Goal: Task Accomplishment & Management: Use online tool/utility

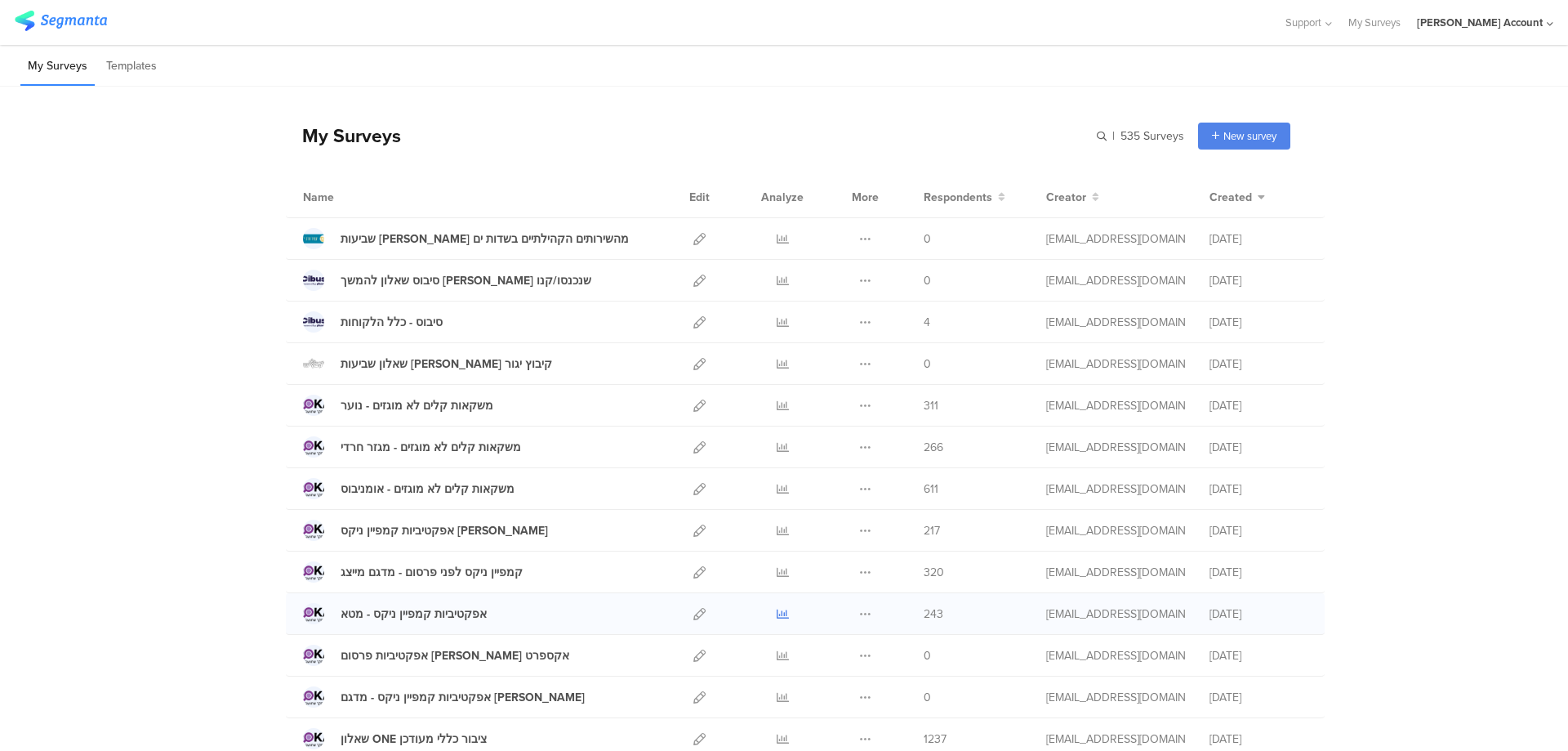
click at [781, 613] on icon at bounding box center [783, 614] width 12 height 12
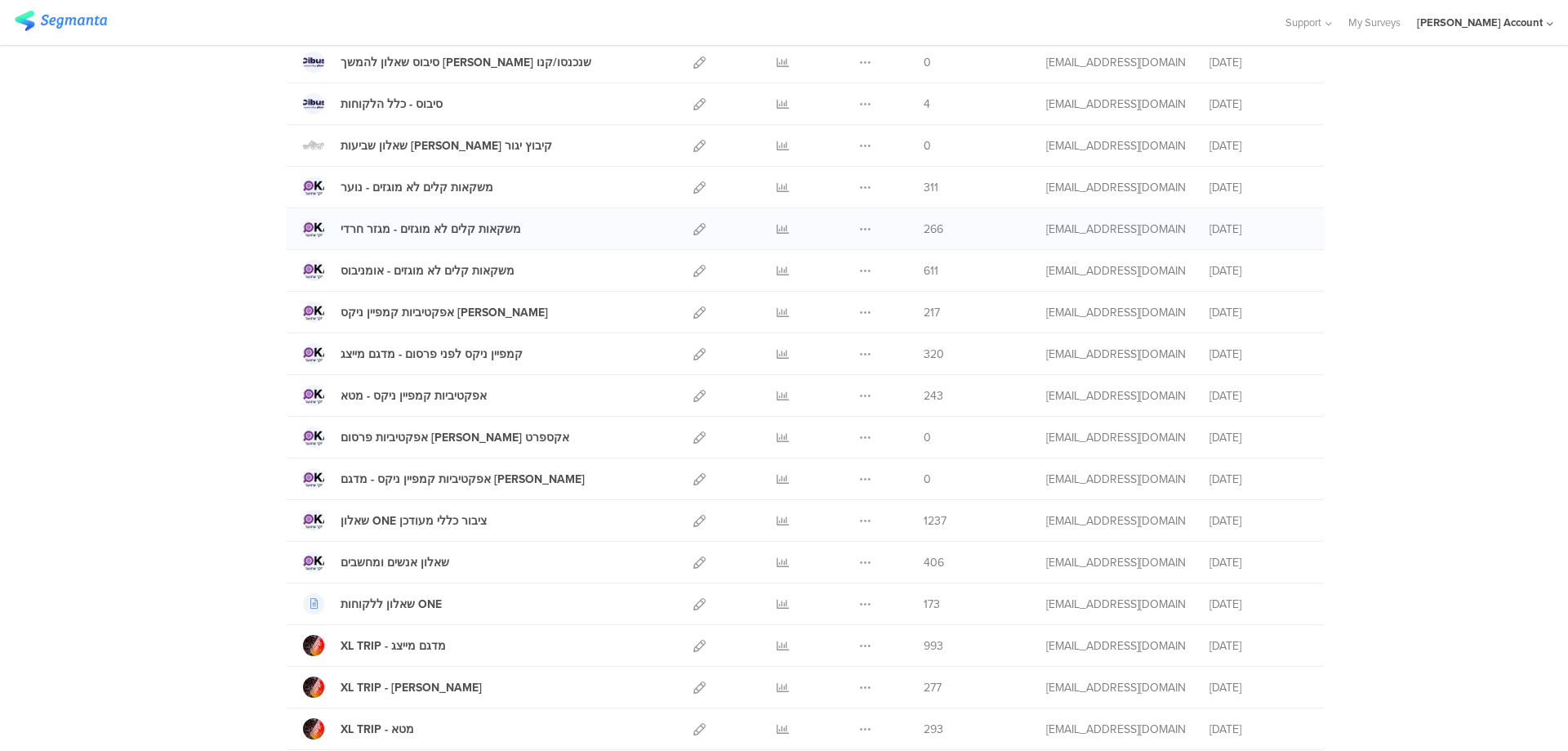
scroll to position [966, 0]
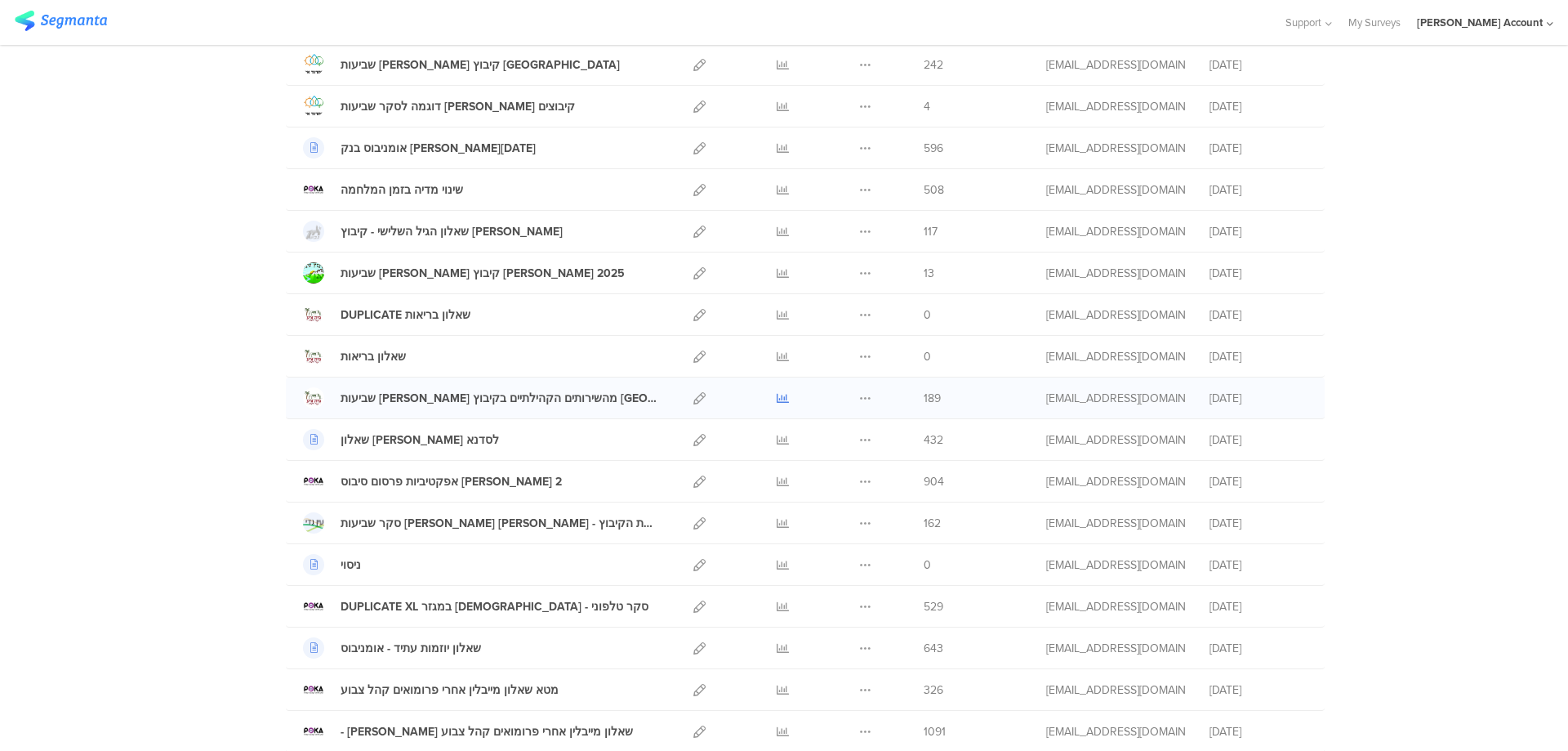
click at [777, 399] on icon at bounding box center [783, 398] width 12 height 12
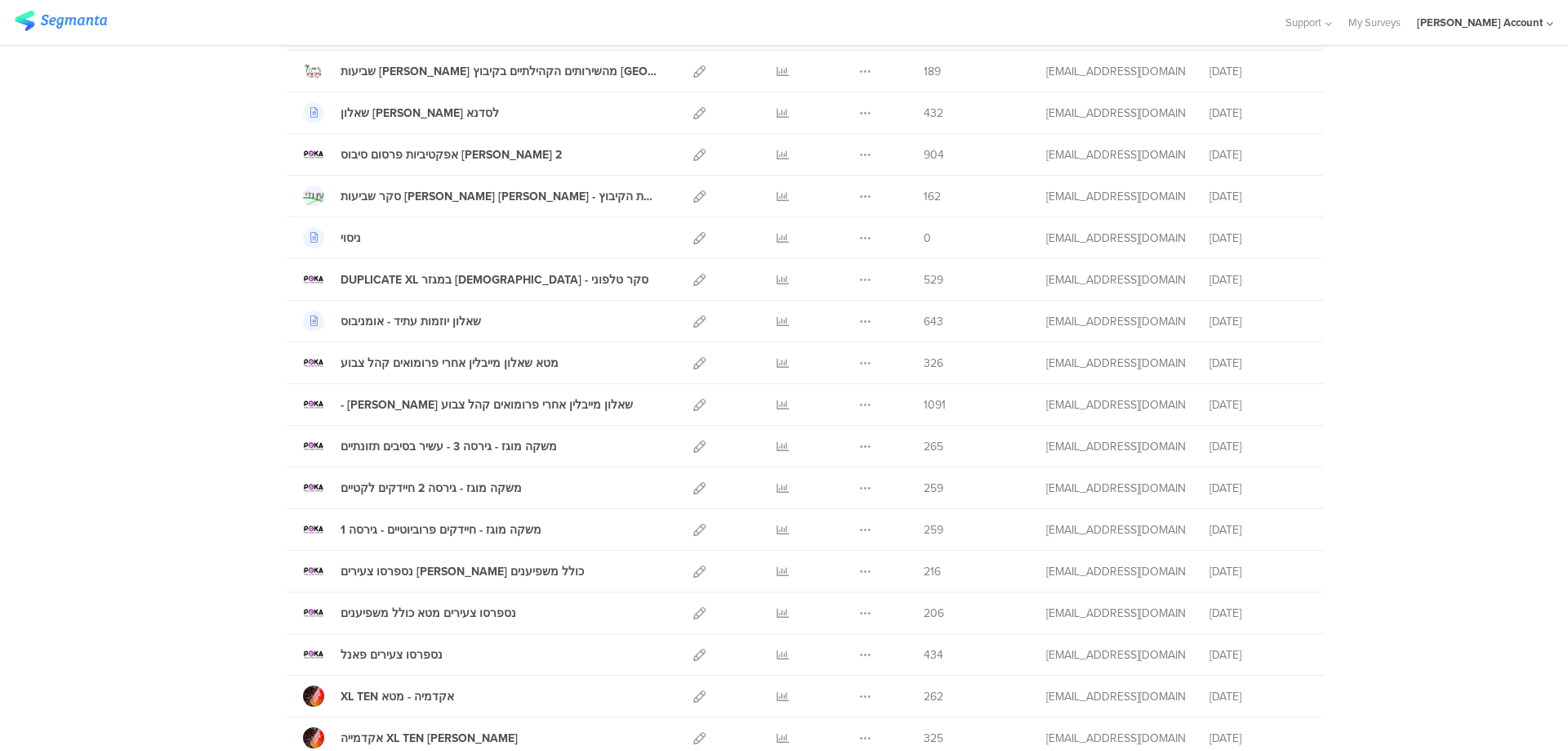
scroll to position [340, 0]
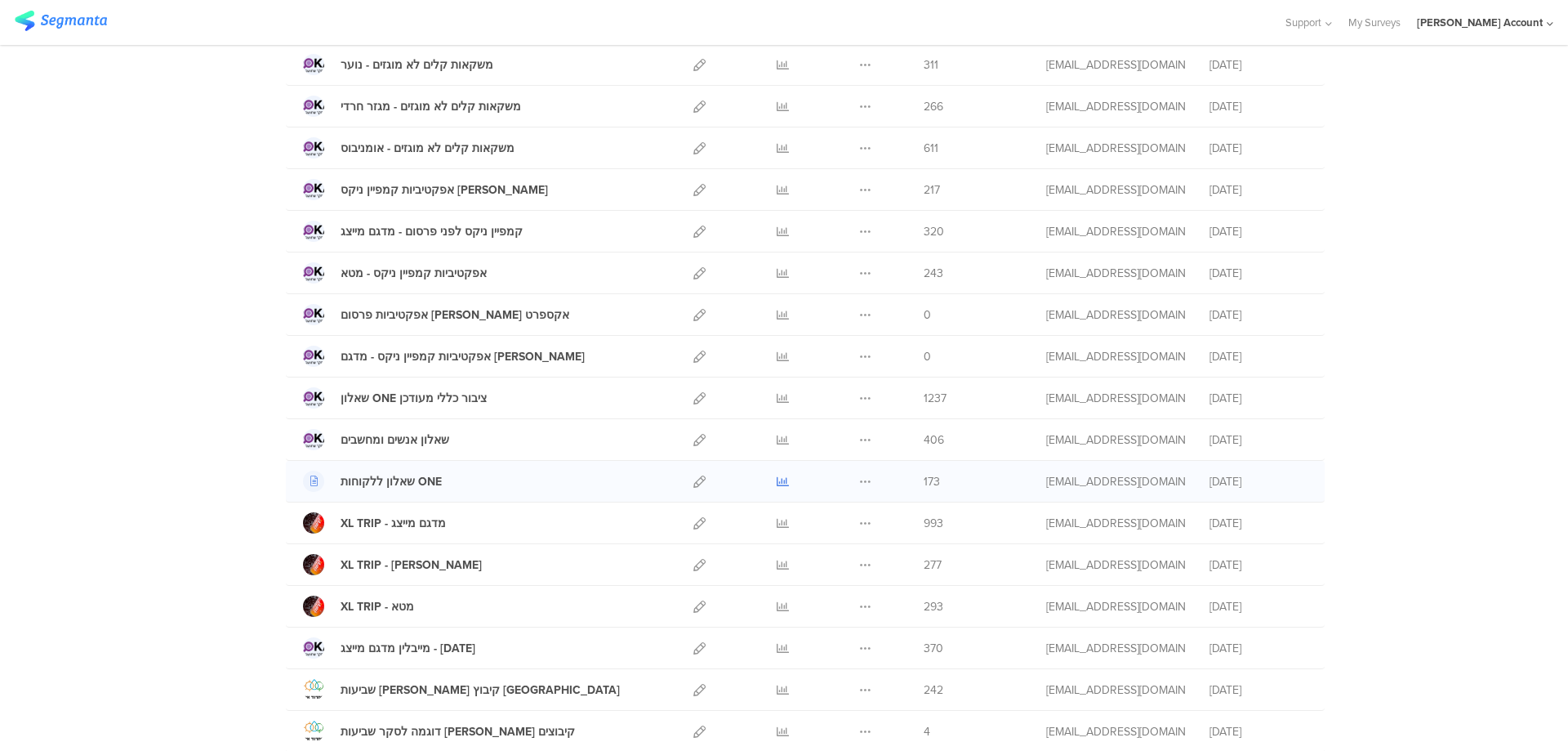
click at [778, 476] on icon at bounding box center [783, 481] width 12 height 12
click at [777, 476] on icon at bounding box center [783, 481] width 12 height 12
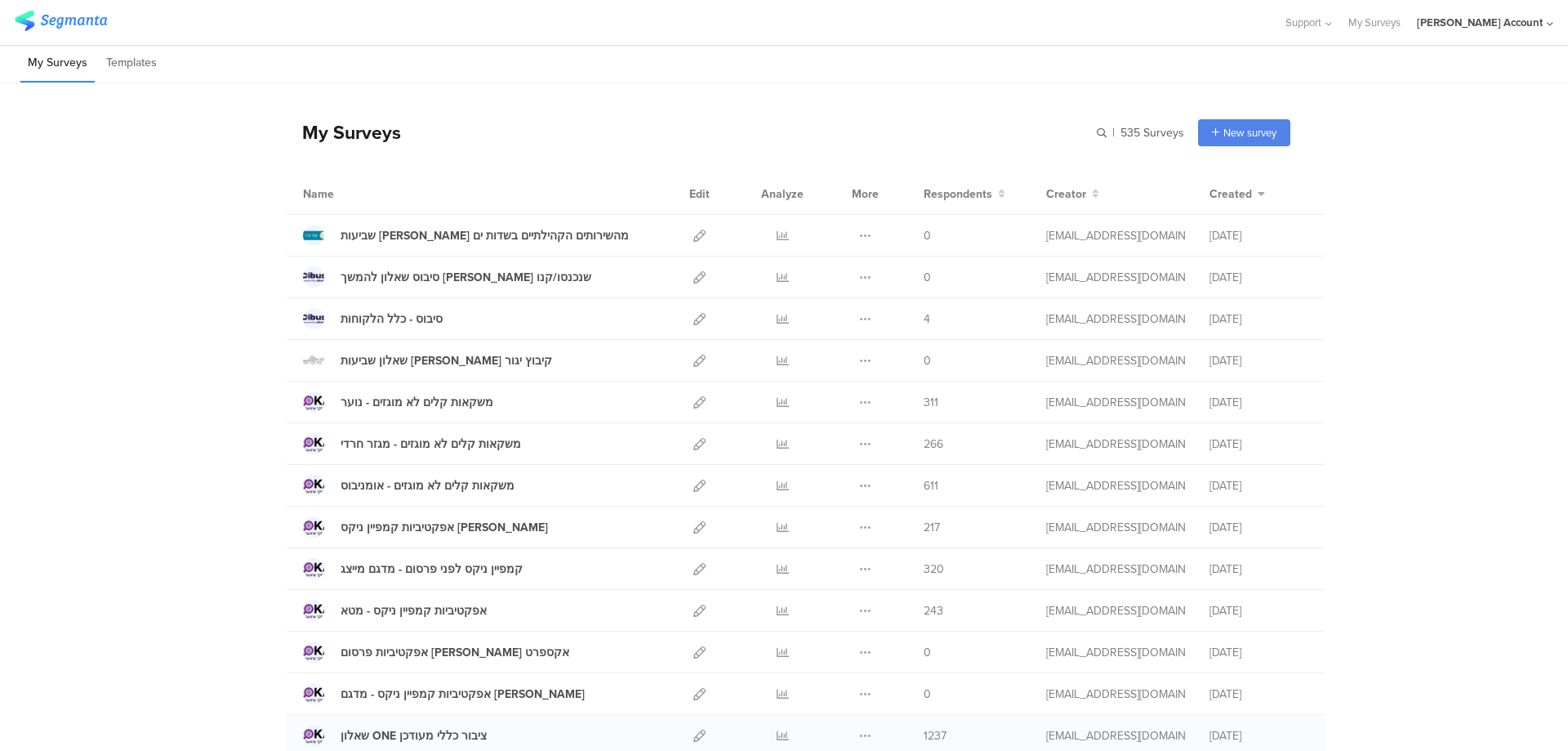
scroll to position [0, 0]
click at [694, 236] on icon at bounding box center [700, 239] width 12 height 12
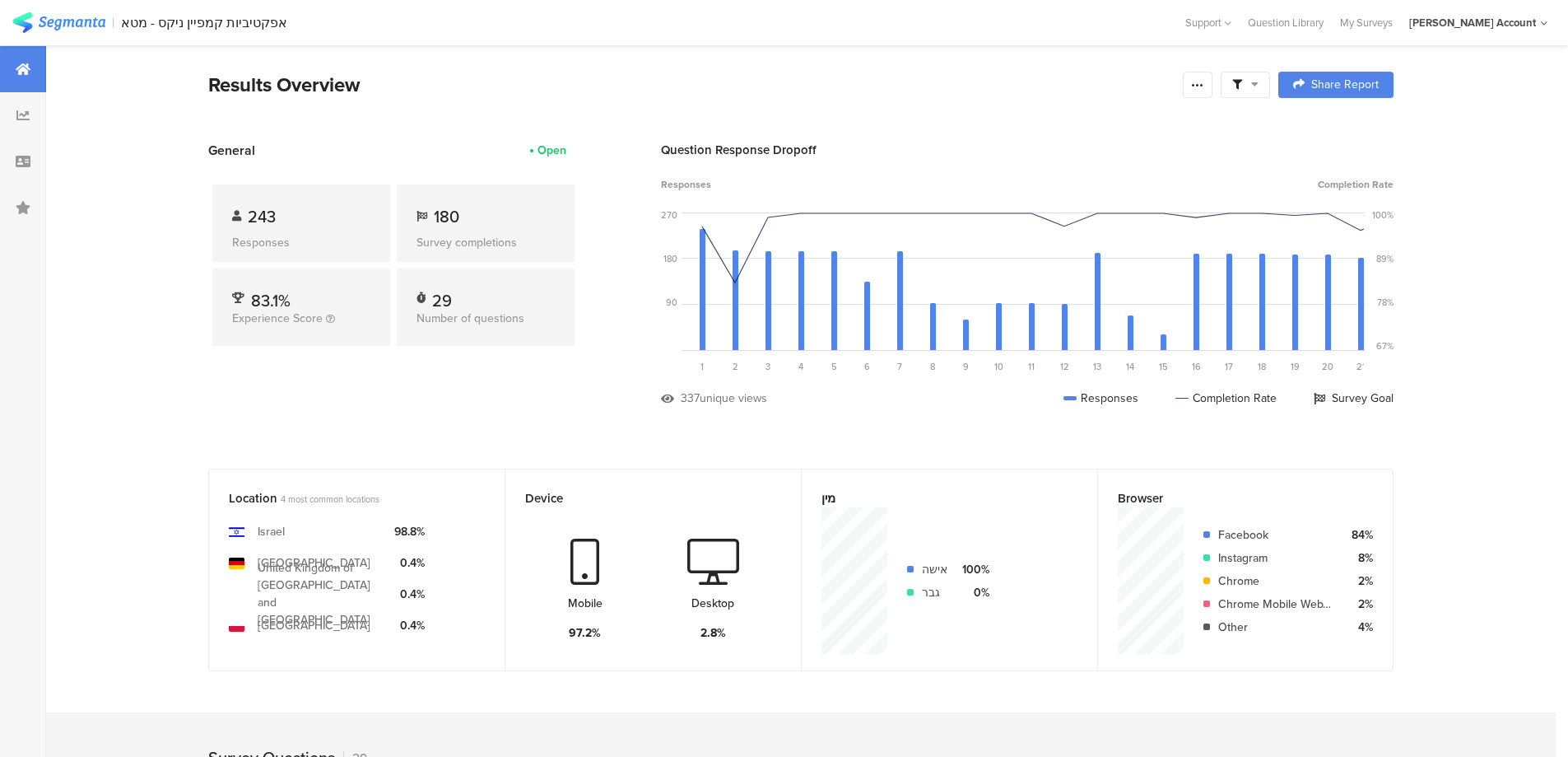
click at [1256, 82] on span at bounding box center [1246, 85] width 27 height 15
click at [1340, 130] on span at bounding box center [1330, 131] width 25 height 13
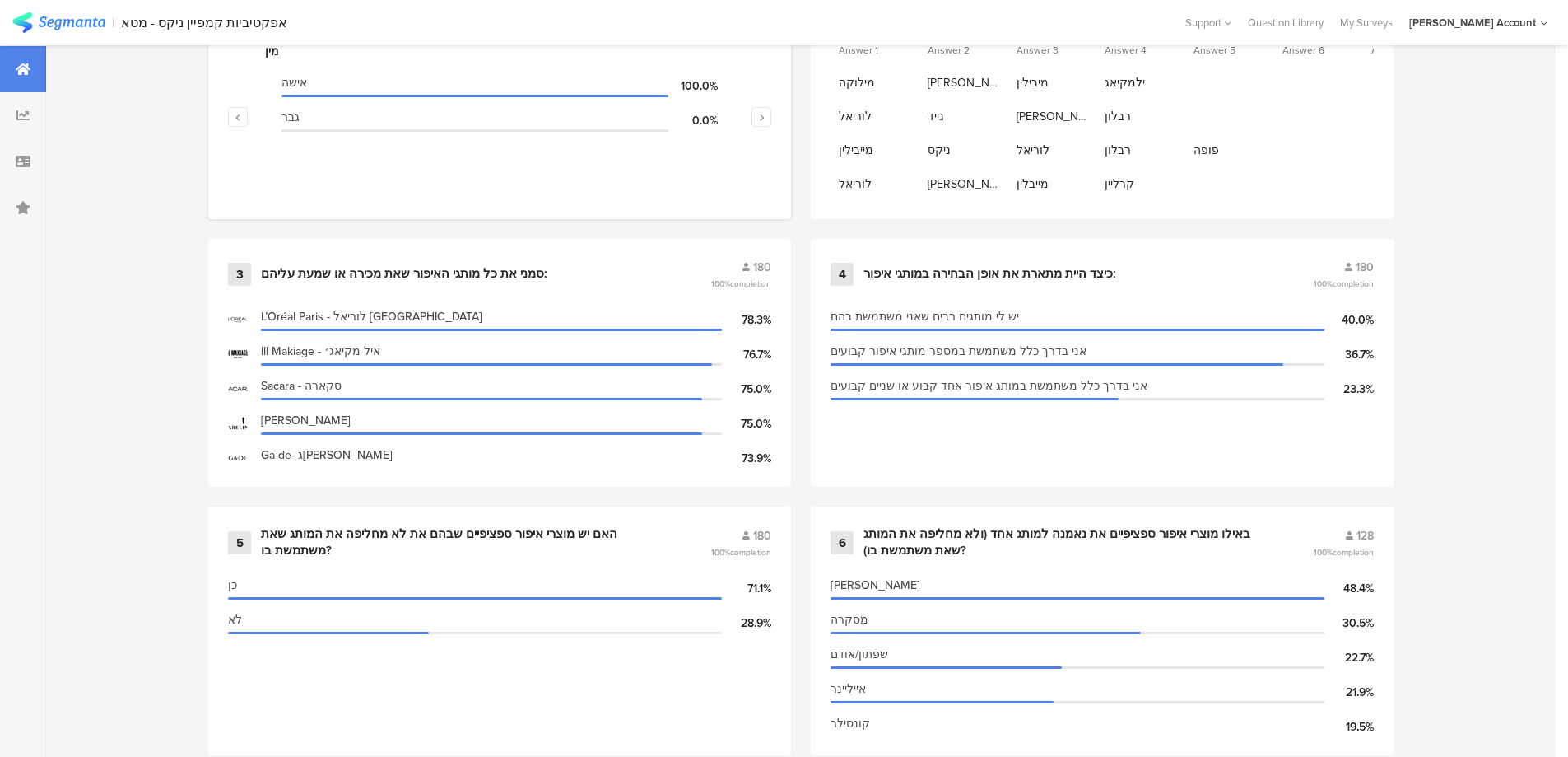
scroll to position [879, 0]
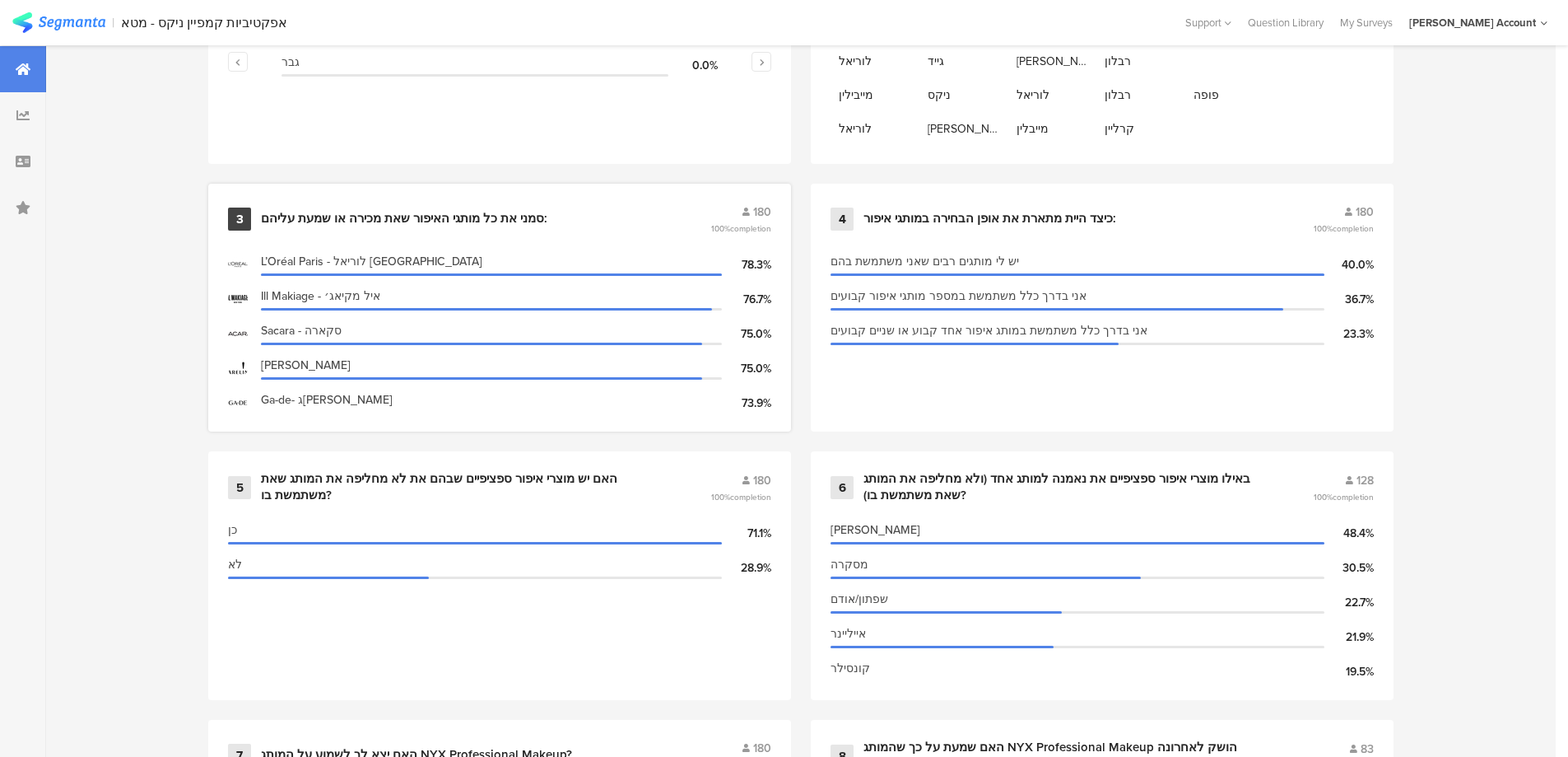
click at [497, 212] on div "סמני את כל מותגי האיפור שאת מכירה או שמעת עליהם:" at bounding box center [404, 219] width 287 height 17
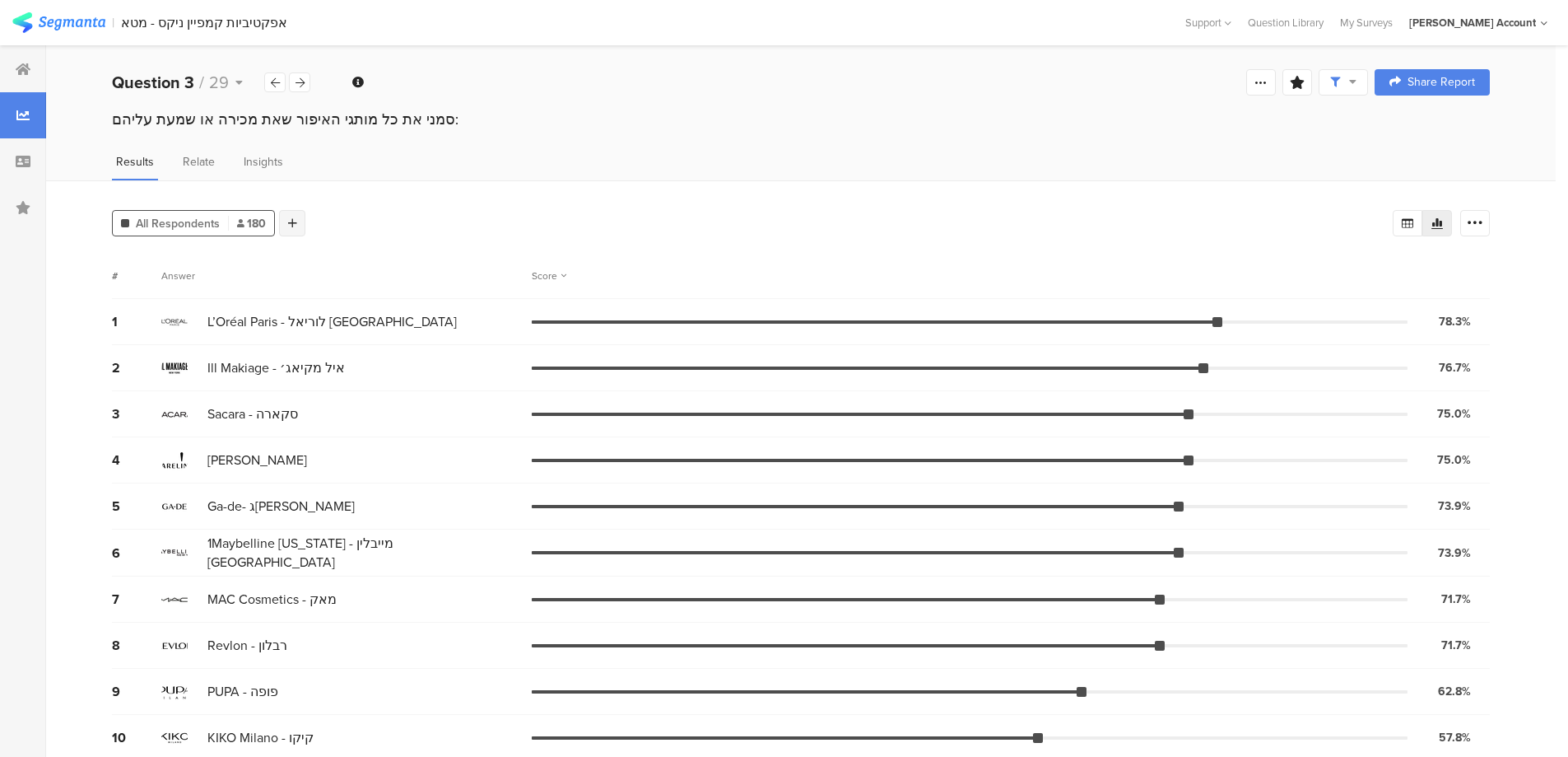
click at [300, 224] on div at bounding box center [292, 224] width 27 height 27
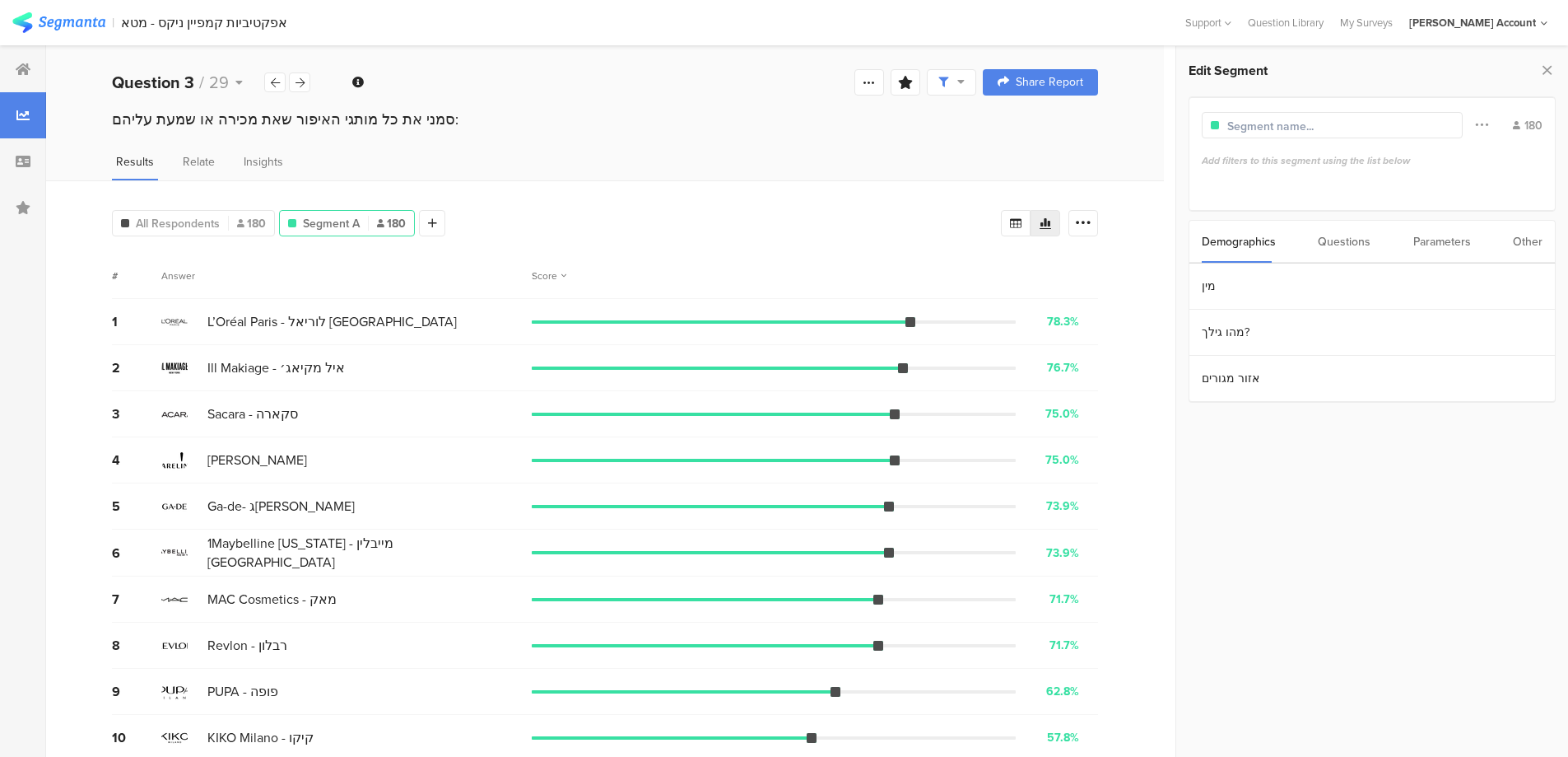
click at [1516, 242] on div "Other" at bounding box center [1528, 242] width 30 height 42
click at [1327, 285] on section "Time Range" at bounding box center [1372, 287] width 365 height 47
click at [1399, 285] on icon at bounding box center [1394, 285] width 21 height 27
click at [1472, 565] on span "31" at bounding box center [1472, 568] width 20 height 20
click at [1359, 287] on div "Start Jul 31 2025 00:00" at bounding box center [1372, 285] width 345 height 27
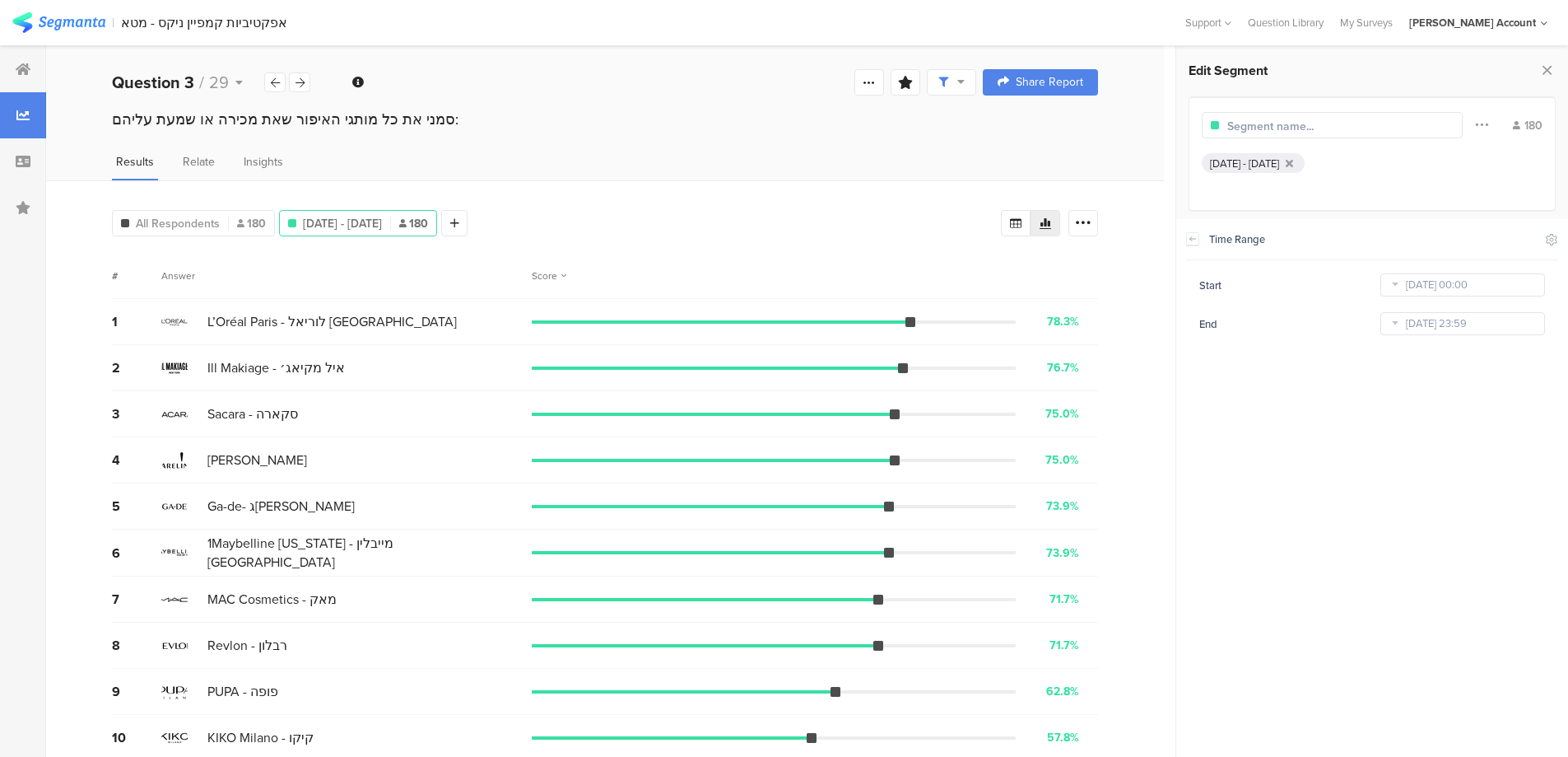
click at [1389, 320] on icon at bounding box center [1394, 324] width 21 height 27
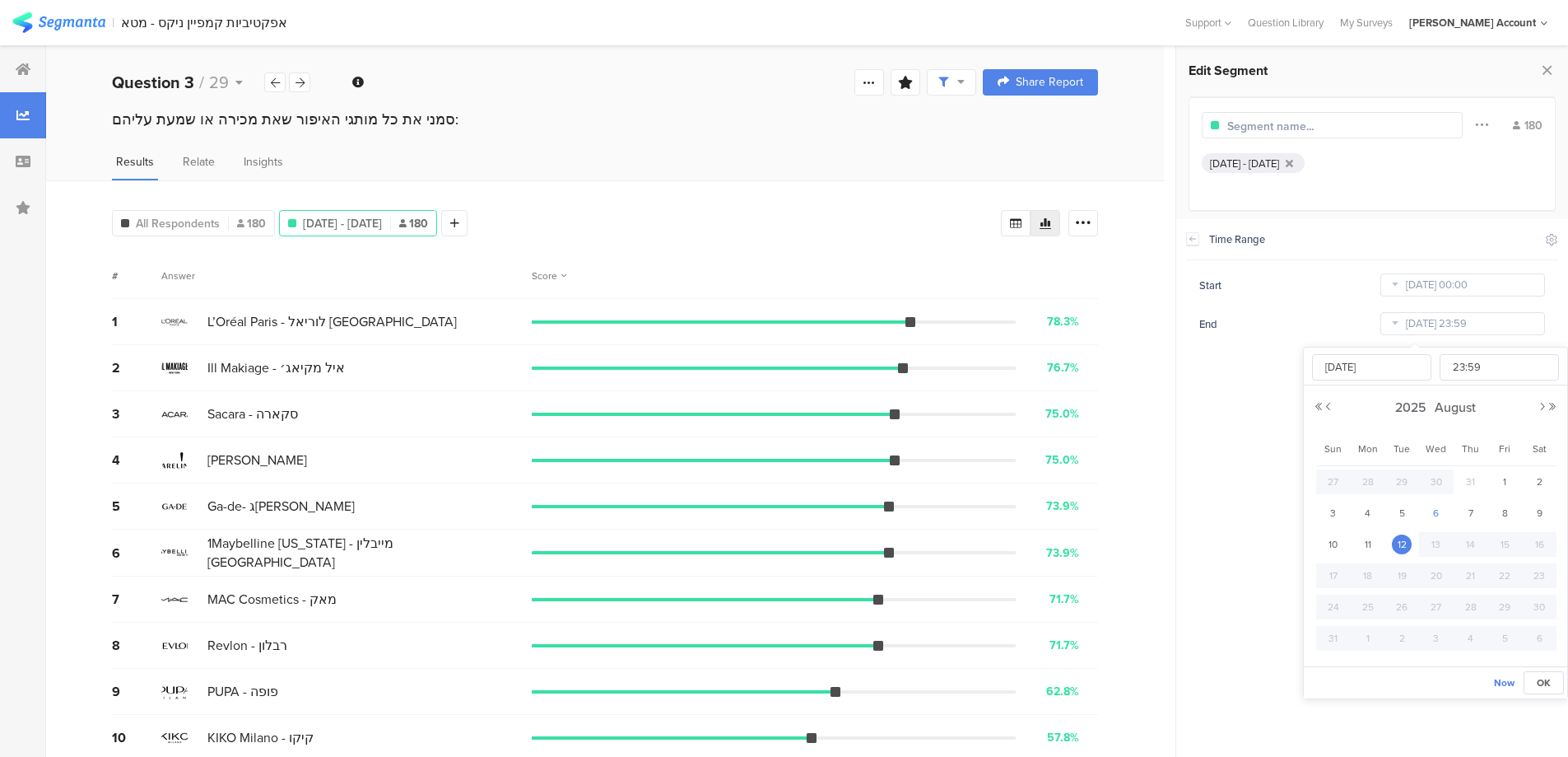
click at [1436, 514] on span "6" at bounding box center [1437, 514] width 20 height 20
type input "Aug 06 2025 23:59"
type input "Aug 06 2025"
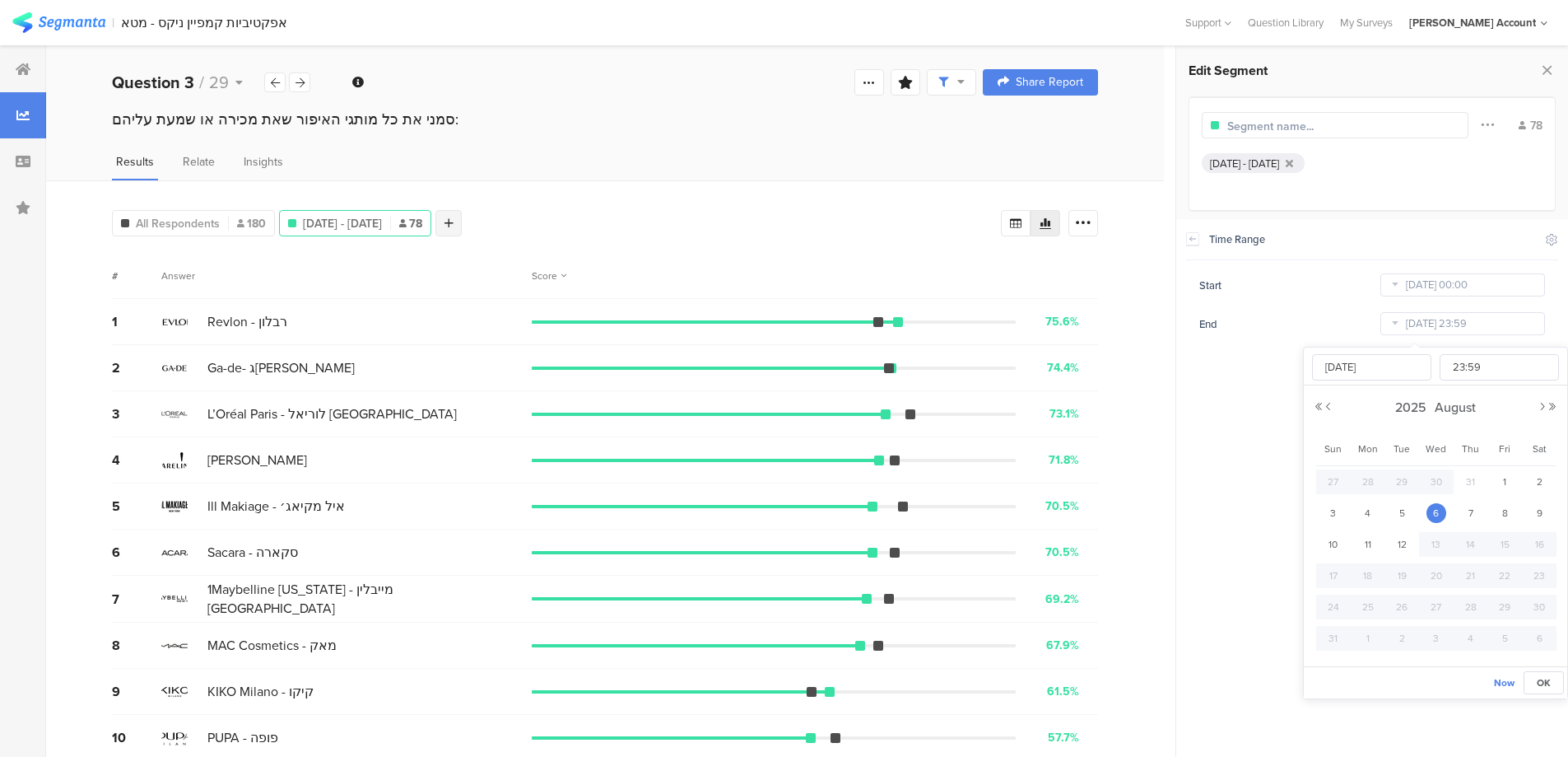
click at [453, 224] on icon at bounding box center [448, 224] width 9 height 12
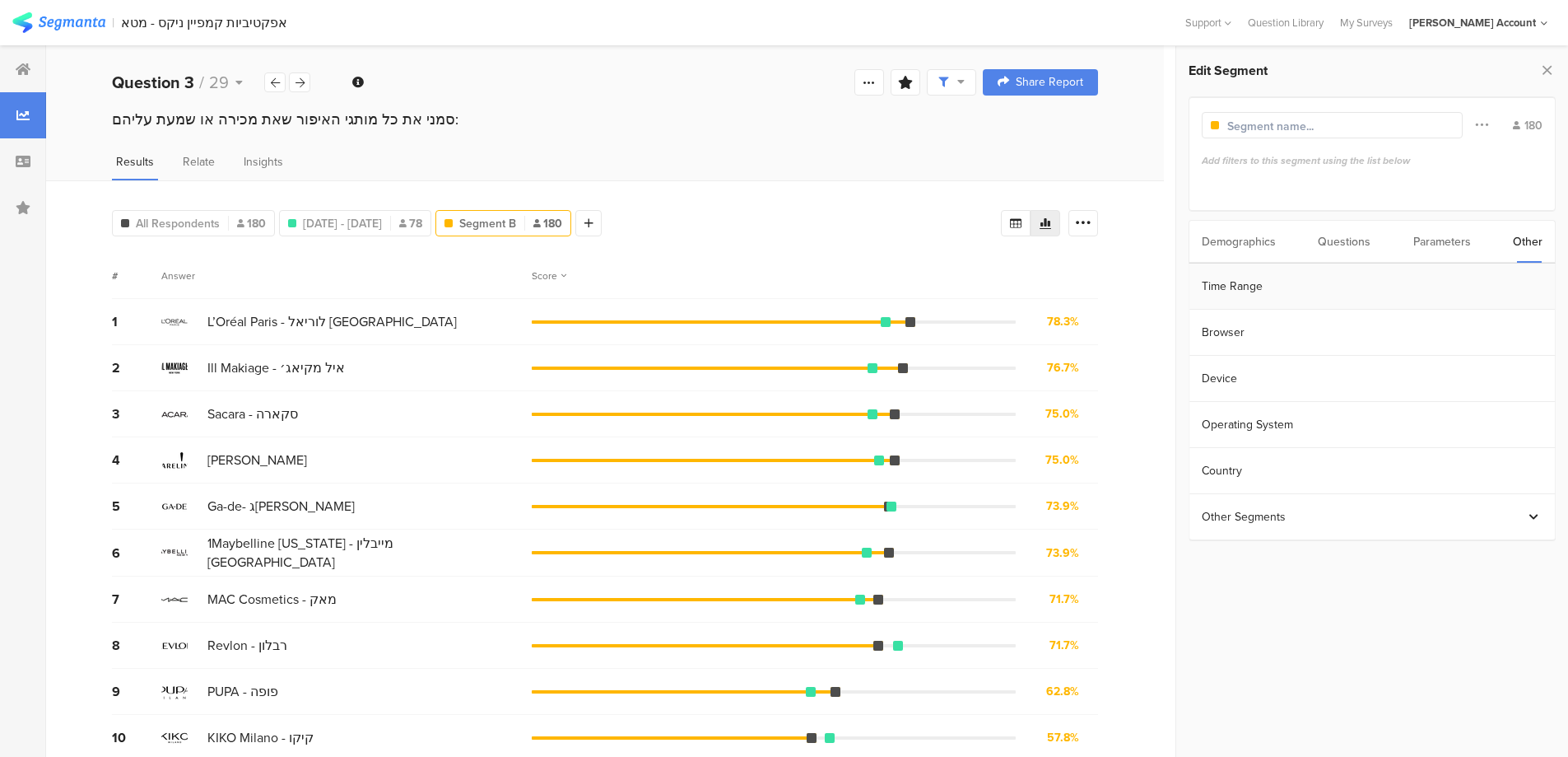
click at [1310, 283] on section "Time Range" at bounding box center [1372, 287] width 365 height 47
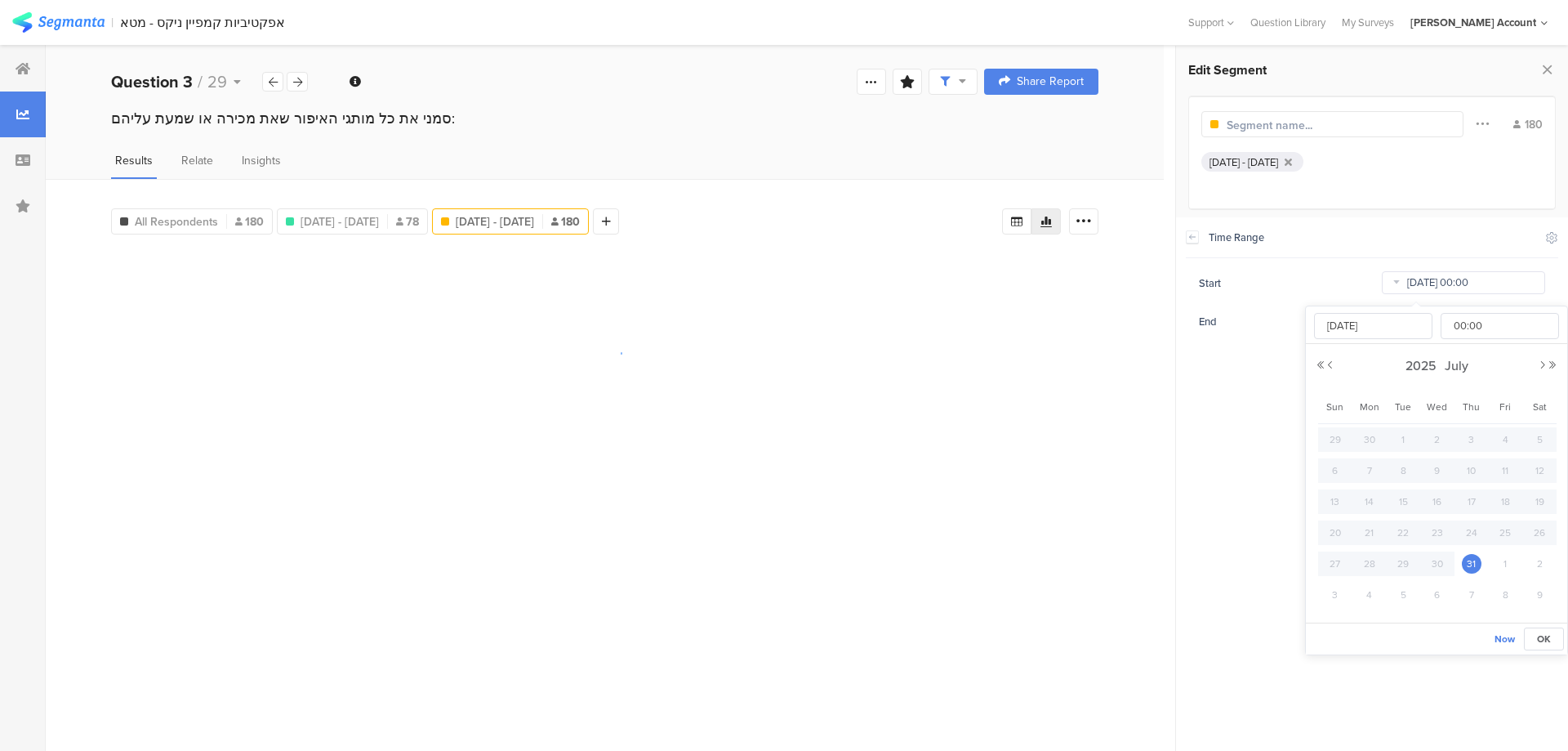
click at [1448, 287] on input "Jul 31 2025 00:00" at bounding box center [1463, 283] width 163 height 23
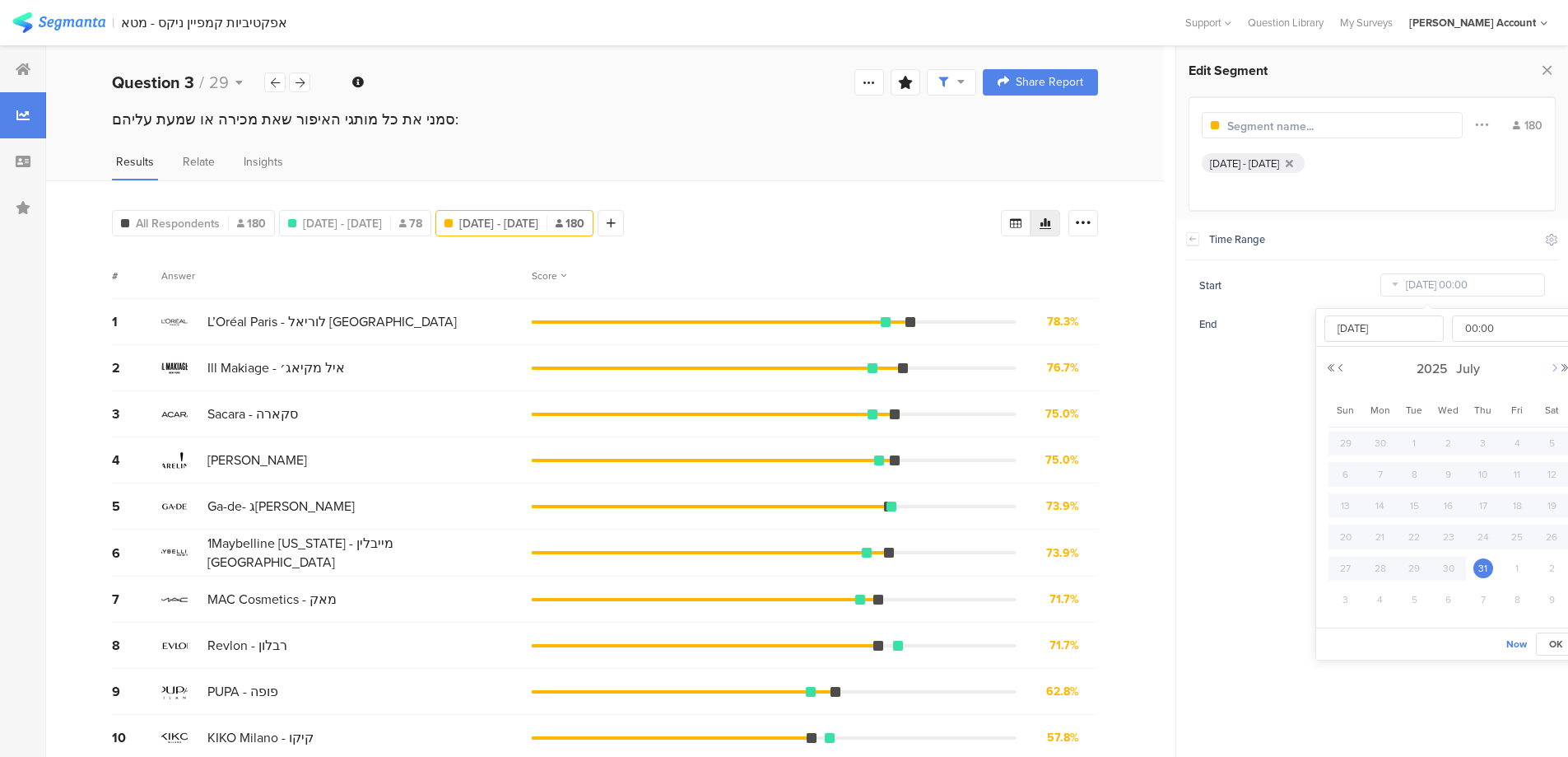
click at [1552, 367] on button "Next Month" at bounding box center [1556, 368] width 10 height 10
click at [1339, 502] on span "10" at bounding box center [1346, 506] width 20 height 20
type input "Aug 10 2025 00:00"
type input "Aug 10 2025"
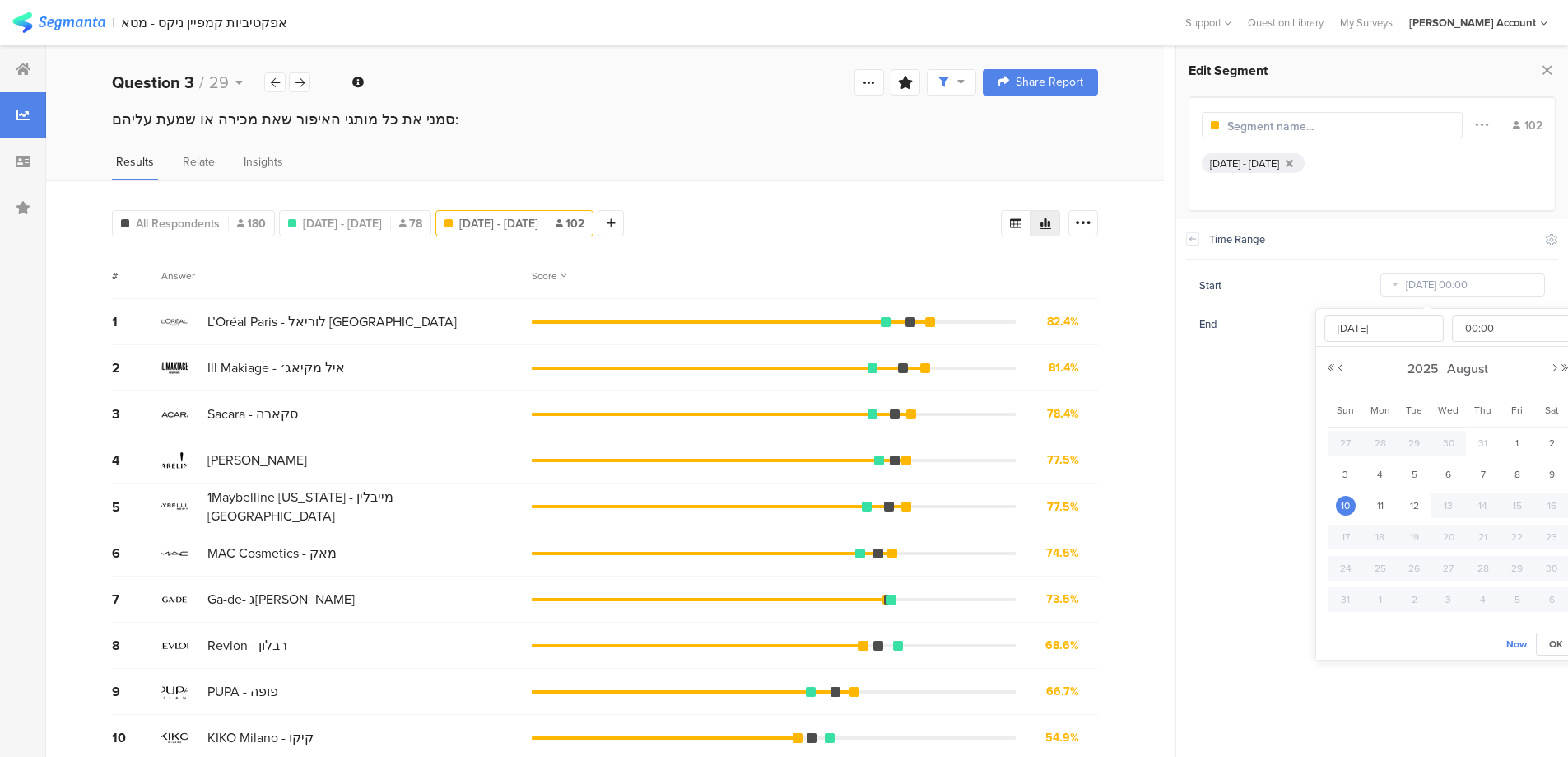
click at [1289, 251] on div "Time Range Include Respondents" at bounding box center [1373, 240] width 372 height 42
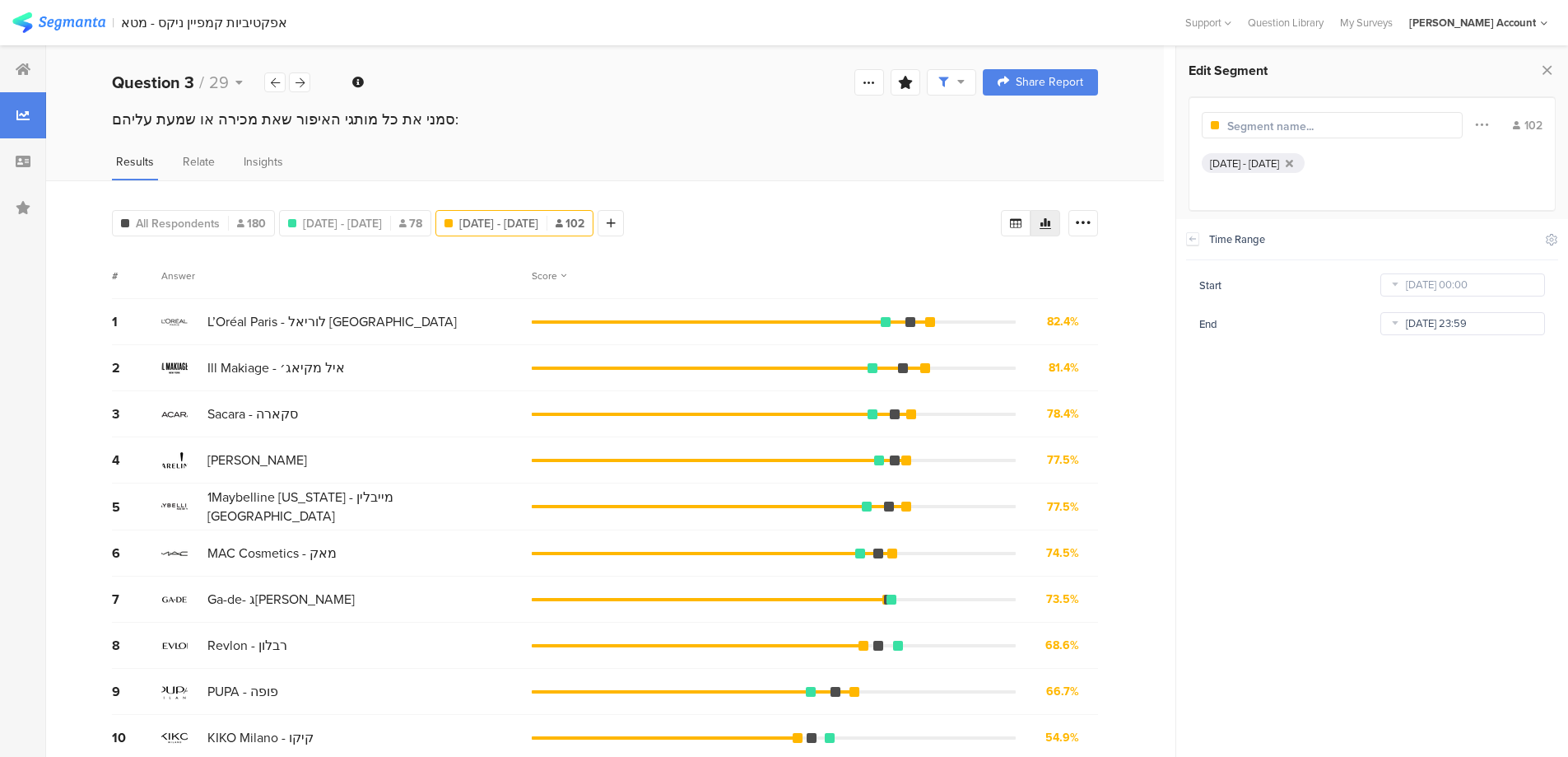
click at [1414, 322] on input "Aug 12 2025 23:59" at bounding box center [1463, 324] width 164 height 23
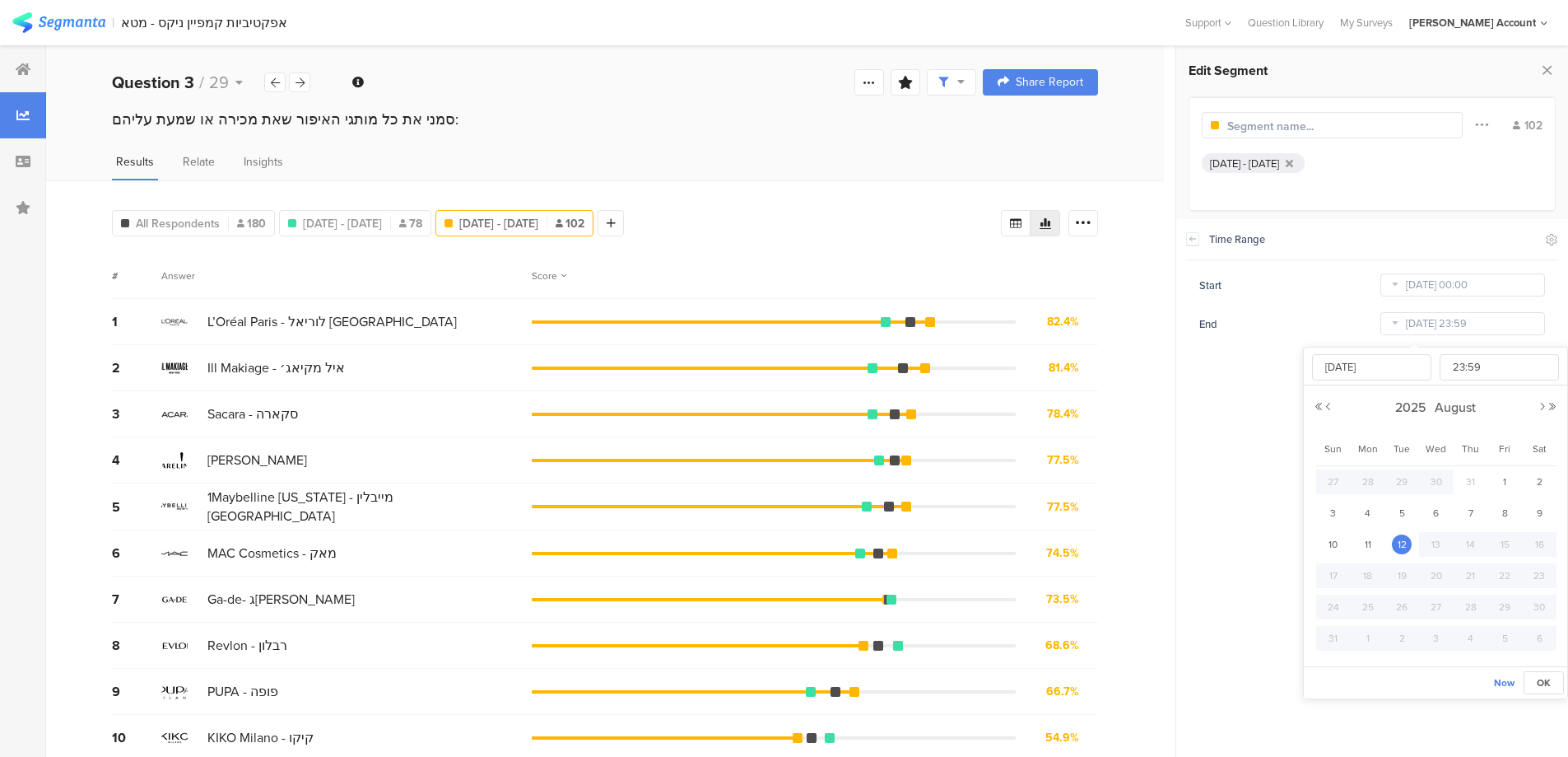
click at [1350, 322] on div "End Aug 12 2025 23:59" at bounding box center [1372, 324] width 345 height 27
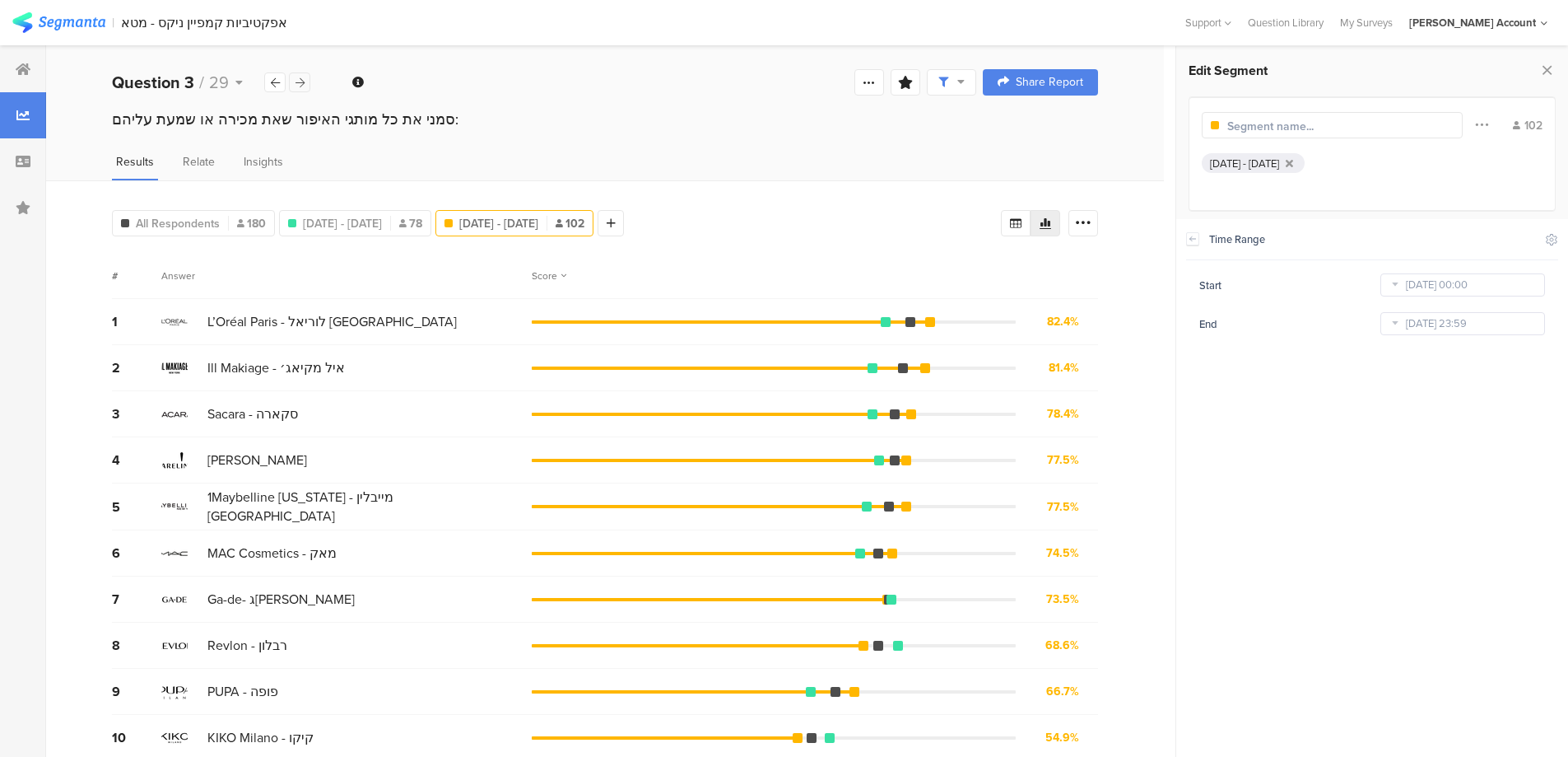
click at [297, 79] on icon at bounding box center [300, 82] width 9 height 11
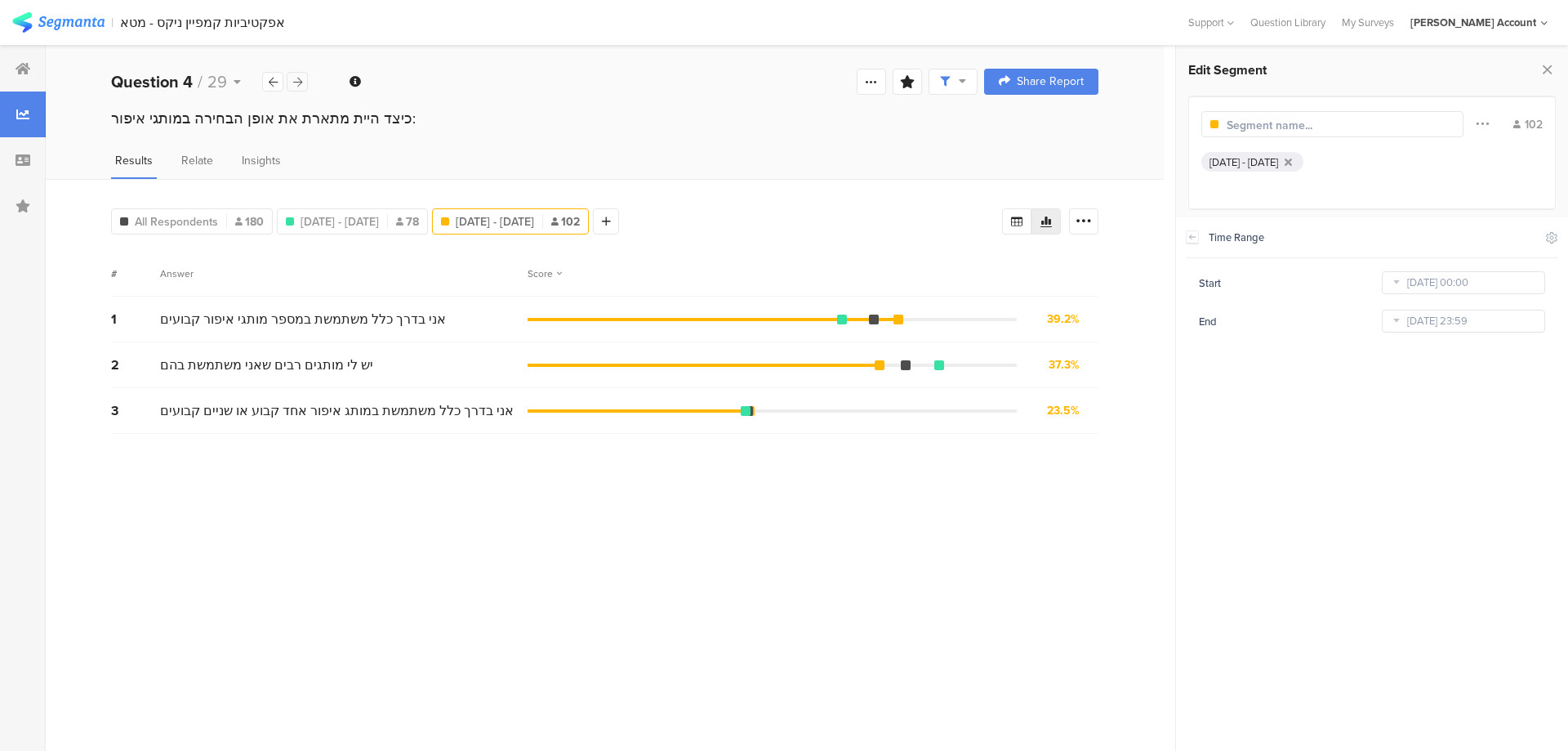
click at [294, 79] on icon at bounding box center [297, 82] width 9 height 11
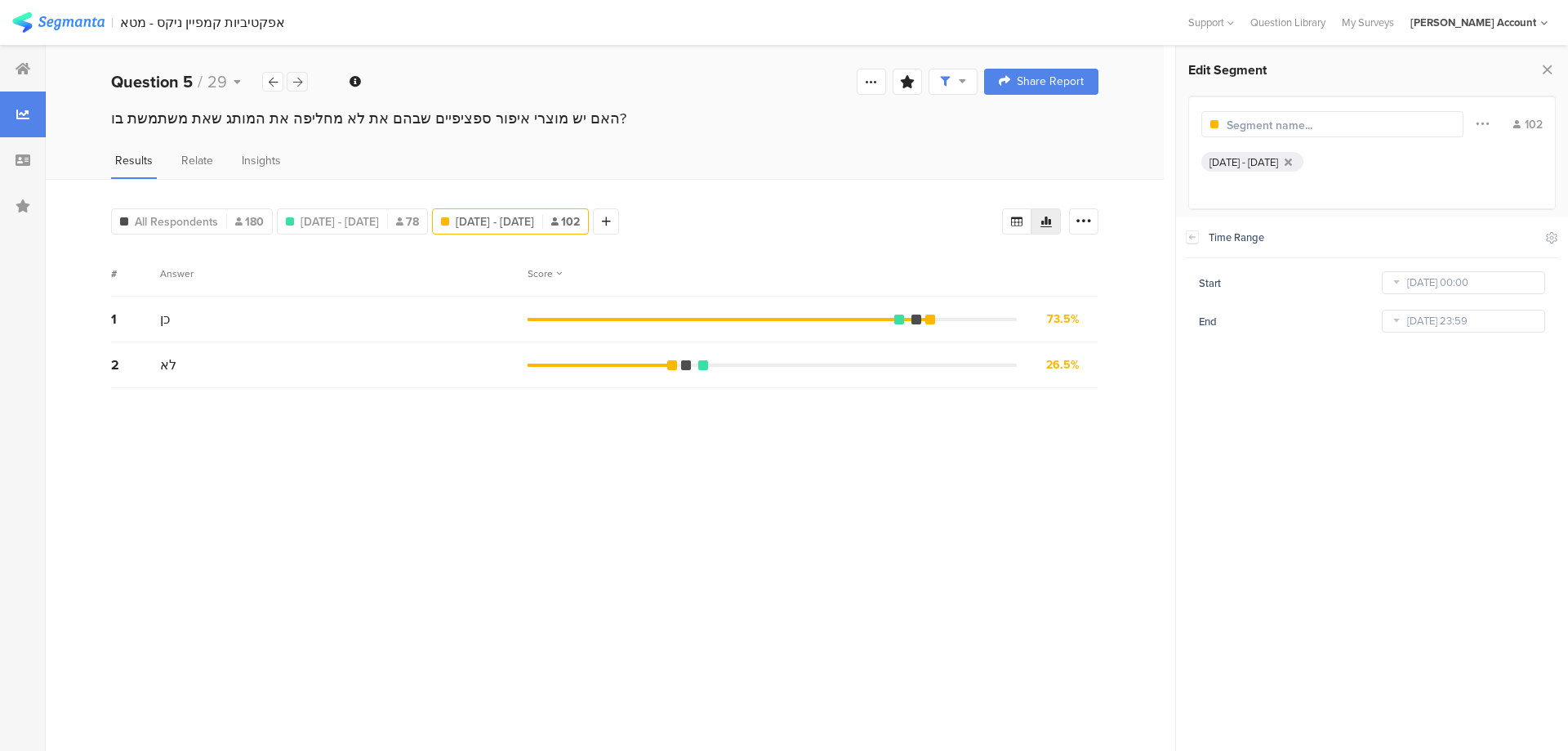
click at [294, 79] on icon at bounding box center [297, 82] width 9 height 11
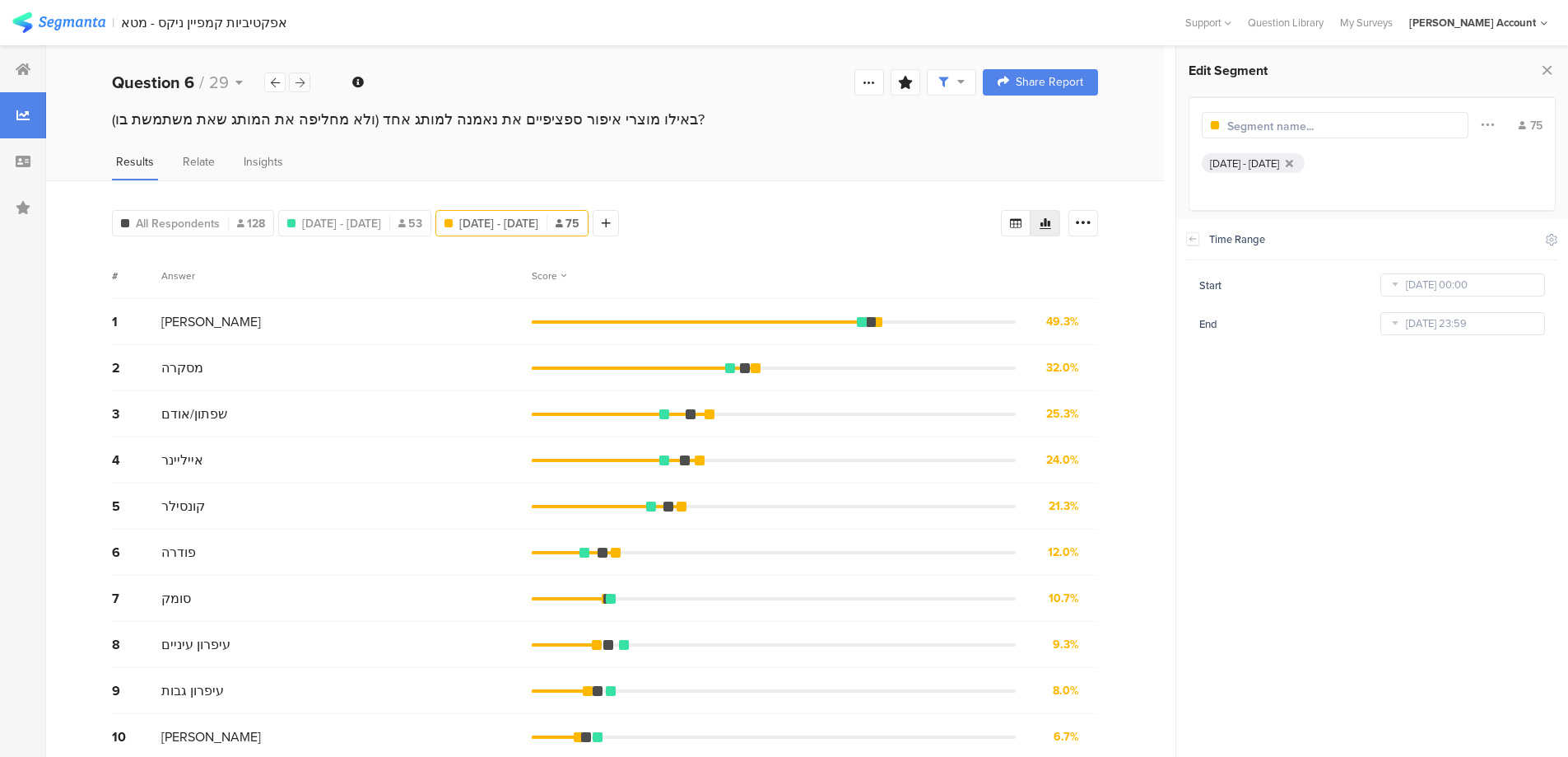
click at [296, 80] on icon at bounding box center [300, 82] width 9 height 11
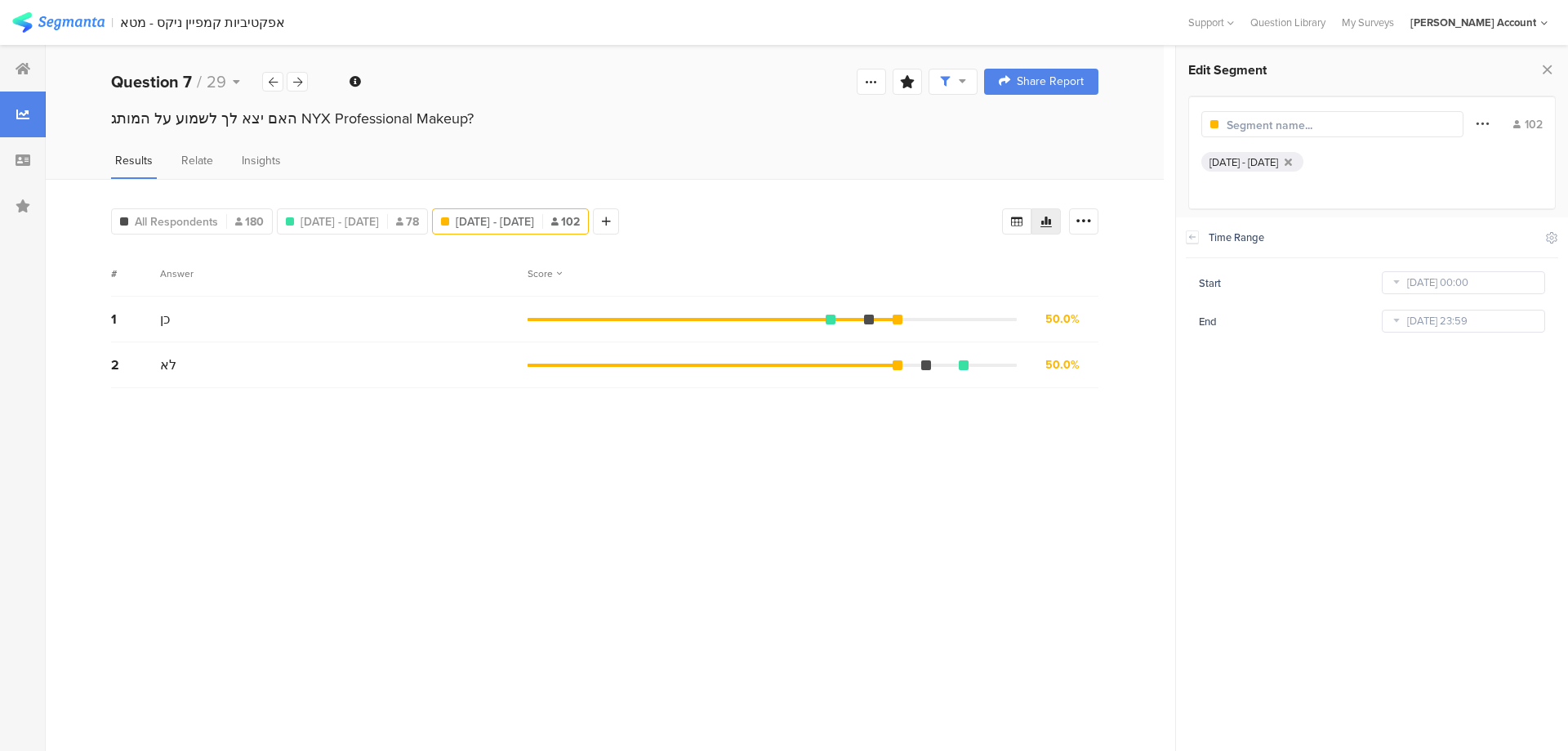
click at [1481, 121] on icon at bounding box center [1482, 124] width 13 height 21
click at [1383, 266] on div at bounding box center [1383, 267] width 13 height 13
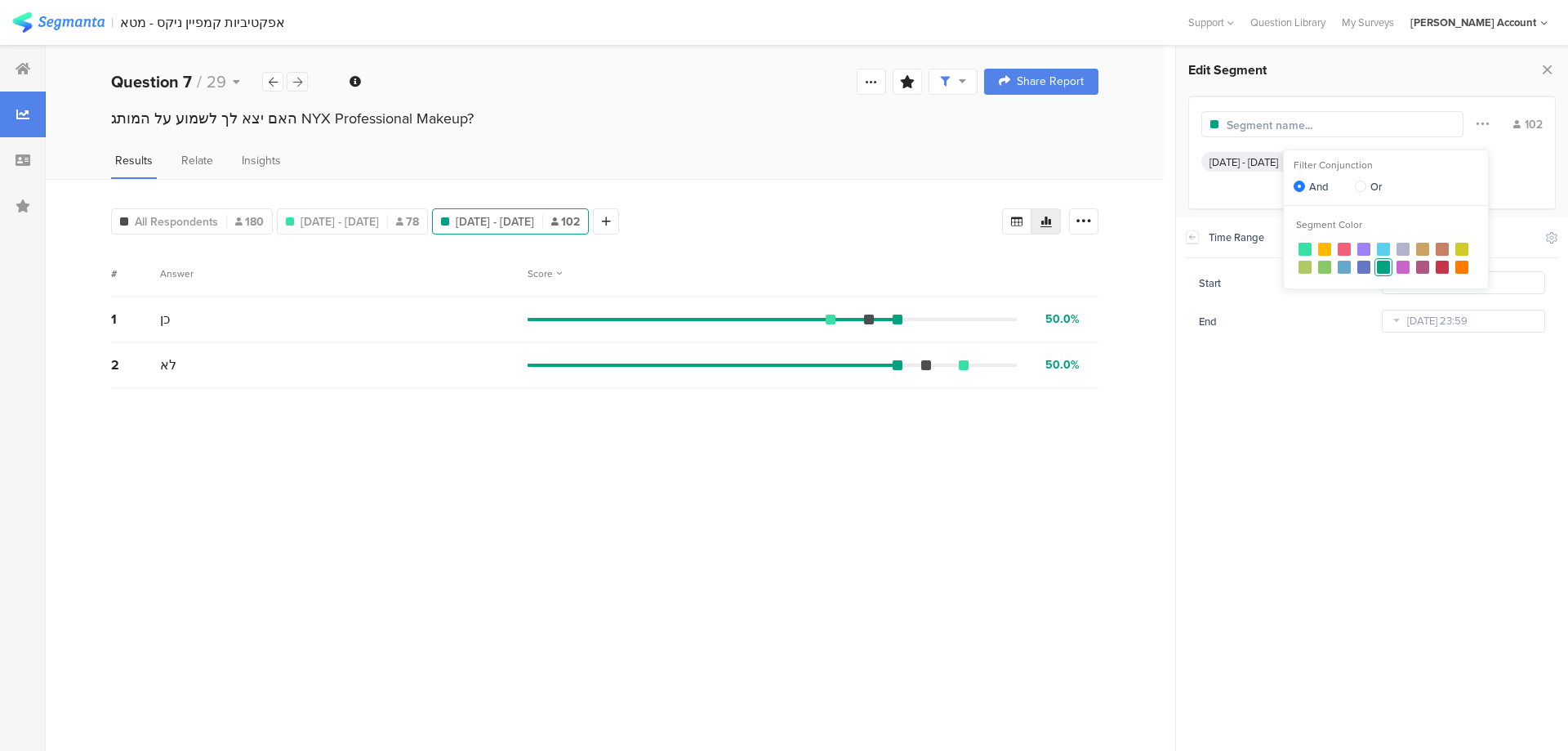
click at [298, 82] on icon at bounding box center [297, 82] width 9 height 11
click at [289, 82] on div at bounding box center [297, 82] width 21 height 20
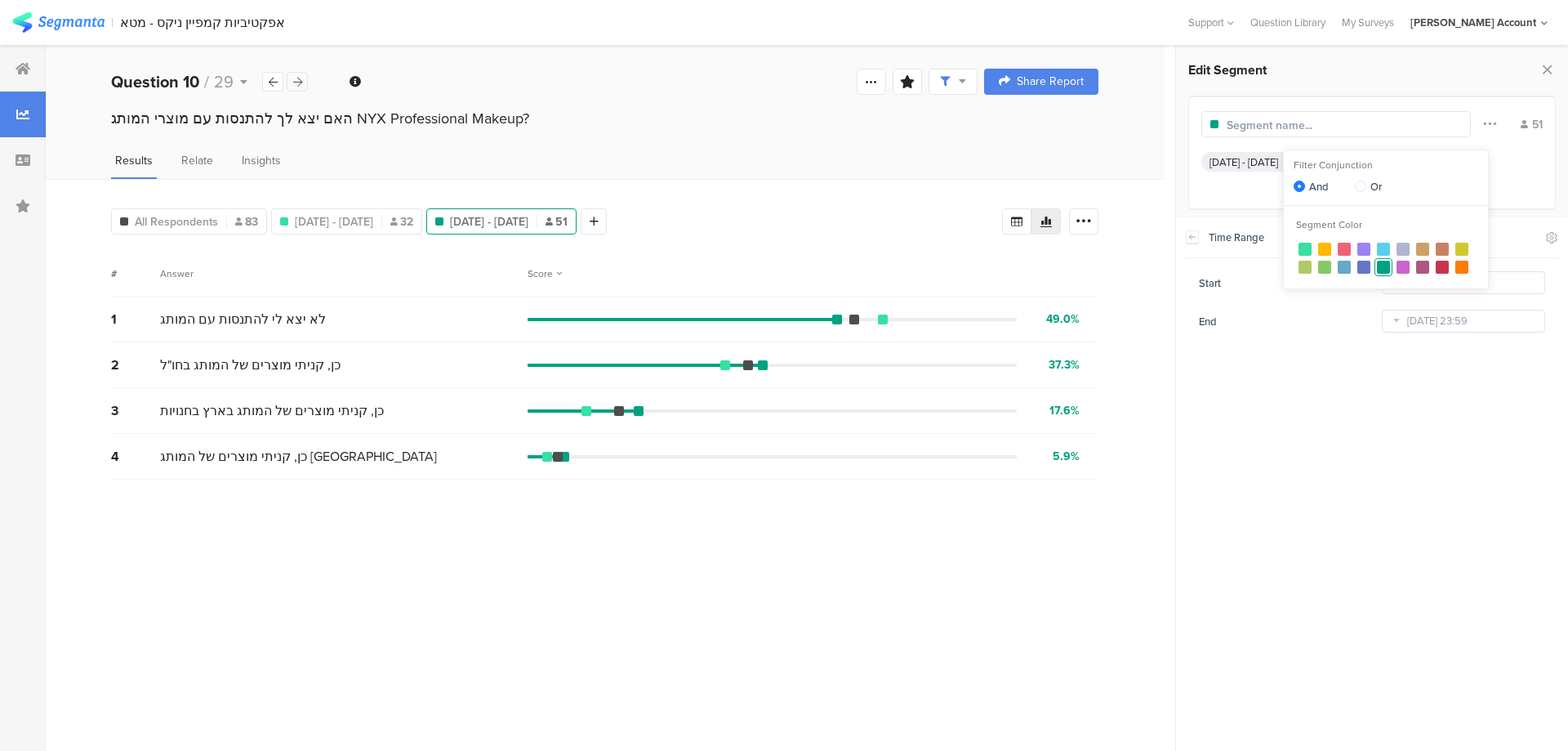
click at [302, 78] on div at bounding box center [297, 82] width 21 height 20
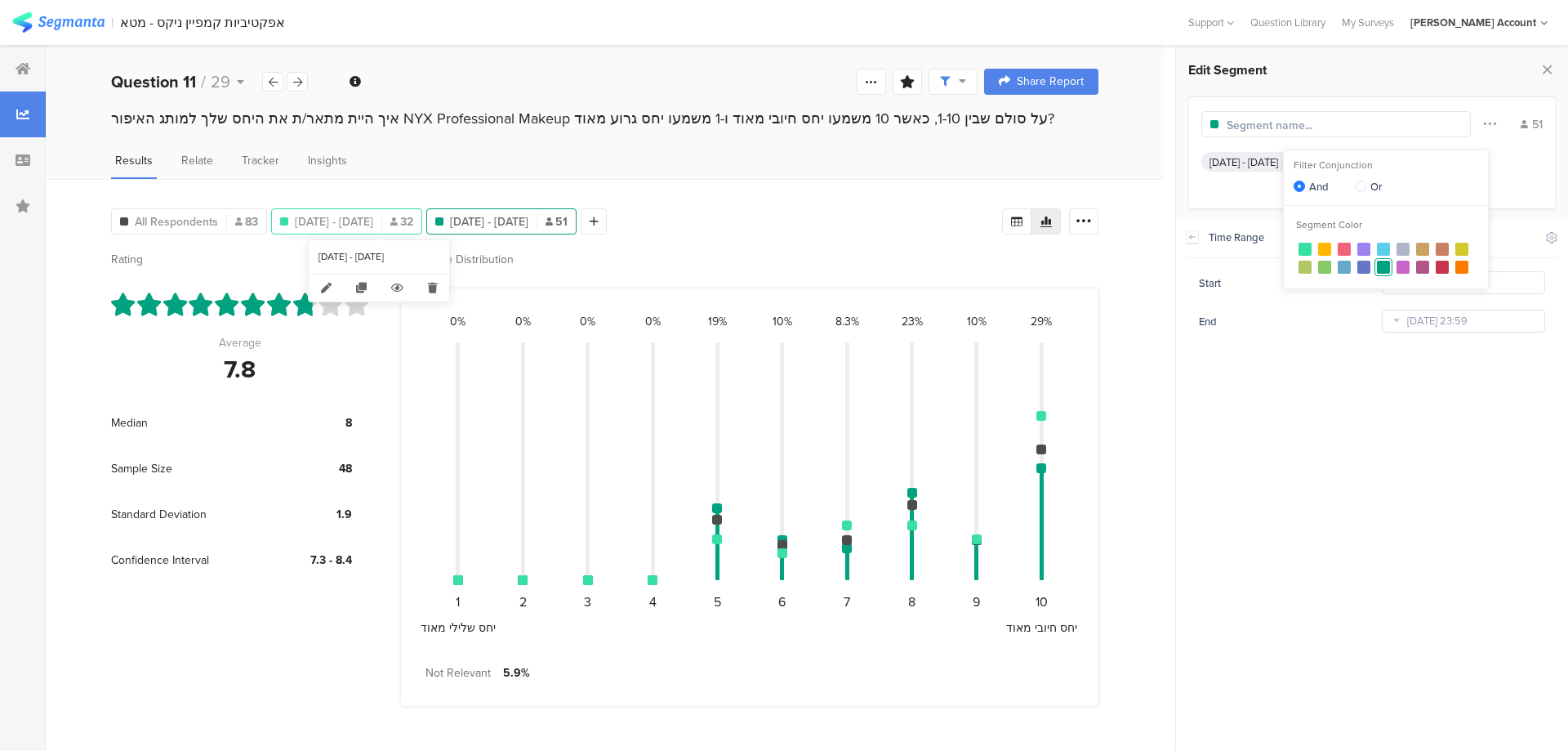
click at [330, 214] on span "Jul 31, 2025 - Aug 06, 2025" at bounding box center [334, 222] width 78 height 17
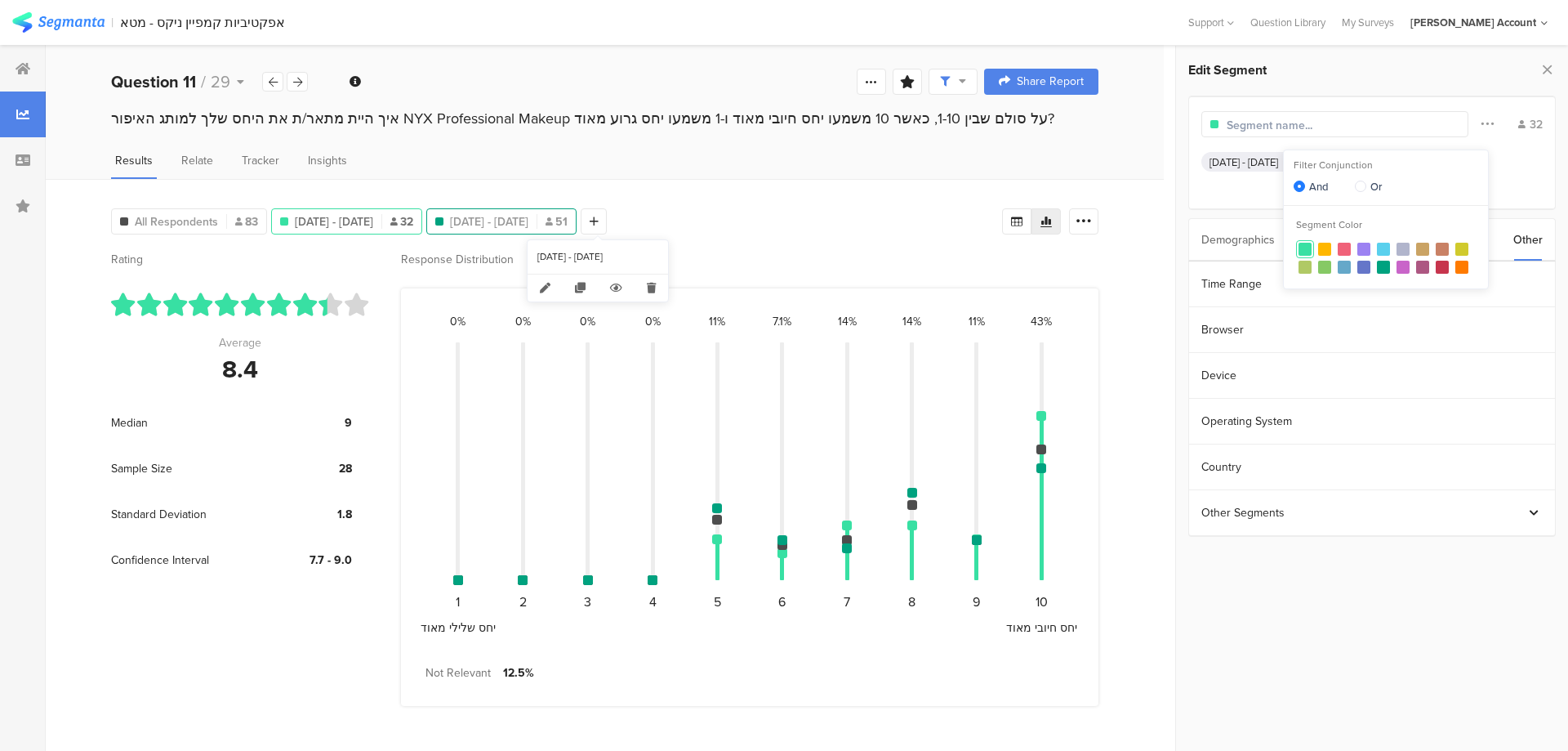
click at [528, 228] on span "Aug 10, 2025 - Aug 12, 2025" at bounding box center [489, 222] width 78 height 17
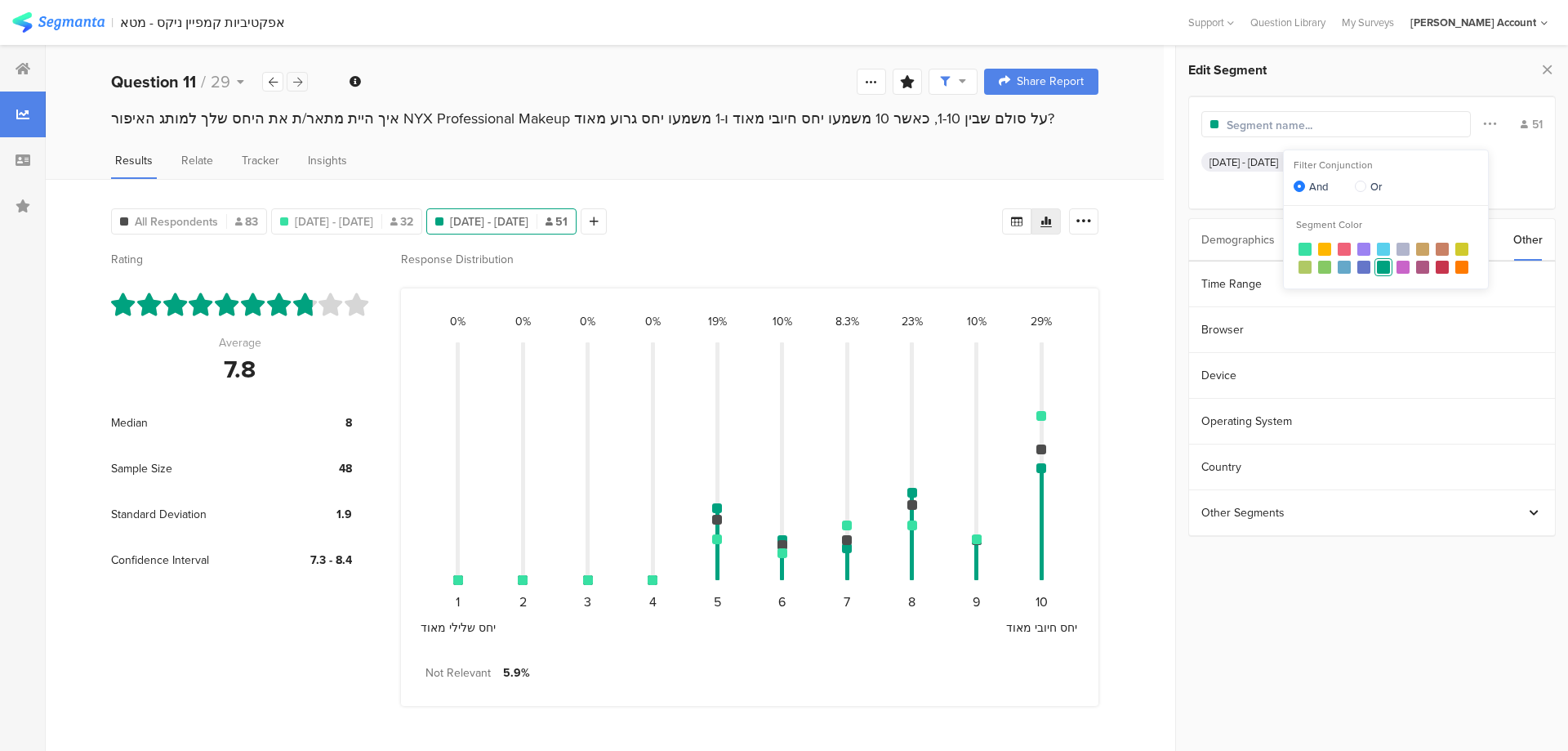
click at [296, 82] on icon at bounding box center [297, 82] width 9 height 11
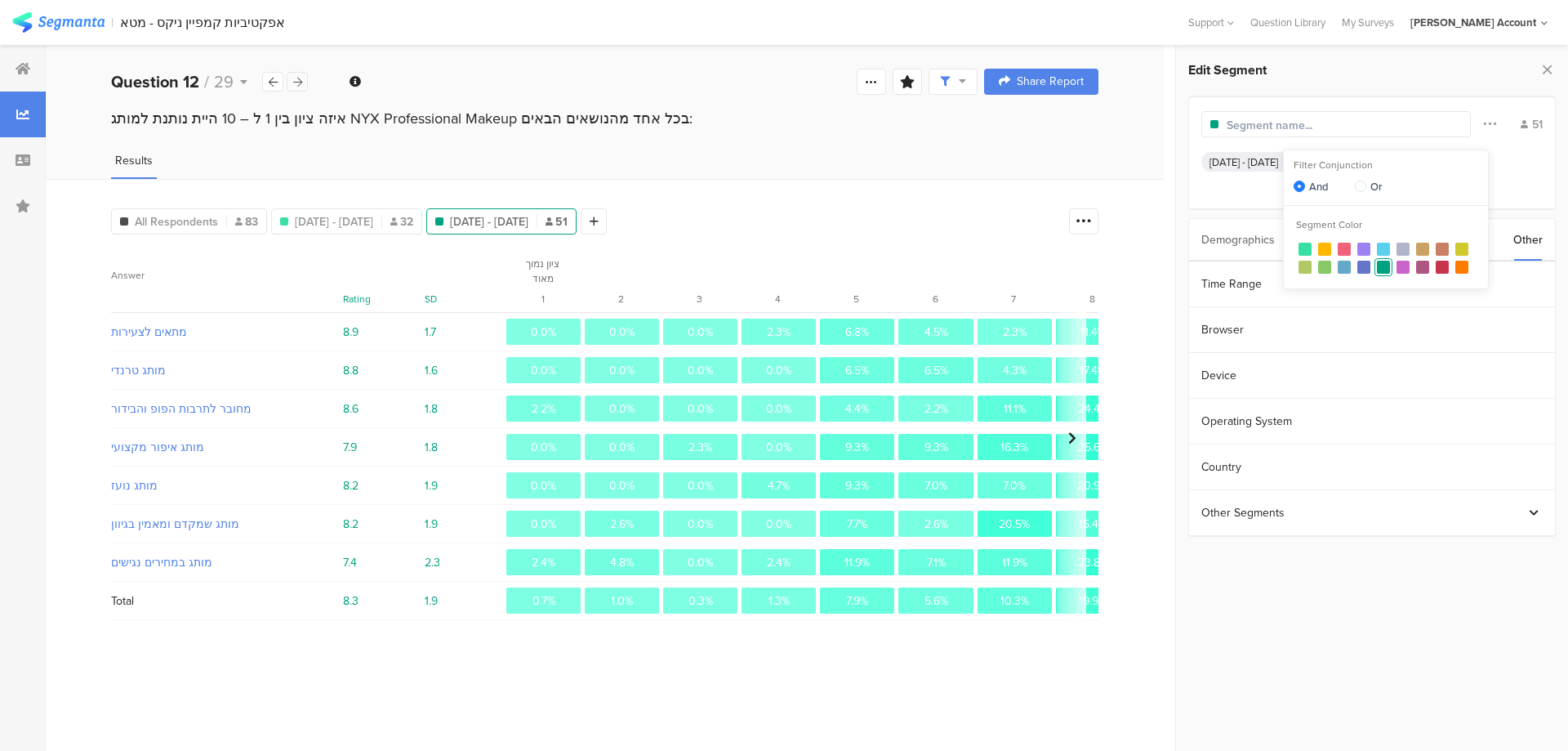
click at [303, 79] on div at bounding box center [297, 82] width 21 height 20
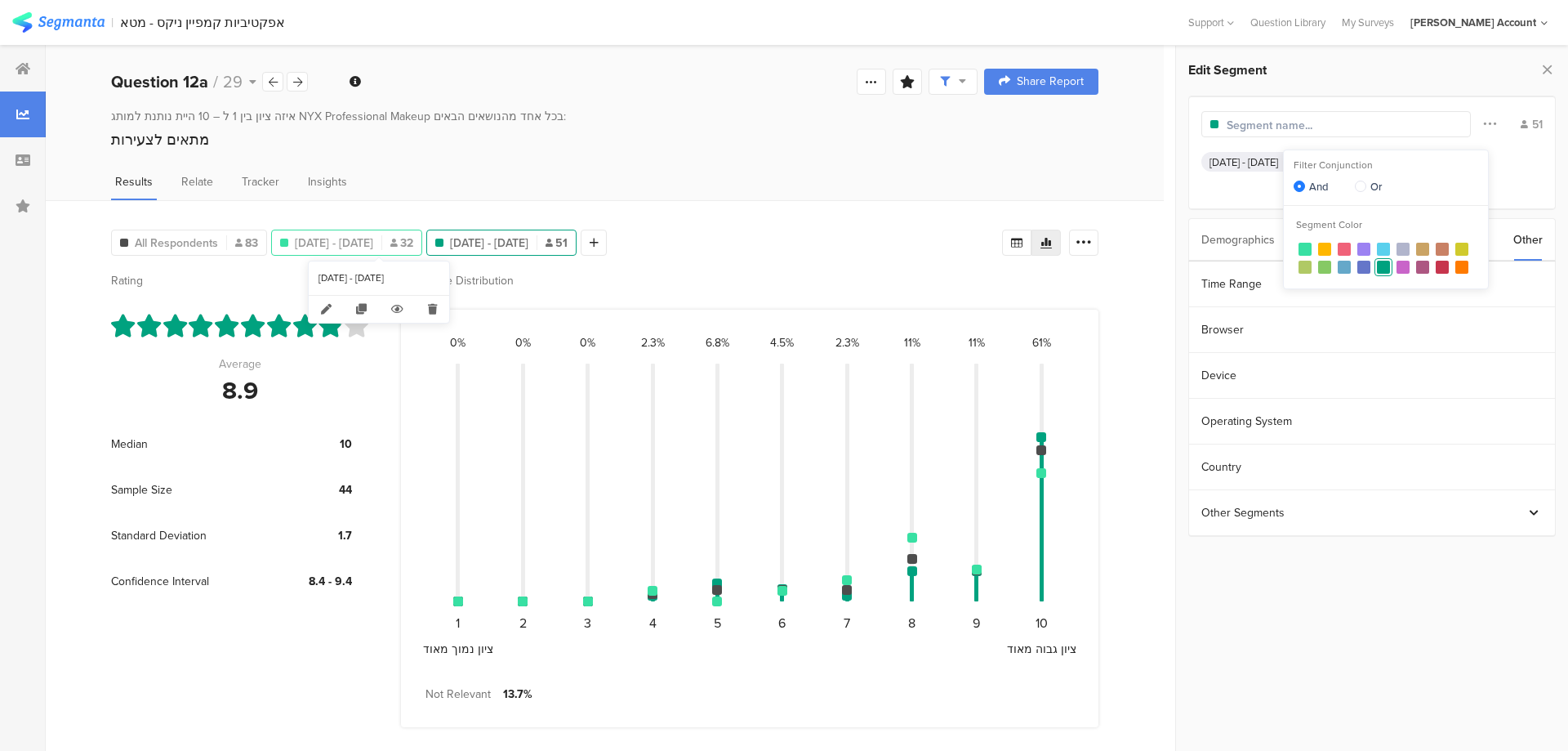
click at [373, 242] on span "Jul 31, 2025 - Aug 06, 2025" at bounding box center [334, 243] width 78 height 17
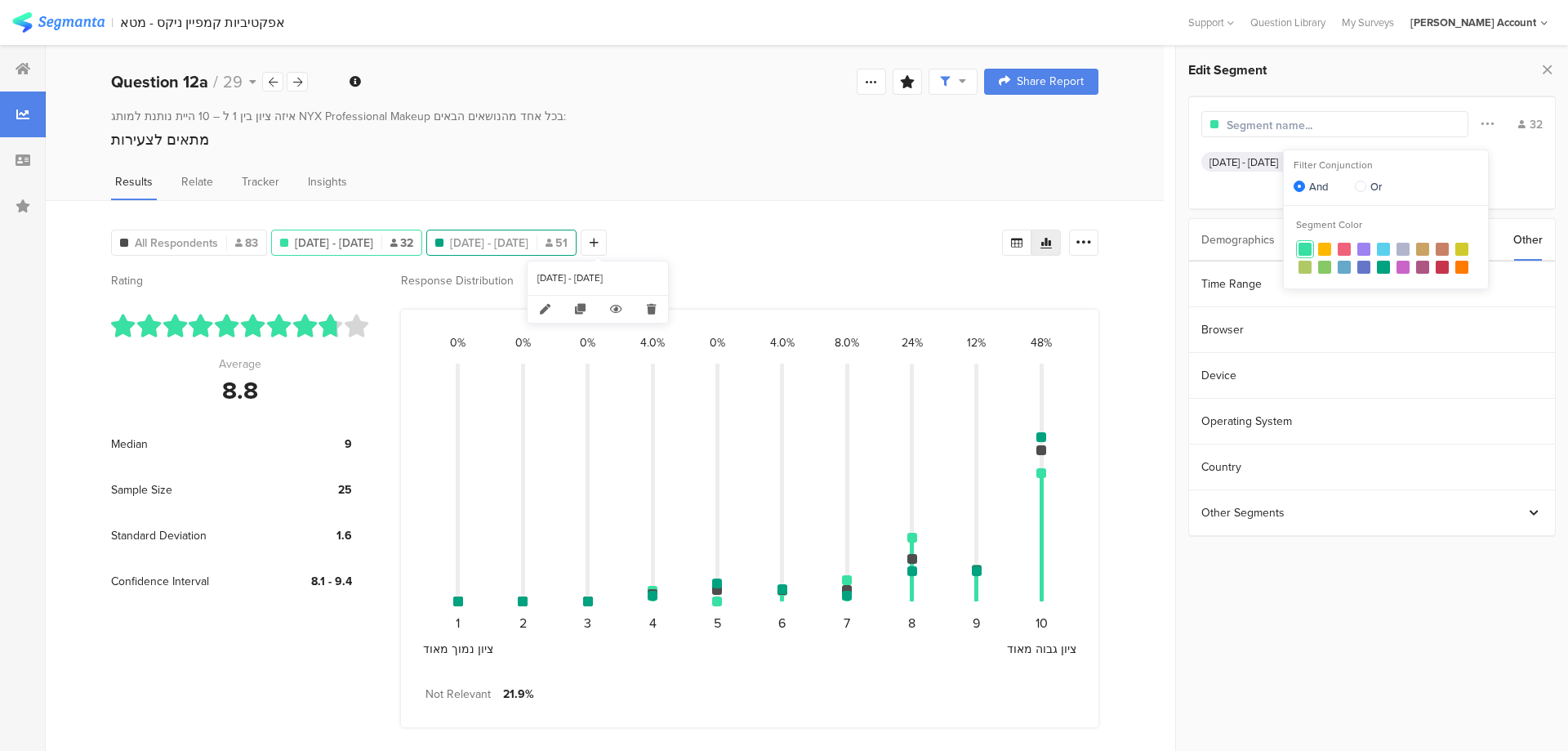
click at [528, 243] on span "Aug 10, 2025 - Aug 12, 2025" at bounding box center [489, 243] width 78 height 17
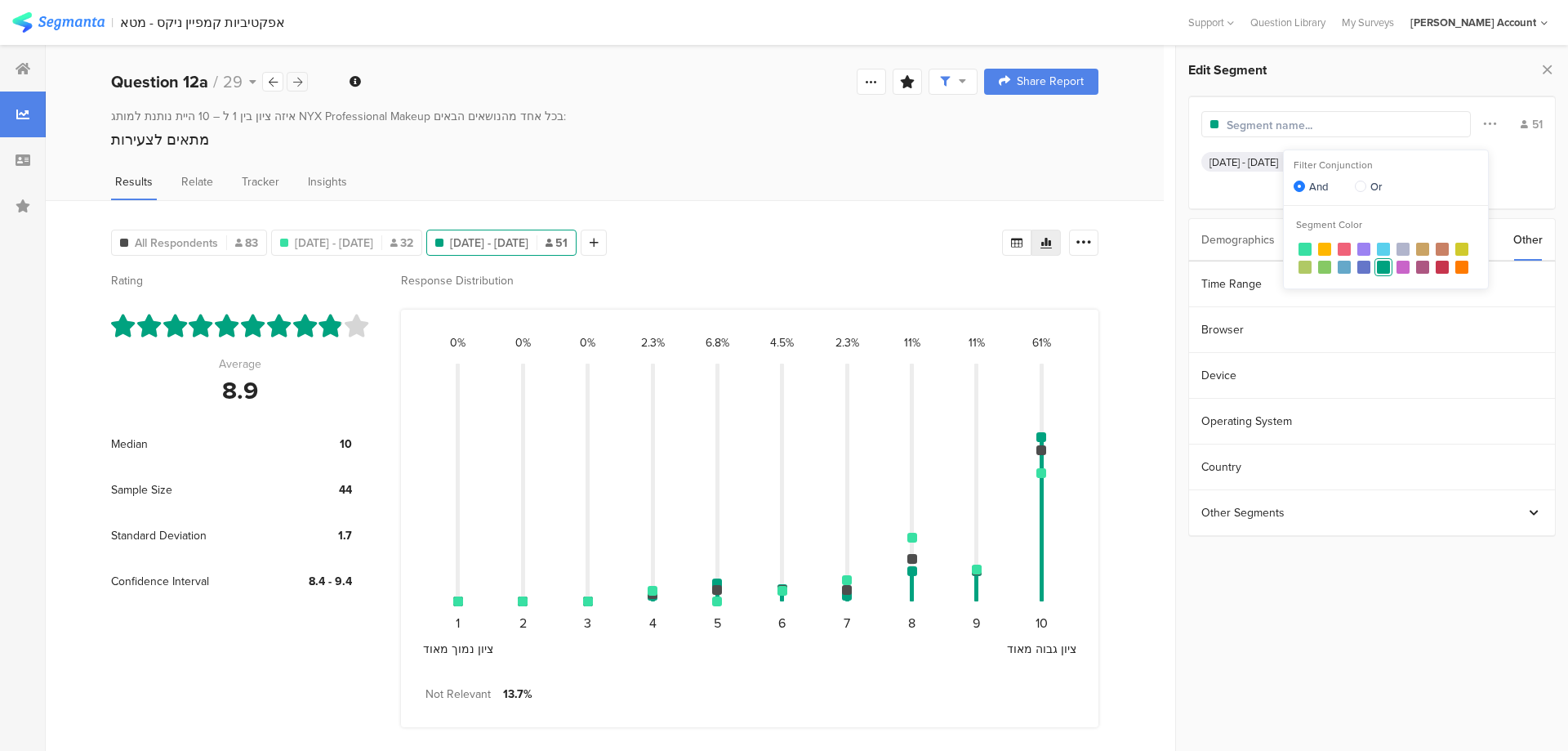
click at [299, 78] on icon at bounding box center [297, 82] width 9 height 11
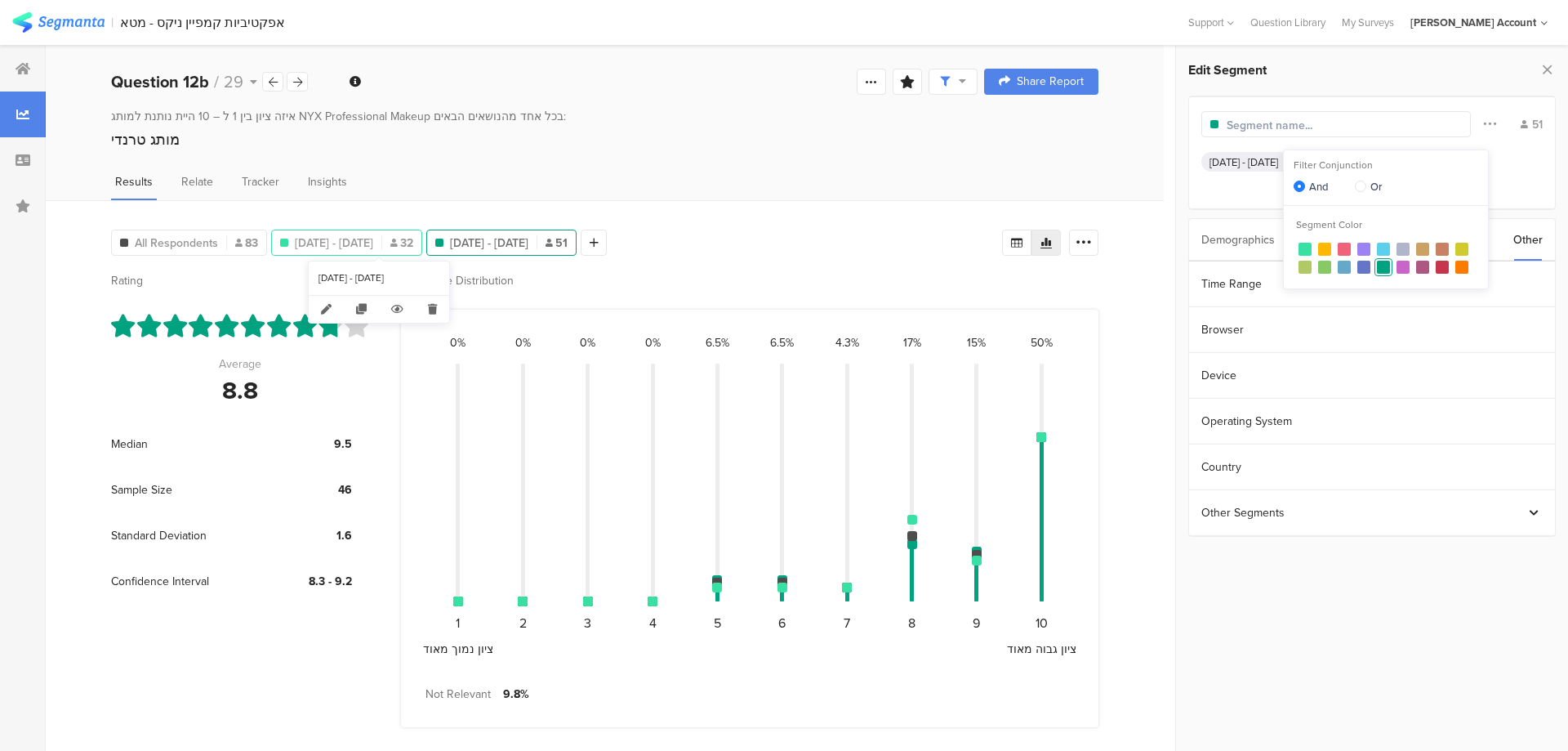
click at [368, 240] on span "Jul 31, 2025 - Aug 06, 2025" at bounding box center [334, 243] width 78 height 17
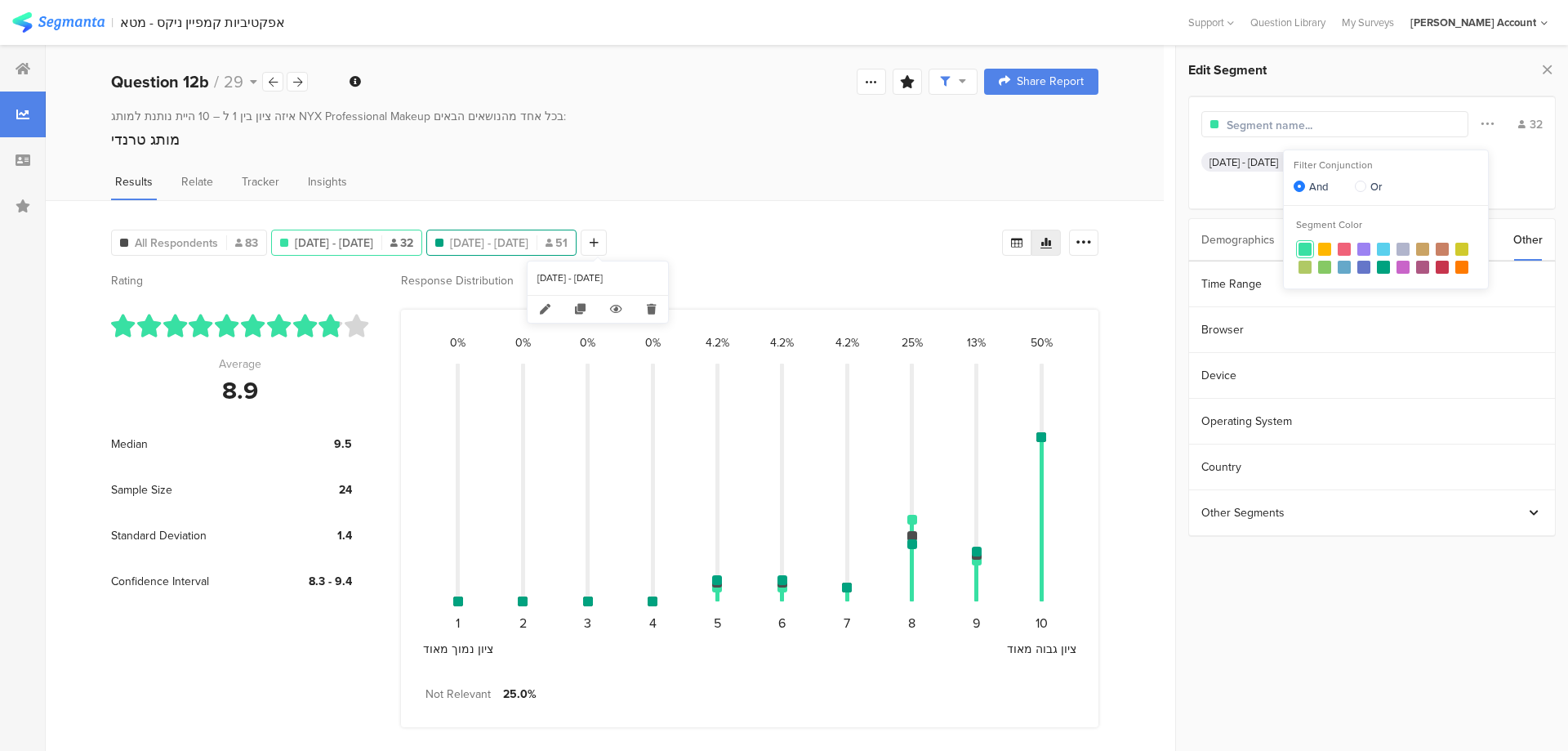
click at [528, 248] on span "Aug 10, 2025 - Aug 12, 2025" at bounding box center [489, 243] width 78 height 17
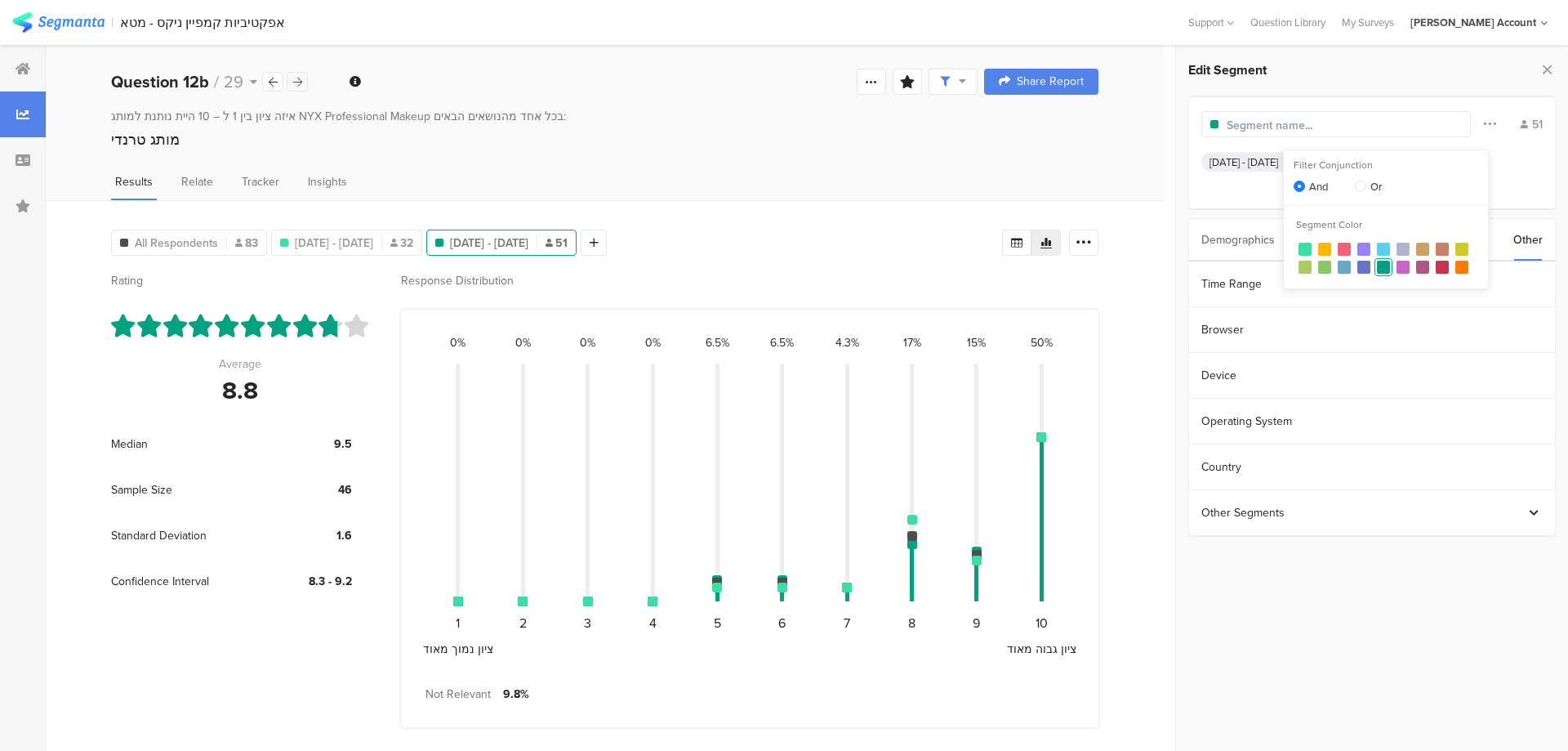
click at [299, 80] on icon at bounding box center [297, 82] width 9 height 11
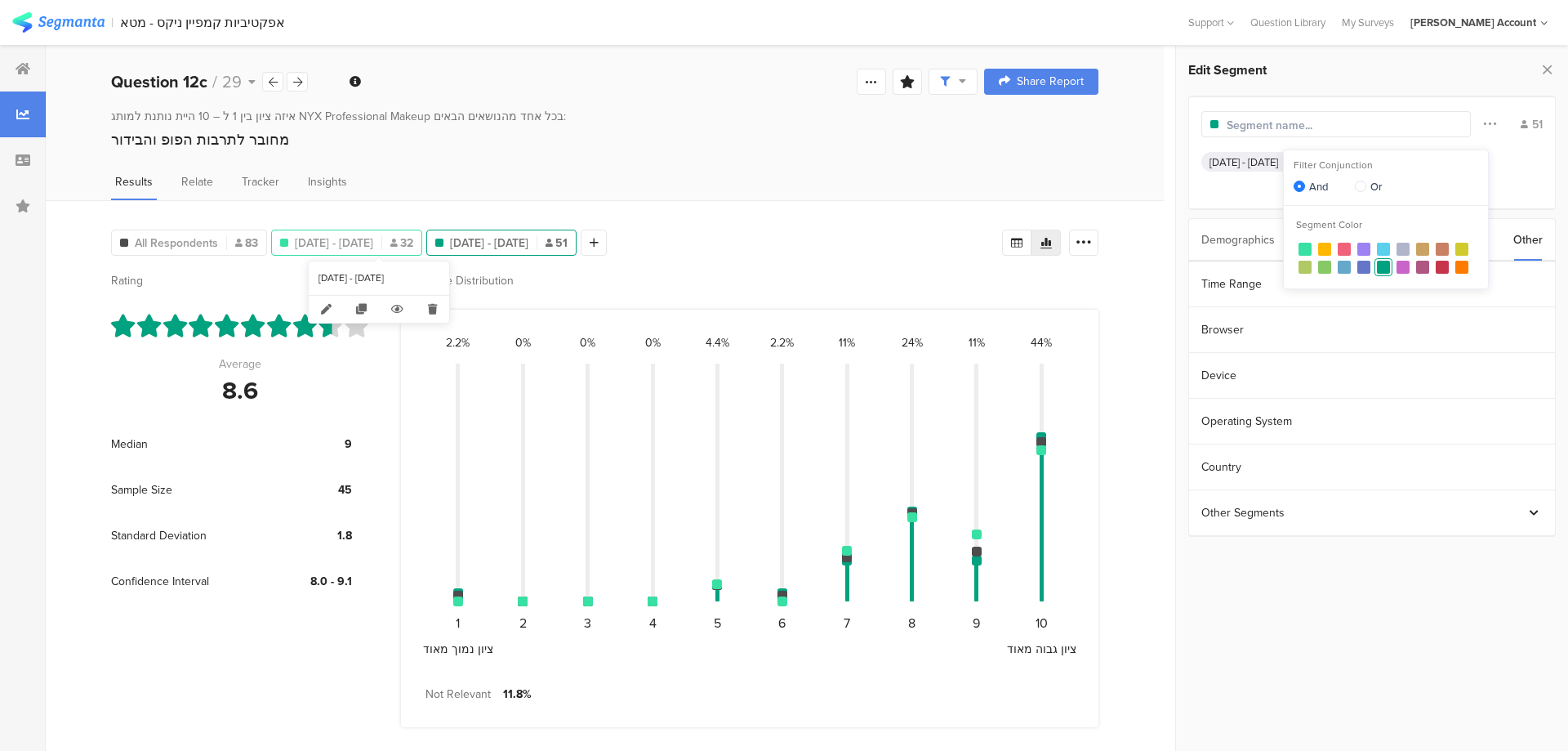
click at [373, 237] on span "Jul 31, 2025 - Aug 06, 2025" at bounding box center [334, 243] width 78 height 17
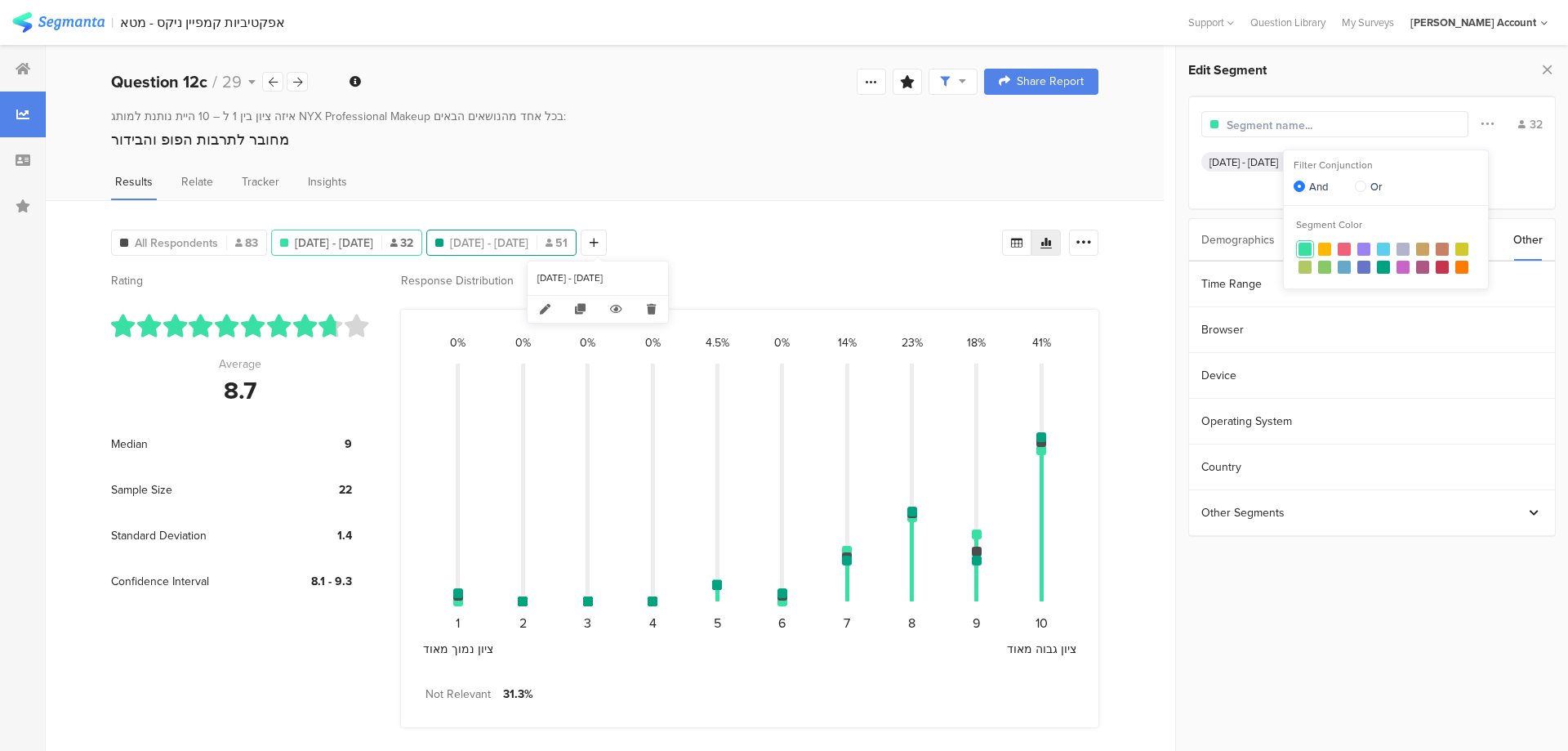
click at [511, 246] on div "Aug 10, 2025 - Aug 12, 2025 51" at bounding box center [501, 243] width 148 height 17
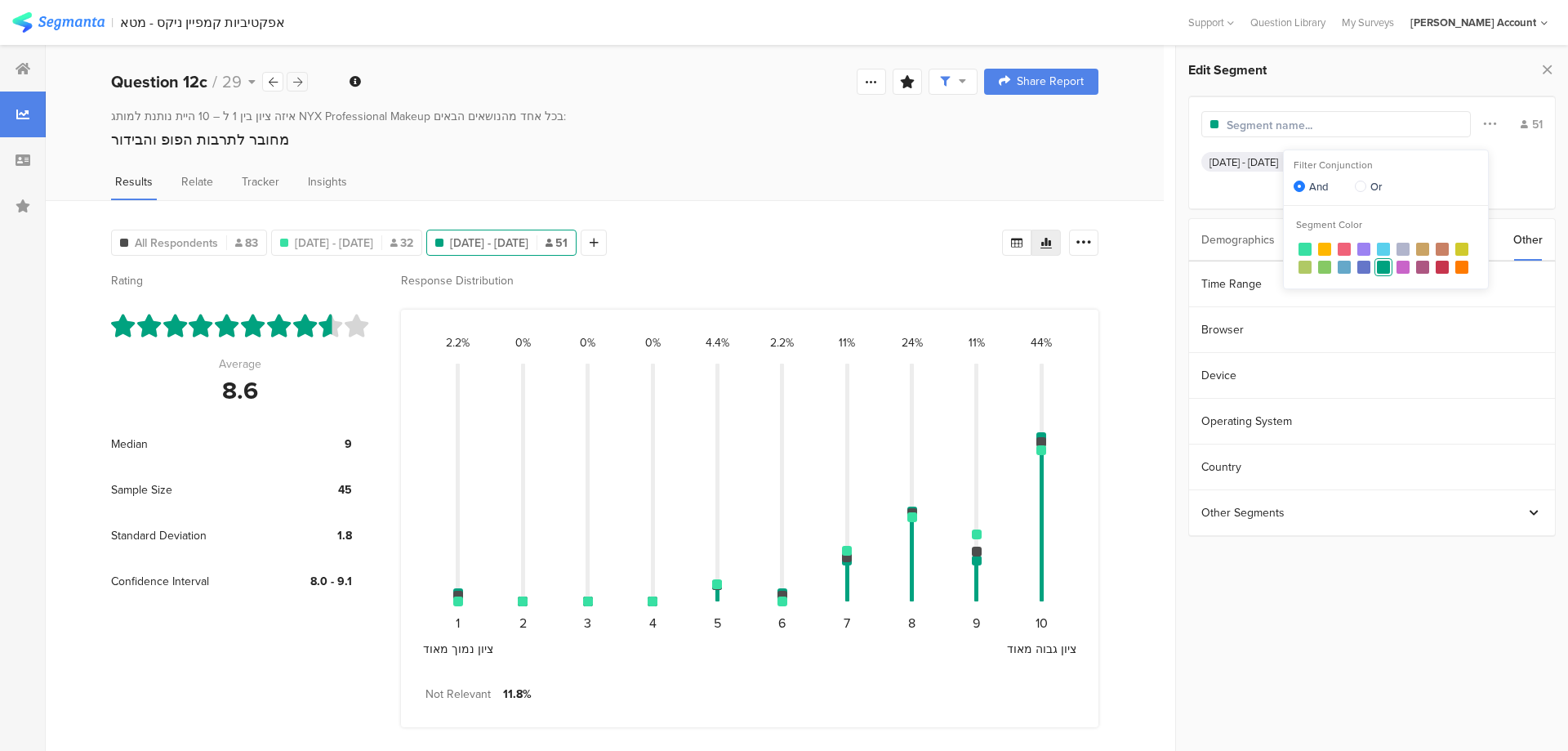
click at [300, 83] on icon at bounding box center [297, 82] width 9 height 11
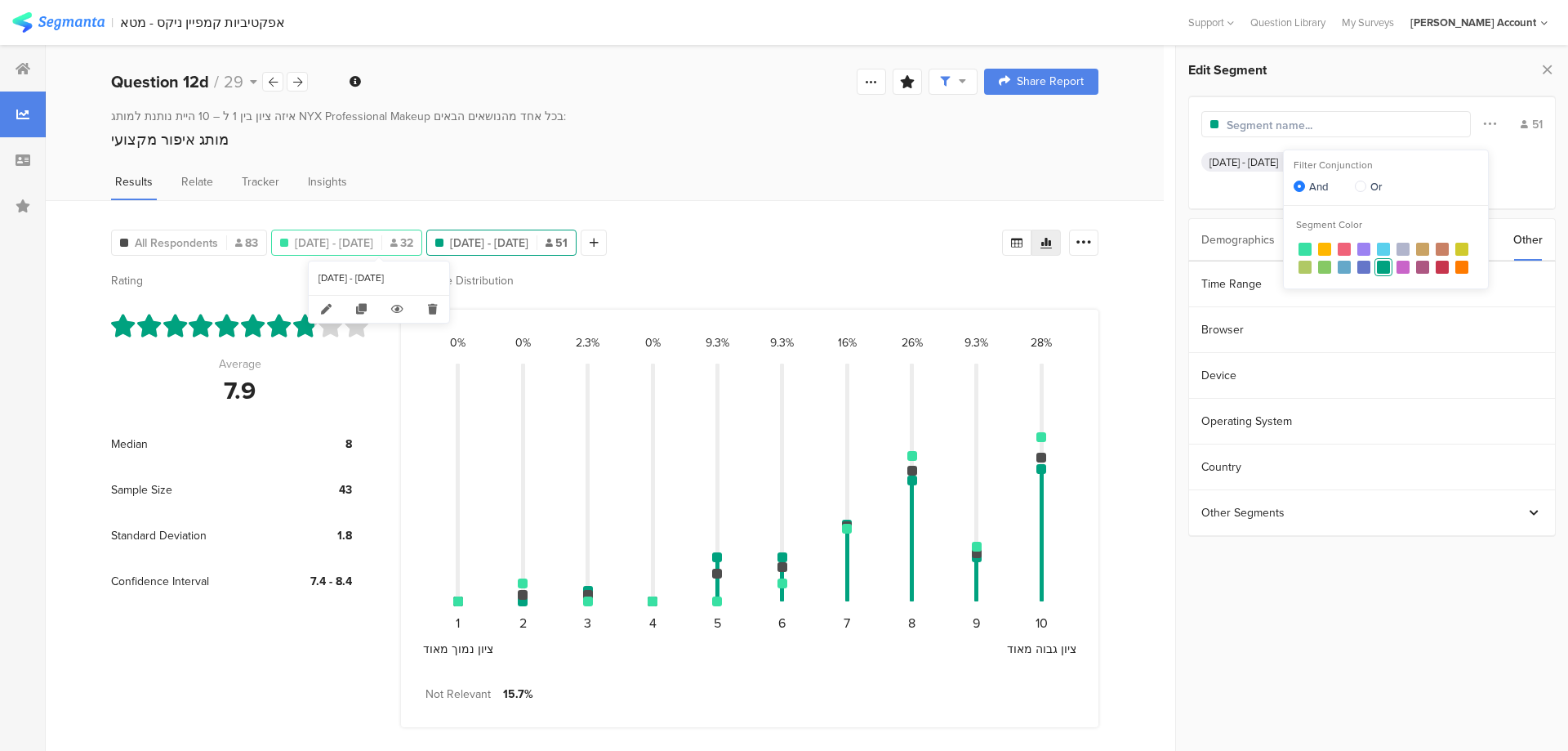
click at [341, 238] on span "Jul 31, 2025 - Aug 06, 2025" at bounding box center [334, 243] width 78 height 17
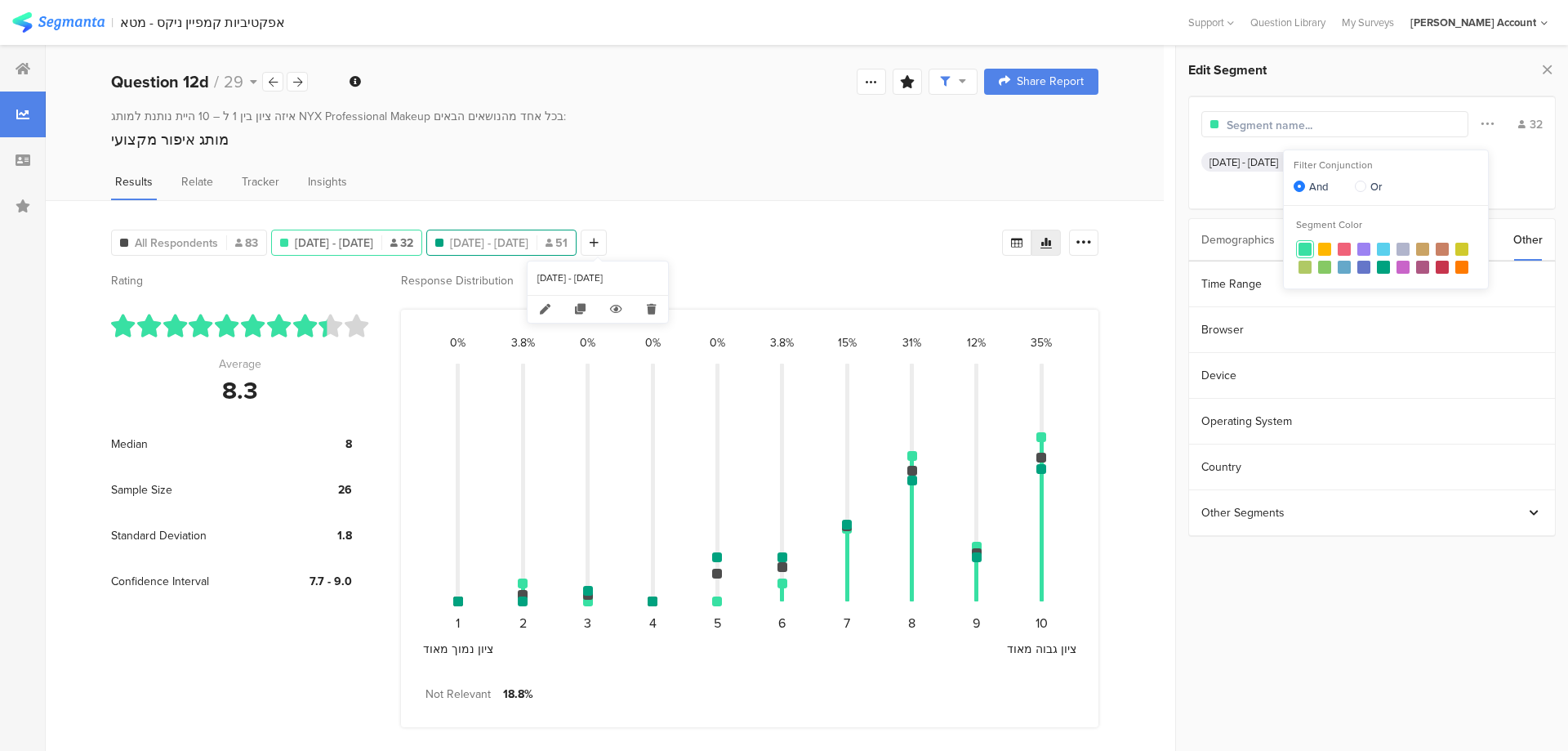
click at [528, 239] on span "Aug 10, 2025 - Aug 12, 2025" at bounding box center [489, 243] width 78 height 17
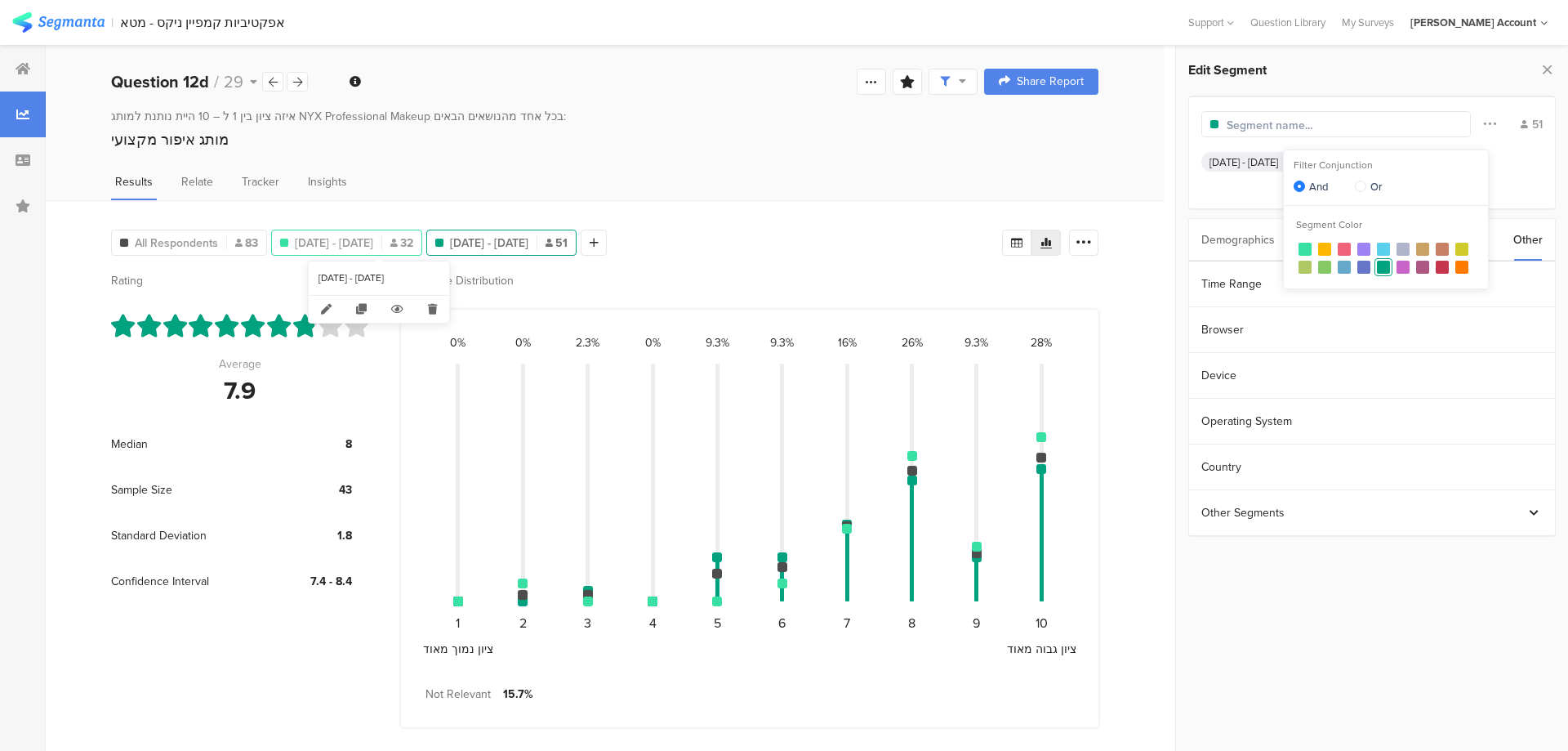
click at [373, 238] on span "Jul 31, 2025 - Aug 06, 2025" at bounding box center [334, 243] width 78 height 17
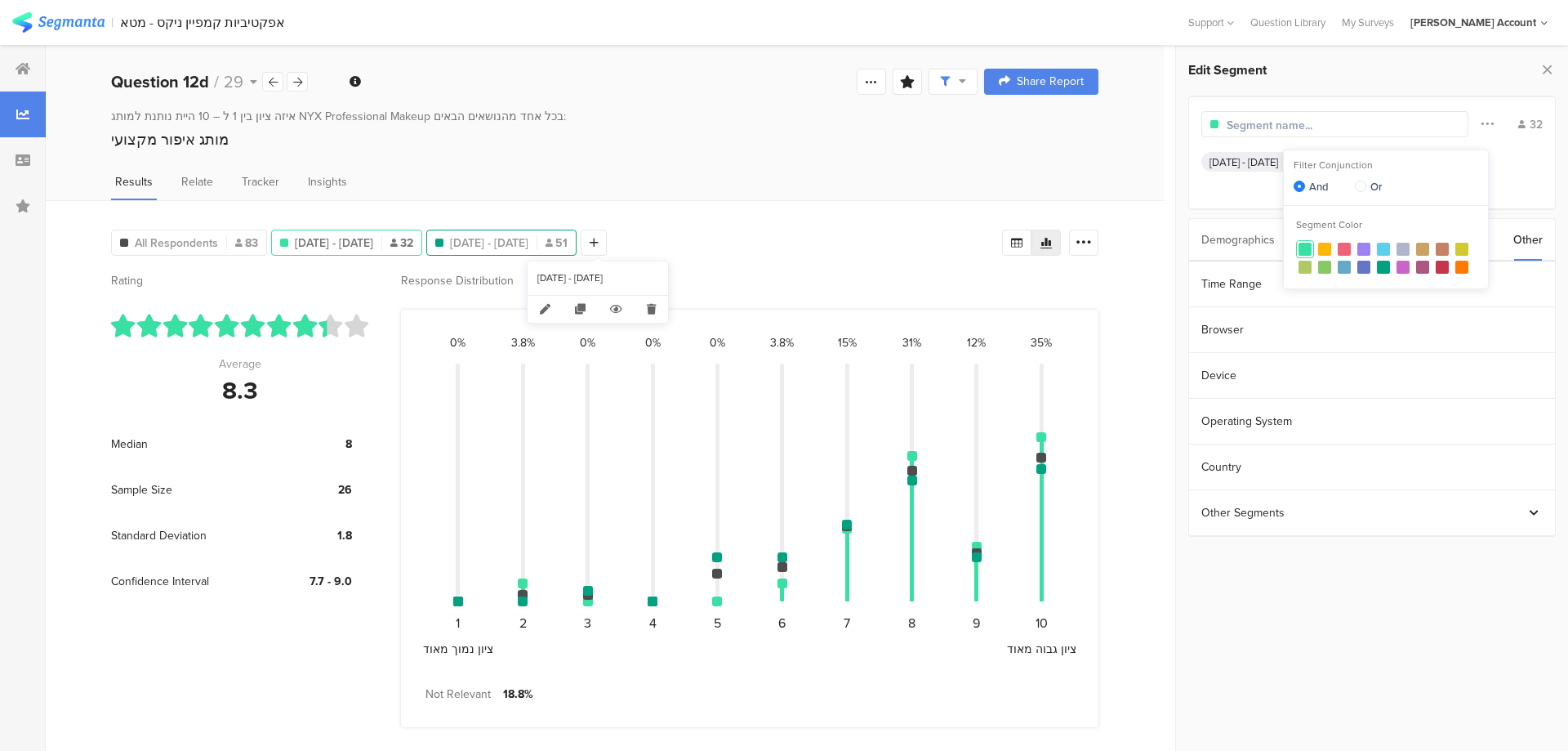
click at [528, 246] on span "Aug 10, 2025 - Aug 12, 2025" at bounding box center [489, 243] width 78 height 17
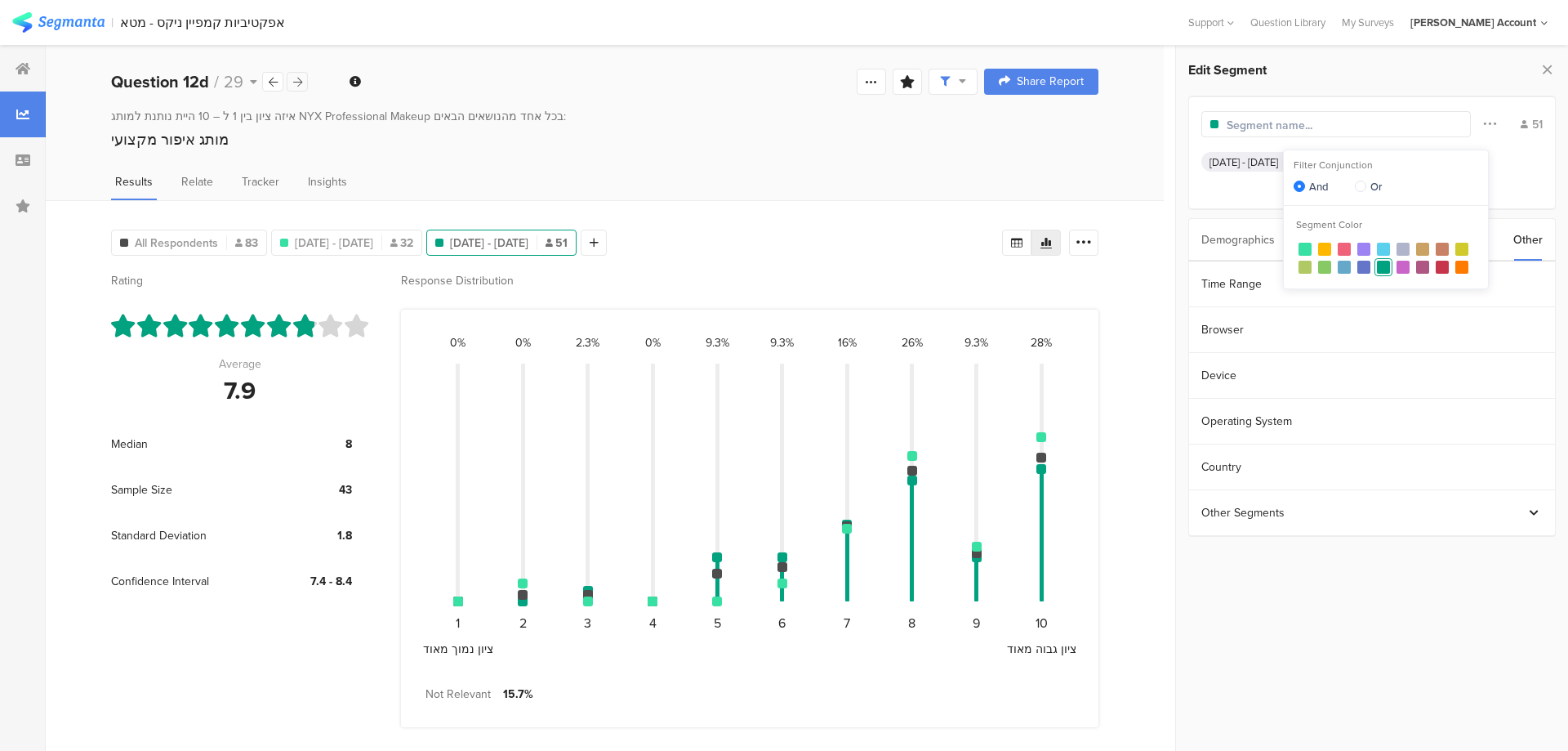
click at [297, 82] on icon at bounding box center [297, 82] width 9 height 11
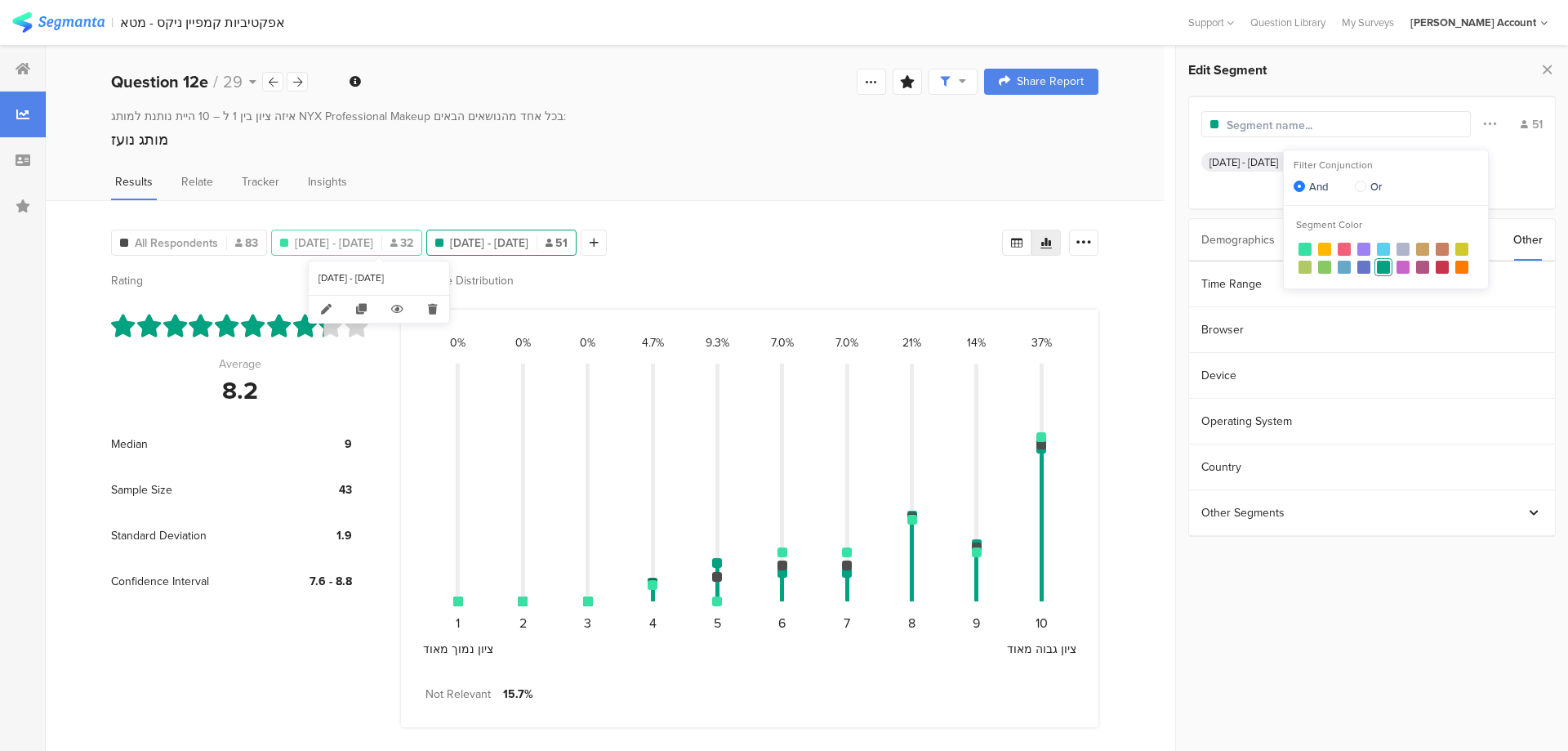
click at [335, 237] on span "Jul 31, 2025 - Aug 06, 2025" at bounding box center [334, 243] width 78 height 17
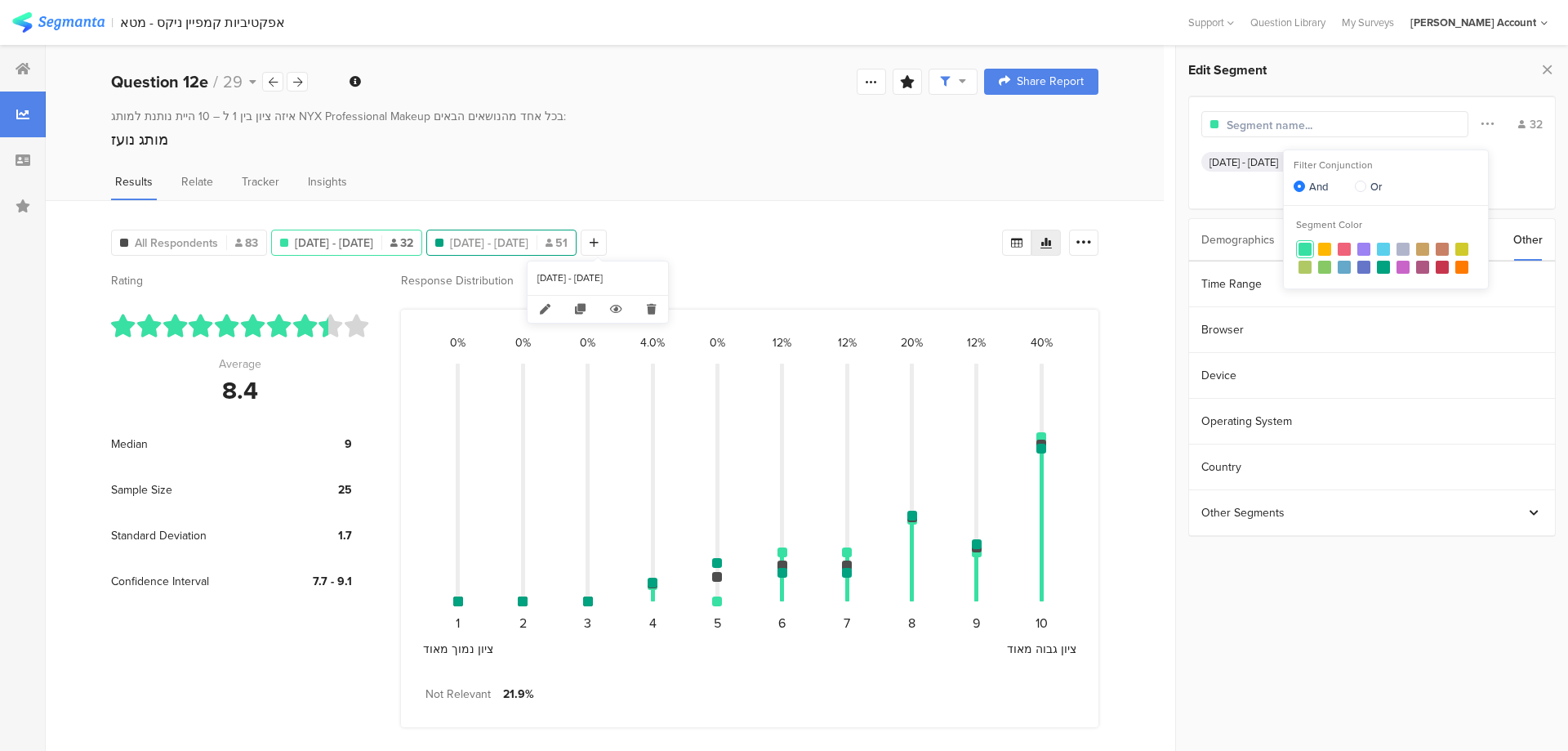
click at [528, 236] on span "Aug 10, 2025 - Aug 12, 2025" at bounding box center [489, 243] width 78 height 17
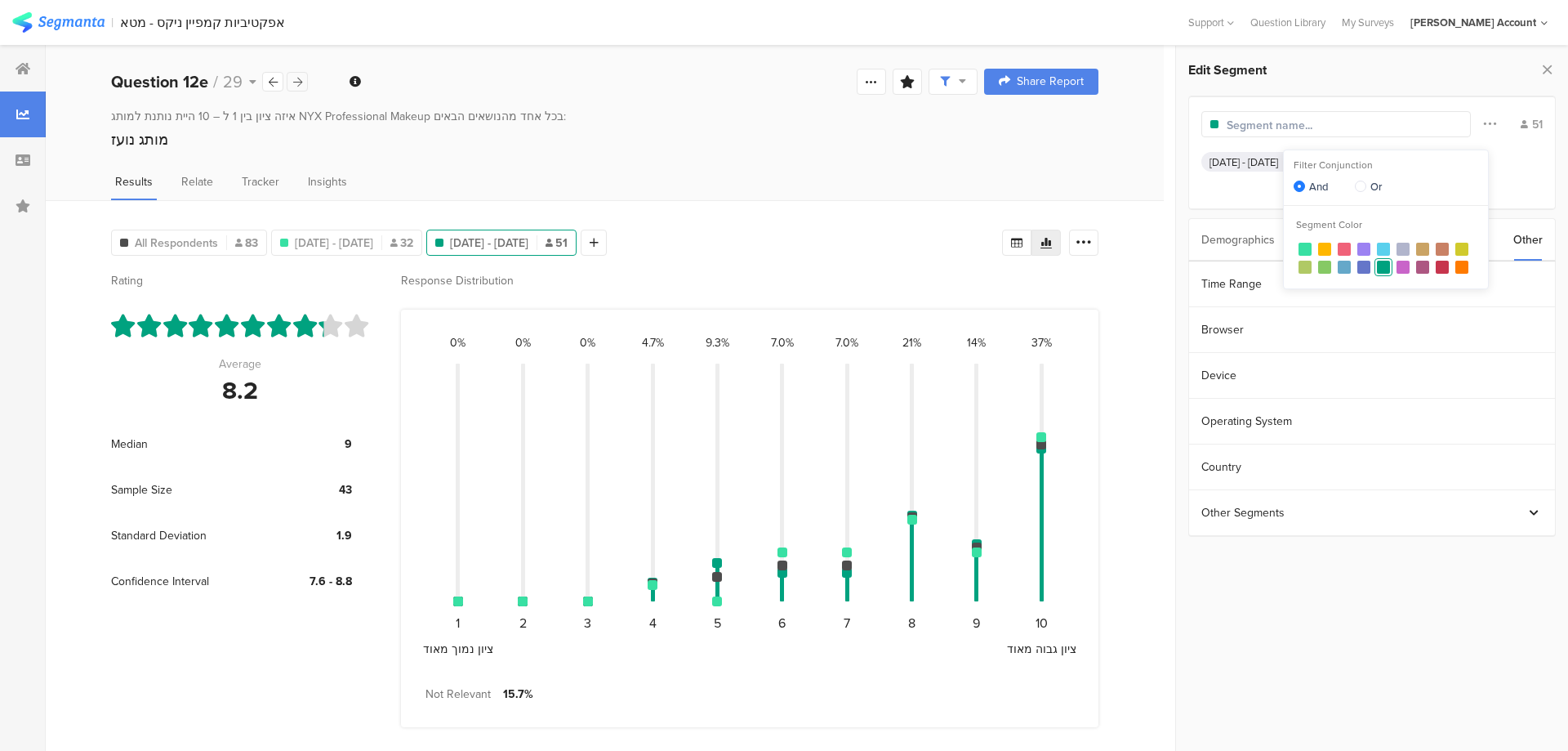
click at [291, 78] on div at bounding box center [297, 82] width 21 height 20
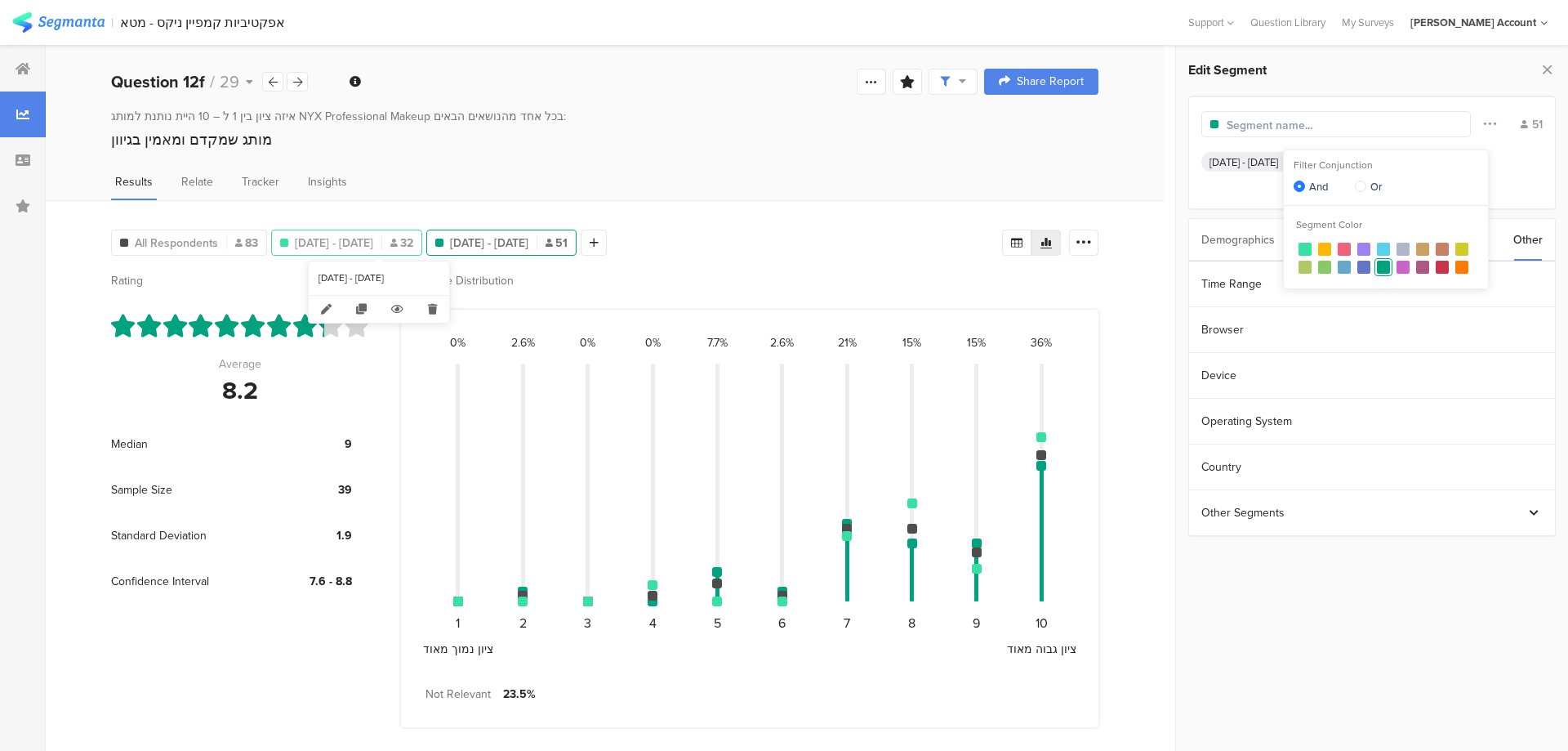
click at [373, 241] on span "Jul 31, 2025 - Aug 06, 2025" at bounding box center [334, 243] width 78 height 17
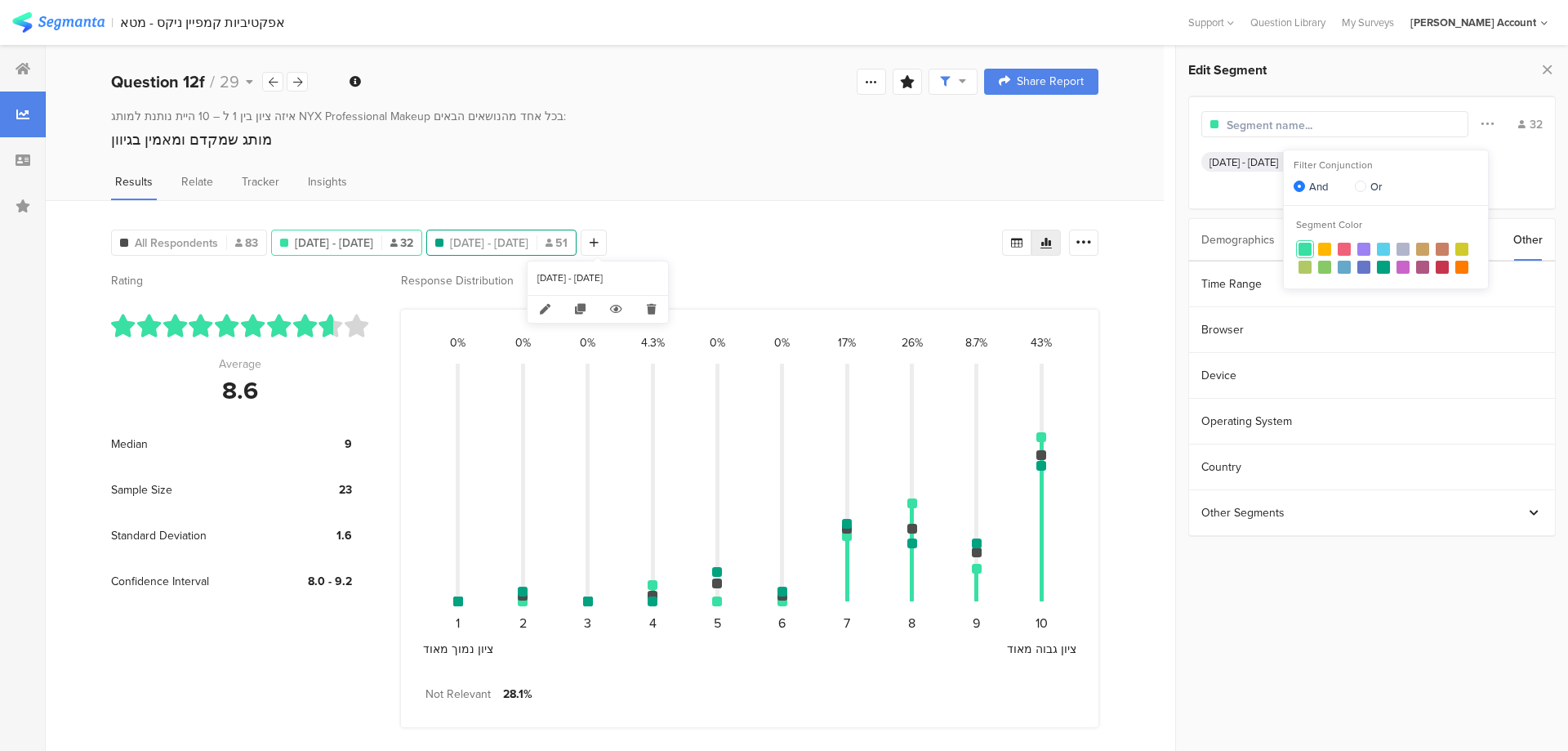
click at [528, 240] on span "Aug 10, 2025 - Aug 12, 2025" at bounding box center [489, 243] width 78 height 17
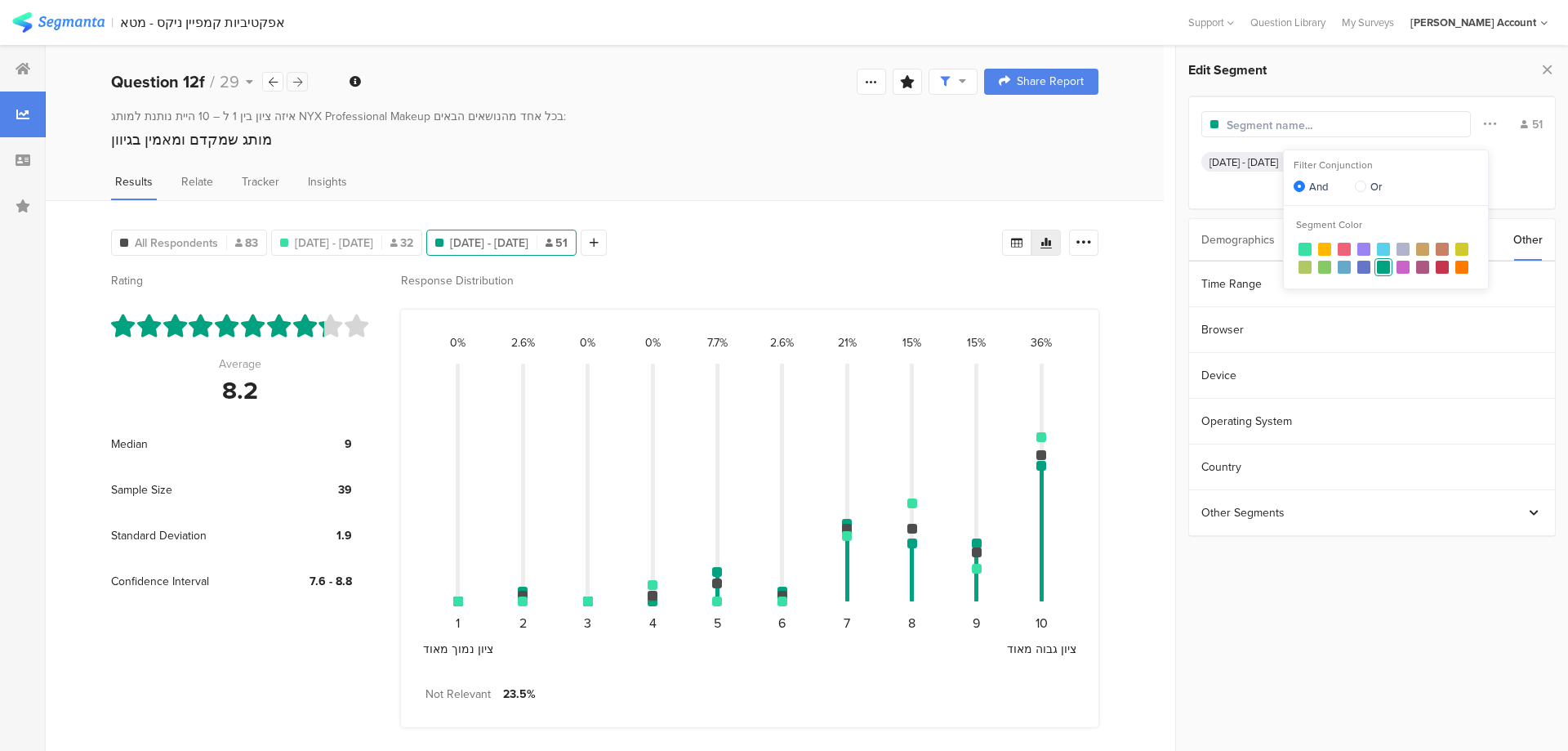
click at [294, 82] on icon at bounding box center [297, 82] width 9 height 11
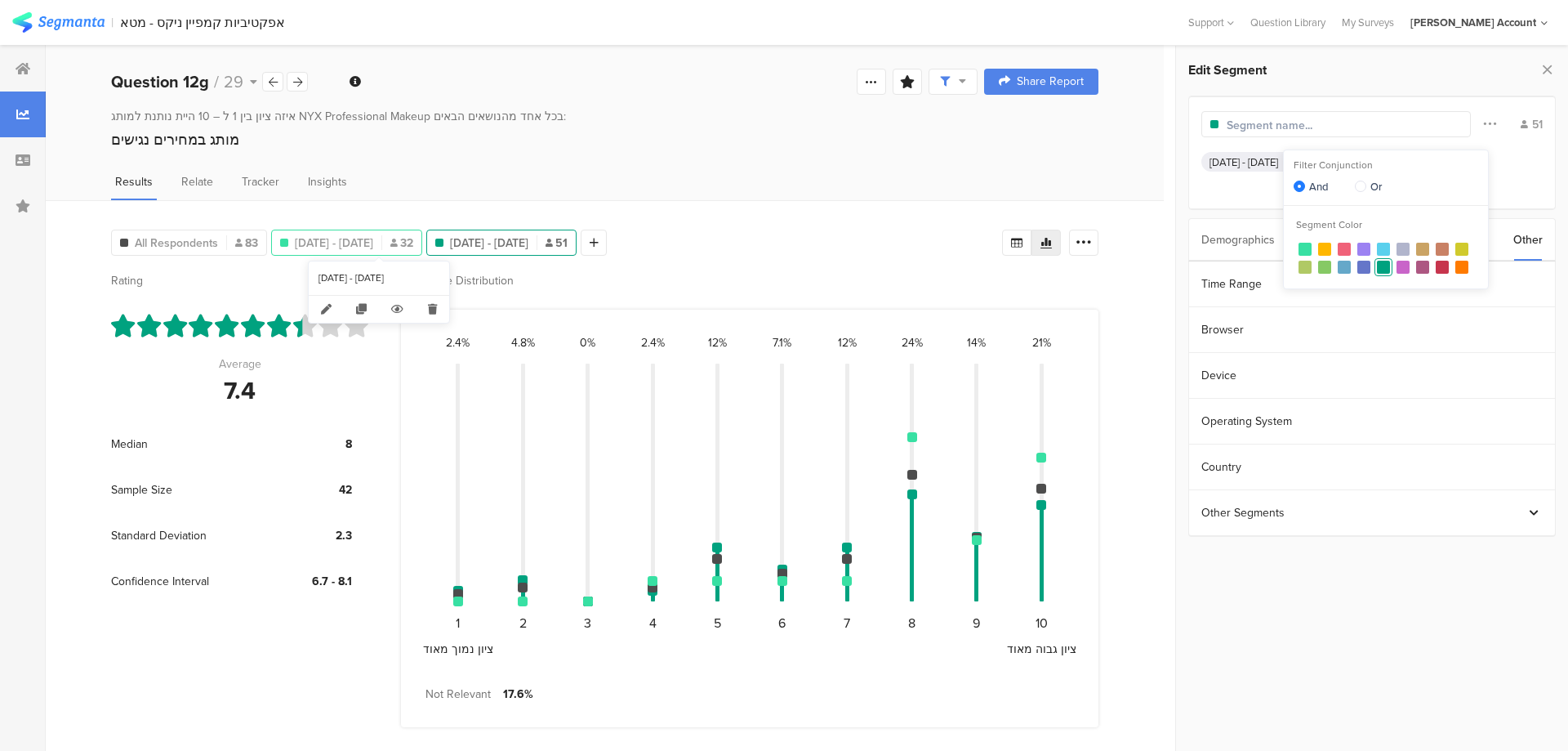
click at [355, 233] on div "Jul 31, 2025 - Aug 06, 2025 32" at bounding box center [346, 243] width 151 height 26
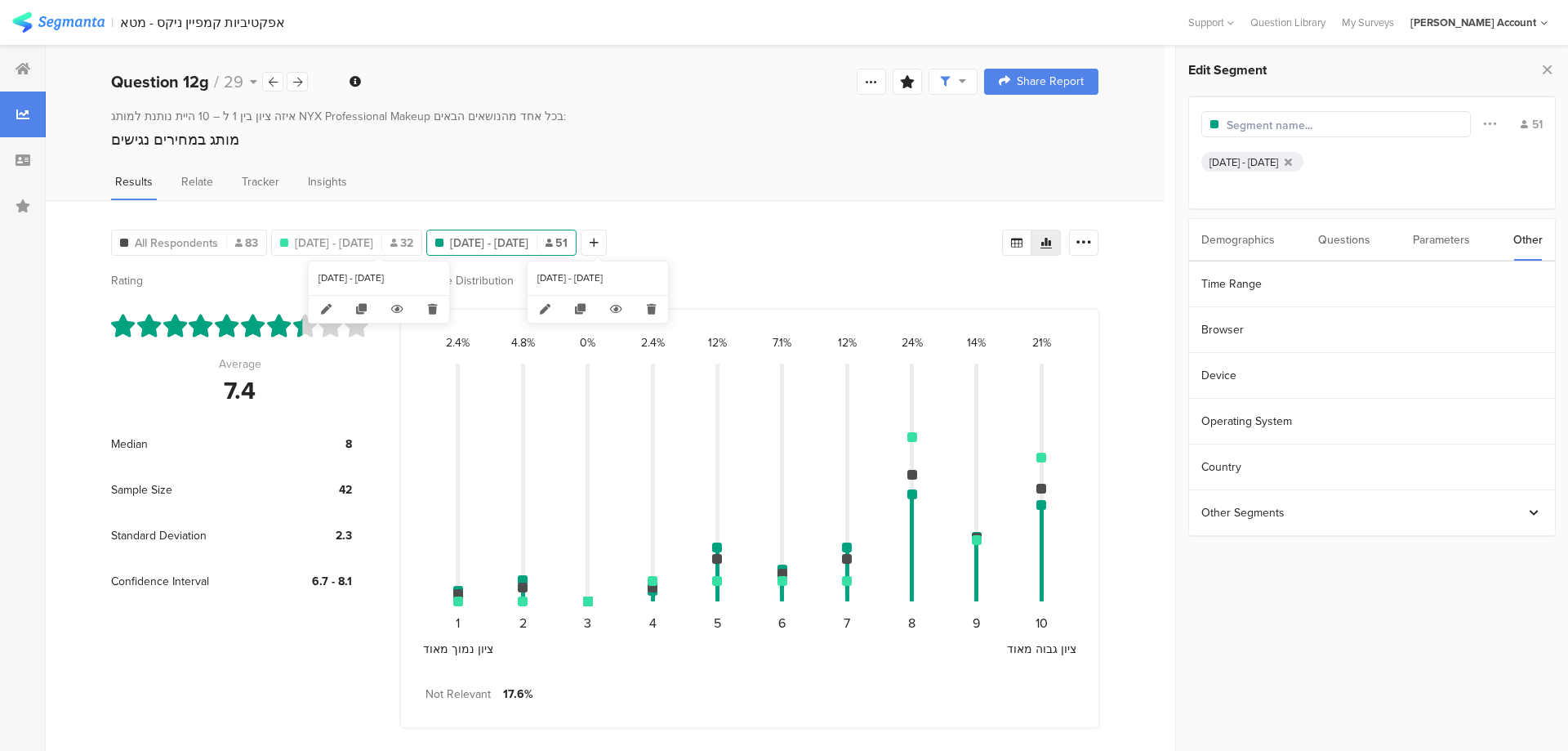
click at [528, 246] on span "Aug 10, 2025 - Aug 12, 2025" at bounding box center [489, 243] width 78 height 17
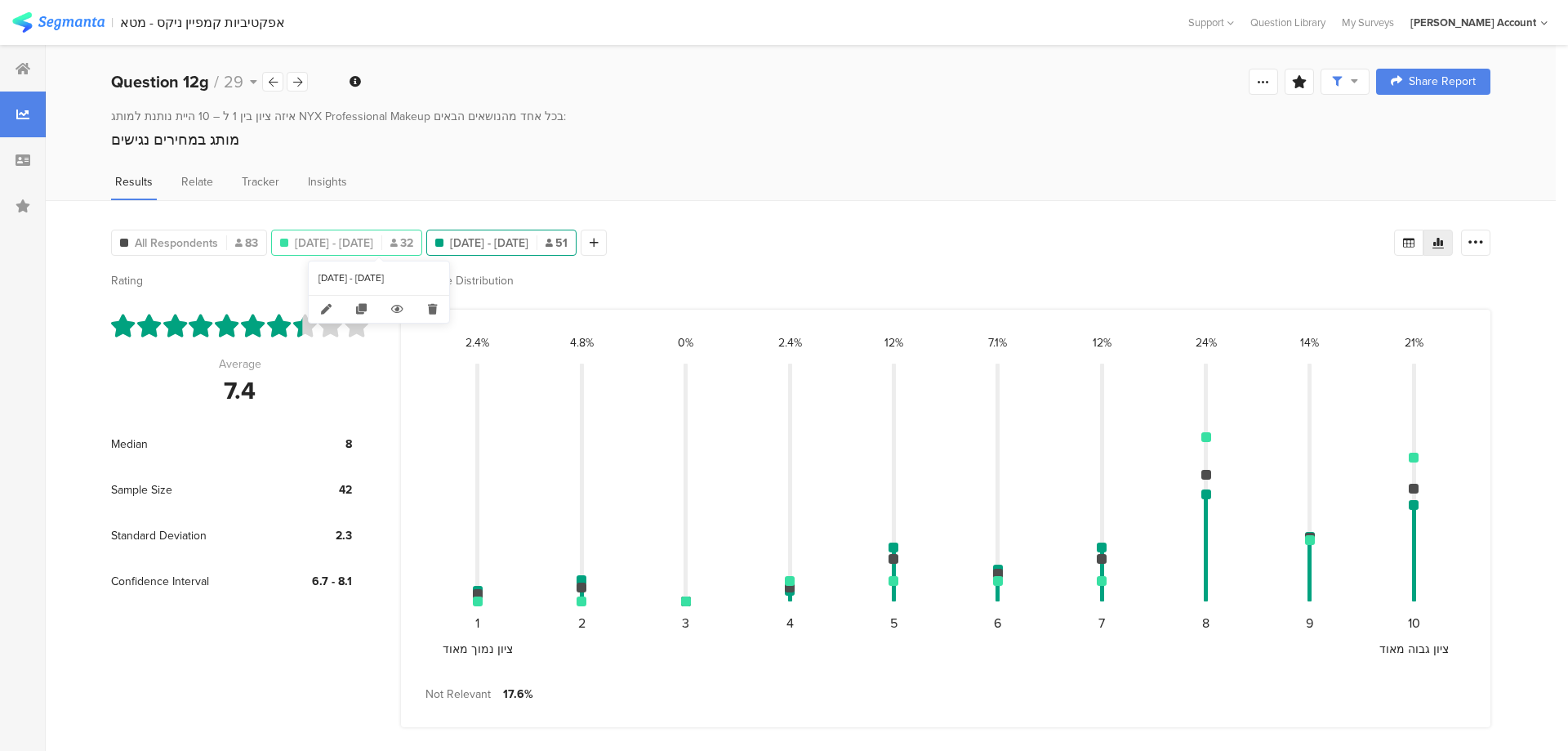
click at [373, 235] on span "Jul 31, 2025 - Aug 06, 2025" at bounding box center [334, 243] width 78 height 17
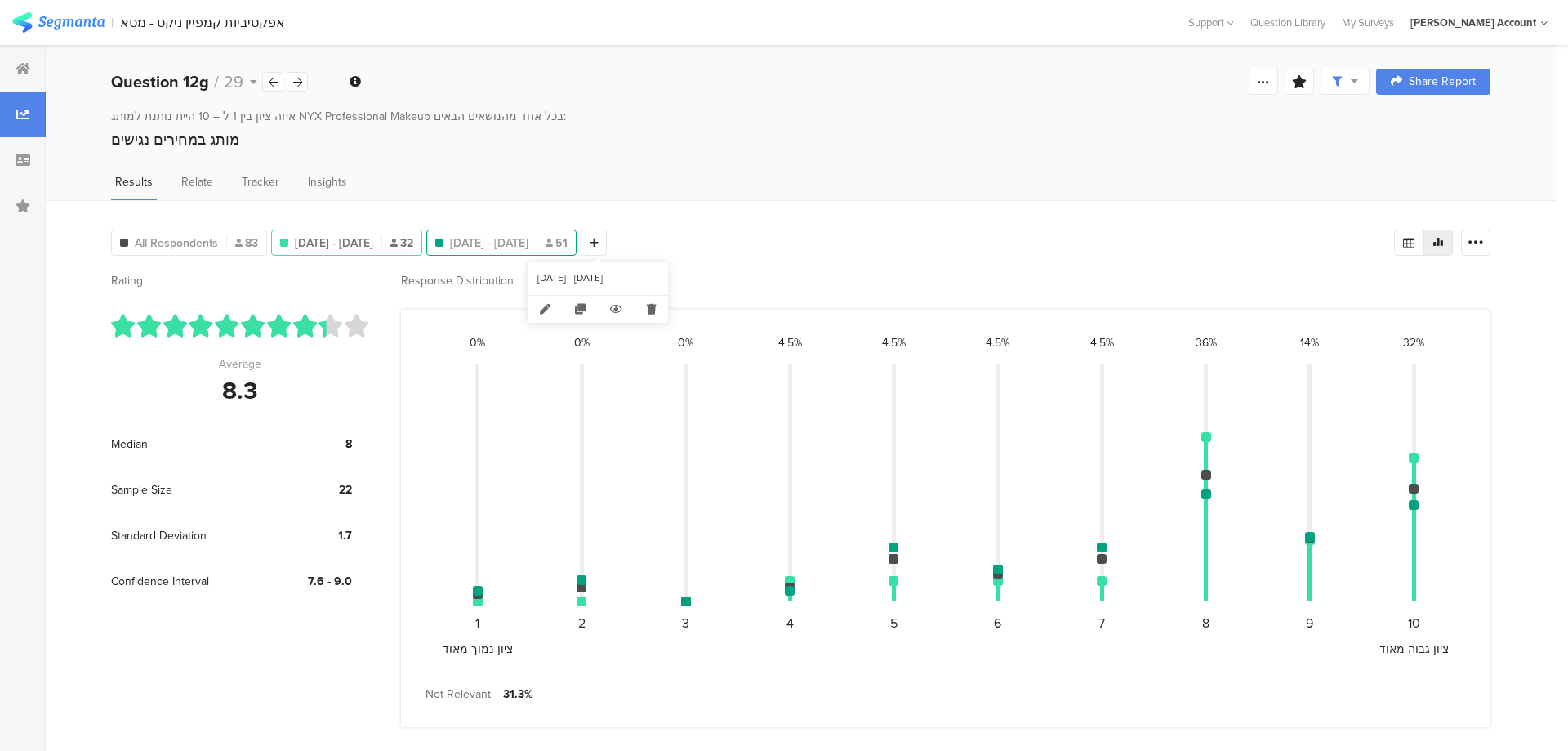
click at [528, 236] on span "Aug 10, 2025 - Aug 12, 2025" at bounding box center [489, 243] width 78 height 17
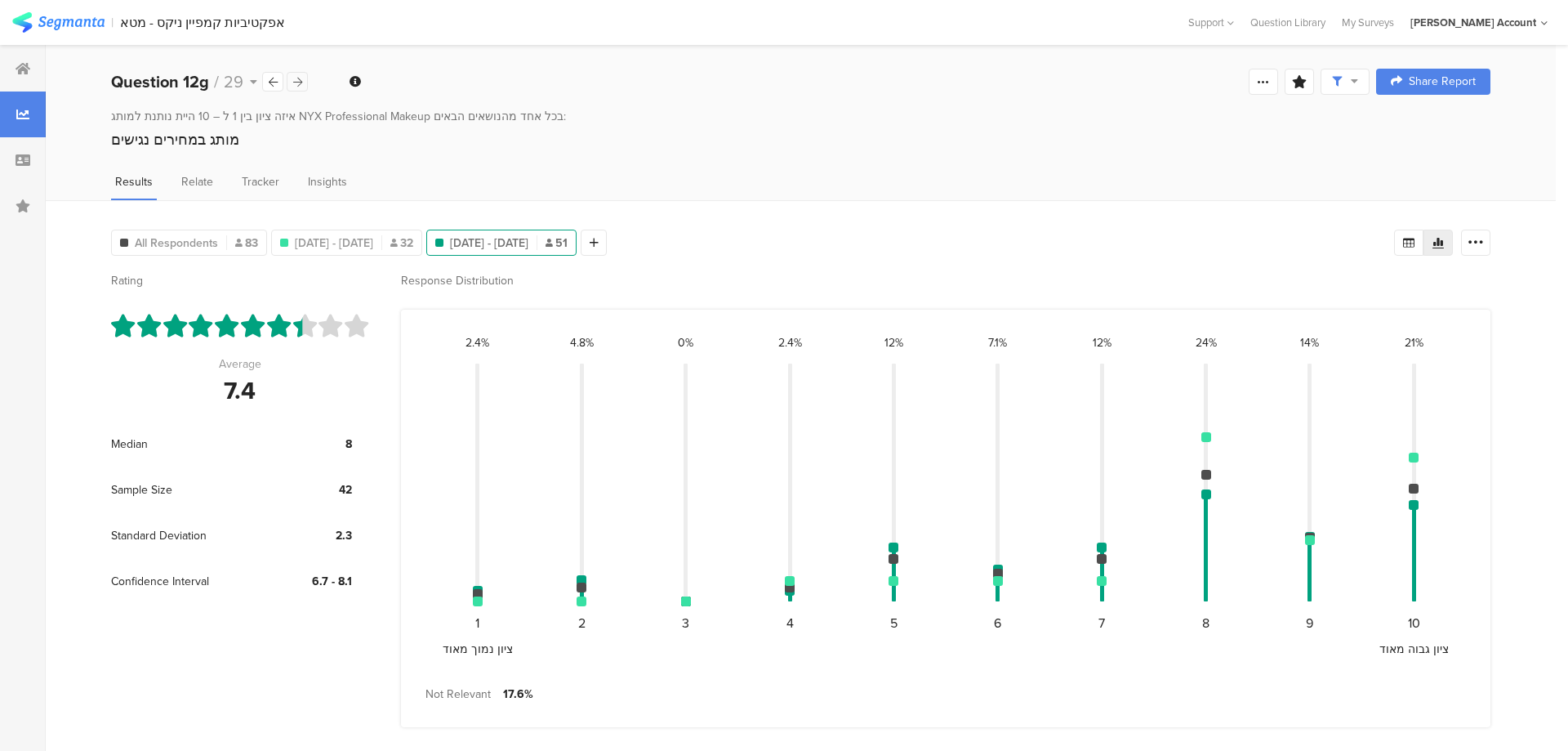
click at [294, 73] on div at bounding box center [297, 82] width 21 height 20
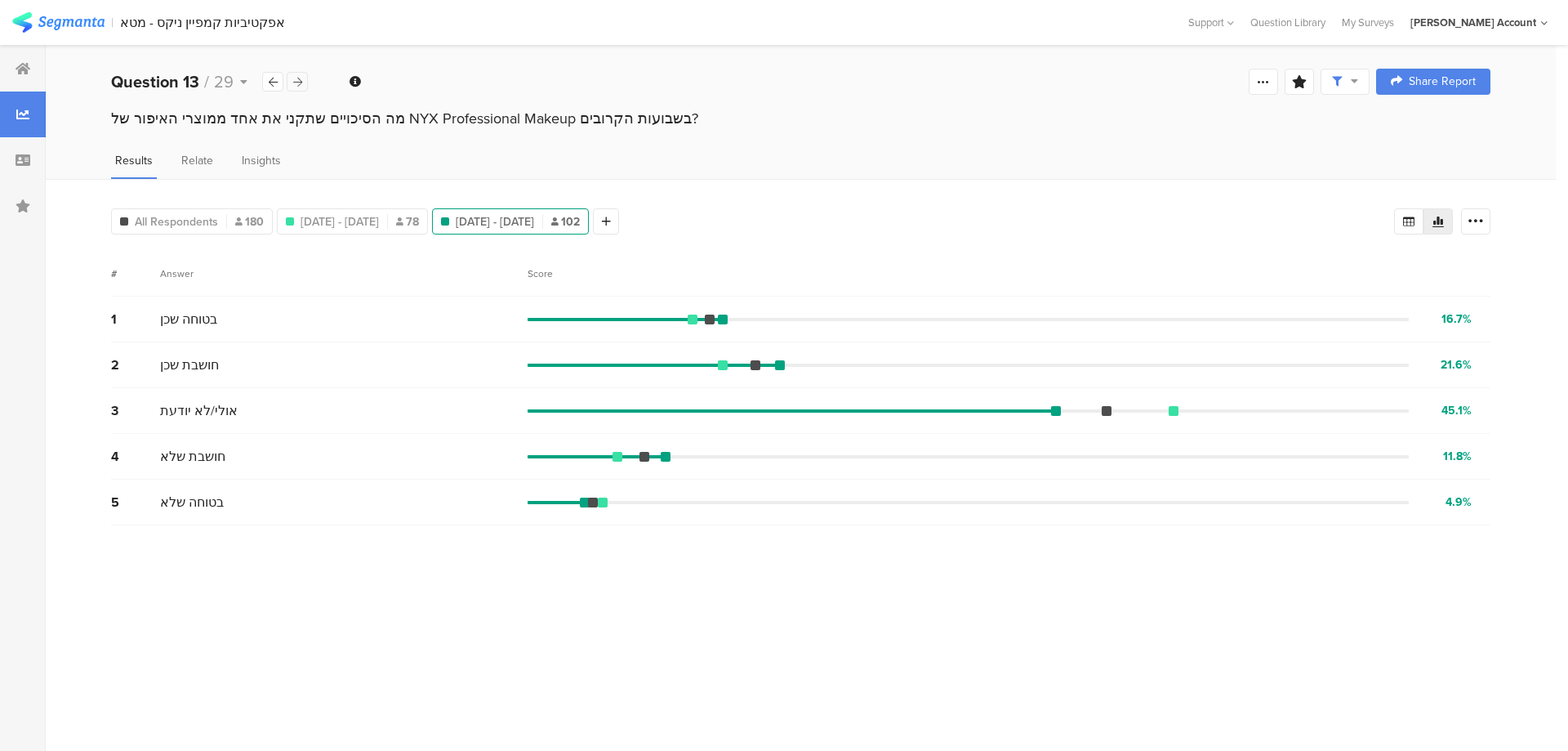
click at [301, 84] on icon at bounding box center [297, 82] width 9 height 11
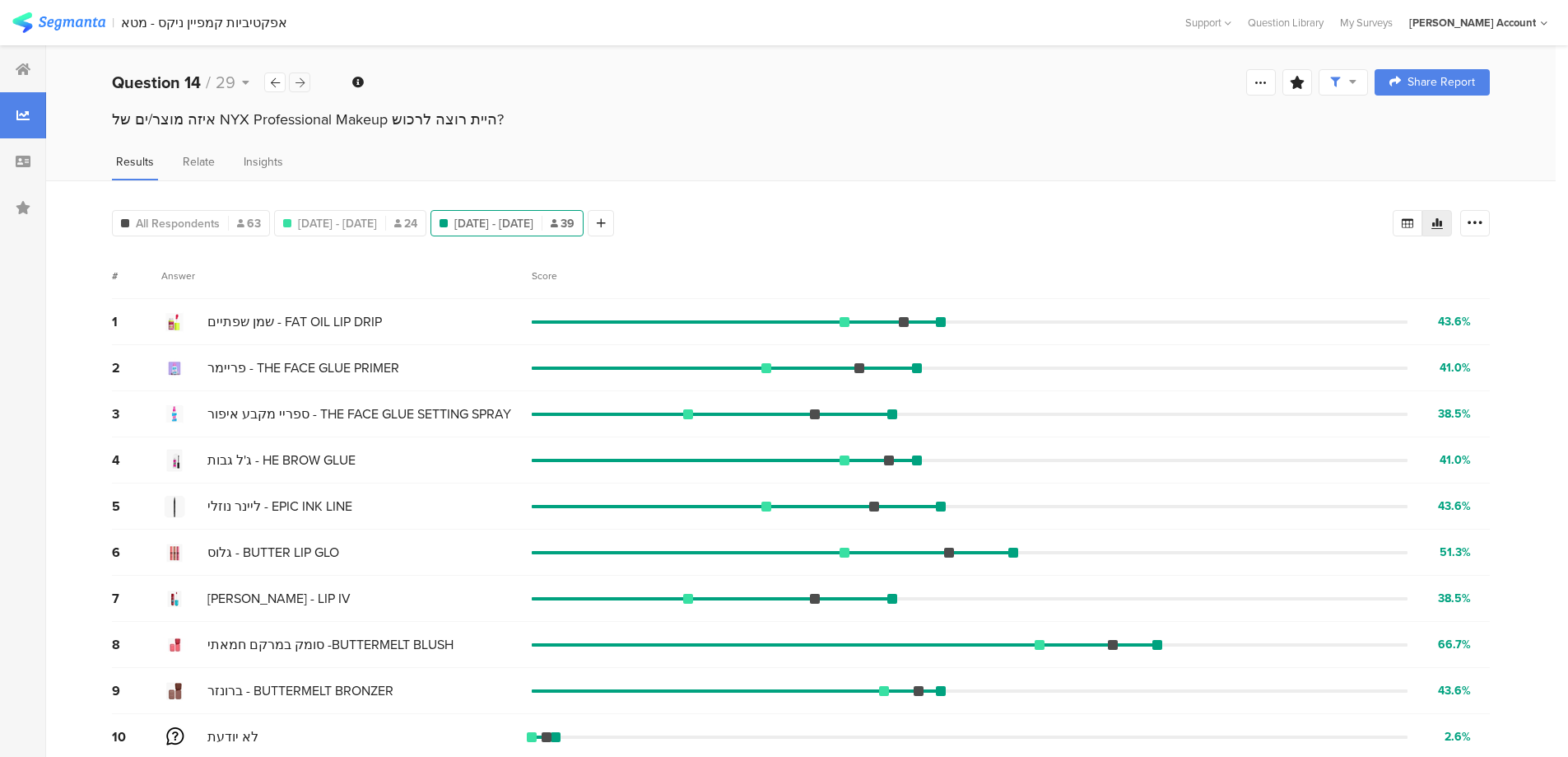
click at [303, 85] on icon at bounding box center [300, 82] width 9 height 11
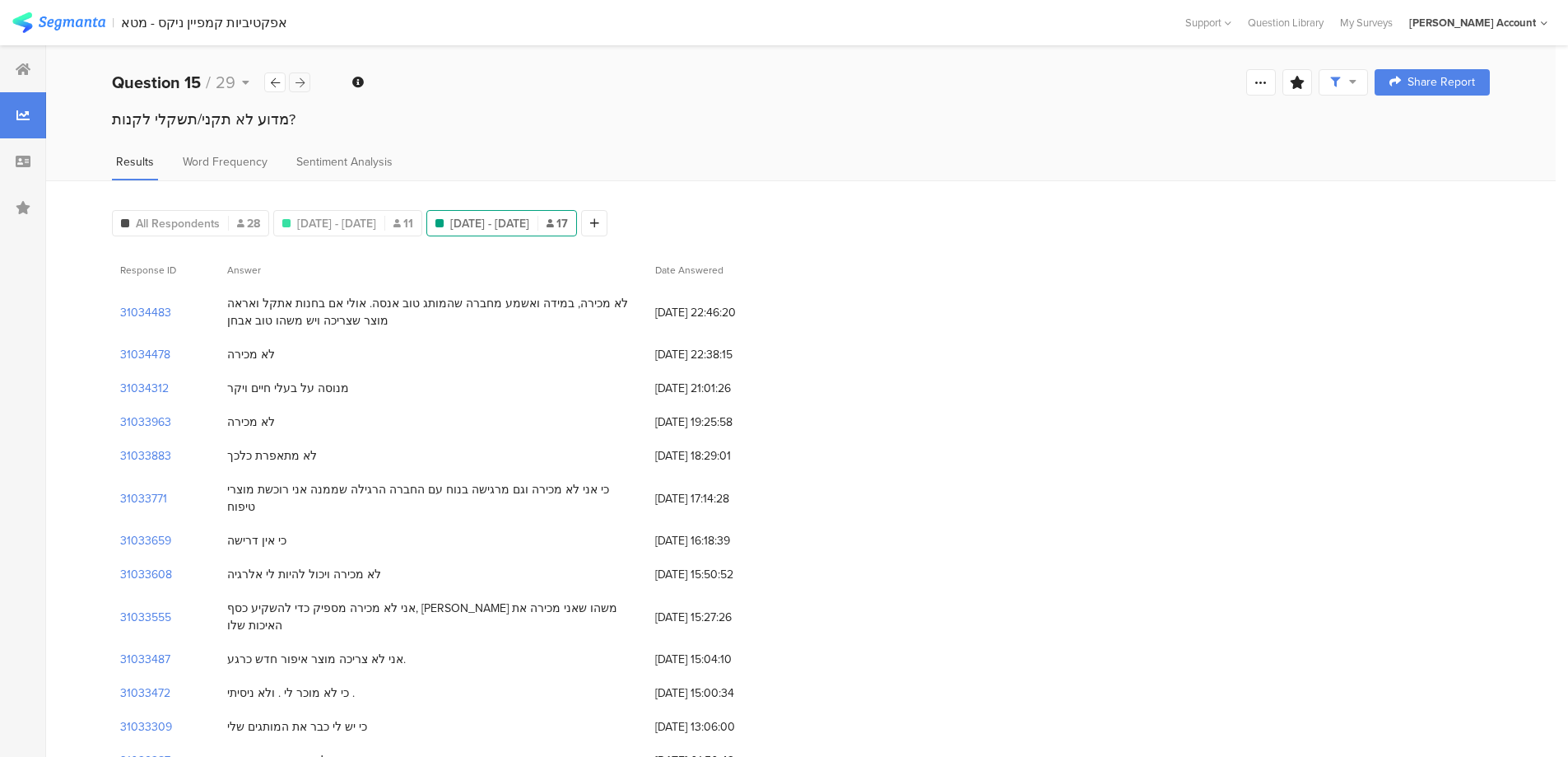
click at [303, 85] on icon at bounding box center [300, 82] width 9 height 11
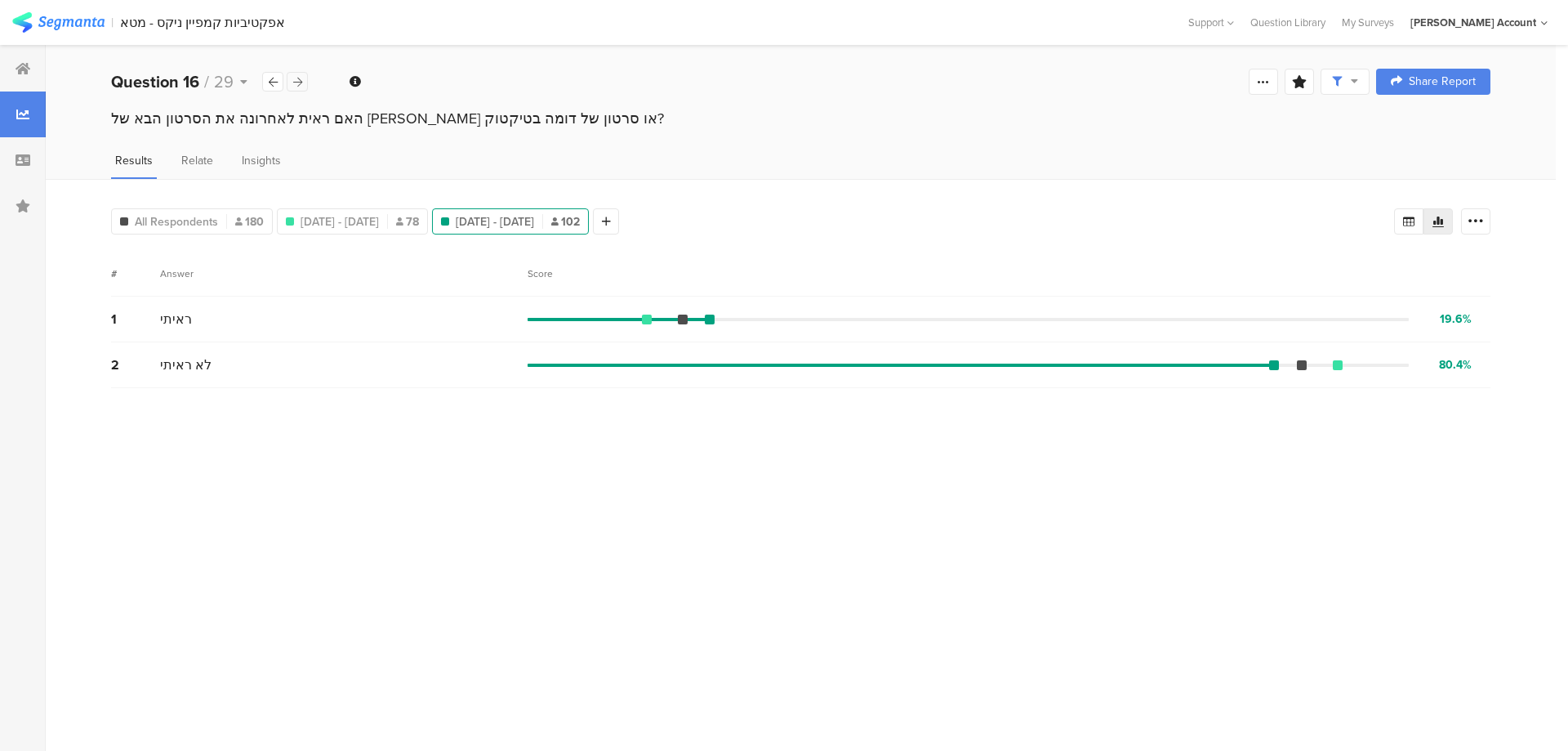
click at [301, 84] on icon at bounding box center [297, 82] width 9 height 11
click at [301, 79] on icon at bounding box center [297, 82] width 9 height 11
click at [297, 79] on icon at bounding box center [297, 82] width 9 height 11
click at [297, 80] on icon at bounding box center [297, 82] width 9 height 11
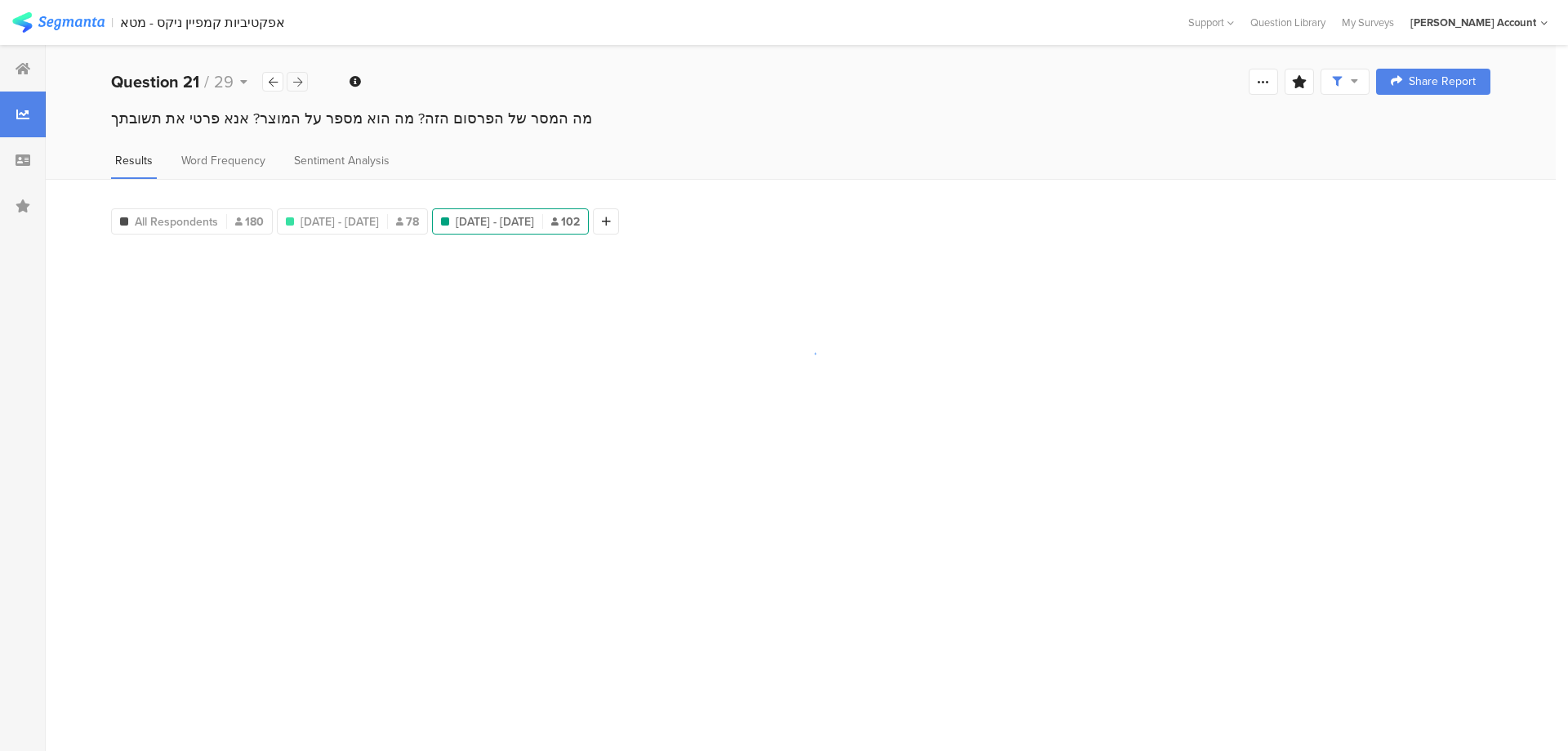
click at [297, 80] on icon at bounding box center [297, 82] width 9 height 11
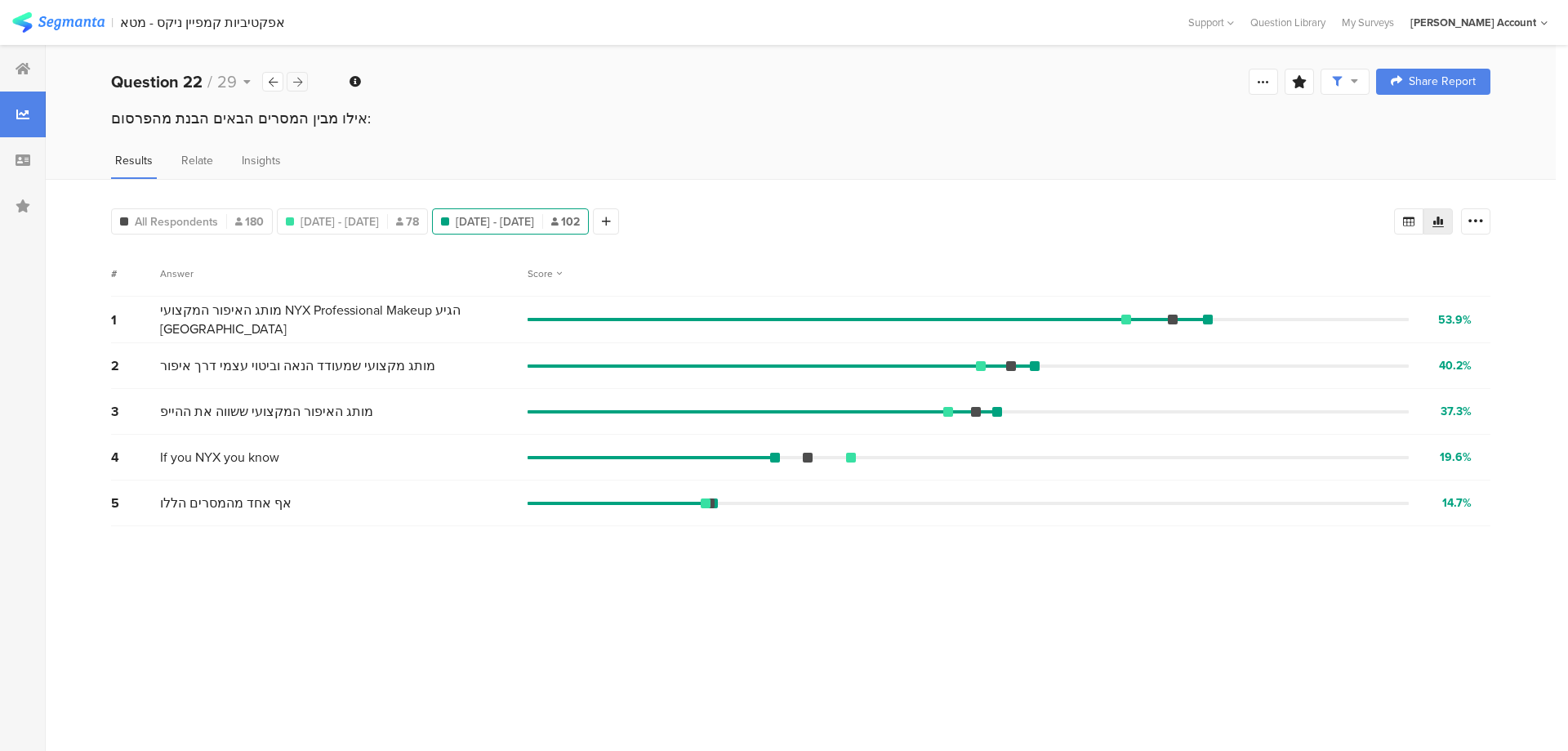
click at [297, 80] on icon at bounding box center [297, 82] width 9 height 11
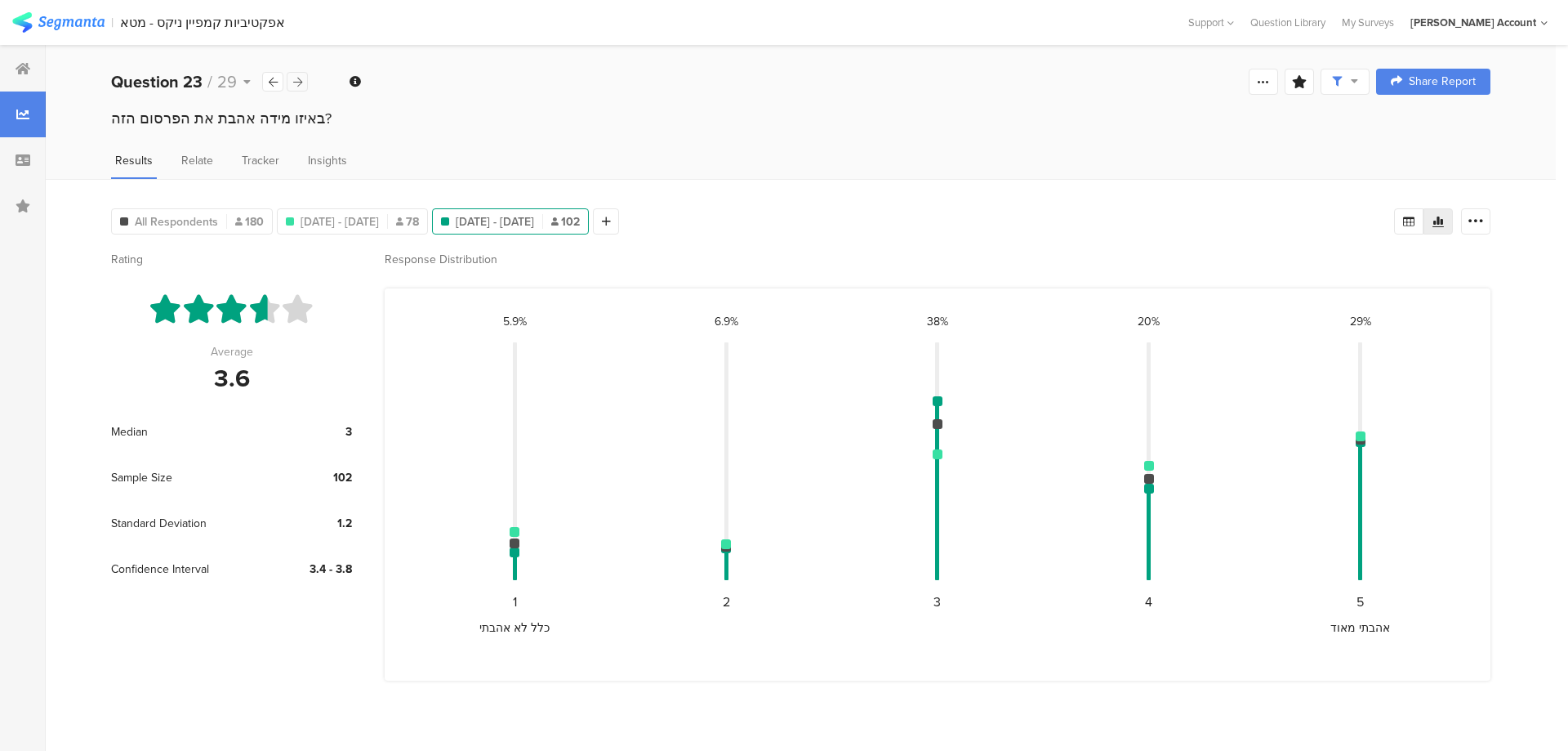
click at [297, 80] on icon at bounding box center [297, 82] width 9 height 11
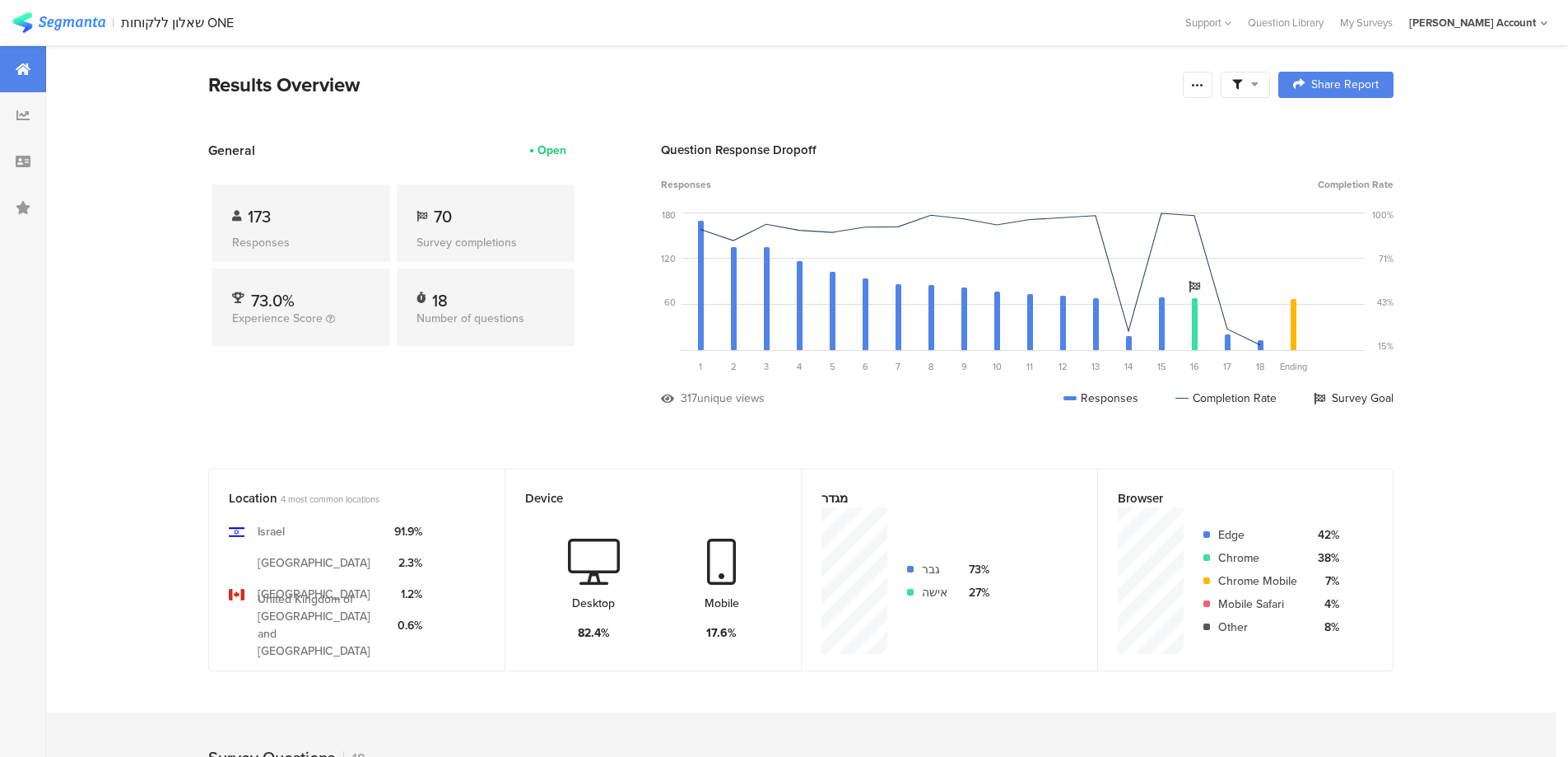
click at [1252, 78] on span at bounding box center [1246, 85] width 27 height 15
click at [1331, 127] on span at bounding box center [1330, 131] width 25 height 13
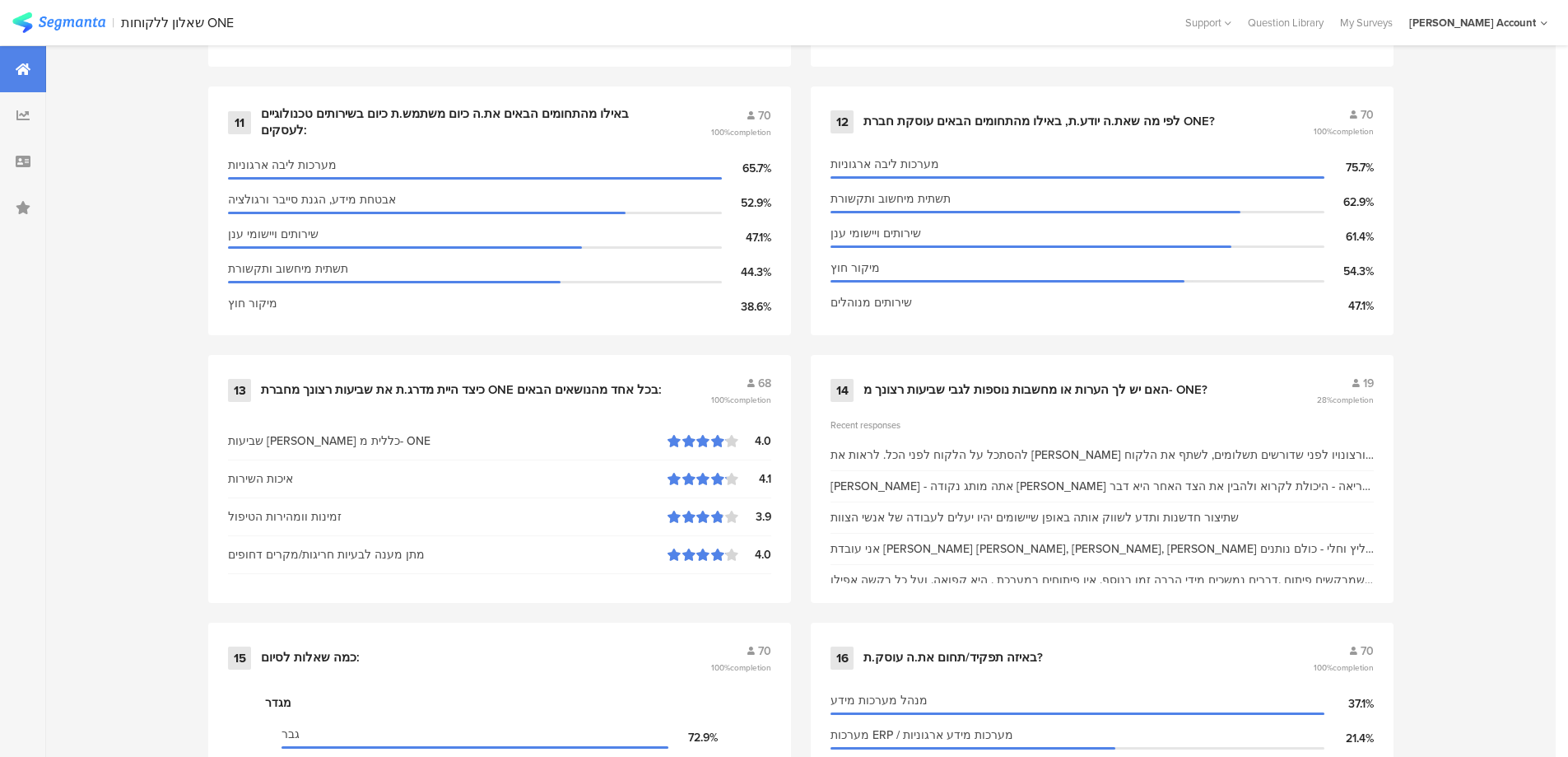
scroll to position [2087, 0]
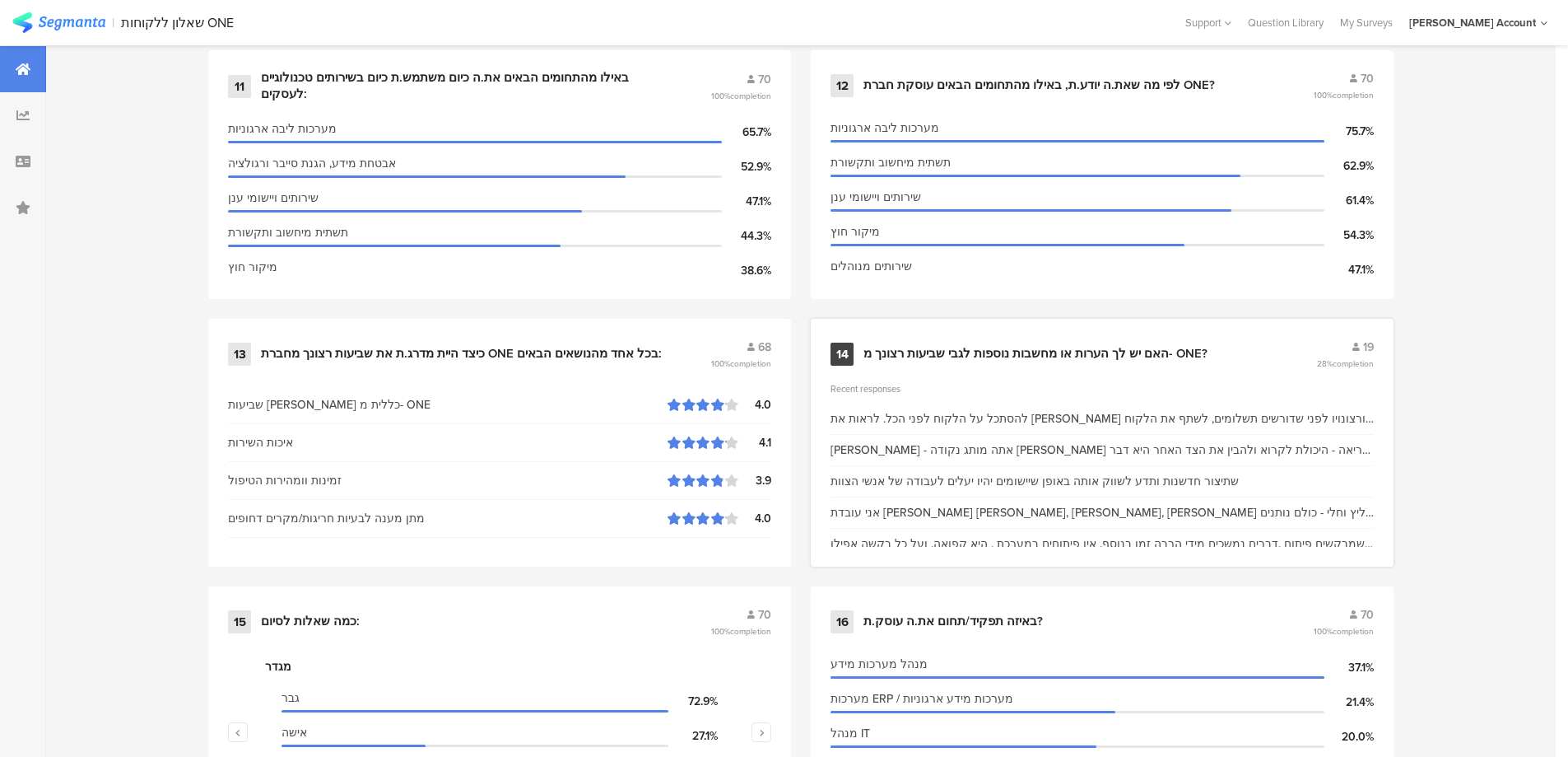
click at [1014, 351] on div "האם יש לך הערות או מחשבות נוספות לגבי שביעות רצונך מ- ONE?" at bounding box center [1036, 354] width 344 height 17
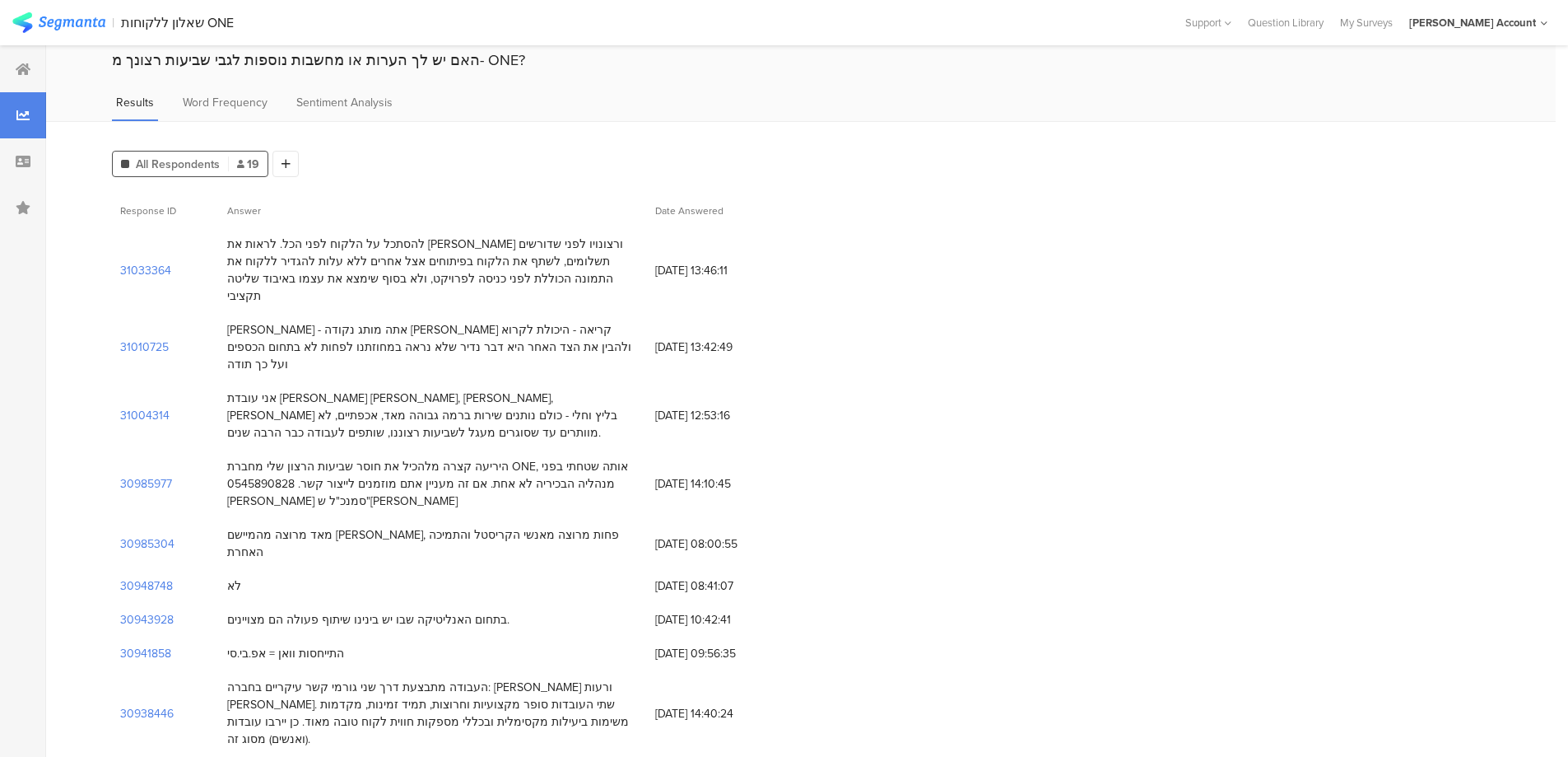
scroll to position [110, 0]
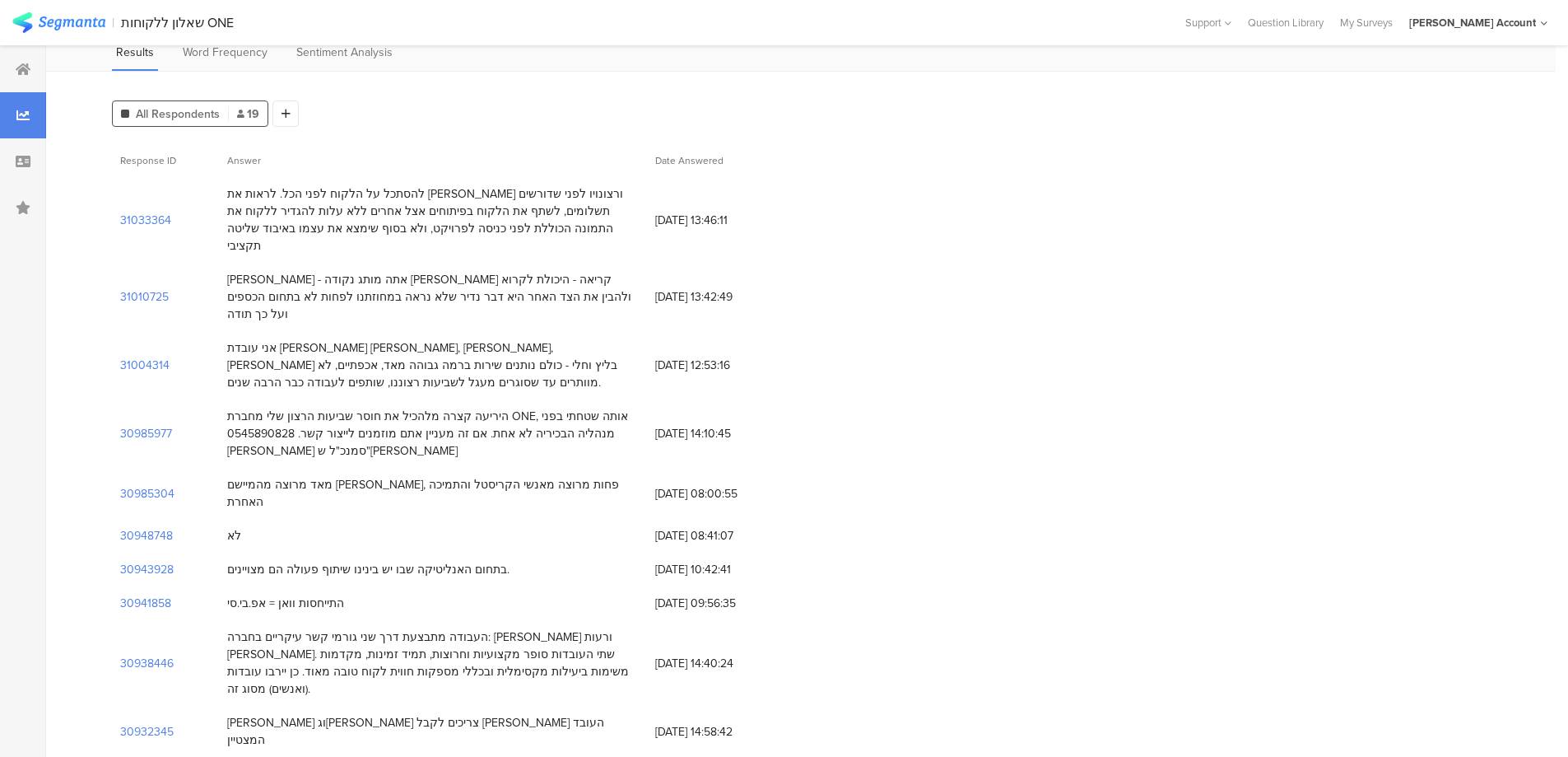
drag, startPoint x: 628, startPoint y: 363, endPoint x: 238, endPoint y: 371, distance: 390.1
click at [191, 406] on div "30985977 היריעה קצרה מלהכיל את חוסר שביעות הרצון שלי מחברת ONE, אותה שטחתי בפני…" at bounding box center [801, 434] width 1378 height 68
click at [238, 408] on div "היריעה קצרה מלהכיל את חוסר שביעות הרצון שלי מחברת ONE, אותה שטחתי בפני מנהליה ה…" at bounding box center [434, 434] width 412 height 52
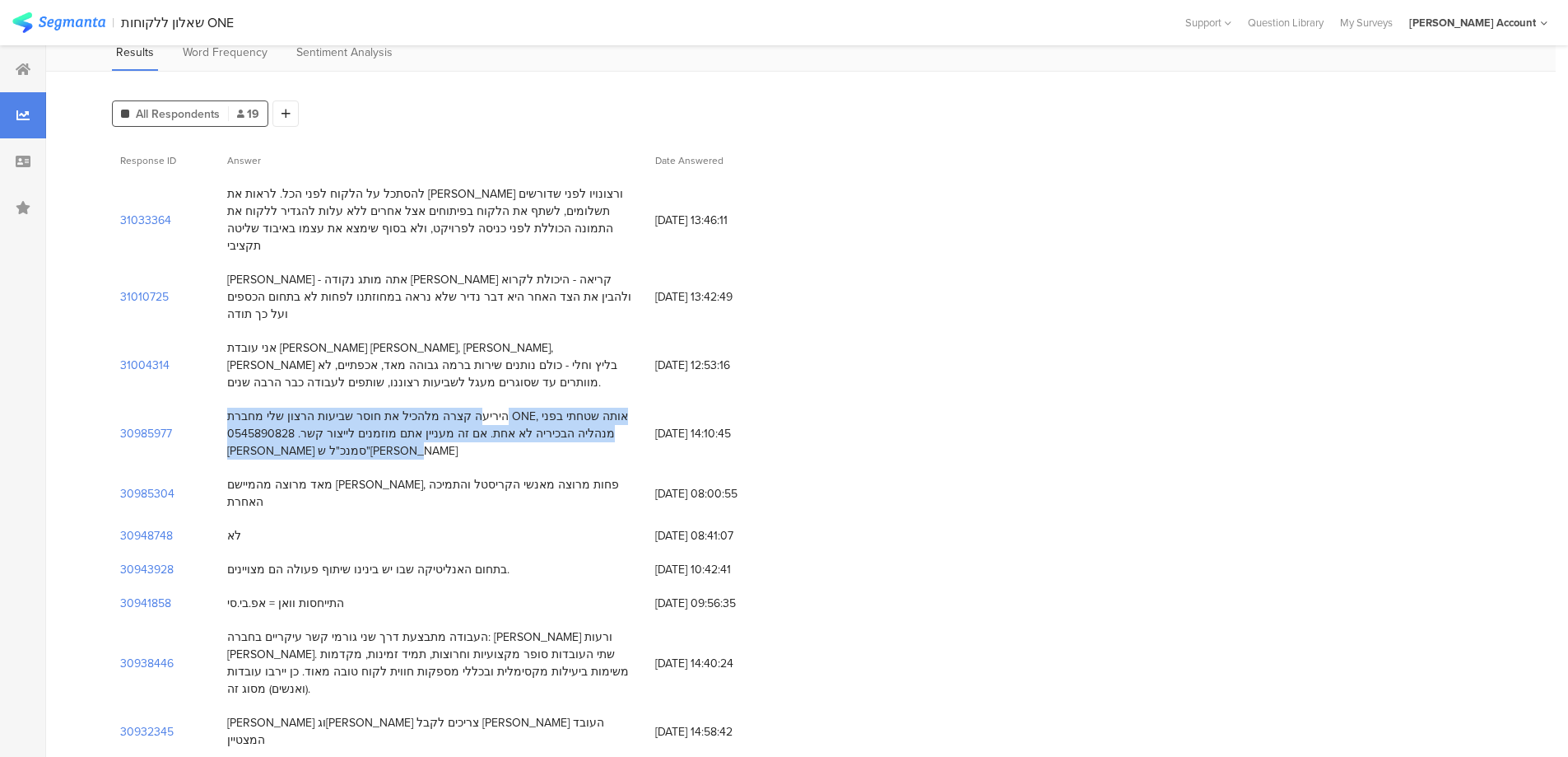
drag, startPoint x: 231, startPoint y: 366, endPoint x: 394, endPoint y: 402, distance: 166.9
click at [394, 408] on div "היריעה קצרה מלהכיל את חוסר שביעות הרצון שלי מחברת ONE, אותה שטחתי בפני מנהליה ה…" at bounding box center [434, 434] width 412 height 52
copy div "היריעה קצרה מלהכיל את חוסר שביעות הרצון שלי מחברת ONE, אותה שטחתי בפני מנהליה ה…"
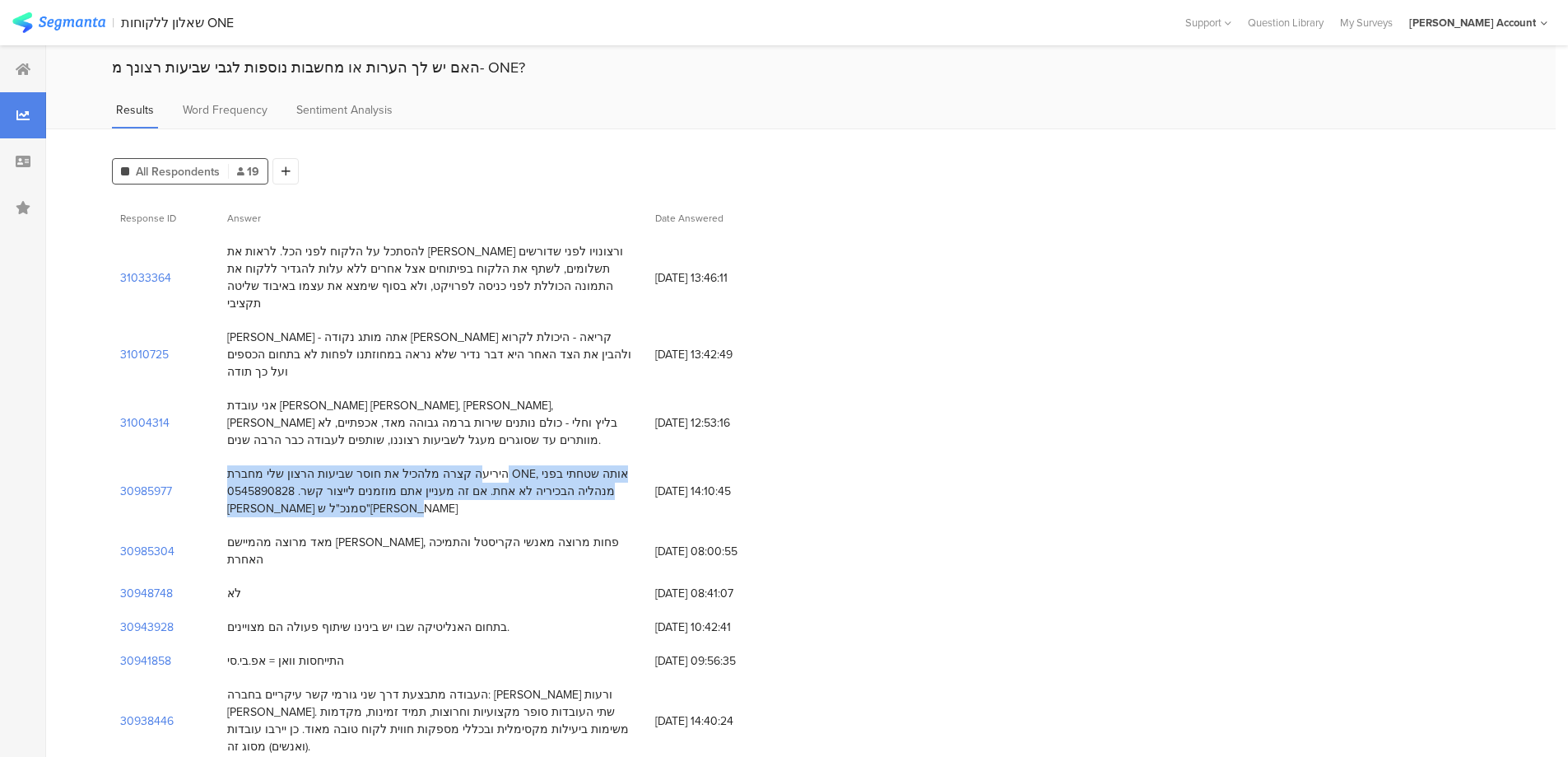
scroll to position [0, 0]
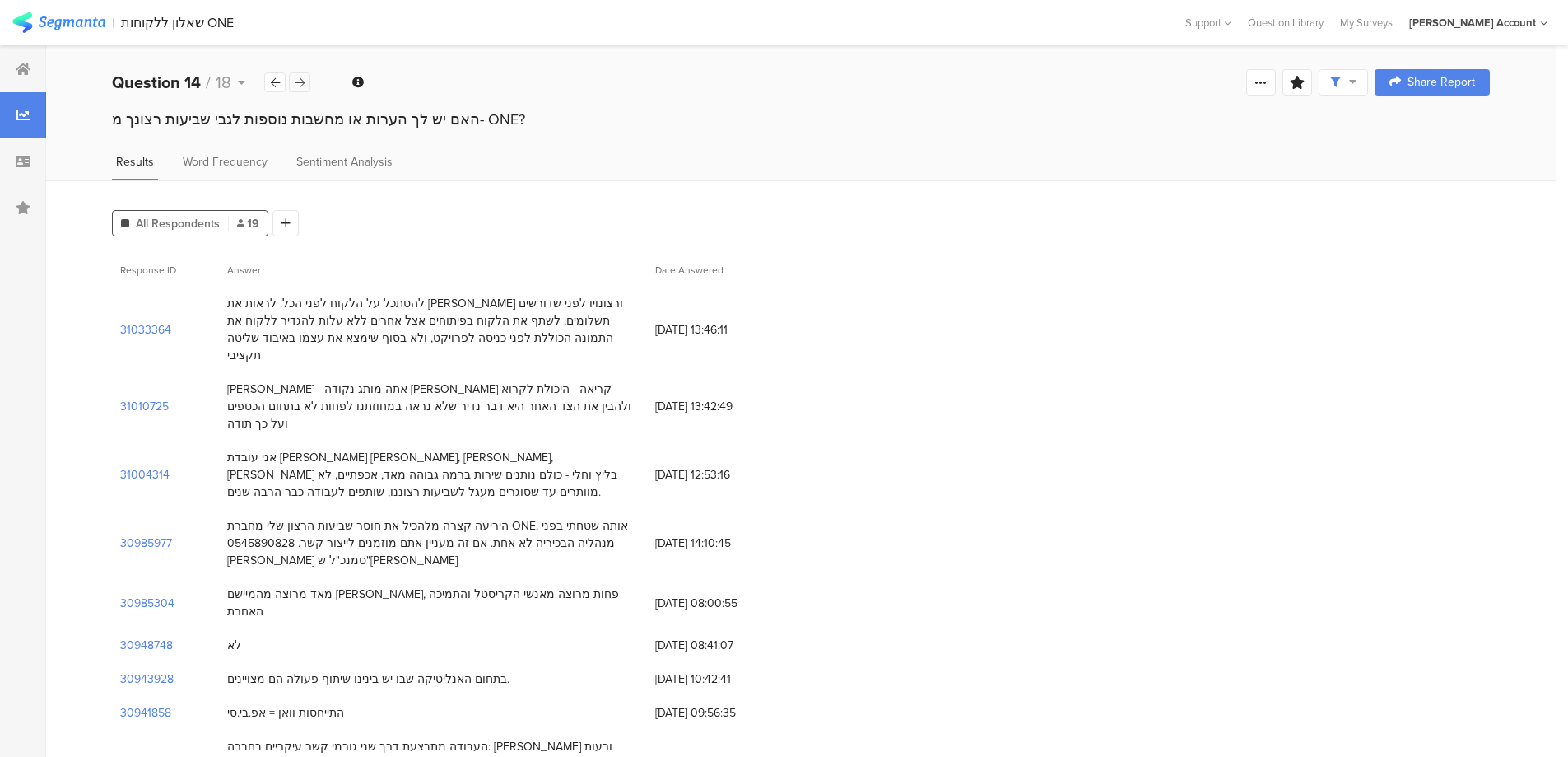
click at [296, 77] on icon at bounding box center [300, 82] width 9 height 11
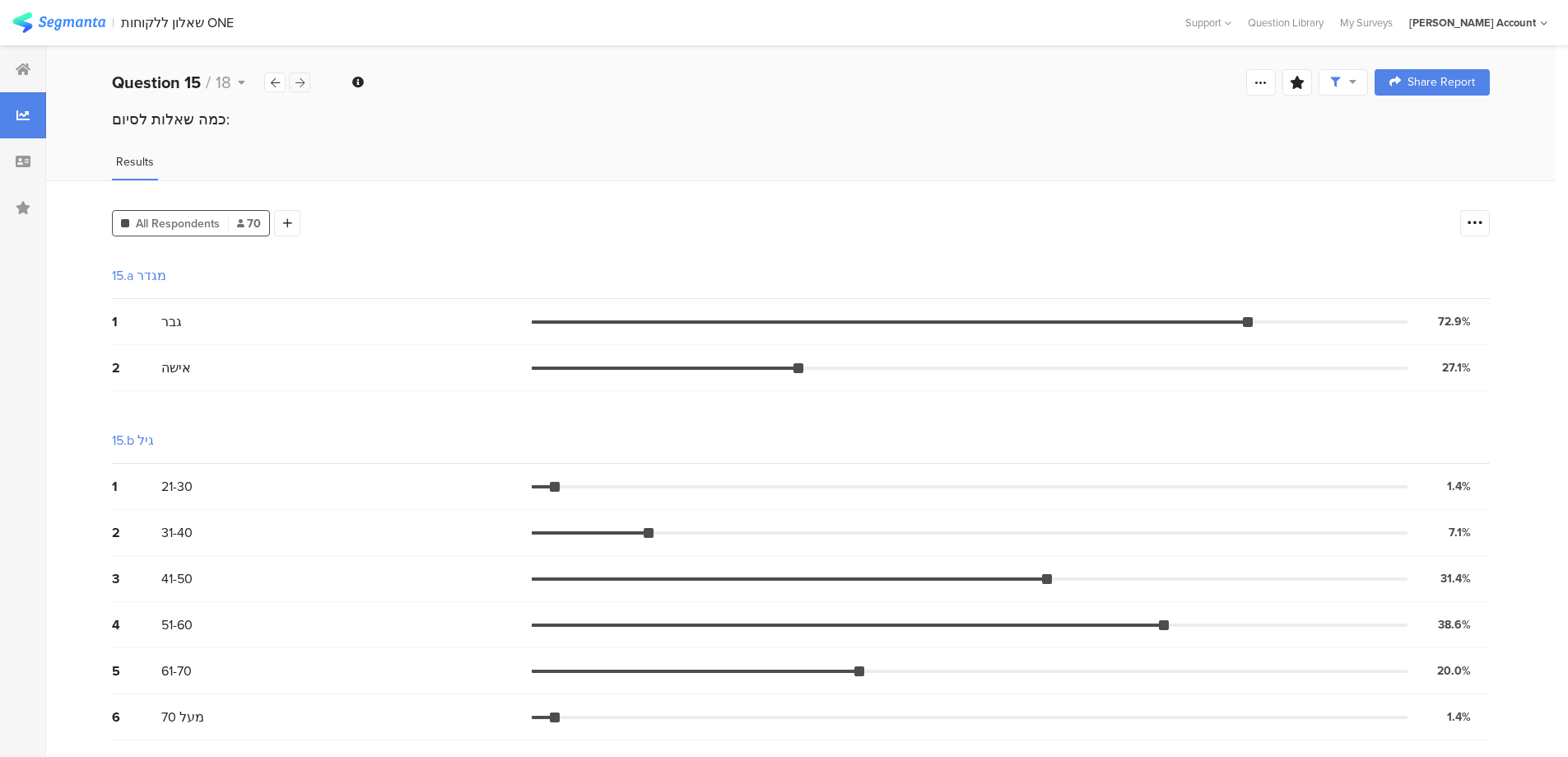
click at [296, 77] on icon at bounding box center [300, 82] width 9 height 11
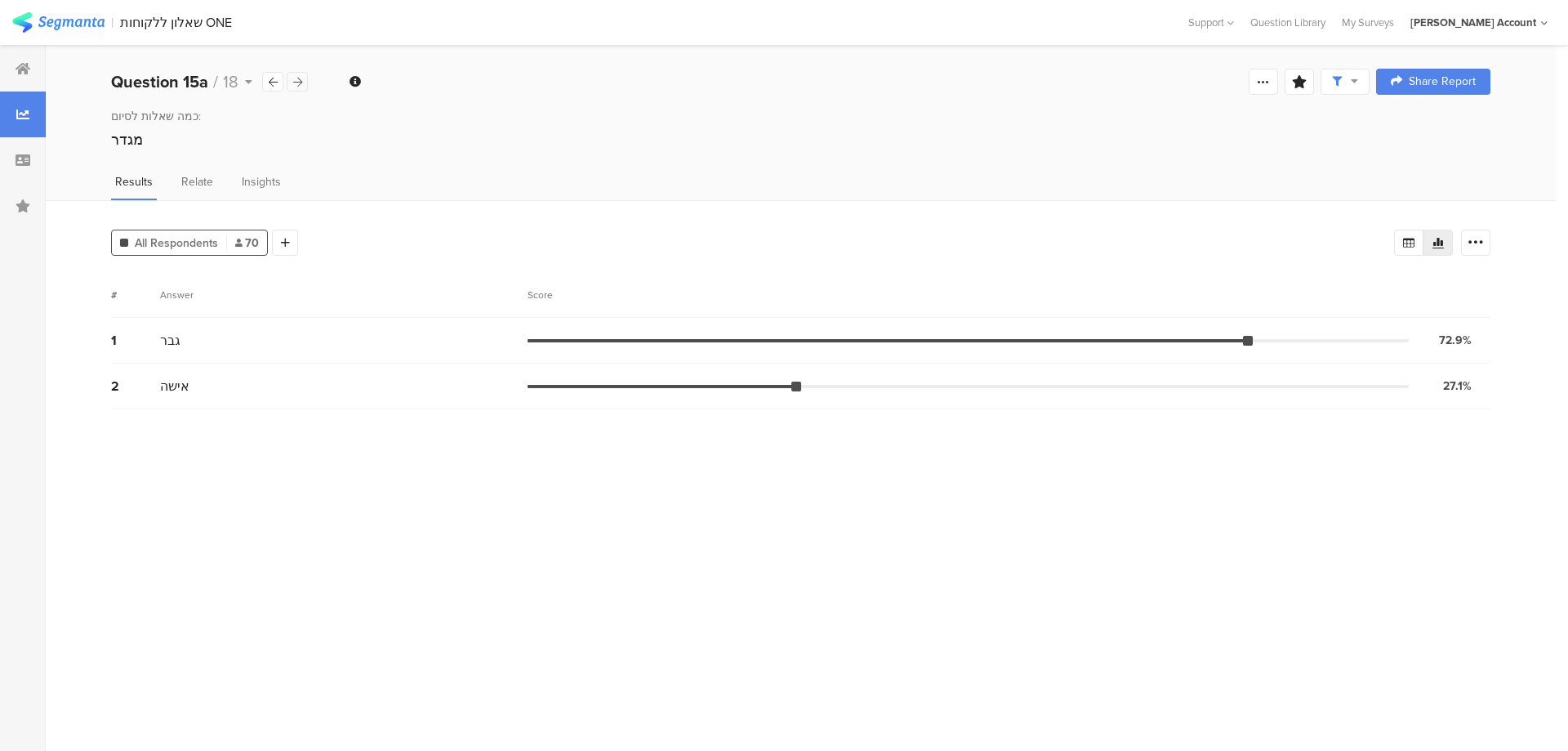
click at [293, 77] on icon at bounding box center [297, 82] width 9 height 11
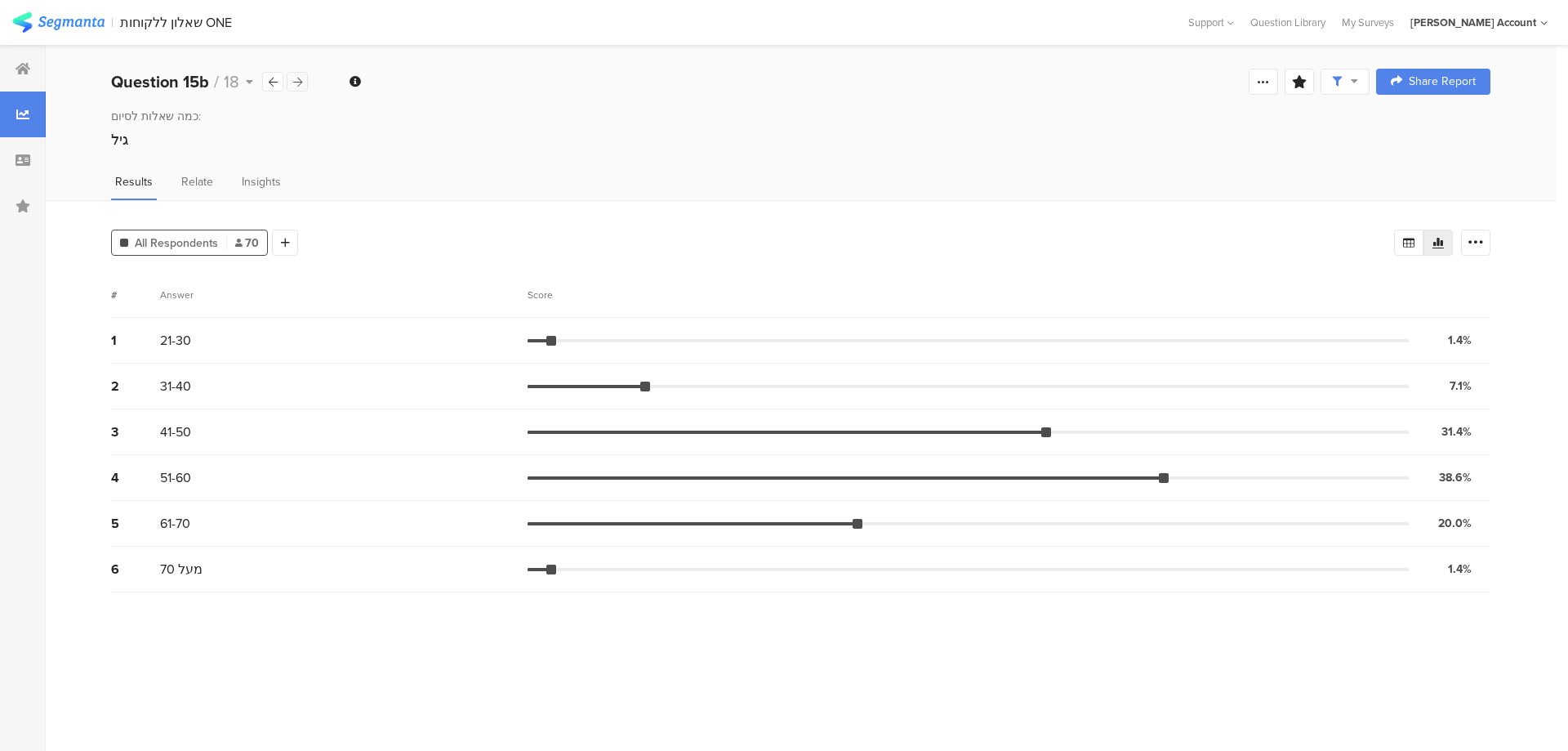
click at [293, 77] on icon at bounding box center [297, 82] width 9 height 11
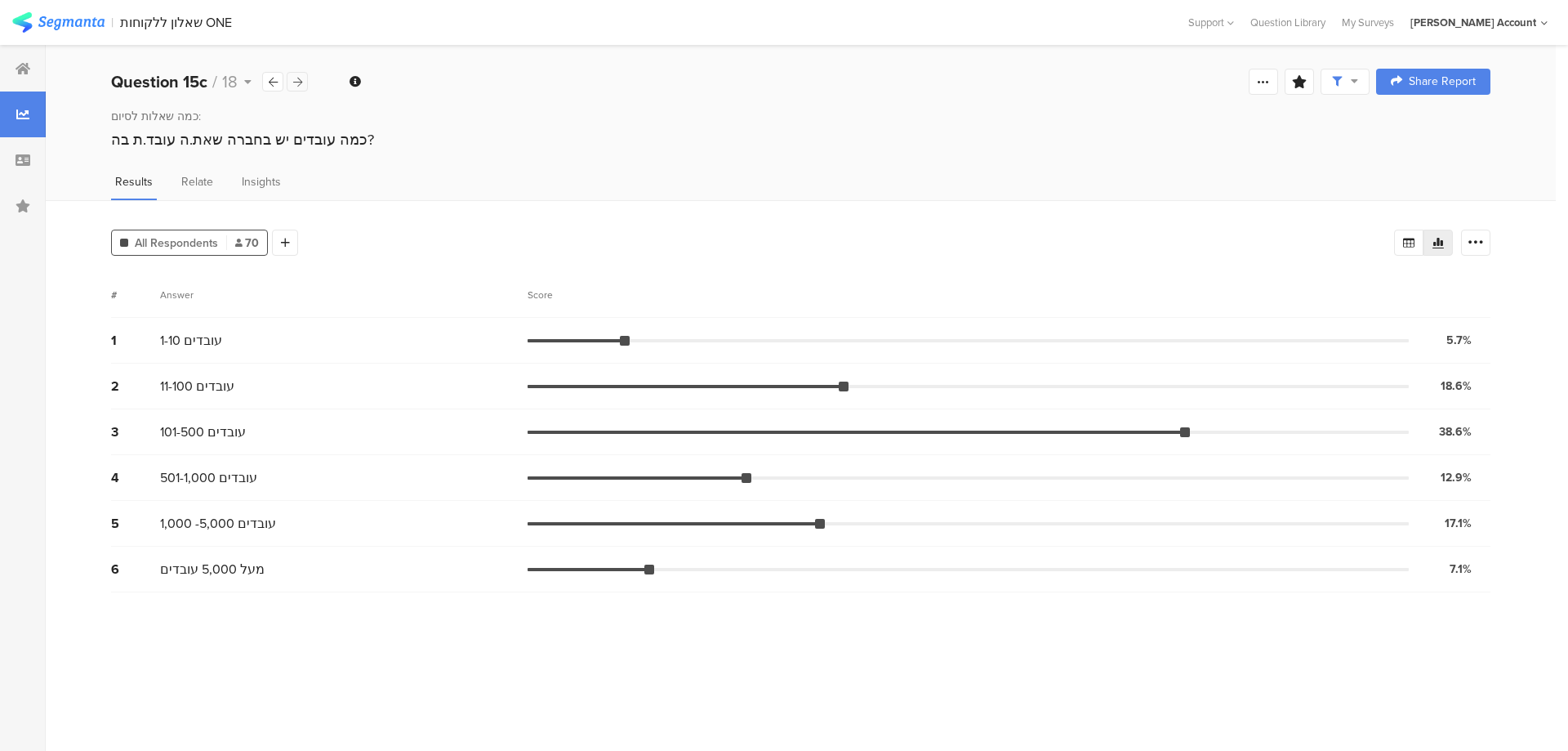
click at [293, 77] on icon at bounding box center [297, 82] width 9 height 11
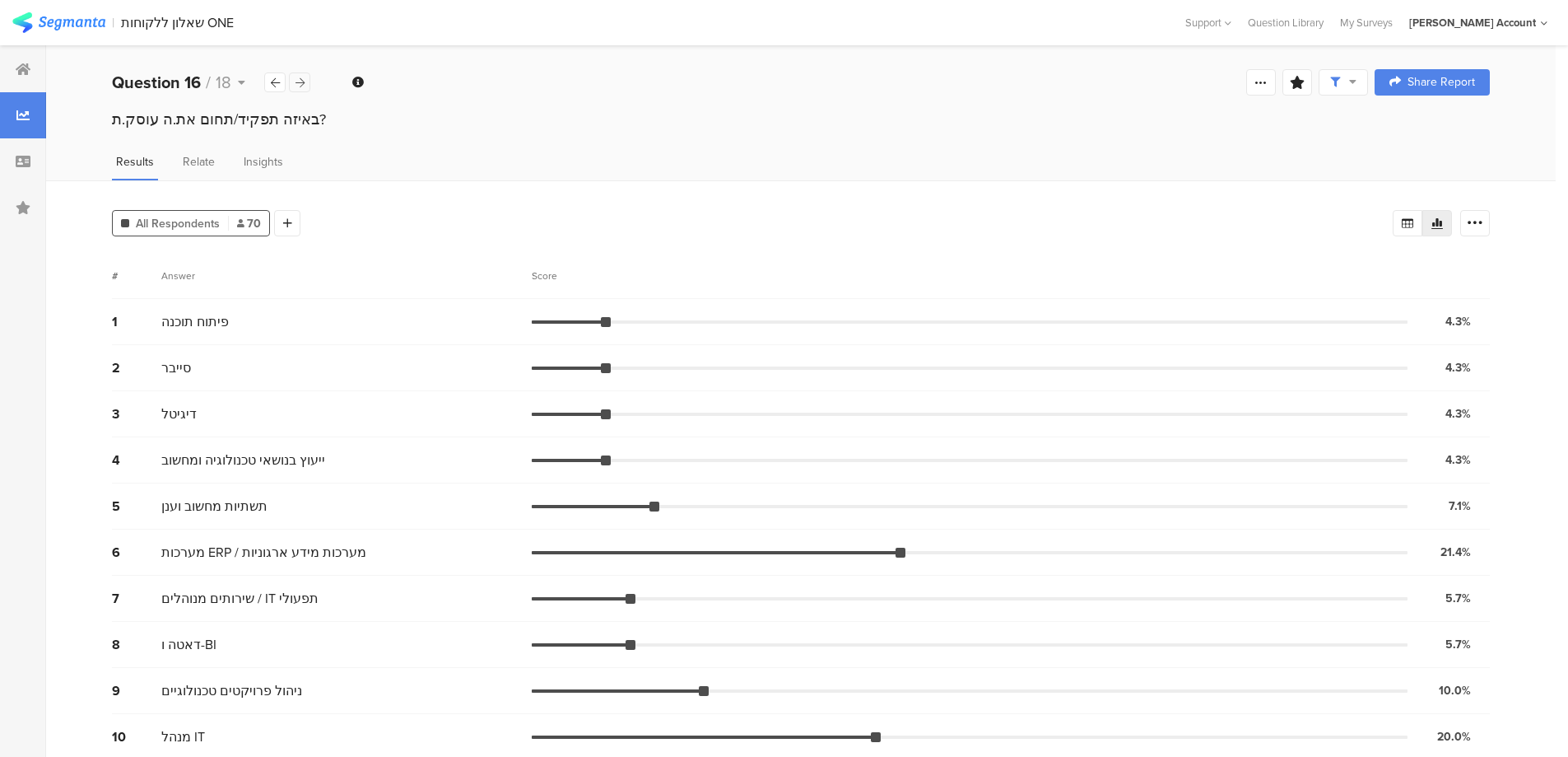
click at [296, 77] on icon at bounding box center [300, 82] width 9 height 11
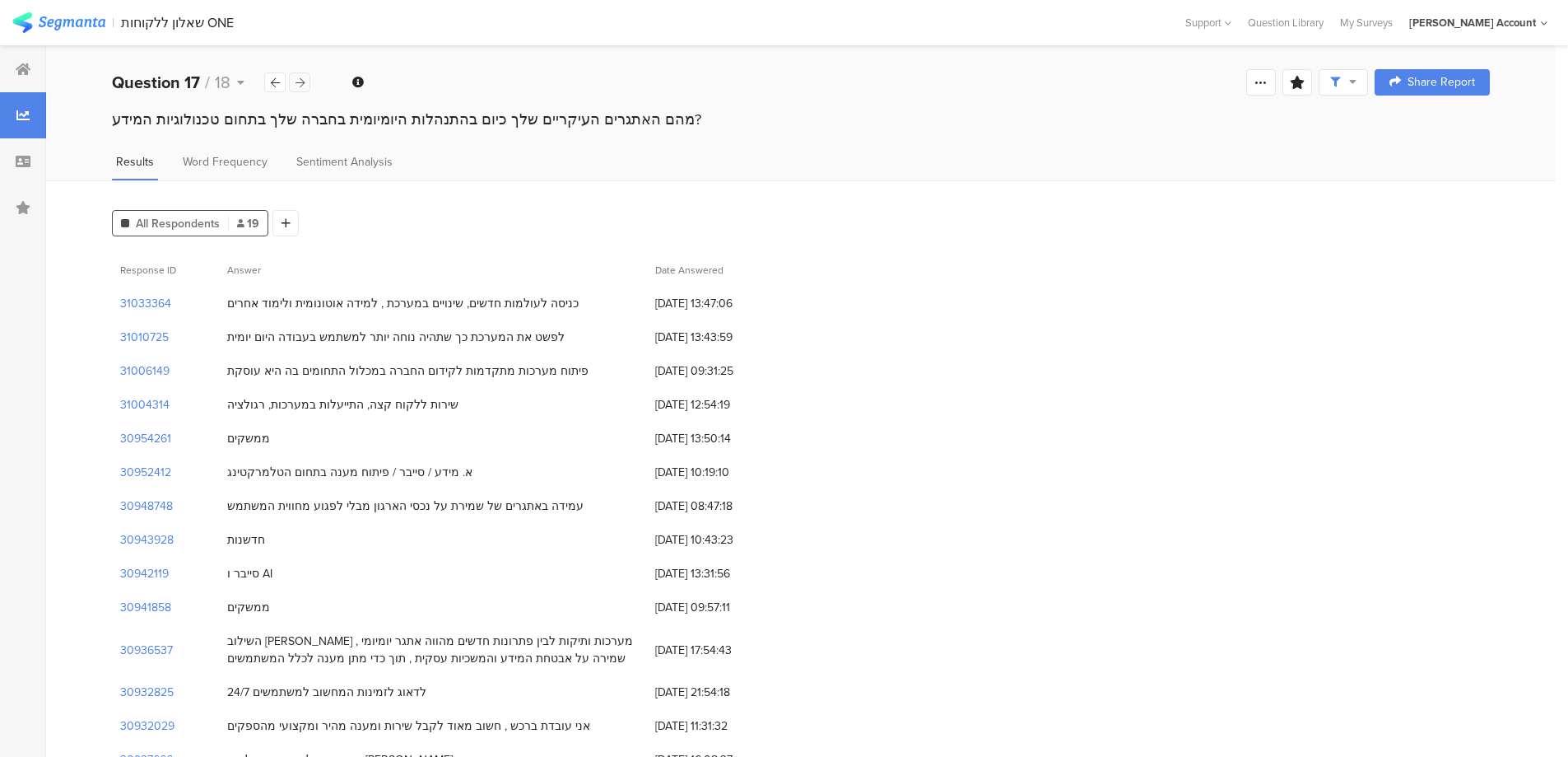
click at [296, 77] on icon at bounding box center [300, 82] width 9 height 11
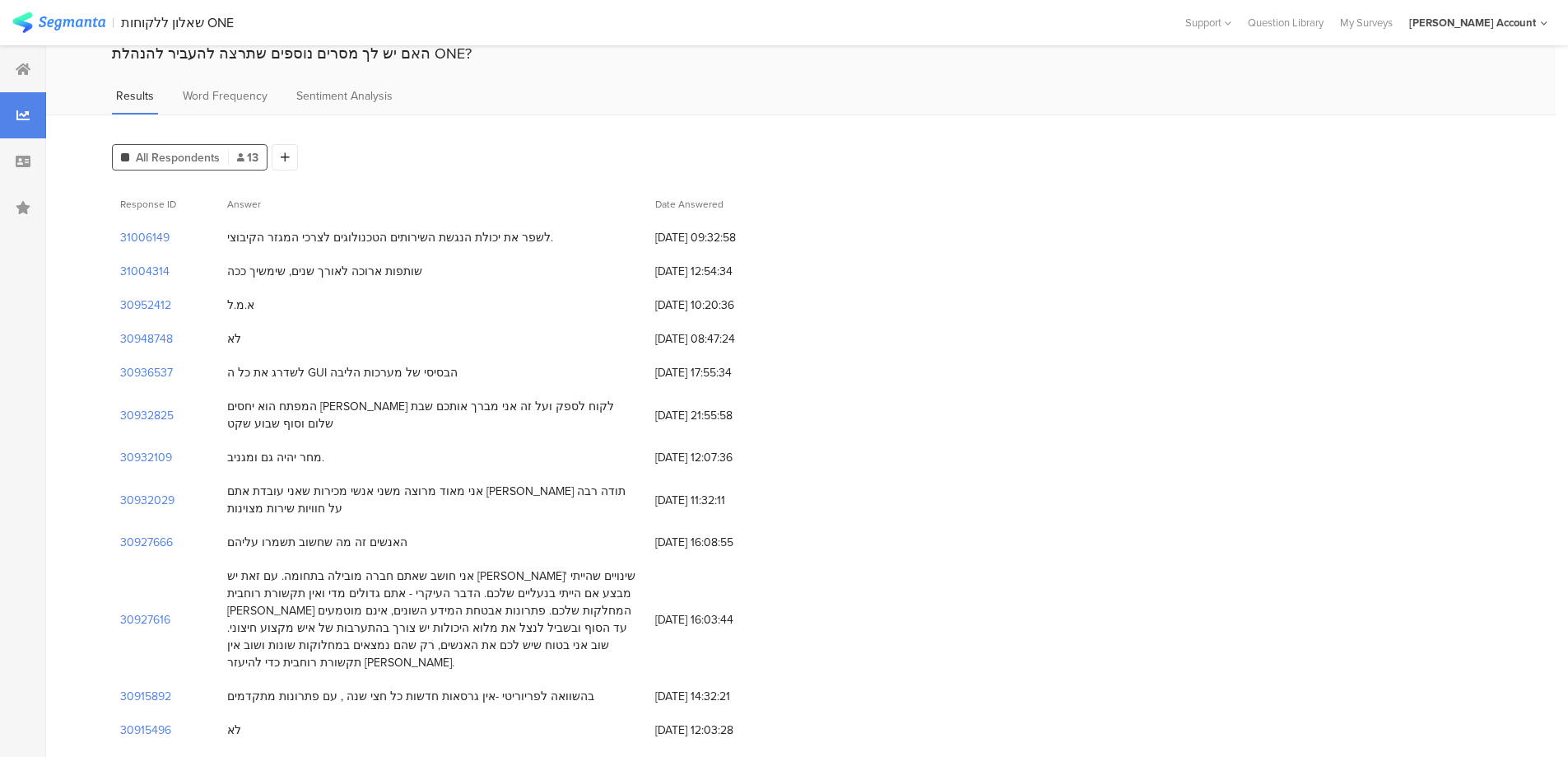
scroll to position [101, 0]
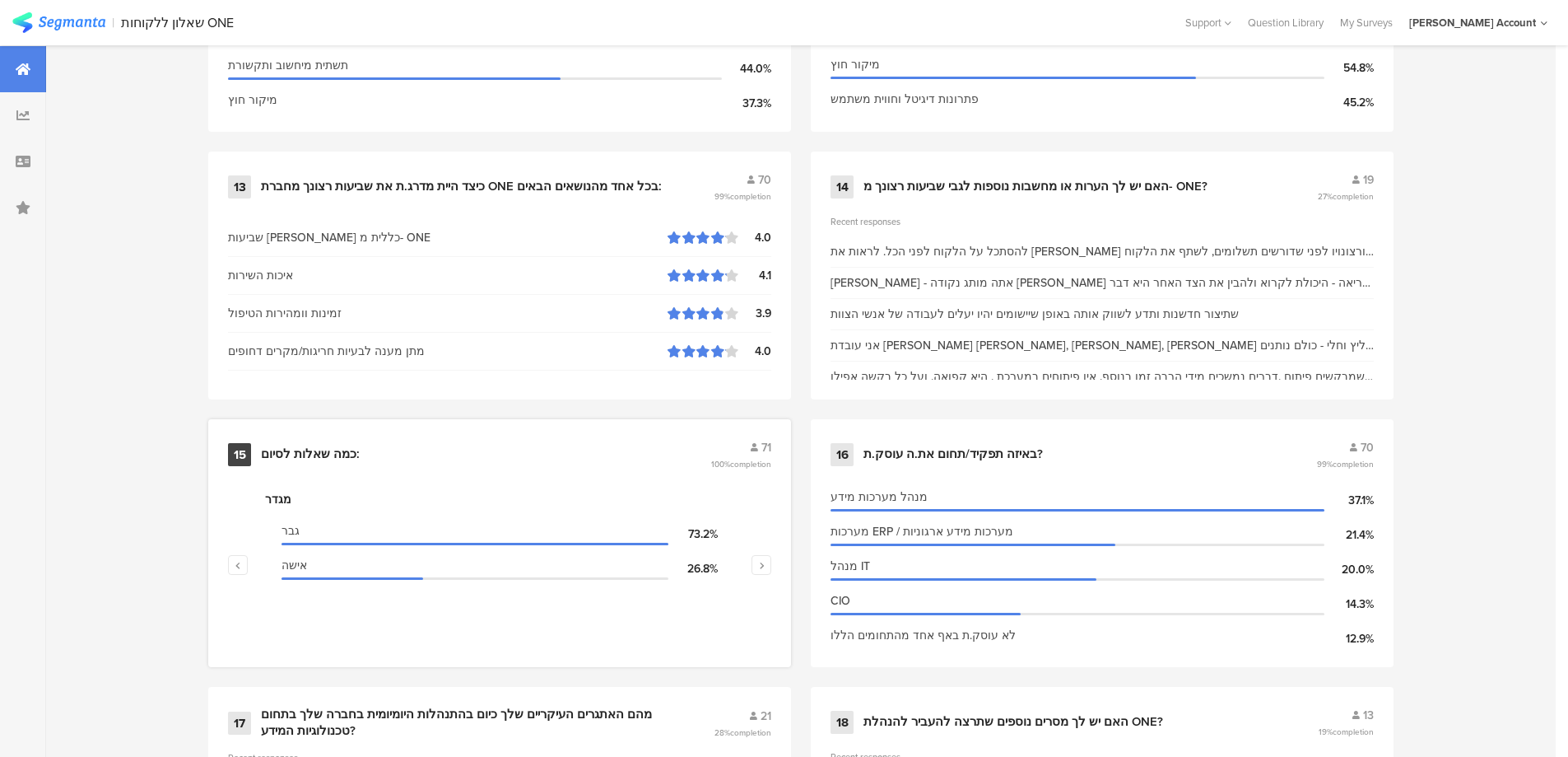
scroll to position [2246, 0]
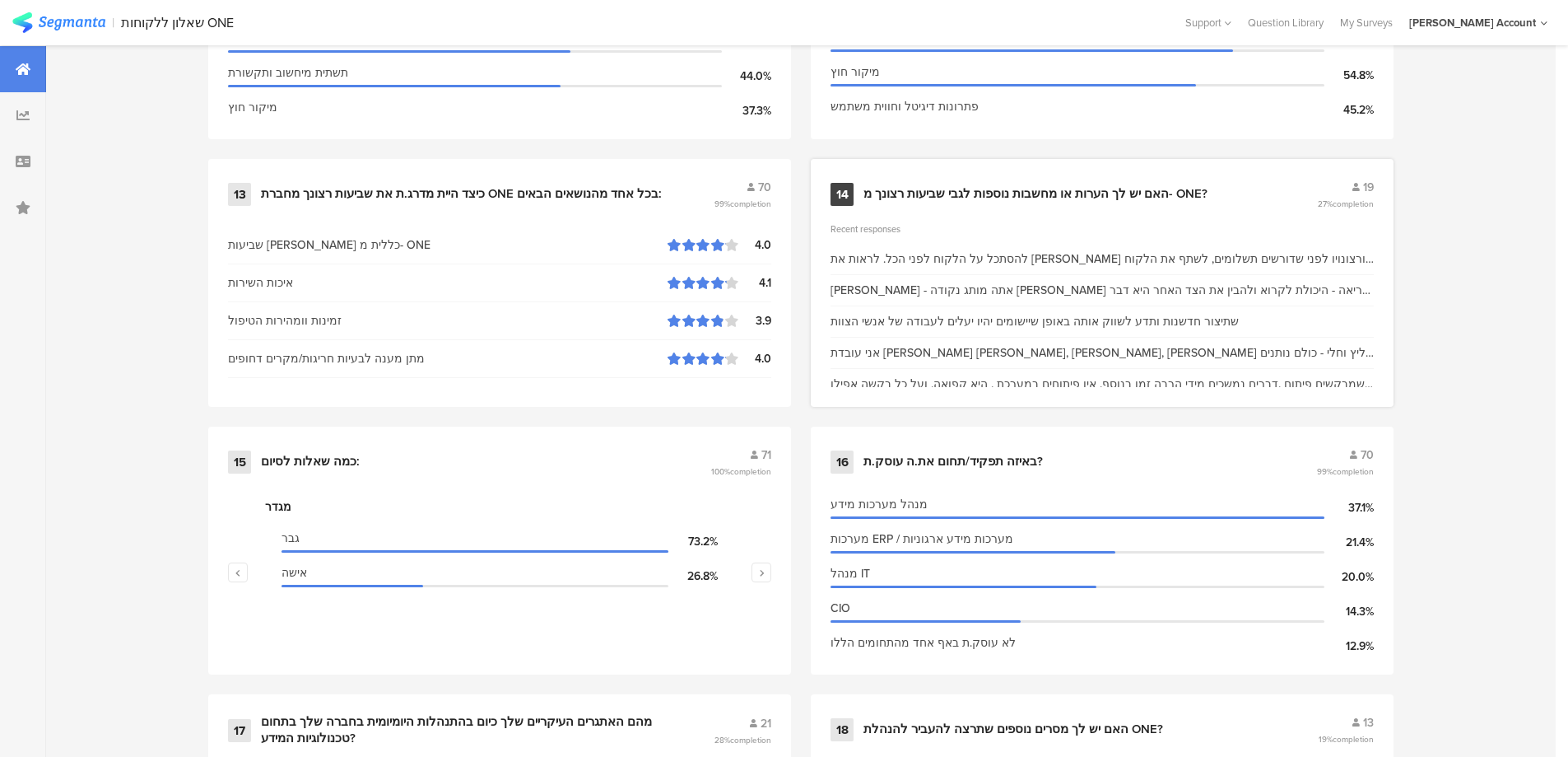
click at [995, 193] on div "האם יש לך הערות או מחשבות נוספות לגבי שביעות רצונך מ- ONE?" at bounding box center [1036, 194] width 344 height 17
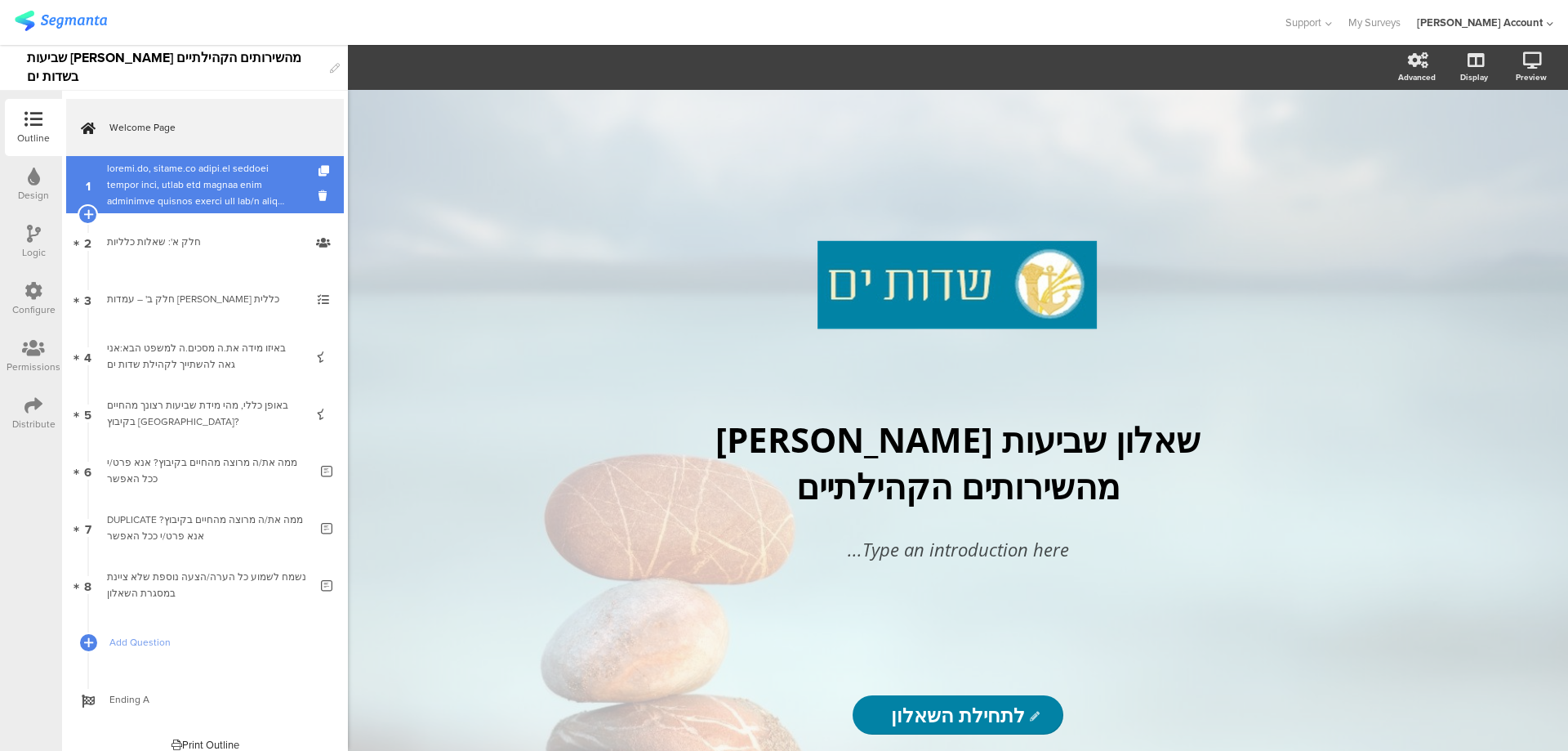
click at [215, 197] on div at bounding box center [204, 184] width 195 height 49
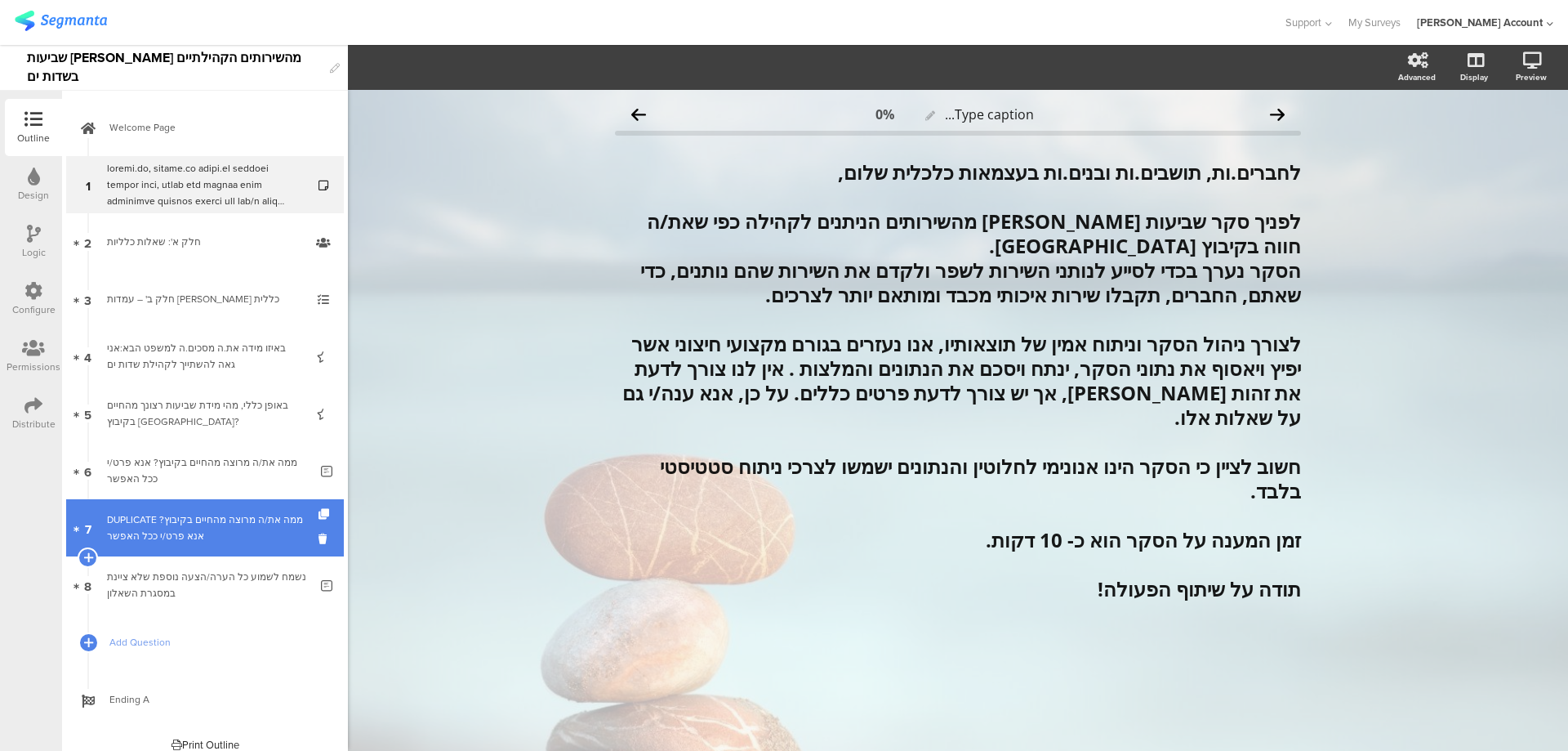
click at [260, 532] on div "DUPLICATE ממה את/ה מרוצה מהחיים בקיבוץ? אנא פרט/י ככל האפשר" at bounding box center [208, 528] width 202 height 33
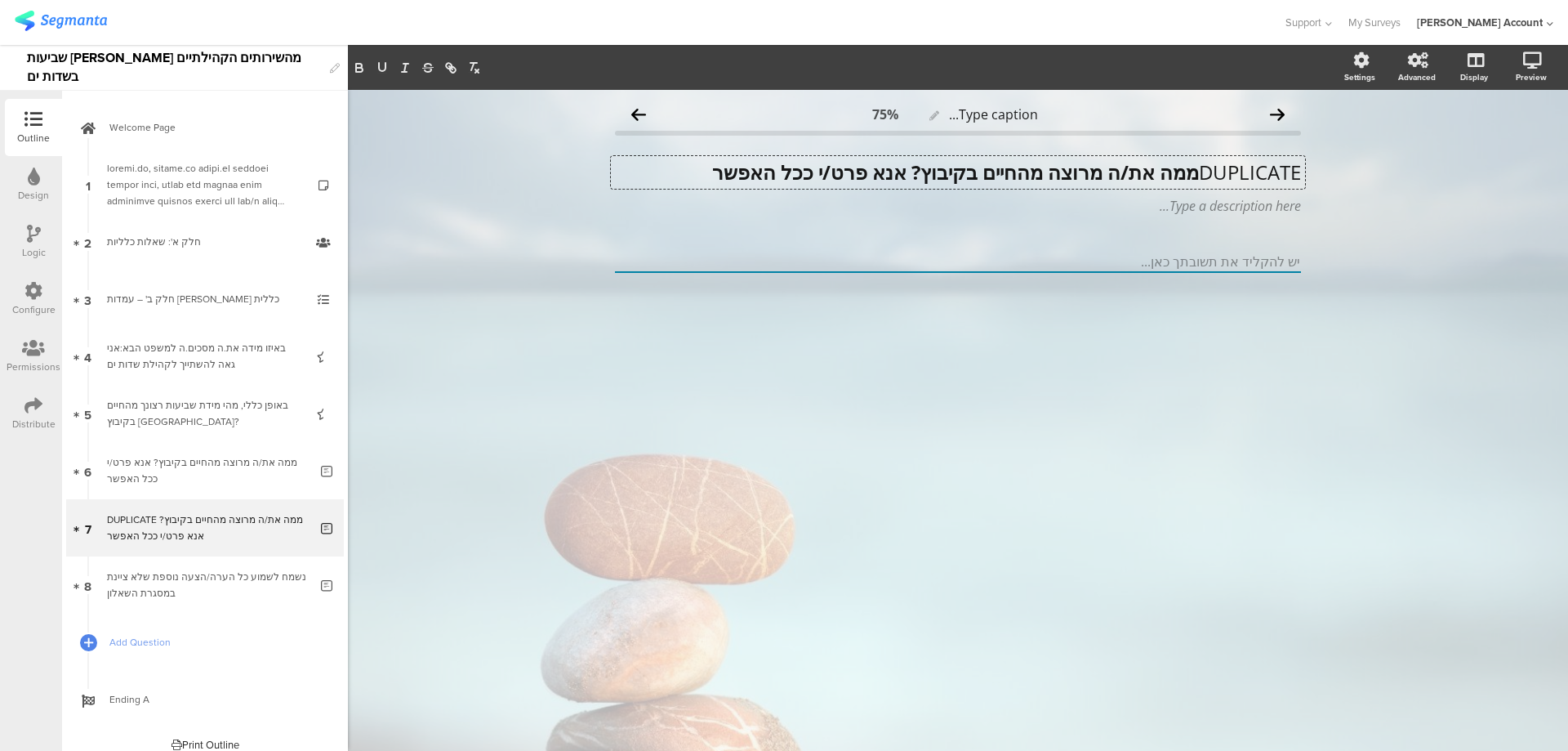
click at [1191, 167] on div "DUPLICATE ממה את/ה מרוצה מהחיים בקיבוץ? אנא פרט/י ככל האפשר DUPLICATE ממה את/ה …" at bounding box center [958, 172] width 695 height 33
click at [1208, 162] on strong "ממה את/ה מרוצה מהחיים בקיבוץ? אנא פרט/י ככל האפשר" at bounding box center [1057, 171] width 487 height 27
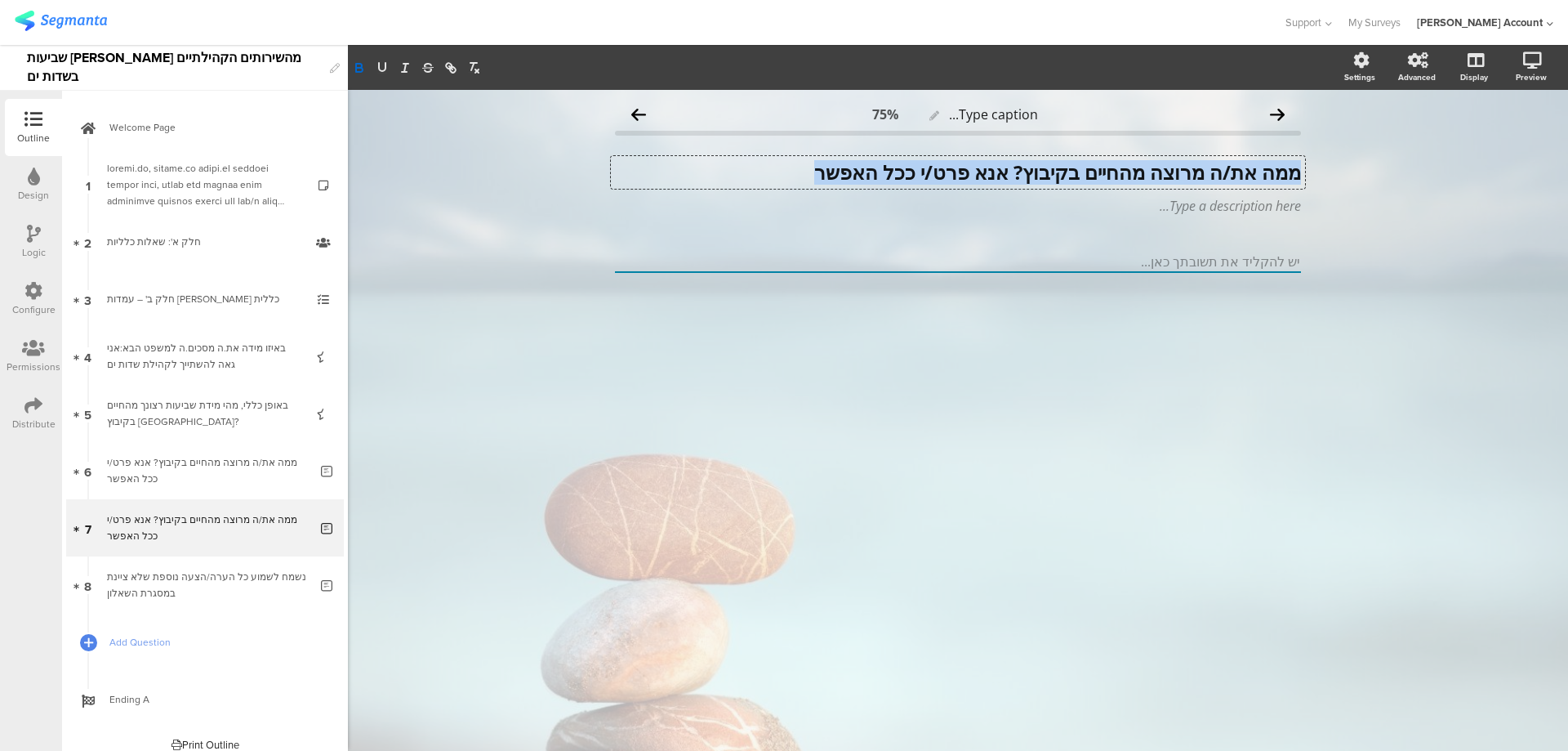
click at [1208, 162] on strong "ממה את/ה מרוצה מהחיים בקיבוץ? אנא פרט/י ככל האפשר" at bounding box center [1057, 171] width 487 height 27
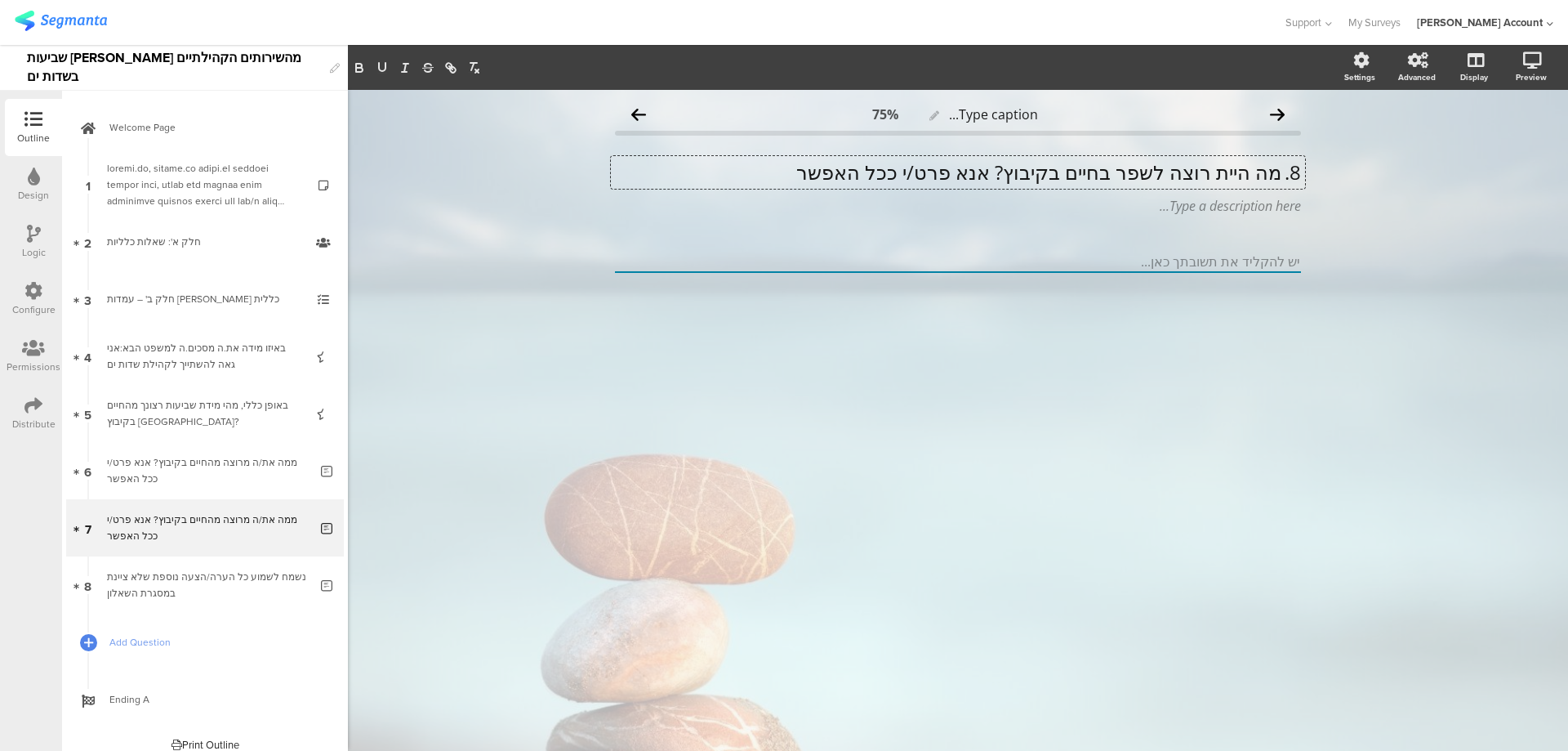
click at [1277, 167] on p "8. מה היית רוצה לשפר בחיים בקיבוץ? אנא פרט/י ככל האפשר" at bounding box center [957, 172] width 686 height 25
click at [1289, 165] on p "מה היית רוצה לשפר בחיים בקיבוץ? אנא פרט/י ככל האפשר" at bounding box center [957, 172] width 686 height 25
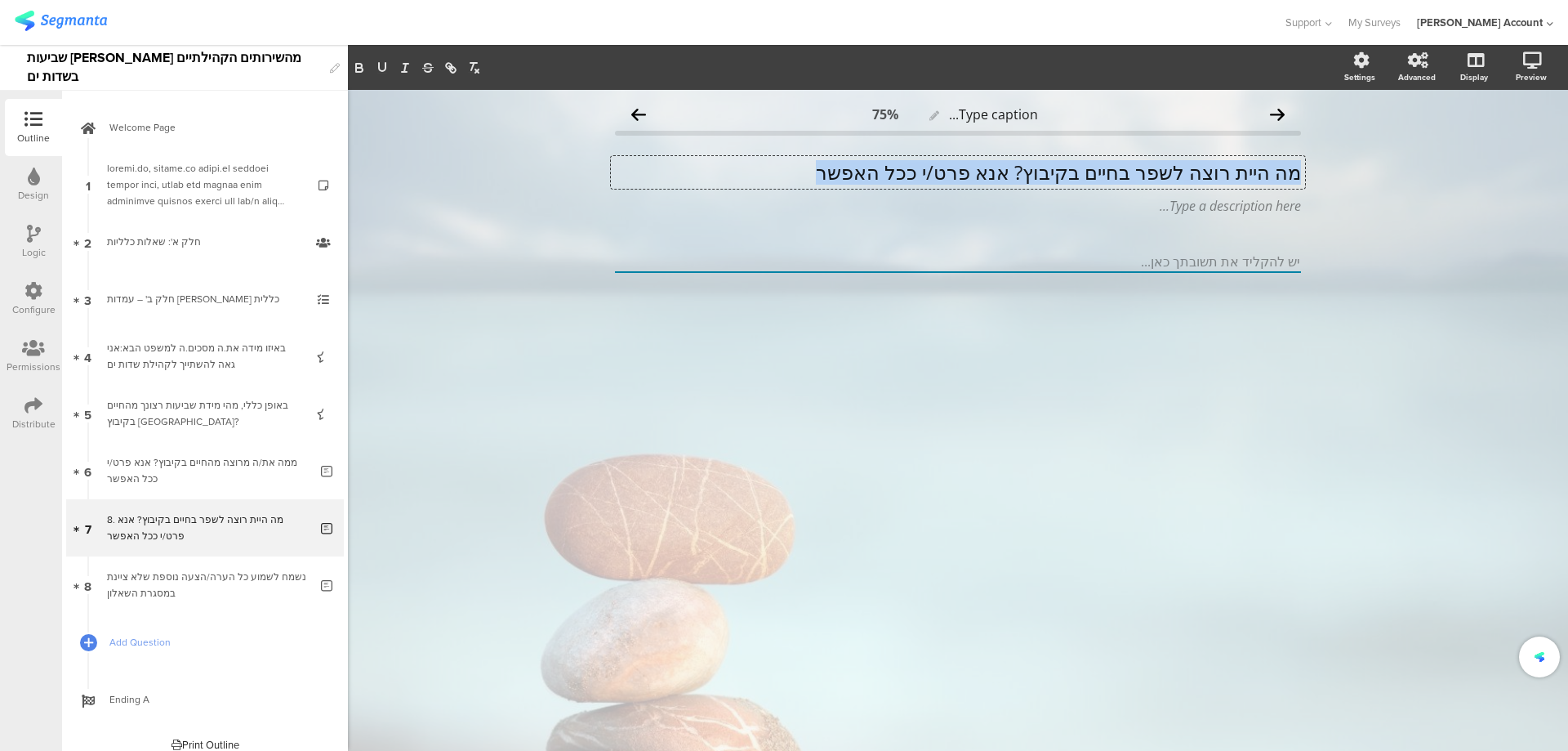
click at [1289, 165] on p "מה היית רוצה לשפר בחיים בקיבוץ? אנא פרט/י ככל האפשר" at bounding box center [957, 172] width 686 height 25
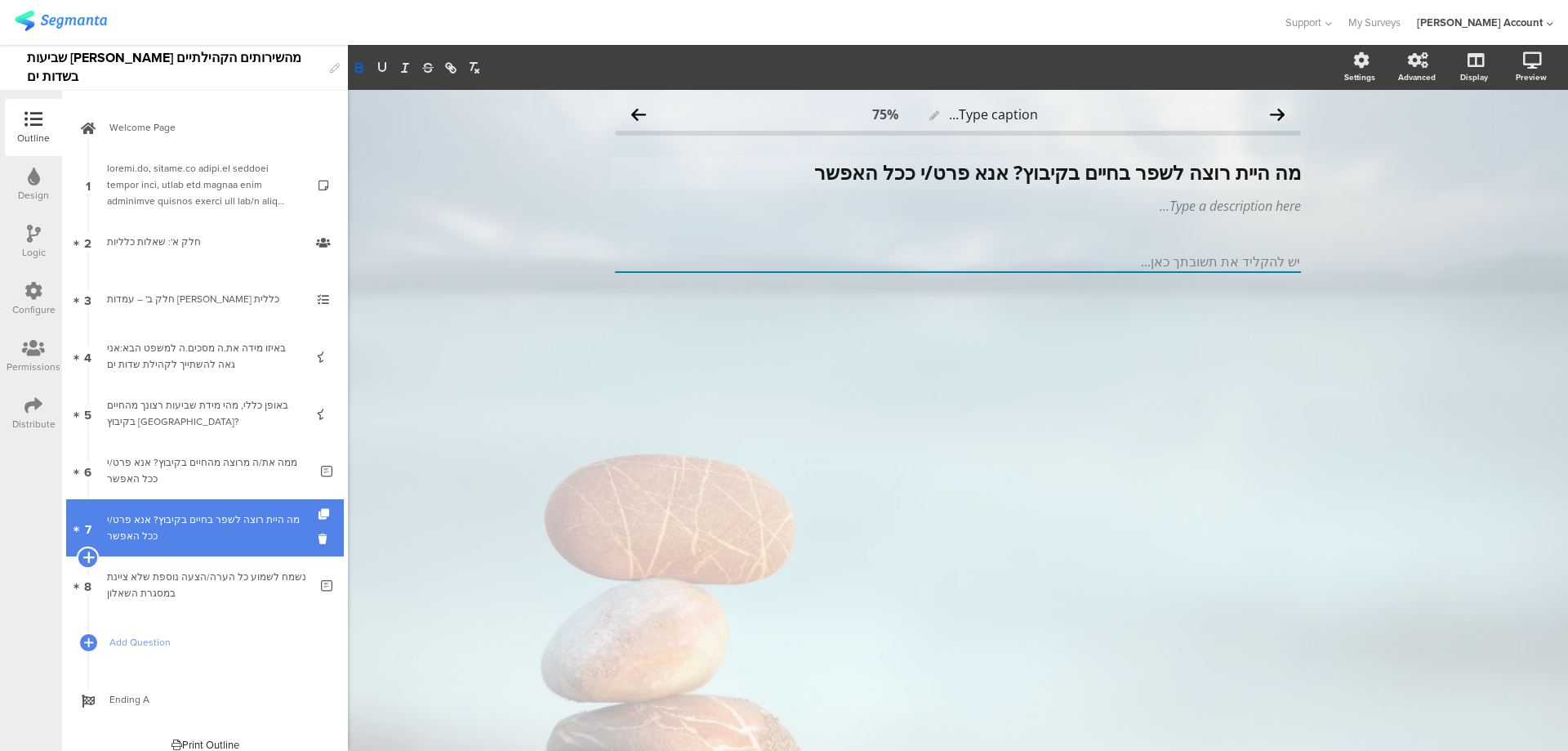
click at [85, 558] on icon at bounding box center [87, 557] width 11 height 15
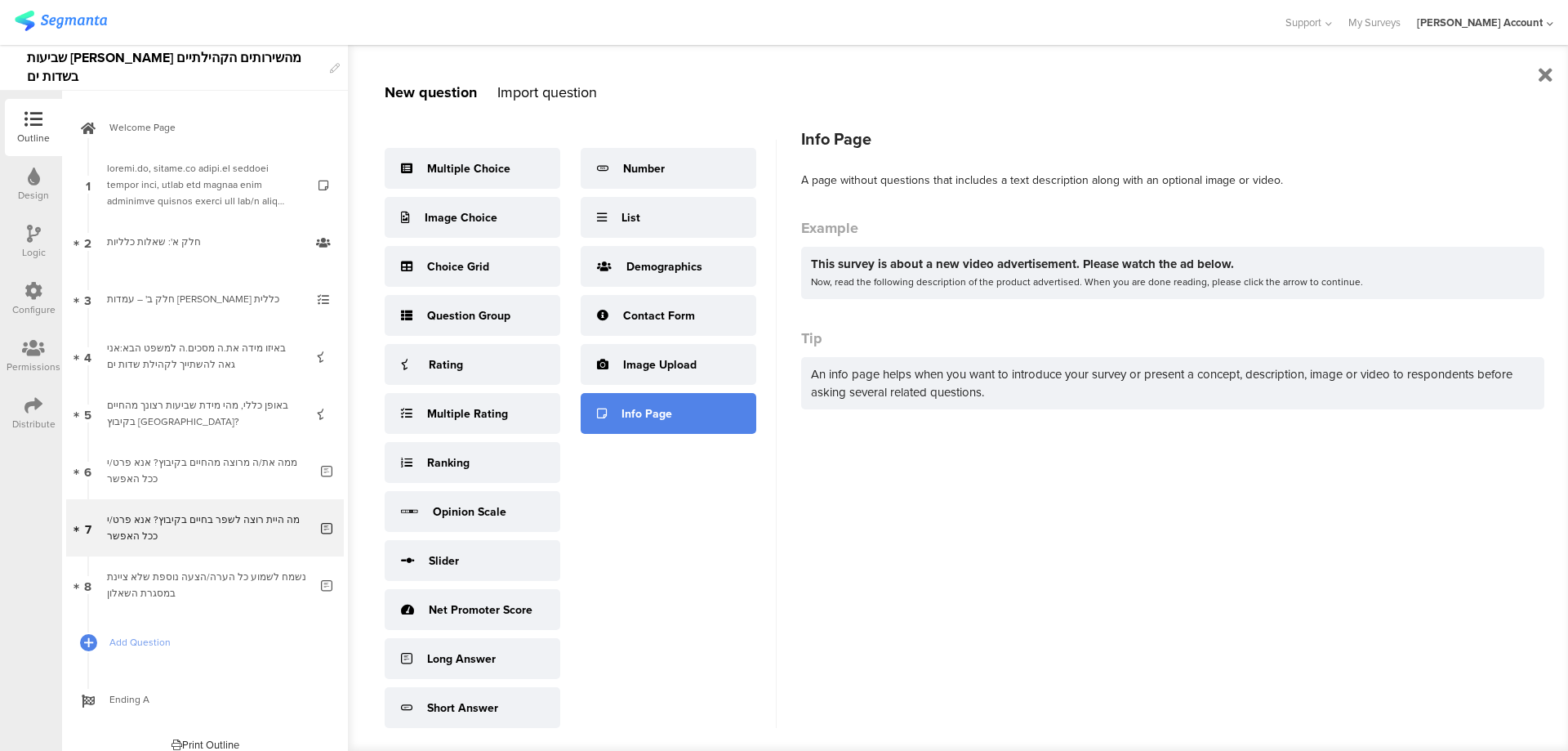
click at [673, 417] on div "Info Page" at bounding box center [668, 414] width 176 height 41
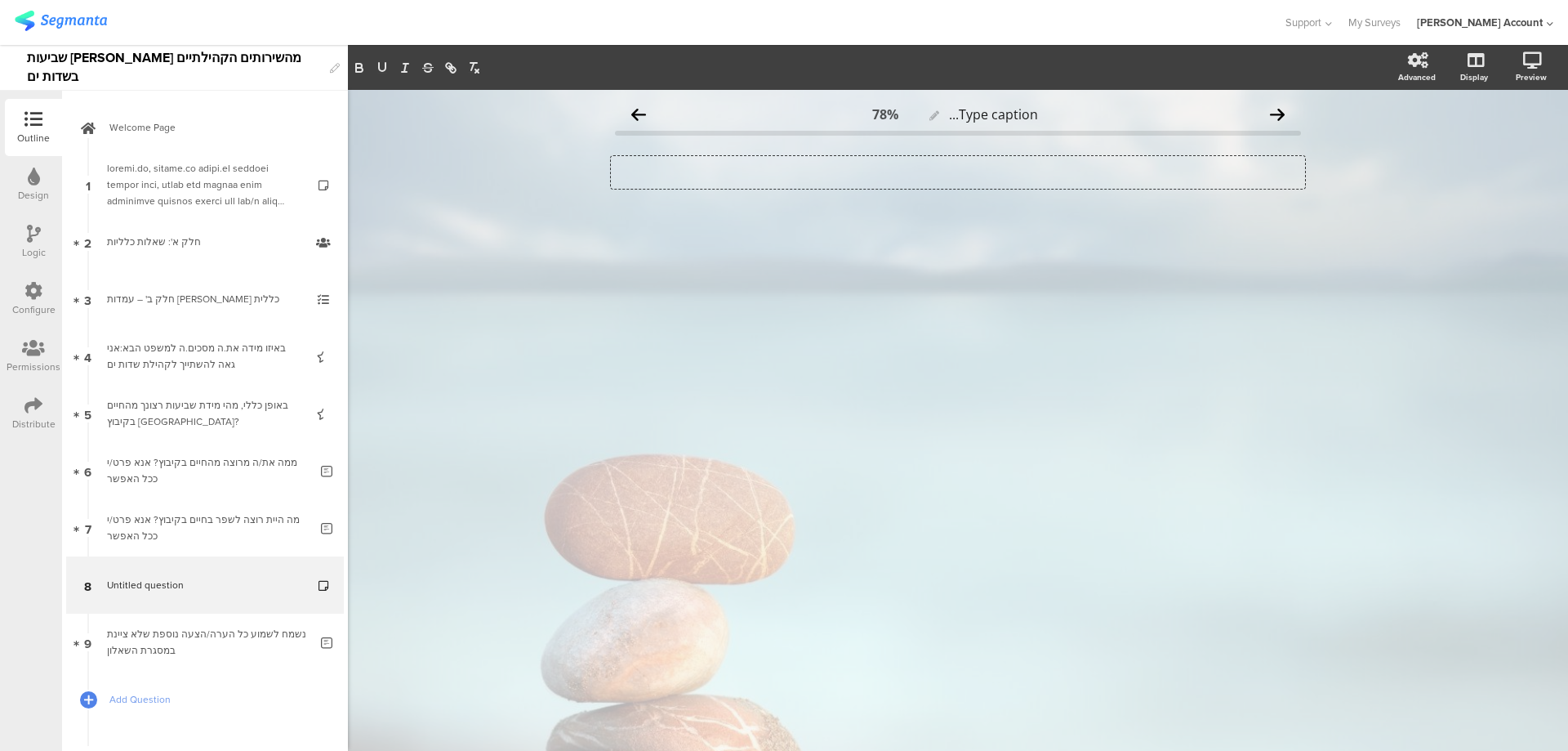
click at [1229, 166] on div "Type a description here..." at bounding box center [958, 172] width 695 height 33
click at [1201, 229] on p "חלק ג' – שביעות [PERSON_NAME] מהשירותים הקהילתיים" at bounding box center [957, 222] width 686 height 25
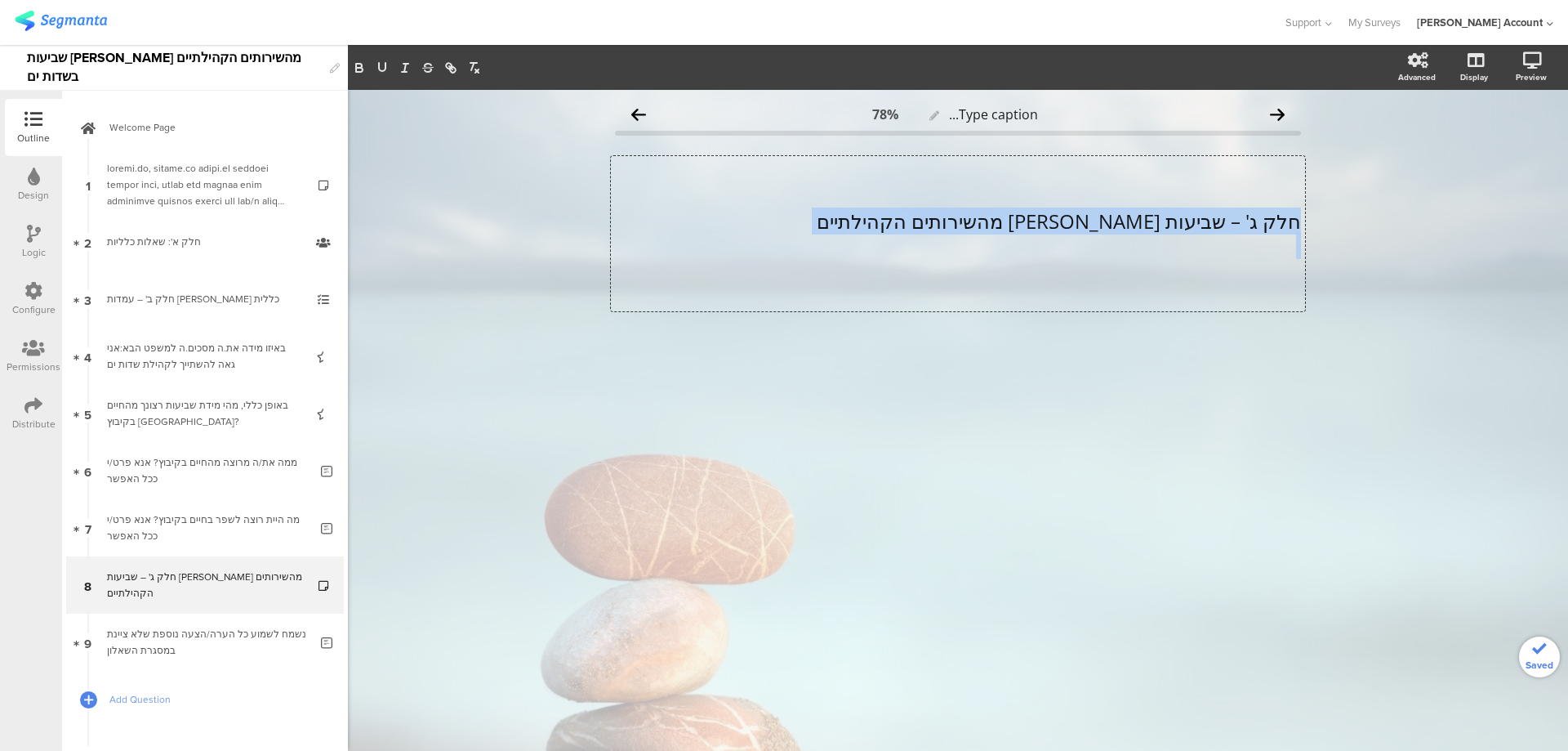
click at [1201, 229] on p "חלק ג' – שביעות [PERSON_NAME] מהשירותים הקהילתיים" at bounding box center [957, 222] width 686 height 25
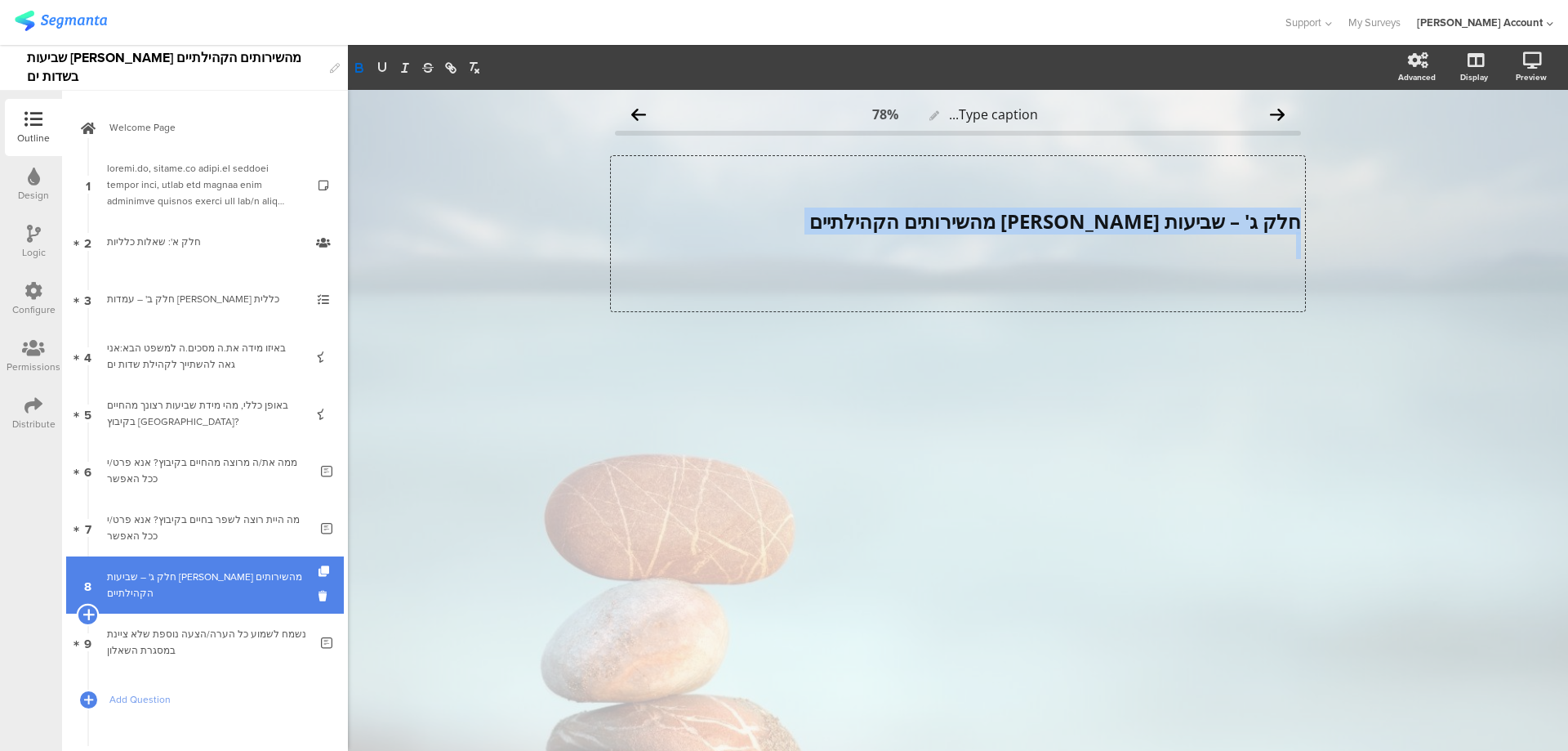
click at [87, 614] on icon at bounding box center [87, 615] width 11 height 15
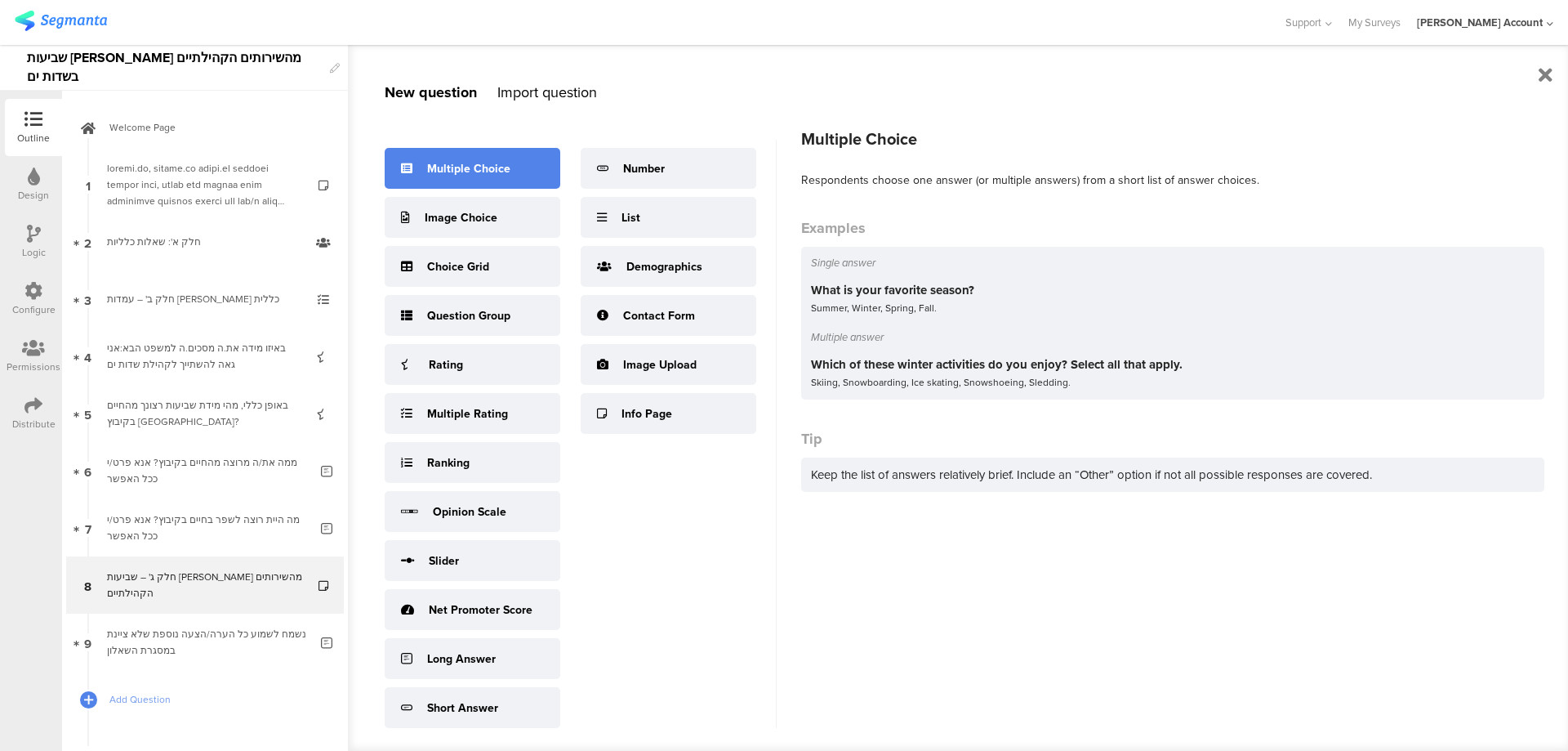
click at [457, 168] on div "Multiple Choice" at bounding box center [468, 168] width 83 height 17
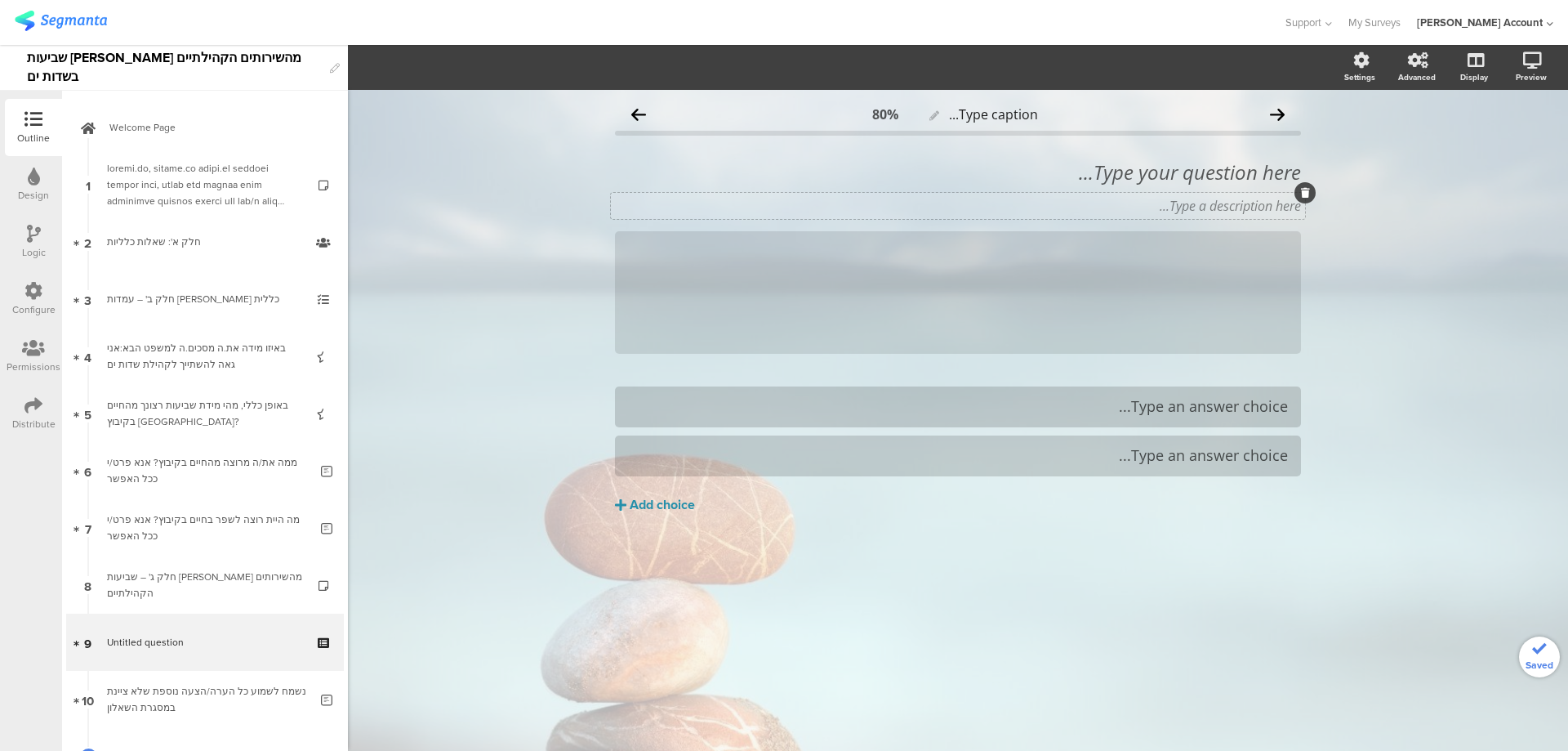
click at [1248, 205] on div "Type a description here..." at bounding box center [958, 206] width 695 height 26
click at [1247, 176] on div "Type your question here..." at bounding box center [958, 172] width 695 height 33
click at [1272, 171] on p at bounding box center [957, 172] width 686 height 25
click at [1280, 172] on p "9. האם את/ה משתמש/ת בשירותי המרפאה?" at bounding box center [957, 172] width 686 height 25
click at [1243, 162] on p "האם את/ה משתמש/ת בשירותי המרפאה?" at bounding box center [957, 172] width 686 height 25
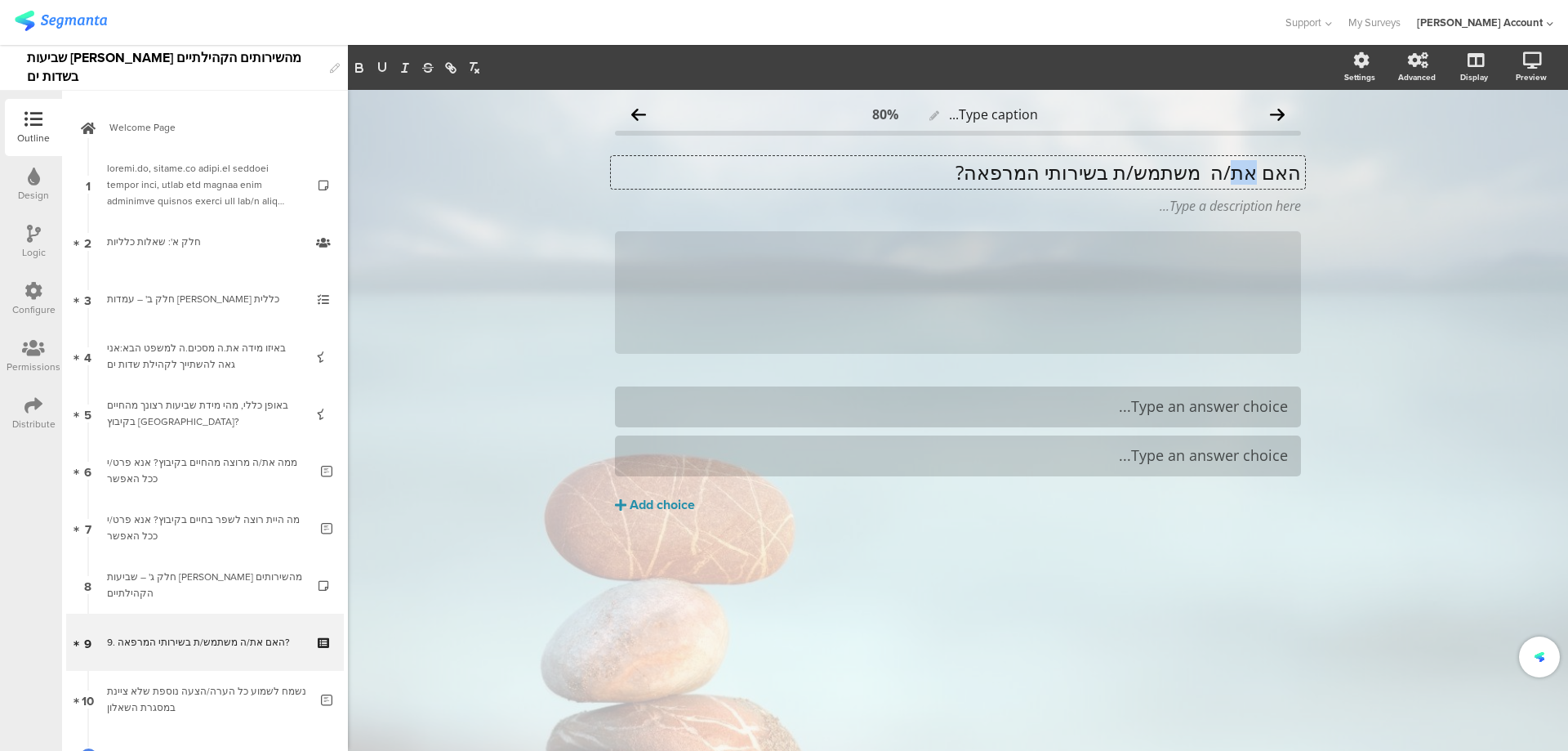
click at [1243, 162] on p "האם את/ה משתמש/ת בשירותי המרפאה?" at bounding box center [957, 172] width 686 height 25
click at [1243, 162] on p "האם את/ה משתמש/ת בשירותי המרפאה?" at bounding box center [957, 172] width 686 height 25
click at [1299, 230] on icon at bounding box center [1301, 232] width 9 height 10
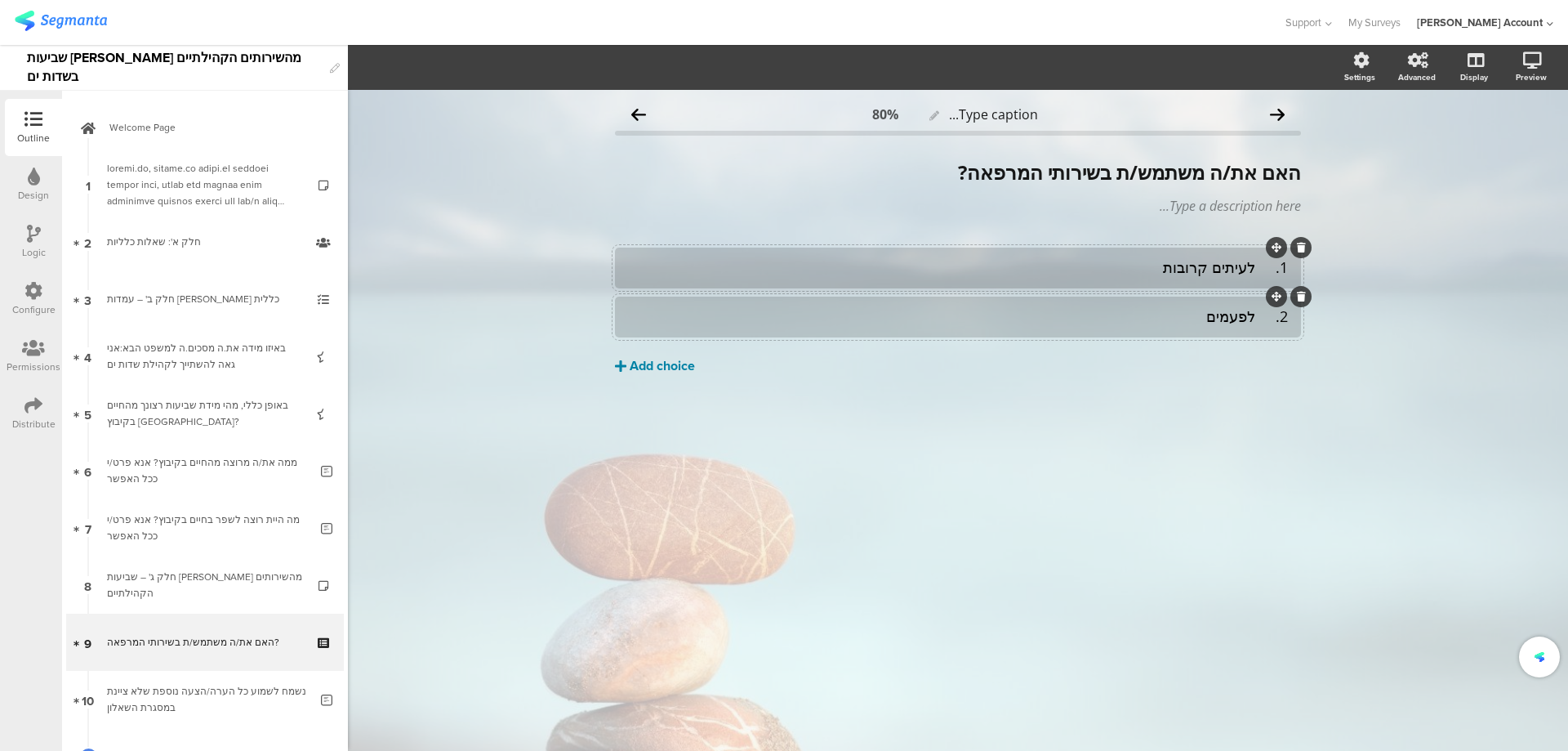
click at [660, 366] on div "Add choice" at bounding box center [662, 366] width 65 height 17
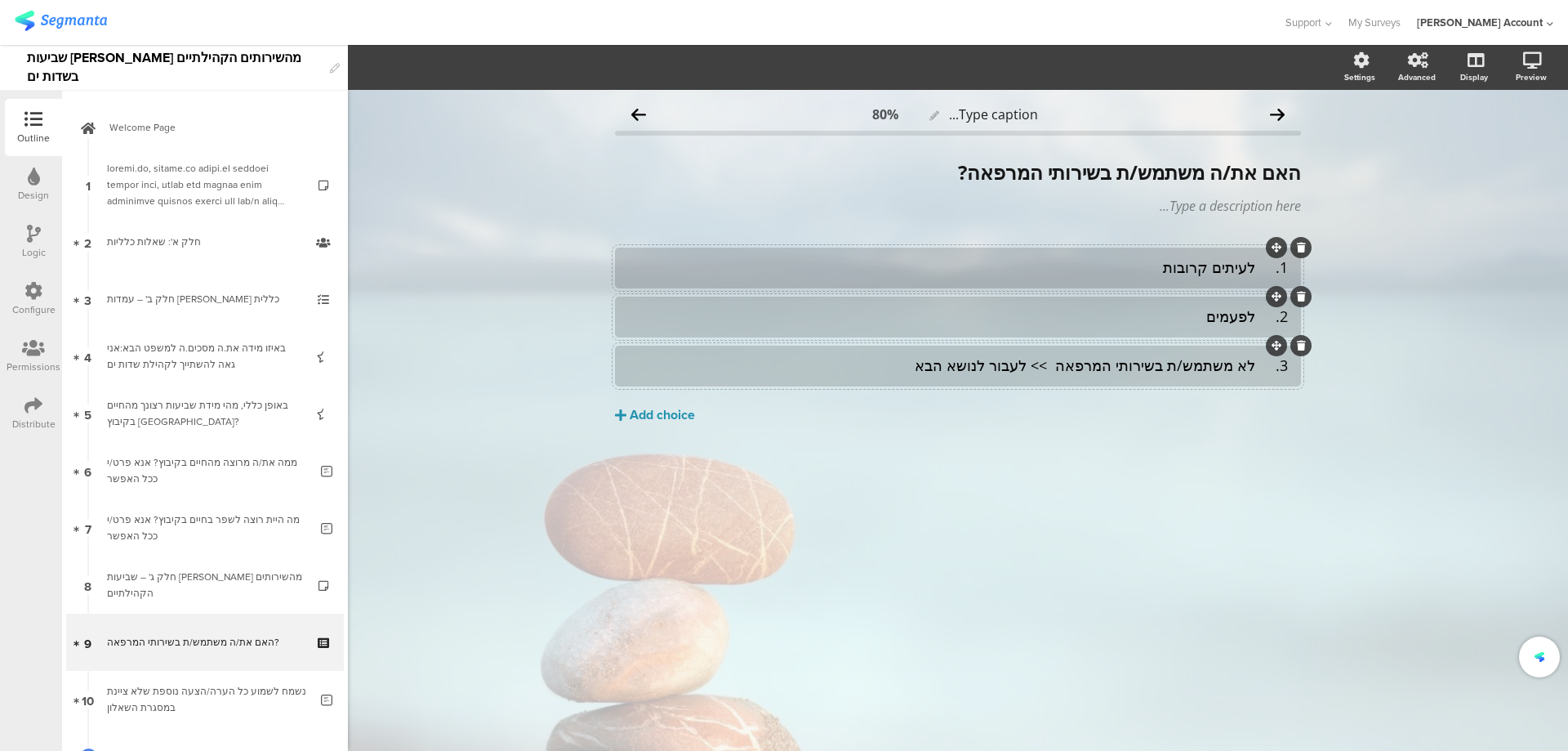
click at [1252, 364] on div "3. לא משתמש/ת בשירותי המרפאה >> לעבור לנושא הבא" at bounding box center [957, 365] width 660 height 19
click at [1257, 364] on div "3. לא משתמש/ת בשירותי המרפאה >> לעבור לנושא הבא" at bounding box center [957, 365] width 660 height 19
click at [1261, 321] on div "2. לפעמים" at bounding box center [957, 317] width 660 height 19
click at [1261, 274] on div "1. לעיתים קרובות" at bounding box center [957, 267] width 660 height 19
drag, startPoint x: 1093, startPoint y: 364, endPoint x: 896, endPoint y: 367, distance: 197.0
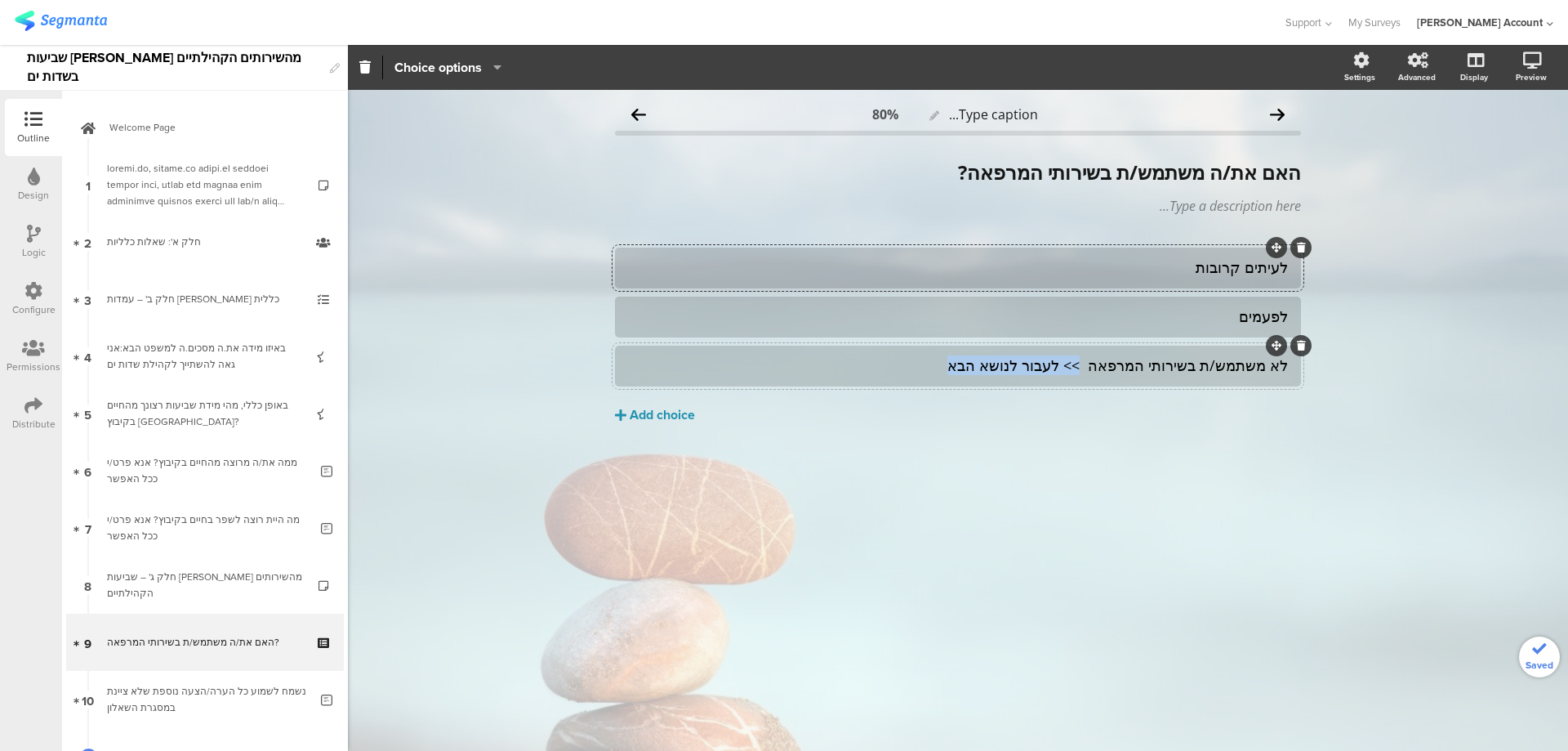
click at [896, 367] on div "לא משתמש/ת בשירותי המרפאה >> לעבור לנושא הבא" at bounding box center [957, 365] width 660 height 19
click at [1280, 174] on div "האם את/ה משתמש/ת בשירותי המרפאה? האם את/ה משתמש/ת בשירותי המרפאה?" at bounding box center [958, 172] width 695 height 33
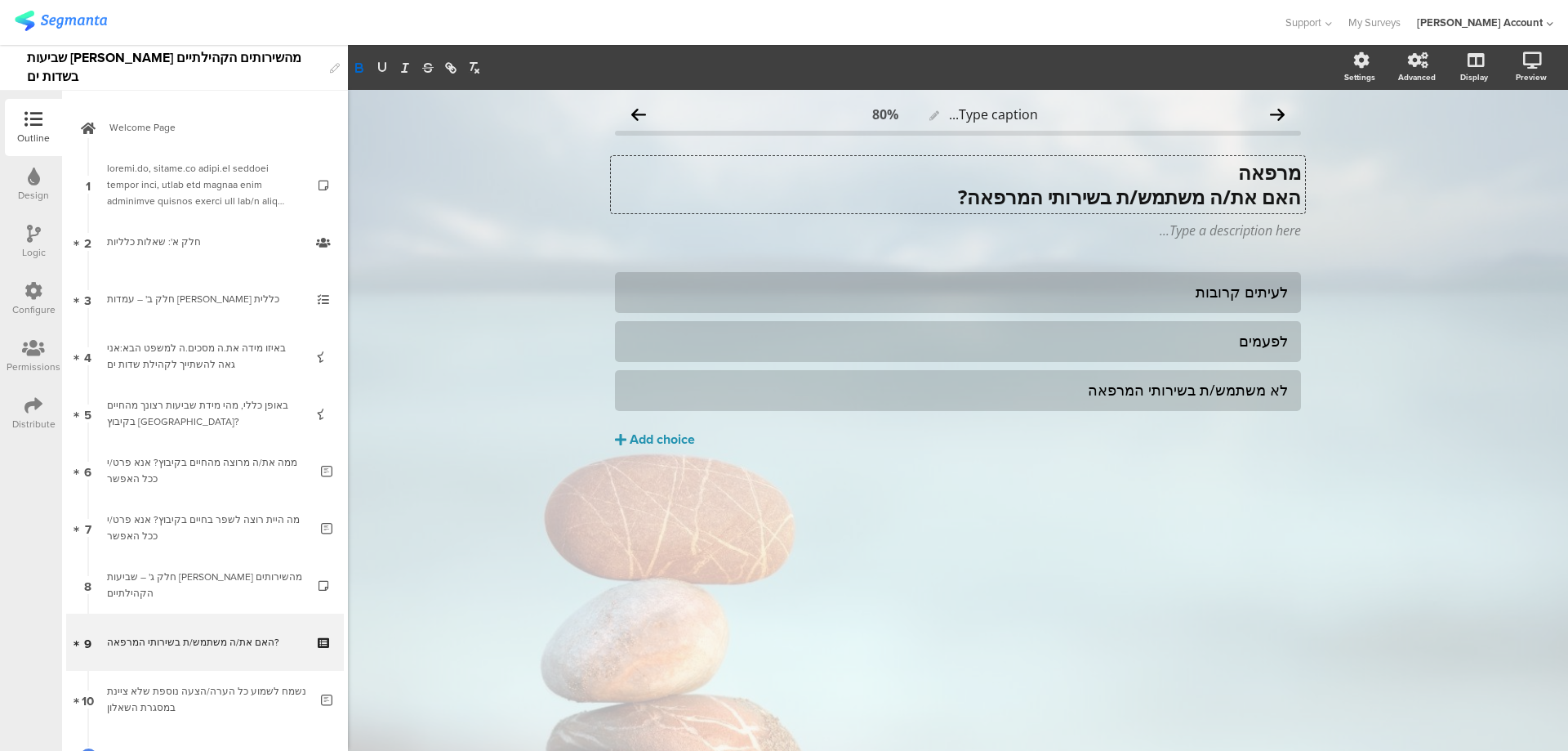
scroll to position [1, 0]
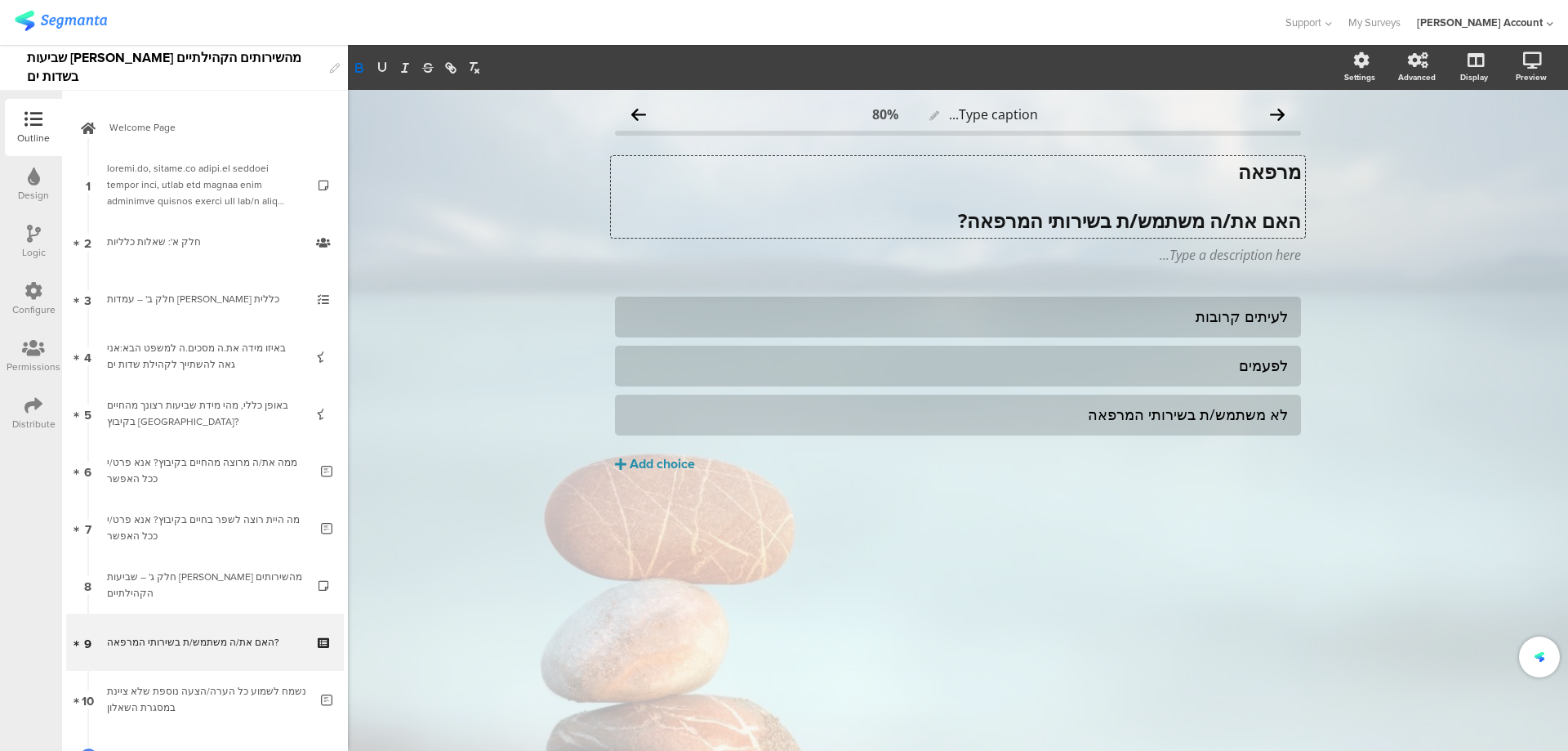
click at [1271, 171] on strong "מרפאה" at bounding box center [1270, 171] width 63 height 27
click at [386, 66] on icon "button" at bounding box center [382, 67] width 7 height 8
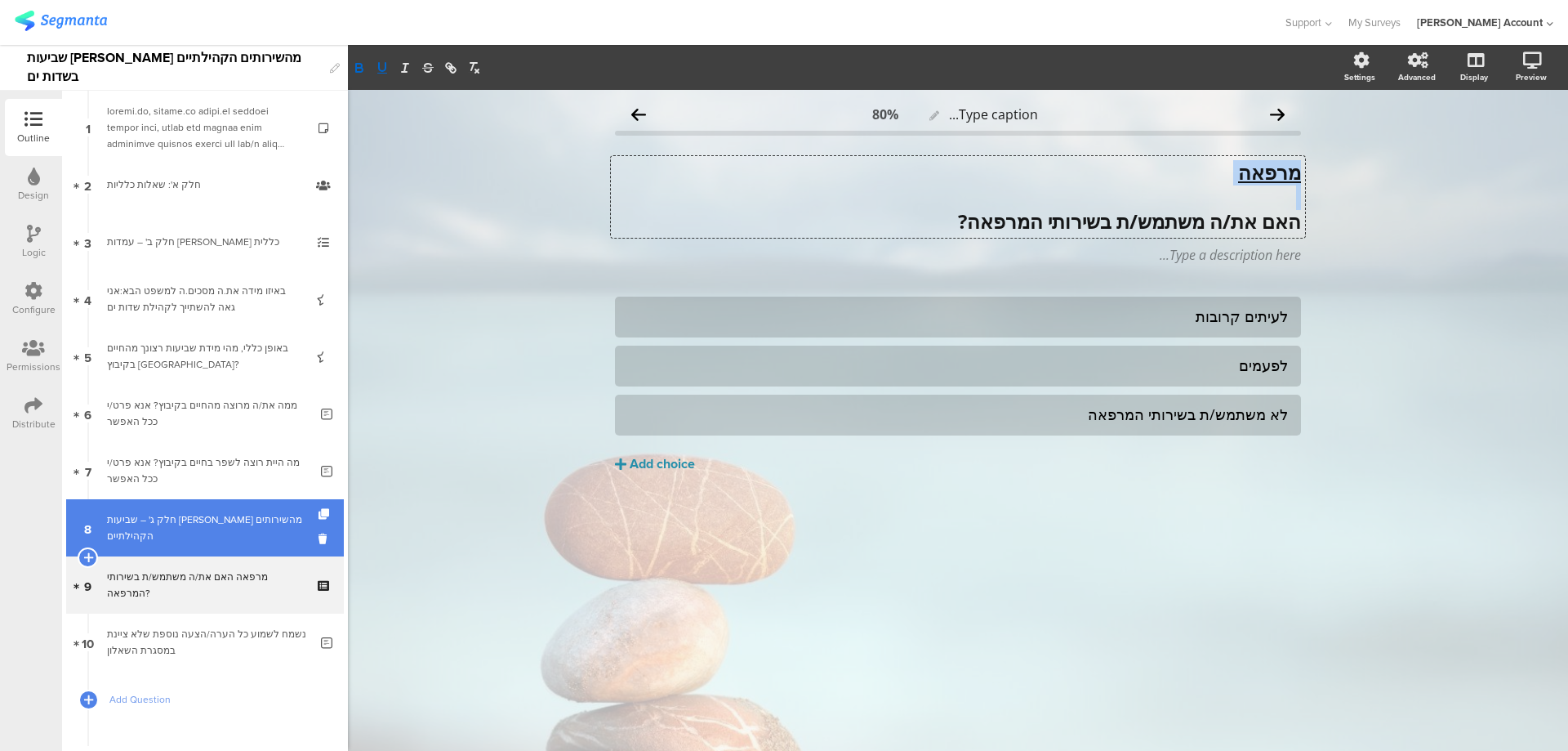
scroll to position [109, 0]
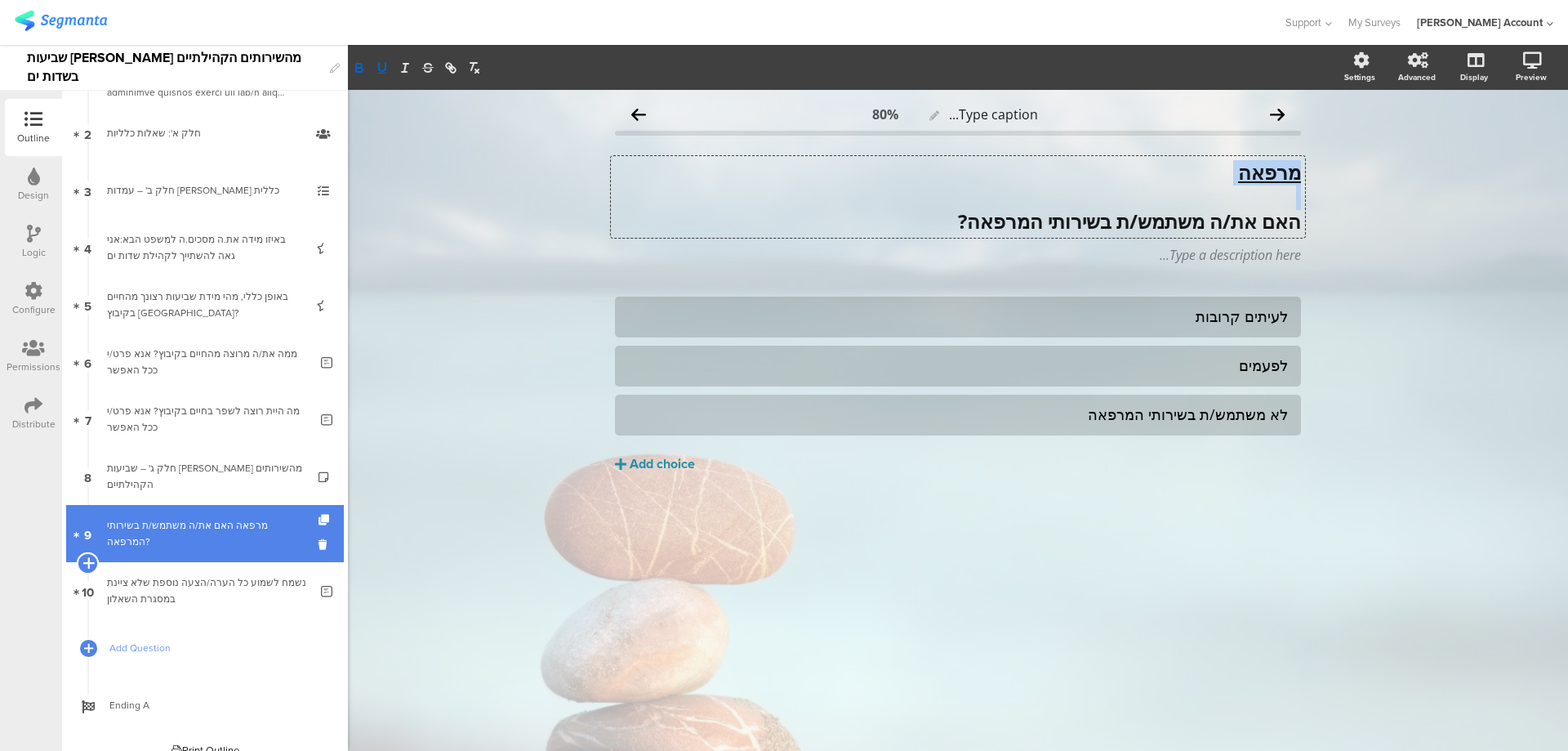
click at [85, 561] on icon at bounding box center [87, 563] width 11 height 15
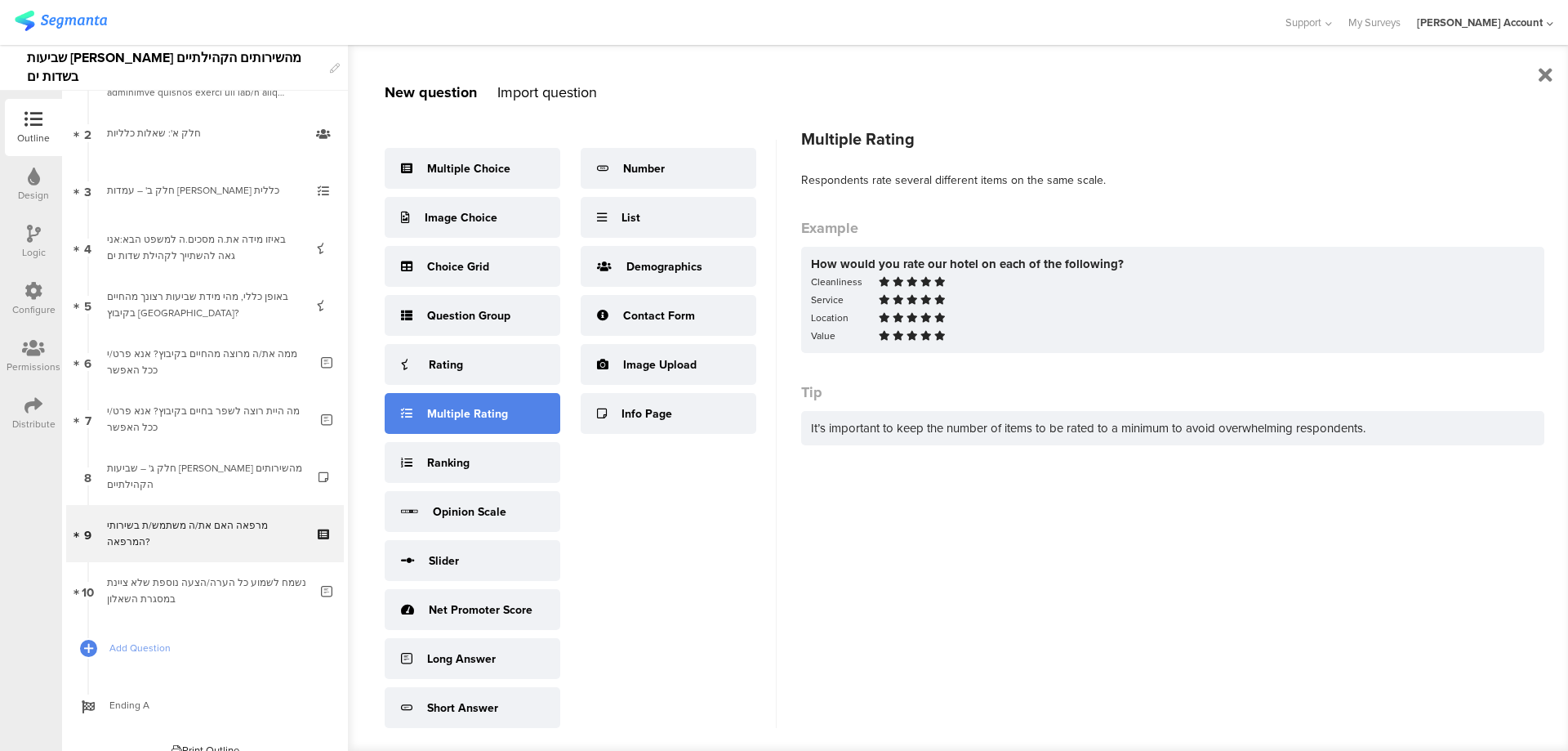
click at [518, 414] on div "Multiple Rating" at bounding box center [472, 414] width 176 height 41
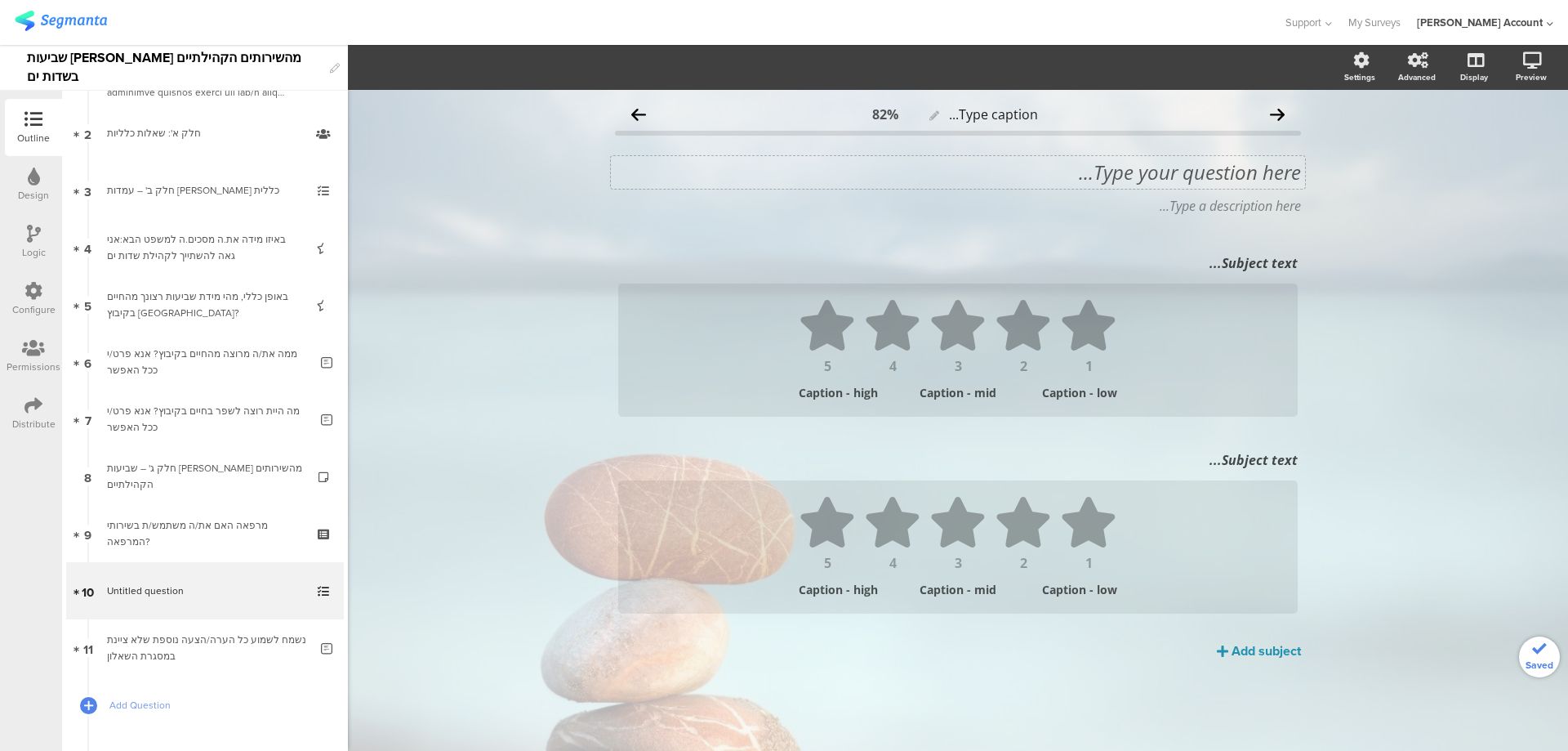
click at [1255, 180] on div "Type your question here..." at bounding box center [958, 172] width 695 height 33
click at [1285, 173] on p "כיצד היית מדרג את שביעות רצונך מכל אחד מהנושאים הבאים:" at bounding box center [957, 172] width 686 height 25
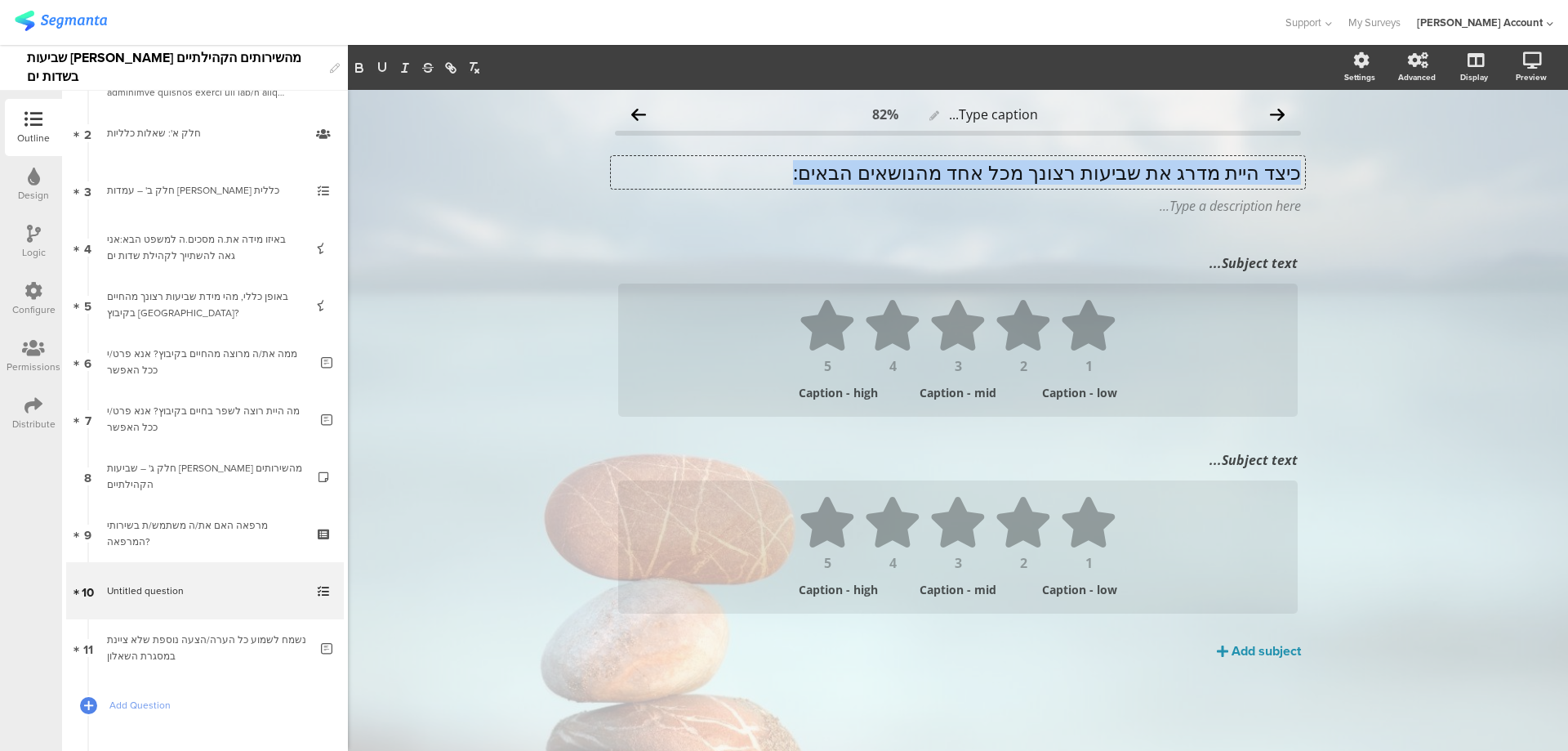
click at [1285, 173] on p "כיצד היית מדרג את שביעות רצונך מכל אחד מהנושאים הבאים:" at bounding box center [957, 172] width 686 height 25
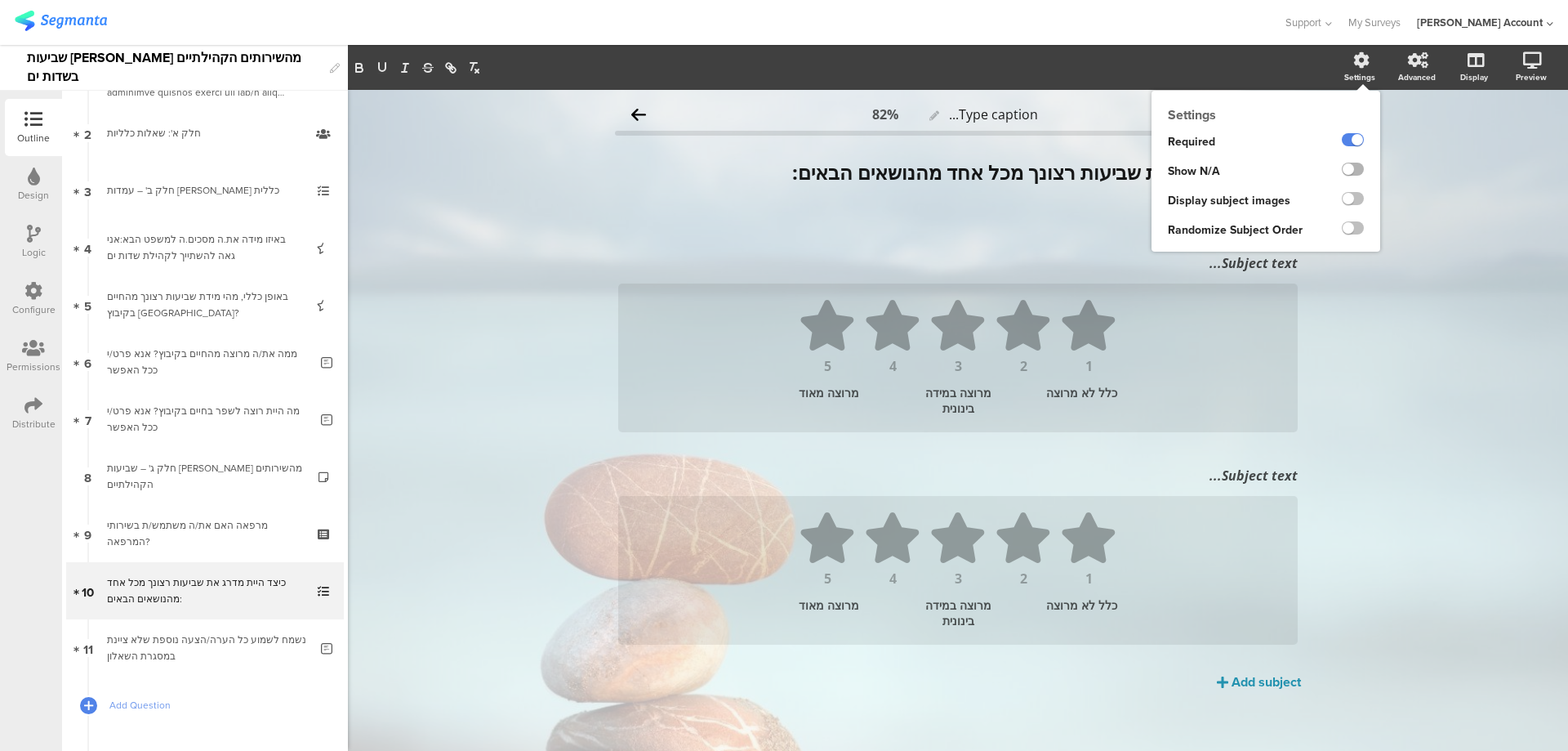
click at [1342, 162] on label at bounding box center [1353, 169] width 22 height 13
click at [0, 0] on input "checkbox" at bounding box center [0, 0] width 0 height 0
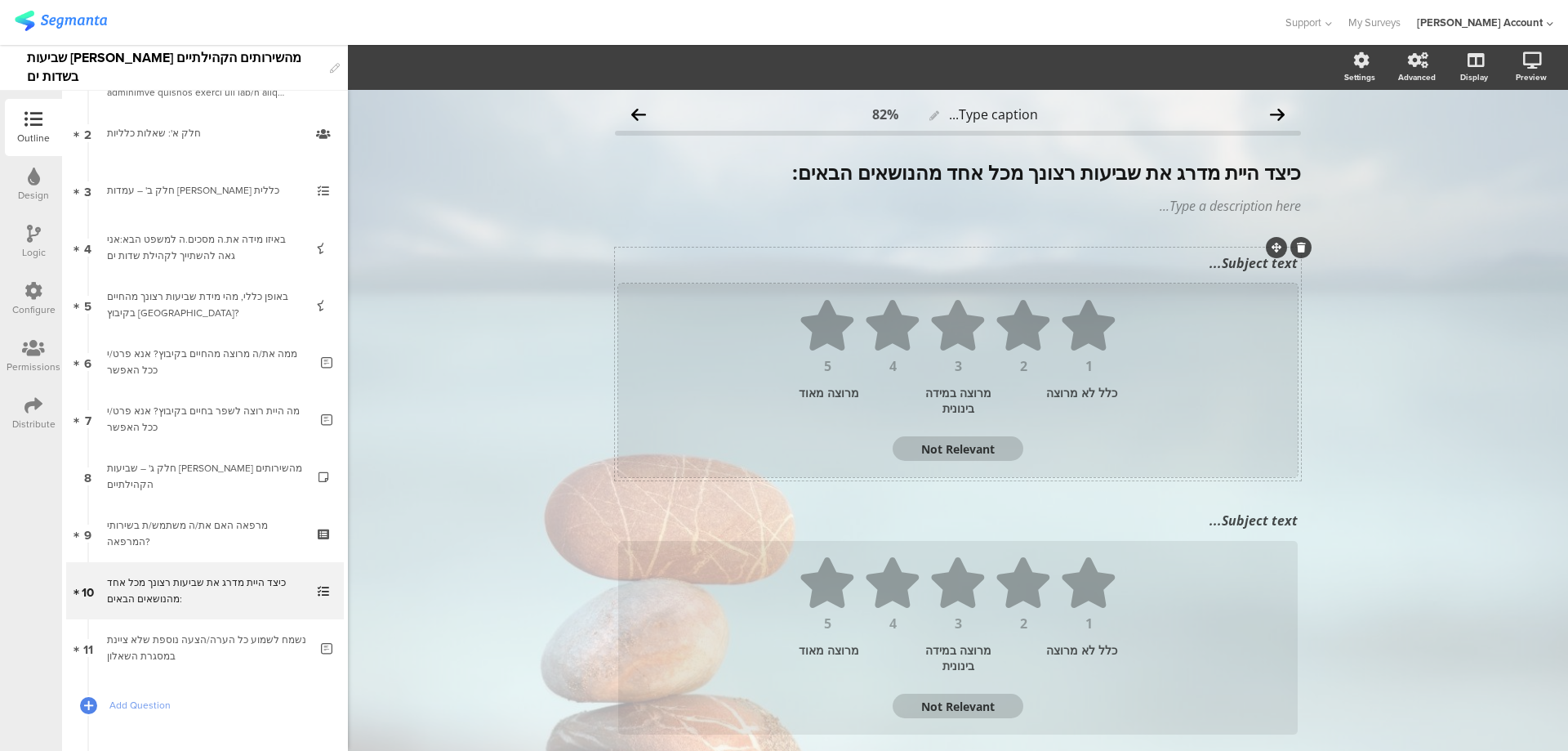
click at [967, 448] on textarea "Not Relevant" at bounding box center [958, 448] width 131 height 16
click at [966, 448] on textarea "Not Relevant" at bounding box center [958, 448] width 131 height 16
type textarea "לא"
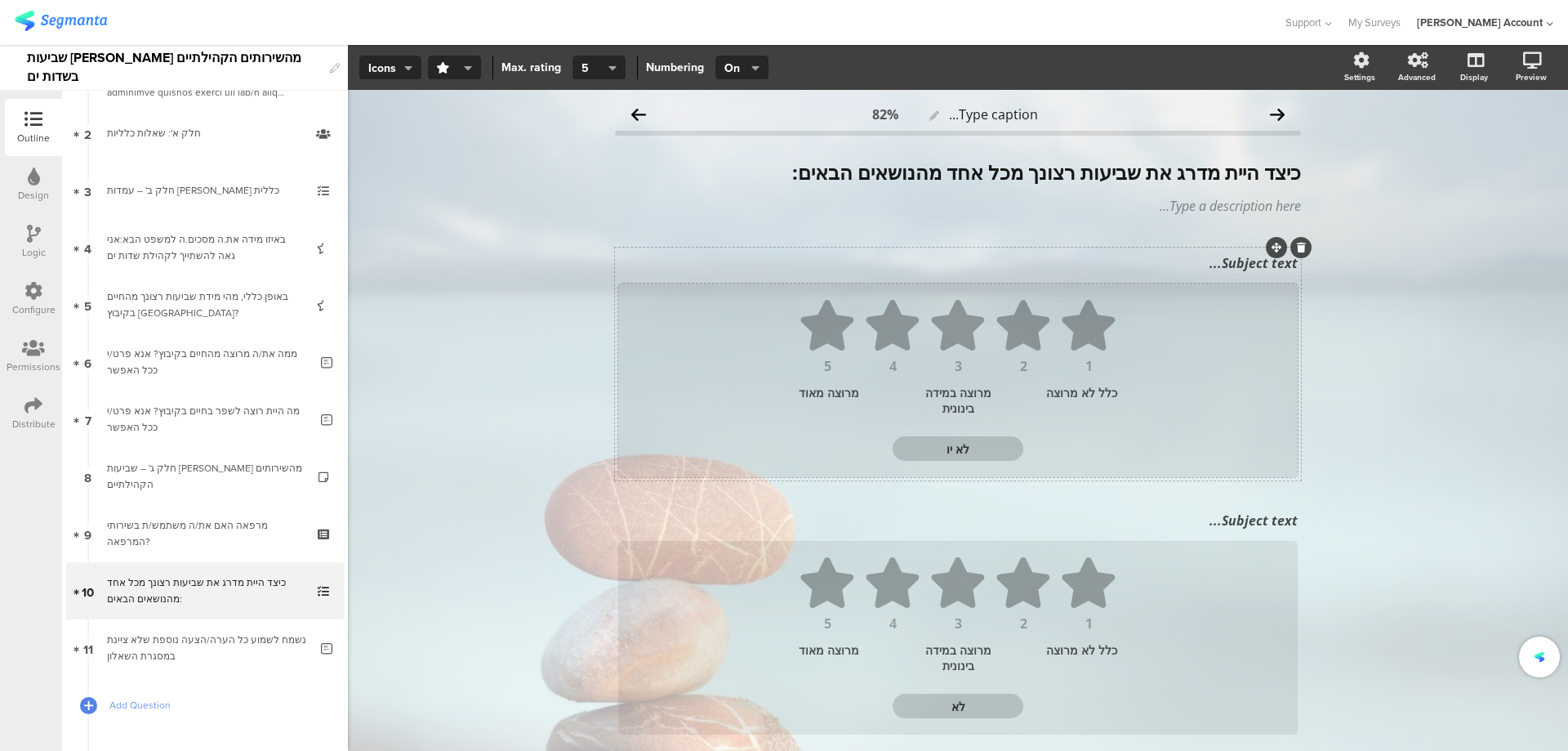
type textarea "לא יוד"
type textarea "לא יודע/ת"
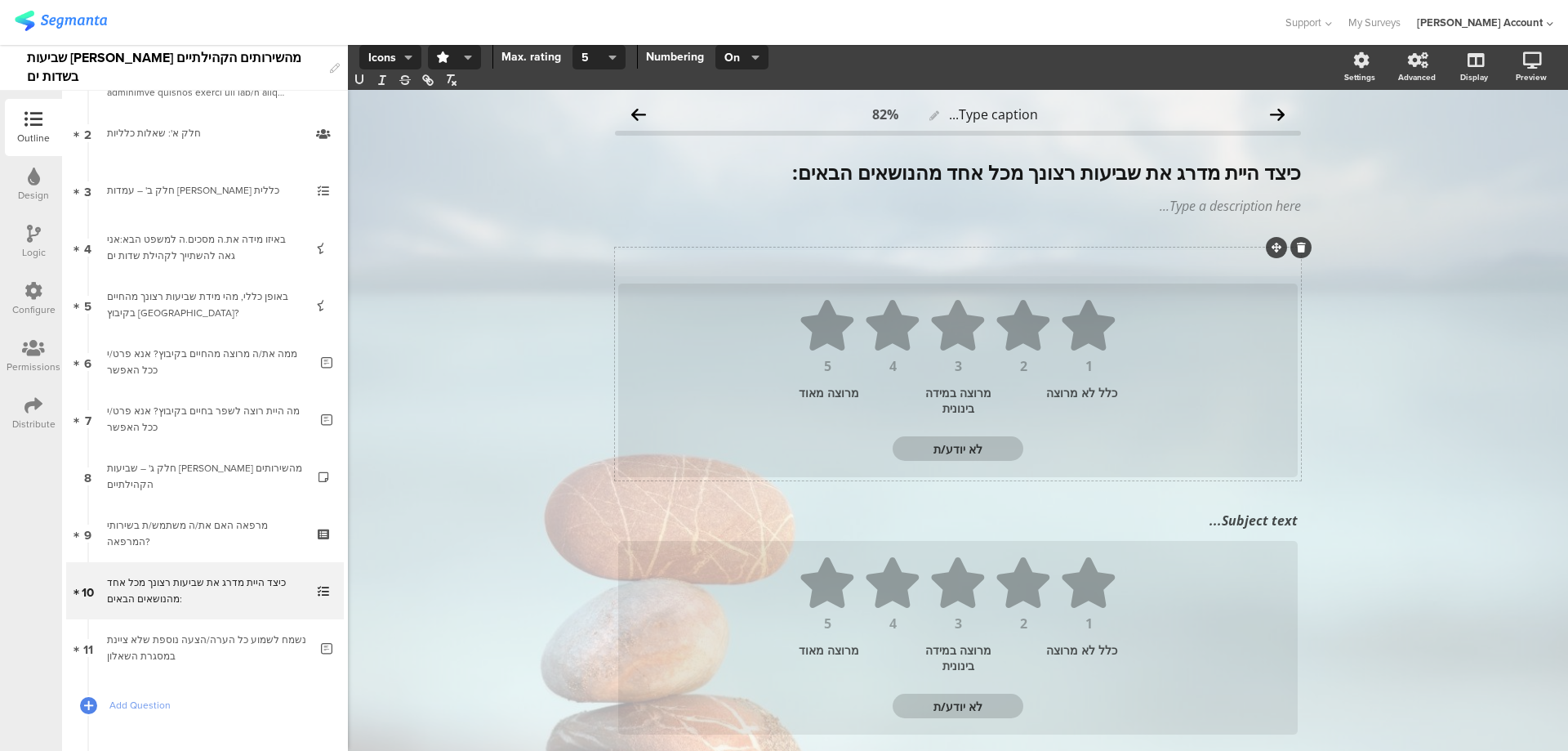
click at [1235, 262] on div "Subject text..." at bounding box center [957, 263] width 688 height 26
click at [1195, 528] on div "Subject text..." at bounding box center [957, 521] width 688 height 26
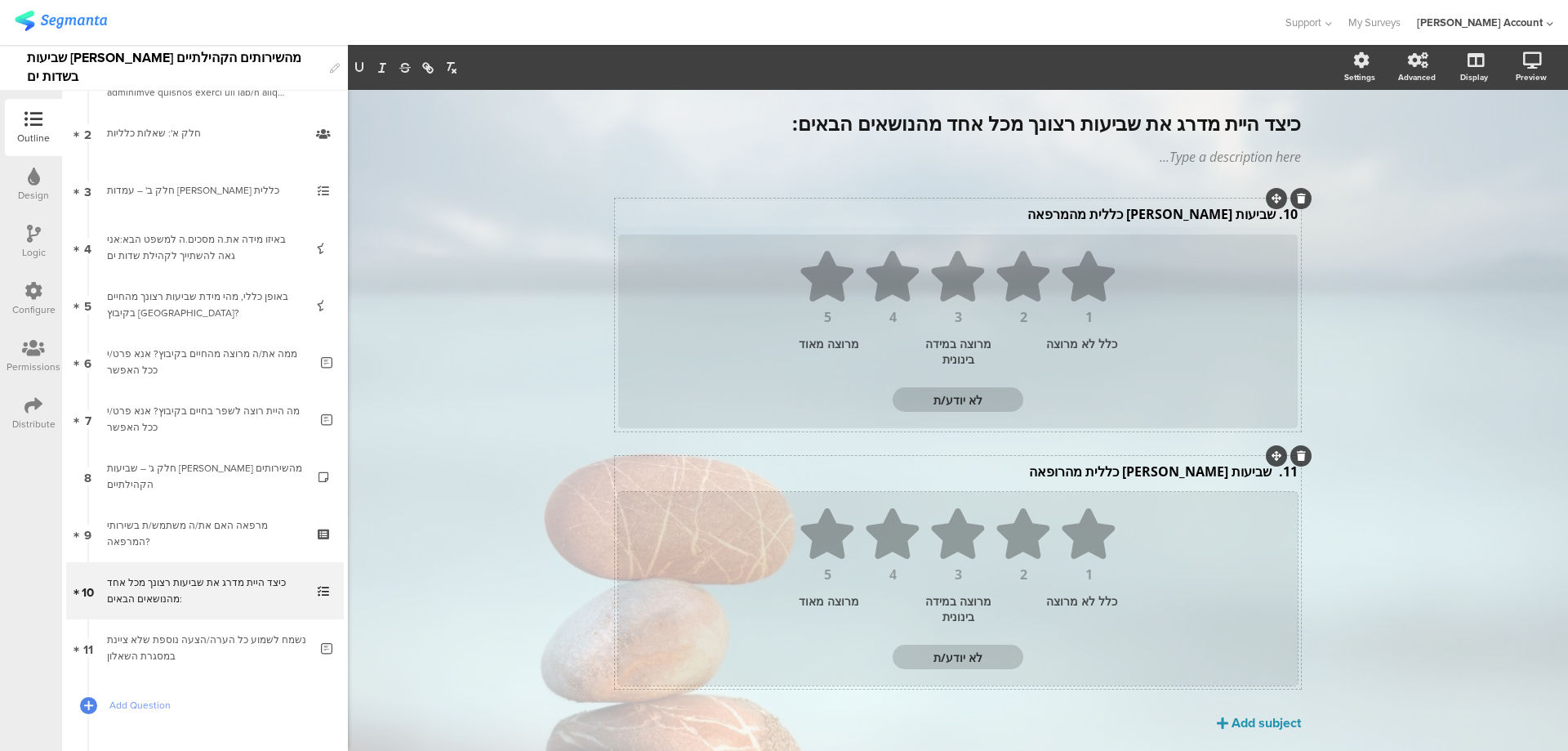
scroll to position [96, 0]
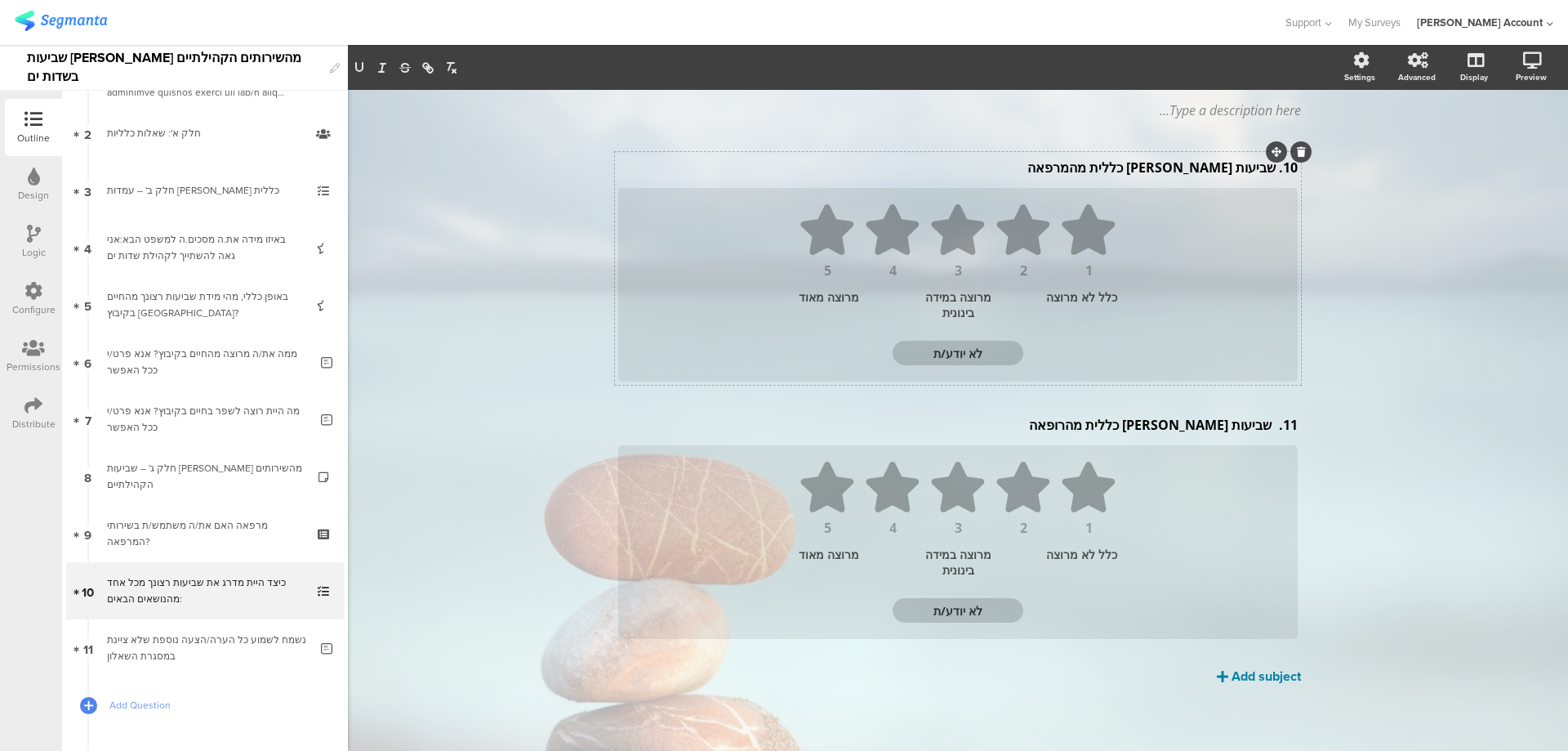
click at [1239, 683] on div "Add subject" at bounding box center [1266, 676] width 69 height 19
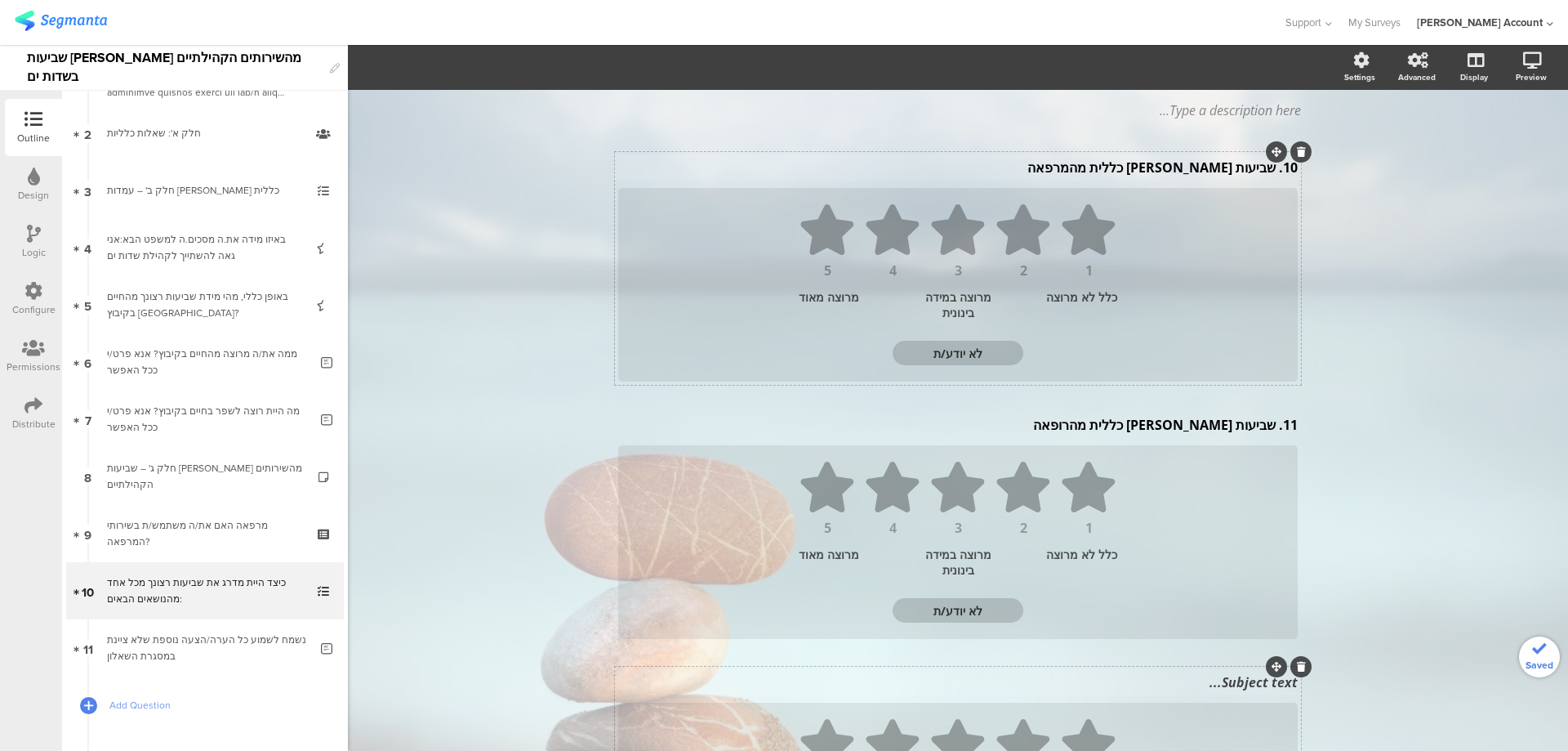
click at [1219, 688] on div "Subject text..." at bounding box center [957, 683] width 688 height 26
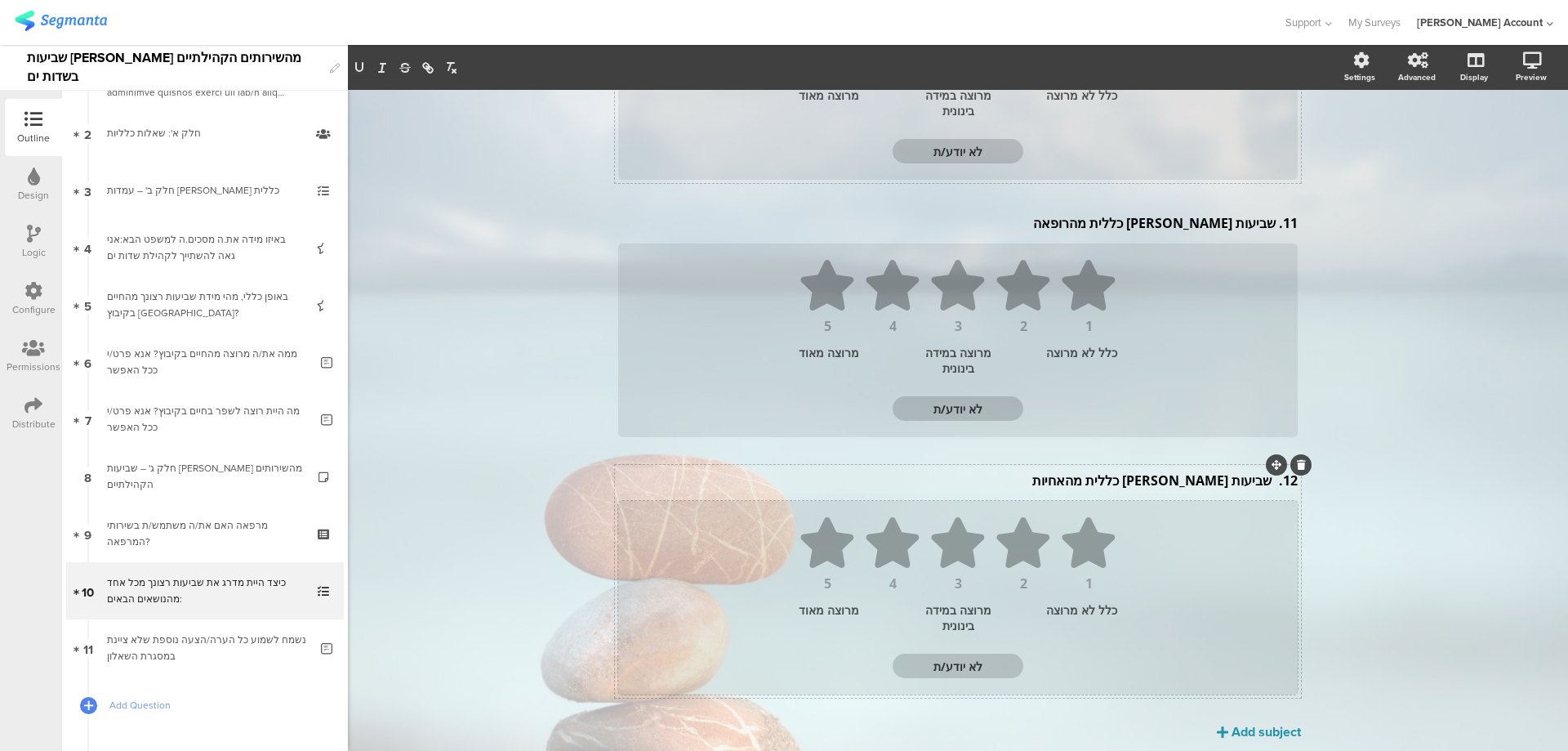
scroll to position [353, 0]
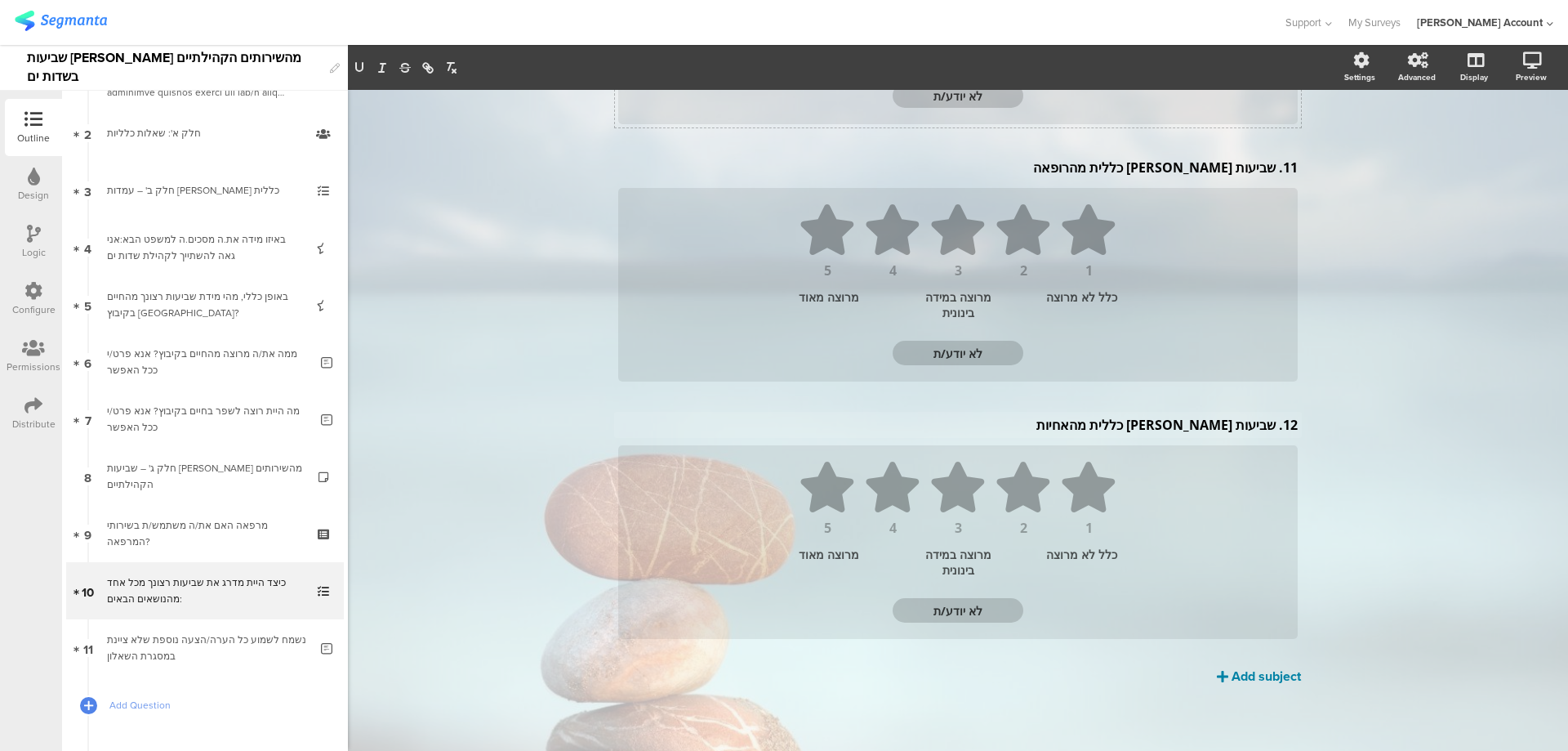
click at [1232, 682] on div "Add subject" at bounding box center [1266, 676] width 69 height 19
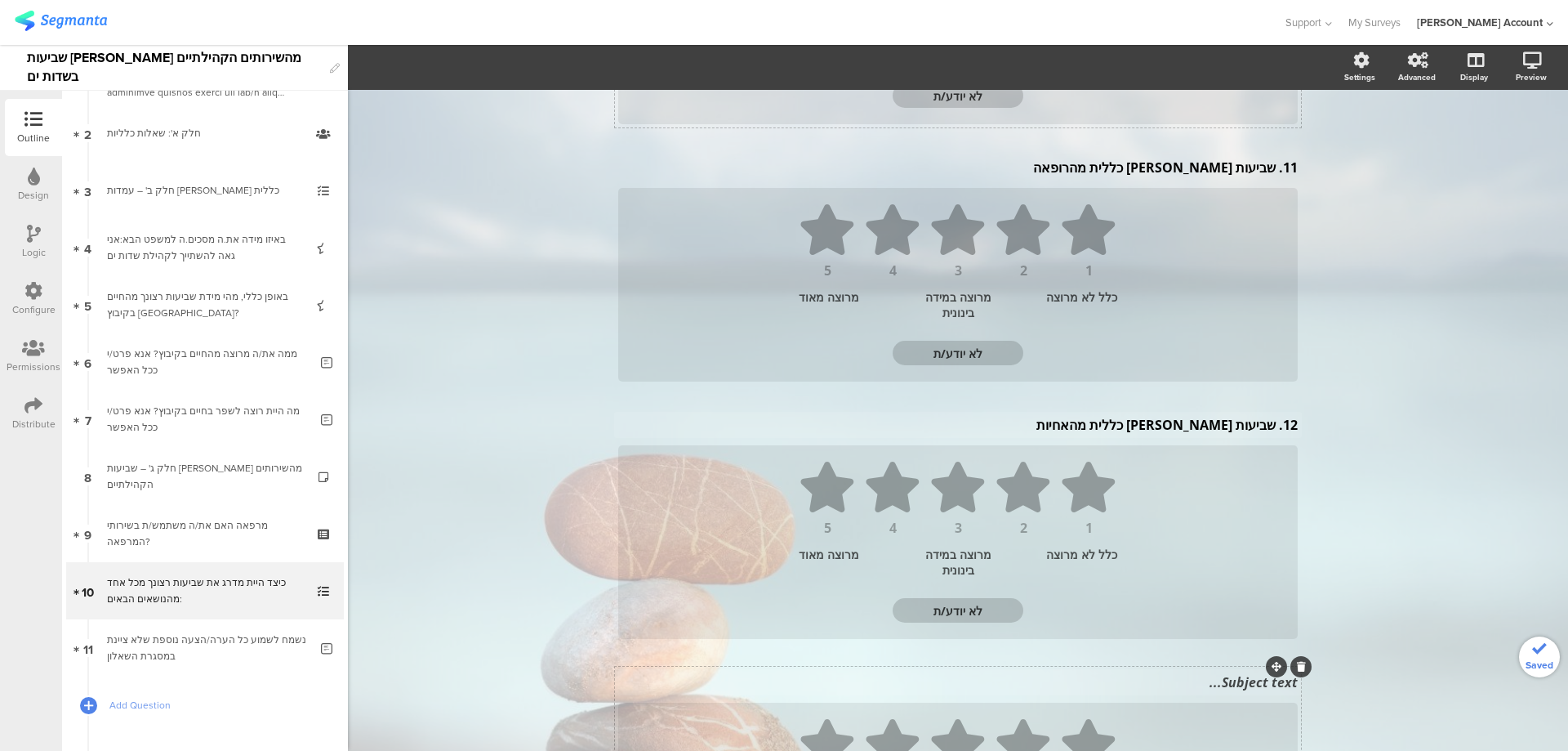
click at [1218, 687] on div "Subject text..." at bounding box center [957, 683] width 688 height 26
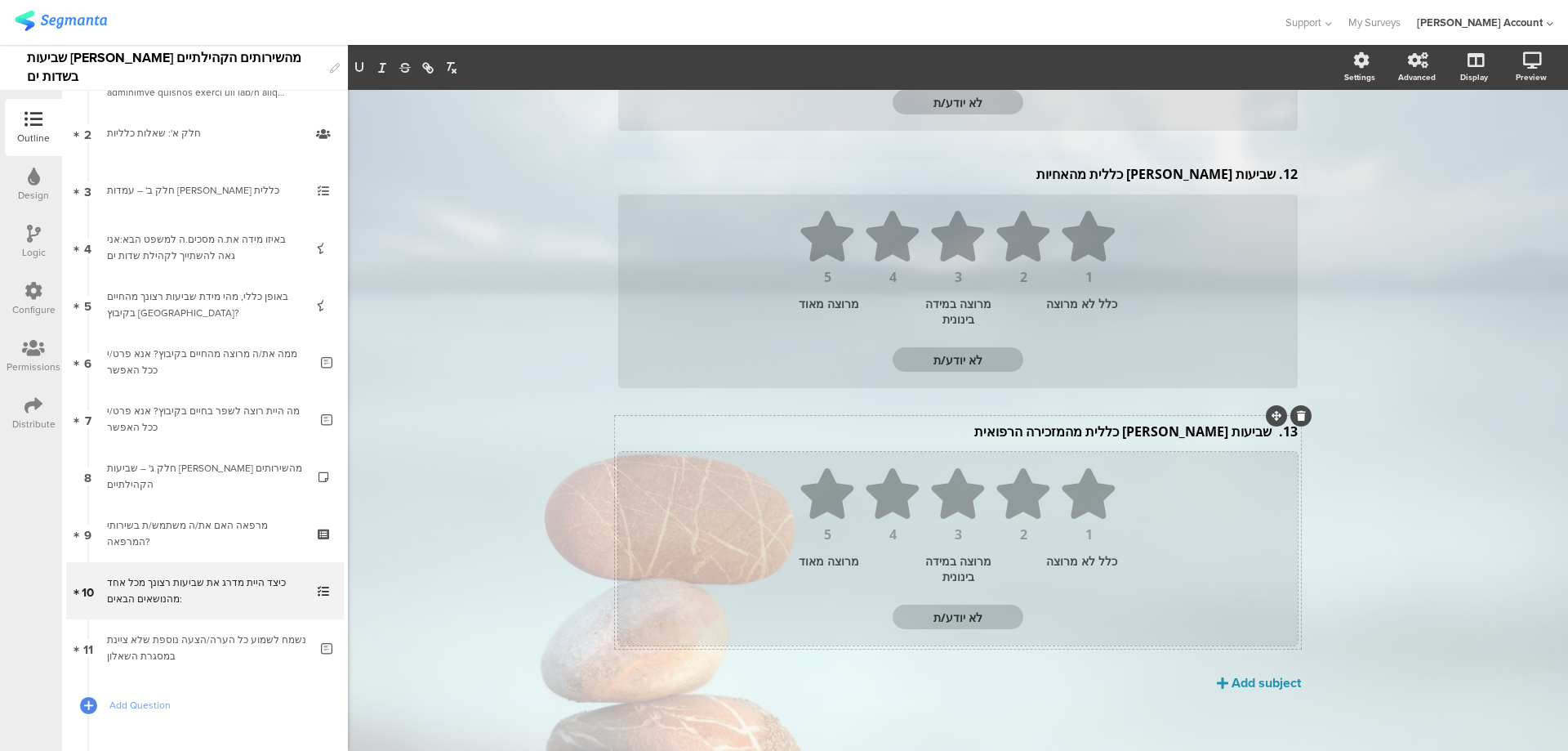
scroll to position [611, 0]
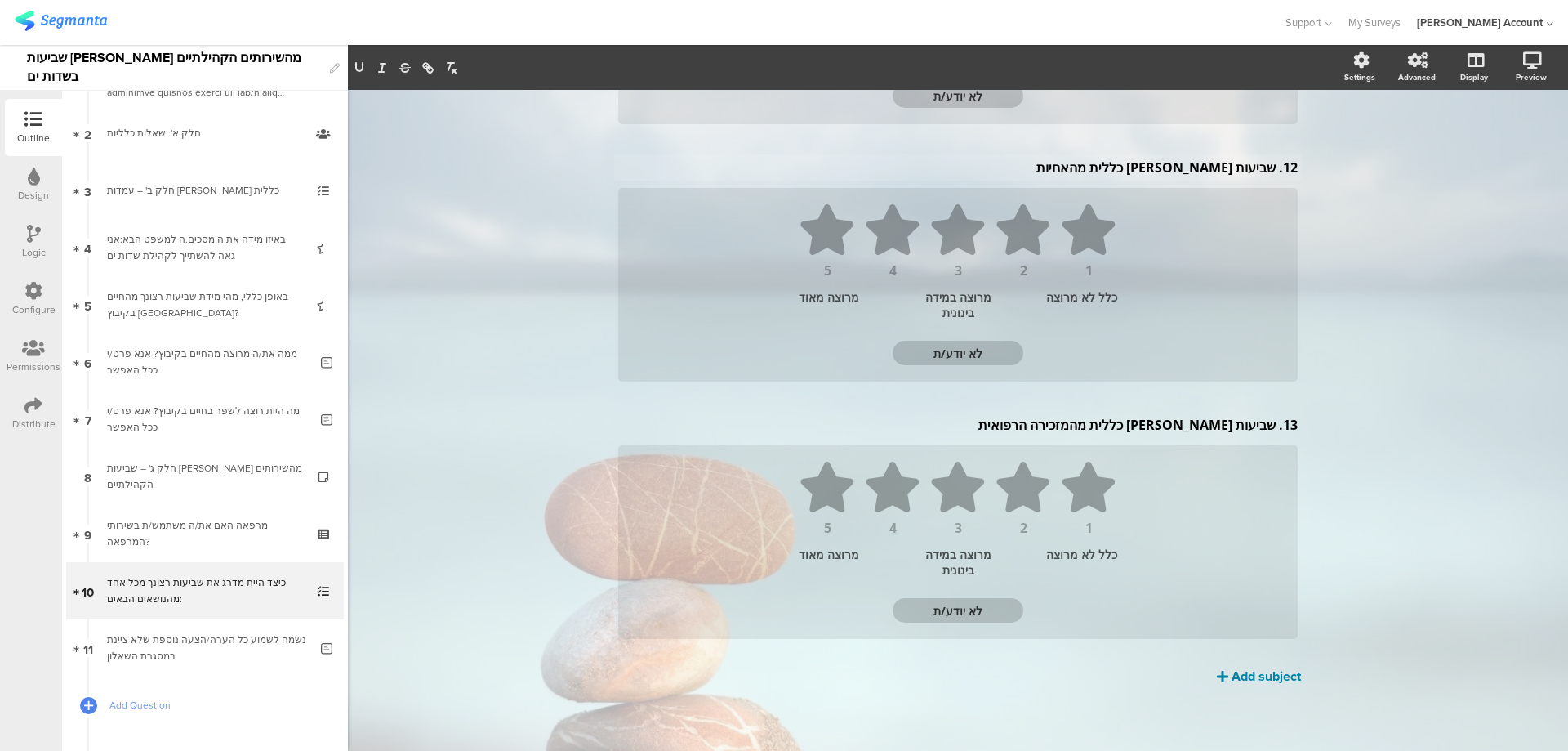
click at [1247, 683] on div "Add subject" at bounding box center [1266, 676] width 69 height 19
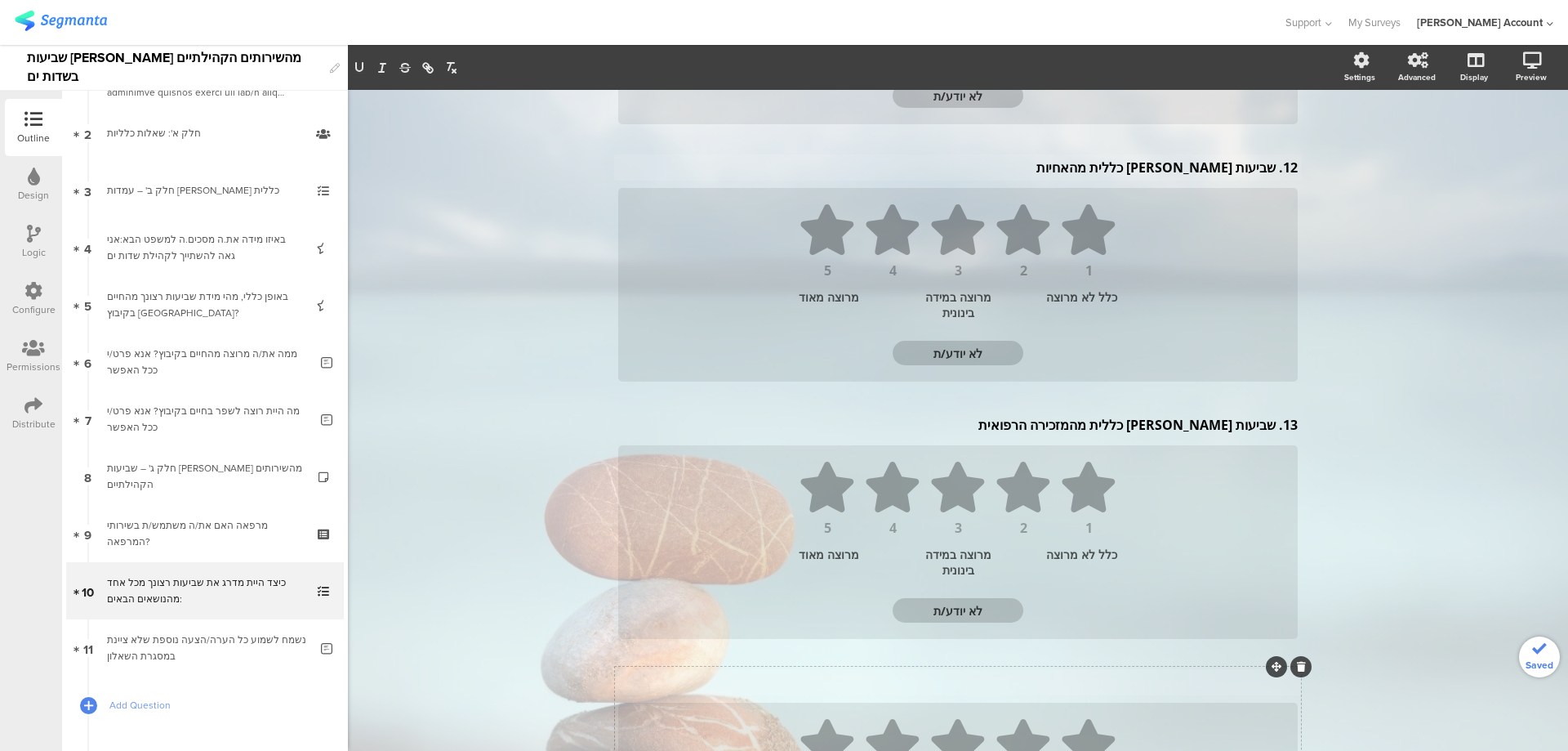
click at [1226, 690] on div "Subject text..." at bounding box center [957, 683] width 688 height 26
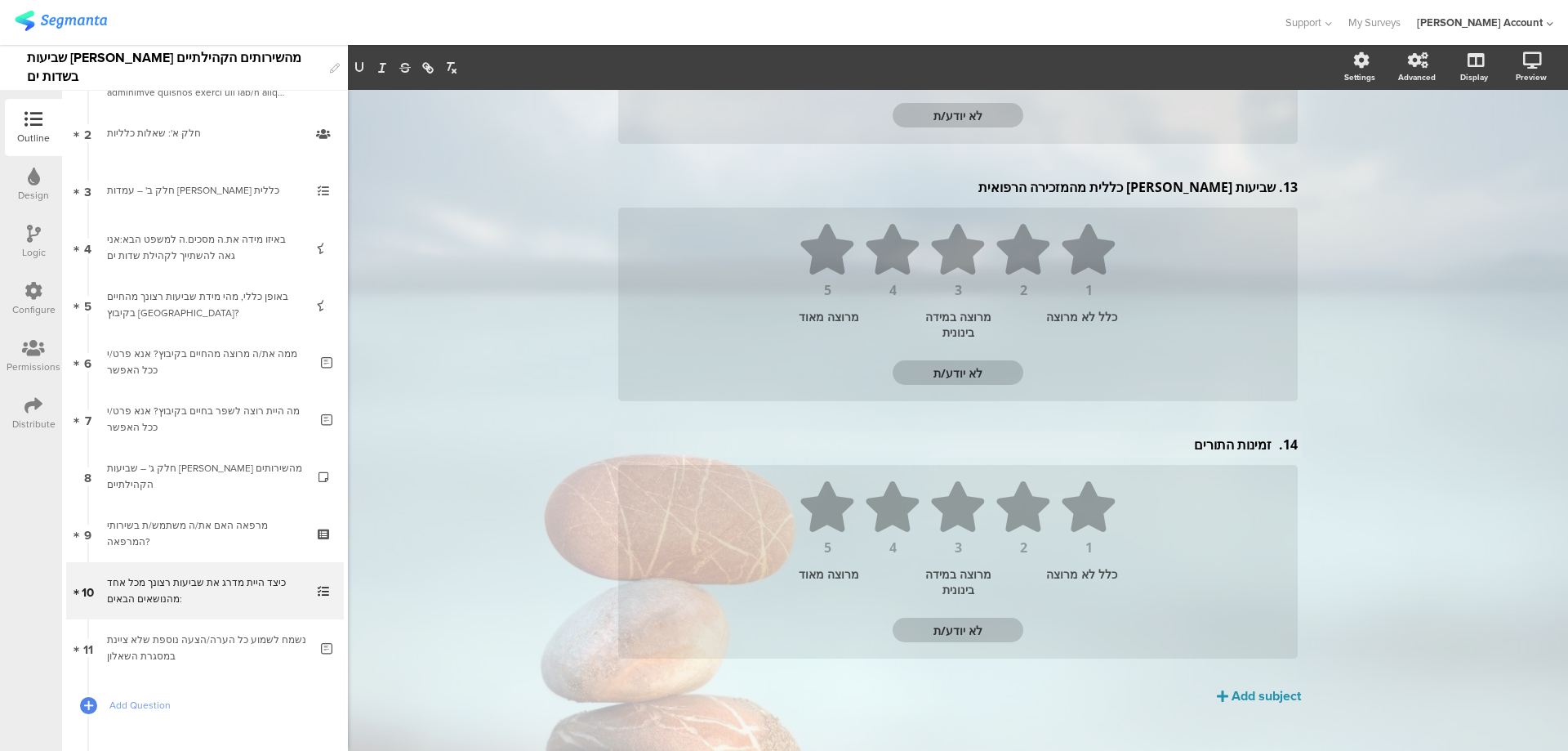
scroll to position [868, 0]
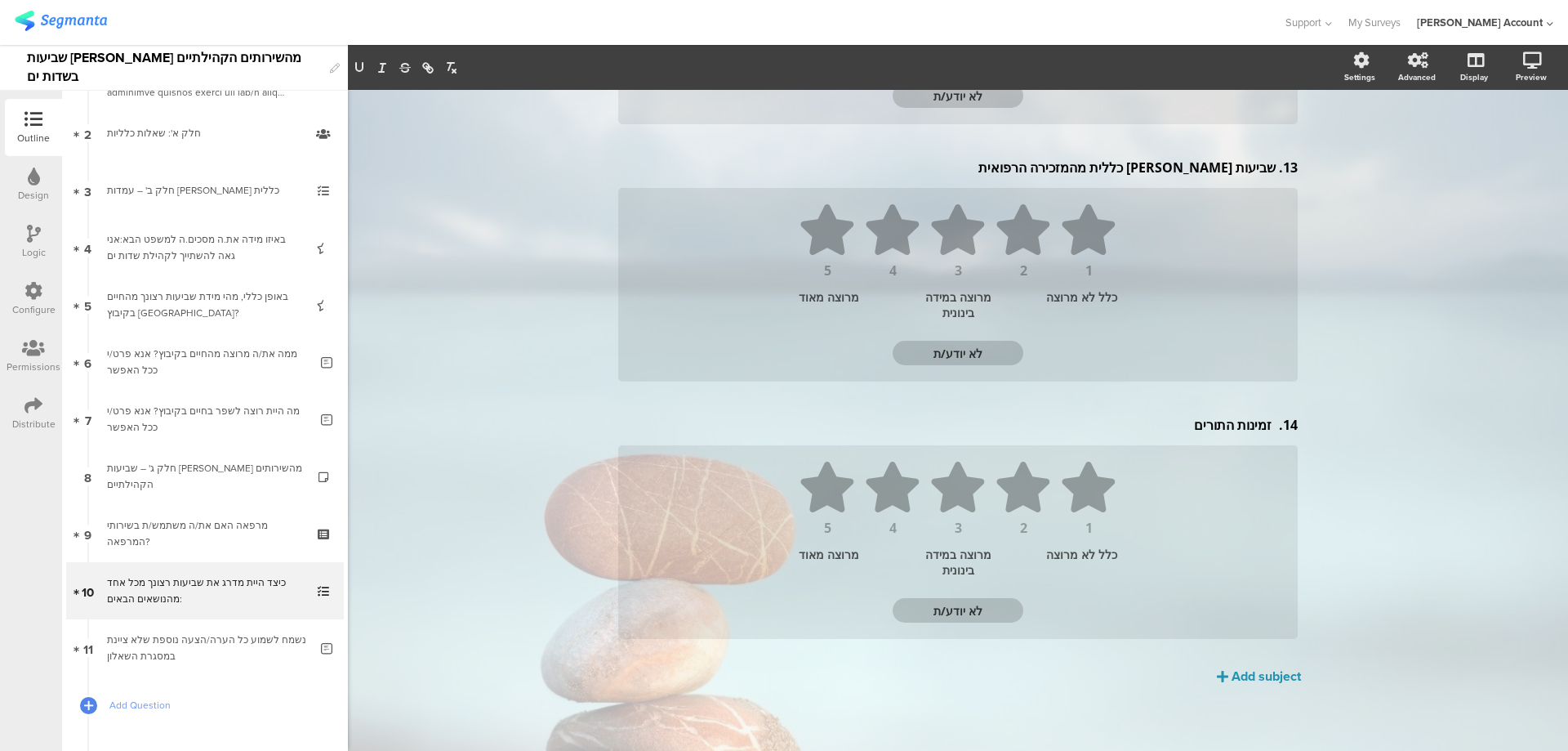
click at [1206, 677] on div "10. שביעות רצון כללית מהמרפאה 10. שביעות רצון כללית מהמרפאה 1 2 3 4 5 כלל לא מר…" at bounding box center [957, 33] width 686 height 1306
click at [1250, 683] on div "Add subject" at bounding box center [1266, 676] width 69 height 19
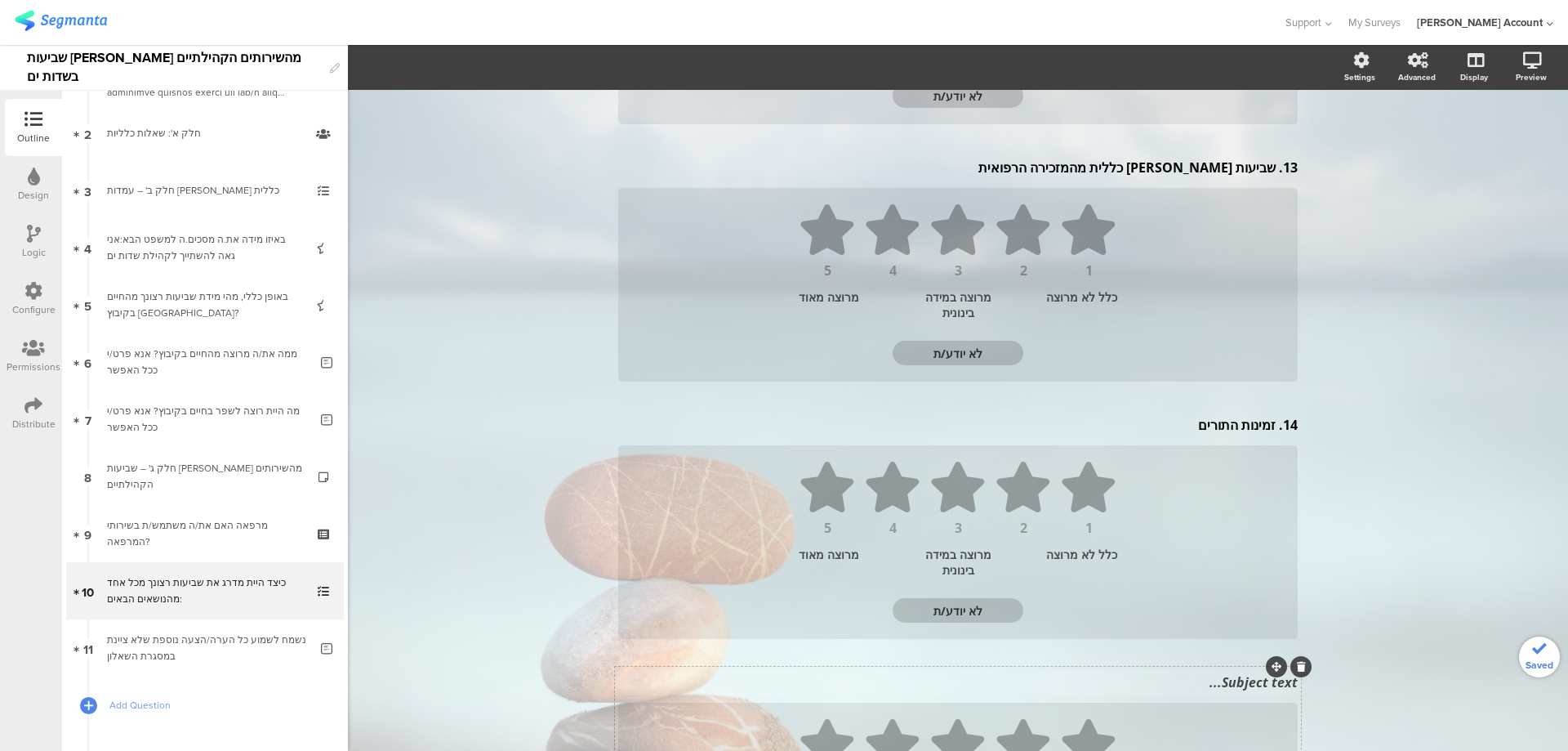
click at [1244, 692] on div "Subject text..." at bounding box center [957, 683] width 688 height 26
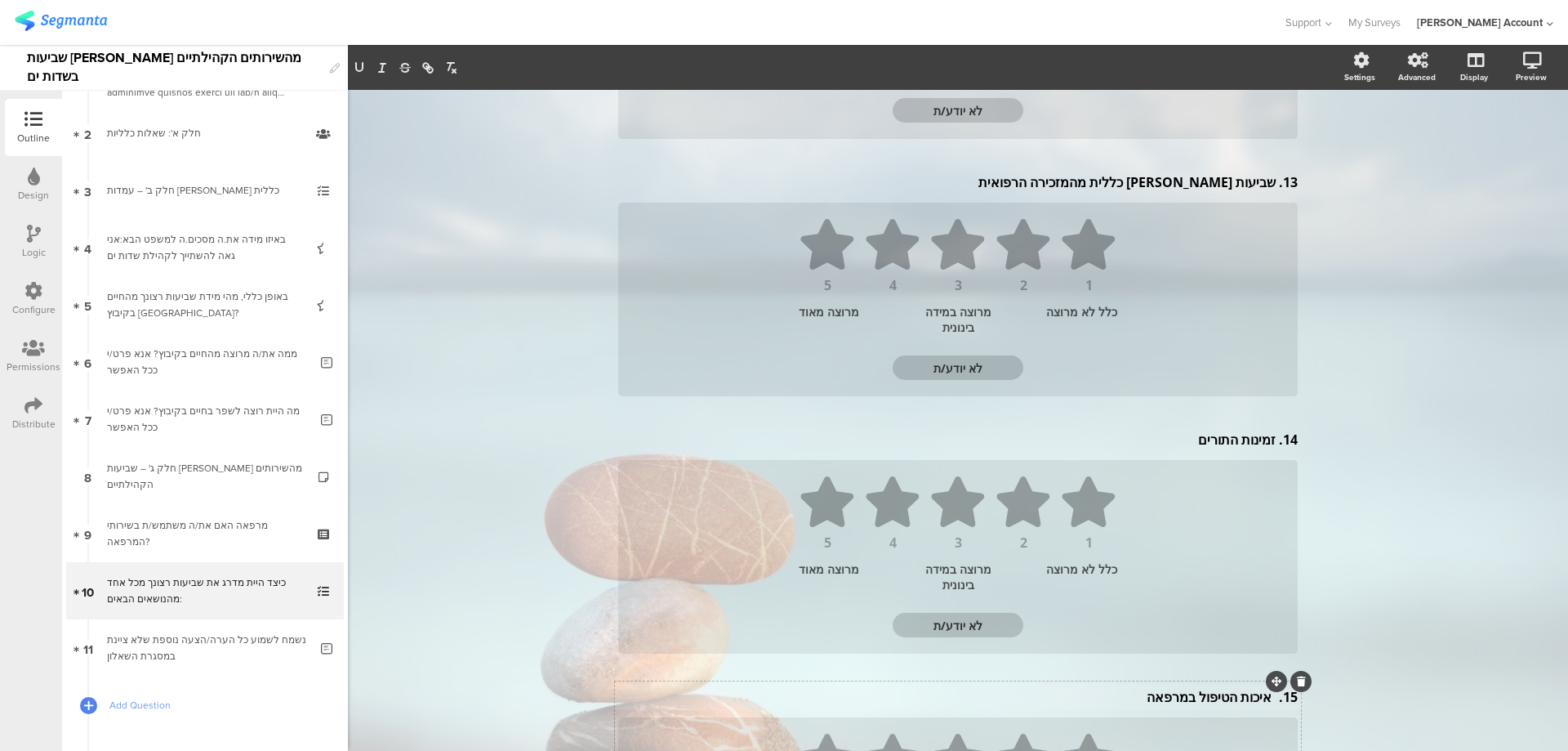
click at [1261, 698] on p "15. איכות הטיפול במרפאה" at bounding box center [957, 697] width 680 height 18
click at [1272, 439] on div "14. זמינות התורים 14. זמינות התורים 14. זמינות התורים" at bounding box center [957, 439] width 688 height 26
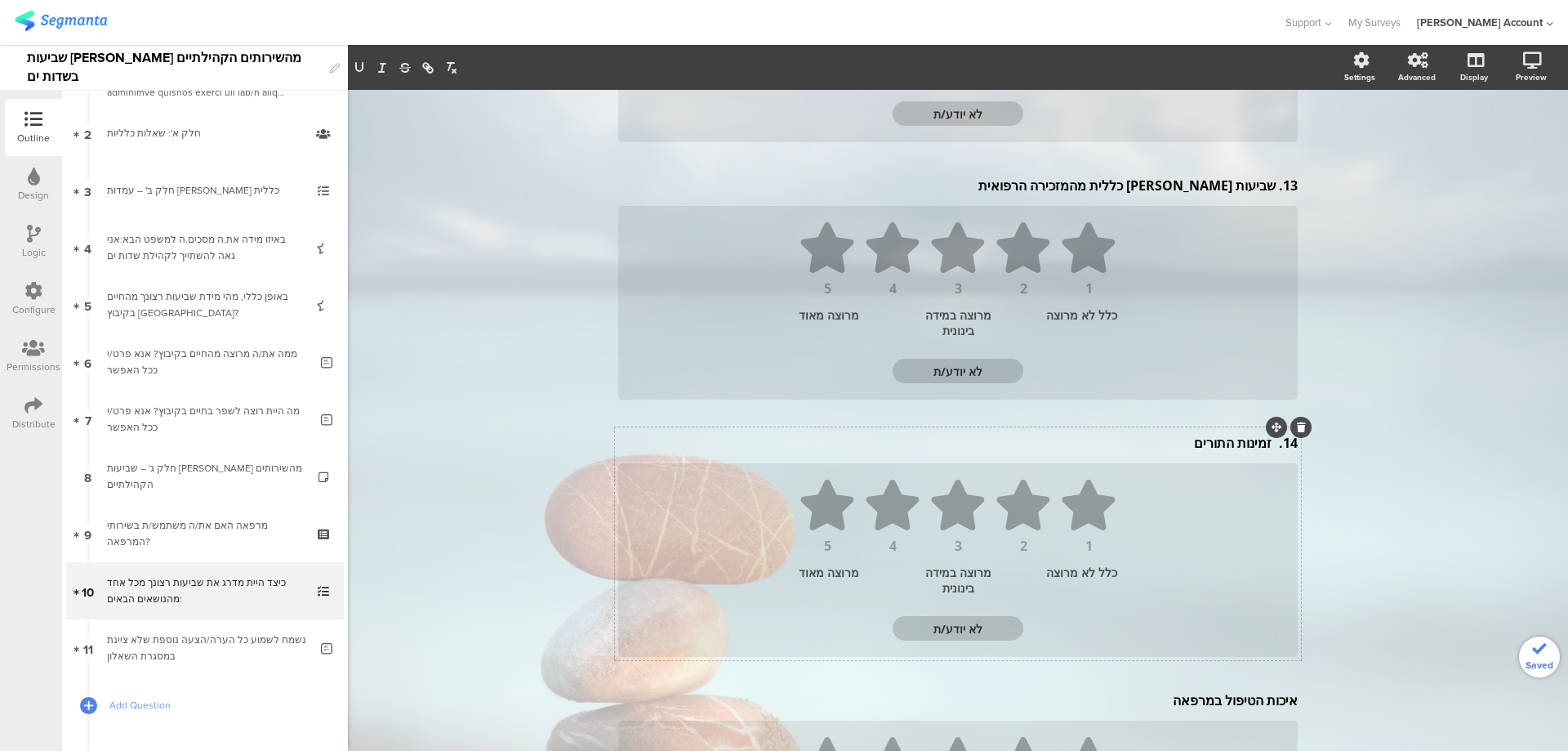
click at [1261, 447] on p "14. זמינות התורים" at bounding box center [957, 443] width 680 height 18
click at [1262, 448] on p "14. זמינות התורים" at bounding box center [957, 443] width 680 height 18
click at [1265, 449] on p "14. זמינות התורים" at bounding box center [957, 443] width 680 height 18
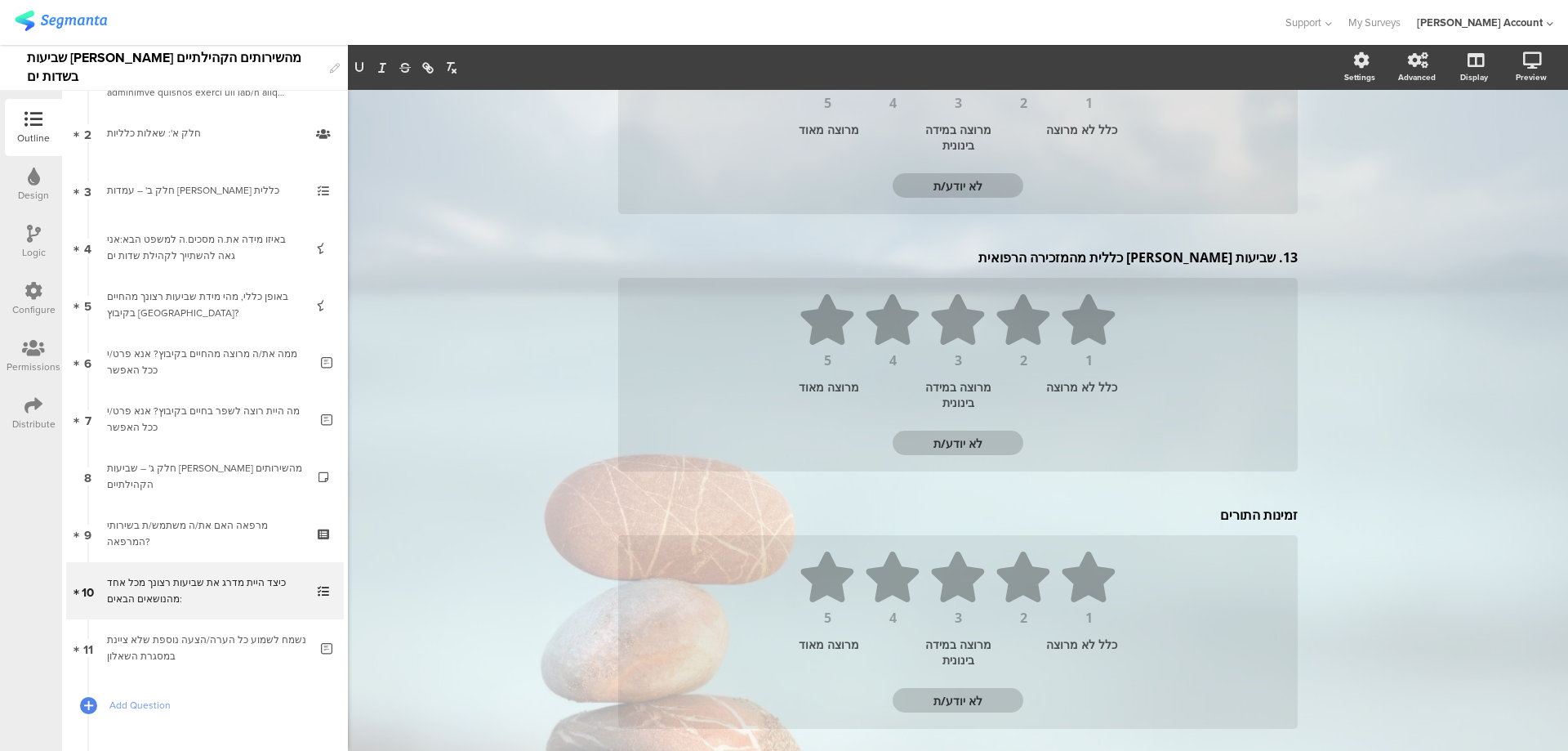
scroll to position [741, 0]
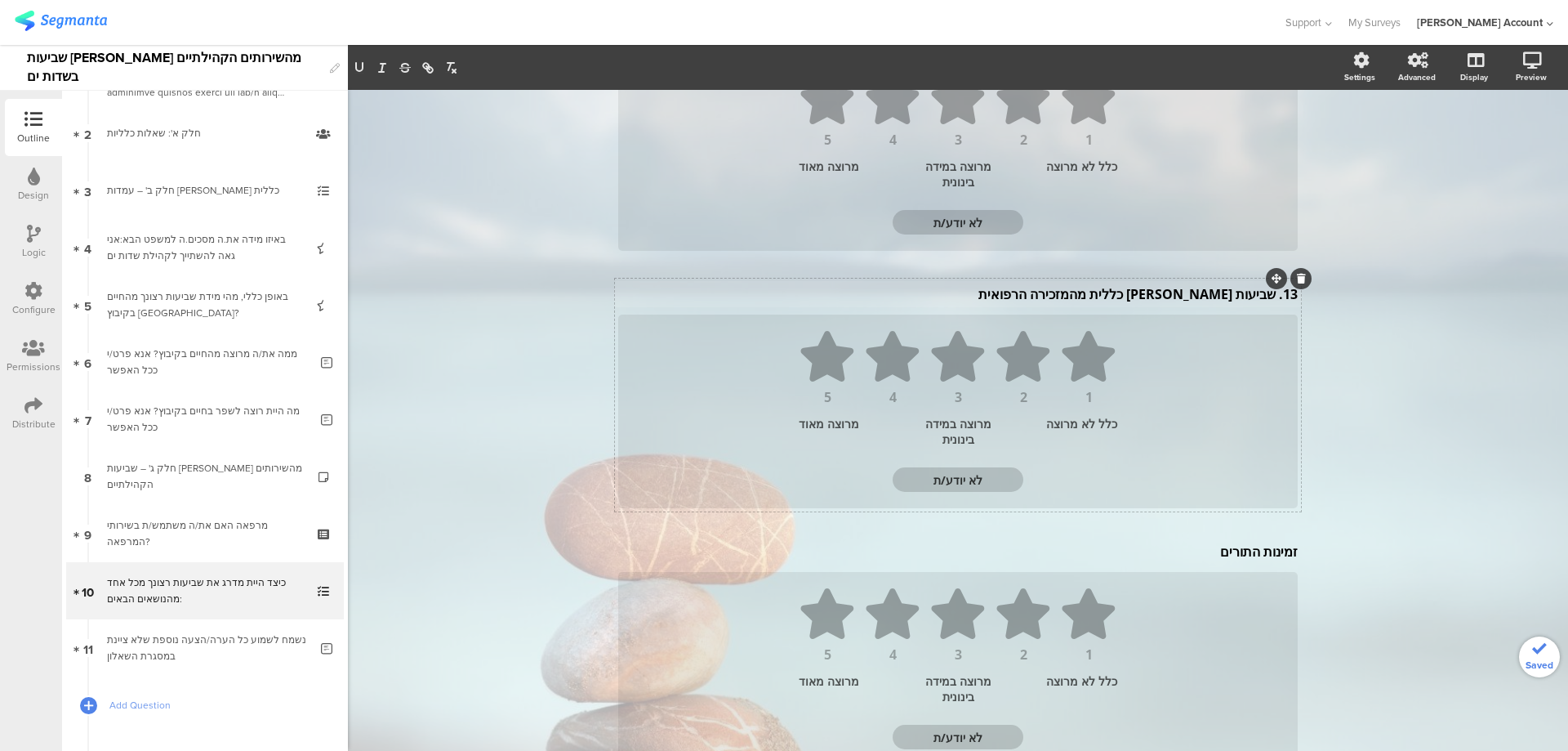
click at [1270, 298] on div "13. שביעות רצון כללית מהמזכירה הרפואית 13. שביעות רצון כללית מהמזכירה הרפואית" at bounding box center [957, 294] width 688 height 26
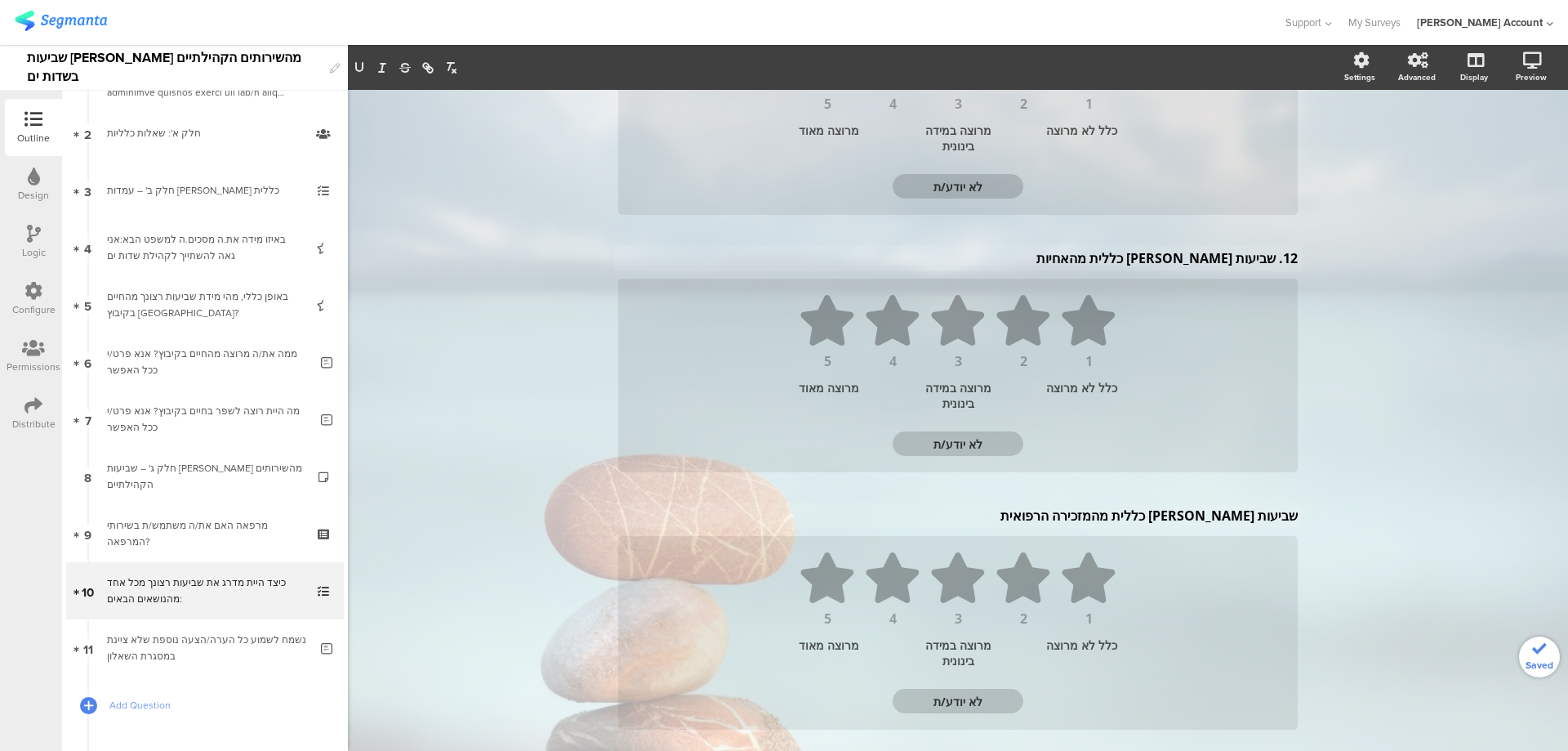
click at [1269, 258] on div "12. שביעות רצון כללית מהאחיות 12. שביעות רצון כללית מהאחיות" at bounding box center [957, 258] width 688 height 26
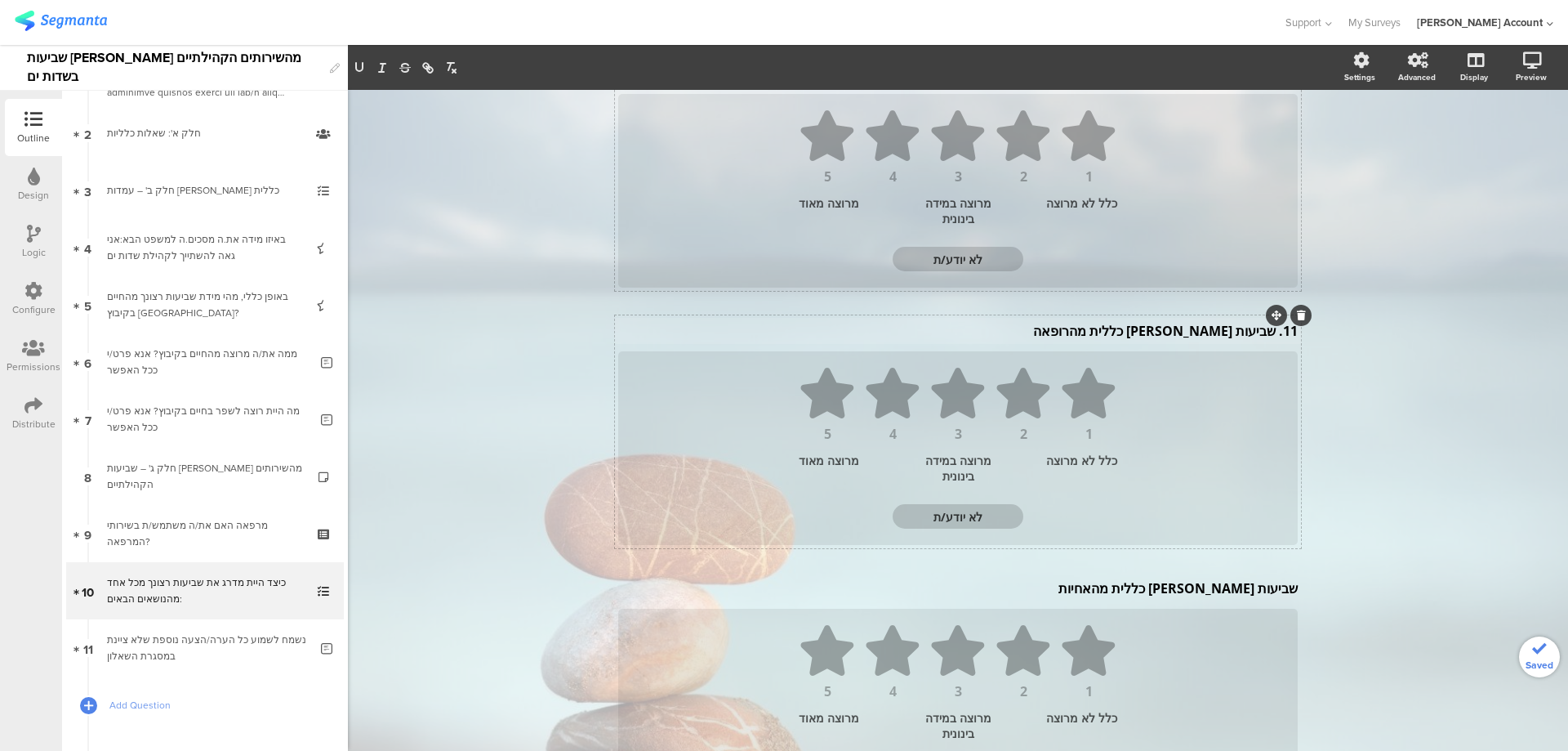
click at [1269, 331] on div "11. שביעות רצון כללית מהרופאה 11. שביעות רצון כללית מהרופאה 11. שביעות רצון כלל…" at bounding box center [957, 331] width 688 height 26
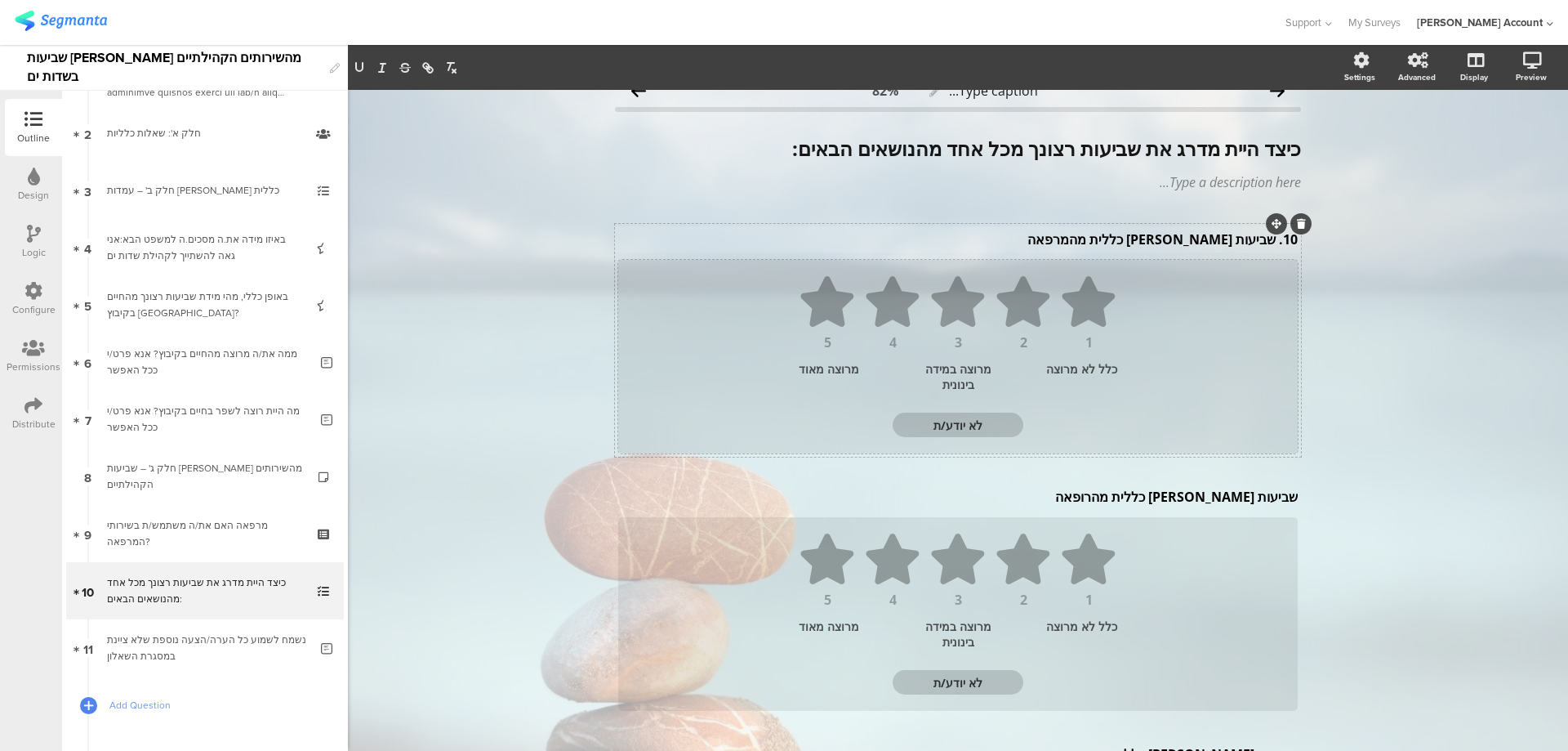
scroll to position [0, 0]
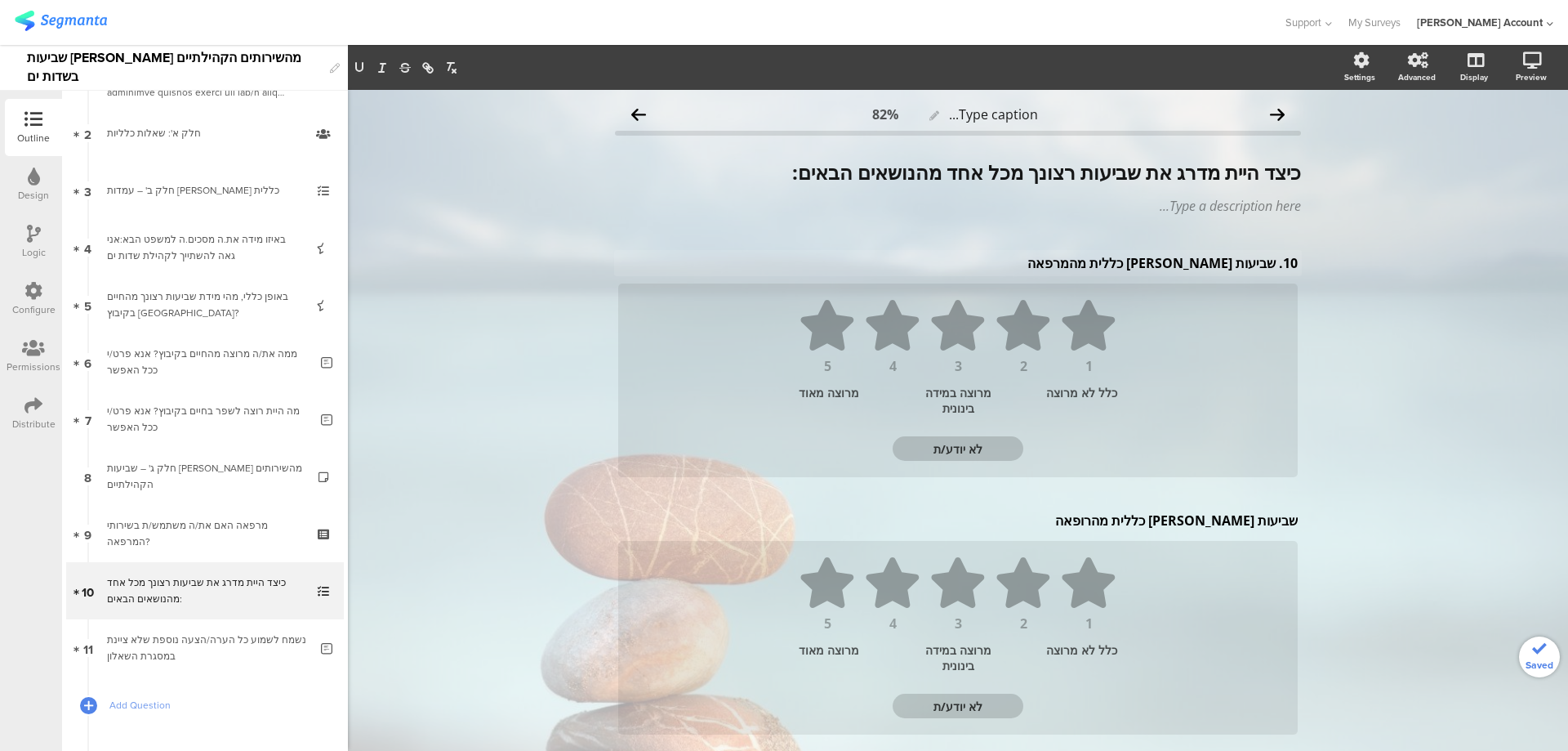
click at [1271, 265] on div "10. שביעות רצון כללית מהמרפאה 10. שביעות רצון כללית מהמרפאה" at bounding box center [957, 263] width 688 height 26
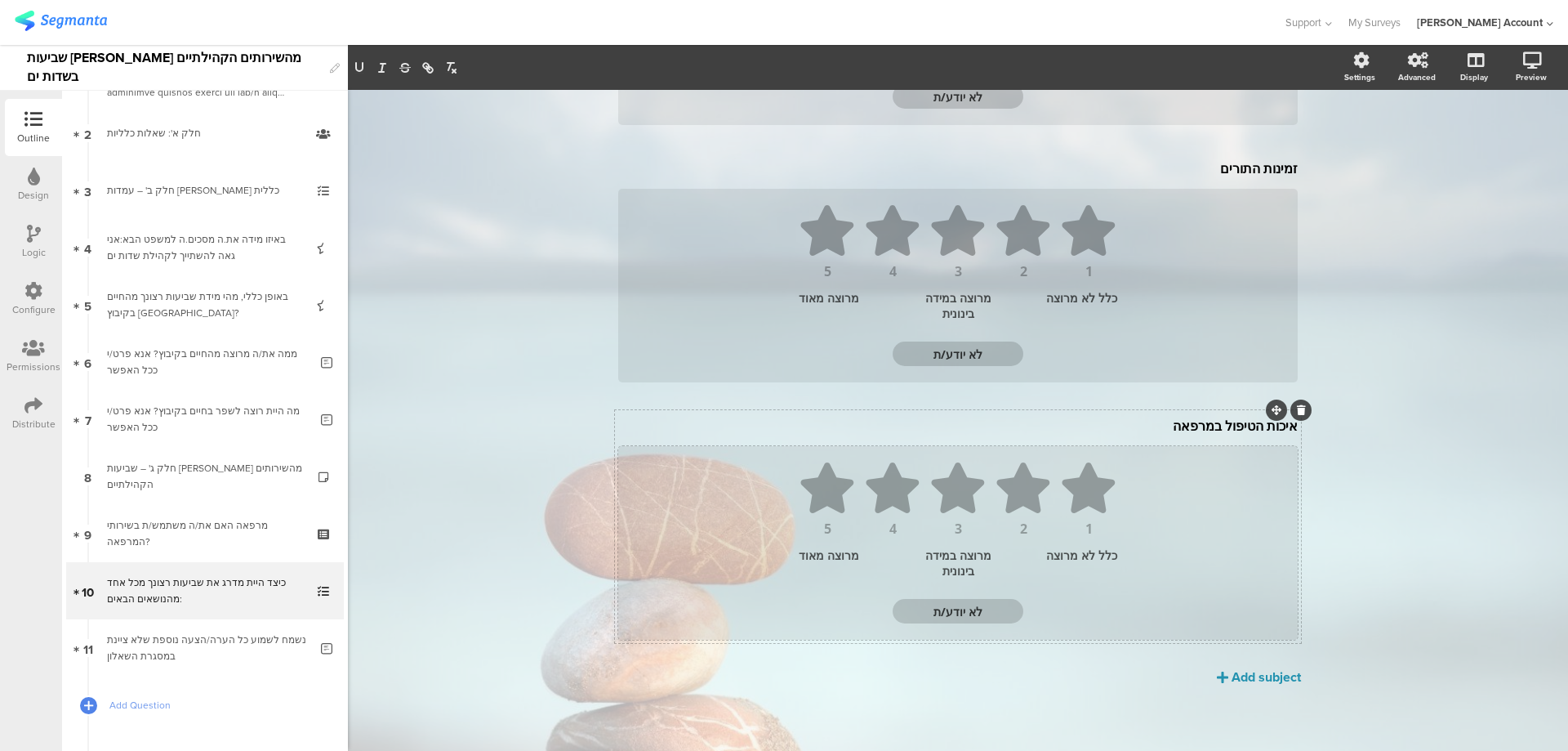
scroll to position [1125, 0]
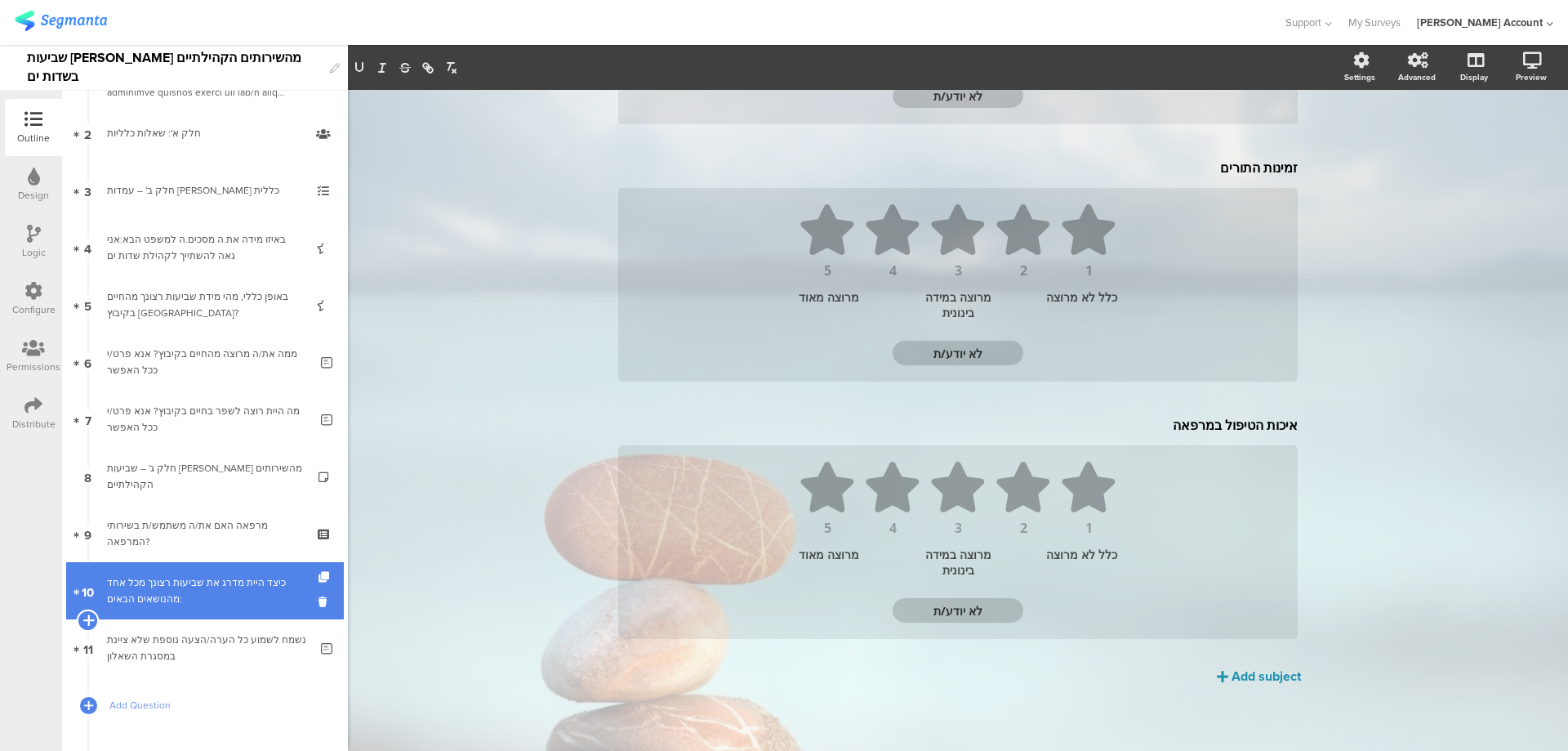
click at [85, 620] on icon at bounding box center [87, 620] width 11 height 15
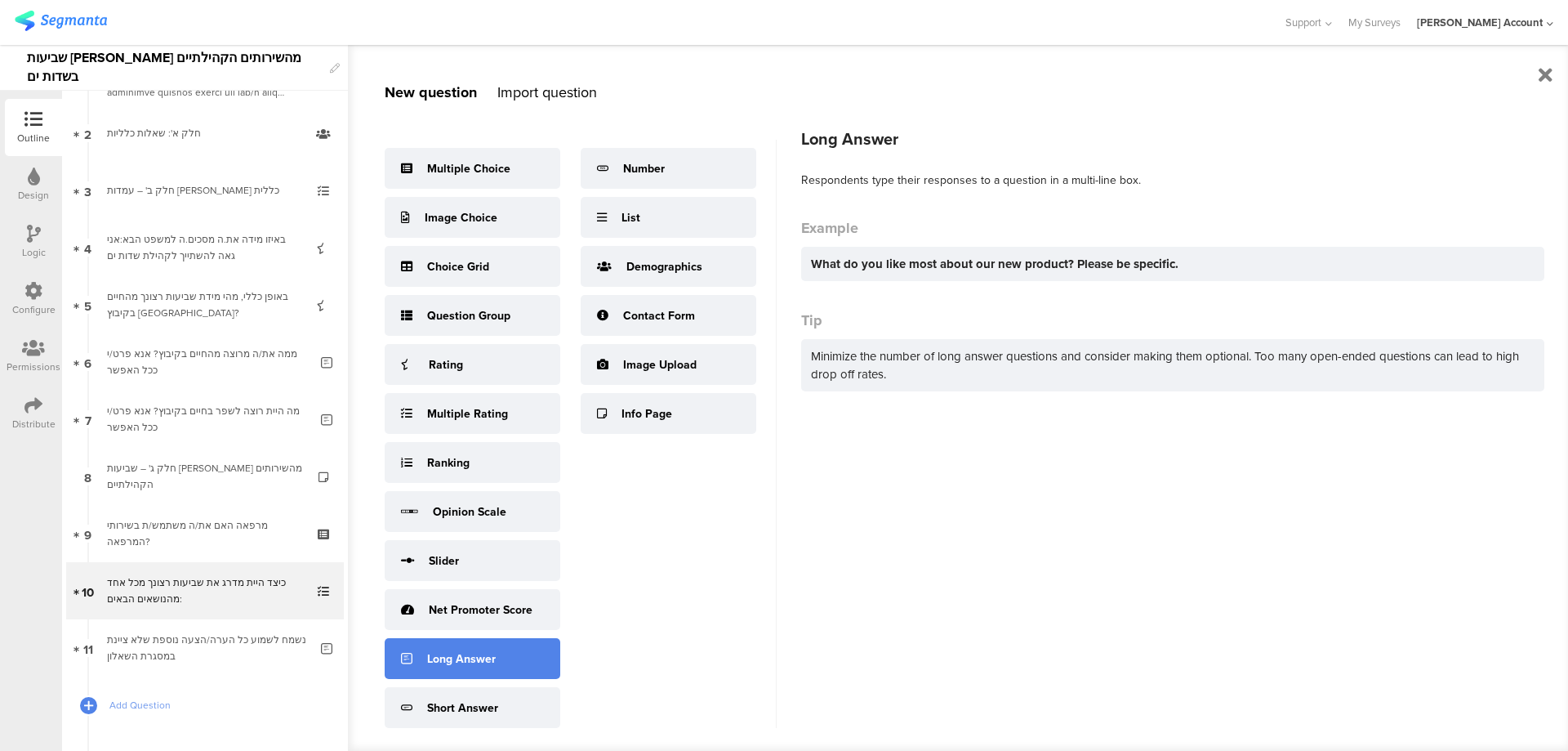
click at [513, 659] on div "Long Answer" at bounding box center [472, 659] width 176 height 41
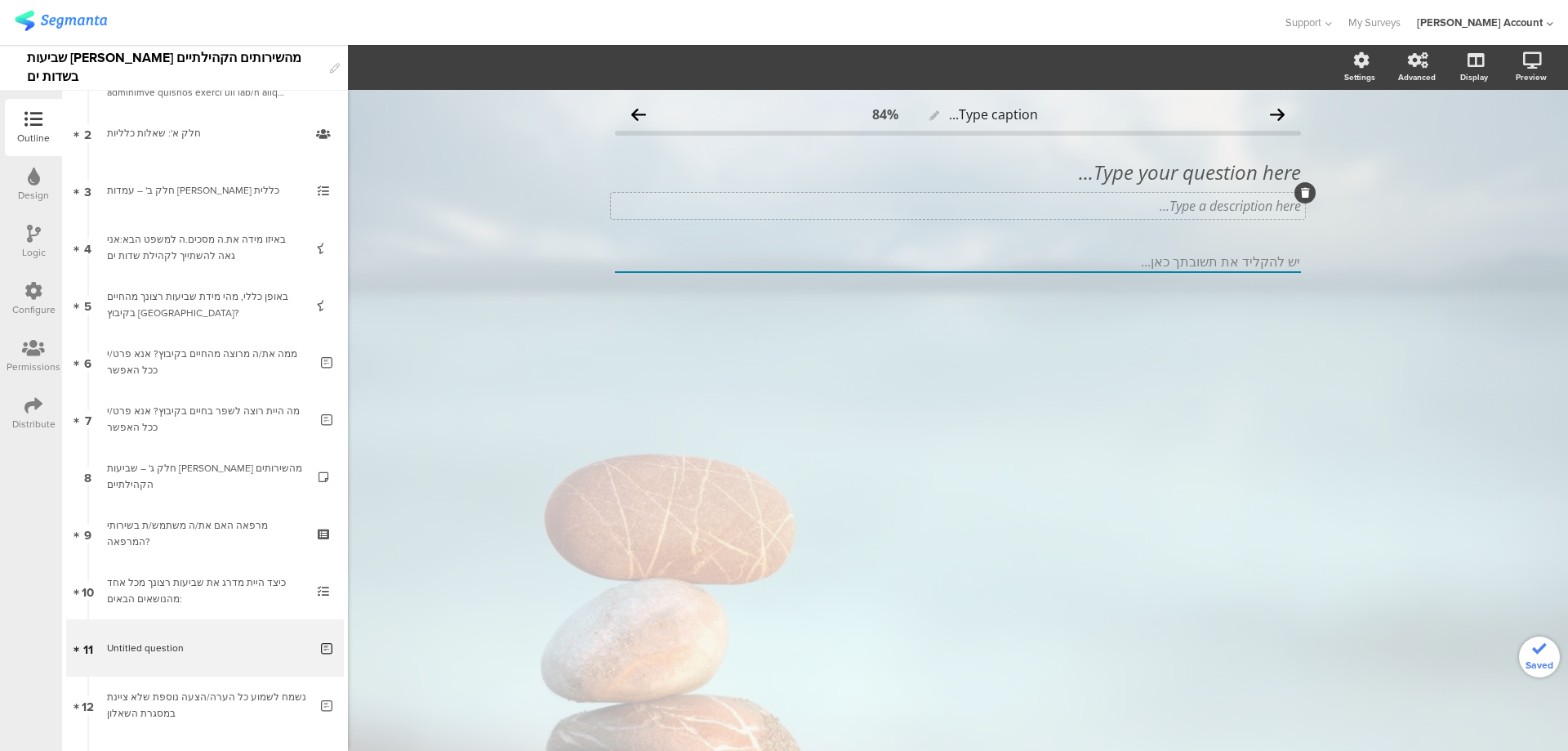
click at [1239, 199] on div "Type a description here..." at bounding box center [958, 206] width 695 height 26
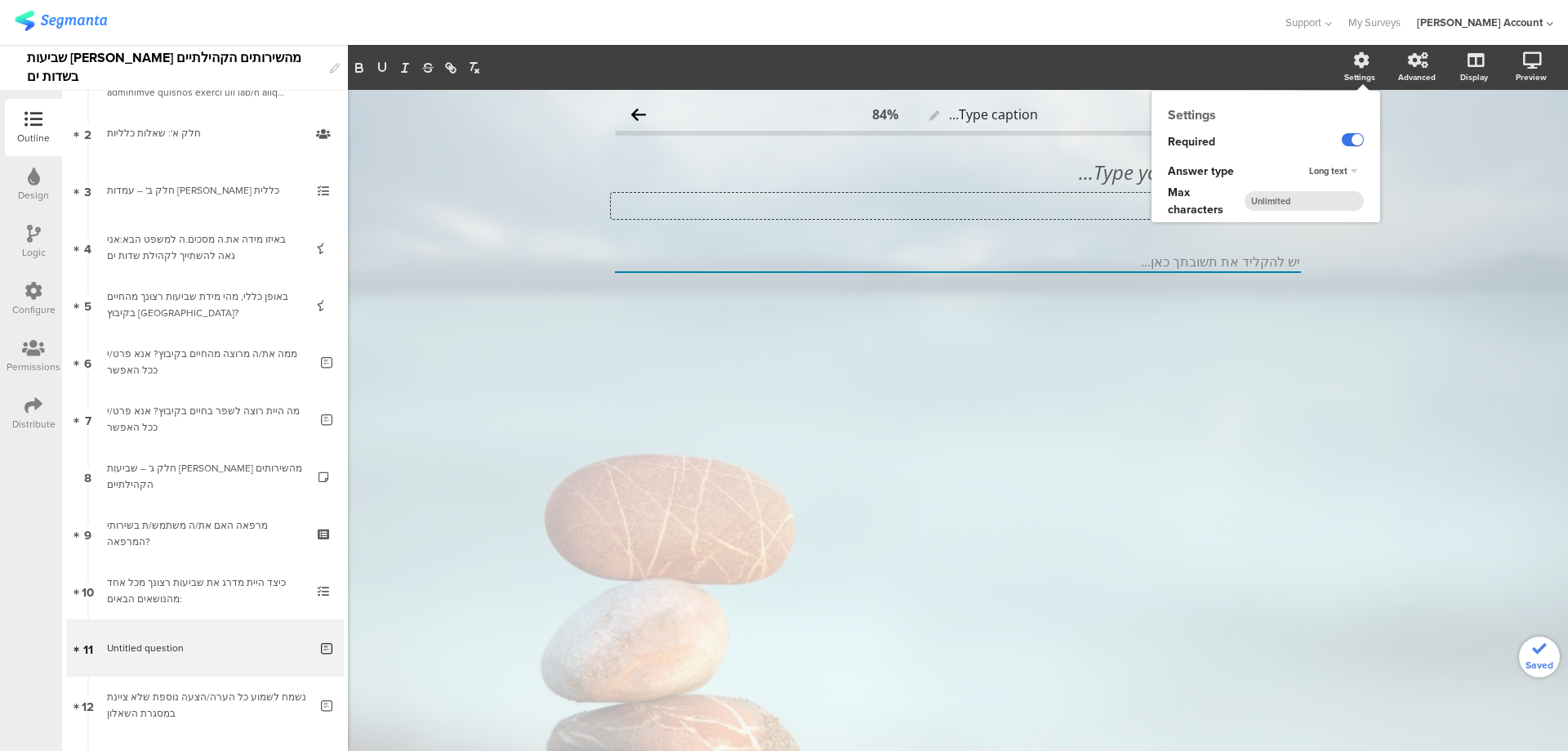
click at [1353, 141] on label at bounding box center [1353, 140] width 22 height 13
click at [0, 0] on input "checkbox" at bounding box center [0, 0] width 0 height 0
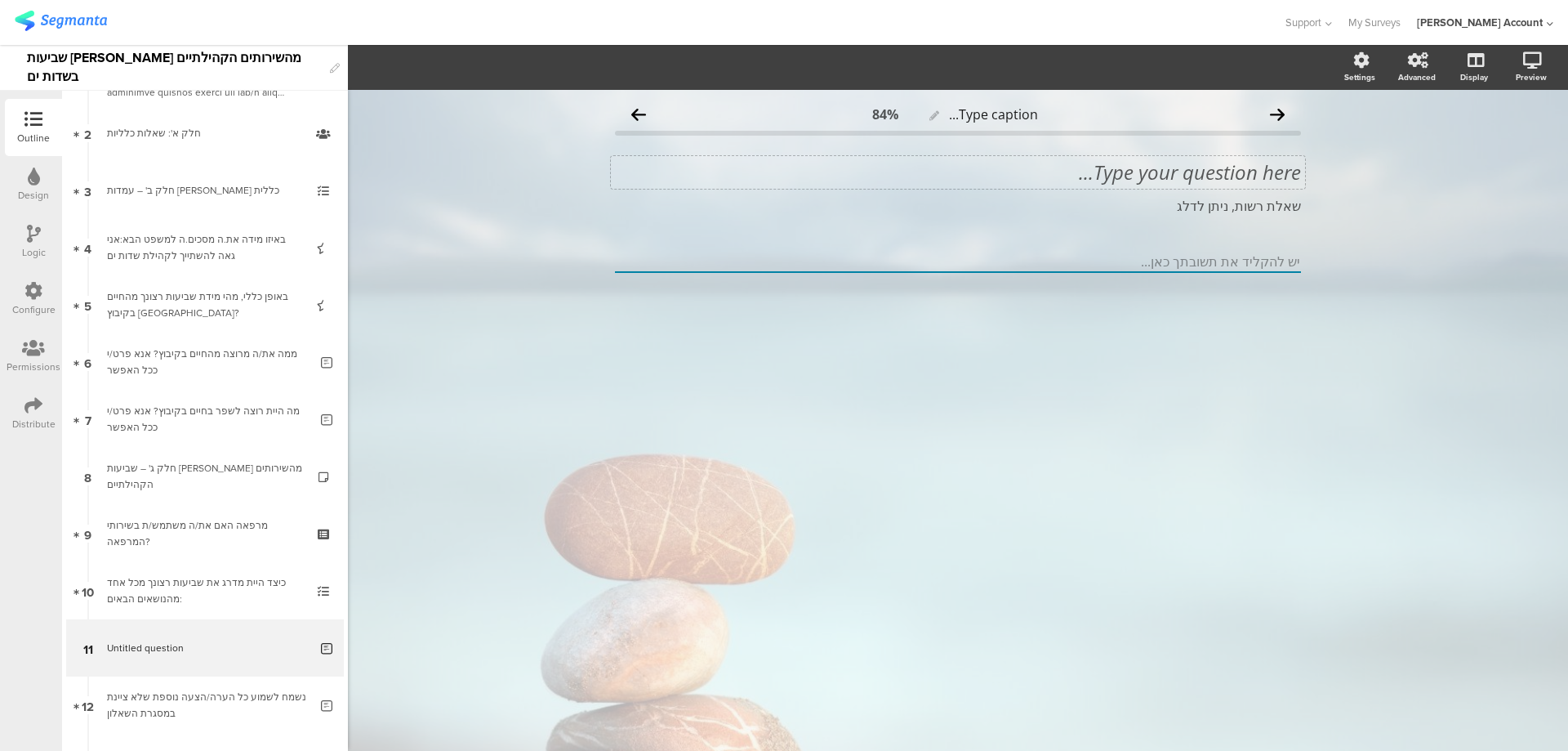
click at [1230, 167] on div "Type your question here..." at bounding box center [958, 172] width 695 height 33
click at [1265, 173] on p "16. נשמח לשמוע במידה ויש לך הערות/הארות לגבי המרפאה" at bounding box center [957, 172] width 686 height 25
click at [1275, 171] on p "נשמח לשמוע במידה ויש לך הערות/הארות לגבי המרפאה" at bounding box center [957, 172] width 686 height 25
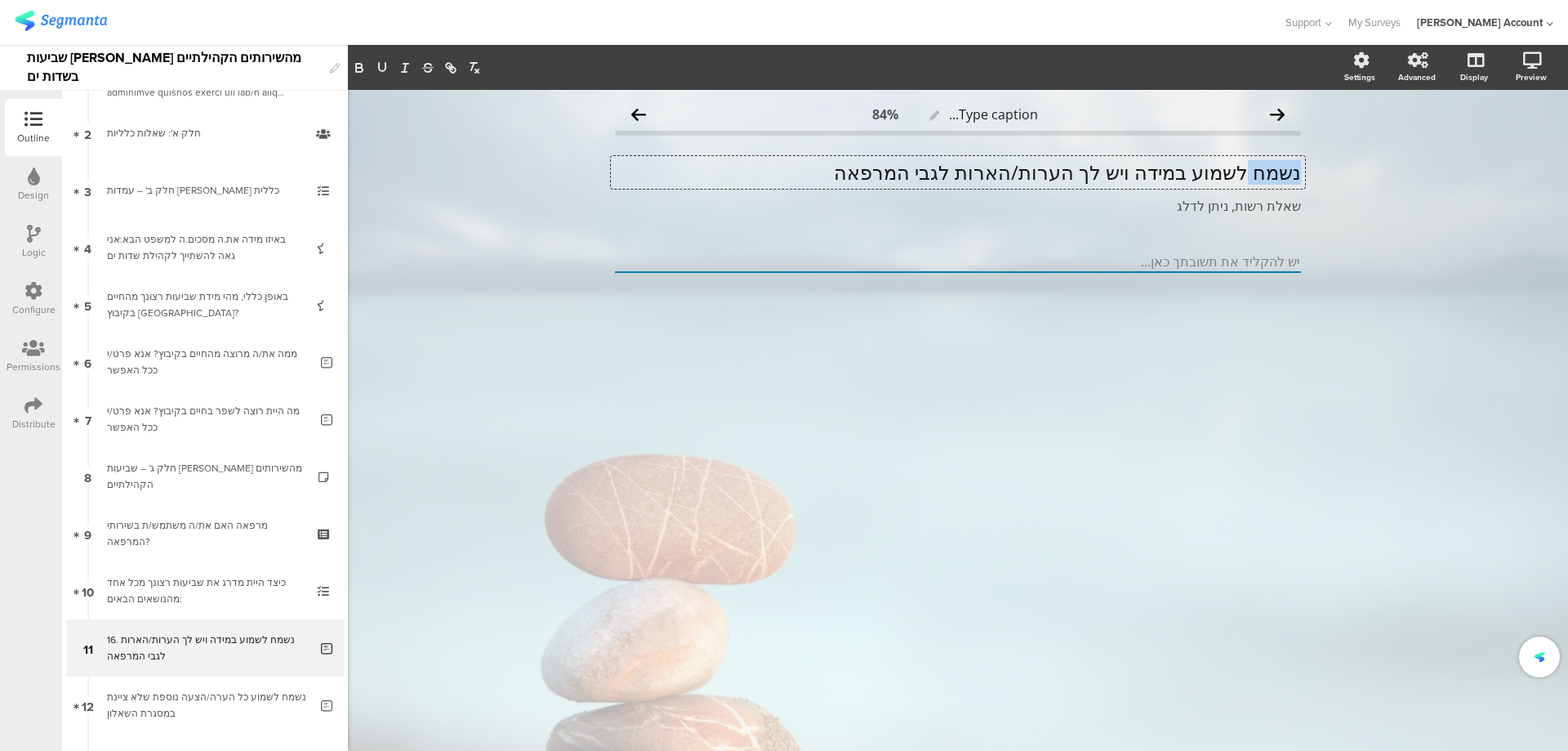
click at [1275, 171] on p "נשמח לשמוע במידה ויש לך הערות/הארות לגבי המרפאה" at bounding box center [957, 172] width 686 height 25
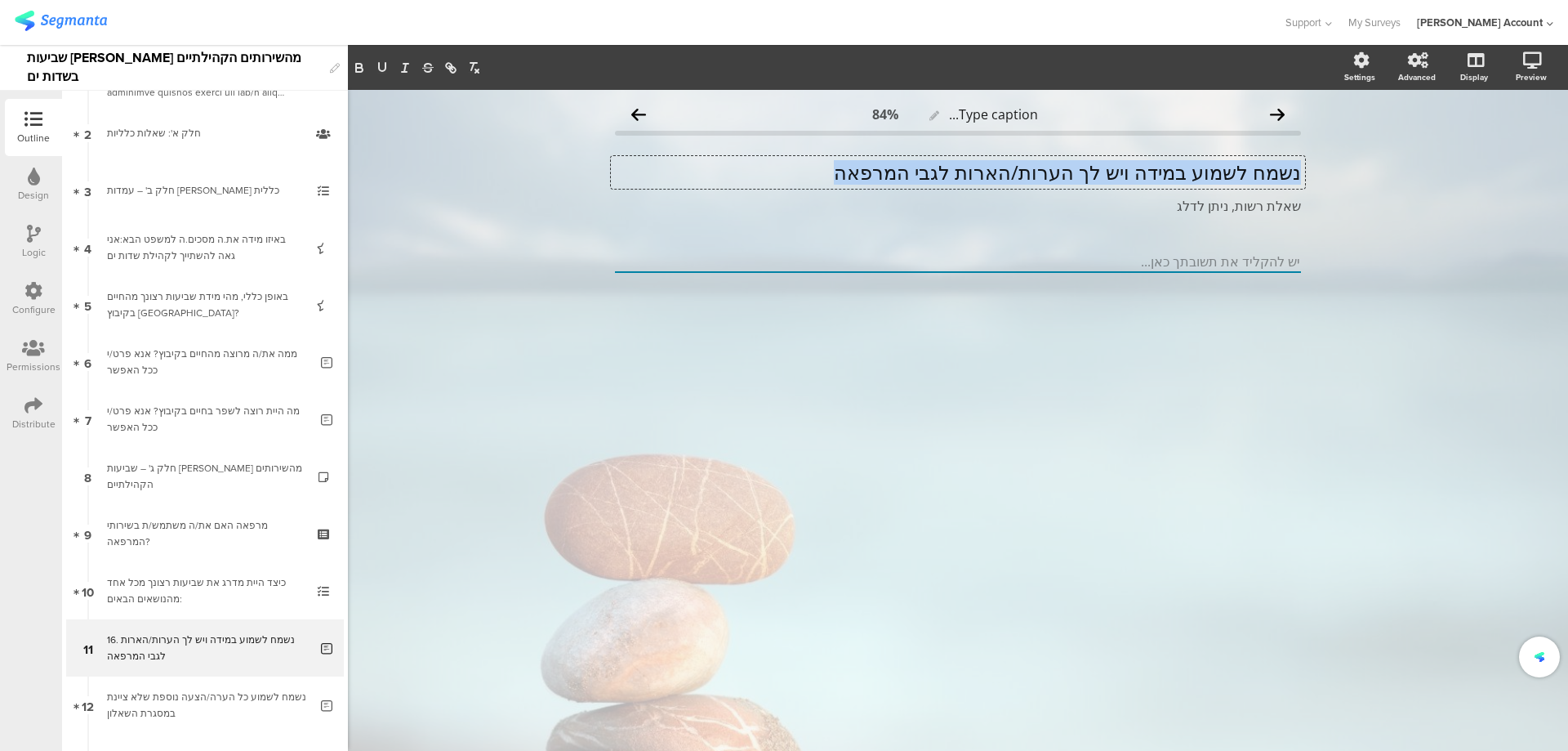
click at [1275, 171] on p "נשמח לשמוע במידה ויש לך הערות/הארות לגבי המרפאה" at bounding box center [957, 172] width 686 height 25
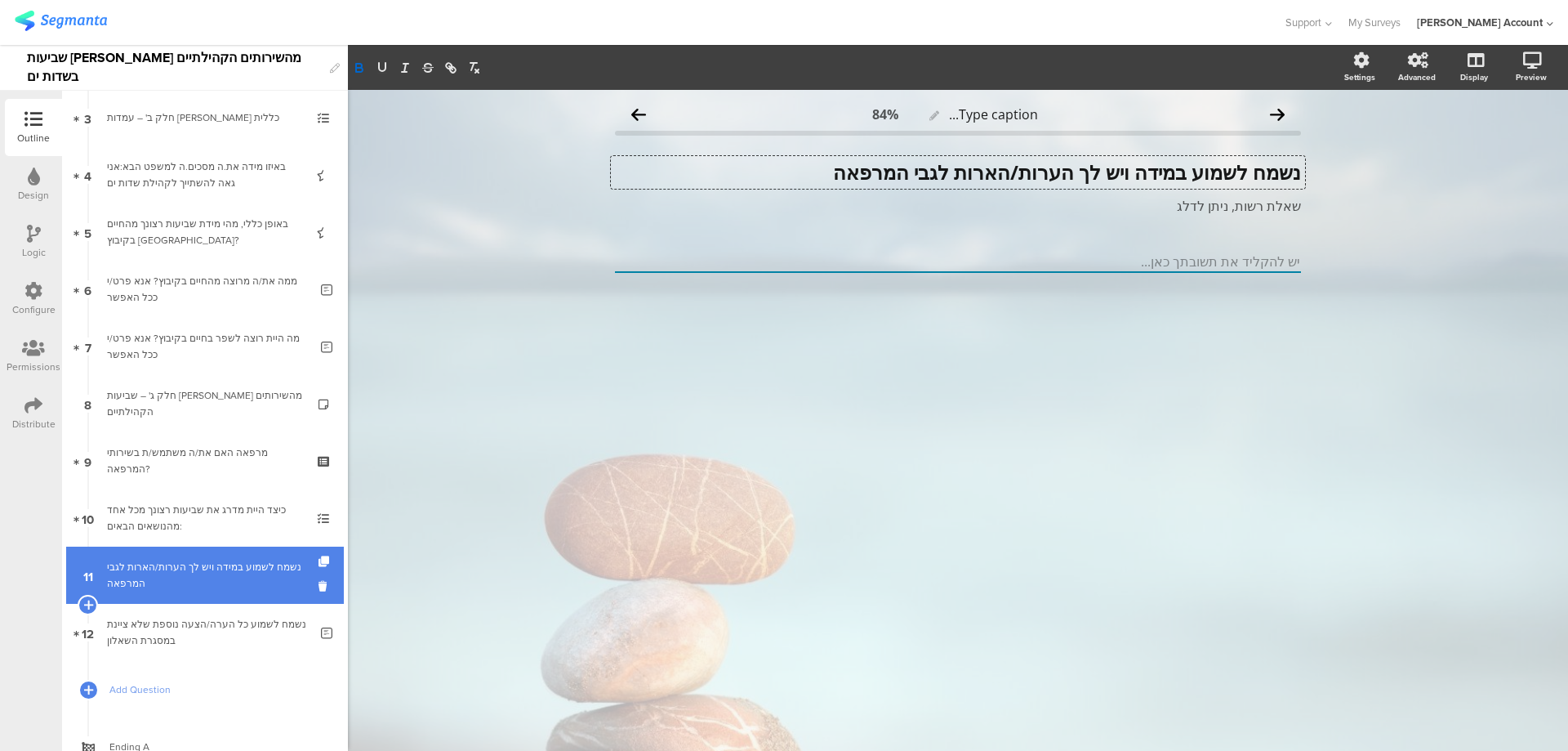
scroll to position [218, 0]
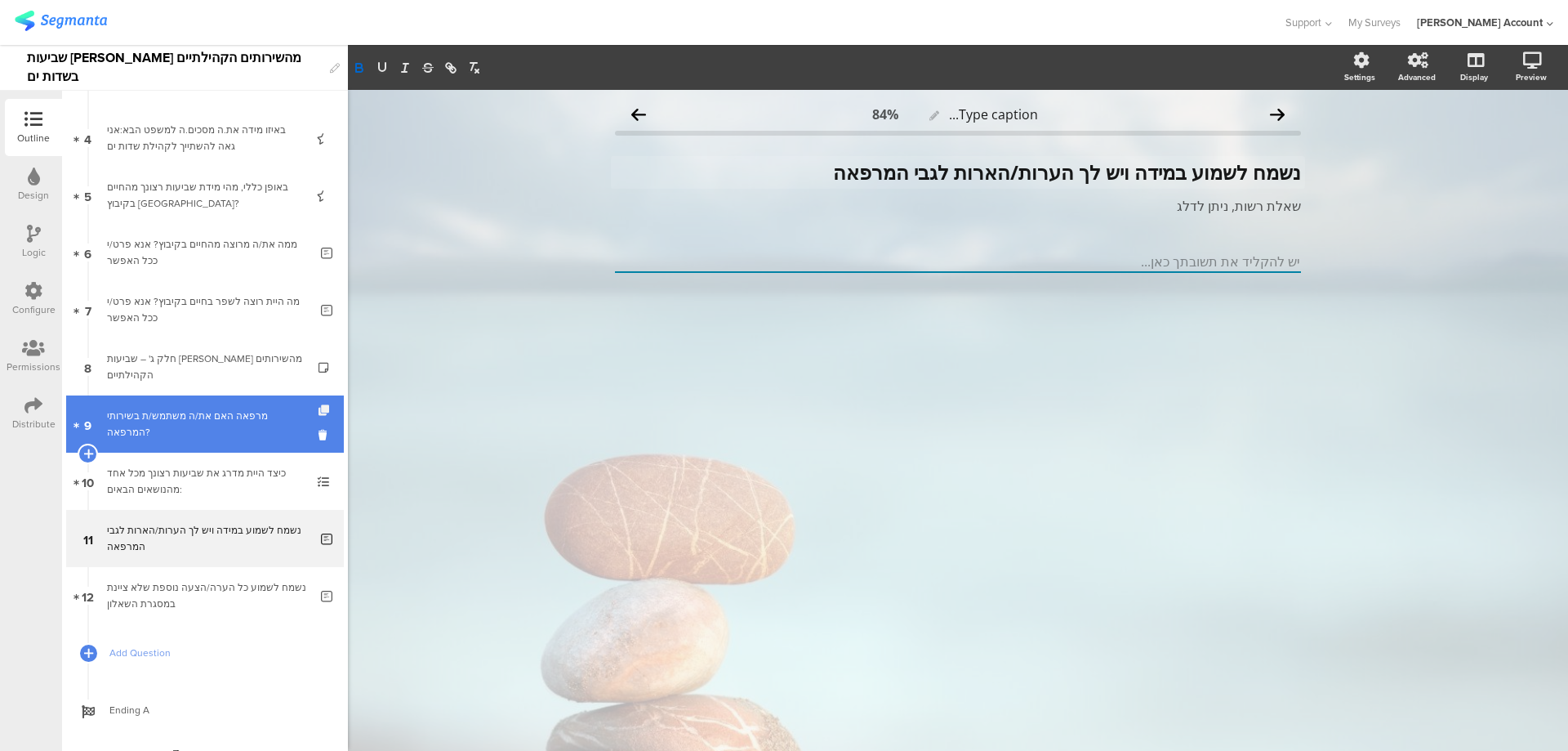
click at [319, 410] on icon at bounding box center [325, 411] width 14 height 11
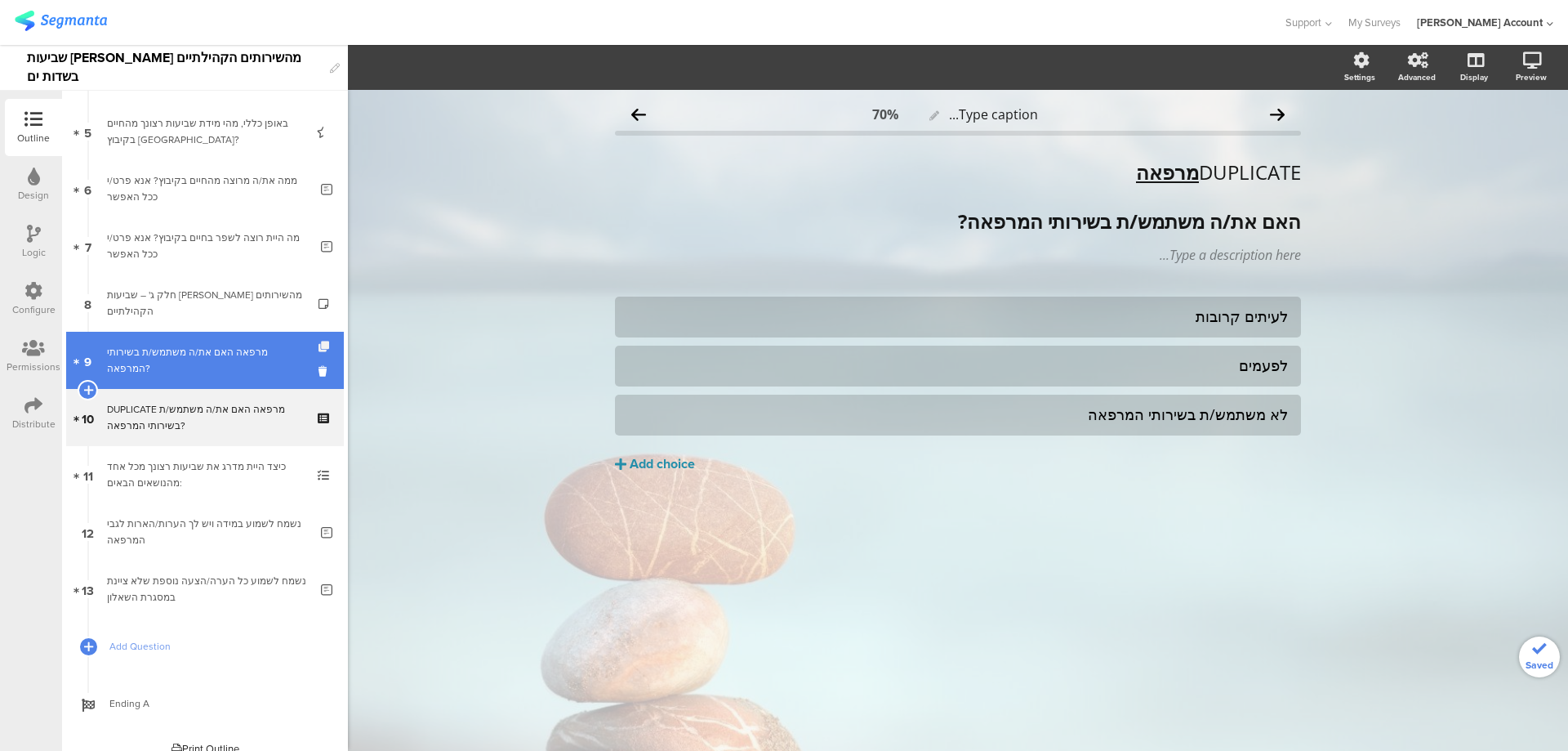
scroll to position [300, 0]
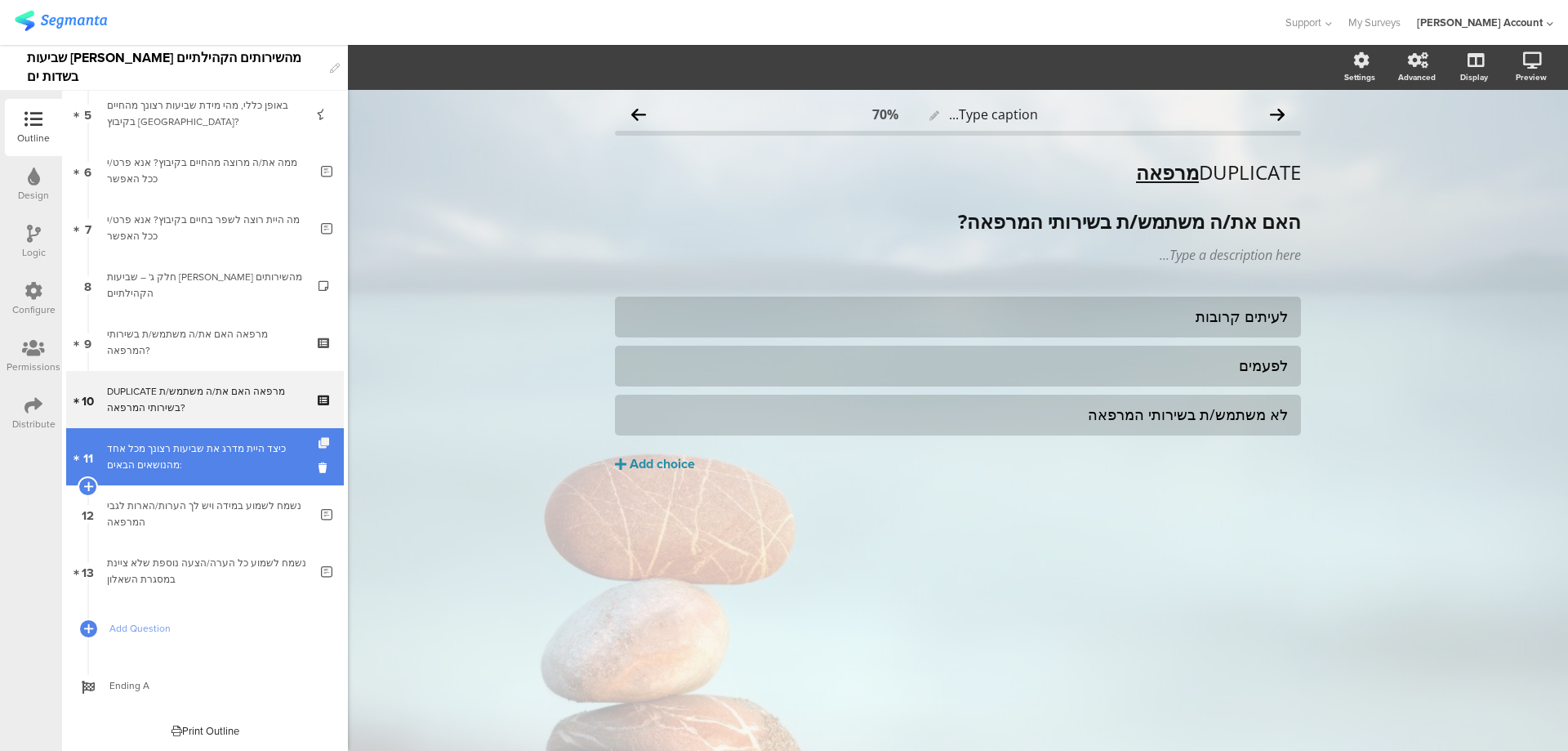
click at [319, 444] on icon at bounding box center [325, 443] width 14 height 11
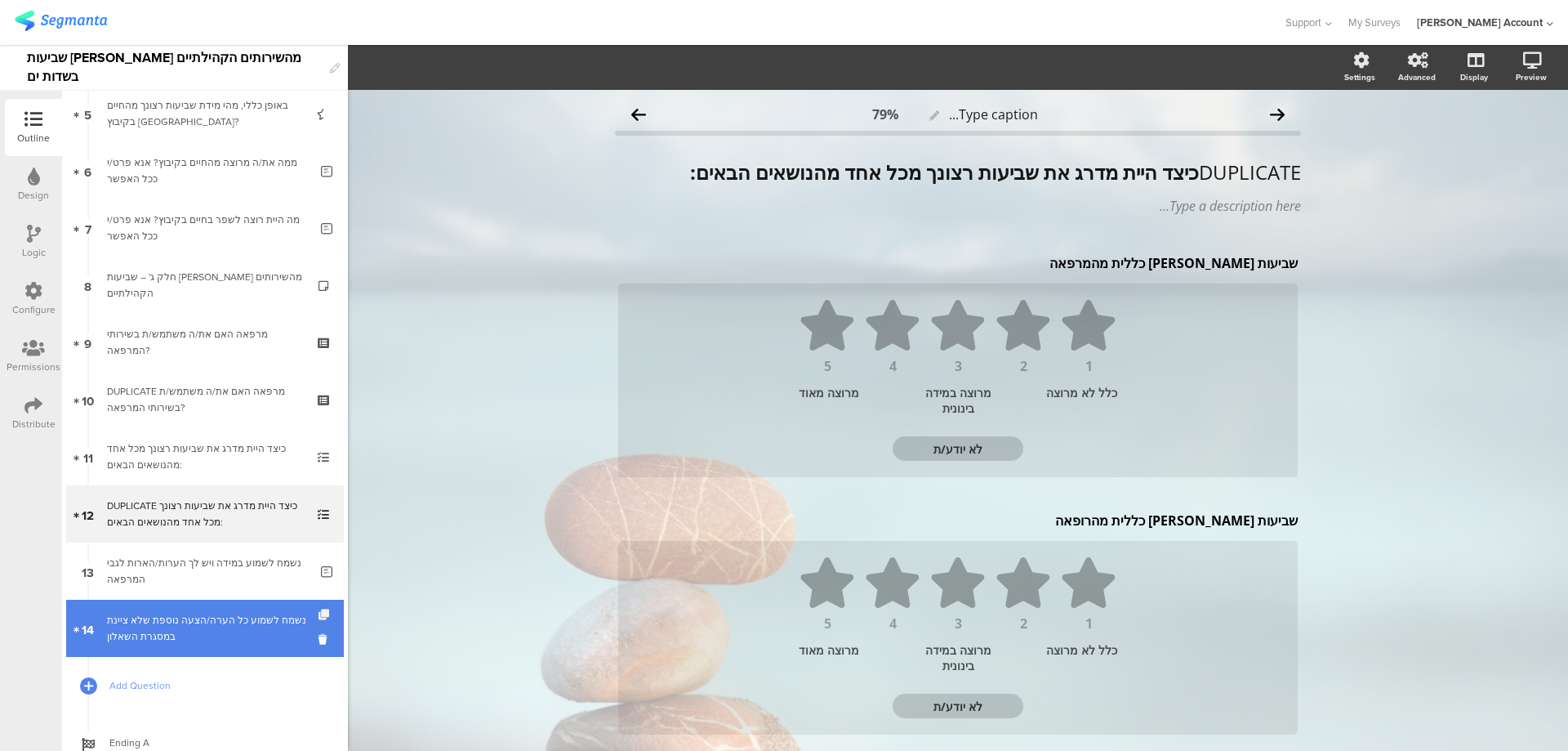
click at [319, 611] on icon at bounding box center [325, 615] width 14 height 11
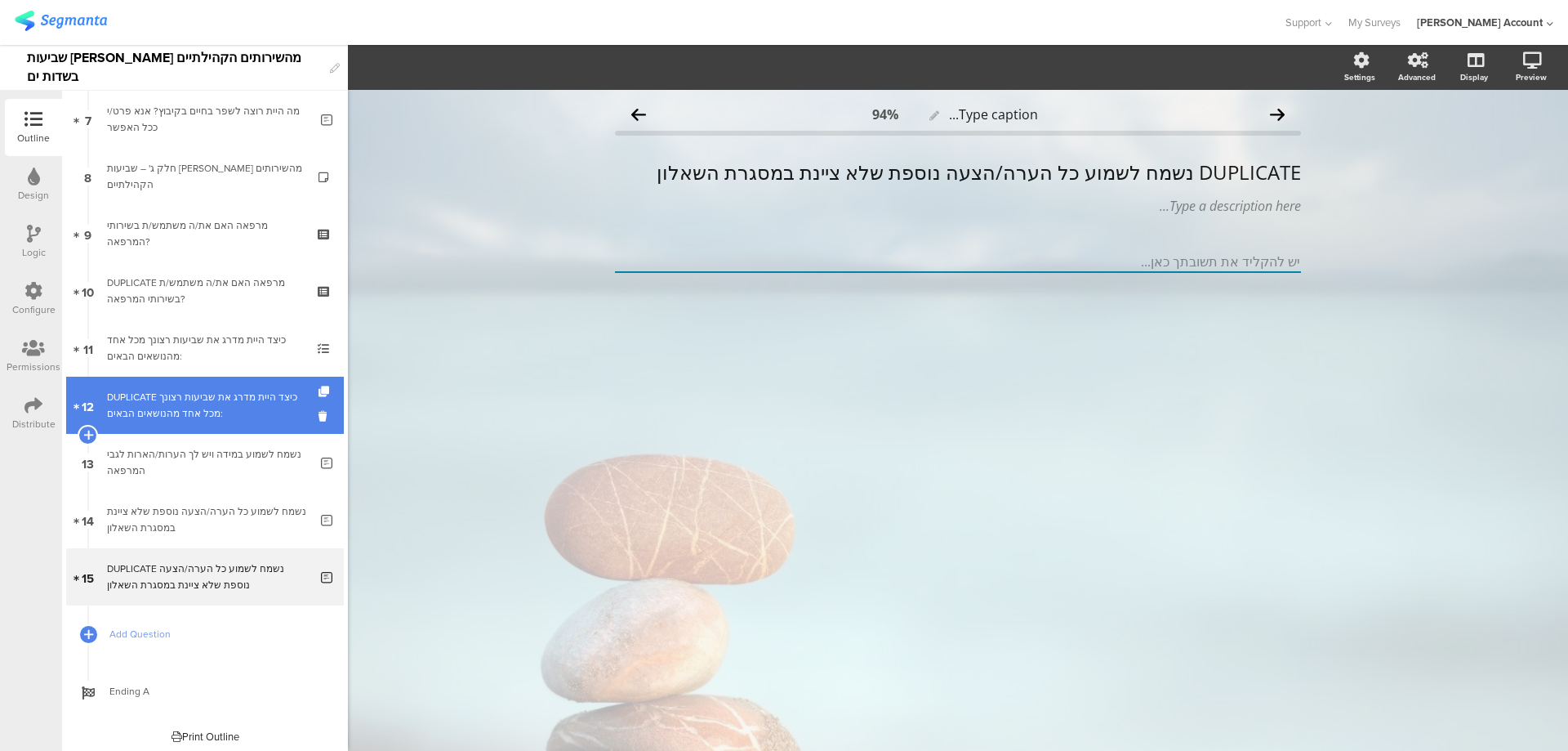
scroll to position [357, 0]
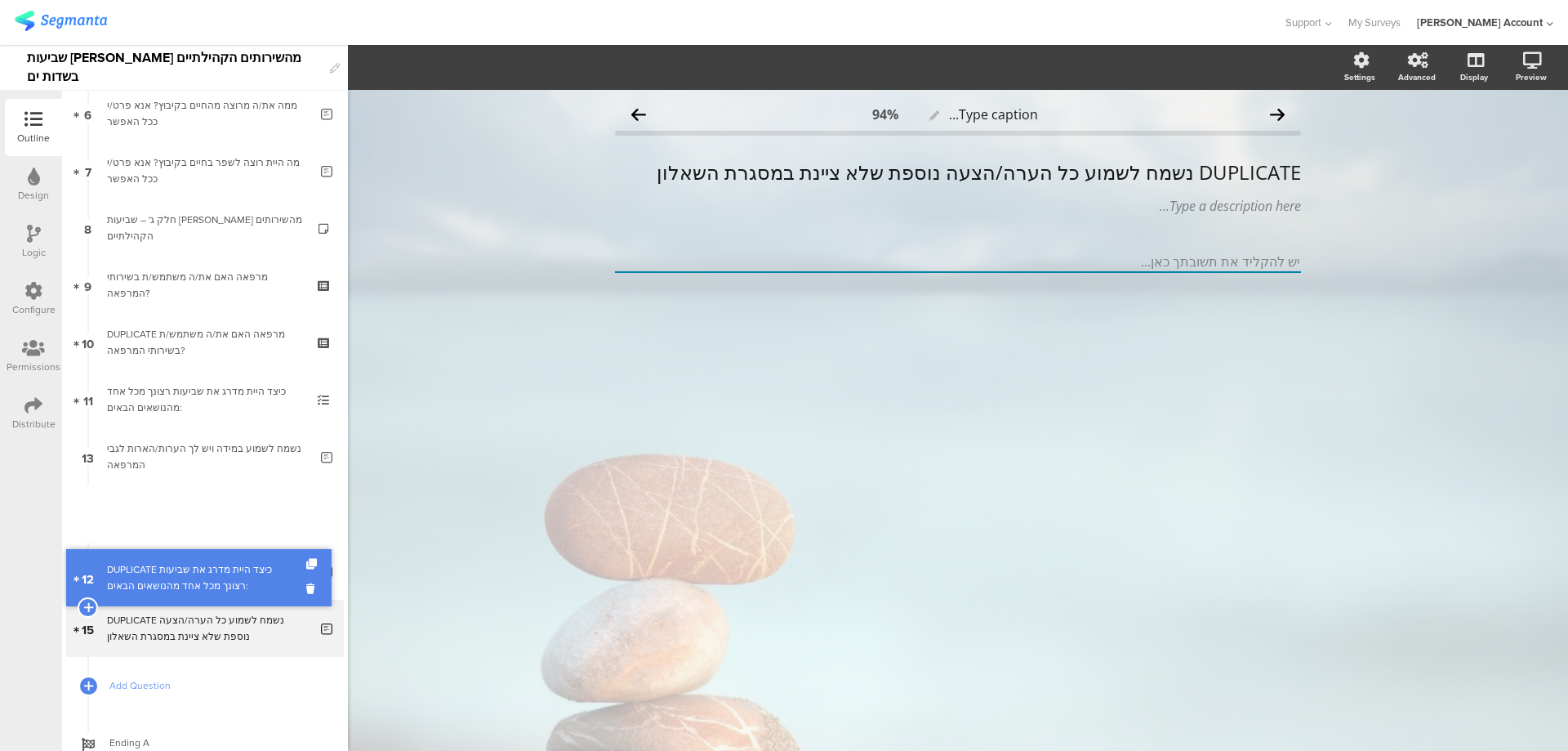
drag, startPoint x: 265, startPoint y: 386, endPoint x: 251, endPoint y: 558, distance: 172.6
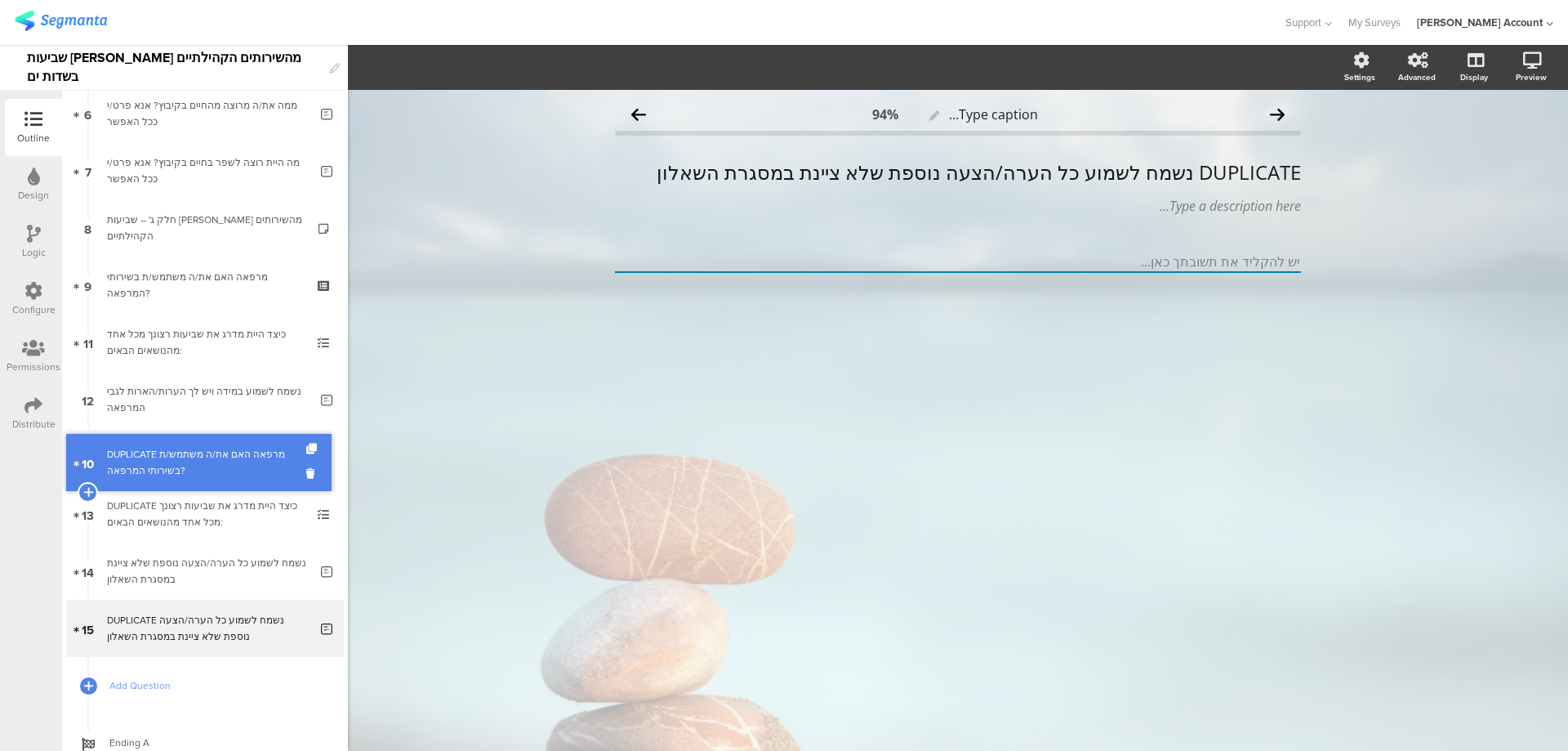
drag, startPoint x: 228, startPoint y: 336, endPoint x: 261, endPoint y: 457, distance: 125.4
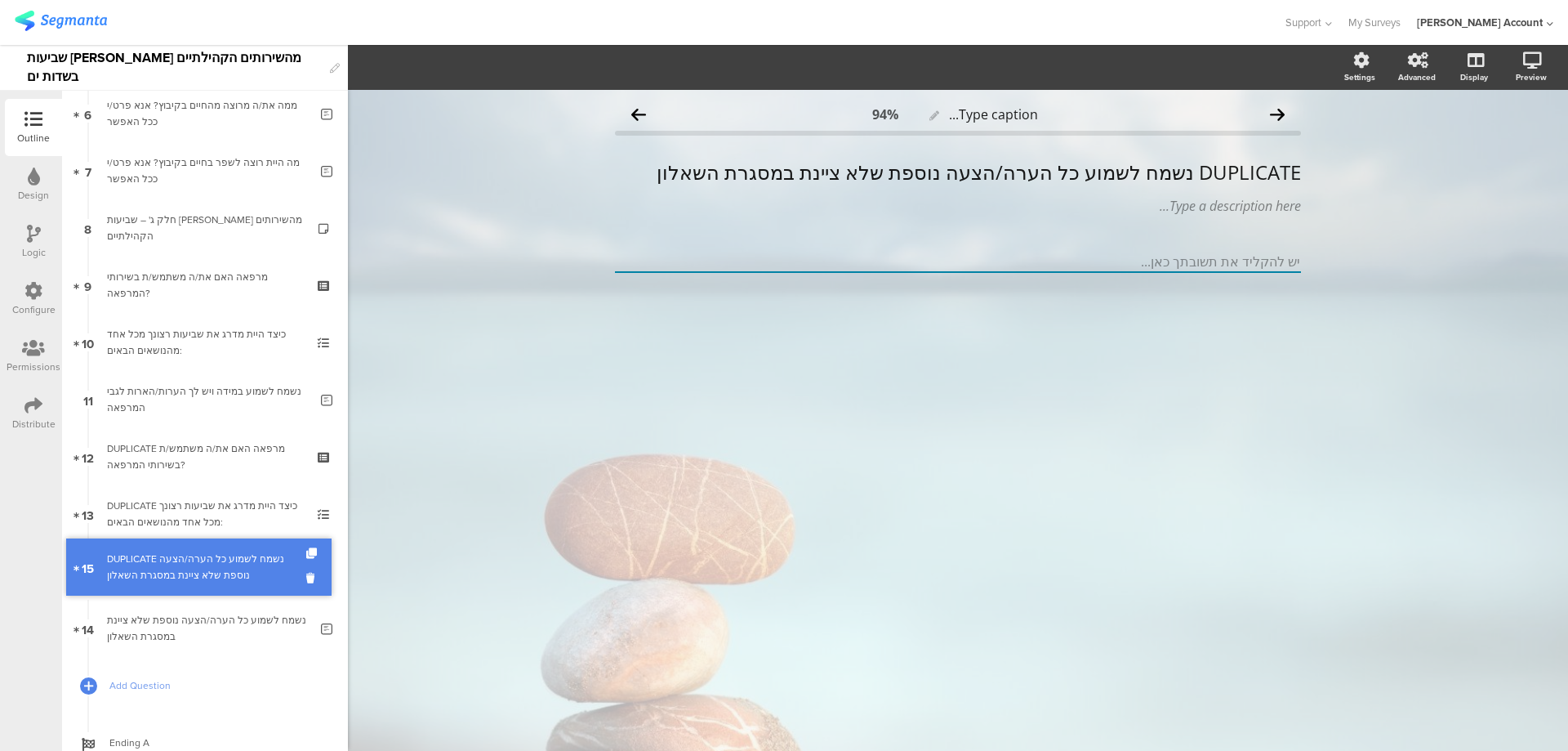
drag, startPoint x: 253, startPoint y: 618, endPoint x: 259, endPoint y: 557, distance: 61.3
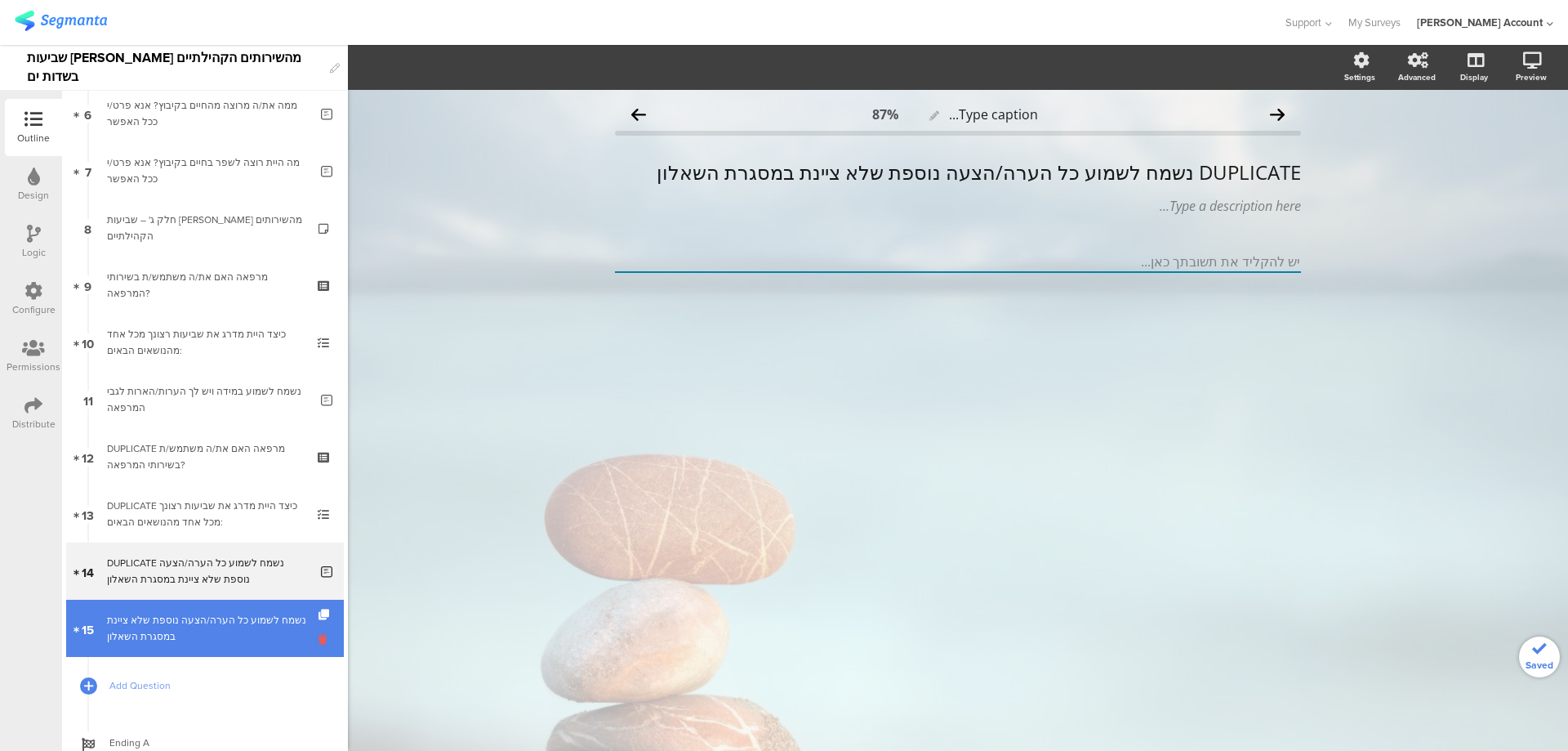
click at [319, 636] on icon at bounding box center [325, 639] width 14 height 16
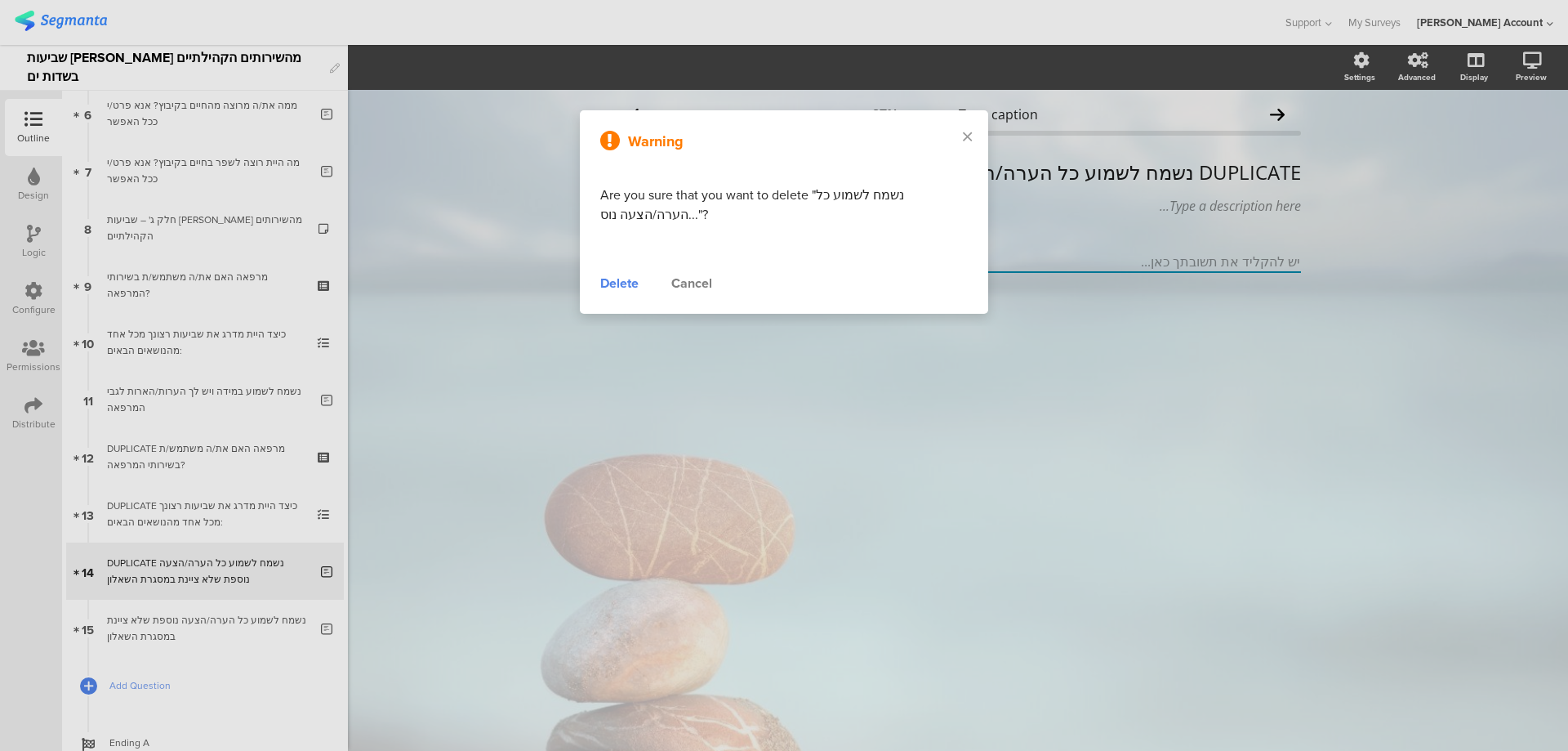
click at [620, 292] on div "Delete" at bounding box center [620, 284] width 39 height 20
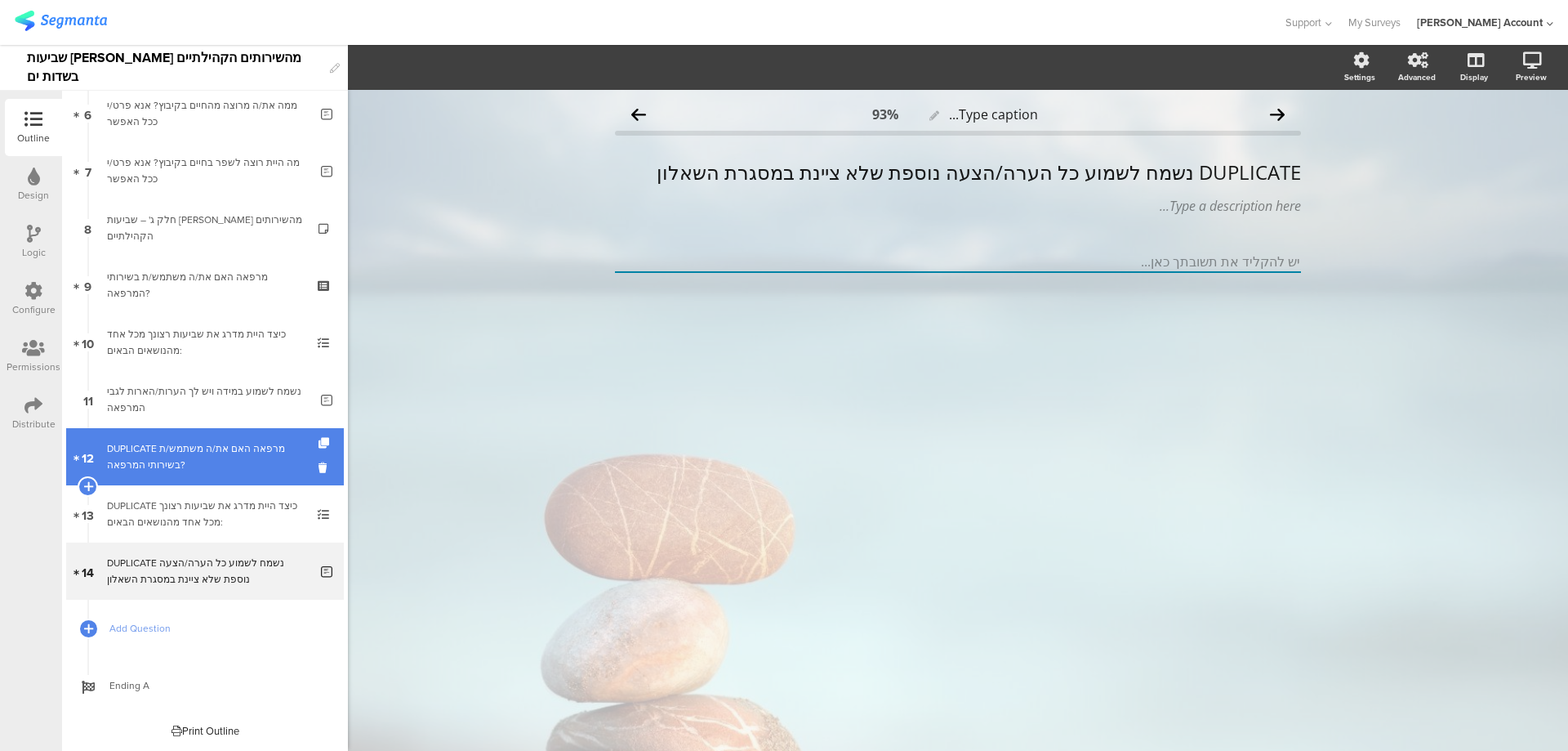
click at [247, 447] on div "DUPLICATE מרפאה האם את/ה משתמש/ת בשירותי המרפאה?" at bounding box center [204, 457] width 195 height 33
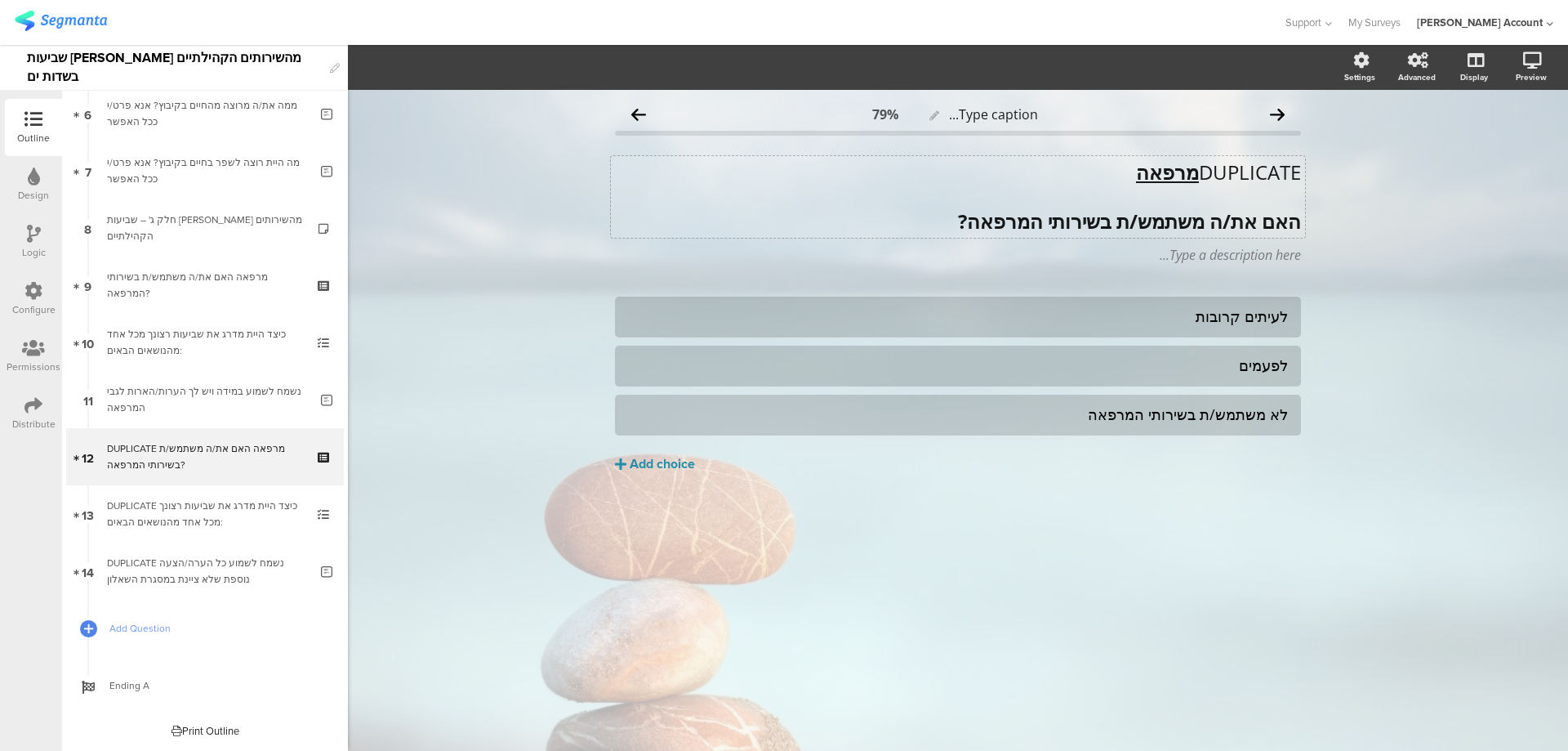
click at [1147, 172] on div "DUPLICATE מרפאה האם את/ה משתמש/ת בשירותי המרפאה? DUPLICATE מרפאה האם את/ה משתמש…" at bounding box center [958, 196] width 695 height 82
click at [1149, 172] on u "מרפאה" at bounding box center [1168, 171] width 63 height 27
drag, startPoint x: 1035, startPoint y: 223, endPoint x: 897, endPoint y: 223, distance: 138.0
click at [897, 223] on p "האם את/ה משתמש/ת בשירותי המרפאה?" at bounding box center [957, 222] width 686 height 25
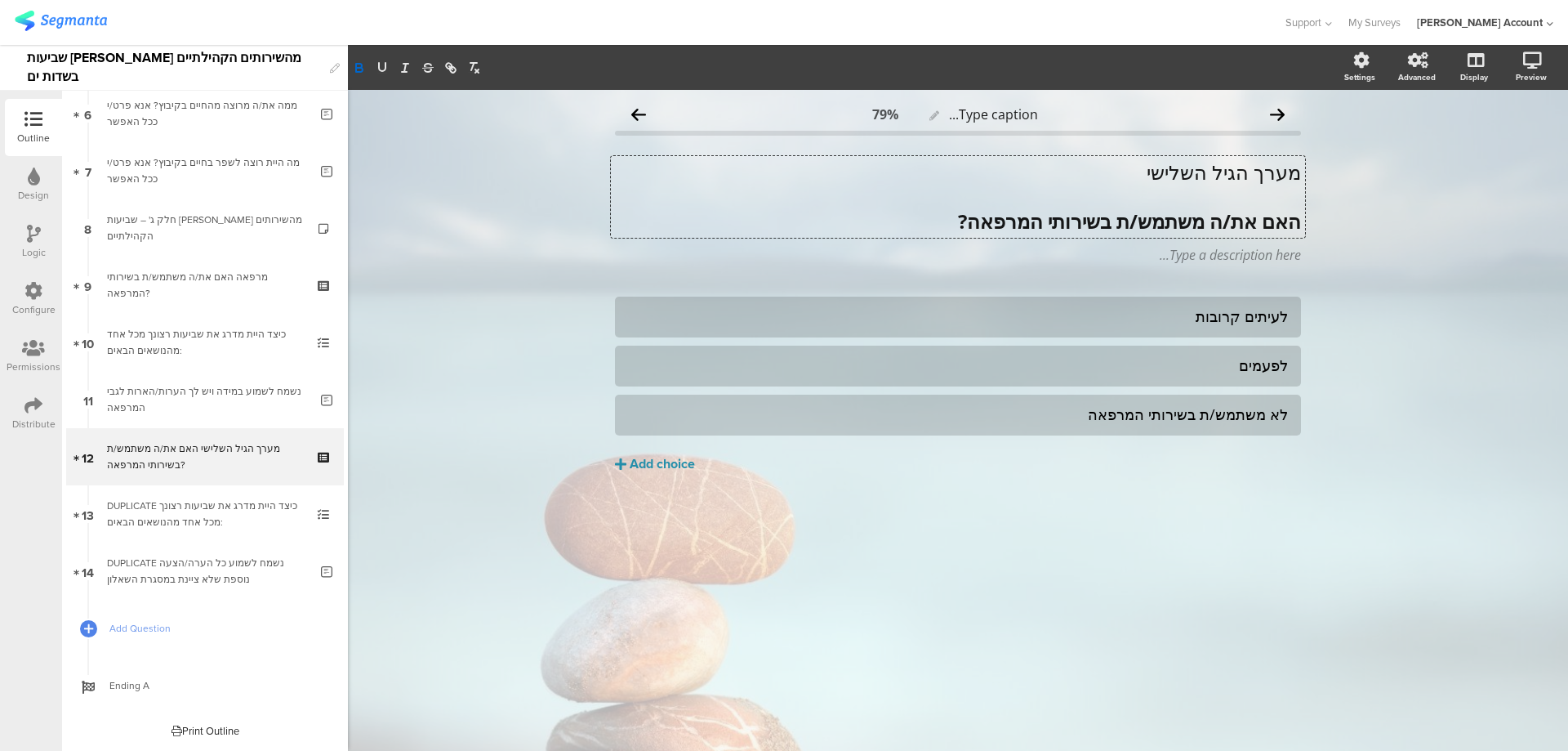
scroll to position [1, 0]
click at [1168, 167] on p "מערך הגיל השלישי" at bounding box center [957, 171] width 686 height 25
click at [357, 71] on icon "button" at bounding box center [359, 69] width 7 height 4
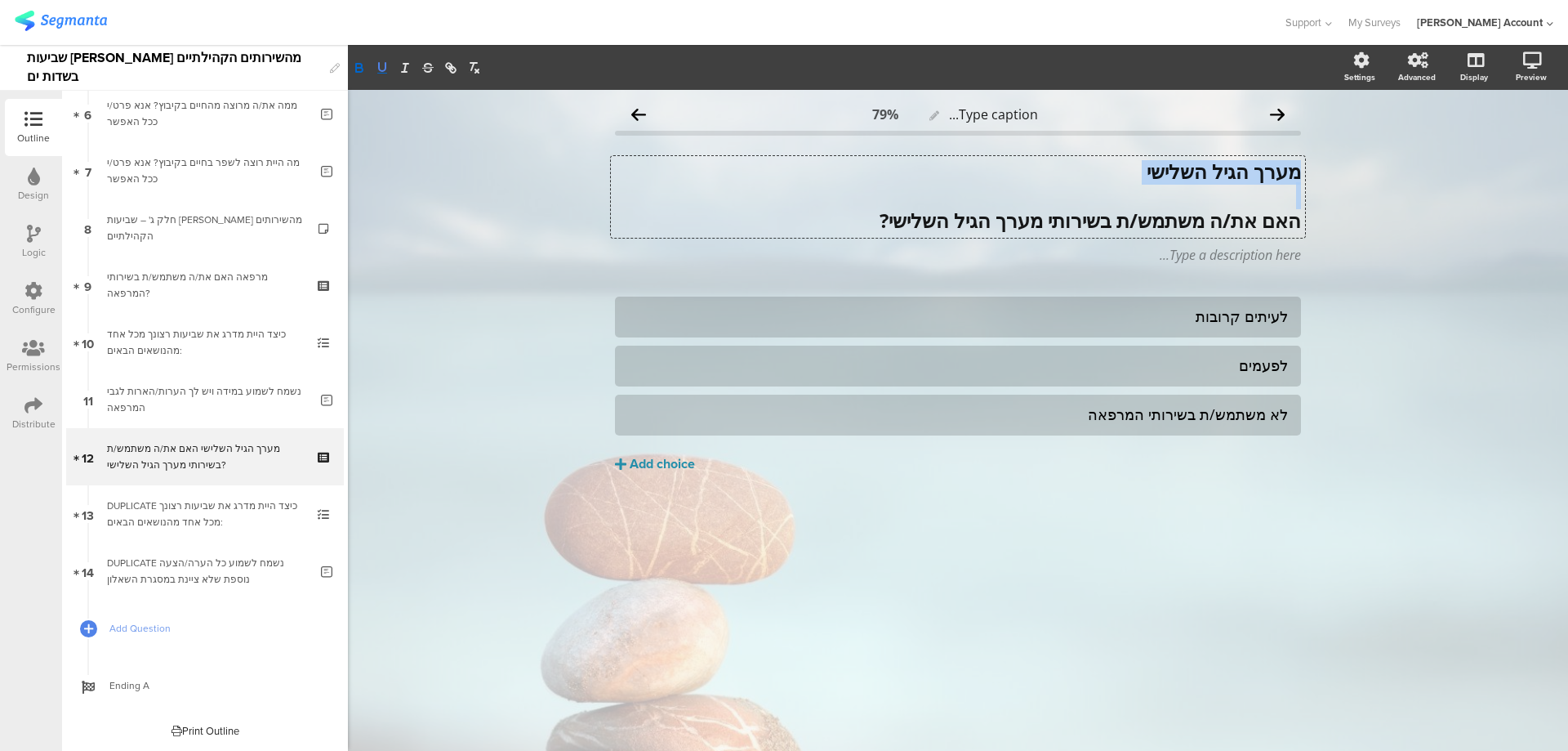
scroll to position [0, 0]
click at [384, 68] on icon "button" at bounding box center [382, 68] width 15 height 15
click at [1201, 320] on div "לעיתים קרובות" at bounding box center [957, 317] width 660 height 19
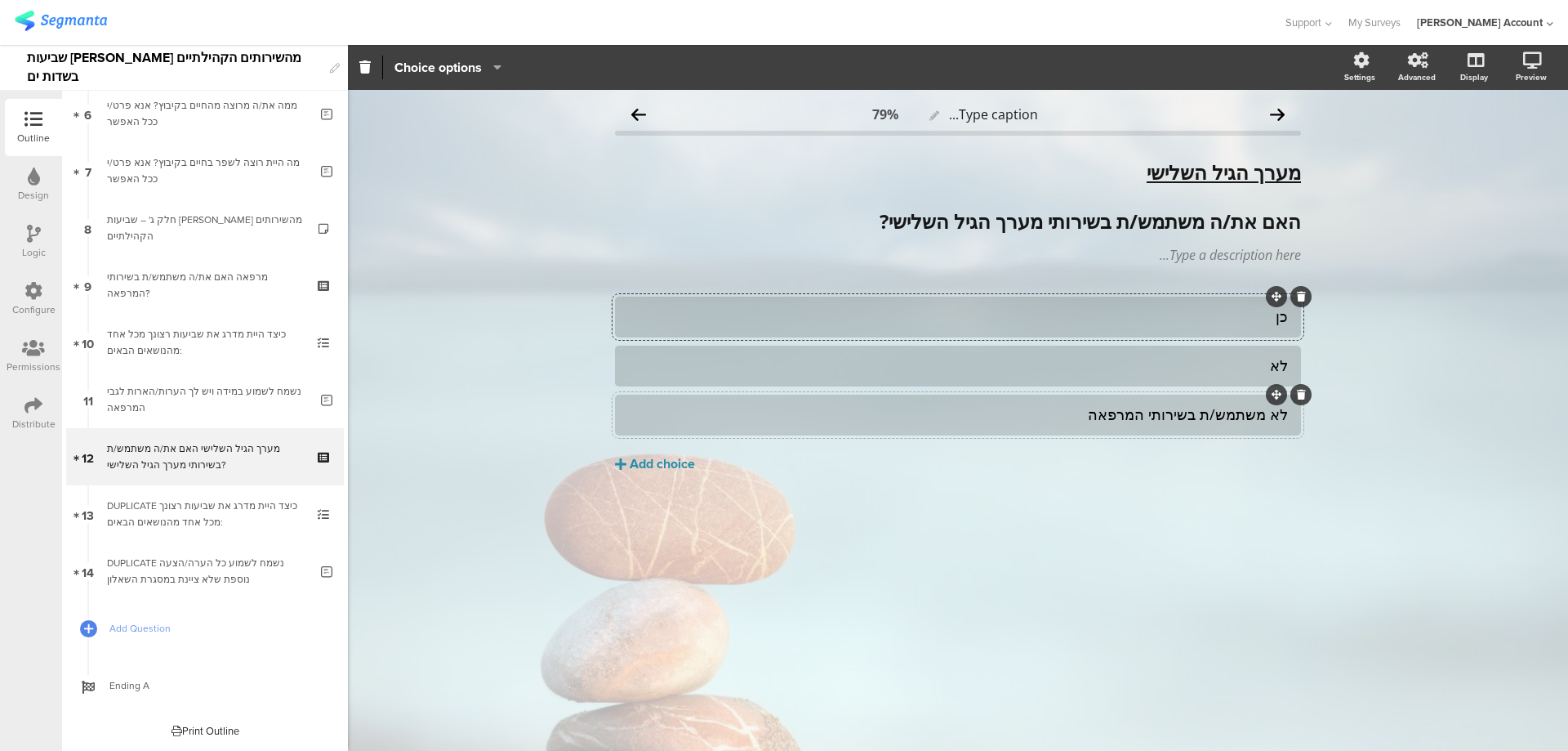
click at [1163, 419] on div "לא משתמש/ת בשירותי המרפאה" at bounding box center [957, 415] width 660 height 19
click at [1302, 398] on icon at bounding box center [1301, 395] width 9 height 10
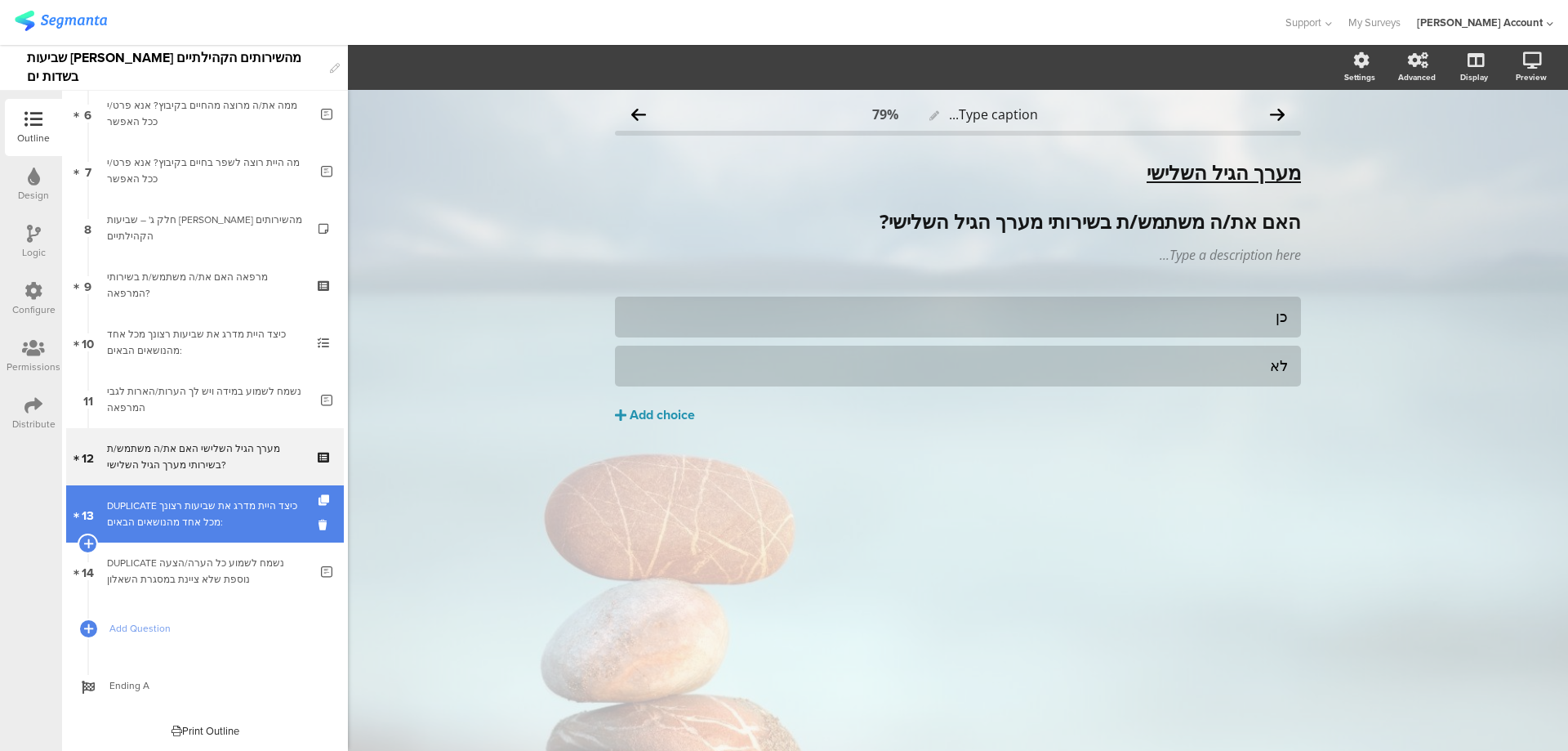
click at [176, 495] on link "13 DUPLICATE כיצד היית מדרג את שביעות רצונך מכל אחד מהנושאים הבאים:" at bounding box center [204, 514] width 278 height 57
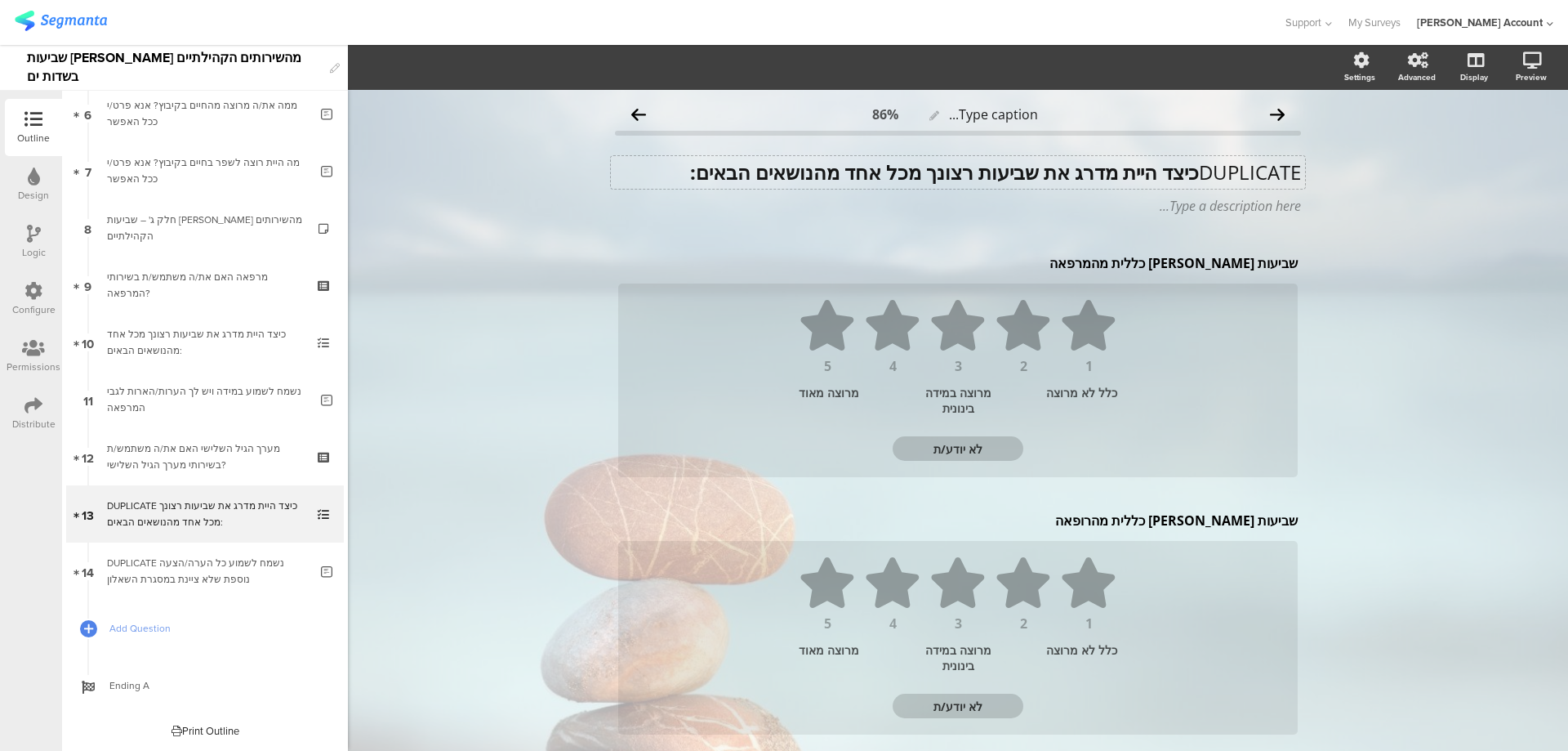
click at [1182, 171] on strong "כיצד היית מדרג את שביעות רצונך מכל אחד מהנושאים הבאים:" at bounding box center [945, 171] width 509 height 27
click at [1177, 261] on div "שביעות רצון כללית מהמרפאה שביעות רצון כללית מהמרפאה" at bounding box center [957, 263] width 688 height 26
click at [1177, 261] on p "שביעות רצון כללית מהמרפאה" at bounding box center [957, 263] width 680 height 18
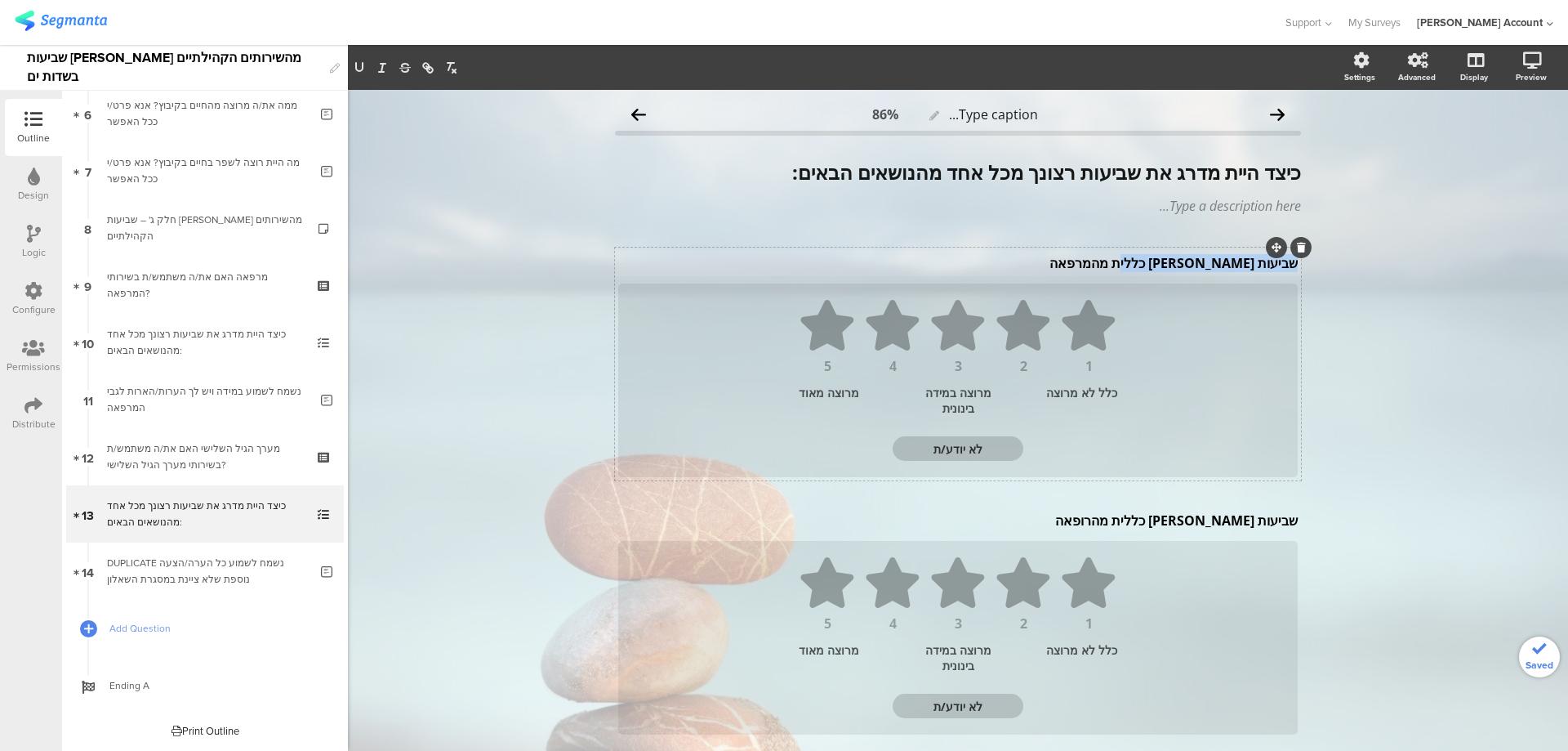
click at [1177, 261] on p "שביעות רצון כללית מהמרפאה" at bounding box center [957, 263] width 680 height 18
click at [1210, 528] on div "שביעות רצון כללית מהרופאה שביעות רצון כללית מהרופאה" at bounding box center [957, 521] width 688 height 26
click at [1210, 528] on p "שביעות רצון כללית מהרופאה" at bounding box center [957, 521] width 680 height 18
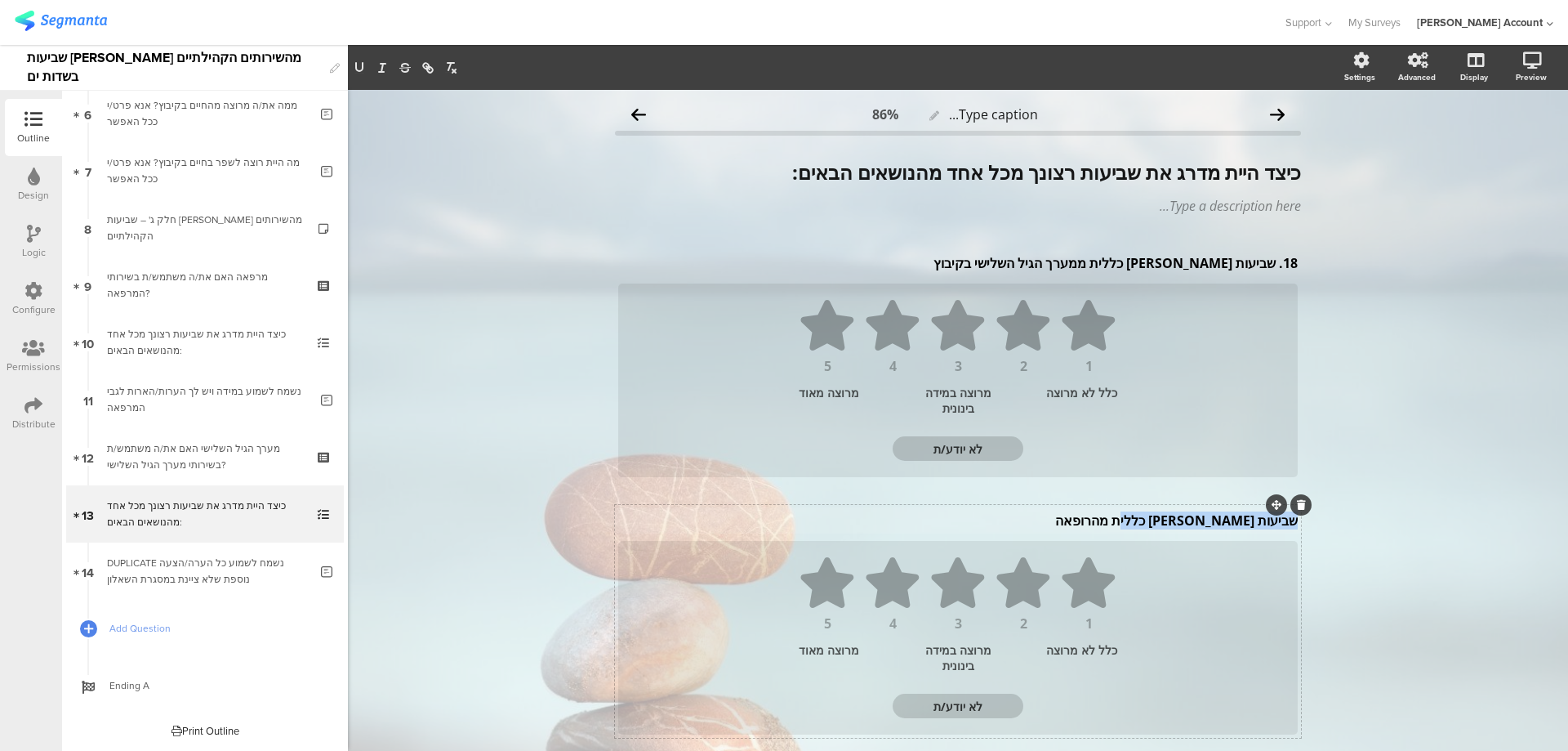
click at [1210, 528] on p "שביעות רצון כללית מהרופאה" at bounding box center [957, 521] width 680 height 18
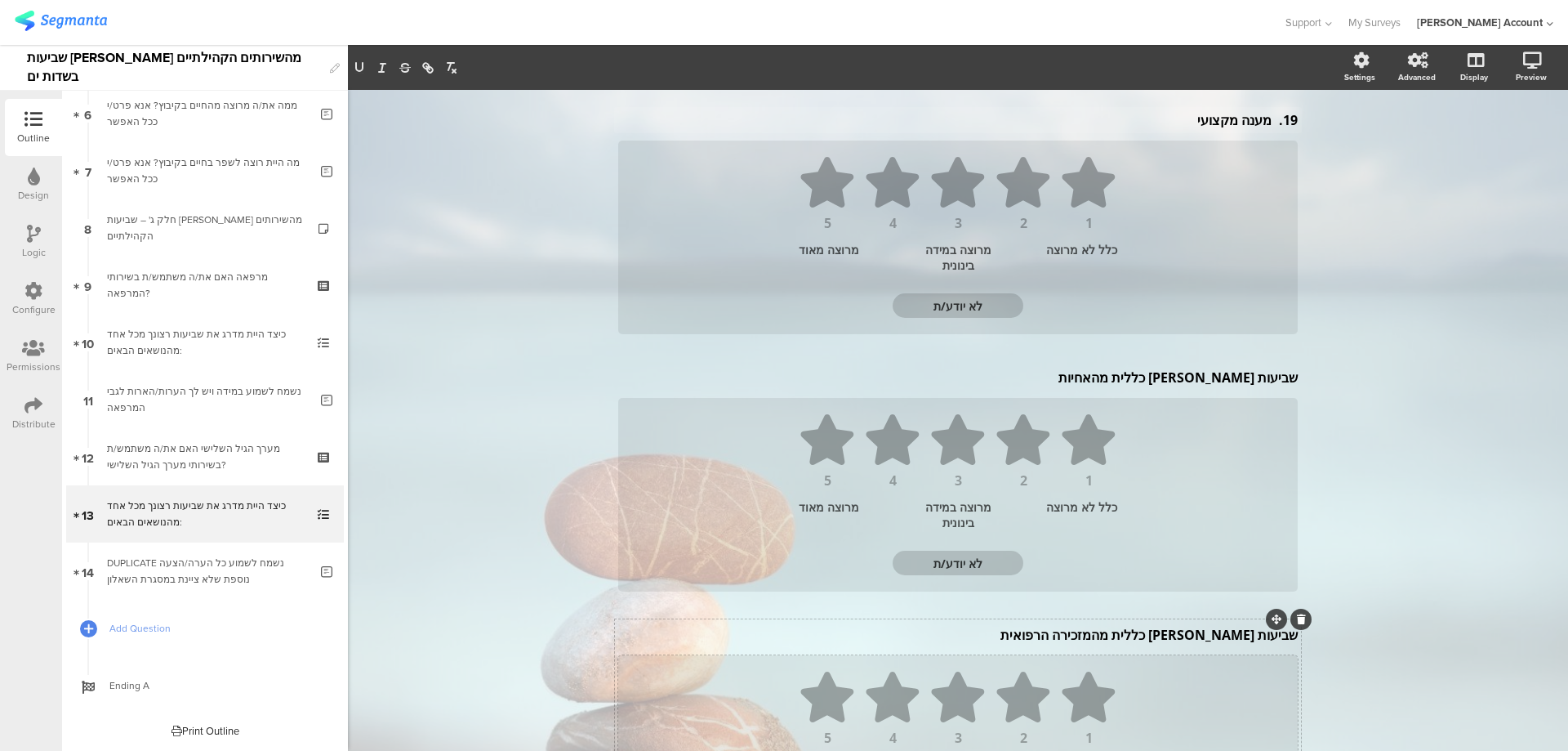
scroll to position [545, 0]
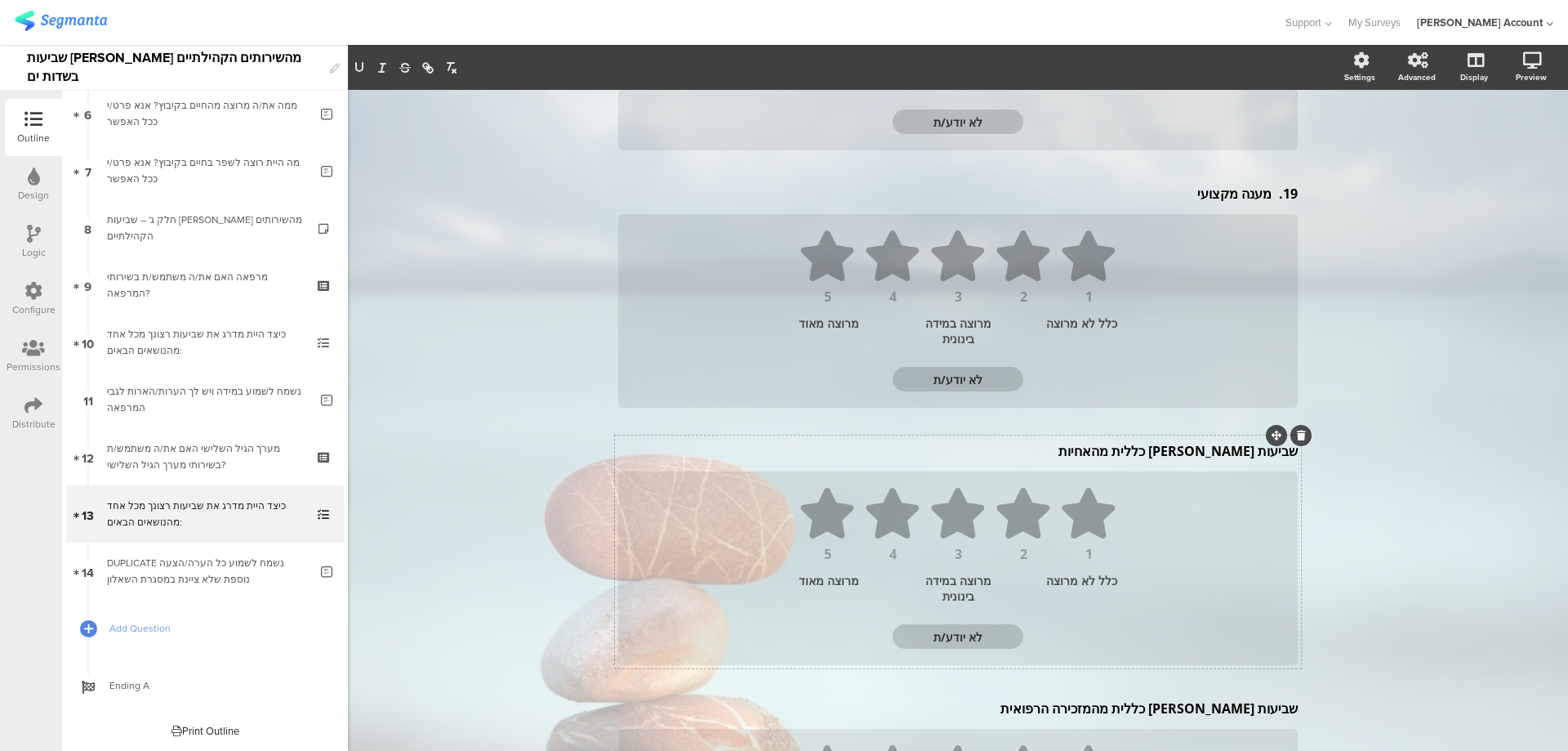
click at [1221, 455] on div "שביעות רצון כללית מהאחיות שביעות רצון כללית מהאחיות" at bounding box center [957, 451] width 688 height 26
click at [1221, 455] on p "שביעות רצון כללית מהאחיות" at bounding box center [957, 454] width 680 height 18
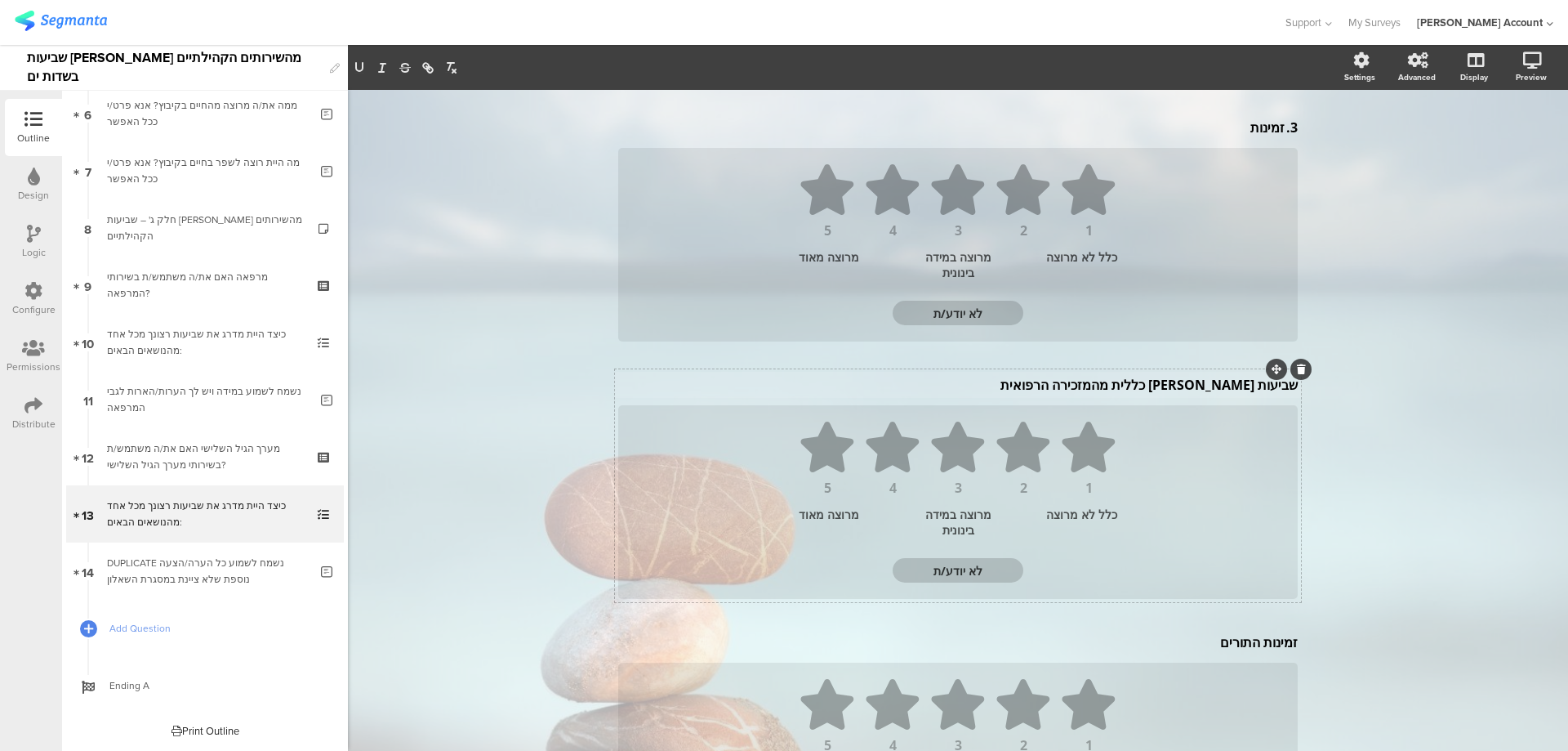
click at [1210, 387] on div "שביעות רצון כללית מהמזכירה הרפואית שביעות רצון כללית מהמזכירה הרפואית" at bounding box center [957, 385] width 688 height 26
click at [1210, 387] on p "שביעות רצון כללית מהמזכירה הרפואית" at bounding box center [957, 388] width 680 height 18
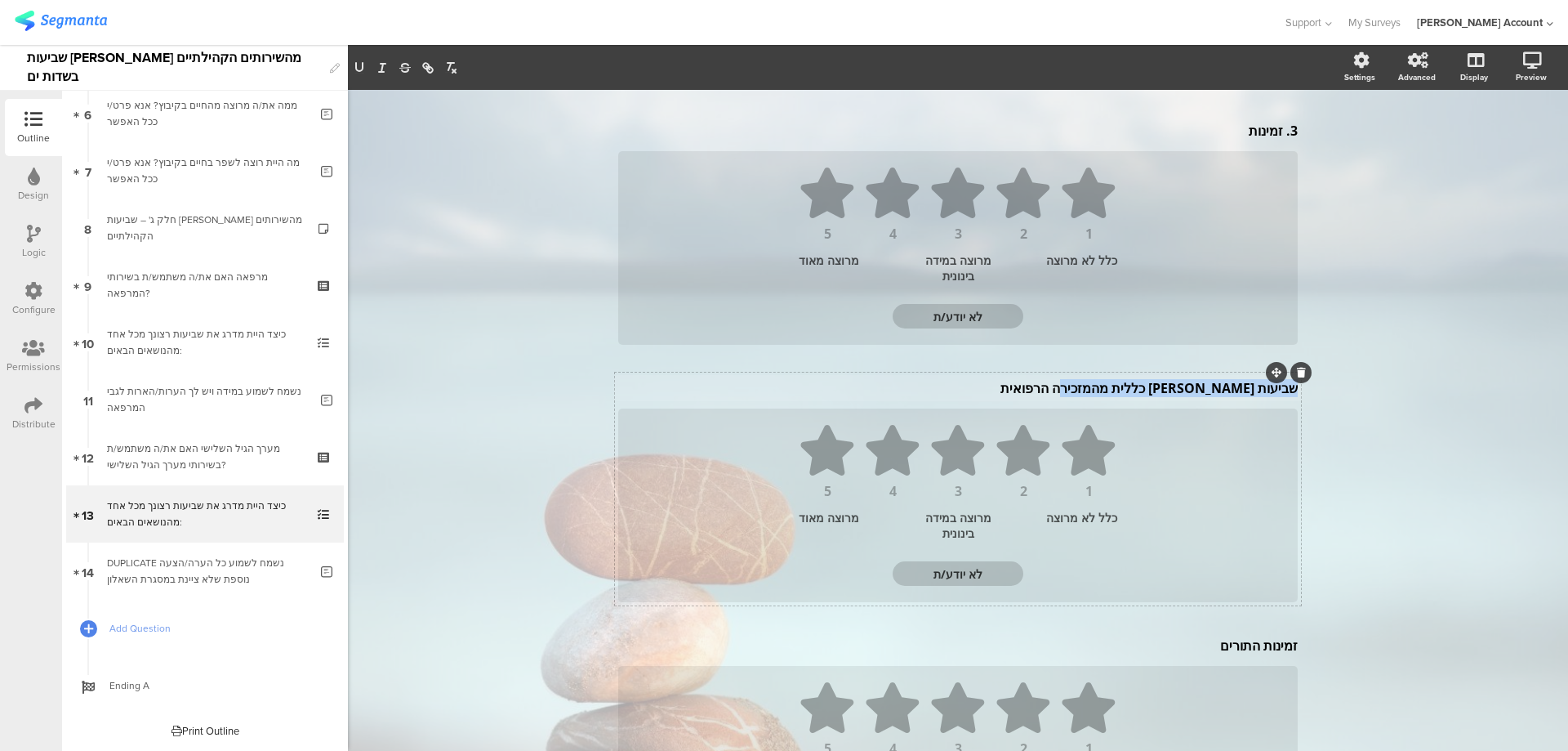
click at [1210, 387] on p "שביעות רצון כללית מהמזכירה הרפואית" at bounding box center [957, 388] width 680 height 18
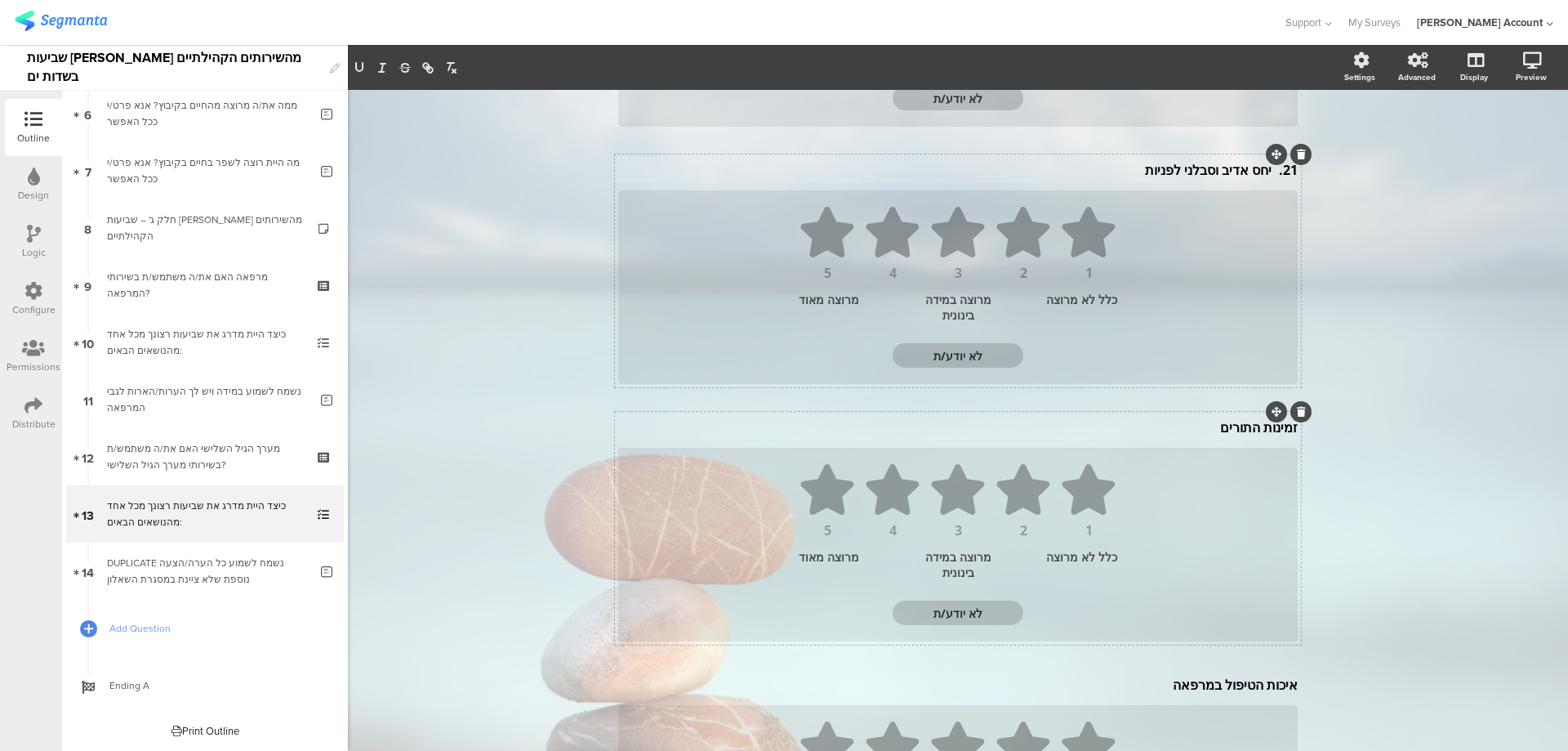
click at [1238, 432] on div "זמינות התורים זמינות התורים" at bounding box center [957, 428] width 688 height 26
click at [1238, 432] on p "זמינות התורים" at bounding box center [957, 431] width 680 height 18
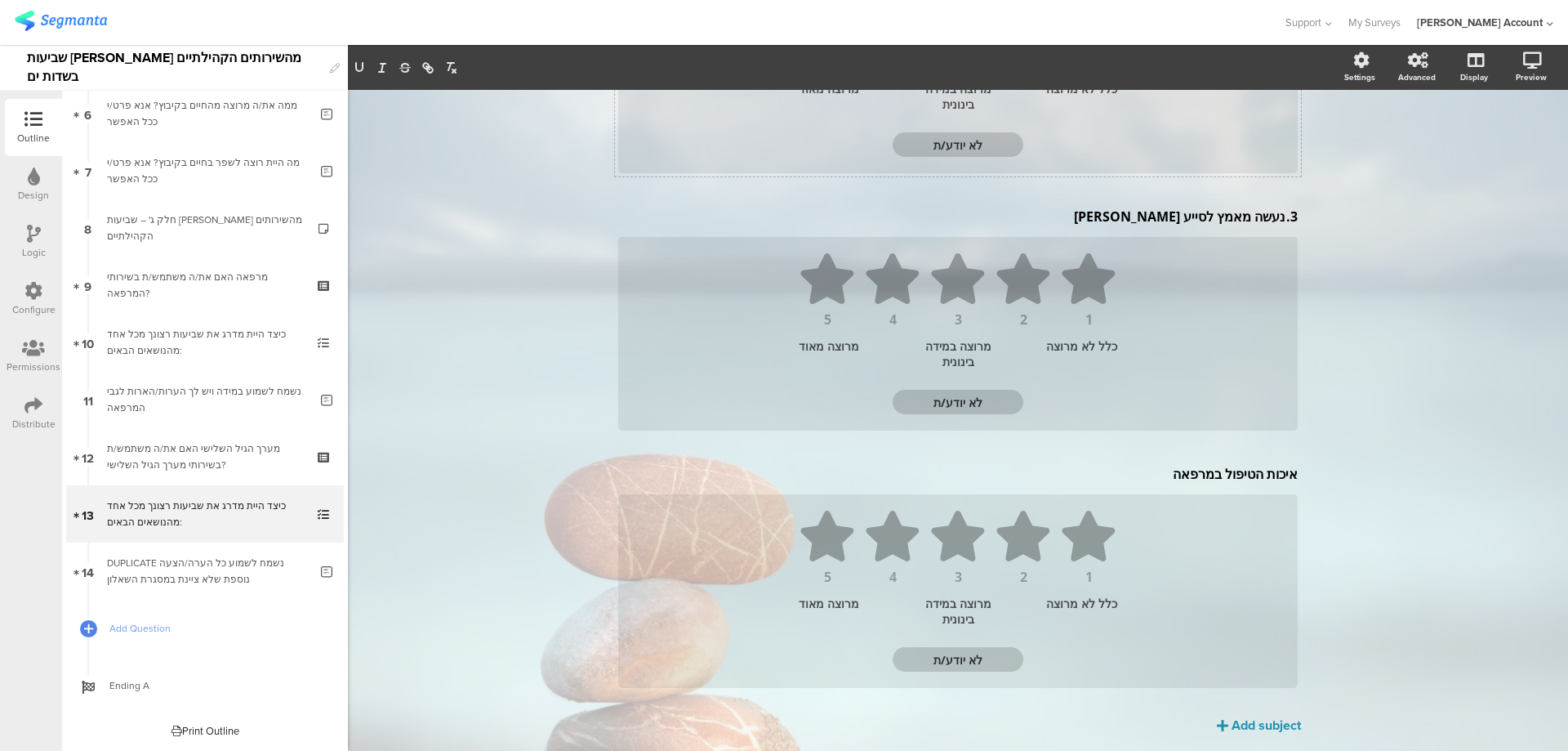
scroll to position [1080, 0]
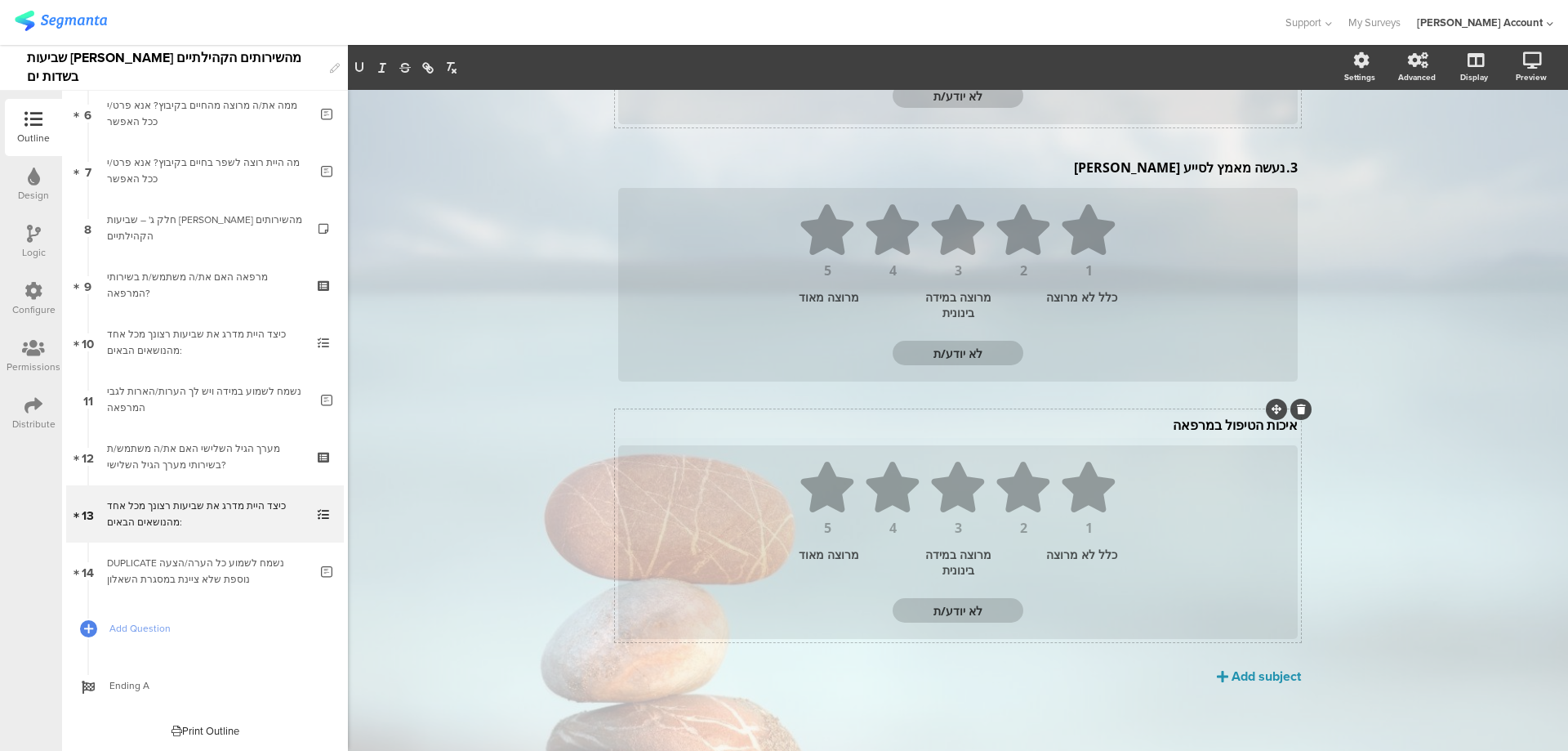
click at [1204, 425] on div "איכות הטיפול במרפאה איכות הטיפול במרפאה" at bounding box center [957, 425] width 688 height 26
click at [1204, 425] on p "איכות הטיפול במרפאה" at bounding box center [957, 429] width 680 height 18
click at [1264, 429] on p "23. מענה לצרכים בריאותיים אישיים שלך" at bounding box center [957, 429] width 680 height 18
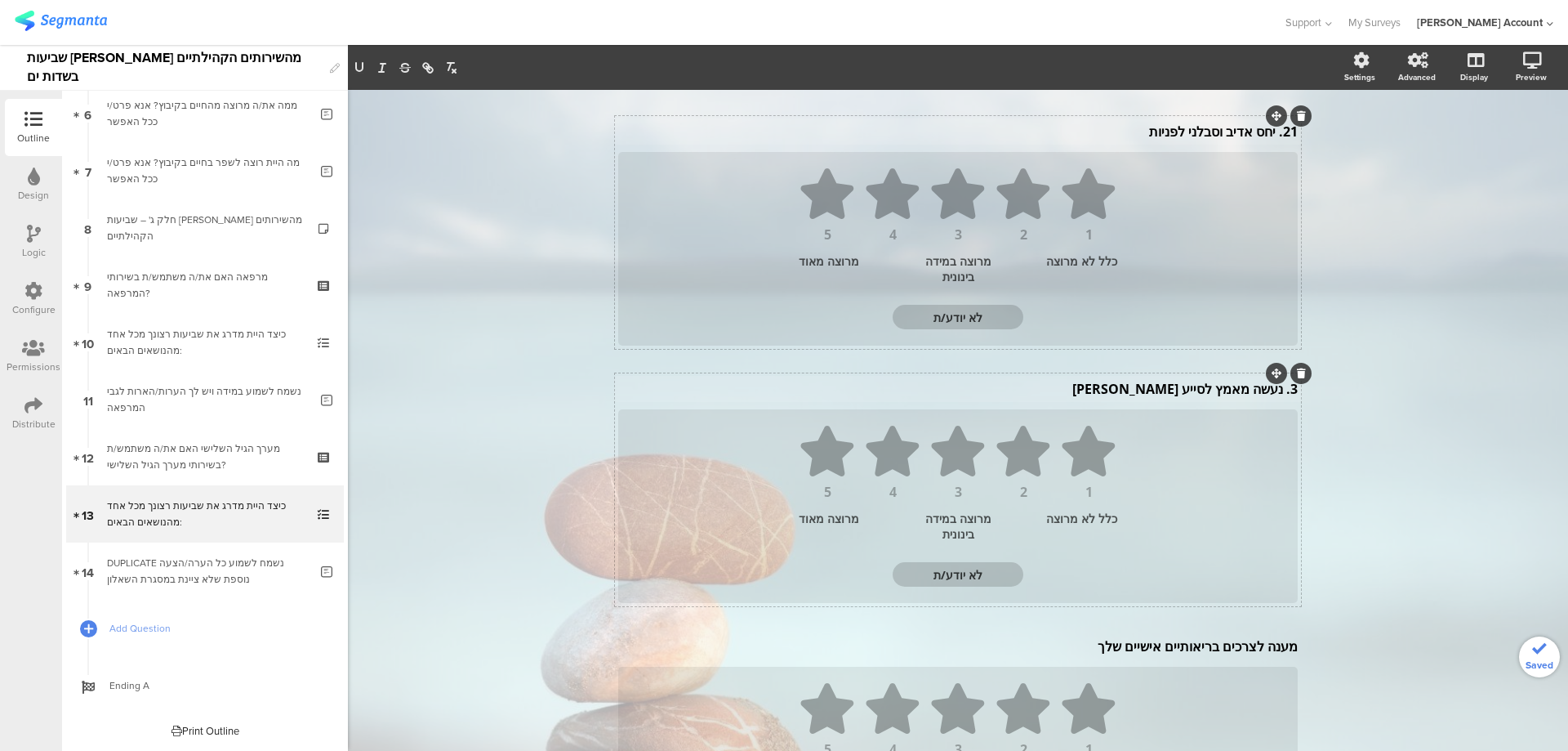
click at [1278, 389] on div "3. נעשה מאמץ לסייע לי 3. נעשה מאמץ לסייע לי" at bounding box center [957, 389] width 688 height 26
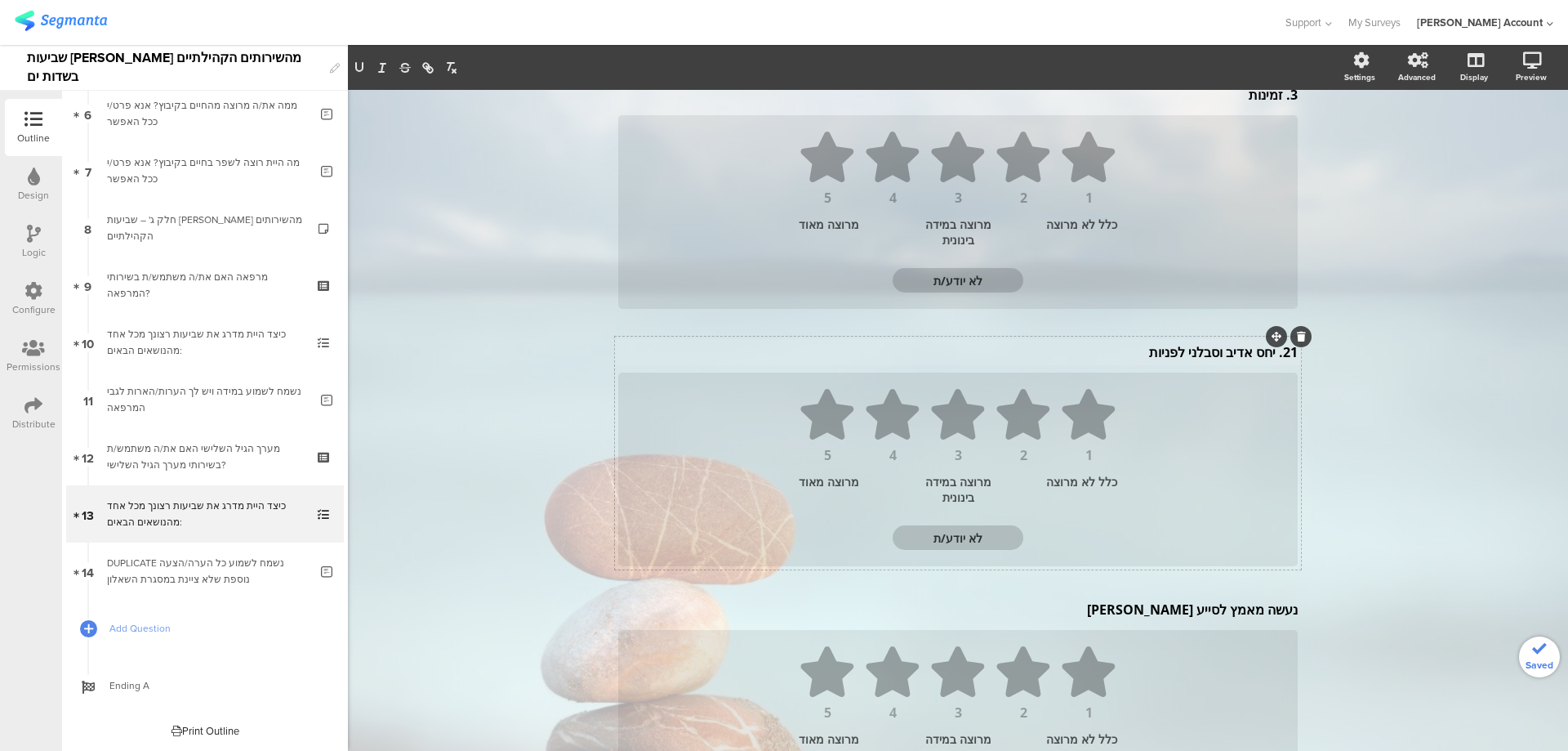
click at [1270, 354] on div "21. יחס אדיב וסבלני לפניות 21. יחס אדיב וסבלני לפניות" at bounding box center [957, 352] width 688 height 26
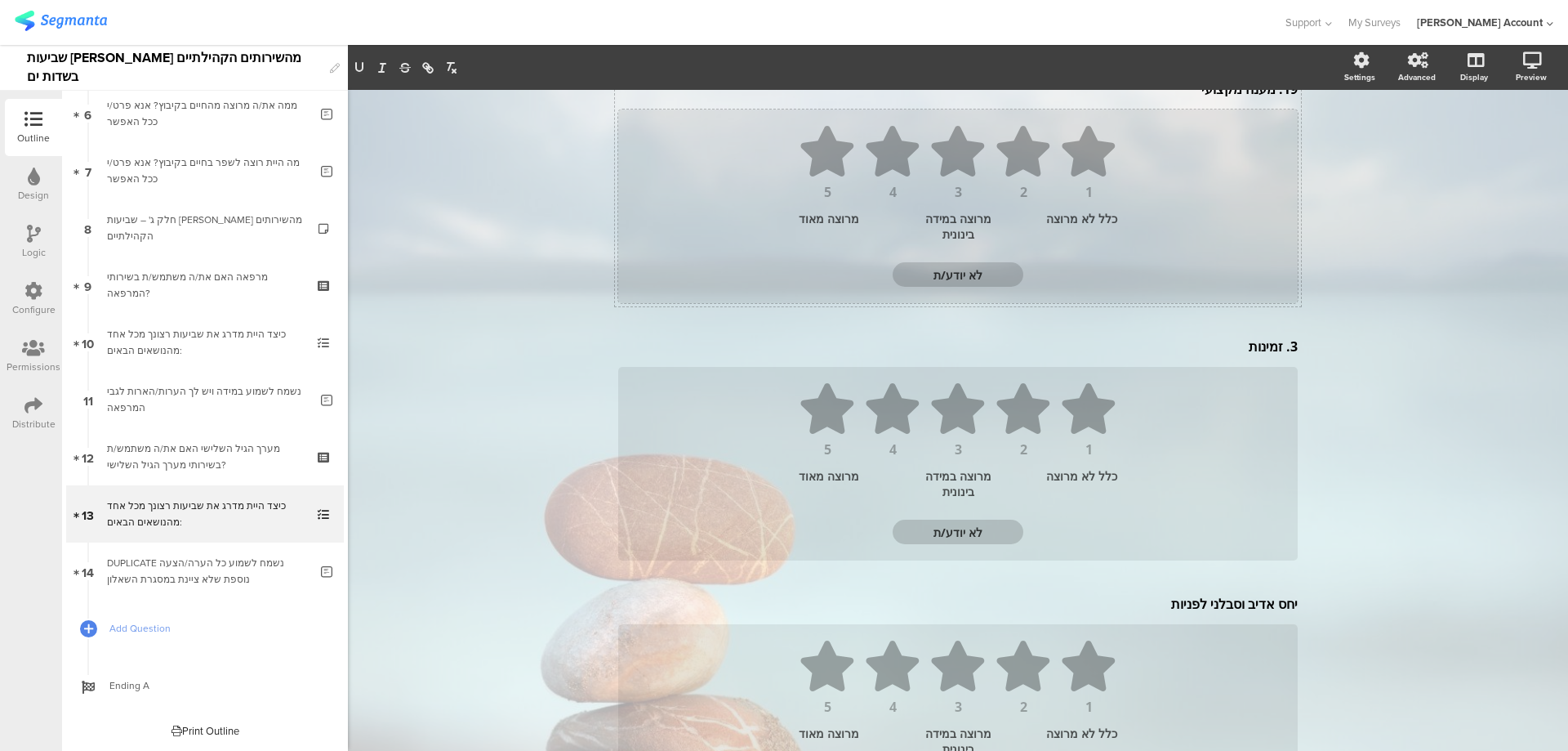
scroll to position [353, 0]
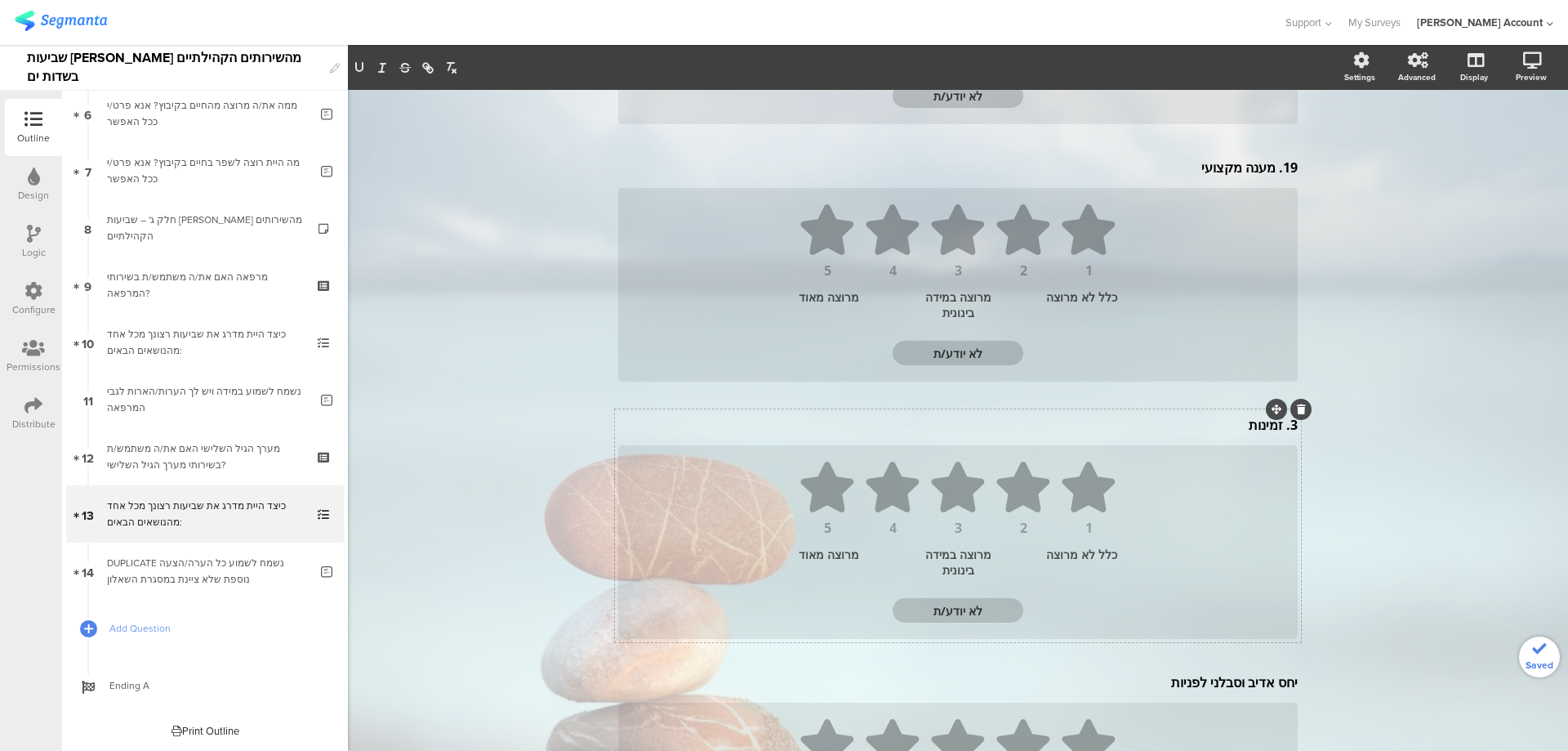
click at [1277, 429] on div "3. זמינות 3. זמינות" at bounding box center [957, 425] width 688 height 26
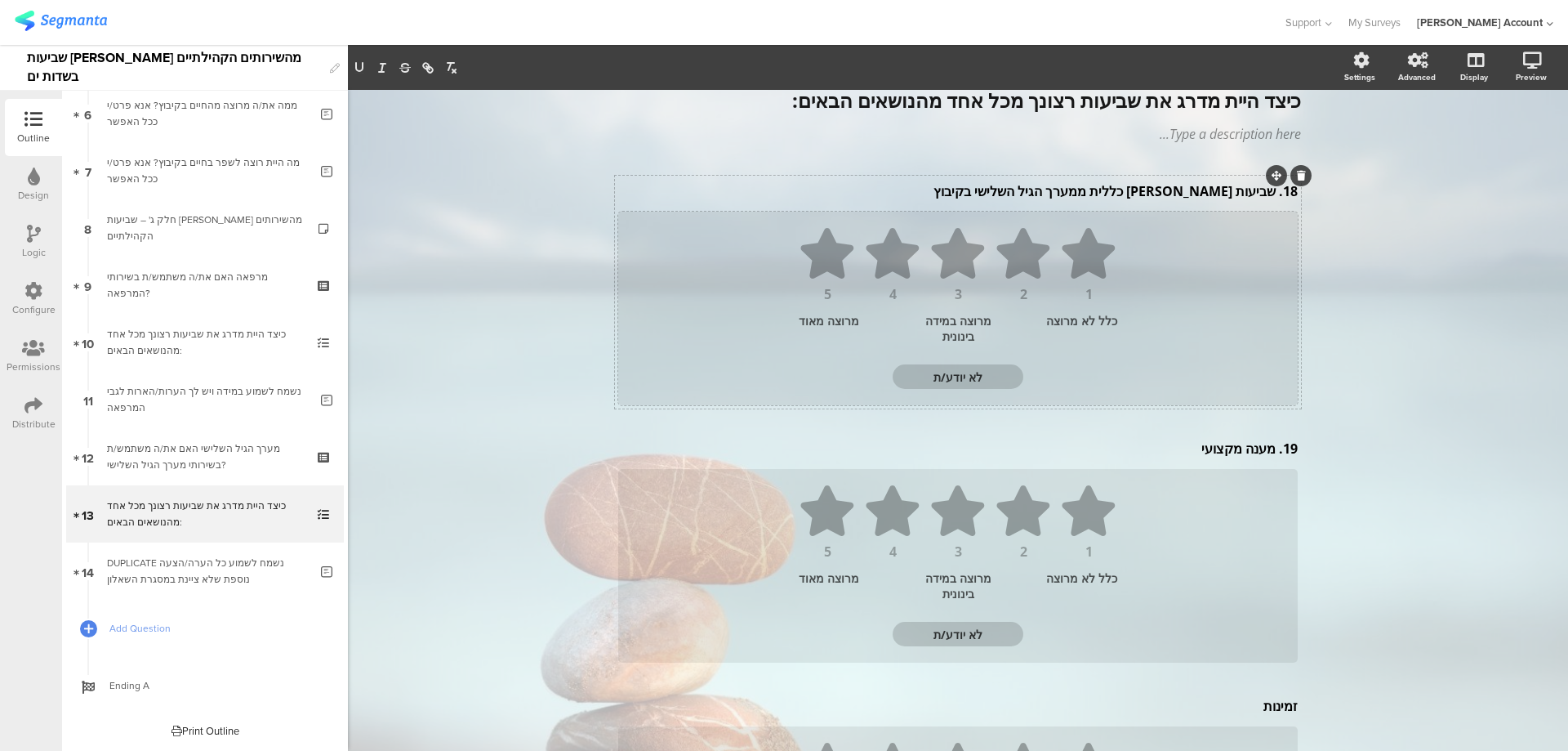
scroll to position [23, 0]
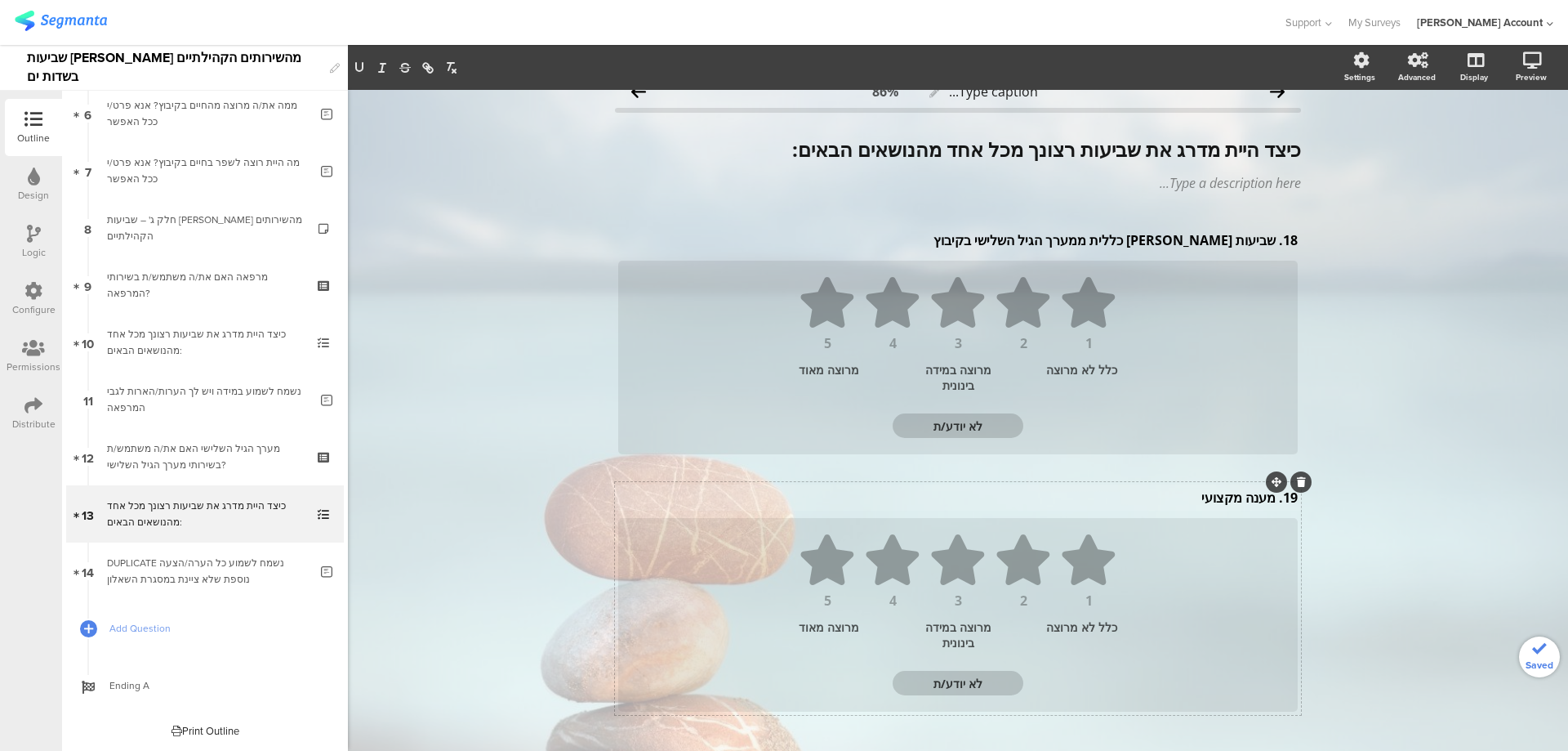
click at [1267, 502] on div "19. מענה מקצועי 19. מענה מקצועי" at bounding box center [957, 498] width 688 height 26
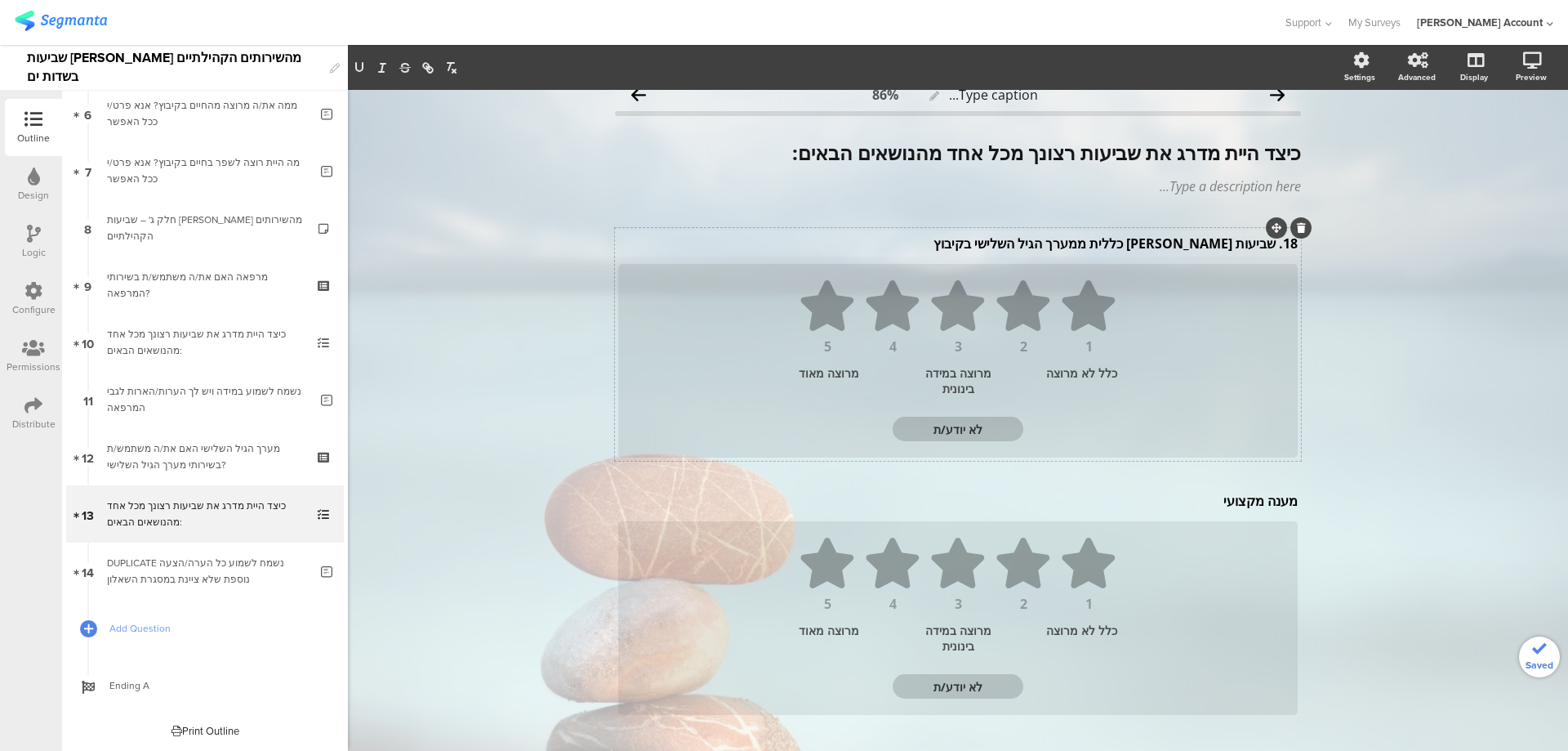
click at [1269, 249] on div "18. שביעות רצון כללית ממערך הגיל השלישי בקיבוץ 18. שביעות רצון כללית ממערך הגיל…" at bounding box center [957, 244] width 688 height 26
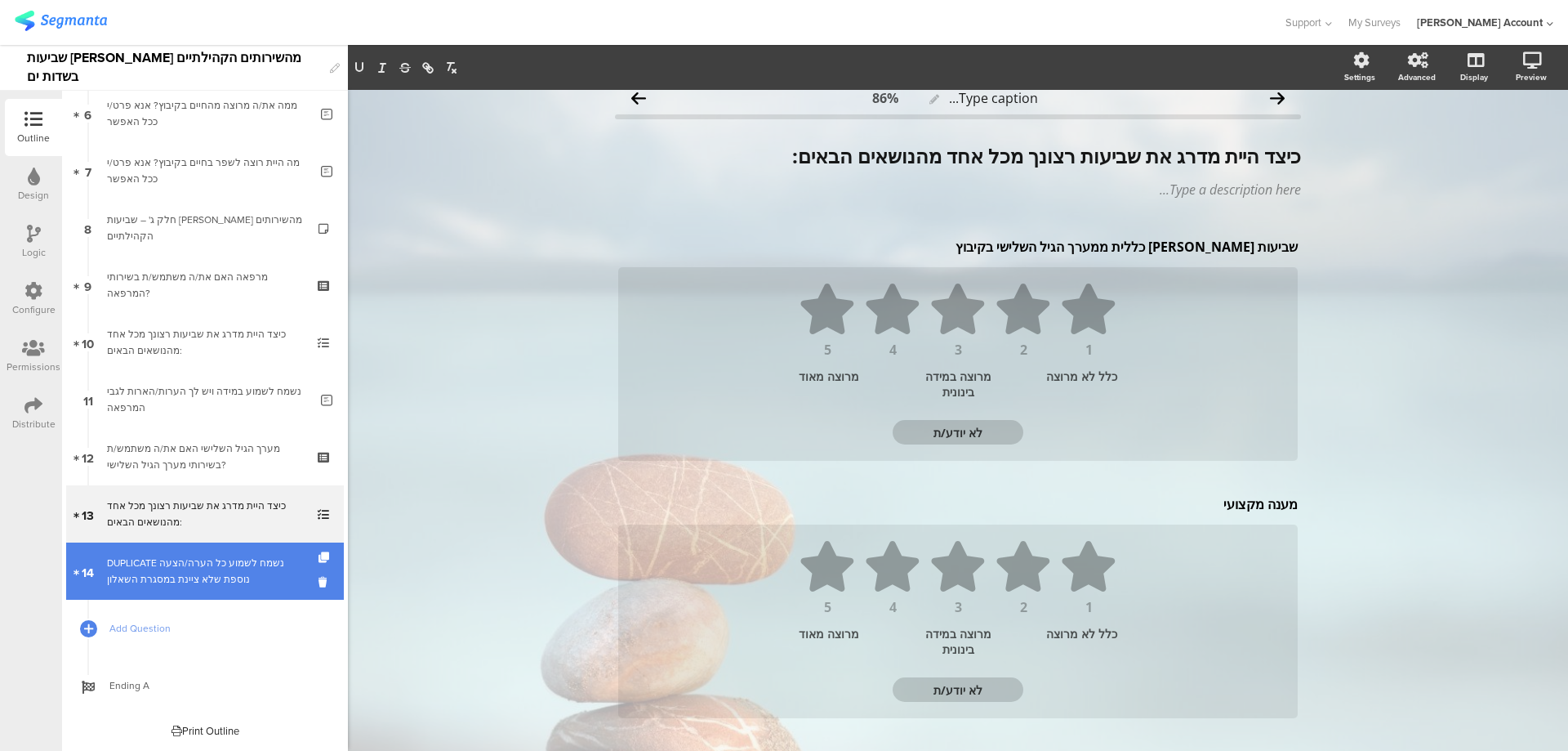
click at [229, 552] on link "14 DUPLICATE נשמח לשמוע כל הערה/הצעה נוספת שלא ציינת במסגרת השאלון" at bounding box center [204, 570] width 278 height 57
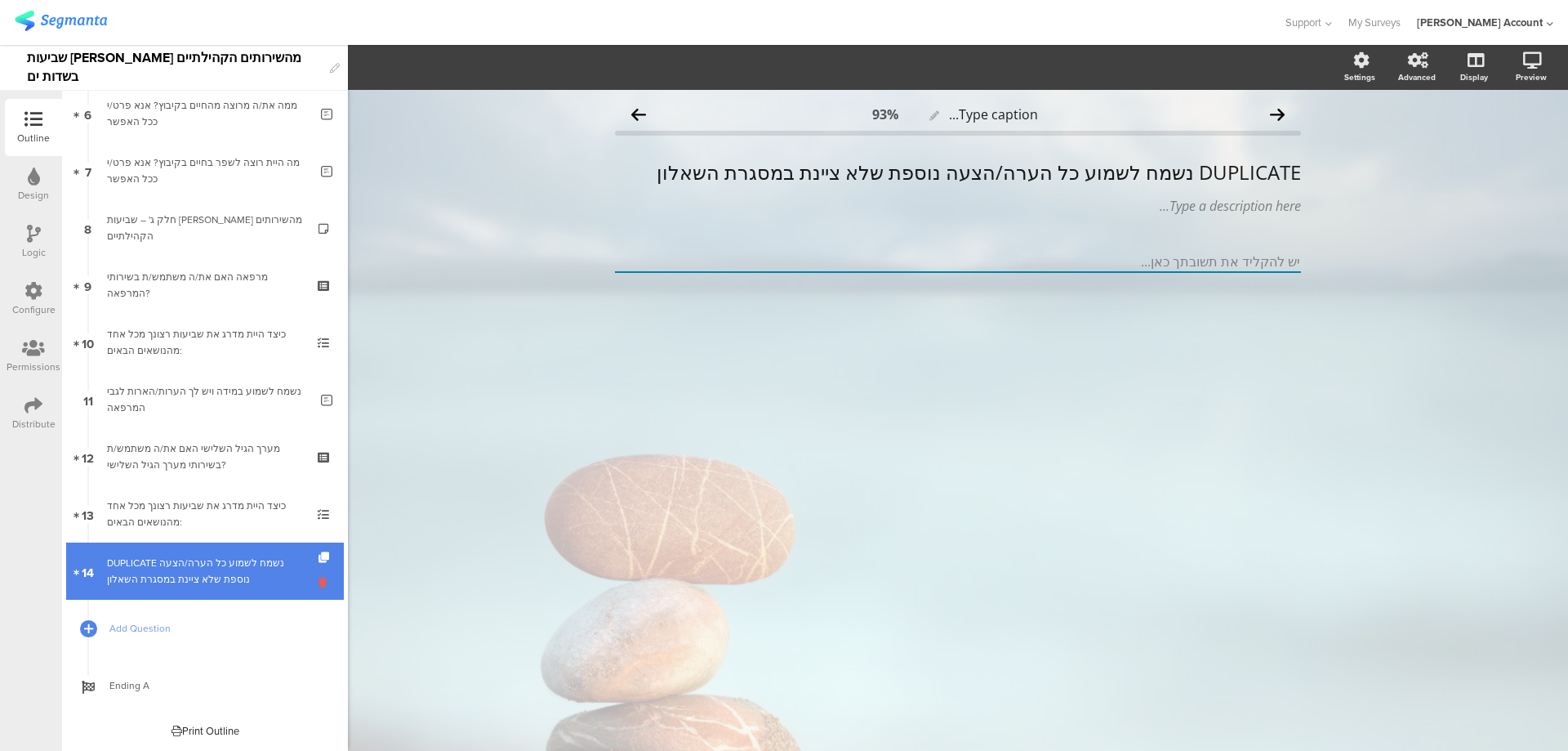
click at [319, 583] on icon at bounding box center [325, 582] width 14 height 16
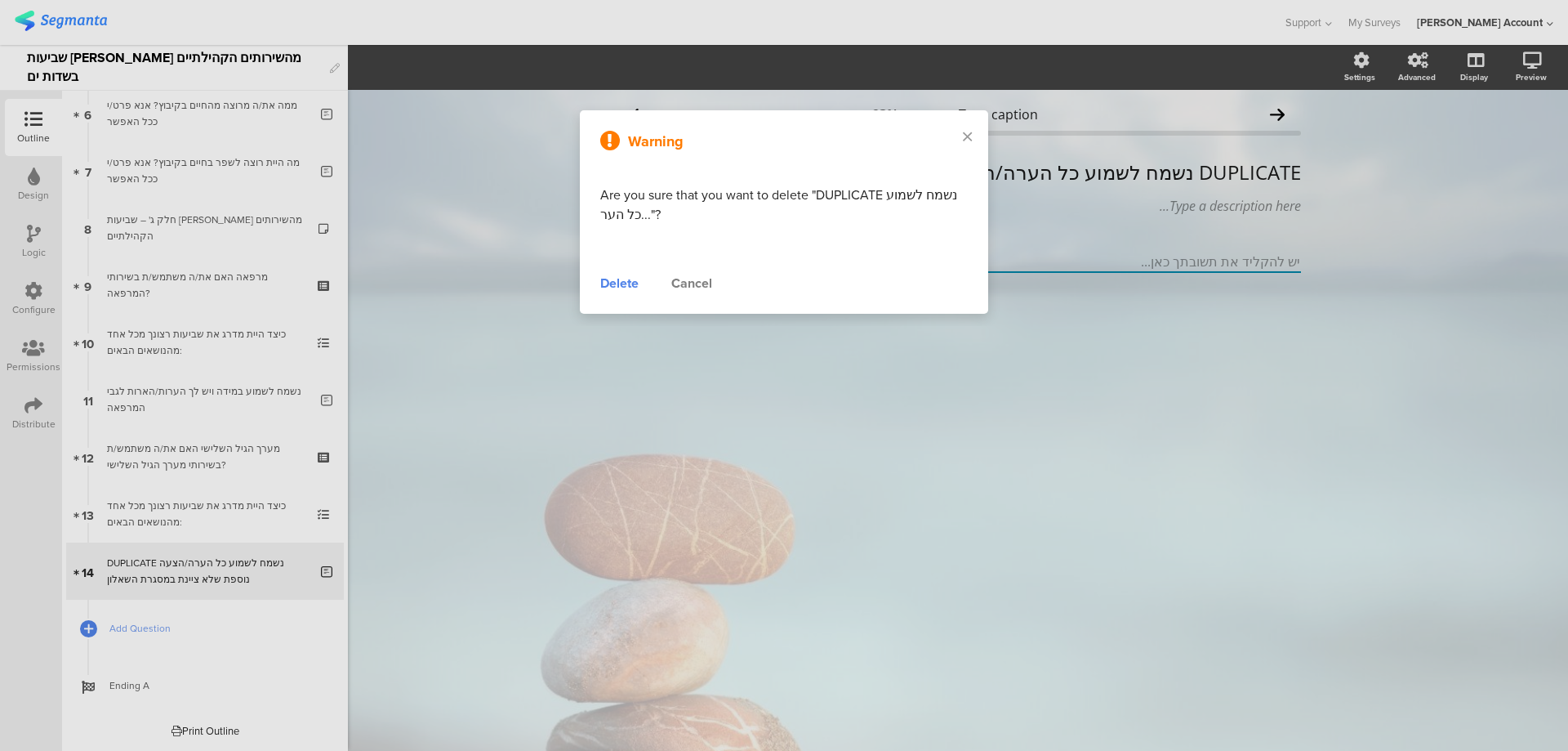
click at [606, 284] on div "Delete" at bounding box center [620, 284] width 39 height 20
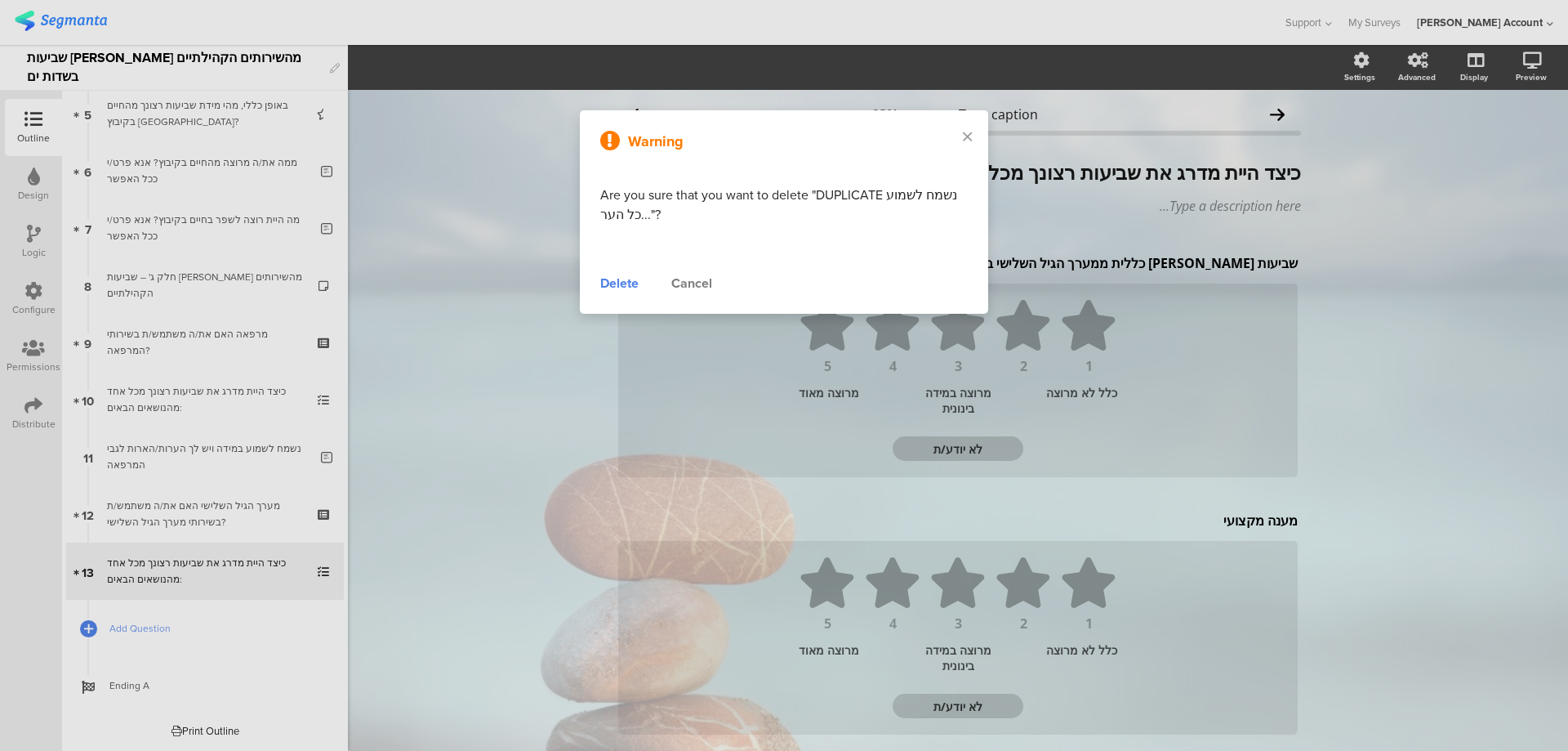
scroll to position [300, 0]
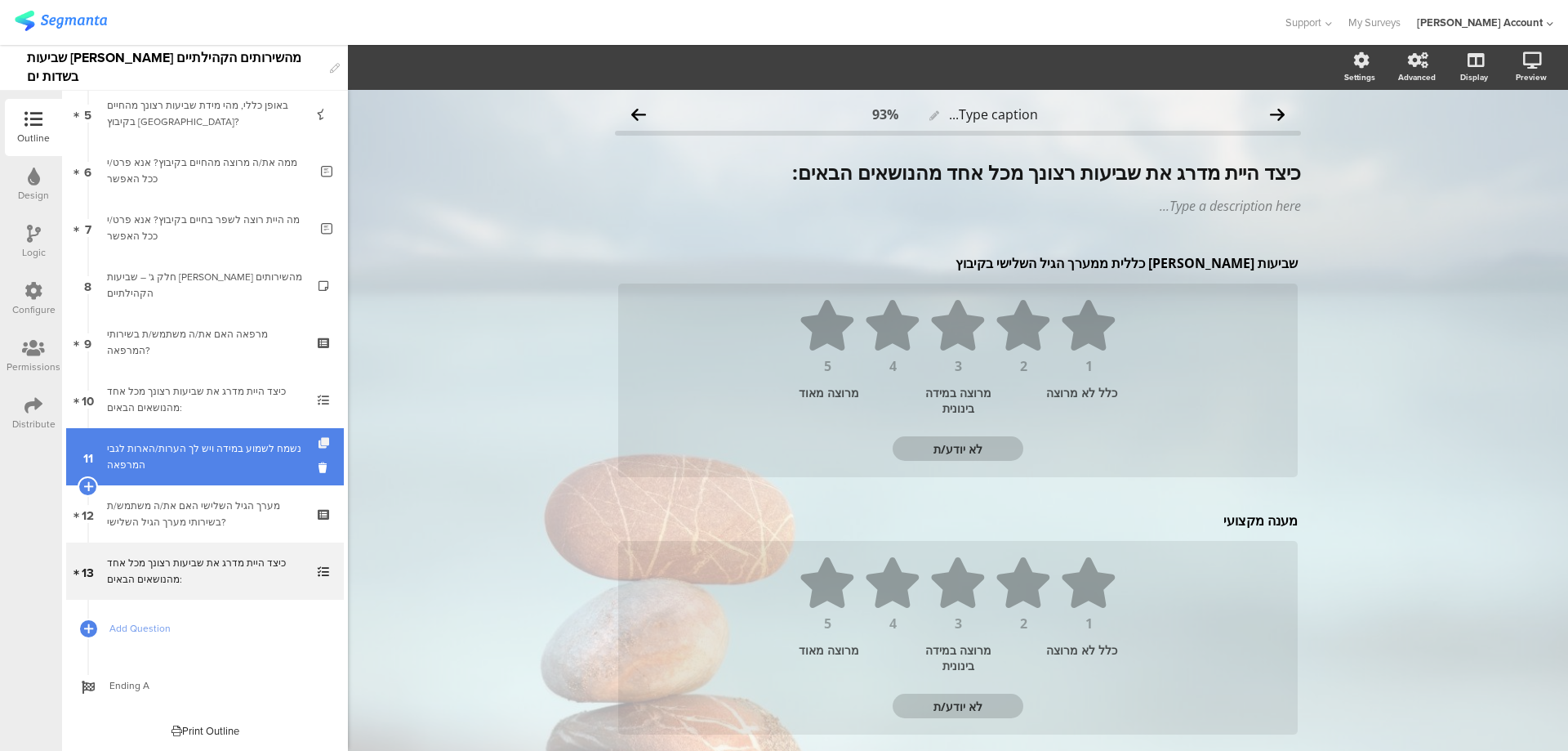
click at [319, 441] on icon at bounding box center [325, 443] width 14 height 11
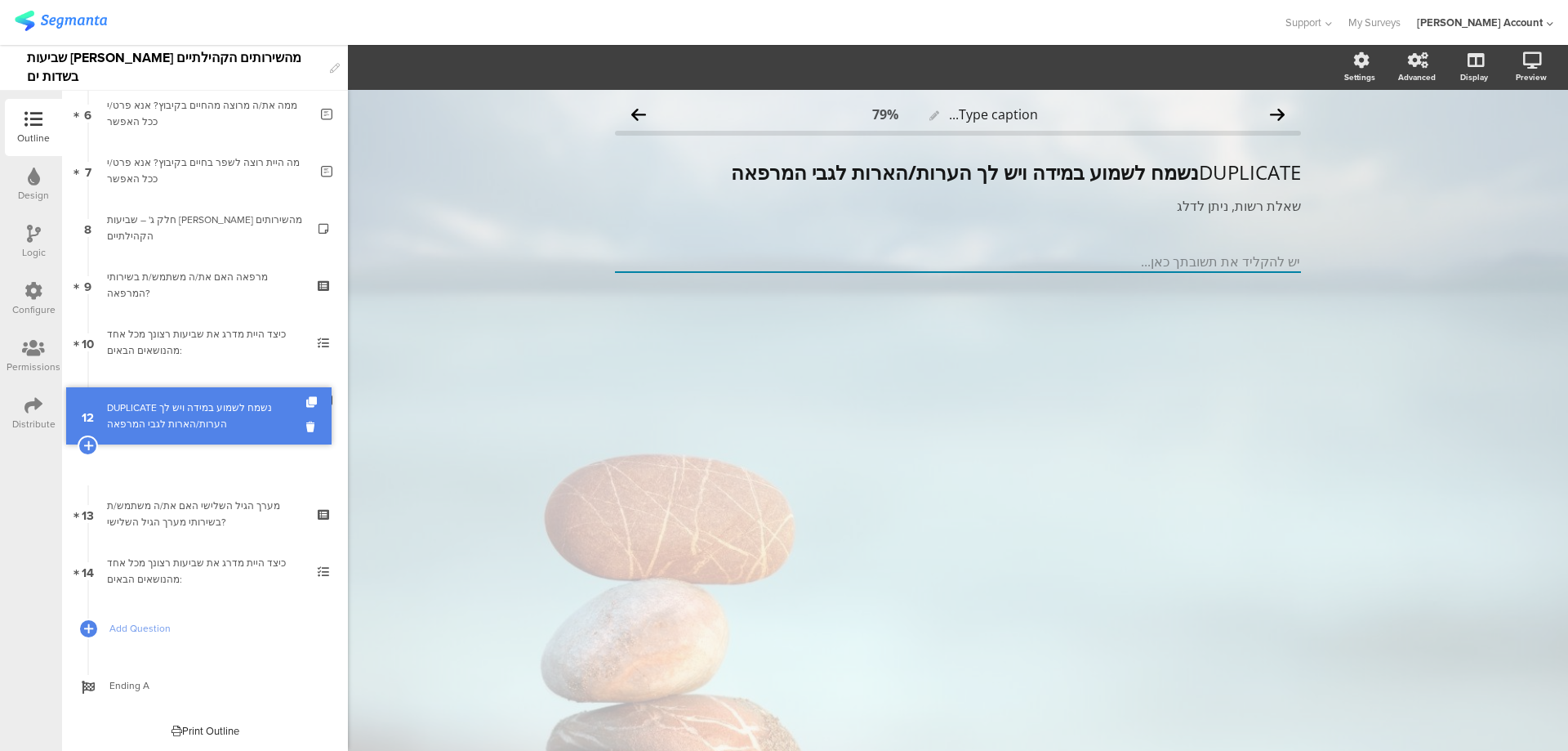
scroll to position [300, 0]
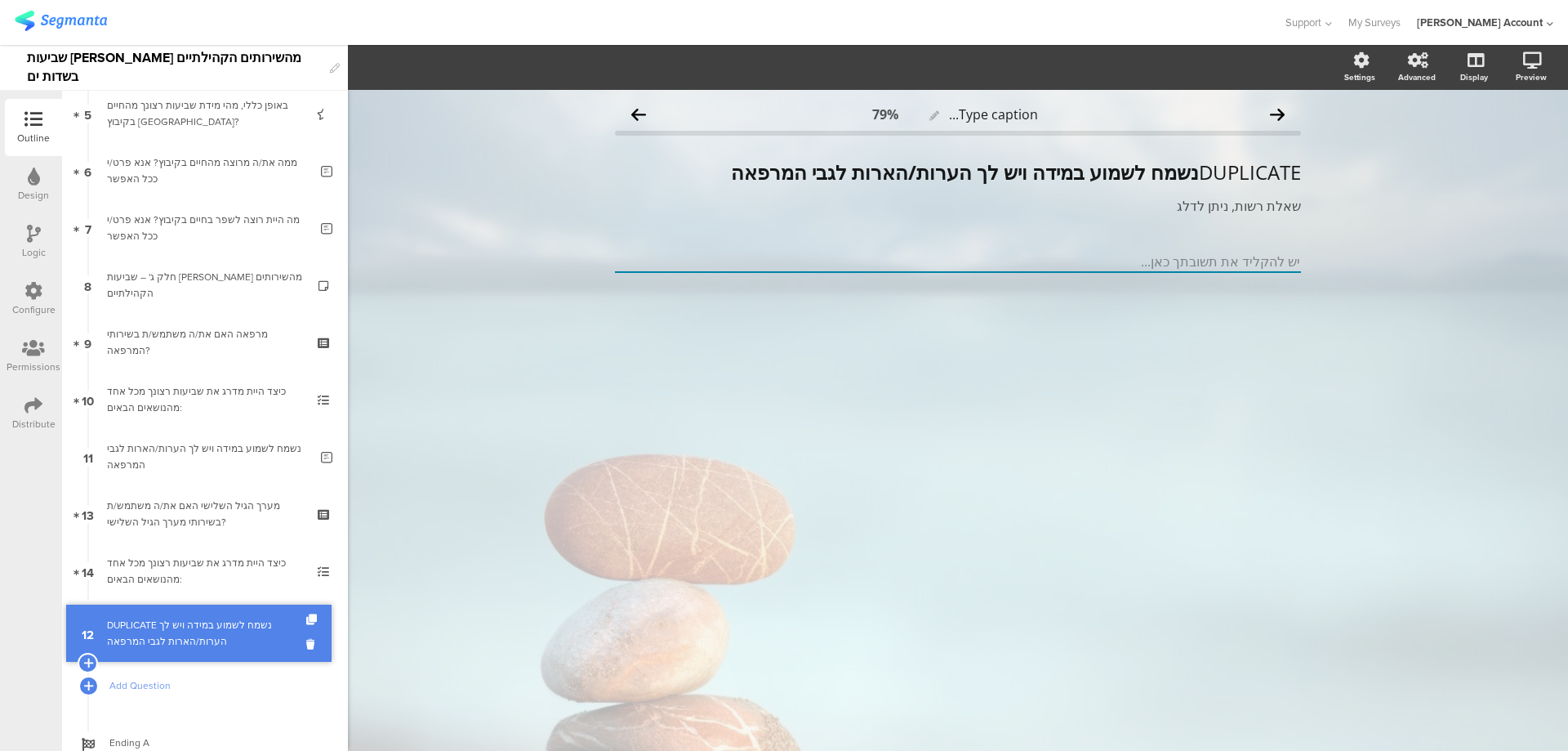
drag, startPoint x: 264, startPoint y: 441, endPoint x: 260, endPoint y: 617, distance: 176.0
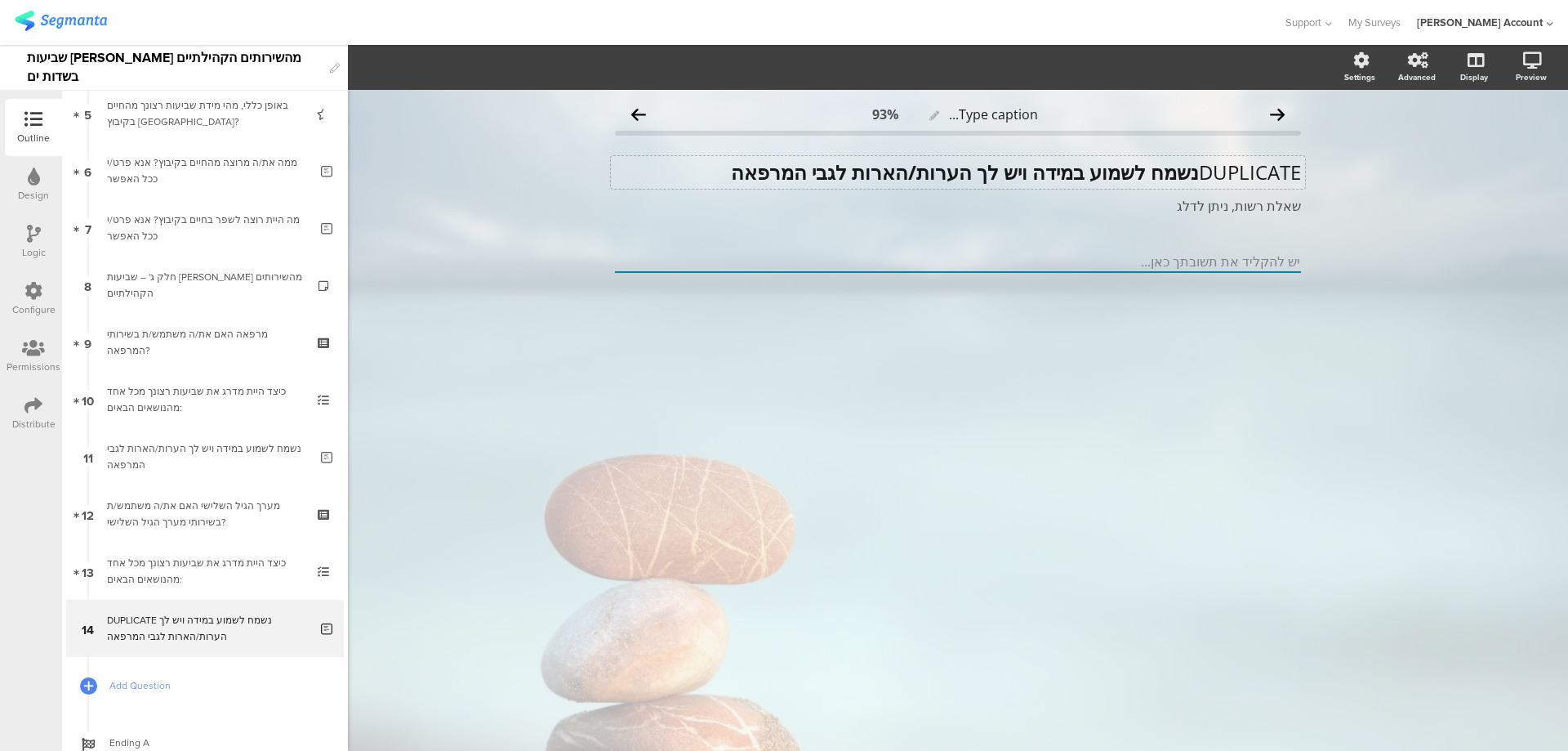
click at [1193, 176] on div "DUPLICATE נשמח לשמוע במידה ויש לך הערות/הארות לגבי המרפאה DUPLICATE נשמח לשמוע …" at bounding box center [958, 172] width 695 height 33
drag, startPoint x: 888, startPoint y: 172, endPoint x: 764, endPoint y: 185, distance: 124.7
click at [764, 185] on div "נשמח לשמוע במידה ויש לך הערות/הארות לגבי המרפאה נשמח לשמוע במידה ויש לך הערות/ה…" at bounding box center [958, 172] width 695 height 33
click at [901, 176] on strong "נשמח לשמוע במידה ויש לך הערות/הארות לגבי מערך הגיל השלישי" at bounding box center [1025, 171] width 551 height 27
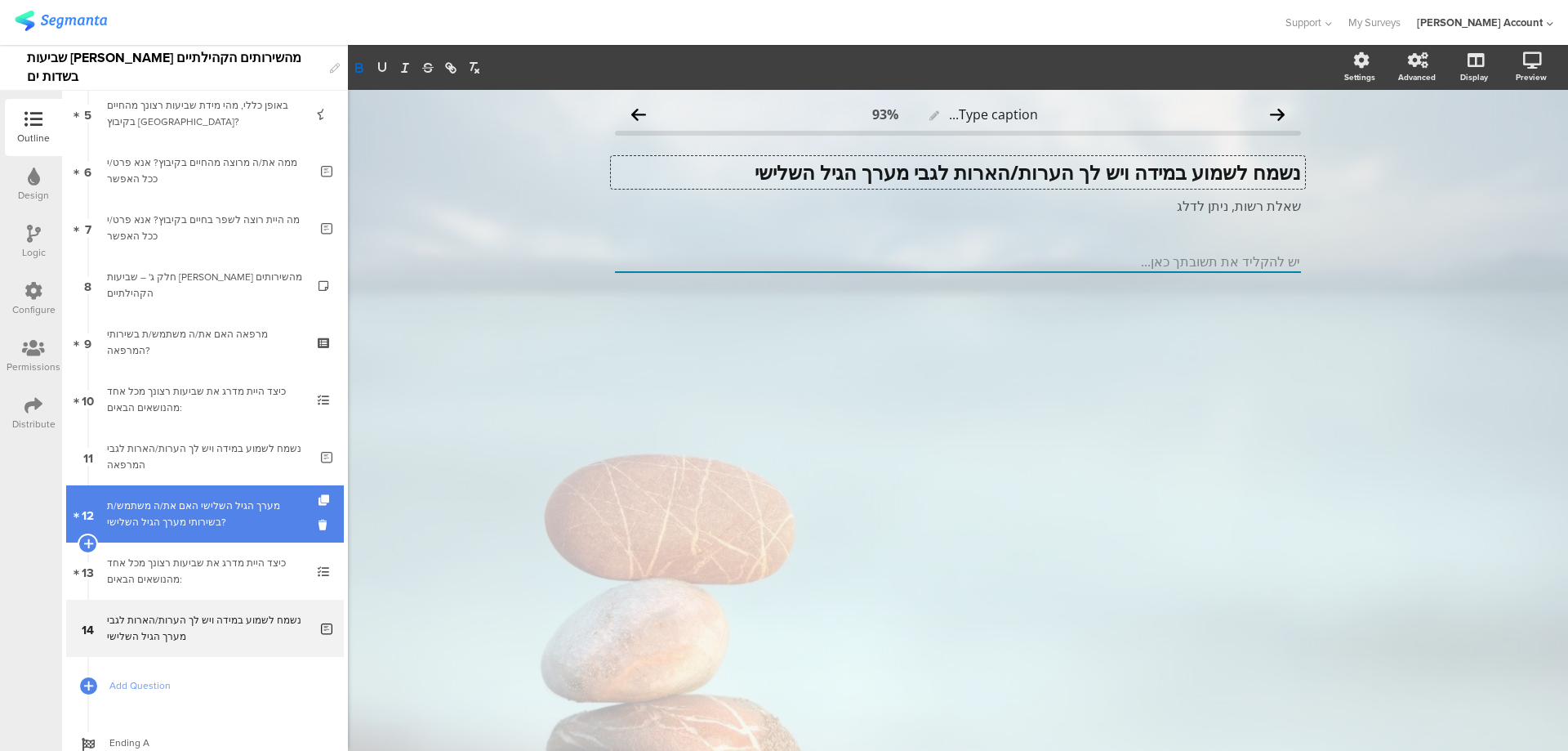
scroll to position [357, 0]
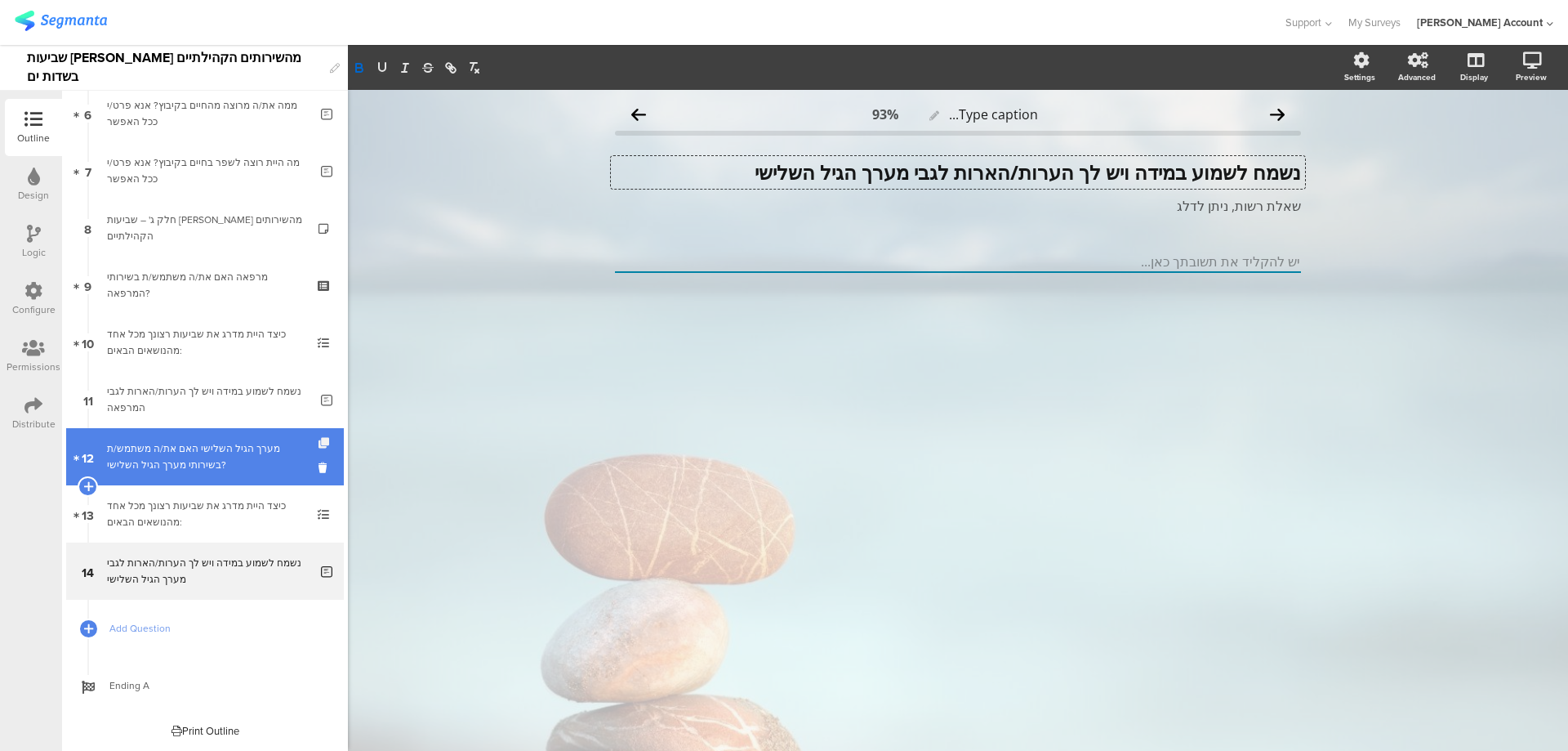
click at [319, 442] on icon at bounding box center [325, 443] width 14 height 11
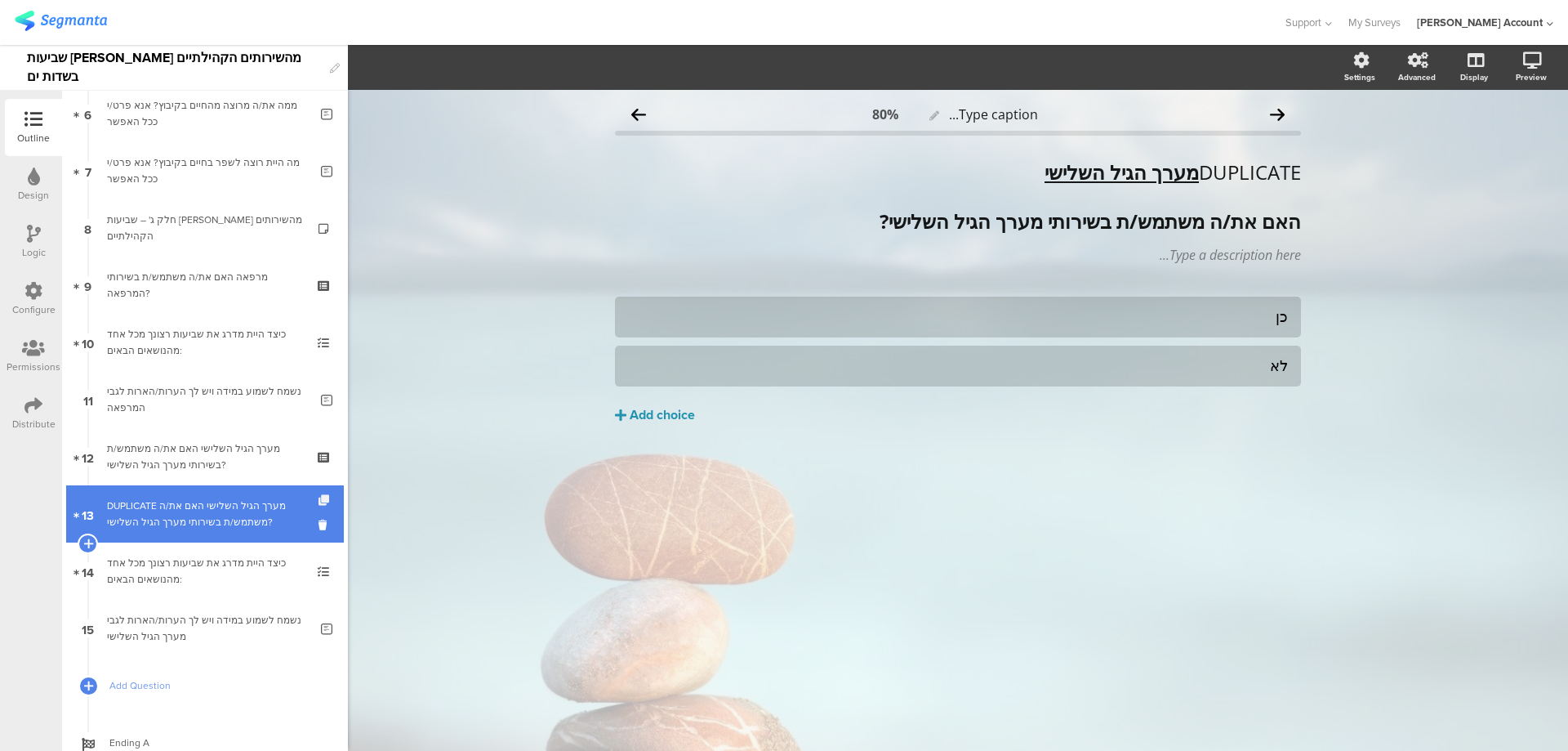
scroll to position [415, 0]
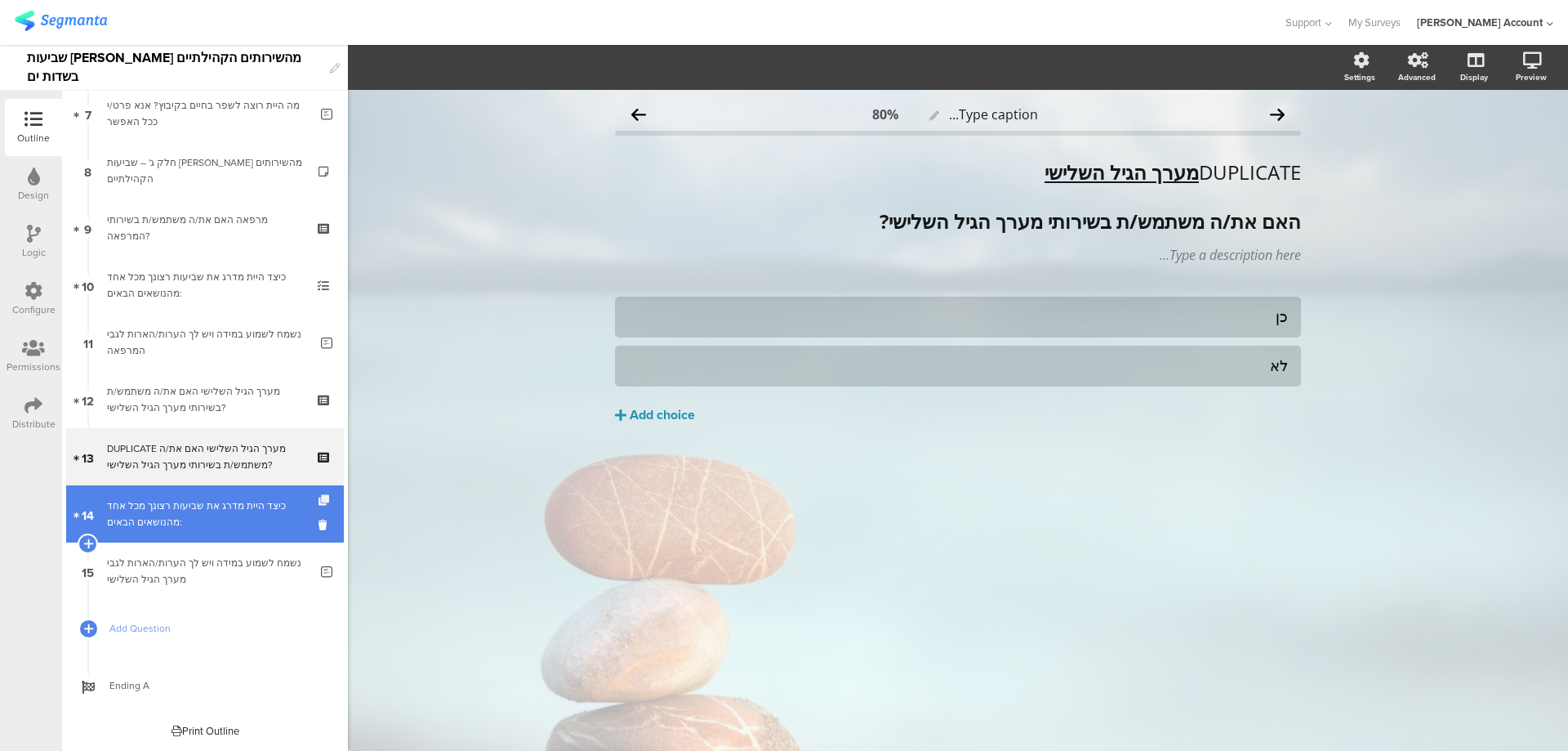
click at [319, 497] on icon at bounding box center [325, 500] width 14 height 11
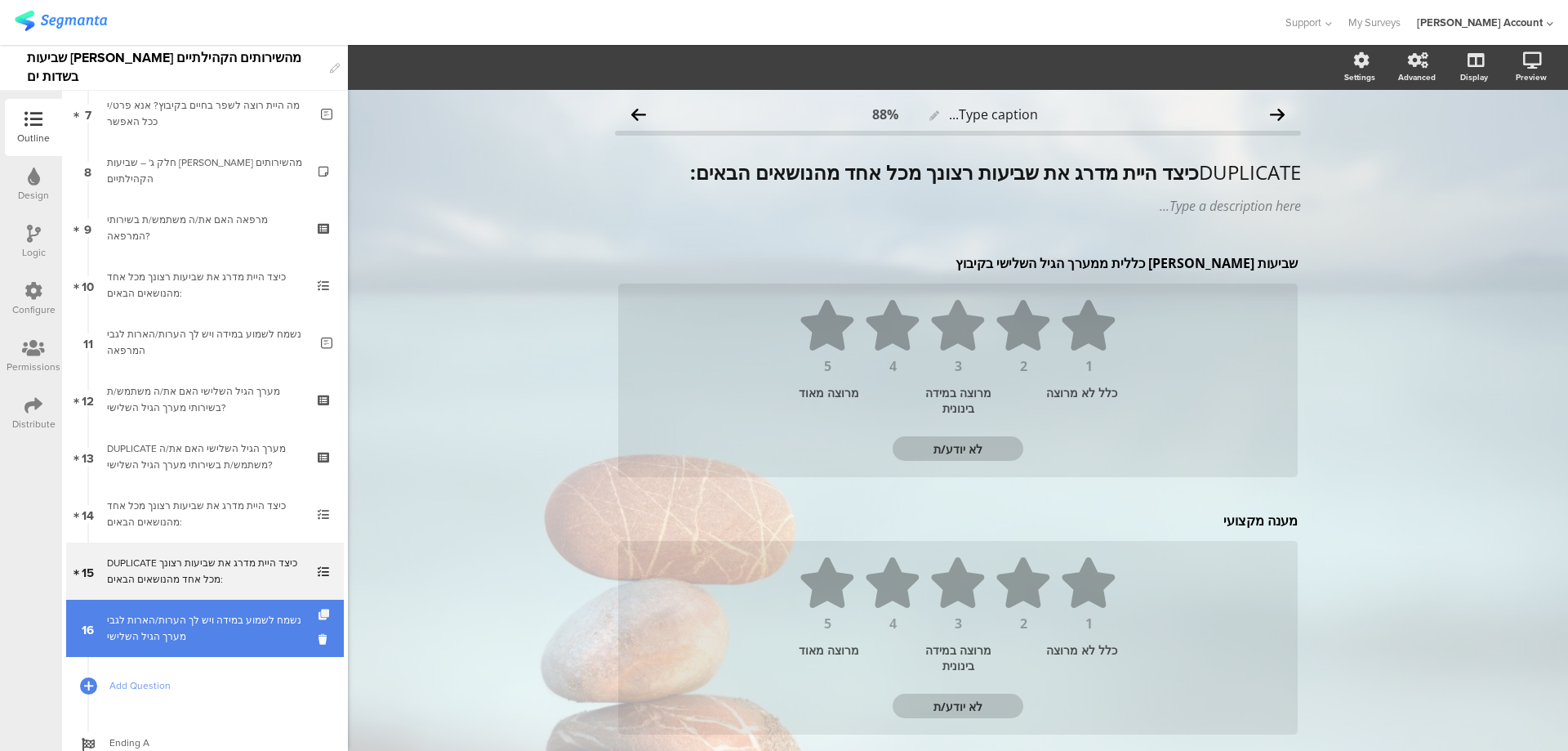
click at [319, 611] on icon at bounding box center [325, 615] width 14 height 11
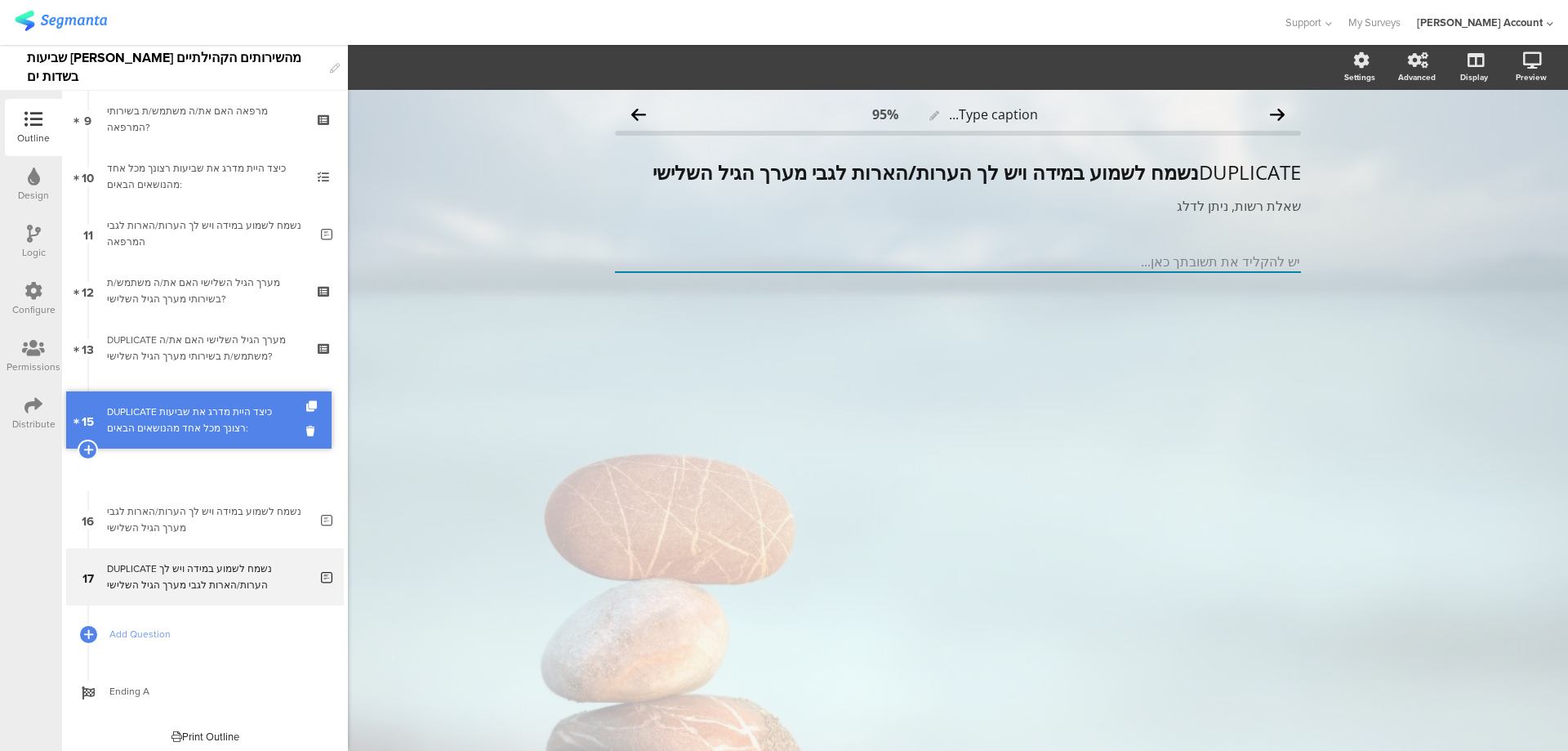
scroll to position [472, 0]
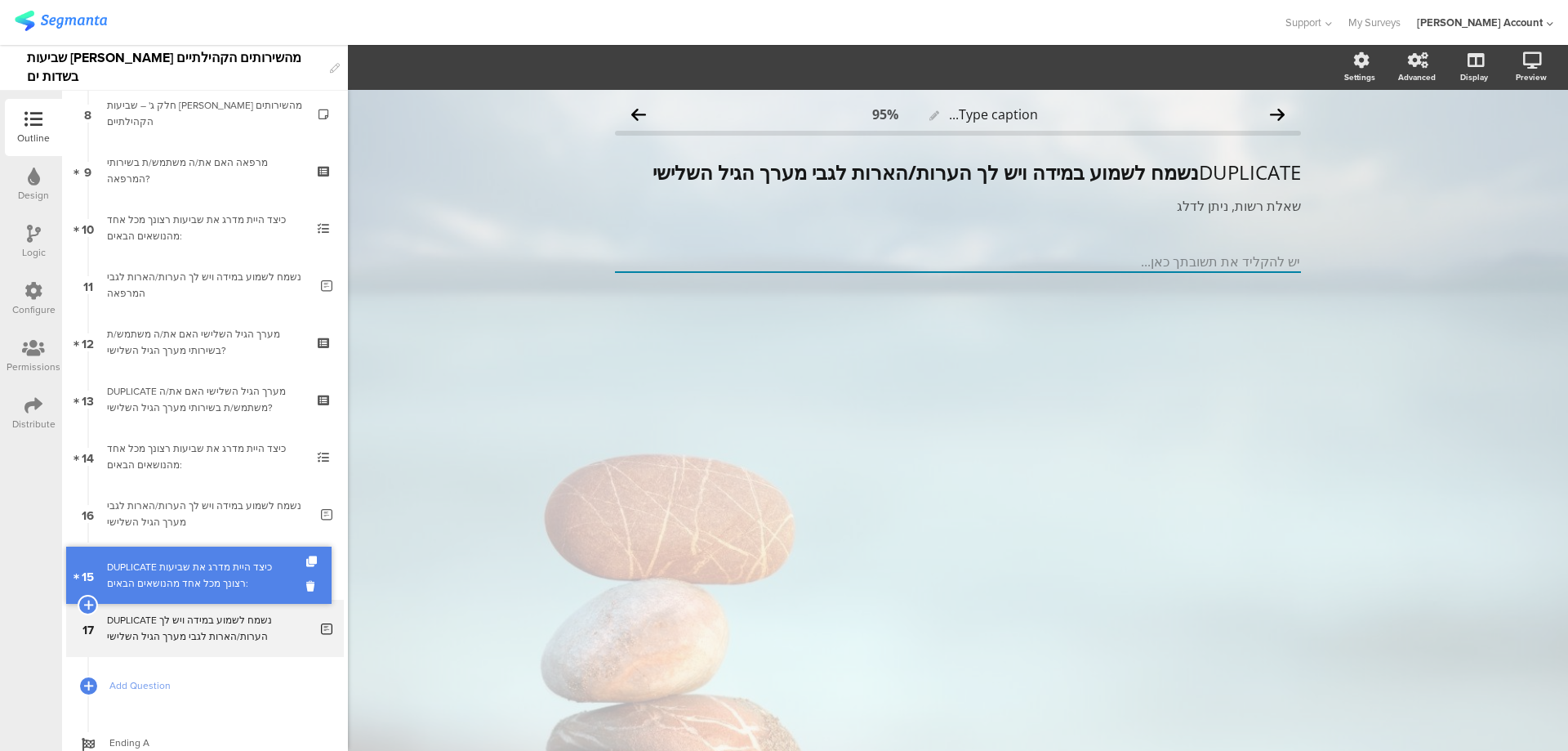
drag, startPoint x: 278, startPoint y: 469, endPoint x: 279, endPoint y: 582, distance: 113.0
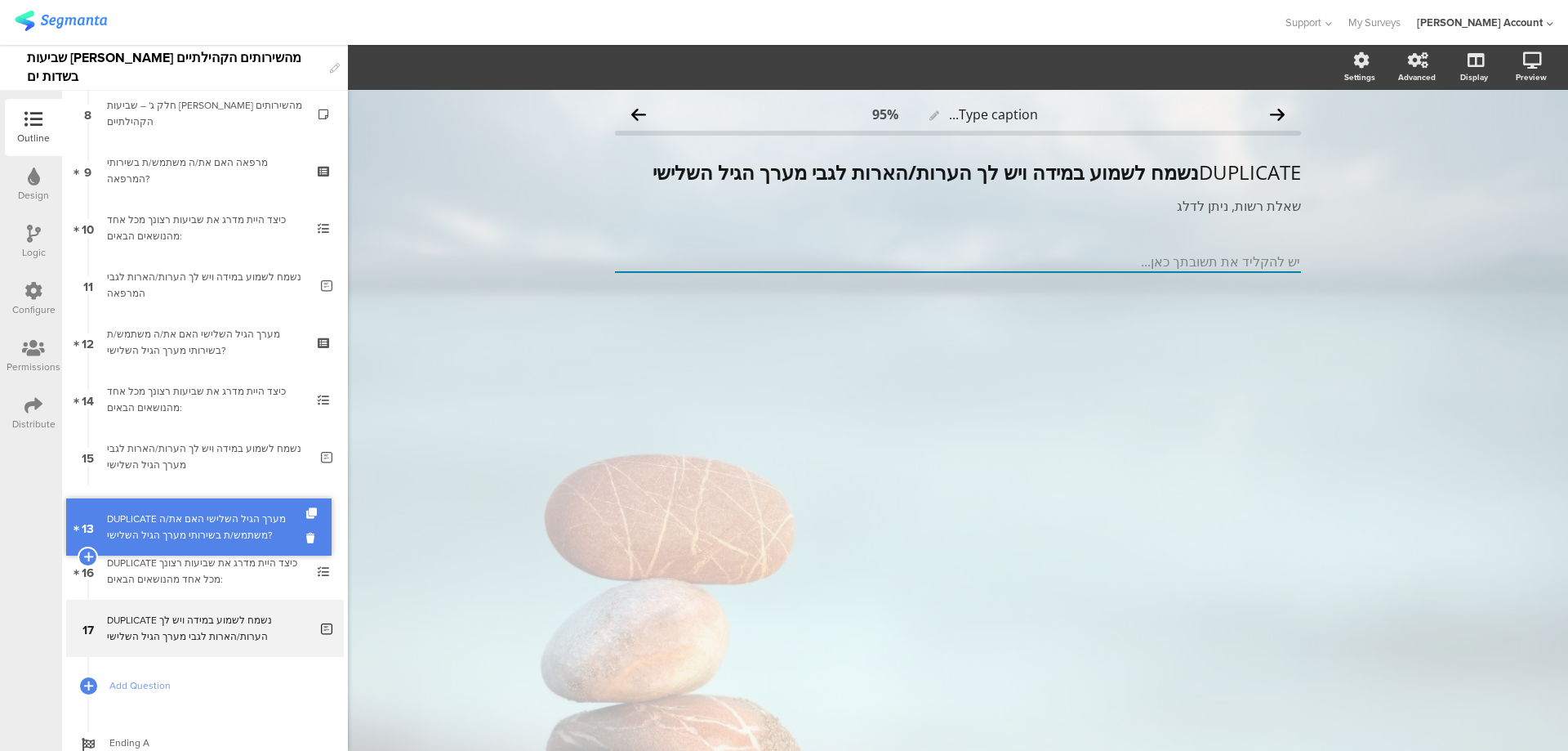
drag, startPoint x: 255, startPoint y: 407, endPoint x: 255, endPoint y: 534, distance: 127.0
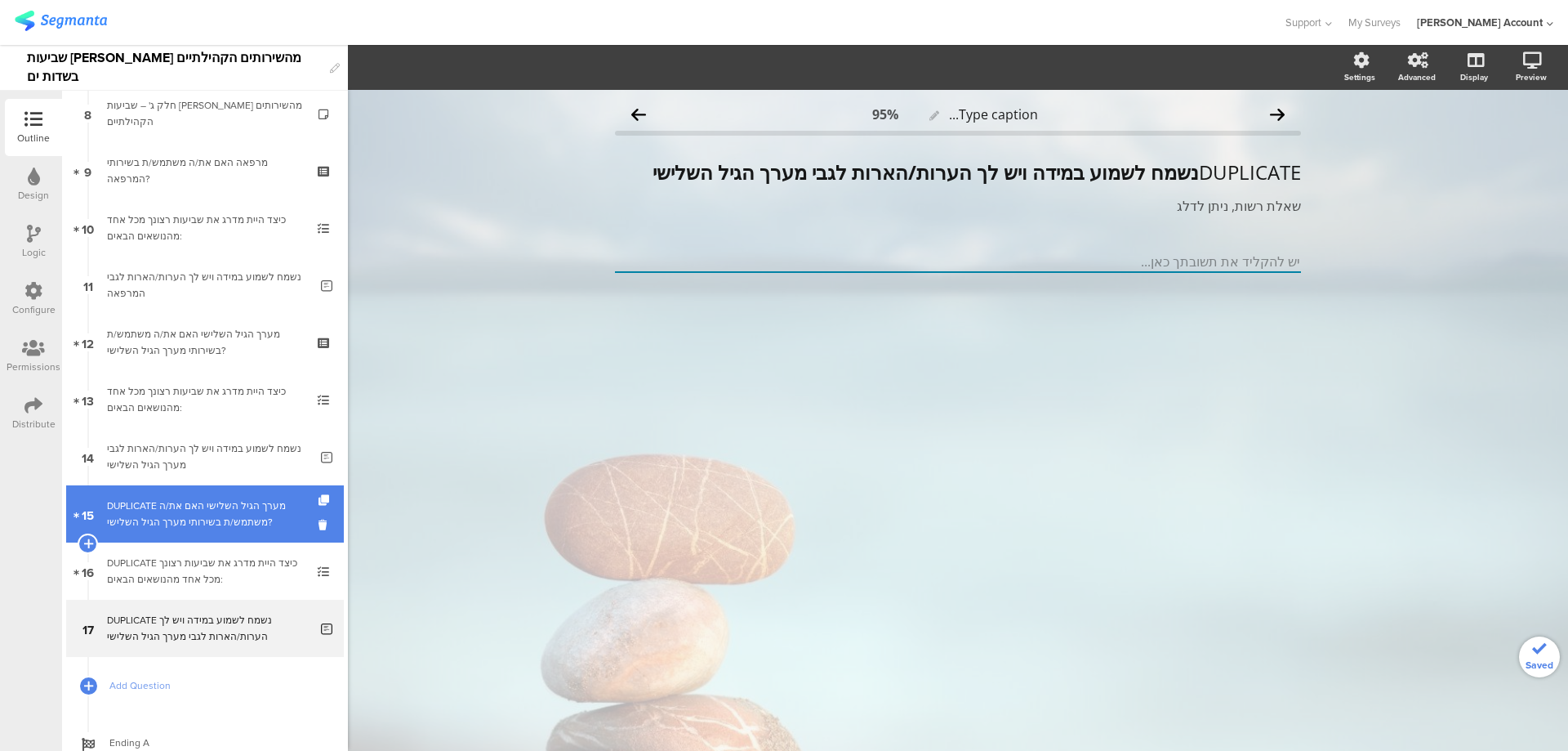
click at [255, 520] on div "DUPLICATE מערך הגיל השלישי האם את/ה משתמש/ת בשירותי מערך הגיל השלישי?" at bounding box center [204, 514] width 195 height 33
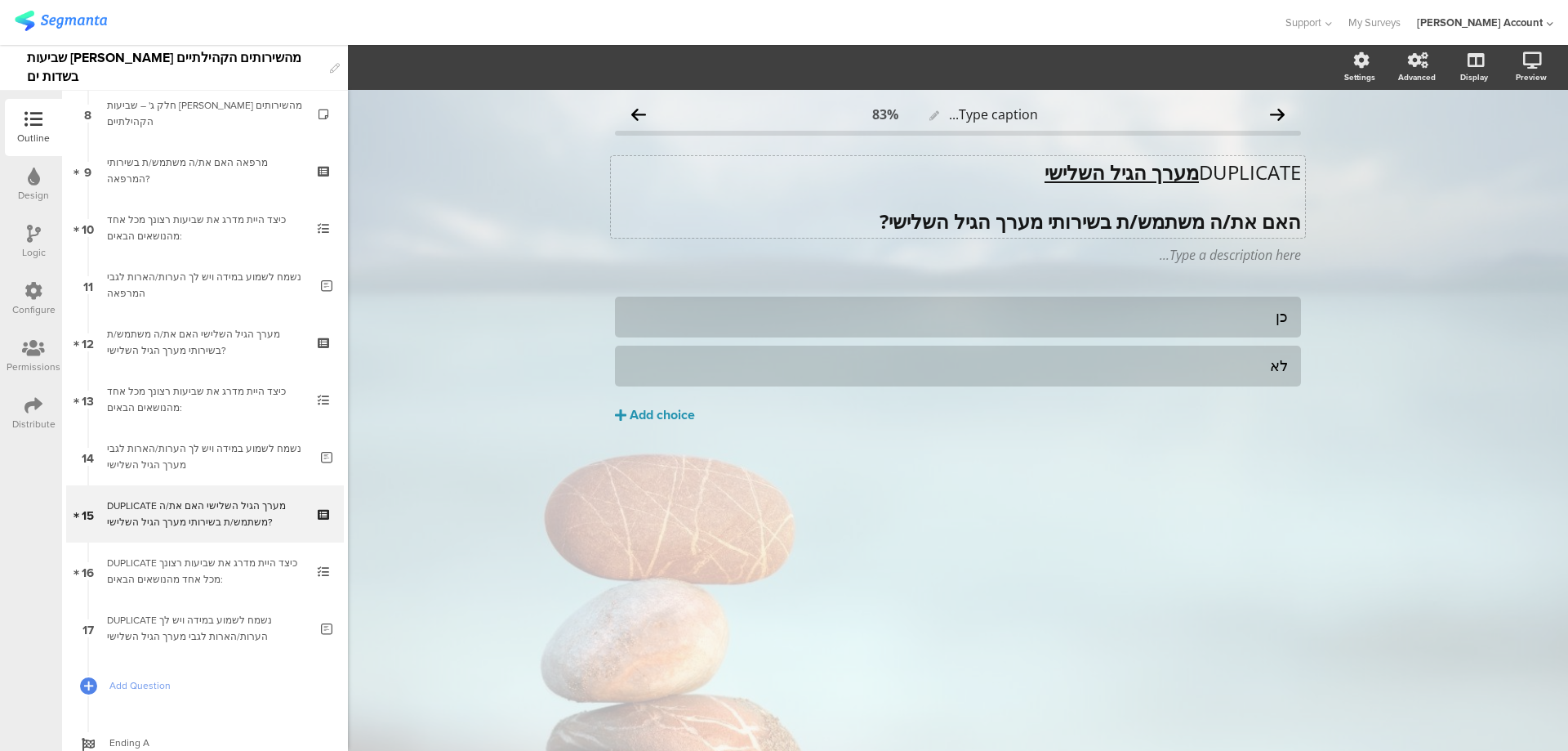
click at [1110, 167] on div "DUPLICATE מערך הגיל השלישי האם את/ה משתמש/ת בשירותי מערך הגיל השלישי? DUPLICATE…" at bounding box center [958, 196] width 695 height 82
click at [1110, 167] on u "מערך הגיל השלישי" at bounding box center [1121, 171] width 154 height 27
click at [1266, 173] on p "מרפאת שיניים" at bounding box center [957, 172] width 686 height 25
click at [1266, 172] on p "מרפאת שיניים" at bounding box center [957, 172] width 686 height 25
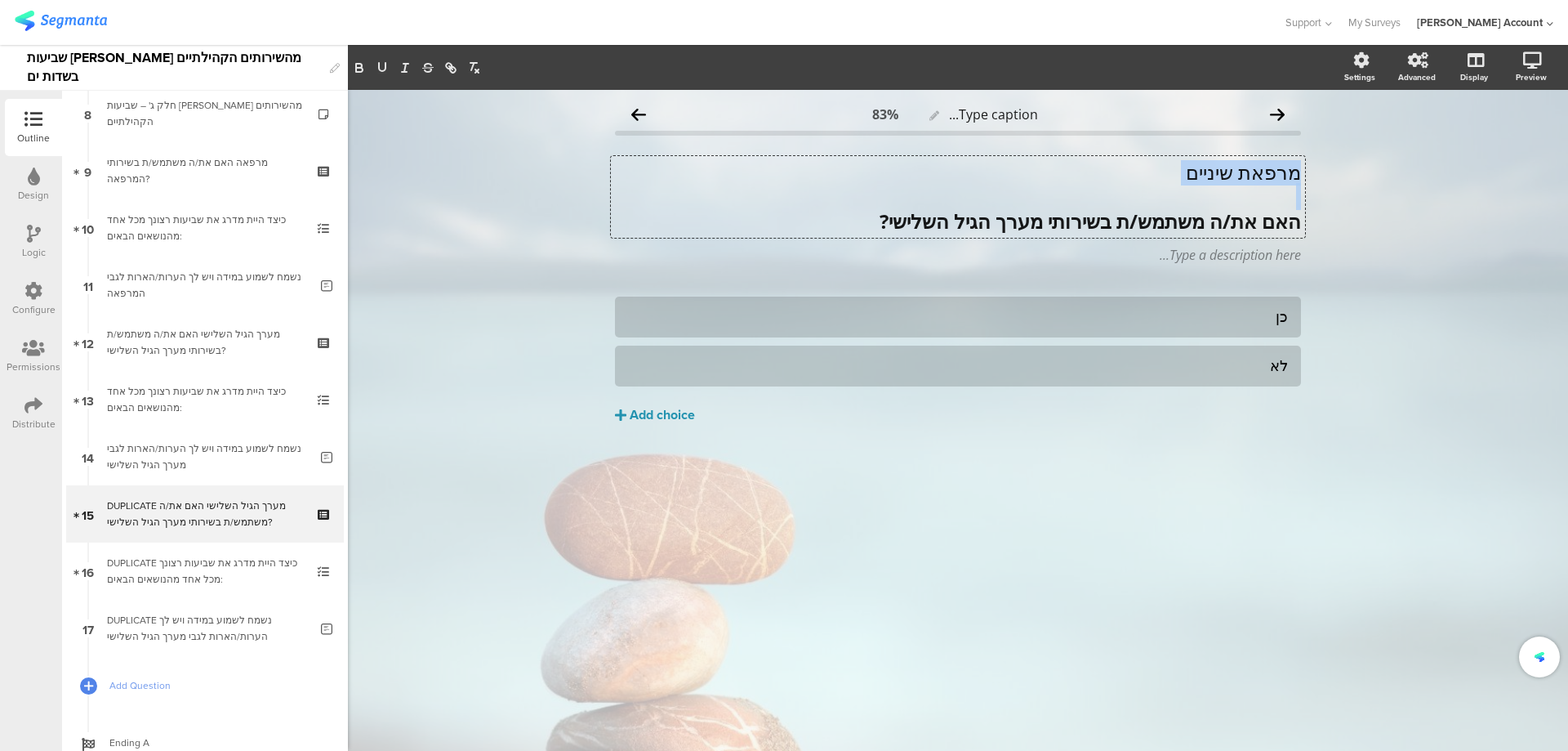
click at [1266, 172] on p "מרפאת שיניים" at bounding box center [957, 172] width 686 height 25
click at [356, 64] on icon "button" at bounding box center [358, 65] width 6 height 4
click at [390, 65] on button "button" at bounding box center [382, 68] width 23 height 20
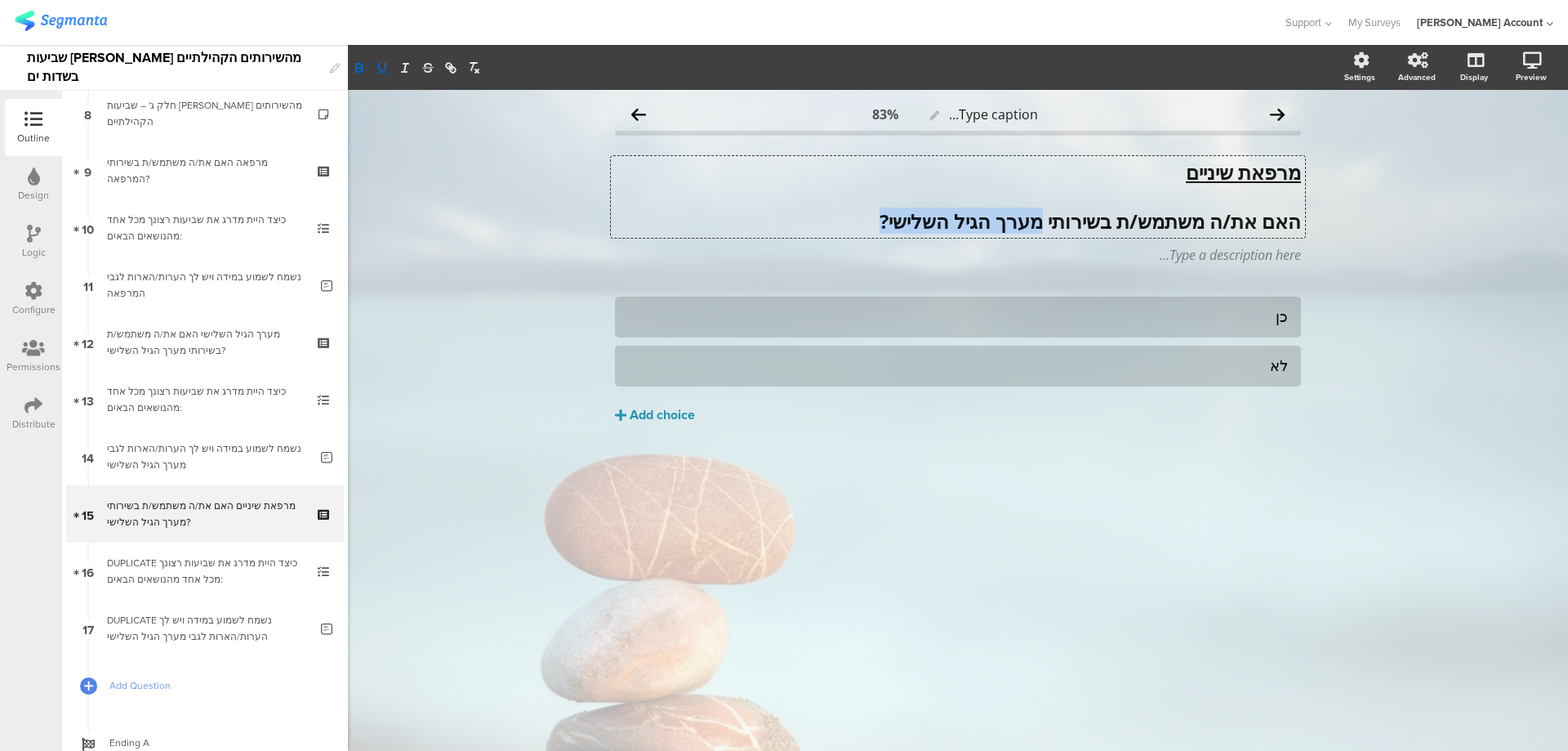
drag, startPoint x: 1032, startPoint y: 222, endPoint x: 815, endPoint y: 220, distance: 217.0
click at [815, 220] on p "האם את/ה משתמש/ת בשירותי מערך הגיל השלישי?" at bounding box center [957, 222] width 686 height 25
click at [1253, 318] on div "כן" at bounding box center [957, 317] width 660 height 19
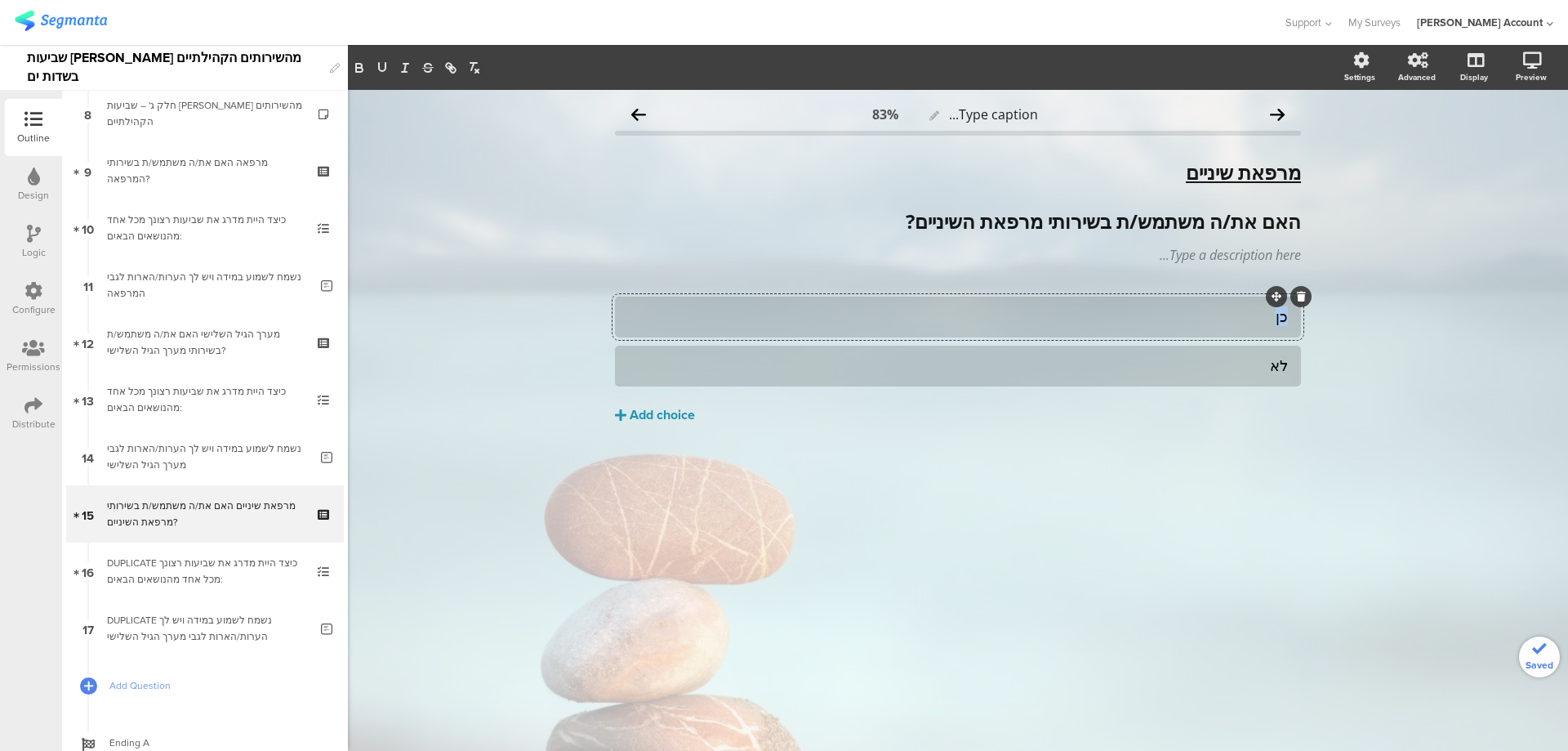
click at [1253, 317] on div "כן" at bounding box center [957, 317] width 660 height 19
click at [1267, 362] on div "לא" at bounding box center [957, 365] width 660 height 19
click at [657, 407] on div "Add choice" at bounding box center [662, 415] width 65 height 17
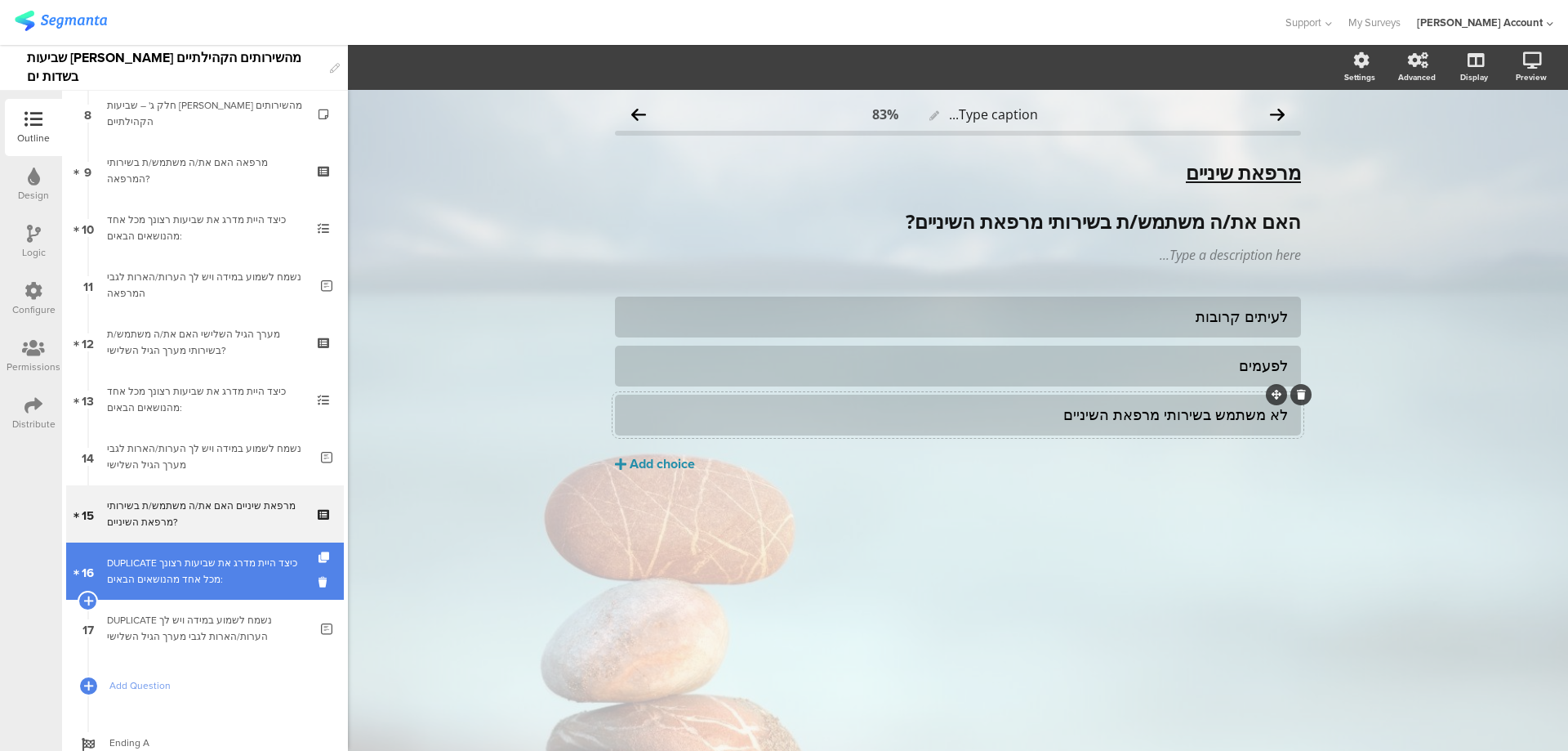
click at [208, 580] on div "DUPLICATE כיצד היית מדרג את שביעות רצונך מכל אחד מהנושאים הבאים:" at bounding box center [204, 571] width 195 height 33
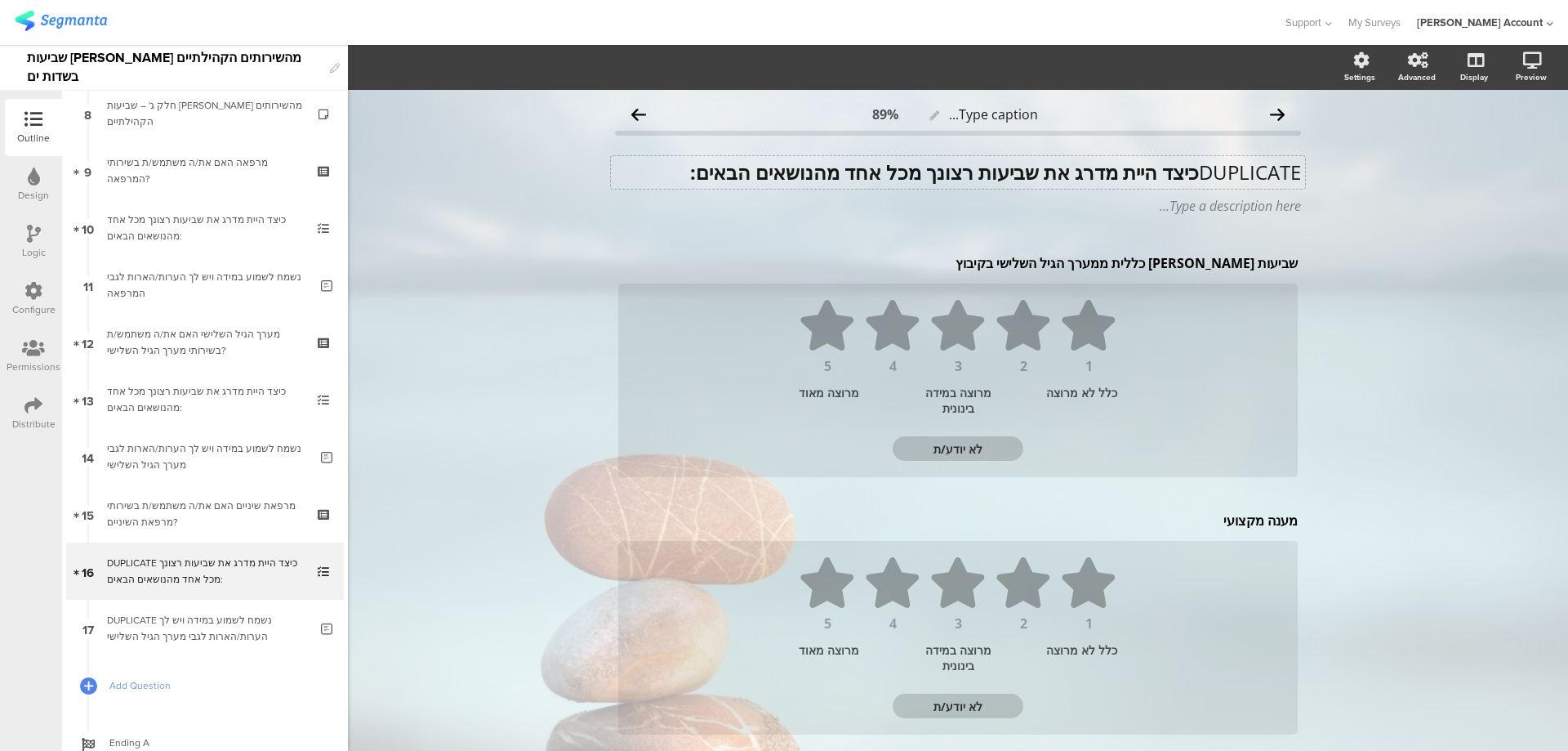
click at [1187, 171] on div "DUPLICATE כיצד היית מדרג את שביעות רצונך מכל אחד מהנושאים הבאים: DUPLICATE כיצד…" at bounding box center [958, 172] width 695 height 33
click at [1239, 260] on div "שביעות רצון כללית ממערך הגיל השלישי בקיבוץ שביעות רצון כללית ממערך הגיל השלישי …" at bounding box center [957, 263] width 688 height 26
click at [1239, 260] on p "שביעות רצון כללית ממערך הגיל השלישי בקיבוץ" at bounding box center [957, 263] width 680 height 18
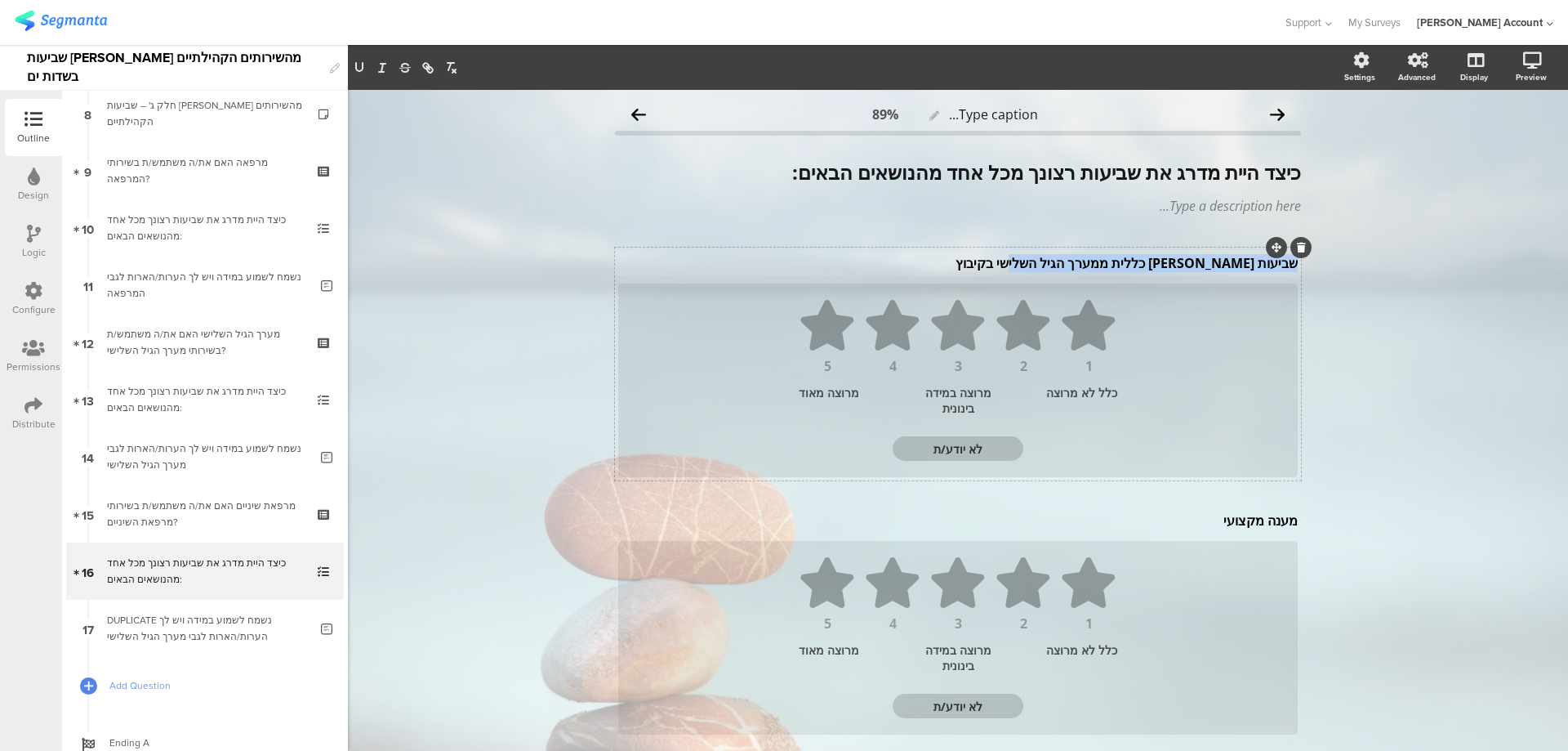
click at [1239, 260] on p "שביעות רצון כללית ממערך הגיל השלישי בקיבוץ" at bounding box center [957, 263] width 680 height 18
click at [1252, 521] on div "מענה מקצועי מענה מקצועי" at bounding box center [957, 521] width 688 height 26
click at [1252, 520] on p "מענה מקצועי" at bounding box center [957, 521] width 680 height 18
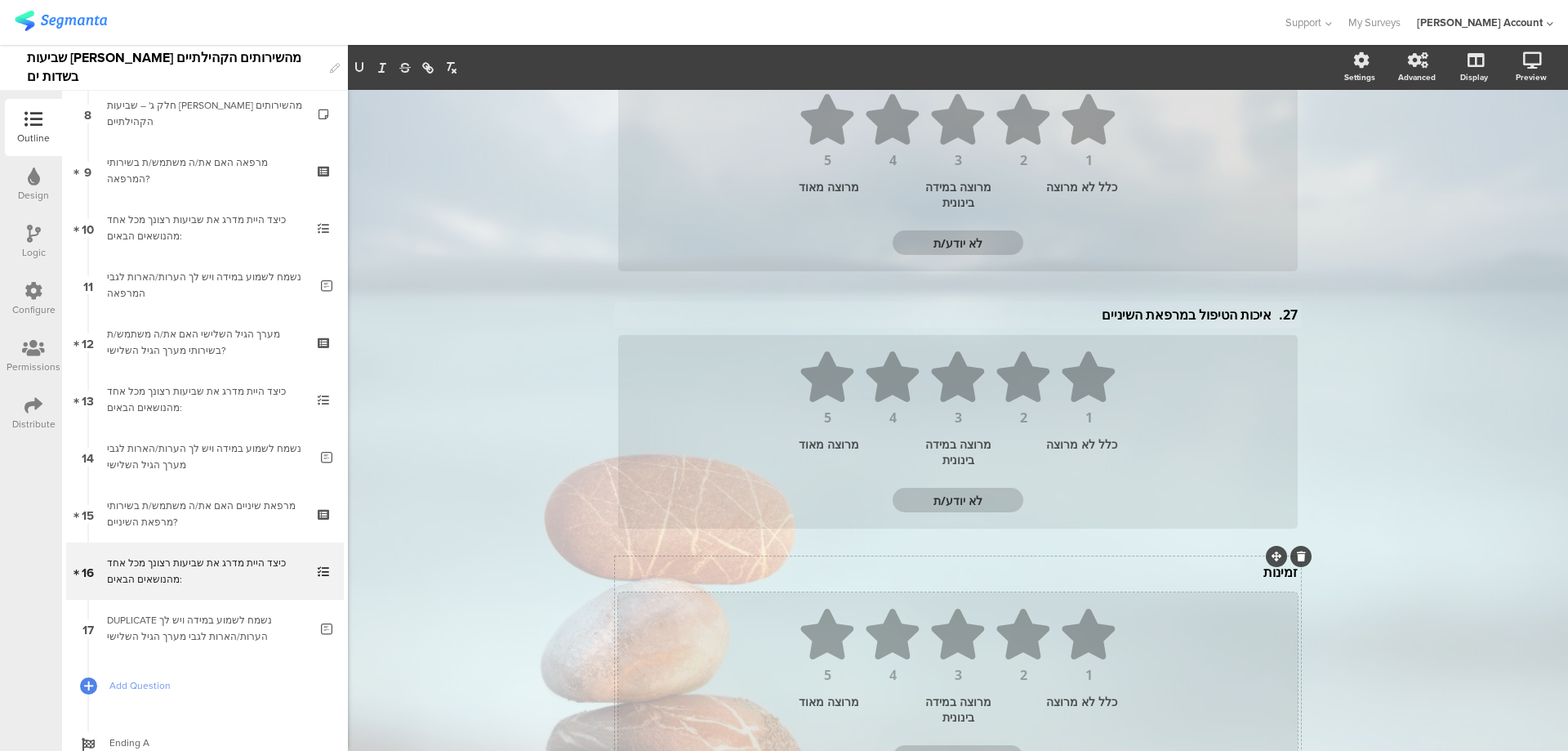
scroll to position [218, 0]
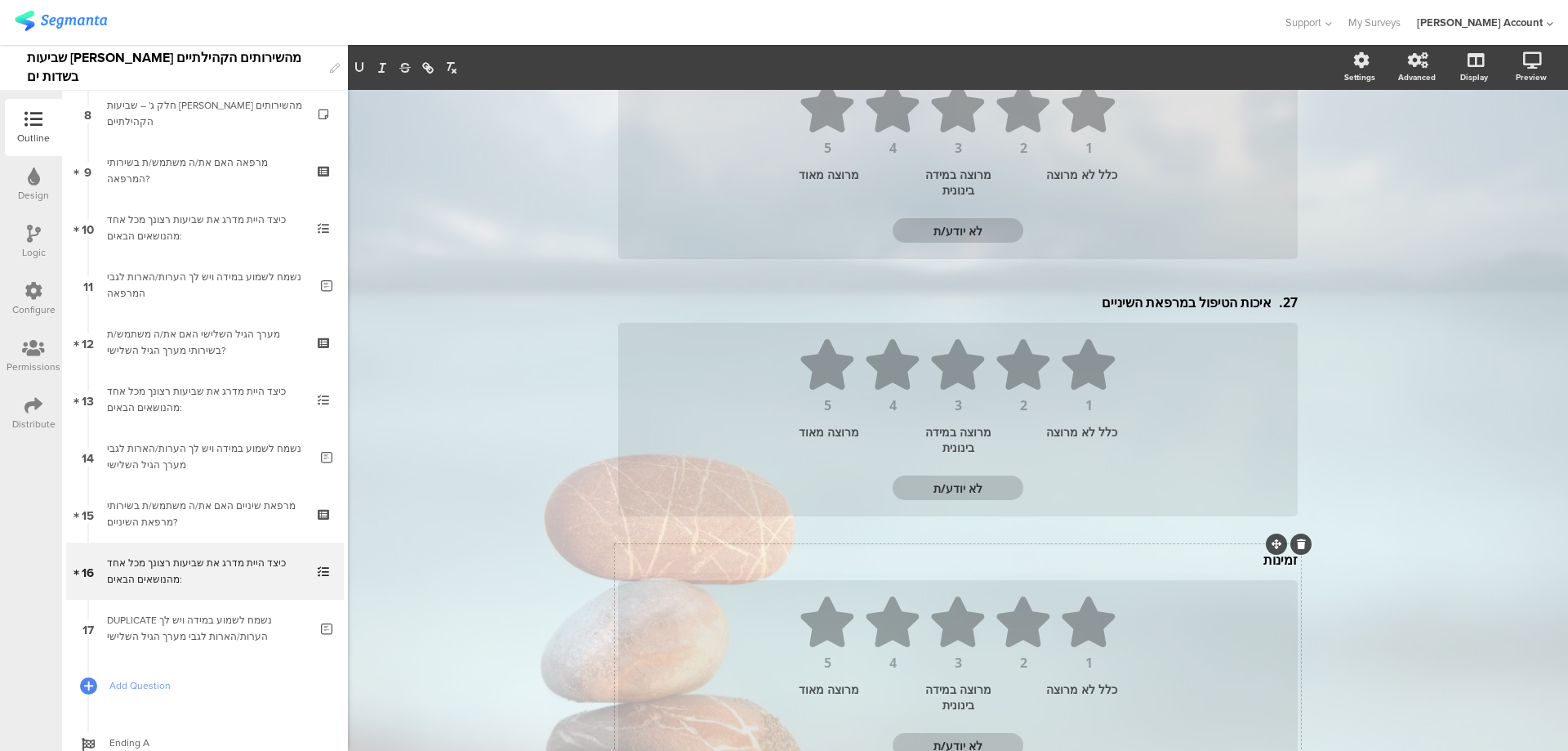
click at [1254, 562] on div "זמינות זמינות" at bounding box center [957, 560] width 688 height 26
click at [1254, 562] on p "זמינות" at bounding box center [957, 563] width 680 height 18
click at [1265, 562] on p "28. זמינות התורים" at bounding box center [957, 563] width 680 height 18
click at [1269, 307] on div "27. איכות הטיפול במרפאת השיניים 27. איכות הטיפול במרפאת השיניים" at bounding box center [957, 306] width 688 height 26
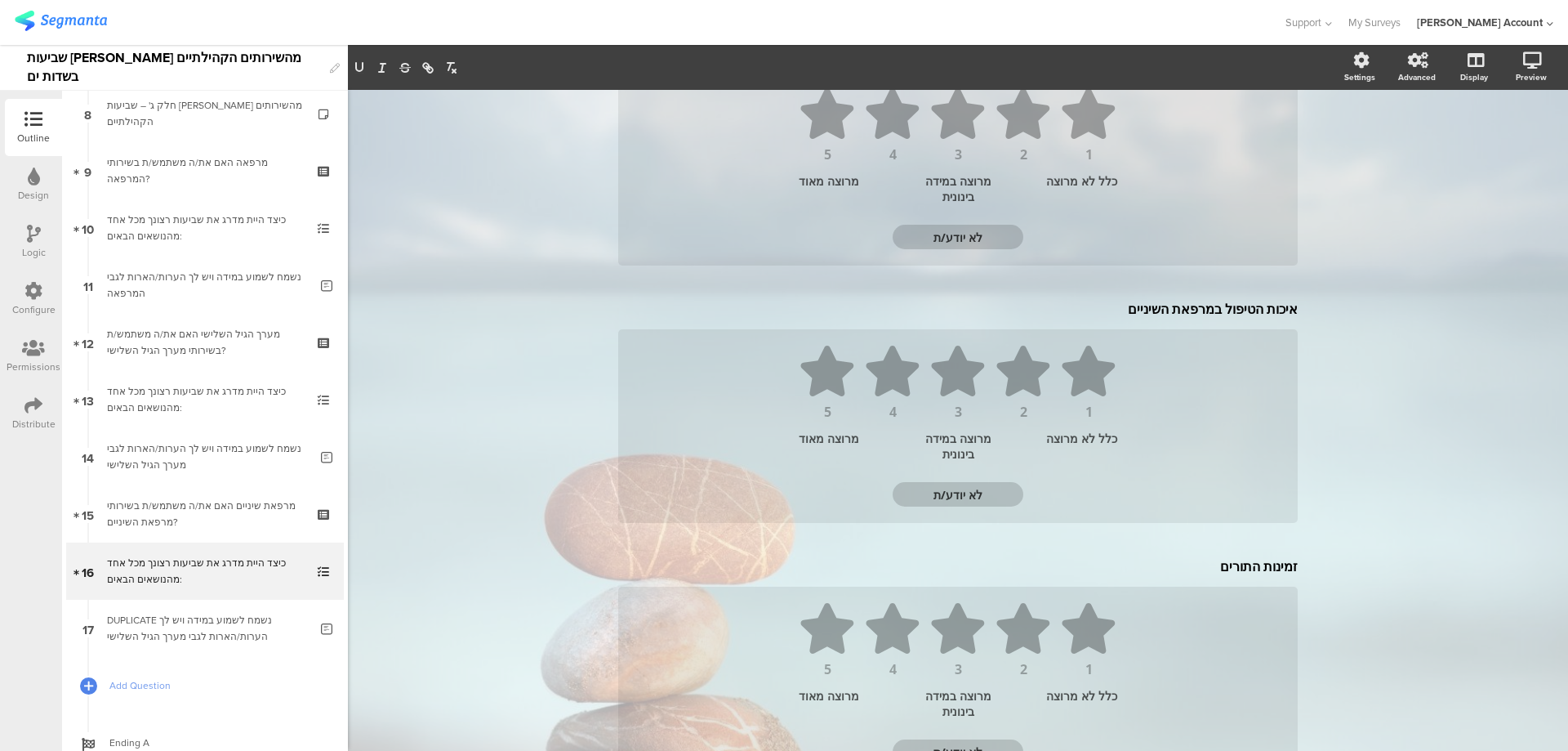
scroll to position [0, 0]
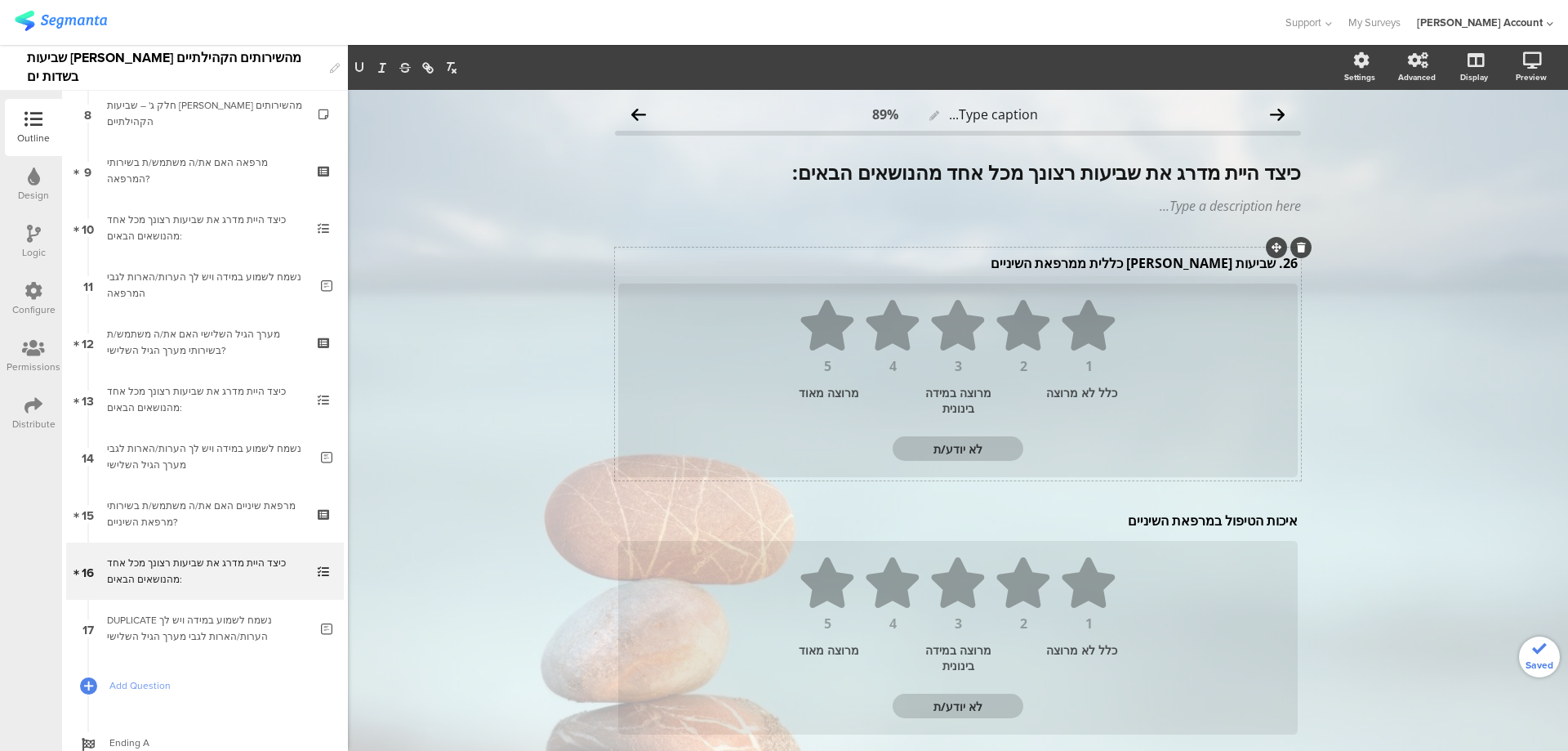
click at [1268, 268] on div "26. שביעות רצון כללית ממרפאת השיניים 26. שביעות רצון כללית ממרפאת השיניים" at bounding box center [957, 263] width 688 height 26
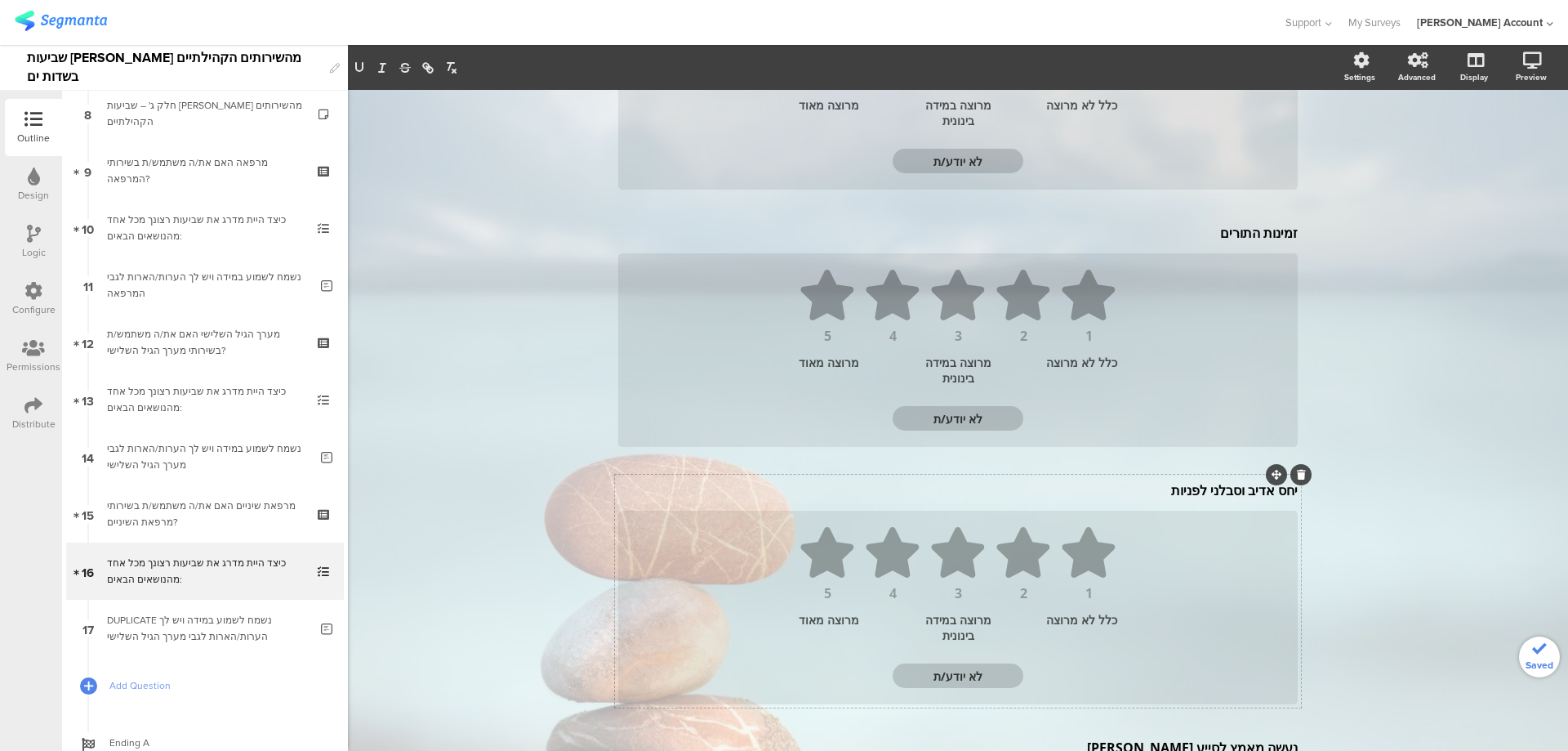
click at [1246, 486] on div "יחס אדיב וסבלני לפניות יחס אדיב וסבלני לפניות יחס אדיב וסבלני לפניות" at bounding box center [957, 490] width 688 height 26
click at [1297, 477] on icon at bounding box center [1301, 478] width 9 height 10
click at [1297, 479] on icon at bounding box center [1301, 478] width 9 height 10
click at [0, 0] on icon at bounding box center [0, 0] width 0 height 0
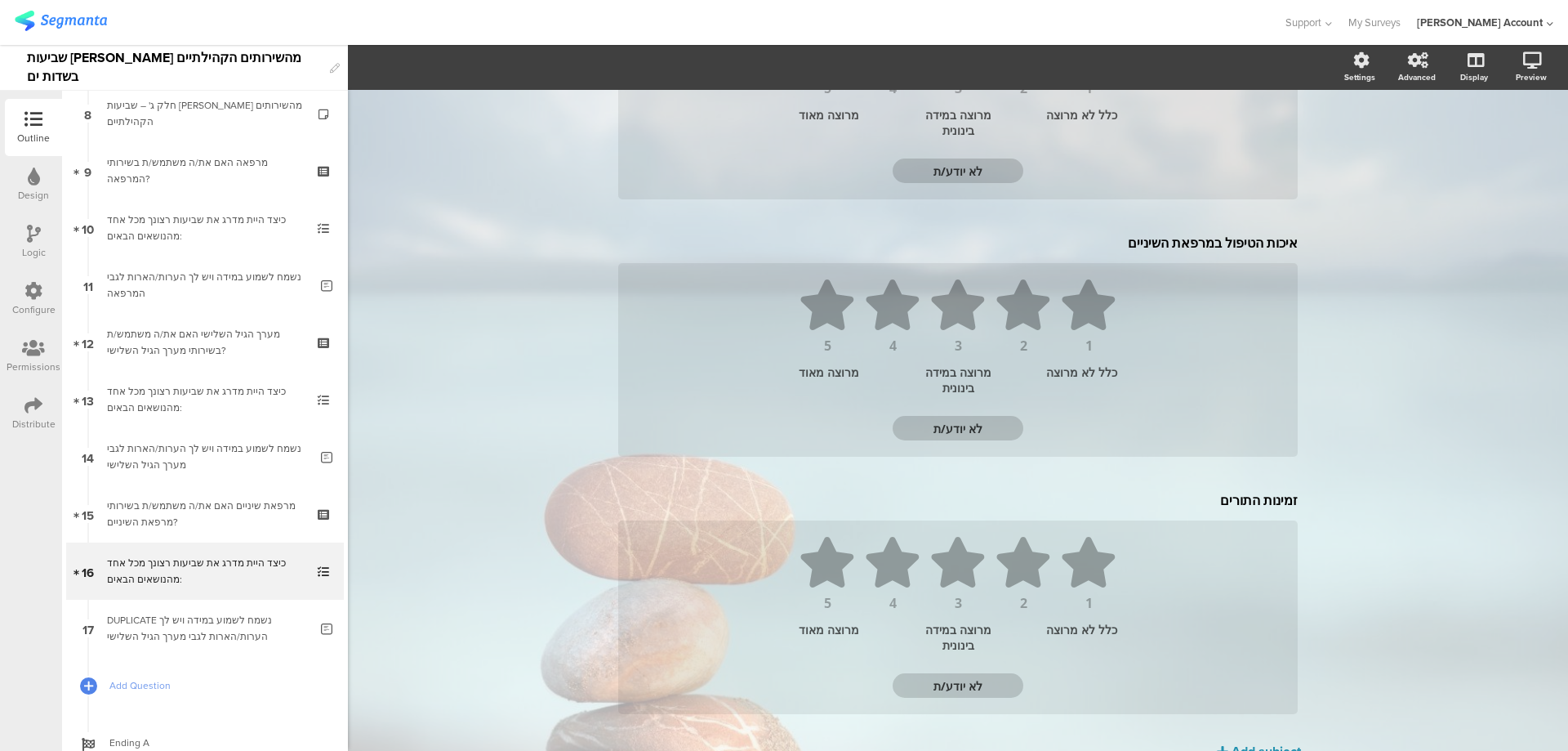
scroll to position [353, 0]
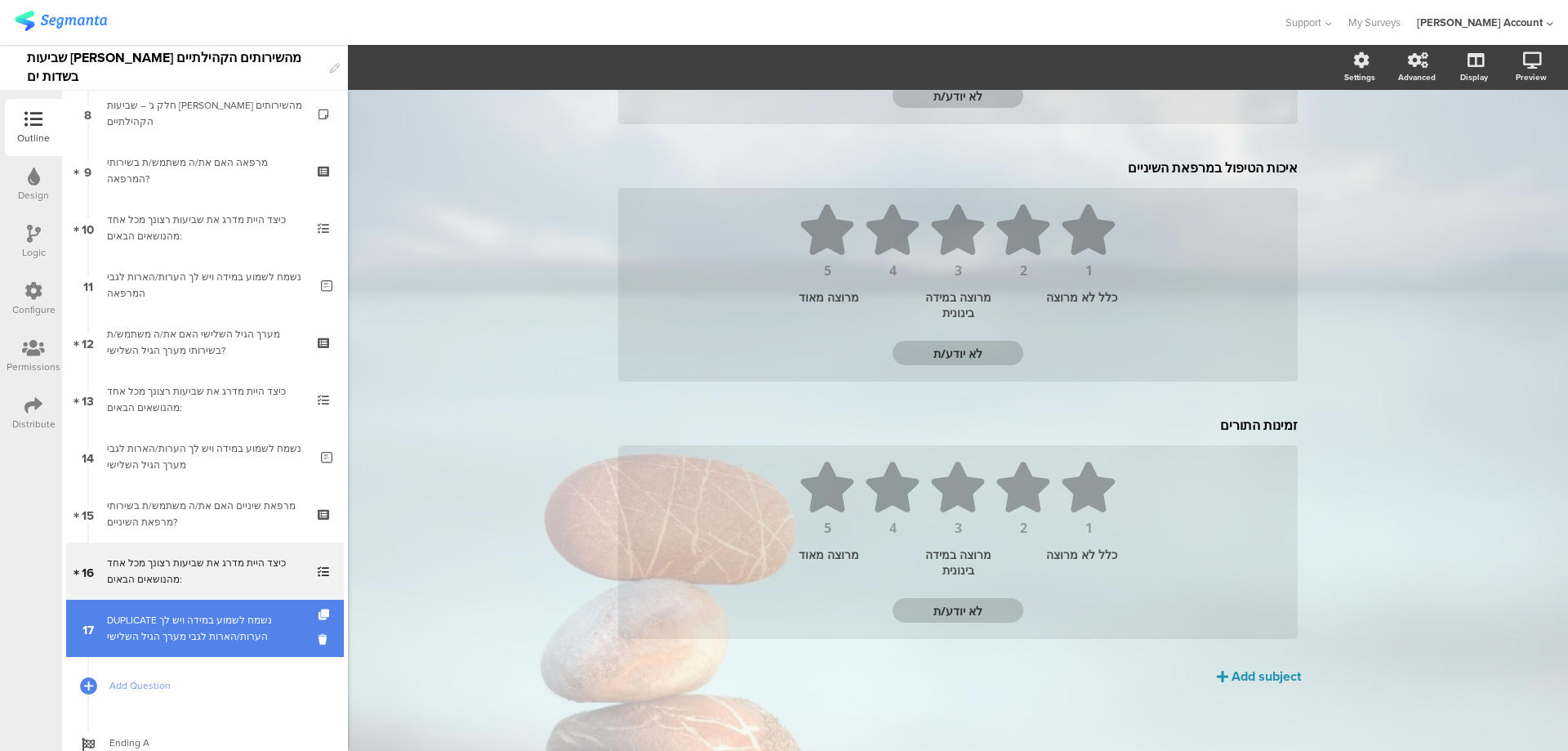
click at [243, 634] on div "DUPLICATE נשמח לשמוע במידה ויש לך הערות/הארות לגבי מערך הגיל השלישי" at bounding box center [208, 629] width 202 height 33
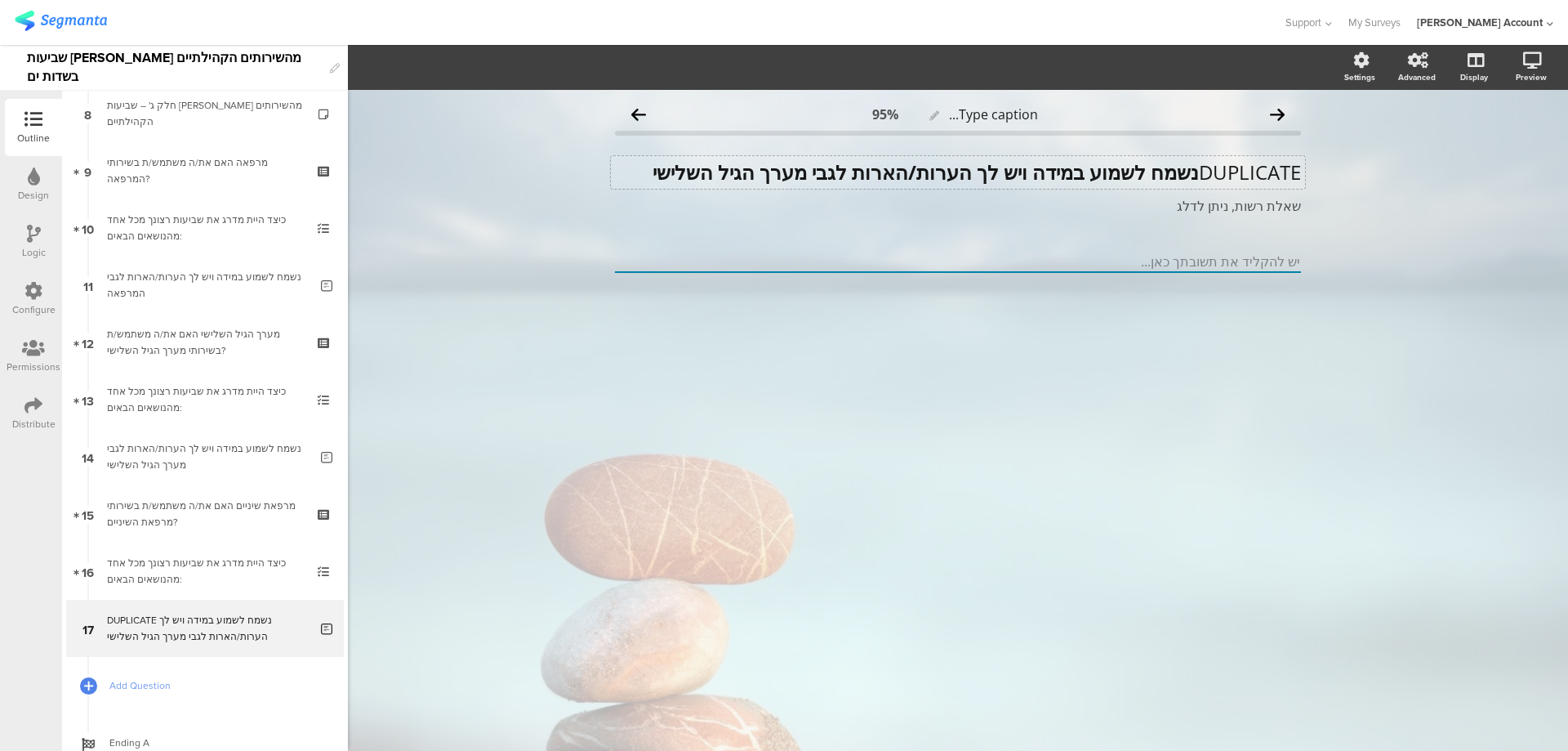
click at [1192, 175] on div "DUPLICATE נשמח לשמוע במידה ויש לך הערות/הארות לגבי מערך הגיל השלישי DUPLICATE נ…" at bounding box center [958, 172] width 695 height 33
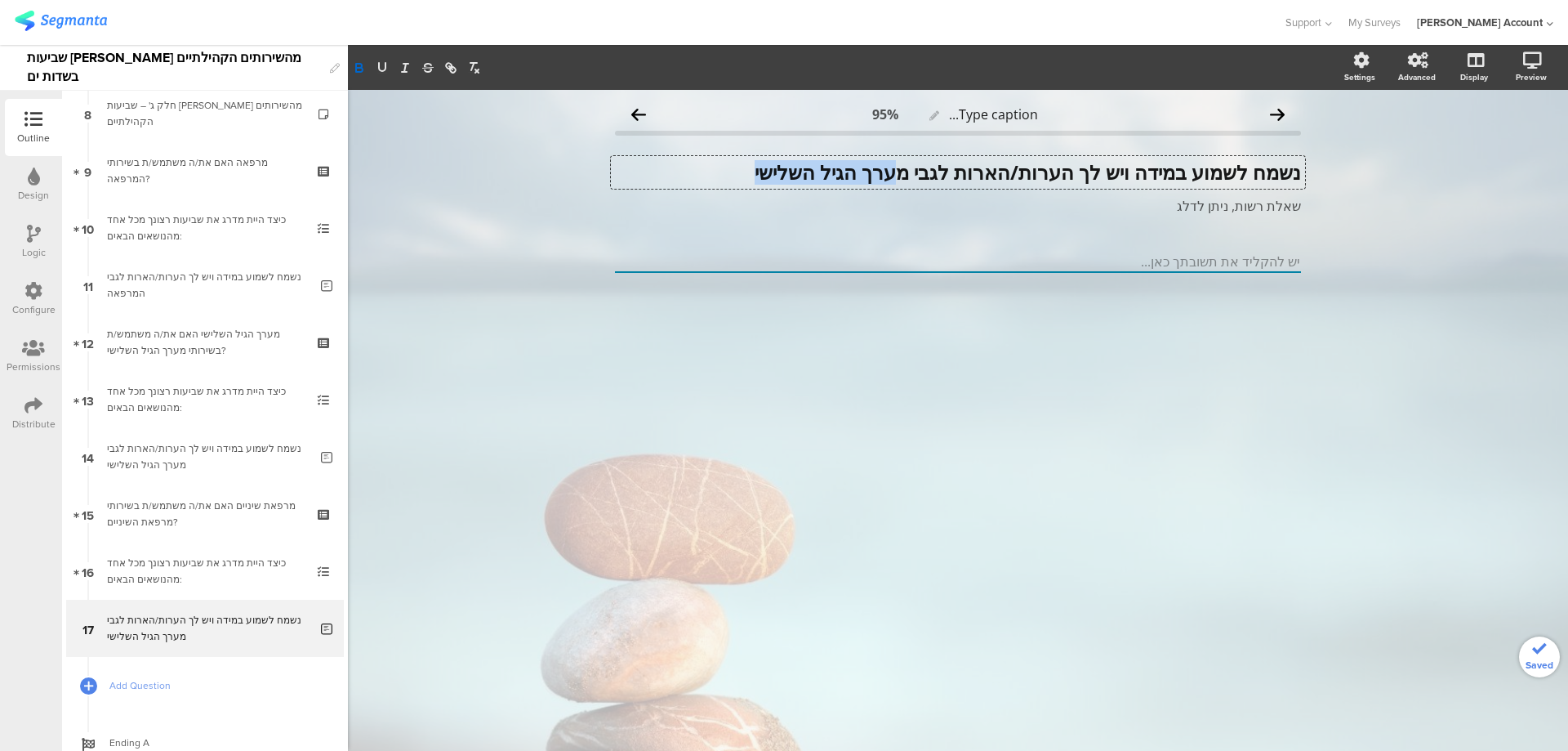
drag, startPoint x: 892, startPoint y: 171, endPoint x: 718, endPoint y: 172, distance: 174.0
click at [718, 172] on p "נשמח לשמוע במידה ויש לך הערות/הארות לגבי מערך הגיל השלישי" at bounding box center [957, 172] width 686 height 25
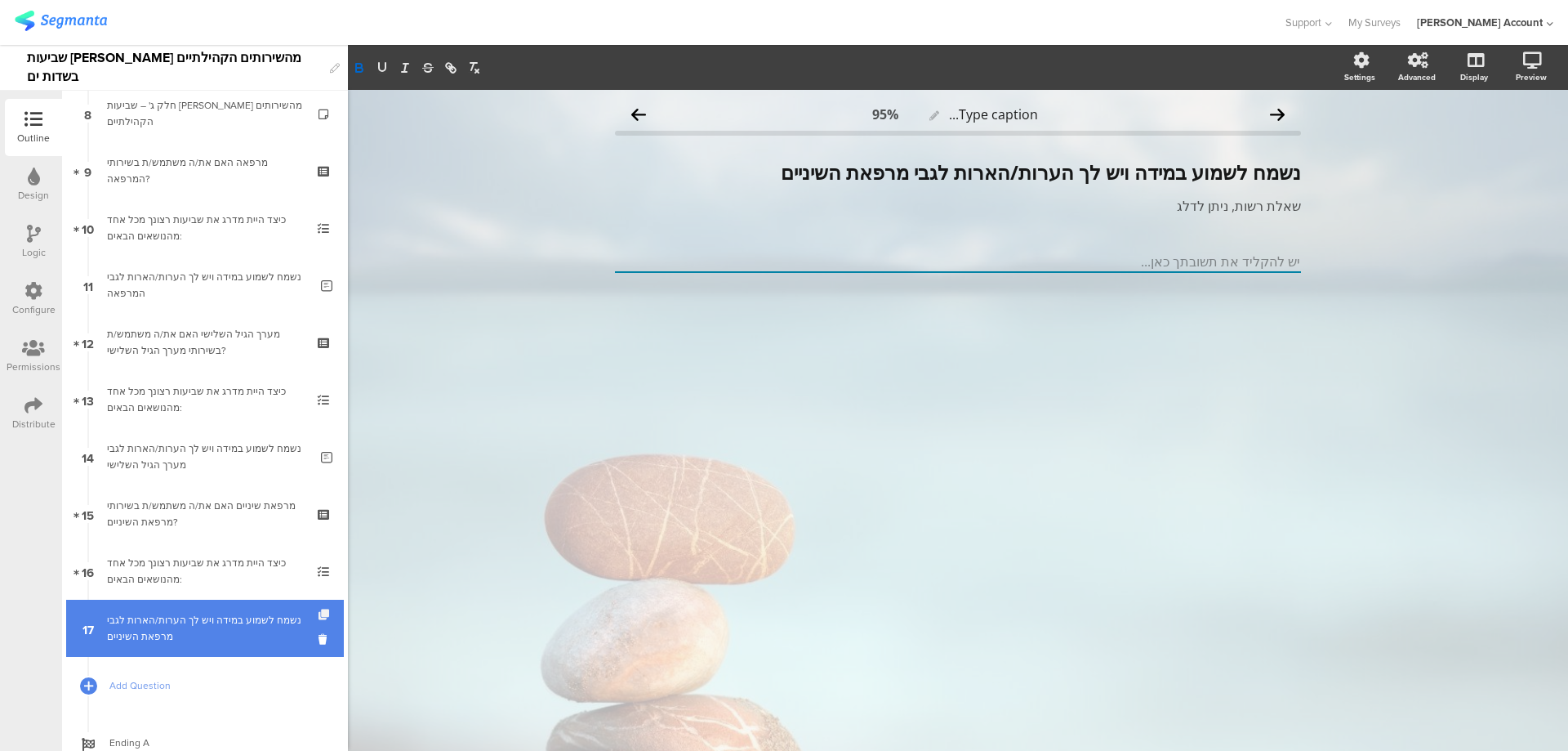
click at [319, 612] on icon at bounding box center [325, 615] width 14 height 11
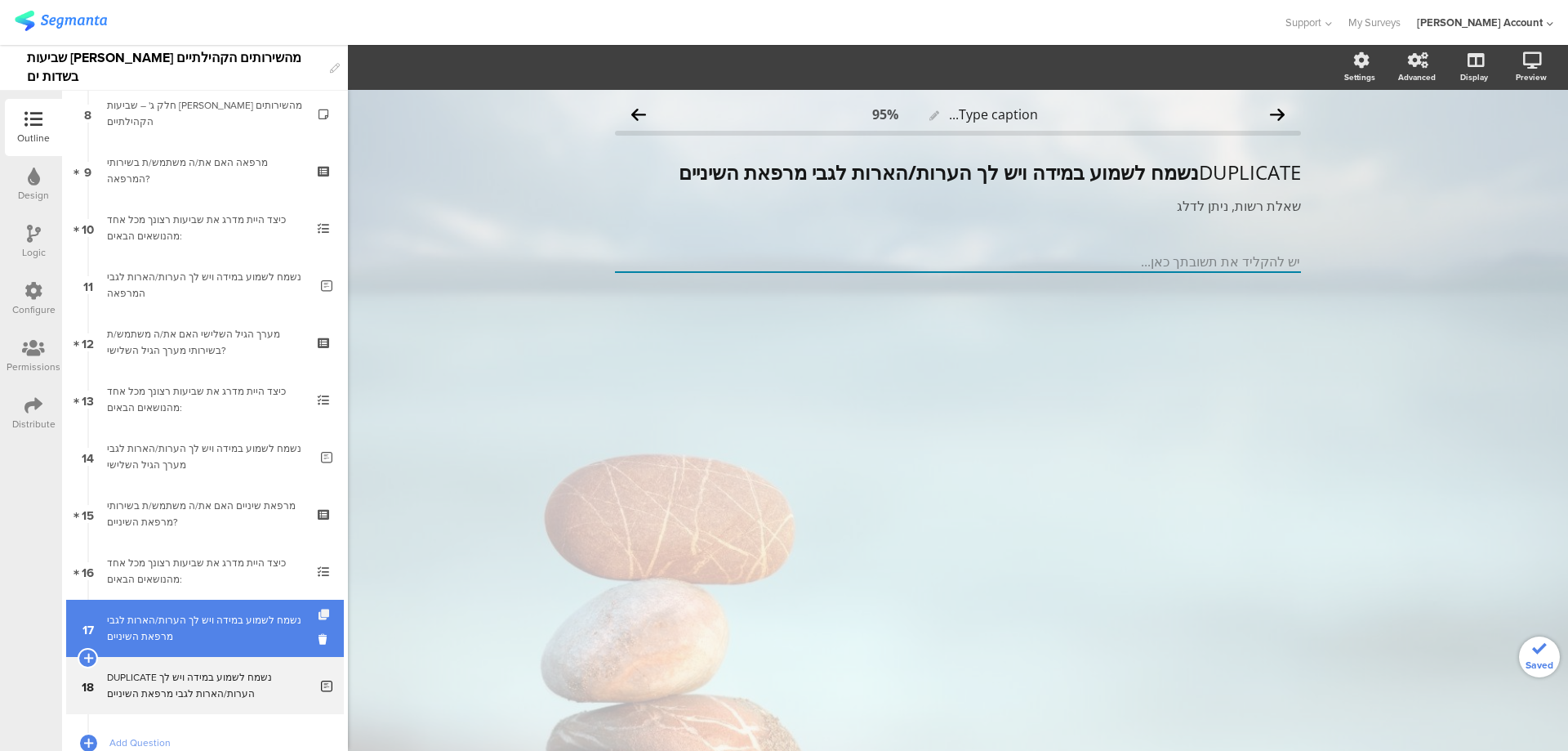
scroll to position [581, 0]
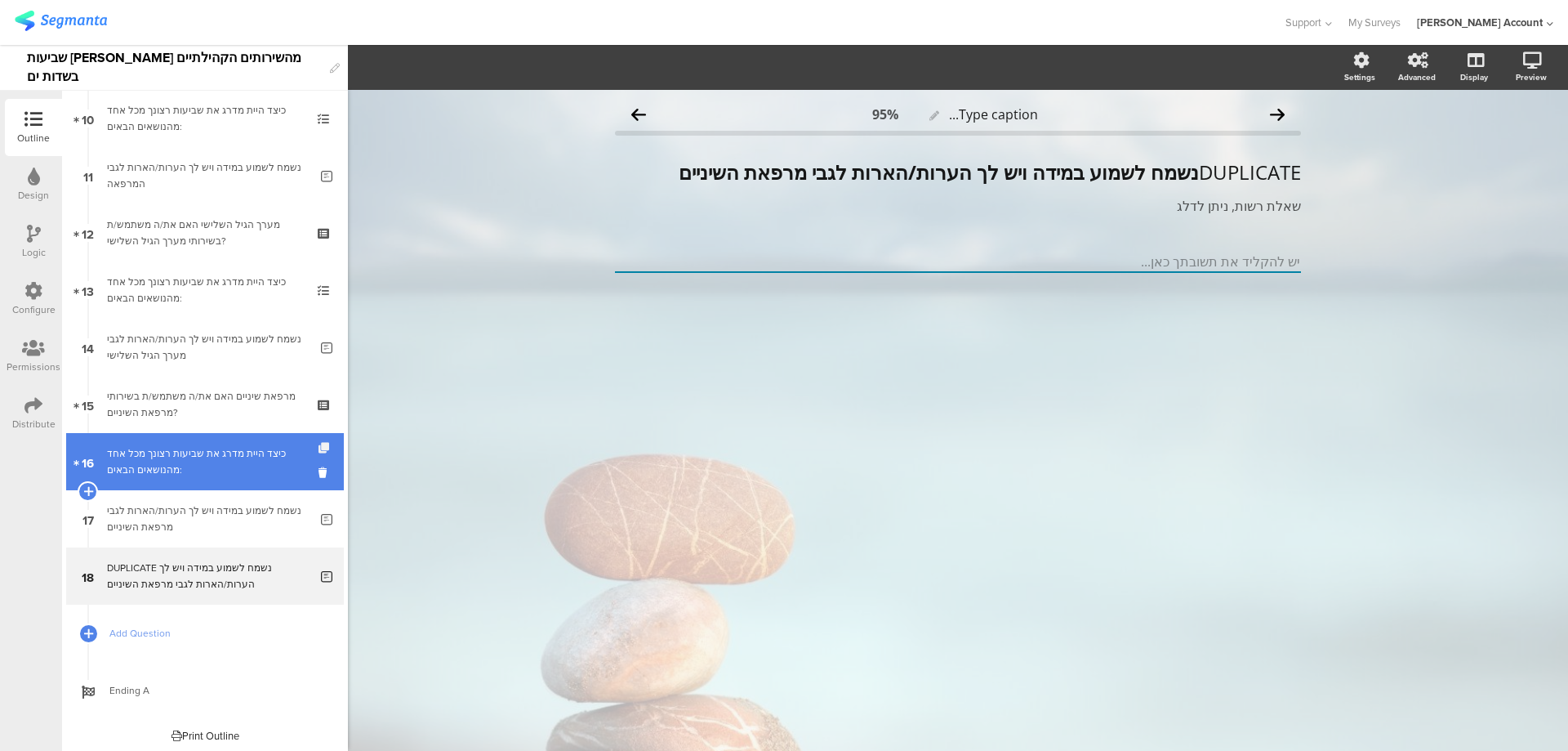
click at [319, 446] on icon at bounding box center [325, 448] width 14 height 11
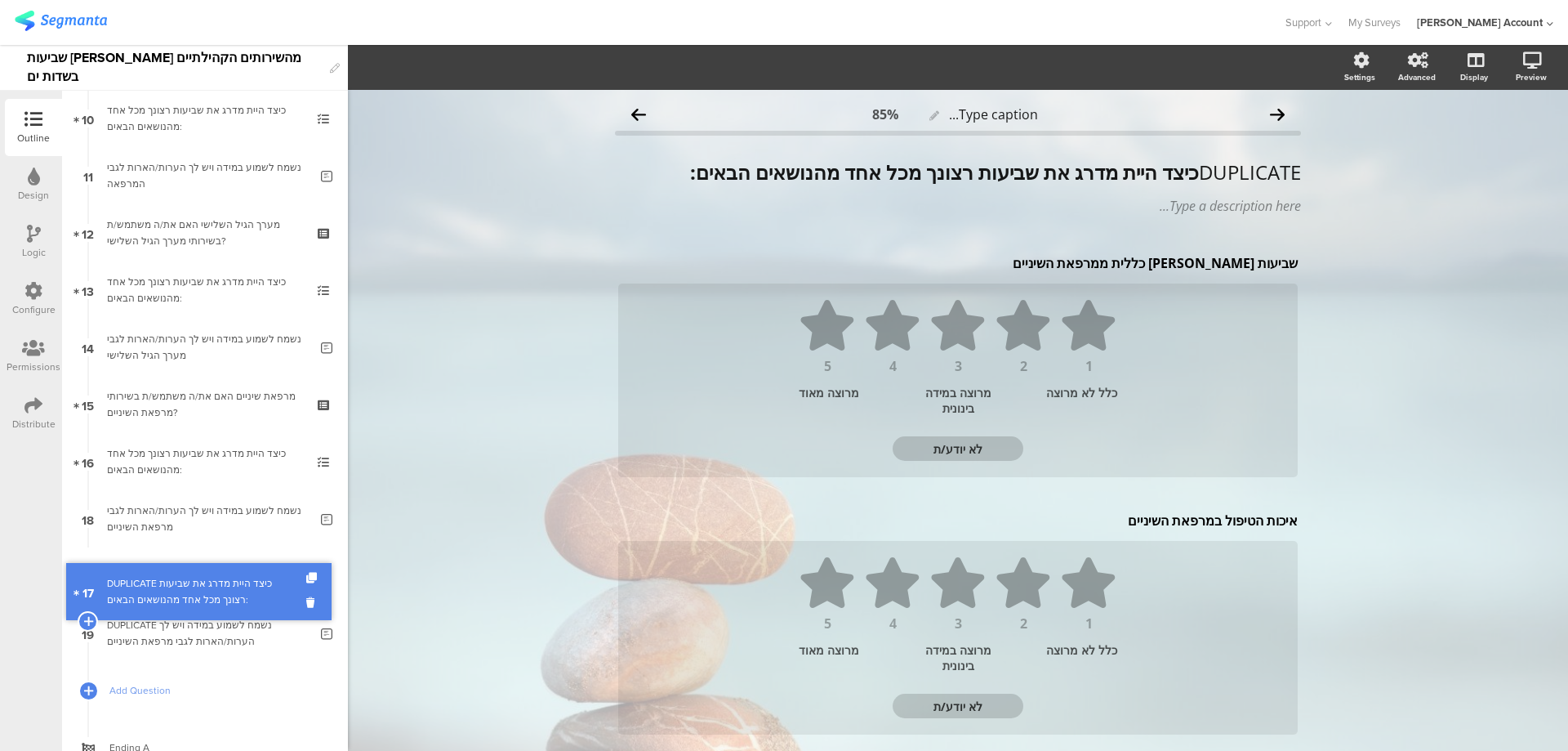
drag, startPoint x: 266, startPoint y: 521, endPoint x: 257, endPoint y: 596, distance: 75.5
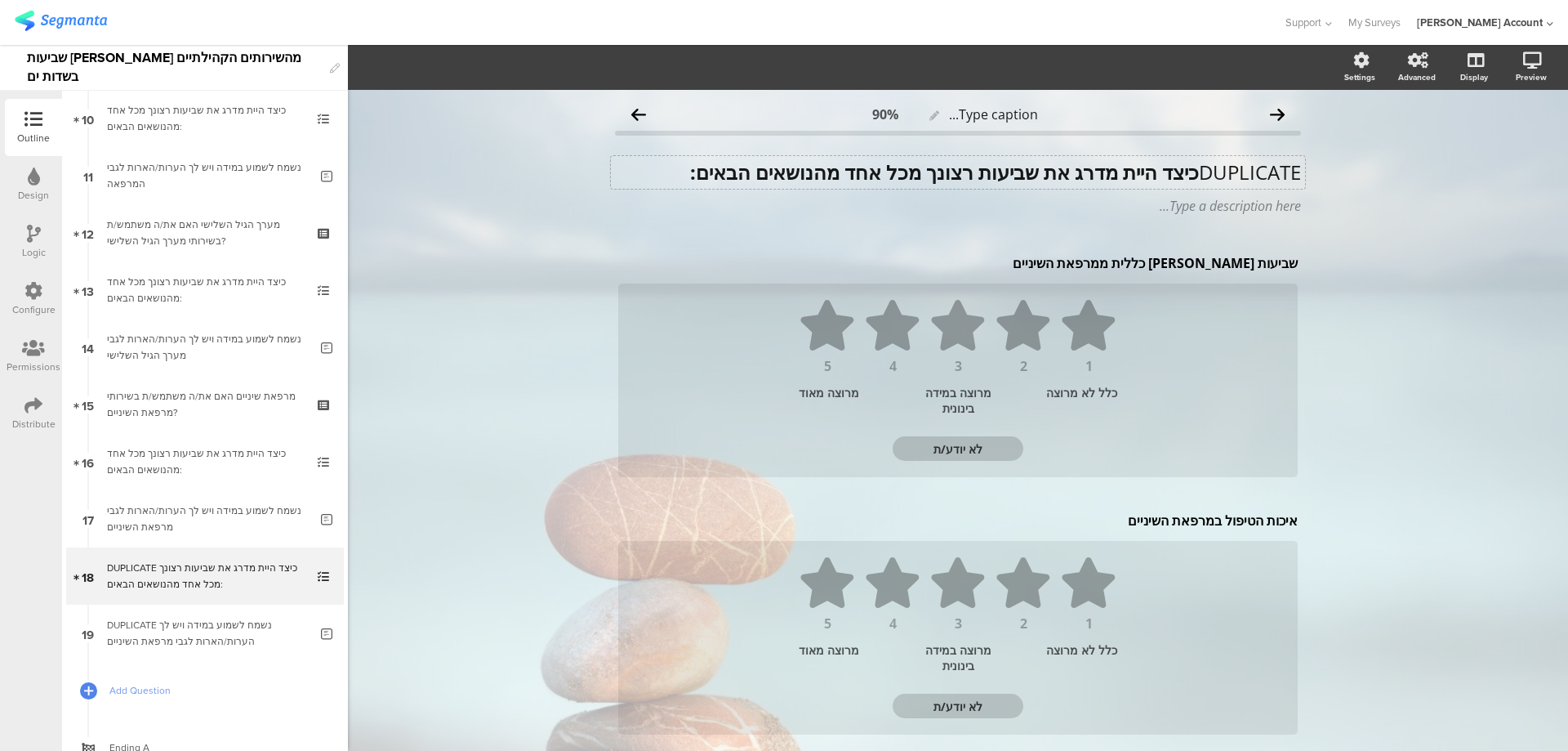
click at [1185, 169] on strong "כיצד היית מדרג את שביעות רצונך מכל אחד מהנושאים הבאים:" at bounding box center [945, 171] width 509 height 27
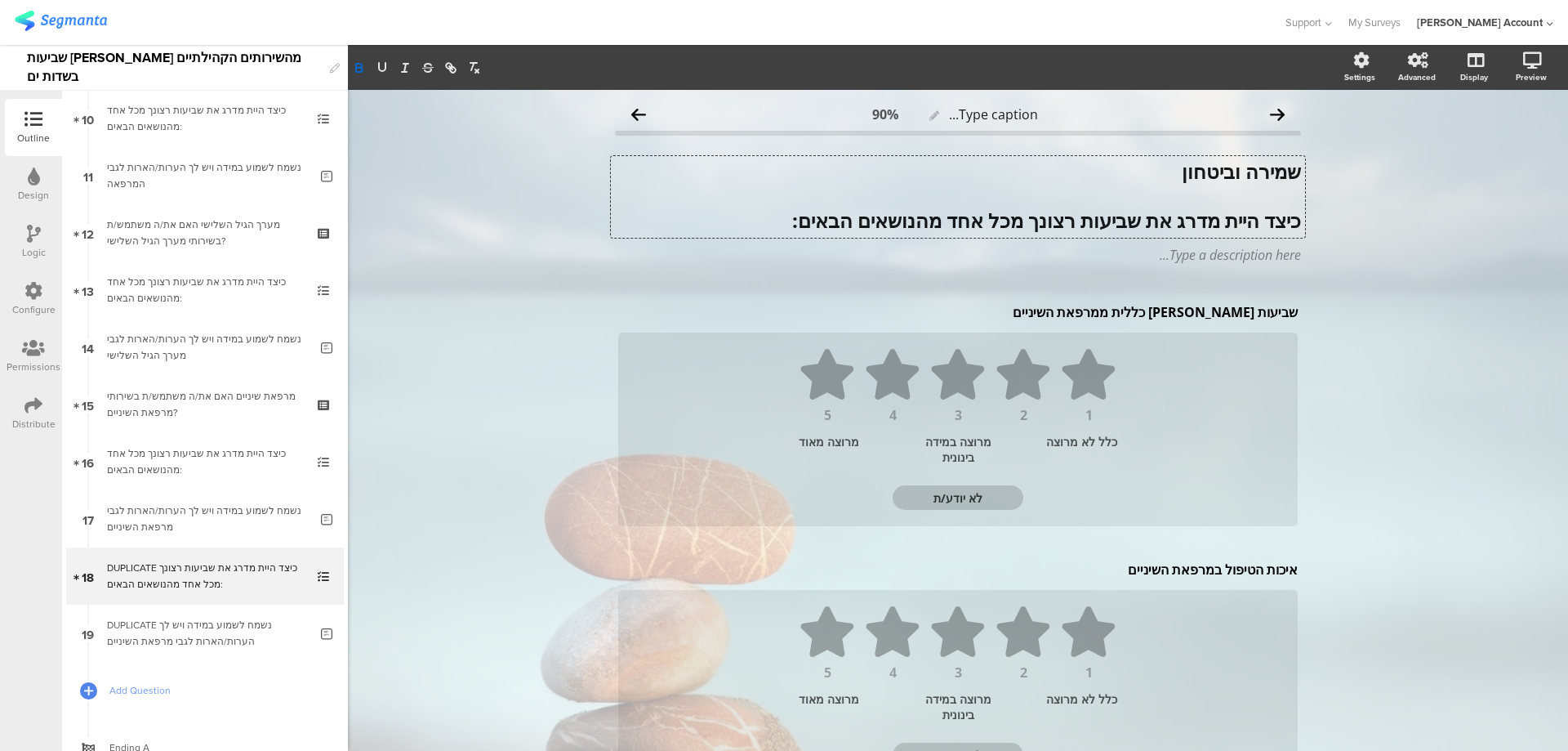
click at [1185, 169] on strong "שמירה וביטחון" at bounding box center [1241, 171] width 119 height 27
click at [381, 70] on icon "button" at bounding box center [382, 67] width 7 height 8
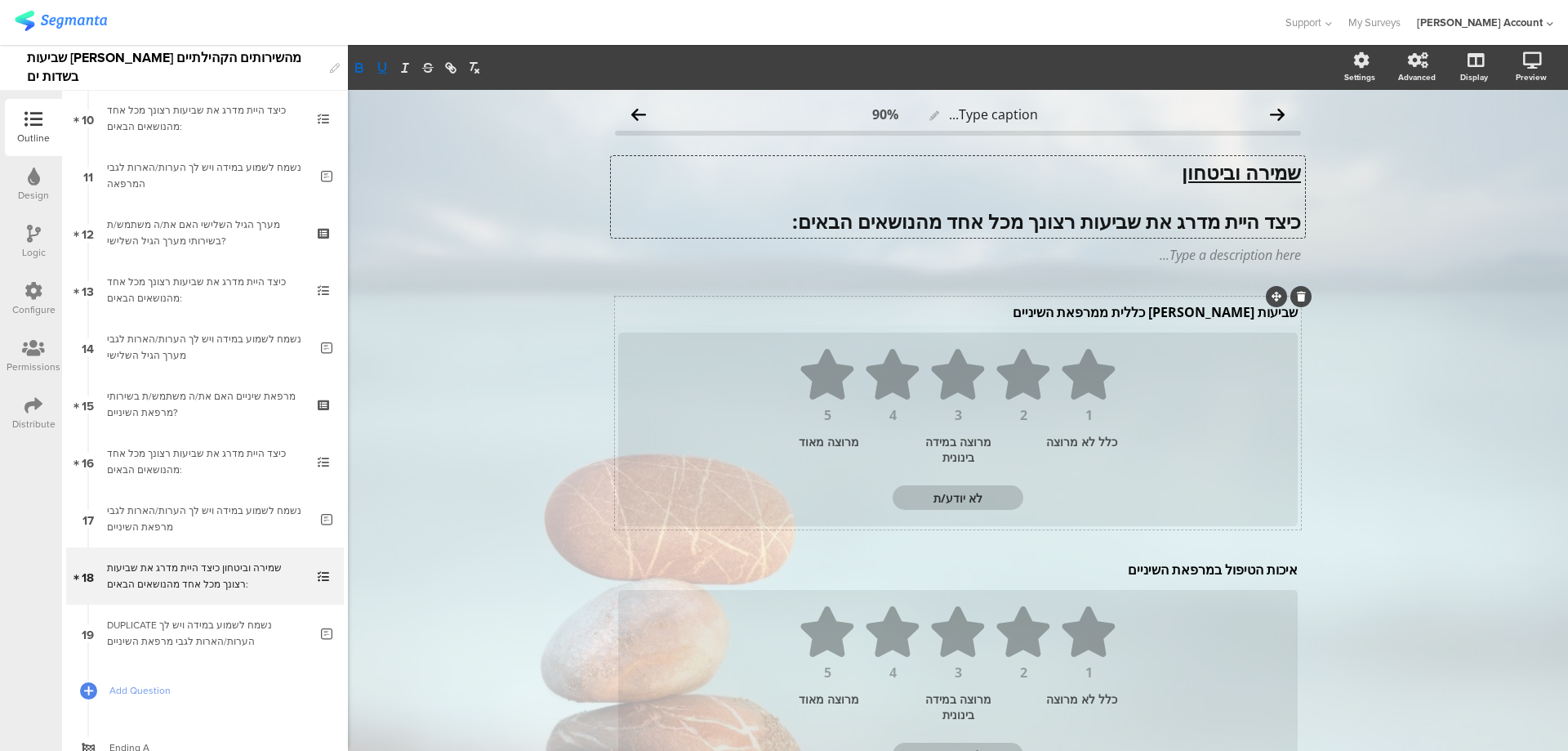
click at [1197, 312] on div "שביעות רצון כללית ממרפאת השיניים שביעות רצון כללית ממרפאת השיניים" at bounding box center [957, 312] width 688 height 26
click at [1197, 312] on p "שביעות רצון כללית ממרפאת השיניים" at bounding box center [957, 312] width 680 height 18
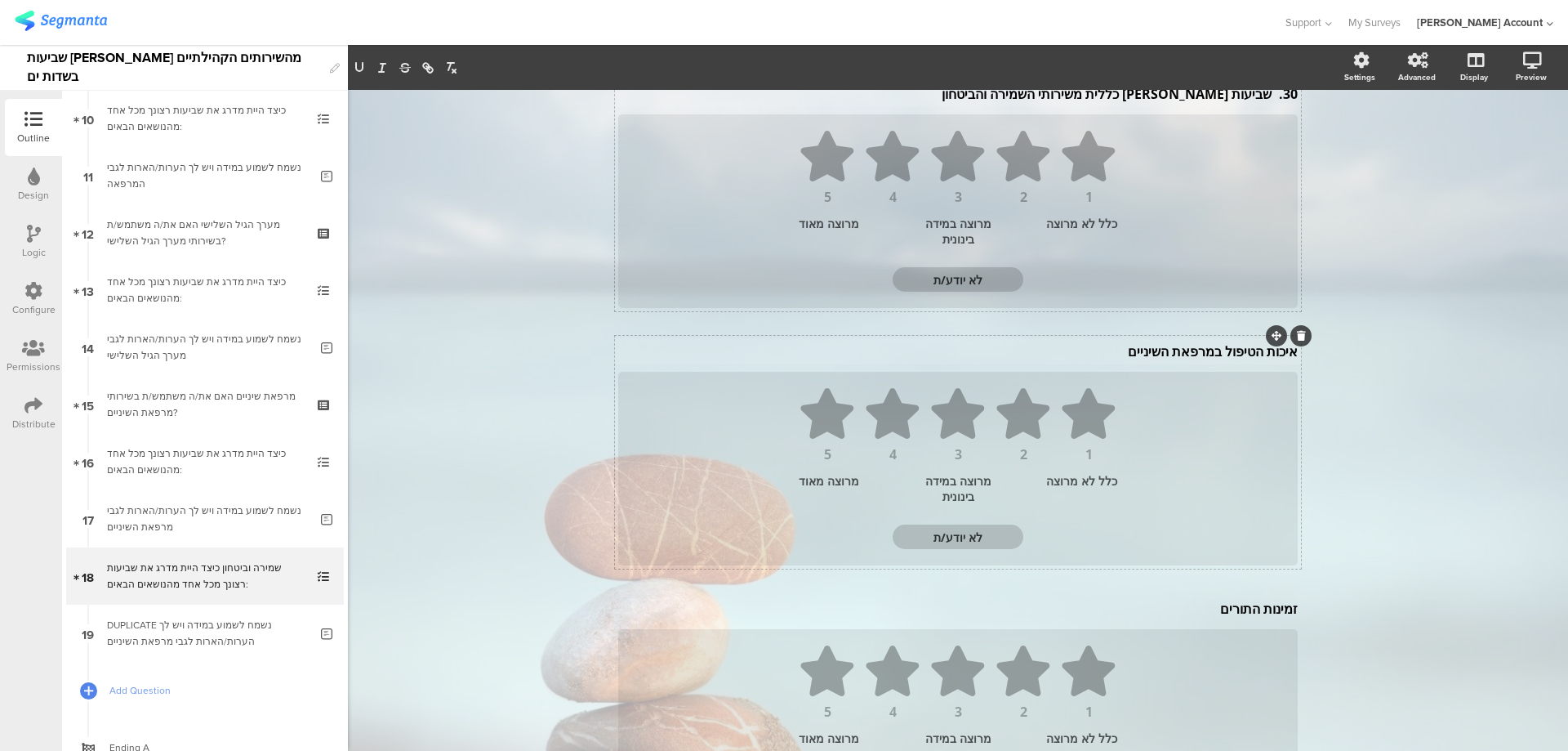
click at [1162, 348] on div "איכות הטיפול במרפאת השיניים איכות הטיפול במרפאת השיניים" at bounding box center [957, 351] width 688 height 26
click at [1162, 350] on p "איכות הטיפול במרפאת השיניים" at bounding box center [957, 354] width 680 height 18
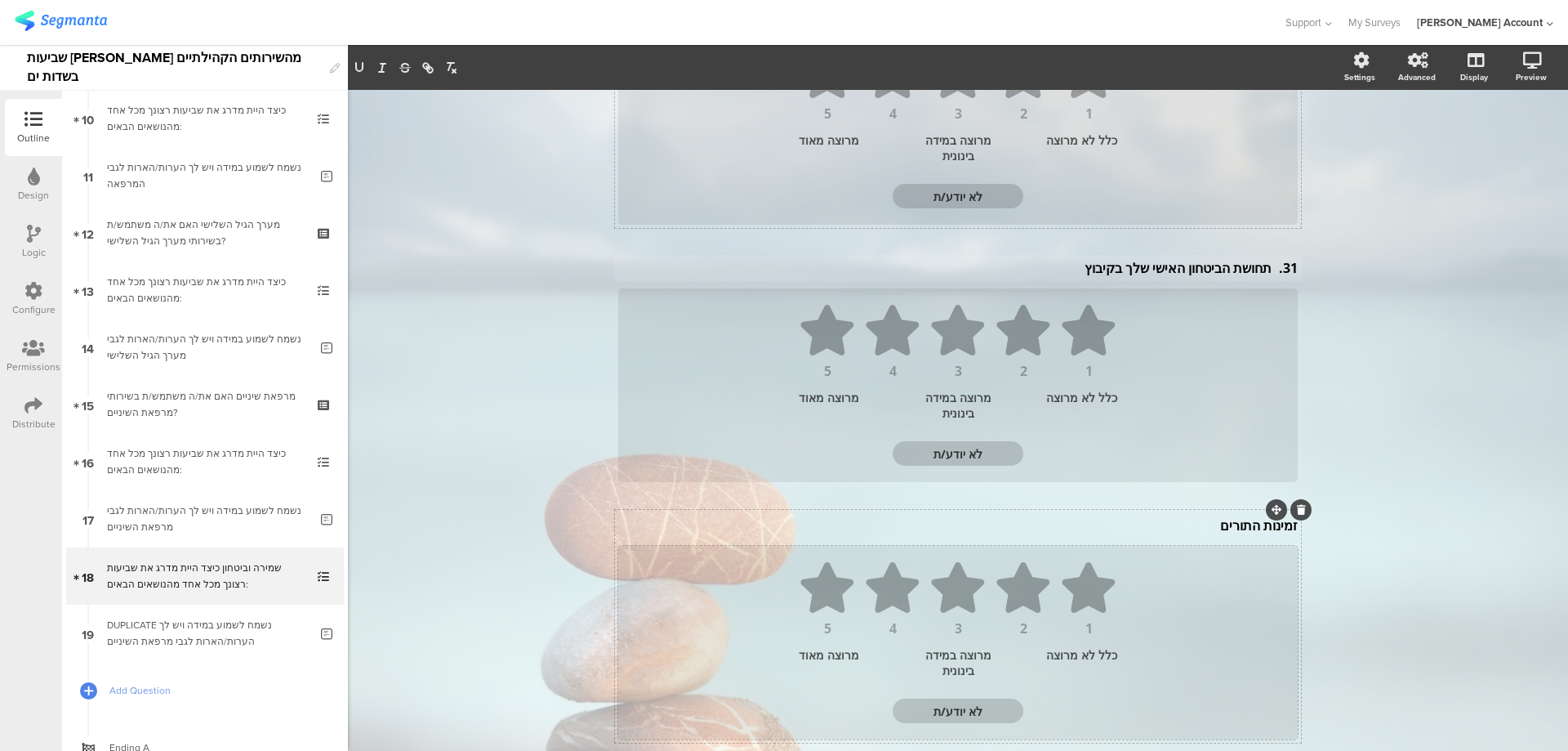
scroll to position [402, 0]
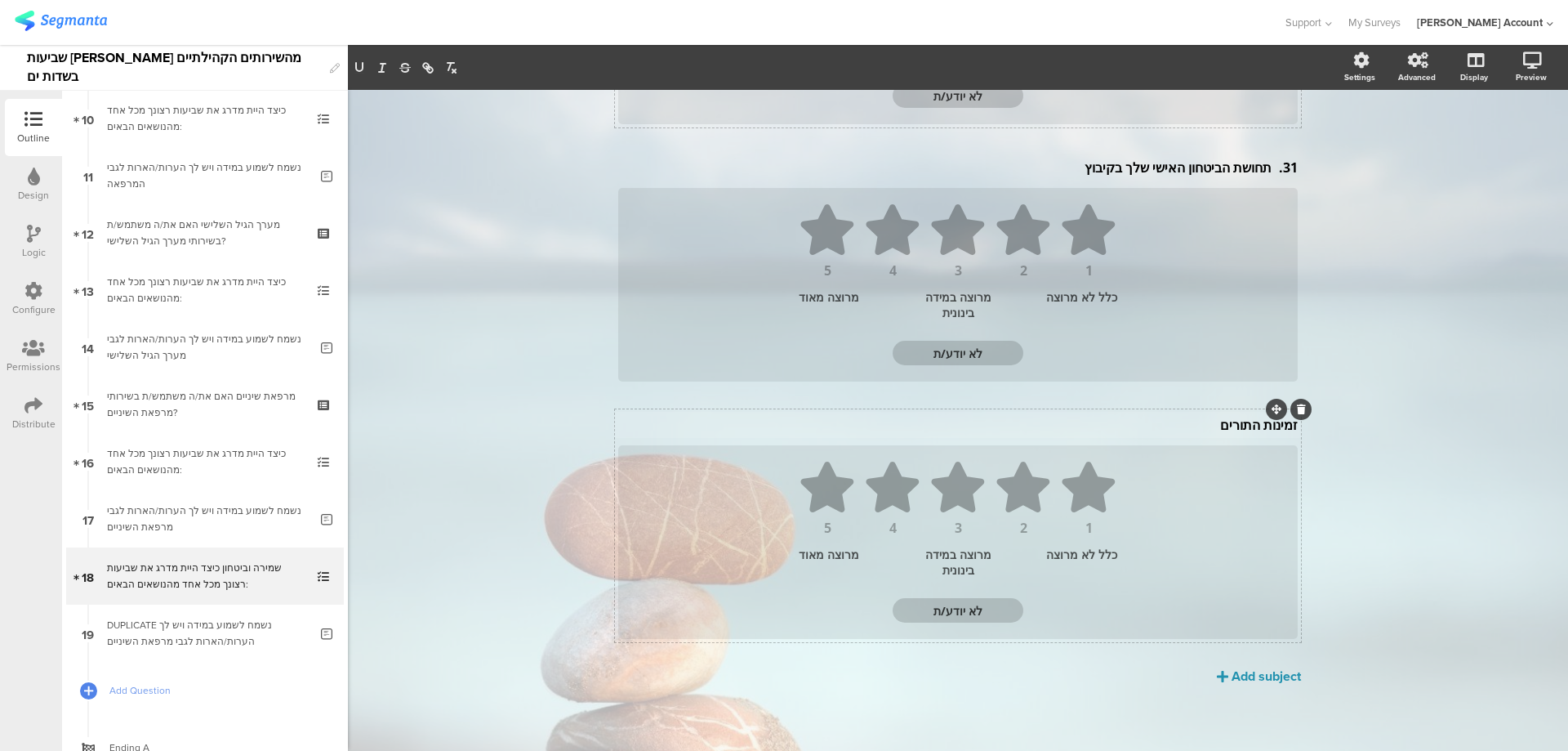
click at [1198, 422] on p "זמינות התורים" at bounding box center [957, 425] width 680 height 18
click at [1198, 422] on p "זמינות התורים" at bounding box center [957, 429] width 680 height 18
click at [1264, 432] on p "32. מתן מענה הולם ומאוזן המתאים לשגרת החיים" at bounding box center [957, 429] width 680 height 18
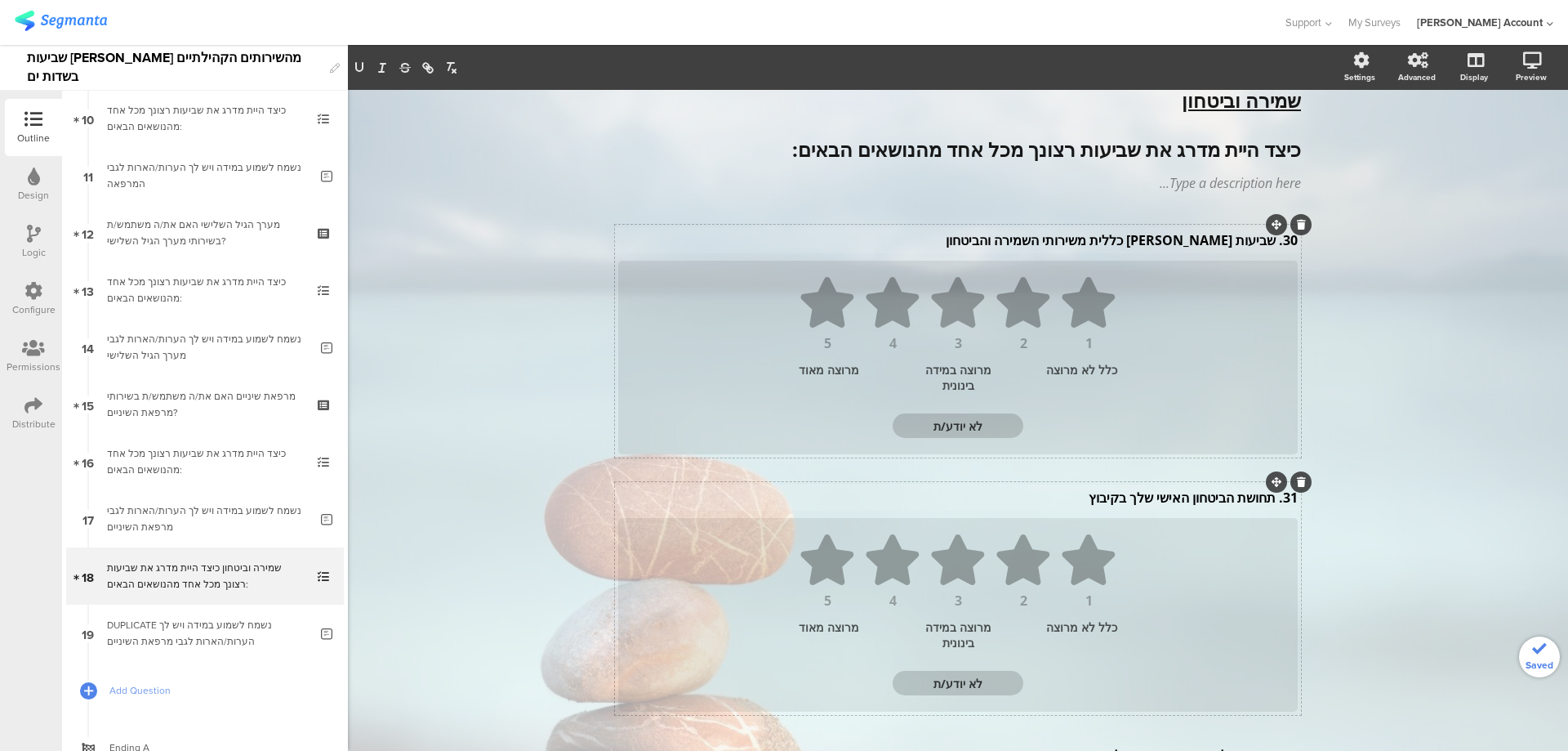
click at [1271, 500] on div "31. תחושת הביטחון האישי שלך בקיבוץ 31. תחושת הביטחון האישי שלך בקיבוץ 31. תחושת…" at bounding box center [957, 498] width 688 height 26
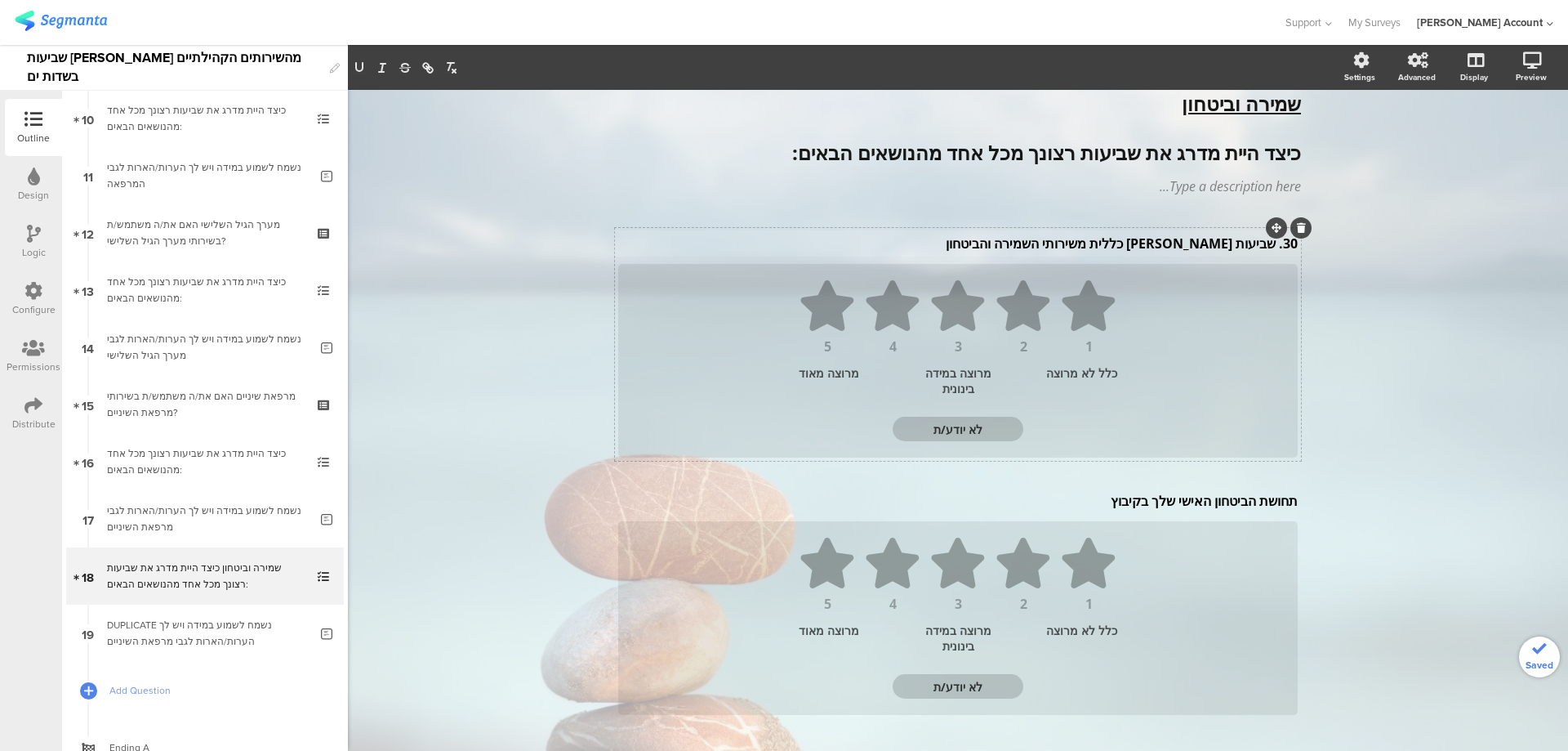
click at [1267, 245] on div "30. שביעות רצון כללית משירותי השמירה והביטחון 30. שביעות רצון כללית משירותי השמ…" at bounding box center [957, 244] width 688 height 26
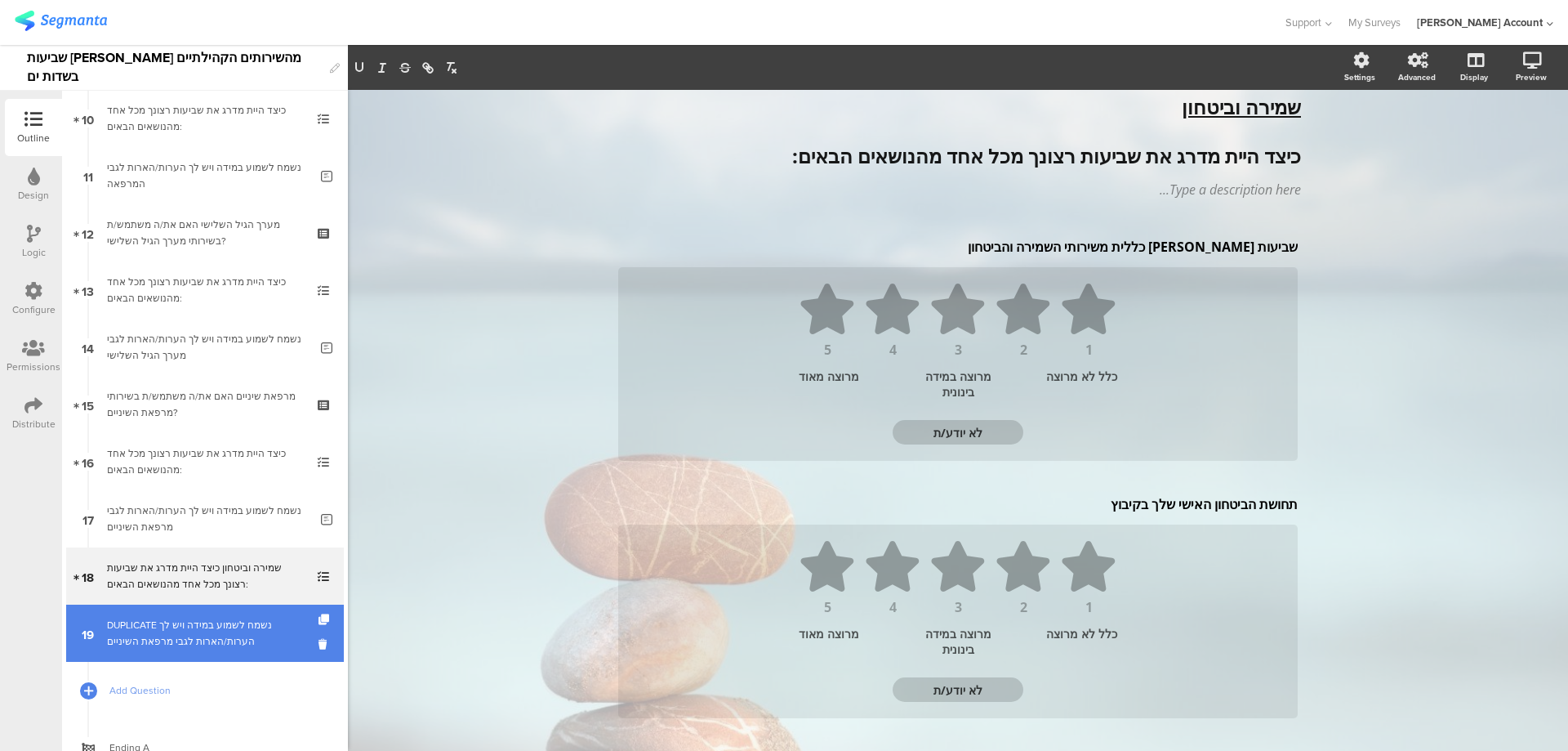
click at [221, 646] on div "DUPLICATE נשמח לשמוע במידה ויש לך הערות/הארות לגבי מרפאת השיניים" at bounding box center [208, 633] width 202 height 33
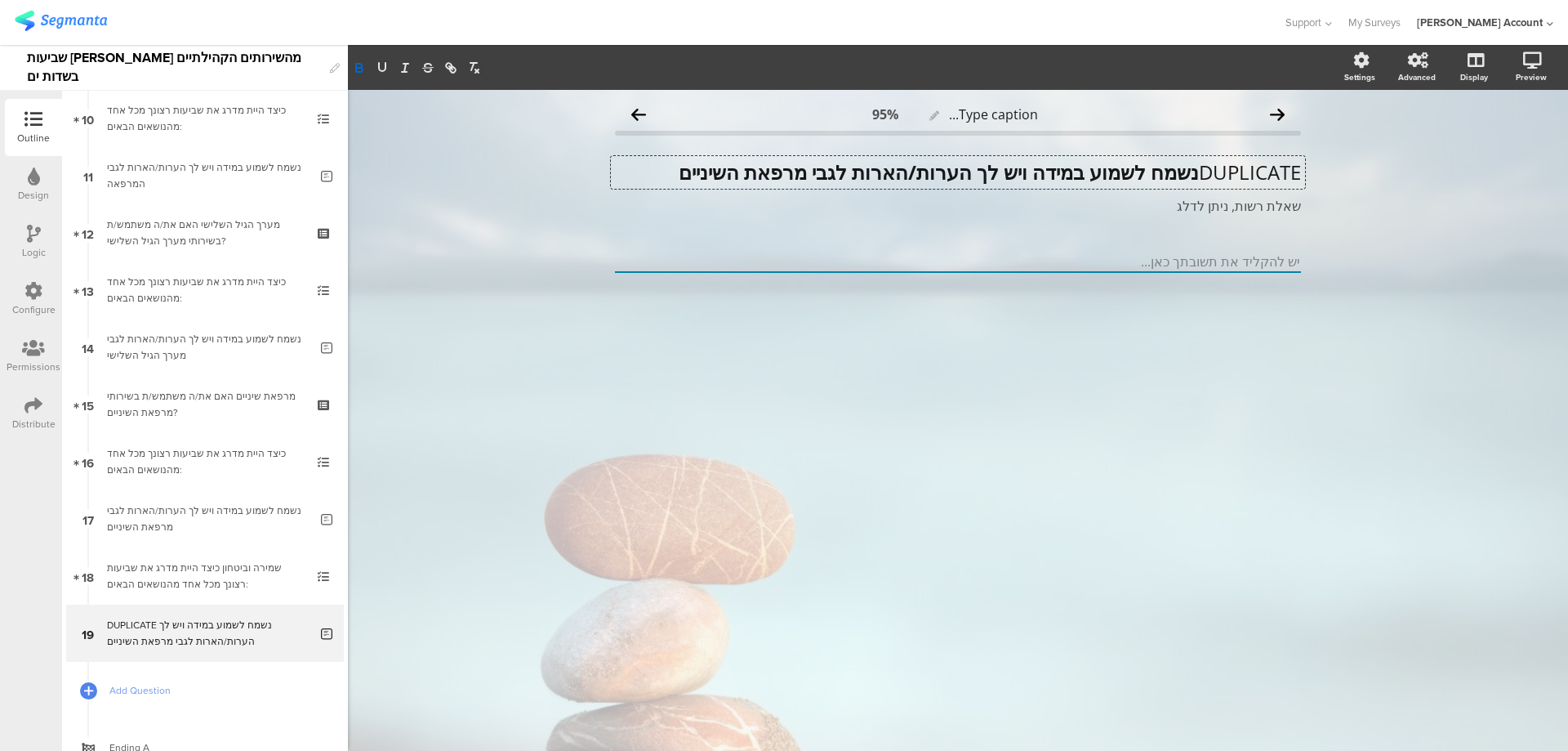
click at [1189, 171] on div "DUPLICATE נשמח לשמוע במידה ויש לך הערות/הארות לגבי מרפאת השיניים DUPLICATE נשמח…" at bounding box center [958, 172] width 695 height 33
click at [1194, 171] on p "DUPLICATE נשמח לשמוע במידה ויש לך הערות/הארות לגבי מרפאת השיניים" at bounding box center [957, 172] width 686 height 25
drag, startPoint x: 896, startPoint y: 171, endPoint x: 751, endPoint y: 172, distance: 145.0
click at [751, 172] on p "נשמח לשמוע במידה ויש לך הערות/הארות לגבי מרפאת השיניים" at bounding box center [957, 172] width 686 height 25
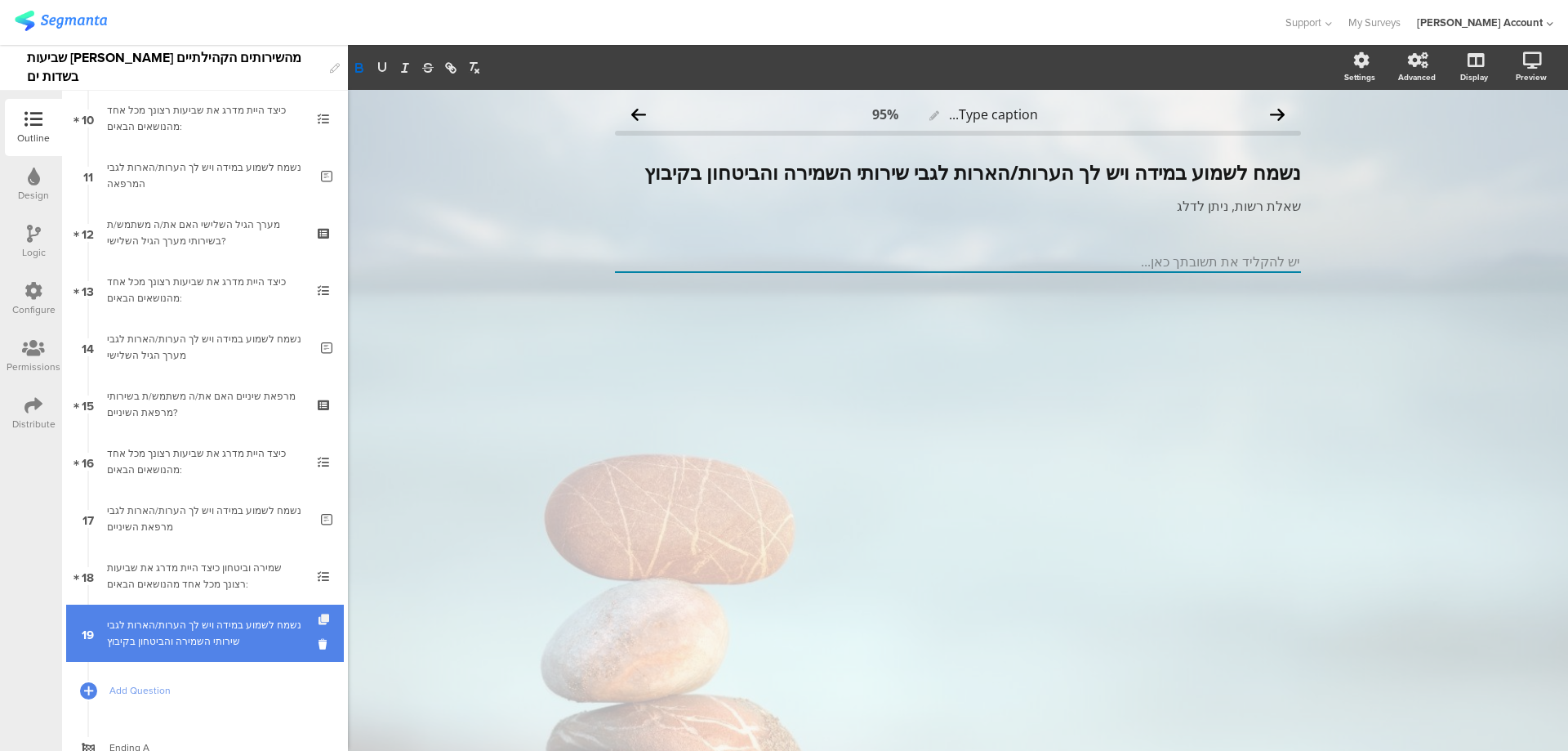
click at [319, 617] on icon at bounding box center [325, 619] width 14 height 11
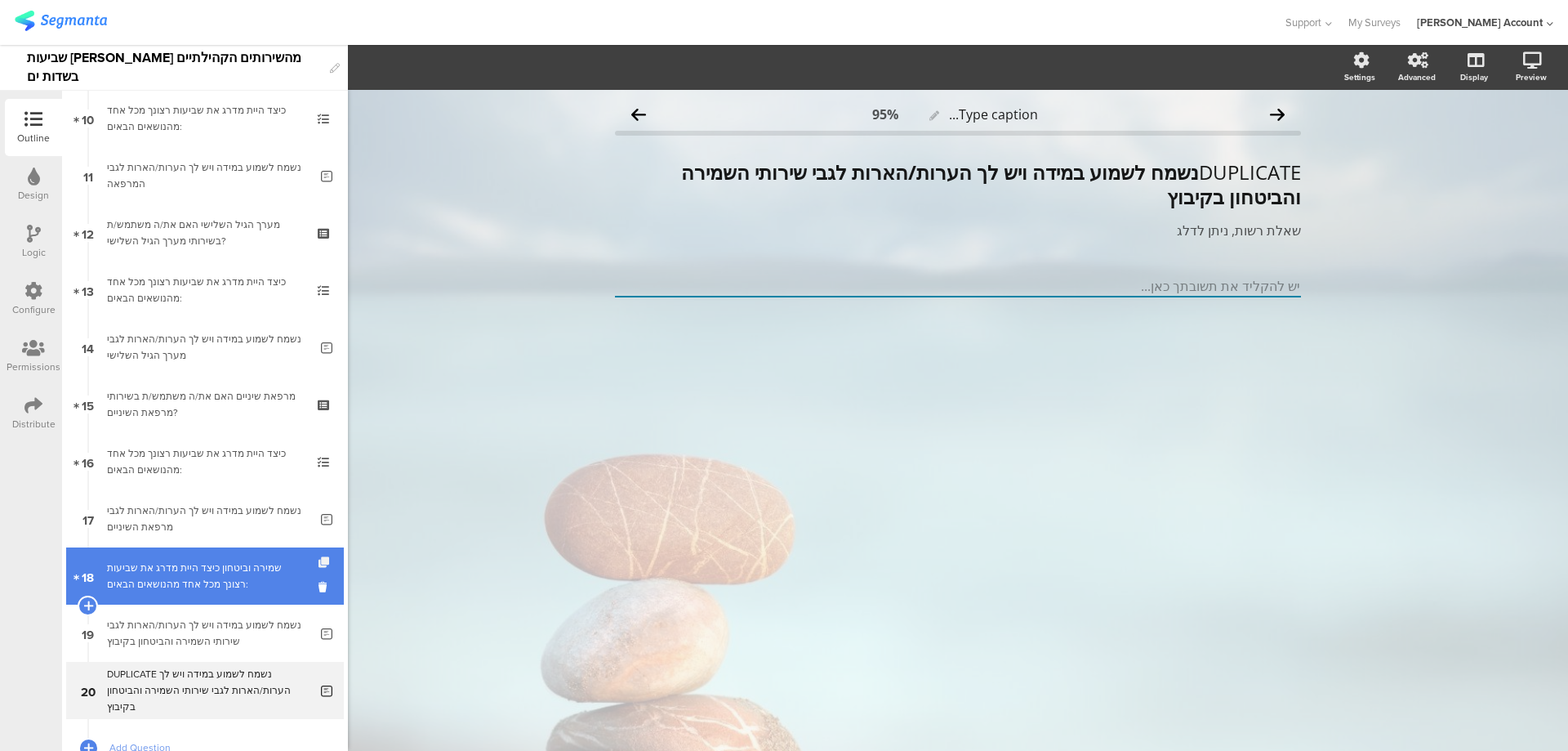
click at [319, 561] on icon at bounding box center [325, 562] width 14 height 11
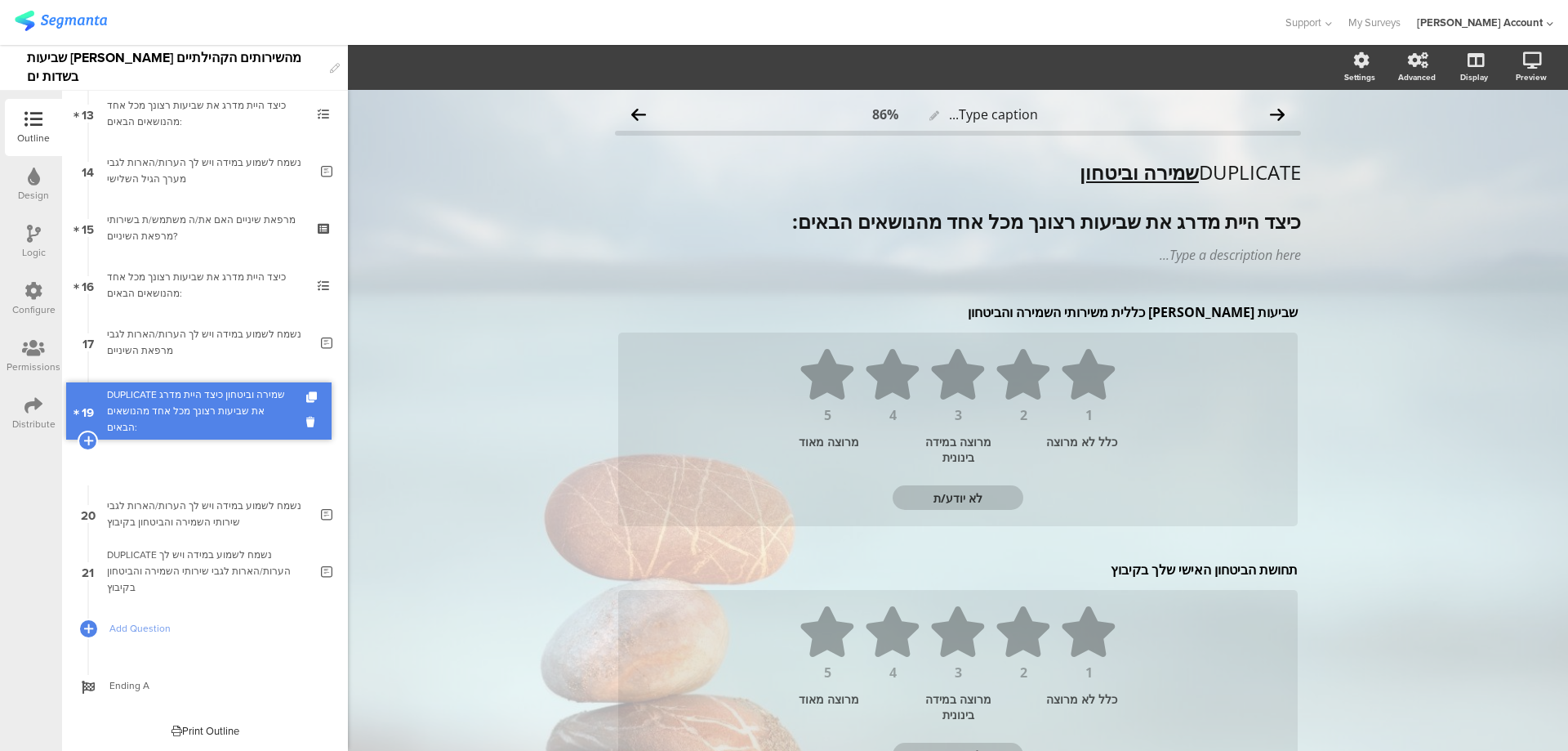
scroll to position [701, 0]
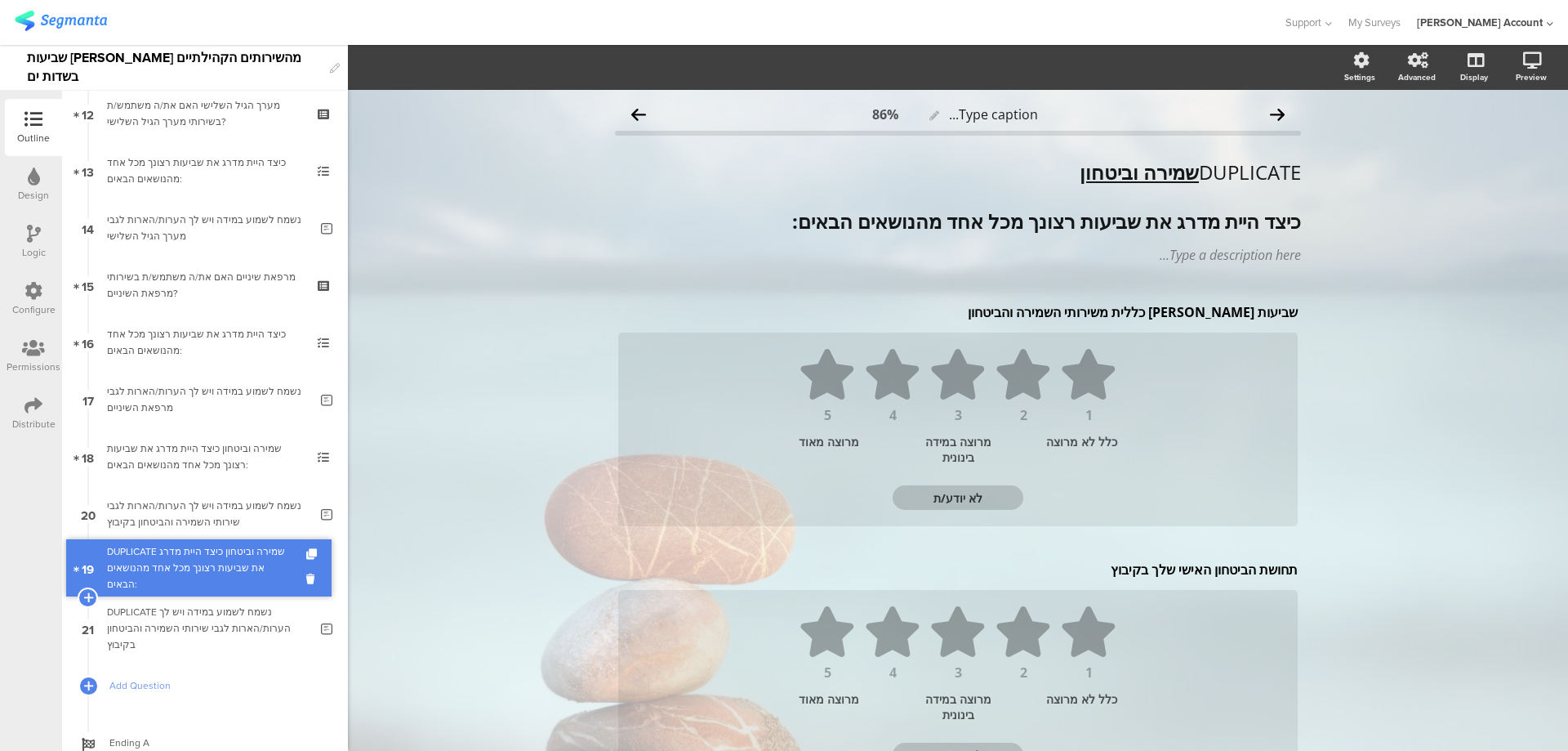
drag, startPoint x: 261, startPoint y: 459, endPoint x: 249, endPoint y: 559, distance: 100.7
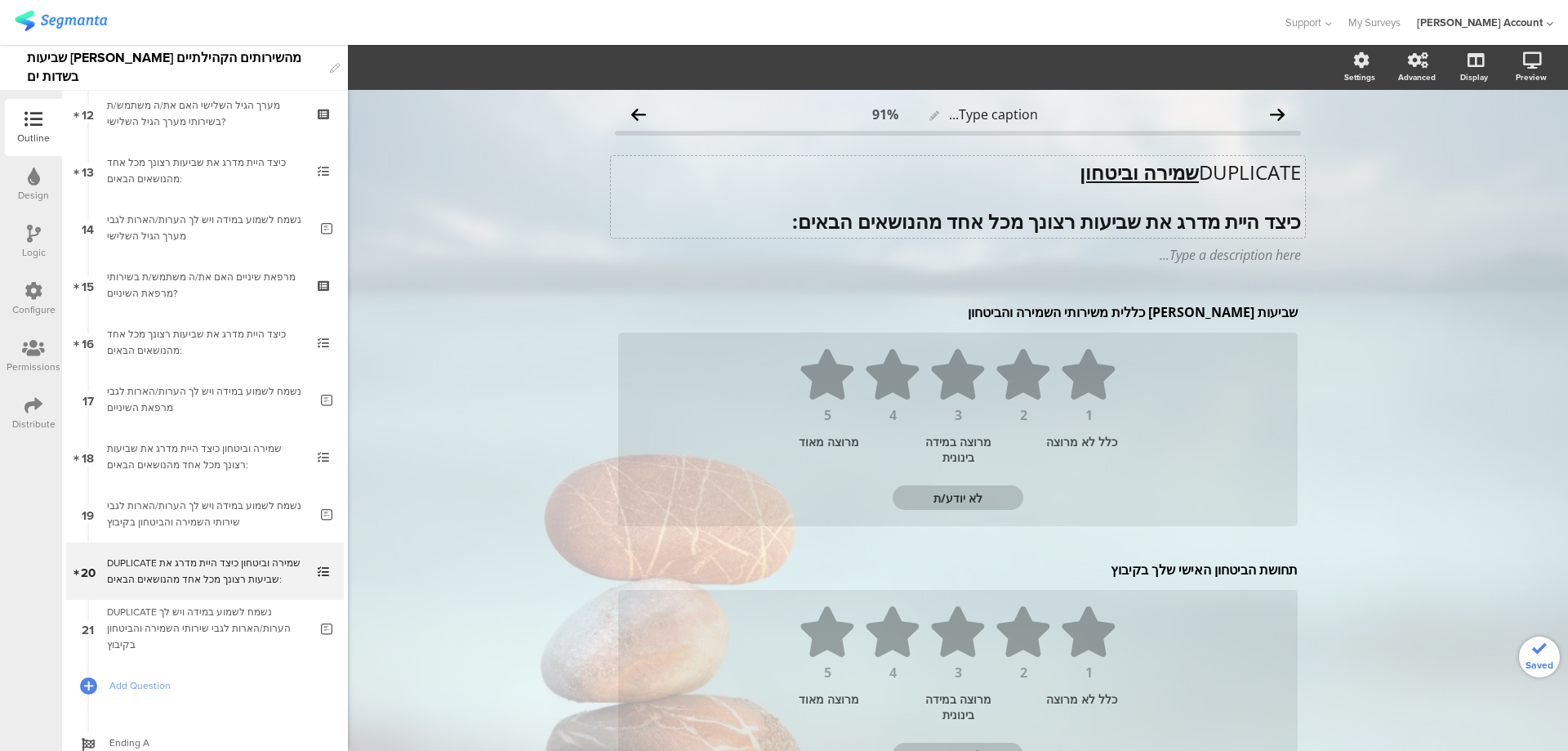
click at [1195, 165] on div "DUPLICATE שמירה וביטחון כיצד היית מדרג את שביעות רצונך מכל אחד מהנושאים הבאים: …" at bounding box center [958, 196] width 695 height 82
click at [1195, 165] on p "DUPLICATE שמירה וביטחון" at bounding box center [957, 172] width 686 height 25
click at [1294, 169] on p "נוי" at bounding box center [957, 172] width 686 height 25
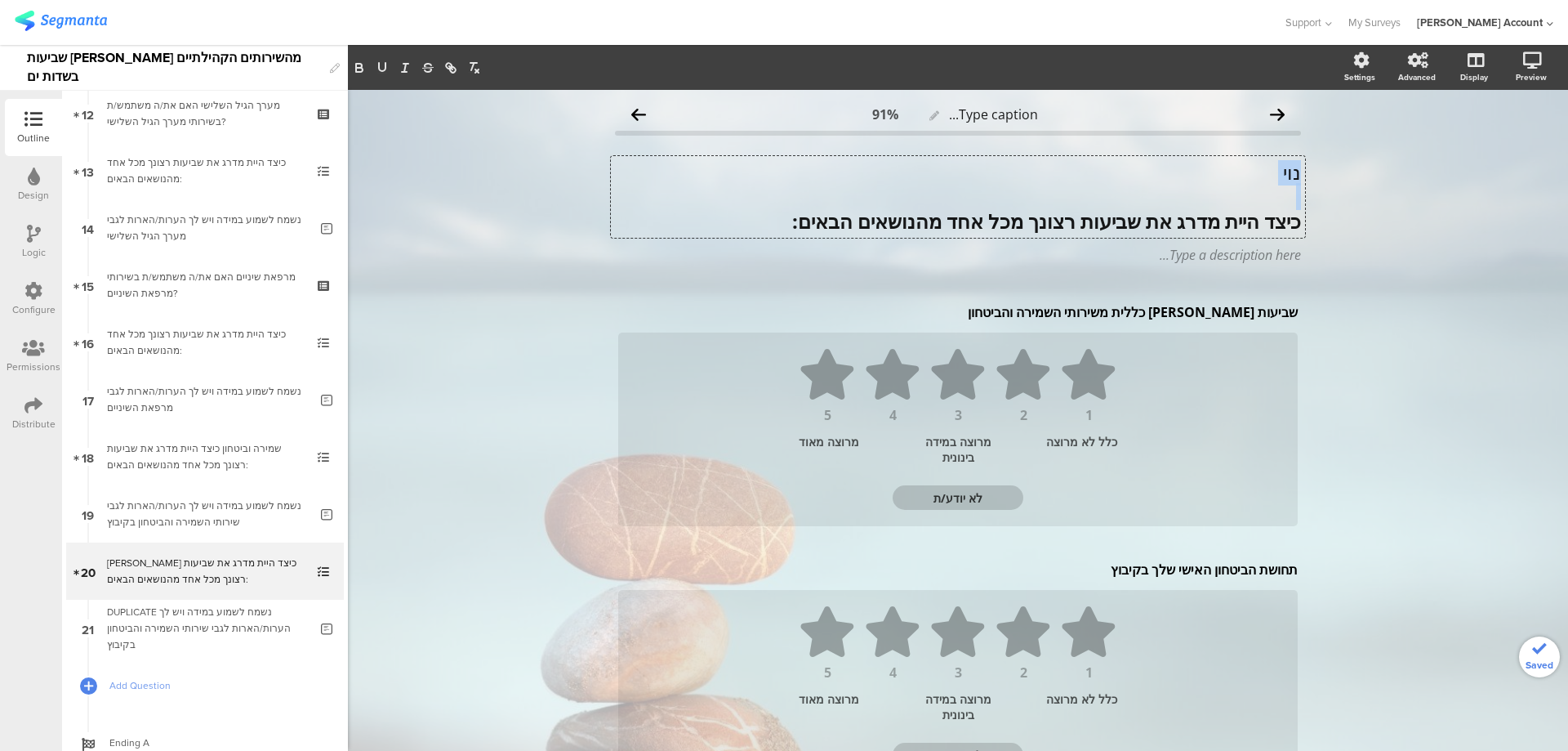
click at [1294, 169] on p "נוי" at bounding box center [957, 172] width 686 height 25
click at [363, 71] on icon "button" at bounding box center [359, 69] width 7 height 4
click at [377, 67] on icon "button" at bounding box center [382, 68] width 15 height 15
click at [1107, 315] on div "שביעות רצון כללית משירותי השמירה והביטחון שביעות רצון כללית משירותי השמירה והבי…" at bounding box center [957, 312] width 688 height 26
click at [1107, 315] on p "שביעות רצון כללית משירותי השמירה והביטחון" at bounding box center [957, 312] width 680 height 18
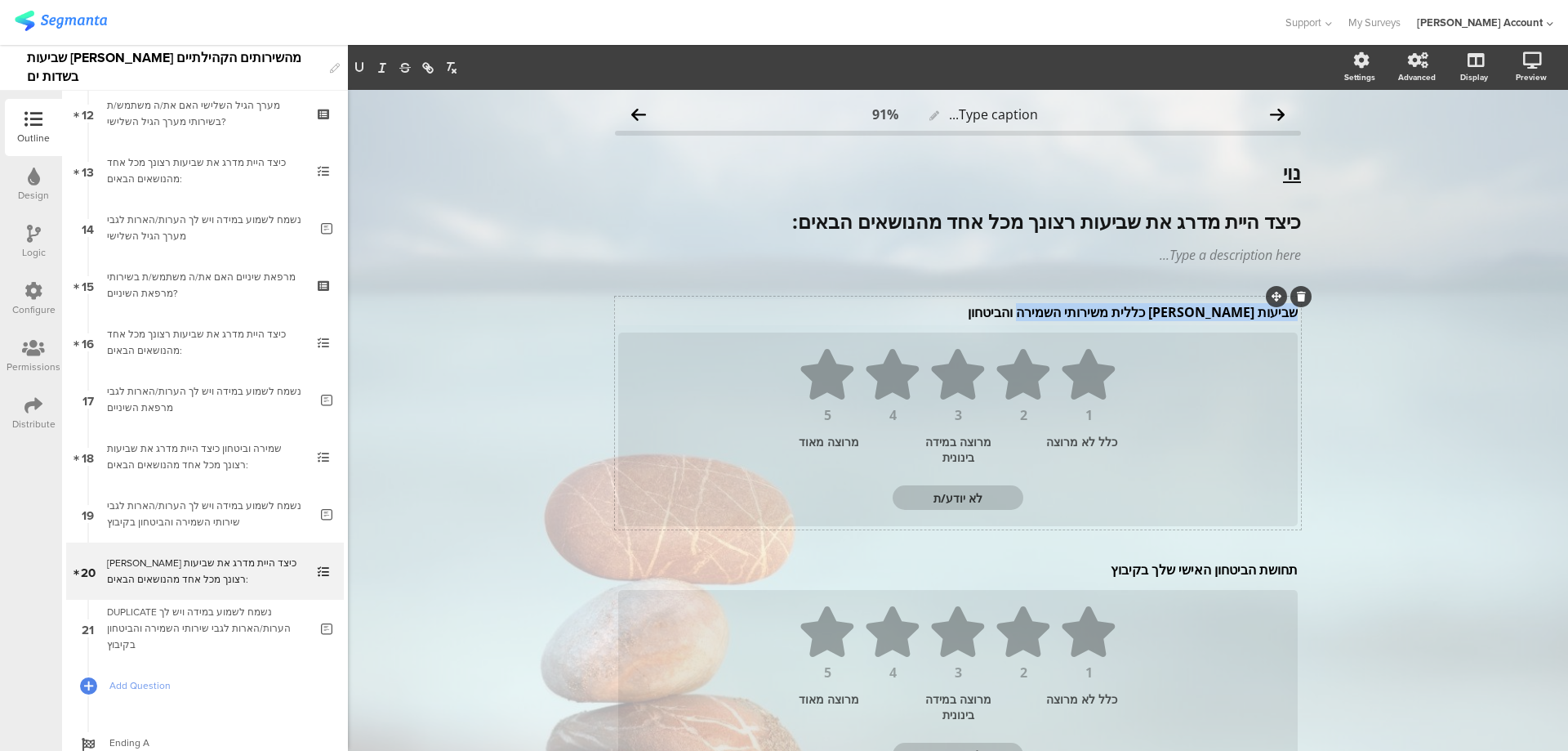
click at [1107, 315] on p "שביעות רצון כללית משירותי השמירה והביטחון" at bounding box center [957, 312] width 680 height 18
click at [1170, 571] on div "תחושת הביטחון האישי שלך בקיבוץ תחושת הביטחון האישי שלך בקיבוץ" at bounding box center [957, 570] width 688 height 26
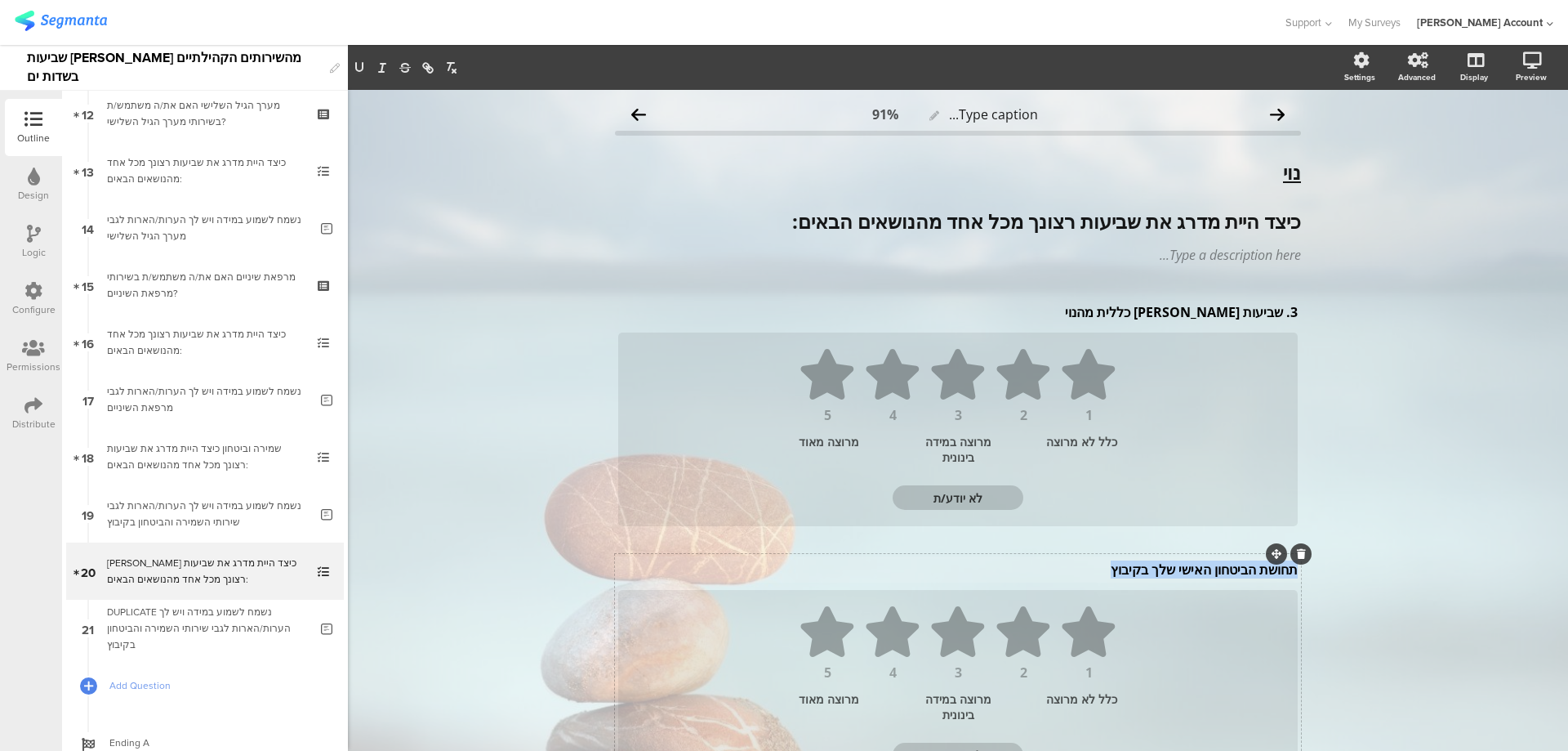
click at [1170, 571] on p "תחושת הביטחון האישי שלך בקיבוץ" at bounding box center [957, 570] width 680 height 18
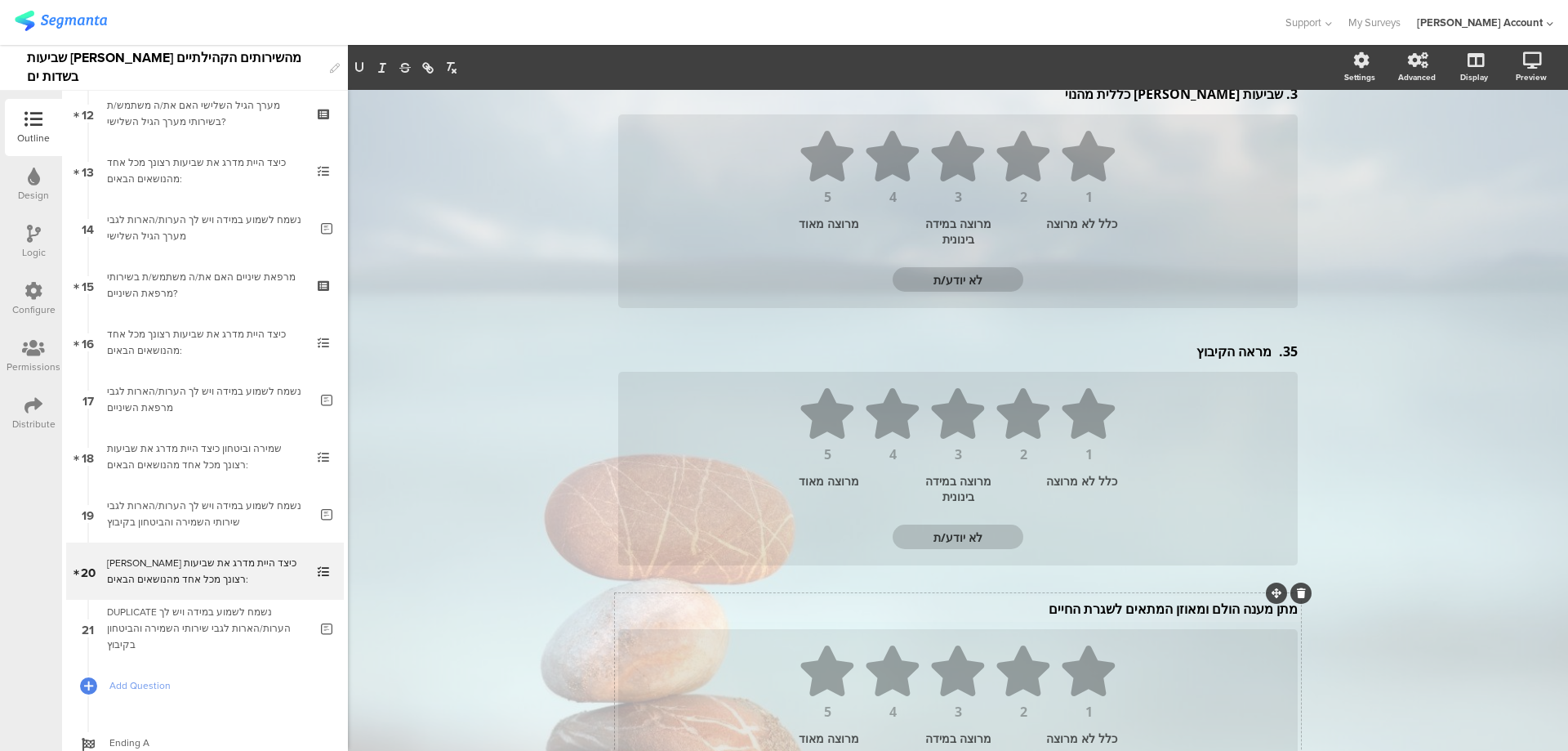
click at [1208, 604] on div "מתן מענה הולם ומאוזן המתאים לשגרת החיים מתן מענה הולם ומאוזן המתאים לשגרת החיים" at bounding box center [957, 609] width 688 height 26
click at [1208, 613] on p "מתן מענה הולם ומאוזן המתאים לשגרת החיים" at bounding box center [957, 613] width 680 height 18
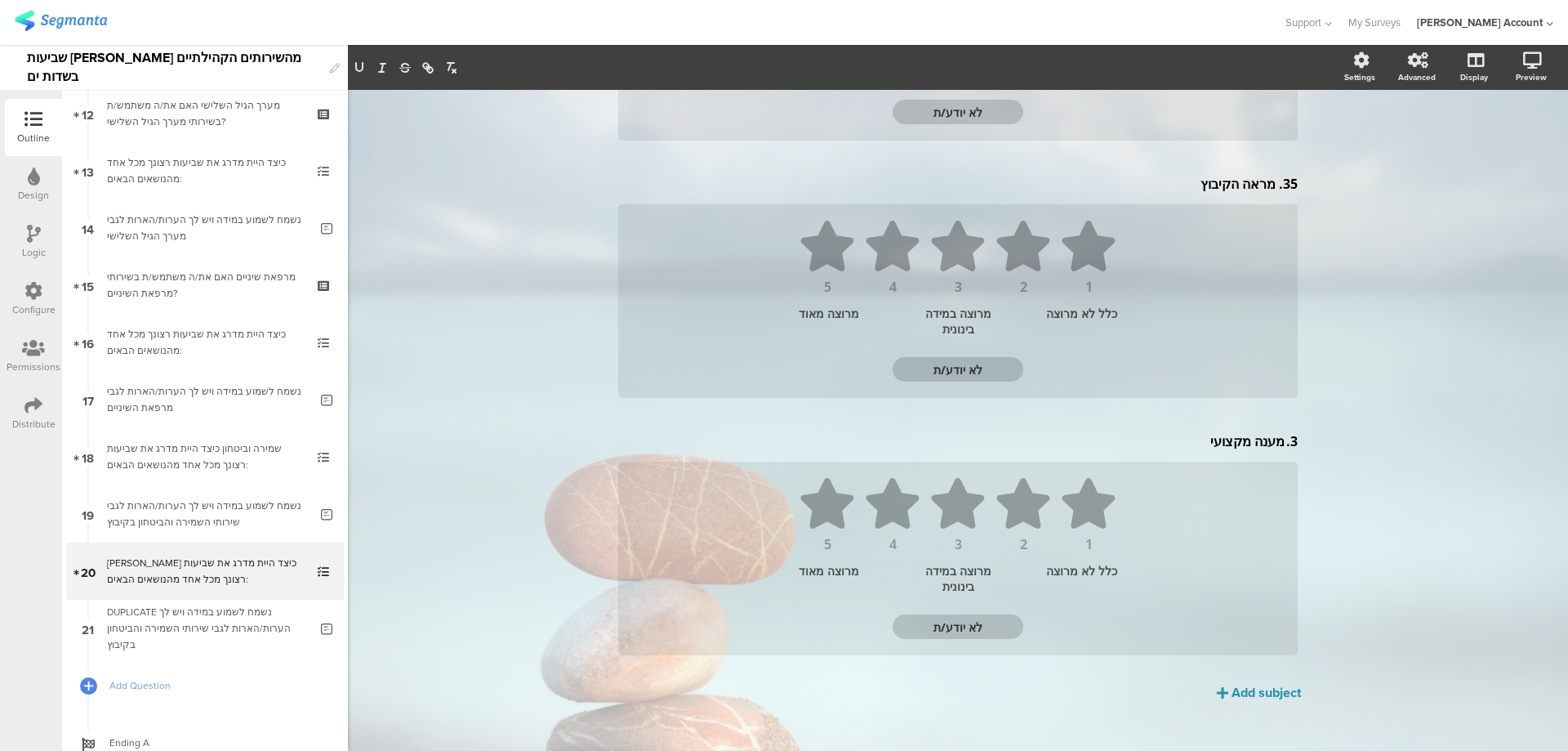
scroll to position [402, 0]
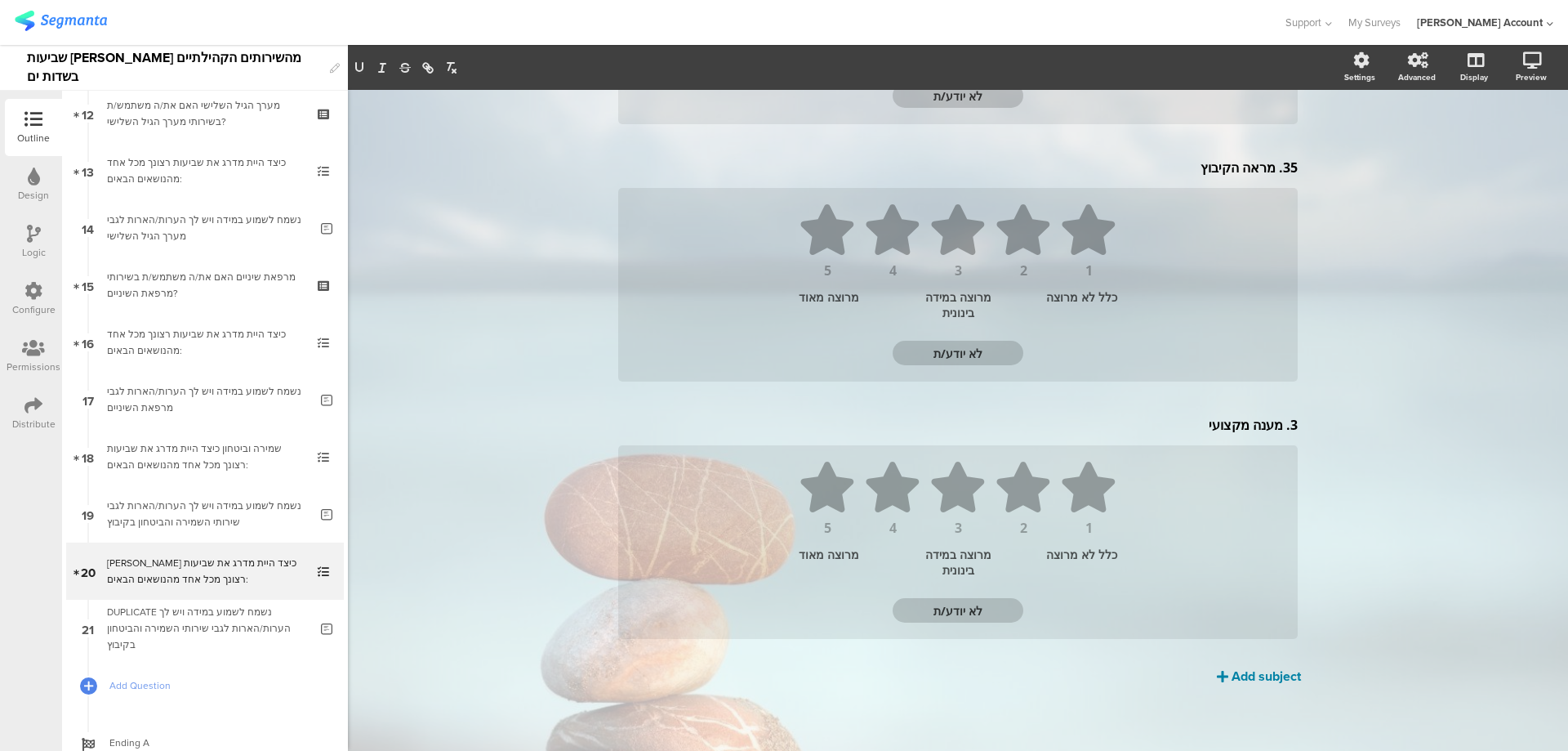
click at [1238, 681] on div "Add subject" at bounding box center [1266, 676] width 69 height 19
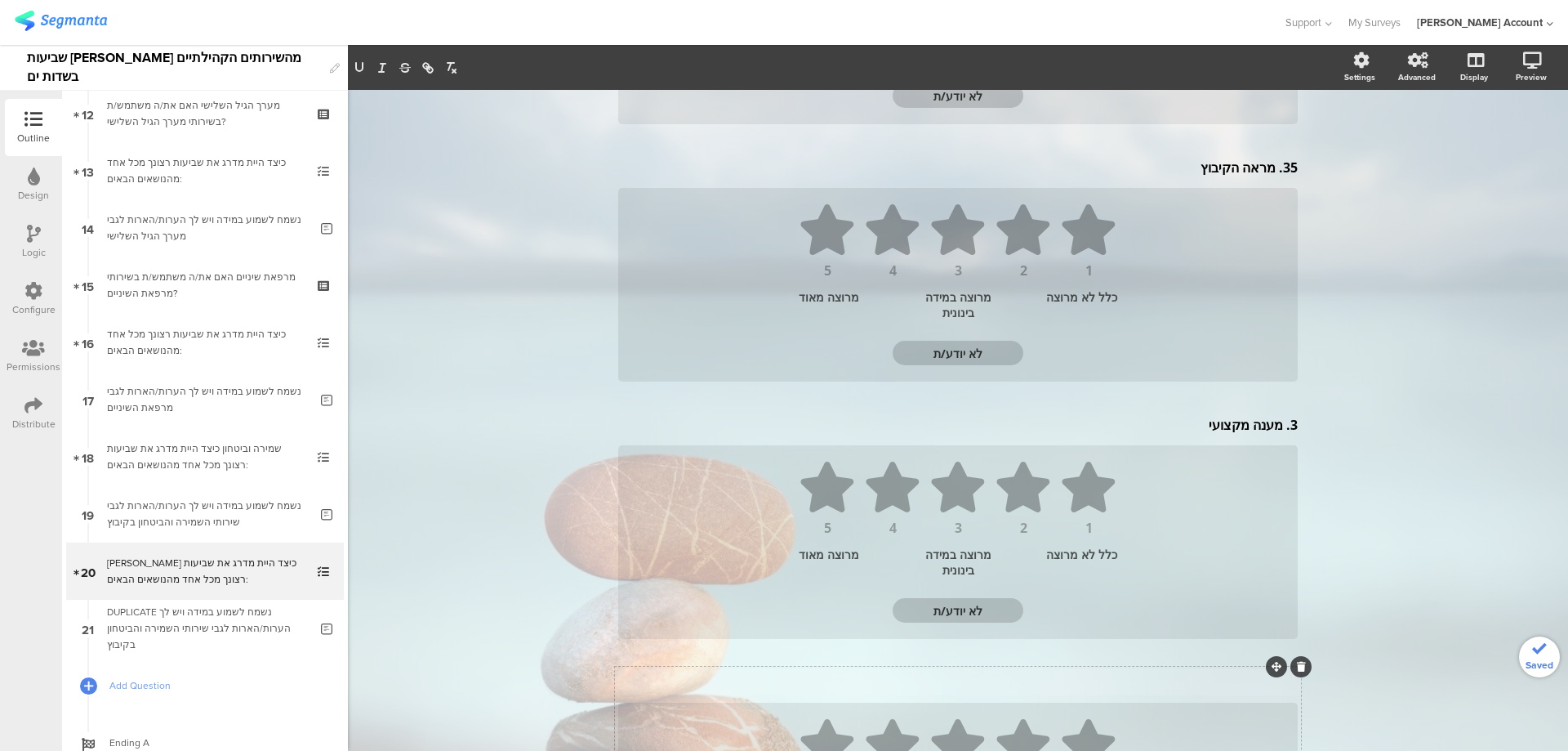
click at [1244, 689] on div "Subject text..." at bounding box center [957, 683] width 688 height 26
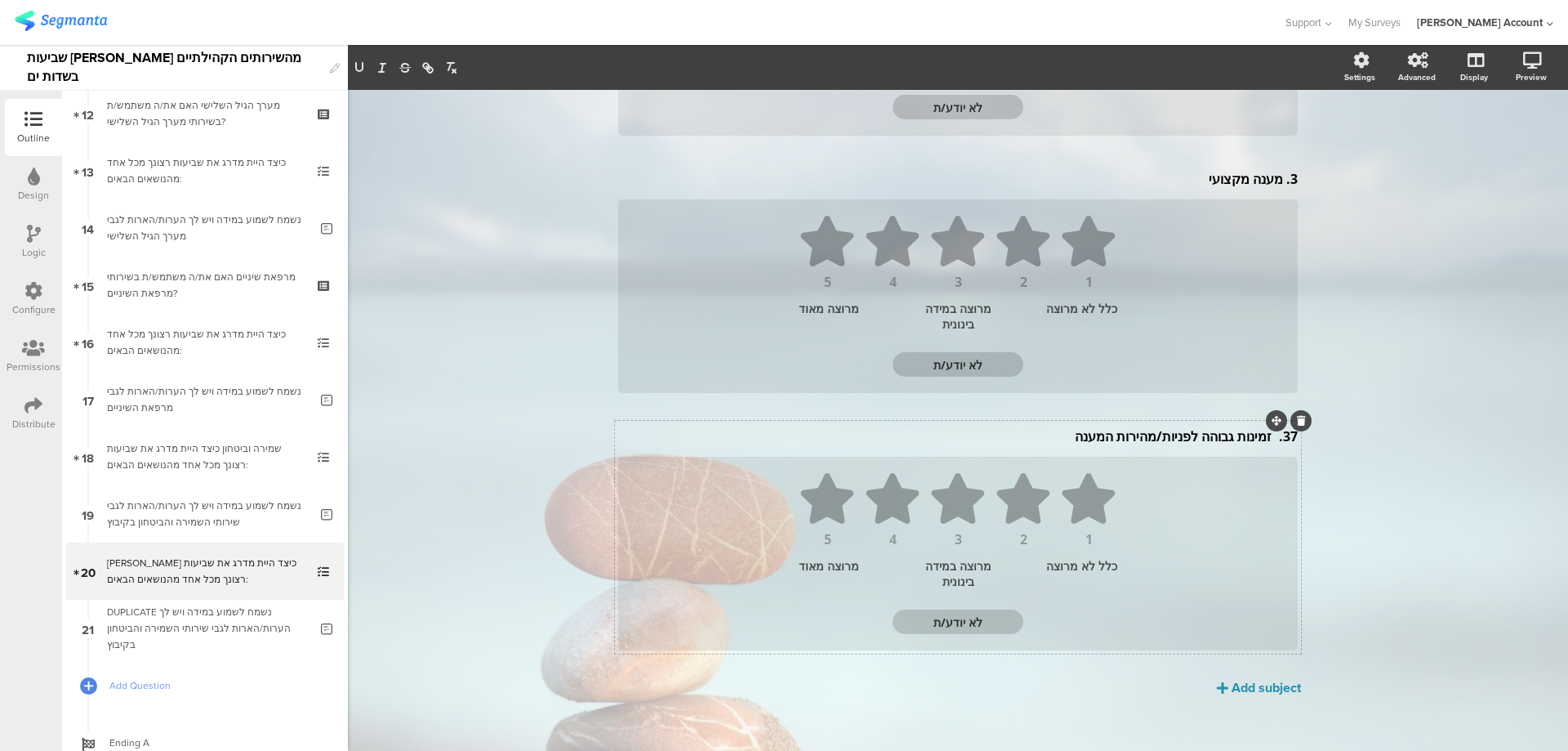
scroll to position [659, 0]
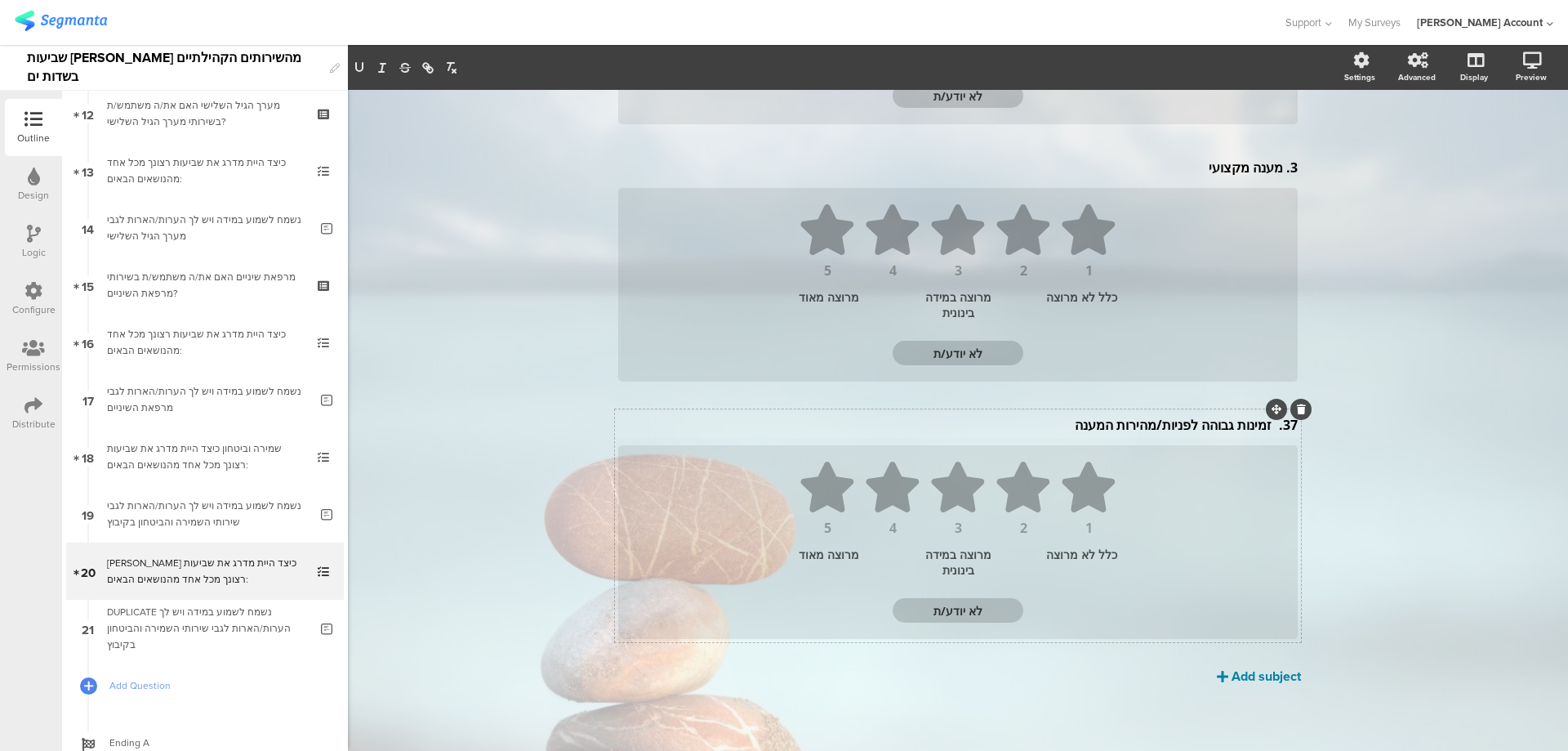
click at [1252, 679] on div "Add subject" at bounding box center [1266, 676] width 69 height 19
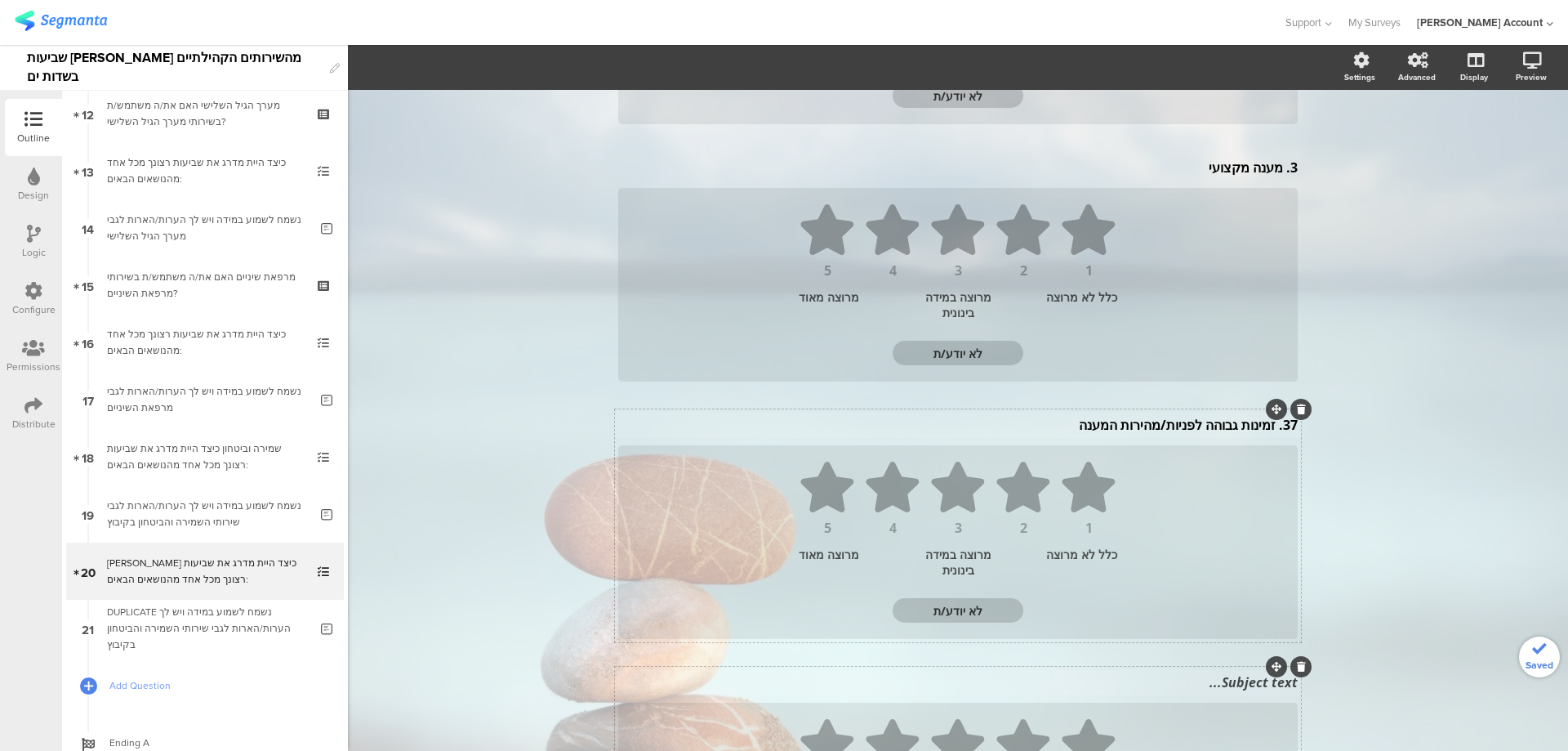
click at [1246, 687] on div "Subject text..." at bounding box center [957, 683] width 688 height 26
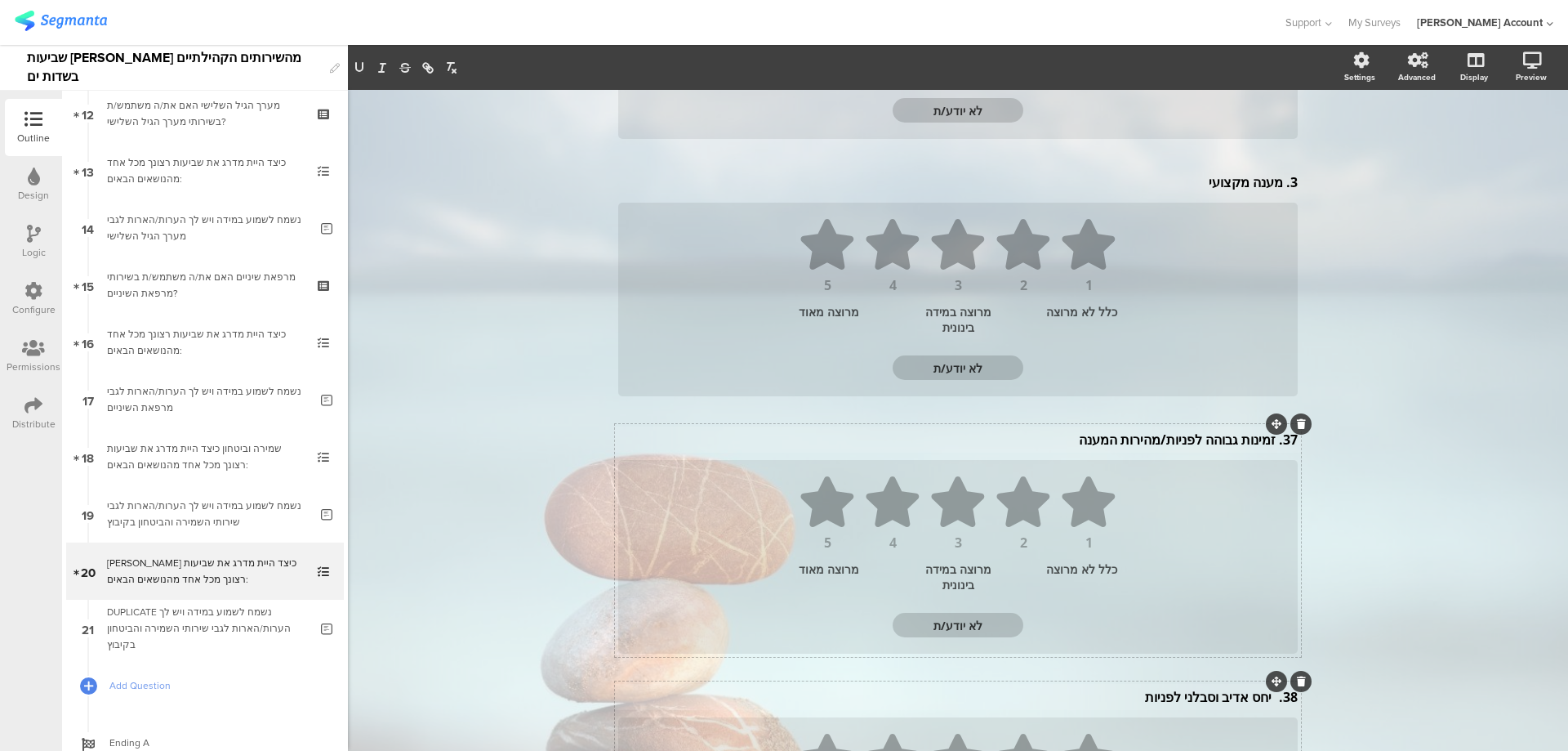
click at [1265, 702] on p "38. יחס אדיב וסבלני לפניות" at bounding box center [957, 697] width 680 height 18
click at [1269, 442] on div "37. זמינות גבוהה לפניות/מהירות המענה 37. זמינות גבוהה לפניות/מהירות המענה" at bounding box center [957, 439] width 688 height 26
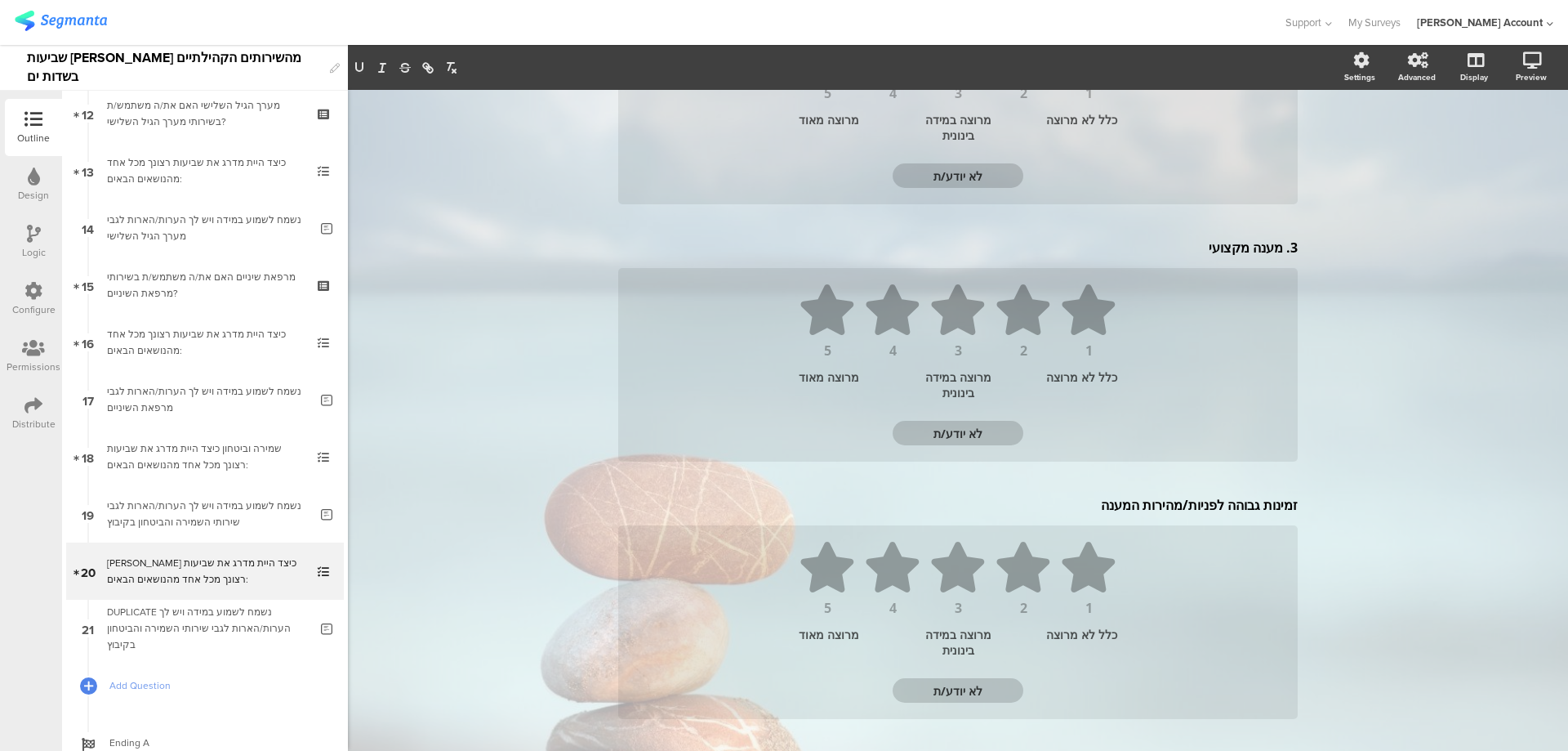
scroll to position [424, 0]
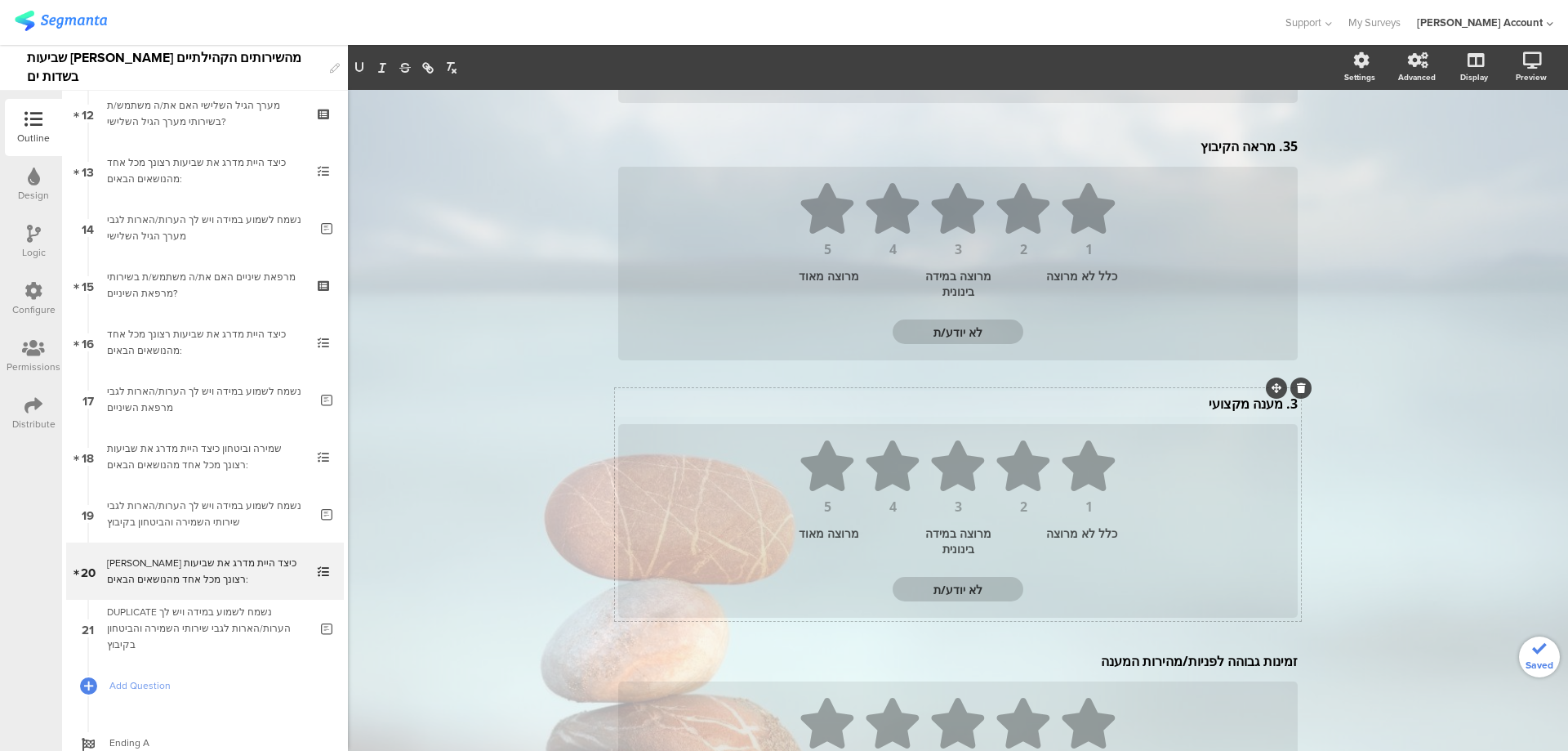
click at [1274, 405] on div "3. מענה מקצועי 3. מענה מקצועי 3. מענה מקצועי" at bounding box center [957, 404] width 688 height 26
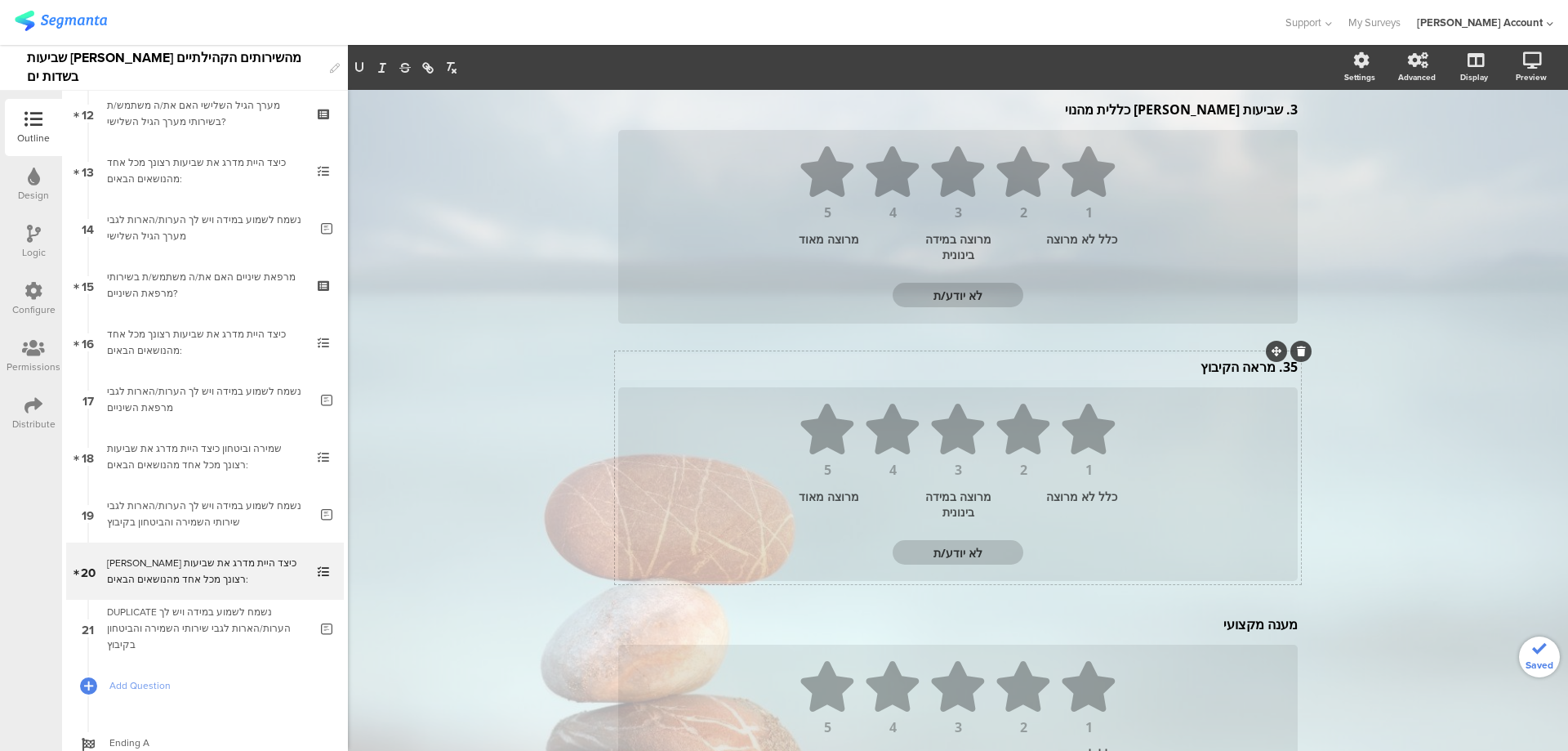
click at [1268, 365] on div "35. מראה הקיבוץ 35. מראה הקיבוץ" at bounding box center [957, 367] width 688 height 26
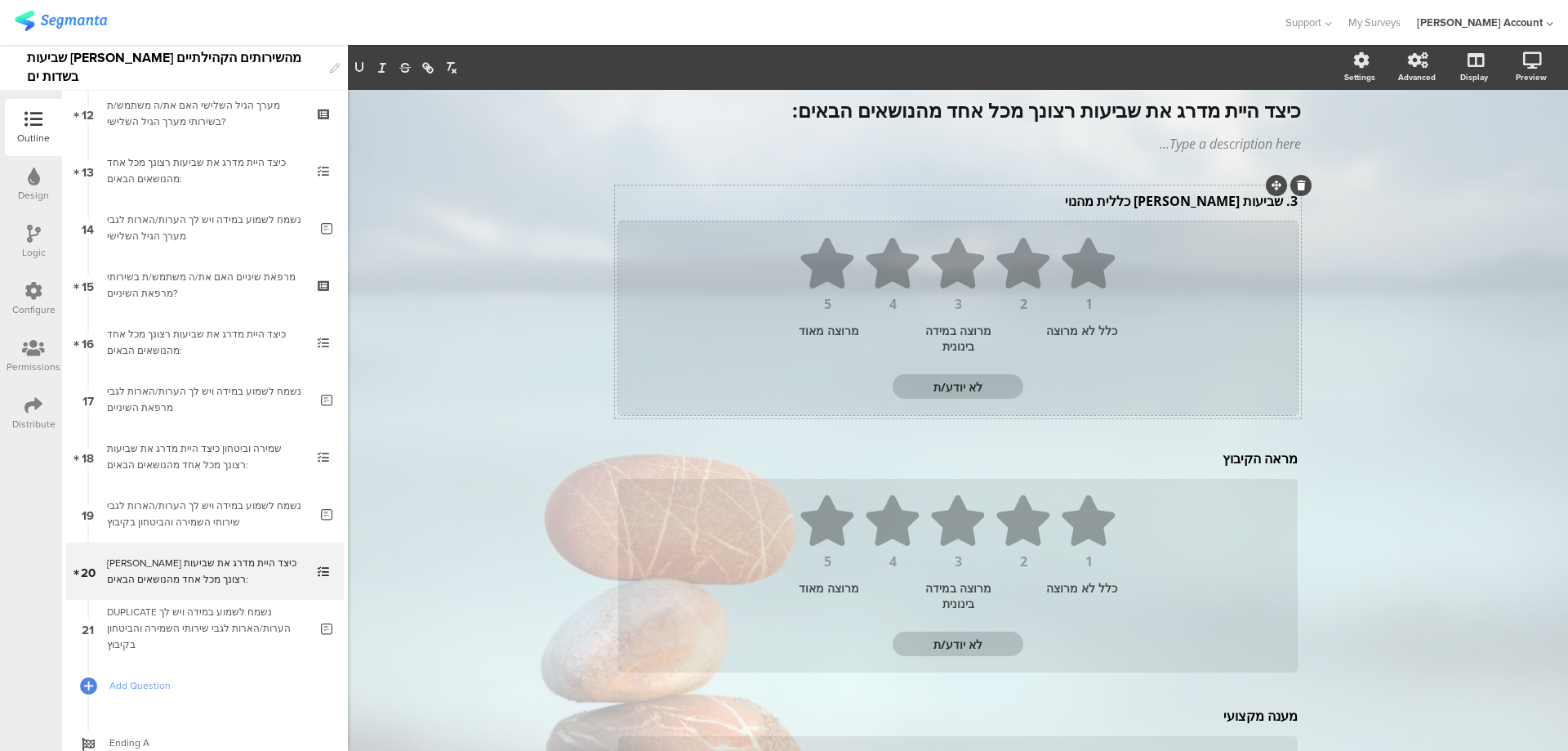
scroll to position [0, 0]
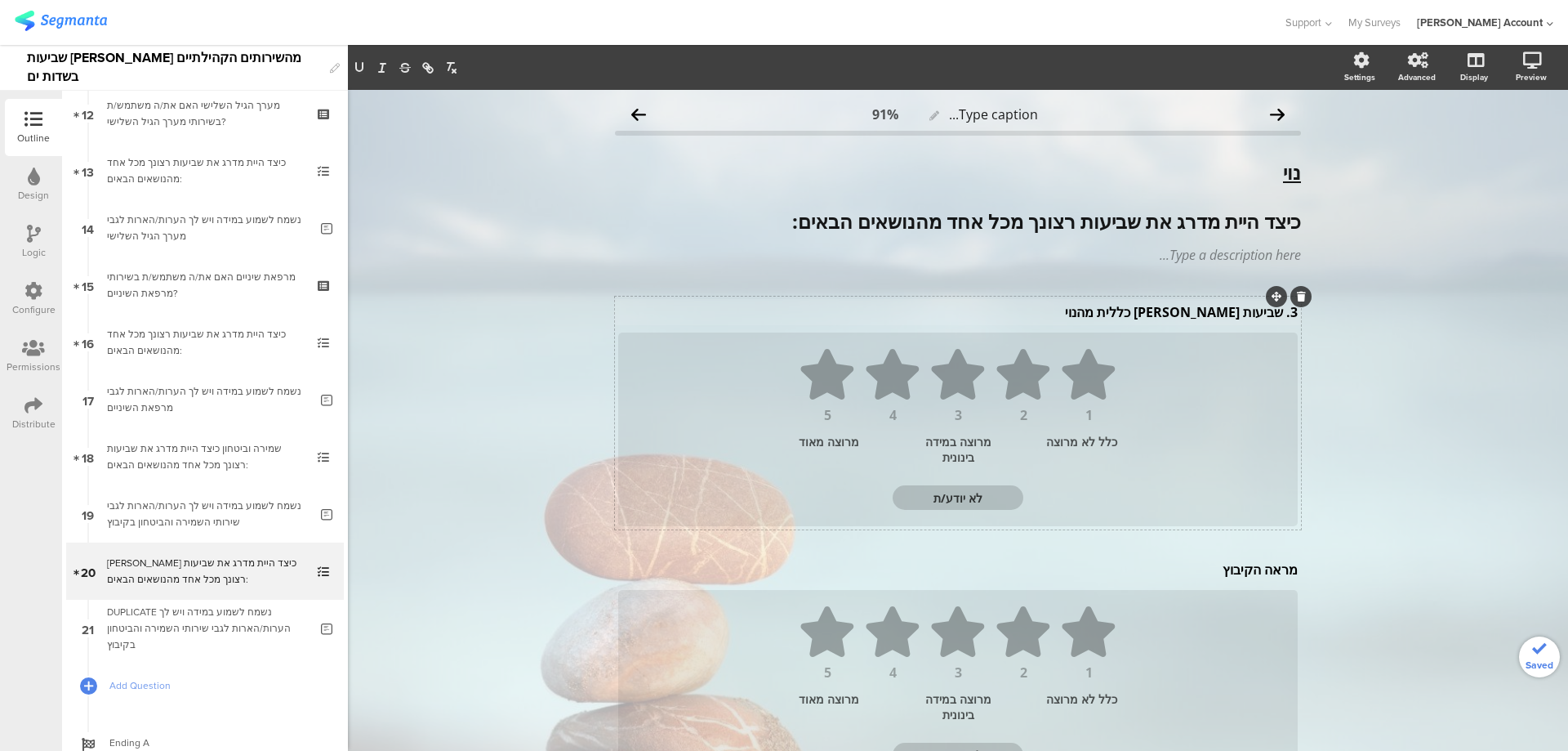
click at [1278, 316] on div "3. שביעות רצון כללית מהנוי 3. שביעות רצון כללית מהנוי" at bounding box center [957, 312] width 688 height 26
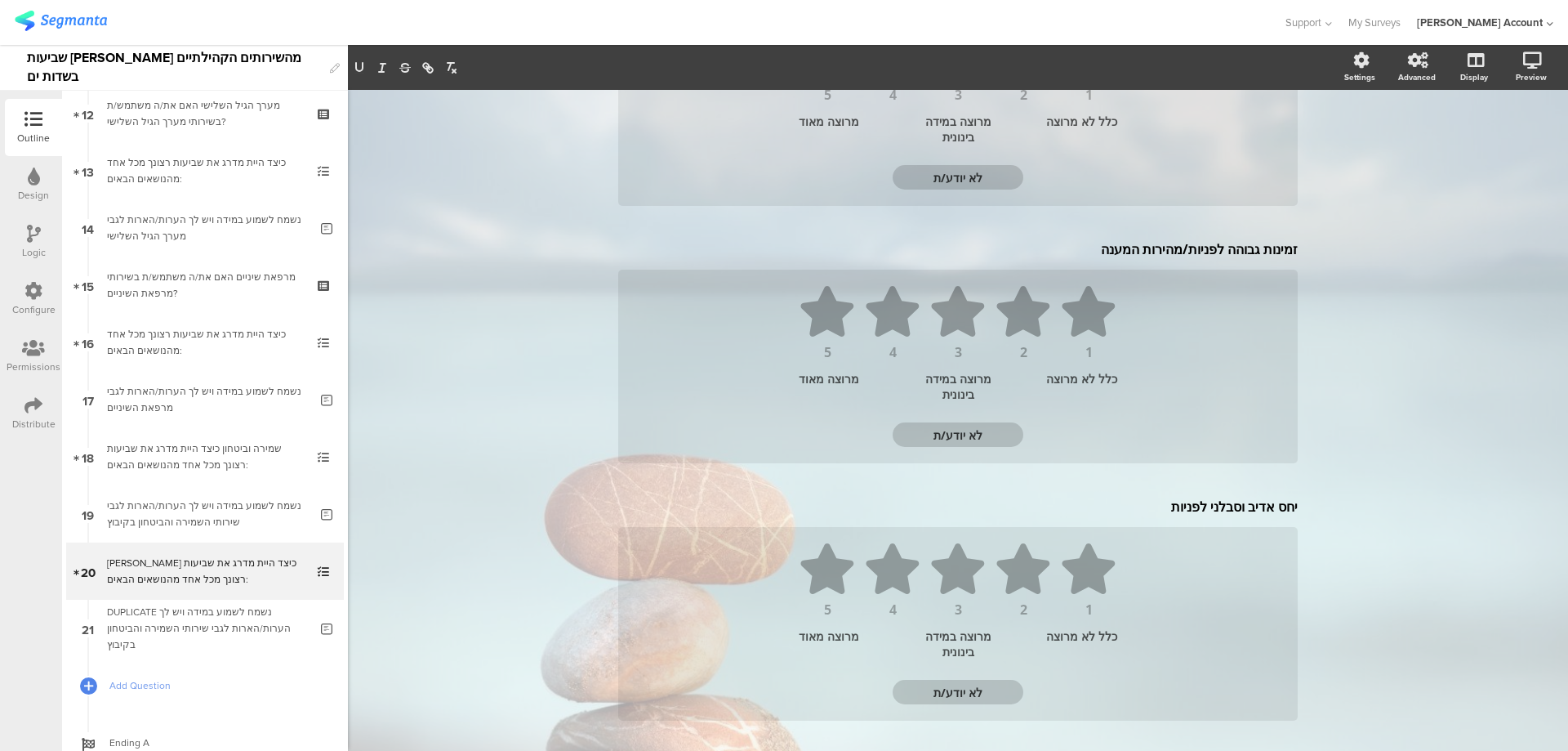
scroll to position [917, 0]
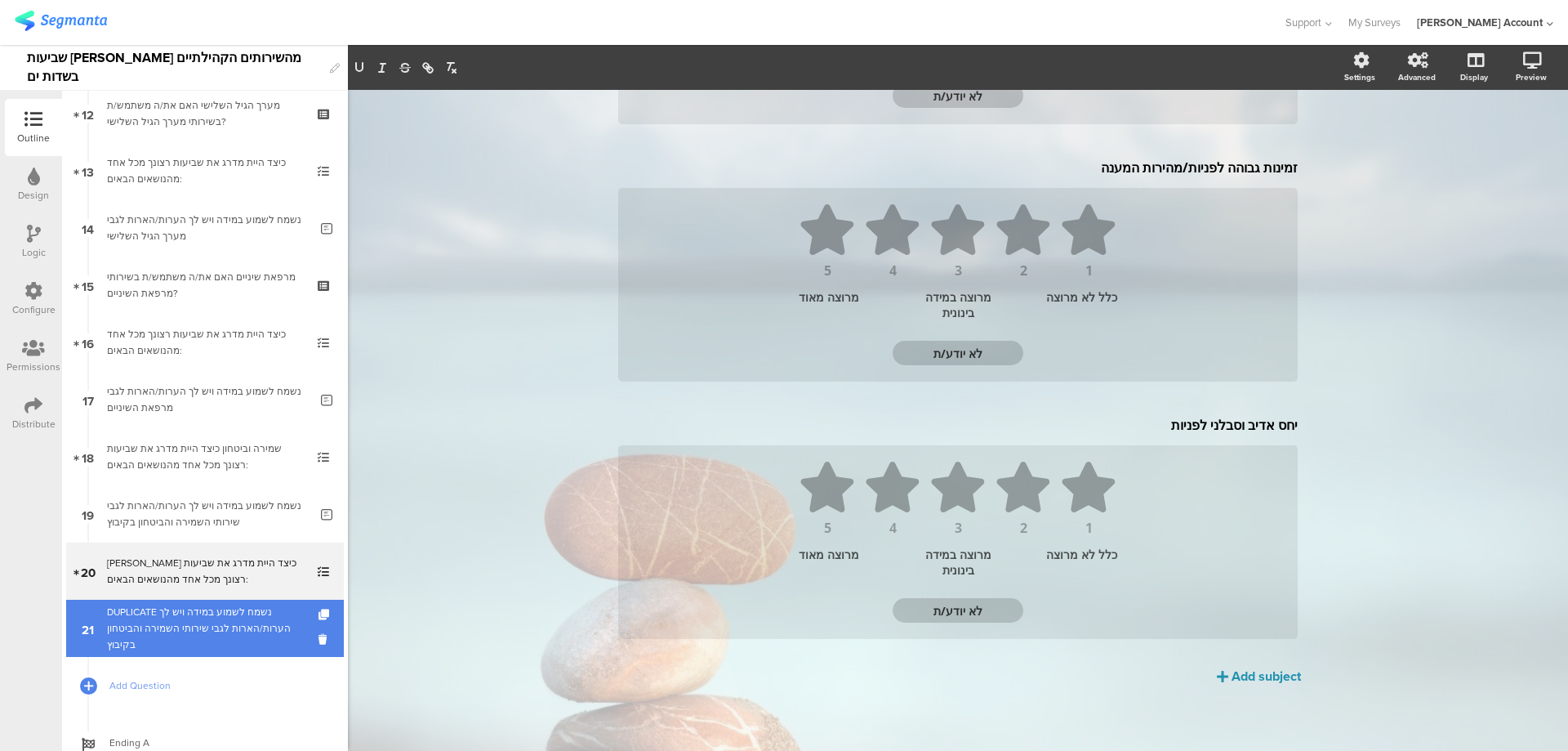
click at [242, 630] on div "DUPLICATE נשמח לשמוע במידה ויש לך הערות/הארות לגבי שירותי השמירה והביטחון בקיבוץ" at bounding box center [208, 628] width 202 height 49
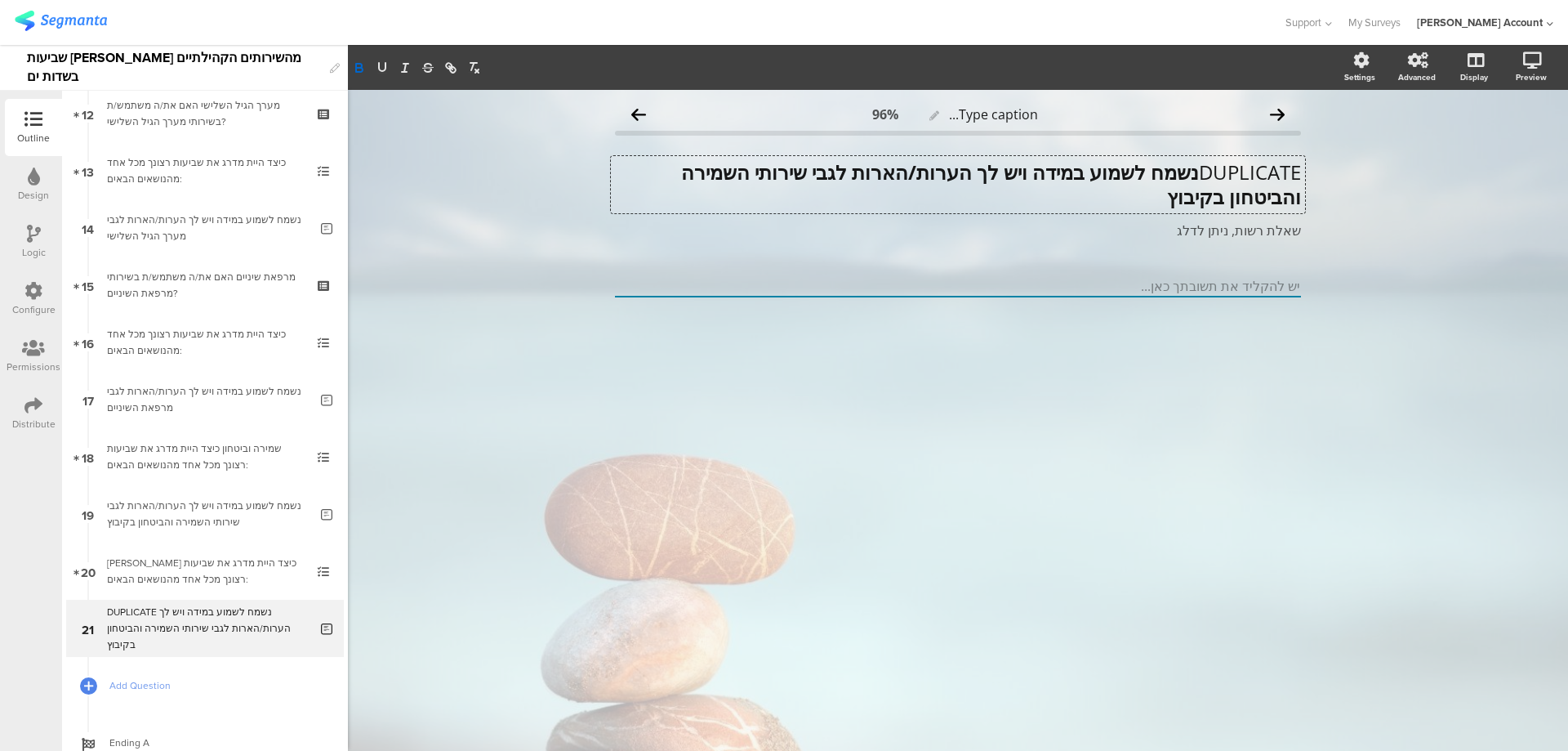
drag, startPoint x: 781, startPoint y: 172, endPoint x: 757, endPoint y: 195, distance: 33.2
click at [757, 195] on div "DUPLICATE נשמח לשמוע במידה ויש לך הערות/הארות לגבי שירותי השמירה והביטחון בקיבו…" at bounding box center [958, 184] width 695 height 57
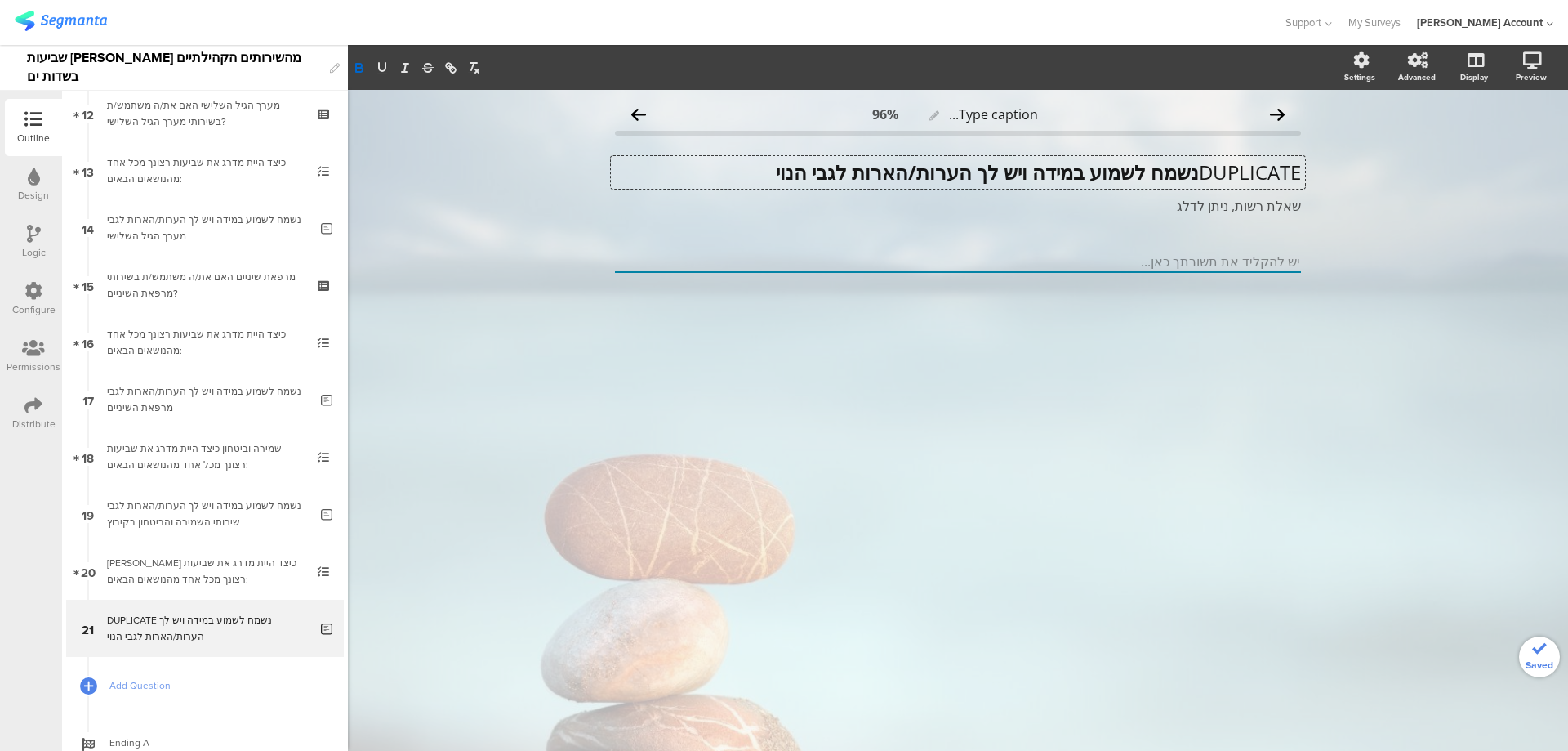
click at [1193, 175] on p "DUPLICATE נשמח לשמוע במידה ויש לך הערות/הארות לגבי הנוי" at bounding box center [957, 172] width 686 height 25
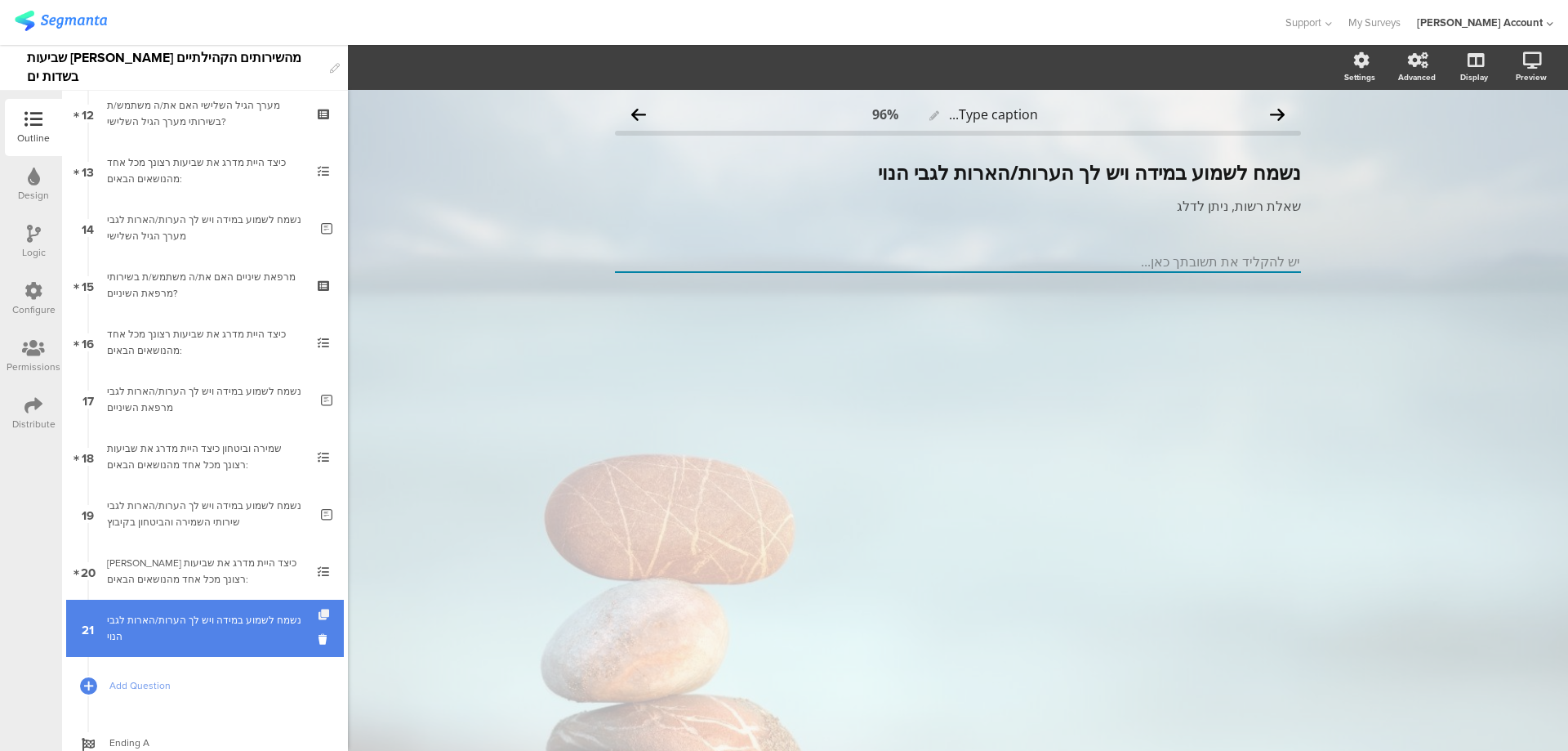
click at [319, 613] on icon at bounding box center [325, 615] width 14 height 11
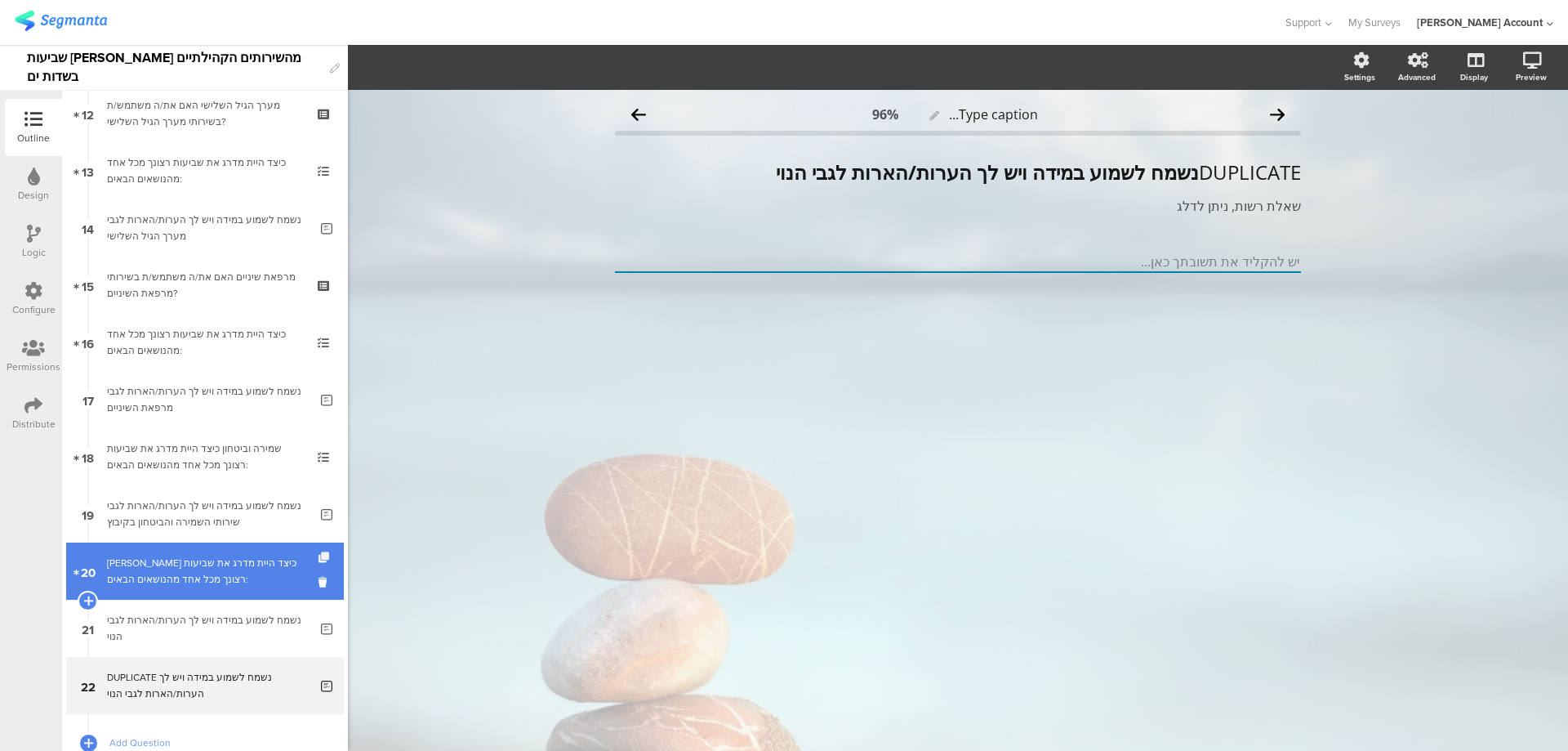
click at [319, 556] on icon at bounding box center [325, 557] width 14 height 11
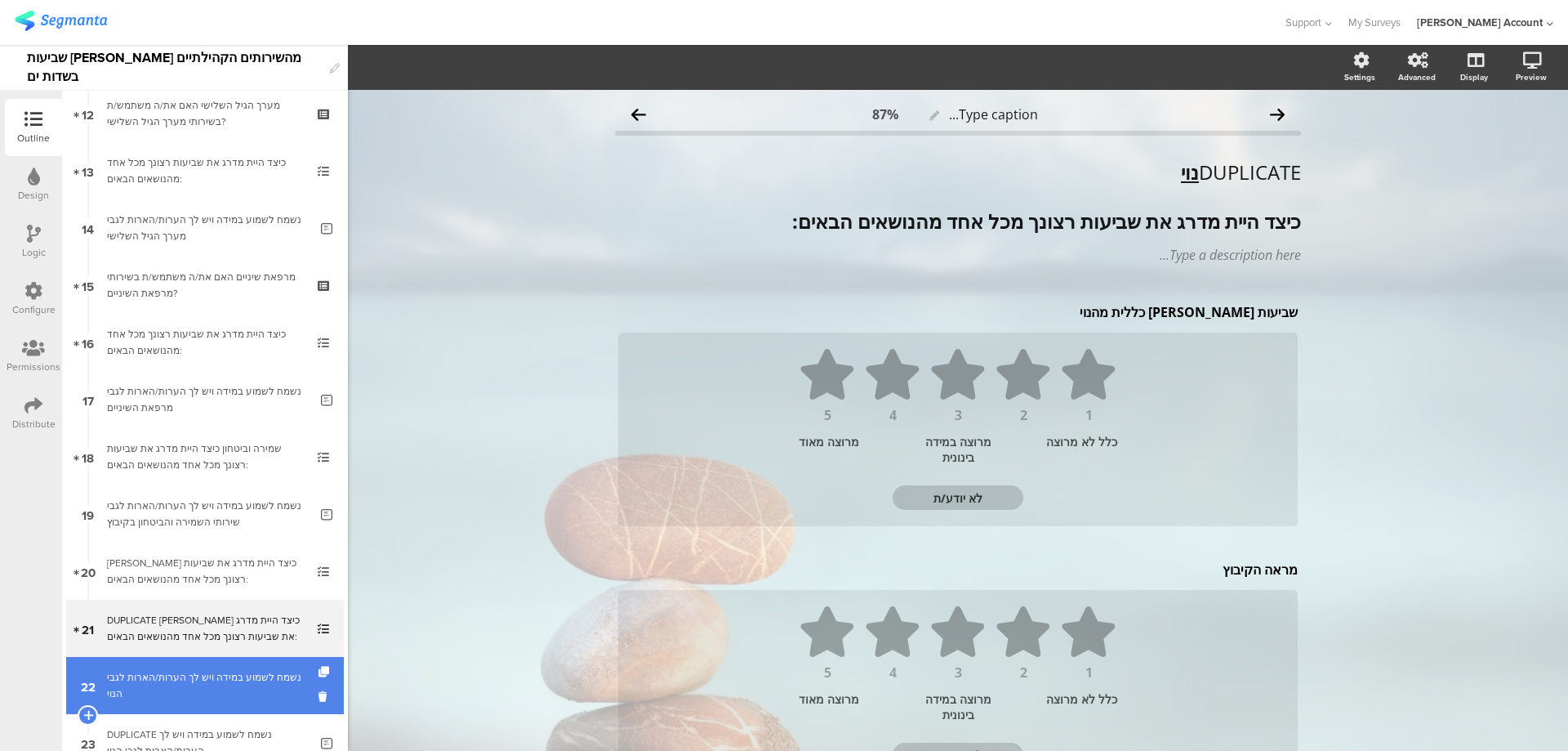
scroll to position [809, 0]
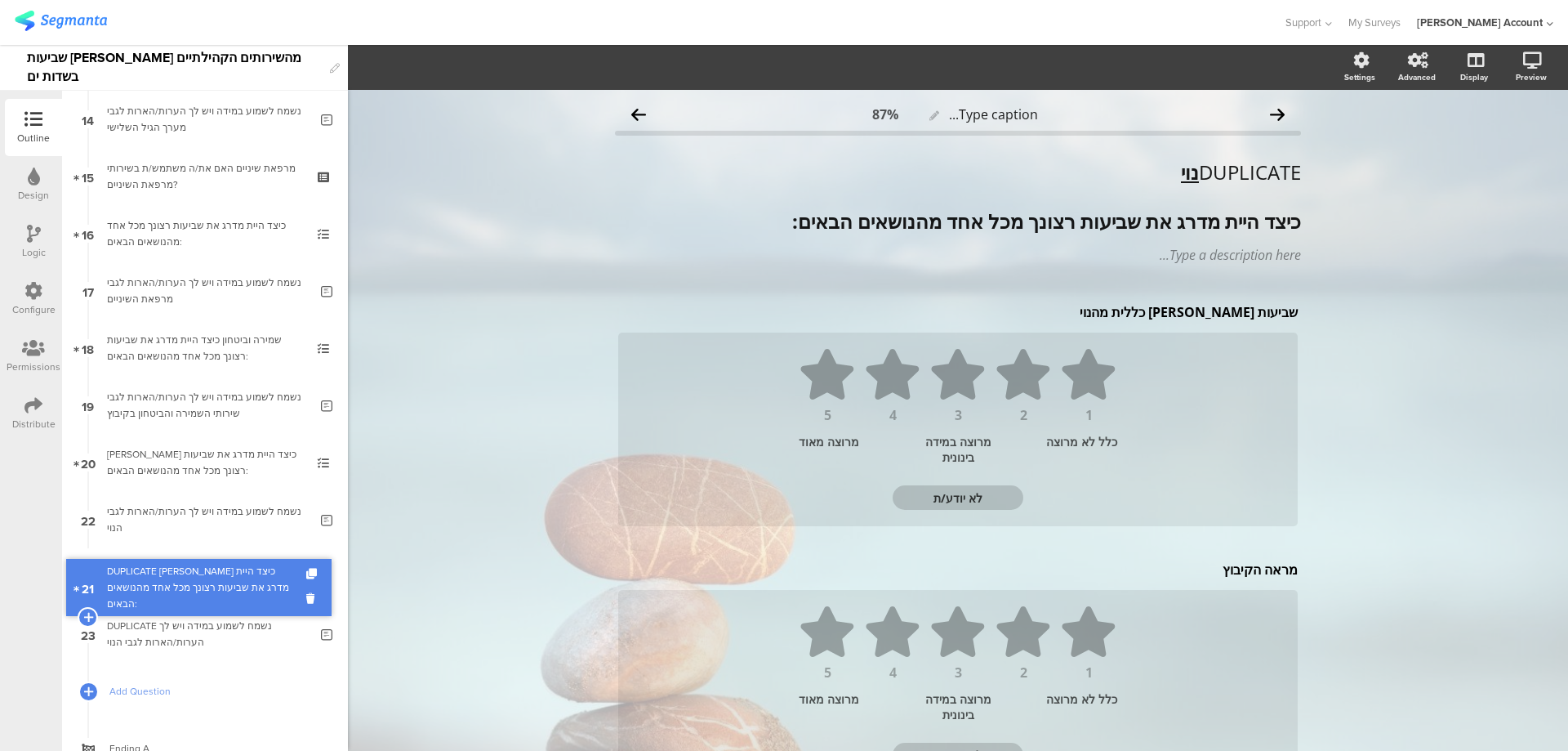
drag, startPoint x: 263, startPoint y: 540, endPoint x: 260, endPoint y: 599, distance: 59.1
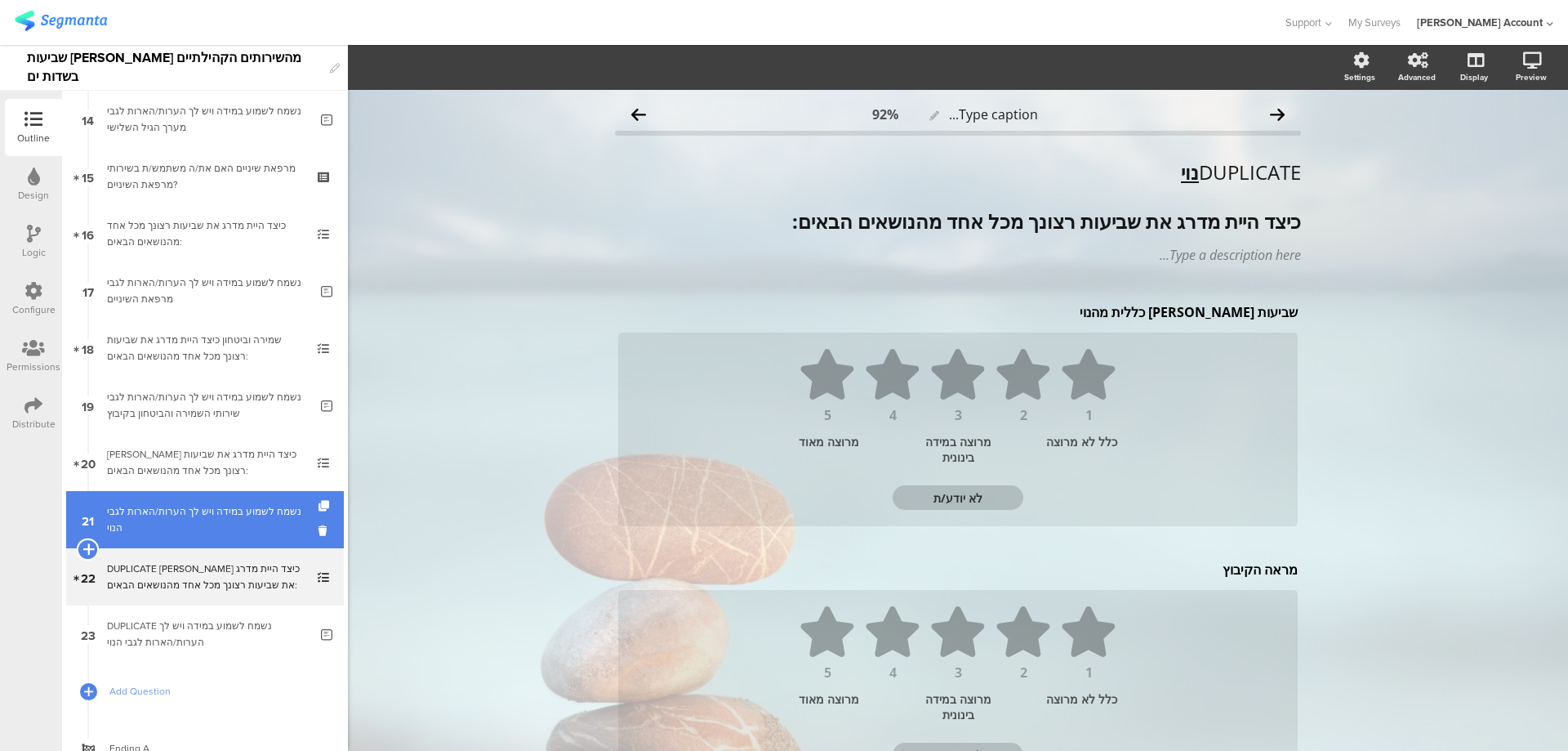
click at [88, 546] on icon at bounding box center [87, 549] width 11 height 15
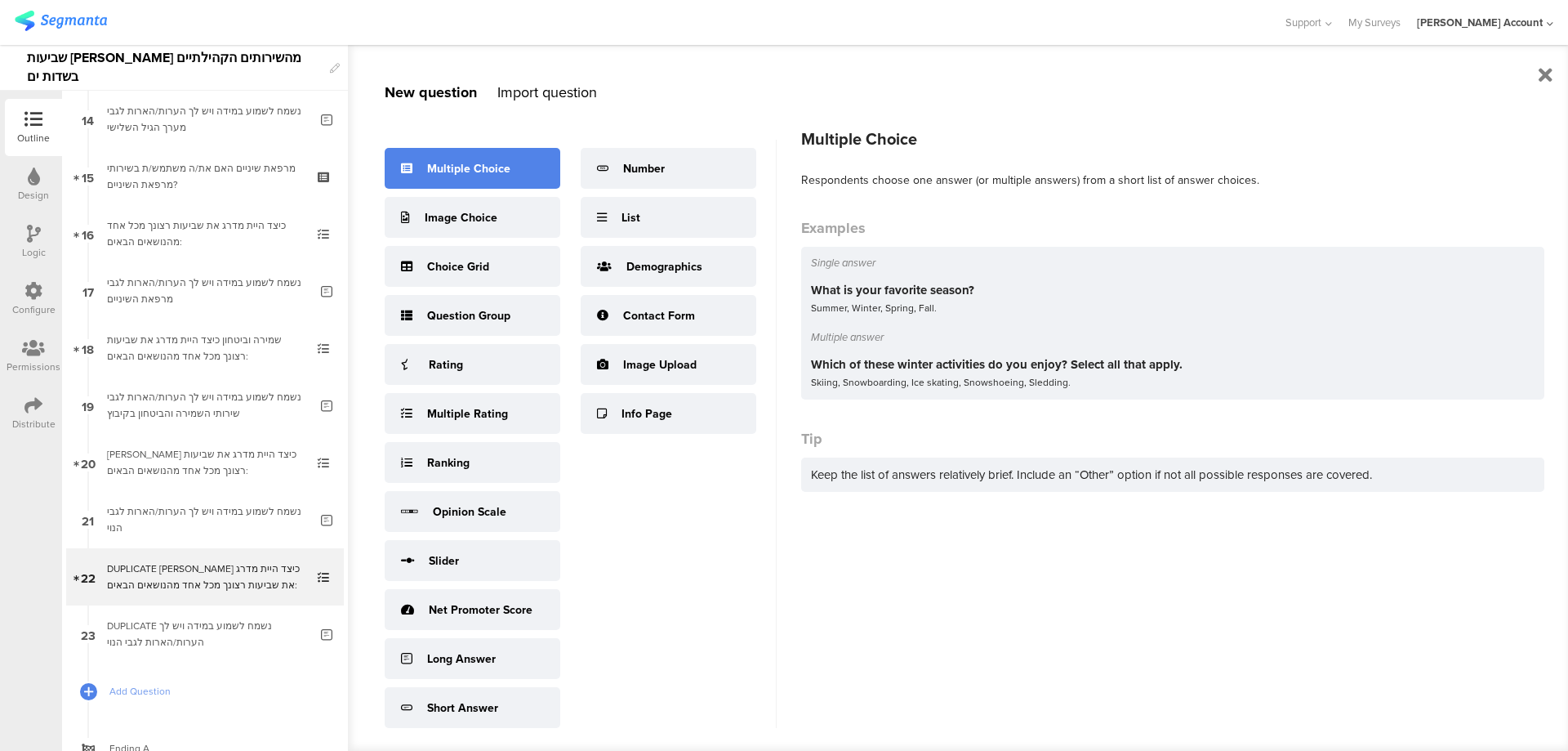
click at [526, 155] on div "Multiple Choice" at bounding box center [472, 168] width 176 height 41
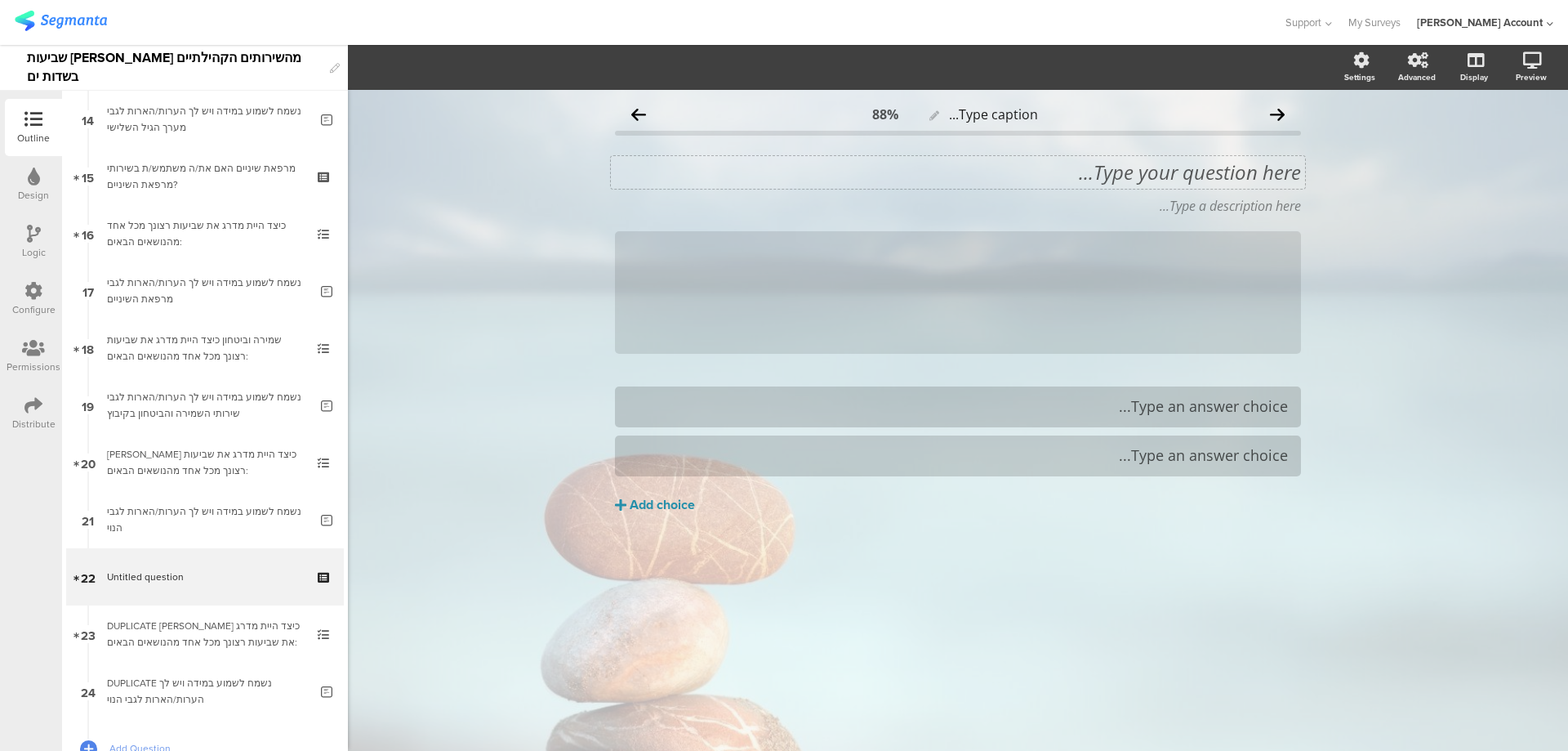
drag, startPoint x: 1288, startPoint y: 153, endPoint x: 1267, endPoint y: 173, distance: 29.0
click at [1284, 159] on div "Type your question here... Type a description here... /" at bounding box center [957, 256] width 686 height 227
click at [1267, 173] on div "Type your question here..." at bounding box center [958, 172] width 695 height 33
click at [1263, 176] on p "40. האם יש לך ילדים בגיל הרך? אם כן, באיזו שכבת גיל הם לומדים?" at bounding box center [957, 172] width 686 height 25
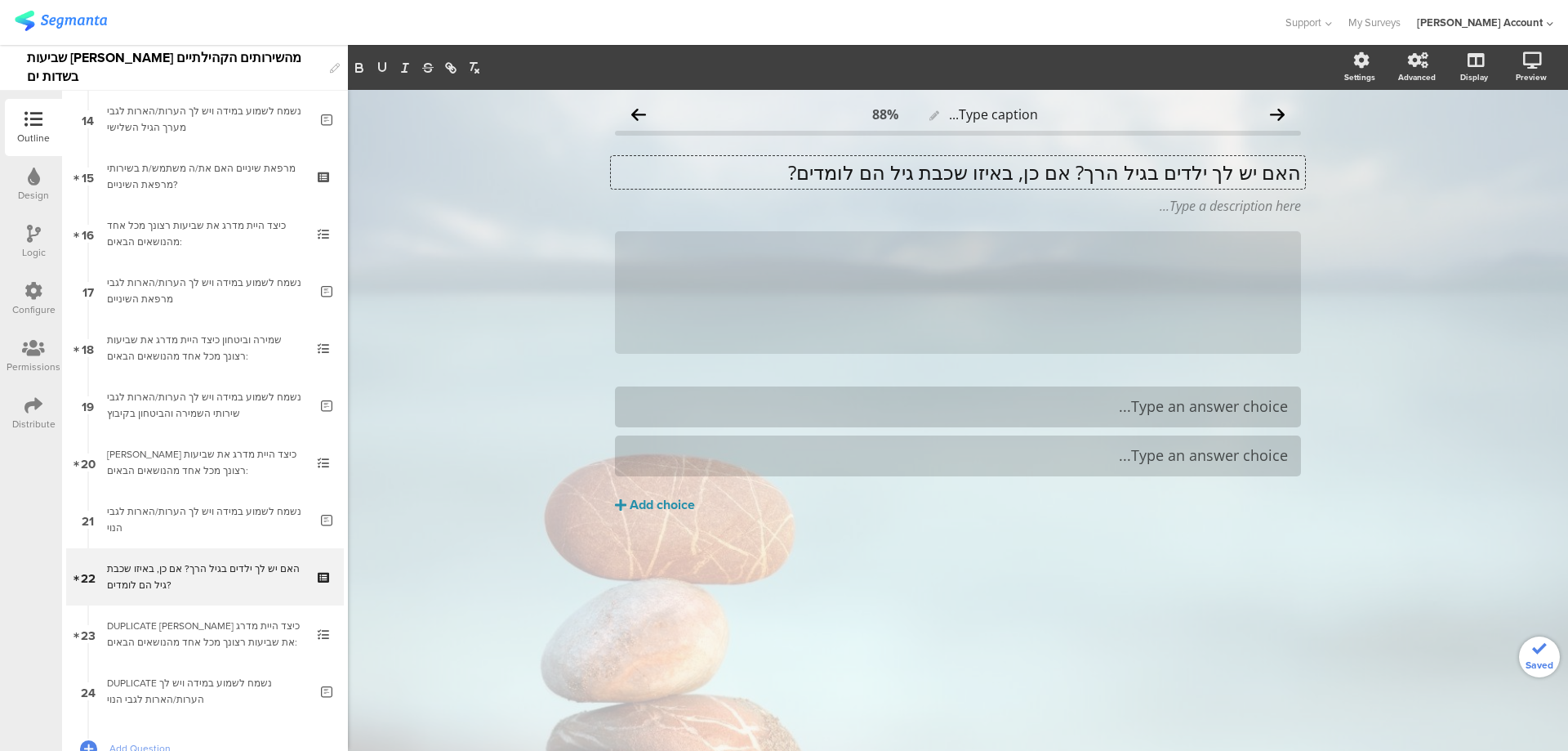
click at [1084, 176] on p "האם יש לך ילדים בגיל הרך? אם כן, באיזו שכבת גיל הם לומדים?" at bounding box center [957, 172] width 686 height 25
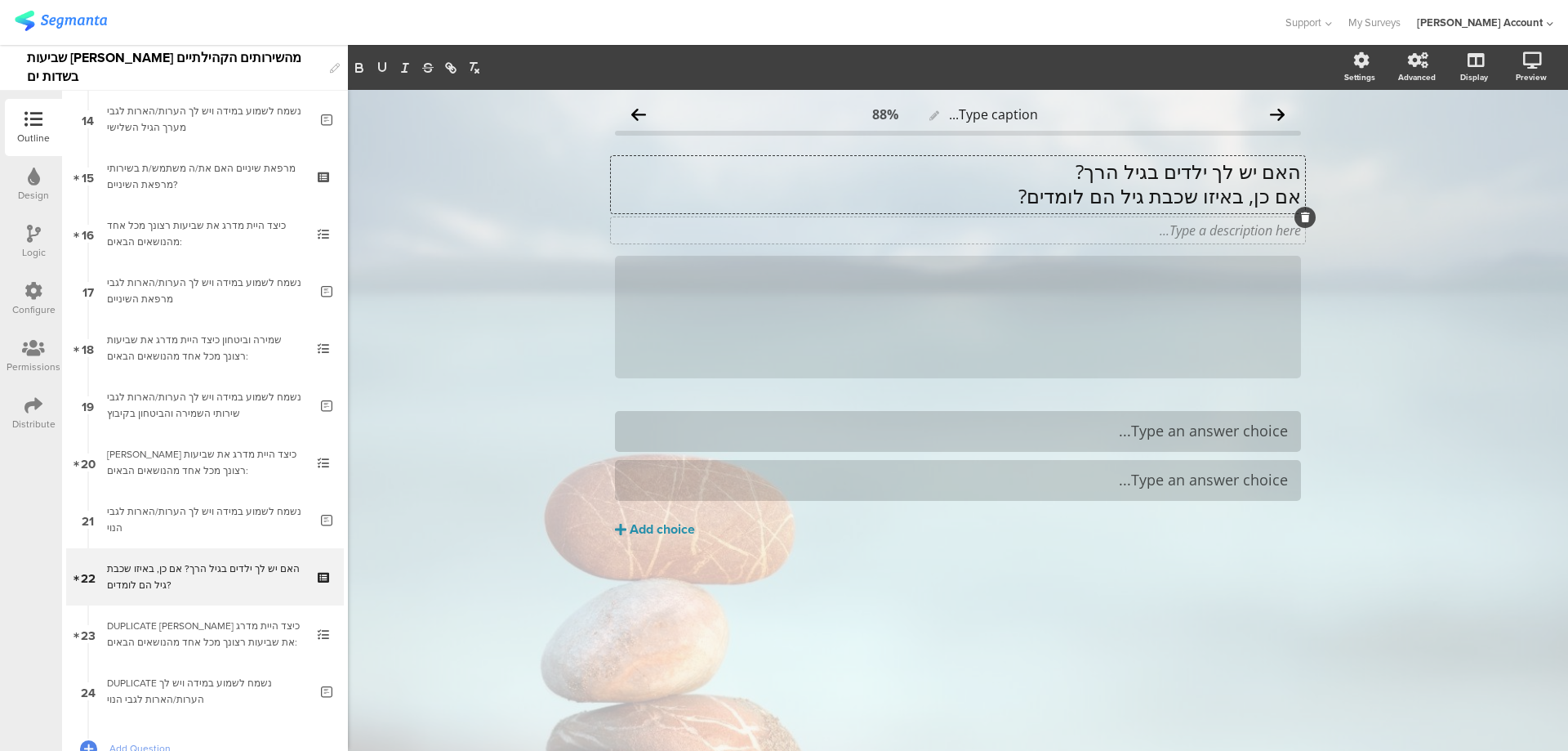
click at [1222, 232] on div "Type a description here..." at bounding box center [958, 231] width 695 height 26
drag, startPoint x: 1229, startPoint y: 285, endPoint x: 1237, endPoint y: 284, distance: 8.1
click at [1229, 286] on div "/" at bounding box center [957, 317] width 686 height 123
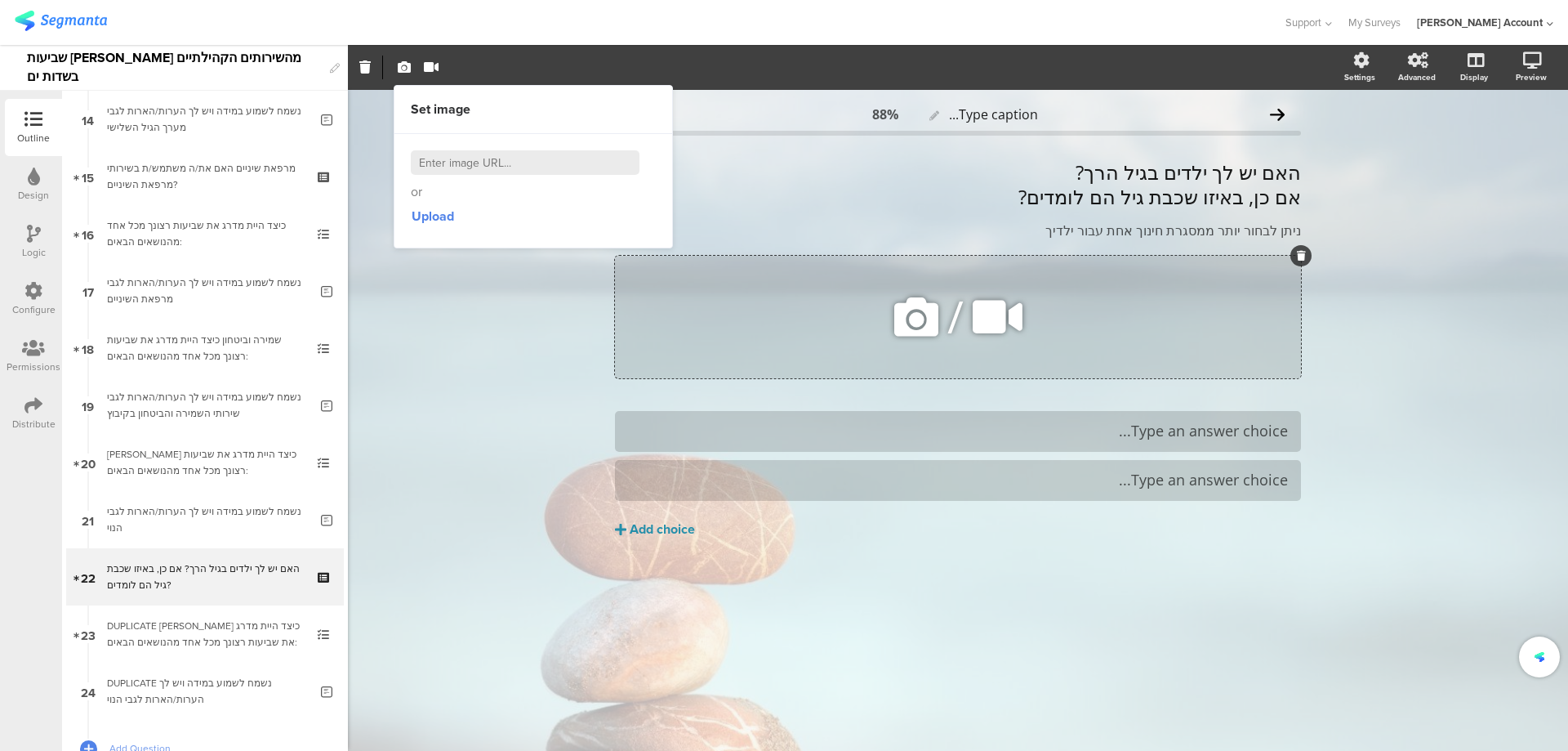
click at [1301, 252] on icon at bounding box center [1301, 256] width 9 height 10
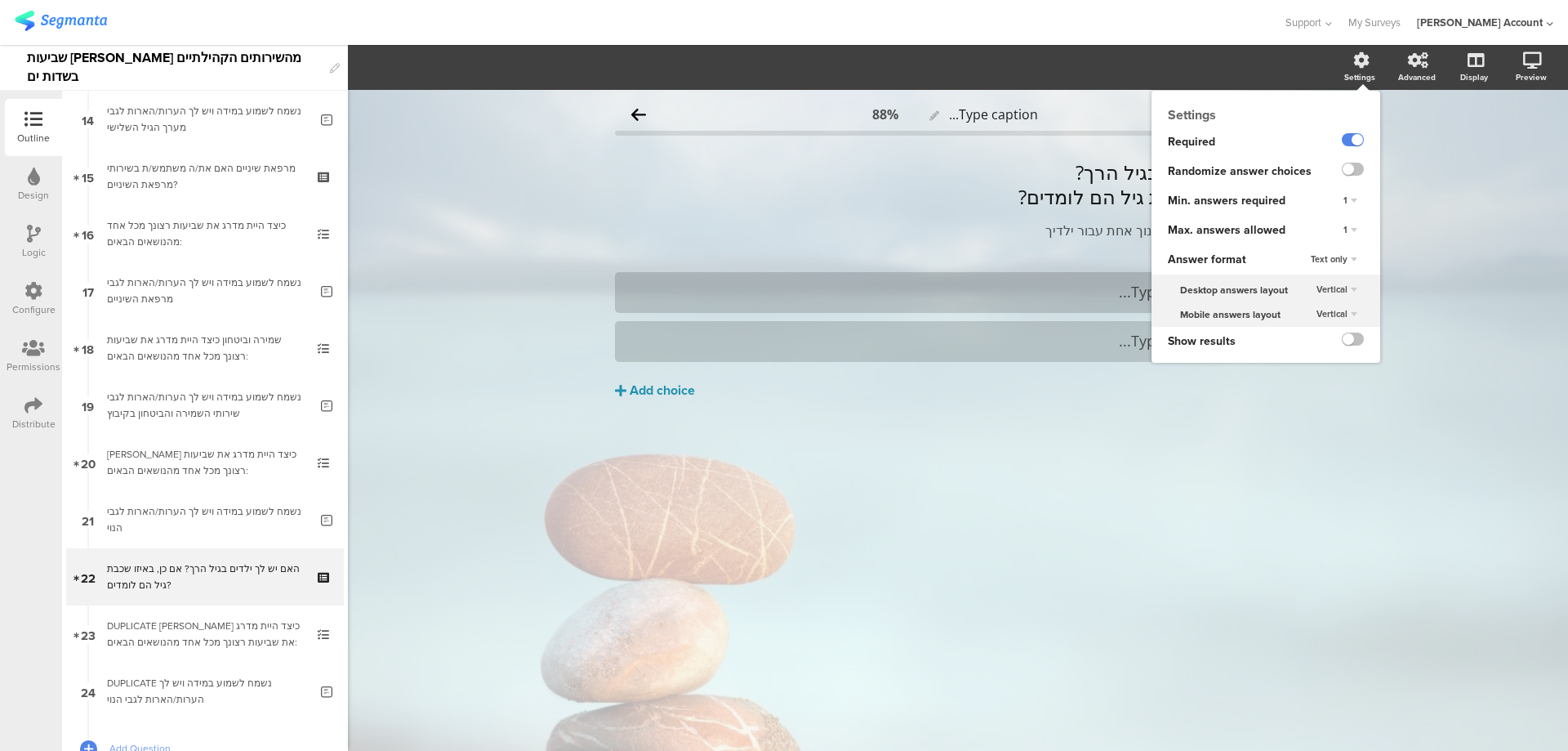
click at [1356, 229] on div "1" at bounding box center [1350, 231] width 27 height 20
click at [1320, 245] on span "Unlimited" at bounding box center [1304, 245] width 36 height 13
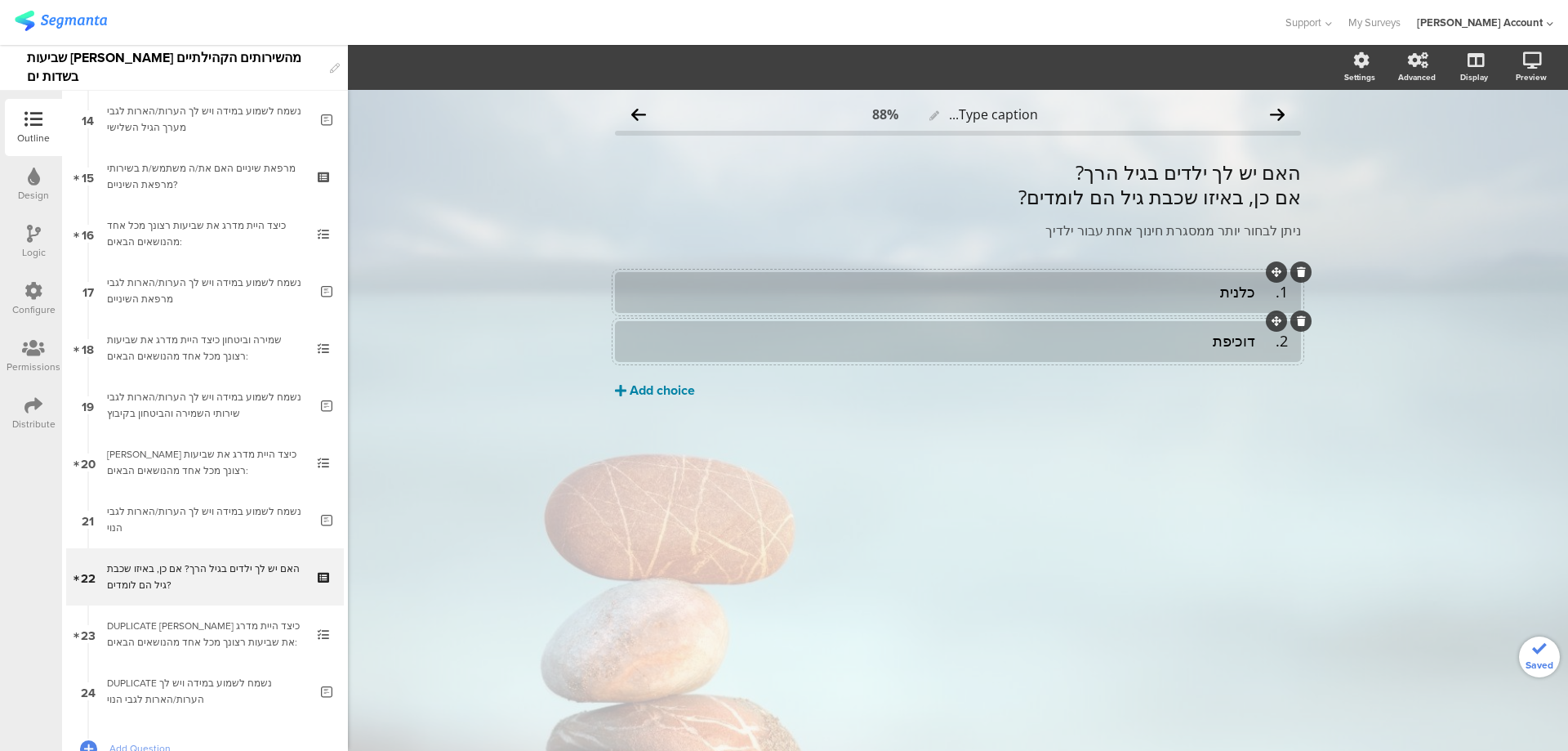
click at [678, 395] on div "Add choice" at bounding box center [662, 391] width 65 height 17
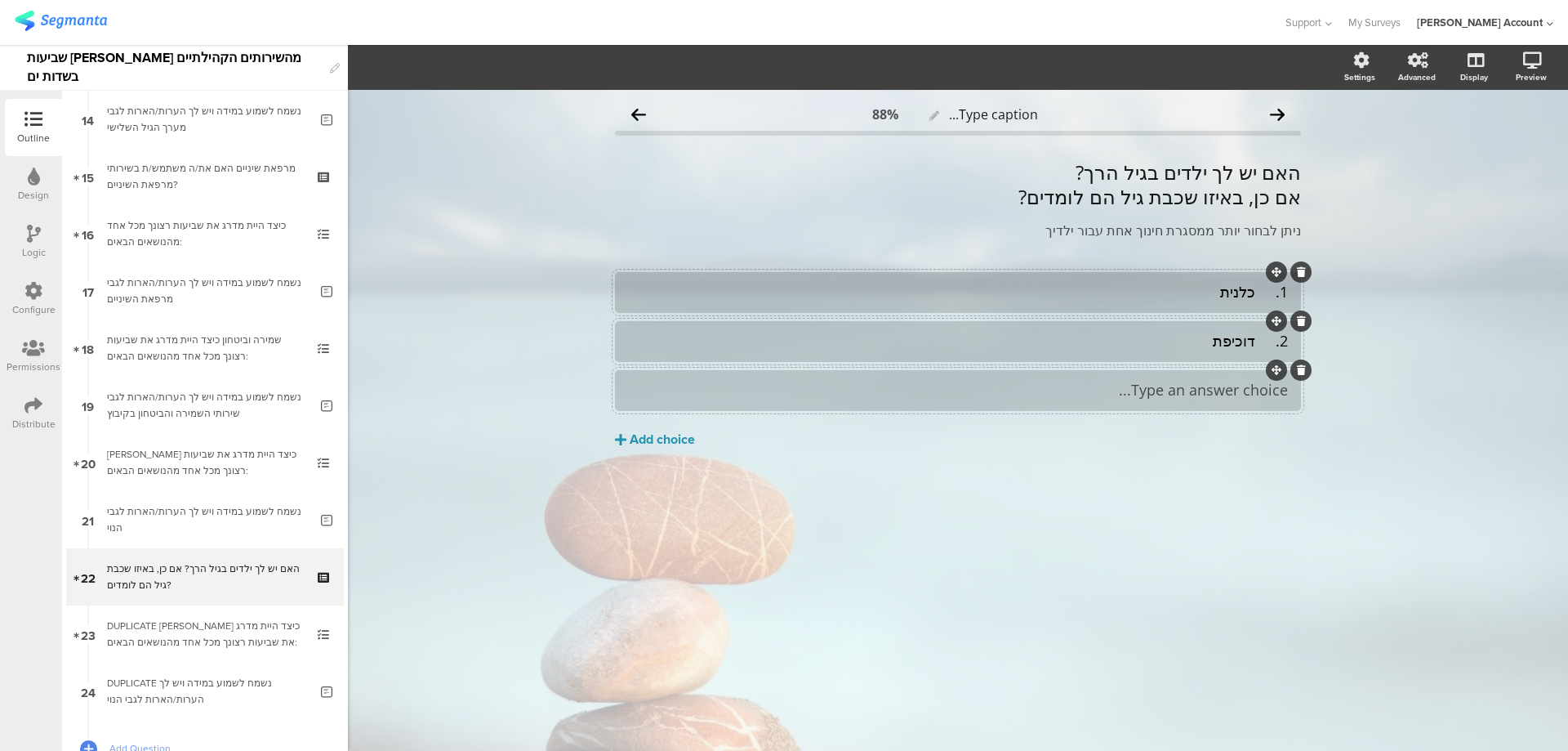
click at [1224, 402] on div "Type an answer choice..." at bounding box center [957, 390] width 660 height 27
click at [672, 434] on div "Add choice" at bounding box center [662, 439] width 65 height 17
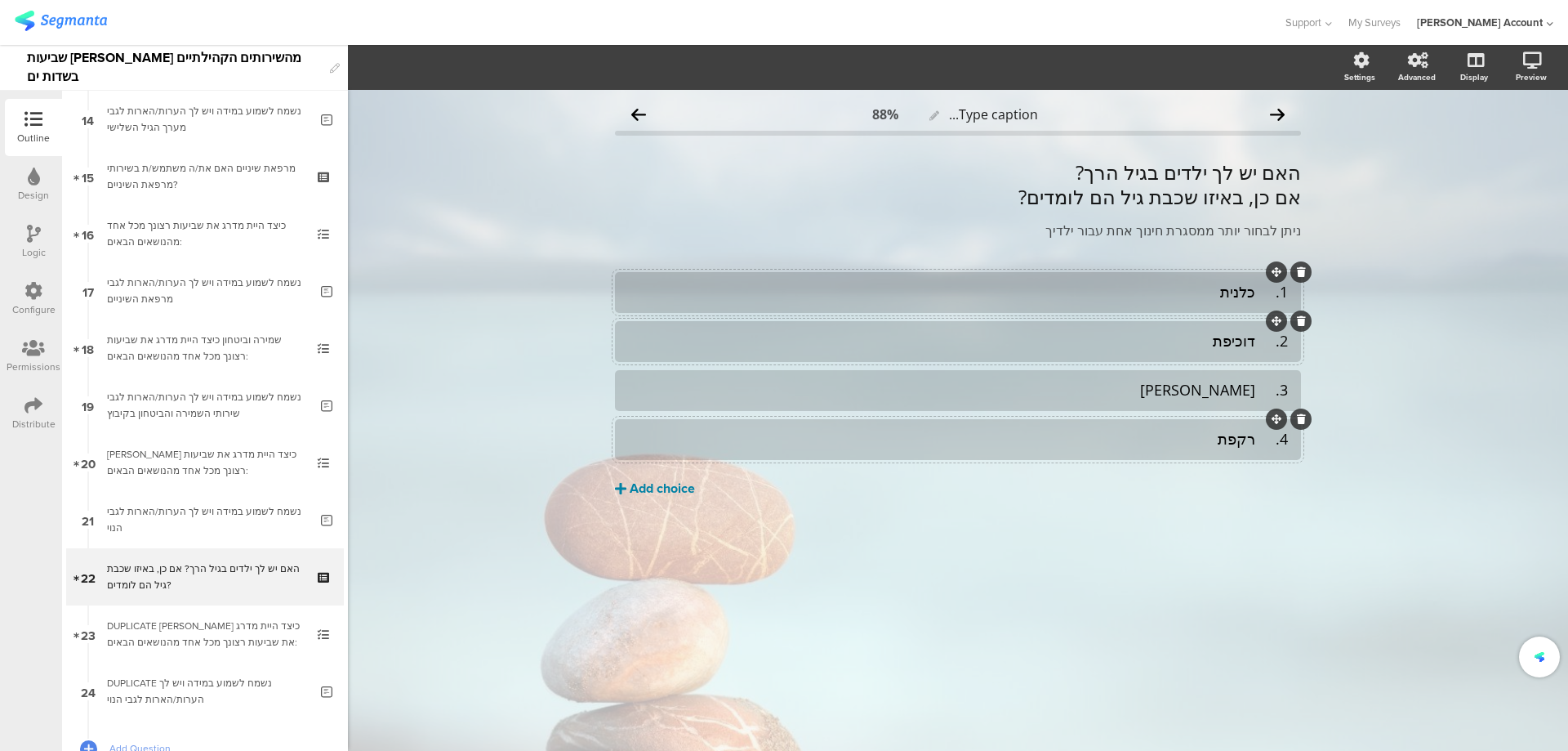
click at [668, 484] on div "Add choice" at bounding box center [662, 489] width 65 height 17
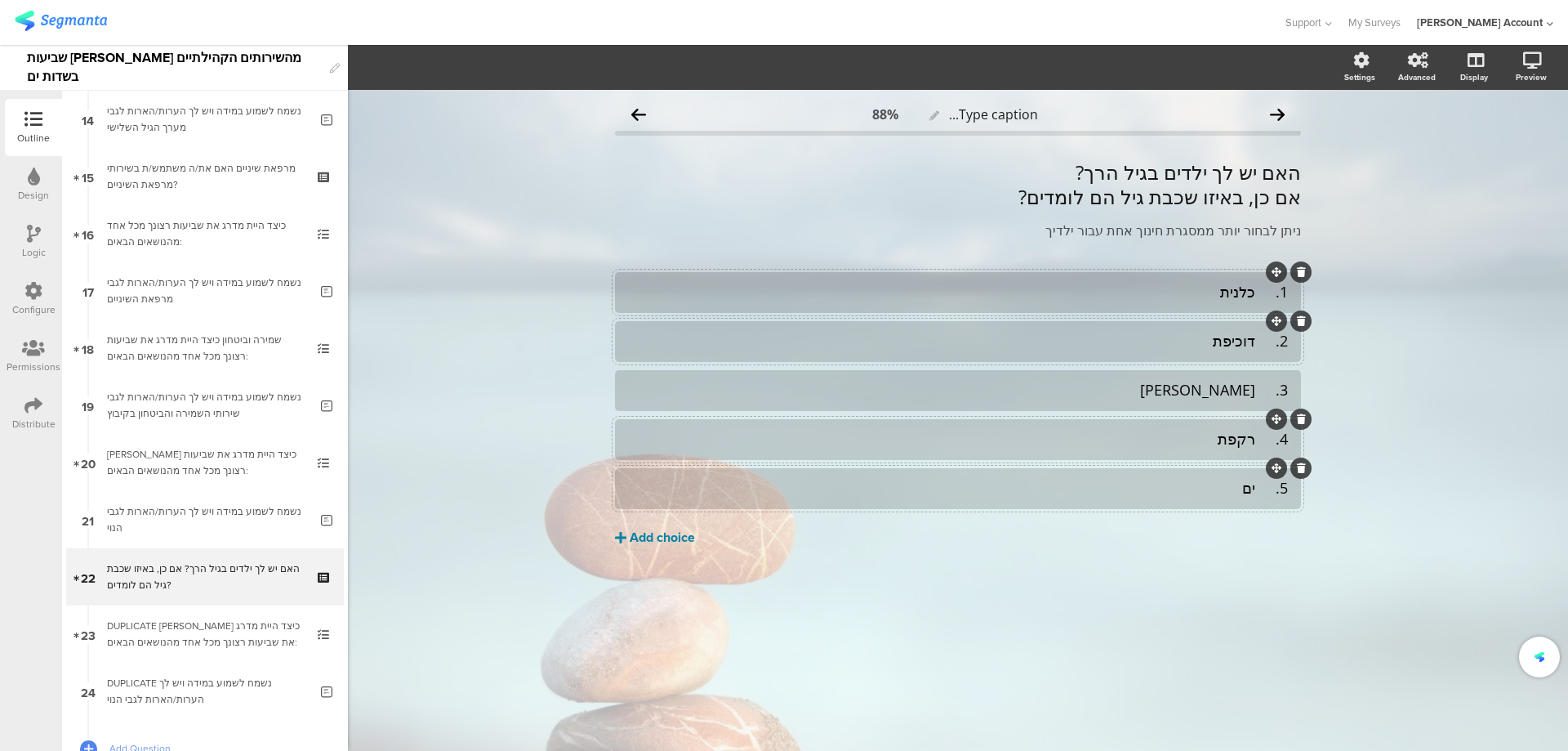
click at [690, 529] on div "Add choice" at bounding box center [662, 537] width 65 height 17
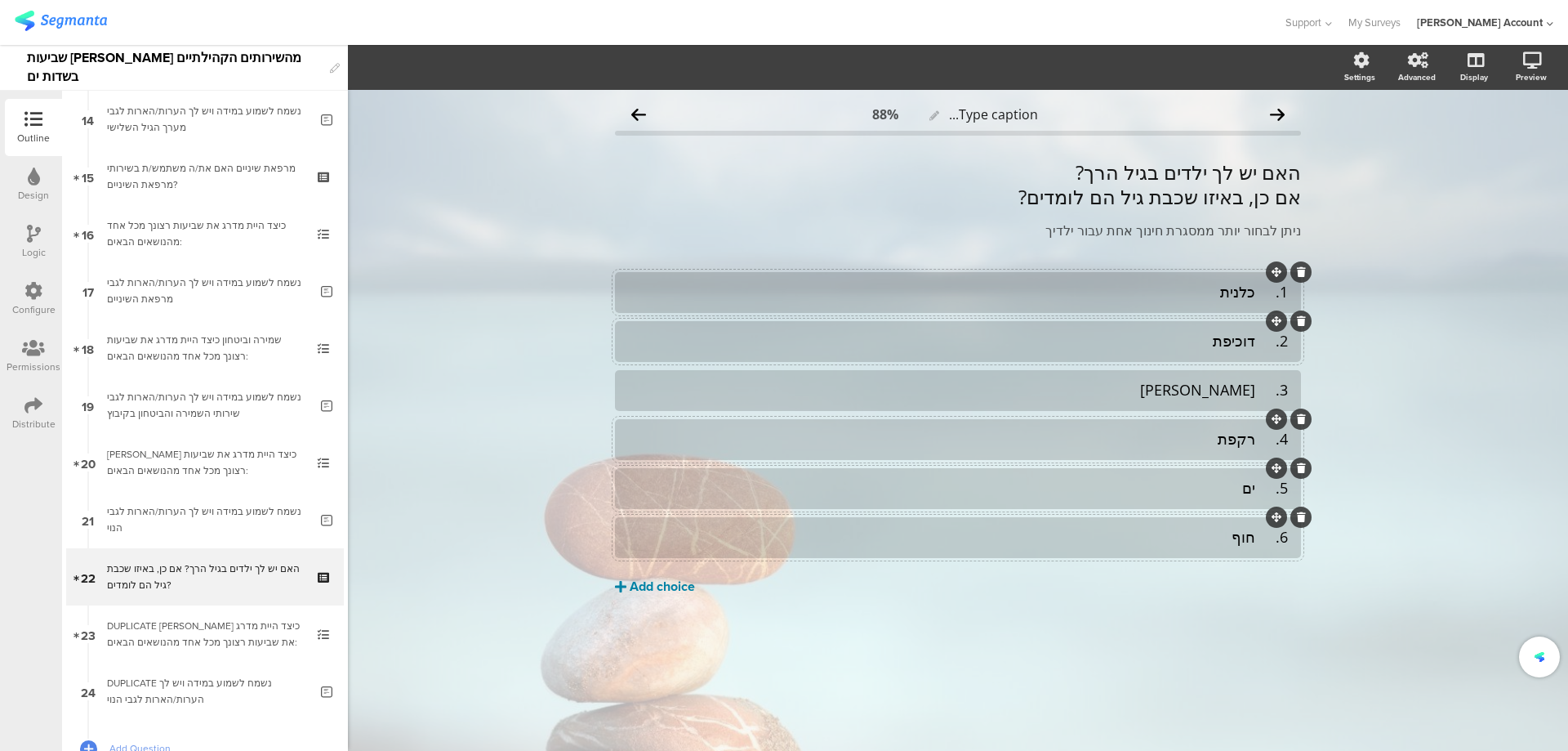
click at [673, 584] on div "Add choice" at bounding box center [662, 587] width 65 height 17
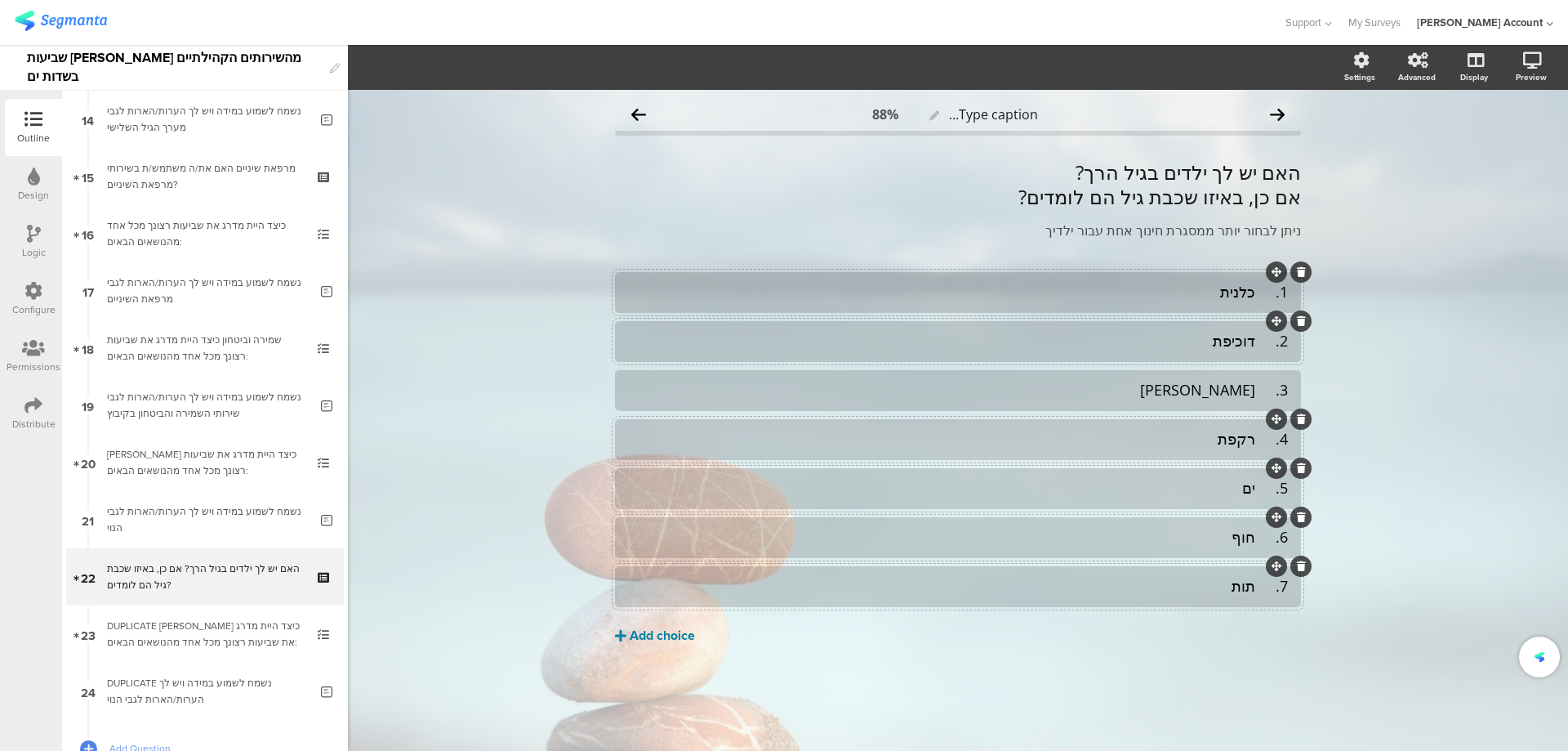
click at [663, 628] on div "Add choice" at bounding box center [662, 636] width 65 height 17
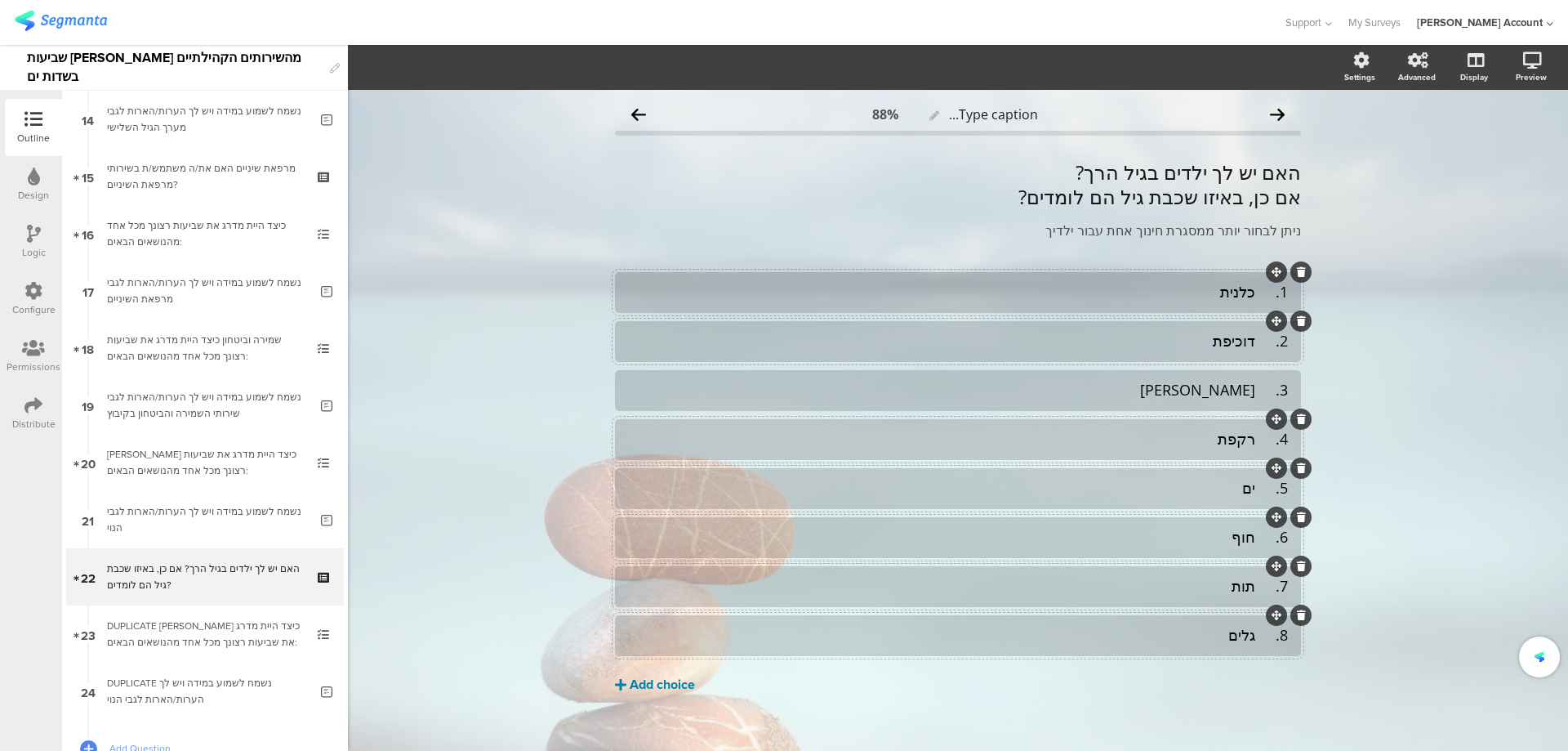
click at [680, 685] on div "Add choice" at bounding box center [662, 685] width 65 height 17
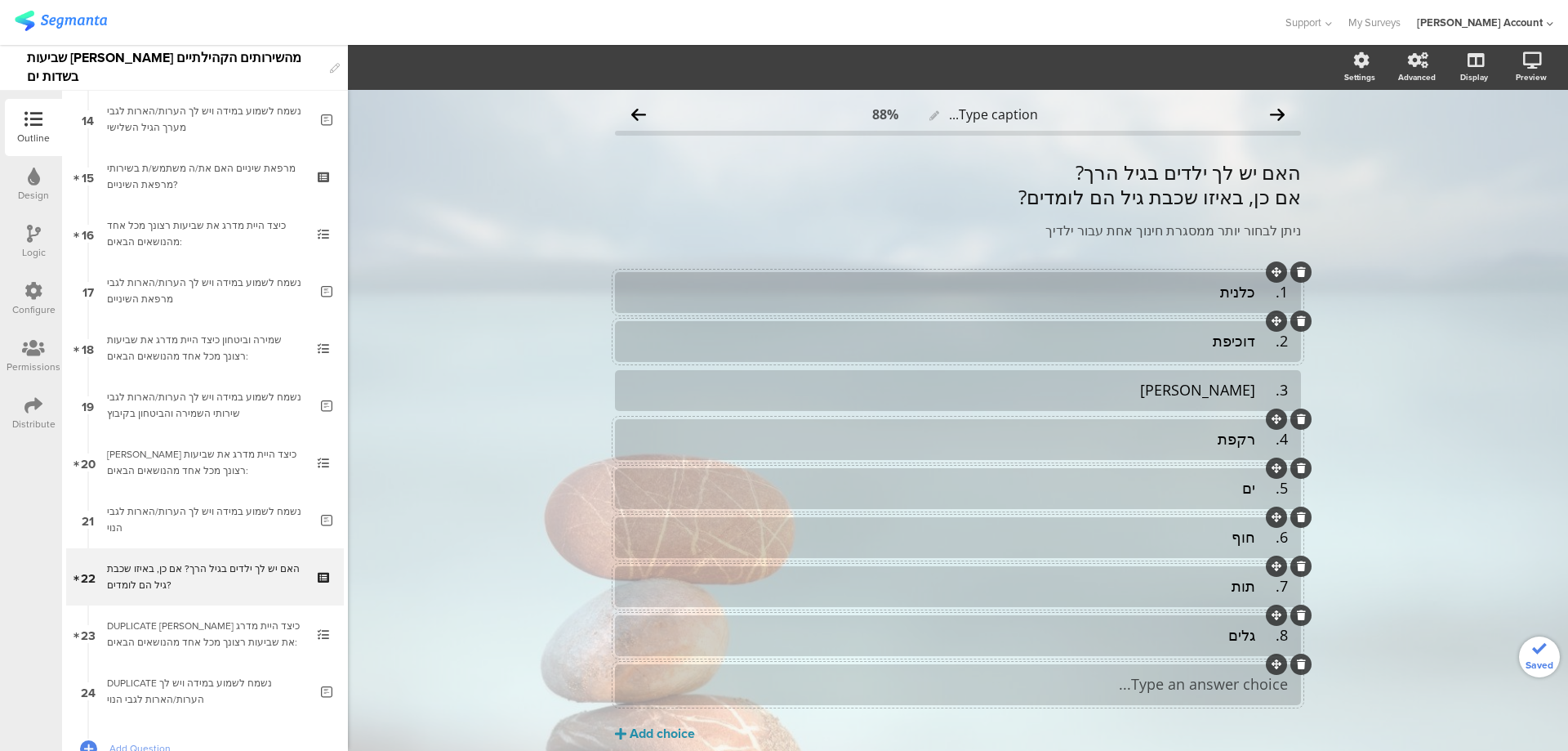
click at [1151, 672] on div "Type an answer choice..." at bounding box center [957, 684] width 660 height 27
click at [1162, 680] on div "אין לי ילדים בגיל זה" at bounding box center [957, 684] width 660 height 19
click at [475, 64] on span "Choice options" at bounding box center [438, 67] width 87 height 19
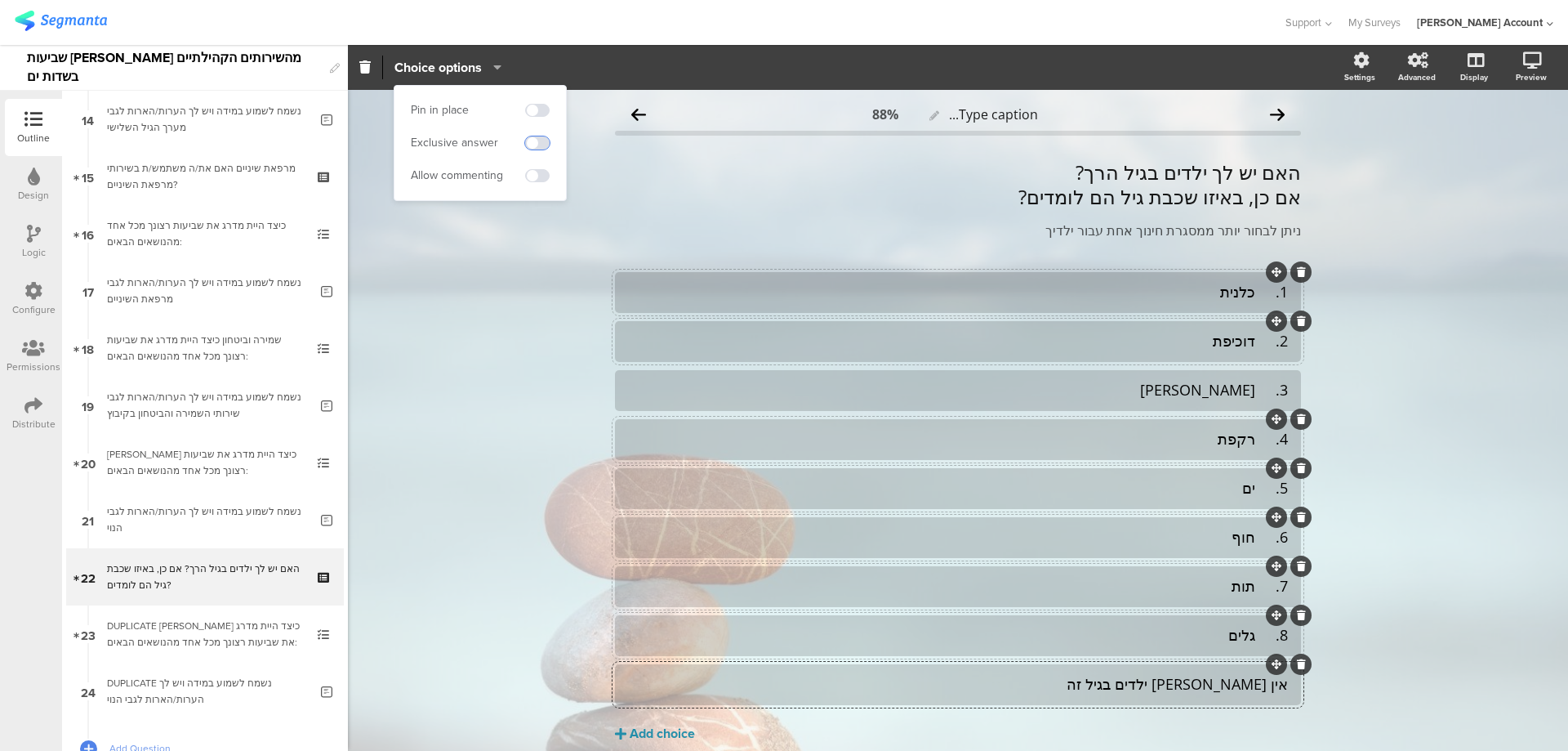
click at [545, 145] on span at bounding box center [537, 143] width 25 height 13
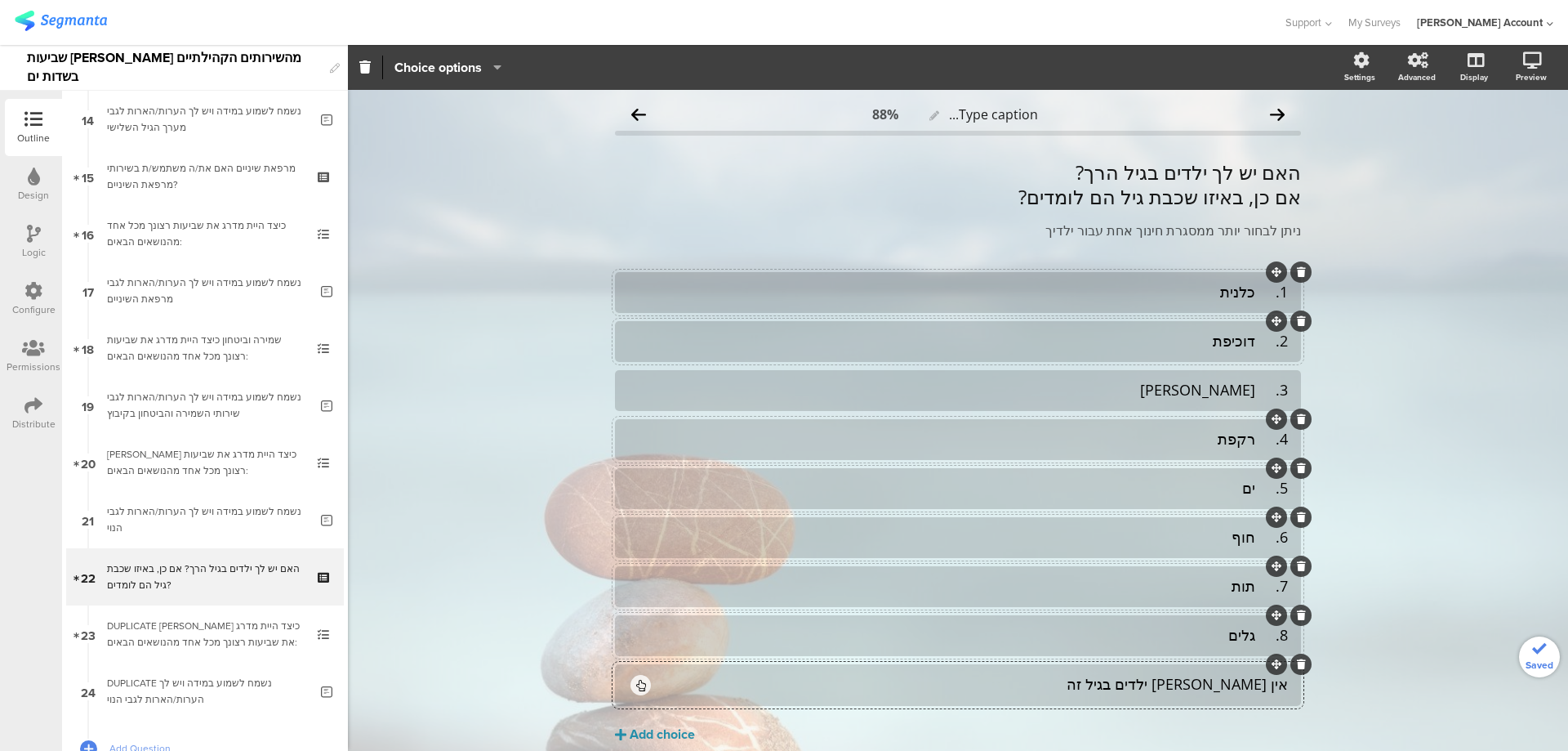
click at [1255, 296] on div "1. כלנית" at bounding box center [957, 292] width 660 height 19
click at [1257, 344] on div "2. דוכיפת" at bounding box center [957, 340] width 660 height 19
click at [1252, 390] on div "3. נורית" at bounding box center [957, 390] width 660 height 19
click at [1257, 439] on div "4. רקפת" at bounding box center [957, 439] width 660 height 19
click at [1255, 493] on div "5. ים" at bounding box center [957, 488] width 660 height 19
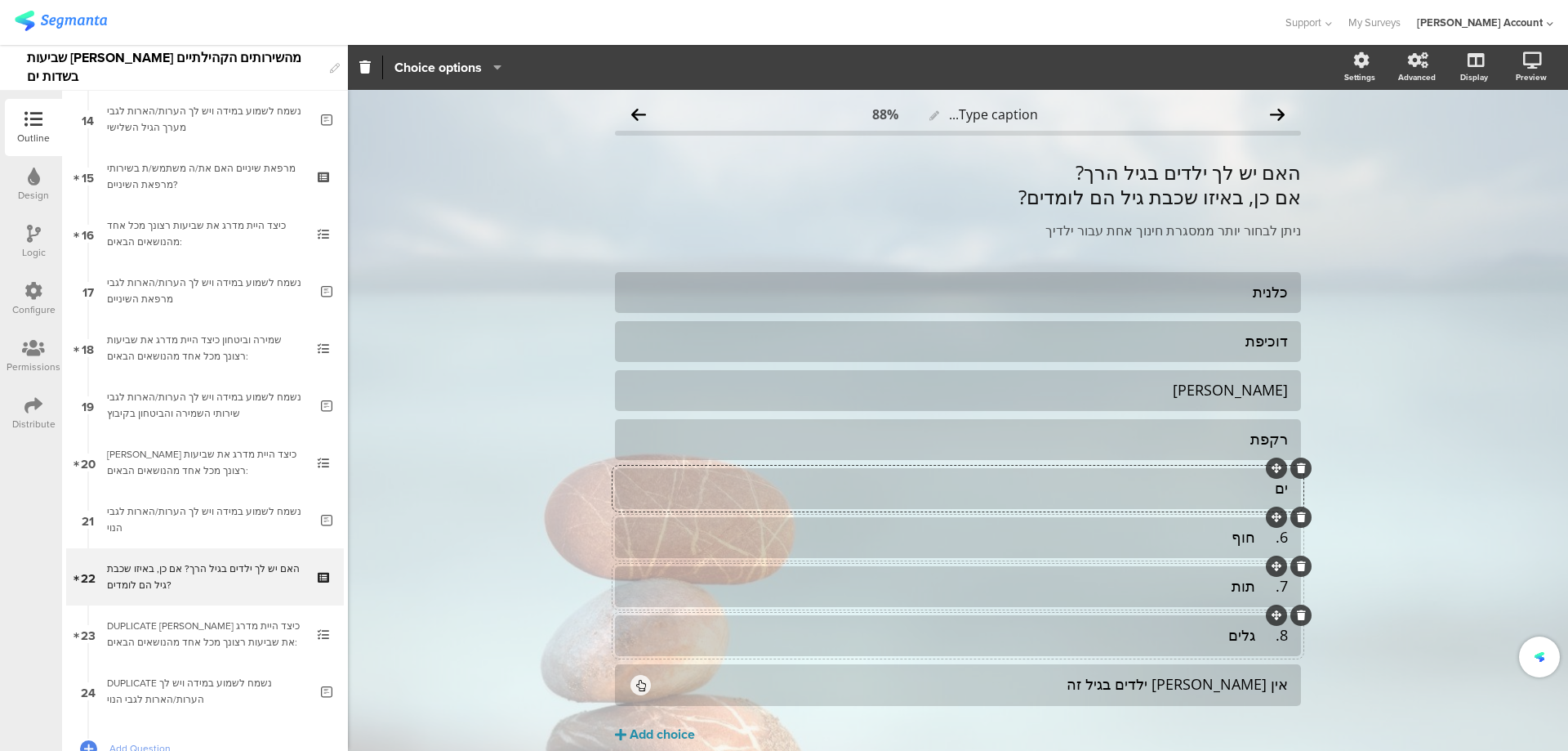
click at [1252, 542] on div "6. חוף" at bounding box center [957, 537] width 660 height 19
click at [1255, 588] on div "7. תות" at bounding box center [957, 586] width 660 height 19
click at [1255, 631] on div "8. גלים" at bounding box center [957, 635] width 660 height 19
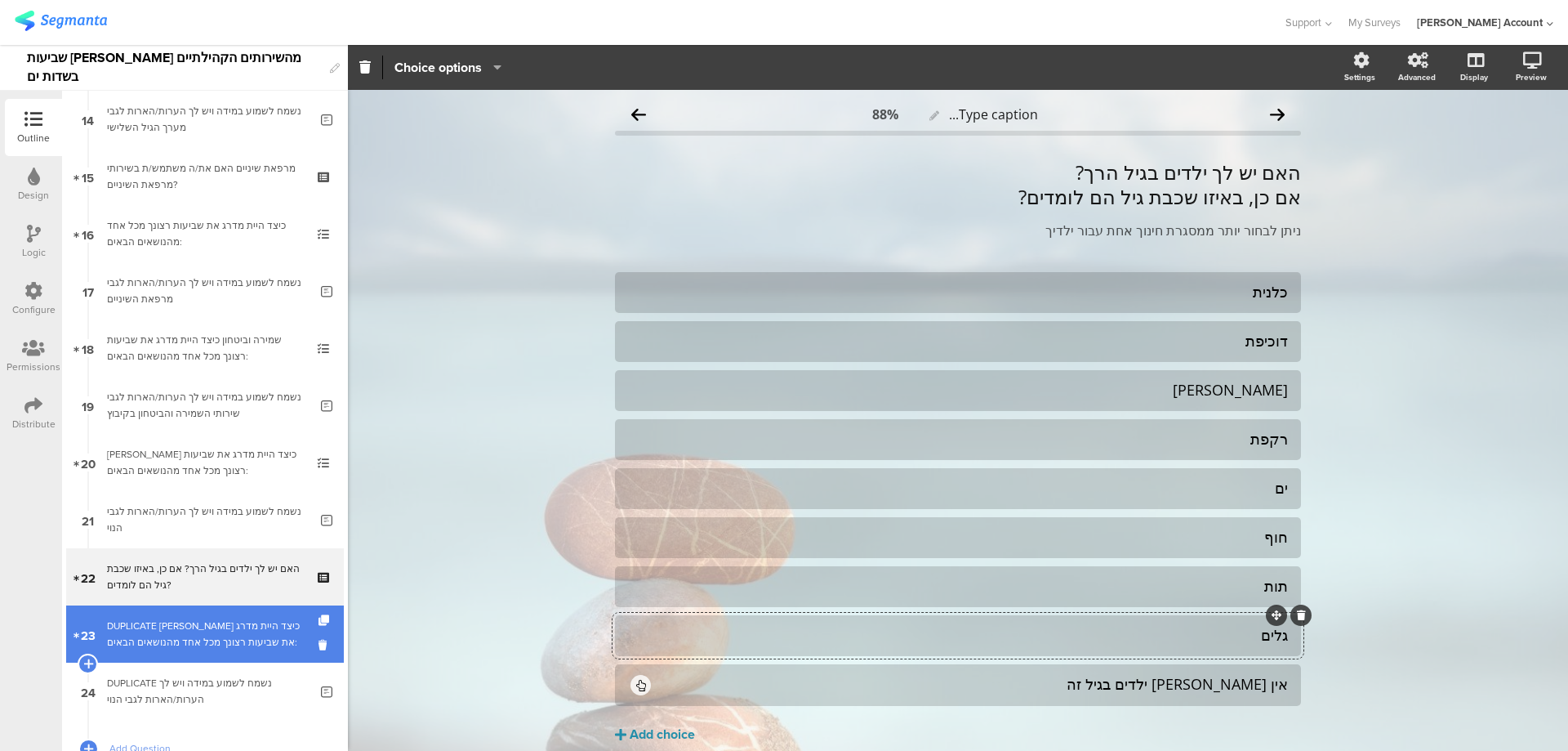
click at [232, 644] on div "DUPLICATE נוי כיצד היית מדרג את שביעות רצונך מכל אחד מהנושאים הבאים:" at bounding box center [204, 634] width 195 height 33
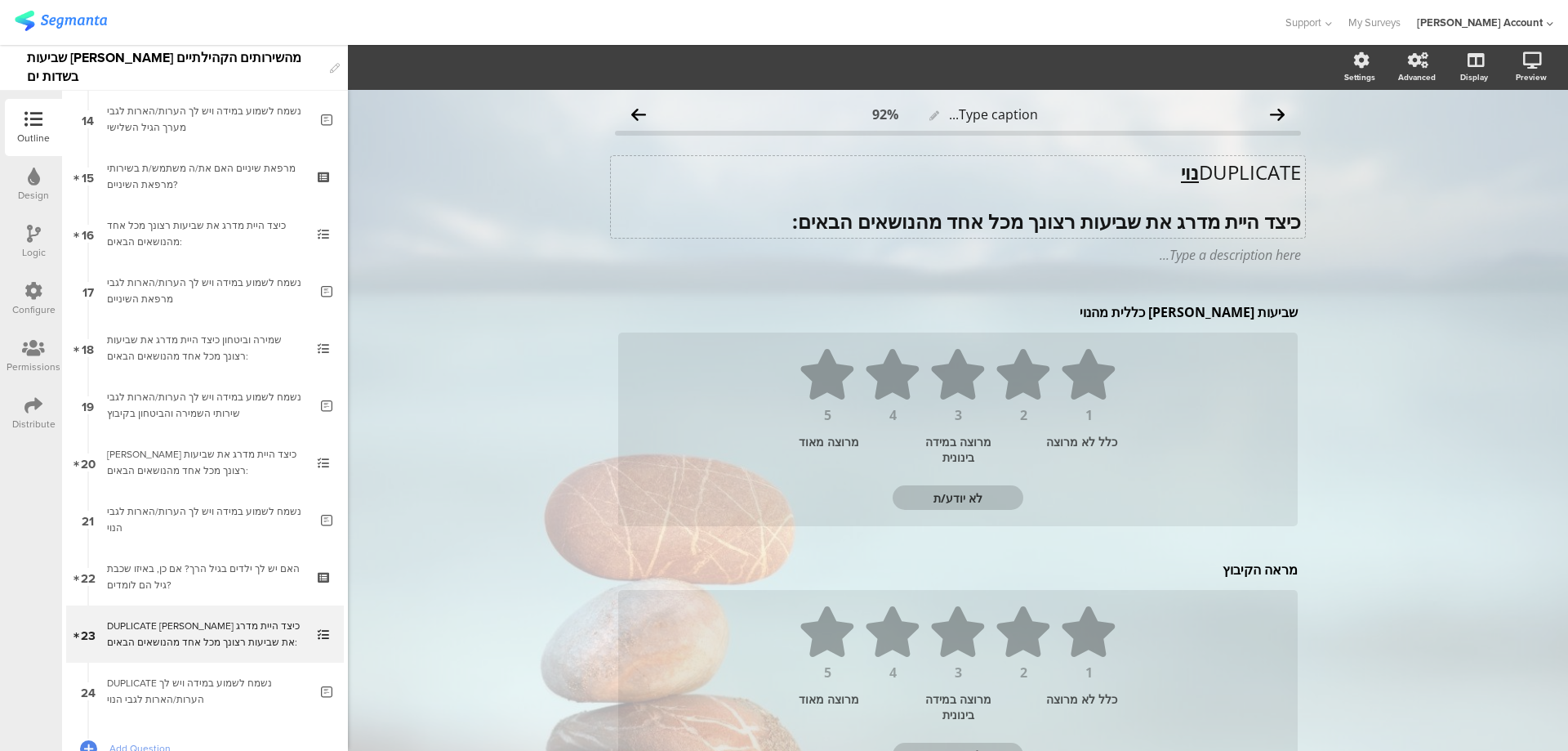
click at [1168, 171] on div "DUPLICATE נוי כיצד היית מדרג את שביעות רצונך מכל אחד מהנושאים הבאים: DUPLICATE …" at bounding box center [958, 196] width 695 height 82
click at [1181, 171] on u "נוי" at bounding box center [1190, 171] width 18 height 27
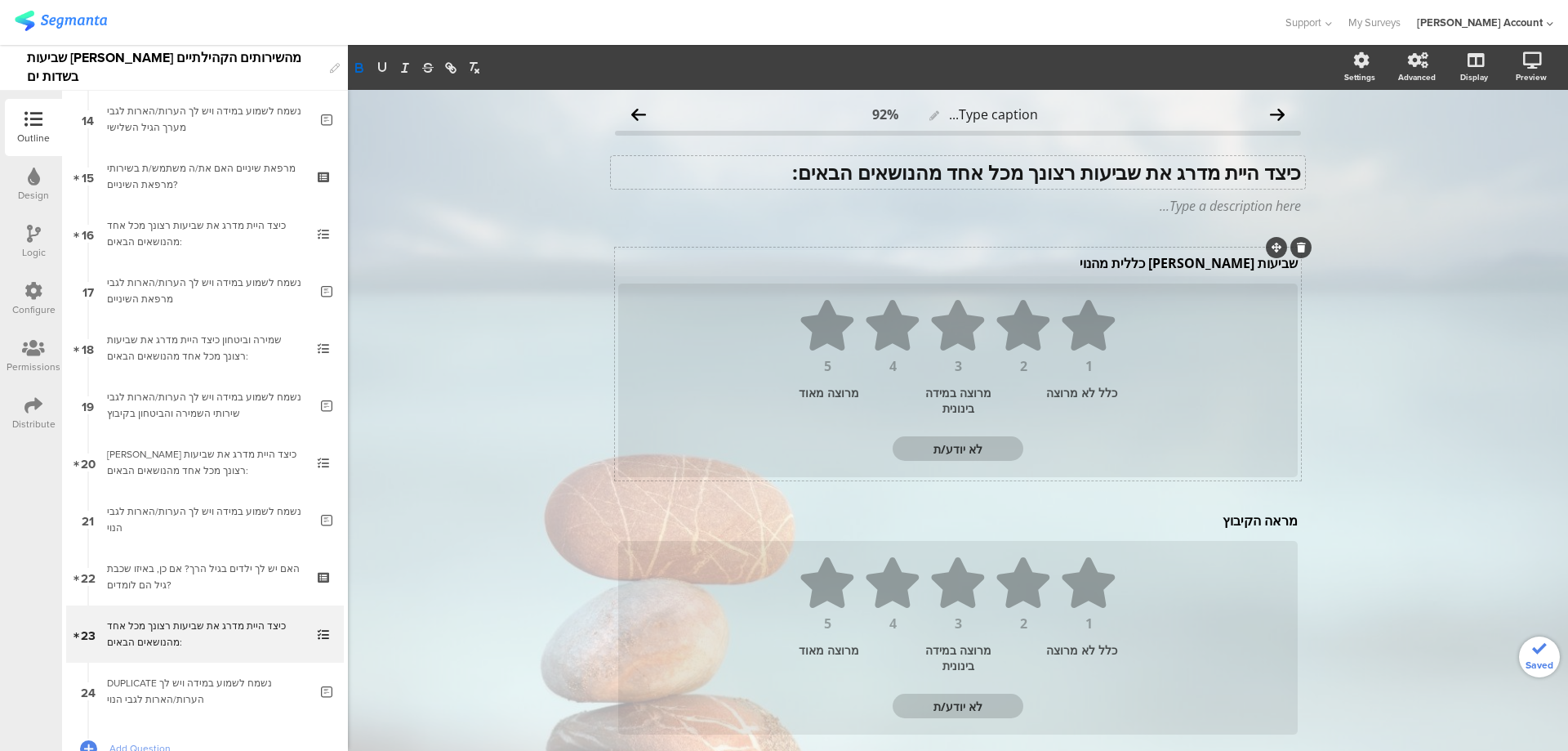
click at [1185, 268] on div "שביעות רצון כללית מהנוי שביעות רצון כללית מהנוי שביעות רצון כללית מהנוי" at bounding box center [957, 263] width 688 height 26
click at [1185, 268] on p "שביעות רצון כללית מהנוי" at bounding box center [957, 263] width 680 height 18
click at [1215, 514] on div "מראה הקיבוץ מראה הקיבוץ" at bounding box center [957, 521] width 688 height 26
click at [1215, 523] on p "מראה הקיבוץ" at bounding box center [957, 521] width 680 height 18
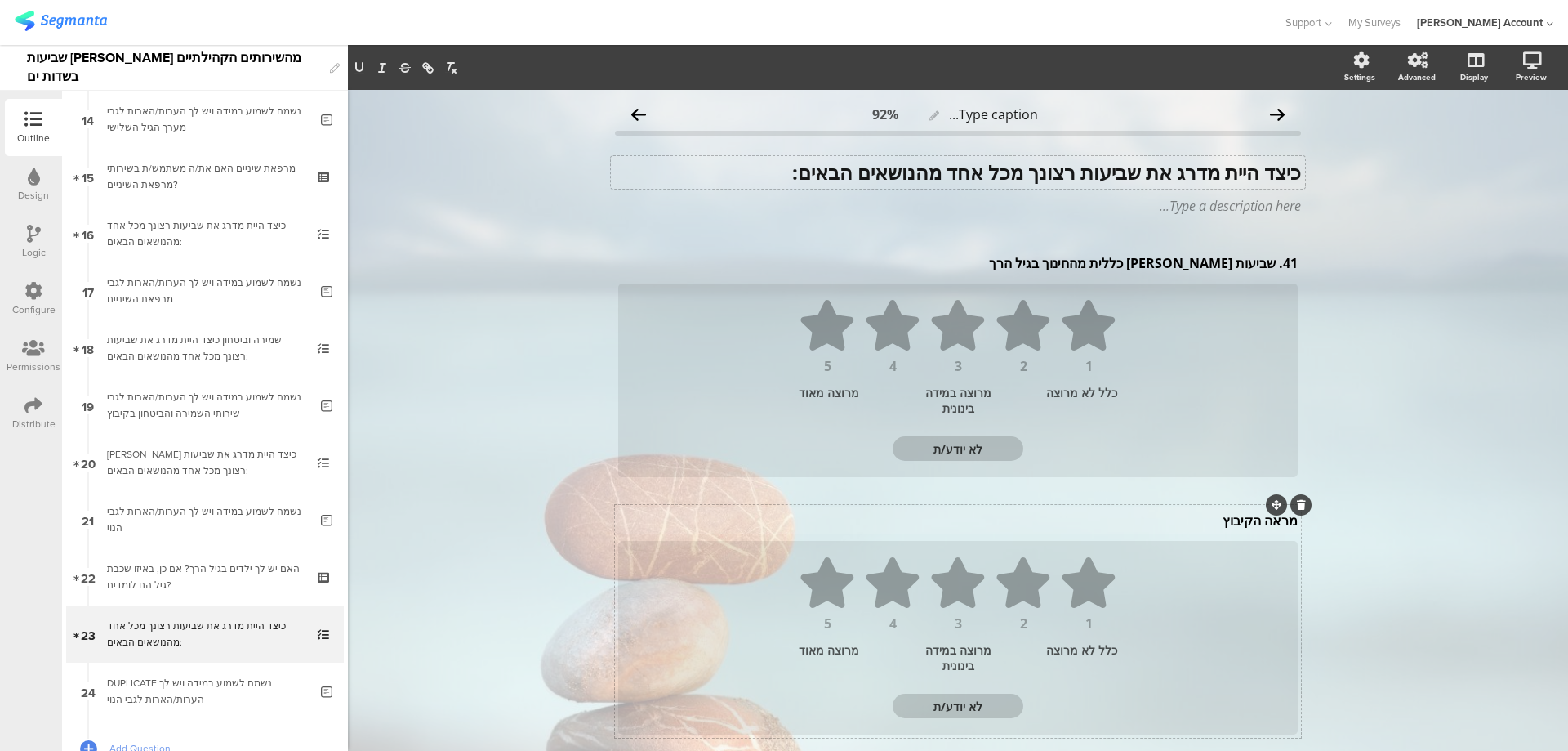
click at [1215, 523] on p "מראה הקיבוץ" at bounding box center [957, 521] width 680 height 18
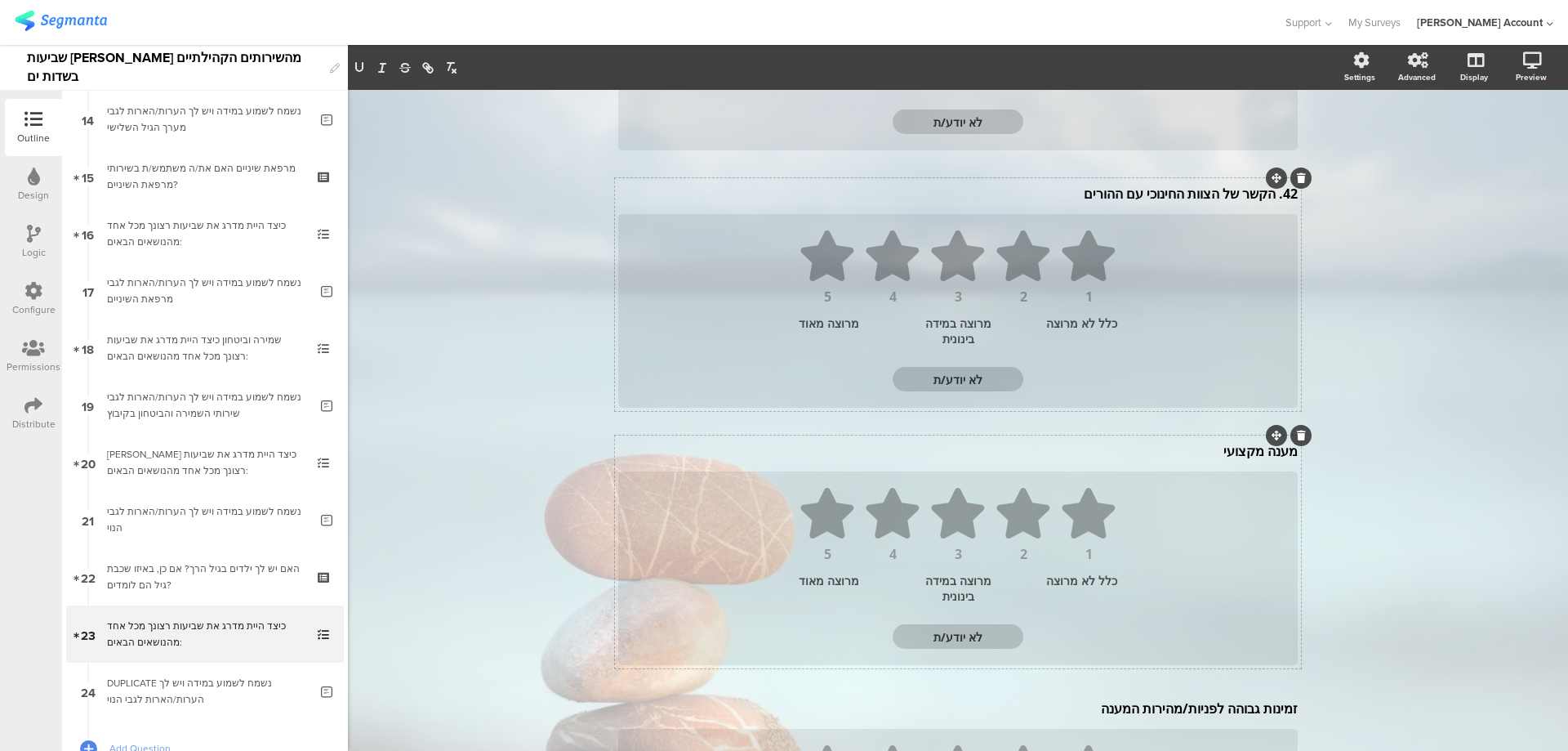
click at [1232, 453] on div "מענה מקצועי מענה מקצועי מענה מקצועי" at bounding box center [957, 451] width 688 height 26
click at [1232, 453] on p "מענה מקצועי" at bounding box center [957, 454] width 680 height 18
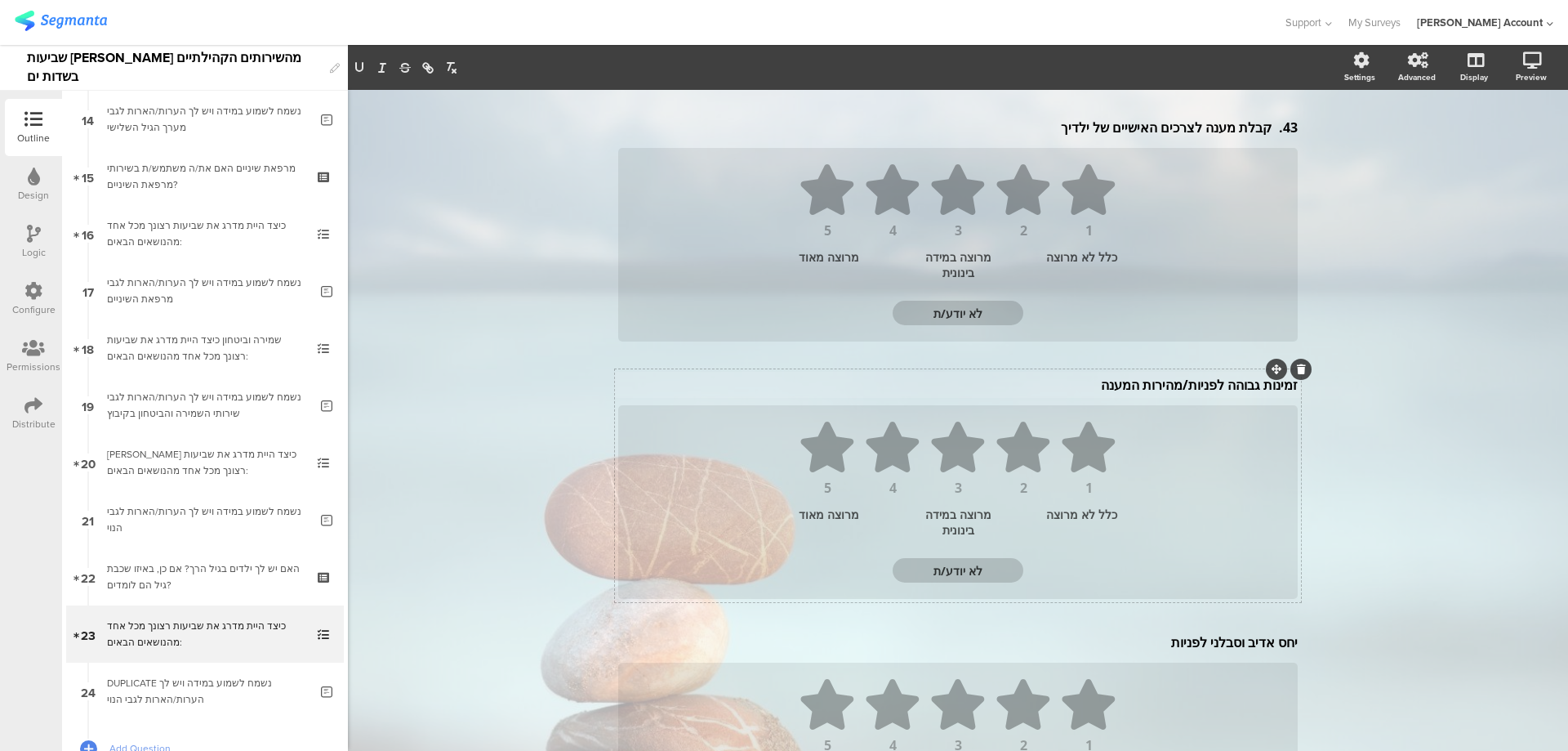
click at [1171, 387] on div "זמינות גבוהה לפניות/מהירות המענה זמינות גבוהה לפניות/מהירות המענה" at bounding box center [957, 385] width 688 height 26
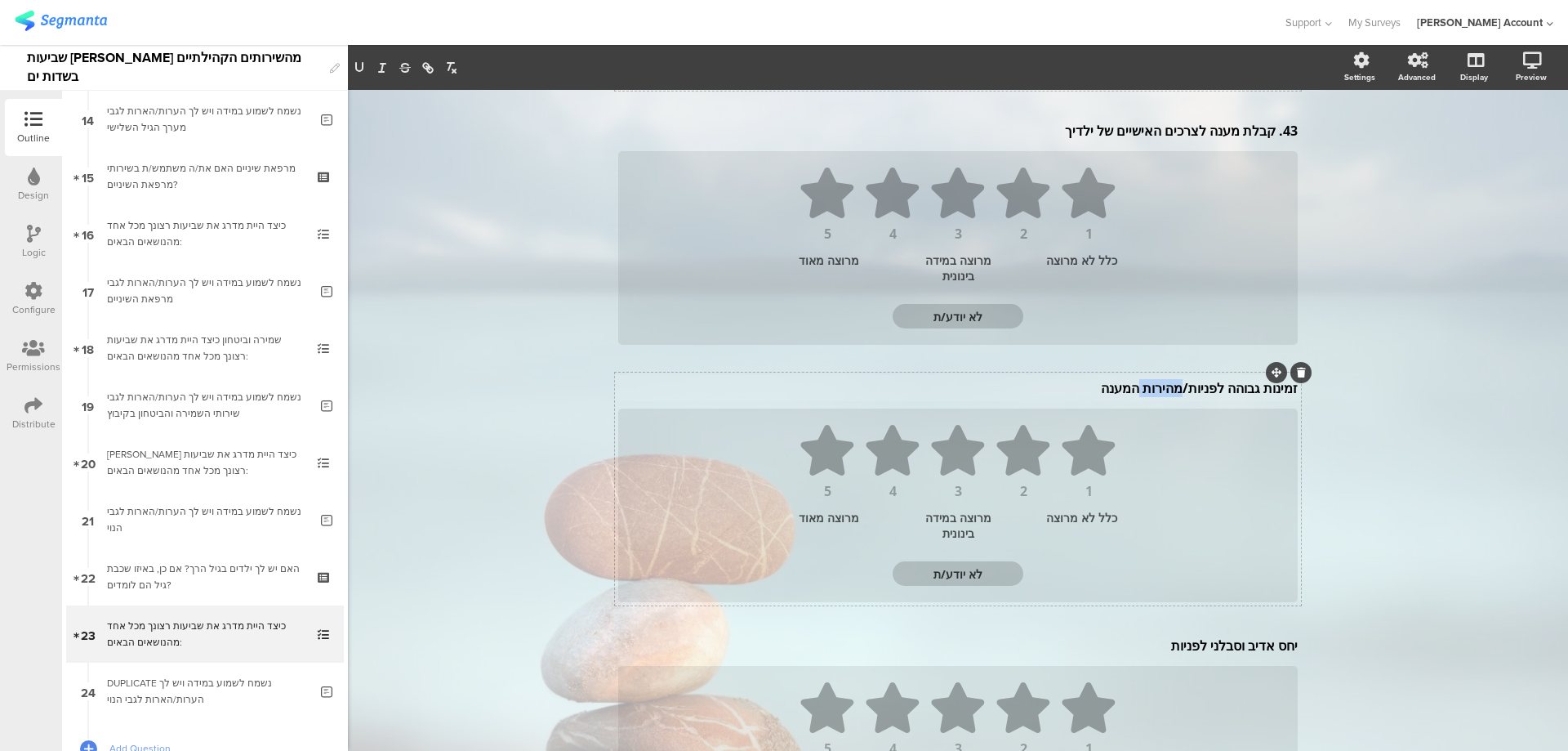
click at [1171, 387] on p "זמינות גבוהה לפניות/מהירות המענה" at bounding box center [957, 388] width 680 height 18
click at [1212, 649] on div "יחס אדיב וסבלני לפניות יחס אדיב וסבלני לפניות" at bounding box center [957, 645] width 688 height 26
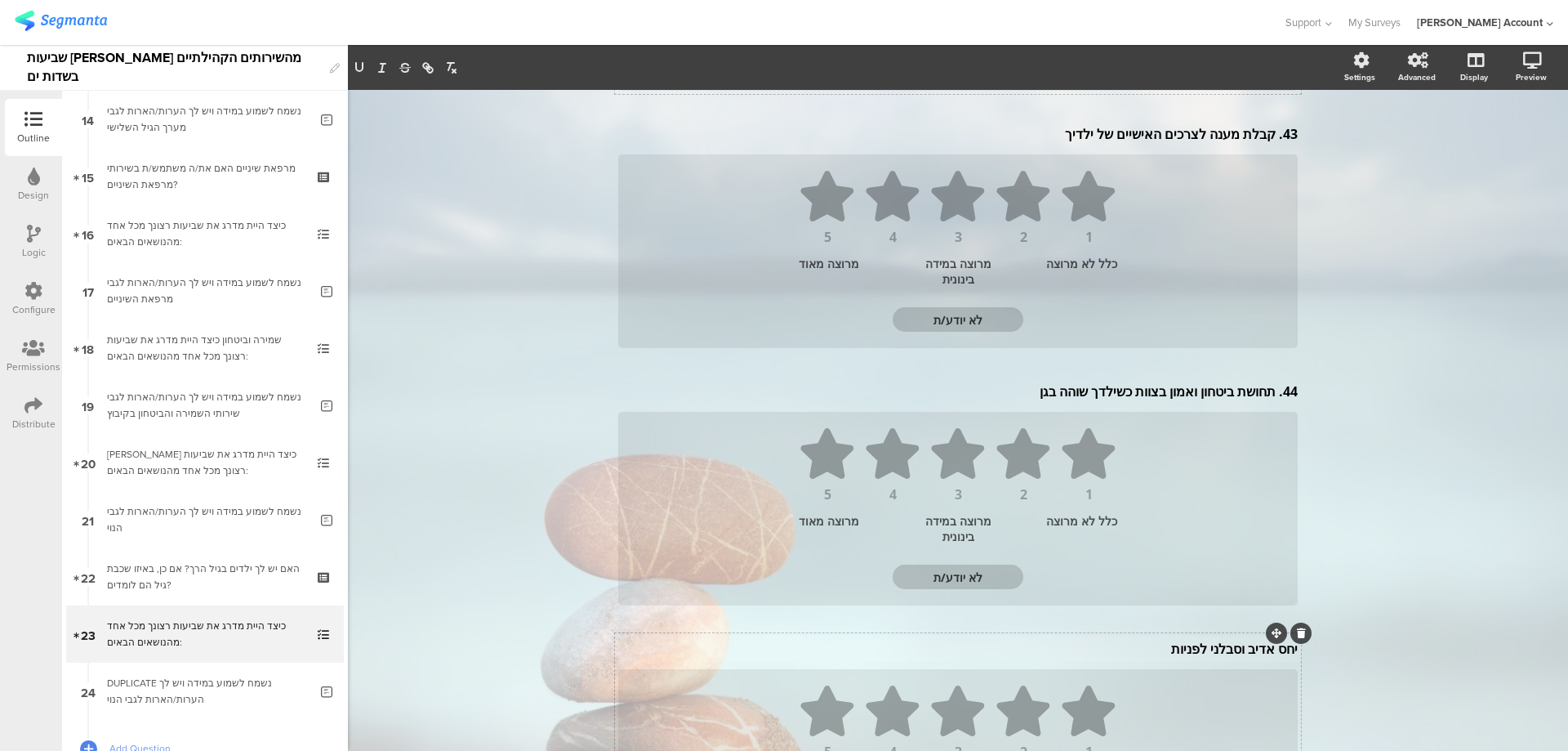
click at [1297, 634] on icon at bounding box center [1301, 633] width 9 height 10
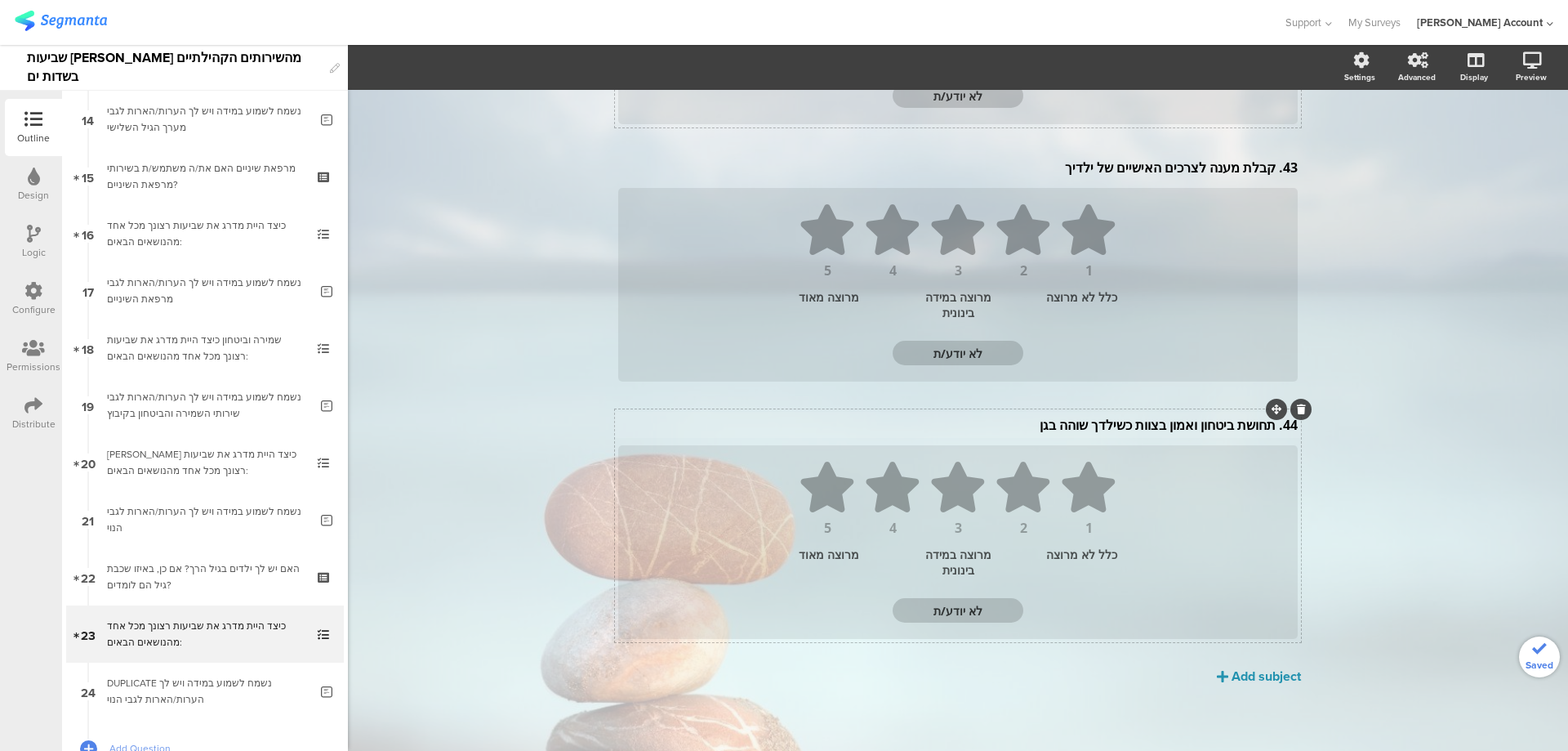
click at [1269, 425] on div "44. תחושת ביטחון ואמון בצוות כשילדך שוהה בגן 44. תחושת ביטחון ואמון בצוות כשילד…" at bounding box center [957, 526] width 686 height 233
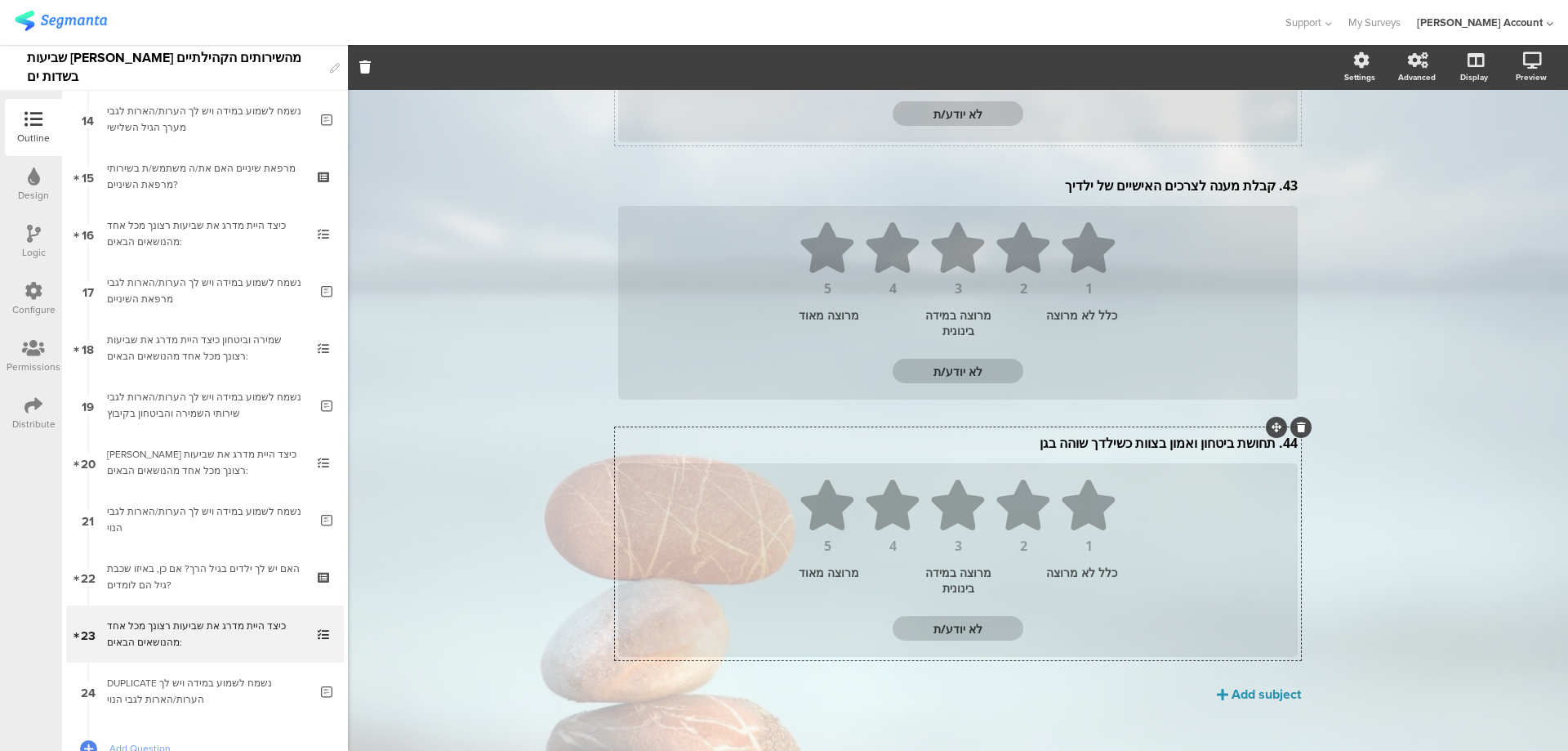
click at [1270, 448] on div "44. תחושת ביטחון ואמון בצוות כשילדך שוהה בגן 44. תחושת ביטחון ואמון בצוות כשילד…" at bounding box center [957, 443] width 688 height 26
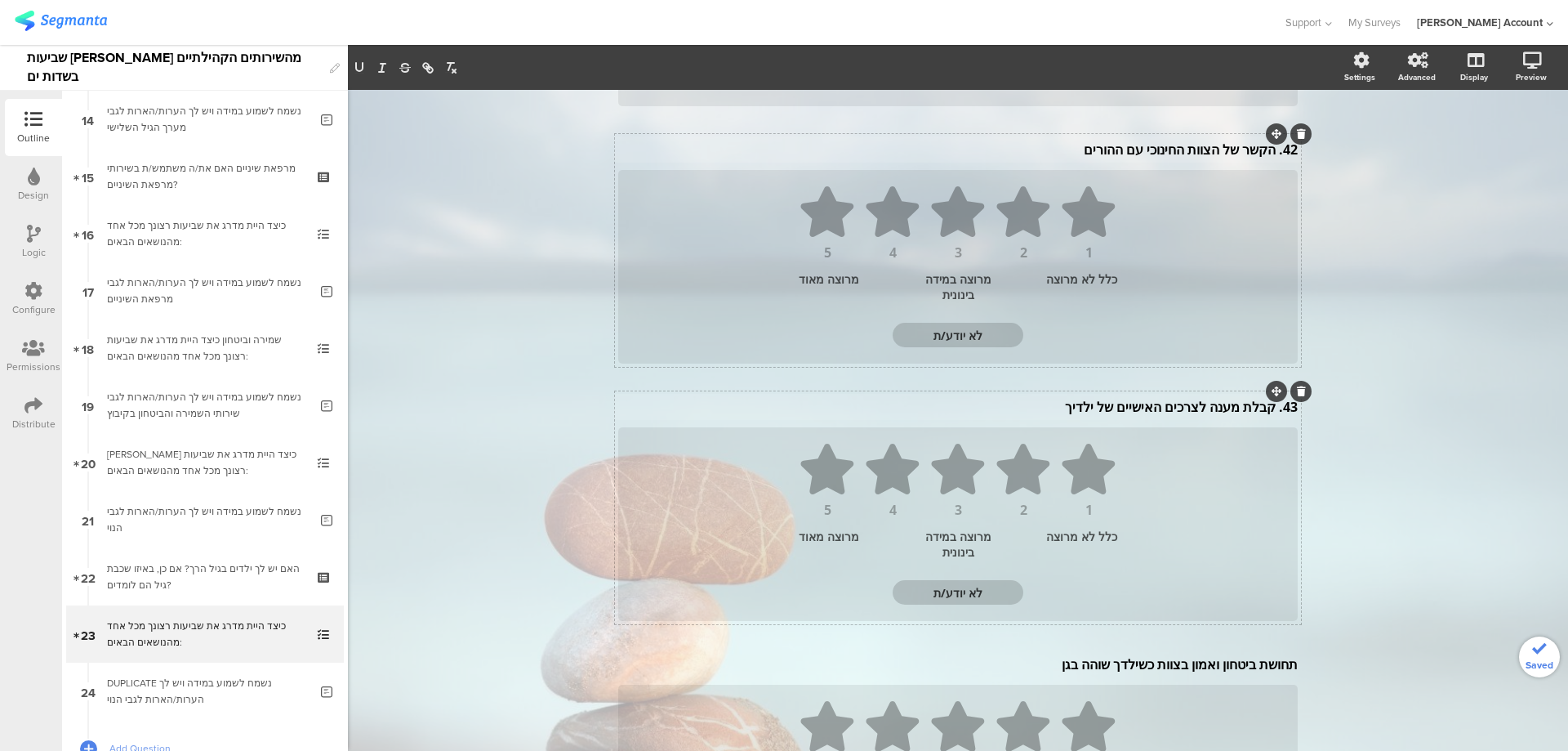
click at [1271, 411] on div "43. קבלת מענה לצרכים האישיים של ילדיך 43. קבלת מענה לצרכים האישיים של ילדיך" at bounding box center [957, 407] width 688 height 26
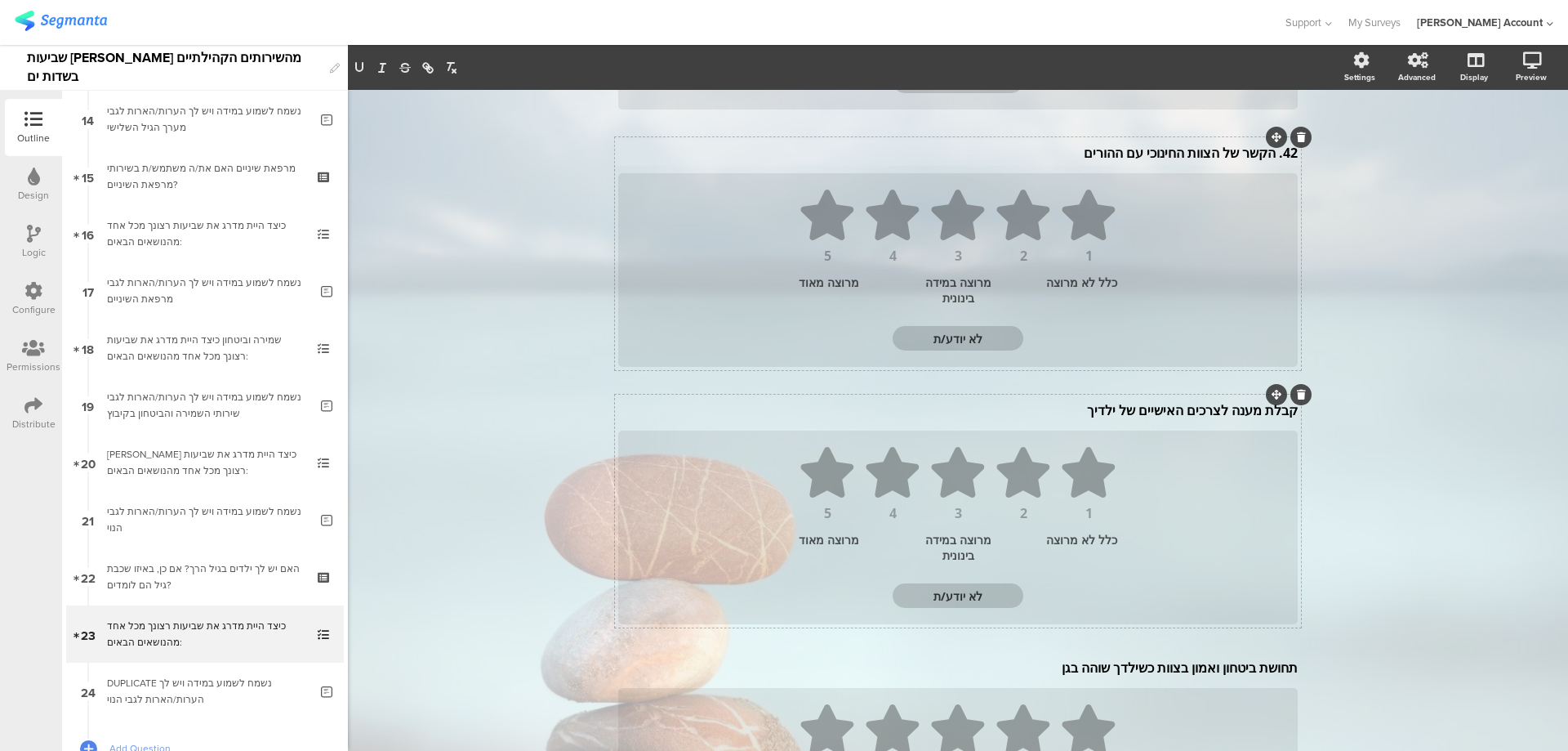
scroll to position [259, 0]
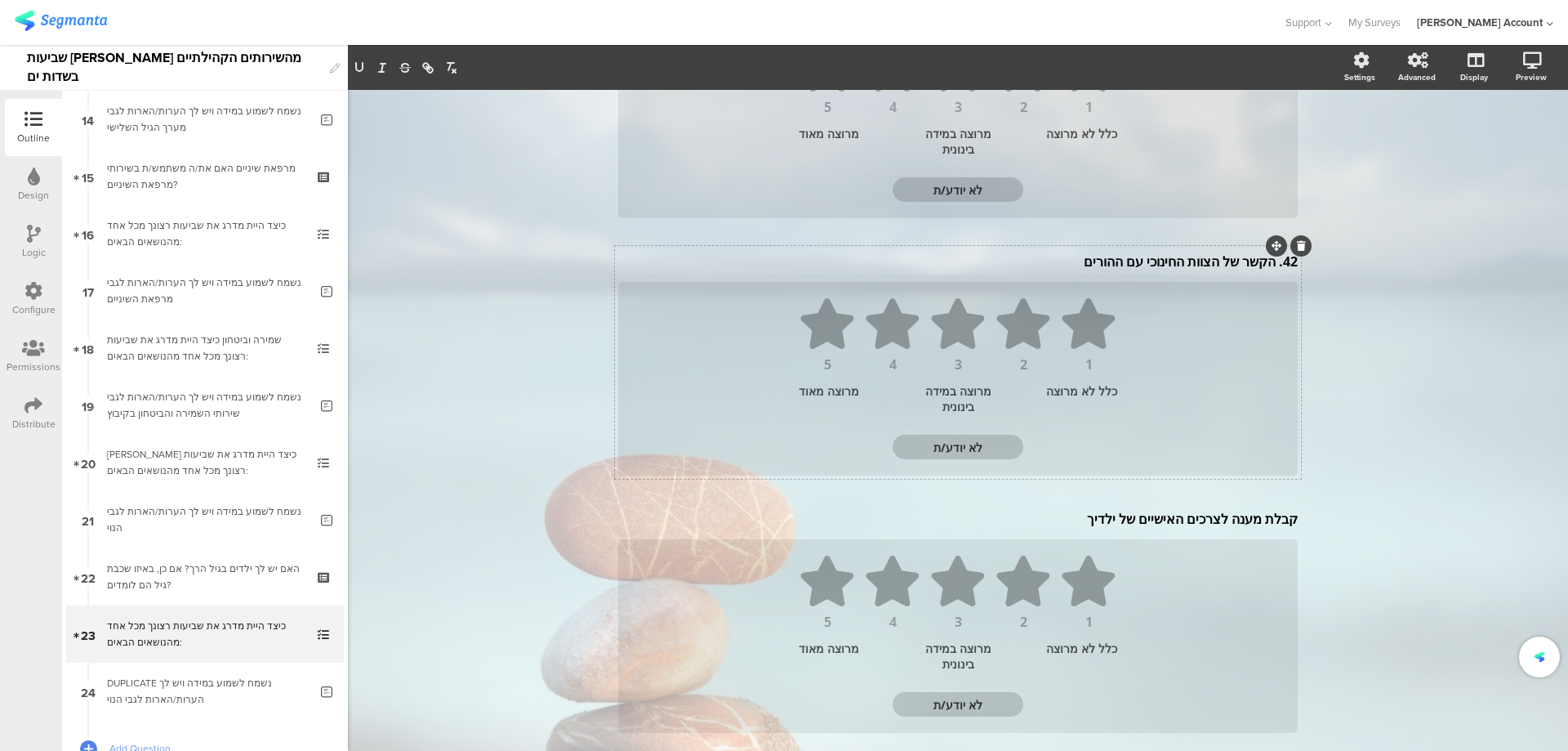
click at [1267, 259] on div "42. הקשר של הצוות החינוכי עם ההורים 42. הקשר של הצוות החינוכי עם ההורים 1 2 3 4…" at bounding box center [957, 362] width 686 height 233
click at [1266, 268] on p "42. הקשר של הצוות החינוכי עם ההורים" at bounding box center [957, 265] width 680 height 18
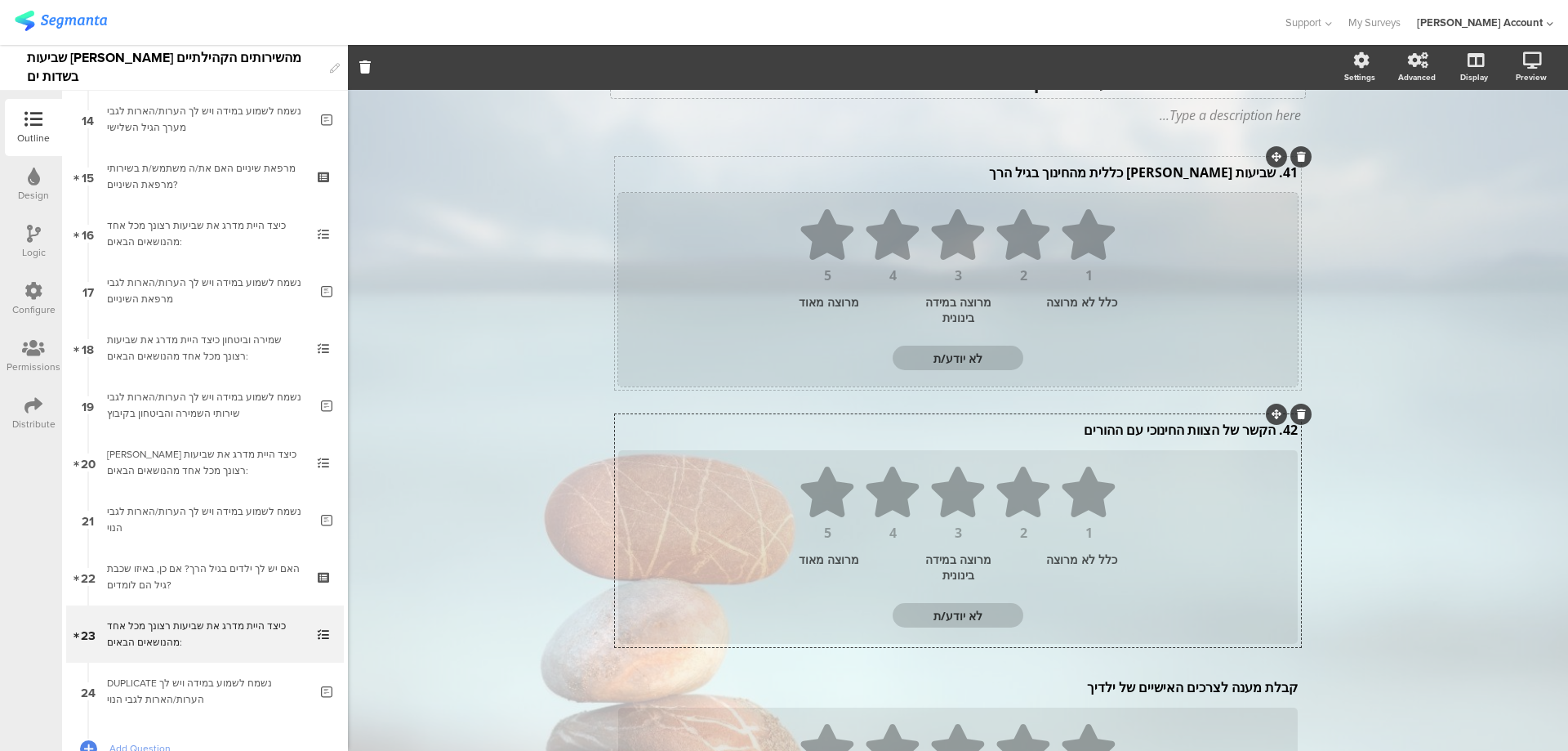
scroll to position [0, 0]
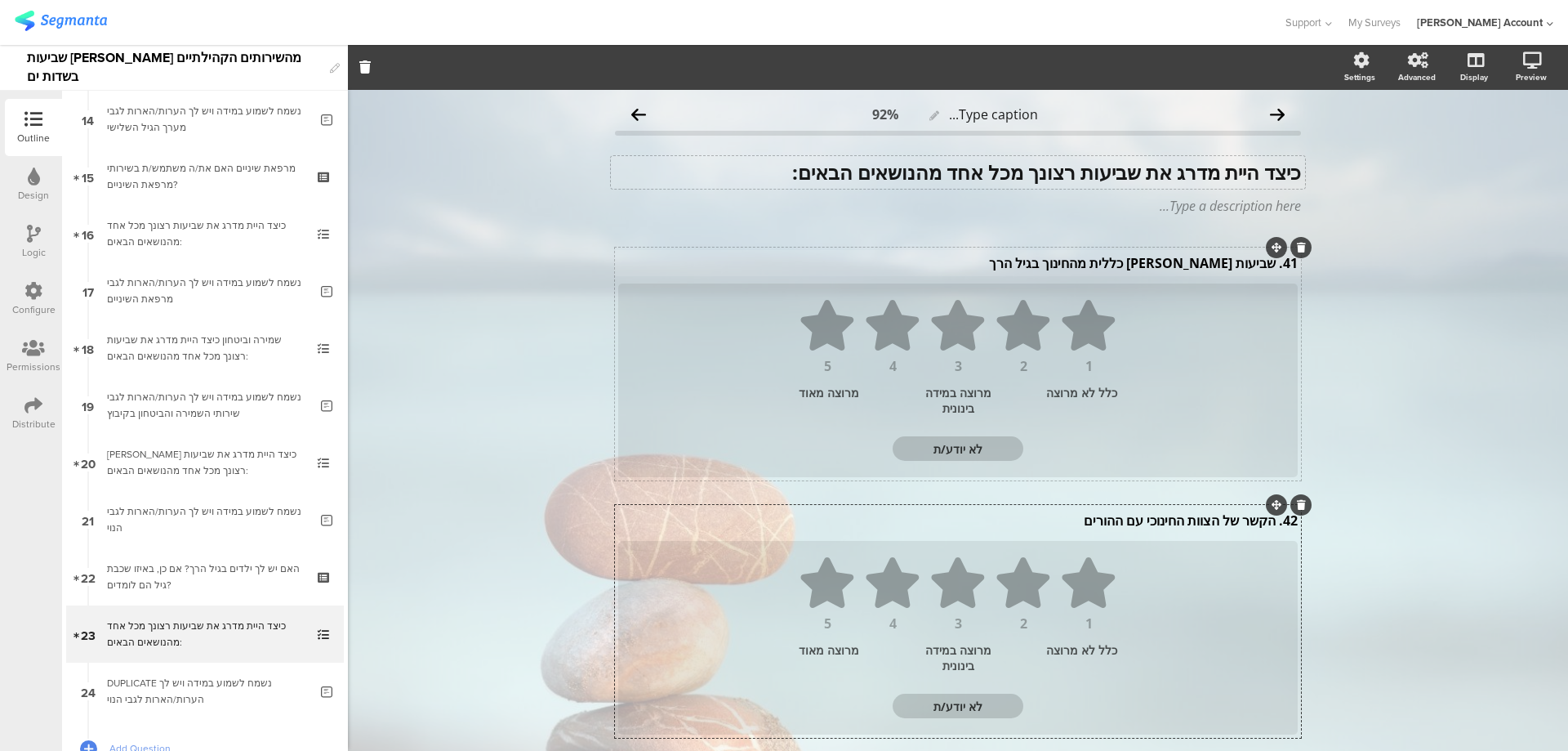
click at [1270, 270] on div "41. שביעות רצון כללית מהחינוך בגיל הרך 41. שביעות רצון כללית מהחינוך בגיל הרך" at bounding box center [957, 263] width 688 height 26
click at [1269, 525] on p "42. הקשר של הצוות החינוכי עם ההורים" at bounding box center [957, 521] width 680 height 18
click at [1267, 519] on p "42. הקשר של הצוות החינוכי עם ההורים" at bounding box center [957, 521] width 680 height 18
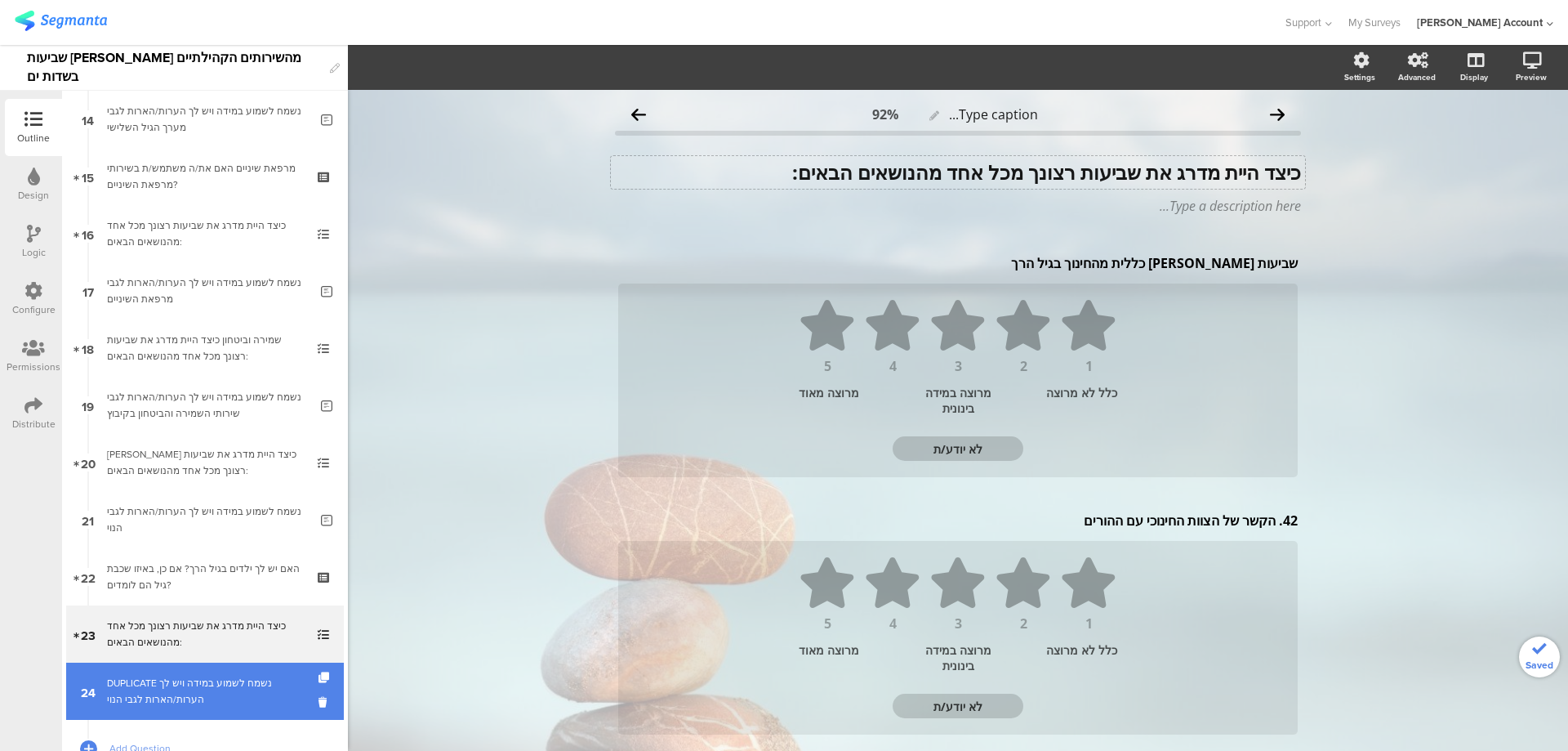
click at [224, 690] on div "DUPLICATE נשמח לשמוע במידה ויש לך הערות/הארות לגבי הנוי" at bounding box center [208, 692] width 202 height 33
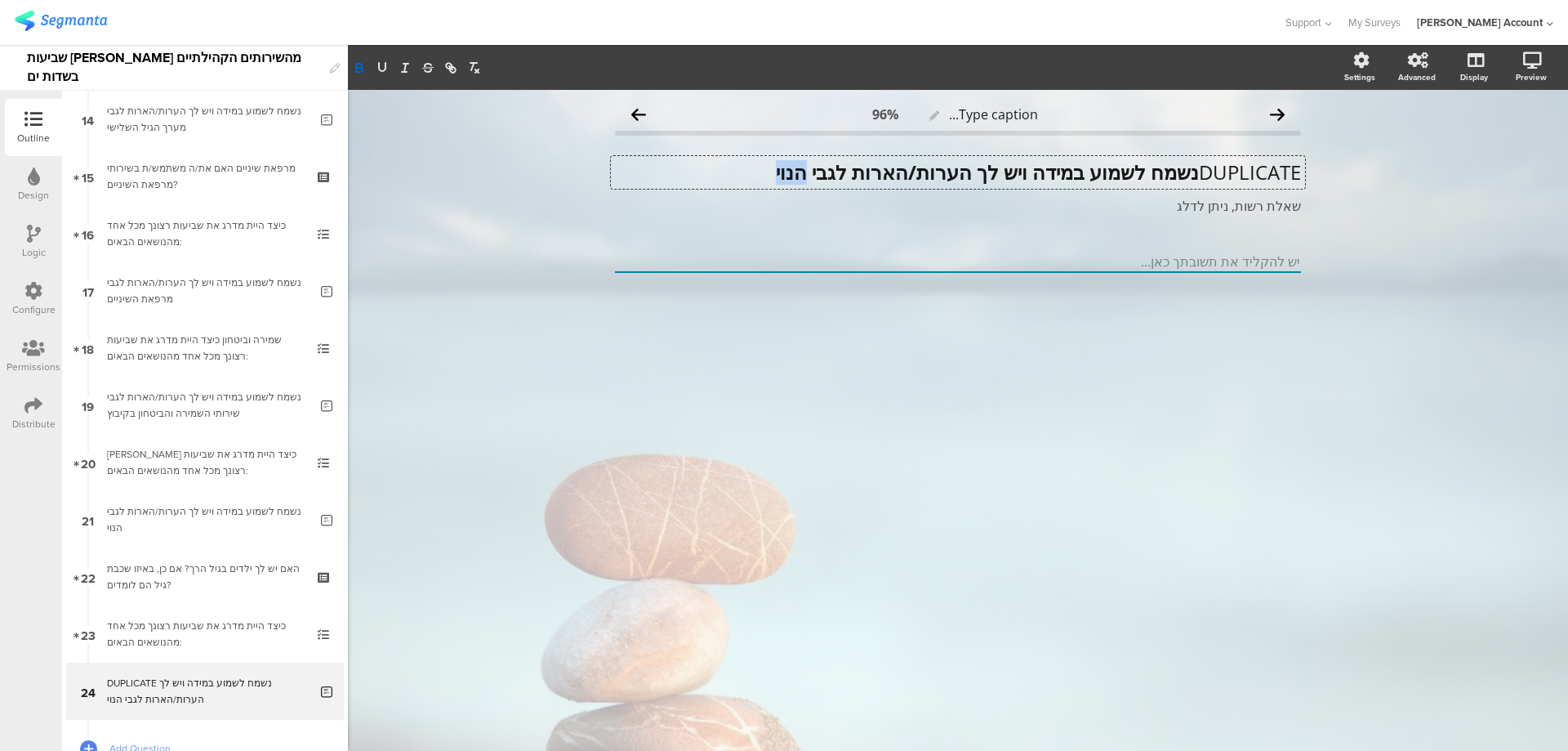
drag, startPoint x: 791, startPoint y: 171, endPoint x: 709, endPoint y: 176, distance: 82.2
click at [709, 176] on div "DUPLICATE נשמח לשמוע במידה ויש לך הערות/הארות לגבי הנוי DUPLICATE נשמח לשמוע במ…" at bounding box center [958, 172] width 695 height 33
click at [1195, 171] on p "DUPLICATE נשמח לשמוע במידה ויש לך הערות/הארות לגבי החינוך לגיל הרך" at bounding box center [957, 172] width 686 height 25
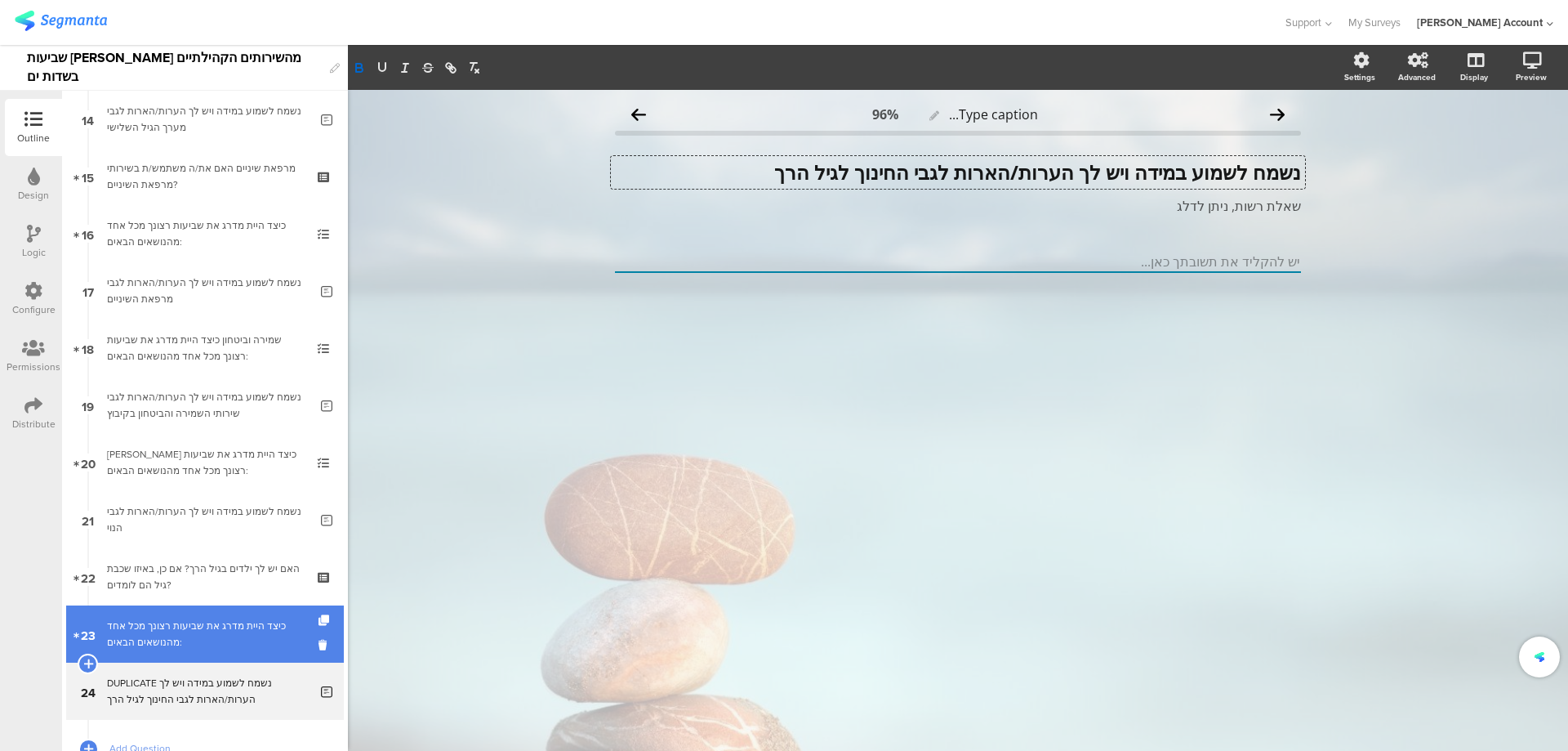
click at [252, 631] on div "כיצד היית מדרג את שביעות רצונך מכל אחד מהנושאים הבאים:" at bounding box center [204, 634] width 195 height 33
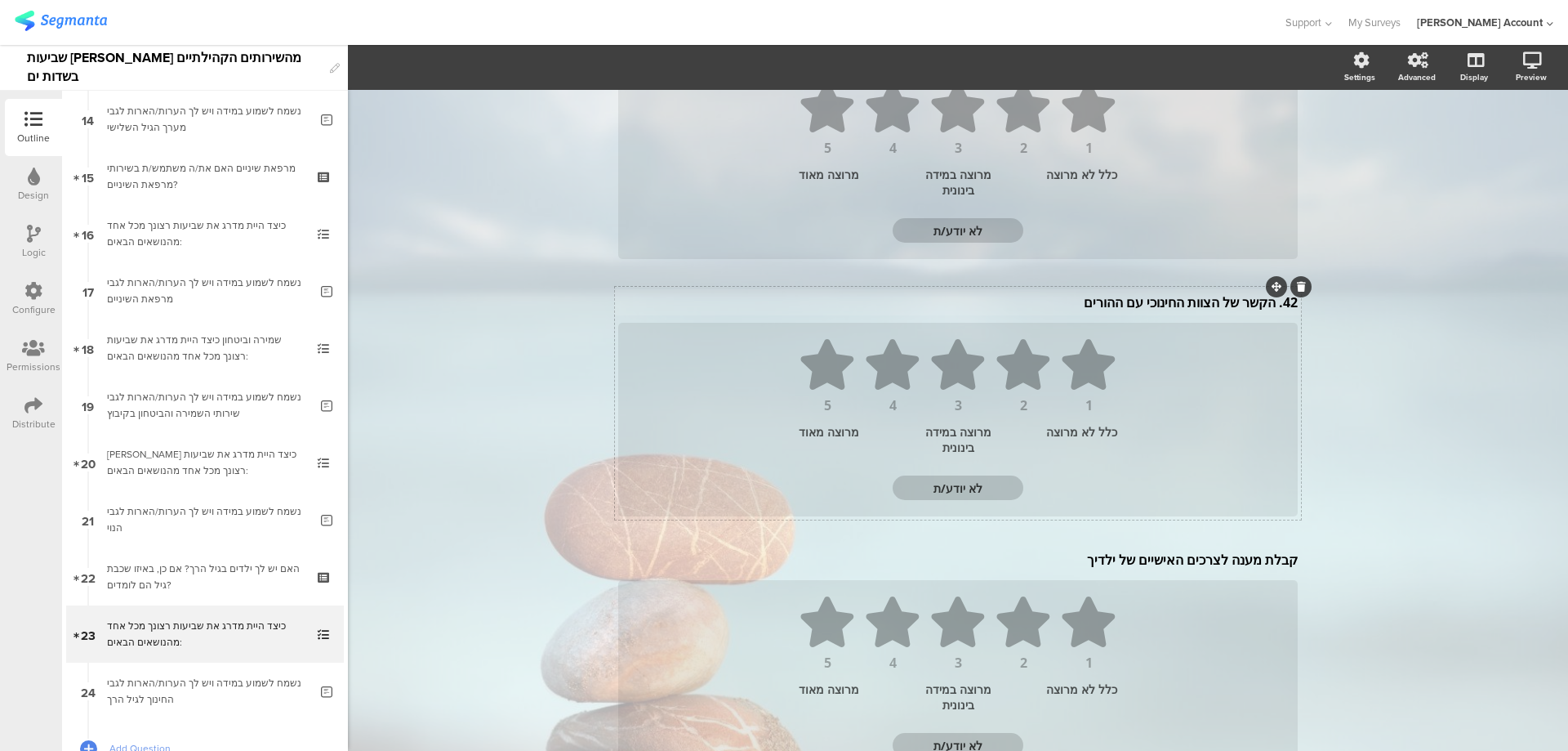
click at [1270, 312] on div "42. הקשר של הצוות החינוכי עם ההורים 42. הקשר של הצוות החינוכי עם ההורים" at bounding box center [957, 303] width 688 height 26
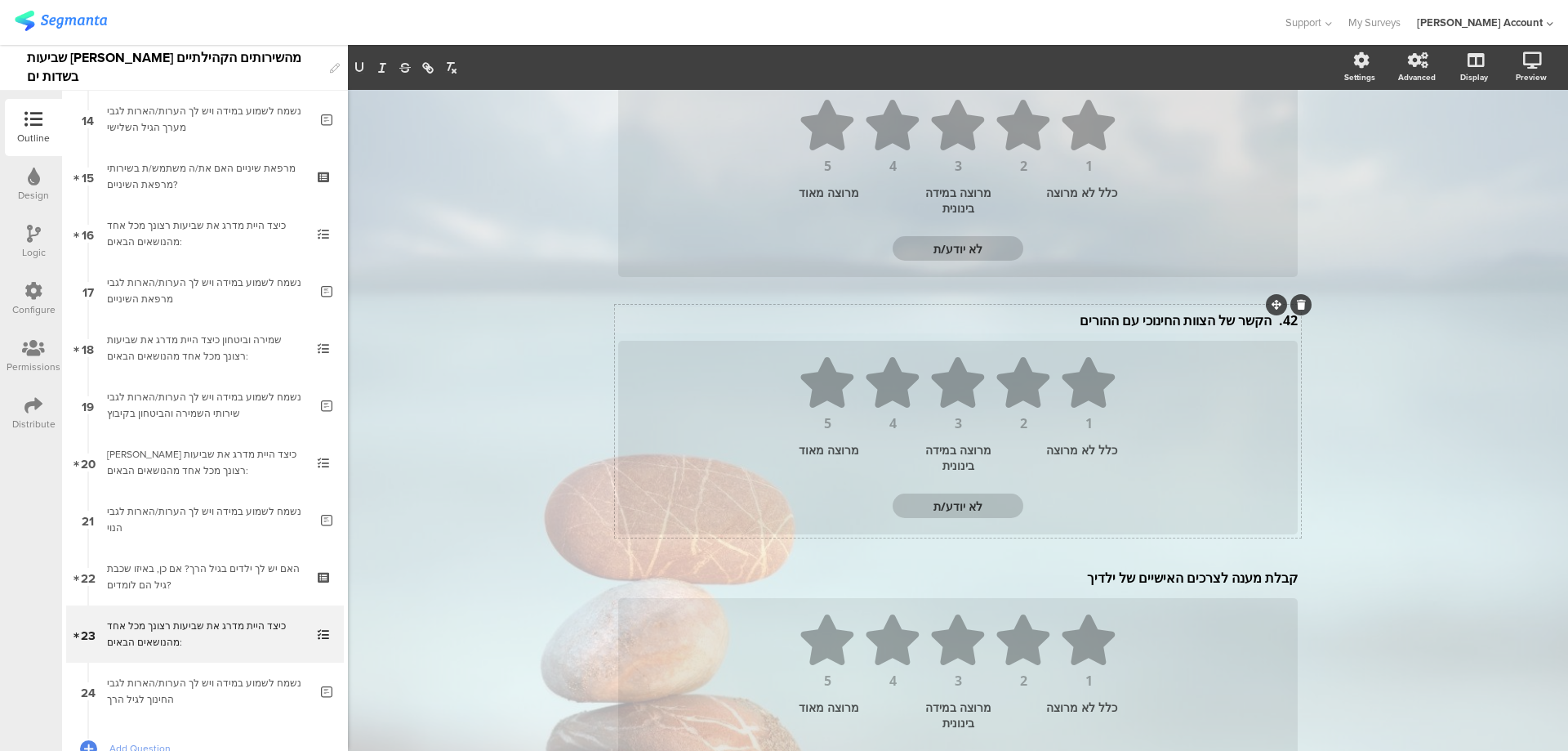
click at [1263, 326] on p "42. הקשר של הצוות החינוכי עם ההורים" at bounding box center [957, 321] width 680 height 18
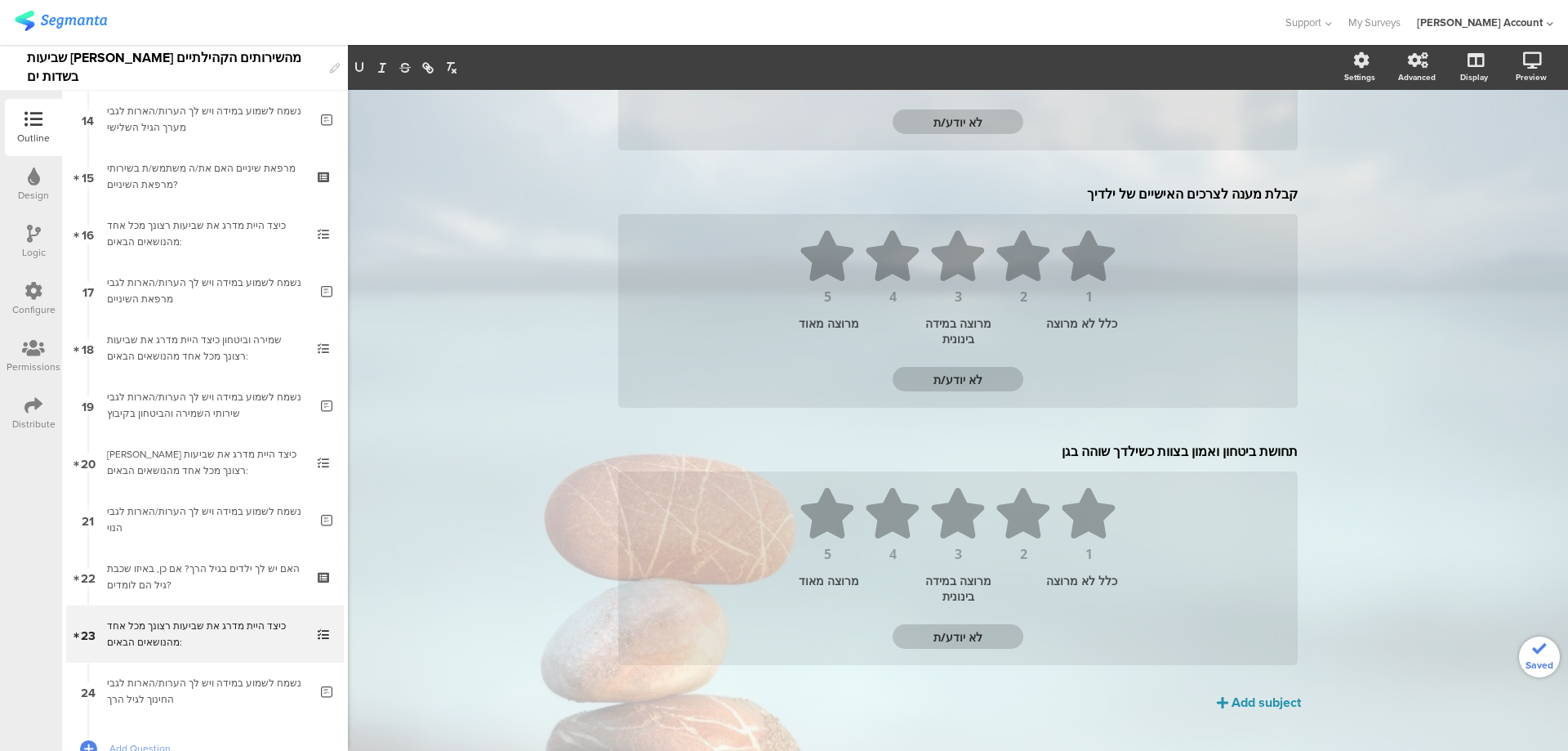
scroll to position [611, 0]
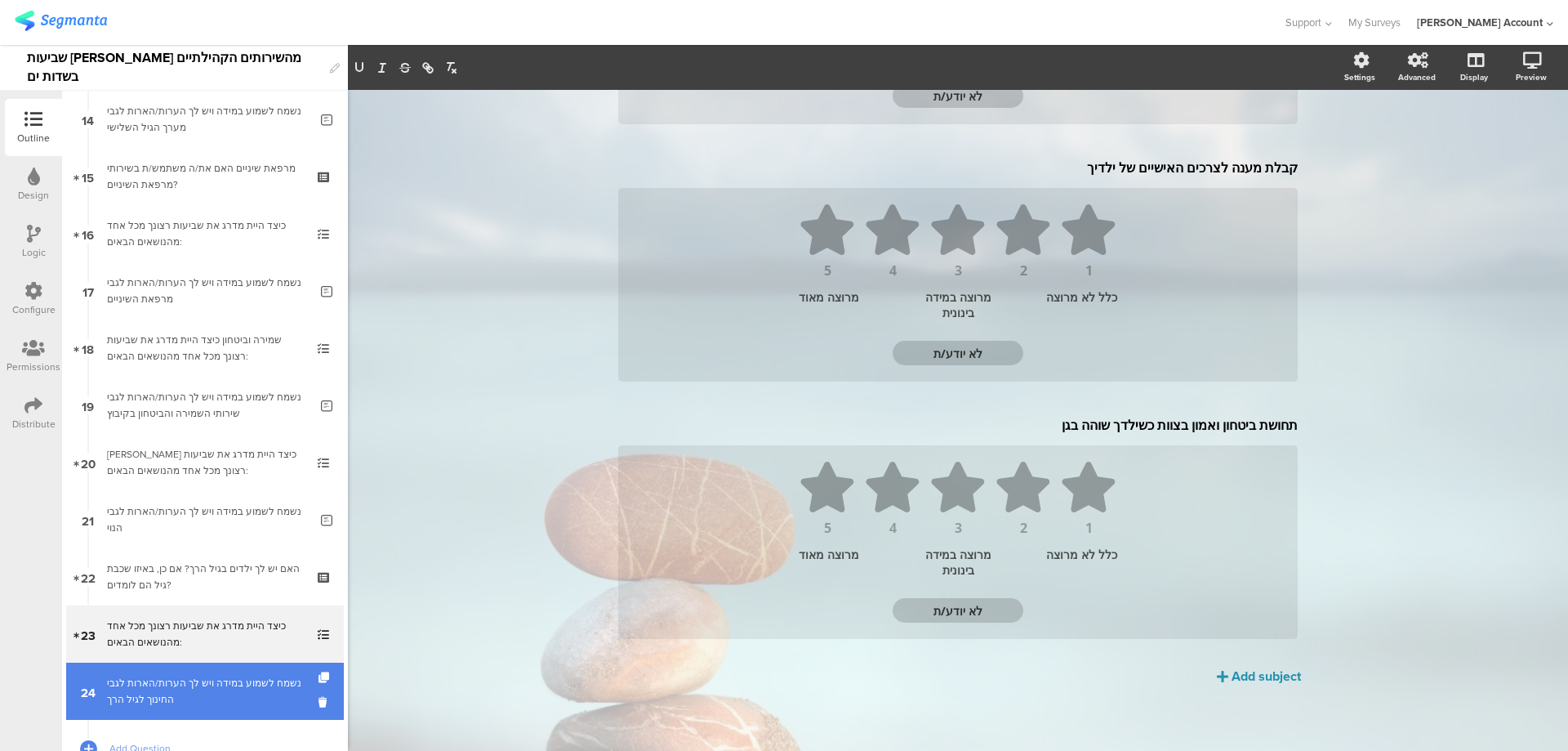
click at [251, 674] on link "24 נשמח לשמוע במידה ויש לך הערות/הארות לגבי החינוך לגיל הרך" at bounding box center [204, 691] width 278 height 57
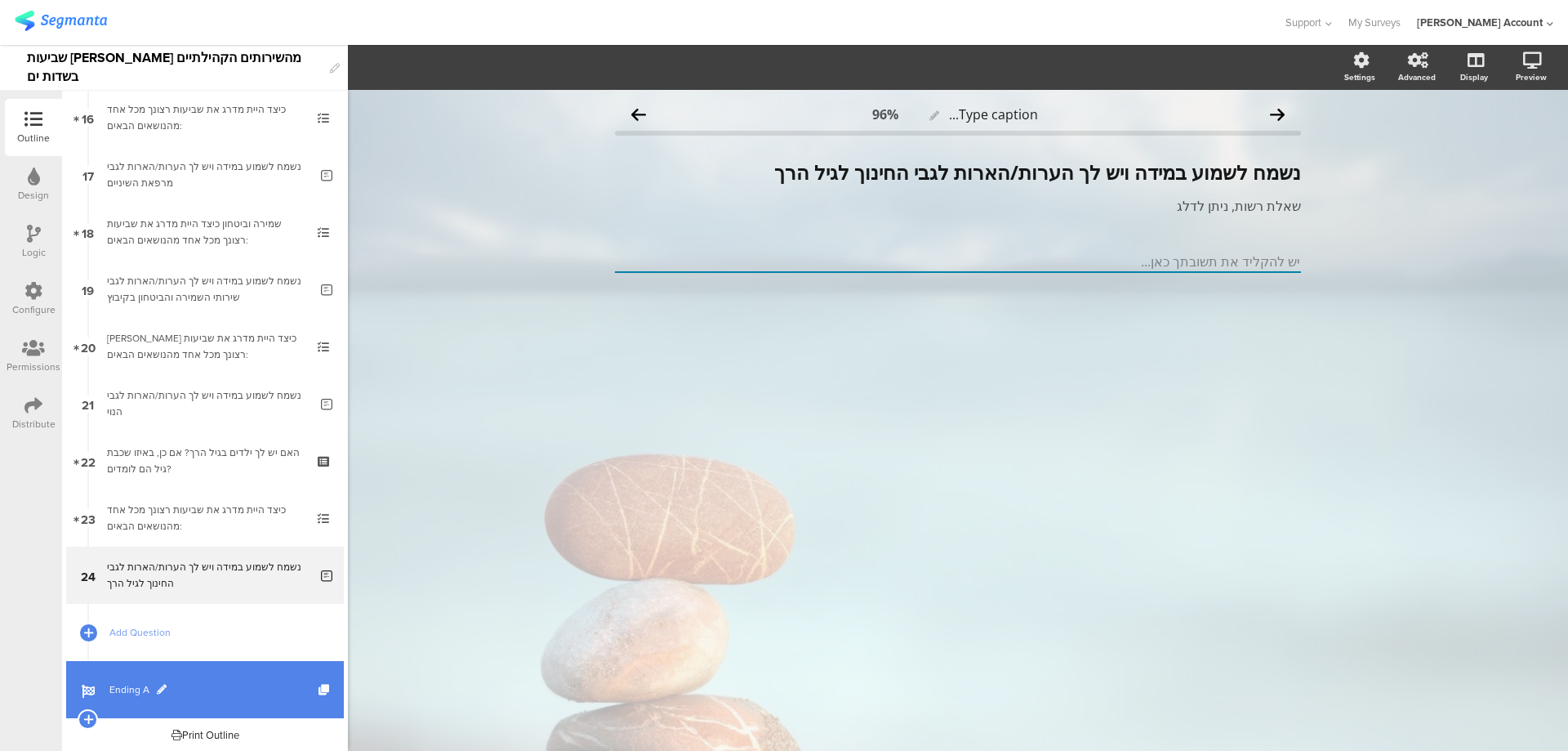
scroll to position [929, 0]
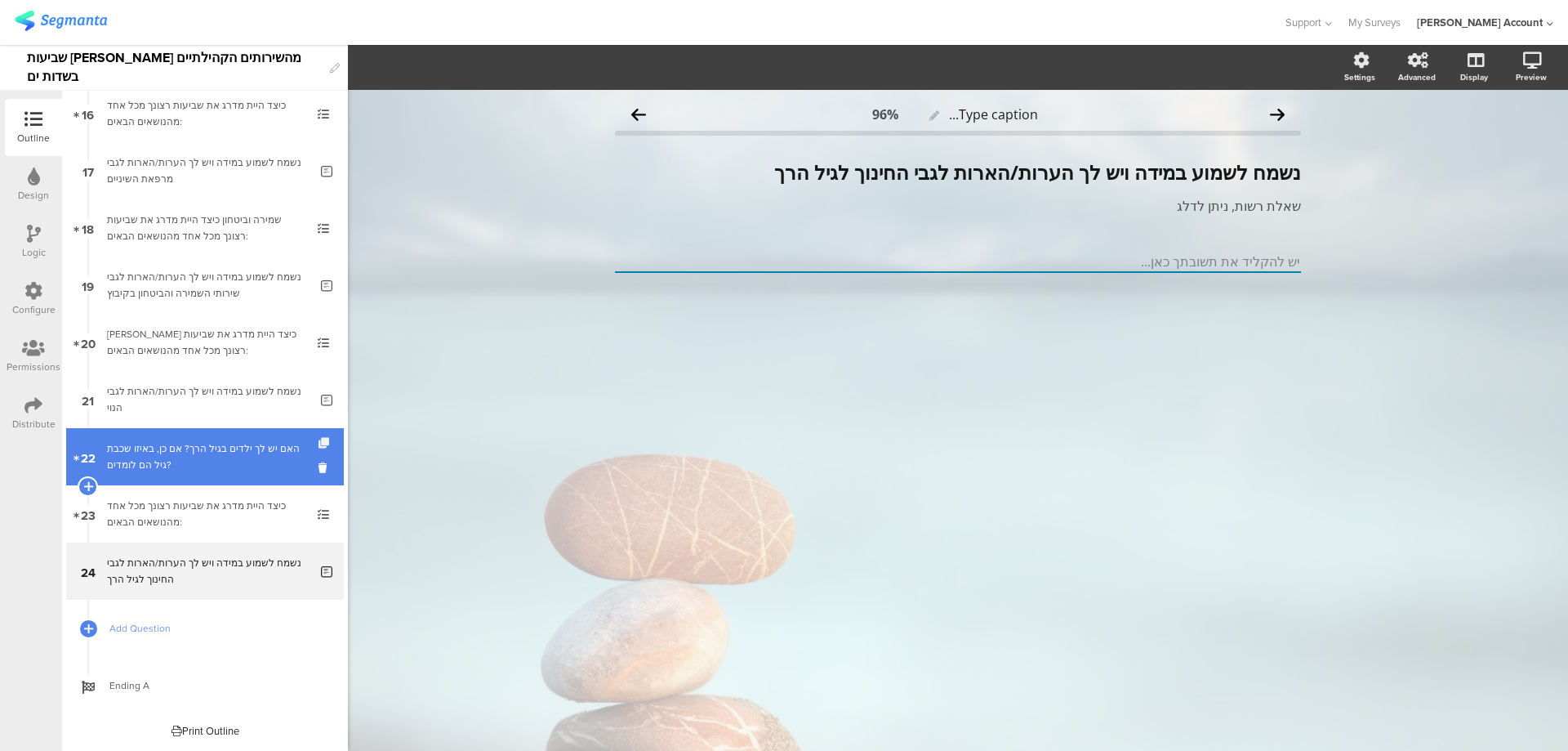
click at [319, 439] on icon at bounding box center [325, 443] width 14 height 11
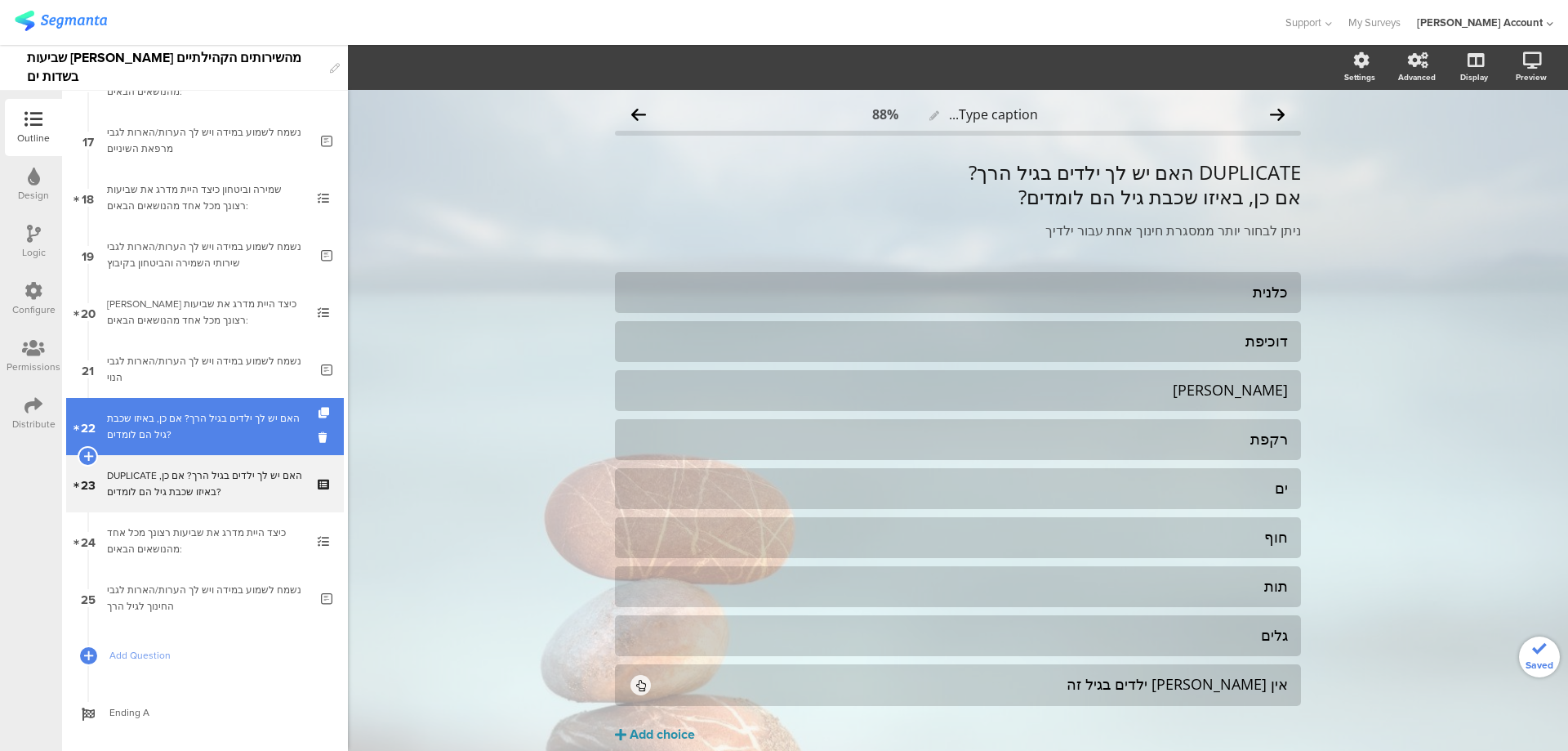
scroll to position [987, 0]
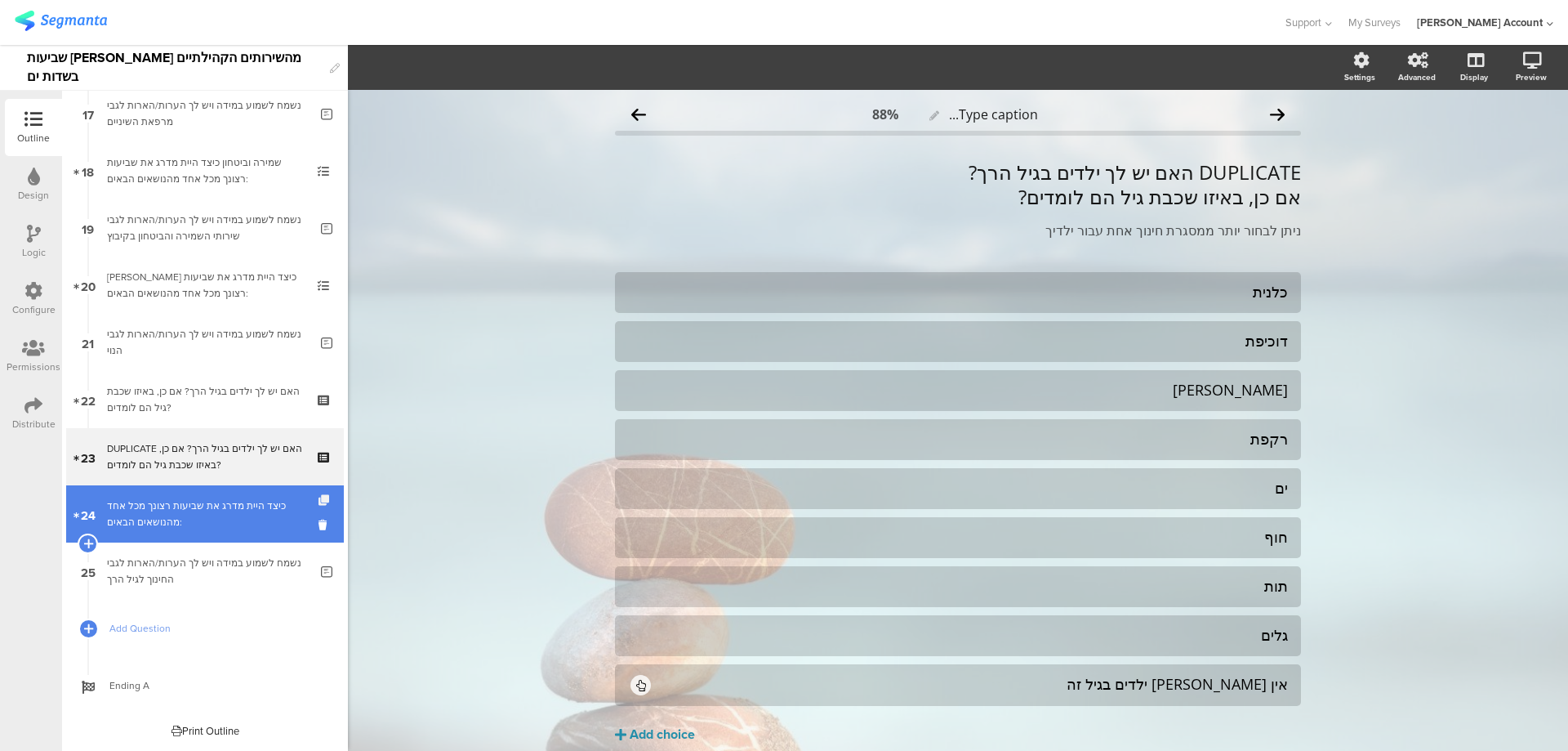
click at [319, 499] on icon at bounding box center [325, 500] width 14 height 11
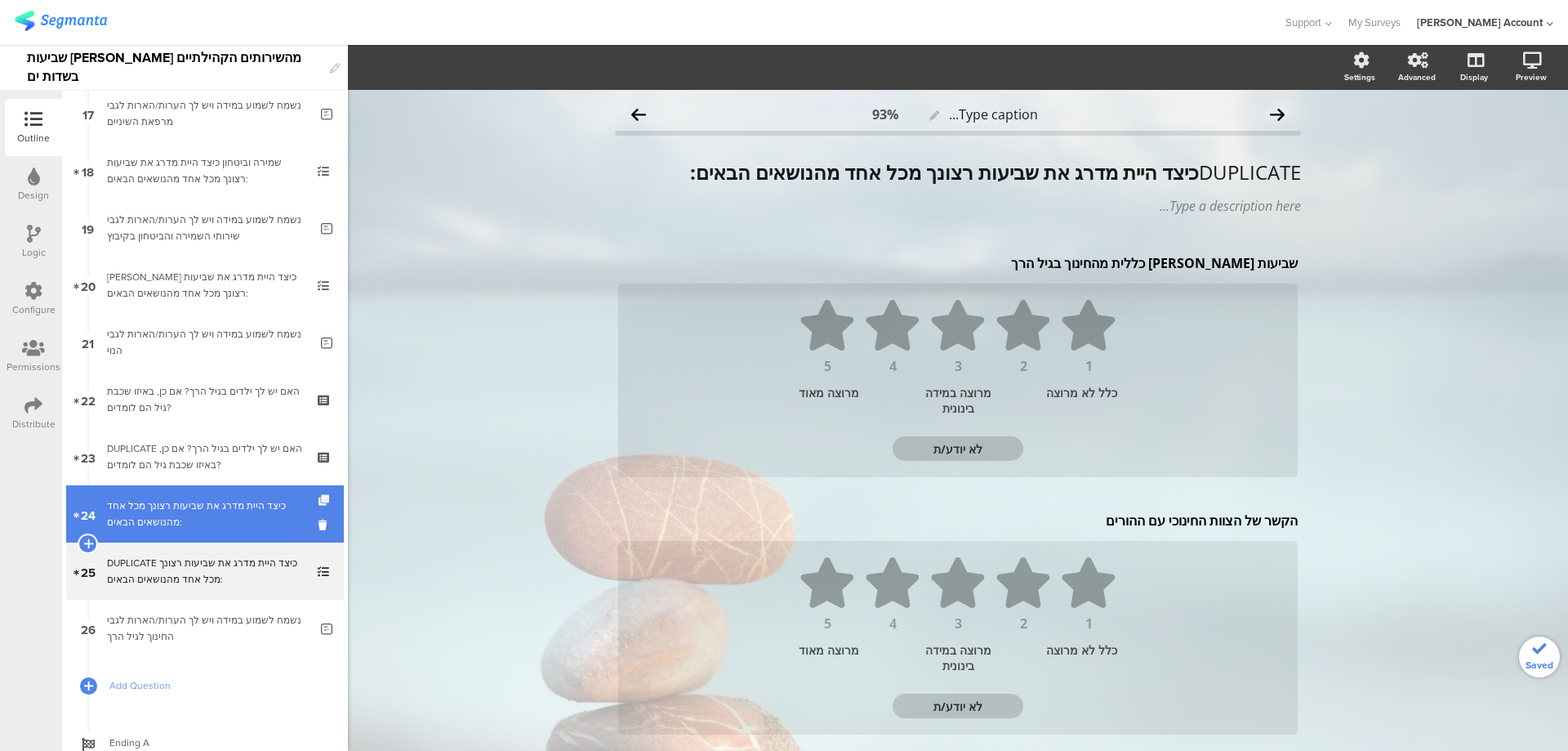
scroll to position [1044, 0]
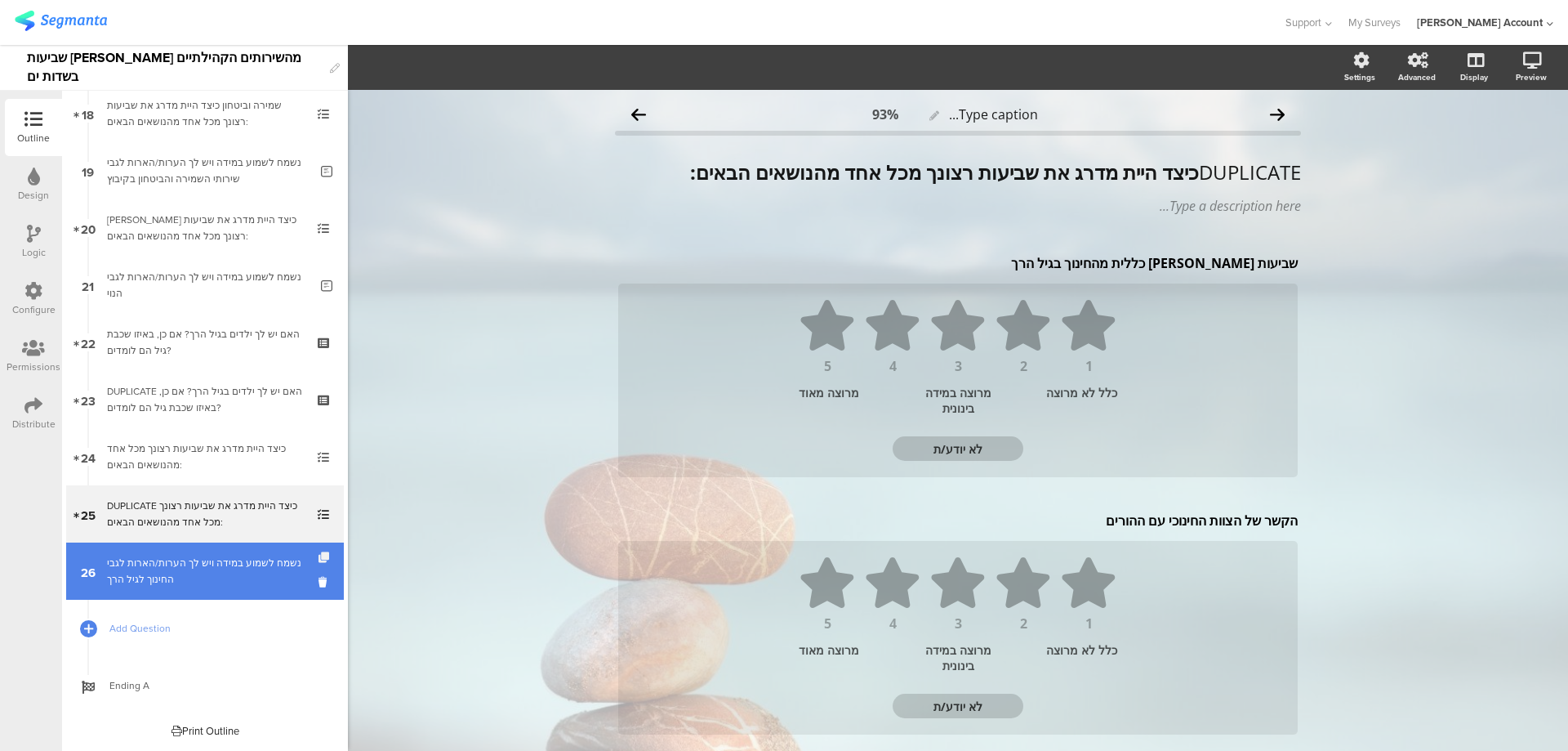
click at [319, 555] on icon at bounding box center [325, 557] width 14 height 11
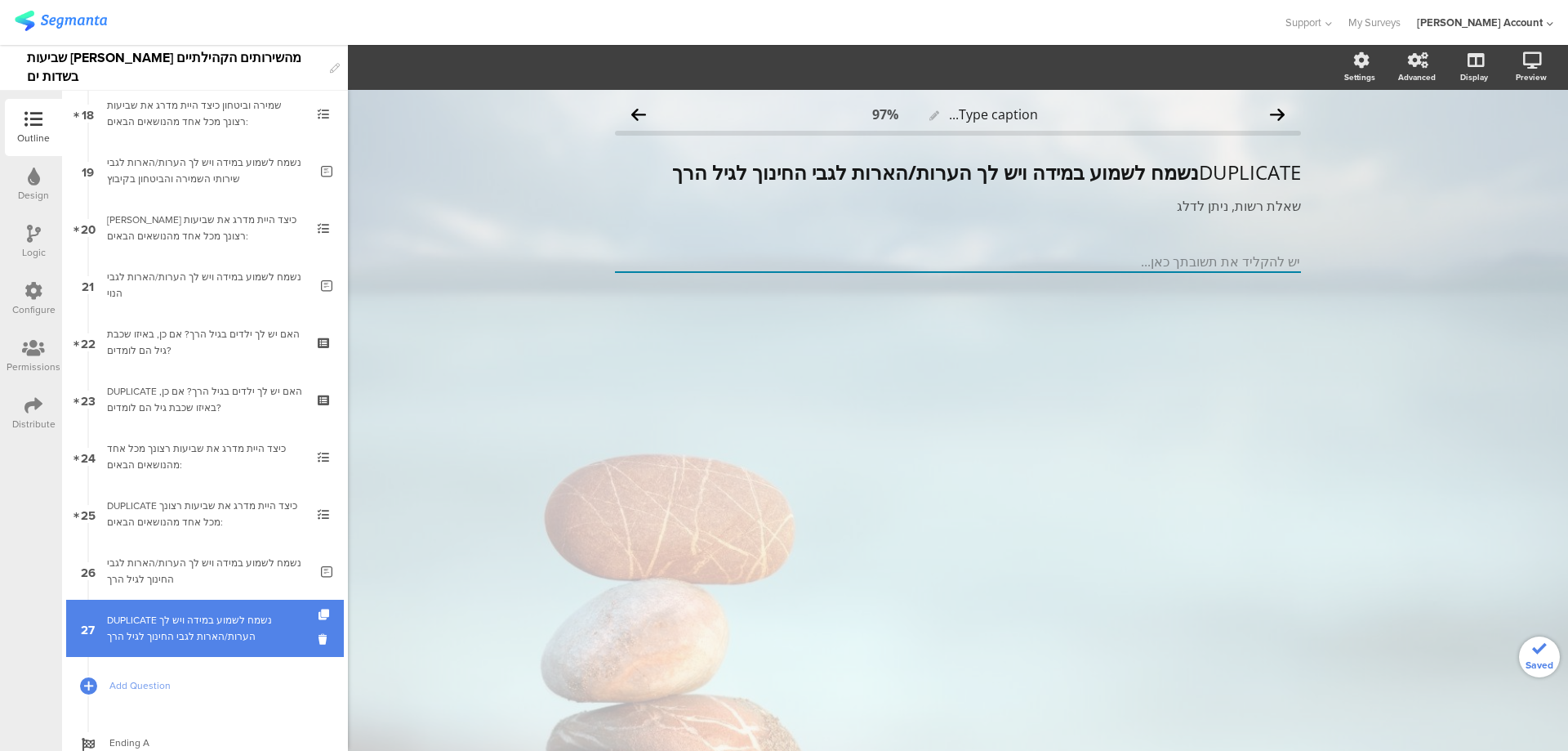
click at [276, 622] on div "DUPLICATE נשמח לשמוע במידה ויש לך הערות/הארות לגבי החינוך לגיל הרך" at bounding box center [208, 629] width 202 height 33
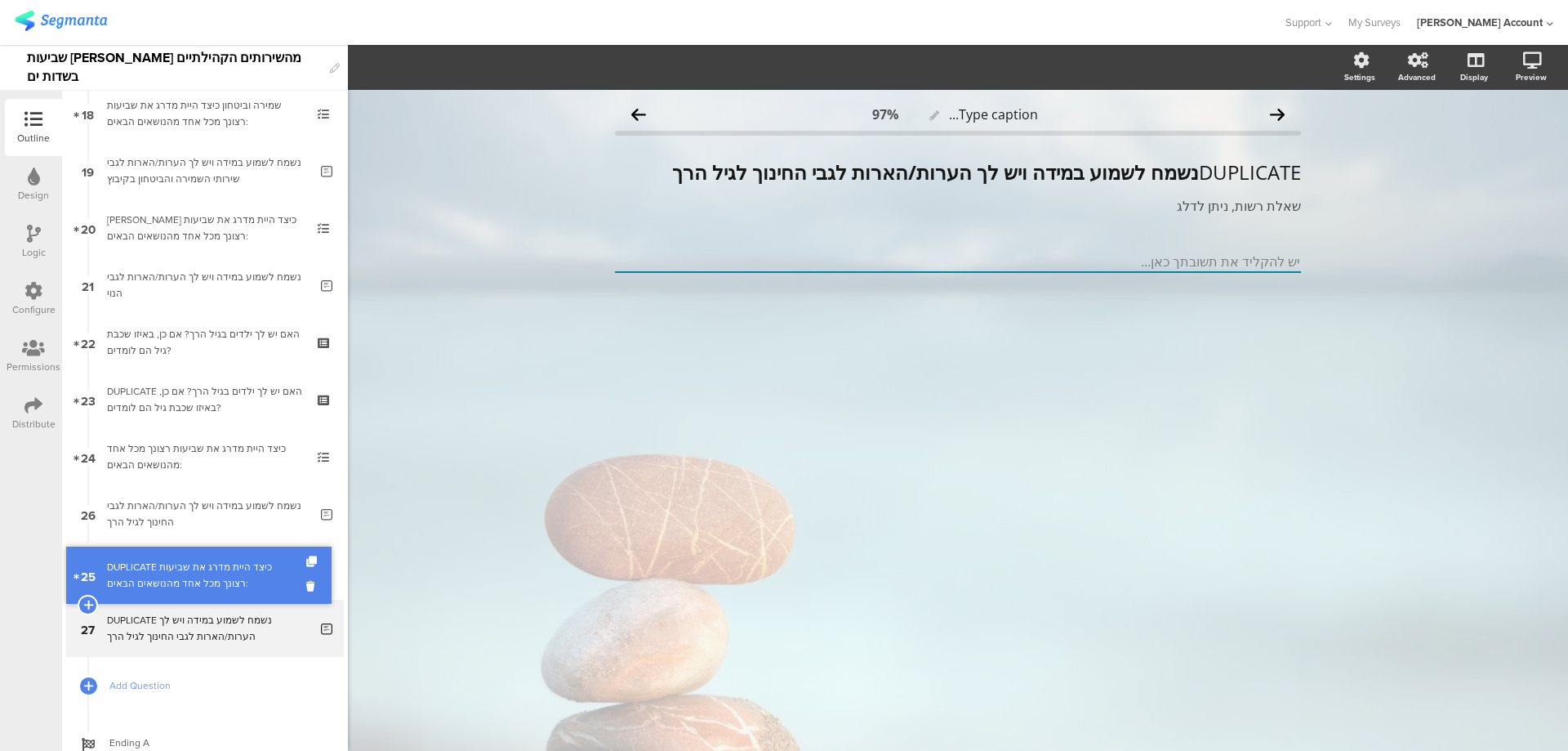
drag, startPoint x: 279, startPoint y: 516, endPoint x: 273, endPoint y: 577, distance: 61.3
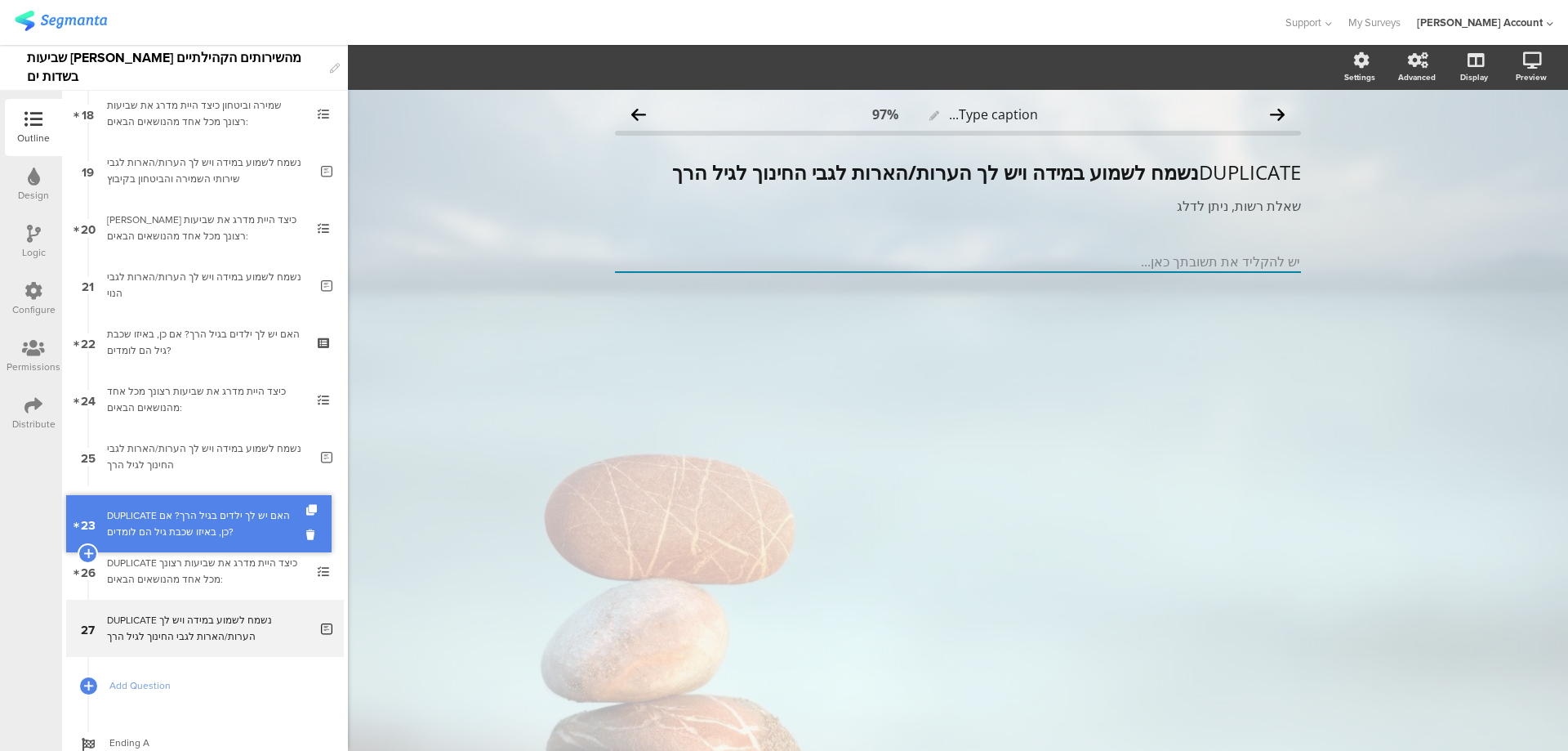
drag, startPoint x: 251, startPoint y: 417, endPoint x: 243, endPoint y: 541, distance: 124.3
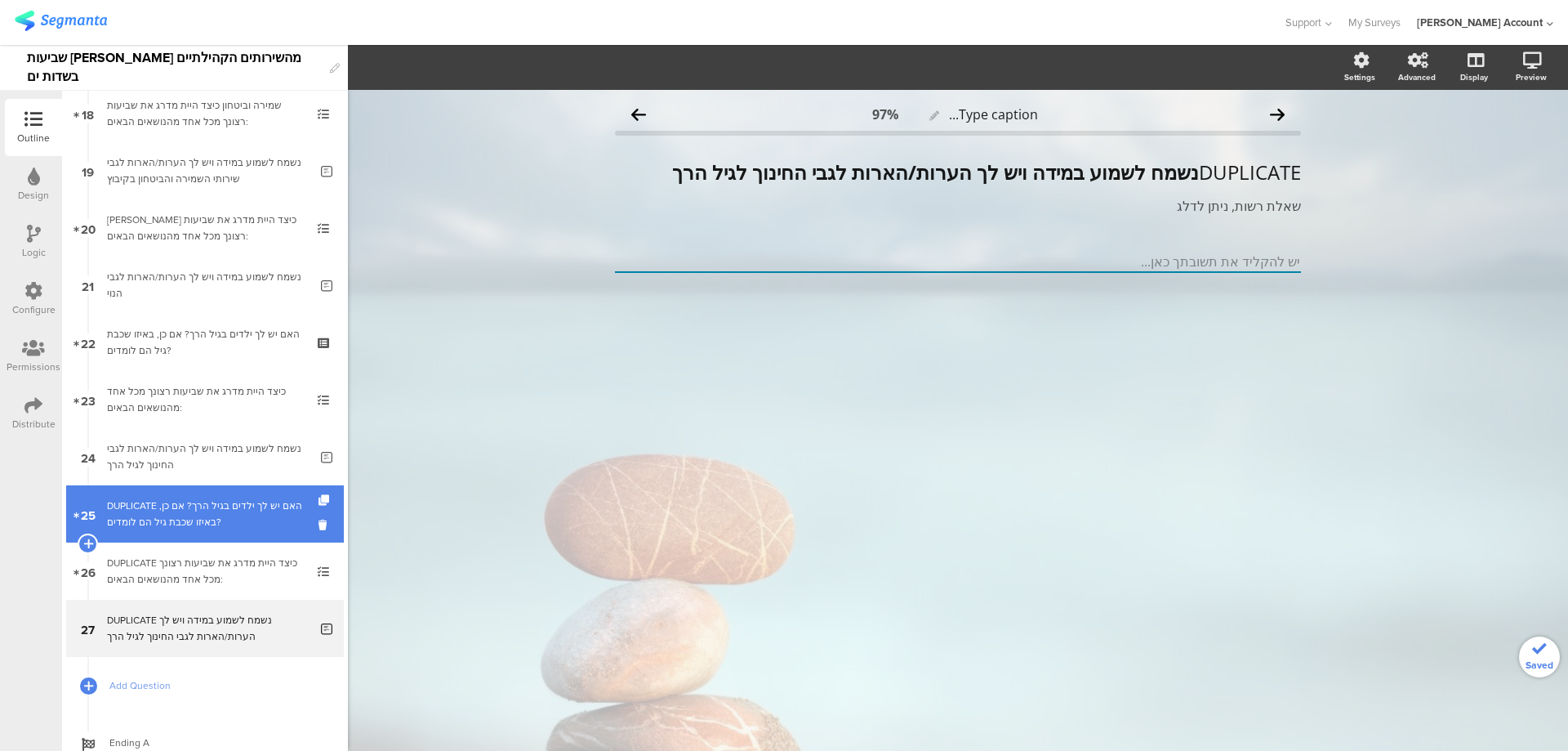
click at [252, 519] on div "DUPLICATE האם יש לך ילדים בגיל הרך? אם כן, באיזו שכבת גיל הם לומדים?" at bounding box center [204, 514] width 195 height 33
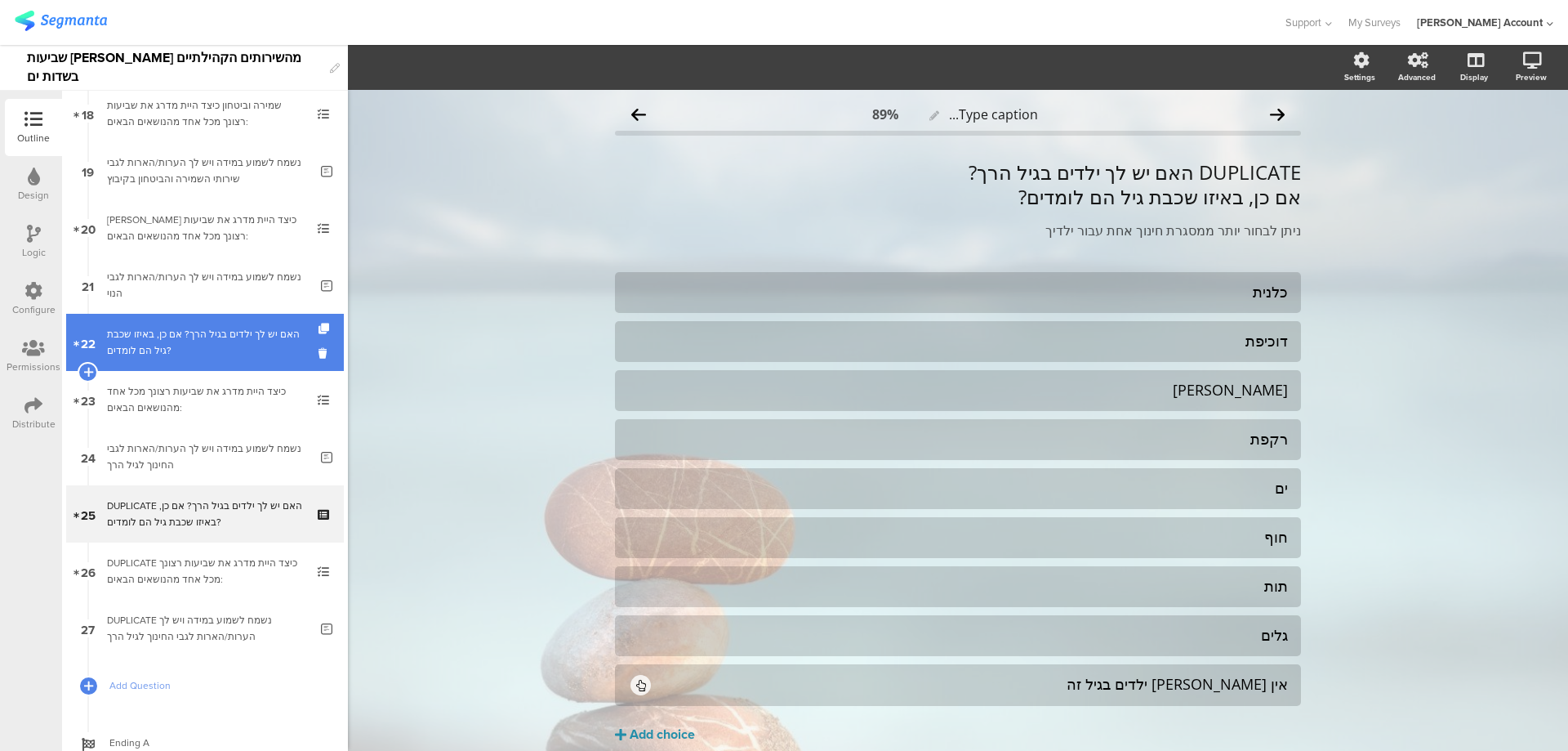
click at [256, 336] on div "האם יש לך ילדים בגיל הרך? אם כן, באיזו שכבת גיל הם לומדים?" at bounding box center [204, 343] width 195 height 33
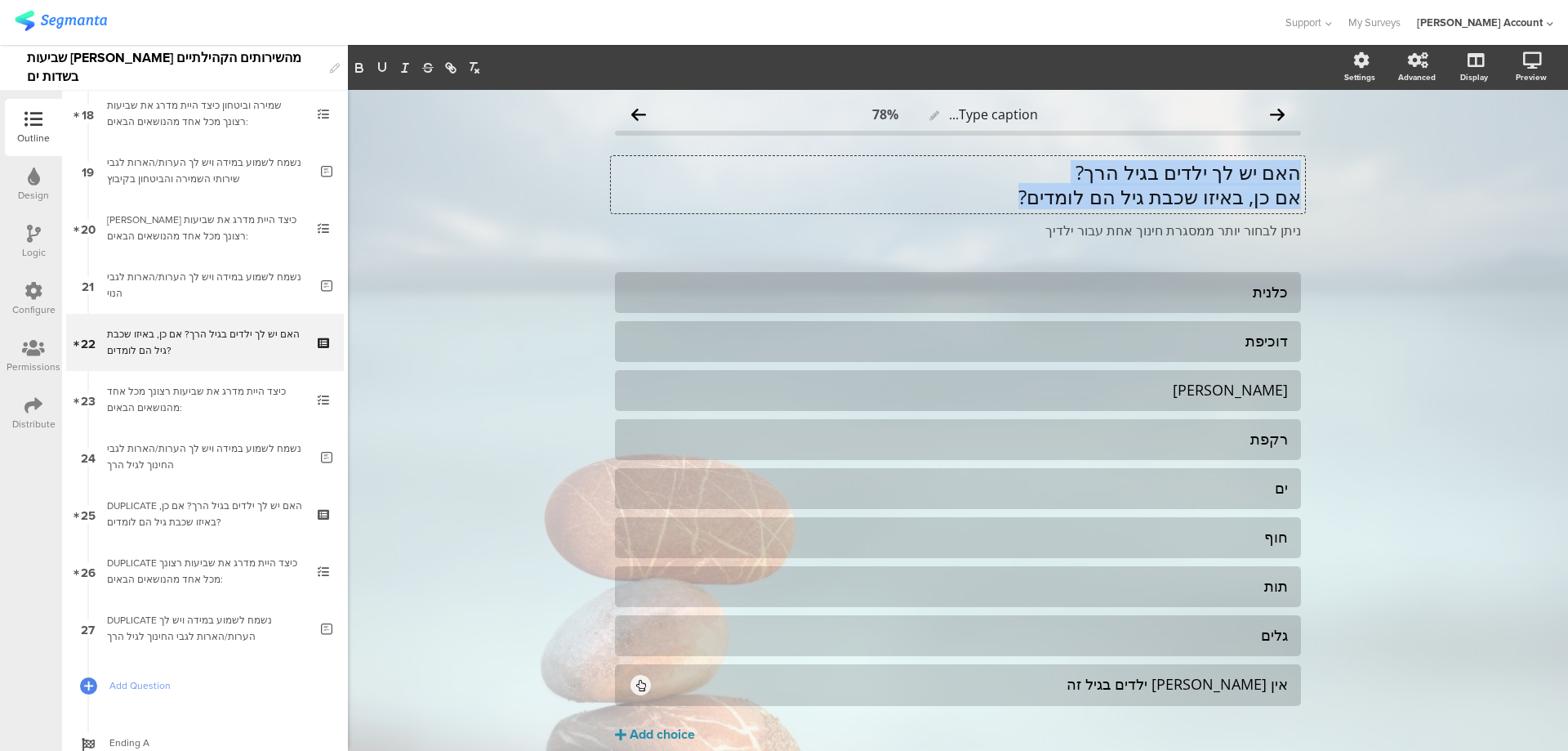
drag, startPoint x: 1293, startPoint y: 172, endPoint x: 924, endPoint y: 205, distance: 370.5
click at [924, 205] on div "האם יש לך ילדים בגיל הרך? אם כן, באיזו שכבת גיל הם לומדים? האם יש לך ילדים בגיל…" at bounding box center [958, 184] width 695 height 57
click at [1243, 180] on strong "האם יש לך ילדים בגיל הרך?" at bounding box center [1188, 171] width 227 height 27
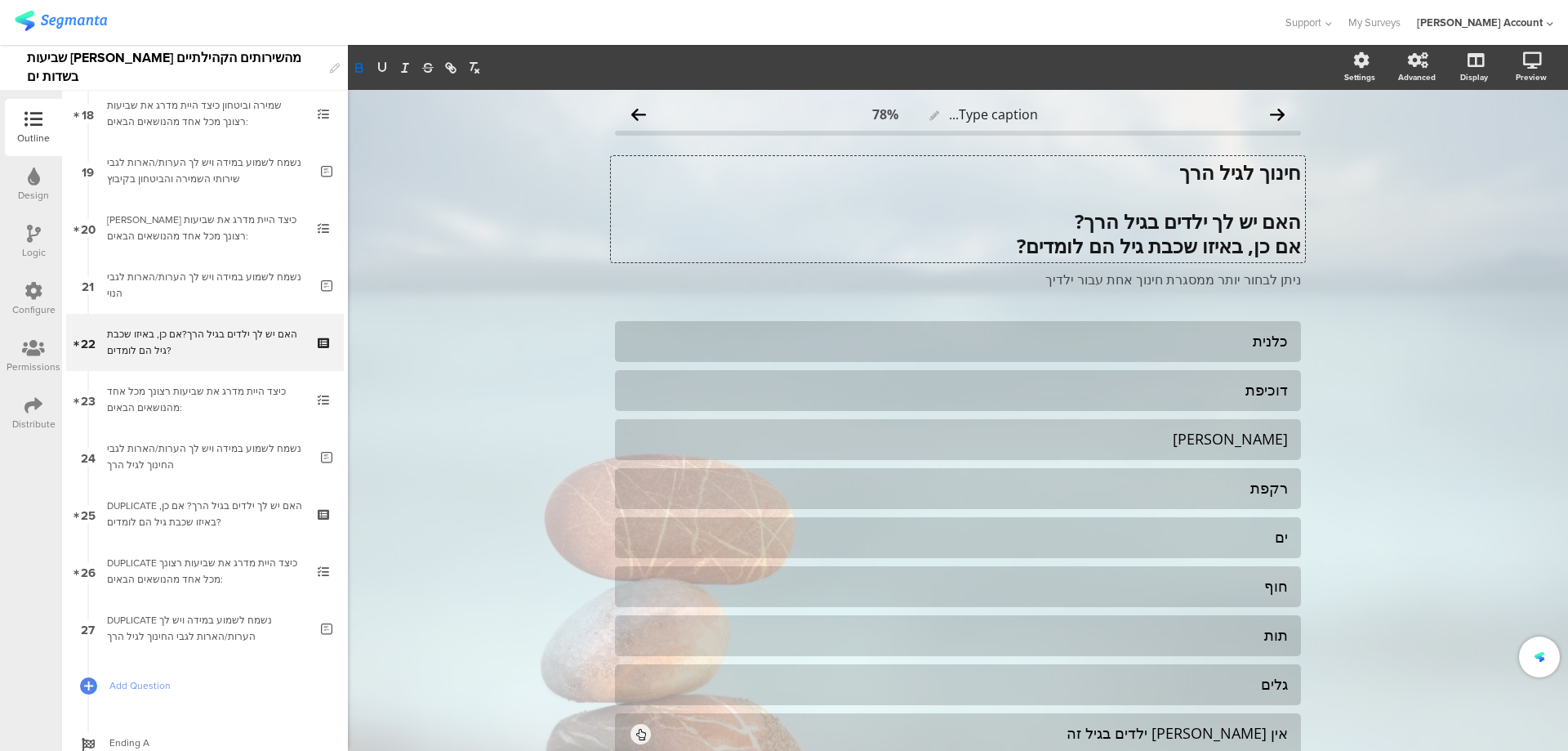
click at [1251, 173] on strong "חינוך לגיל הרך" at bounding box center [1240, 171] width 122 height 27
click at [1252, 171] on strong "חינוך לגיל הרך" at bounding box center [1240, 171] width 122 height 27
click at [389, 63] on icon "button" at bounding box center [382, 68] width 15 height 15
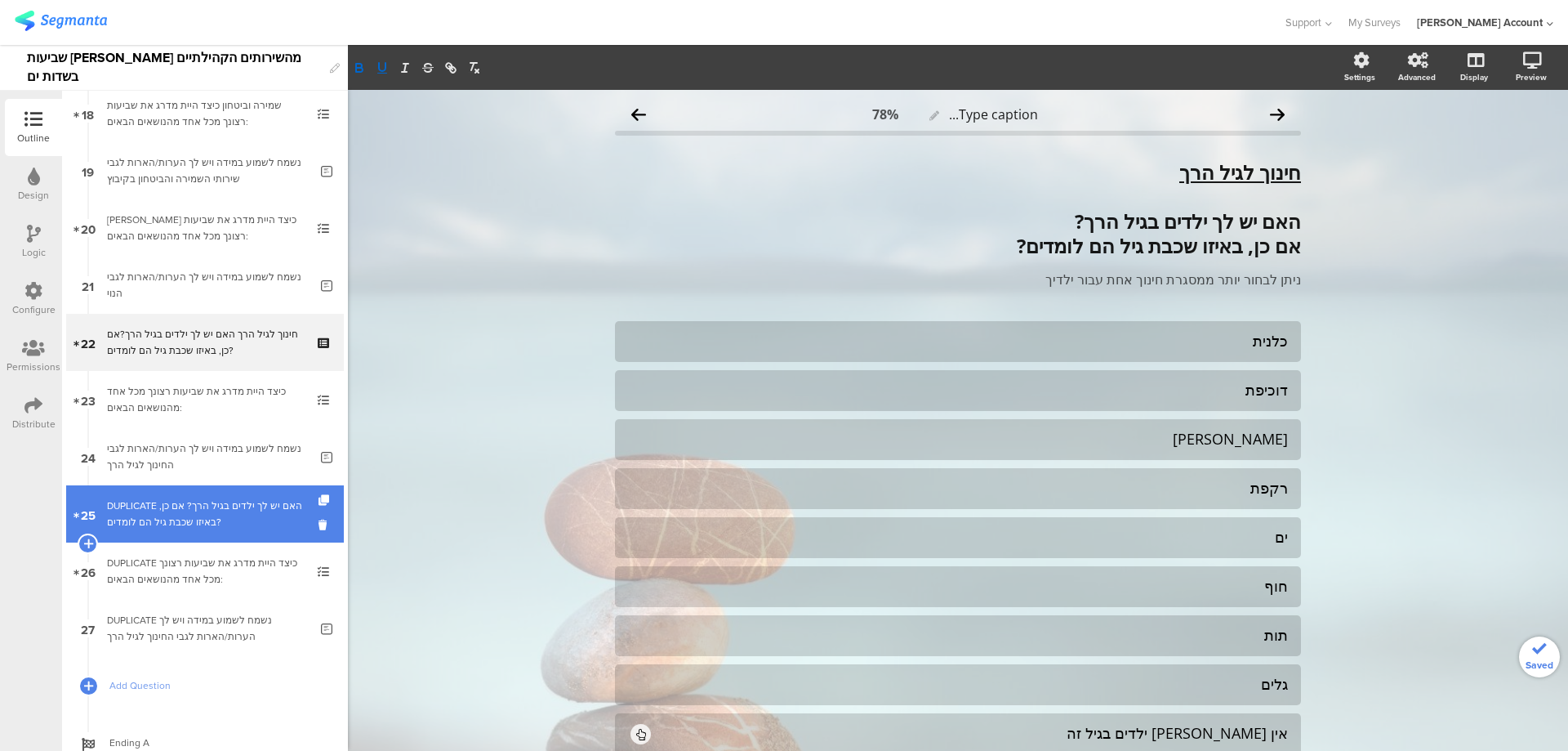
click at [95, 505] on span "25" at bounding box center [88, 514] width 15 height 18
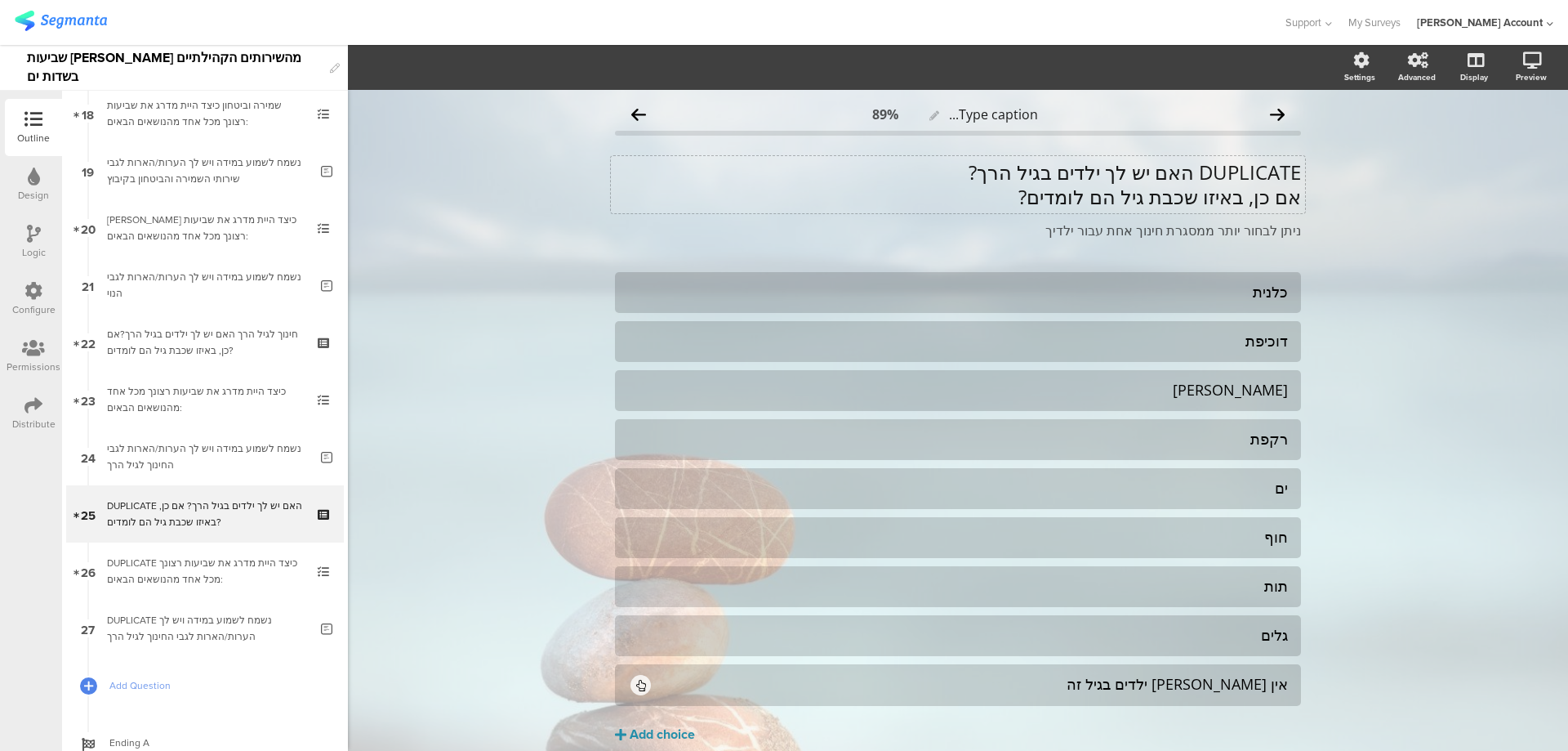
click at [1186, 178] on p "DUPLICATE האם יש לך ילדים בגיל הרך?" at bounding box center [957, 172] width 686 height 25
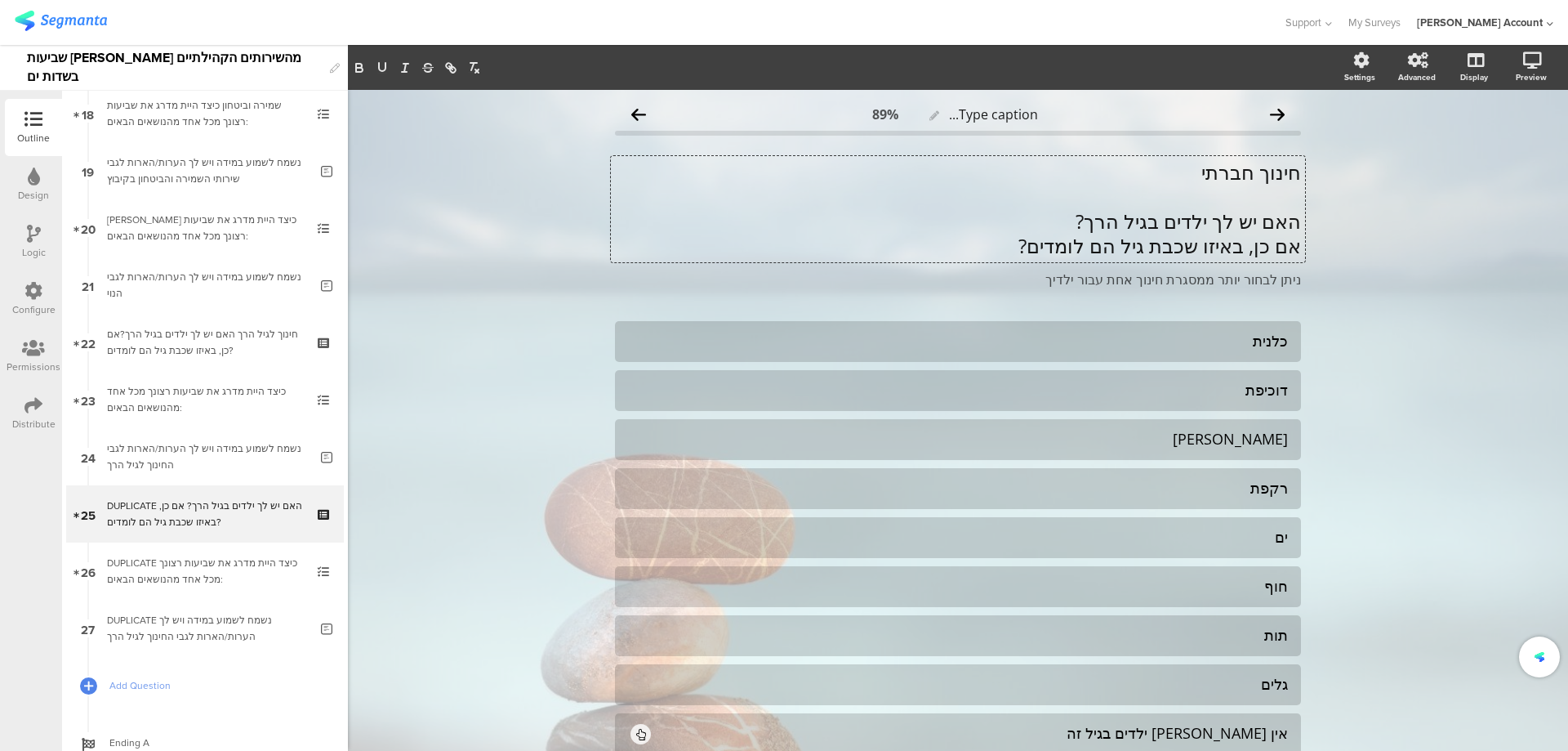
click at [1212, 178] on p "חינוך חברתי" at bounding box center [957, 172] width 686 height 25
drag, startPoint x: 1154, startPoint y: 222, endPoint x: 1065, endPoint y: 220, distance: 89.0
click at [1065, 220] on p "האם יש לך ילדים בגיל הרך?" at bounding box center [957, 222] width 686 height 25
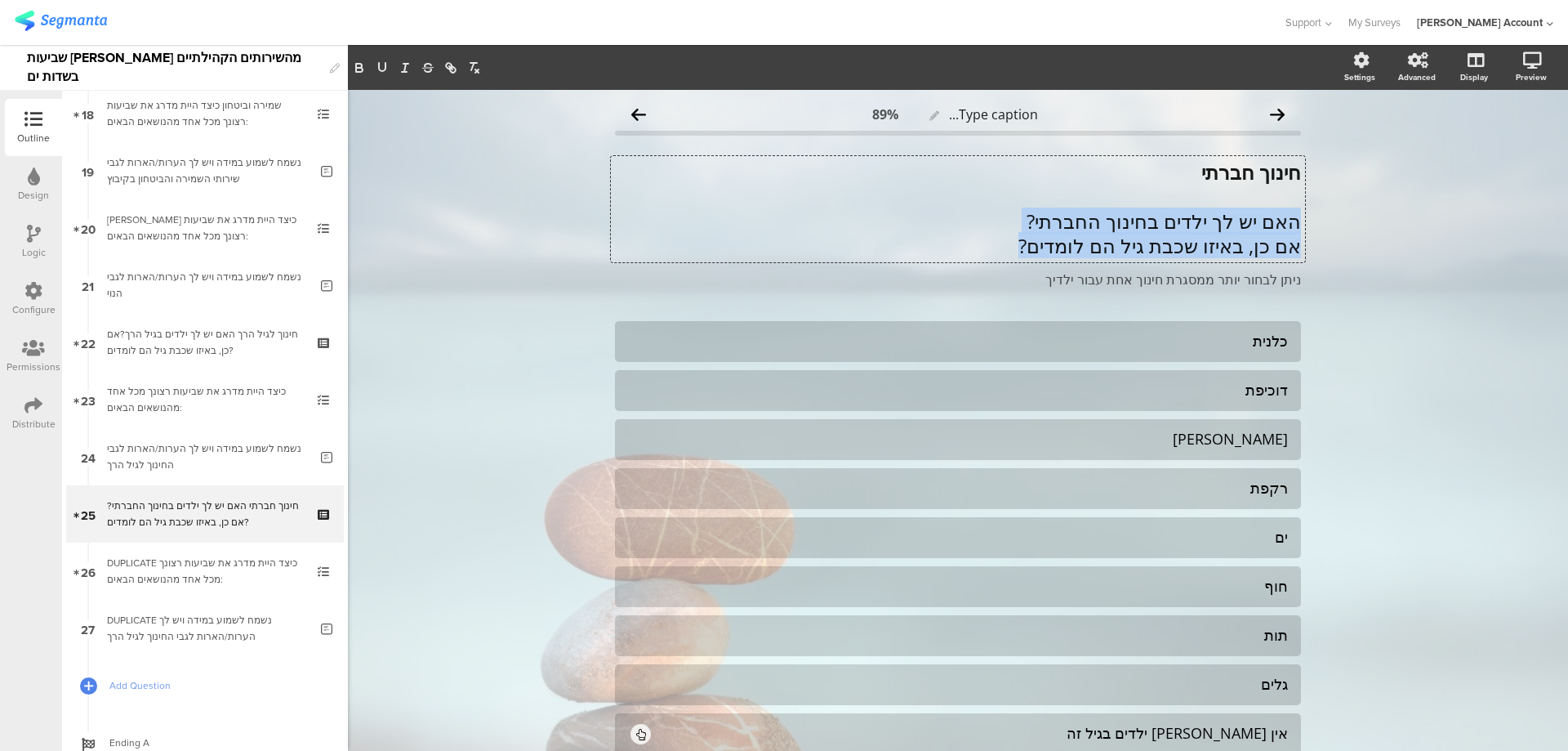
drag, startPoint x: 1294, startPoint y: 224, endPoint x: 1017, endPoint y: 251, distance: 278.3
click at [1017, 251] on div "חינוך חברתי האם יש לך ילדים בחינוך החברתי? אם כן, באיזו שכבת גיל הם לומדים?" at bounding box center [957, 209] width 686 height 98
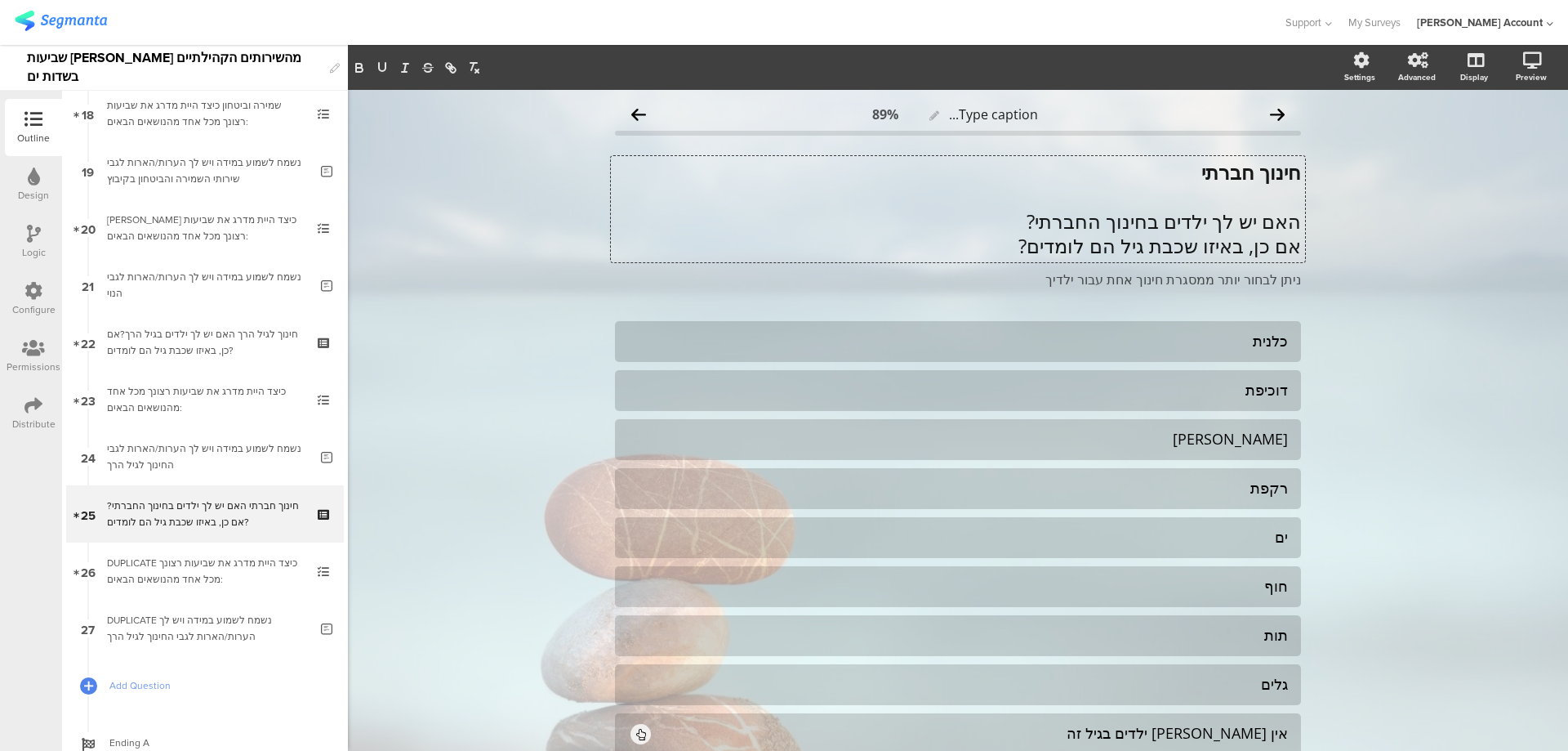
scroll to position [1, 0]
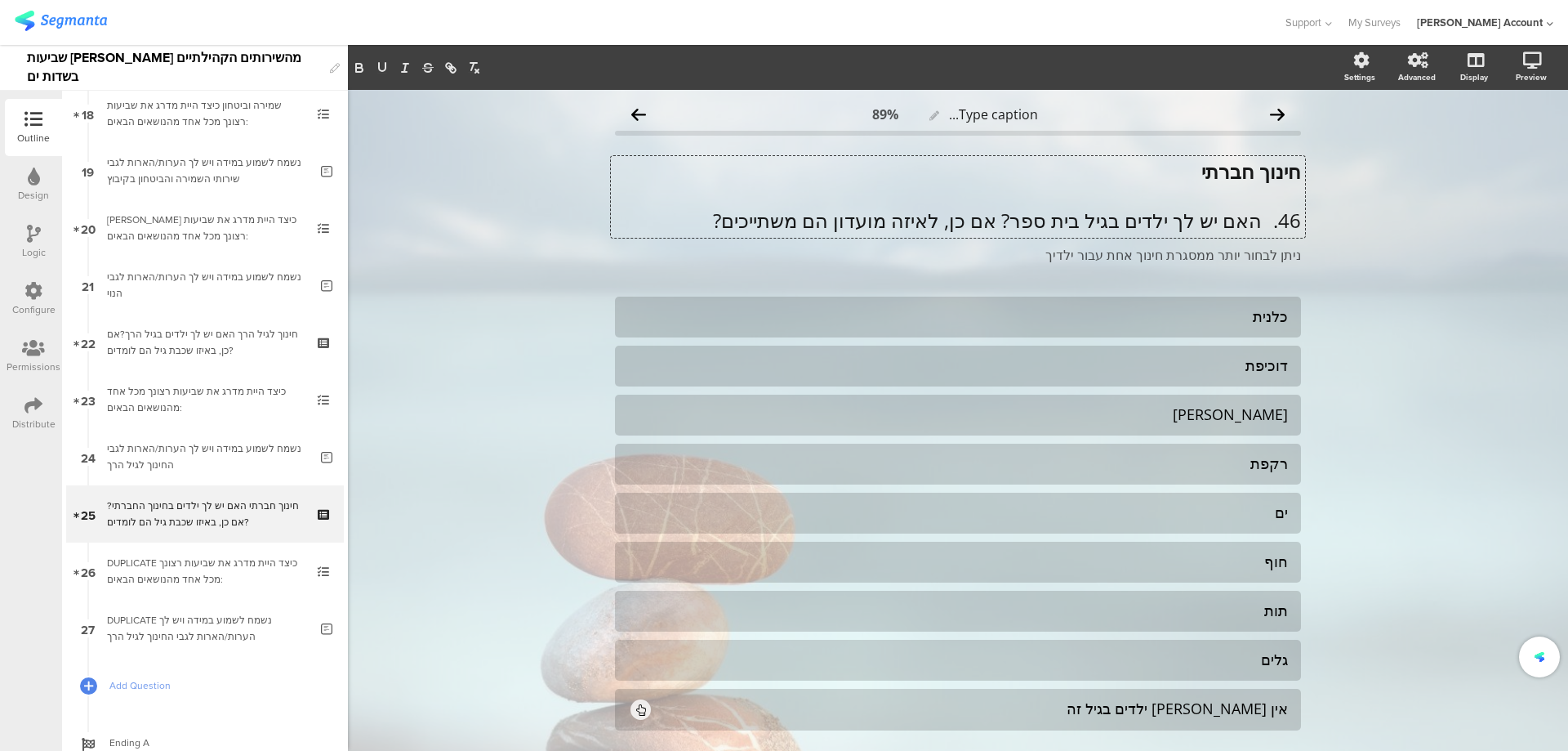
click at [1004, 220] on p "46. האם יש לך ילדים בגיל בית ספר? אם כן, לאיזה מועדון הם משתייכים?" at bounding box center [957, 221] width 686 height 25
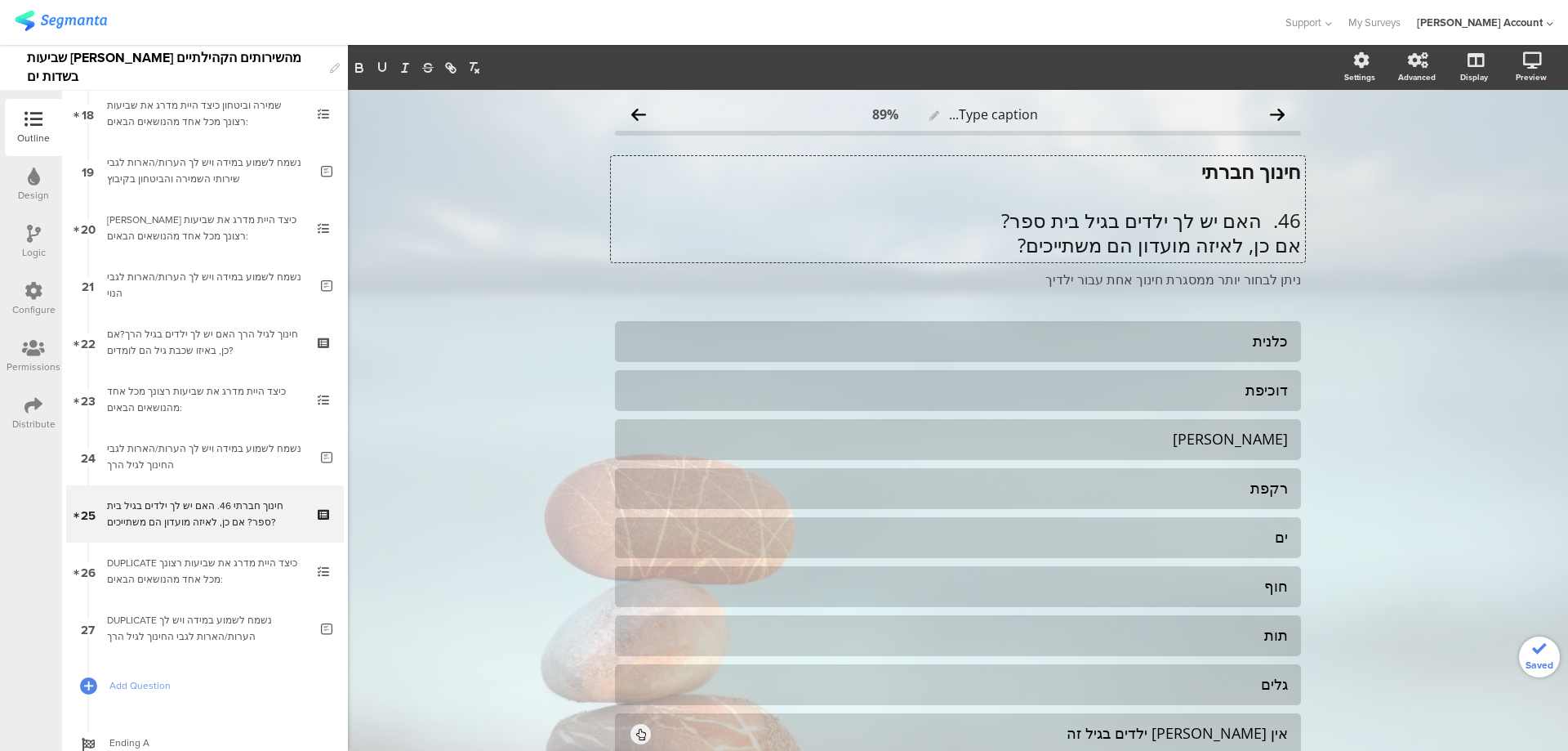
click at [1255, 223] on p "46. האם יש לך ילדים בגיל בית ספר?" at bounding box center [957, 221] width 686 height 25
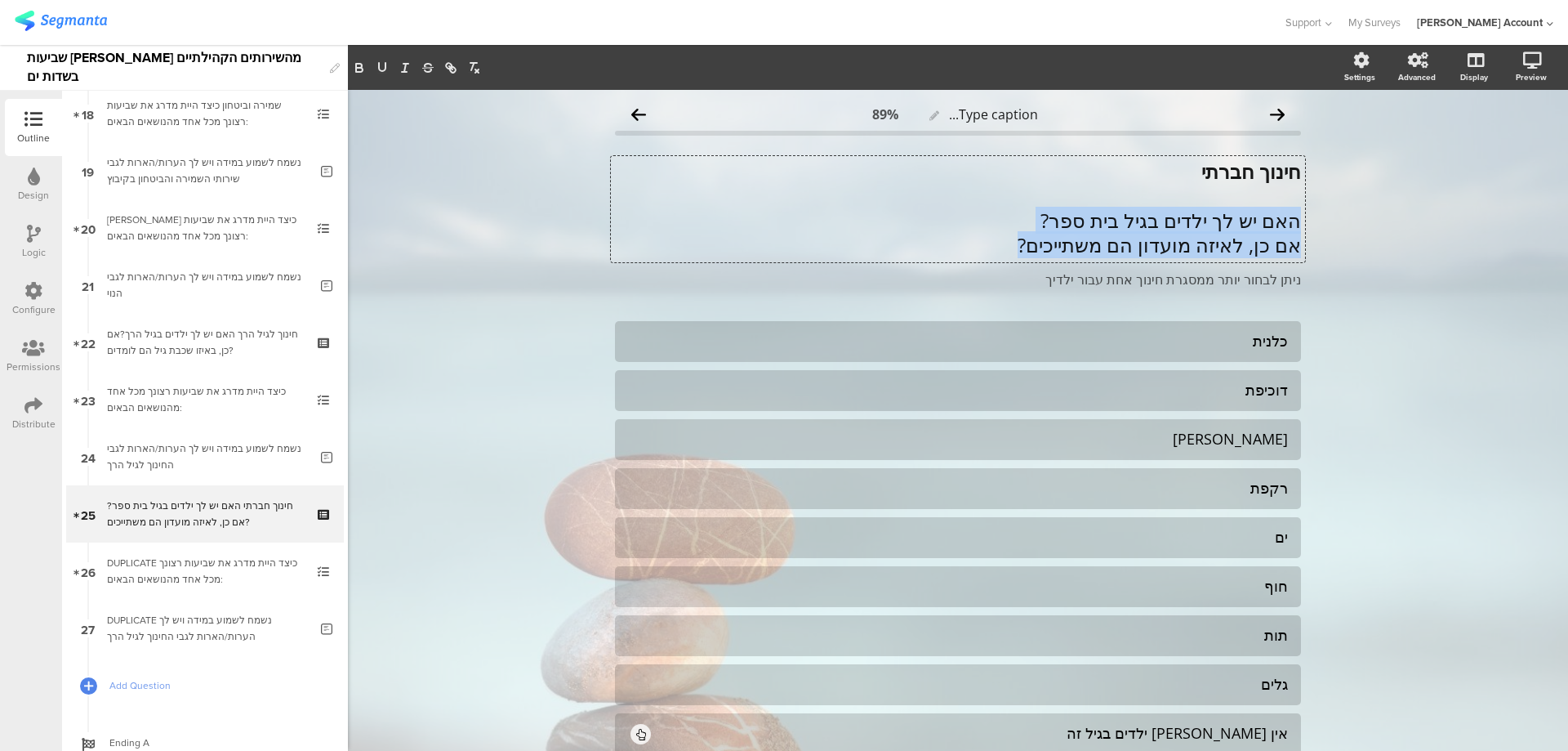
drag, startPoint x: 1293, startPoint y: 222, endPoint x: 997, endPoint y: 255, distance: 297.8
click at [997, 255] on div "חינוך חברתי האם יש לך ילדים בגיל בית ספר? אם כן, לאיזה מועדון הם משתייכים?" at bounding box center [957, 209] width 686 height 98
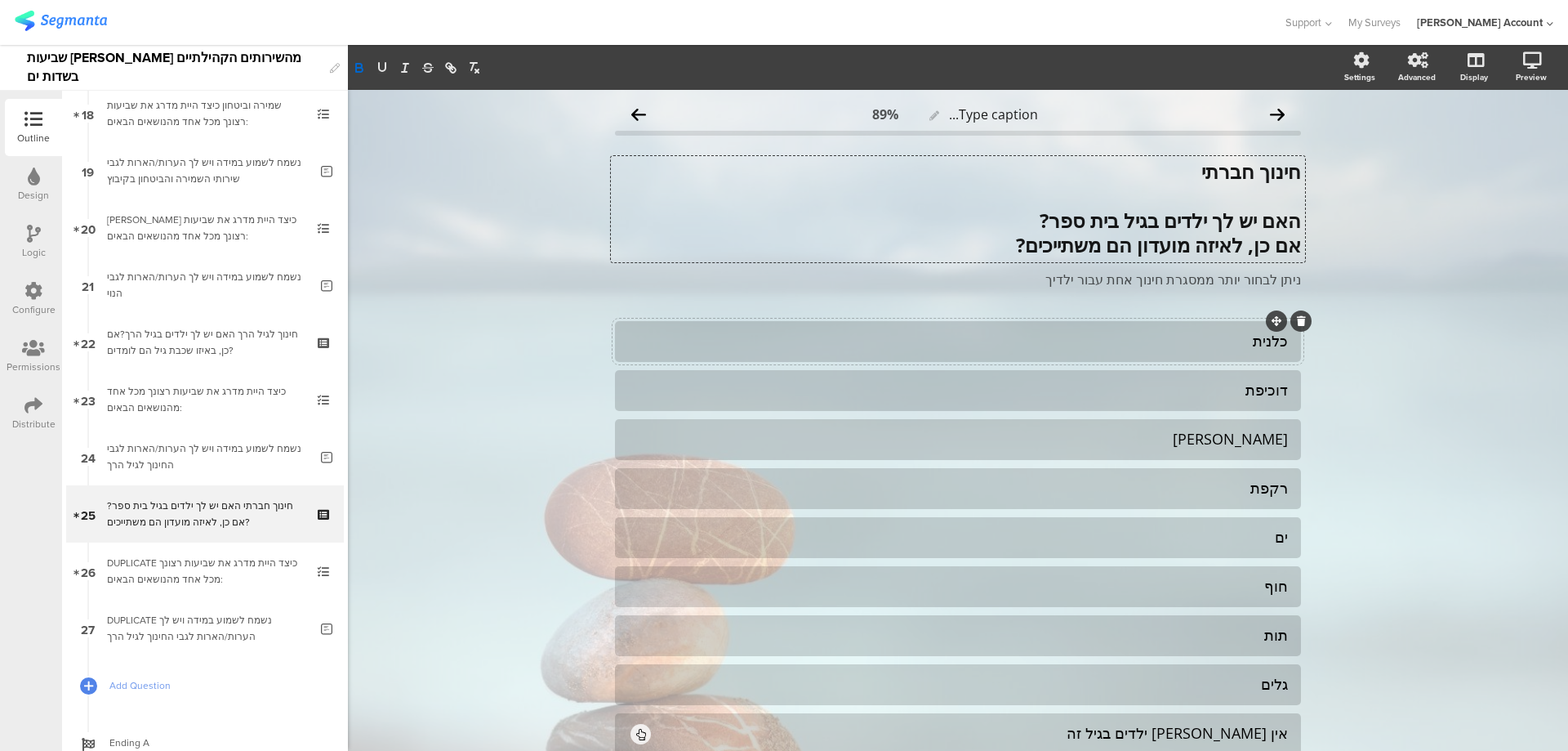
click at [1202, 338] on div "כלנית" at bounding box center [957, 340] width 660 height 19
paste div
click at [1232, 403] on div "דוכיפת" at bounding box center [957, 390] width 660 height 27
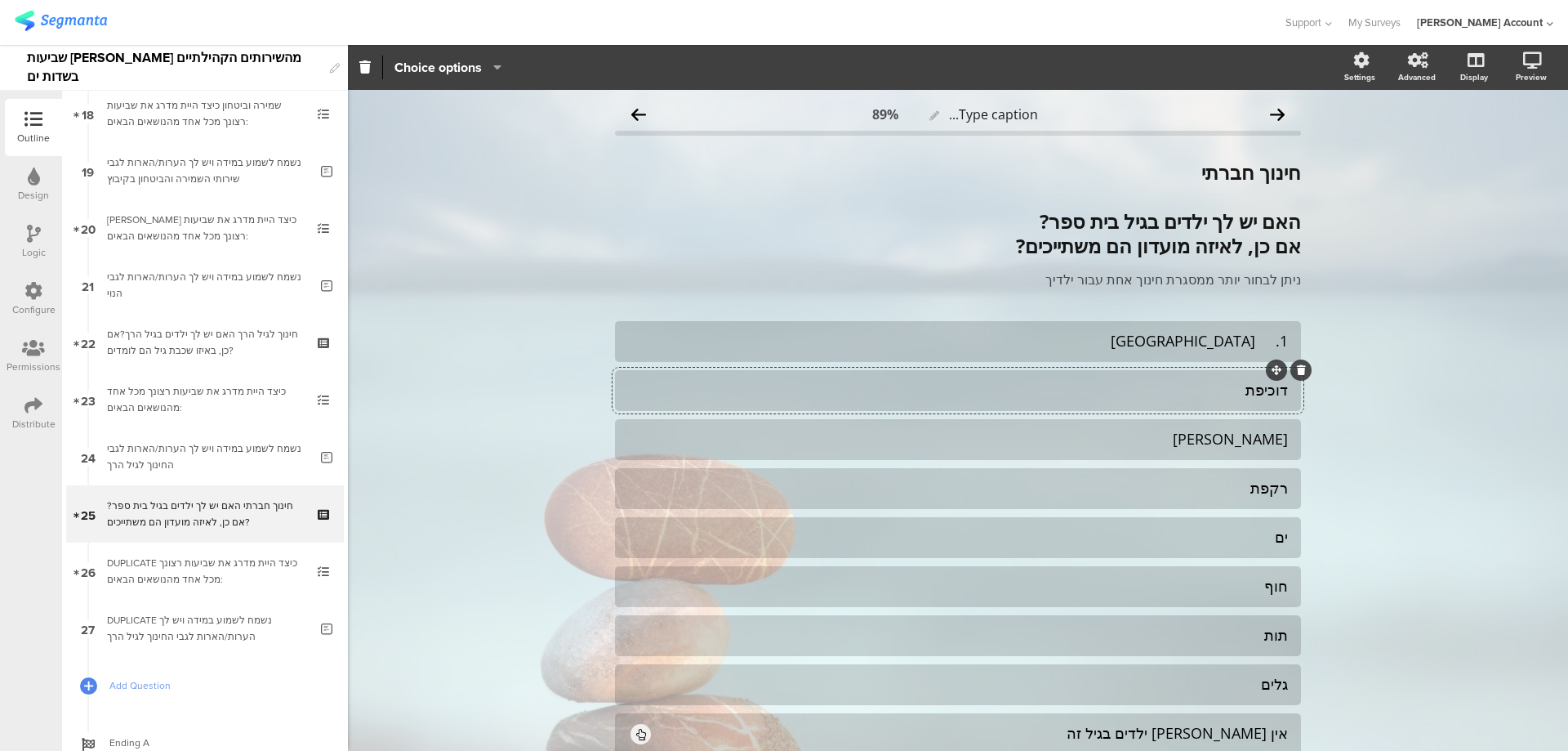
click at [1232, 400] on div "דוכיפת" at bounding box center [957, 390] width 660 height 19
click at [1233, 397] on div "דוכיפת" at bounding box center [957, 390] width 660 height 19
paste div
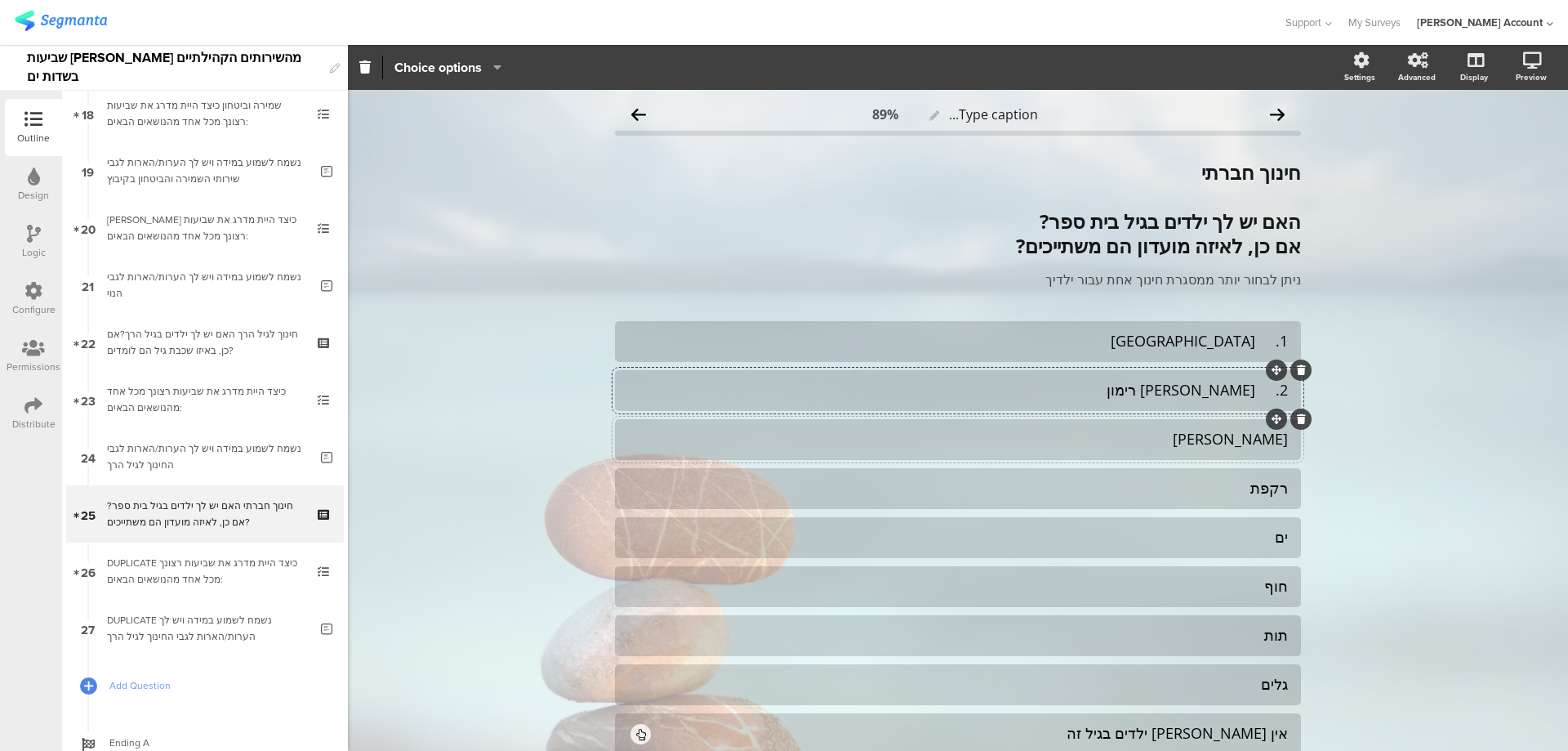
click at [1237, 436] on div "נורית" at bounding box center [957, 439] width 660 height 19
paste div
click at [1215, 498] on div "רקפת" at bounding box center [957, 488] width 660 height 19
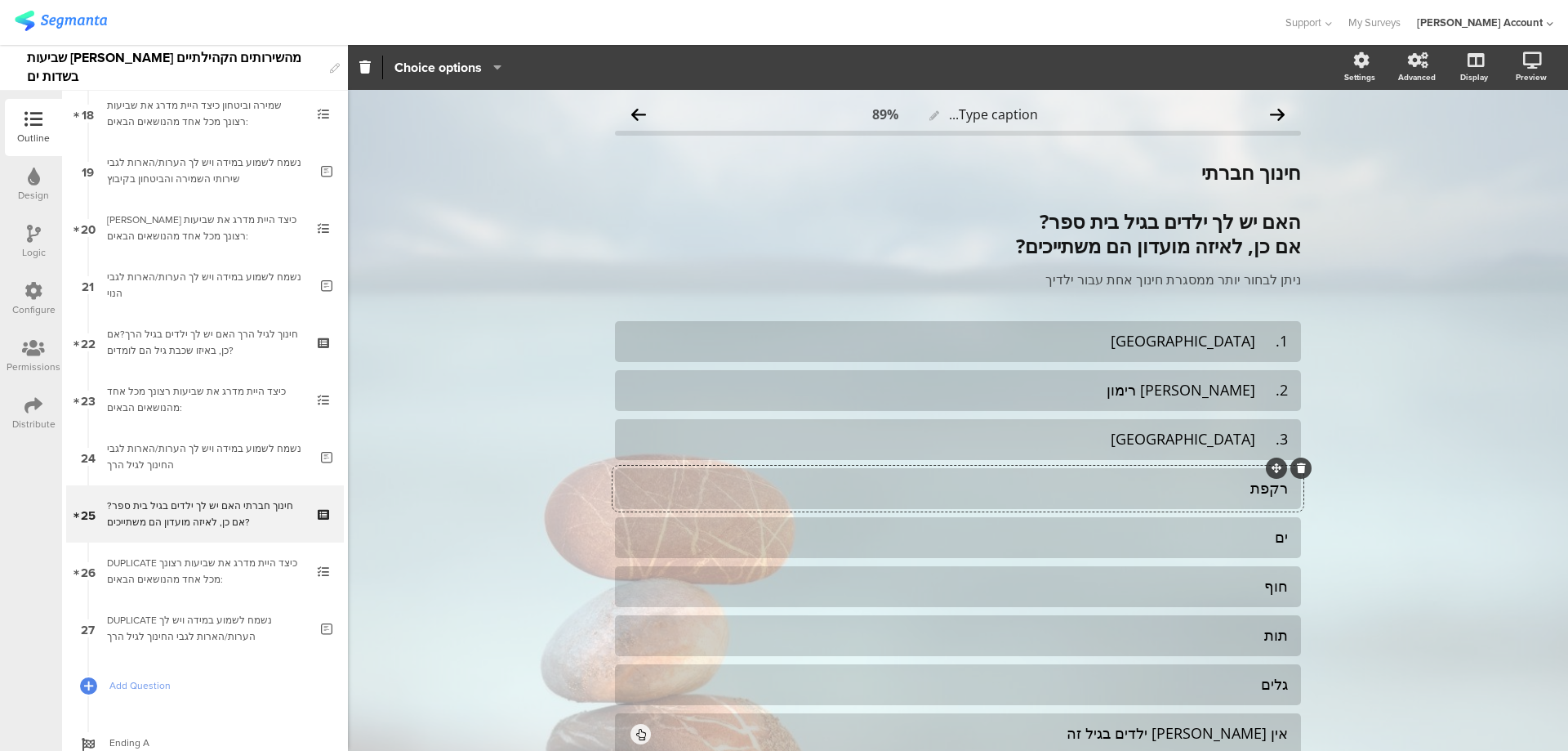
click at [1219, 495] on div "רקפת" at bounding box center [957, 488] width 660 height 19
paste div
click at [1253, 542] on div "ים" at bounding box center [957, 537] width 660 height 19
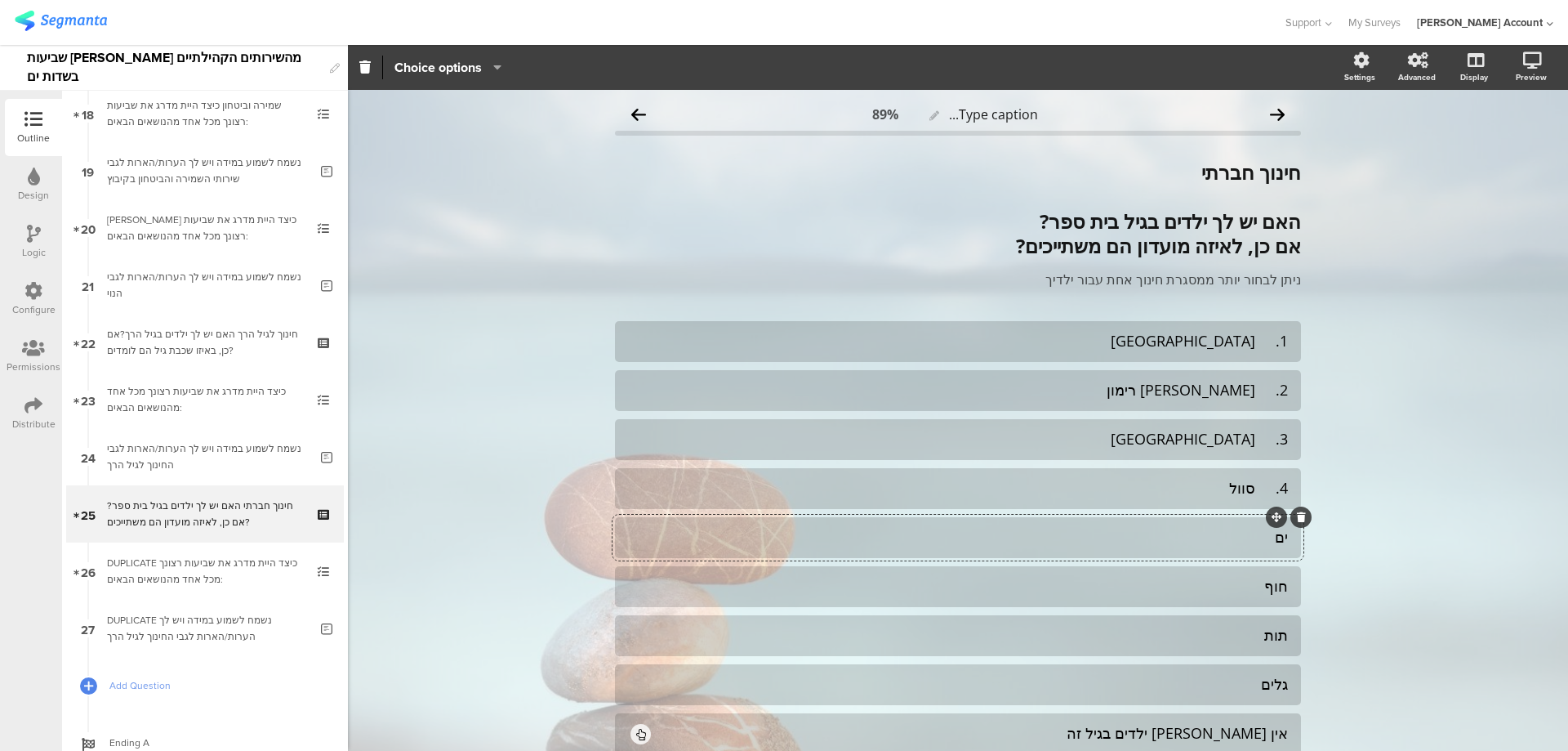
click at [1253, 542] on div "ים" at bounding box center [957, 537] width 660 height 19
paste div
click at [1236, 587] on div "חוף" at bounding box center [957, 586] width 660 height 19
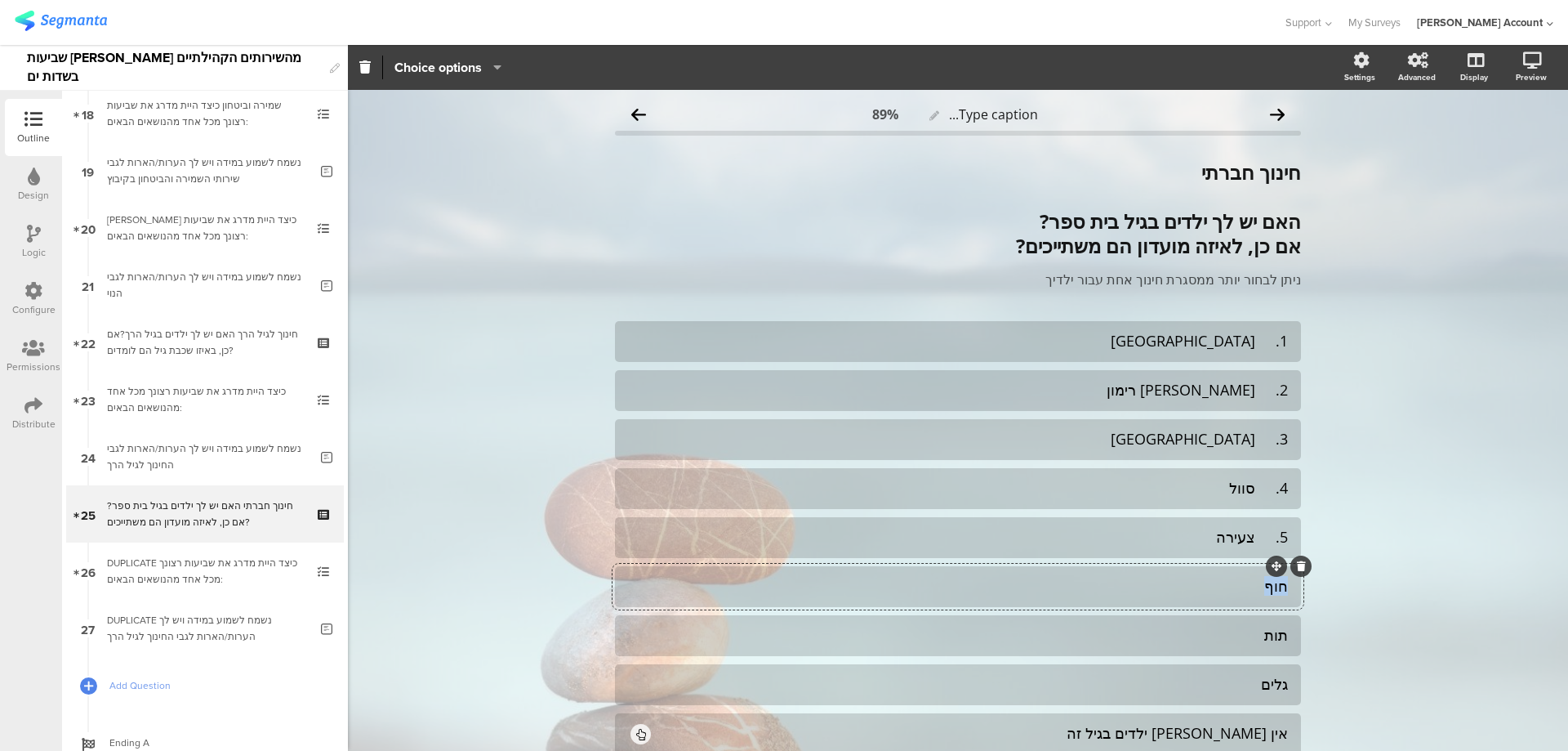
click at [1236, 587] on div "חוף" at bounding box center [957, 586] width 660 height 19
paste div
click at [1244, 645] on div "תות" at bounding box center [957, 635] width 660 height 27
click at [1298, 615] on icon at bounding box center [1301, 616] width 9 height 10
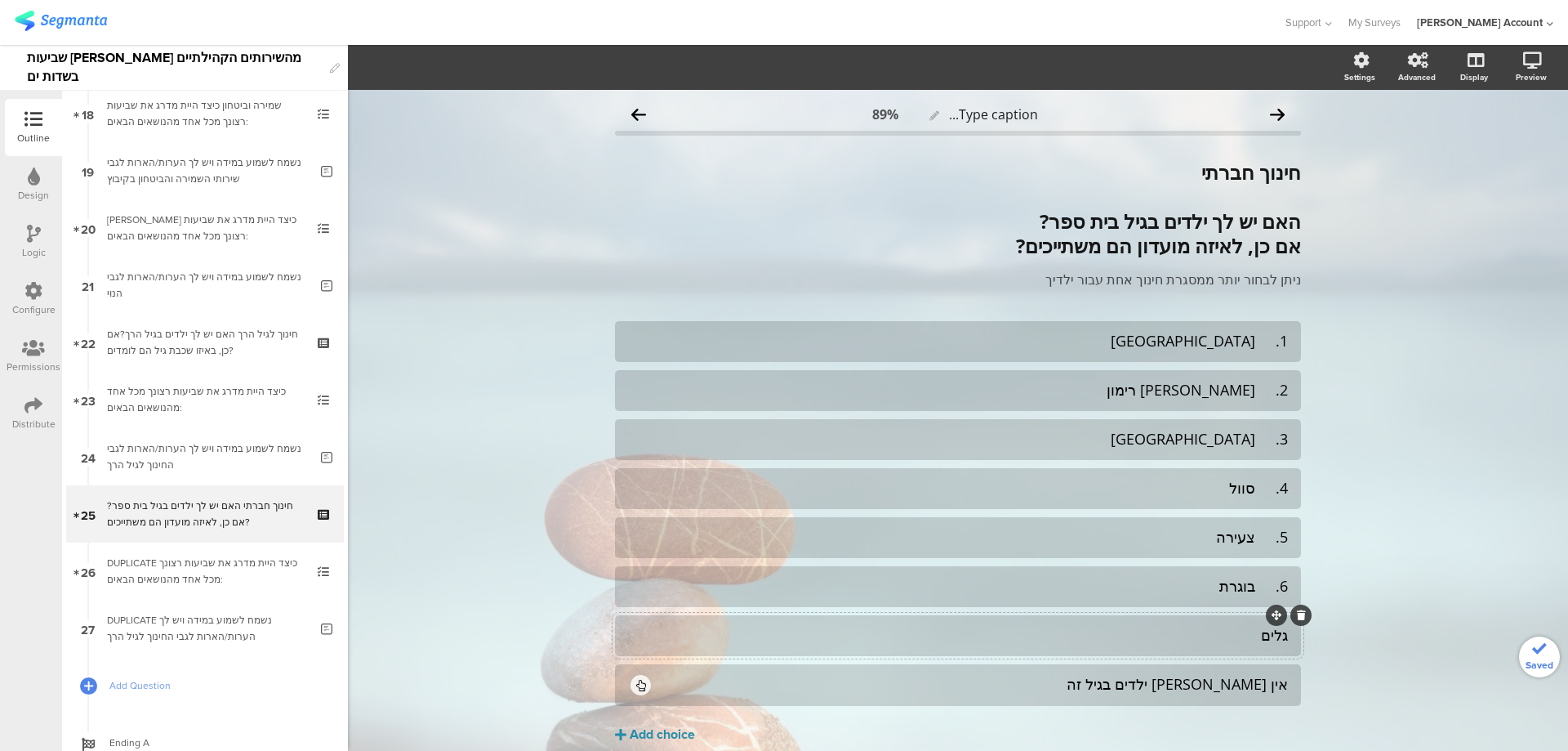
click at [1271, 634] on div "גלים" at bounding box center [957, 635] width 660 height 19
click at [1297, 617] on icon at bounding box center [1301, 616] width 9 height 10
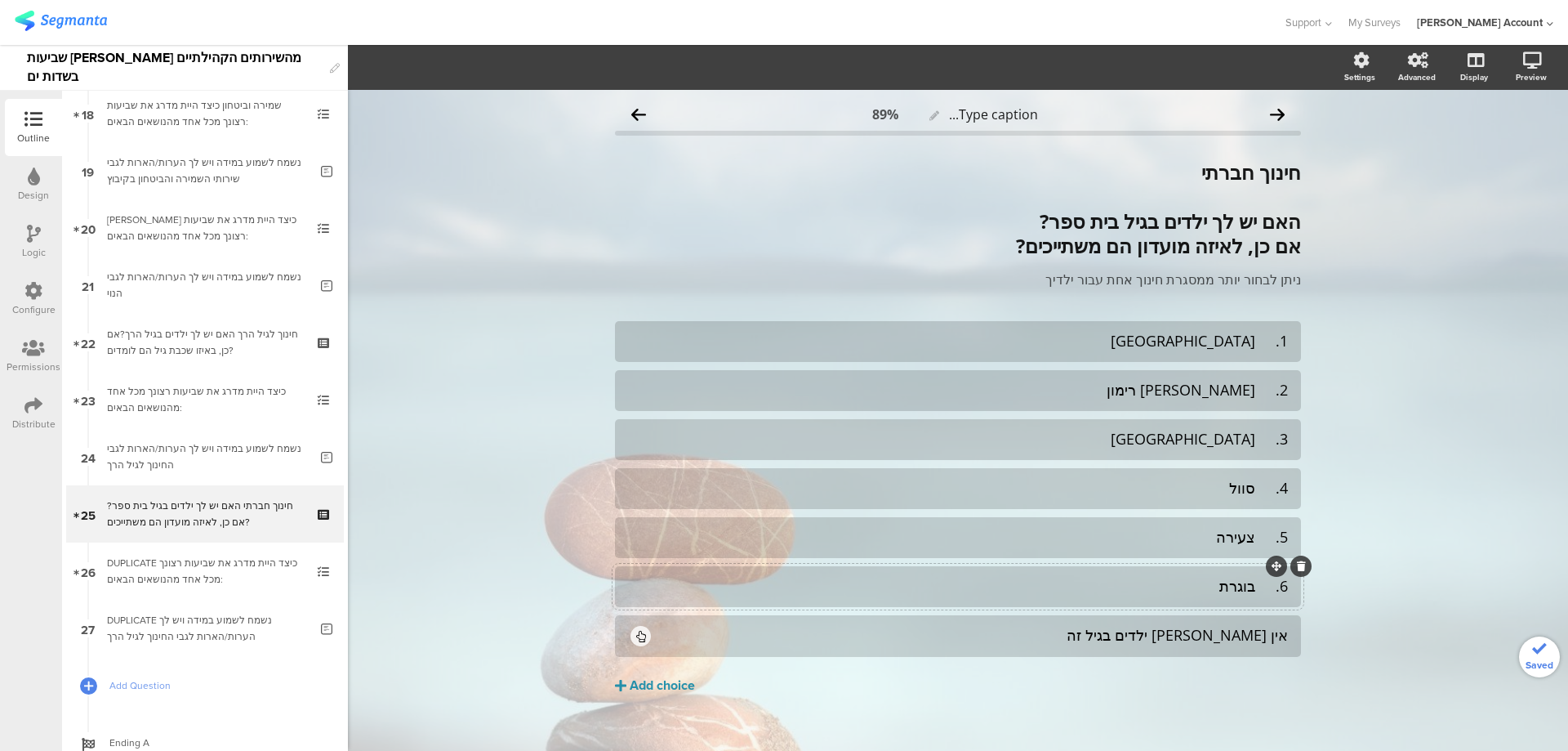
click at [1257, 586] on div "6. בוגרת" at bounding box center [957, 586] width 660 height 19
click at [1259, 530] on div "5. צעירה" at bounding box center [957, 537] width 660 height 19
click at [1250, 483] on div "4. סוול" at bounding box center [957, 488] width 660 height 19
click at [1251, 438] on div "3. אלמוג" at bounding box center [957, 439] width 660 height 19
click at [1256, 392] on div "2. דקל רימון" at bounding box center [957, 390] width 660 height 19
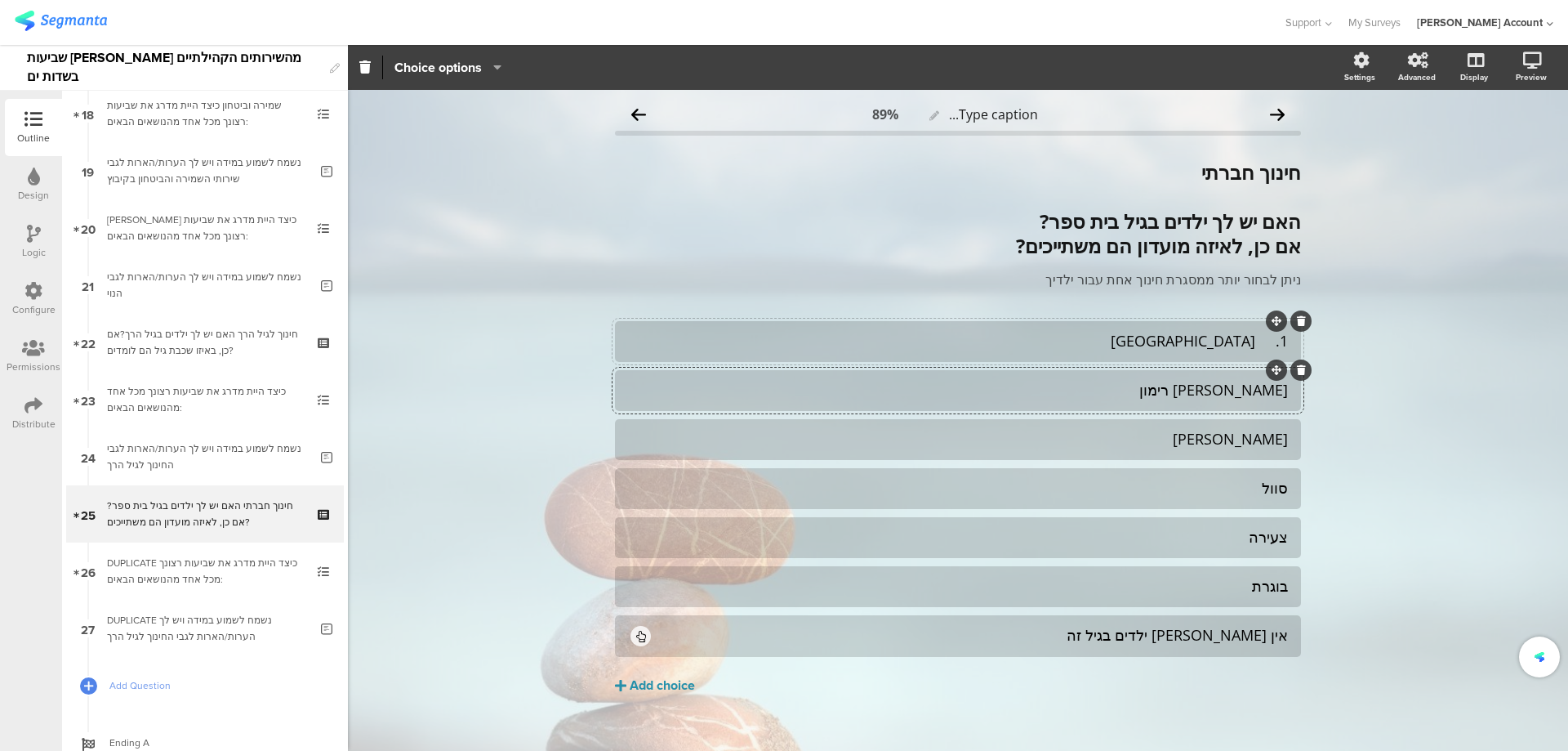
click at [1255, 340] on div "1. דולפין" at bounding box center [957, 340] width 660 height 19
click at [1178, 630] on div "אין לי ילדים בגיל זה" at bounding box center [971, 635] width 634 height 19
click at [459, 60] on span "Choice options" at bounding box center [438, 67] width 87 height 19
click at [866, 562] on div "דולפין דקל רימון אלמוג סוול" at bounding box center [957, 489] width 686 height 336
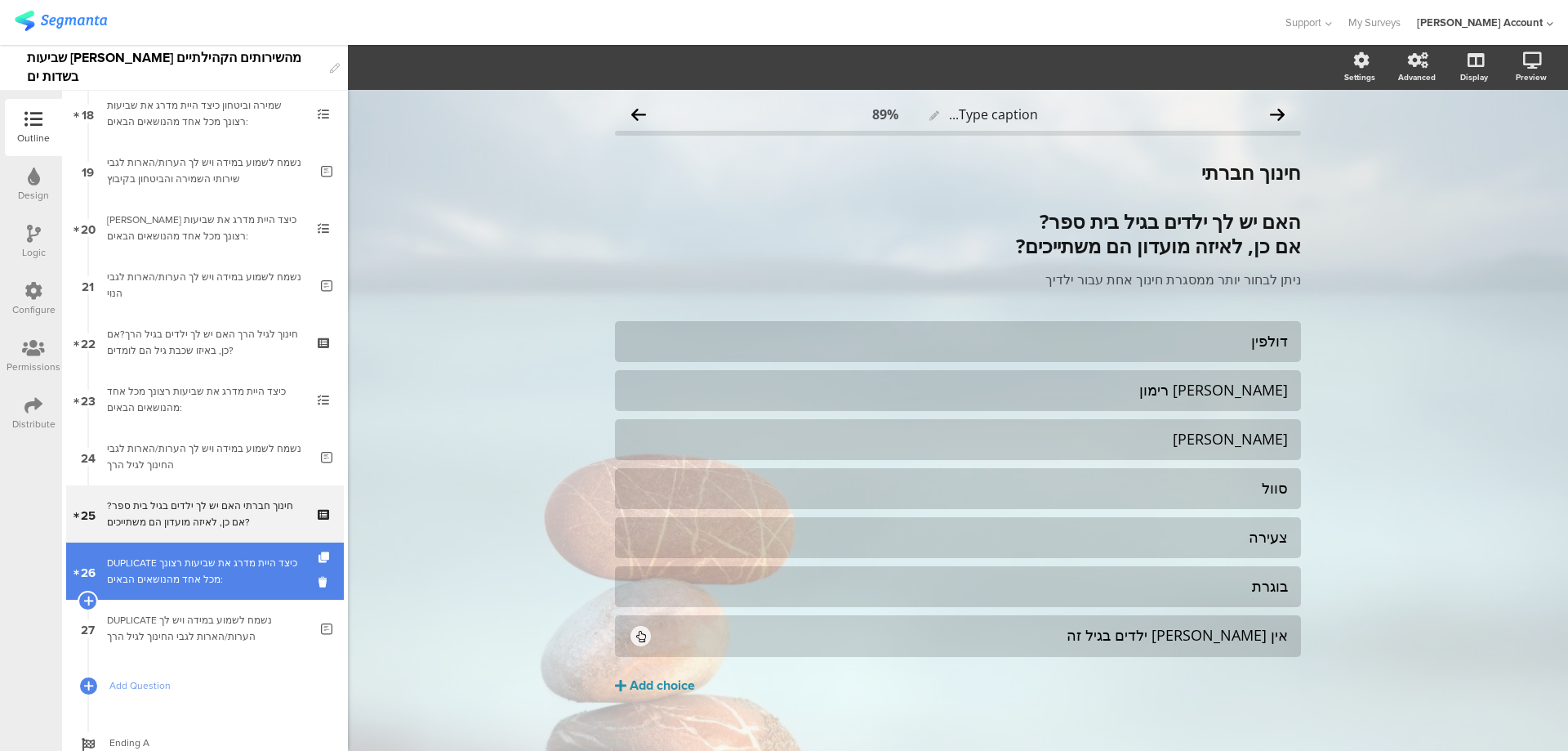
click at [256, 578] on div "DUPLICATE כיצד היית מדרג את שביעות רצונך מכל אחד מהנושאים הבאים:" at bounding box center [204, 571] width 195 height 33
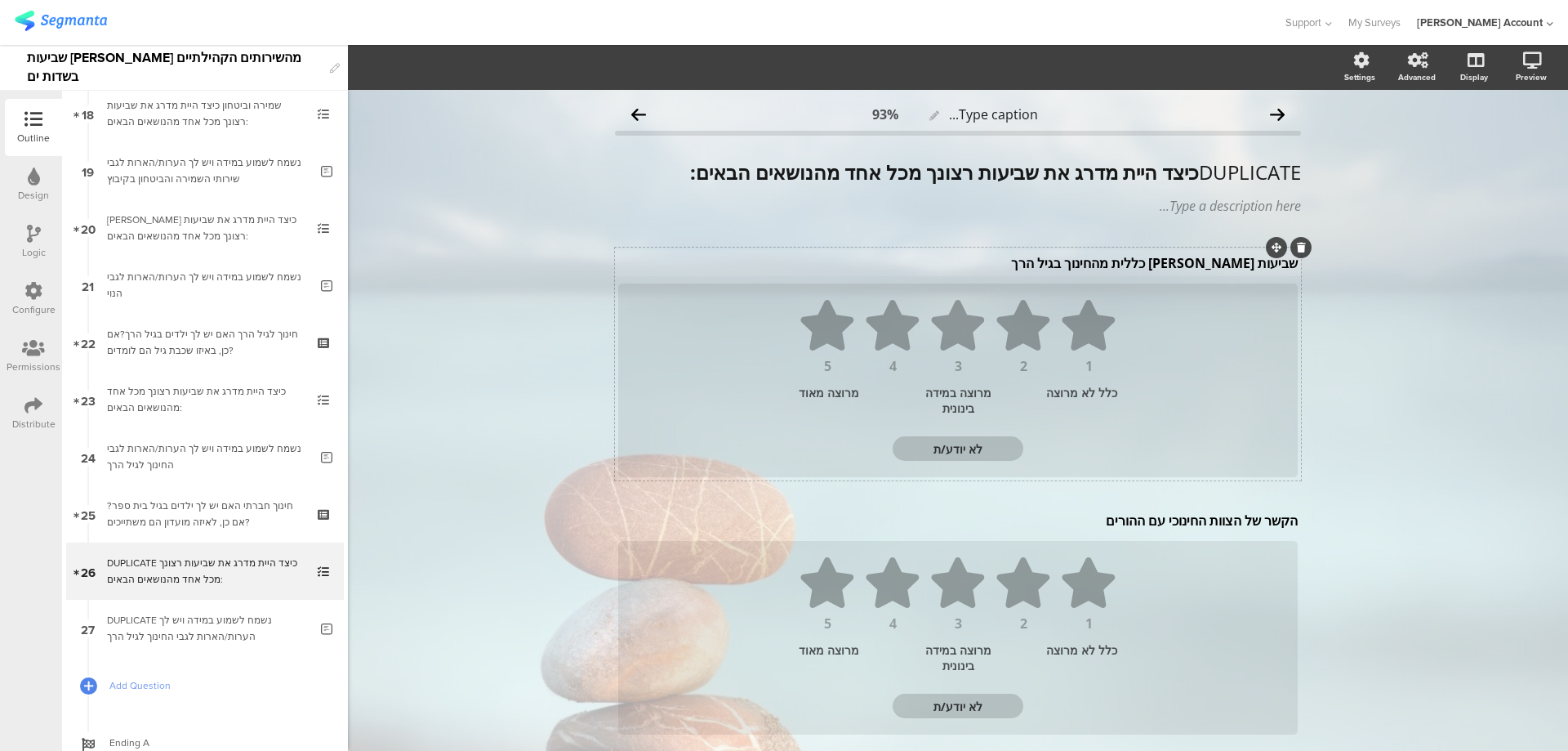
click at [1209, 259] on div "שביעות רצון כללית מהחינוך בגיל הרך שביעות רצון כללית מהחינוך בגיל הרך" at bounding box center [957, 263] width 688 height 26
click at [1209, 259] on p "שביעות רצון כללית מהחינוך בגיל הרך" at bounding box center [957, 263] width 680 height 18
click at [1187, 179] on div "DUPLICATE כיצד היית מדרג את שביעות רצונך מכל אחד מהנושאים הבאים: DUPLICATE כיצד…" at bounding box center [958, 172] width 695 height 33
click at [1139, 521] on div "הקשר של הצוות החינוכי עם ההורים הקשר של הצוות החינוכי עם ההורים הקשר של הצוות ה…" at bounding box center [957, 521] width 688 height 26
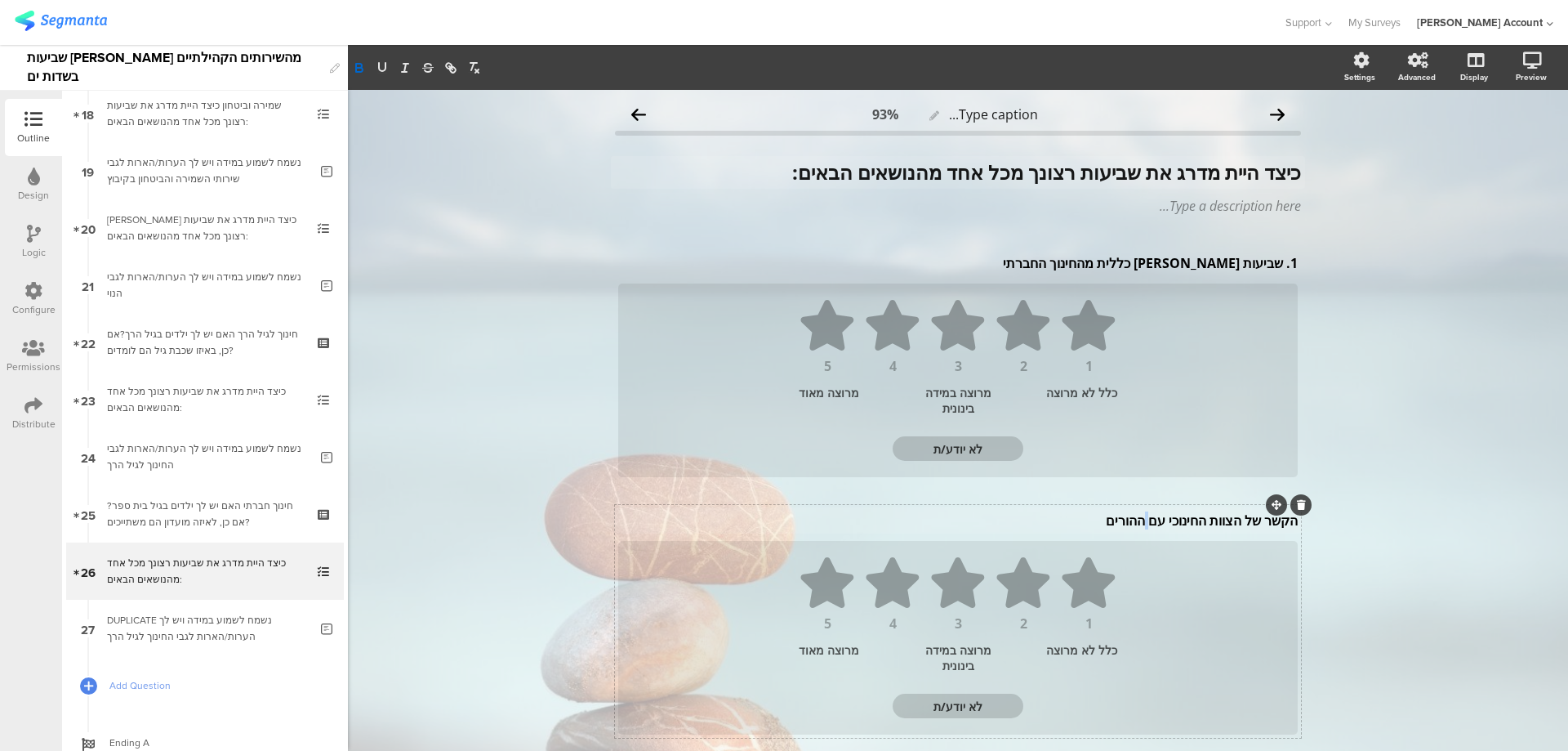
click at [1139, 521] on p "הקשר של הצוות החינוכי עם ההורים" at bounding box center [957, 521] width 680 height 18
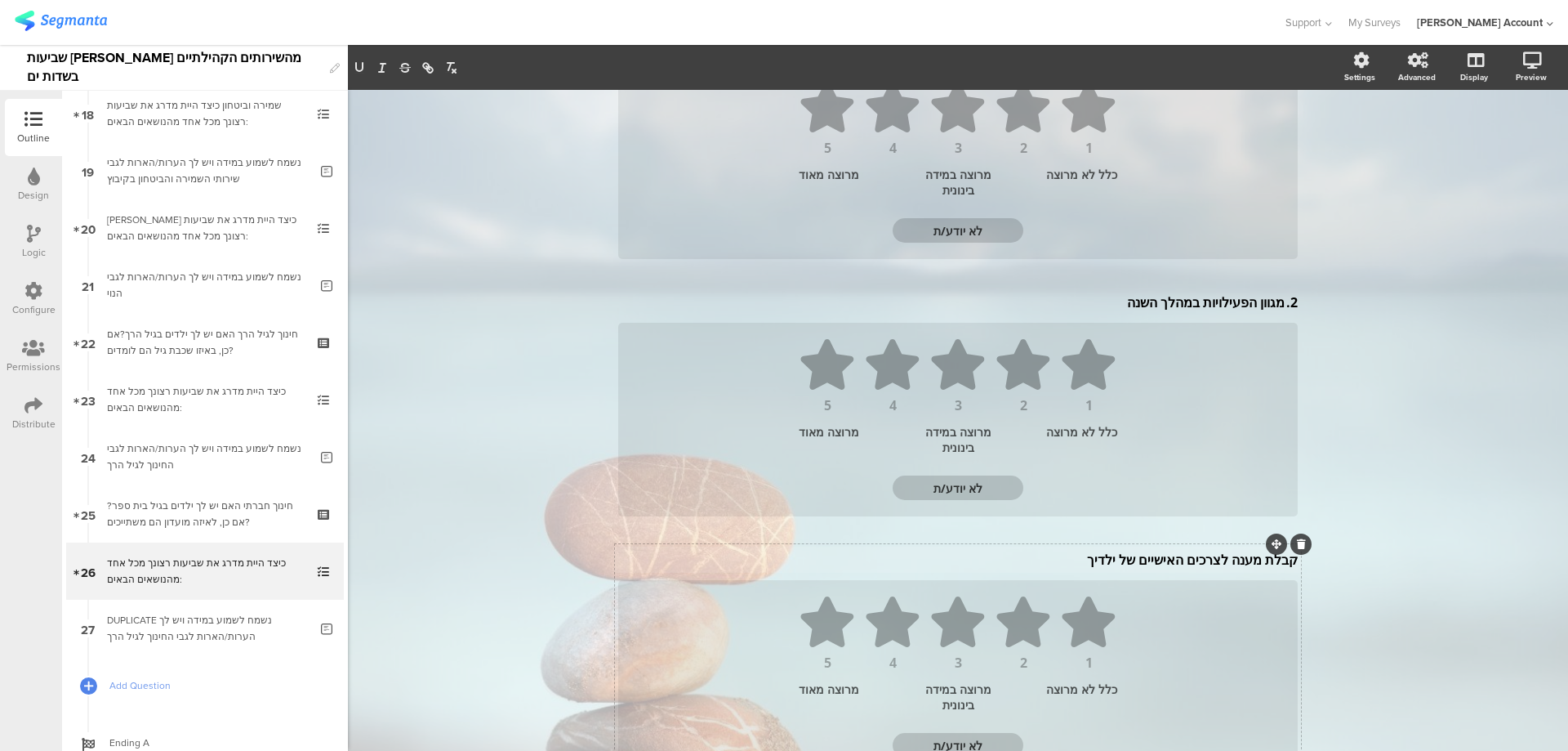
click at [1104, 563] on div "קבלת מענה לצרכים האישיים של ילדיך קבלת מענה לצרכים האישיים של ילדיך" at bounding box center [957, 560] width 688 height 26
click at [1104, 563] on p "קבלת מענה לצרכים האישיים של ילדיך" at bounding box center [957, 563] width 680 height 18
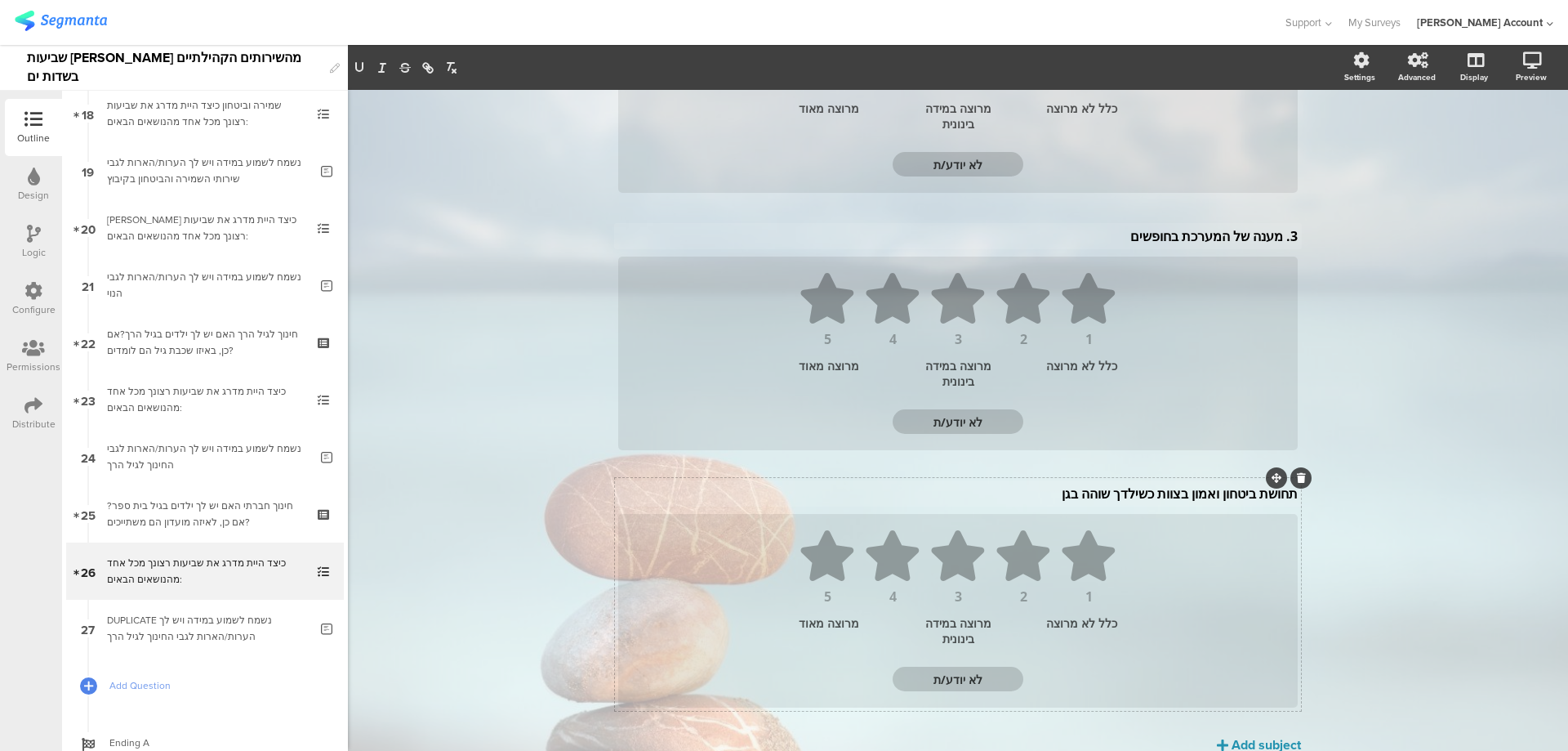
click at [1189, 496] on div "תחושת ביטחון ואמון בצוות כשילדך שוהה בגן תחושת ביטחון ואמון בצוות כשילדך שוהה ב…" at bounding box center [957, 494] width 688 height 26
click at [1189, 496] on p "תחושת ביטחון ואמון בצוות כשילדך שוהה בגן" at bounding box center [957, 497] width 680 height 18
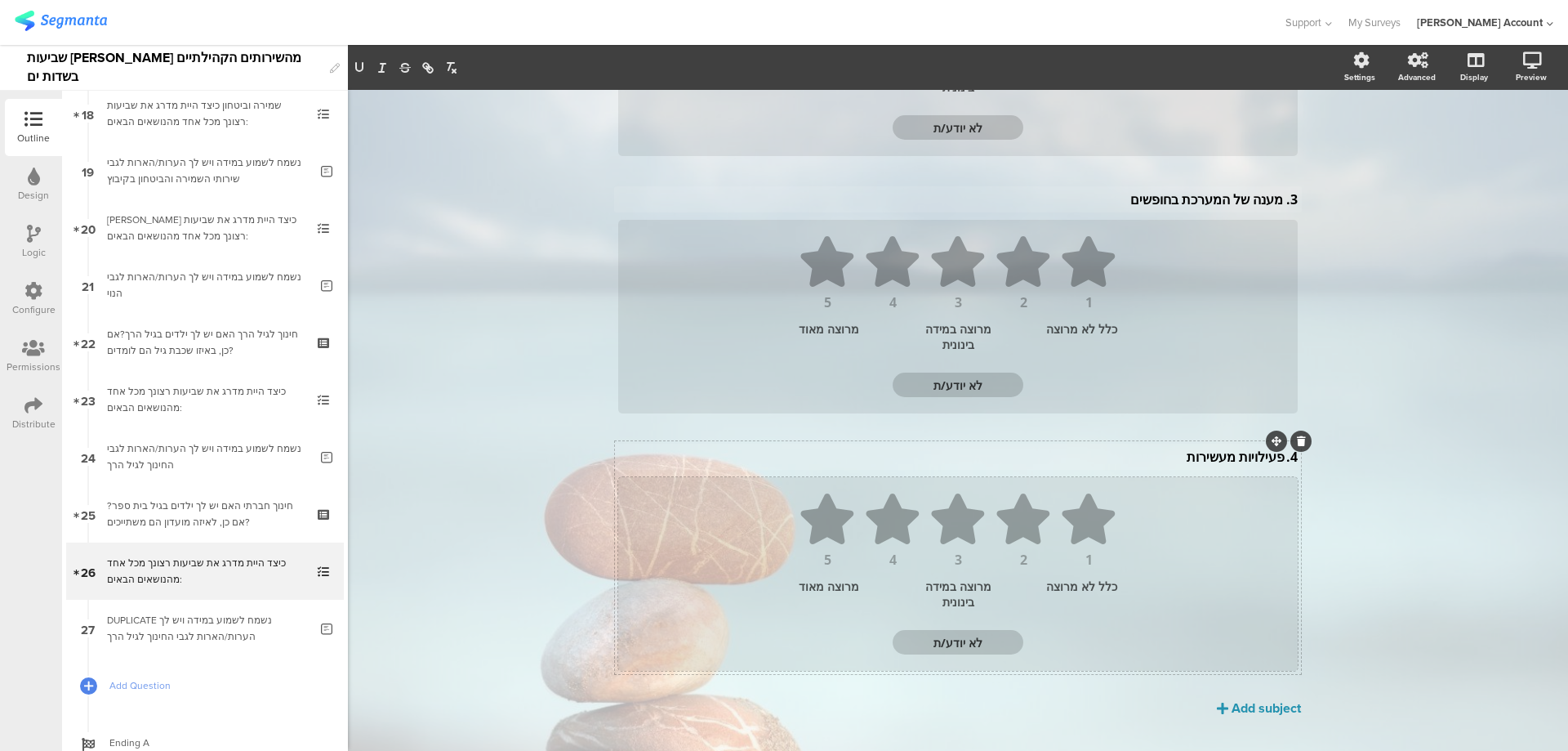
scroll to position [611, 0]
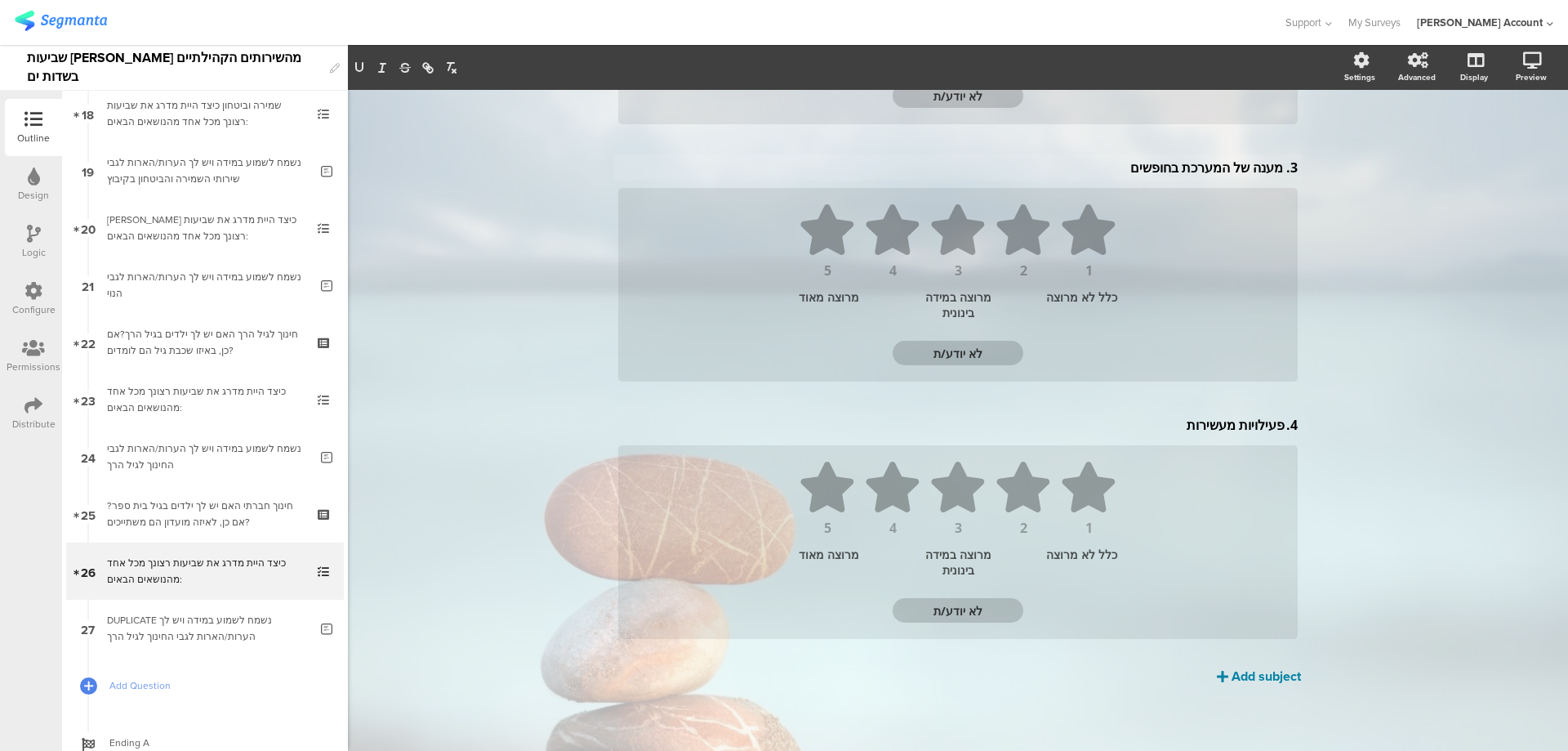
click at [1246, 678] on div "Add subject" at bounding box center [1266, 676] width 69 height 19
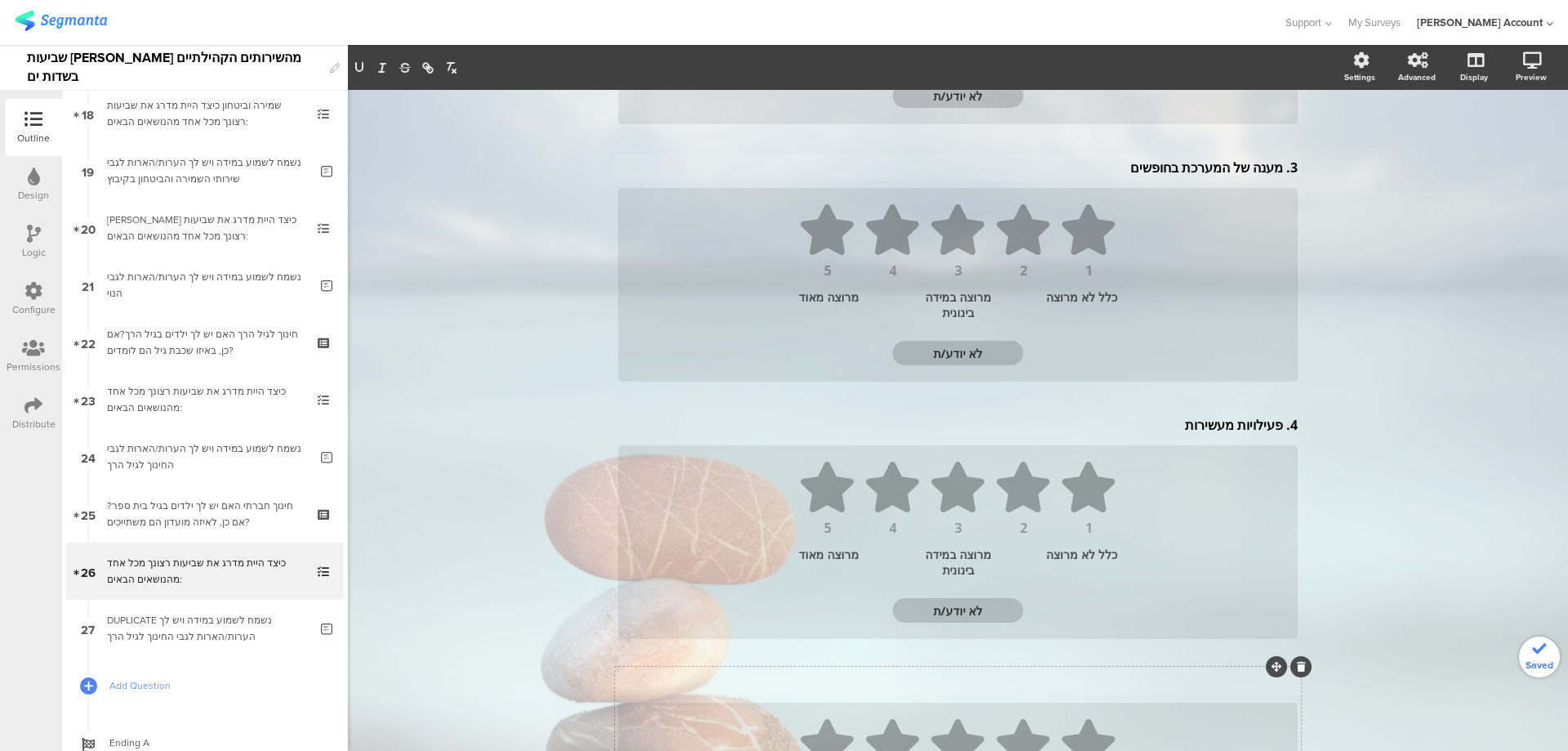
click at [1252, 689] on div "Subject text..." at bounding box center [957, 683] width 688 height 26
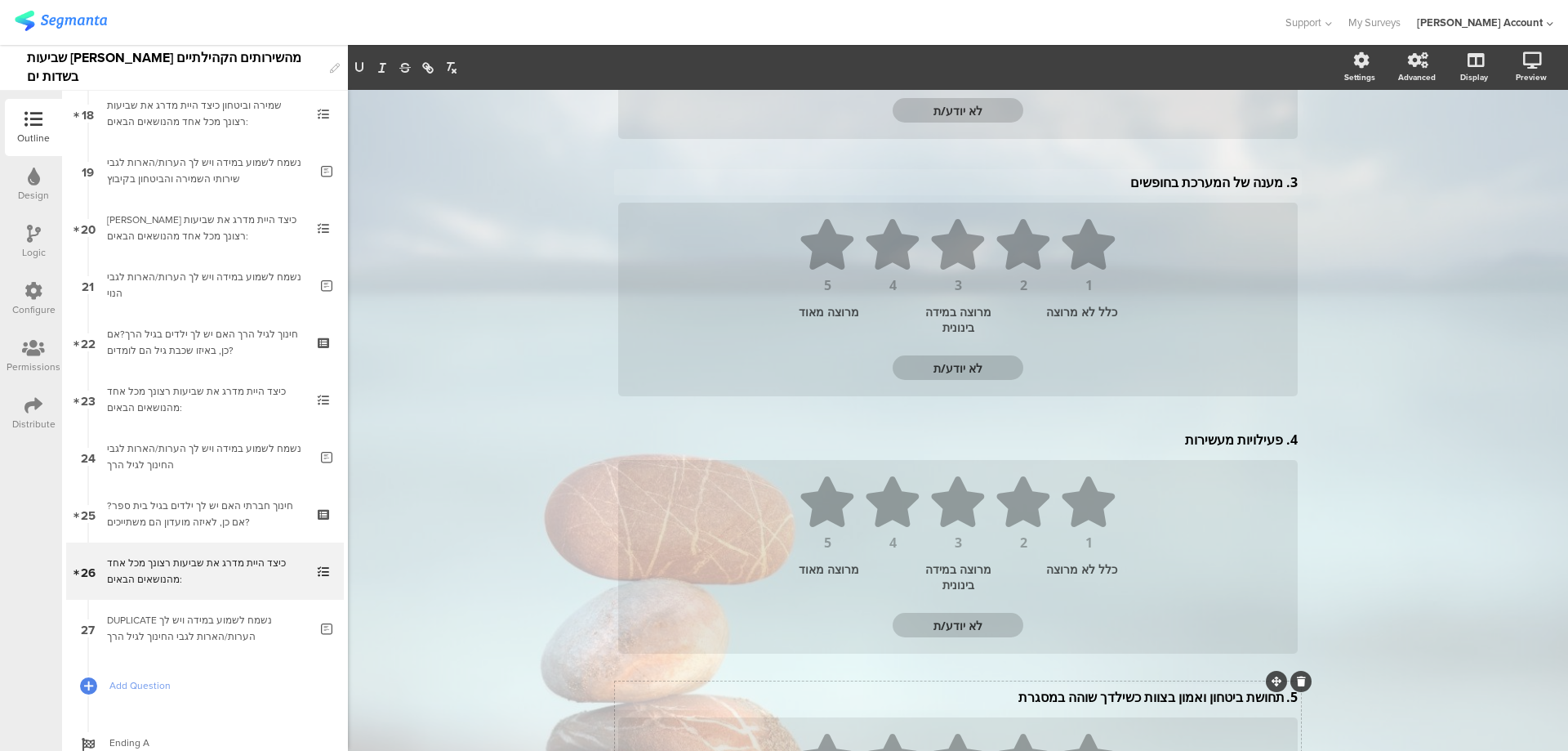
click at [1277, 700] on p "5. תחושת ביטחון ואמון בצוות כשילדך שוהה במסגרת" at bounding box center [957, 697] width 680 height 18
click at [1276, 443] on div "4. פעילויות מעשירות 4. פעילויות מעשירות" at bounding box center [957, 439] width 688 height 26
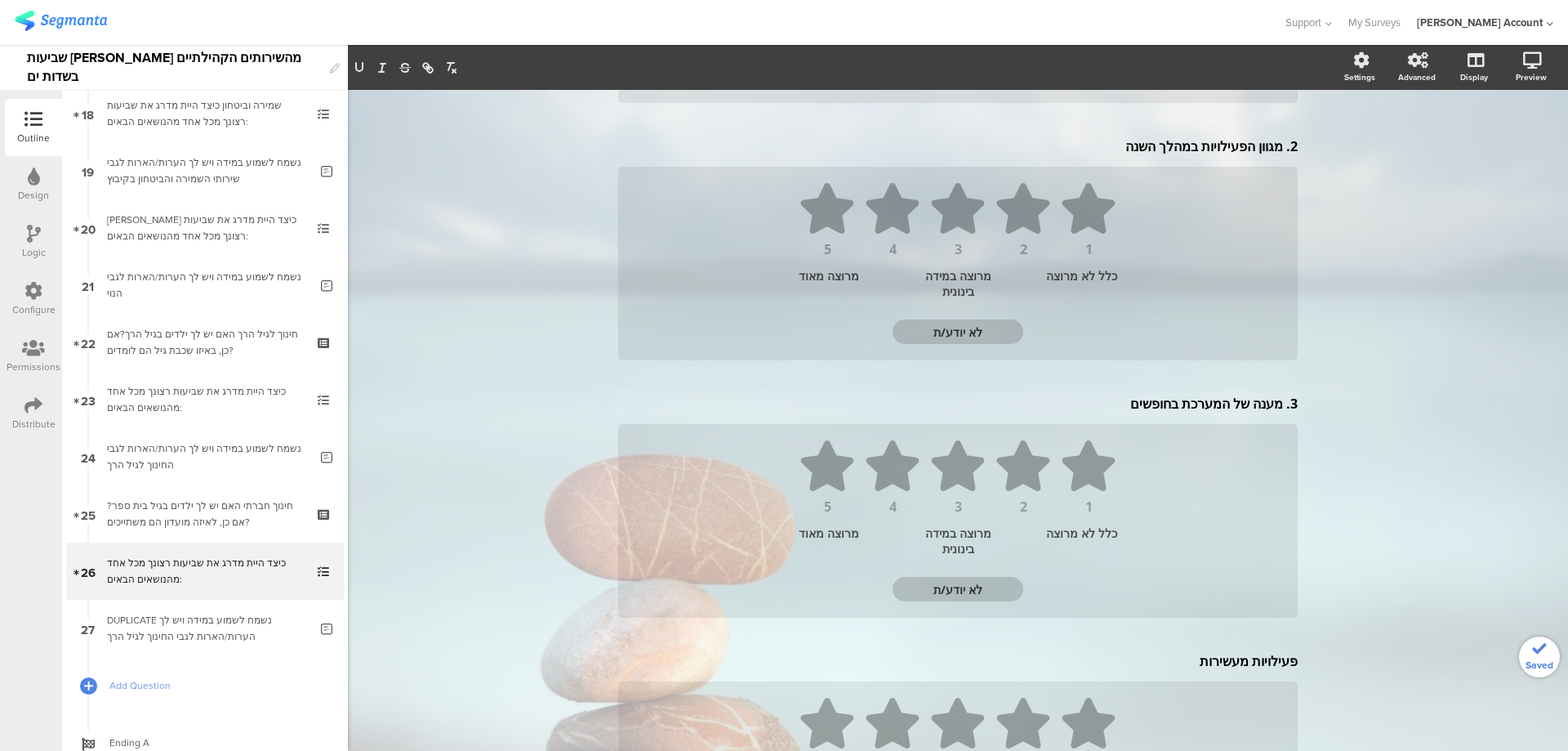
click at [1277, 407] on div "3. מענה של המערכת בחופשים 3. מענה של המערכת בחופשים" at bounding box center [957, 404] width 688 height 26
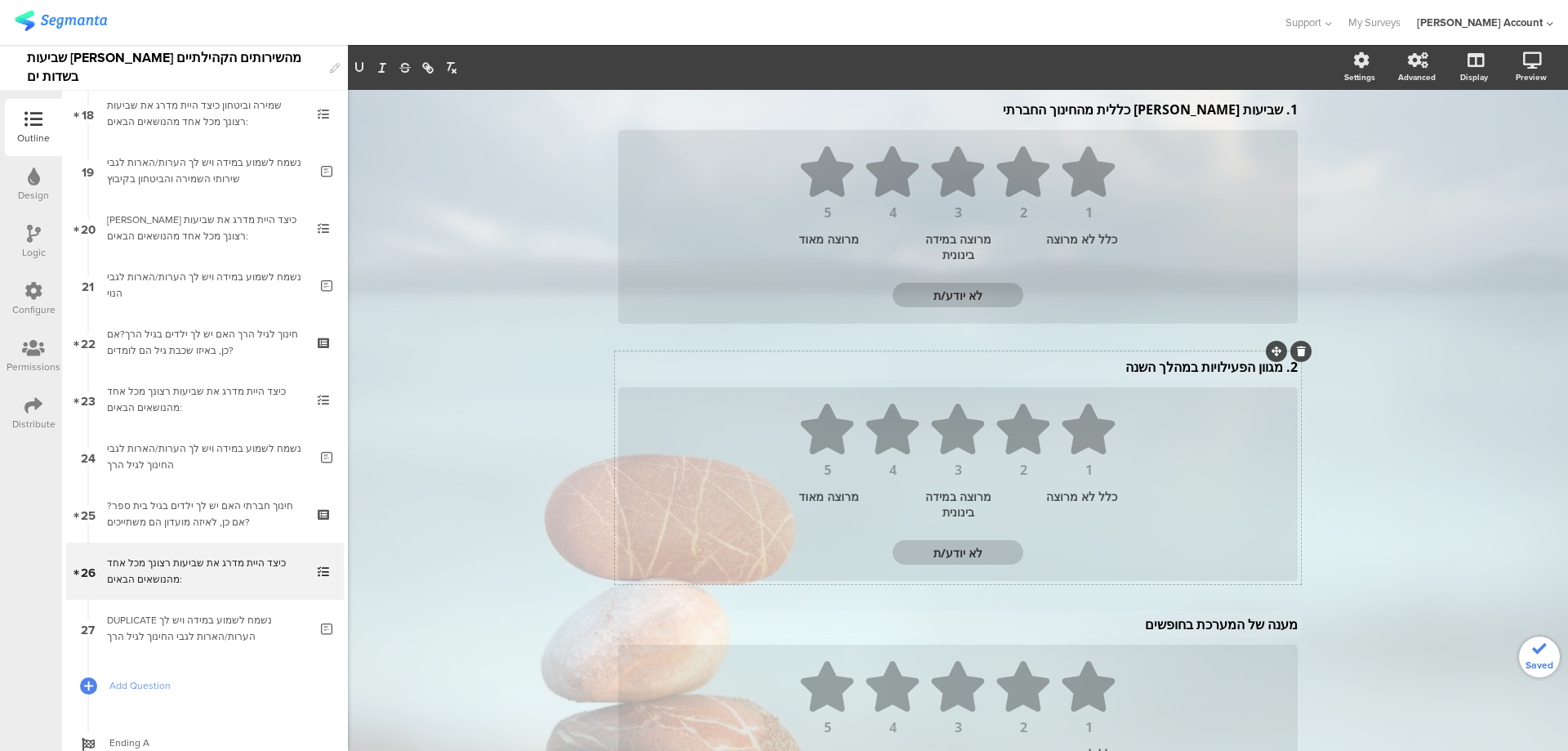
click at [1275, 373] on div "2. מגוון הפעילויות במהלך השנה 2. מגוון הפעילויות במהלך השנה" at bounding box center [957, 367] width 688 height 26
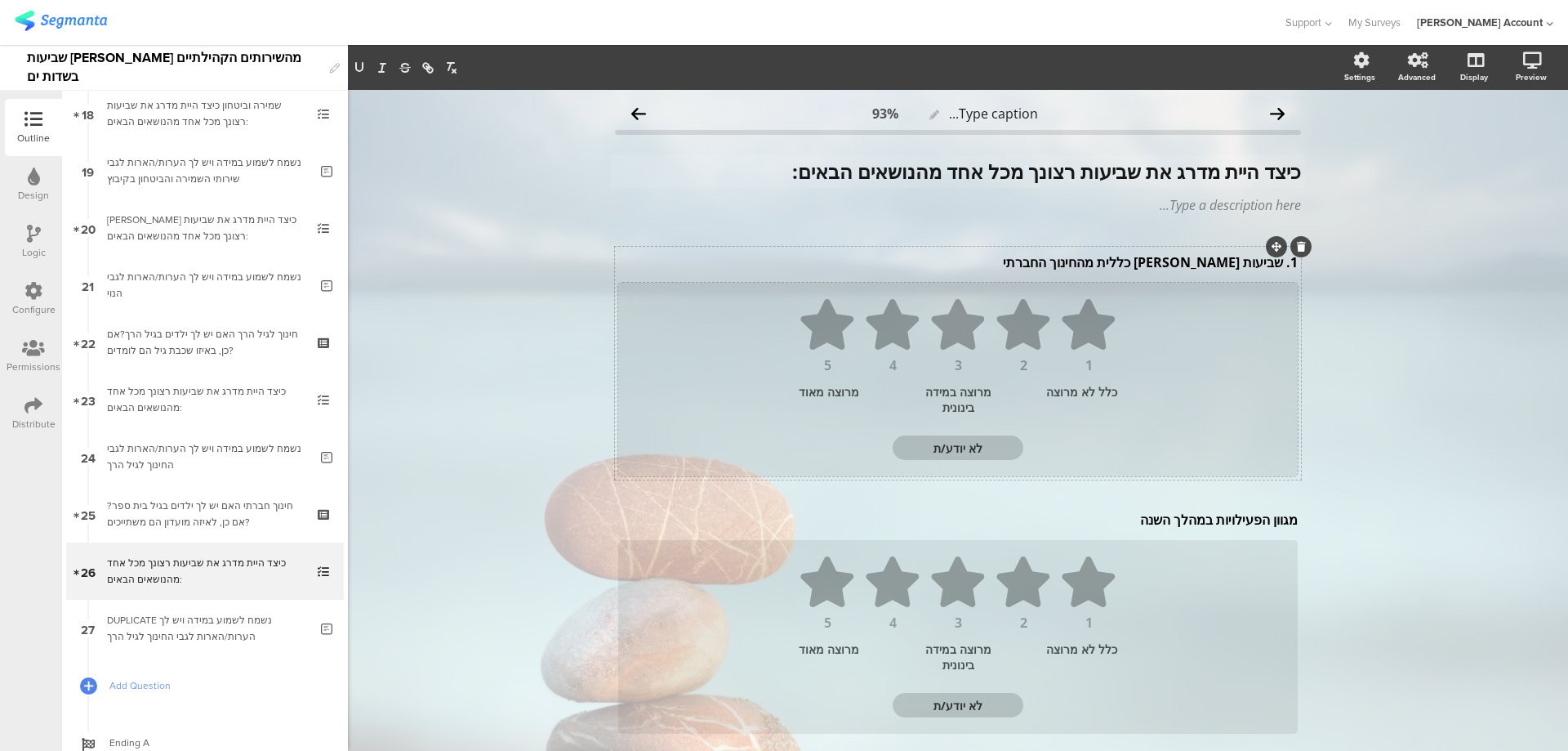
scroll to position [0, 0]
click at [1275, 268] on div "1. שביעות רצון כללית מהחינוך החברתי 1. שביעות רצון כללית מהחינוך החברתי" at bounding box center [957, 263] width 688 height 26
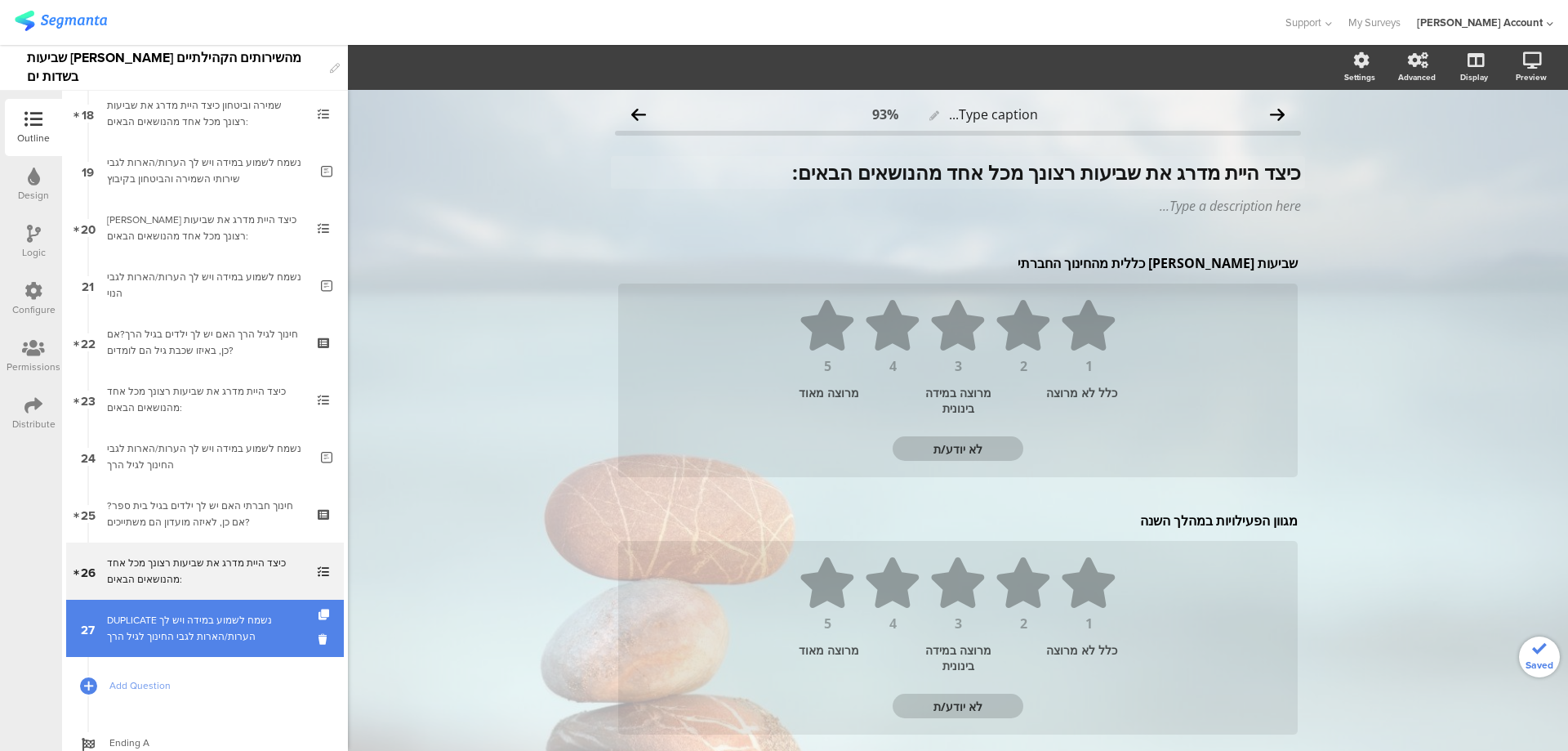
click at [156, 622] on div "DUPLICATE נשמח לשמוע במידה ויש לך הערות/הארות לגבי החינוך לגיל הרך" at bounding box center [208, 629] width 202 height 33
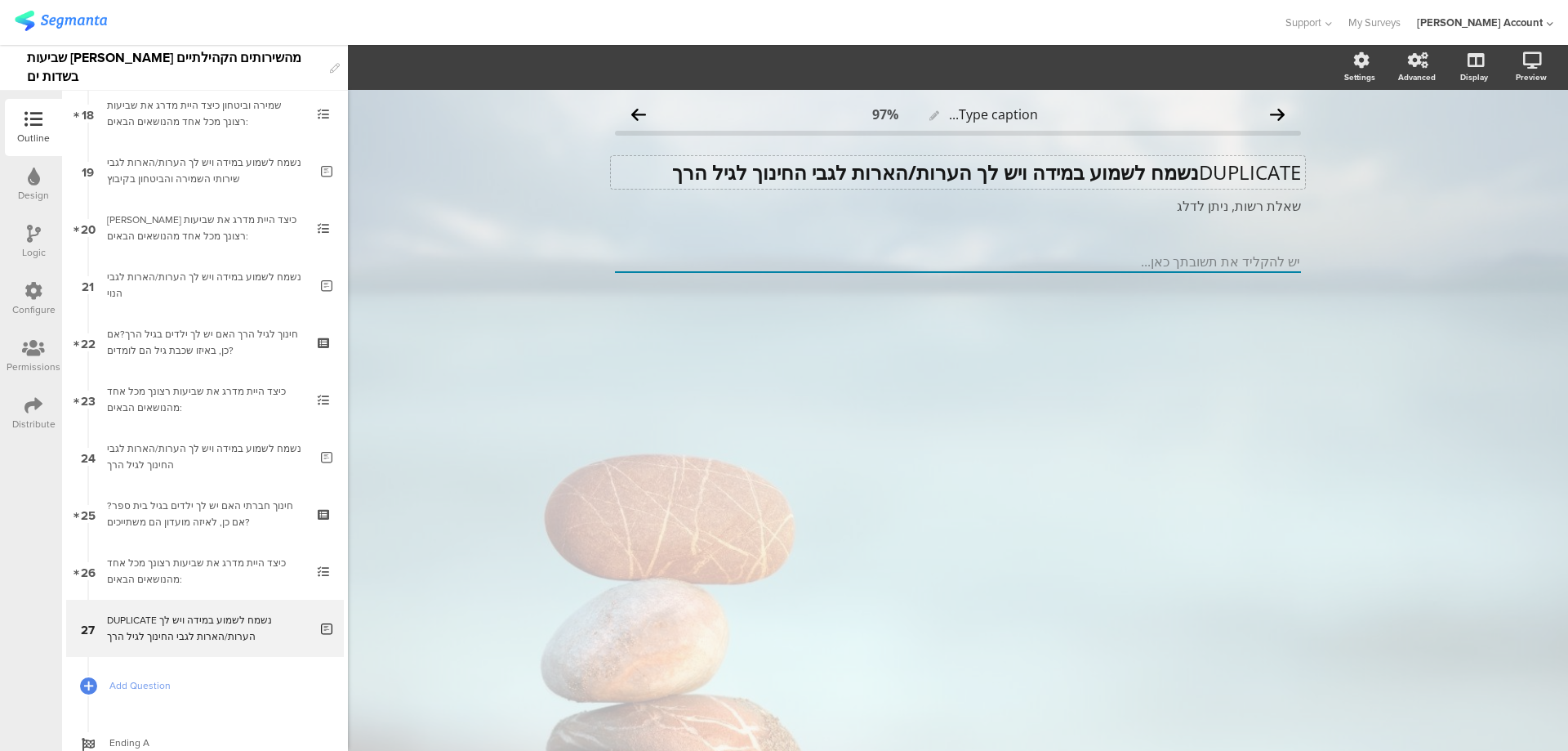
click at [1188, 175] on strong "נשמח לשמוע במידה ויש לך הערות/הארות לגבי החינוך לגיל הרך" at bounding box center [935, 171] width 527 height 27
click at [1192, 176] on strong "נשמח לשמוע במידה ויש לך הערות/הארות לגבי החינוך לגיל הרך" at bounding box center [935, 171] width 527 height 27
drag, startPoint x: 834, startPoint y: 174, endPoint x: 689, endPoint y: 176, distance: 145.0
click at [689, 176] on p "נשמח לשמוע במידה ויש לך הערות/הארות לגבי החינוך לגיל הרך" at bounding box center [957, 172] width 686 height 25
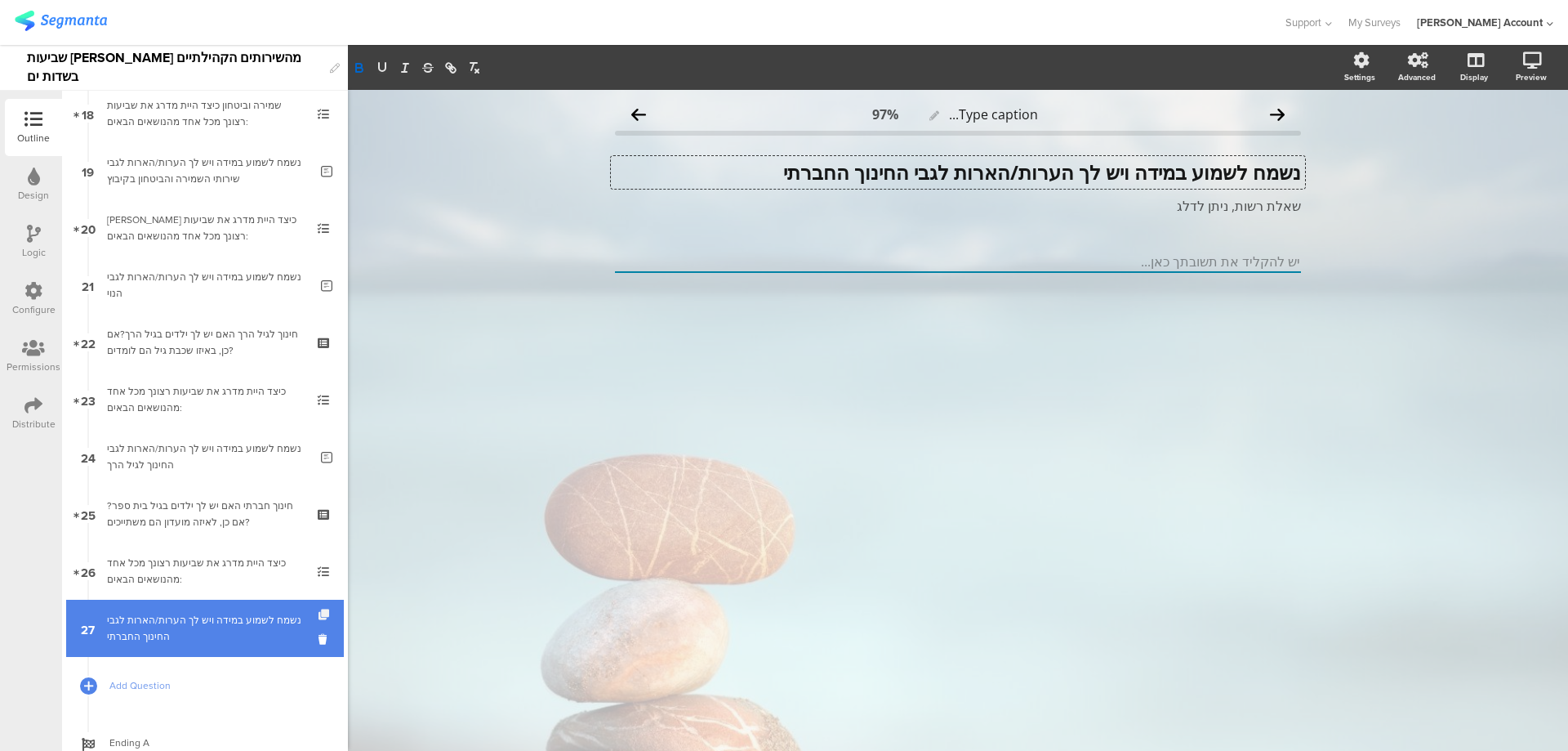
click at [319, 611] on icon at bounding box center [325, 615] width 14 height 11
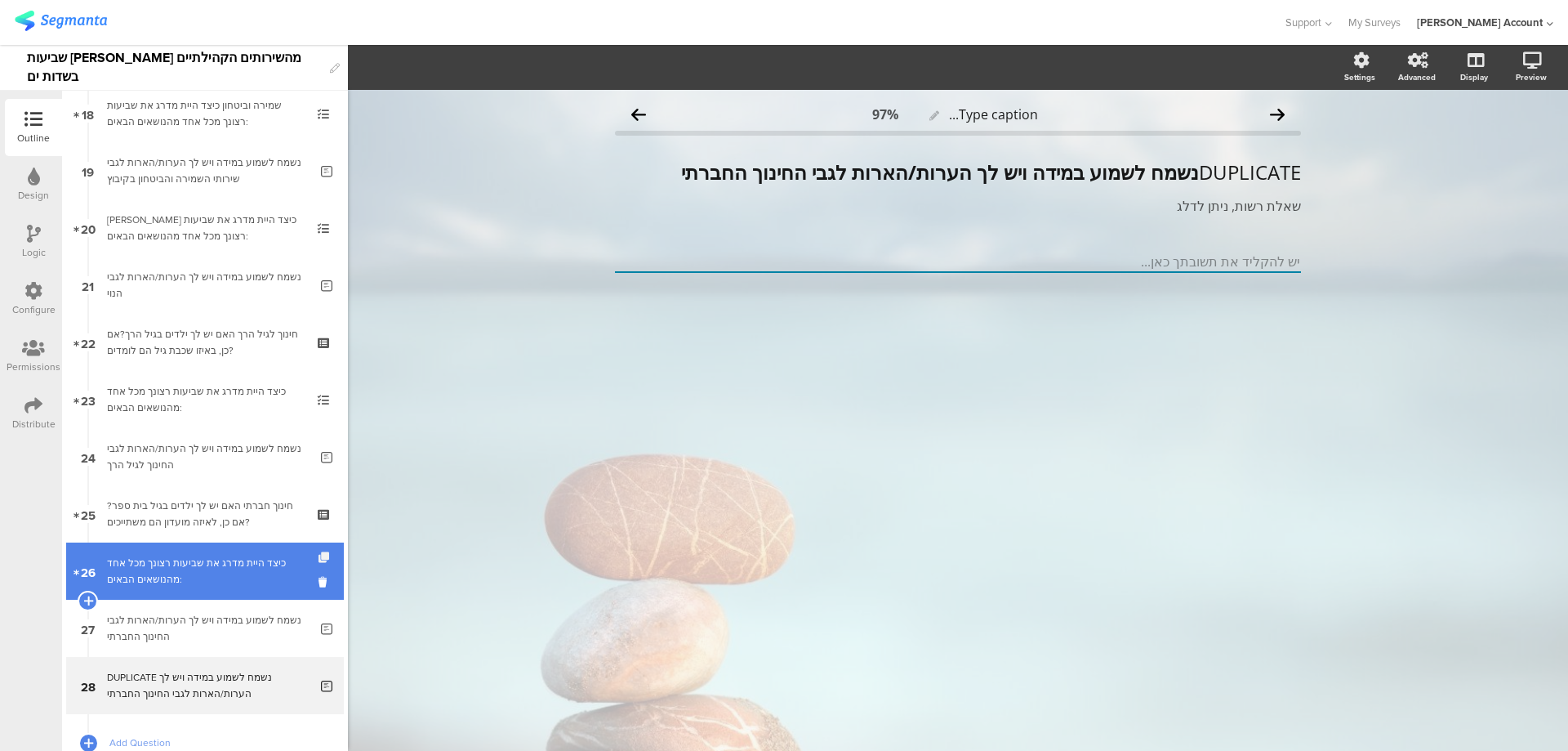
click at [319, 555] on icon at bounding box center [325, 557] width 14 height 11
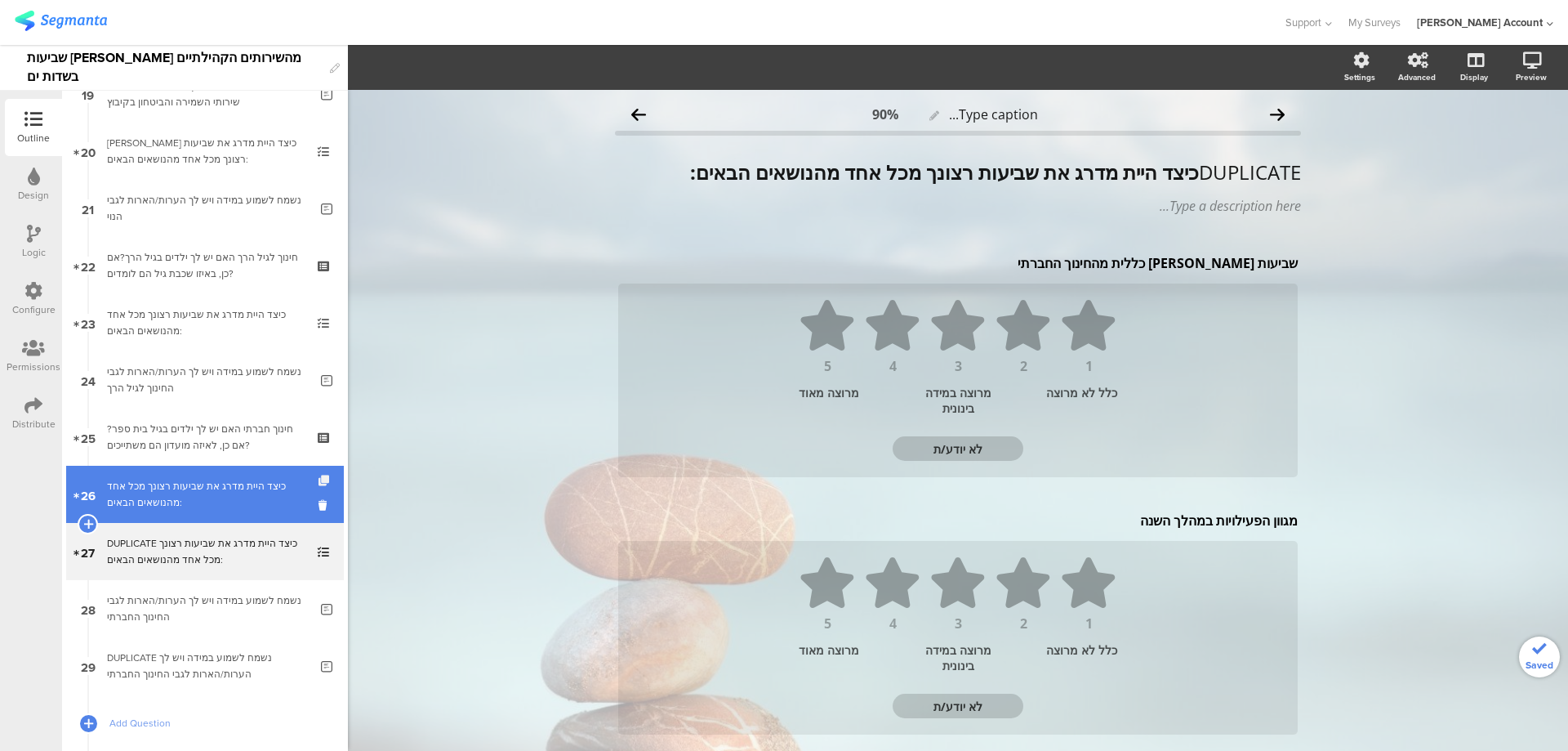
scroll to position [1152, 0]
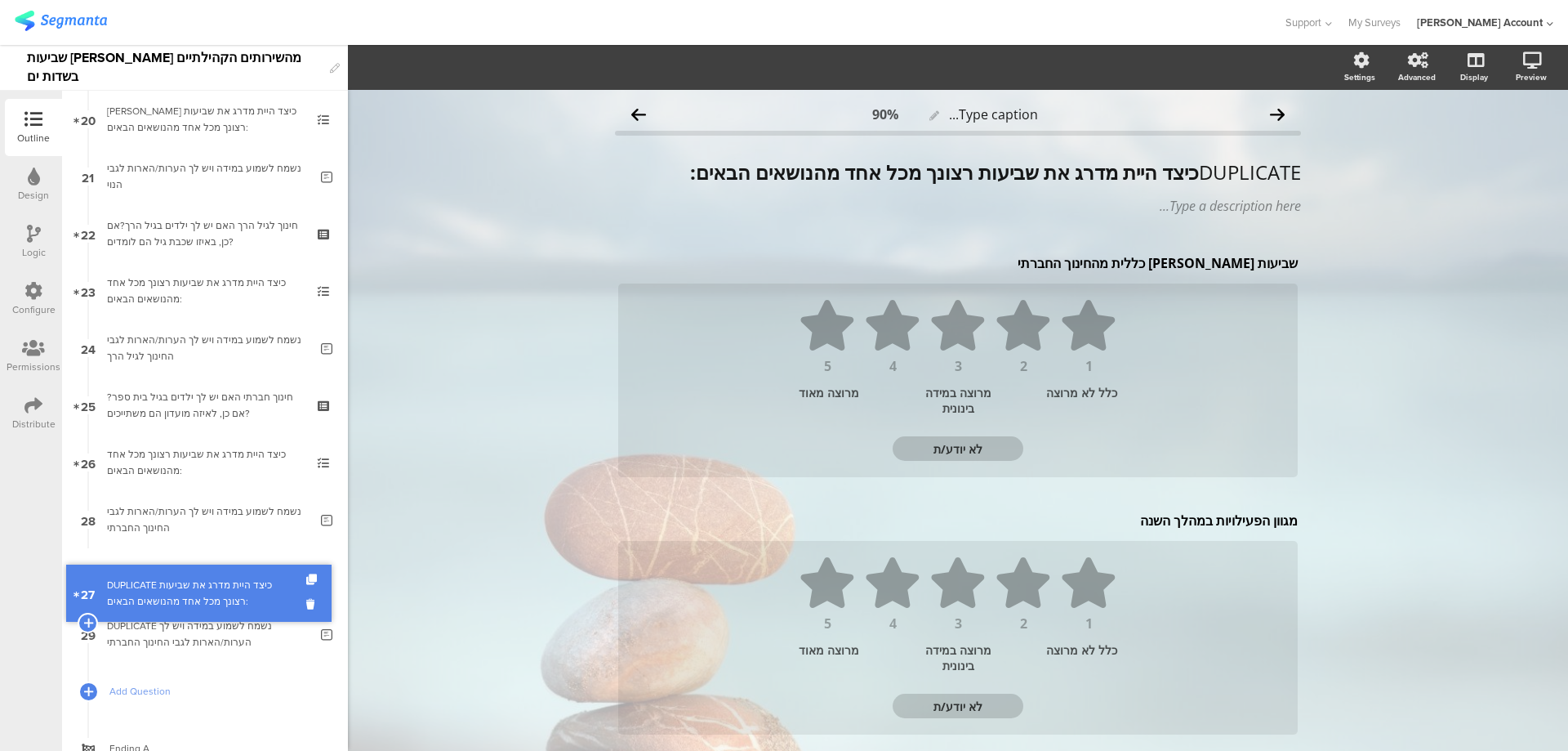
drag, startPoint x: 299, startPoint y: 528, endPoint x: 284, endPoint y: 603, distance: 76.5
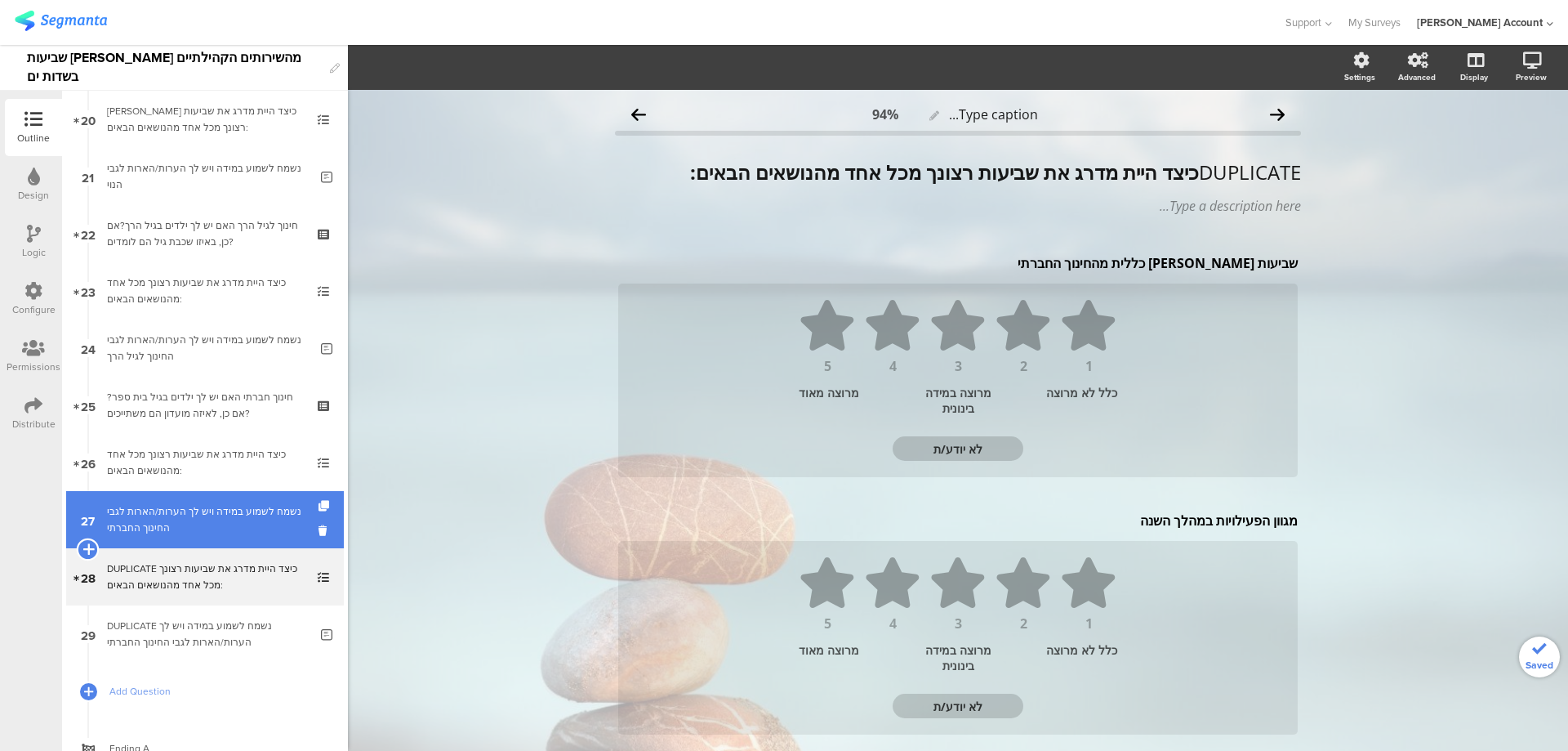
click at [91, 546] on icon at bounding box center [87, 549] width 11 height 15
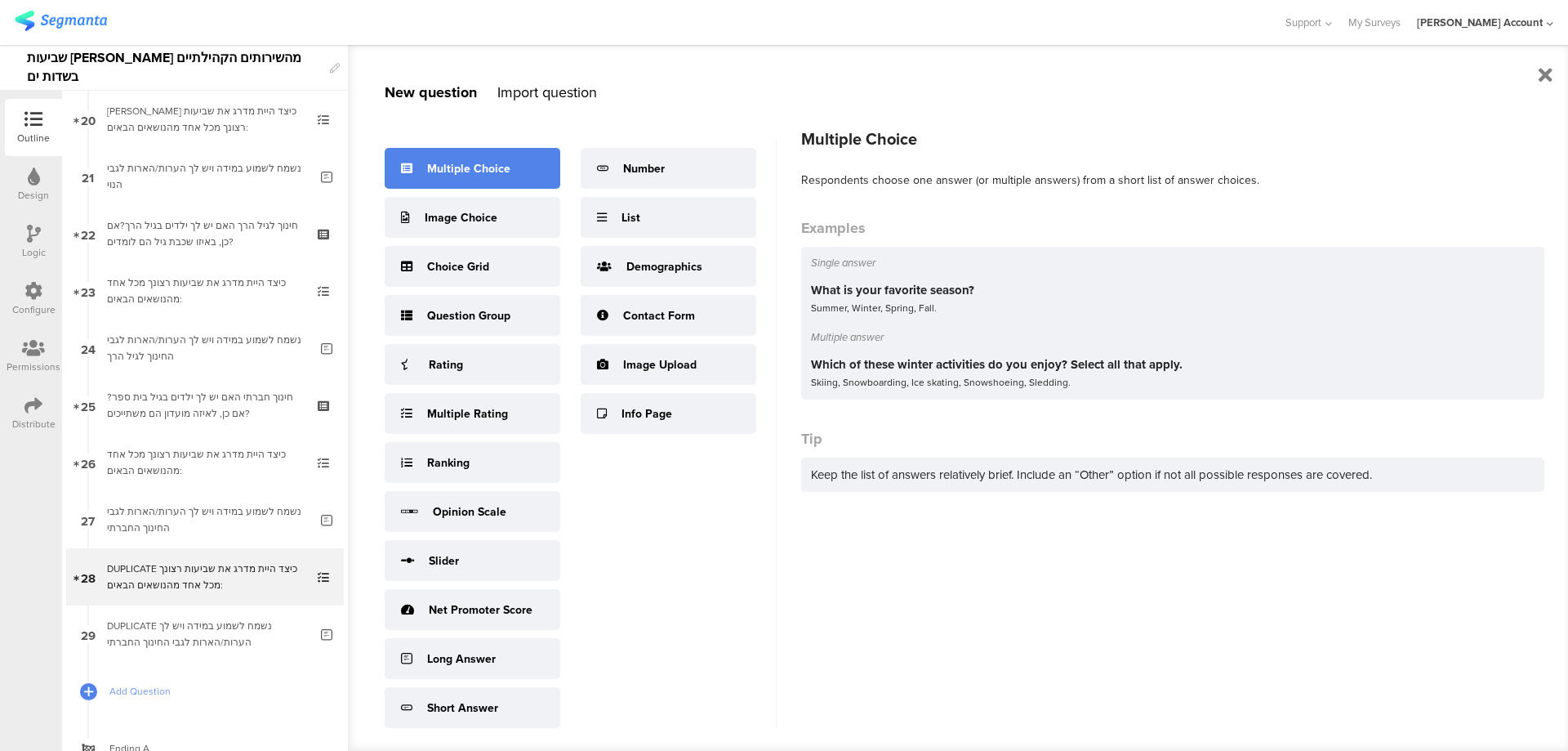
click at [456, 178] on div "Multiple Choice" at bounding box center [472, 168] width 176 height 41
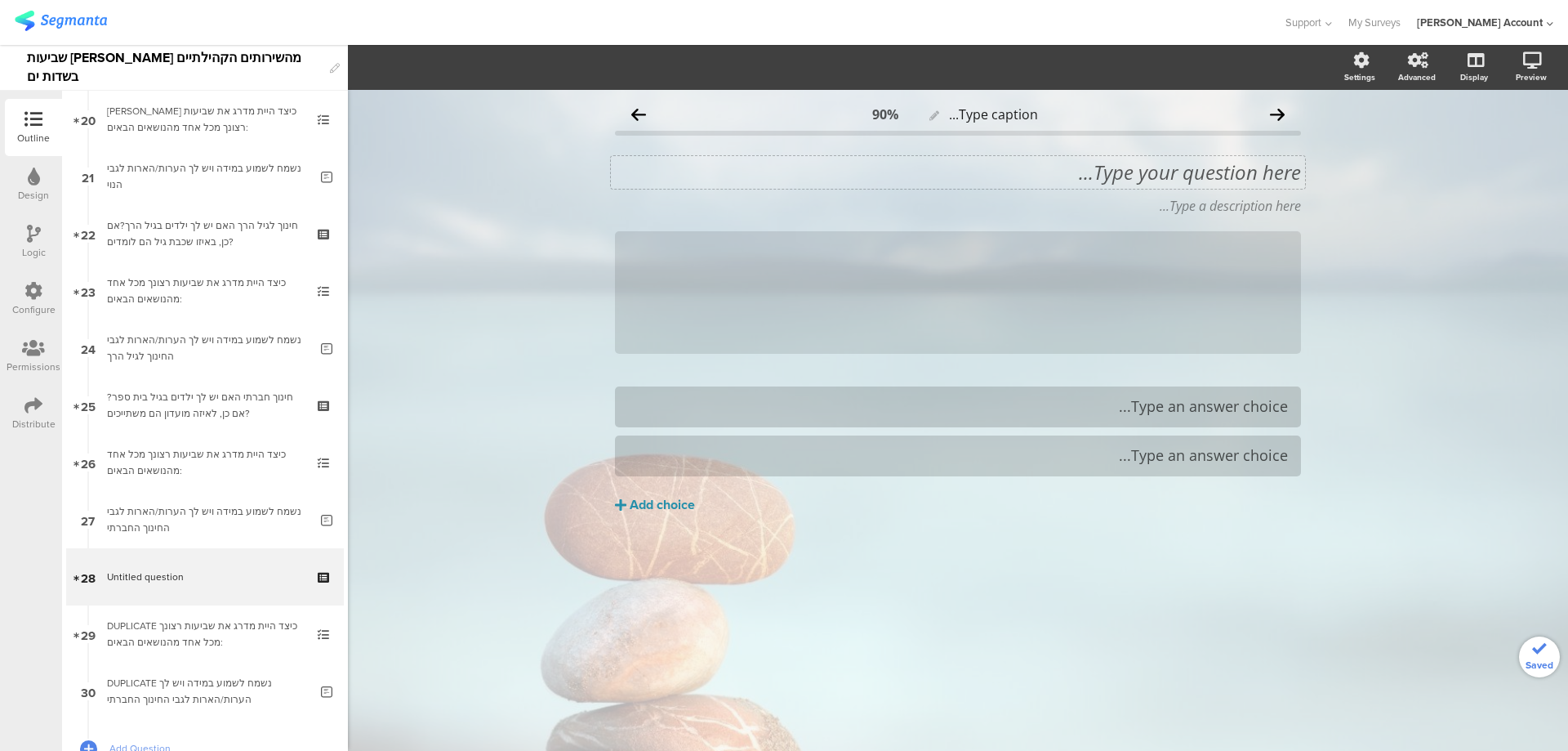
click at [1207, 163] on div "Type your question here..." at bounding box center [958, 172] width 695 height 33
click at [1258, 171] on p "47. האם את/ה נוהג/ת להשתתף באירועי התרבות של הקיבוץ?" at bounding box center [957, 172] width 686 height 25
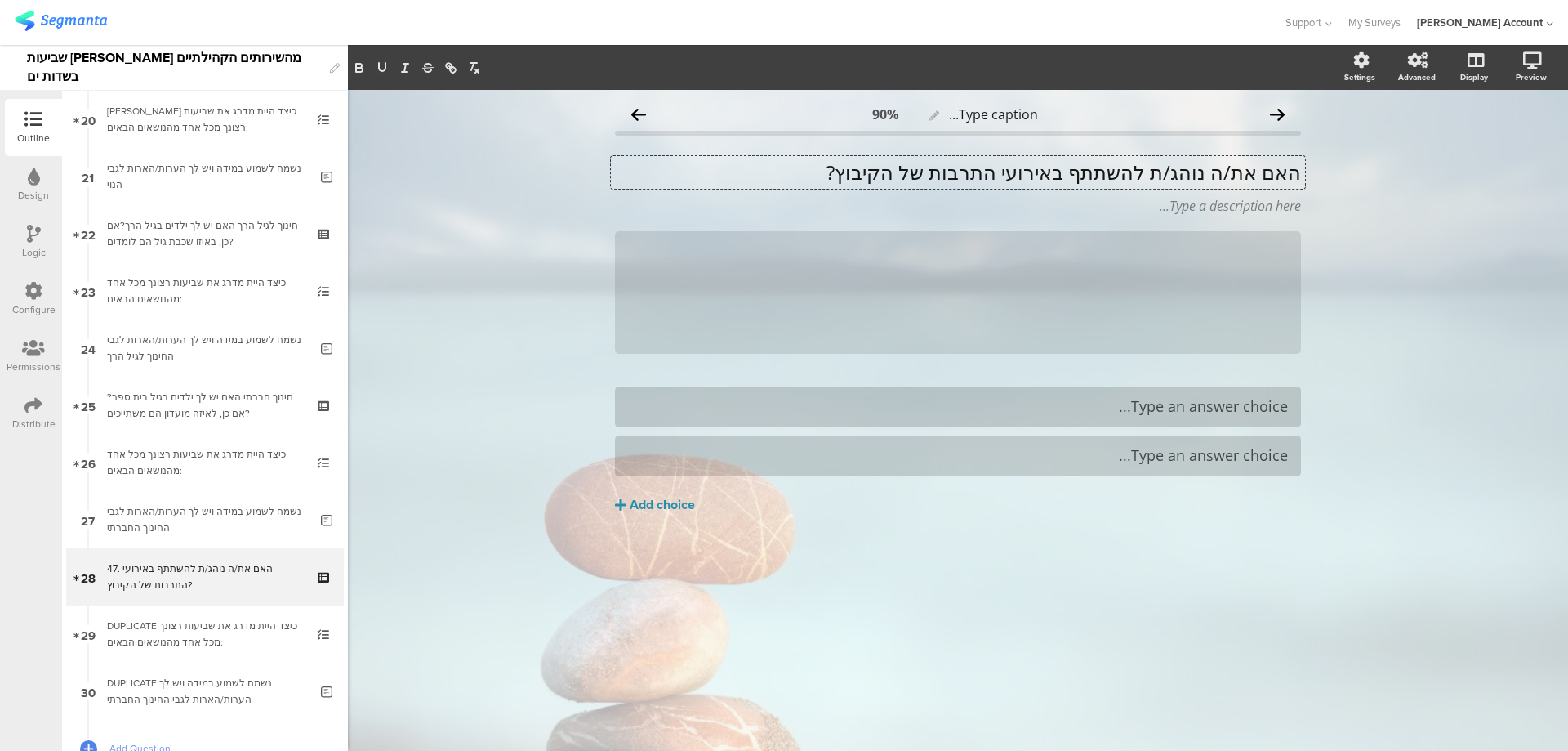
click at [1257, 172] on p "האם את/ה נוהג/ת להשתתף באירועי התרבות של הקיבוץ?" at bounding box center [957, 172] width 686 height 25
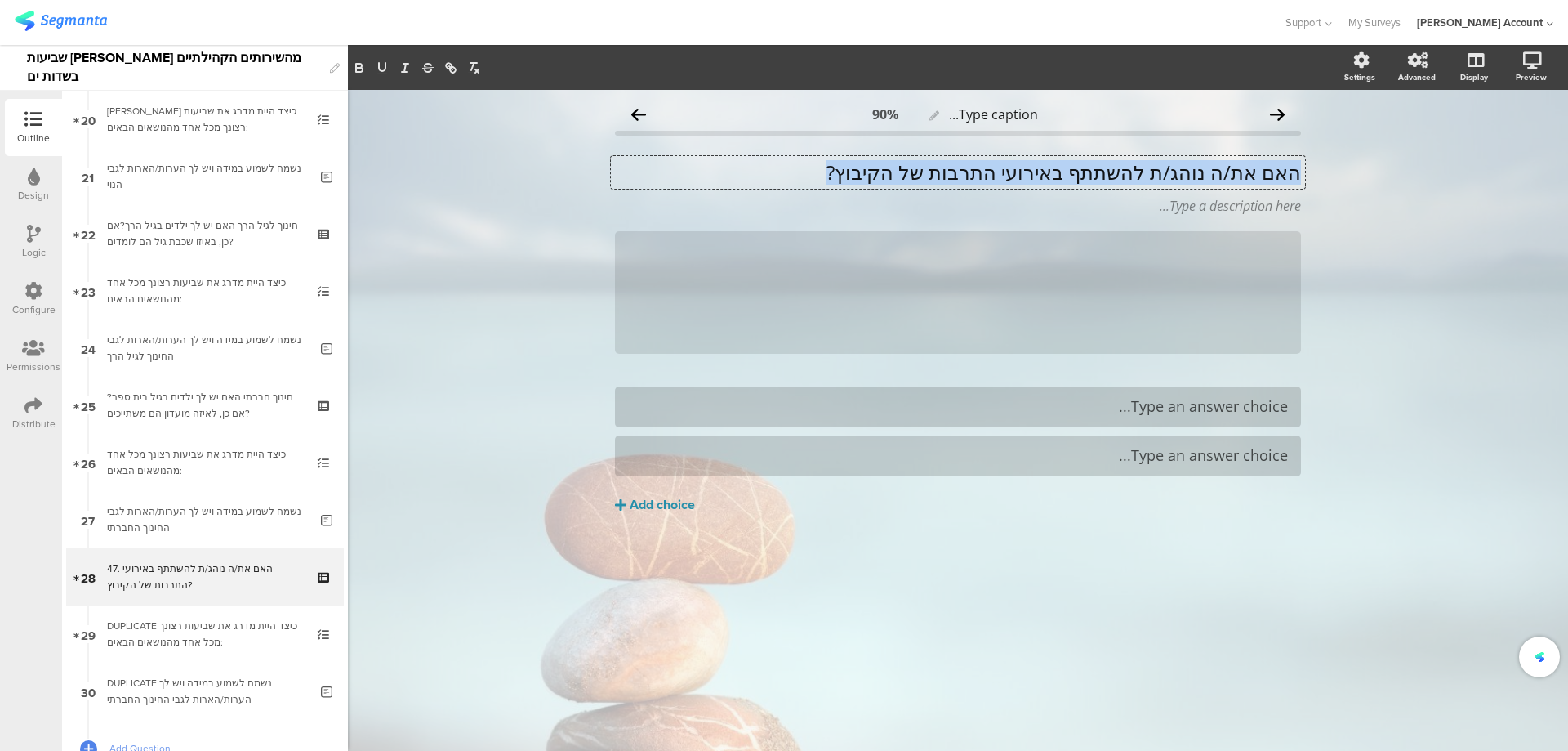
click at [1257, 172] on p "האם את/ה נוהג/ת להשתתף באירועי התרבות של הקיבוץ?" at bounding box center [957, 172] width 686 height 25
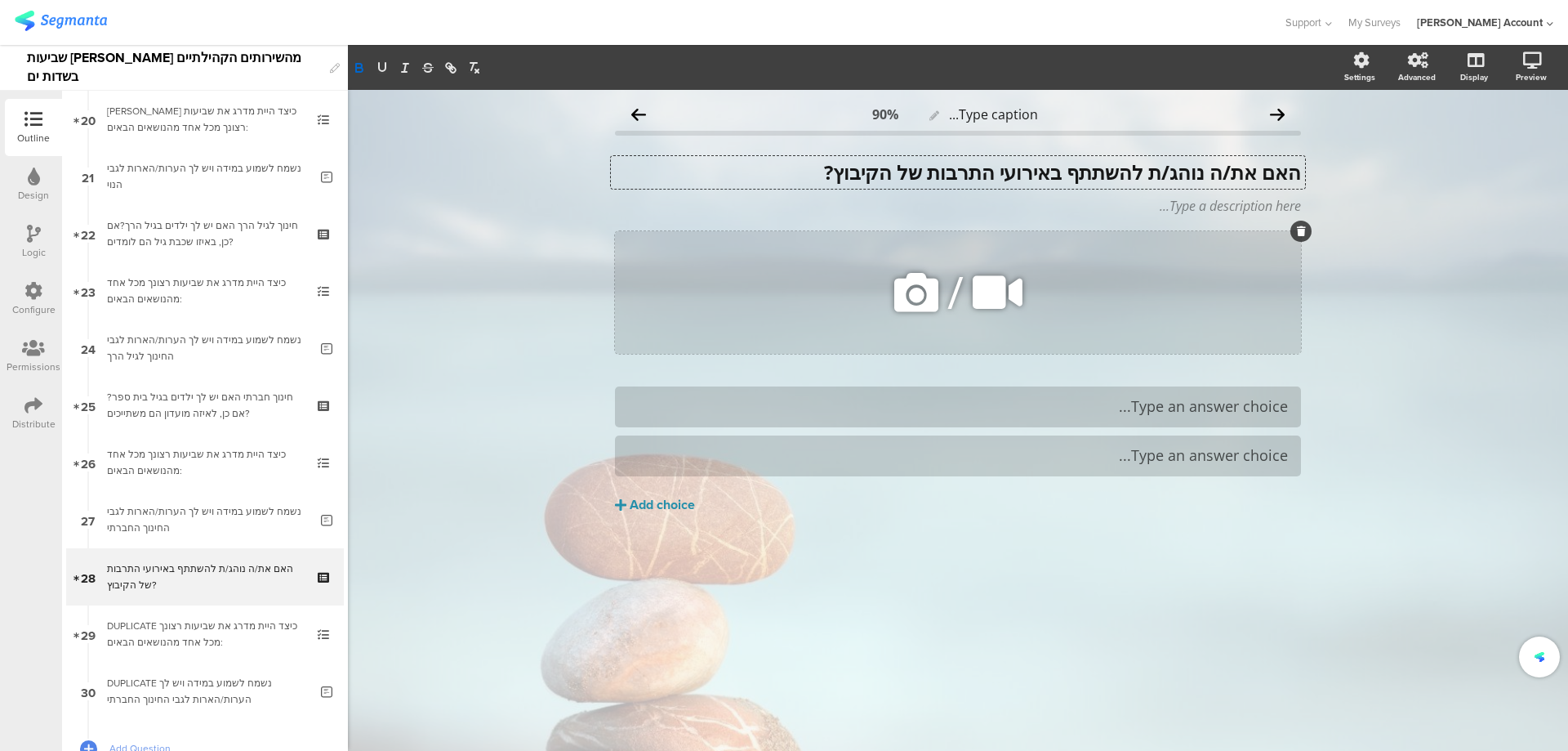
click at [1299, 230] on icon at bounding box center [1301, 232] width 9 height 10
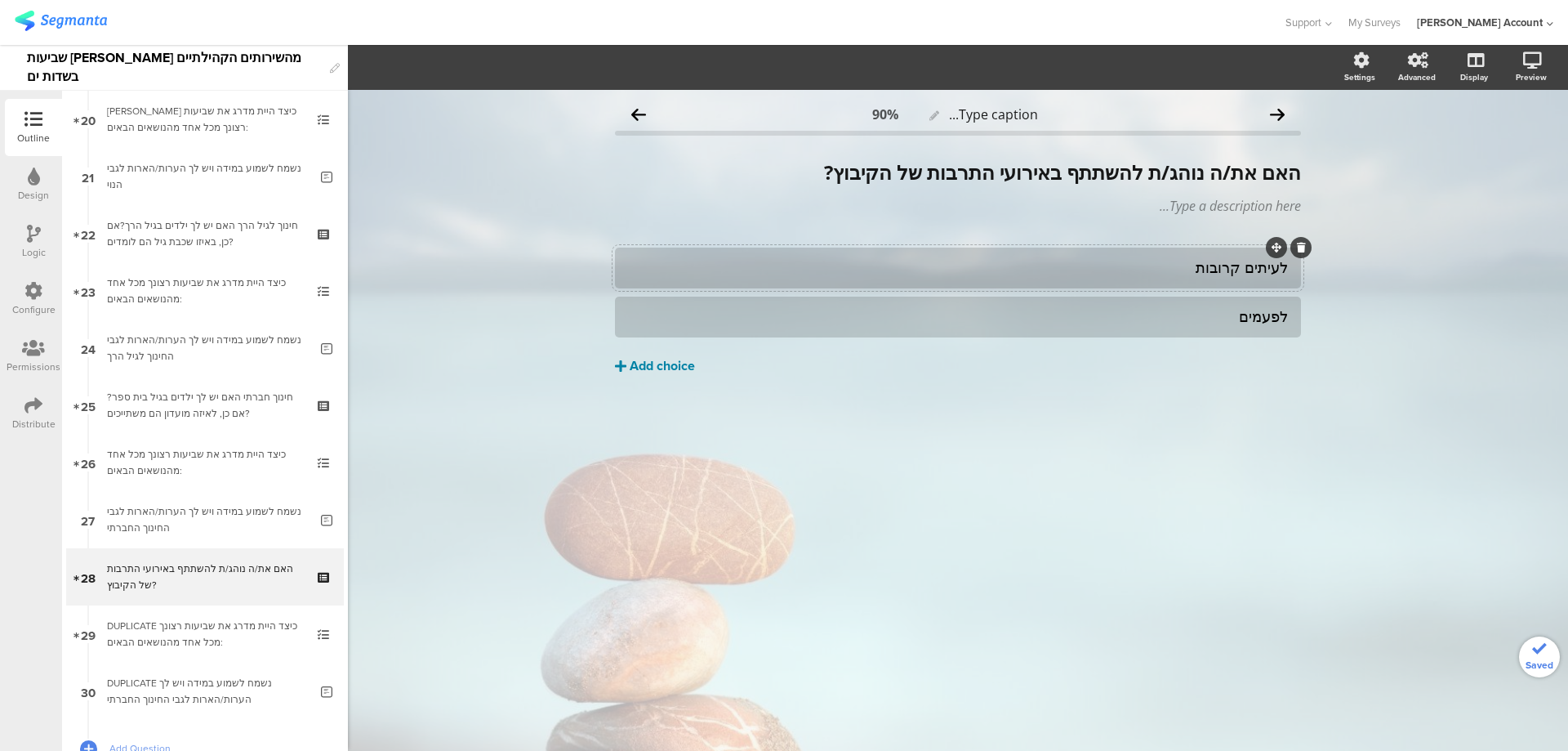
click at [684, 370] on div "Add choice" at bounding box center [662, 366] width 65 height 17
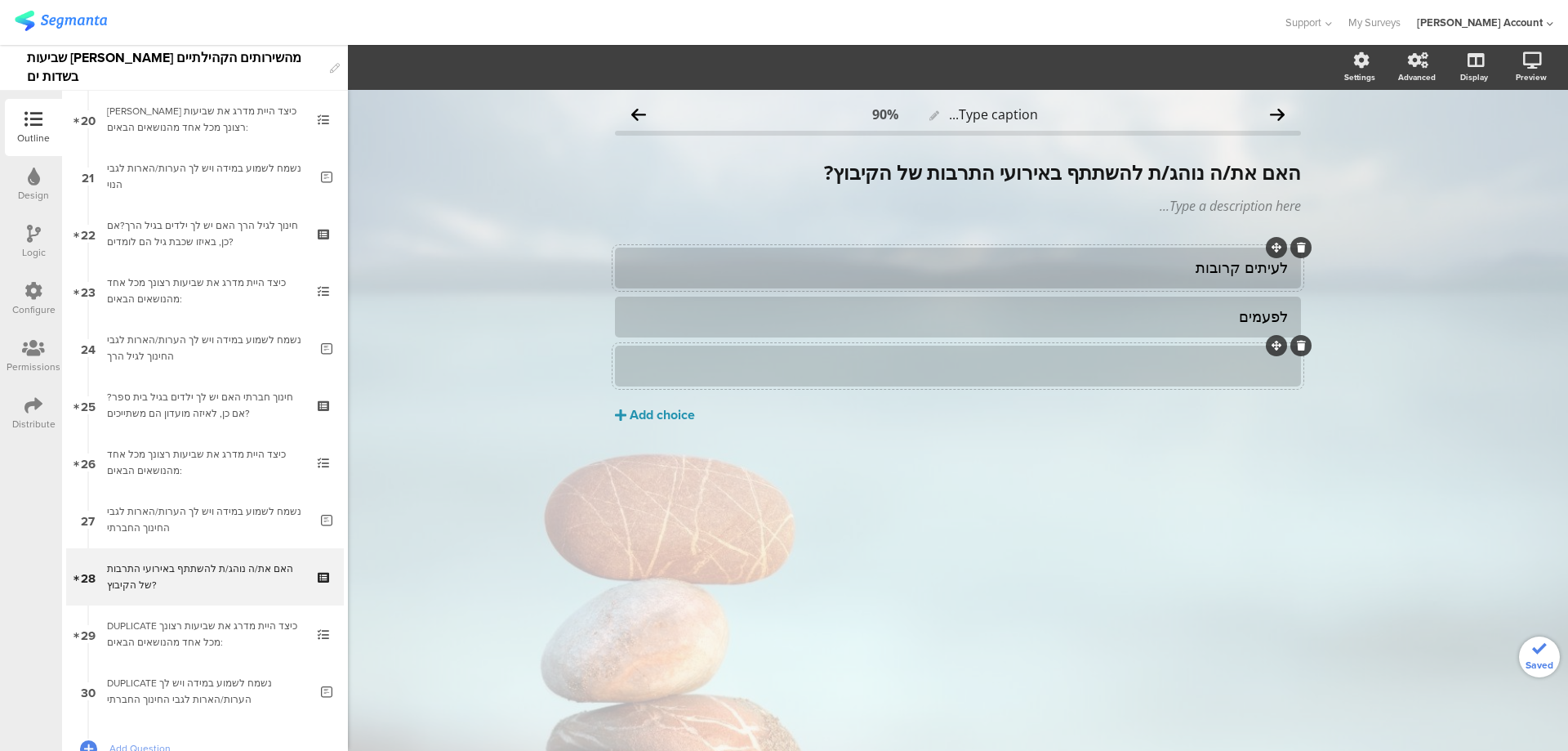
click at [1177, 378] on div at bounding box center [957, 365] width 660 height 27
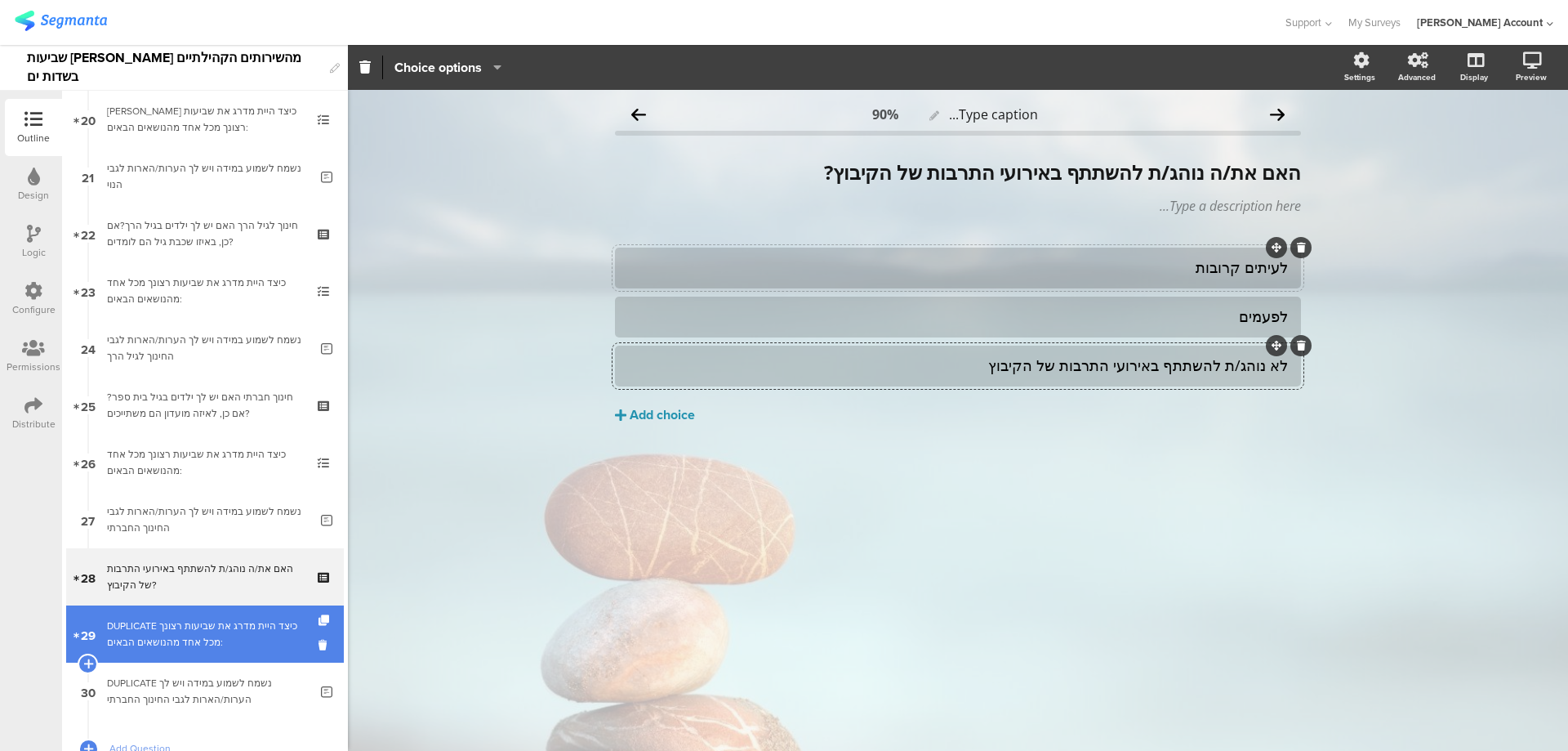
click at [187, 634] on div "DUPLICATE כיצד היית מדרג את שביעות רצונך מכל אחד מהנושאים הבאים:" at bounding box center [204, 634] width 195 height 33
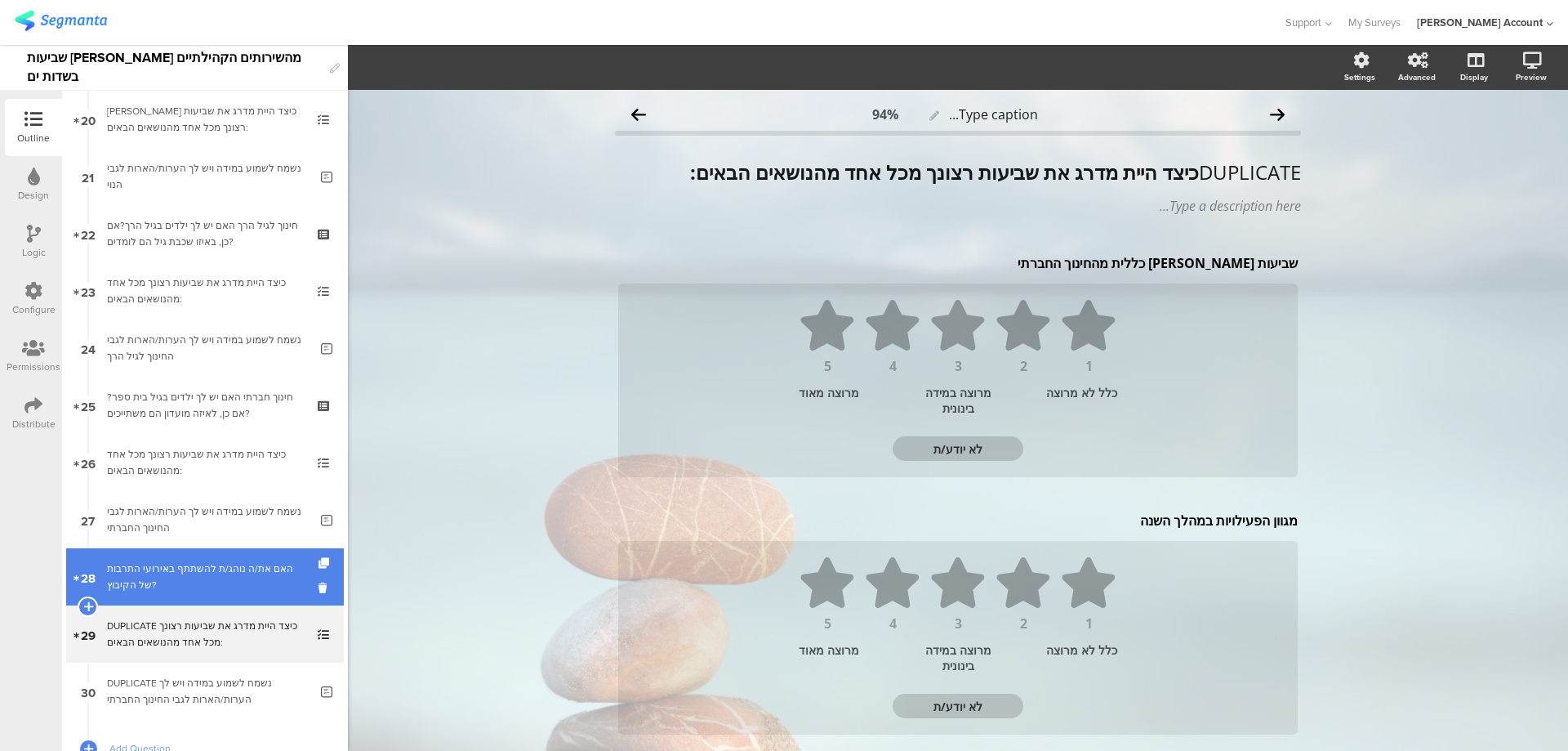
click at [260, 589] on div "האם את/ה נוהג/ת להשתתף באירועי התרבות של הקיבוץ?" at bounding box center [204, 577] width 195 height 33
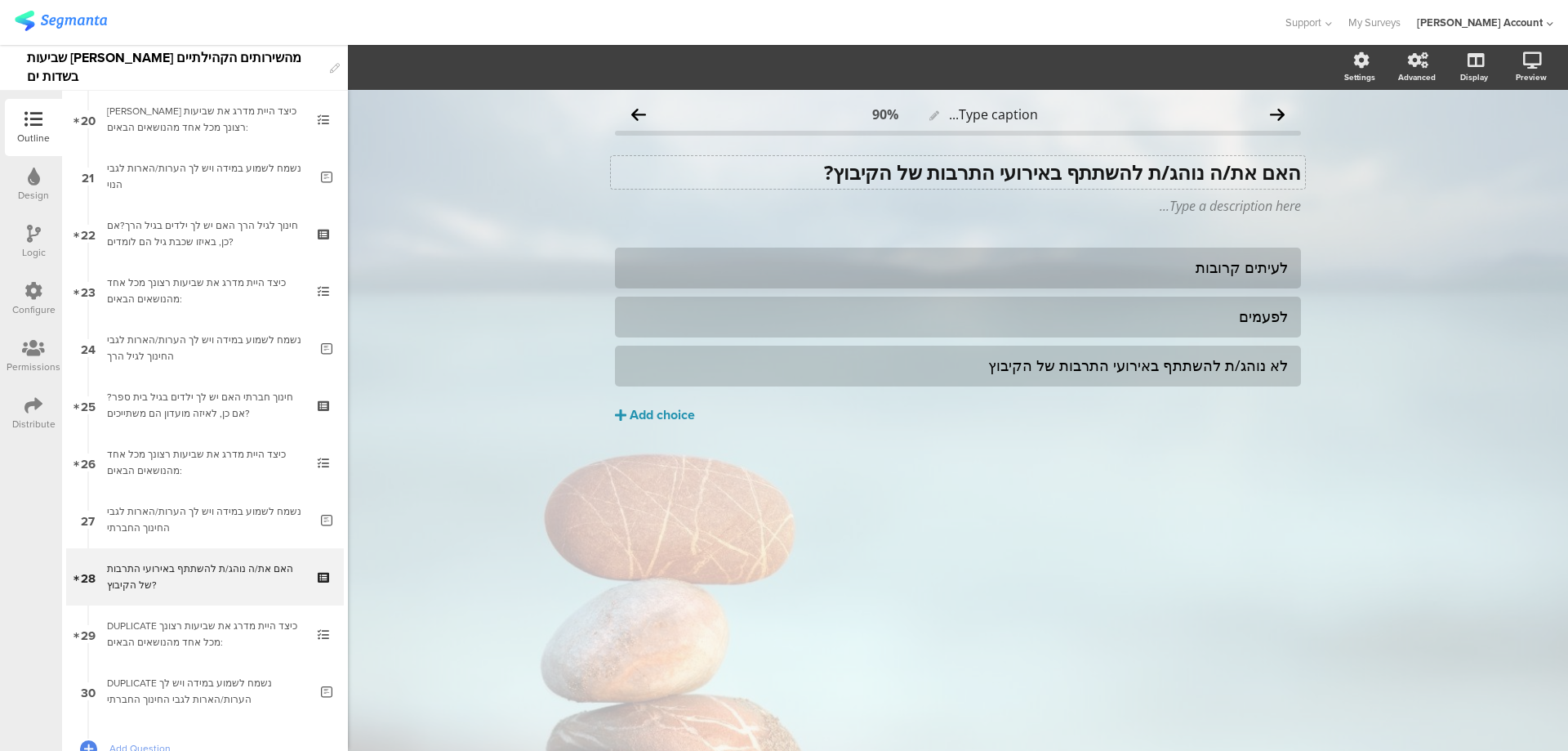
click at [1263, 180] on strong "האם את/ה נוהג/ת להשתתף באירועי התרבות של הקיבוץ?" at bounding box center [1062, 171] width 477 height 27
click at [1298, 181] on strong "האם את/ה נוהג/ת להשתתף באירועי התרבות של הקיבוץ?" at bounding box center [1062, 171] width 477 height 27
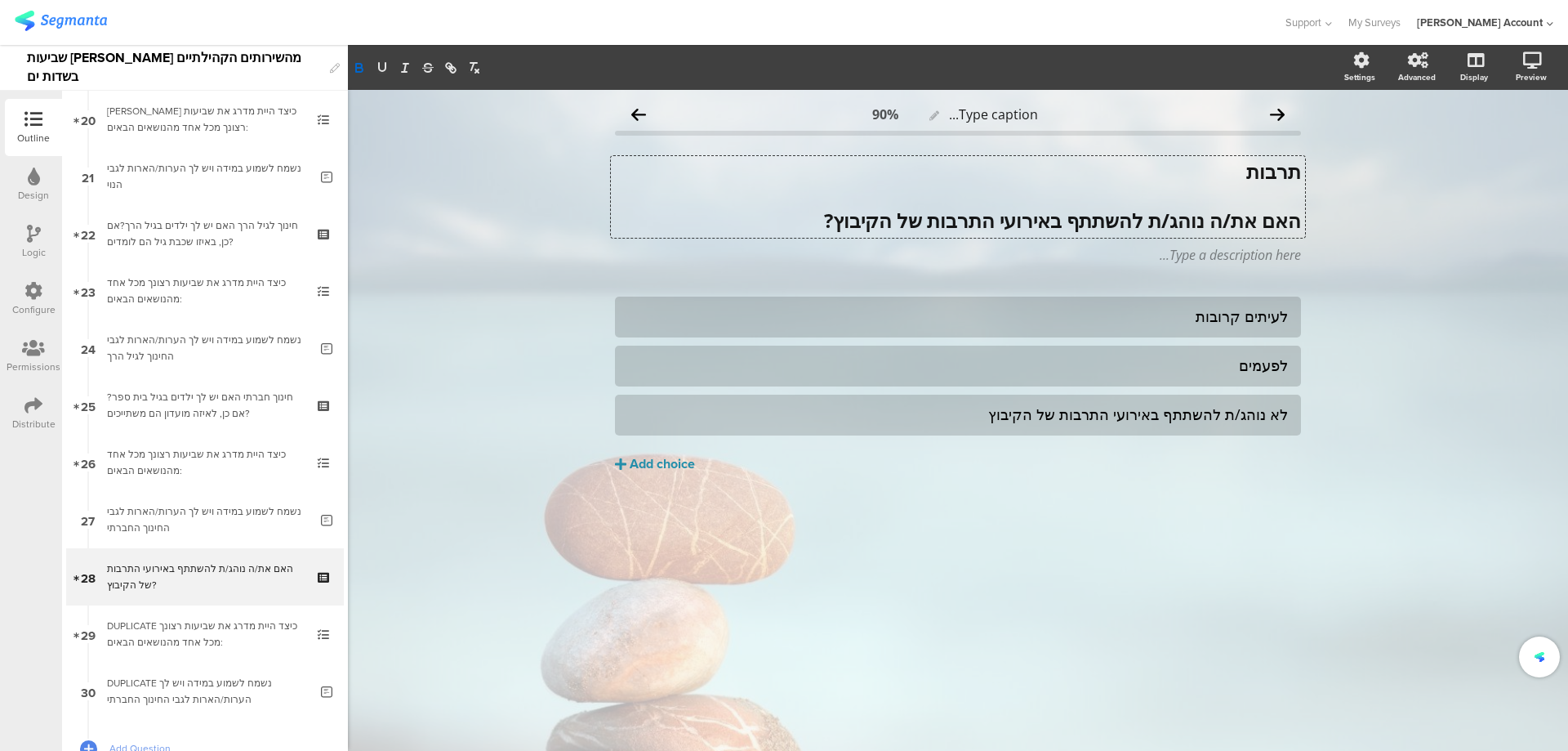
click at [1286, 176] on strong "תרבות" at bounding box center [1274, 171] width 54 height 27
click at [1286, 176] on strong "תרבות" at bounding box center [1274, 171] width 54 height 27
click at [1286, 175] on strong "תרבות" at bounding box center [1274, 171] width 54 height 27
click at [383, 69] on icon "button" at bounding box center [382, 68] width 15 height 15
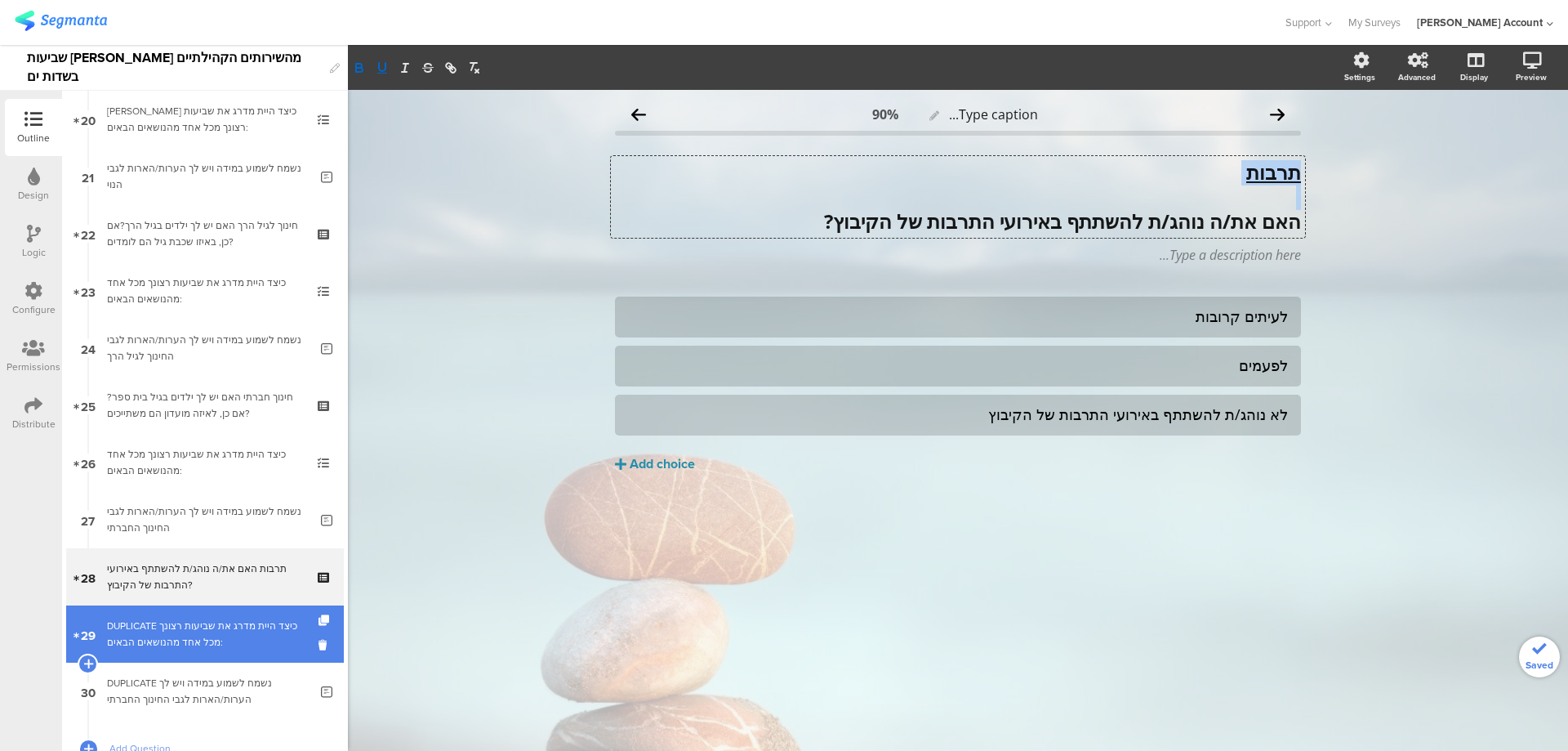
click at [227, 627] on div "DUPLICATE כיצד היית מדרג את שביעות רצונך מכל אחד מהנושאים הבאים:" at bounding box center [204, 634] width 195 height 33
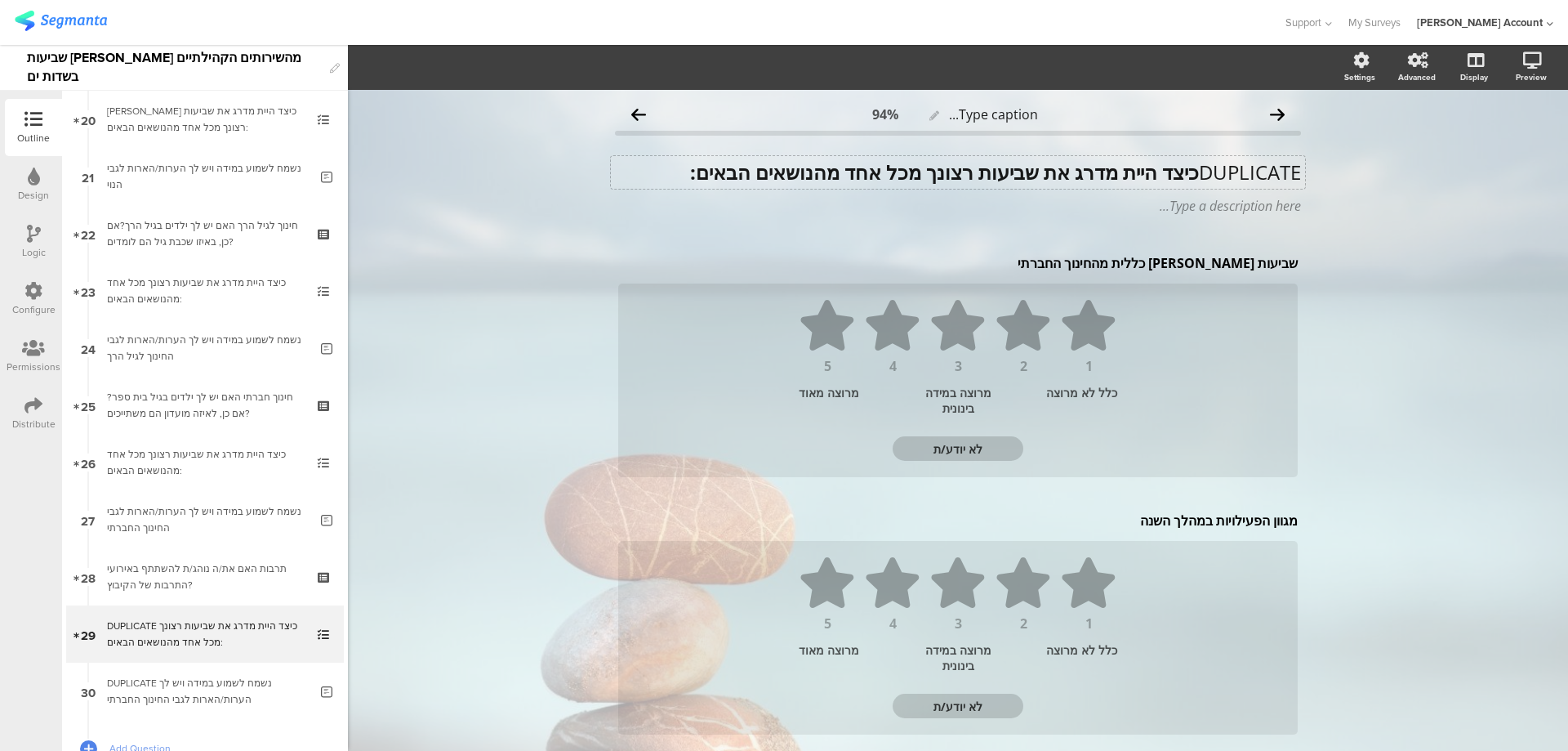
click at [1182, 173] on div "DUPLICATE כיצד היית מדרג את שביעות רצונך מכל אחד מהנושאים הבאים: DUPLICATE כיצד…" at bounding box center [958, 172] width 695 height 33
click at [1038, 267] on div "שביעות רצון כללית מהחינוך החברתי שביעות רצון כללית מהחינוך החברתי שביעות רצון כ…" at bounding box center [957, 263] width 688 height 26
click at [1186, 261] on p "שביעות רצון כללית מהחינוך החברתי" at bounding box center [957, 263] width 680 height 18
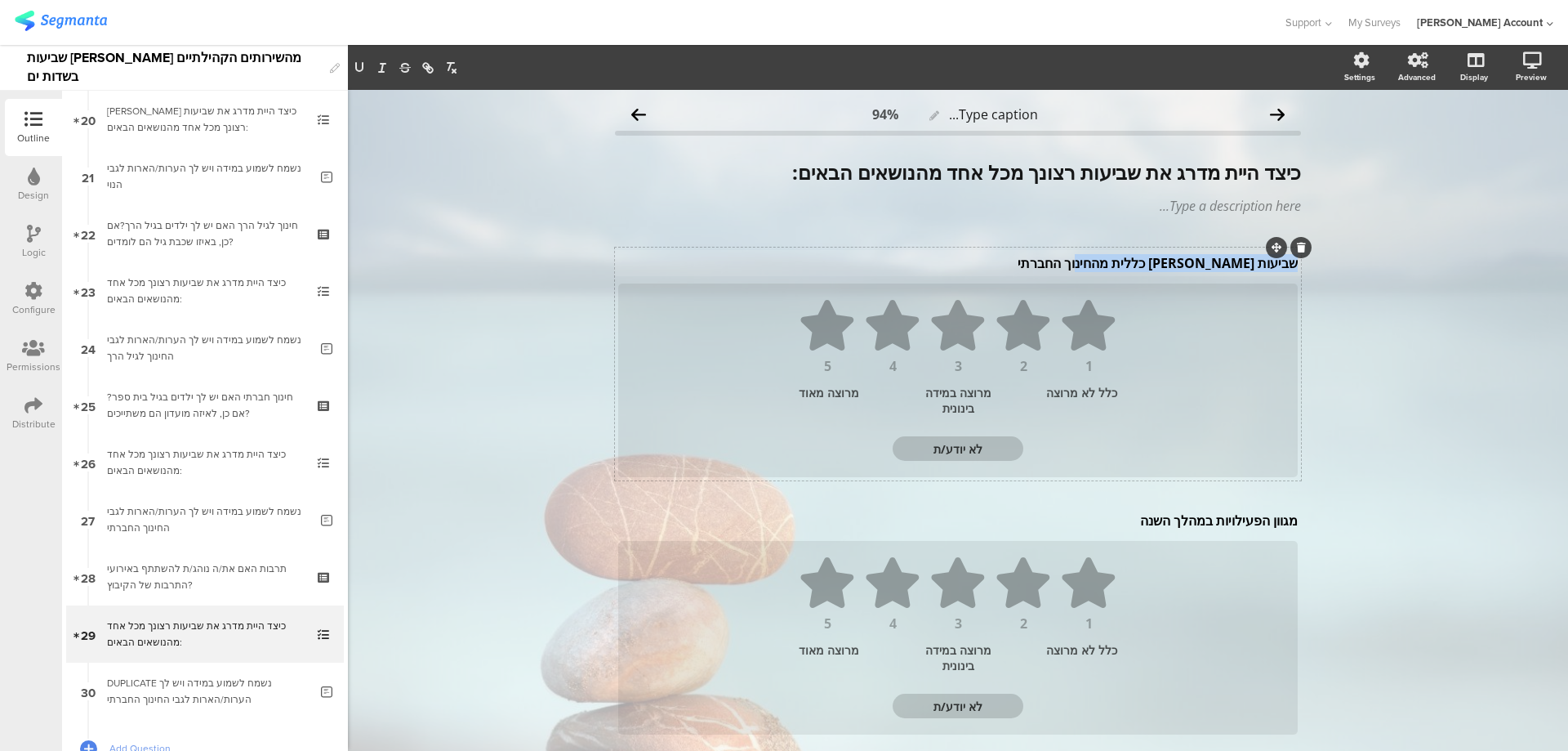
click at [1186, 261] on p "שביעות רצון כללית מהחינוך החברתי" at bounding box center [957, 263] width 680 height 18
click at [1177, 524] on div "מגוון הפעילויות במהלך השנה מגוון הפעילויות במהלך השנה" at bounding box center [957, 521] width 688 height 26
click at [1177, 524] on p "מגוון הפעילויות במהלך השנה" at bounding box center [957, 521] width 680 height 18
click at [1177, 523] on p "מגוון הפעילויות במהלך השנה" at bounding box center [957, 521] width 680 height 18
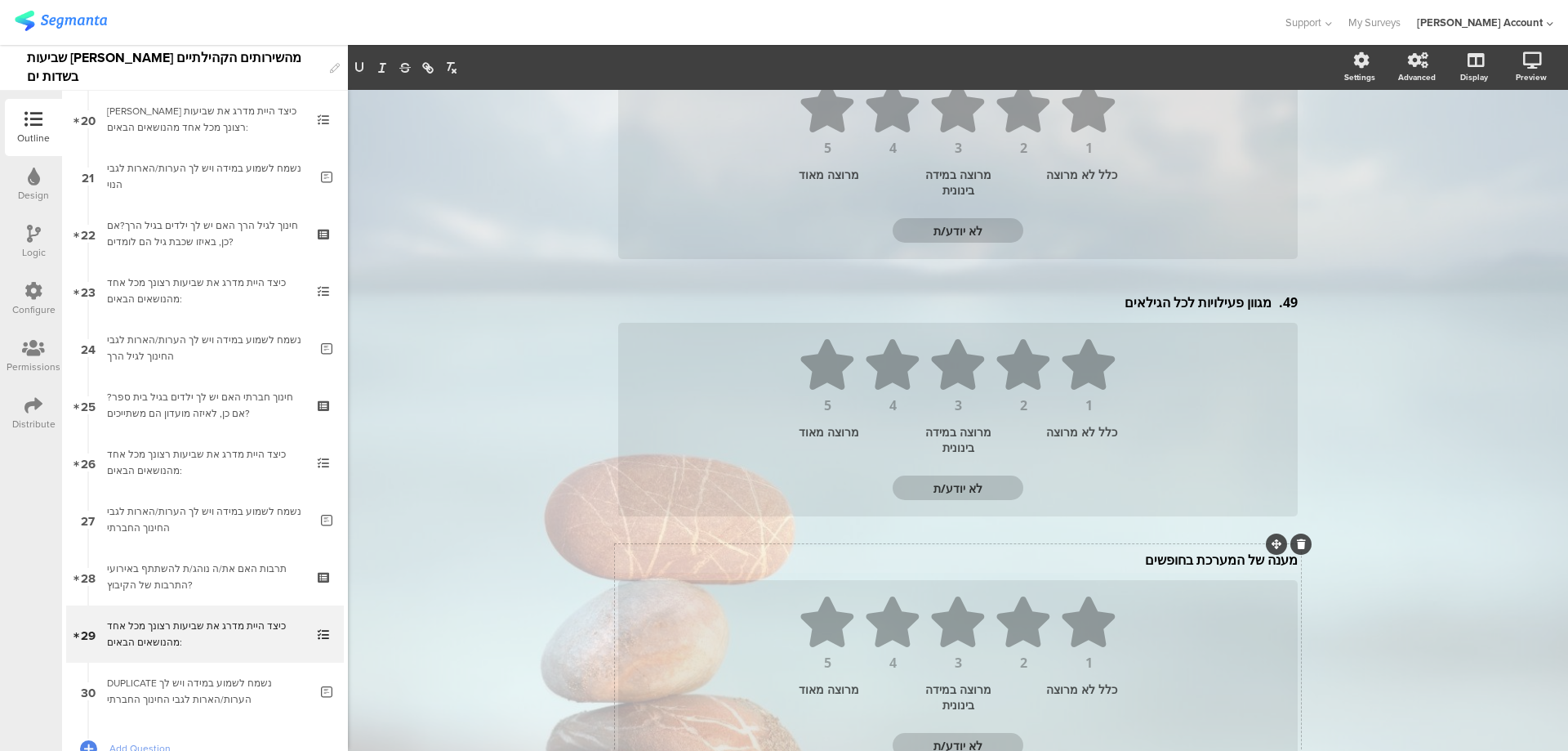
click at [1178, 566] on div "מענה של המערכת בחופשים מענה של המערכת בחופשים" at bounding box center [957, 560] width 688 height 26
click at [1179, 565] on p "מענה של המערכת בחופשים" at bounding box center [957, 563] width 680 height 18
click at [1271, 566] on p "50. פעילויות התרבות בחגים" at bounding box center [957, 563] width 680 height 18
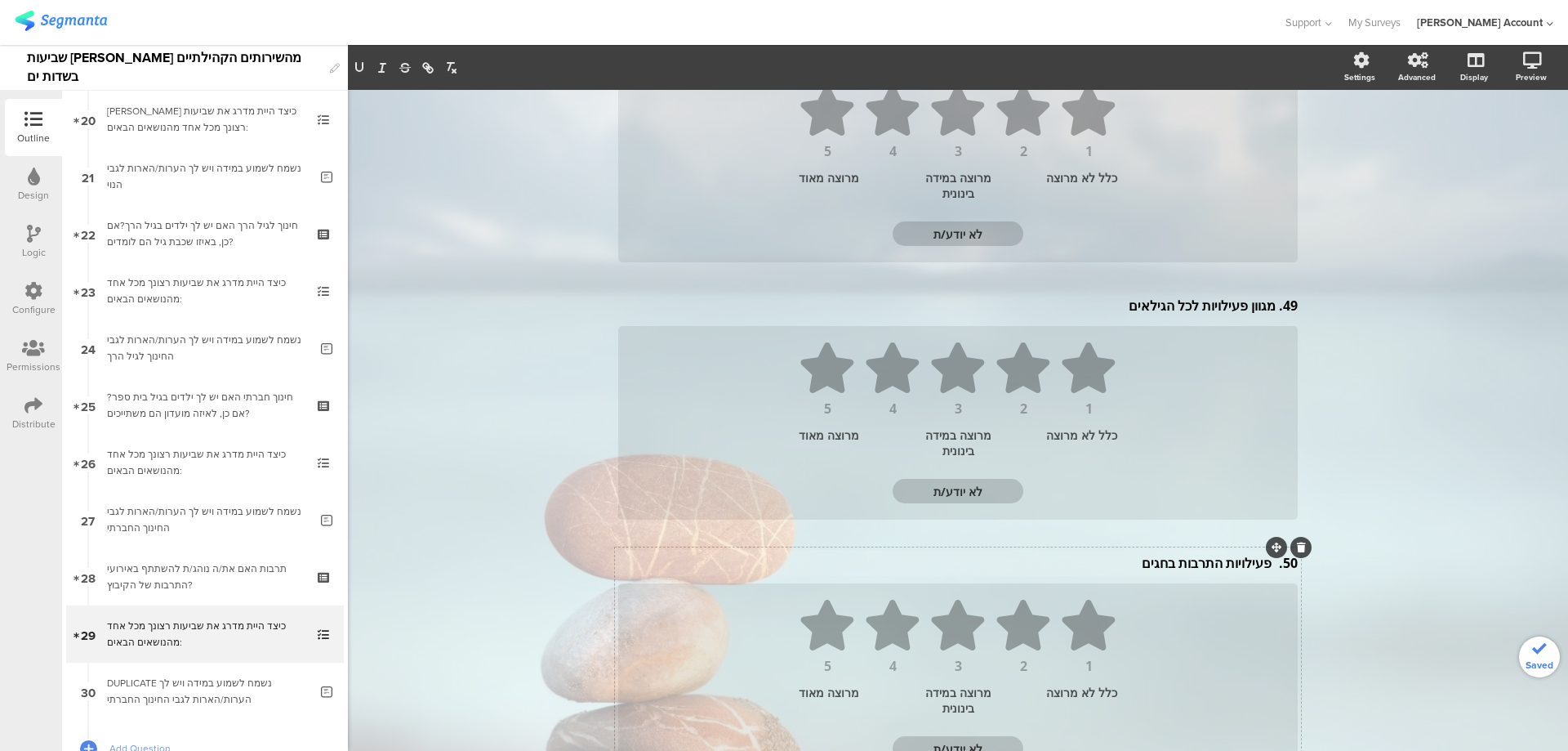
click at [1265, 565] on p "50. פעילויות התרבות בחגים" at bounding box center [957, 563] width 680 height 18
click at [1270, 308] on div "49. מגוון פעילויות לכל הגילאים 49. מגוון פעילויות לכל הגילאים" at bounding box center [957, 306] width 688 height 26
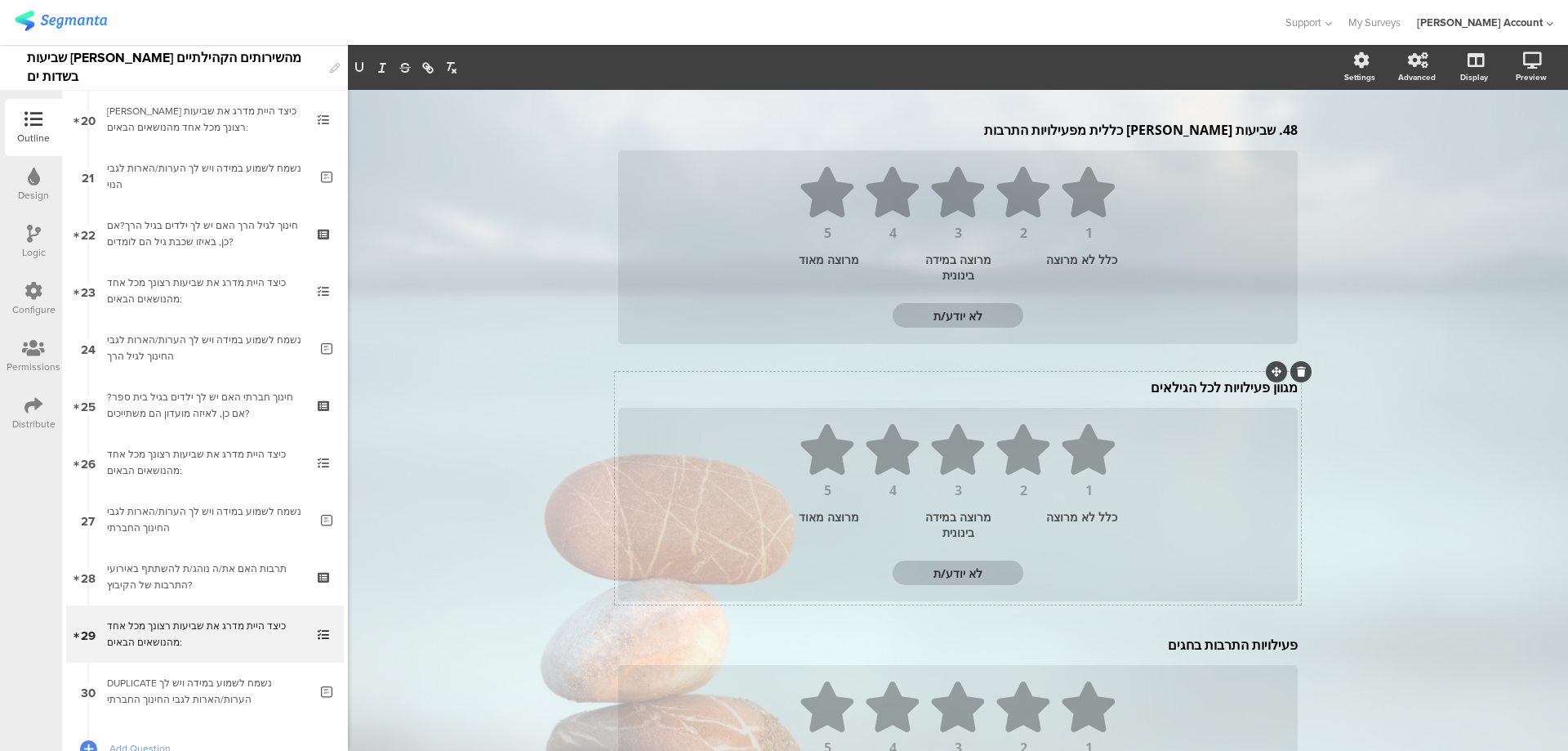
scroll to position [0, 0]
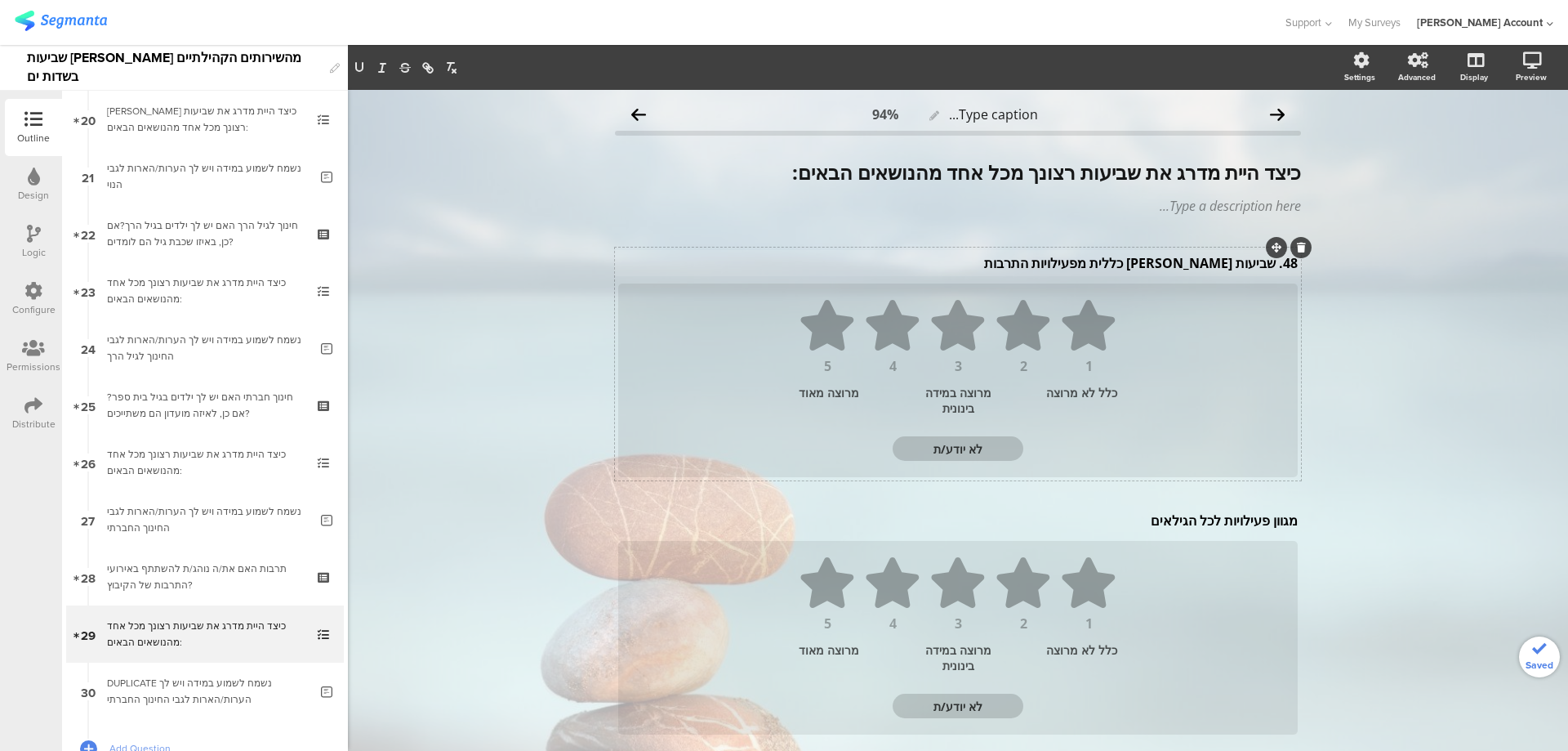
click at [1272, 268] on div "48. שביעות רצון כללית מפעילויות התרבות 48. שביעות רצון כללית מפעילויות התרבות" at bounding box center [957, 263] width 688 height 26
click at [1262, 265] on p "48. שביעות רצון כללית מפעילויות התרבות" at bounding box center [957, 263] width 680 height 18
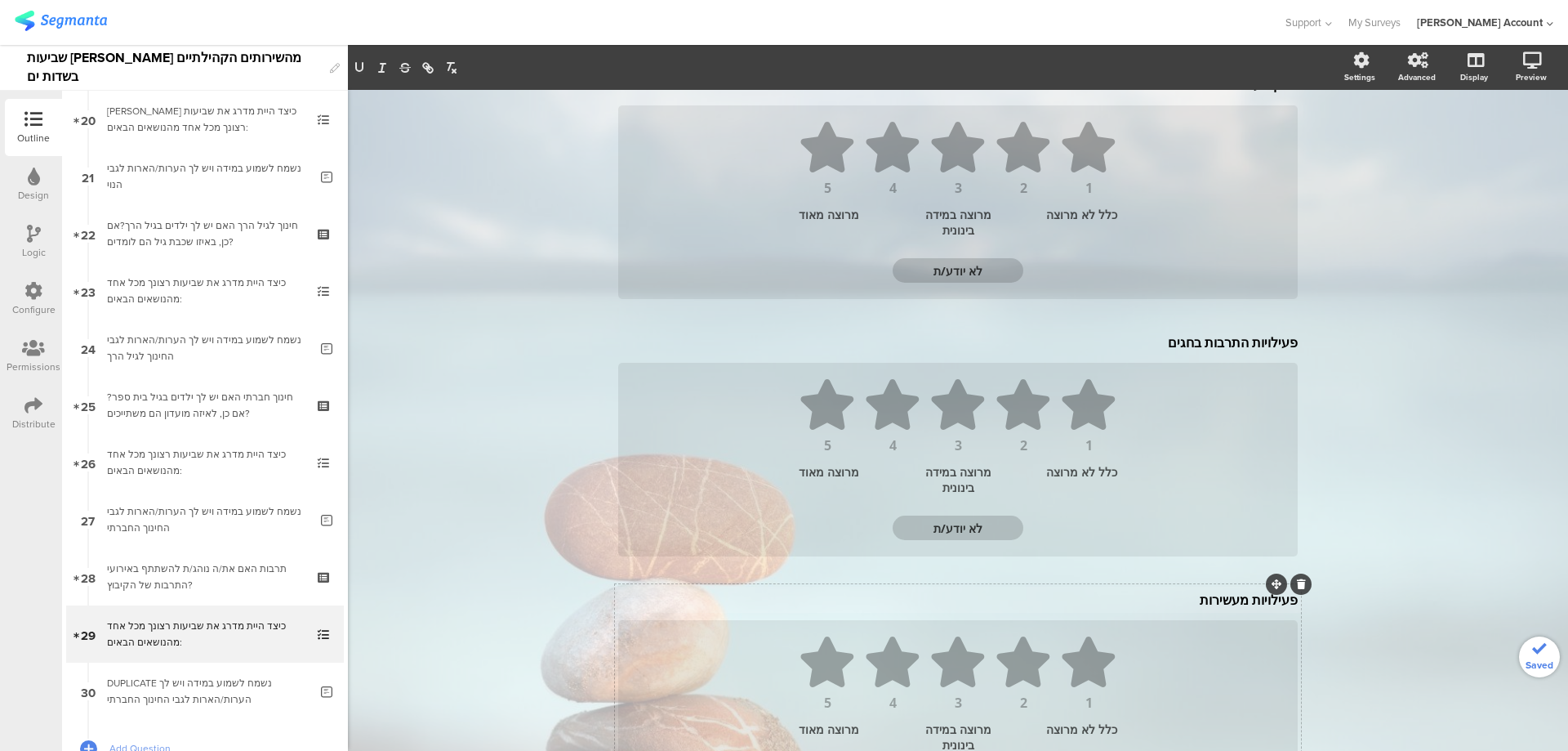
click at [1227, 599] on div "פעילויות מעשירות פעילויות מעשירות" at bounding box center [957, 600] width 688 height 26
click at [1298, 592] on icon at bounding box center [1301, 588] width 9 height 10
click at [1299, 585] on icon at bounding box center [1301, 588] width 9 height 10
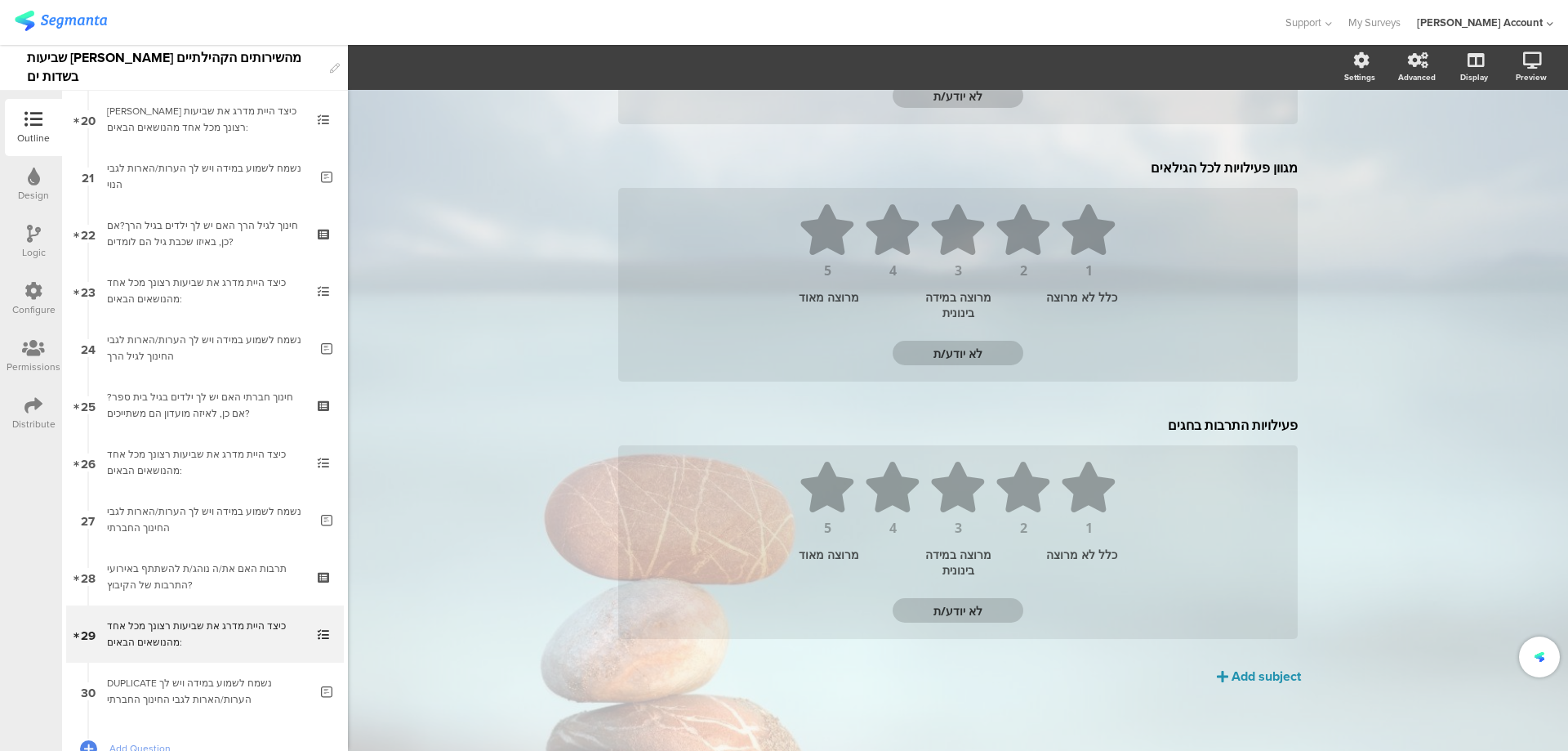
scroll to position [353, 0]
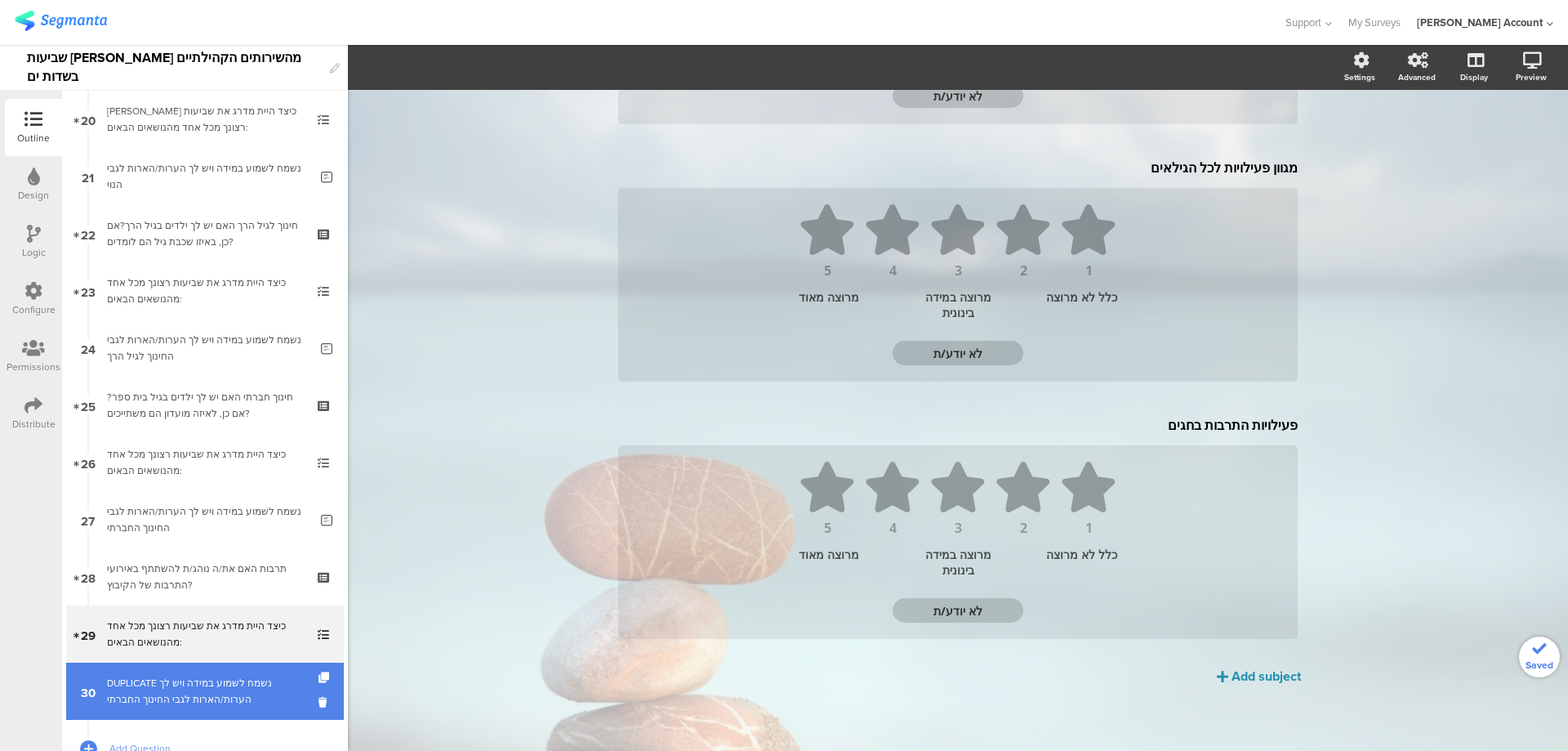
click at [194, 687] on div "DUPLICATE נשמח לשמוע במידה ויש לך הערות/הארות לגבי החינוך החברתי" at bounding box center [208, 692] width 202 height 33
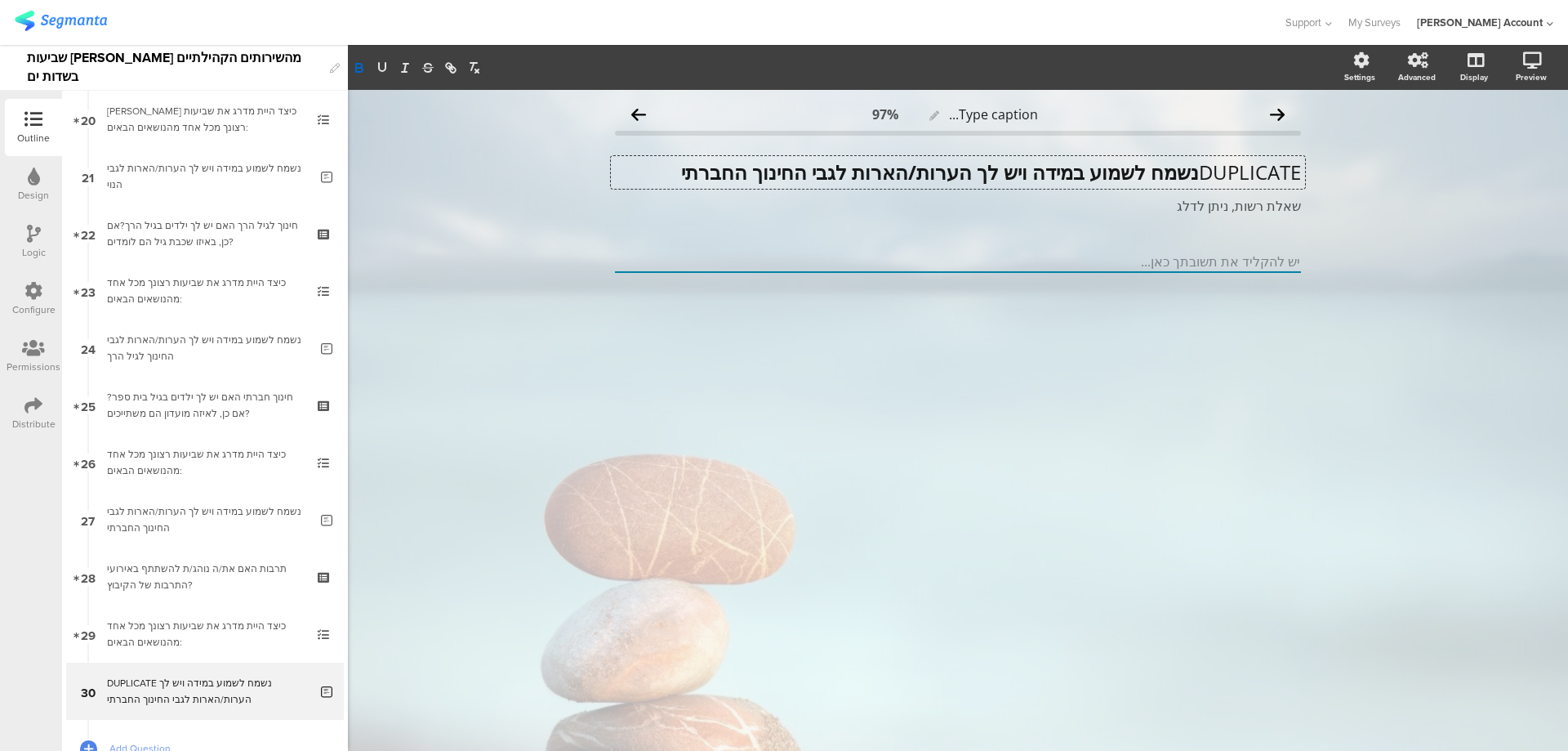
drag, startPoint x: 782, startPoint y: 173, endPoint x: 627, endPoint y: 174, distance: 155.0
click at [627, 174] on div "DUPLICATE נשמח לשמוע במידה ויש לך הערות/הארות לגבי החינוך החברתי DUPLICATE נשמח…" at bounding box center [958, 172] width 695 height 33
drag, startPoint x: 647, startPoint y: 172, endPoint x: 777, endPoint y: 170, distance: 130.0
click at [777, 170] on p "DUPLICATE נשמח לשמוע במידה ויש לך הערות/הארות לגבי החינוך החברתי" at bounding box center [957, 172] width 686 height 25
click at [1195, 173] on p "DUPLICATE נשמח לשמוע במידה ויש לך הערות/הארות לגבי פעילויות התרבות" at bounding box center [957, 172] width 686 height 25
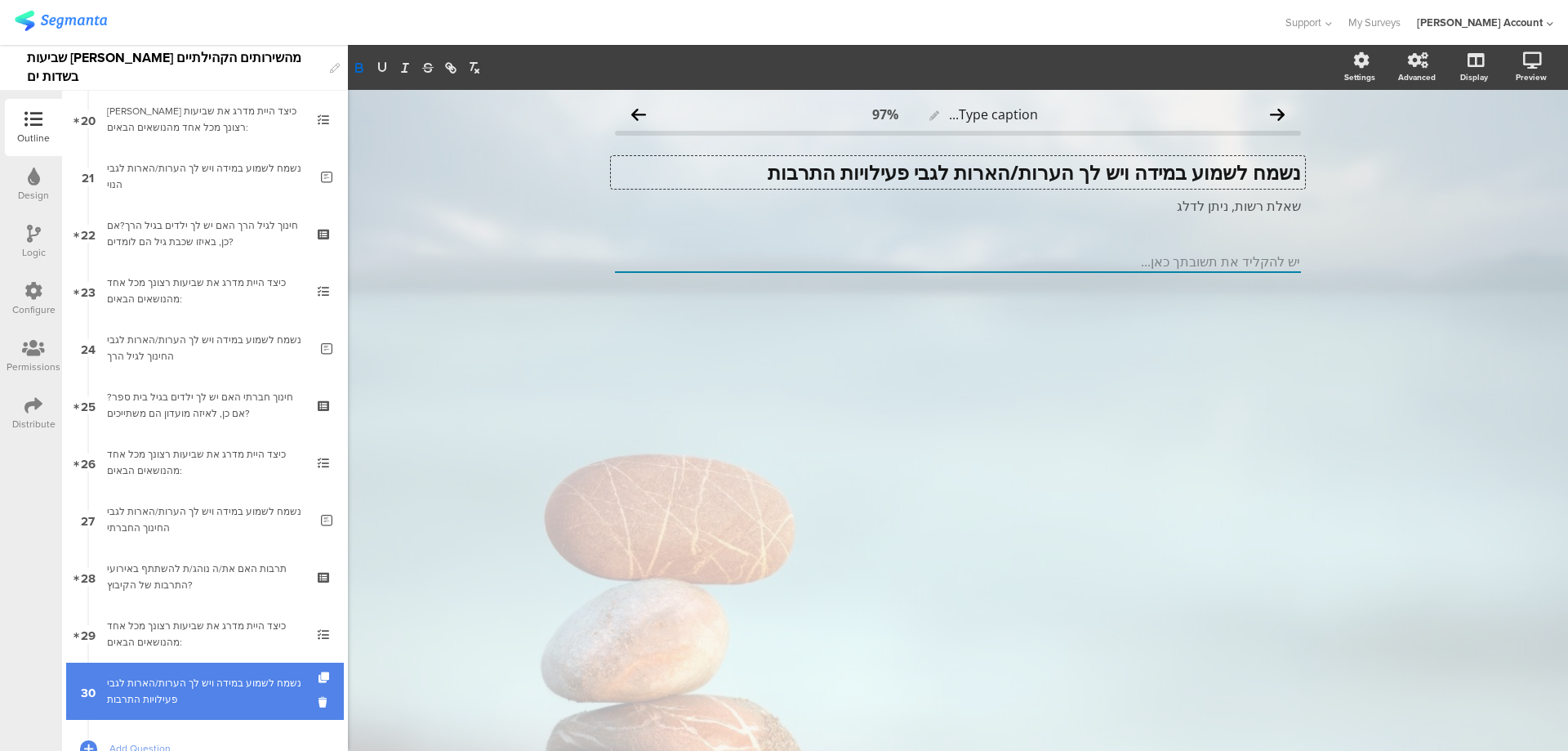
scroll to position [1262, 0]
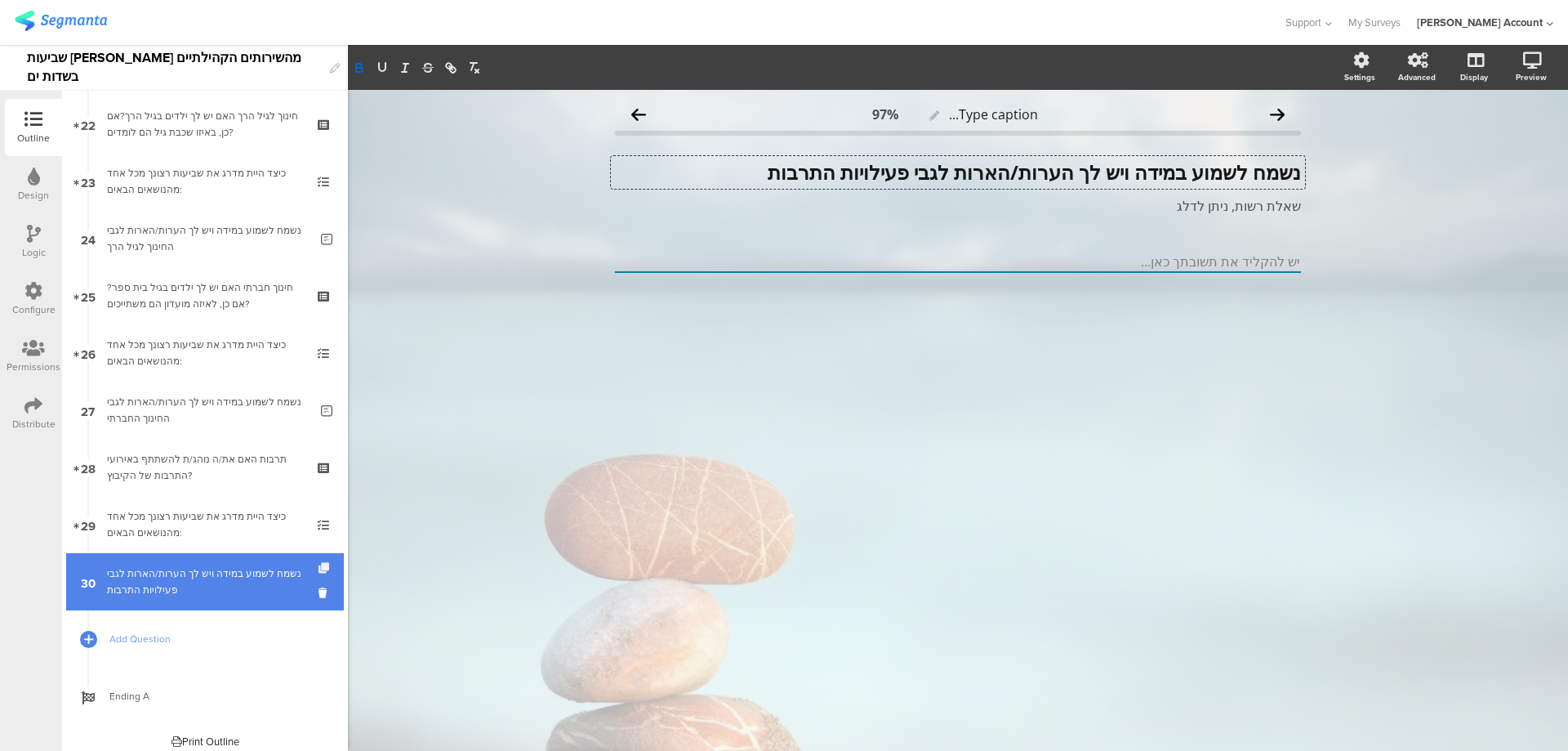
click at [319, 569] on icon at bounding box center [325, 568] width 14 height 11
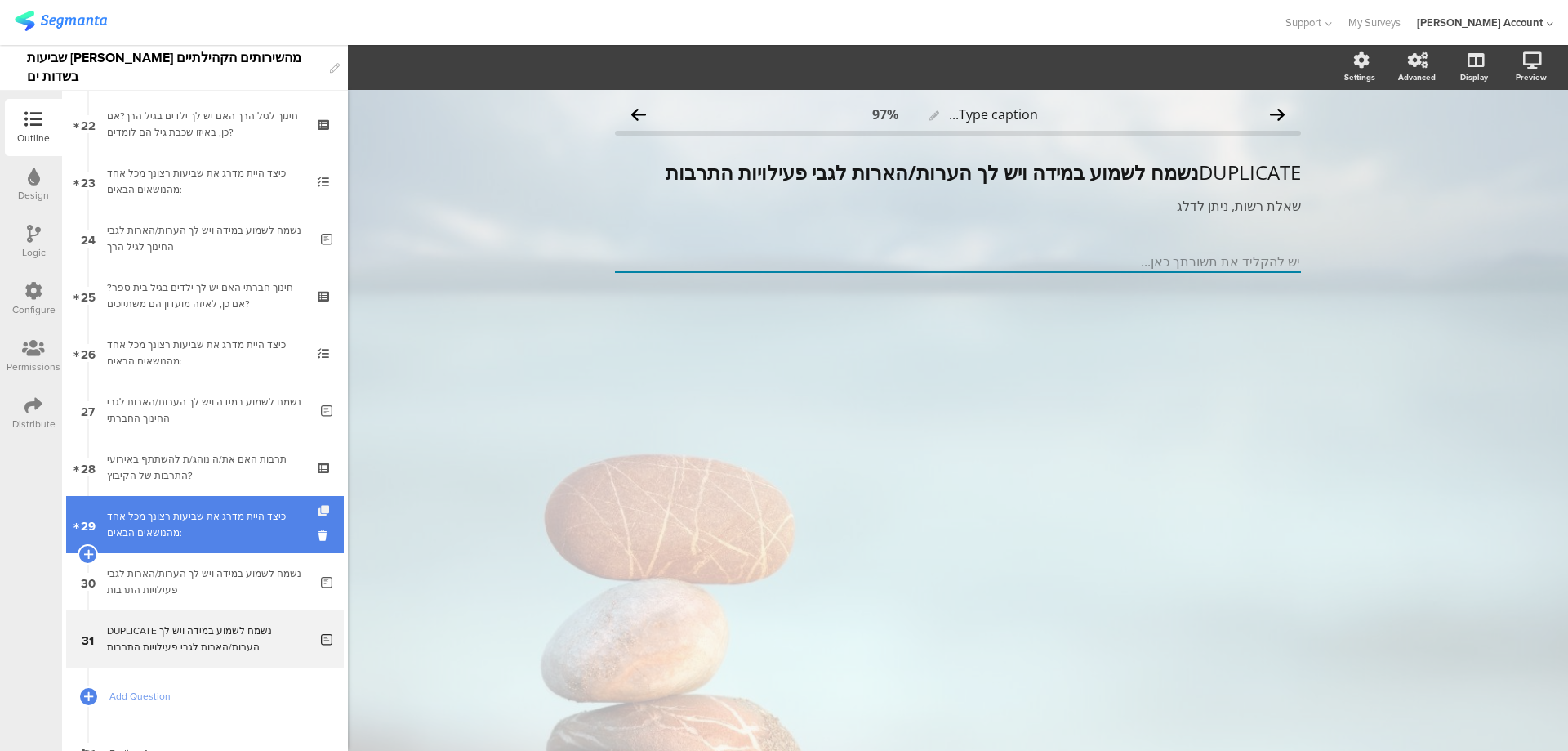
click at [319, 510] on icon at bounding box center [325, 511] width 14 height 11
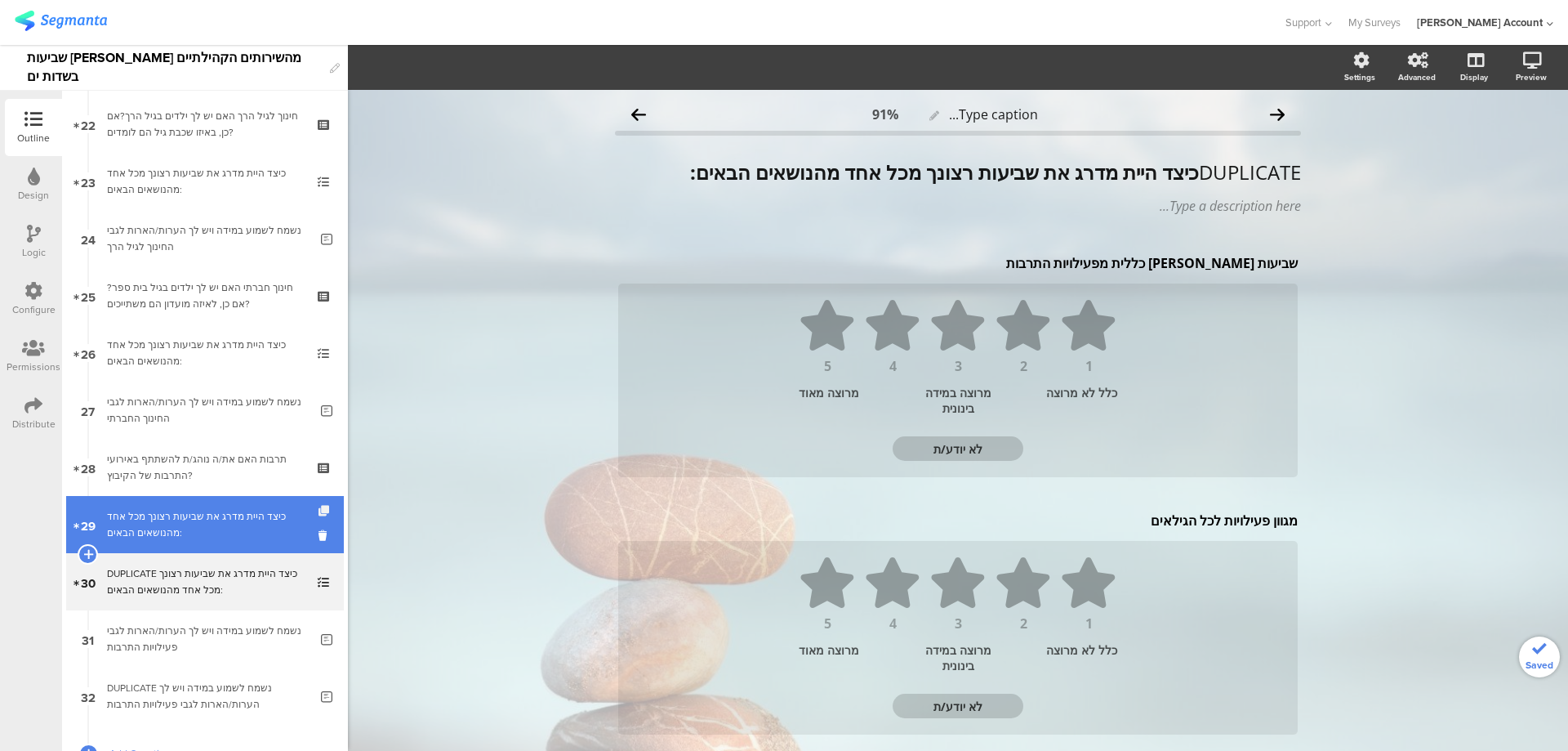
scroll to position [1370, 0]
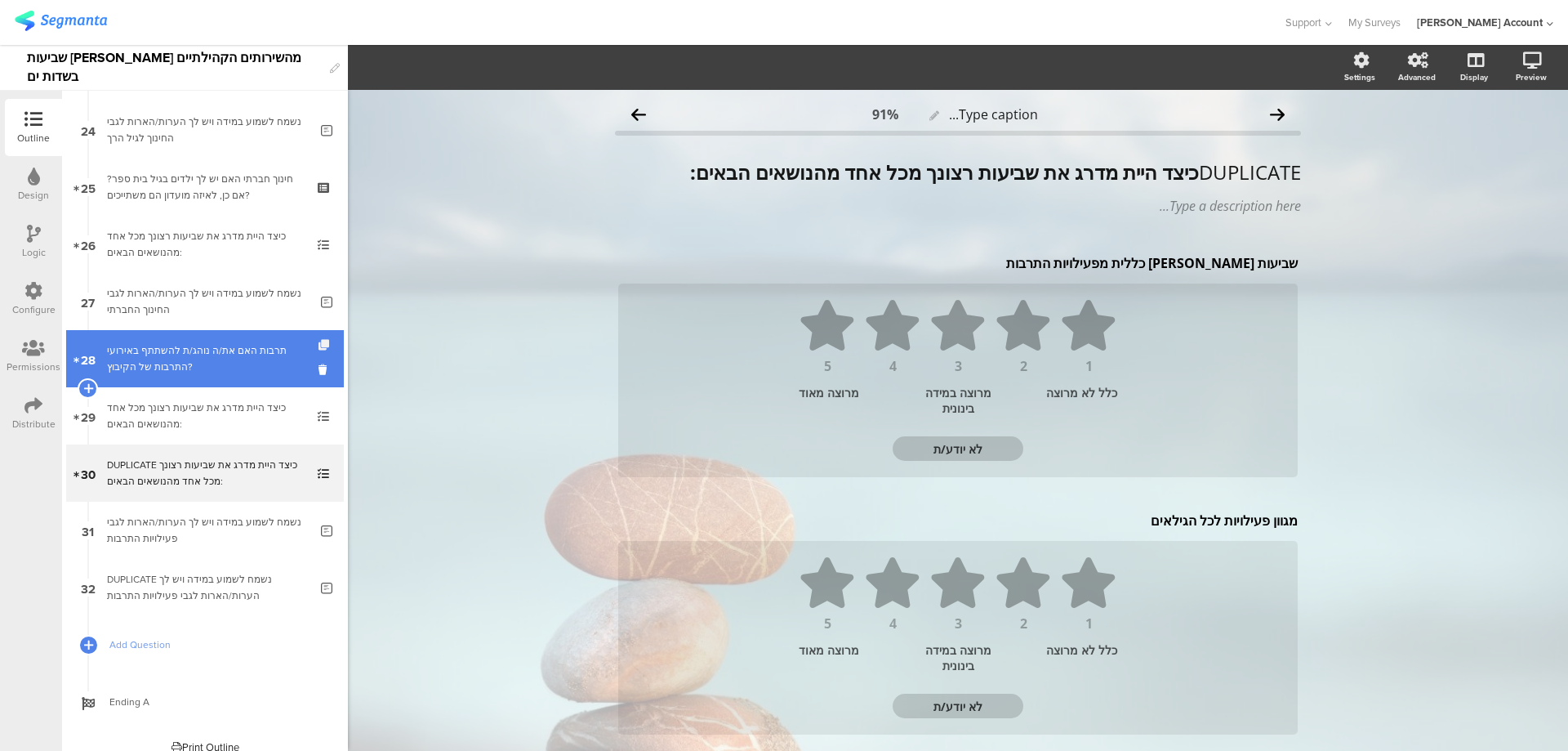
click at [319, 340] on icon at bounding box center [325, 345] width 14 height 11
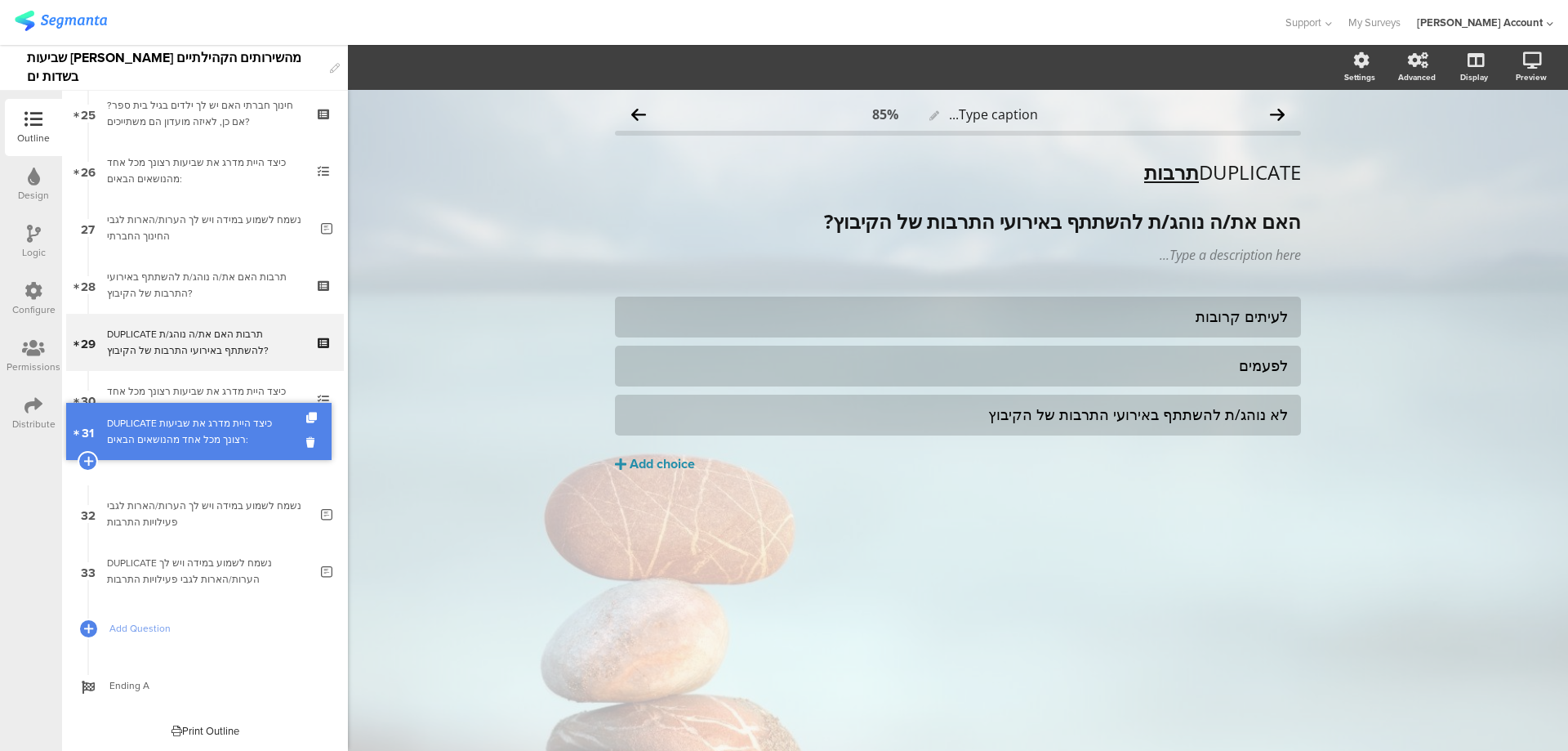
scroll to position [1387, 0]
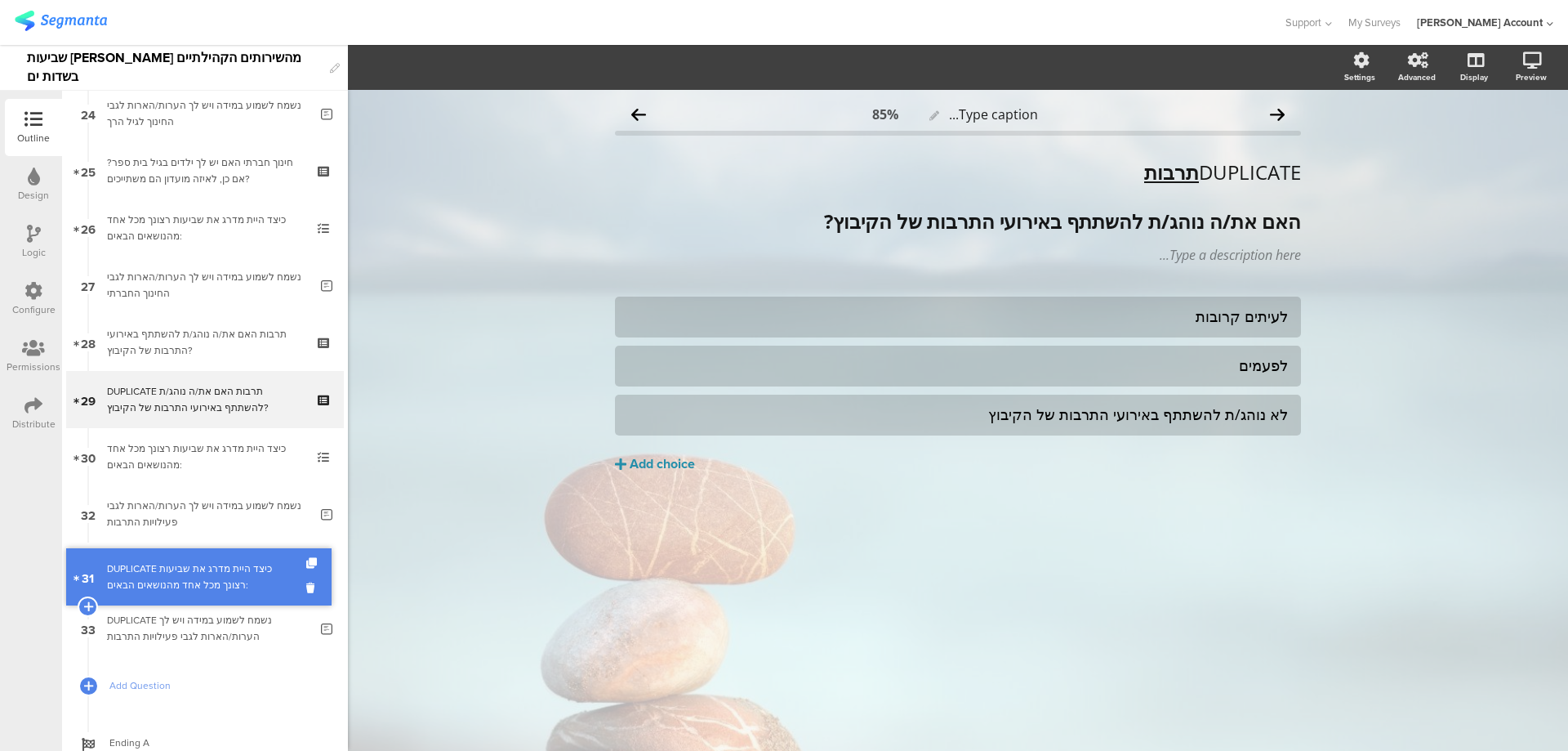
drag, startPoint x: 276, startPoint y: 455, endPoint x: 268, endPoint y: 575, distance: 120.3
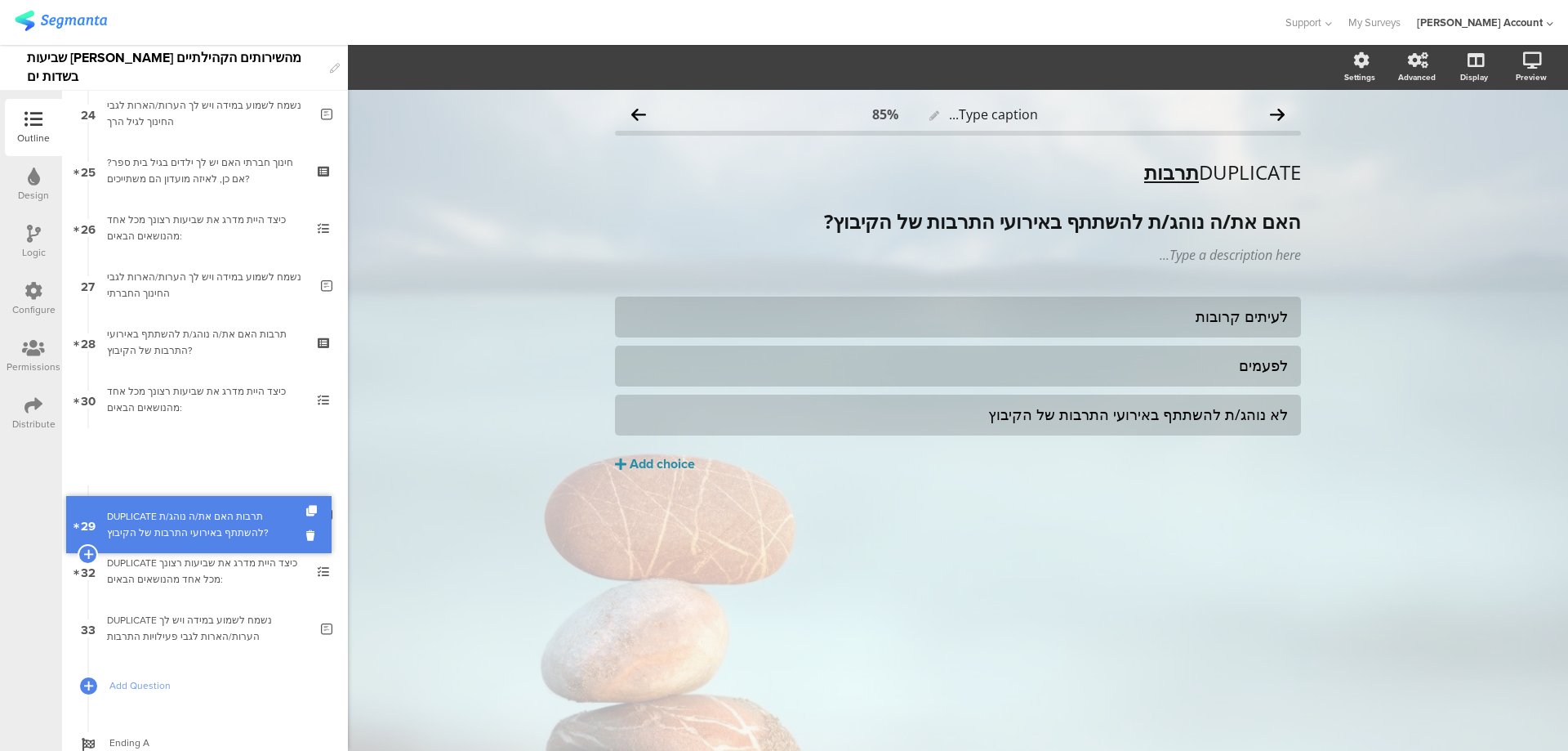
drag, startPoint x: 250, startPoint y: 382, endPoint x: 256, endPoint y: 507, distance: 125.1
drag, startPoint x: 253, startPoint y: 435, endPoint x: 255, endPoint y: 508, distance: 73.0
drag, startPoint x: 260, startPoint y: 459, endPoint x: 263, endPoint y: 527, distance: 68.1
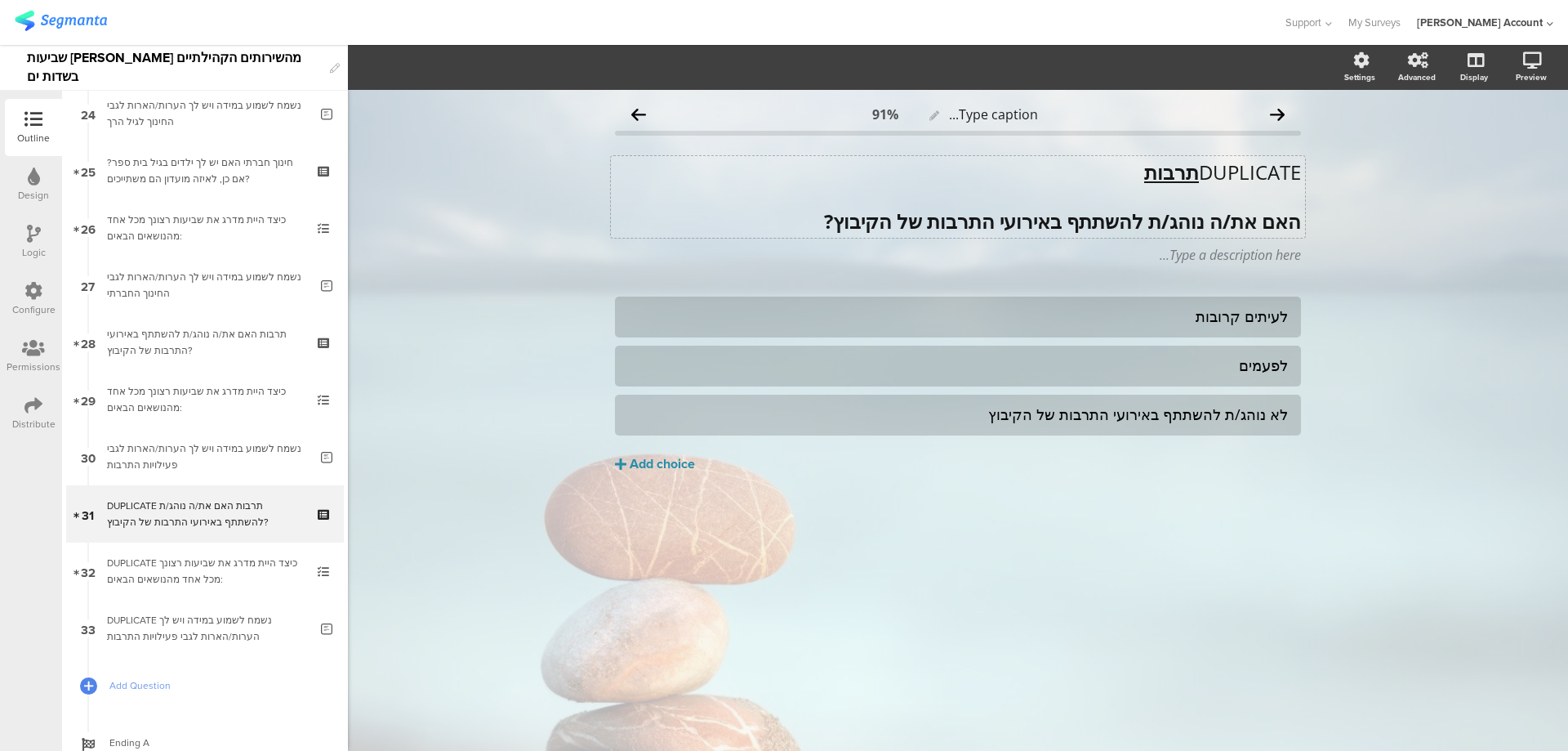
click at [1150, 171] on div "DUPLICATE תרבות האם את/ה נוהג/ת להשתתף באירועי התרבות של הקיבוץ? DUPLICATE תרבו…" at bounding box center [958, 196] width 695 height 82
click at [1150, 171] on u "תרבות" at bounding box center [1172, 171] width 54 height 27
click at [1275, 170] on p "כלבו" at bounding box center [957, 172] width 686 height 25
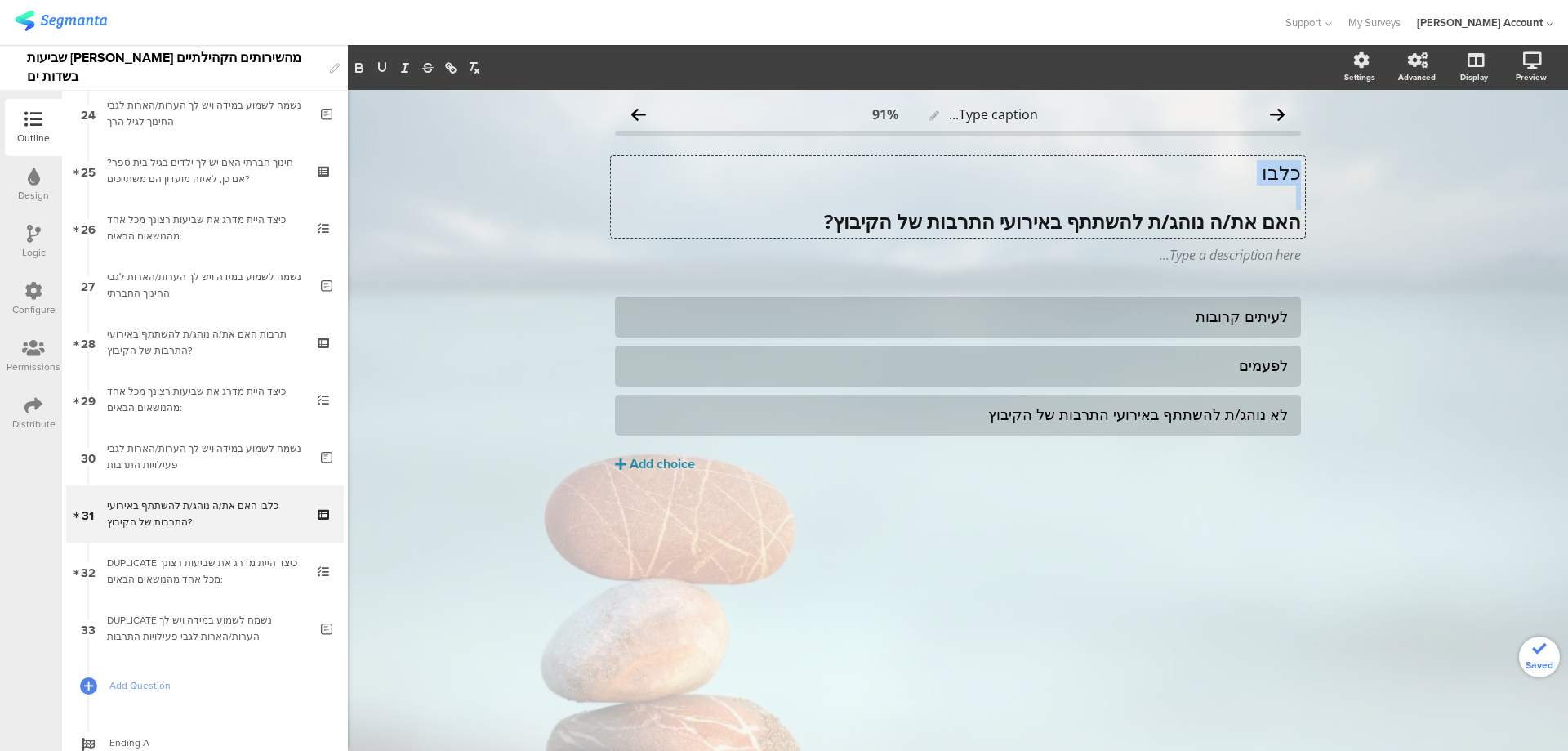
click at [1275, 170] on p "כלבו" at bounding box center [957, 172] width 686 height 25
click at [362, 66] on icon "button" at bounding box center [358, 65] width 6 height 4
click at [379, 63] on icon "button" at bounding box center [382, 67] width 7 height 8
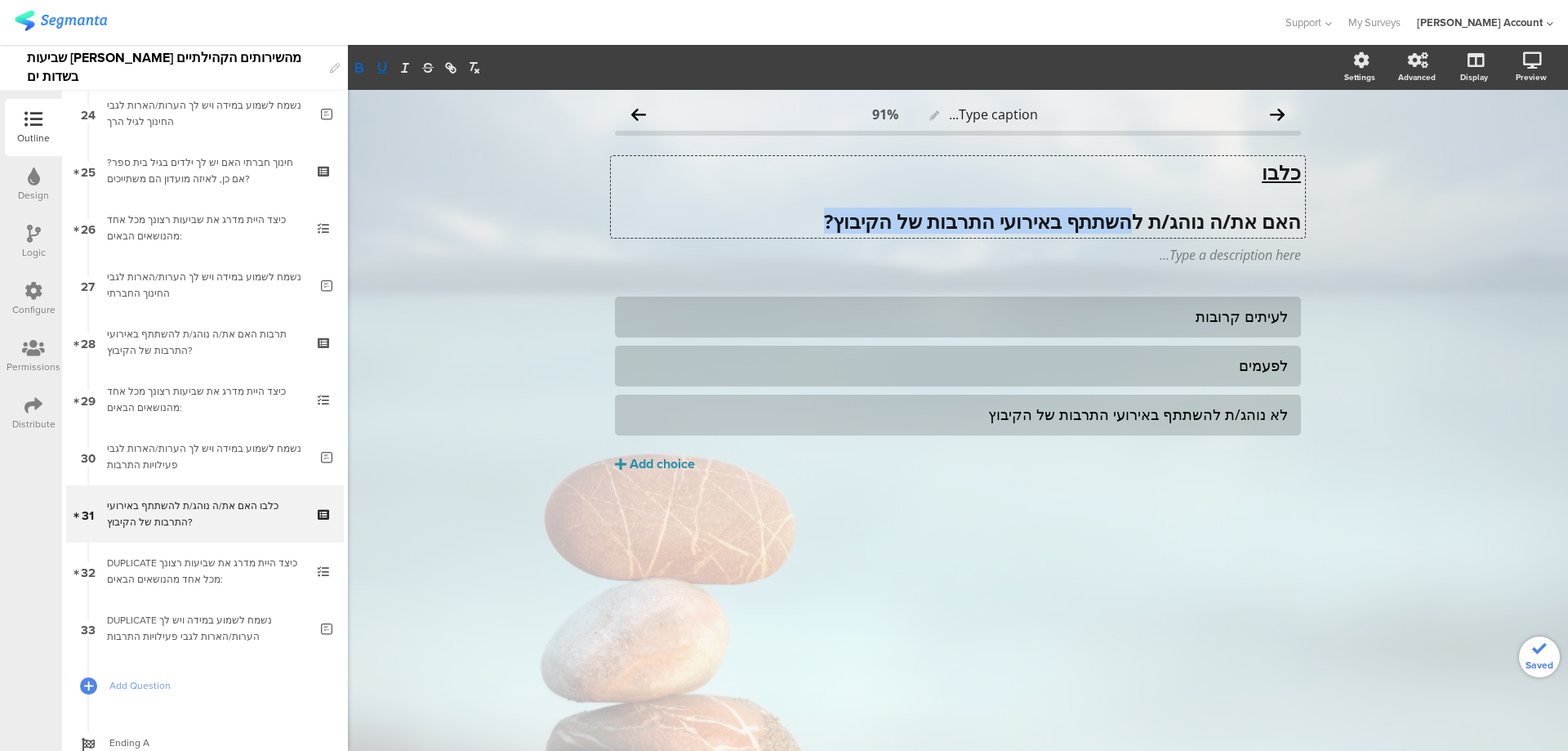
drag, startPoint x: 1128, startPoint y: 223, endPoint x: 790, endPoint y: 221, distance: 338.0
click at [790, 221] on p "האם את/ה נוהג/ת להשתתף באירועי התרבות של הקיבוץ?" at bounding box center [957, 222] width 686 height 25
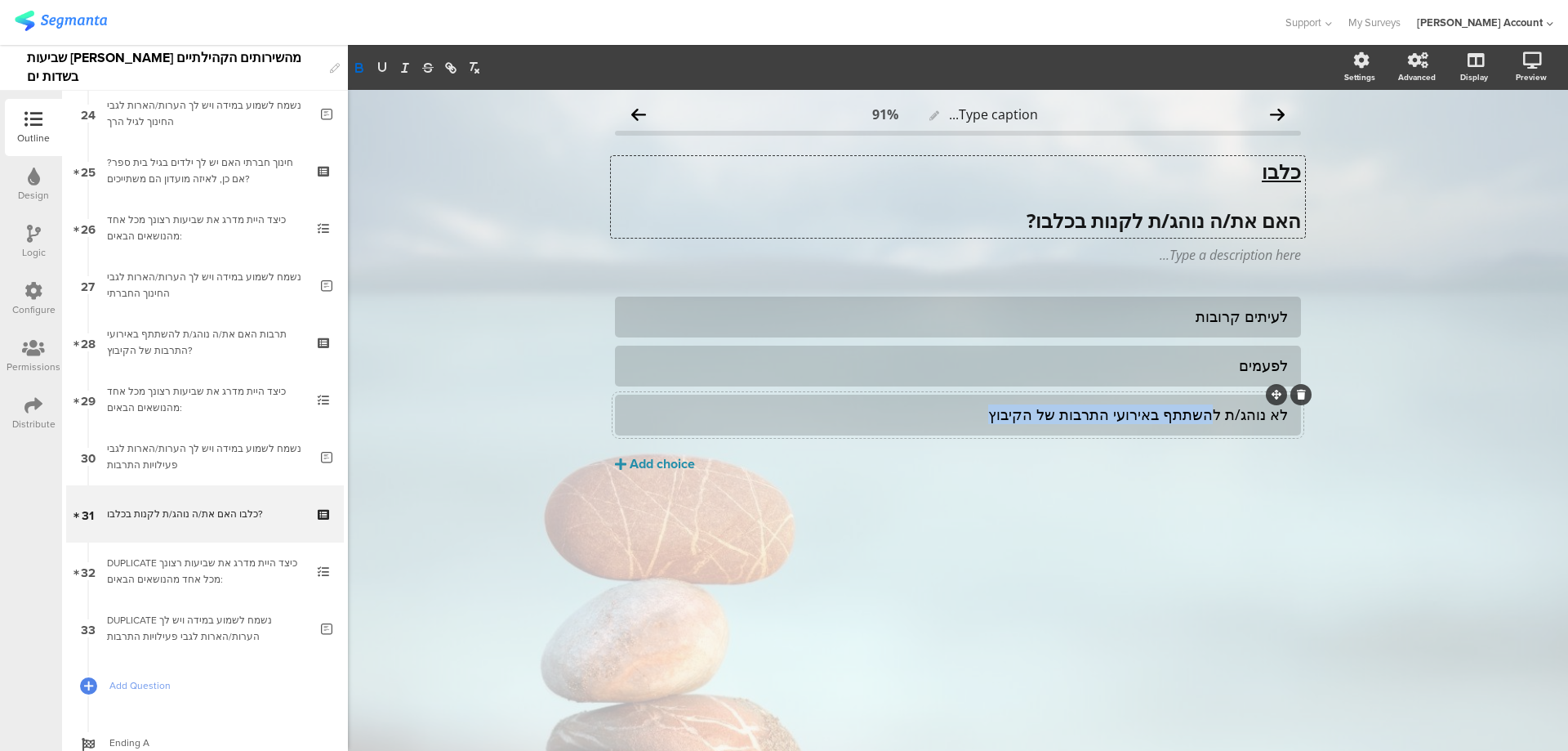
drag, startPoint x: 992, startPoint y: 426, endPoint x: 1218, endPoint y: 425, distance: 226.0
click at [1218, 425] on div "לא נוהג/ת להשתתף באירועי התרבות של הקיבוץ" at bounding box center [957, 415] width 660 height 27
click at [1178, 492] on div "לעיתים קרובות לפעמים לא נוהג/ת לקנות בכלבו Add choice" at bounding box center [957, 419] width 686 height 245
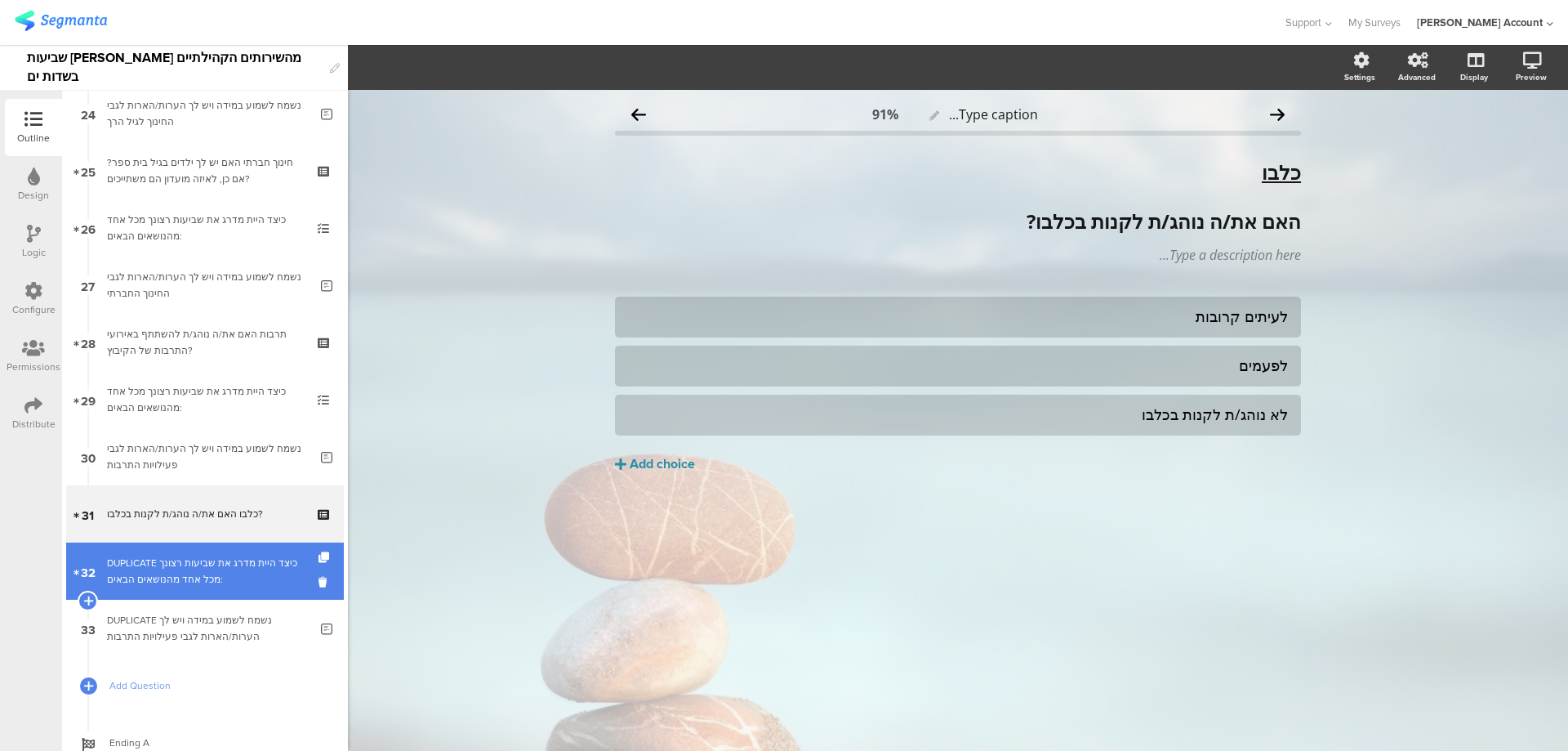
click at [224, 571] on div "DUPLICATE כיצד היית מדרג את שביעות רצונך מכל אחד מהנושאים הבאים:" at bounding box center [204, 571] width 195 height 33
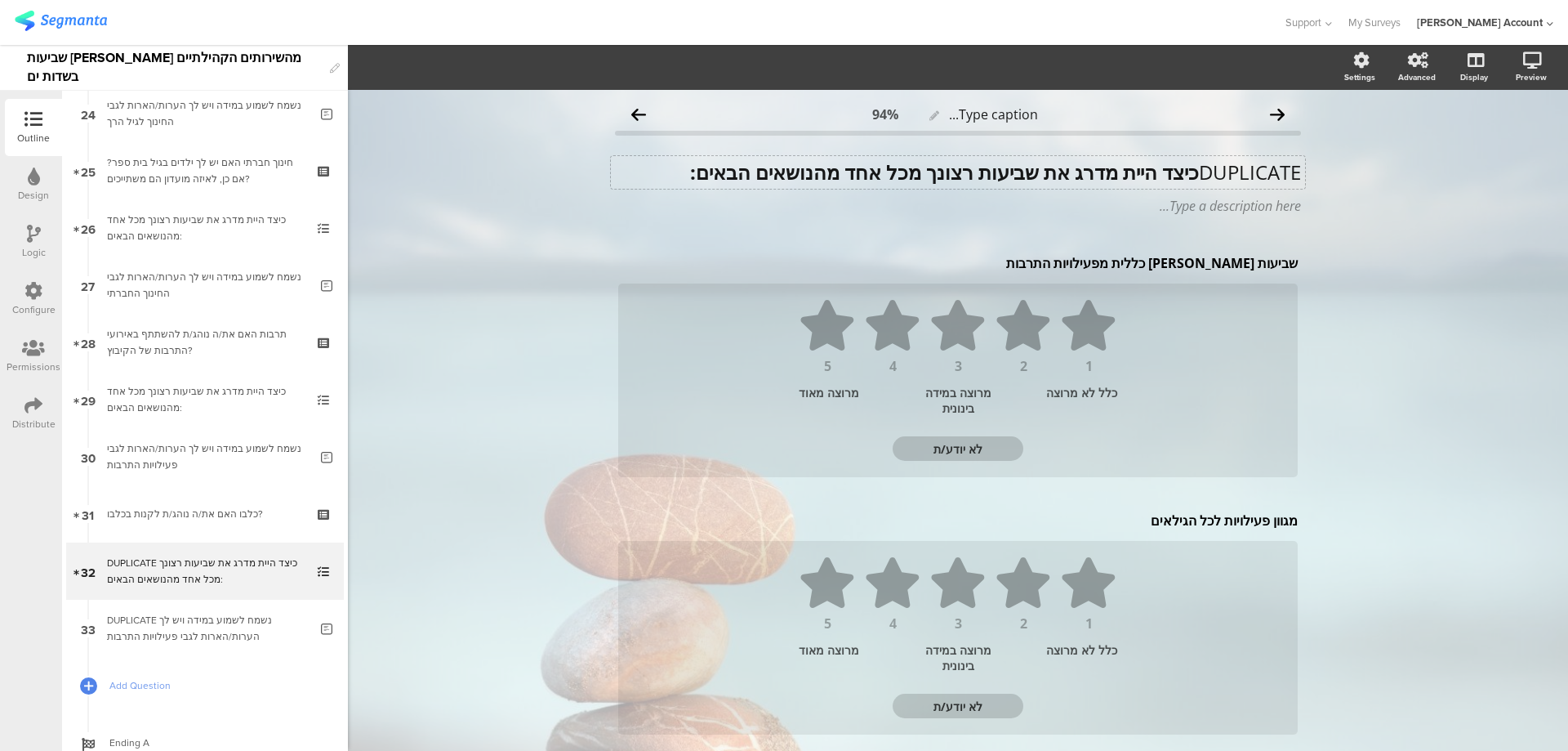
click at [1186, 171] on strong "כיצד היית מדרג את שביעות רצונך מכל אחד מהנושאים הבאים:" at bounding box center [945, 171] width 509 height 27
drag, startPoint x: 1176, startPoint y: 263, endPoint x: 1009, endPoint y: 266, distance: 167.0
click at [1009, 266] on div "שביעות רצון כללית מפעילויות התרבות שביעות רצון כללית מפעילויות התרבות שביעות רצ…" at bounding box center [957, 263] width 688 height 26
drag, startPoint x: 1074, startPoint y: 264, endPoint x: 1176, endPoint y: 263, distance: 102.0
click at [1176, 263] on p "שביעות רצון כללית מפעילויות התרבות" at bounding box center [957, 263] width 680 height 18
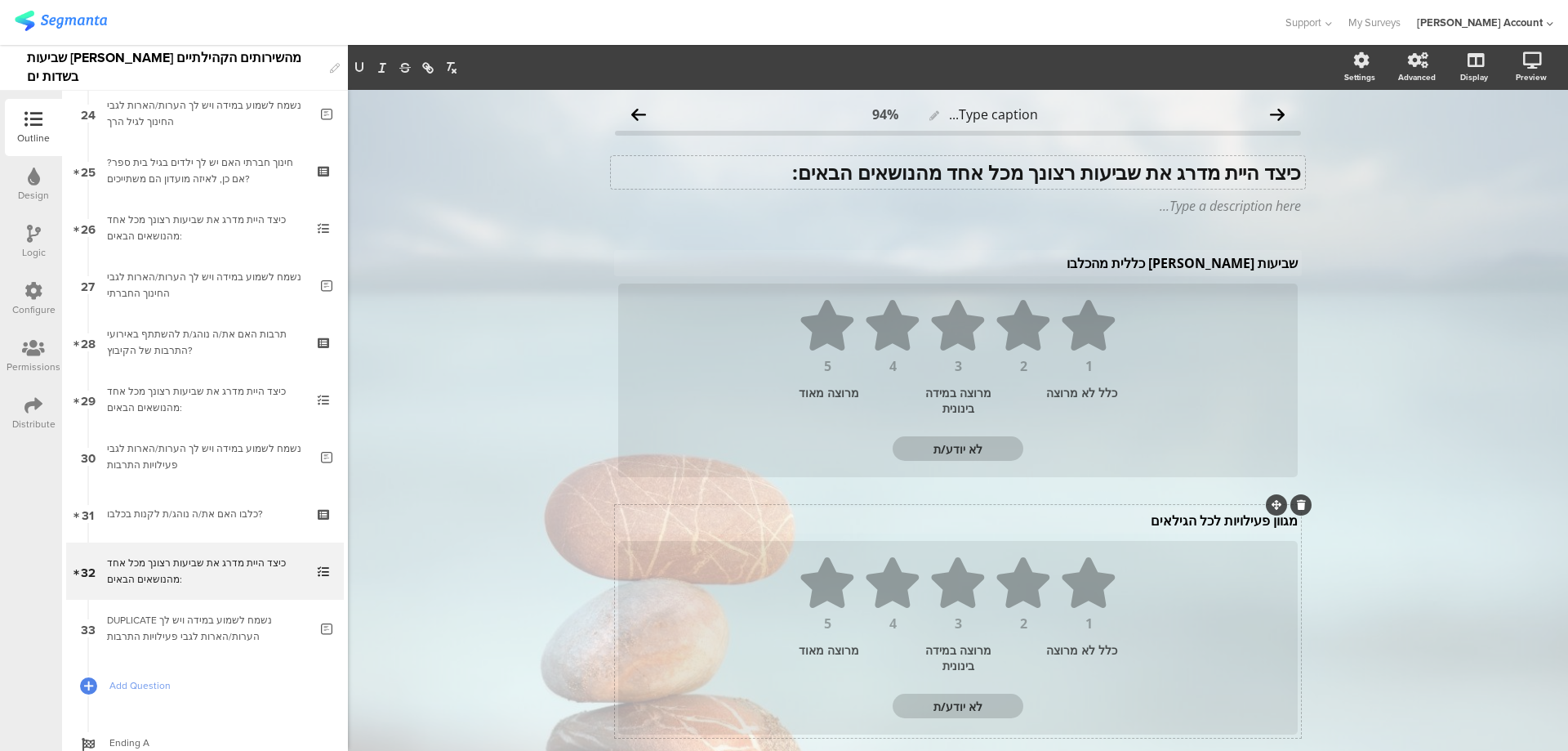
click at [1222, 523] on div "מגוון פעילויות לכל הגילאים מגוון פעילויות לכל הגילאים מגוון פעילויות לכל הגילאים" at bounding box center [957, 521] width 688 height 26
click at [1222, 522] on p "מגוון פעילויות לכל הגילאים" at bounding box center [957, 521] width 680 height 18
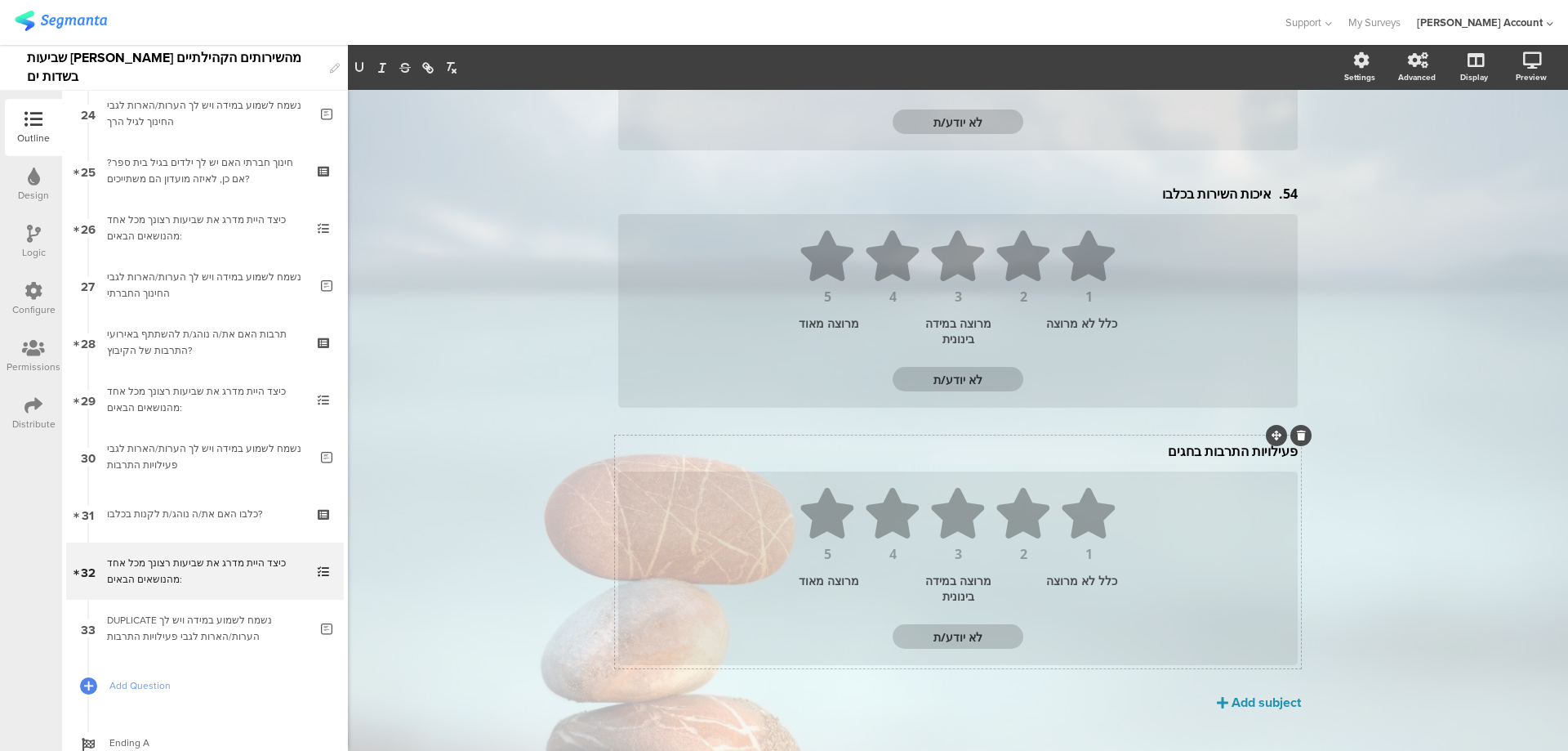
click at [1202, 452] on div "פעילויות התרבות בחגים פעילויות התרבות בחגים" at bounding box center [957, 451] width 688 height 26
click at [1202, 452] on p "פעילויות התרבות בחגים" at bounding box center [957, 454] width 680 height 18
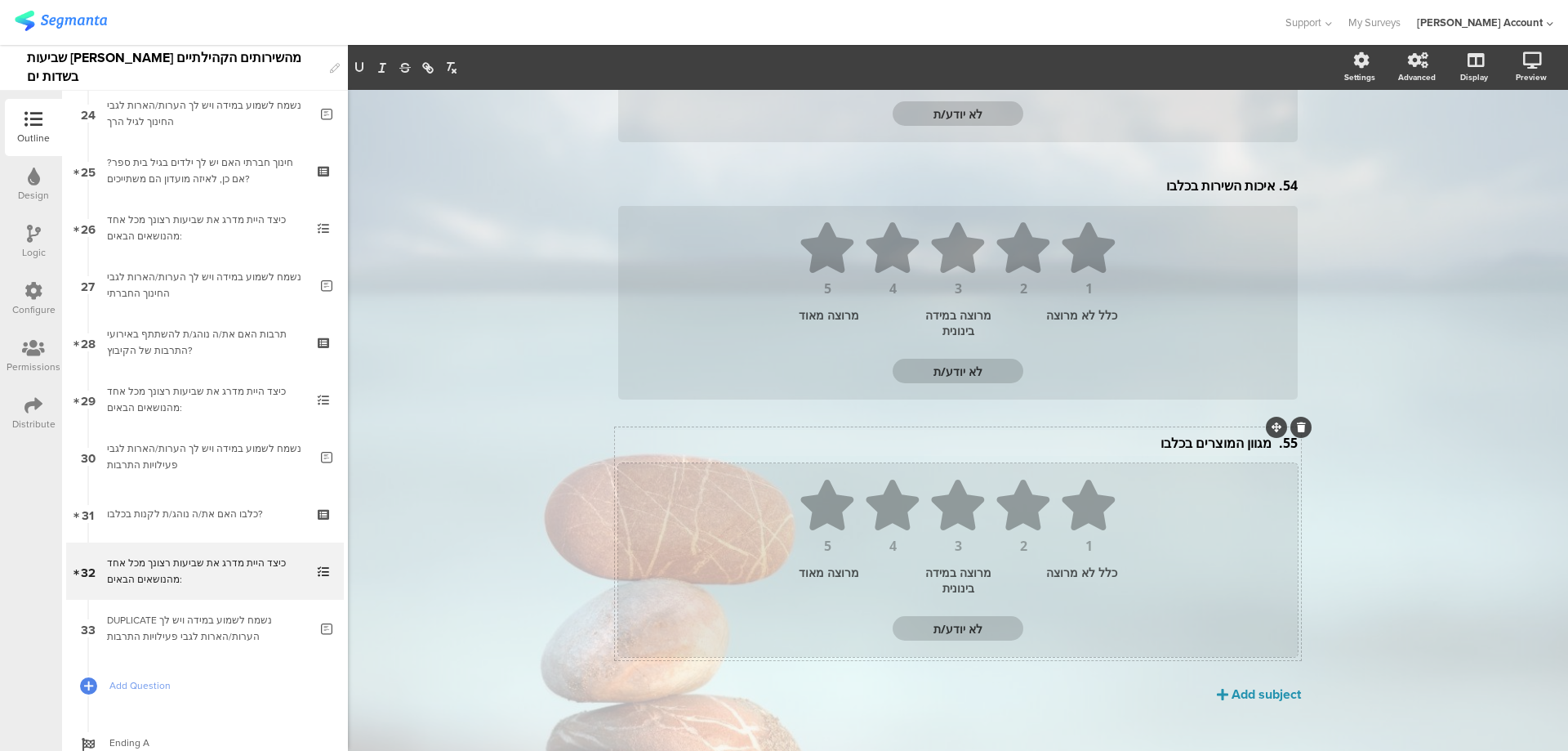
scroll to position [353, 0]
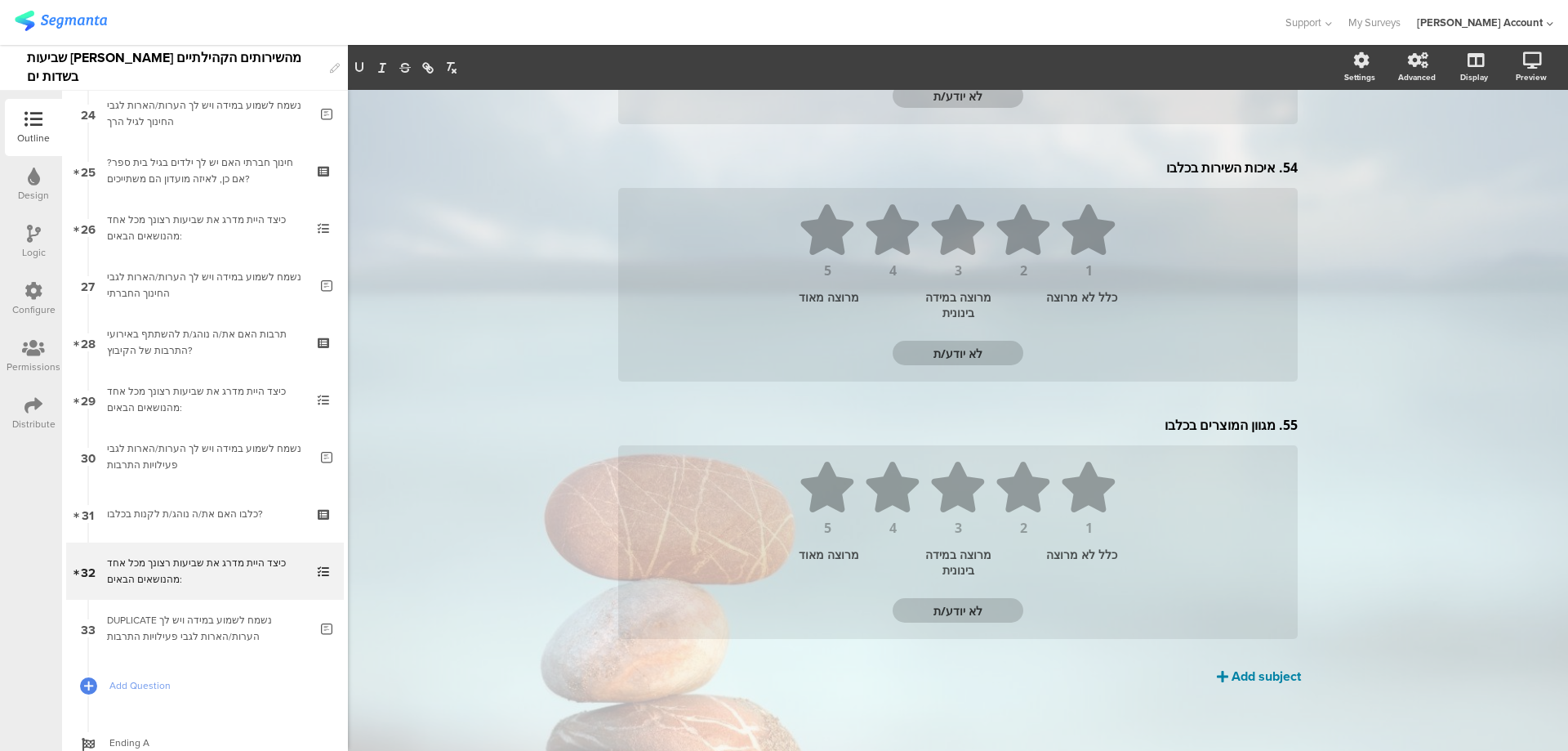
click at [1232, 677] on div "Add subject" at bounding box center [1266, 676] width 69 height 19
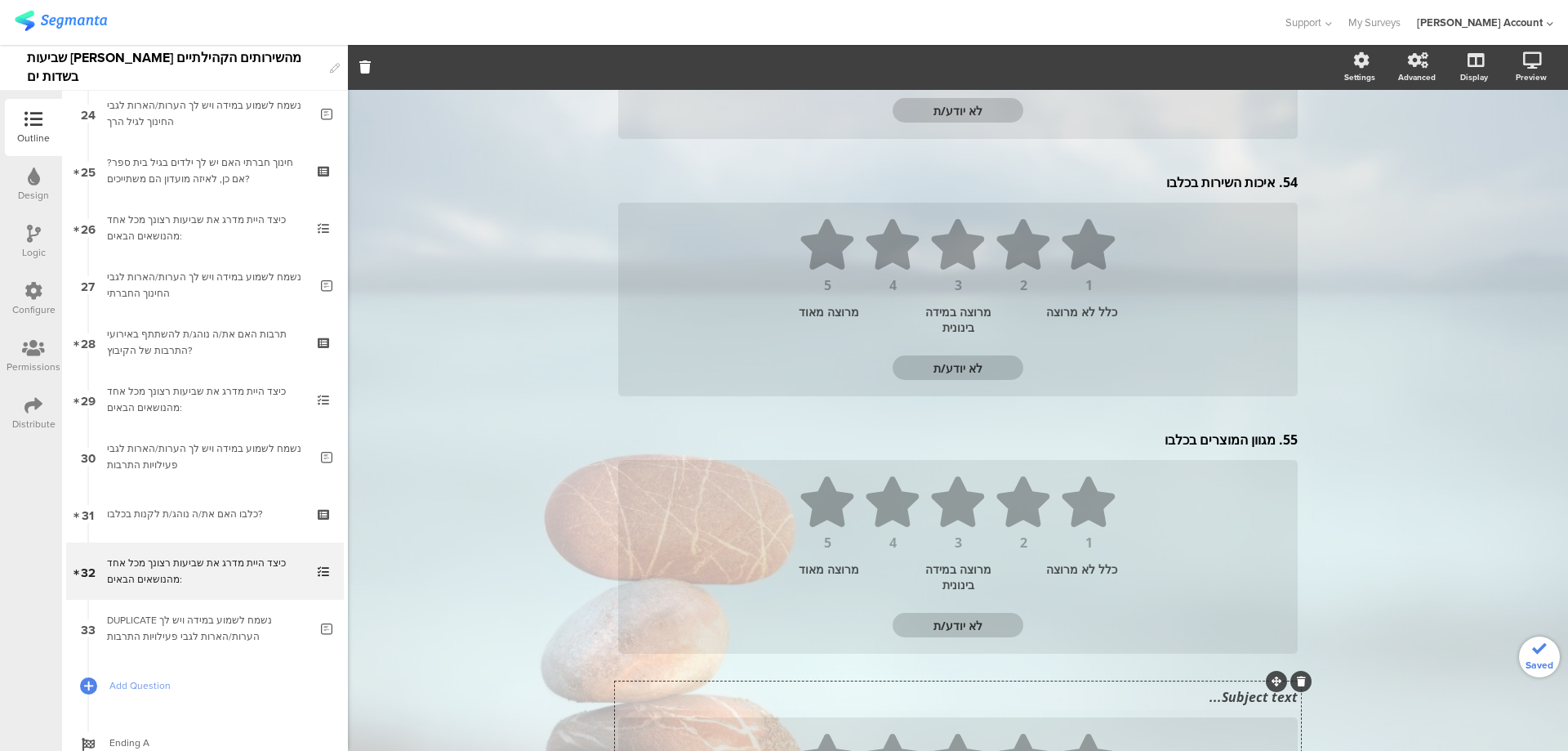
click at [1235, 695] on div "Subject text..." at bounding box center [957, 697] width 680 height 18
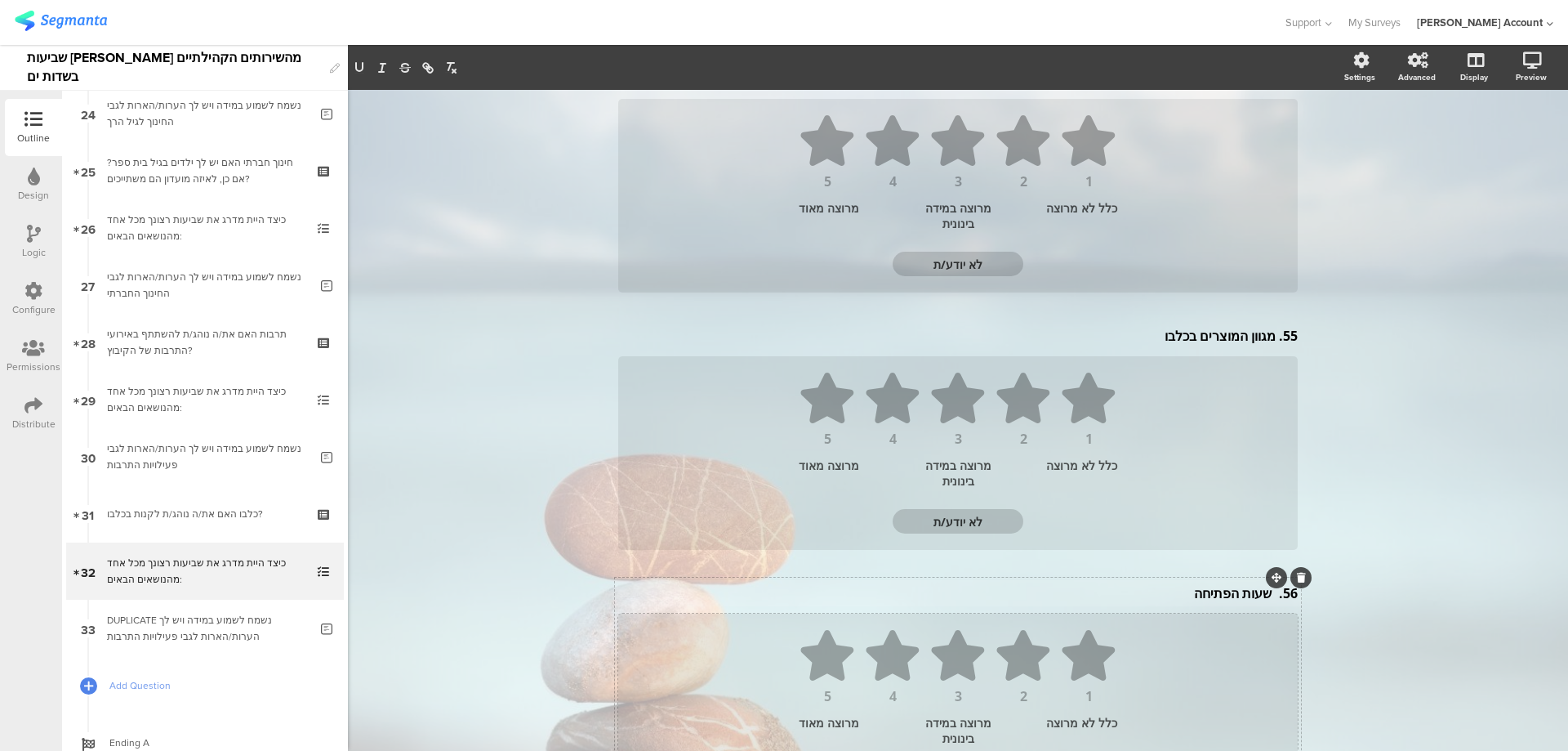
scroll to position [611, 0]
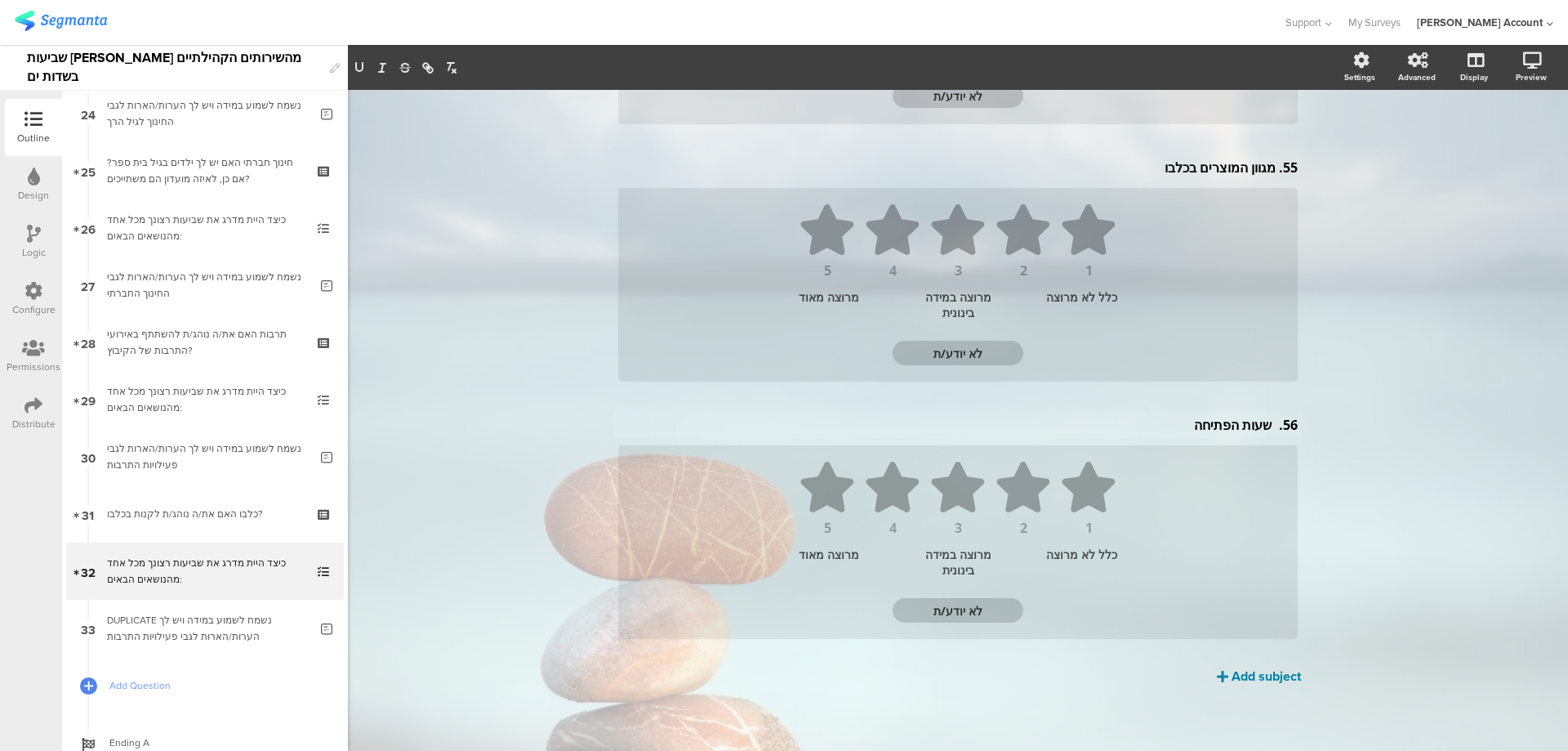
click at [1240, 677] on div "Add subject" at bounding box center [1266, 676] width 69 height 19
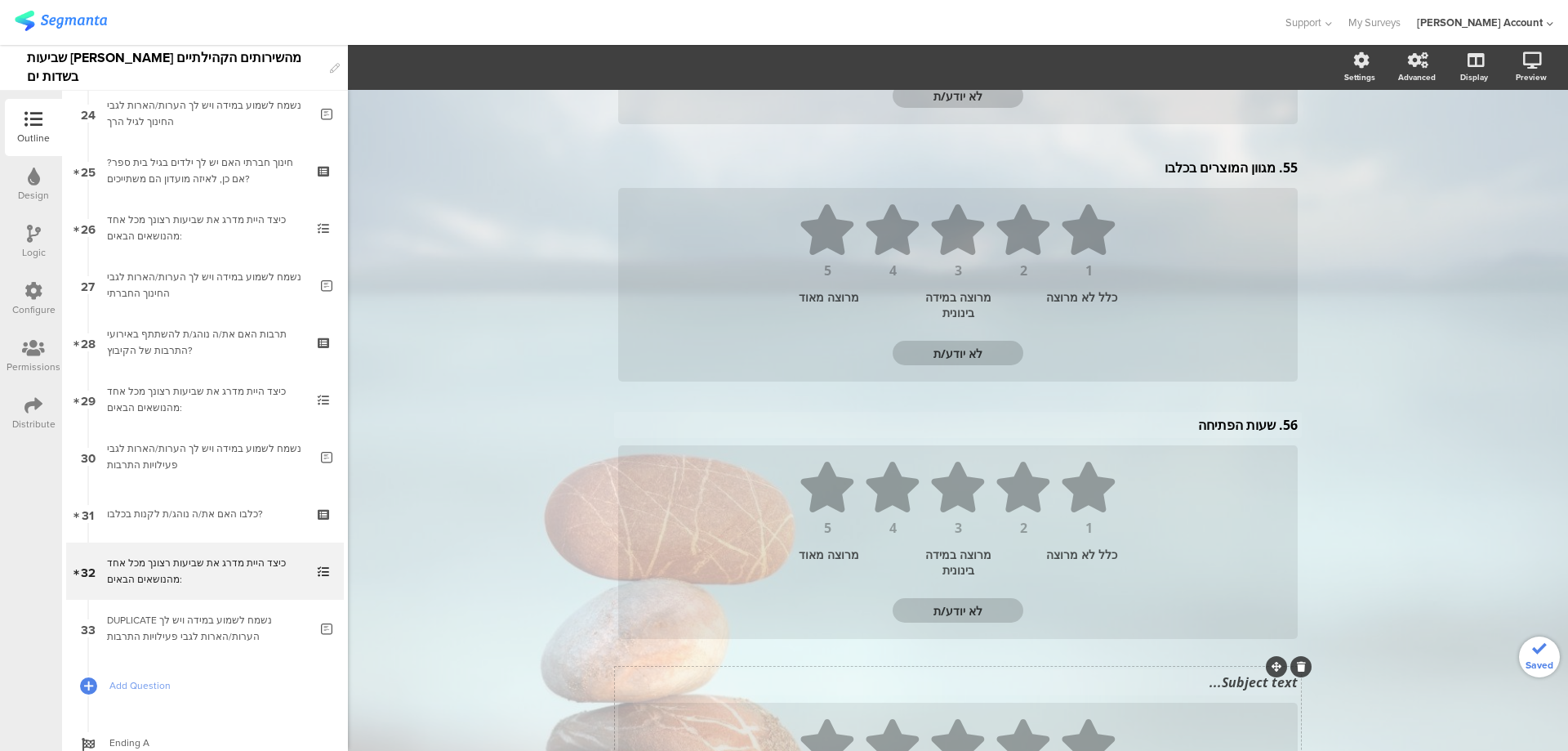
click at [1254, 684] on div "Subject text..." at bounding box center [957, 683] width 688 height 26
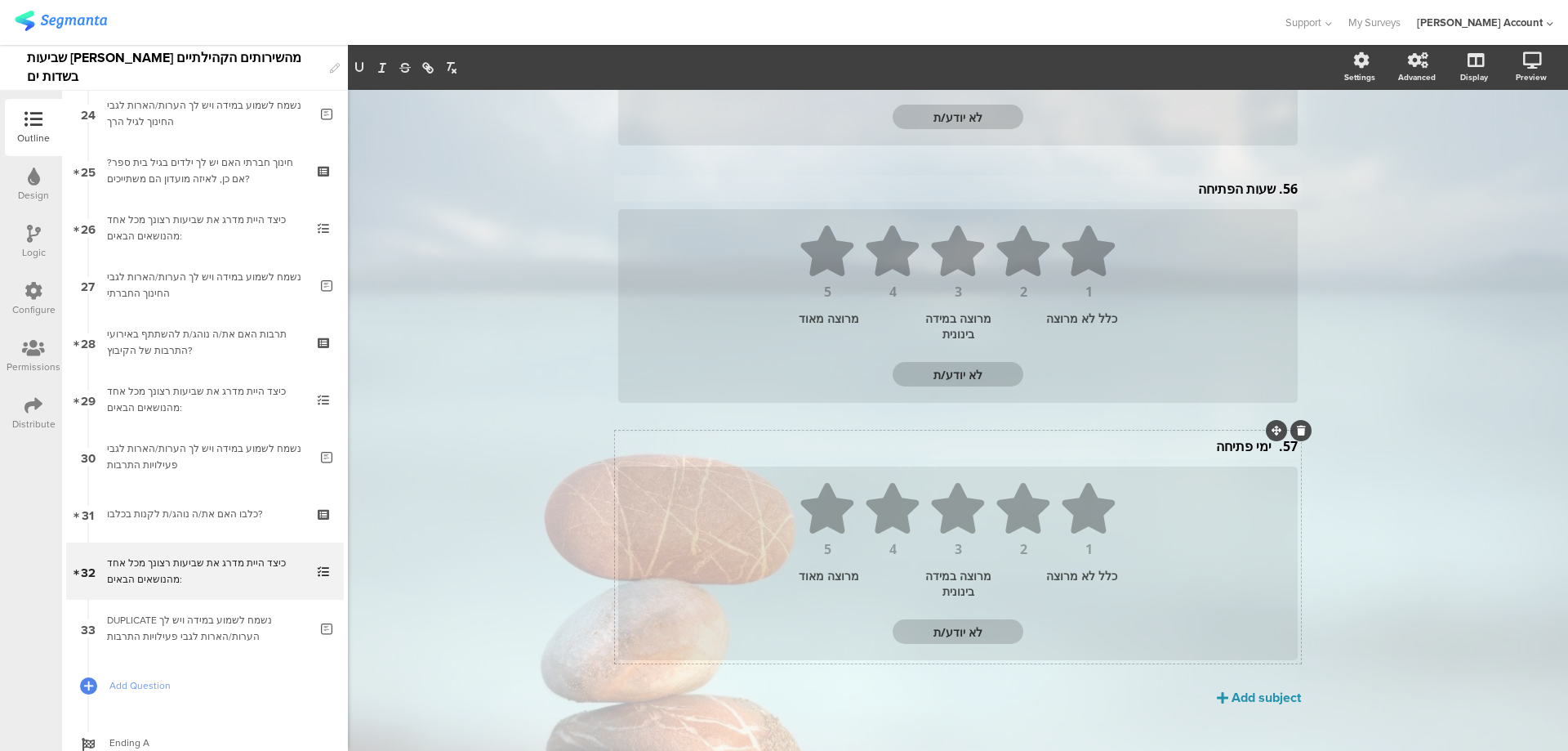
scroll to position [868, 0]
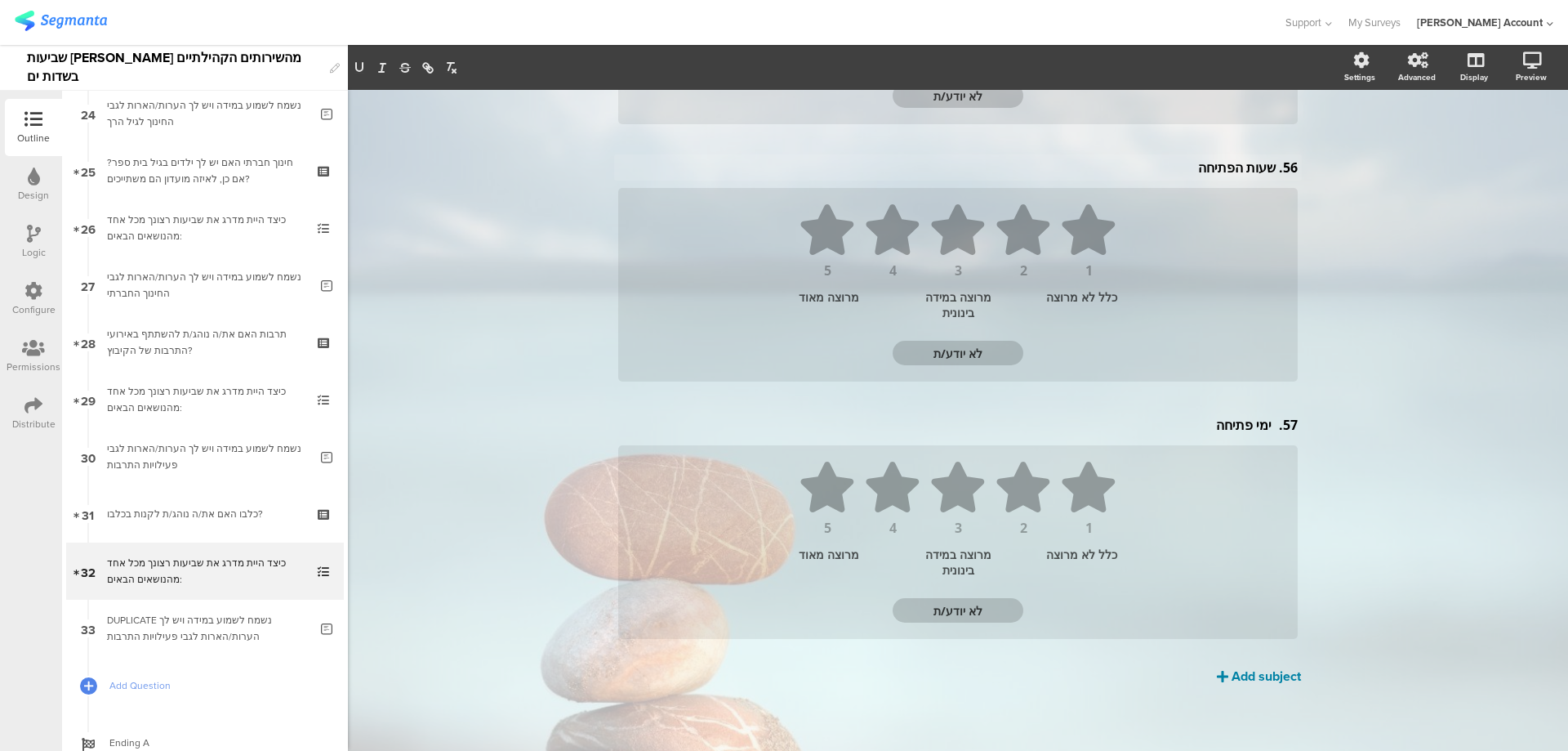
click at [1263, 666] on div "שביעות רצון כללית מהכלבו שביעות רצון כללית מהכלבו 1 2 3 4 5 כלל לא מרוצה מרוצה …" at bounding box center [957, 33] width 686 height 1306
click at [1265, 676] on div "Add subject" at bounding box center [1266, 676] width 69 height 19
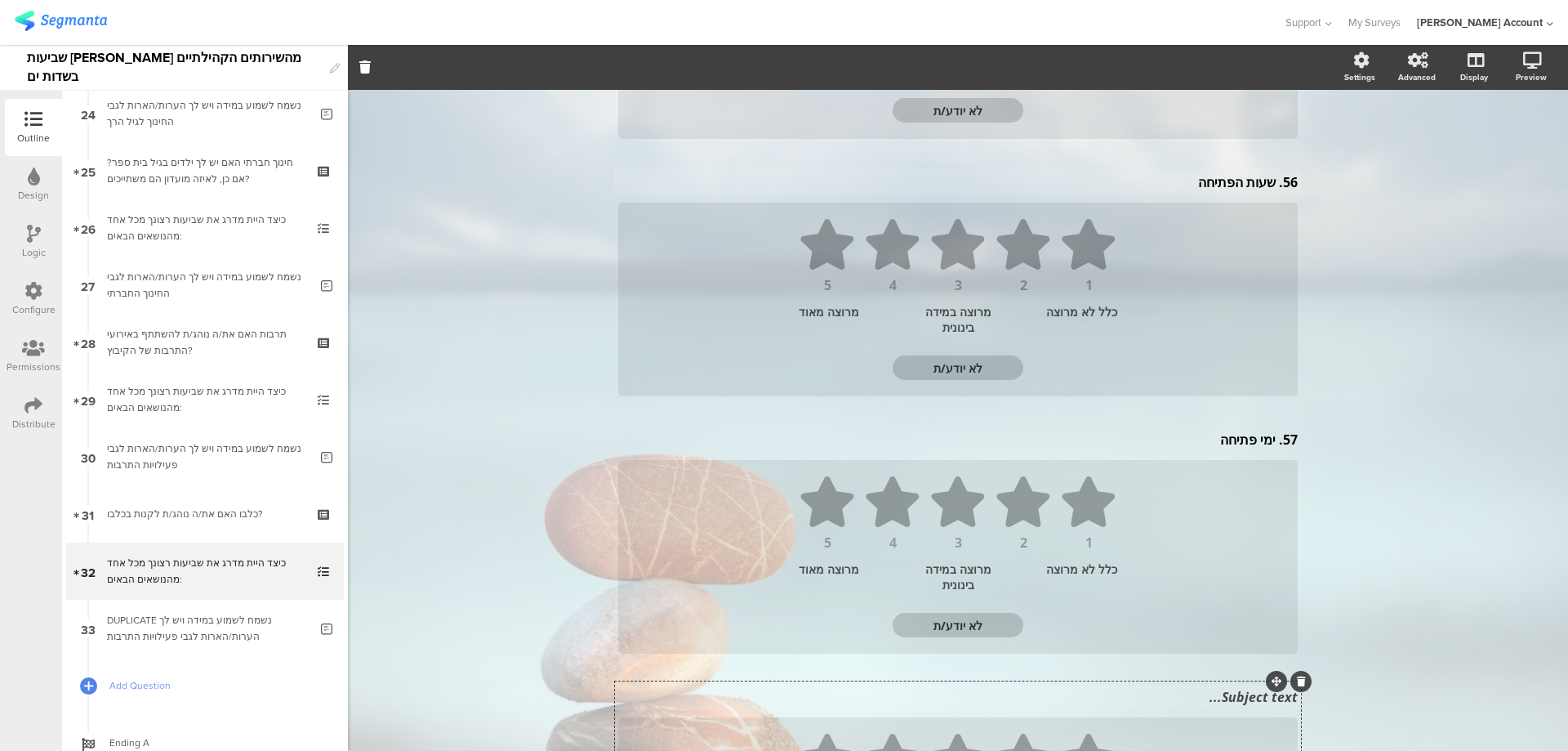
click at [1256, 705] on div "Subject text..." at bounding box center [957, 697] width 688 height 26
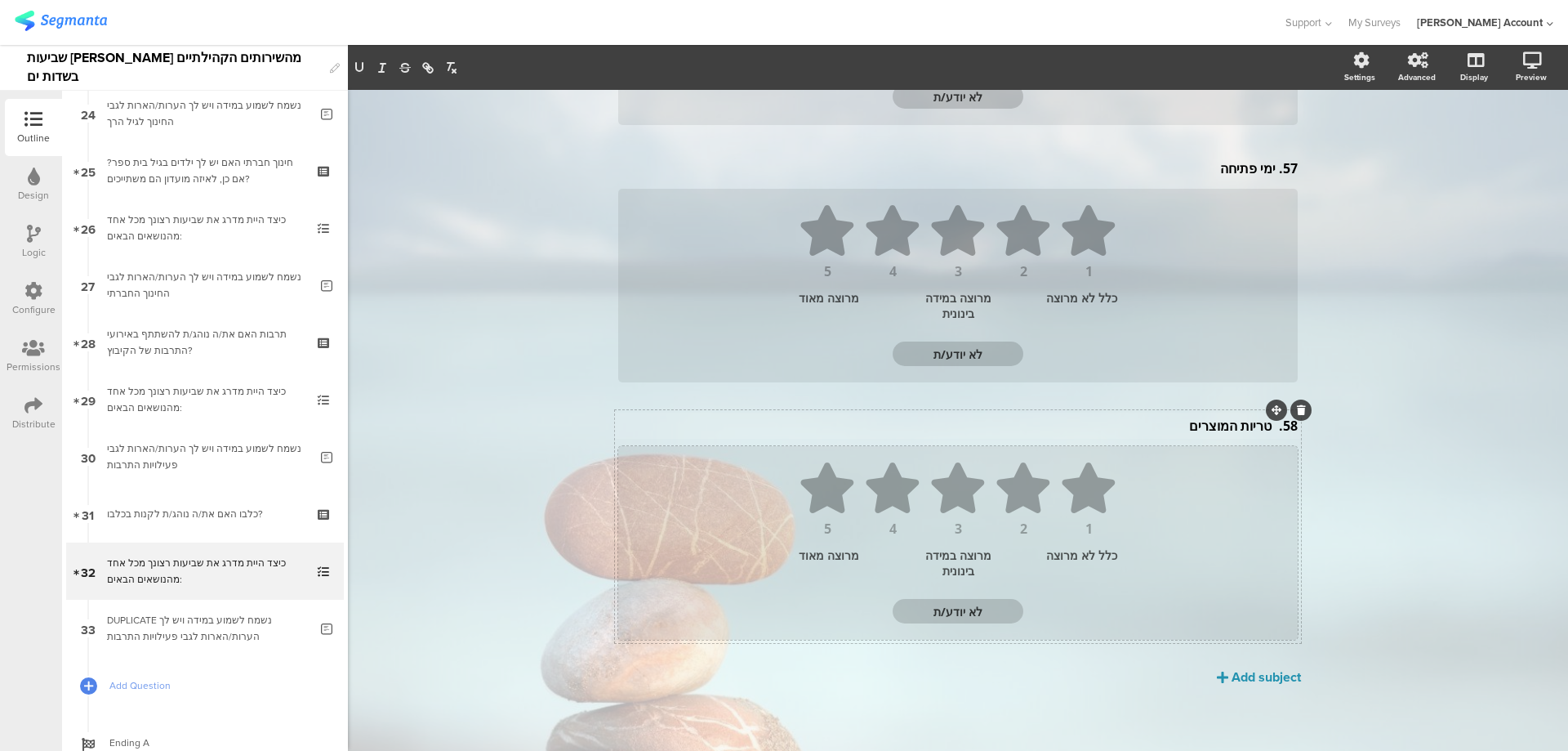
scroll to position [1125, 0]
click at [1242, 683] on div "Add subject" at bounding box center [1266, 676] width 69 height 19
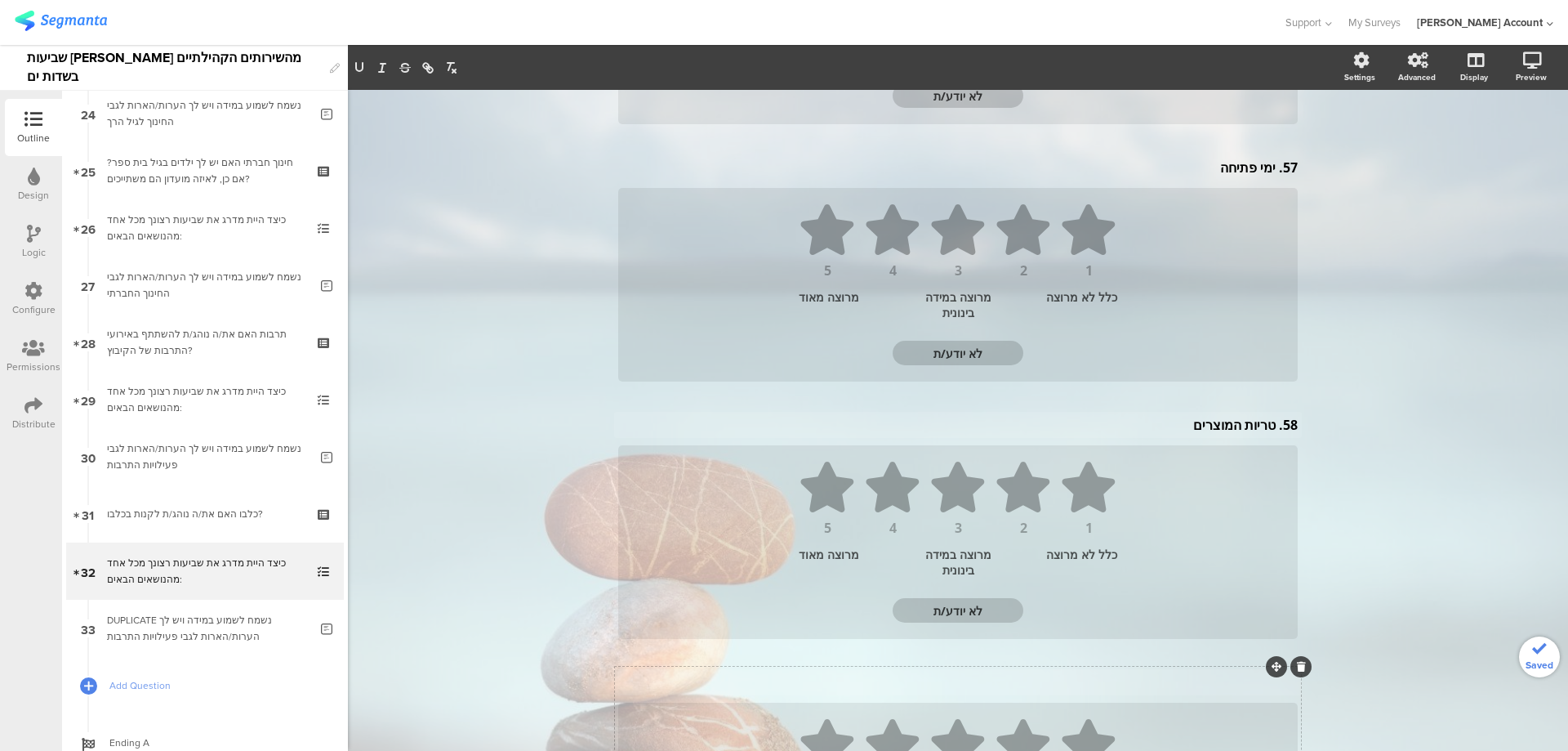
click at [1250, 690] on div "Subject text..." at bounding box center [957, 683] width 688 height 26
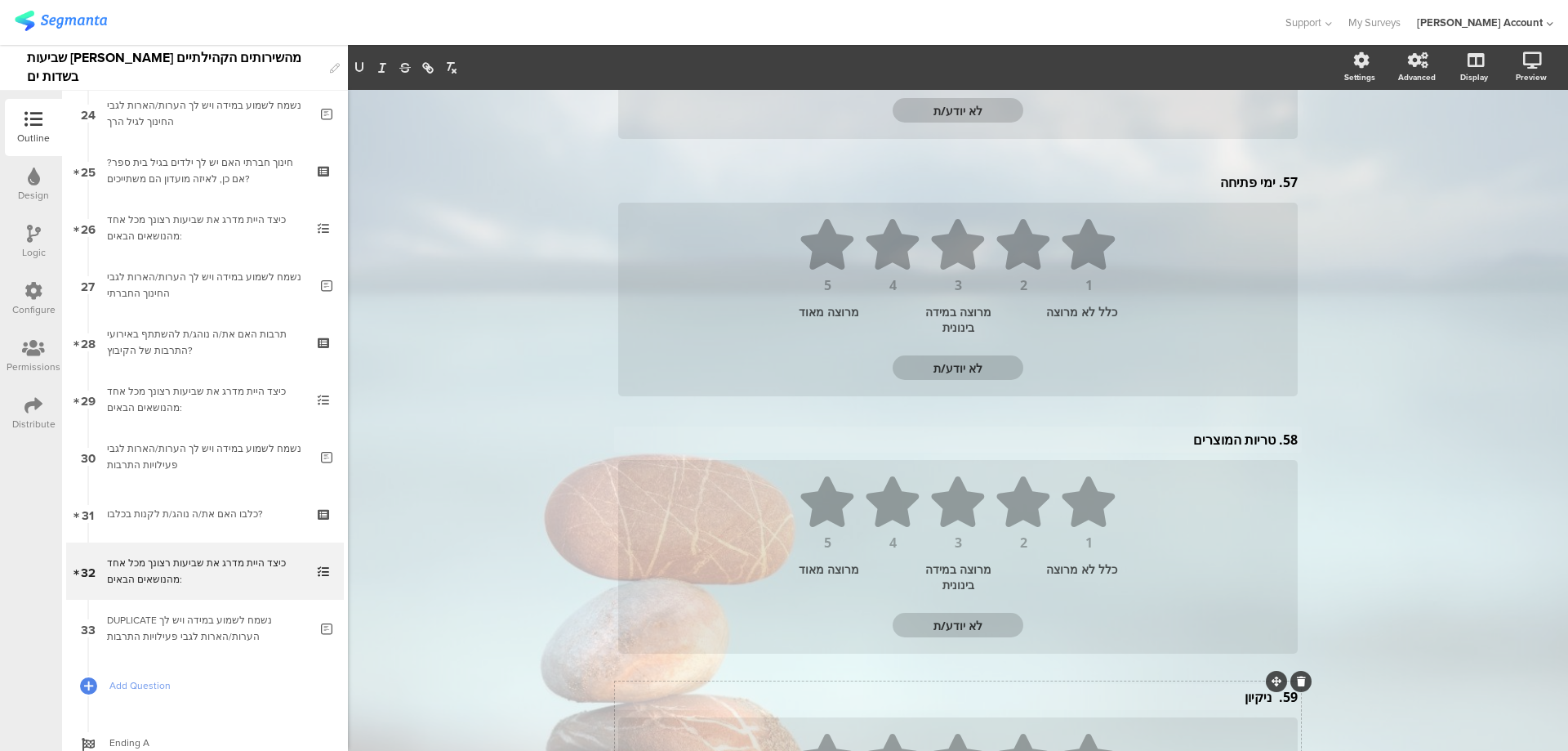
click at [1269, 702] on p "59. ניקיון" at bounding box center [957, 697] width 680 height 18
click at [1269, 443] on div "58. טריות המוצרים 58. טריות המוצרים" at bounding box center [957, 439] width 688 height 26
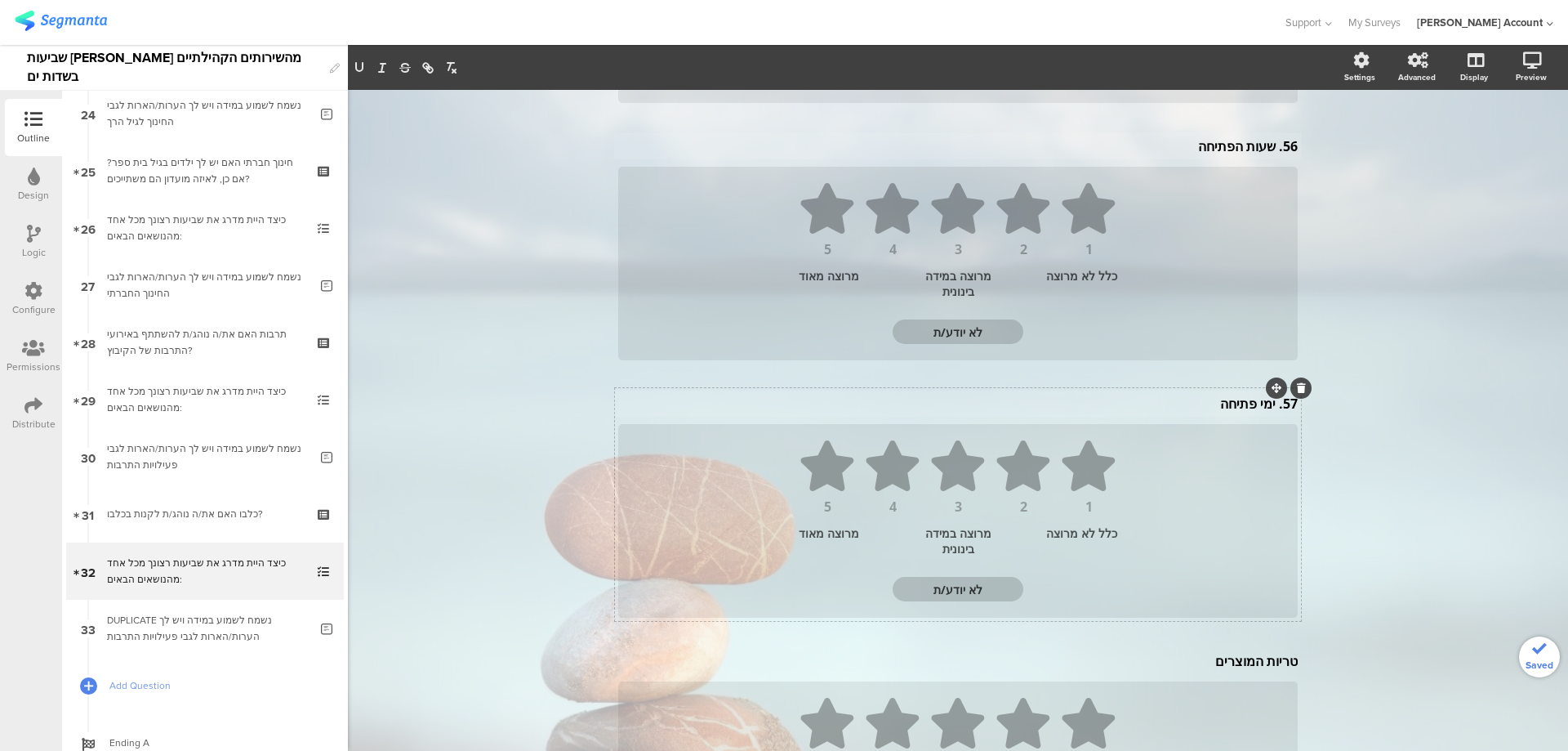
click at [1270, 408] on div "57. ימי פתיחה 57. ימי פתיחה" at bounding box center [957, 404] width 688 height 26
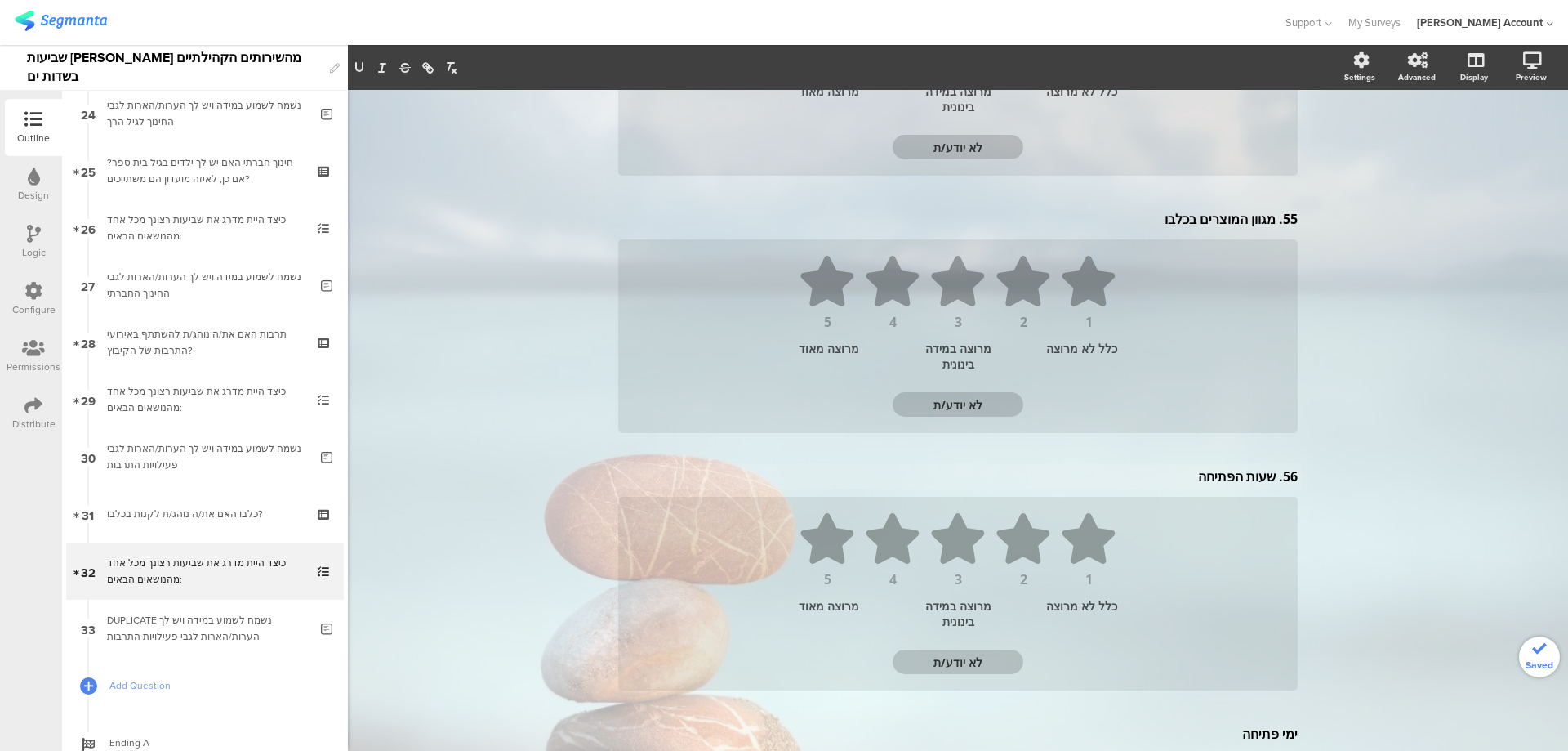
click at [1271, 480] on div "56. שעות הפתיחה 56. שעות הפתיחה 56. שעות הפתיחה" at bounding box center [957, 476] width 688 height 26
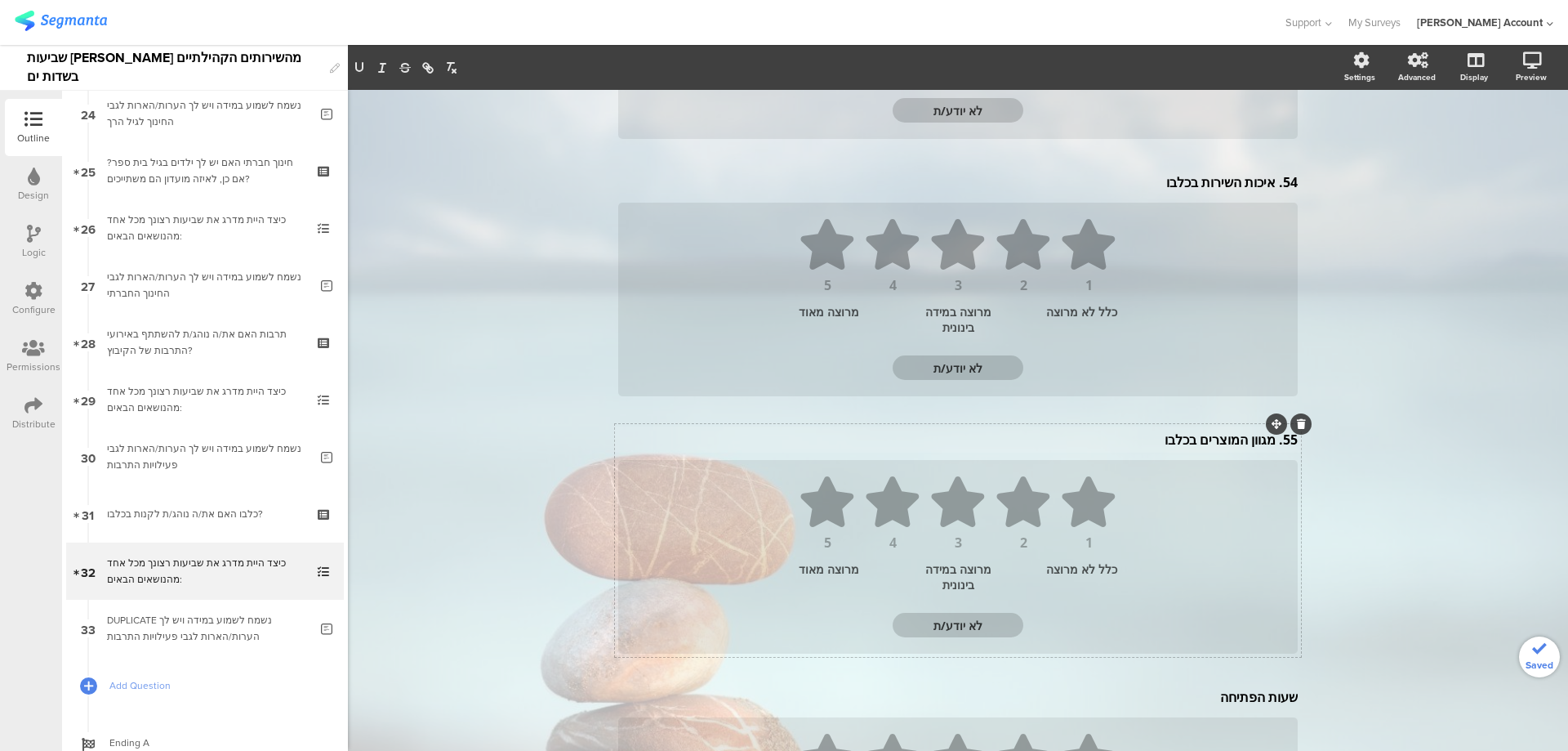
click at [1271, 442] on div "55. מגוון המוצרים בכלבו 55. מגוון המוצרים בכלבו" at bounding box center [957, 439] width 688 height 26
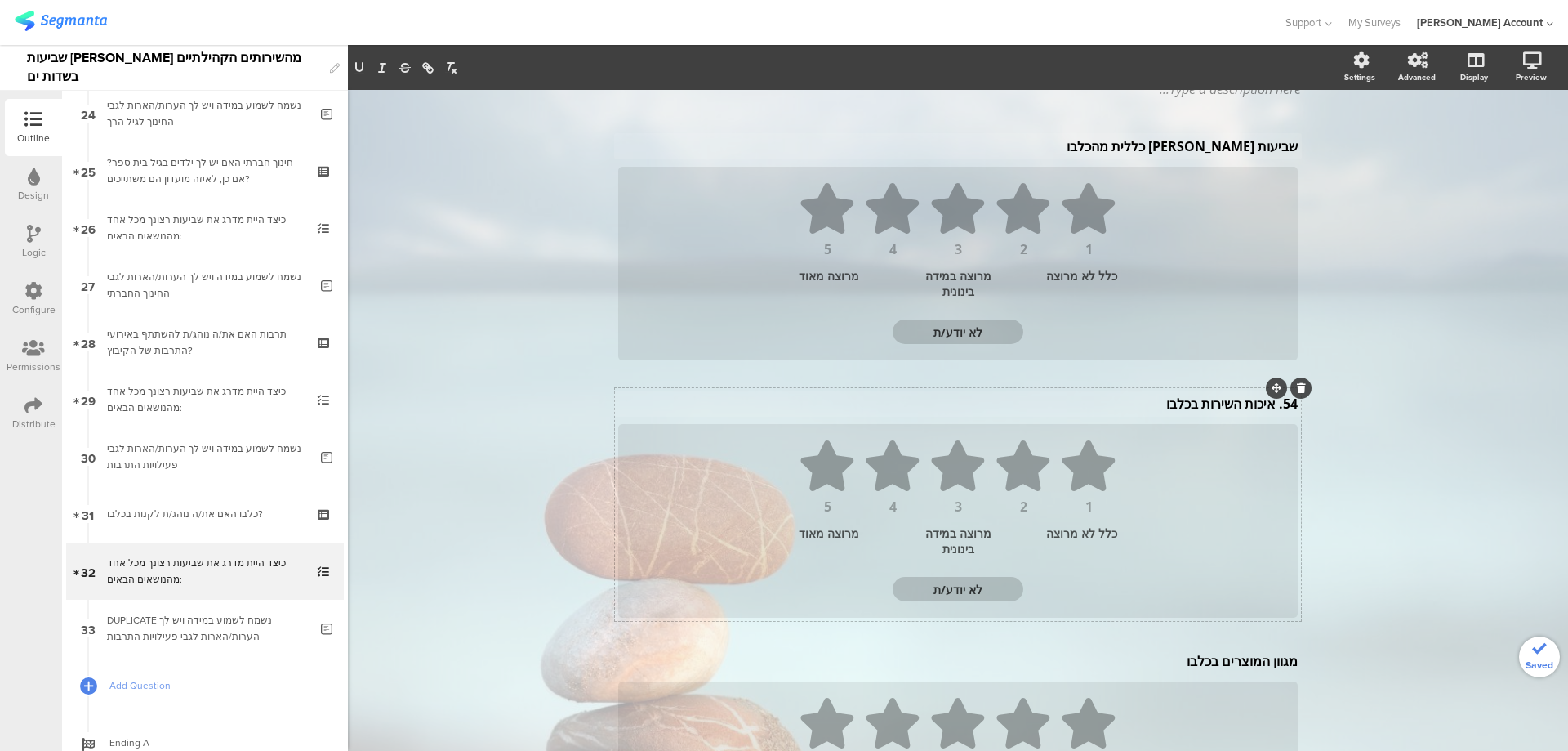
click at [1269, 412] on div "54. איכות השירות בכלבו 54. איכות השירות בכלבו 54. איכות השירות בכלבו" at bounding box center [957, 404] width 688 height 26
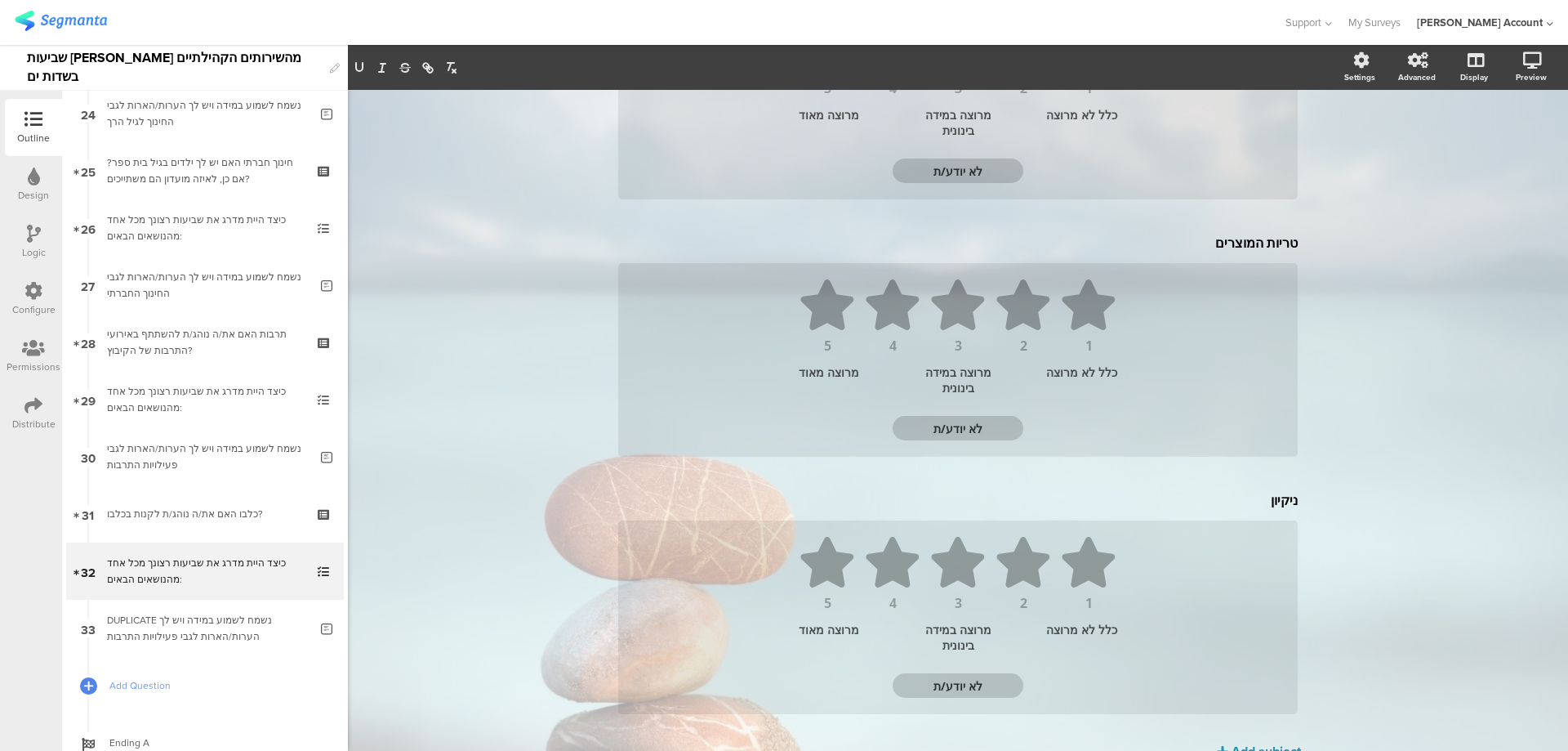
scroll to position [1382, 0]
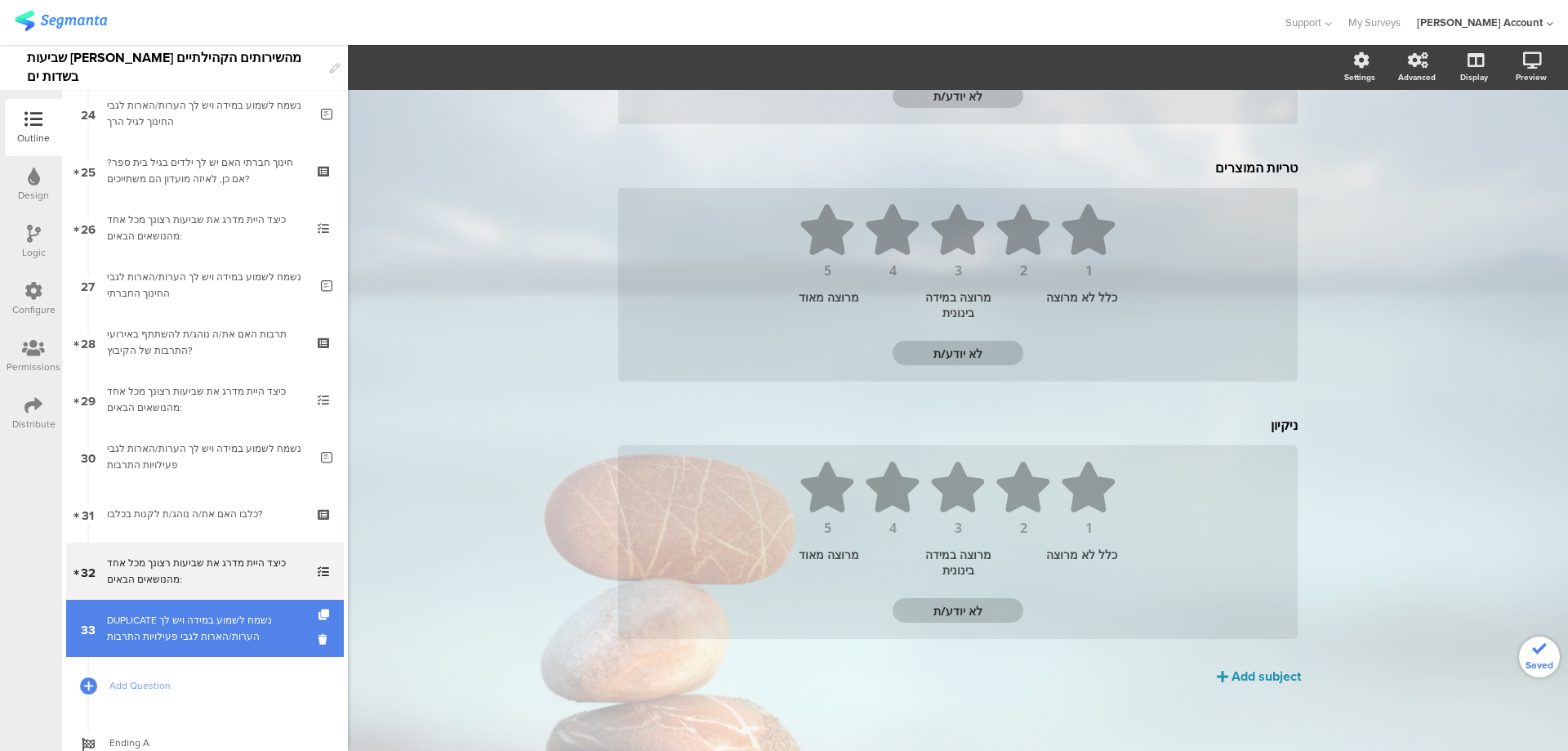
click at [222, 627] on div "DUPLICATE נשמח לשמוע במידה ויש לך הערות/הארות לגבי פעילויות התרבות" at bounding box center [208, 629] width 202 height 33
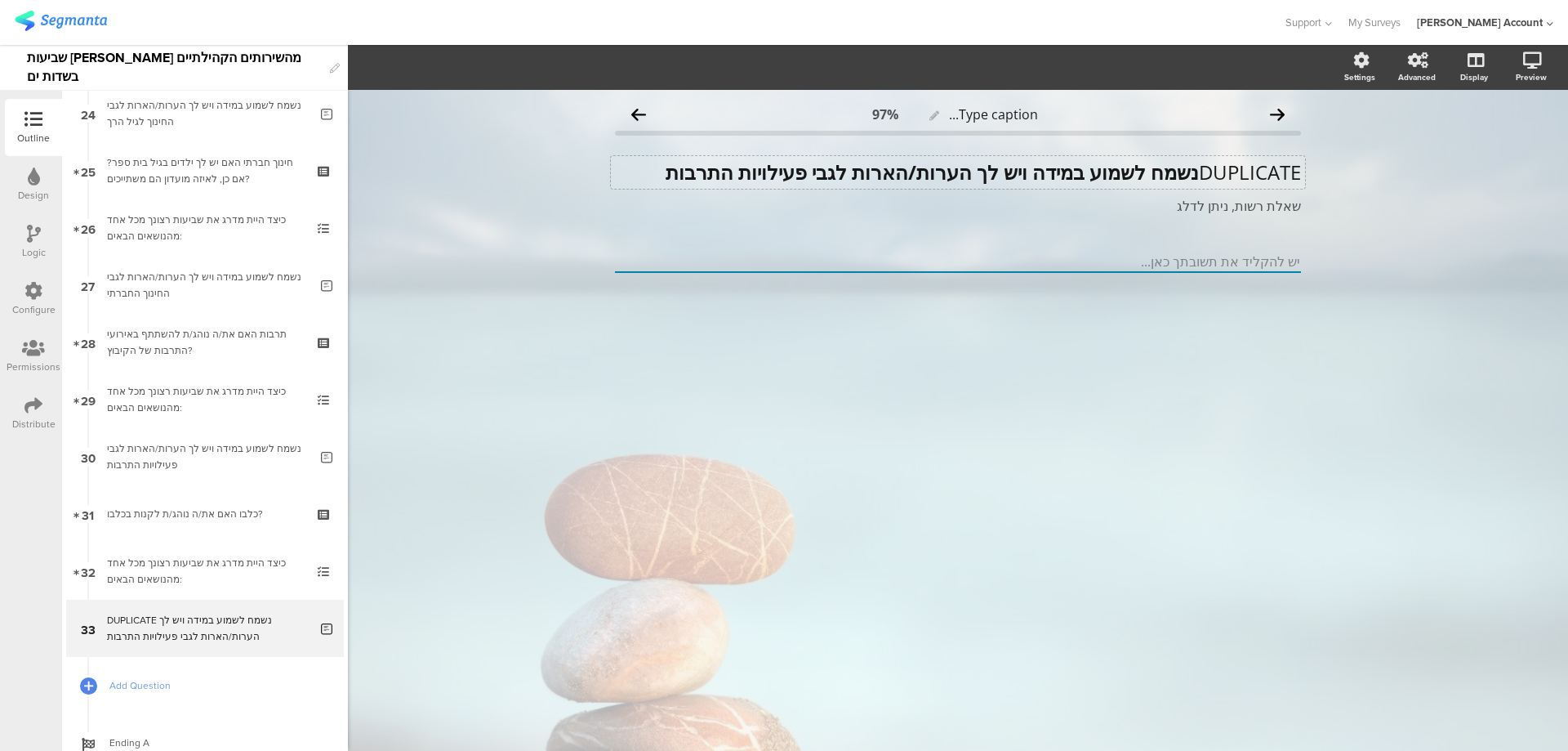
click at [1192, 171] on div "DUPLICATE נשמח לשמוע במידה ויש לך הערות/הארות לגבי פעילויות התרבות DUPLICATE נש…" at bounding box center [958, 172] width 695 height 33
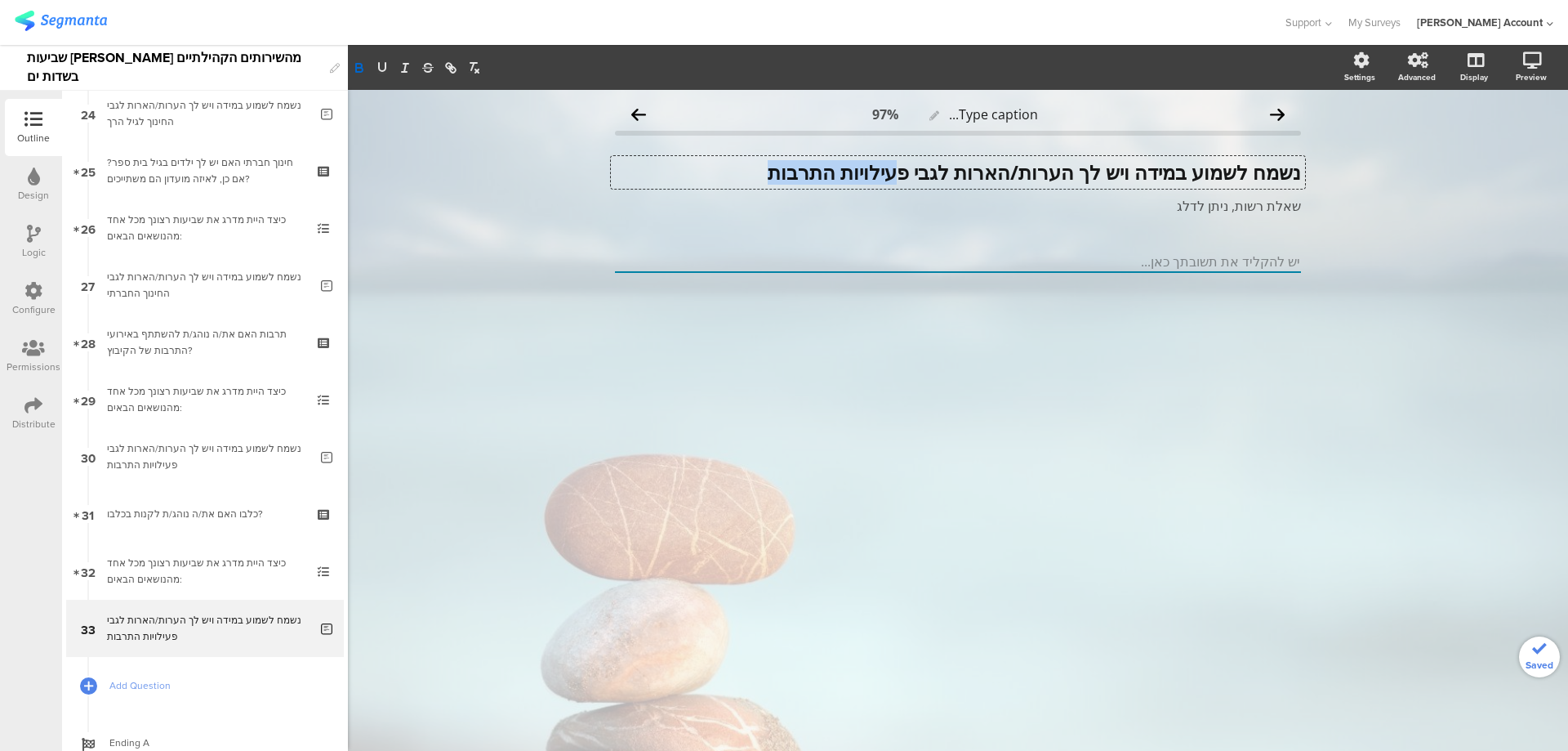
drag, startPoint x: 892, startPoint y: 171, endPoint x: 718, endPoint y: 172, distance: 174.0
click at [718, 172] on p "נשמח לשמוע במידה ויש לך הערות/הארות לגבי פעילויות התרבות" at bounding box center [957, 172] width 686 height 25
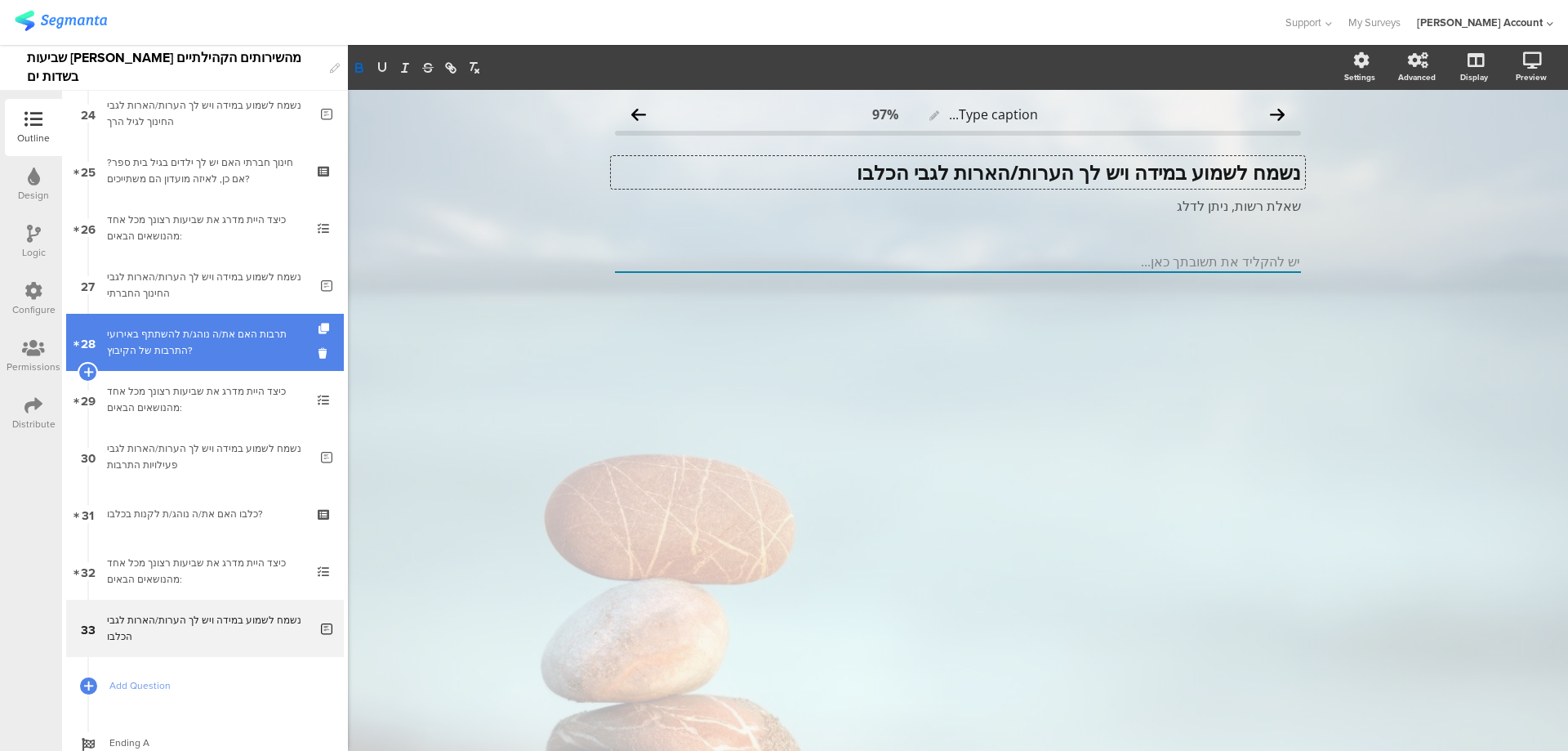
click at [288, 324] on link "28 תרבות האם את/ה נוהג/ת להשתתף באירועי התרבות של הקיבוץ?" at bounding box center [204, 342] width 278 height 57
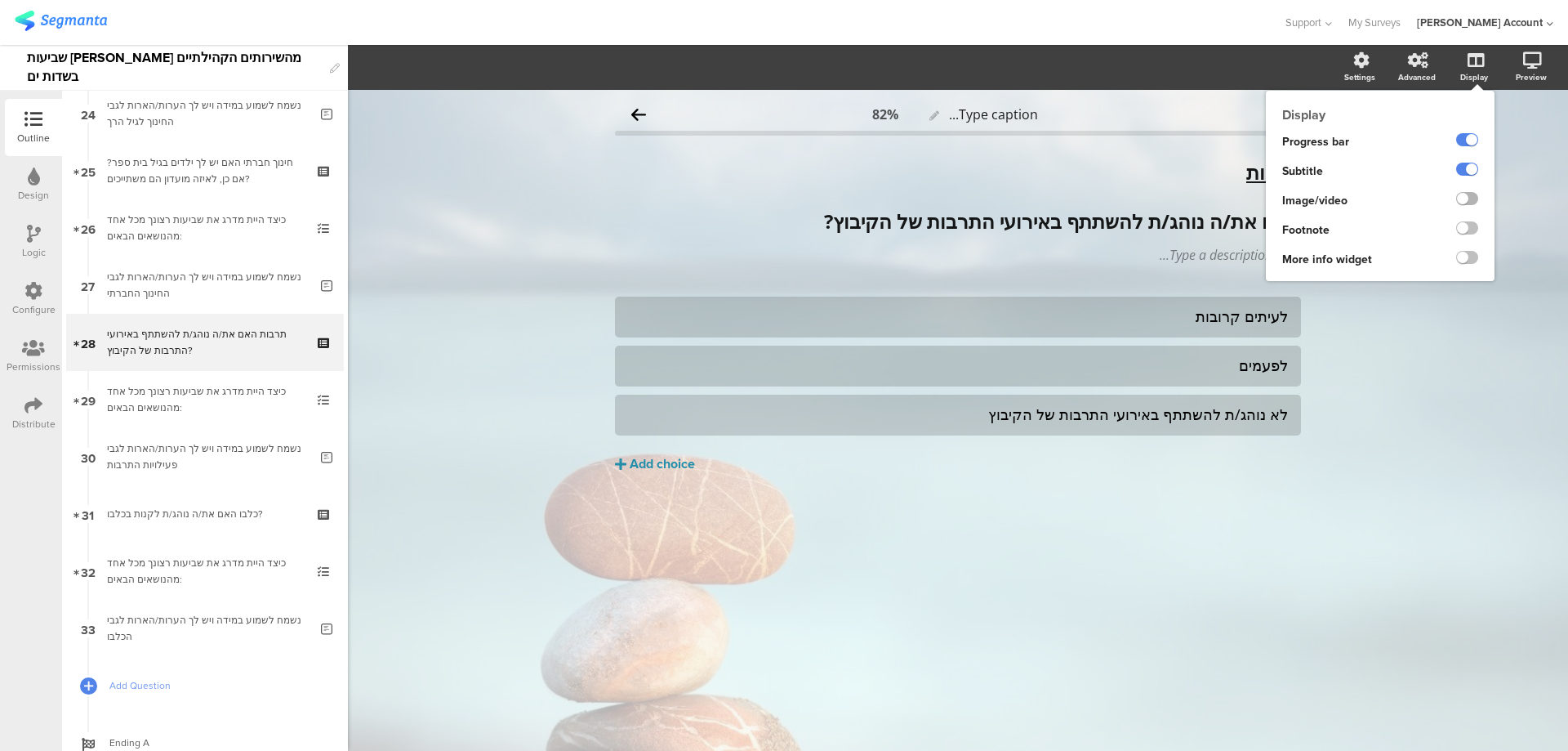
click at [1468, 195] on label at bounding box center [1467, 199] width 22 height 13
click at [0, 0] on input "checkbox" at bounding box center [0, 0] width 0 height 0
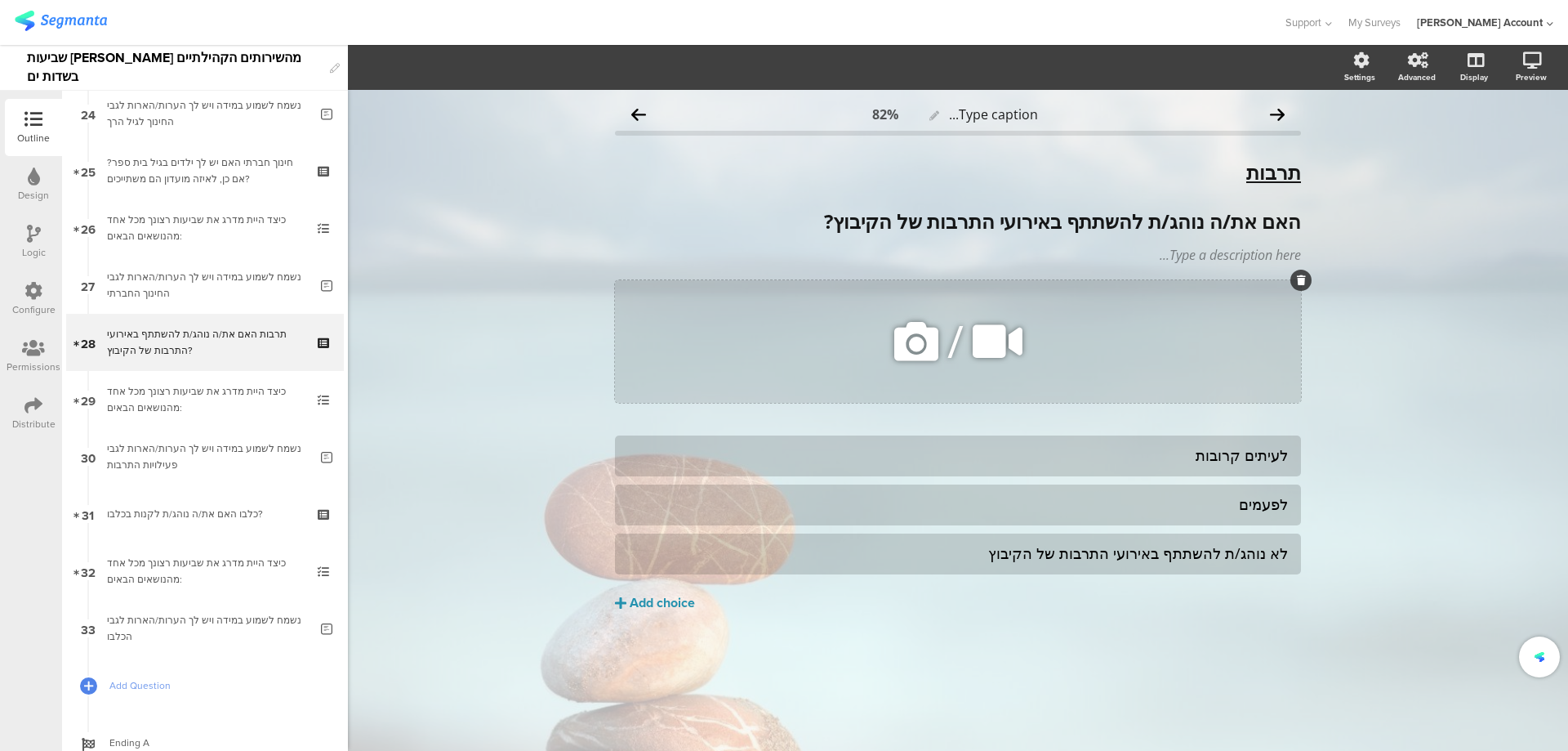
click at [929, 336] on icon at bounding box center [916, 341] width 55 height 55
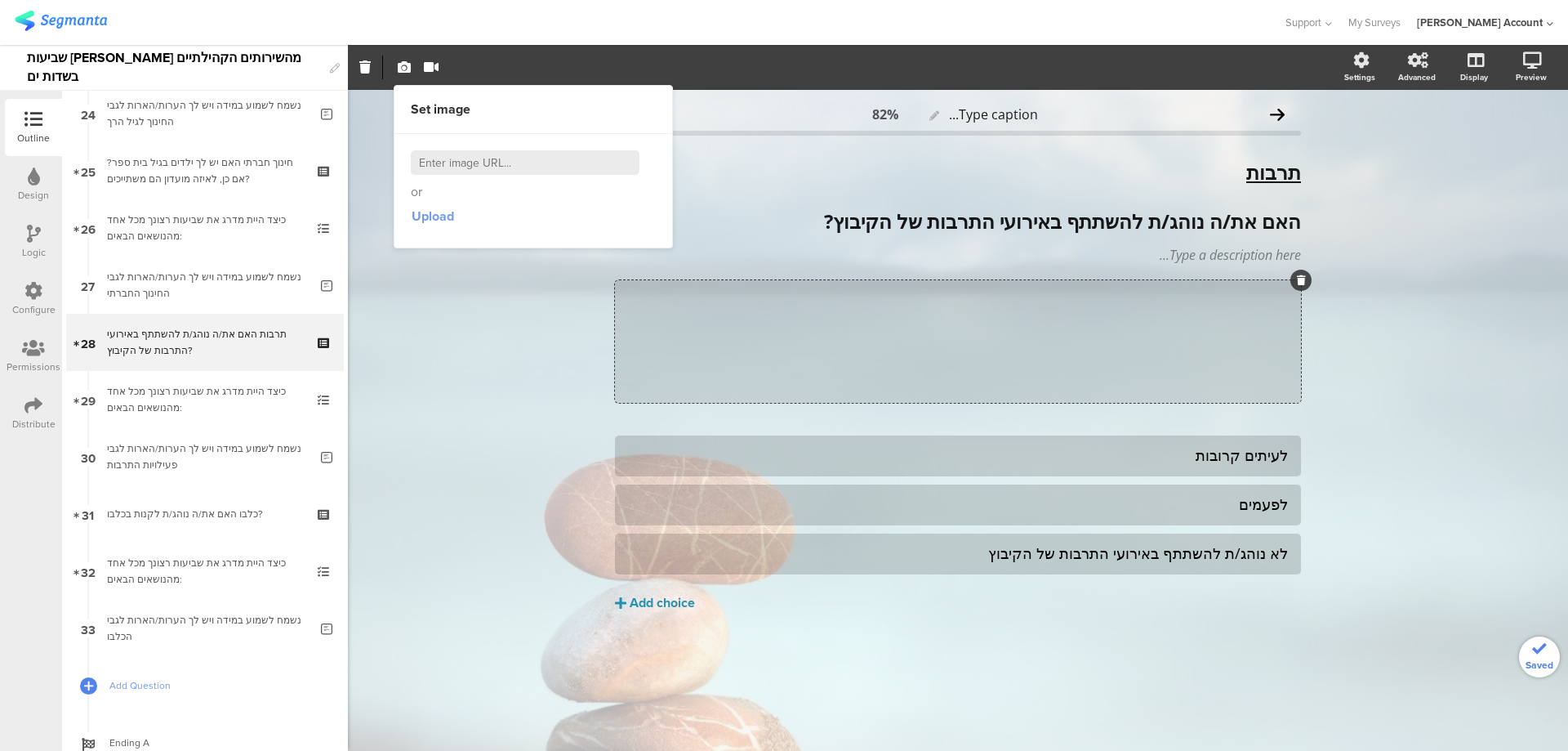
click at [426, 214] on span "Upload" at bounding box center [433, 216] width 43 height 19
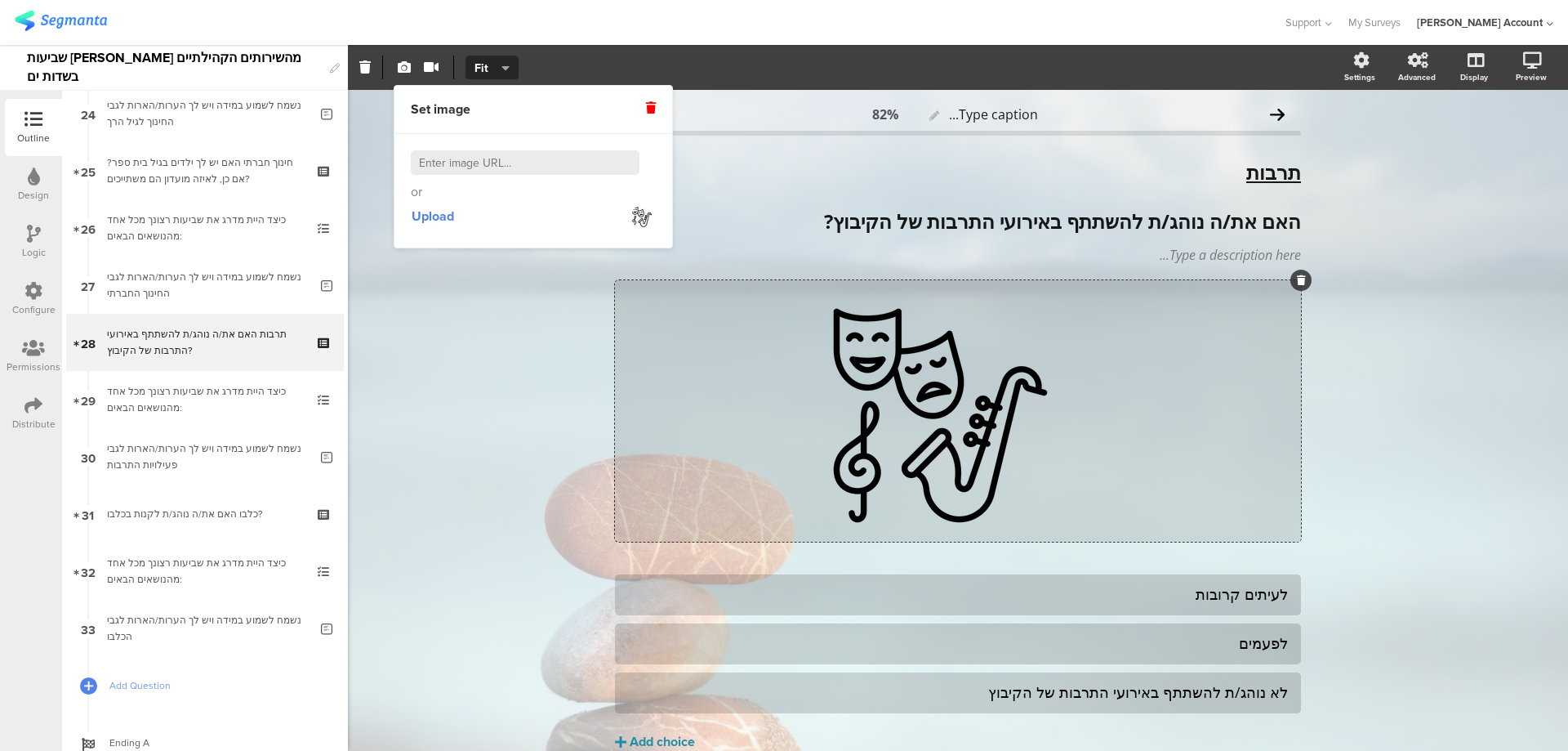
click at [1389, 315] on div "Type caption... 82% תרבות האם את/ה נוהג/ת להשתתף באירועי התרבות של הקיבוץ? תרבו…" at bounding box center [957, 458] width 1220 height 738
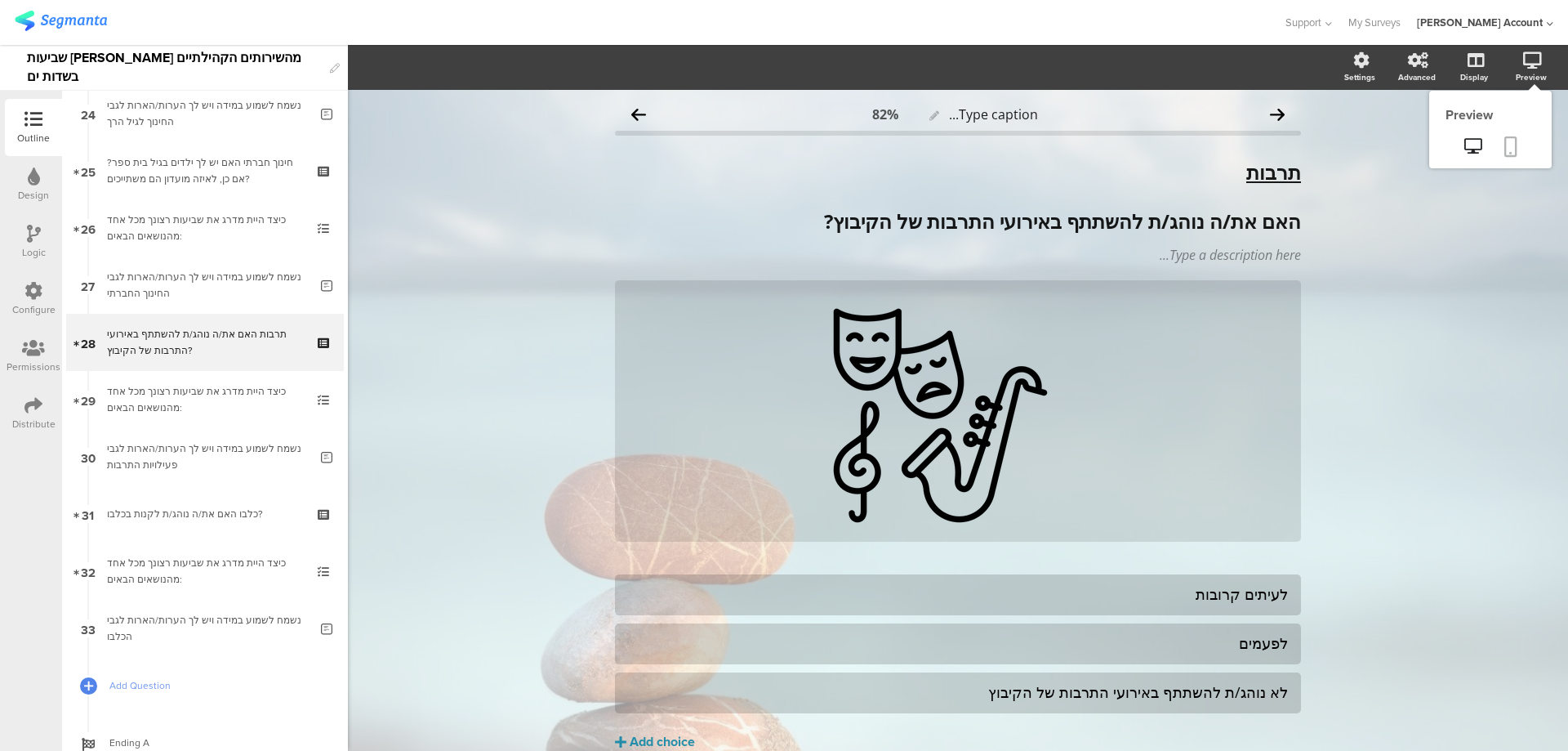
click at [1509, 144] on link at bounding box center [1511, 148] width 36 height 31
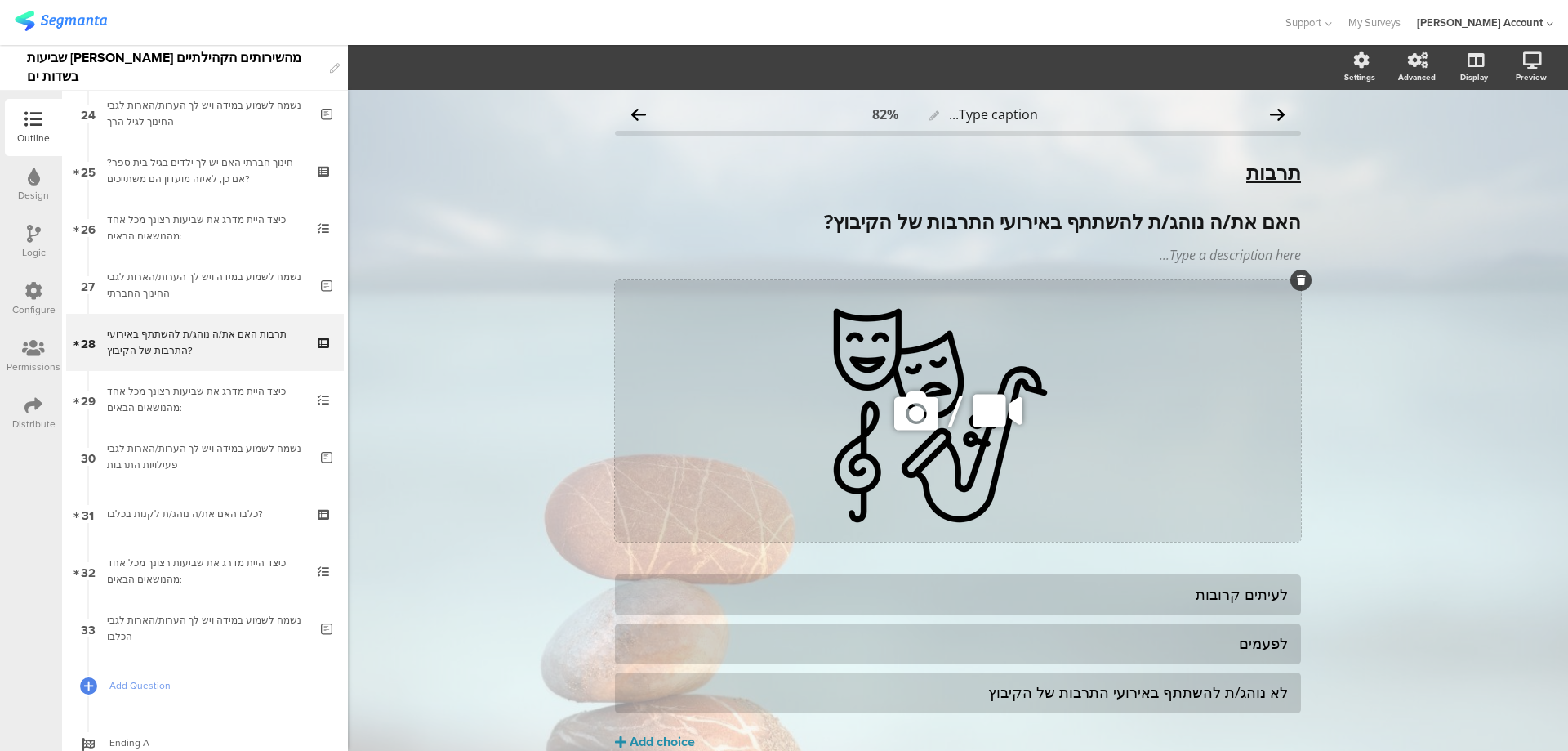
click at [912, 417] on icon at bounding box center [916, 411] width 55 height 55
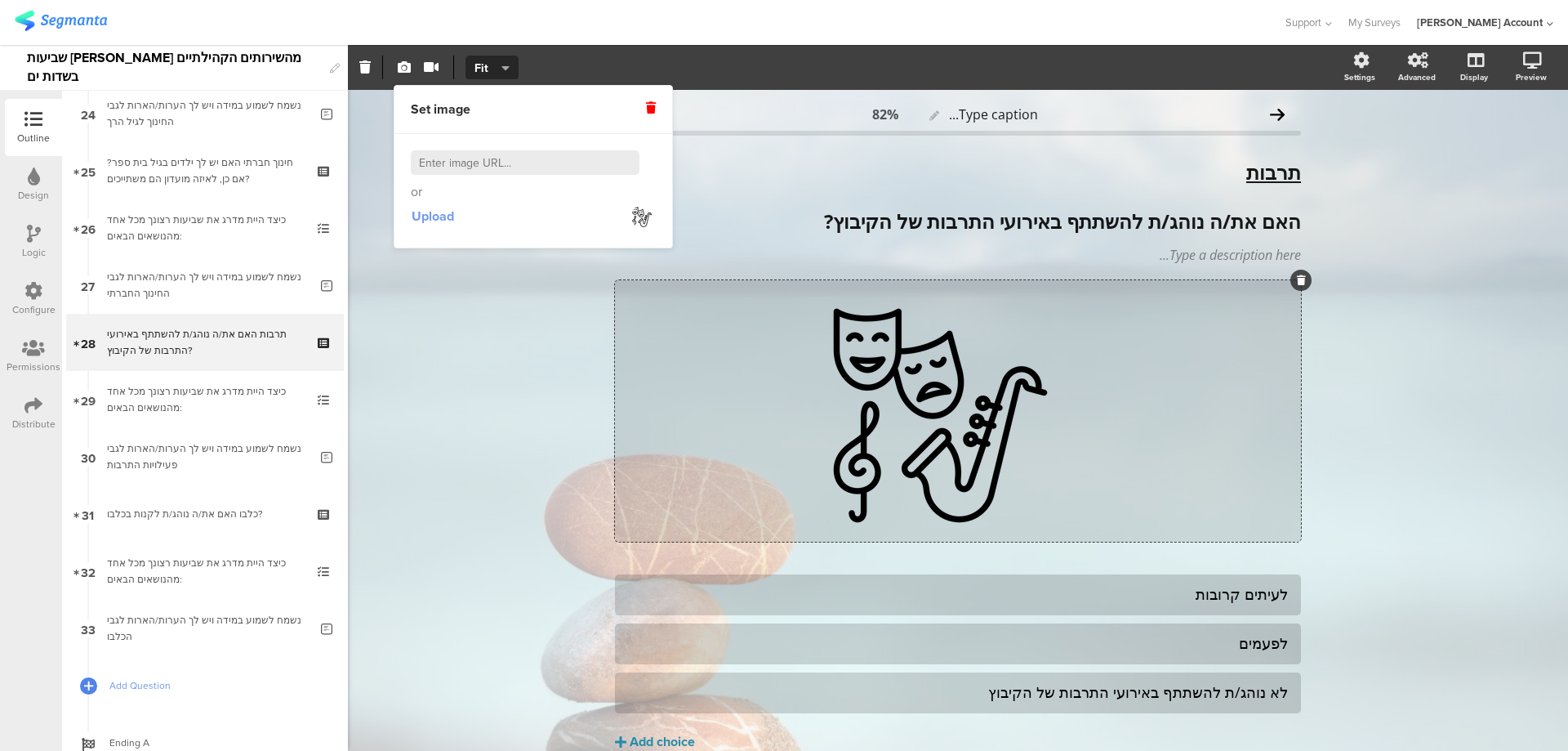
click at [426, 205] on button "Upload" at bounding box center [433, 217] width 44 height 30
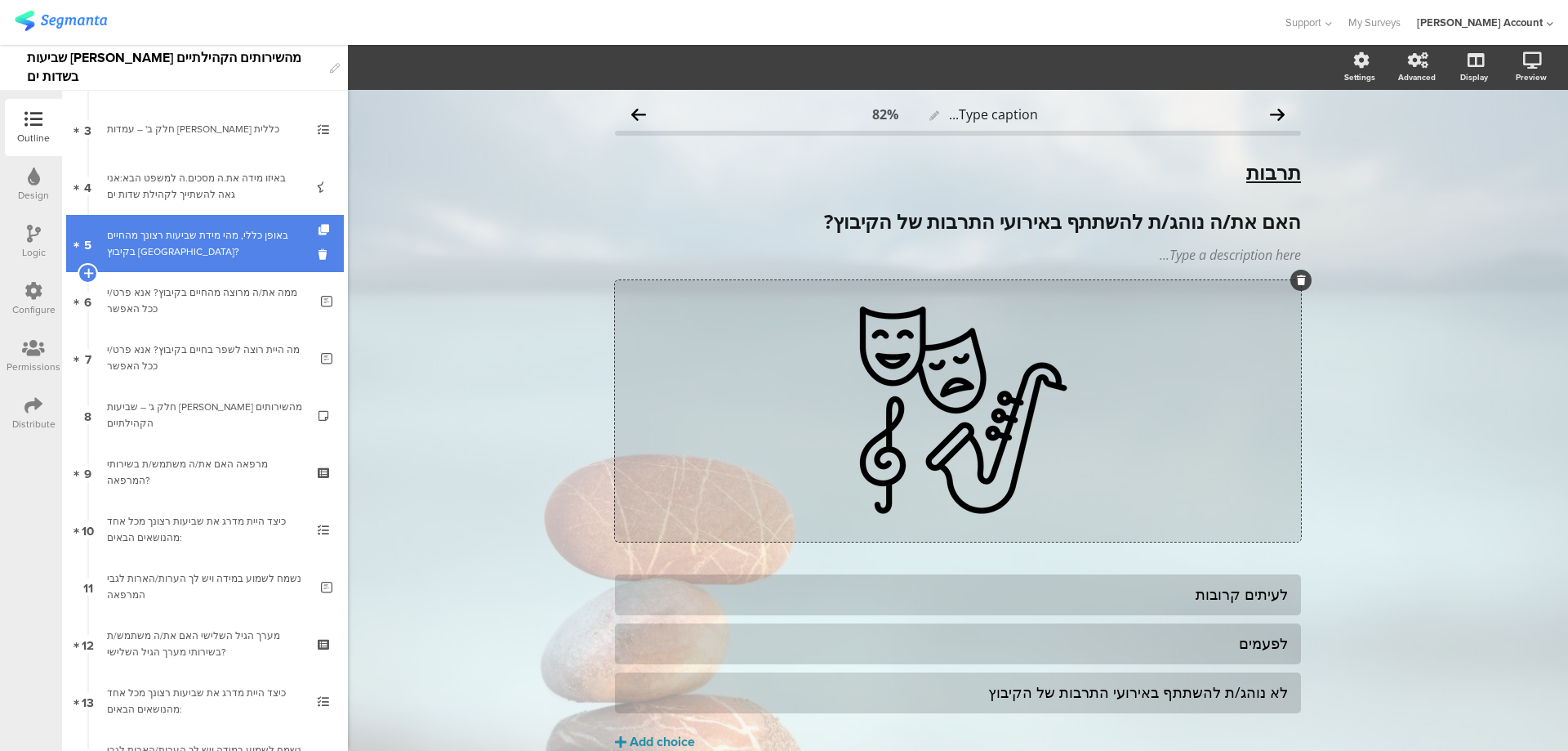
scroll to position [218, 0]
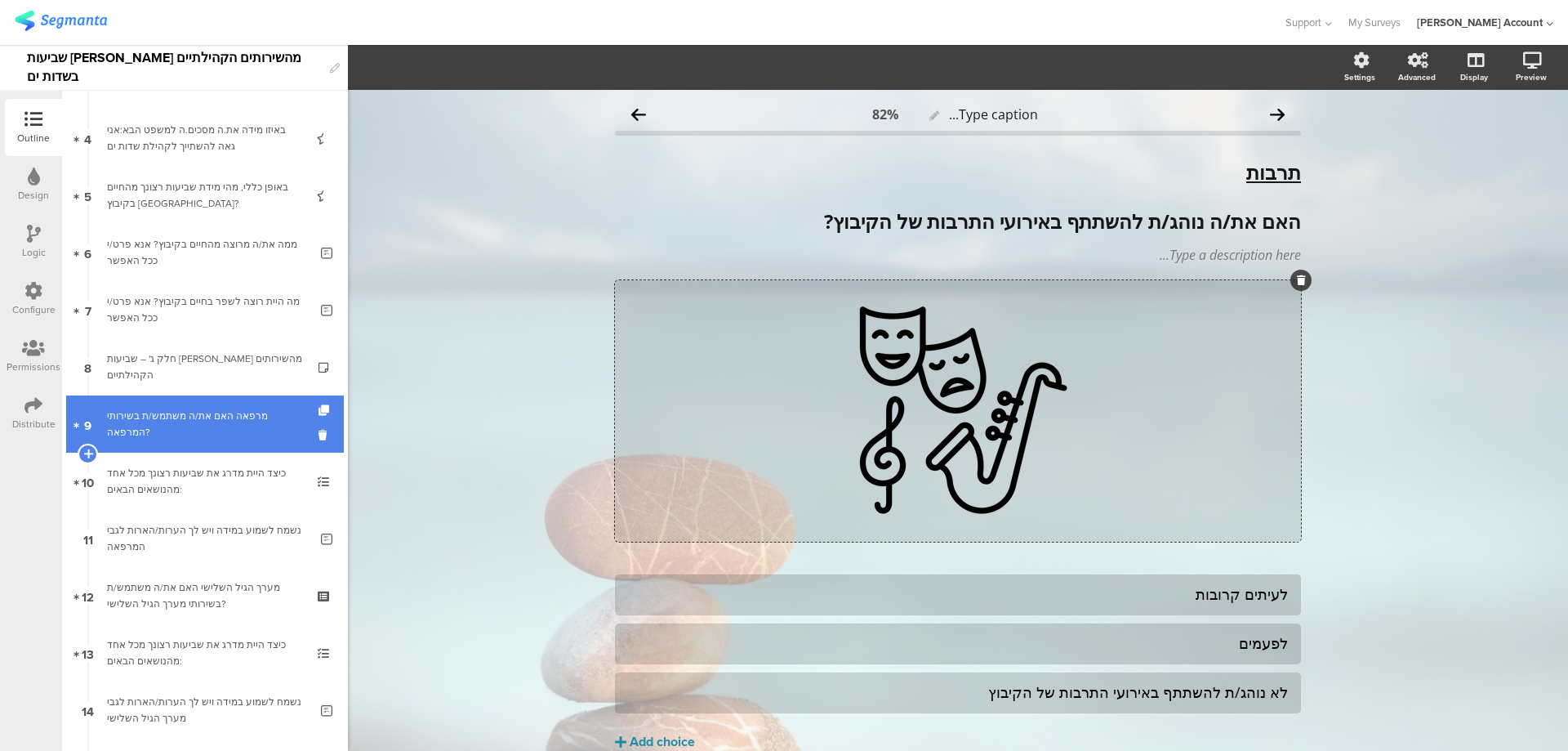
click at [255, 407] on link "9 מרפאה האם את/ה משתמש/ת בשירותי המרפאה?" at bounding box center [204, 424] width 278 height 57
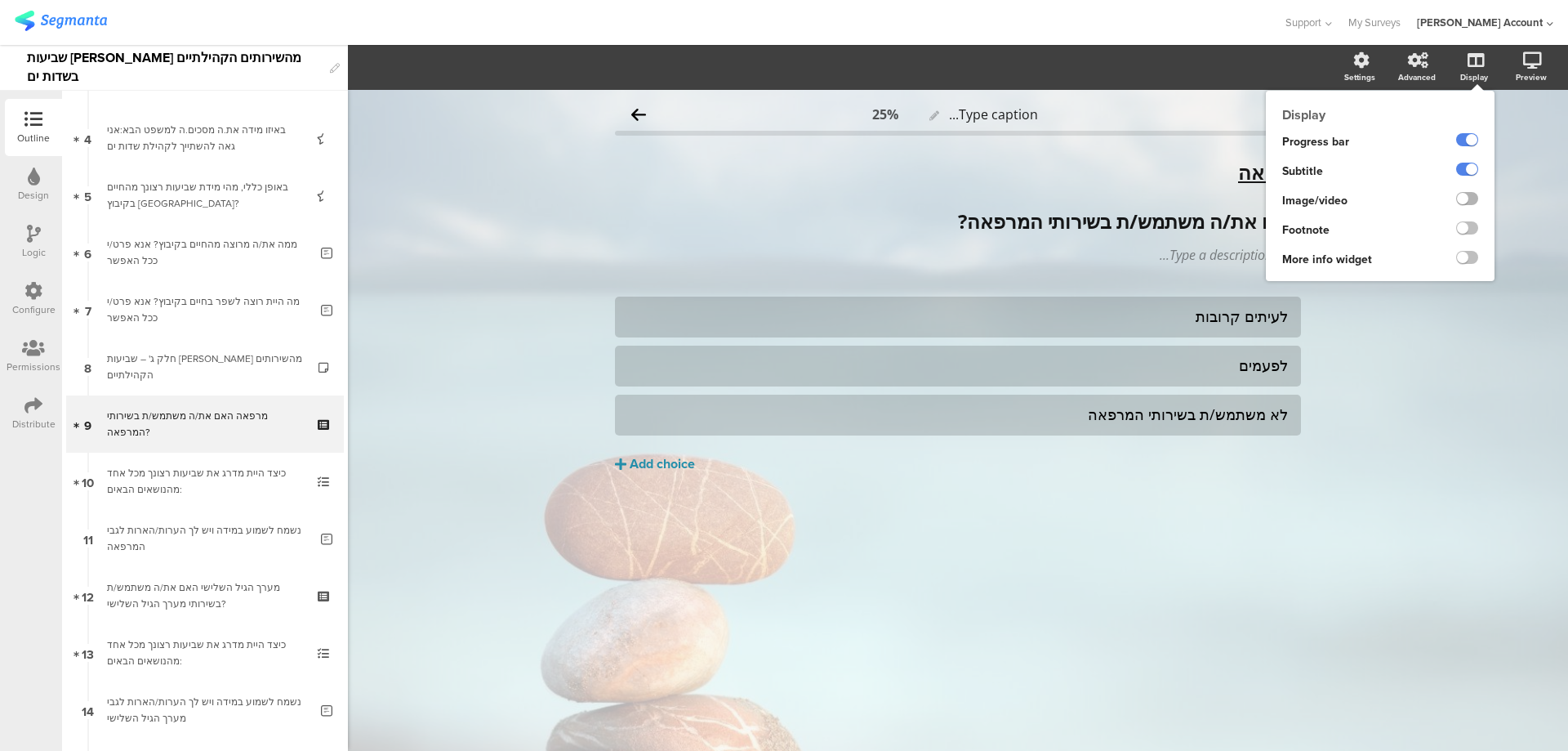
click at [1472, 196] on label at bounding box center [1467, 199] width 22 height 13
click at [0, 0] on input "checkbox" at bounding box center [0, 0] width 0 height 0
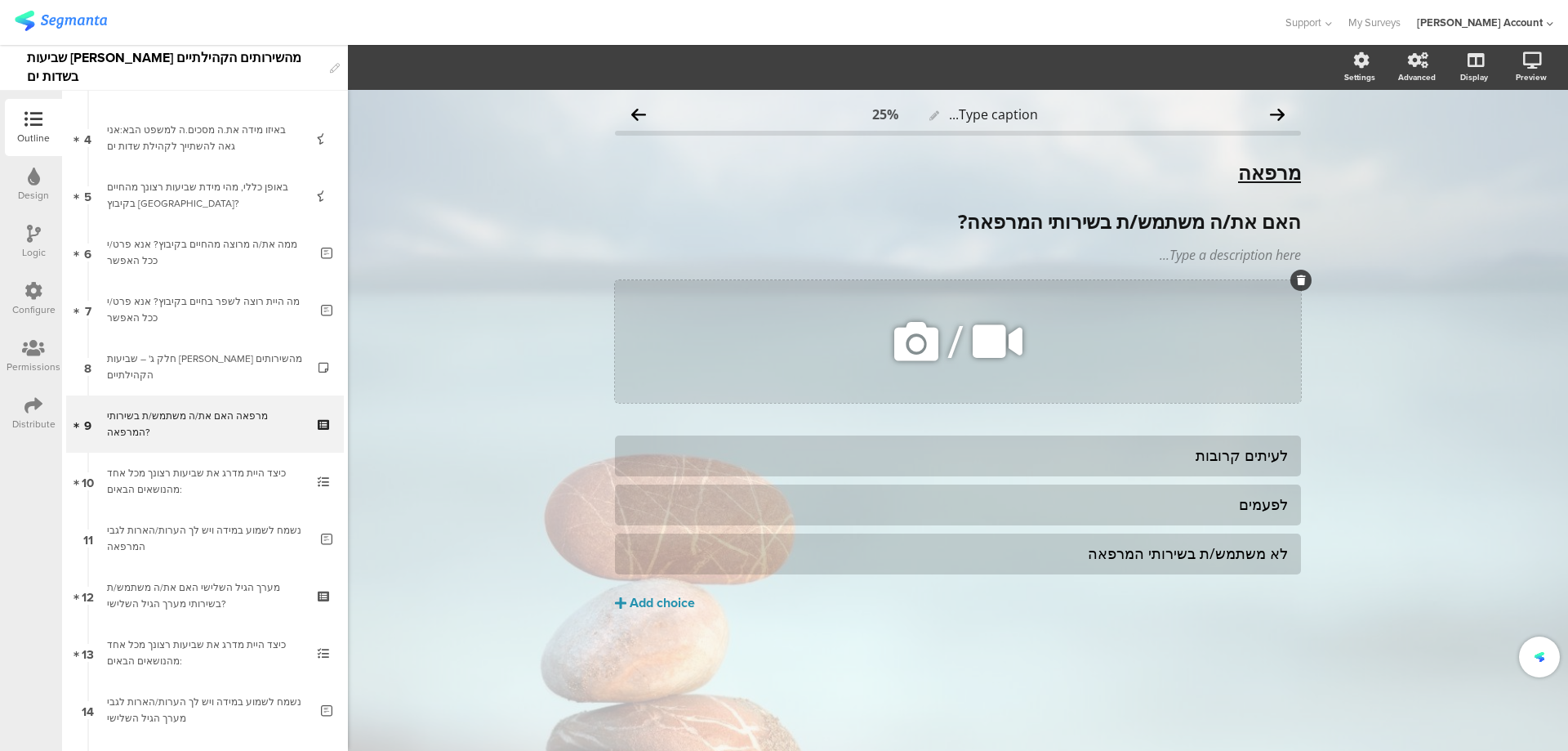
click at [920, 347] on icon at bounding box center [916, 341] width 55 height 55
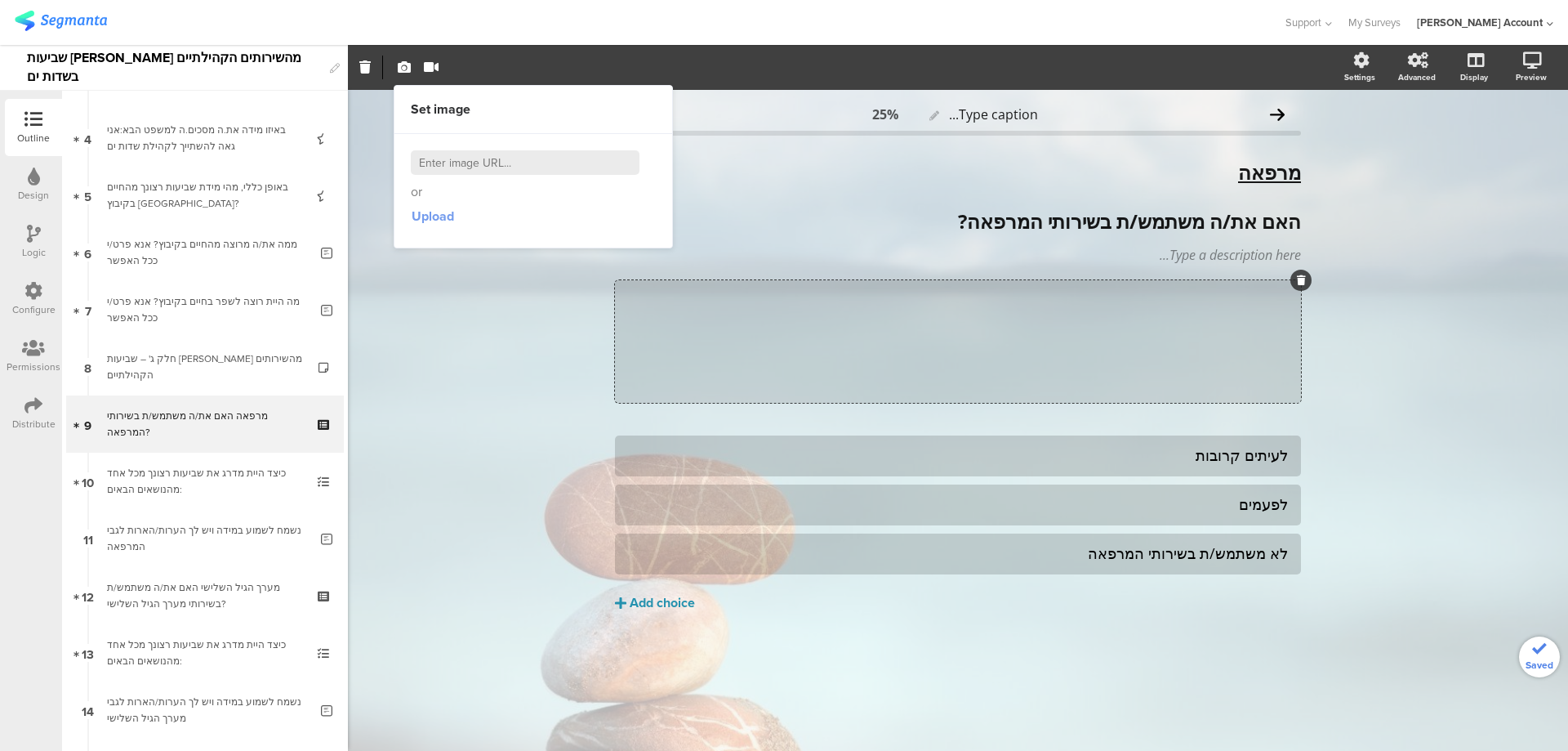
click at [428, 217] on span "Upload" at bounding box center [433, 216] width 43 height 19
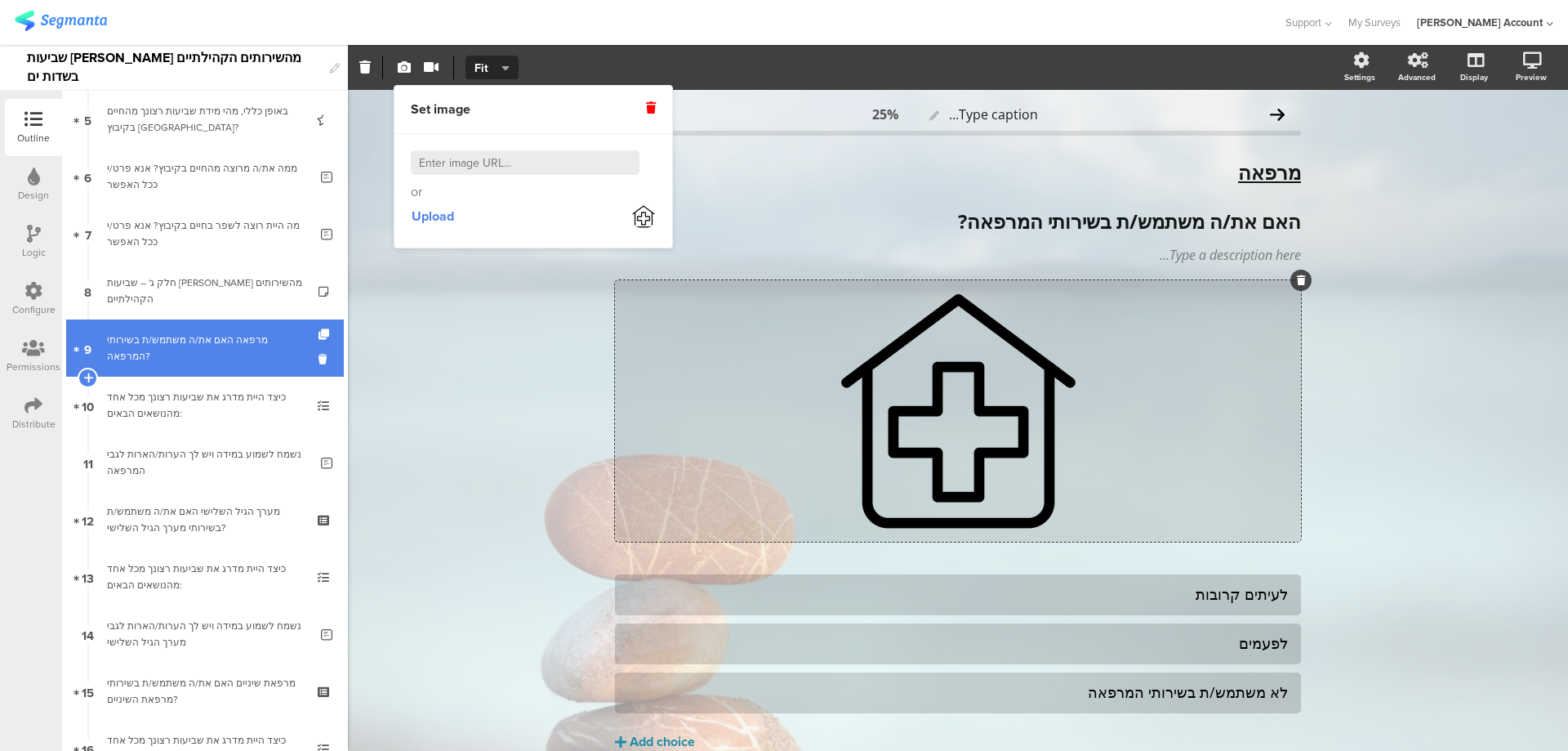
scroll to position [327, 0]
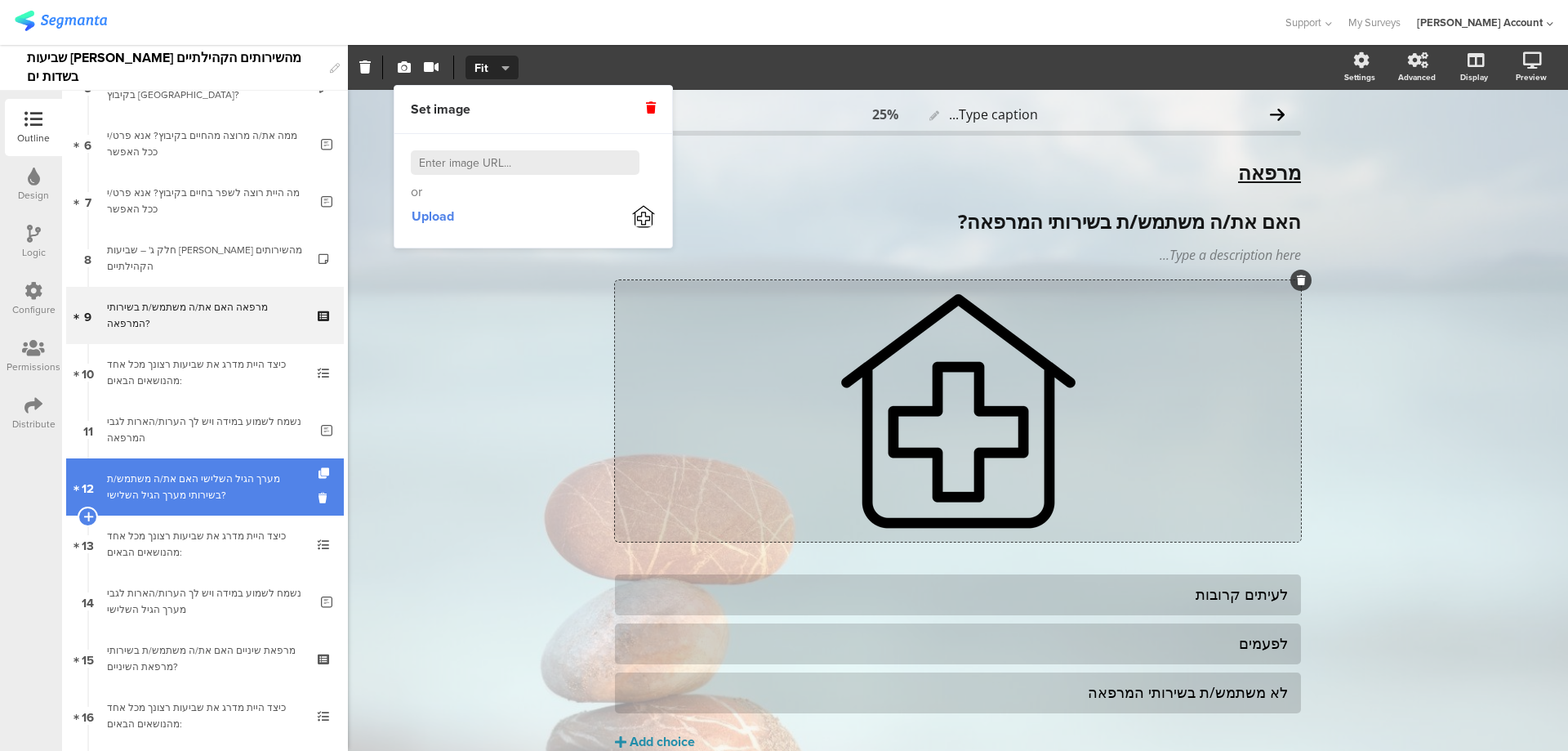
click at [256, 477] on div "מערך הגיל השלישי האם את/ה משתמש/ת בשירותי מערך הגיל השלישי?" at bounding box center [204, 487] width 195 height 33
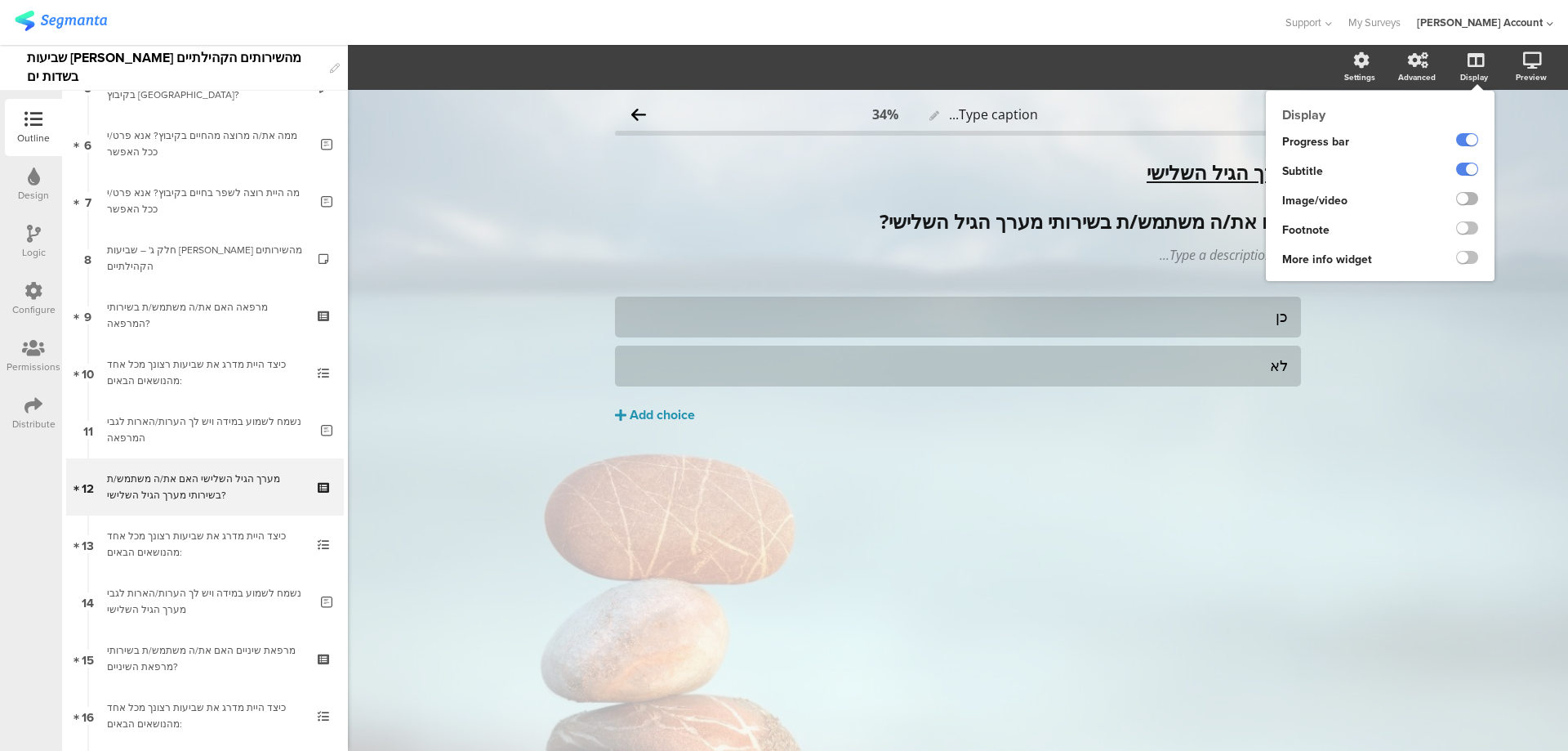
click at [1473, 199] on label at bounding box center [1467, 199] width 22 height 13
click at [0, 0] on input "checkbox" at bounding box center [0, 0] width 0 height 0
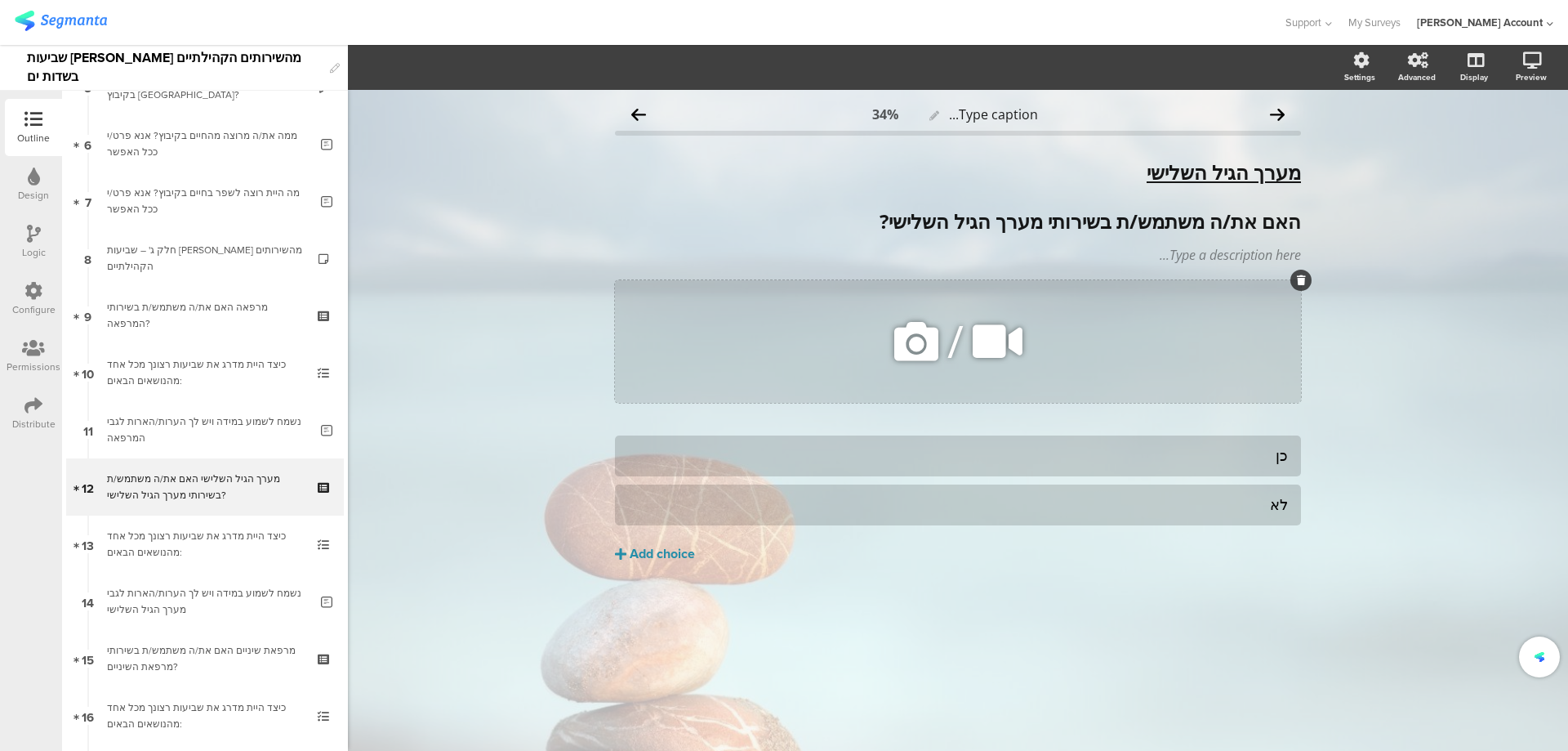
click at [922, 348] on icon at bounding box center [916, 341] width 55 height 55
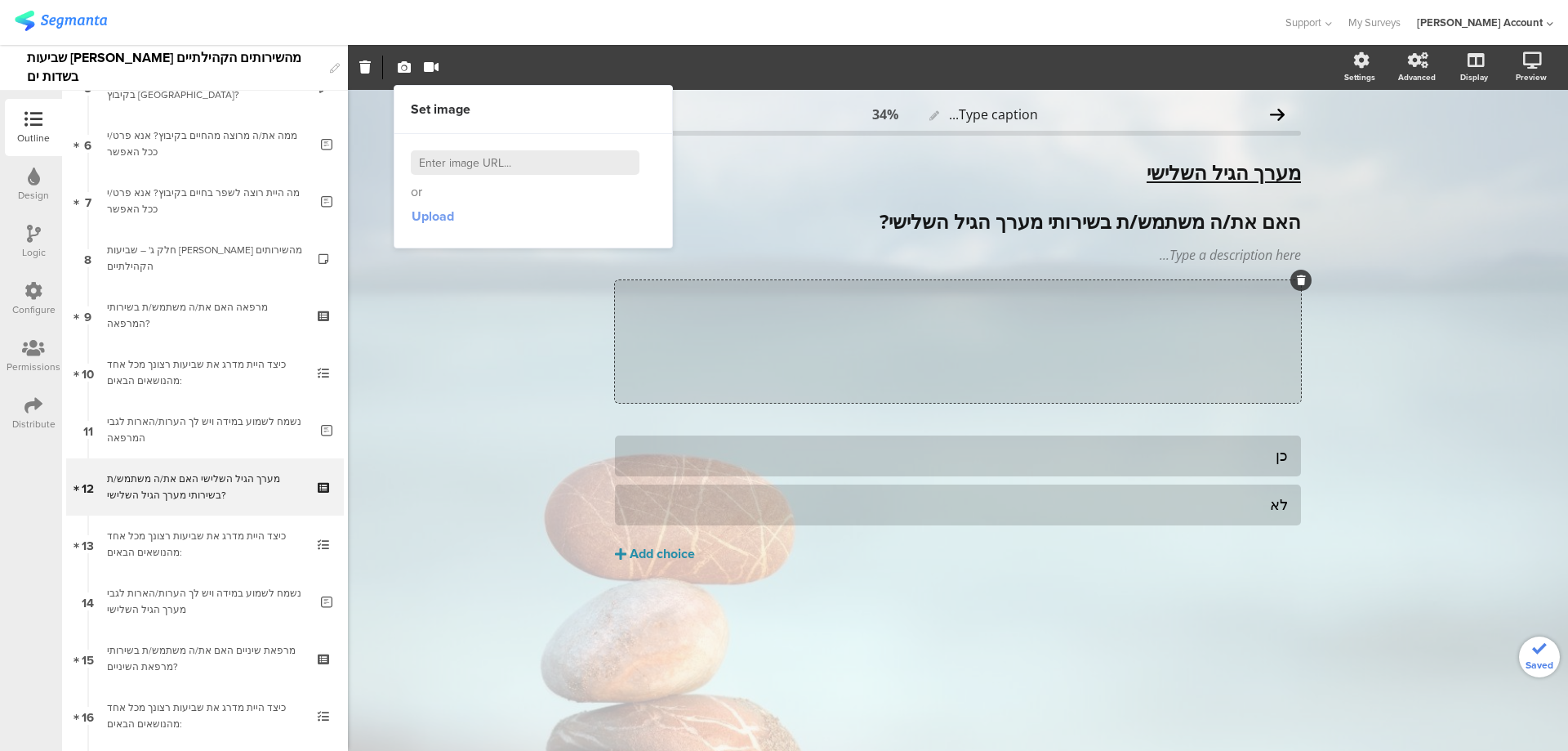
click at [424, 215] on span "Upload" at bounding box center [433, 216] width 43 height 19
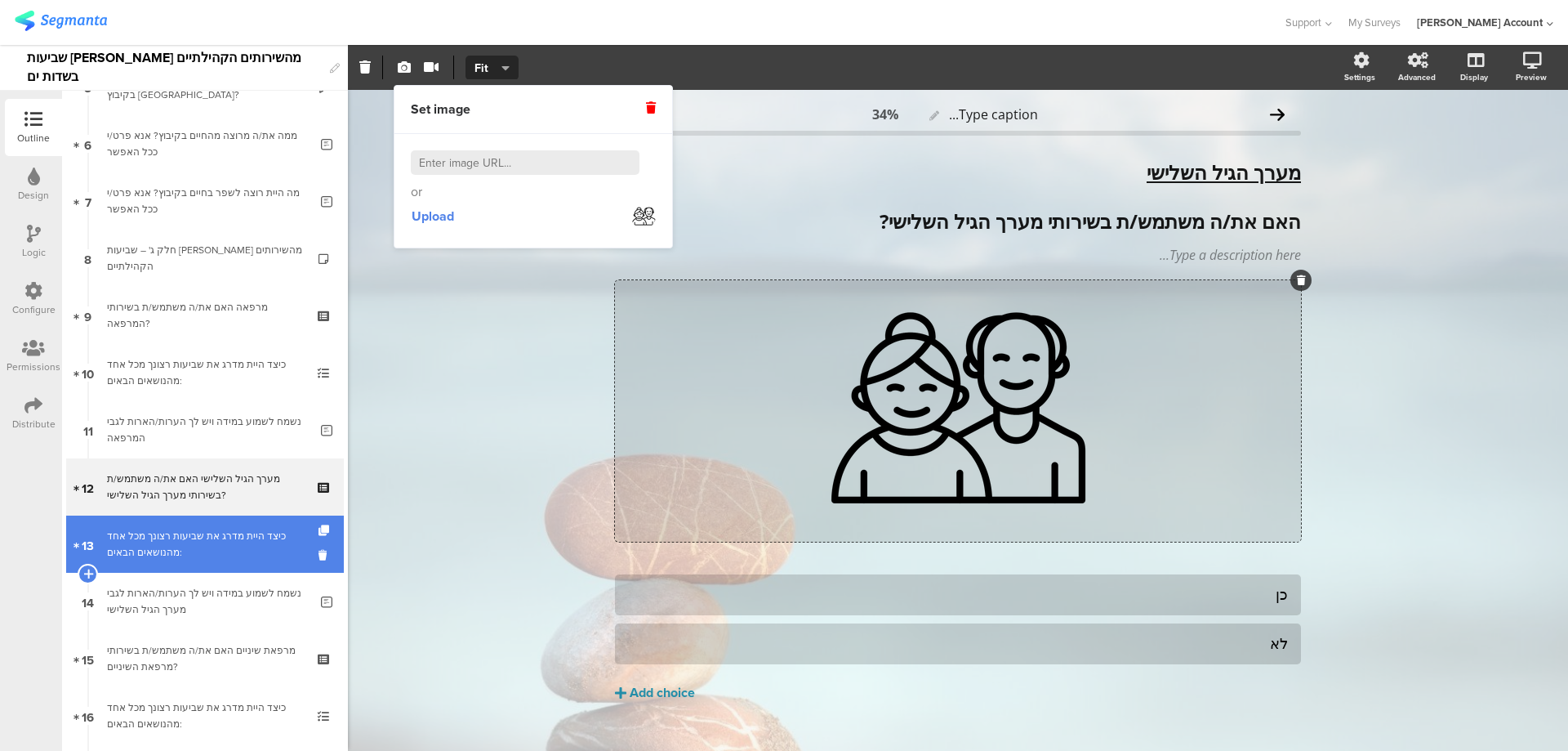
scroll to position [435, 0]
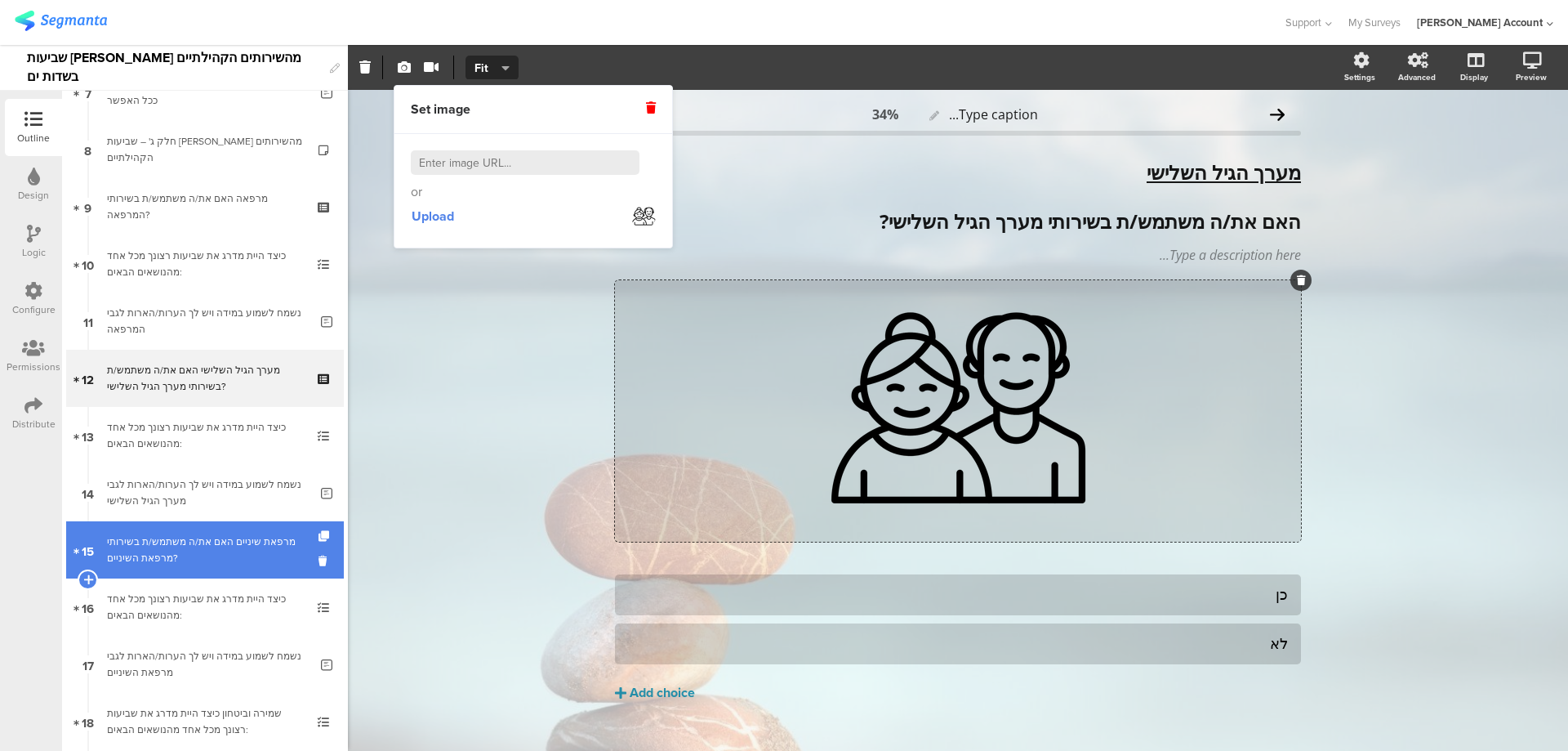
click at [223, 546] on div "מרפאת שיניים האם את/ה משתמש/ת בשירותי מרפאת השיניים?" at bounding box center [204, 550] width 195 height 33
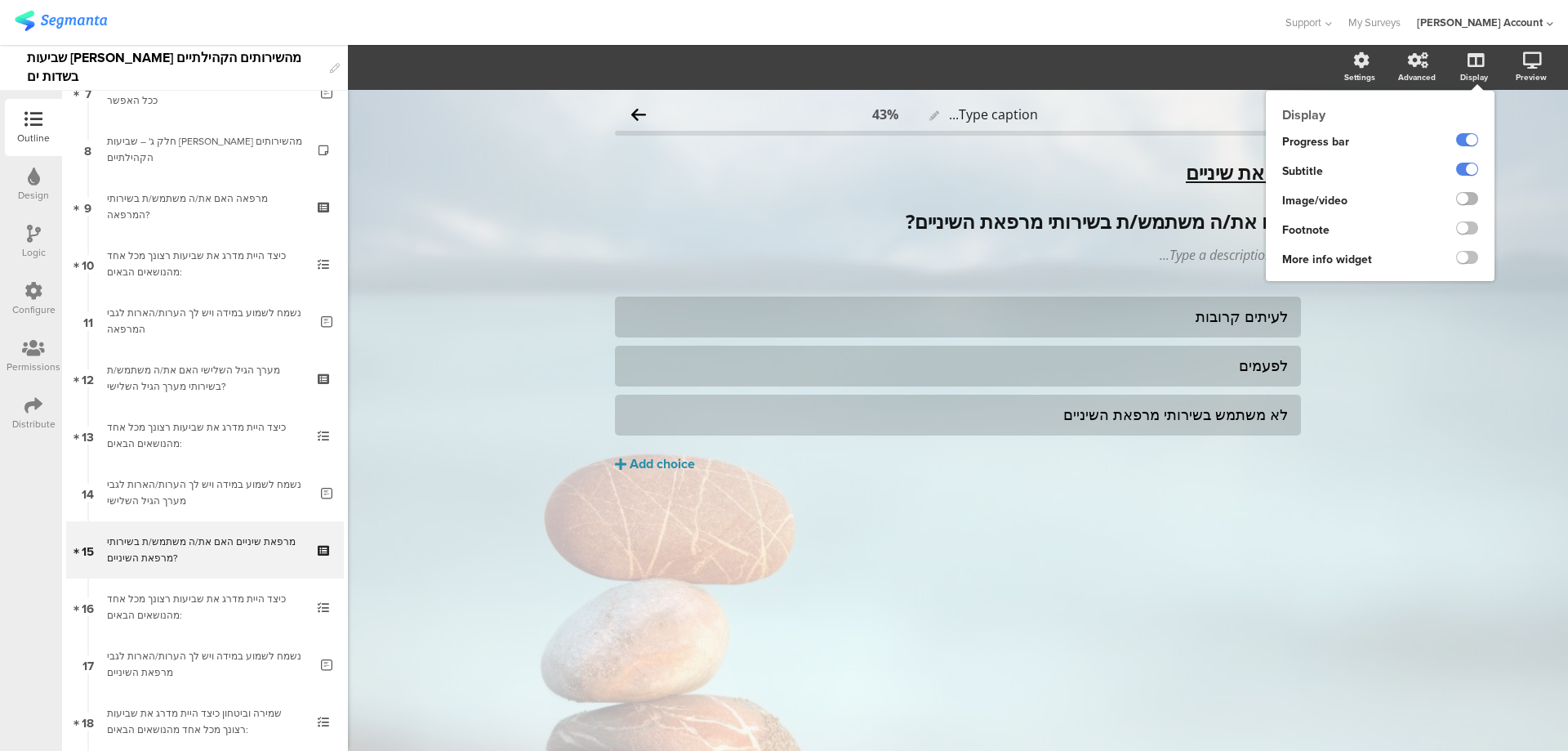
click at [1468, 197] on label at bounding box center [1467, 199] width 22 height 13
click at [0, 0] on input "checkbox" at bounding box center [0, 0] width 0 height 0
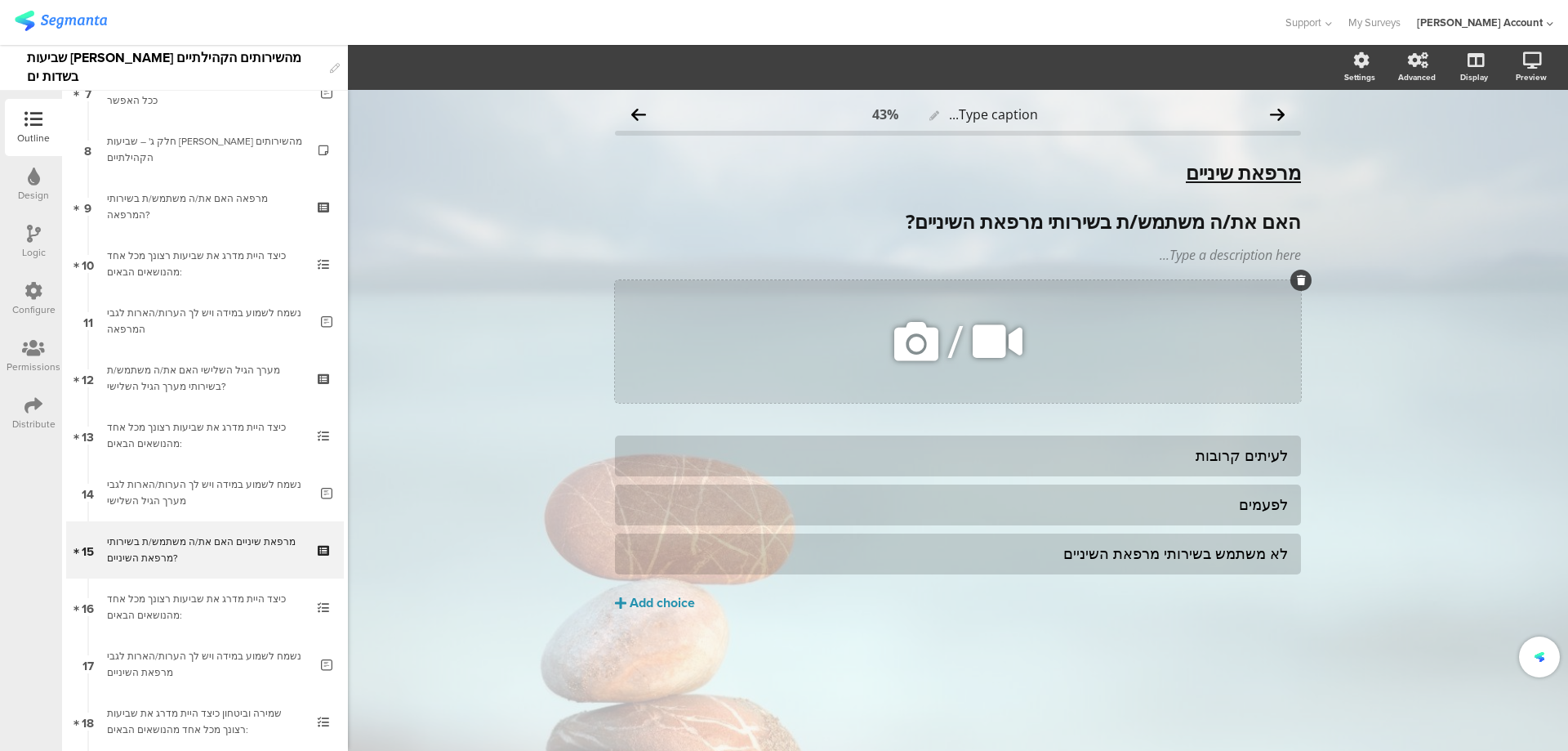
click at [924, 336] on icon at bounding box center [916, 341] width 55 height 55
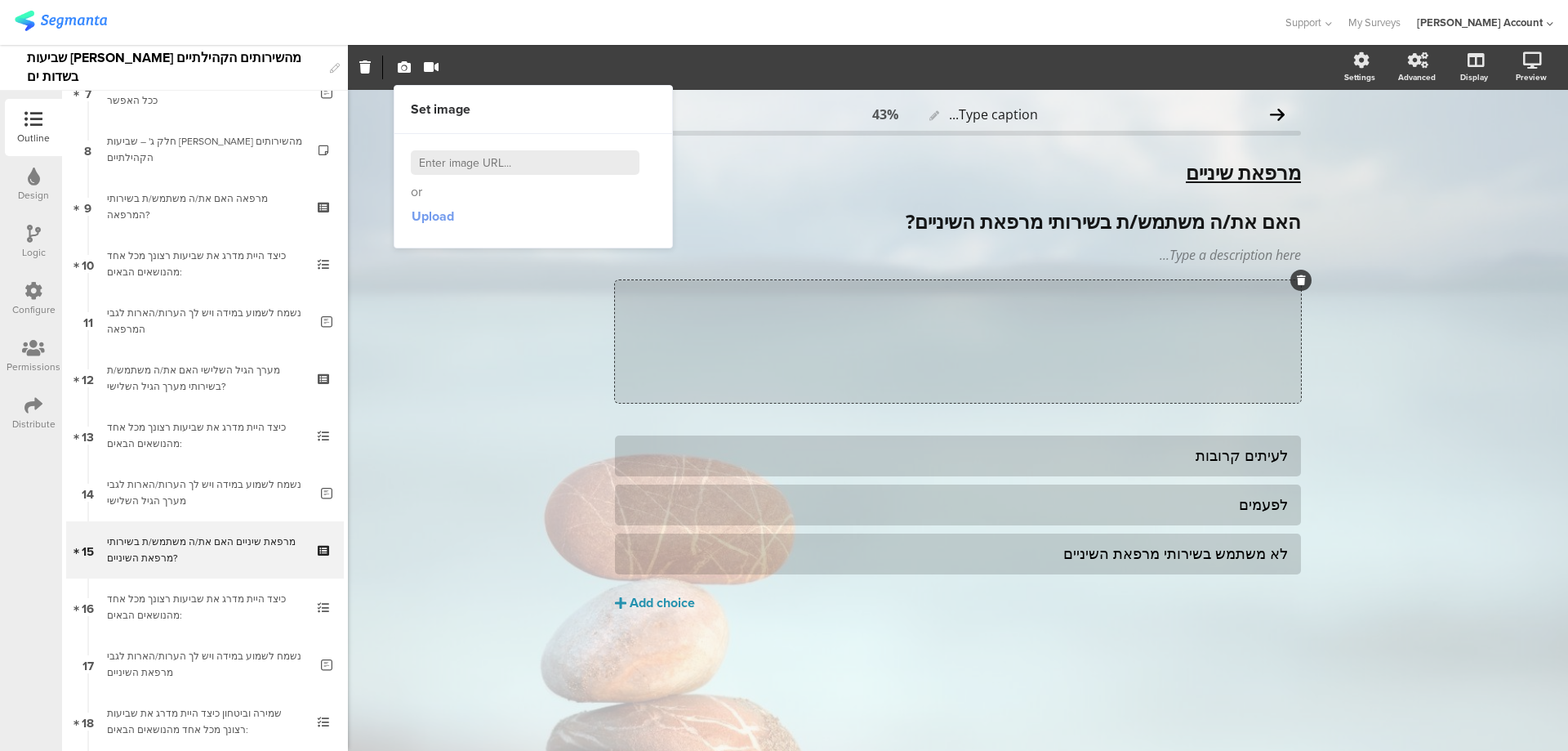
click at [428, 223] on span "Upload" at bounding box center [433, 216] width 43 height 19
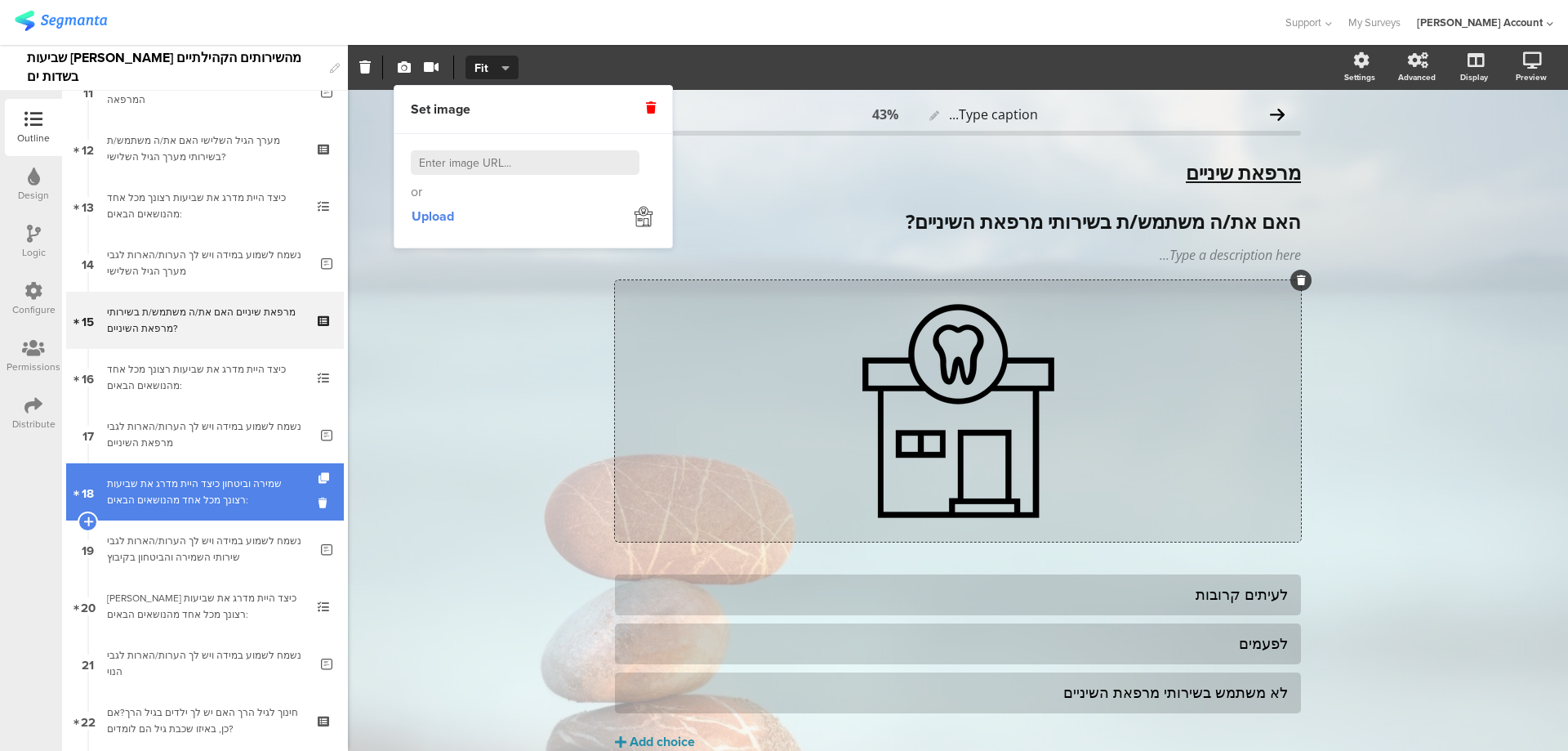
scroll to position [763, 0]
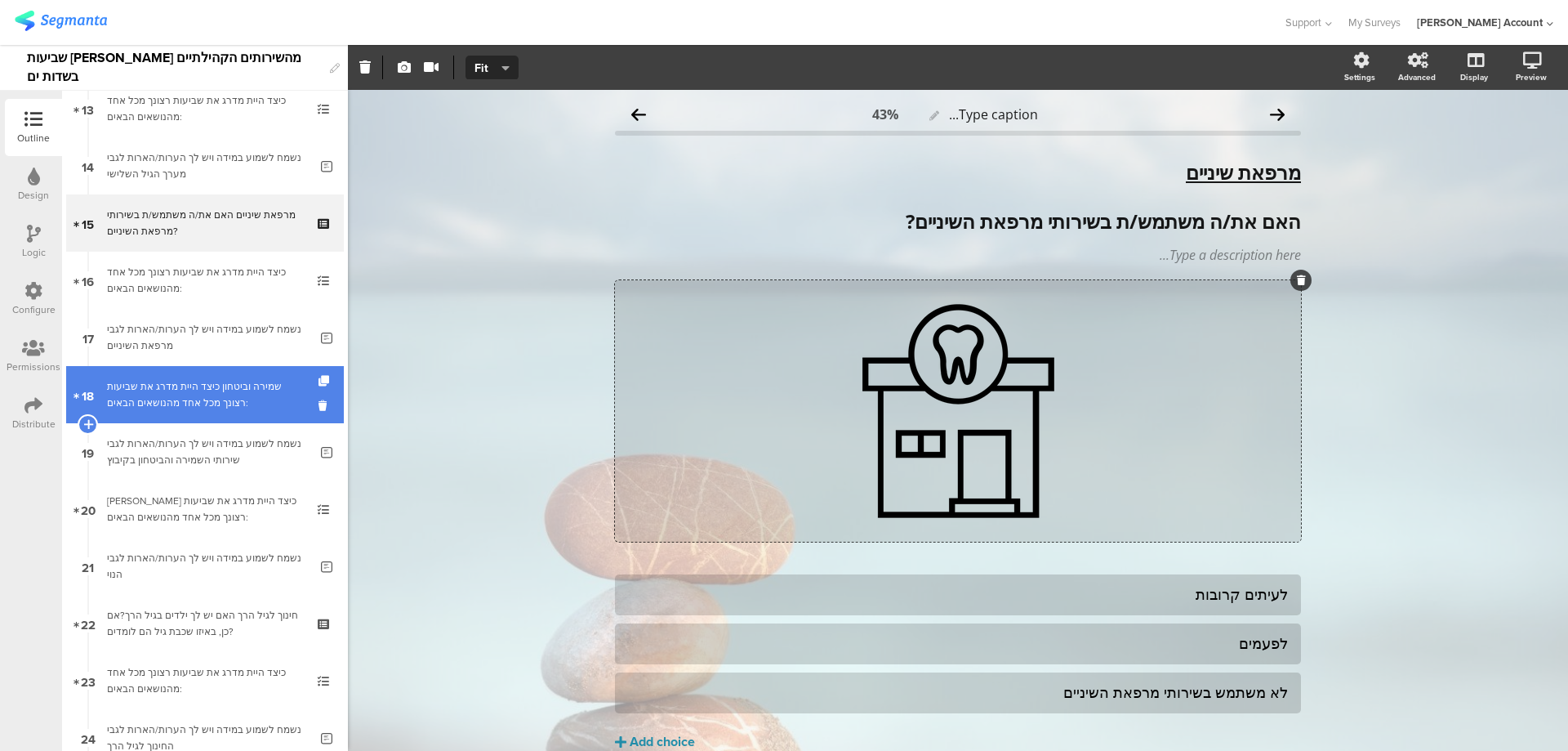
click at [204, 403] on div "שמירה וביטחון כיצד היית מדרג את שביעות רצונך מכל אחד מהנושאים הבאים:" at bounding box center [204, 395] width 195 height 33
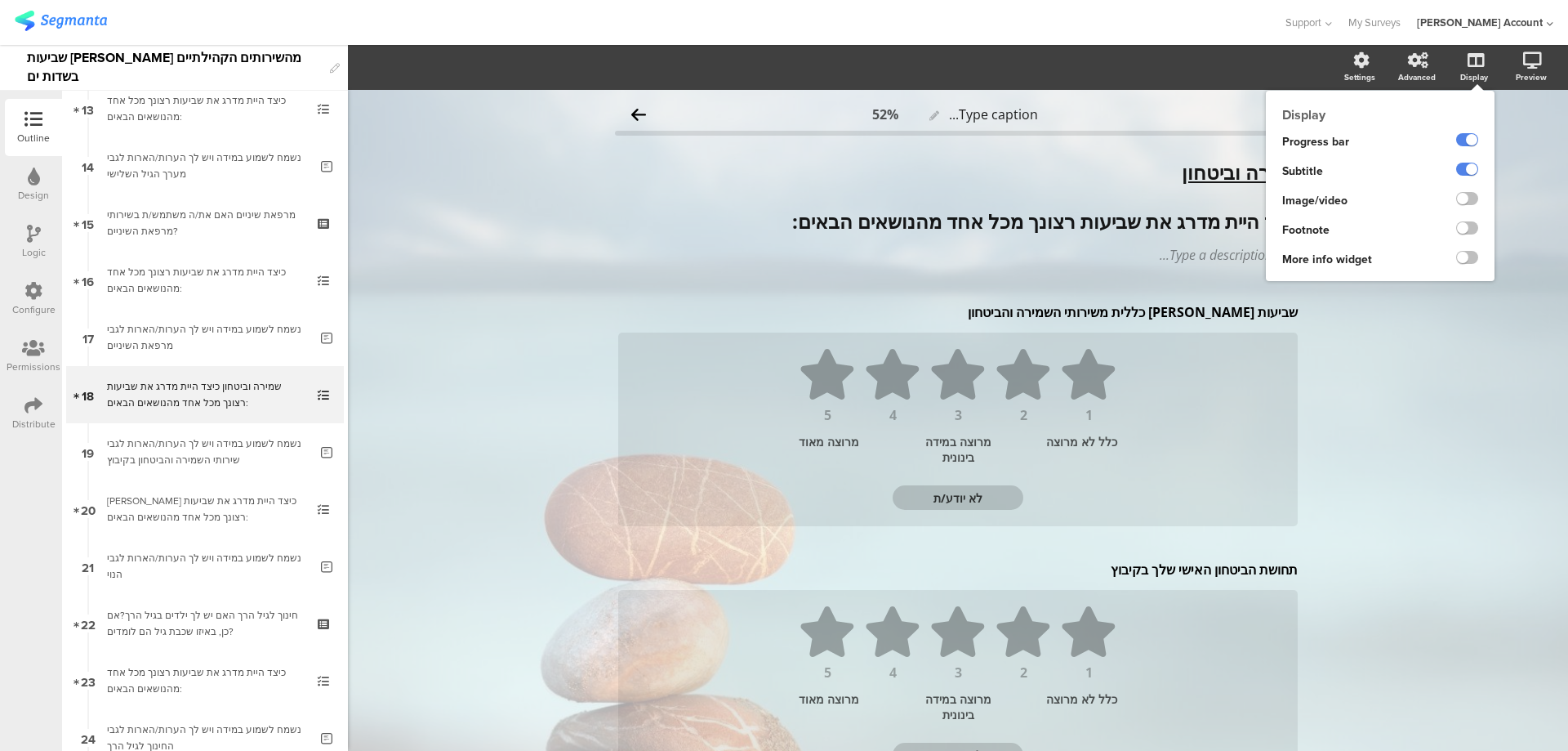
click at [1457, 191] on ng-transclude at bounding box center [1467, 200] width 22 height 19
click at [1458, 196] on label at bounding box center [1467, 199] width 22 height 13
click at [0, 0] on input "checkbox" at bounding box center [0, 0] width 0 height 0
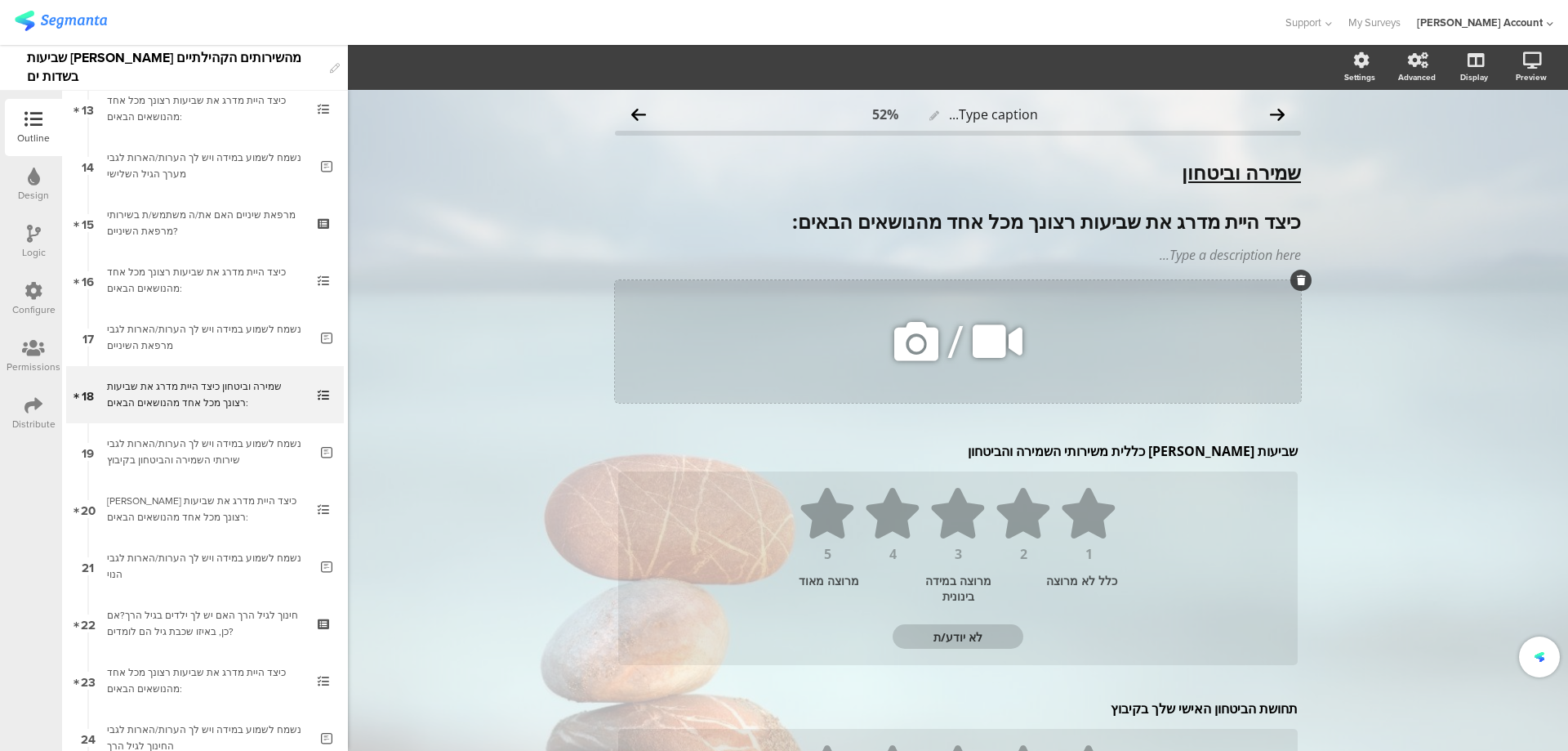
click at [908, 351] on icon at bounding box center [916, 341] width 55 height 55
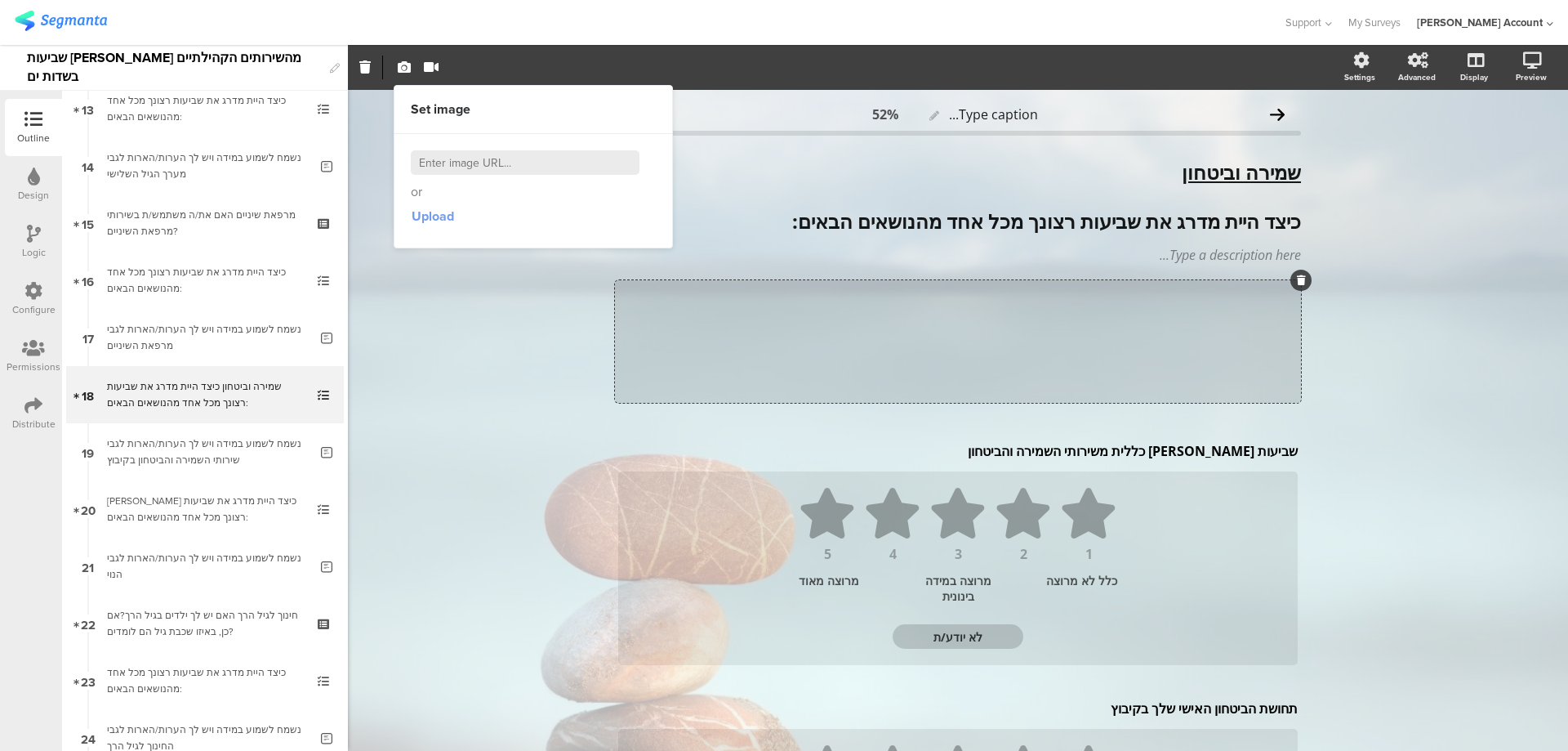
click at [444, 214] on span "Upload" at bounding box center [433, 216] width 43 height 19
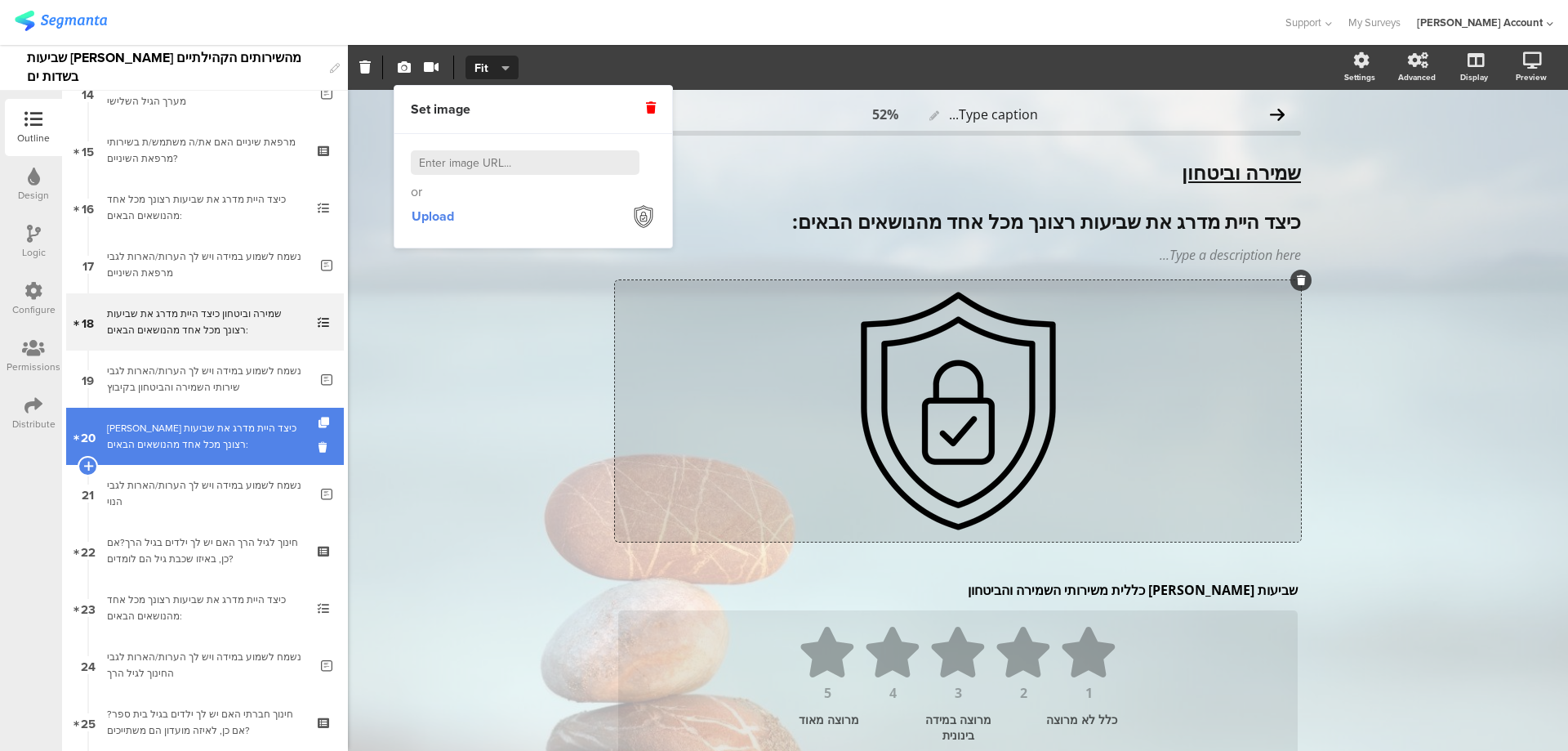
scroll to position [872, 0]
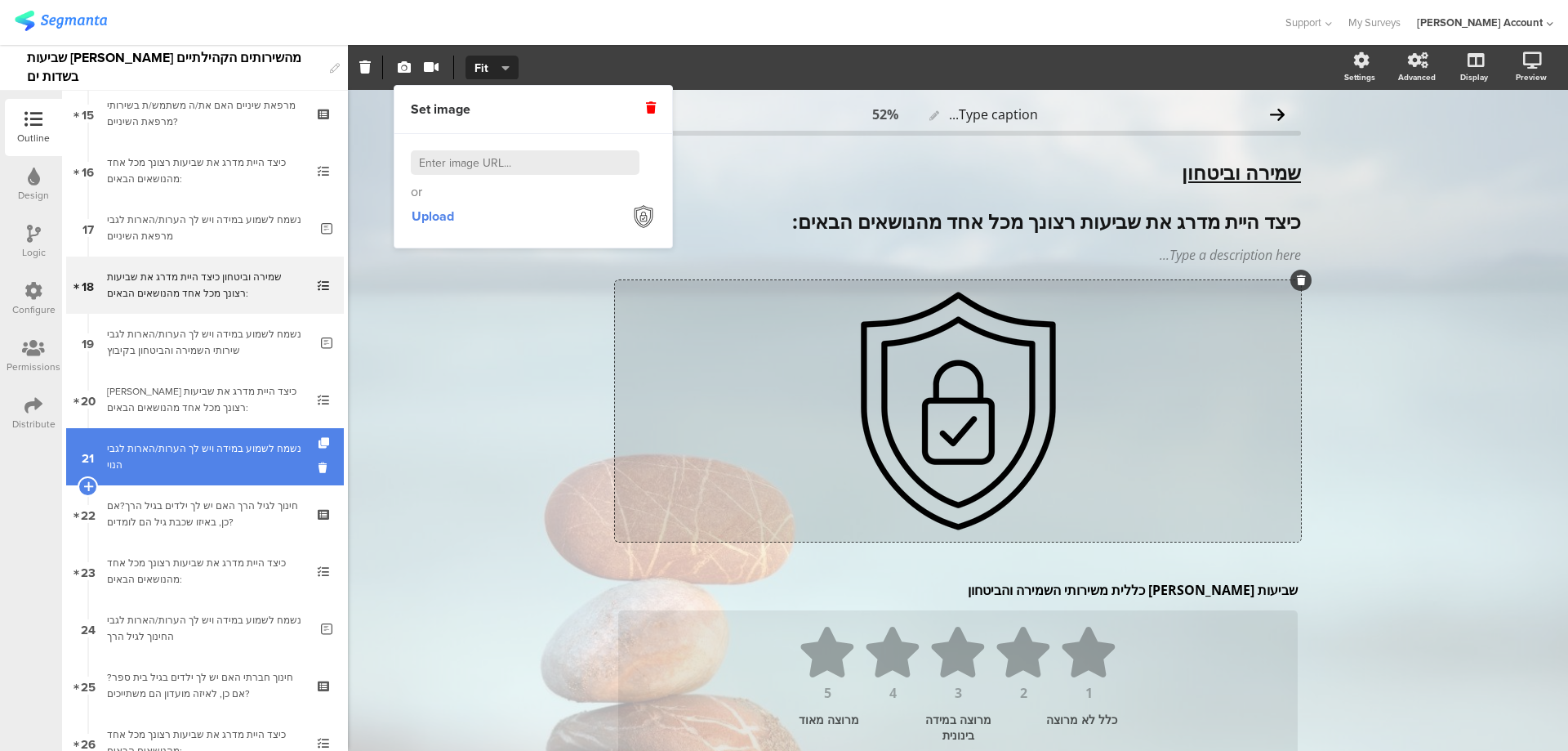
click at [248, 458] on div "נשמח לשמוע במידה ויש לך הערות/הארות לגבי הנוי" at bounding box center [208, 457] width 202 height 33
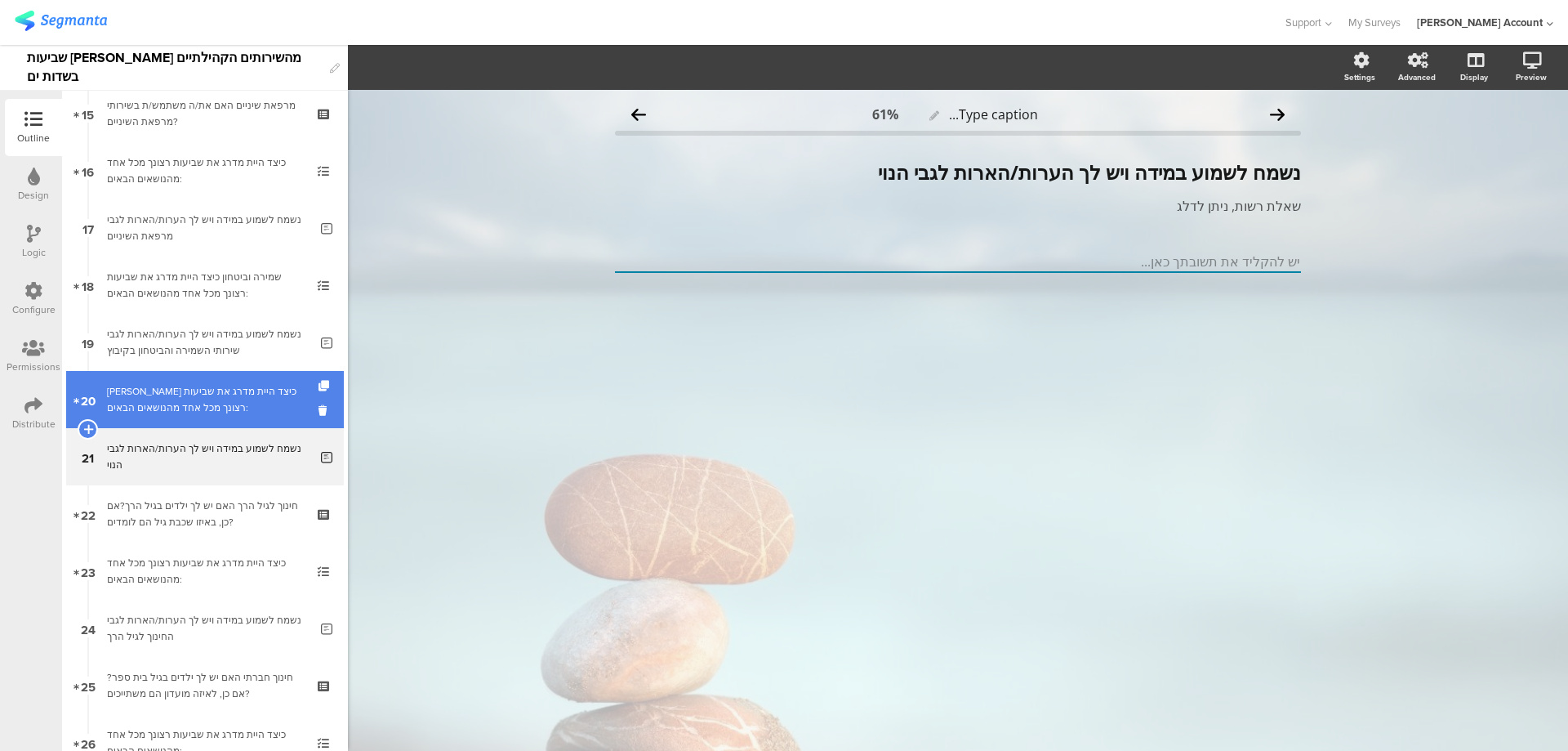
click at [252, 403] on div "נוי כיצד היית מדרג את שביעות רצונך מכל אחד מהנושאים הבאים:" at bounding box center [204, 400] width 195 height 33
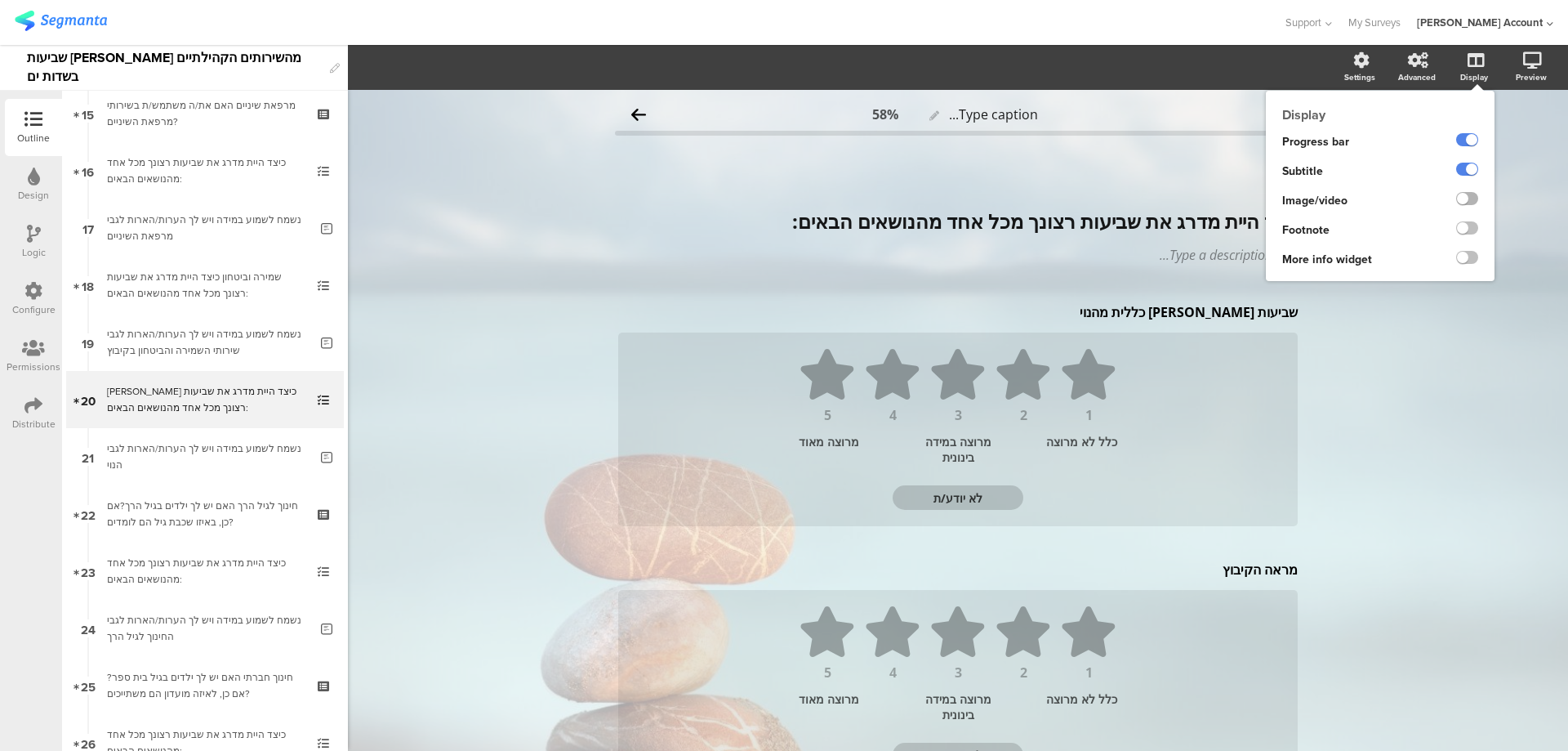
click at [1465, 197] on label at bounding box center [1467, 199] width 22 height 13
click at [0, 0] on input "checkbox" at bounding box center [0, 0] width 0 height 0
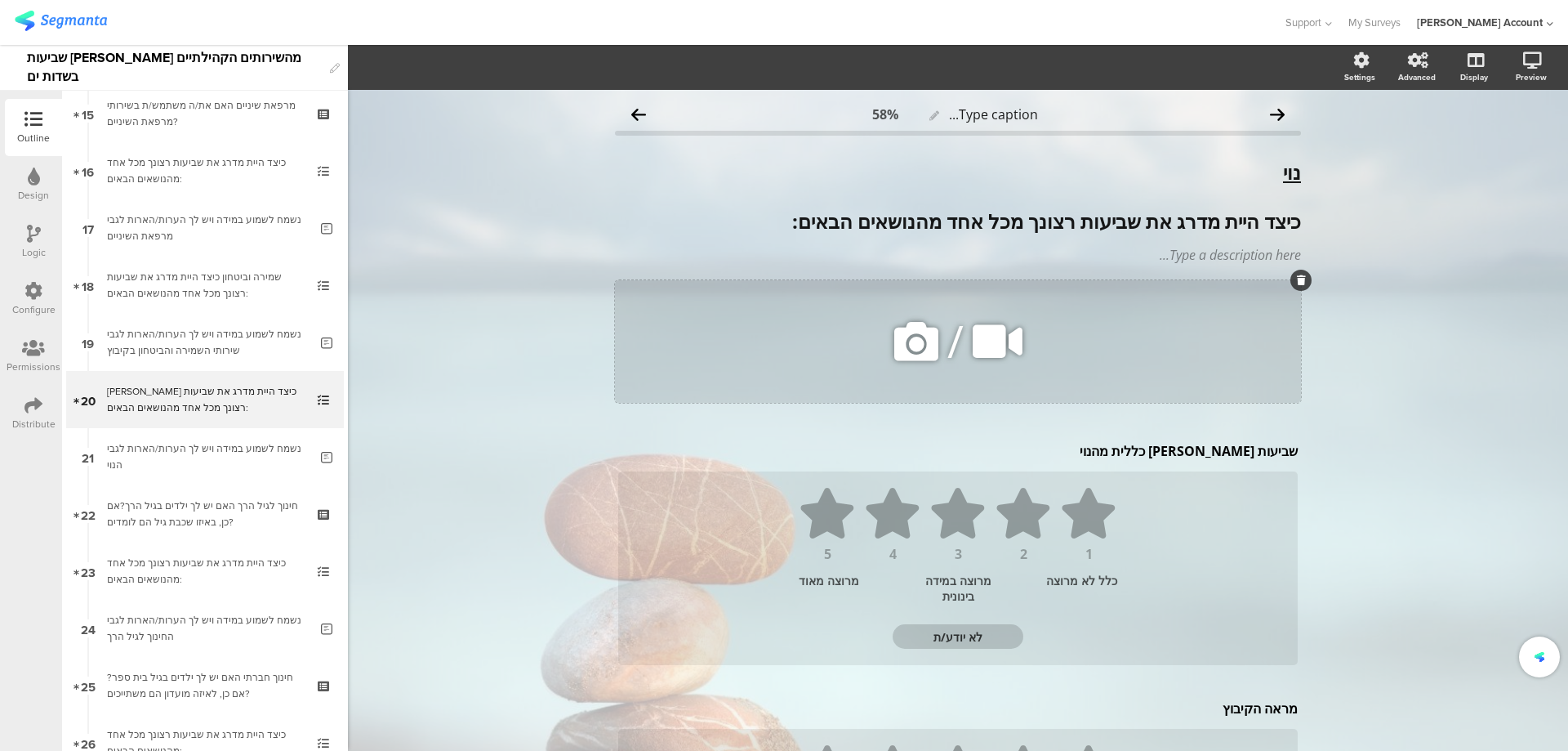
click at [925, 341] on icon at bounding box center [916, 341] width 55 height 55
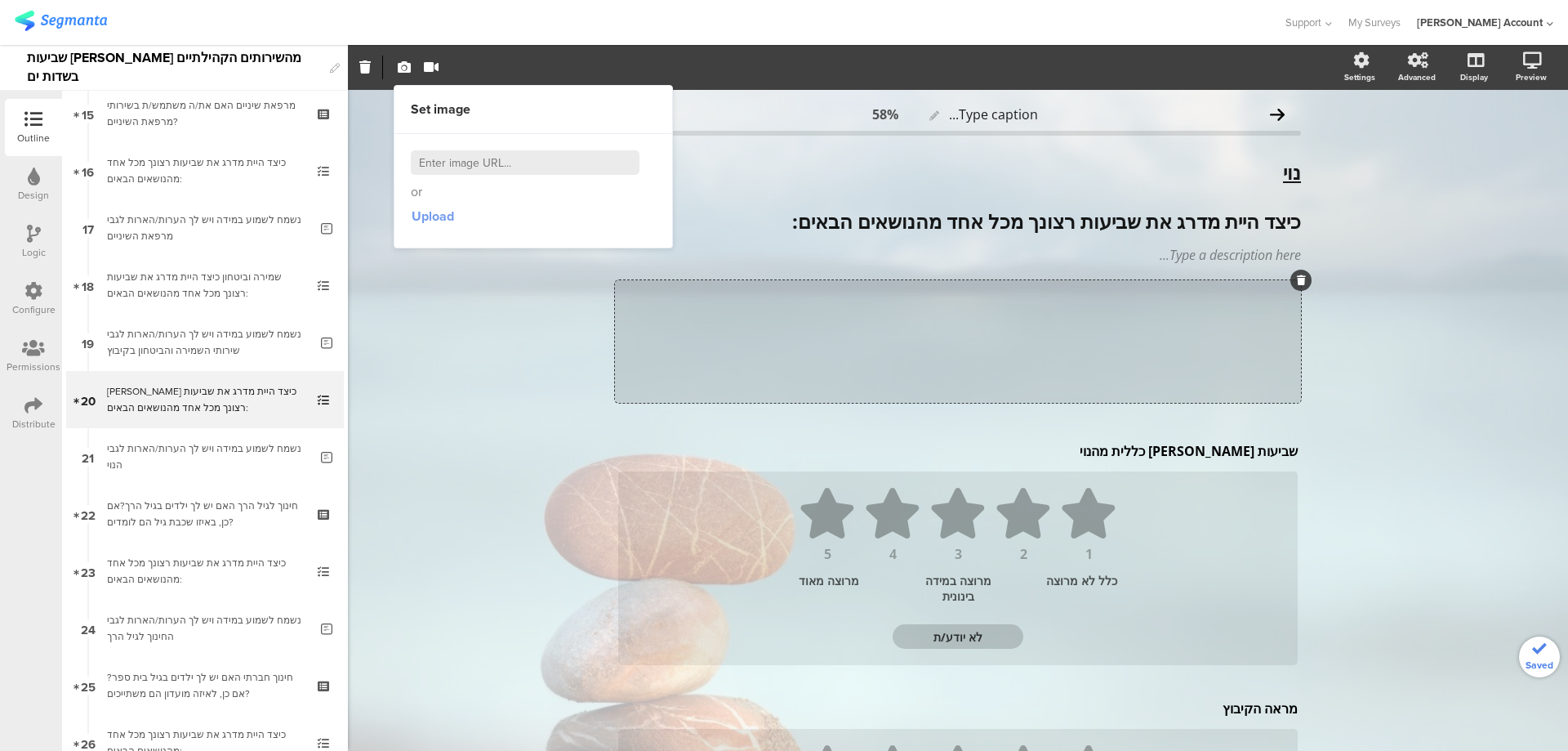
click at [425, 218] on span "Upload" at bounding box center [433, 216] width 43 height 19
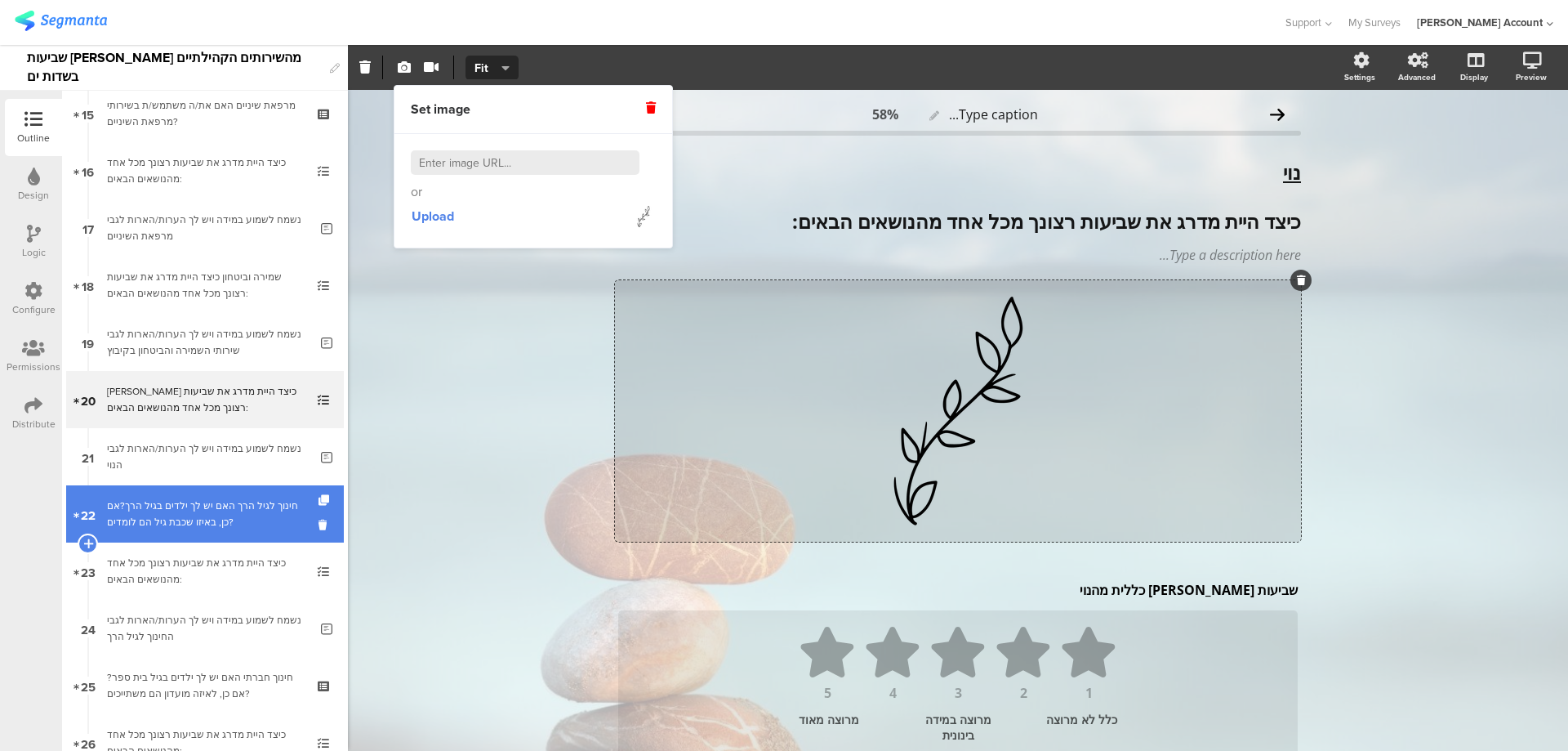
click at [255, 512] on div "חינוך לגיל הרך האם יש לך ילדים בגיל הרך?אם כן, באיזו שכבת גיל הם לומדים?" at bounding box center [204, 514] width 195 height 33
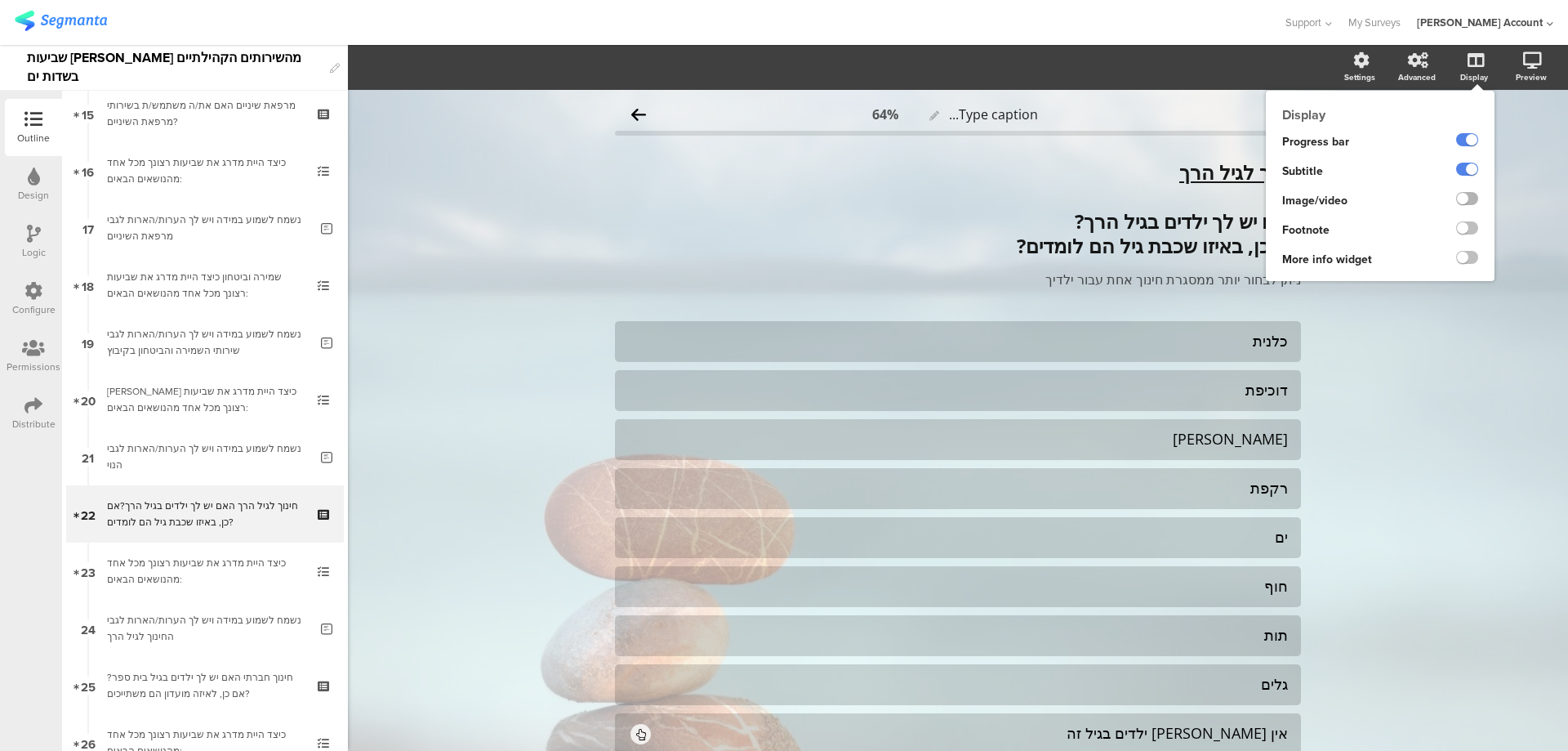
click at [1457, 198] on label at bounding box center [1467, 199] width 22 height 13
click at [0, 0] on input "checkbox" at bounding box center [0, 0] width 0 height 0
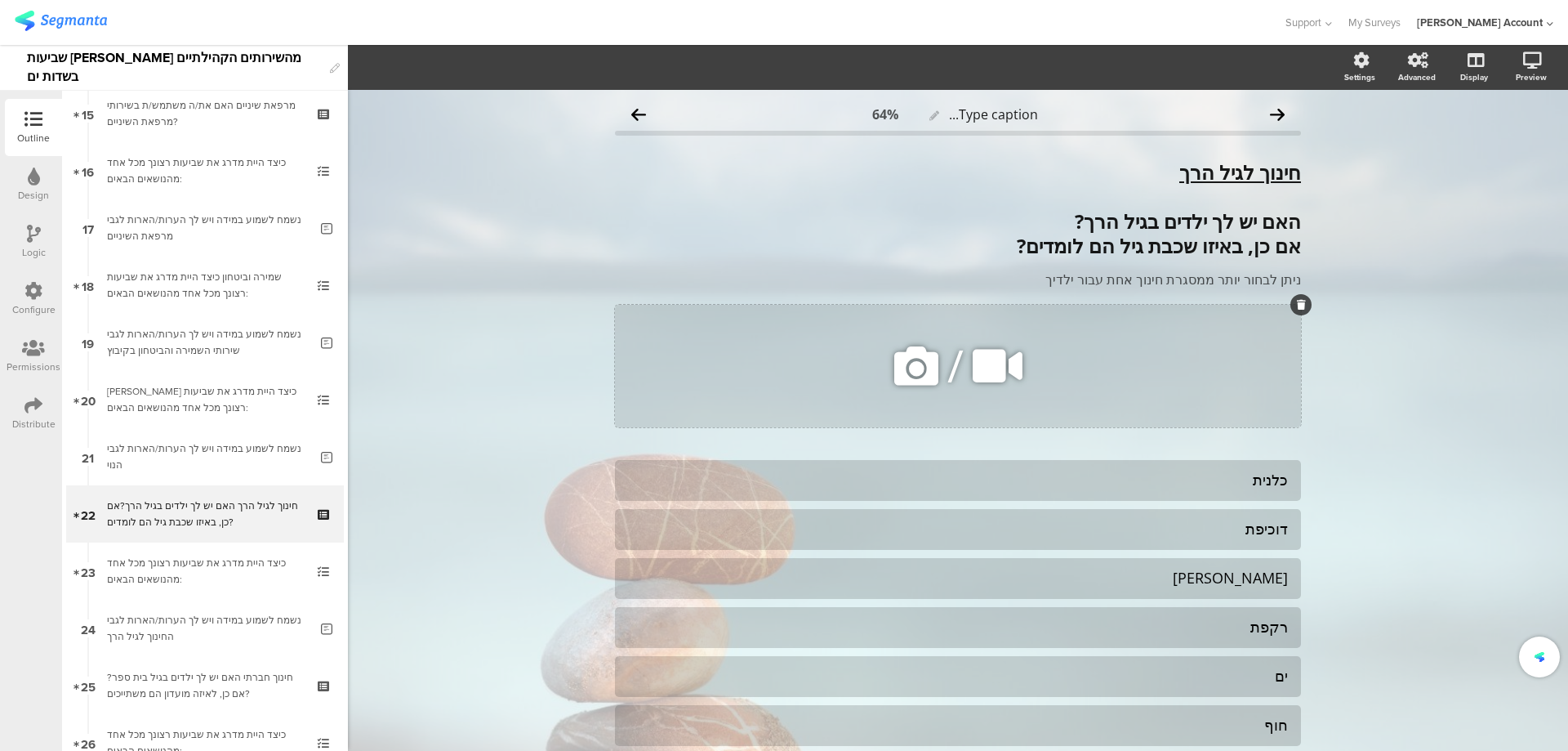
click at [907, 367] on icon at bounding box center [916, 365] width 55 height 55
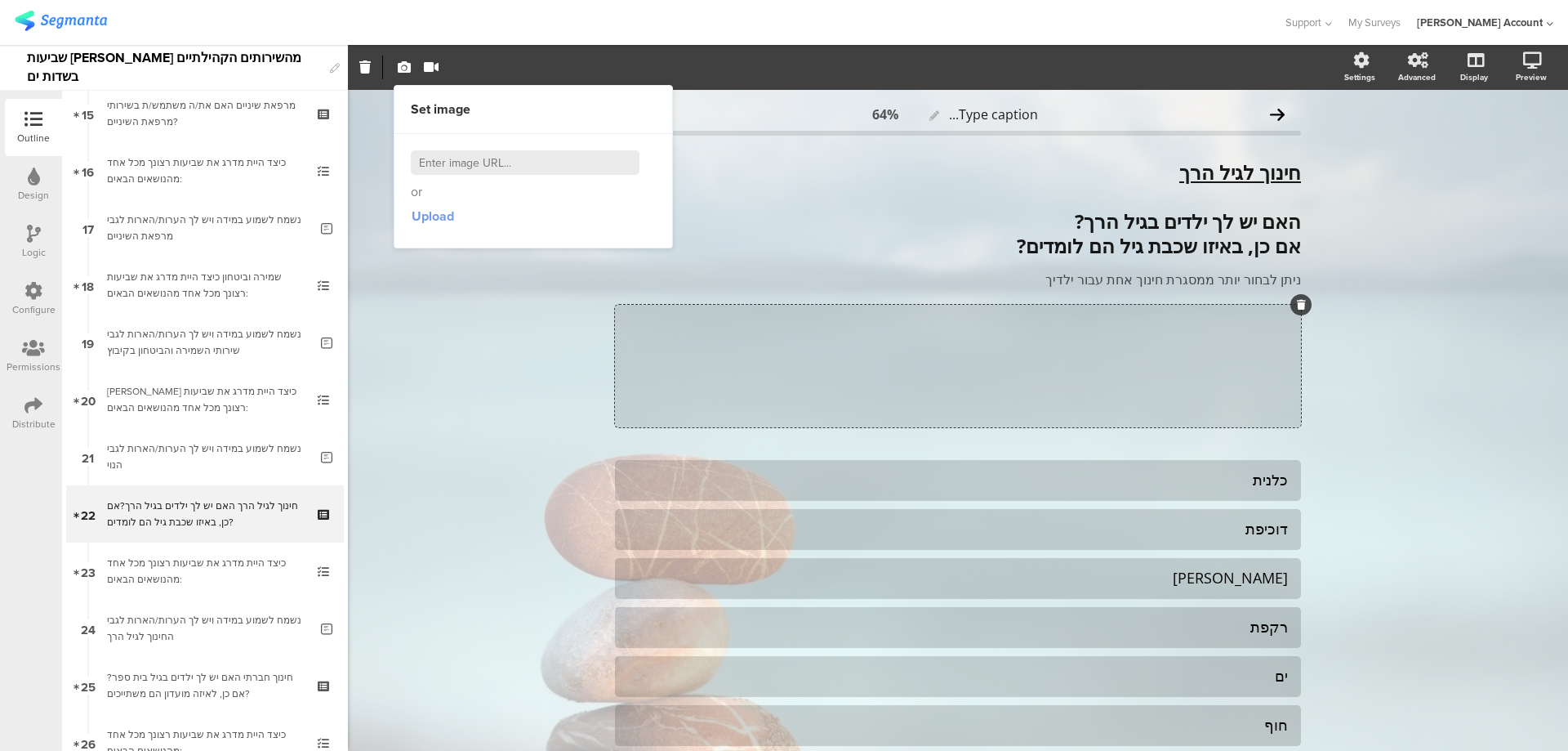
click at [416, 214] on span "Upload" at bounding box center [433, 216] width 43 height 19
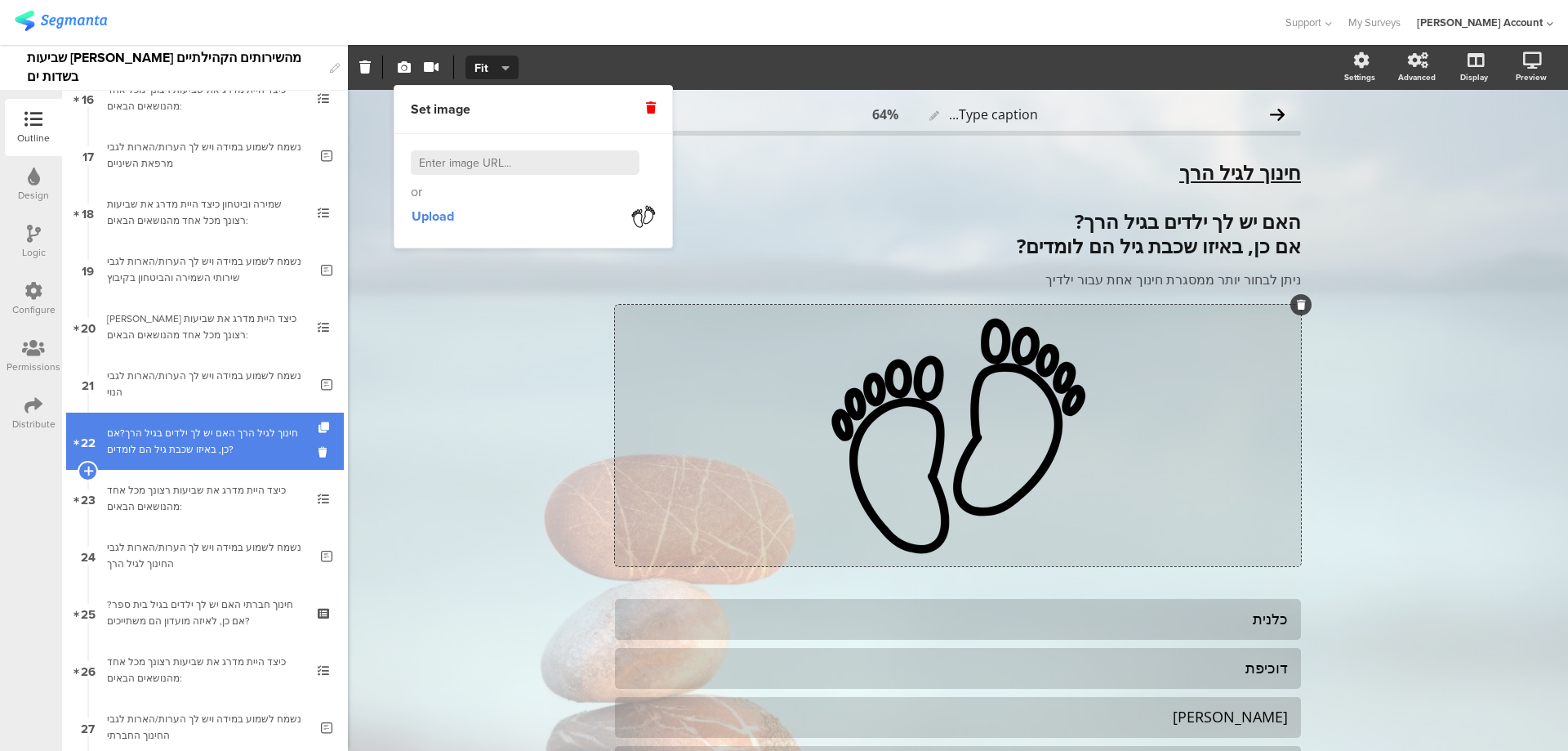
scroll to position [981, 0]
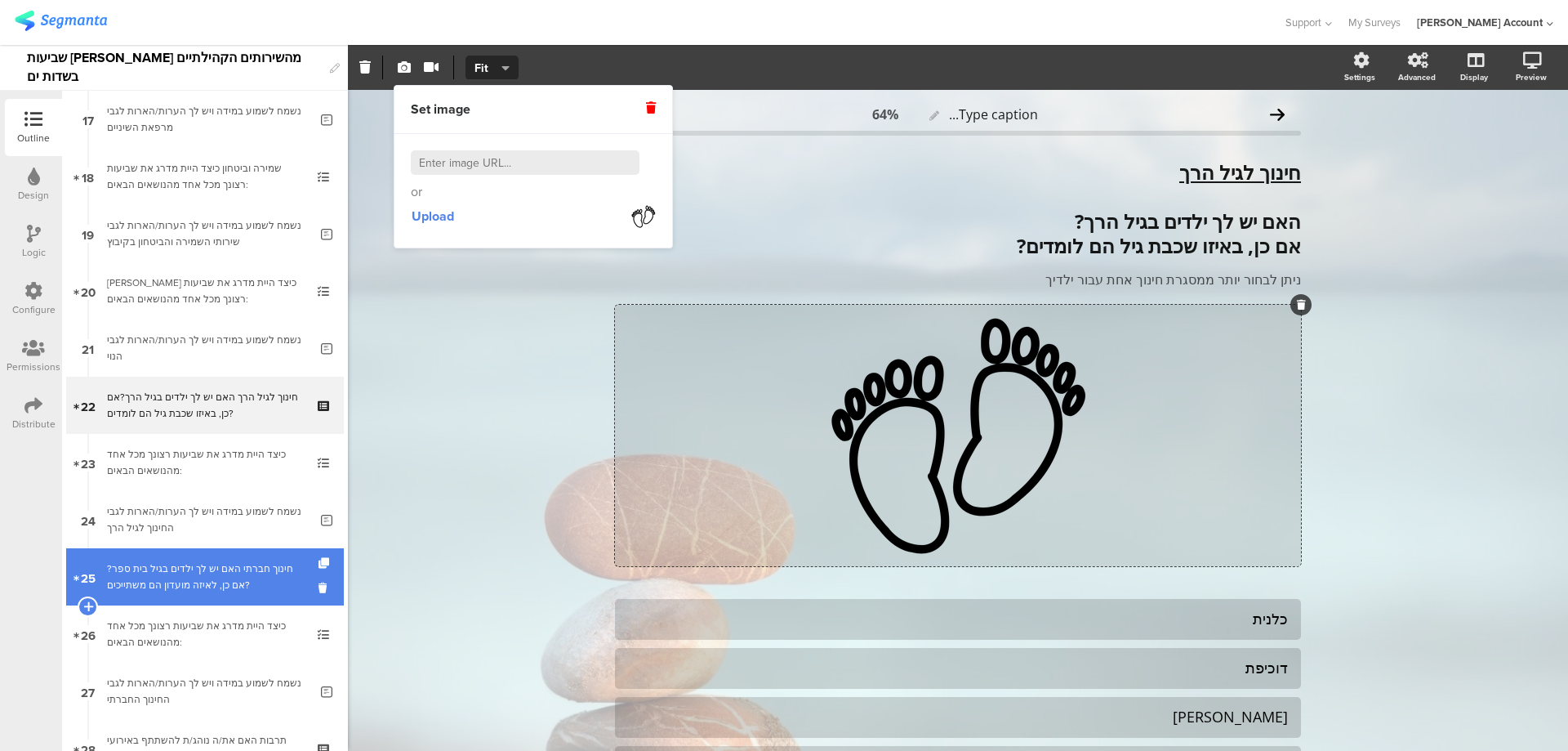
click at [247, 565] on div "חינוך חברתי האם יש לך ילדים בגיל בית ספר? אם כן, לאיזה מועדון הם משתייכים?" at bounding box center [204, 577] width 195 height 33
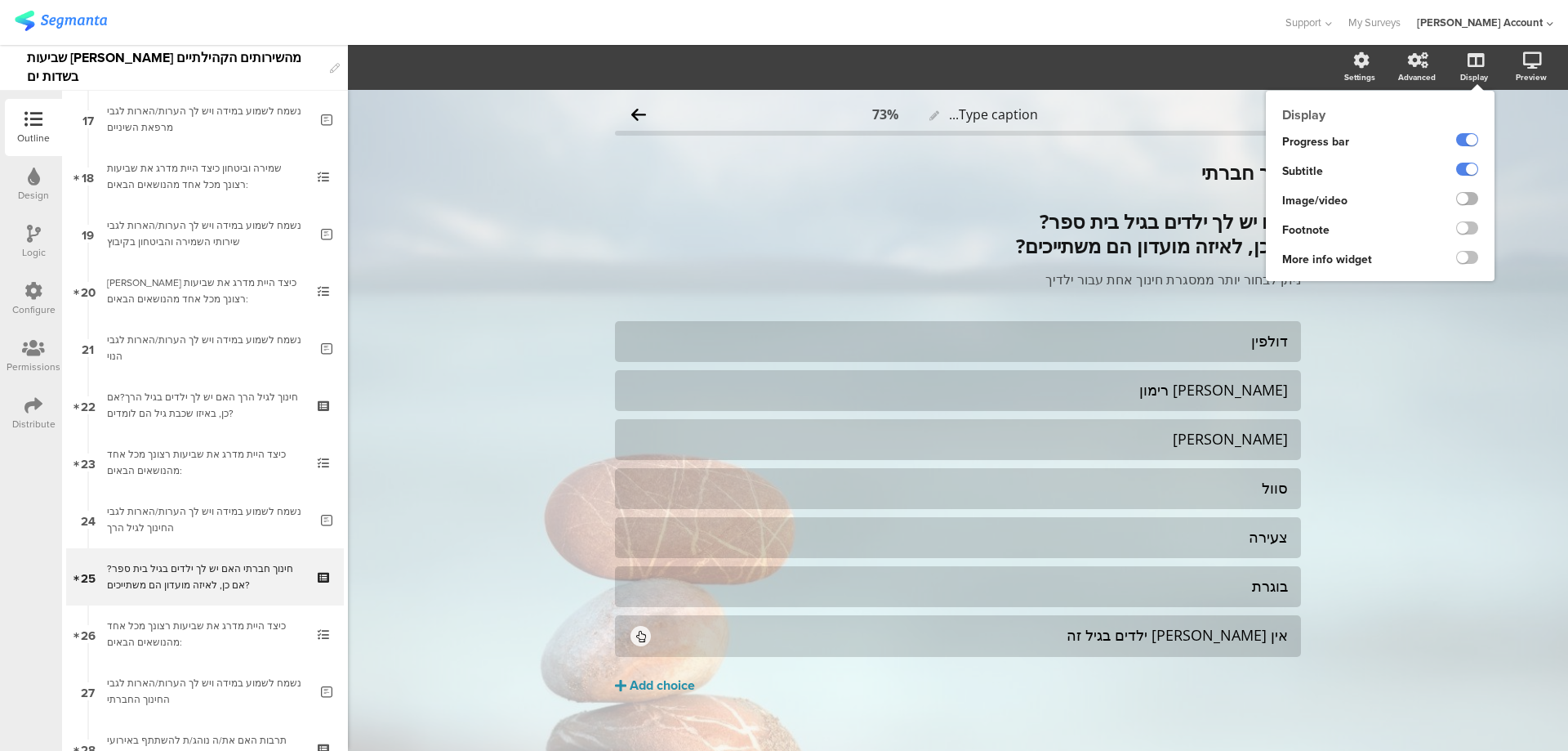
click at [1460, 199] on label at bounding box center [1467, 199] width 22 height 13
click at [0, 0] on input "checkbox" at bounding box center [0, 0] width 0 height 0
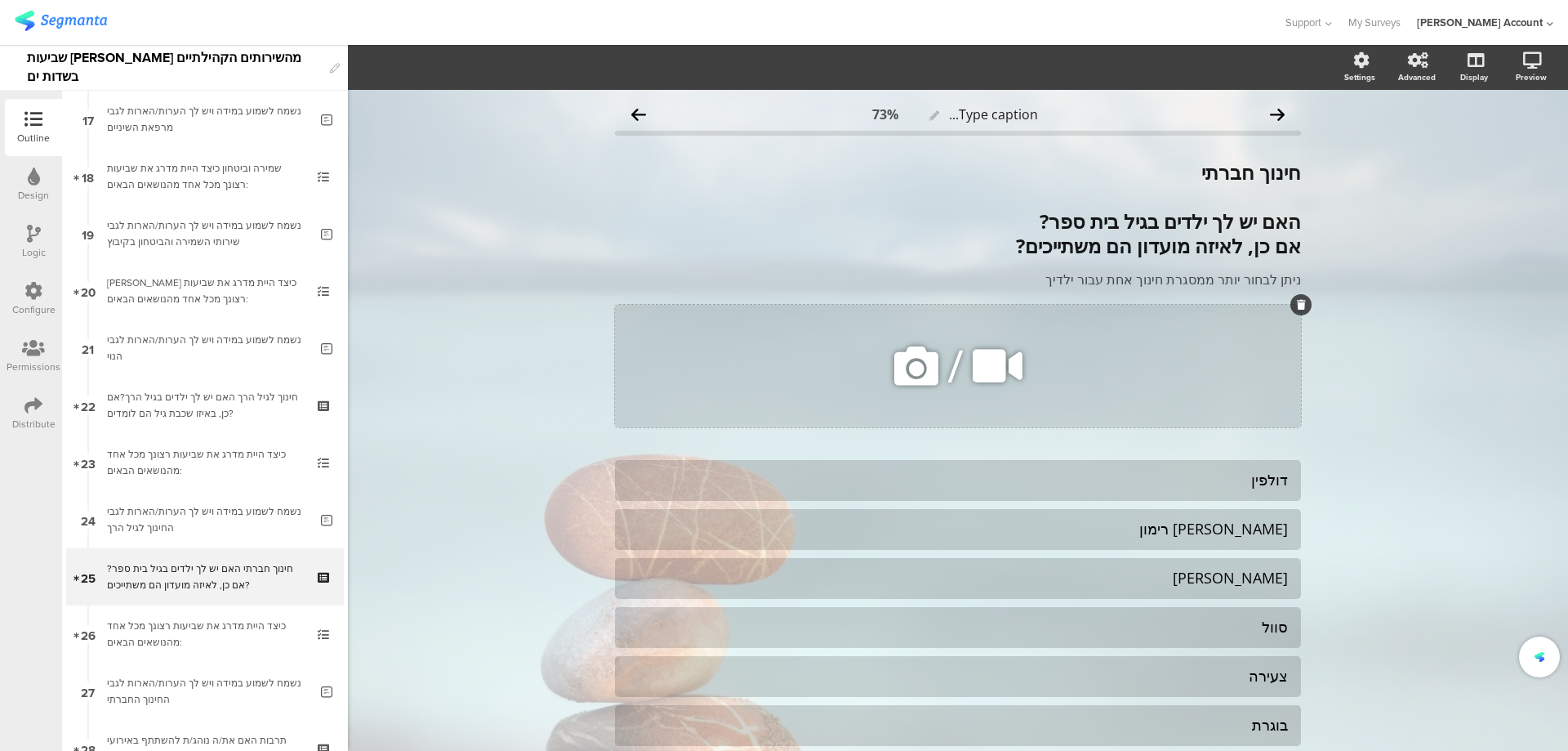
click at [910, 370] on icon at bounding box center [916, 365] width 55 height 55
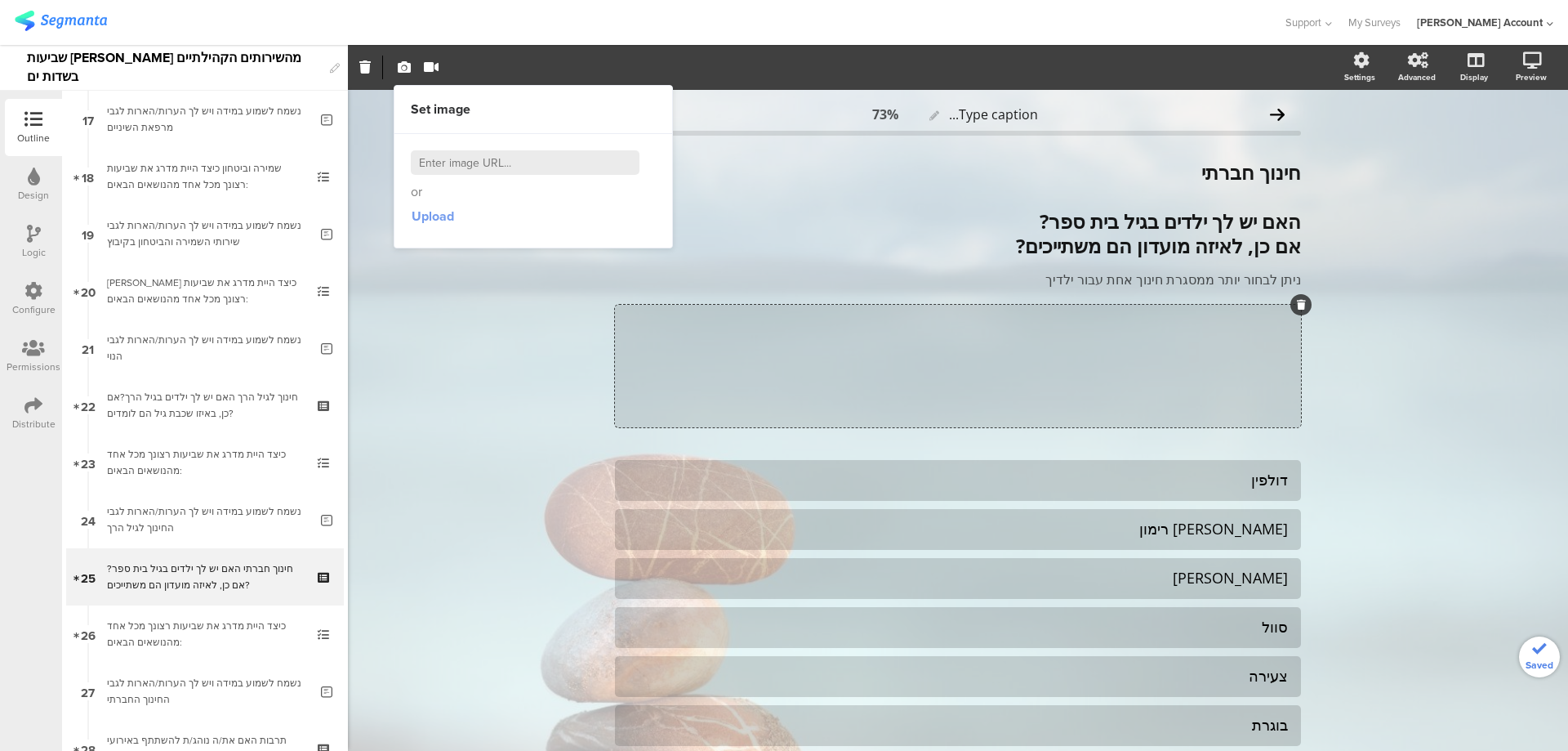
click at [431, 219] on span "Upload" at bounding box center [433, 216] width 43 height 19
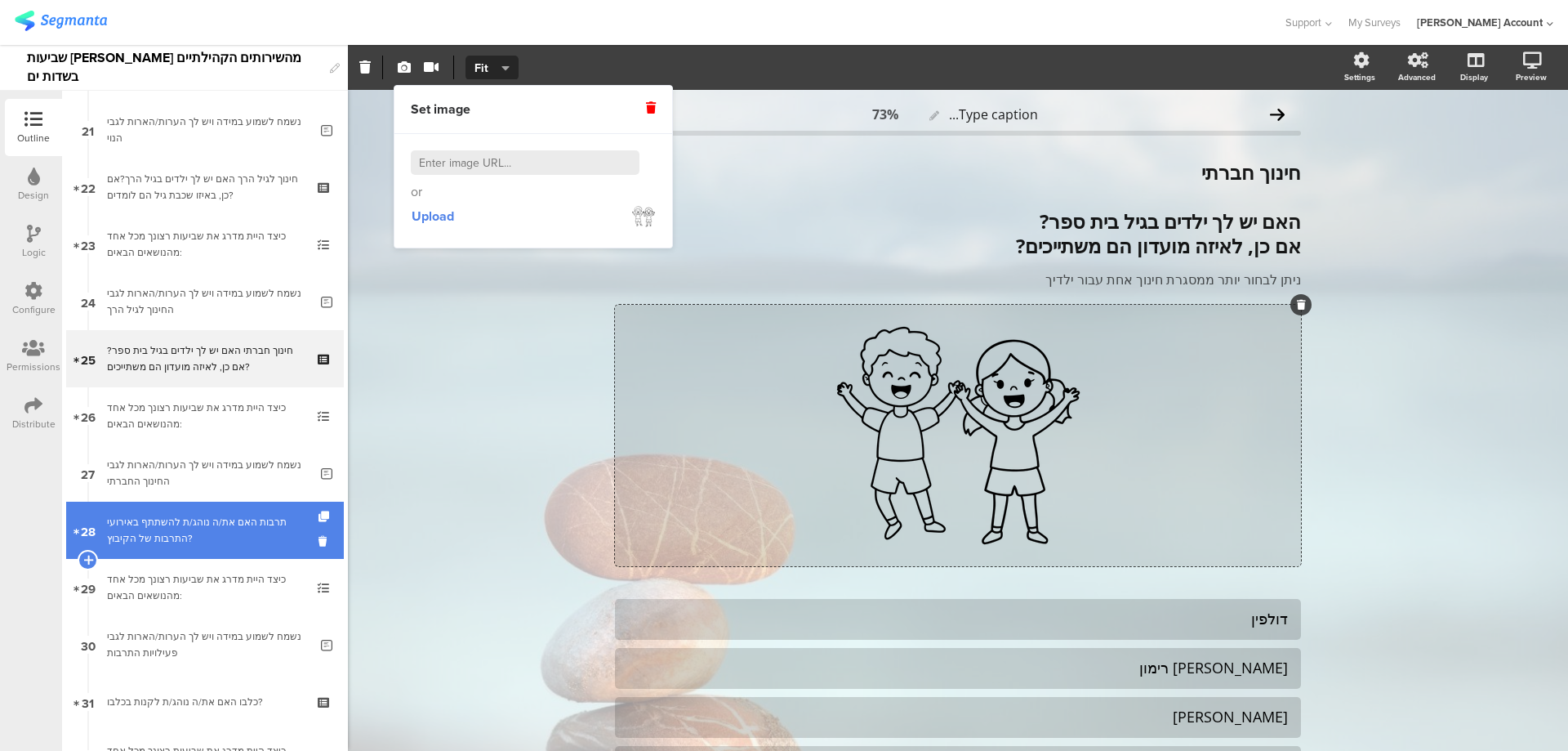
scroll to position [1307, 0]
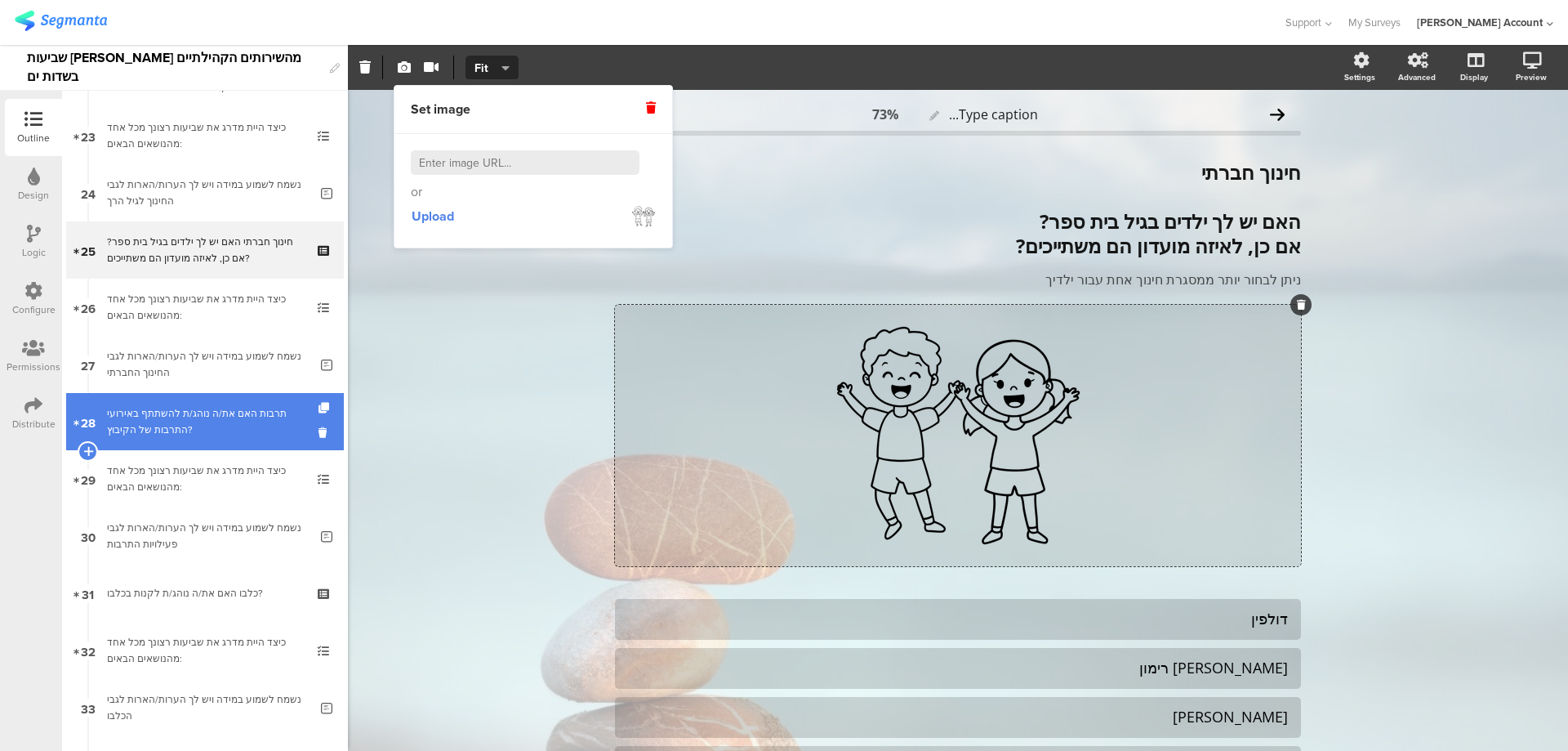
click at [258, 431] on div "תרבות האם את/ה נוהג/ת להשתתף באירועי התרבות של הקיבוץ?" at bounding box center [204, 422] width 195 height 33
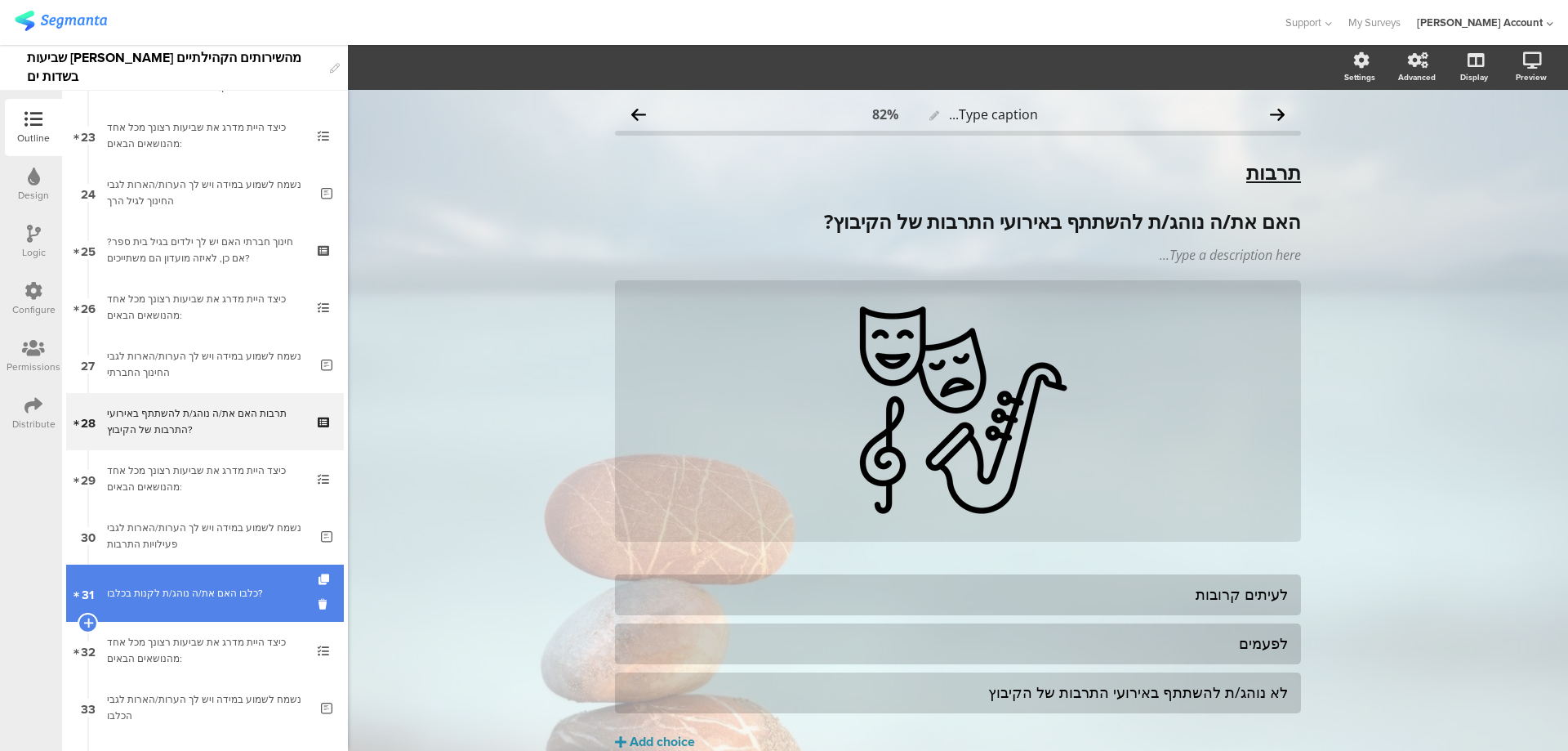
click at [283, 592] on div "כלבו האם את/ה נוהג/ת לקנות בכלבו?" at bounding box center [204, 594] width 195 height 16
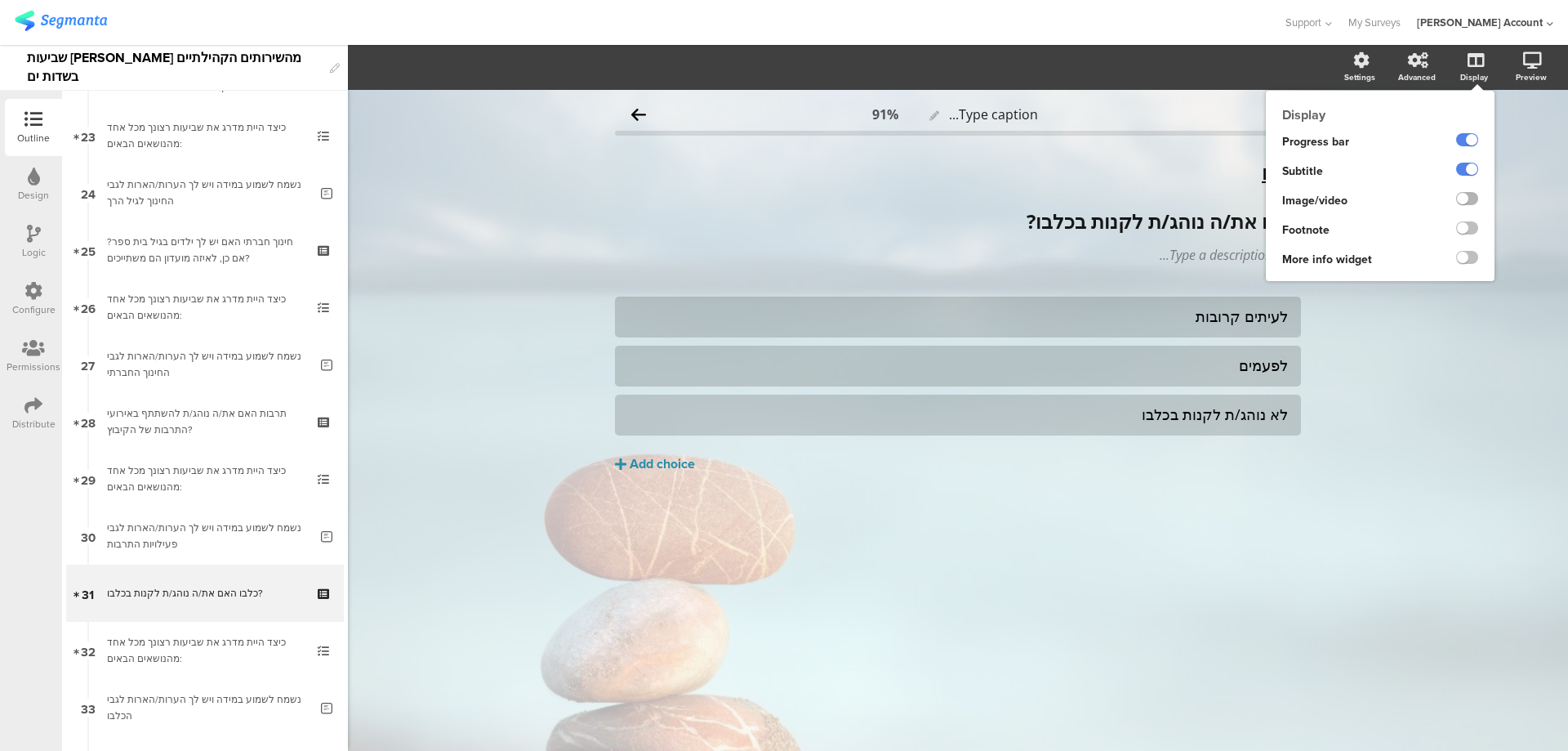
click at [1466, 201] on label at bounding box center [1467, 199] width 22 height 13
click at [0, 0] on input "checkbox" at bounding box center [0, 0] width 0 height 0
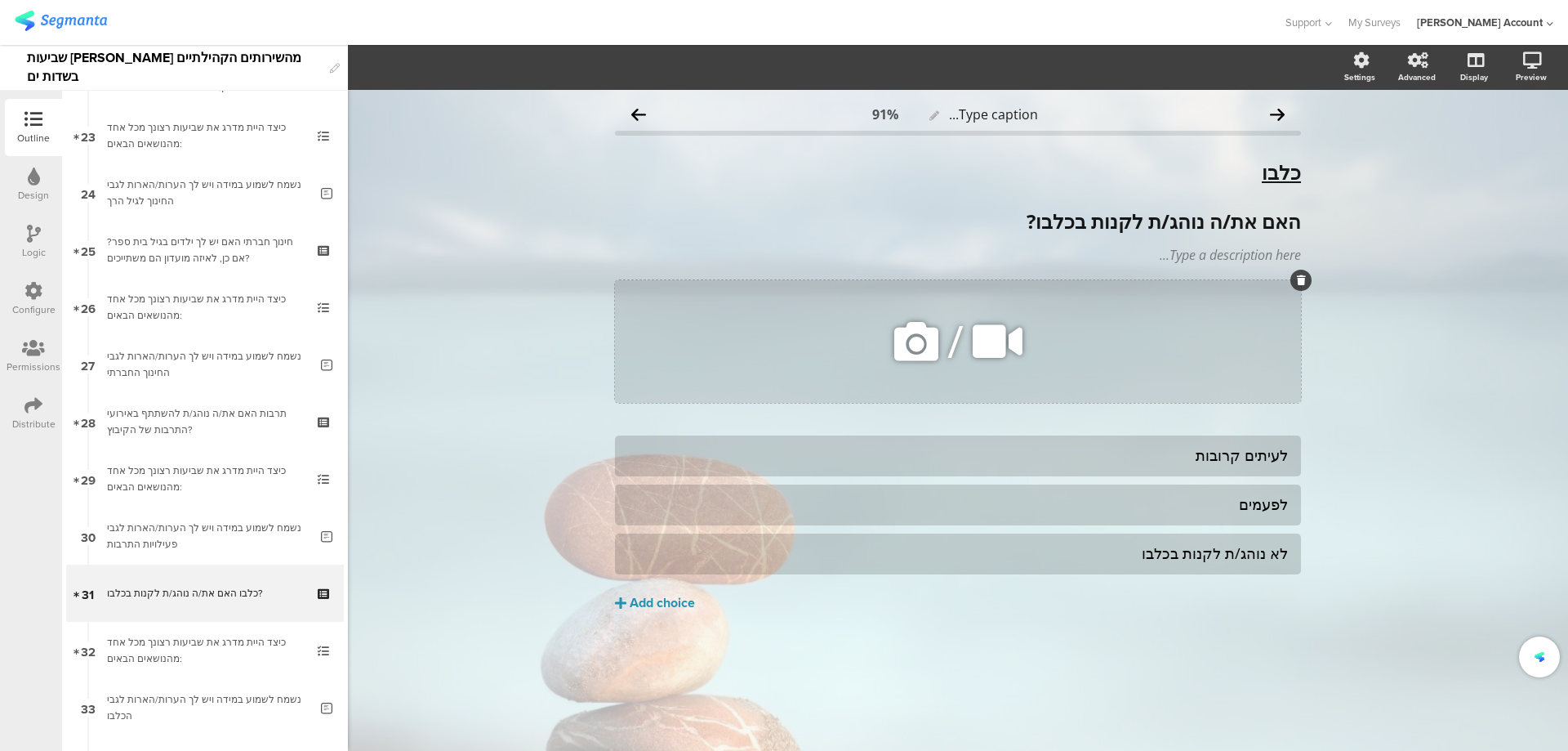
click at [901, 346] on icon at bounding box center [916, 341] width 55 height 55
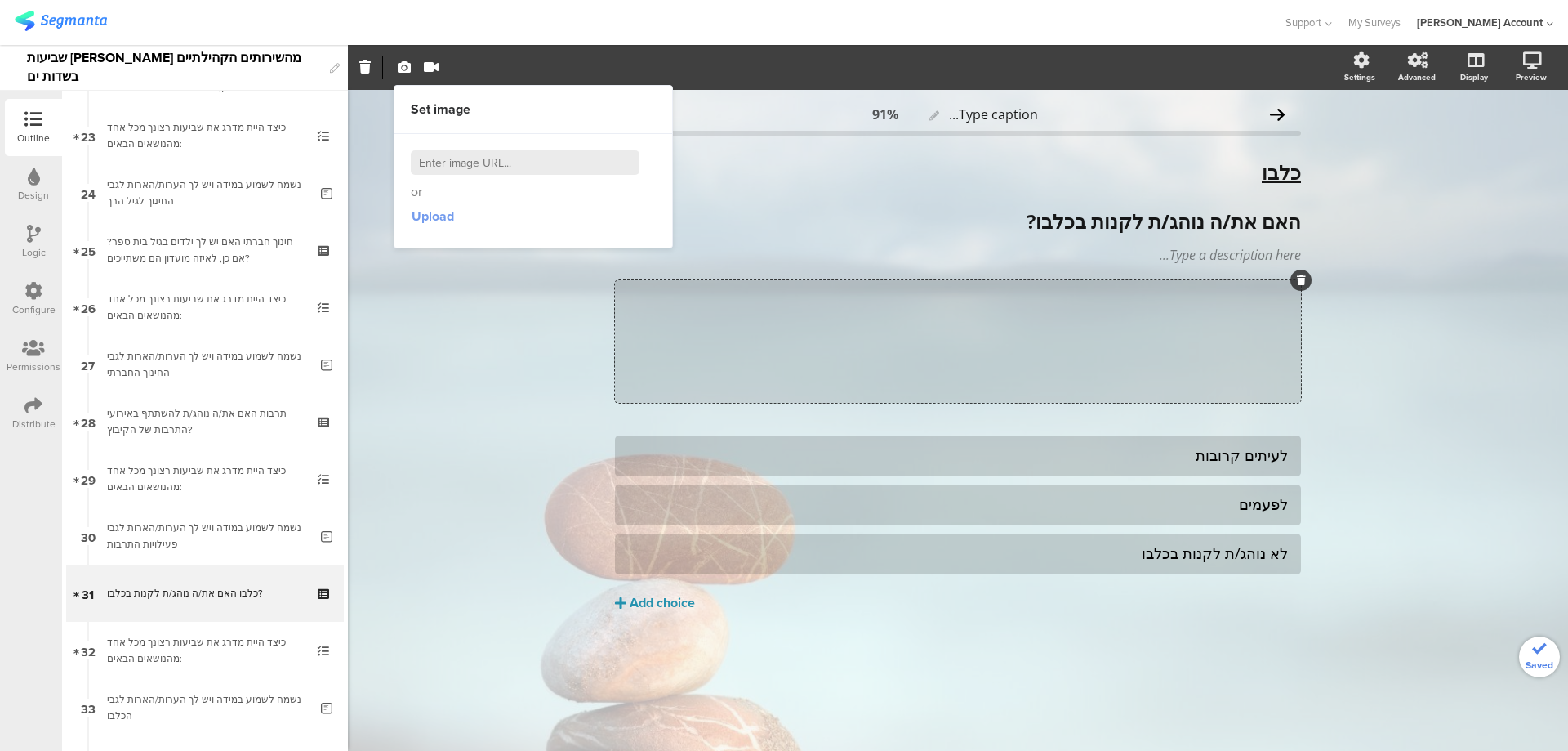
click at [439, 217] on span "Upload" at bounding box center [433, 216] width 43 height 19
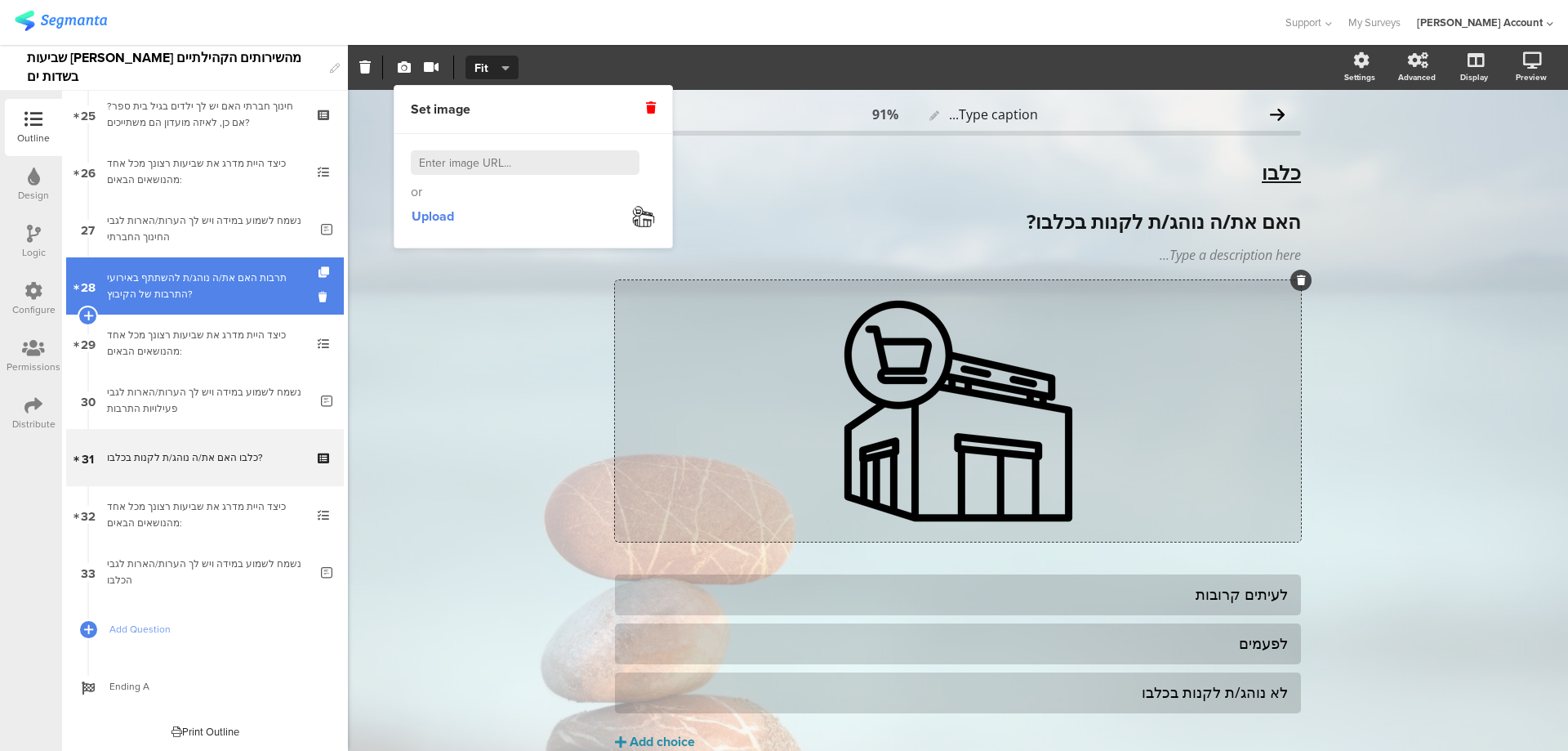
scroll to position [1444, 0]
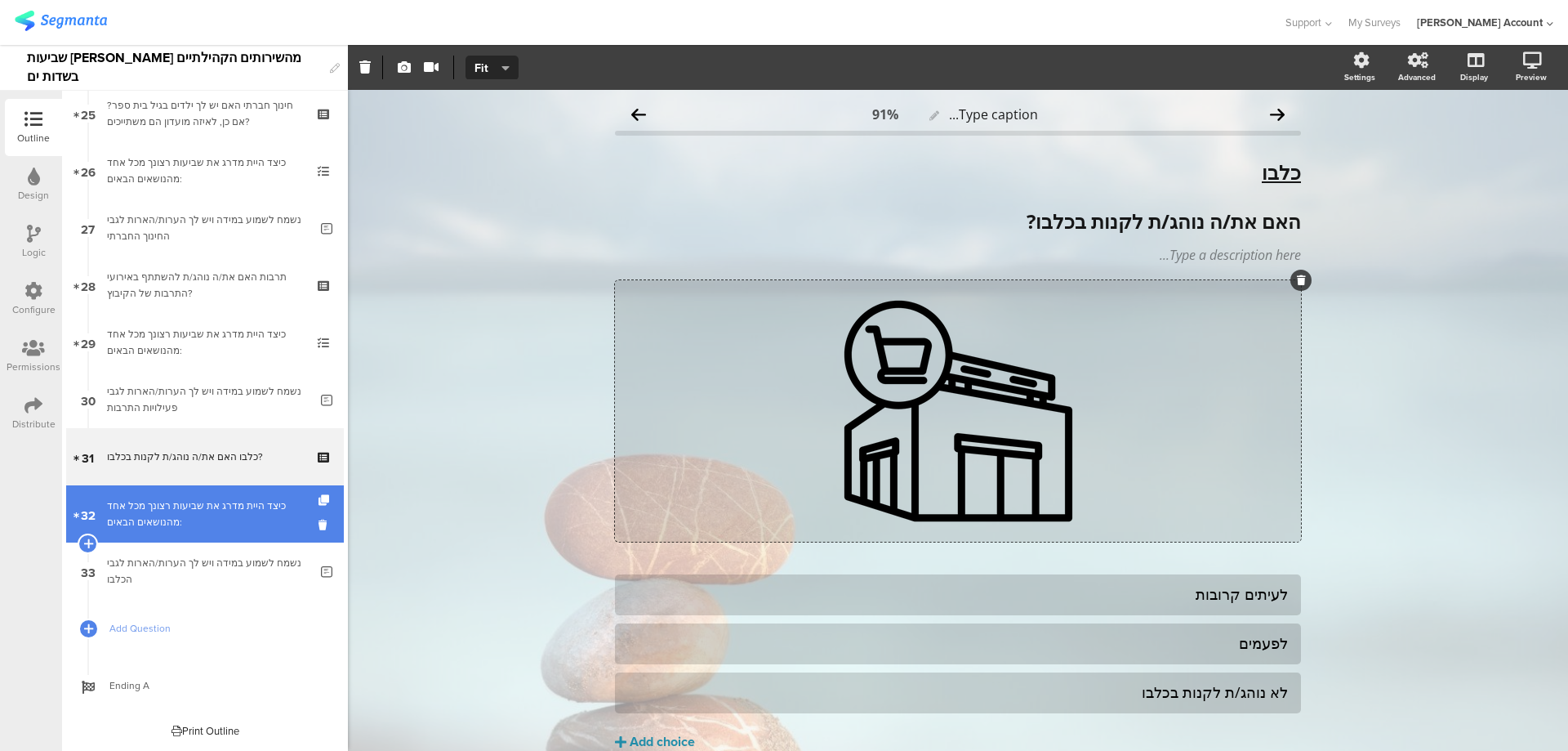
click at [239, 503] on div "כיצד היית מדרג את שביעות רצונך מכל אחד מהנושאים הבאים:" at bounding box center [204, 514] width 195 height 33
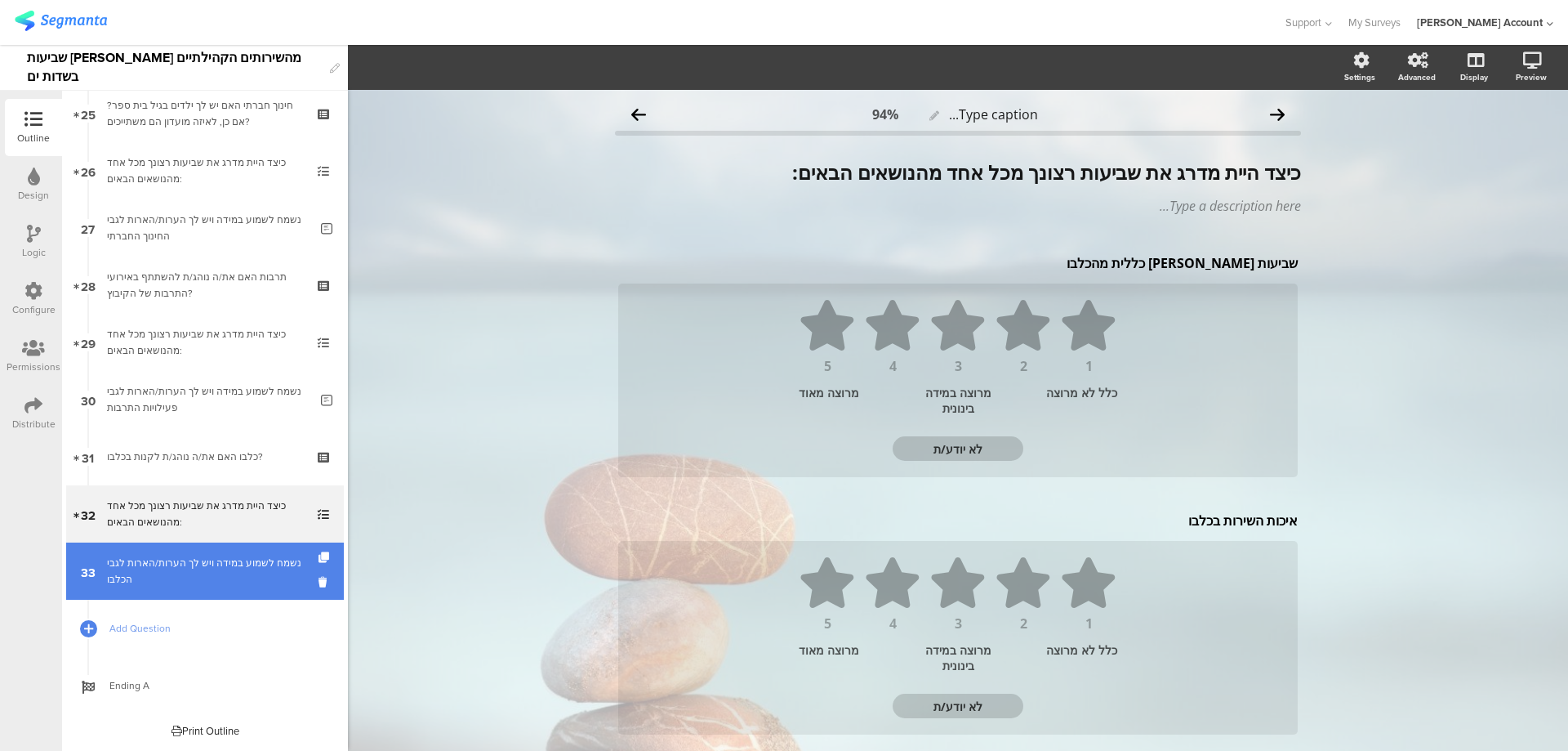
click at [241, 544] on link "33 נשמח לשמוע במידה ויש לך הערות/הארות לגבי הכלבו" at bounding box center [204, 570] width 278 height 57
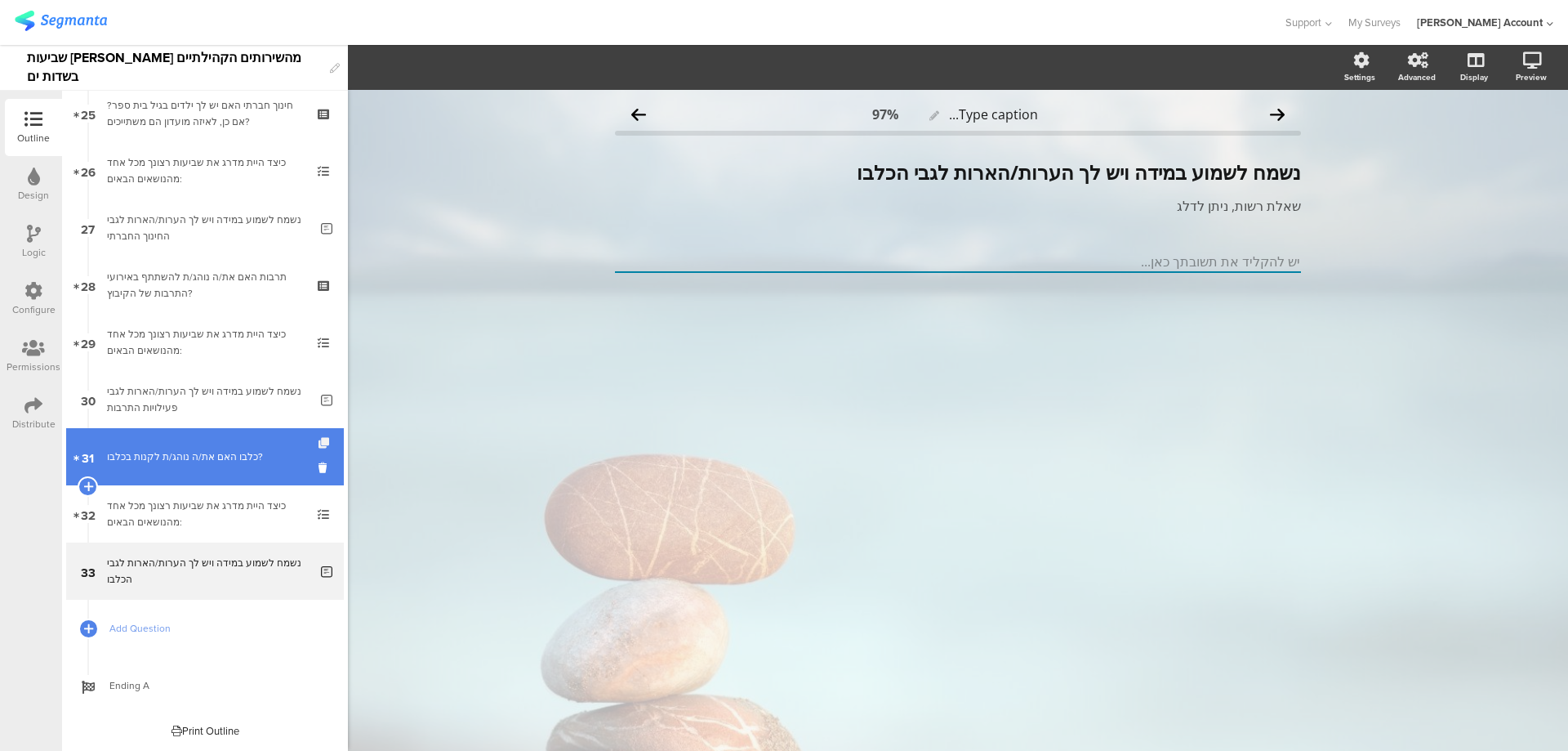
click at [319, 444] on icon at bounding box center [325, 443] width 14 height 11
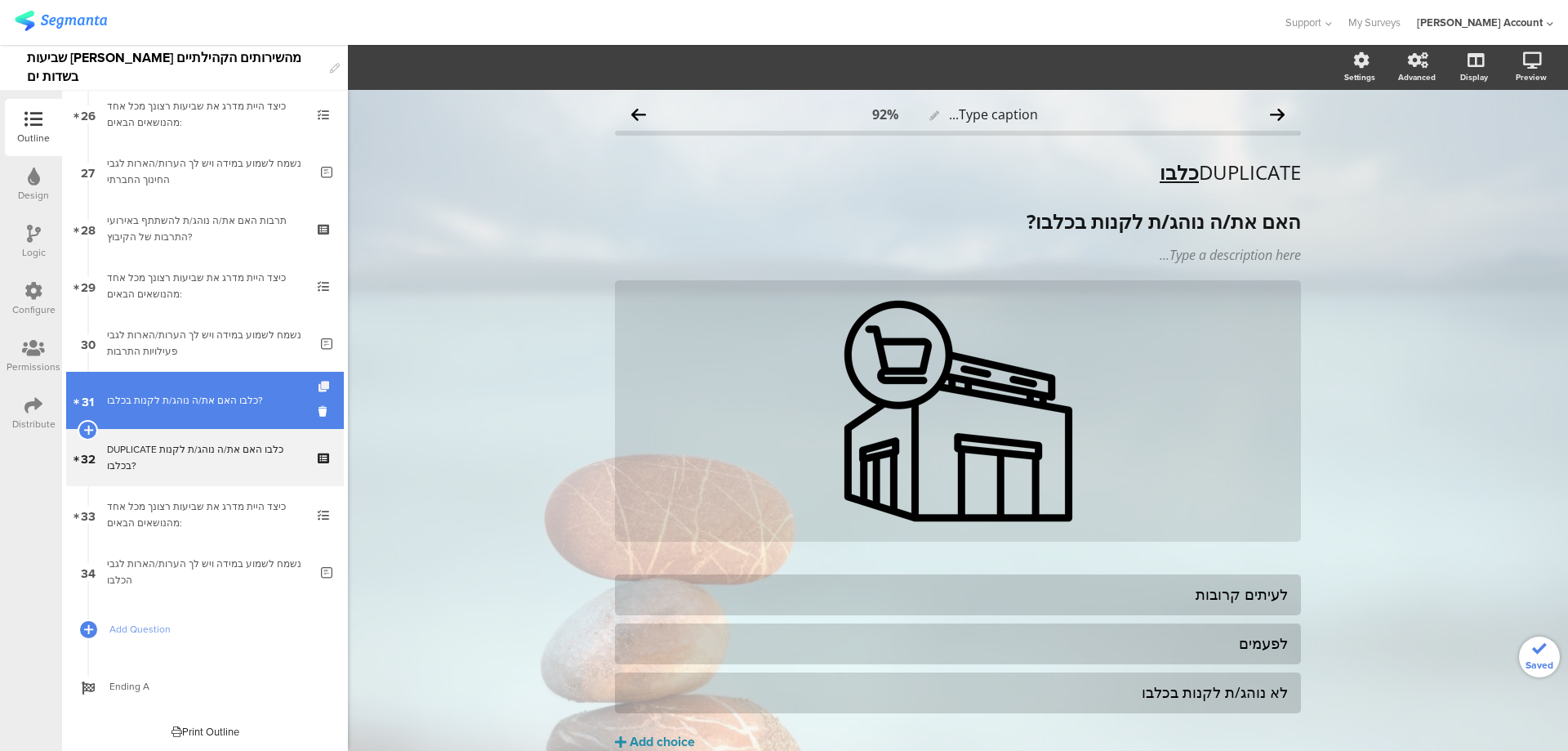
scroll to position [1501, 0]
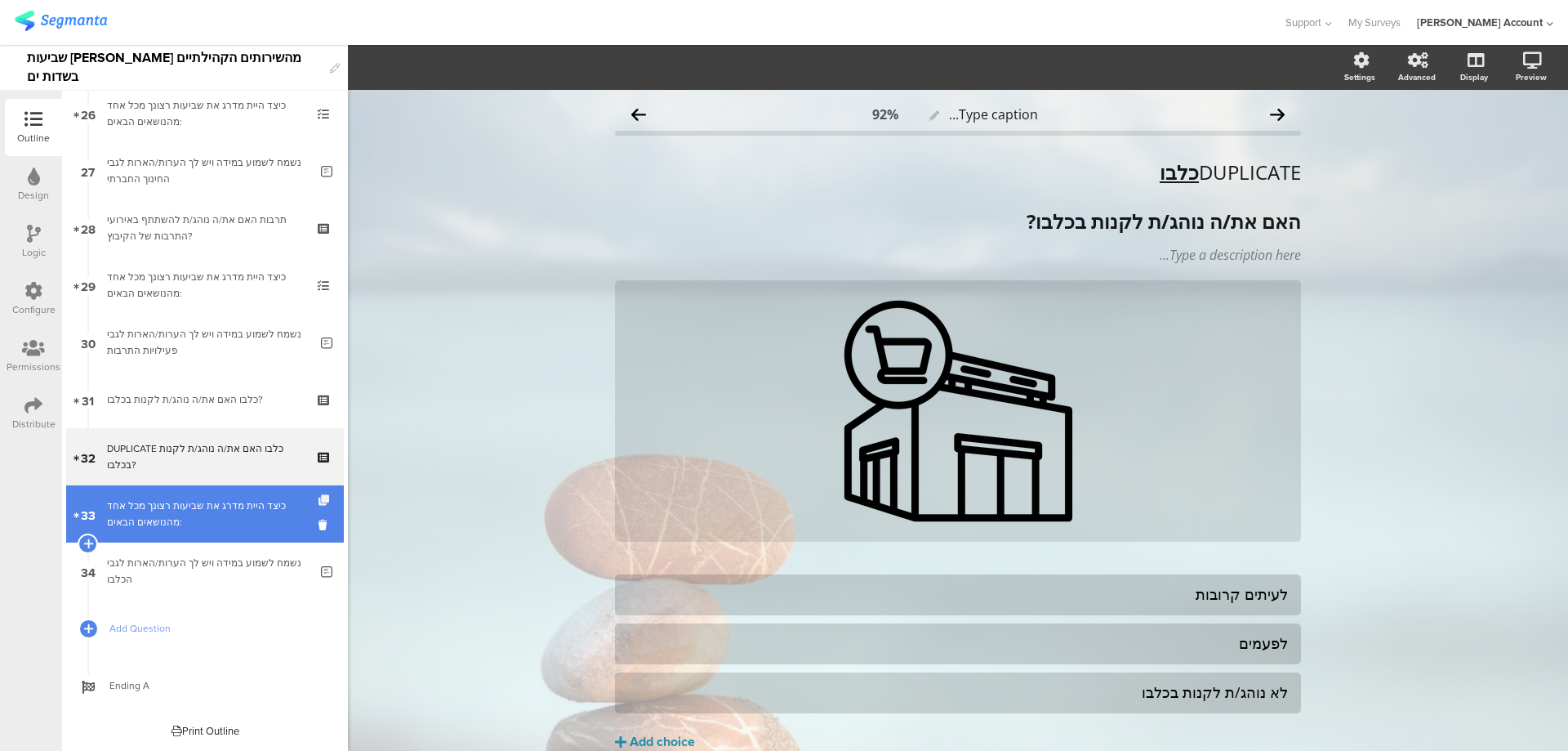
click at [319, 495] on icon at bounding box center [325, 500] width 14 height 11
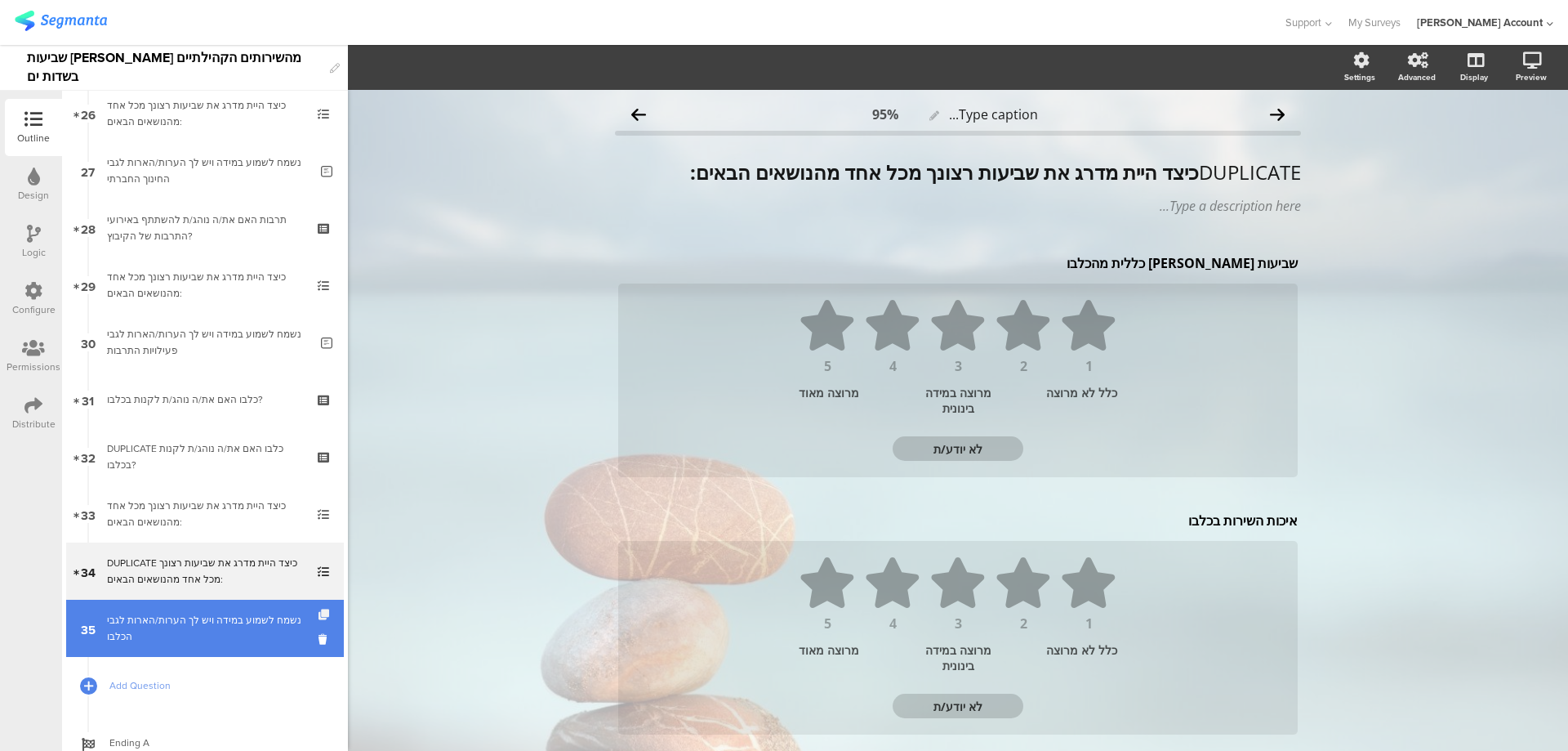
click at [319, 611] on icon at bounding box center [325, 615] width 14 height 11
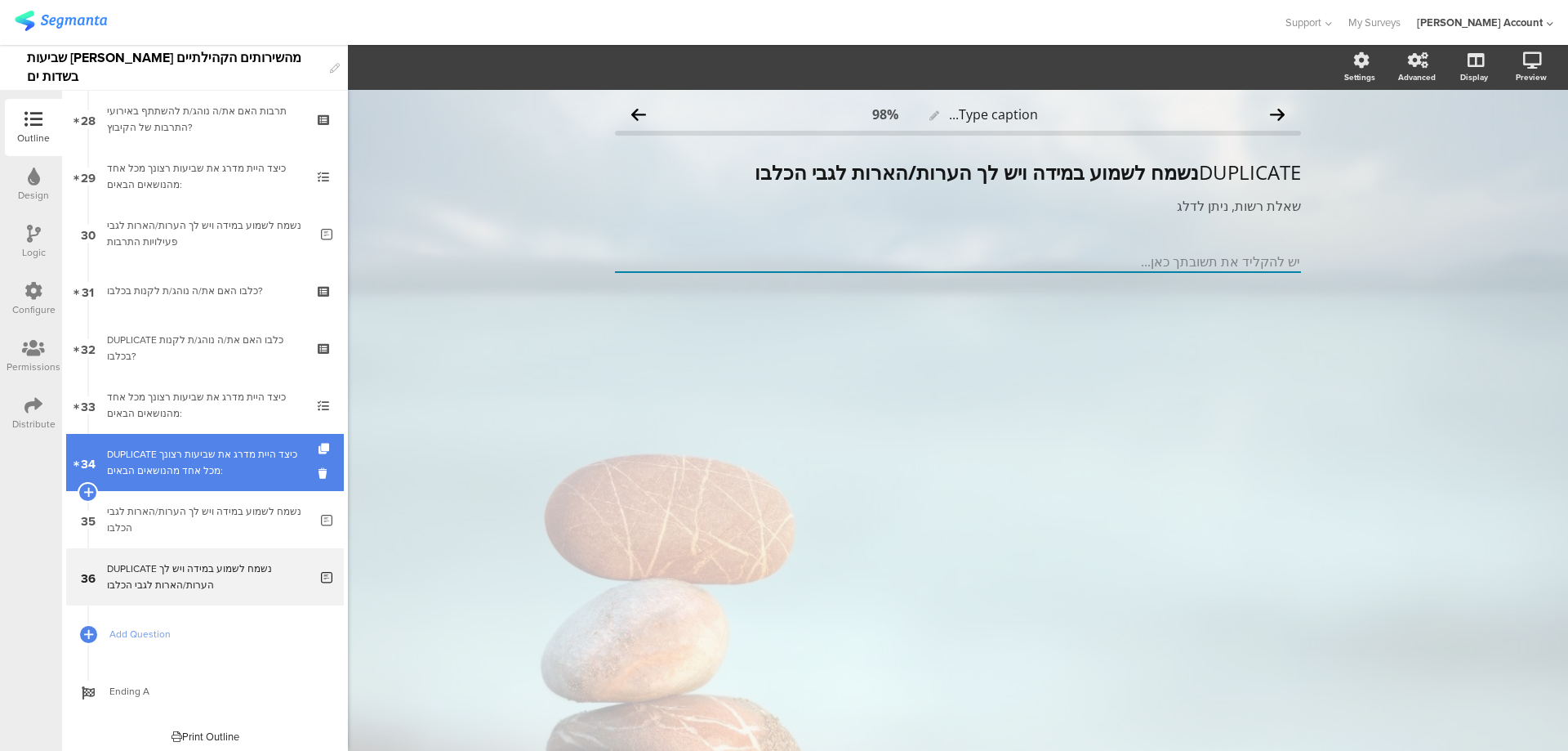
scroll to position [1558, 0]
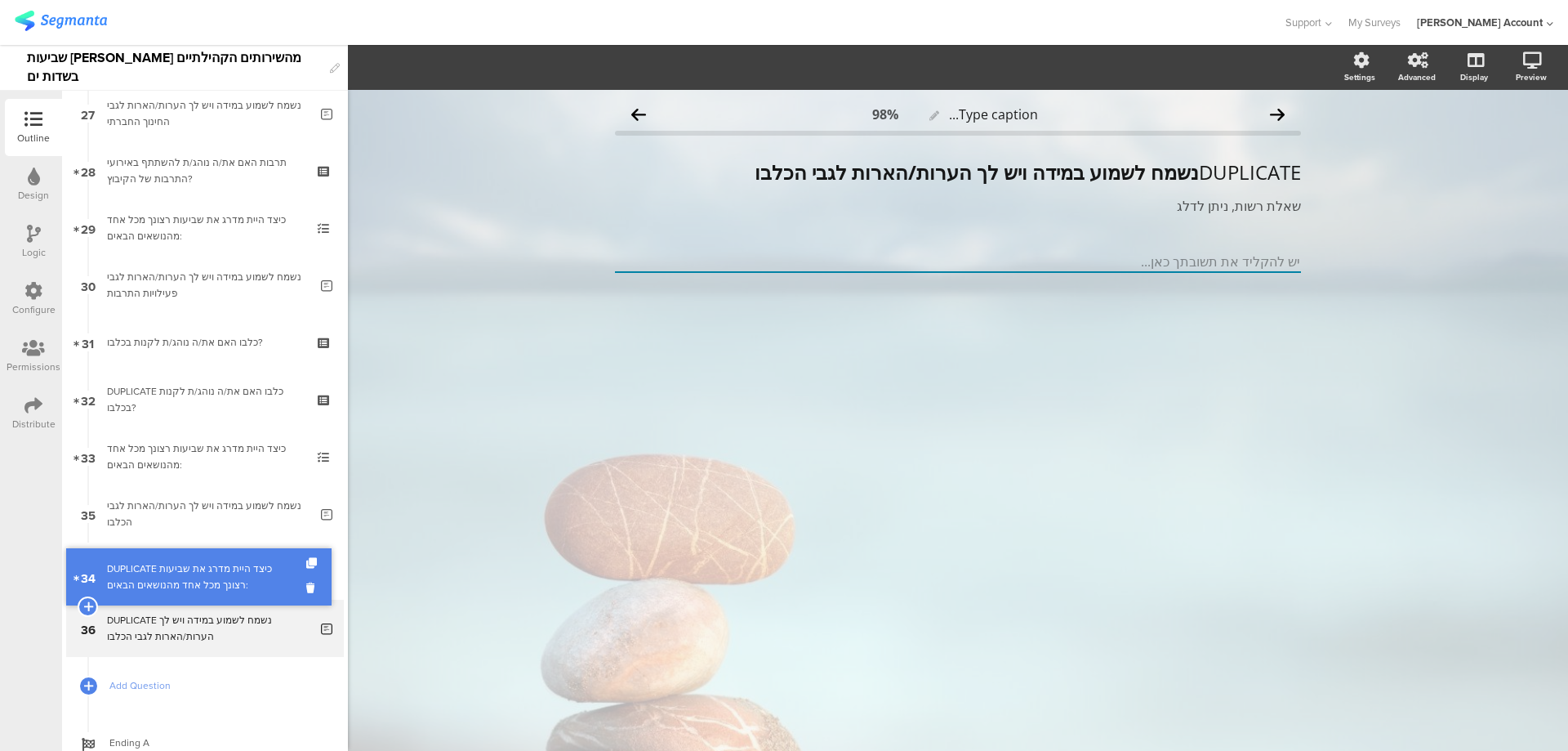
drag, startPoint x: 274, startPoint y: 467, endPoint x: 275, endPoint y: 581, distance: 114.0
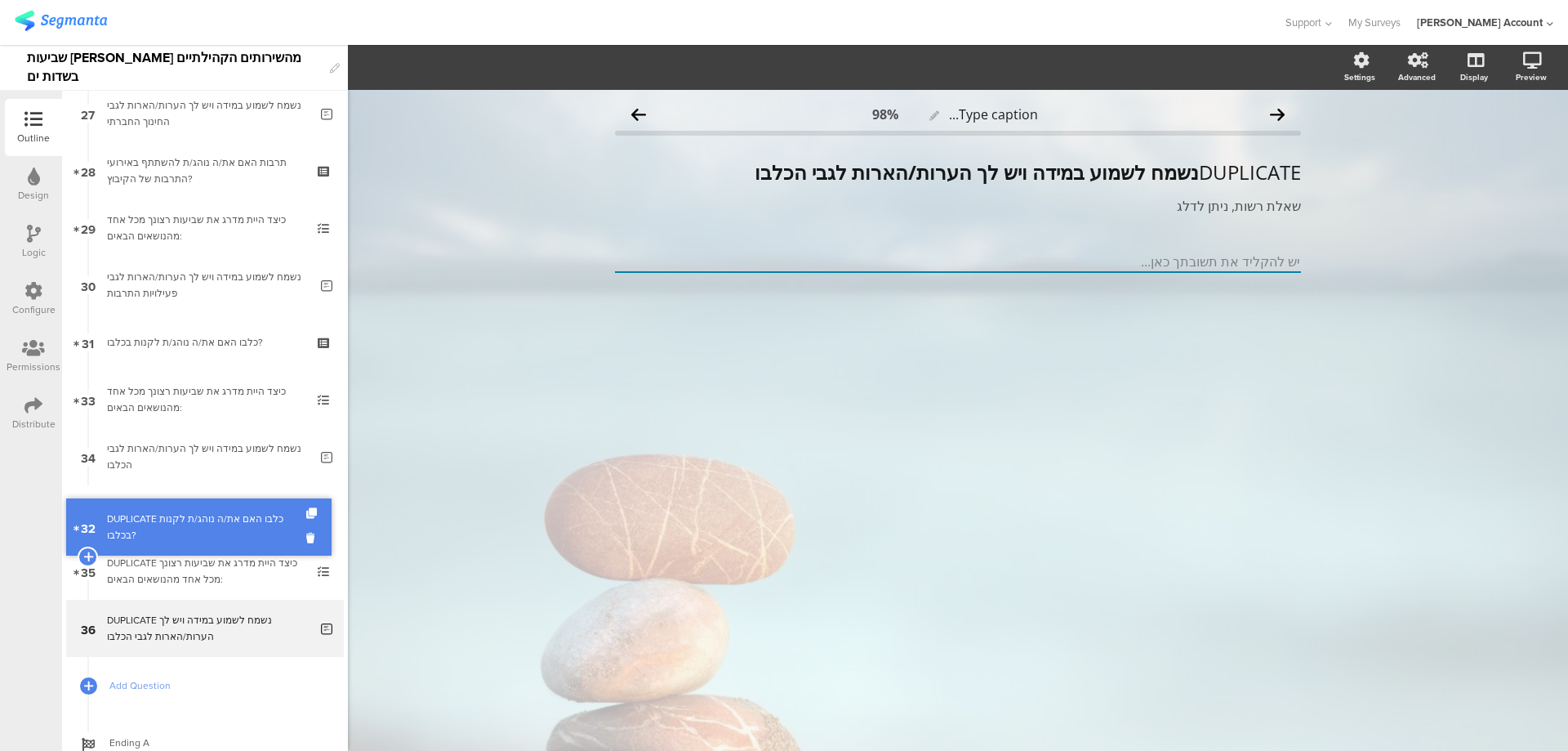
drag, startPoint x: 254, startPoint y: 402, endPoint x: 262, endPoint y: 529, distance: 127.3
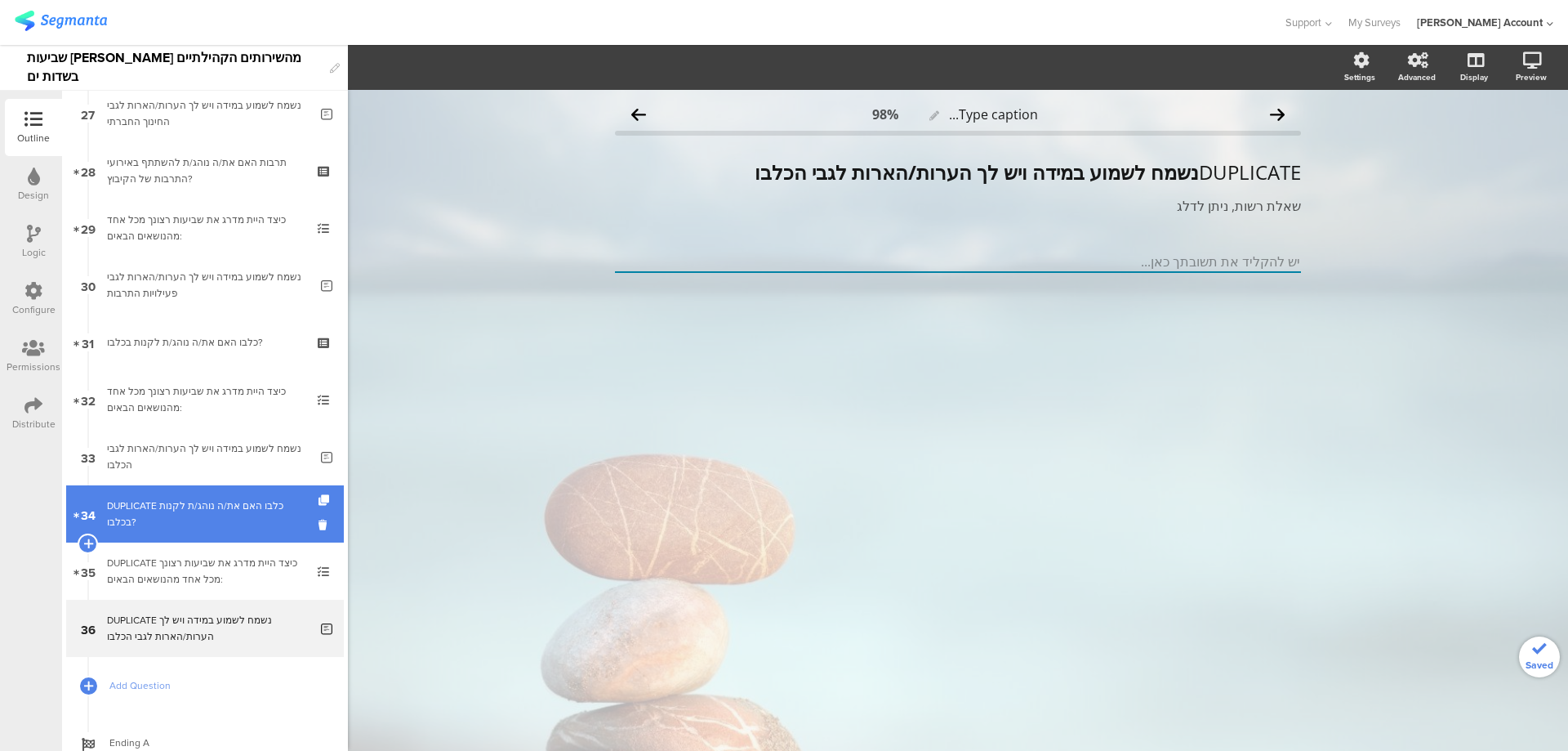
click at [241, 516] on div "DUPLICATE כלבו האם את/ה נוהג/ת לקנות בכלבו?" at bounding box center [204, 514] width 195 height 33
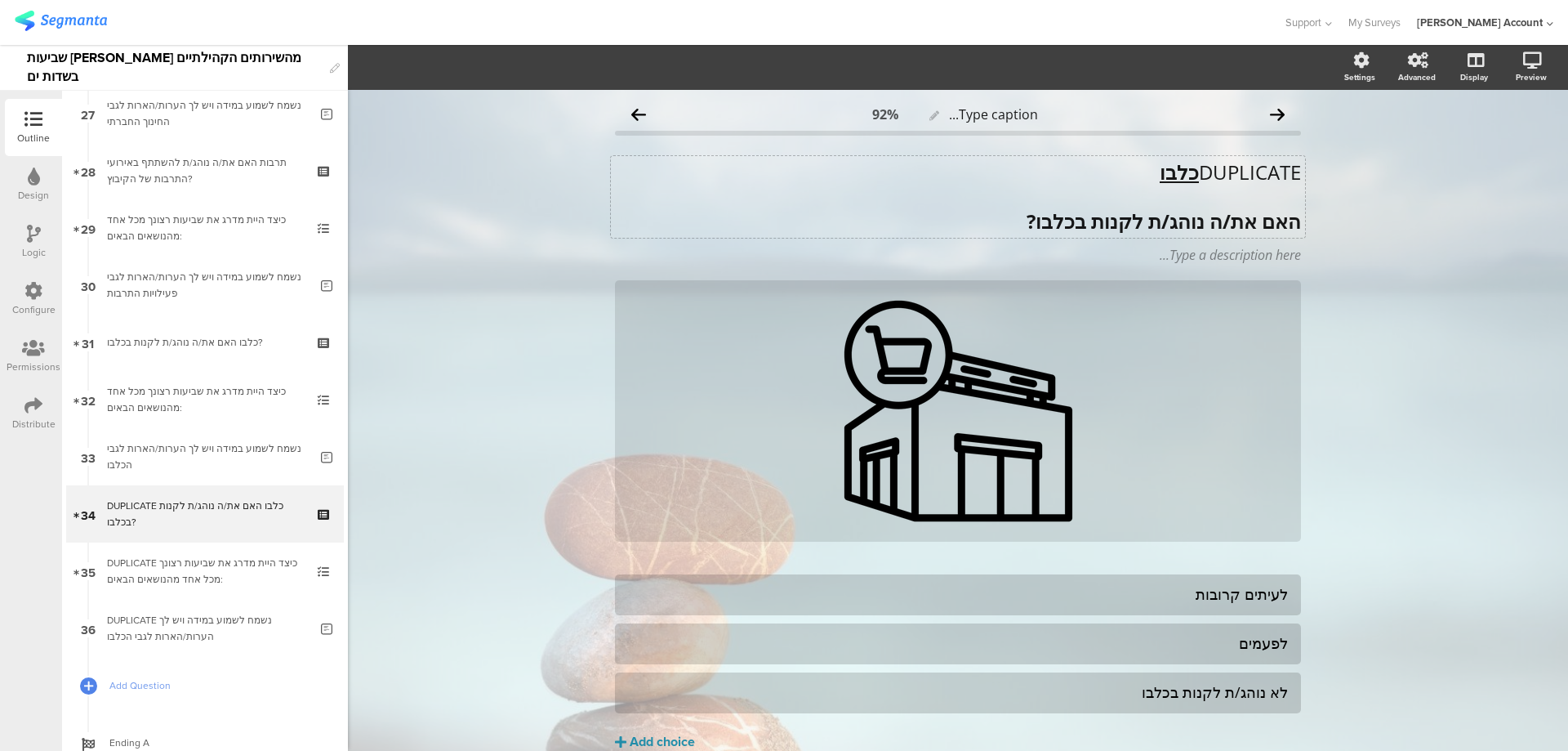
click at [1175, 166] on u "כלבו" at bounding box center [1180, 171] width 40 height 27
click at [1184, 219] on strong "האם את/ה נוהג/ת לקנות בכלבו?" at bounding box center [1163, 221] width 274 height 27
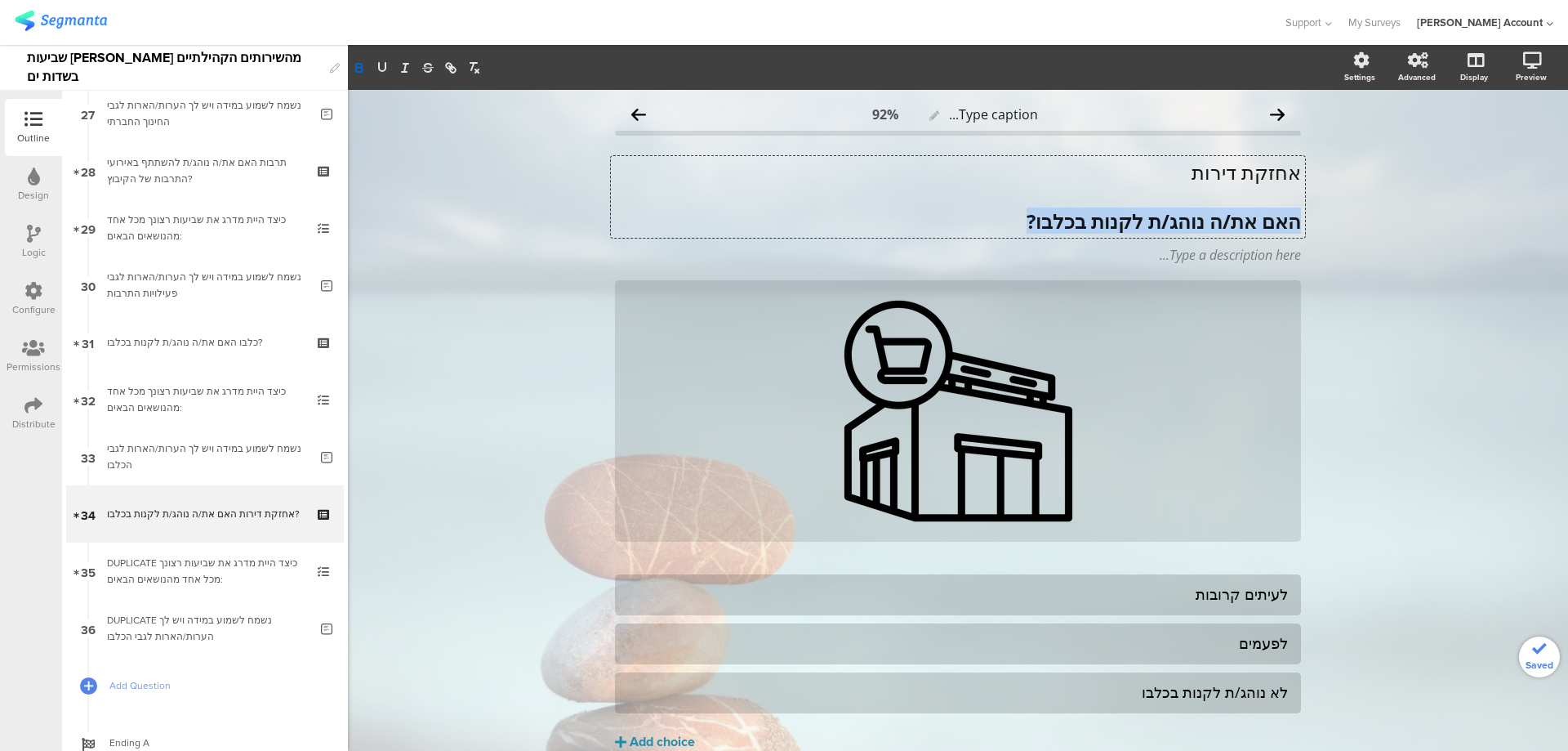
click at [1184, 219] on strong "האם את/ה נוהג/ת לקנות בכלבו?" at bounding box center [1163, 221] width 274 height 27
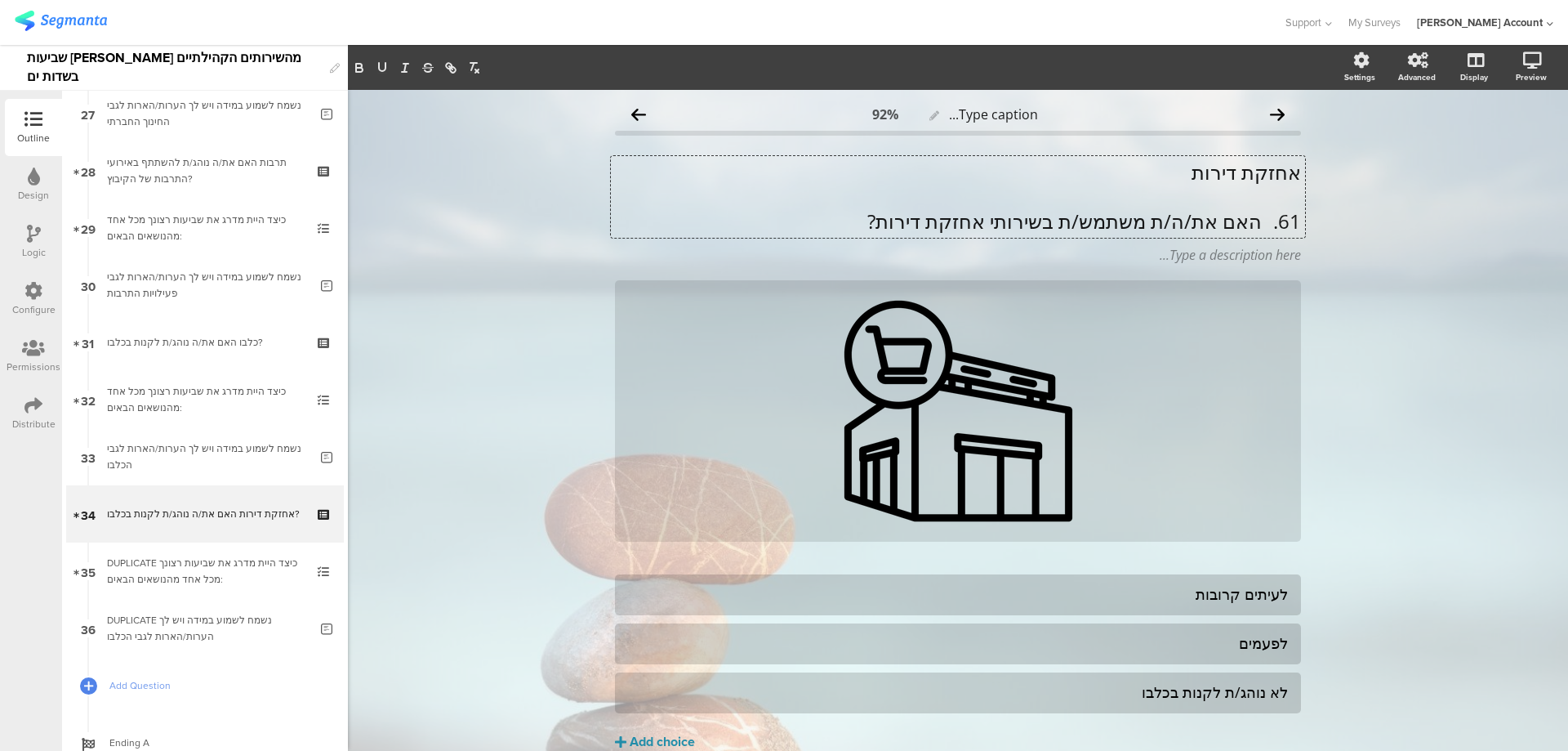
scroll to position [1, 0]
click at [1254, 223] on p "61. האם את/ה/ת משתמש/ת בשירותי אחזקת דירות?" at bounding box center [957, 221] width 686 height 25
click at [1261, 224] on p "האם את/ה/ת משתמש/ת בשירותי אחזקת דירות?" at bounding box center [957, 221] width 686 height 25
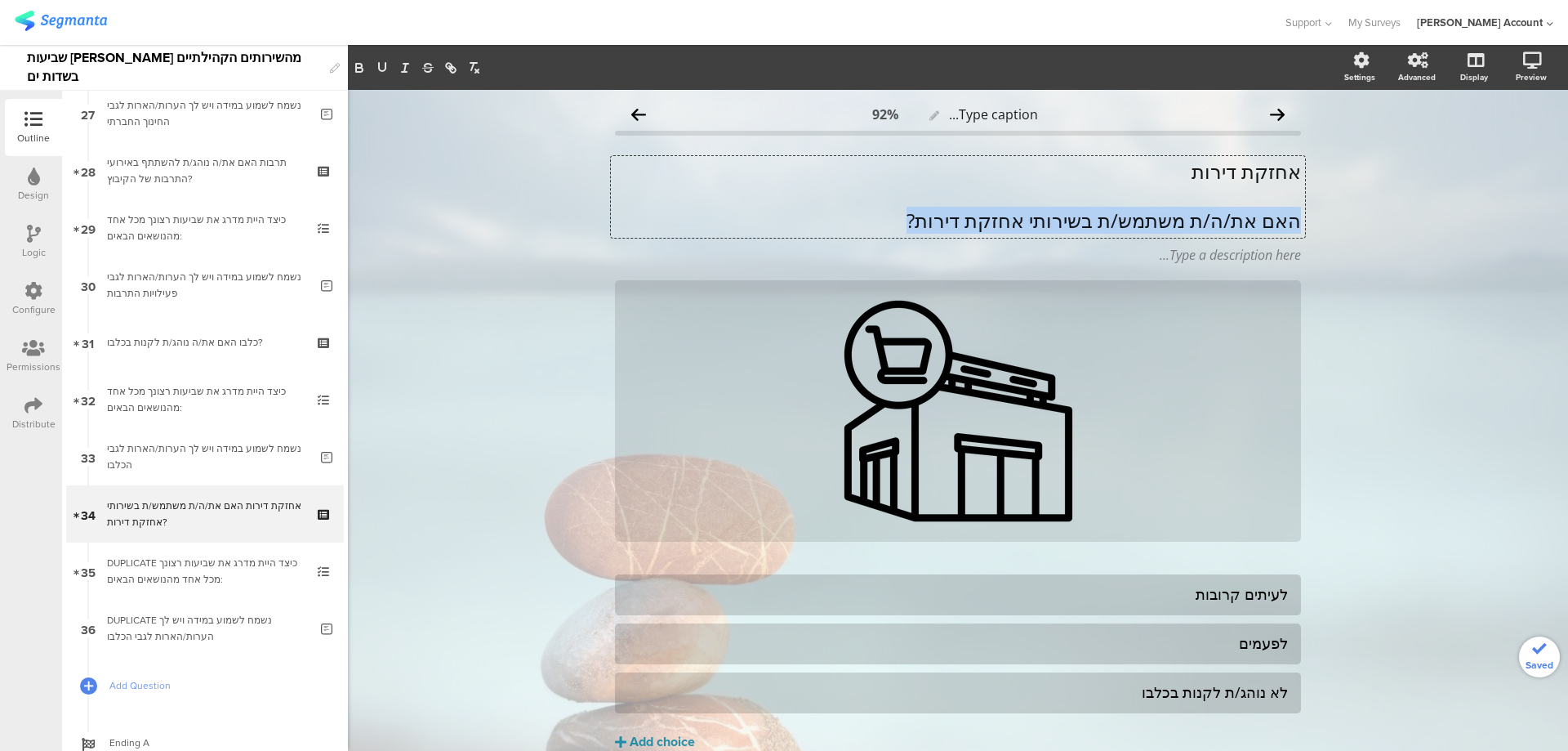
click at [1261, 224] on p "האם את/ה/ת משתמש/ת בשירותי אחזקת דירות?" at bounding box center [957, 221] width 686 height 25
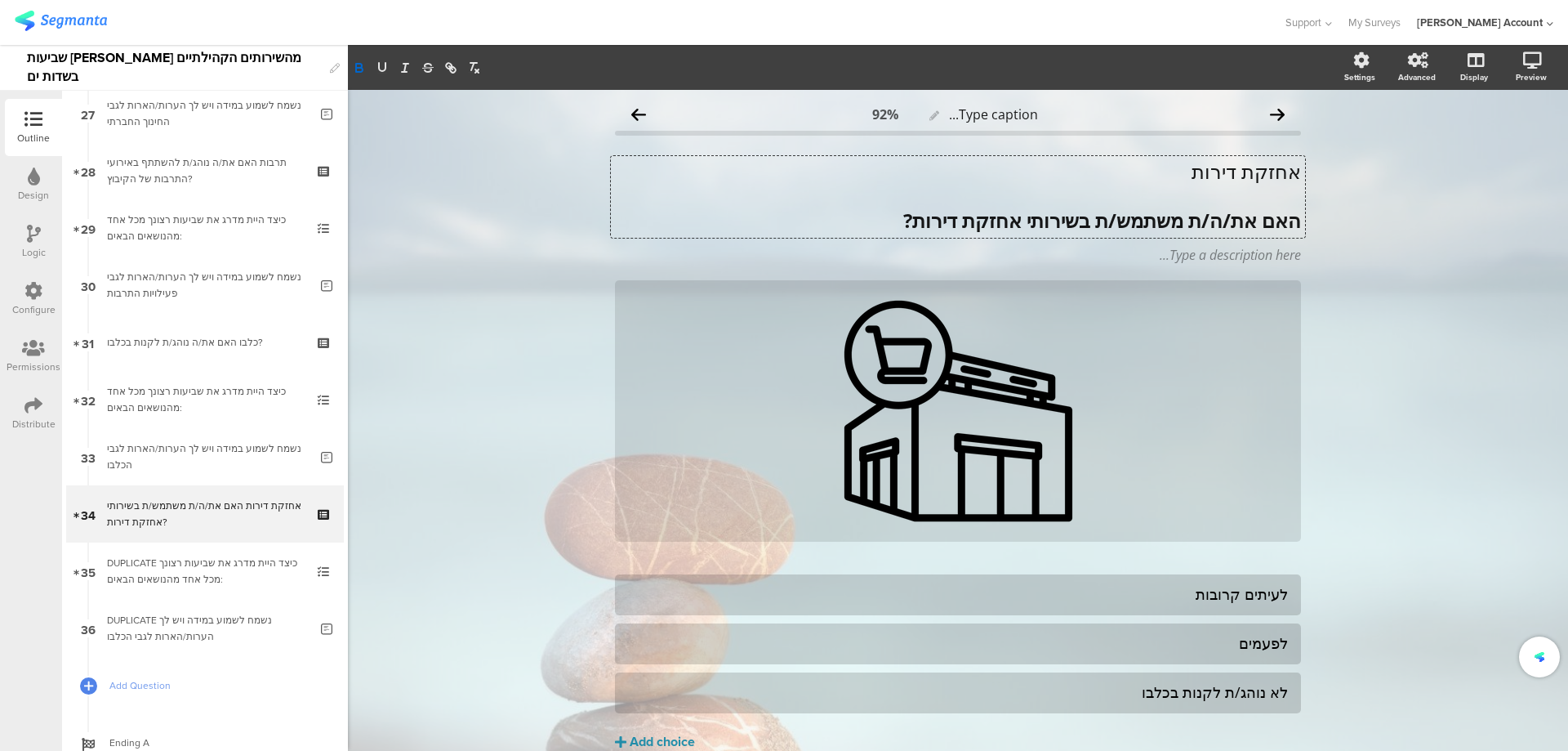
click at [1195, 222] on strong "האם את/ה/ת משתמש/ת בשירותי אחזקת דירות?" at bounding box center [1102, 220] width 398 height 27
click at [1206, 222] on strong "האם את/ה/ת משתמש/ת בשירותי אחזקת דירות?" at bounding box center [1102, 220] width 398 height 27
click at [1235, 175] on p "אחזקת דירות" at bounding box center [957, 171] width 686 height 25
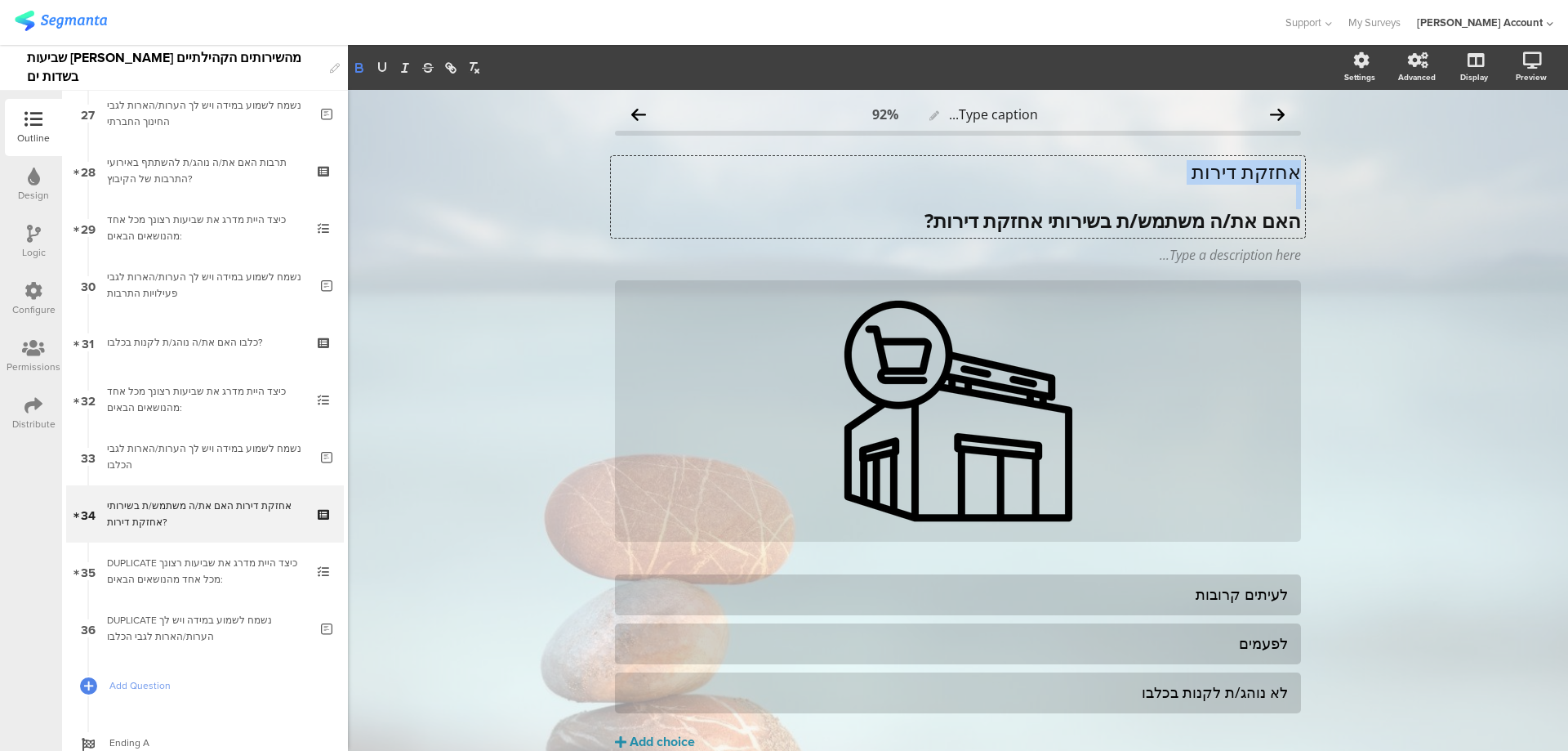
click at [353, 63] on icon "button" at bounding box center [359, 68] width 15 height 15
drag, startPoint x: 386, startPoint y: 67, endPoint x: 494, endPoint y: 151, distance: 136.8
click at [386, 67] on icon "button" at bounding box center [382, 68] width 15 height 15
click at [902, 409] on icon at bounding box center [916, 411] width 55 height 55
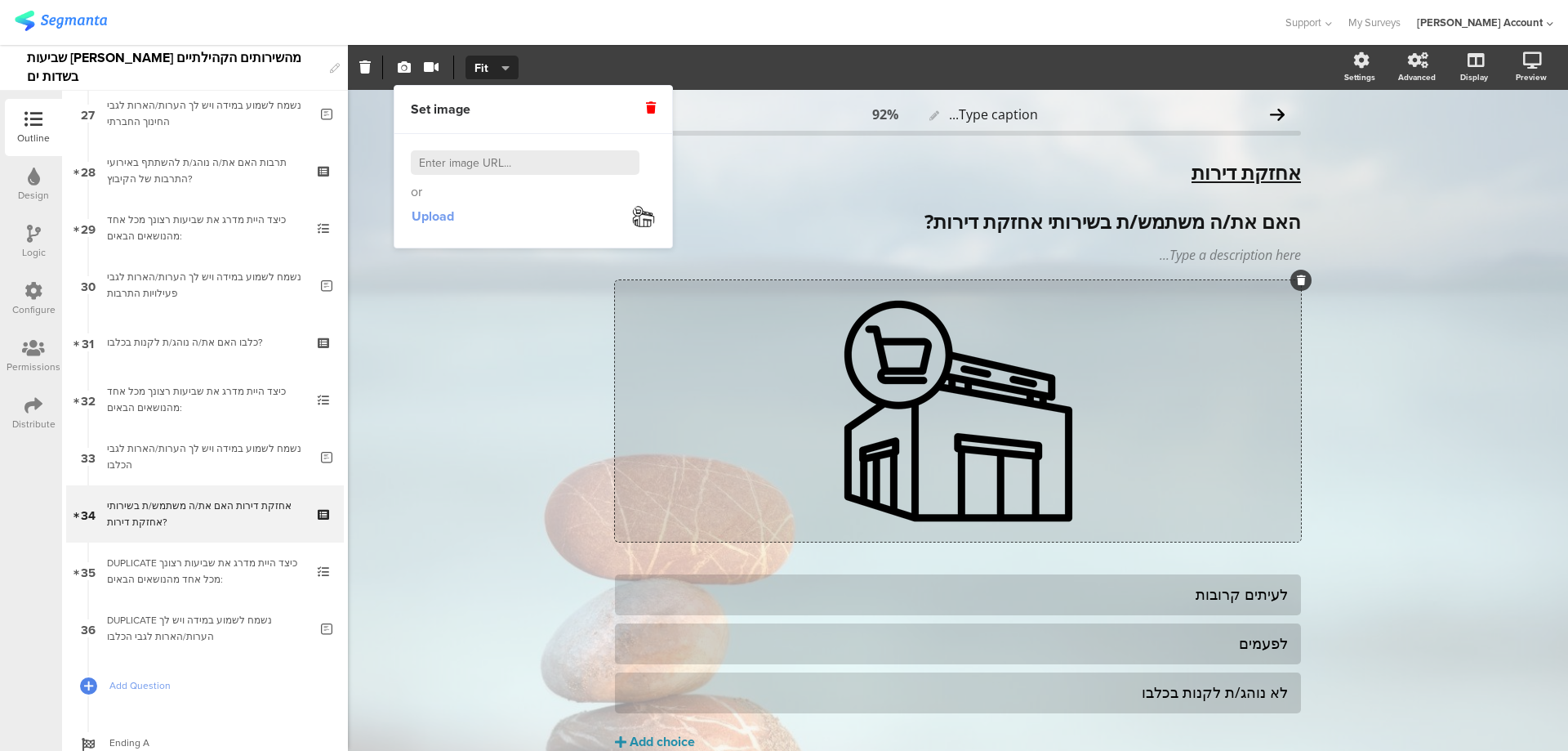
click at [427, 218] on span "Upload" at bounding box center [433, 216] width 43 height 19
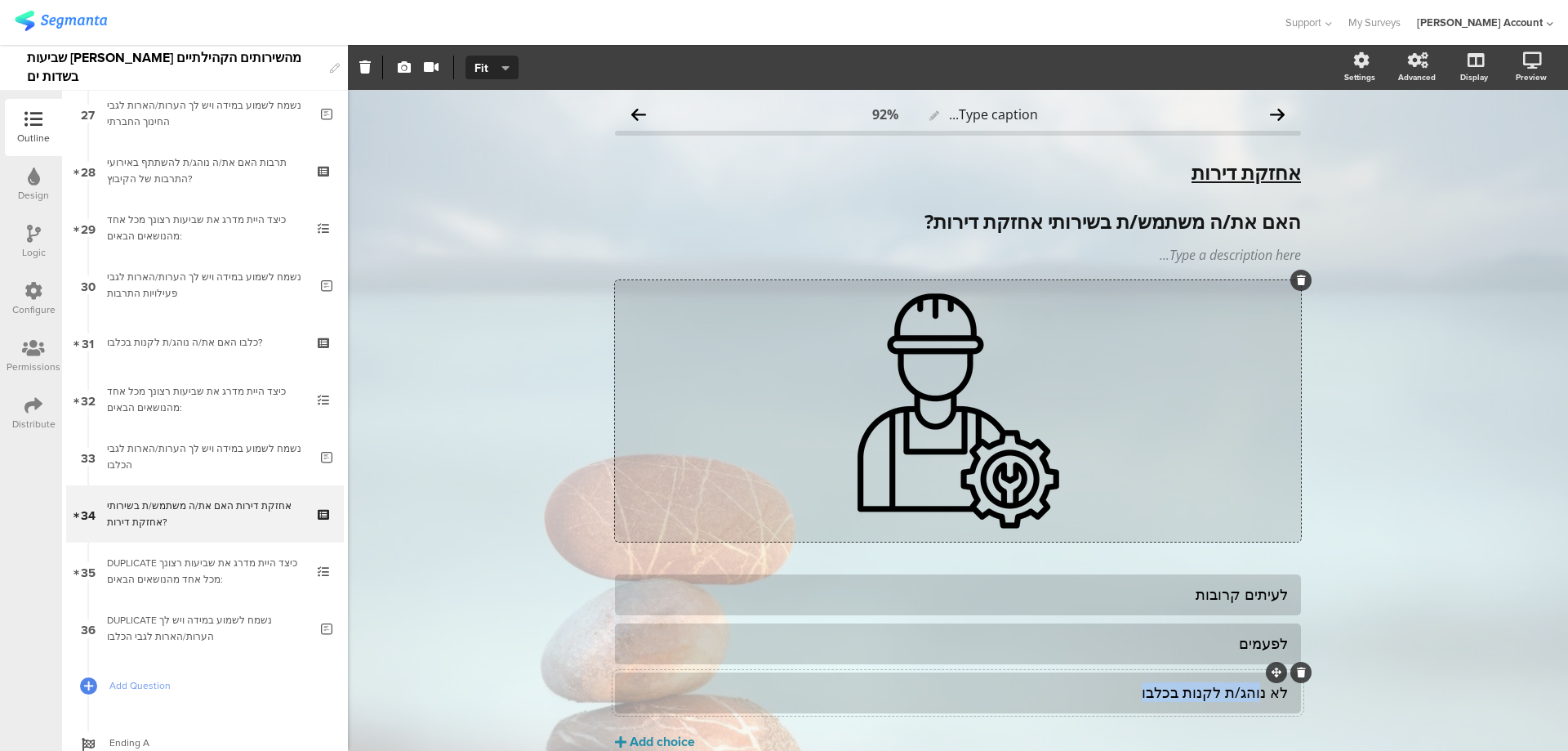
drag, startPoint x: 1258, startPoint y: 696, endPoint x: 1097, endPoint y: 697, distance: 161.0
click at [1097, 697] on div "לא נוהג/ת לקנות בכלבו" at bounding box center [957, 692] width 660 height 19
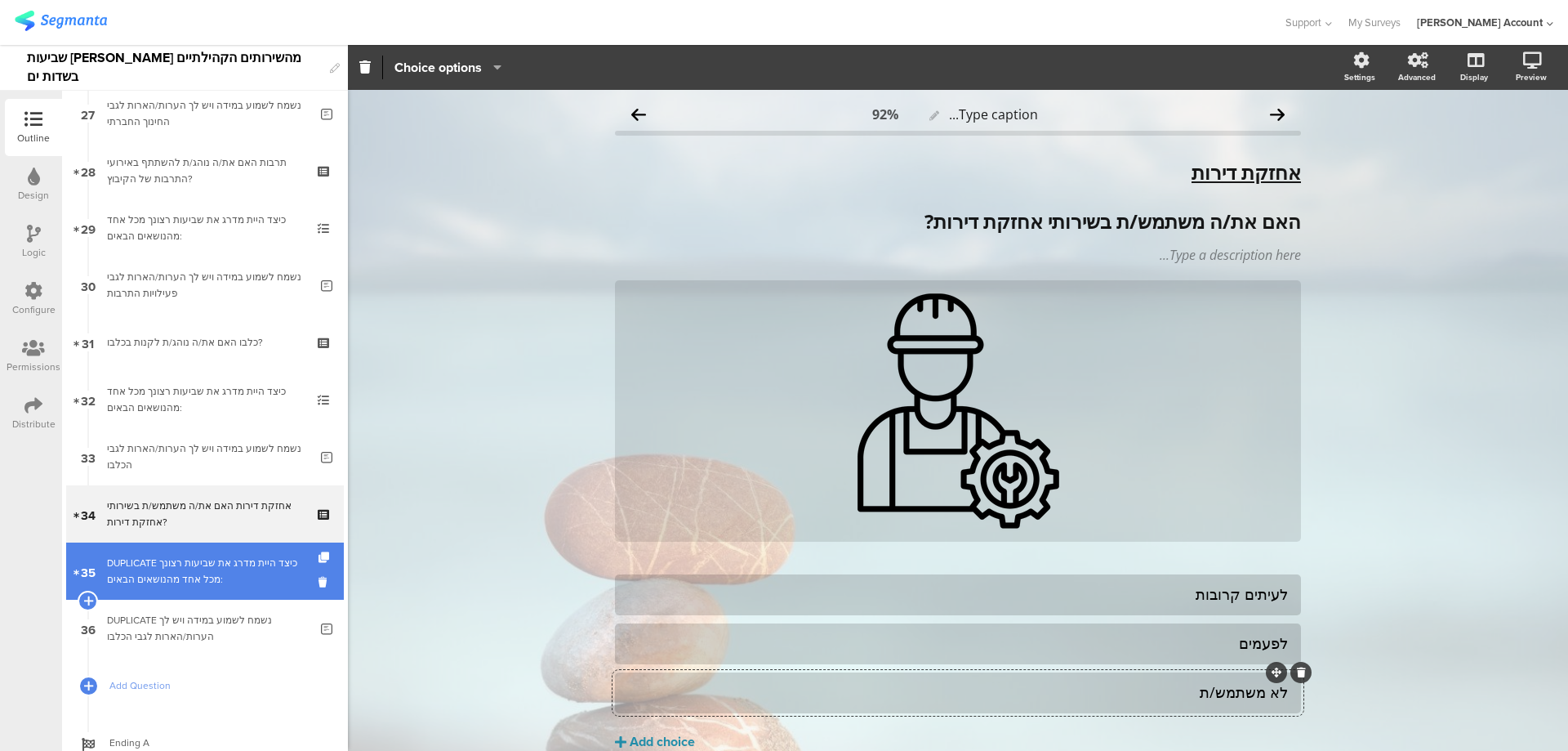
click at [196, 546] on link "35 DUPLICATE כיצד היית מדרג את שביעות רצונך מכל אחד מהנושאים הבאים:" at bounding box center [204, 570] width 278 height 57
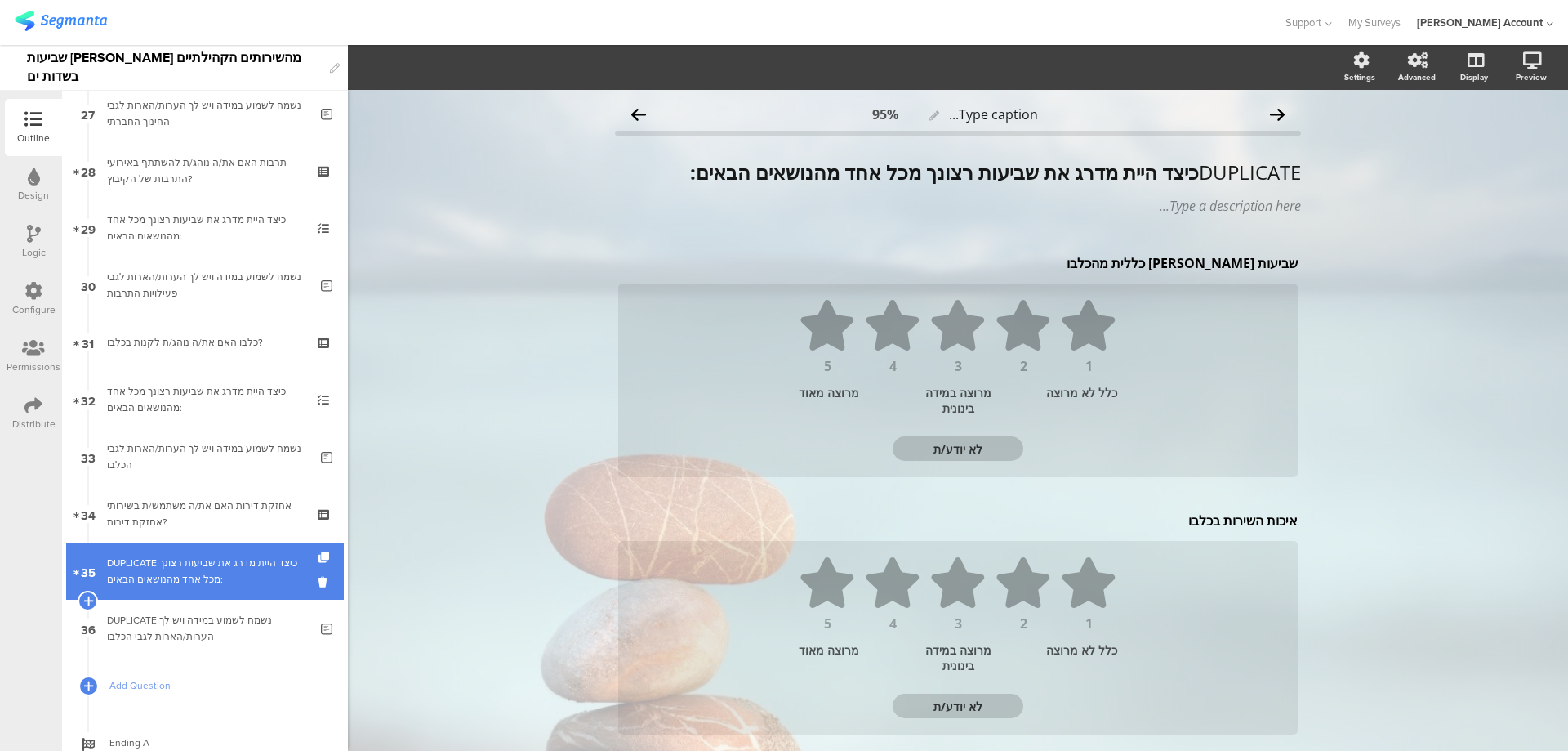
click at [201, 556] on div "DUPLICATE כיצד היית מדרג את שביעות רצונך מכל אחד מהנושאים הבאים:" at bounding box center [204, 571] width 195 height 33
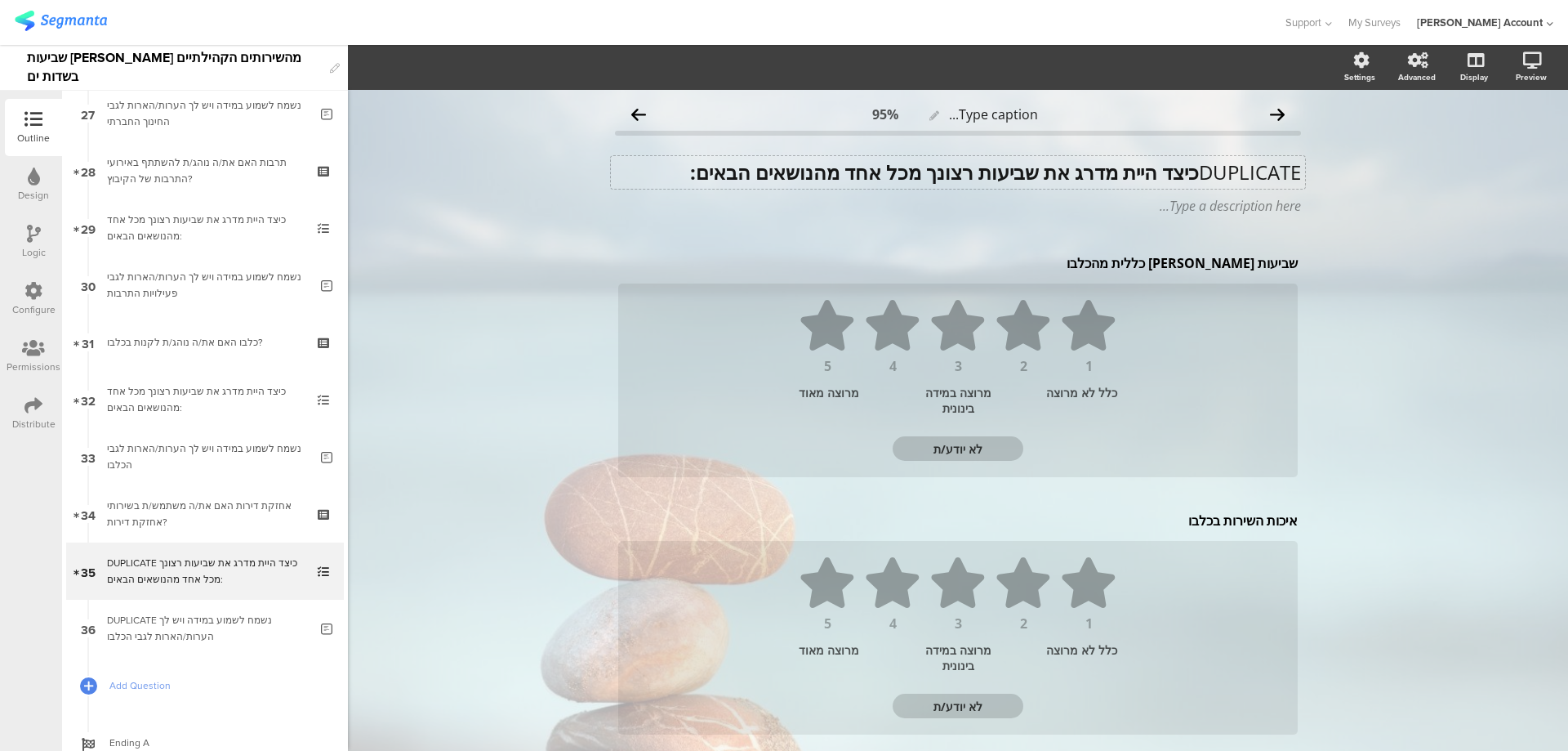
click at [1183, 175] on div "DUPLICATE כיצד היית מדרג את שביעות רצונך מכל אחד מהנושאים הבאים: DUPLICATE כיצד…" at bounding box center [958, 172] width 695 height 33
click at [1227, 265] on p "שביעות רצון כללית מהכלבו" at bounding box center [957, 263] width 680 height 18
click at [1227, 265] on p "שביעות רצון כללית מהכלבו" at bounding box center [957, 263] width 680 height 18
click at [1196, 520] on div "איכות השירות בכלבו איכות השירות בכלבו" at bounding box center [957, 521] width 688 height 26
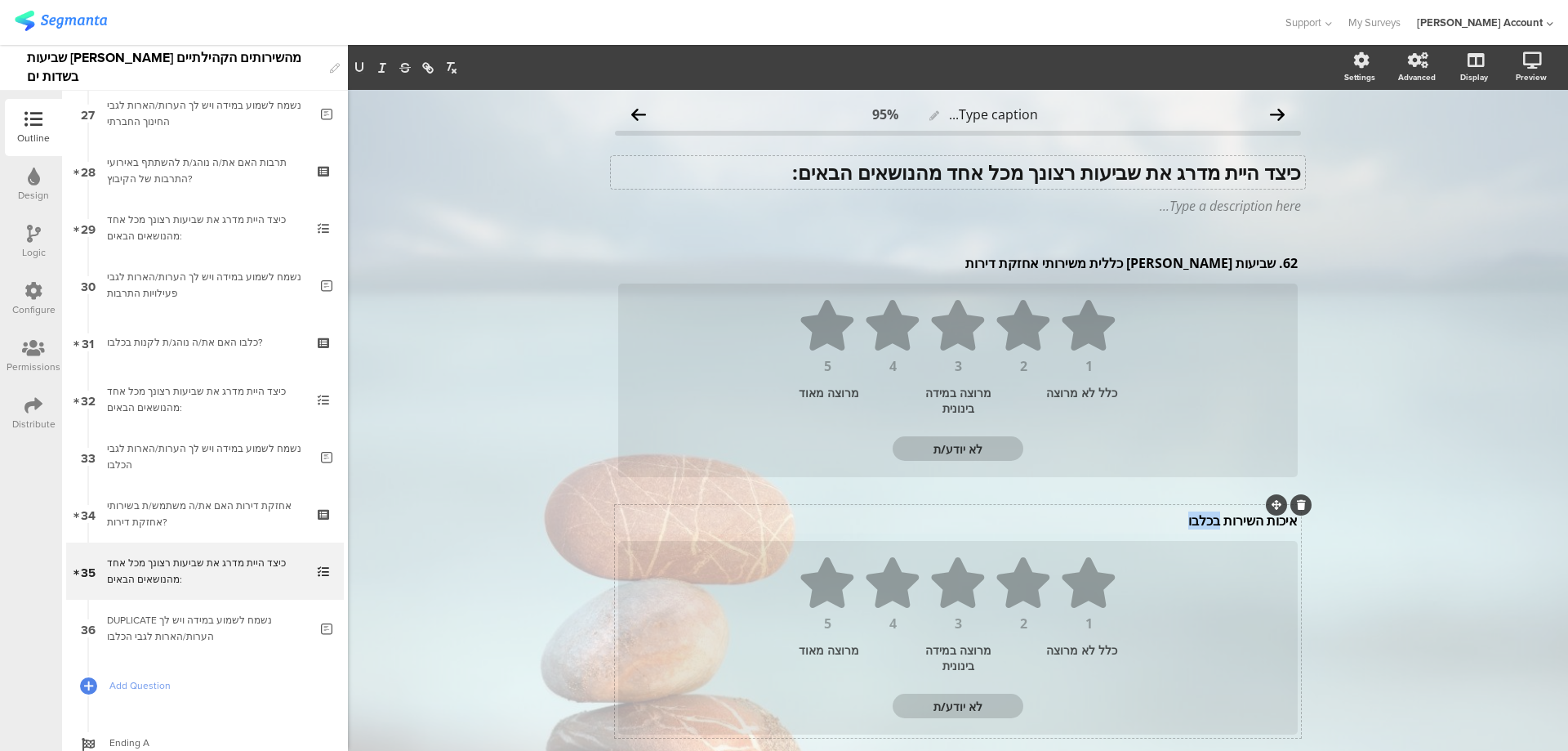
click at [1196, 520] on p "איכות השירות בכלבו" at bounding box center [957, 521] width 680 height 18
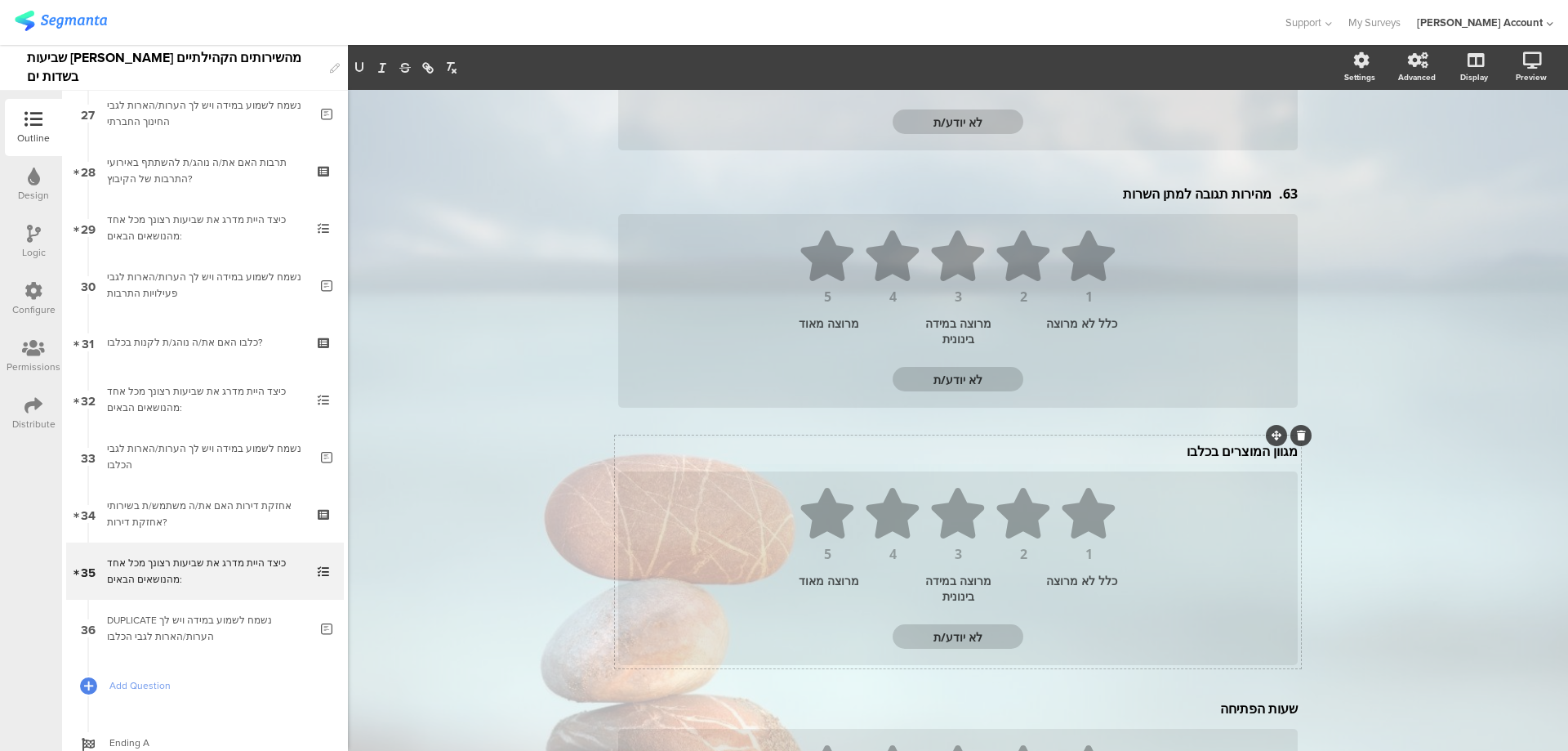
click at [1217, 451] on div "מגוון המוצרים בכלבו מגוון המוצרים בכלבו" at bounding box center [957, 451] width 688 height 26
click at [1217, 451] on p "מגוון המוצרים בכלבו" at bounding box center [957, 454] width 680 height 18
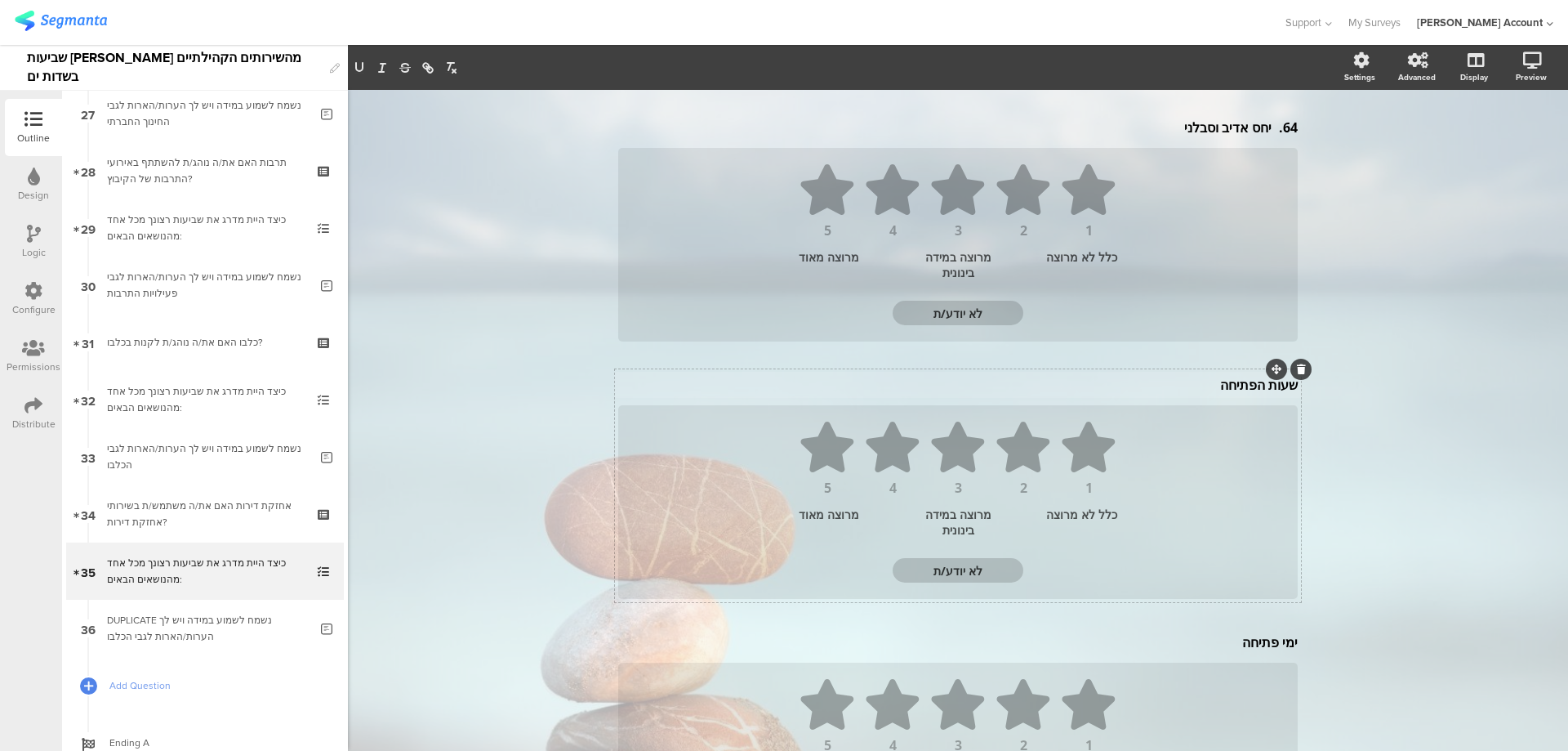
click at [1225, 385] on div "שעות הפתיחה שעות הפתיחה" at bounding box center [957, 385] width 688 height 26
click at [1225, 385] on p "שעות הפתיחה" at bounding box center [957, 388] width 680 height 18
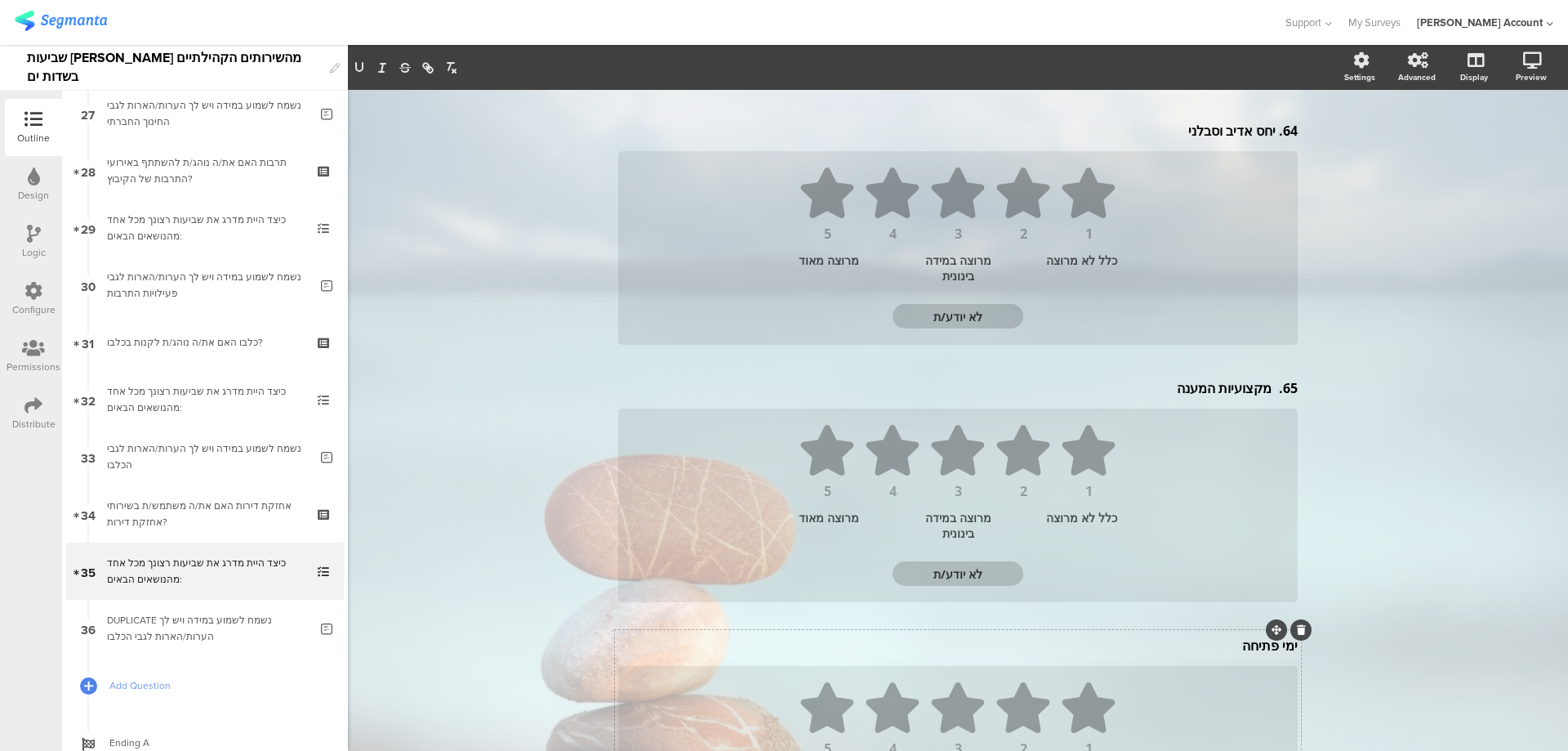
click at [1254, 645] on div "ימי פתיחה ימי פתיחה" at bounding box center [957, 645] width 688 height 26
click at [1297, 632] on icon at bounding box center [1301, 633] width 9 height 10
click at [1269, 652] on div "טריות המוצרים טריות המוצרים 1 2 3 4 5 כלל לא מרוצה מרוצה במידה בינונית מרוצה מא…" at bounding box center [957, 749] width 686 height 233
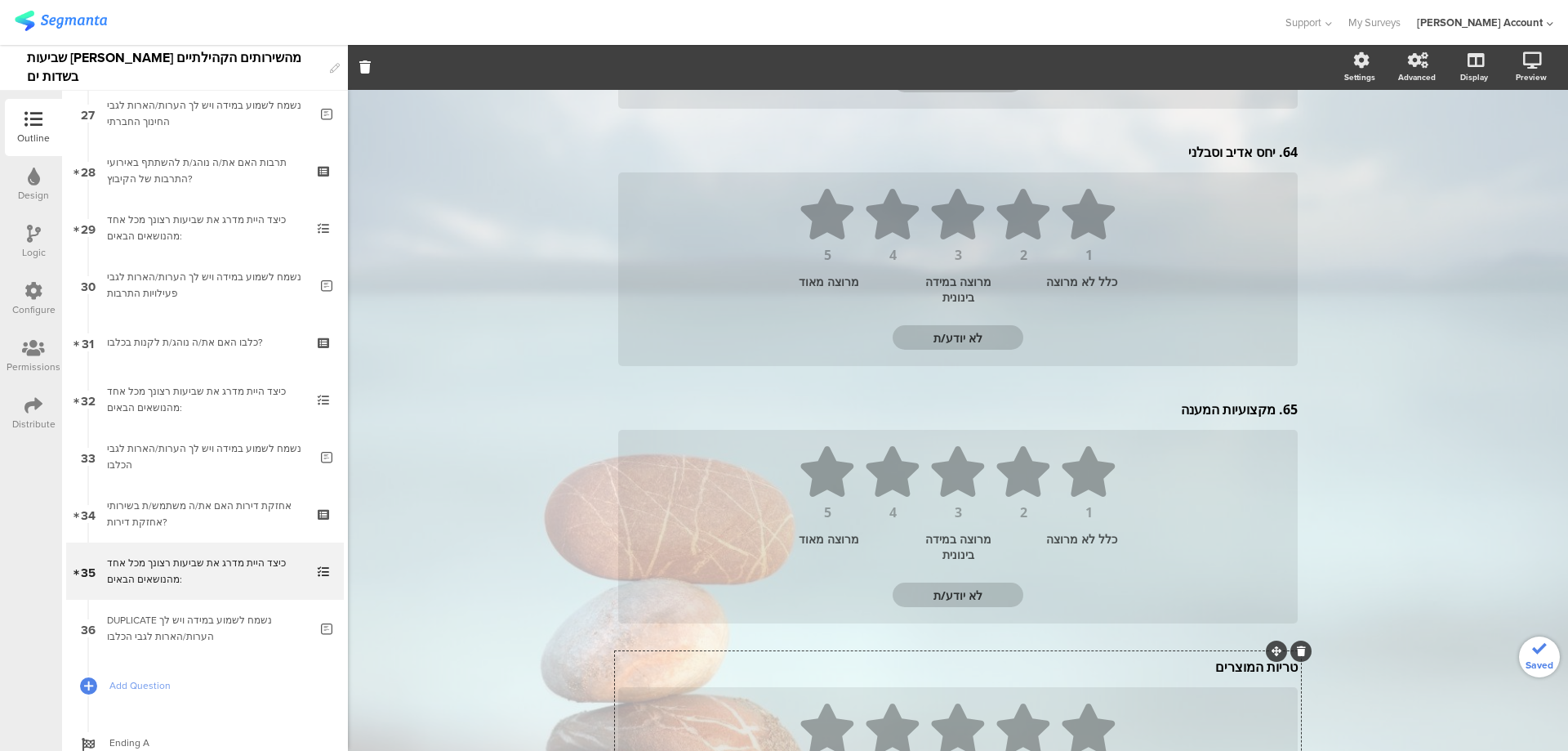
click at [1300, 650] on div at bounding box center [1301, 651] width 21 height 21
click at [1298, 650] on icon at bounding box center [1301, 651] width 9 height 10
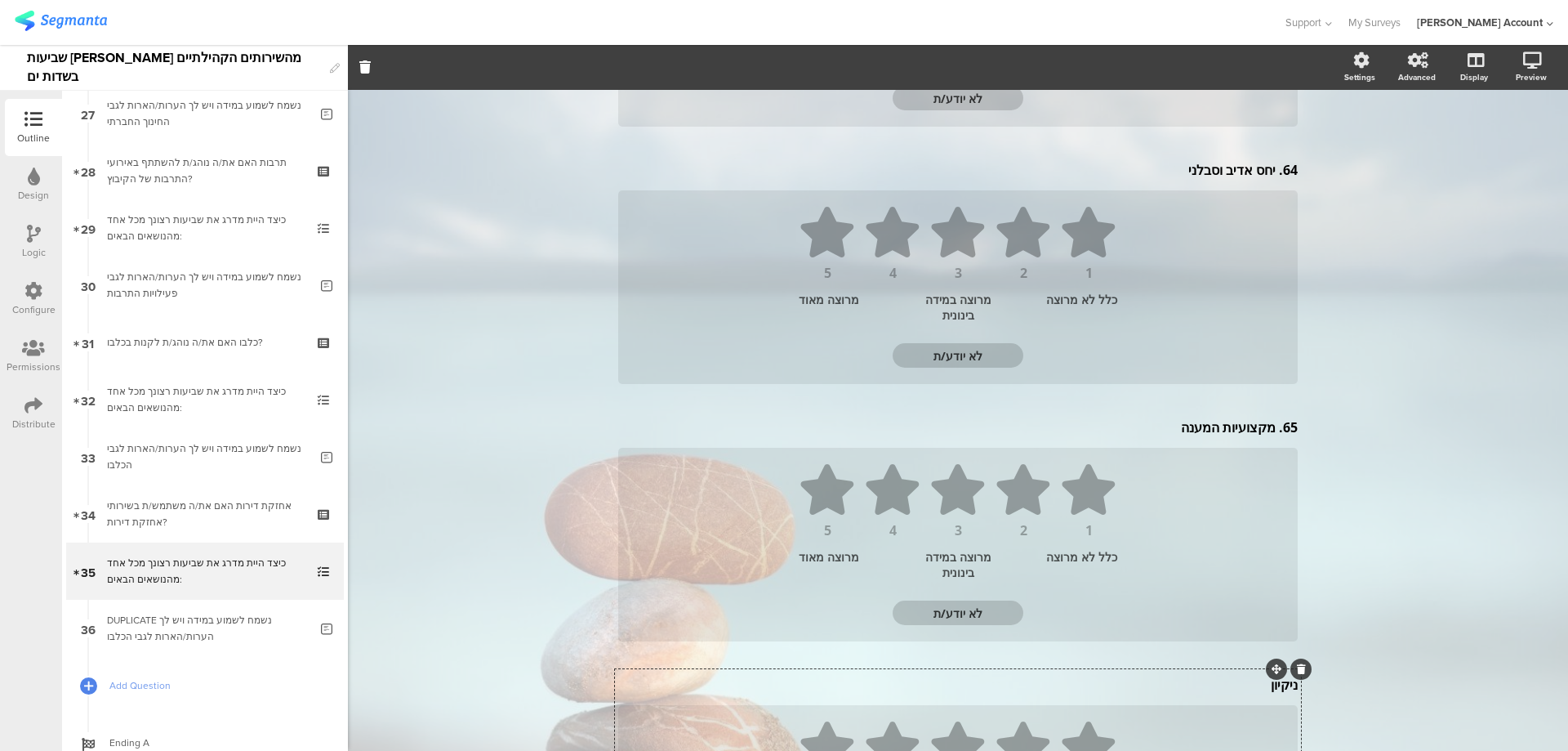
click at [1297, 668] on icon at bounding box center [1301, 669] width 9 height 10
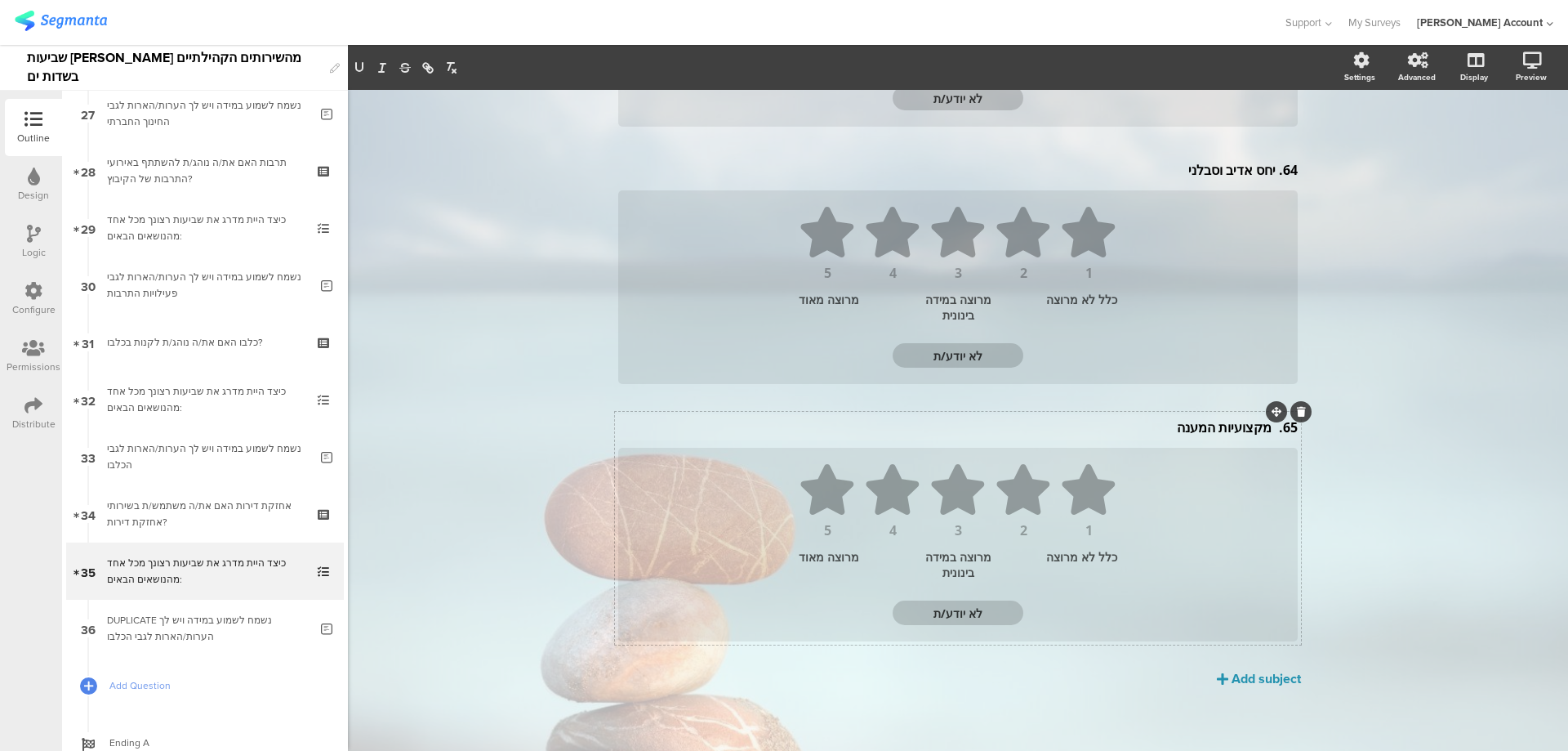
click at [1269, 427] on div "65. מקצועיות המענה 65. מקצועיות המענה 65. מקצועיות המענה 1 2 3 4 5 כלל לא מרוצה…" at bounding box center [957, 528] width 686 height 233
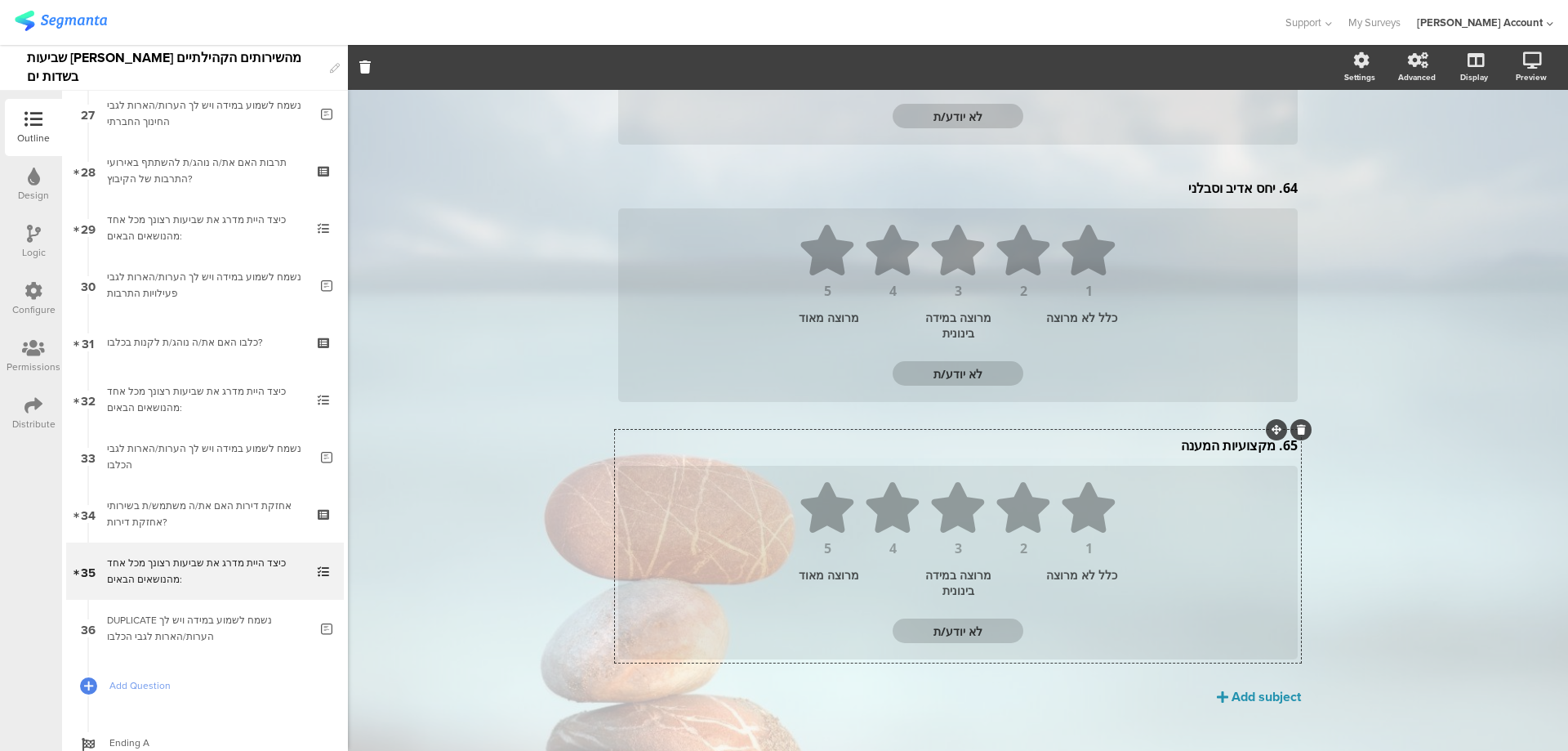
click at [1266, 452] on div "65. מקצועיות המענה 65. מקצועיות המענה" at bounding box center [957, 445] width 688 height 26
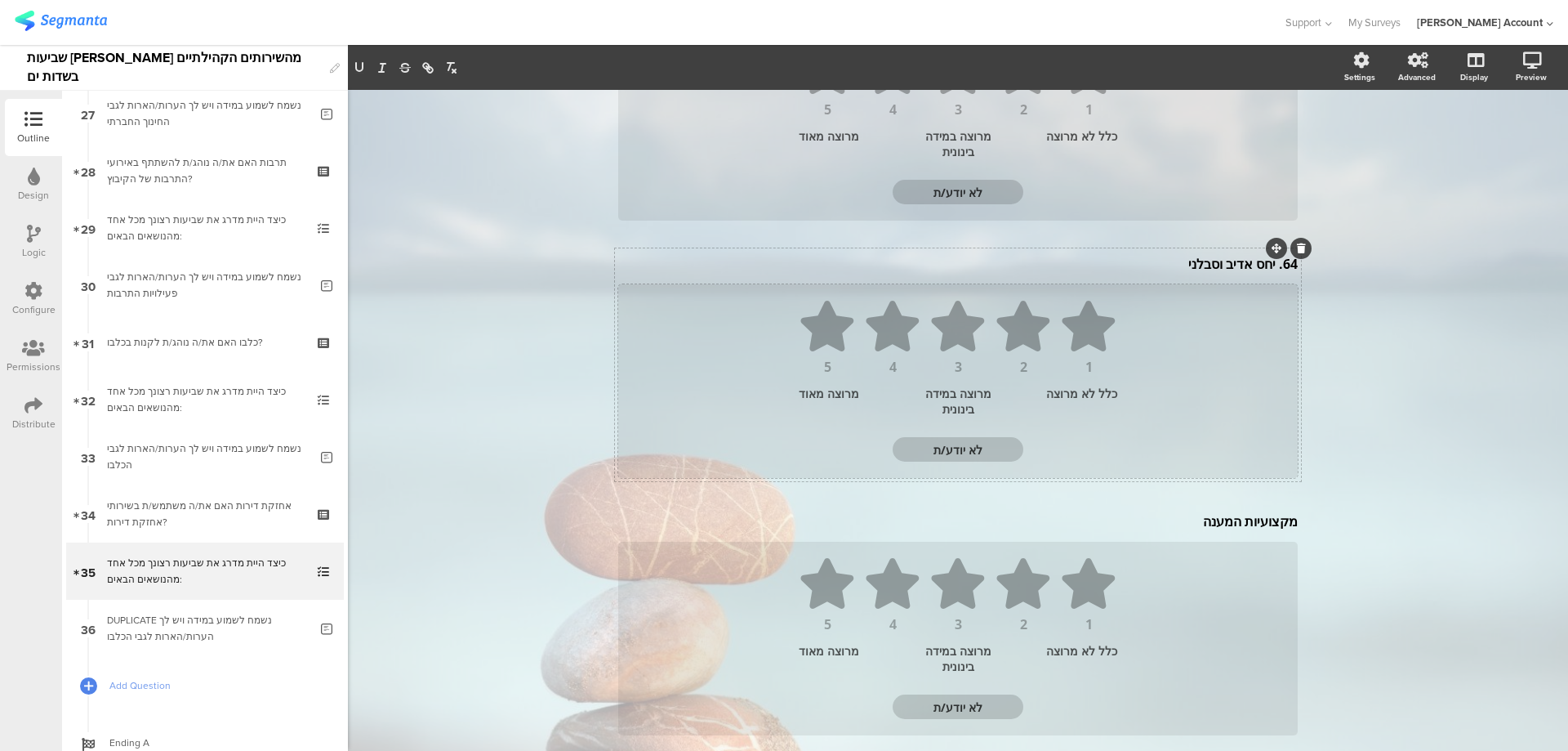
scroll to position [478, 0]
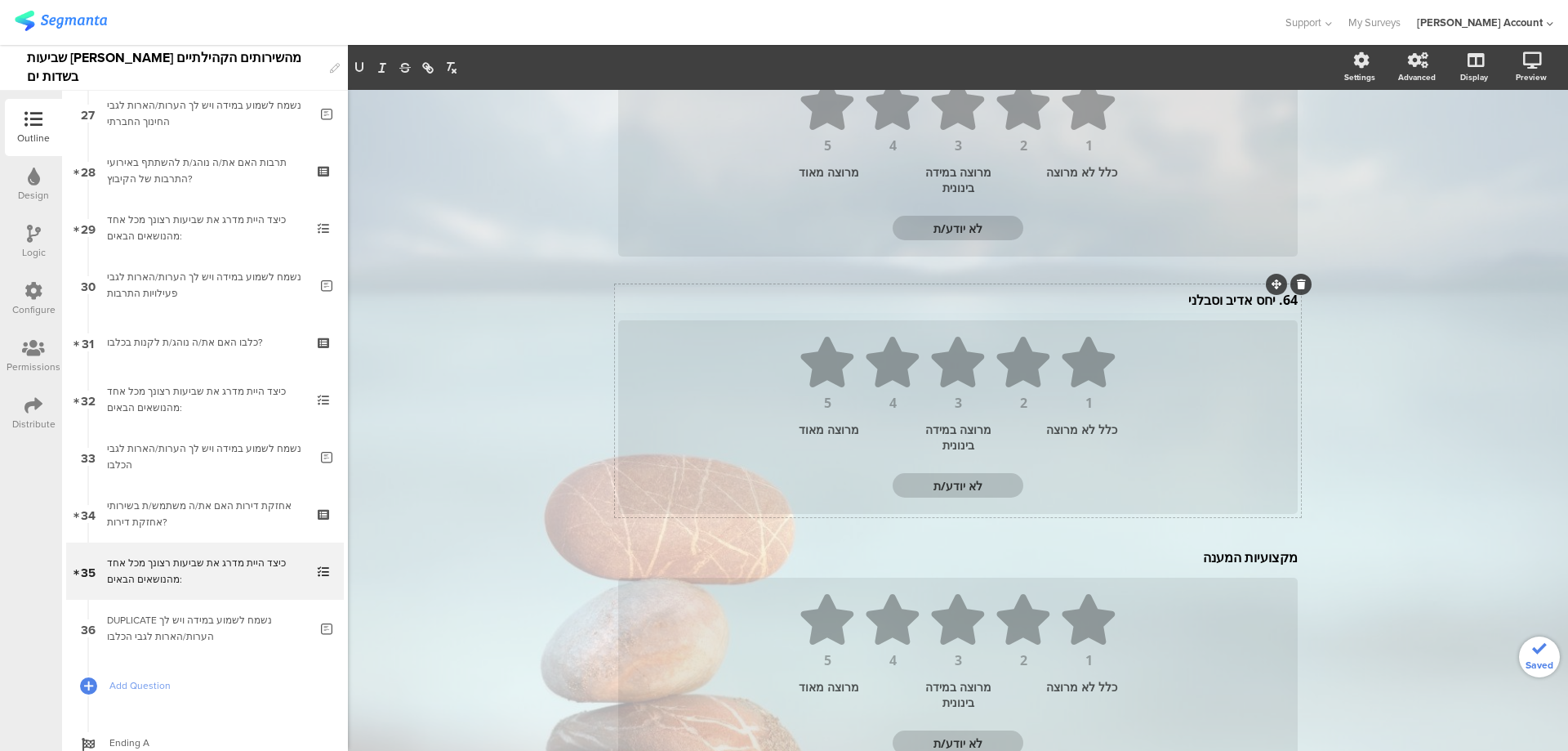
click at [1270, 303] on div "64. יחס אדיב וסבלני 64. יחס אדיב וסבלני 64. יחס אדיב וסבלני" at bounding box center [957, 300] width 688 height 26
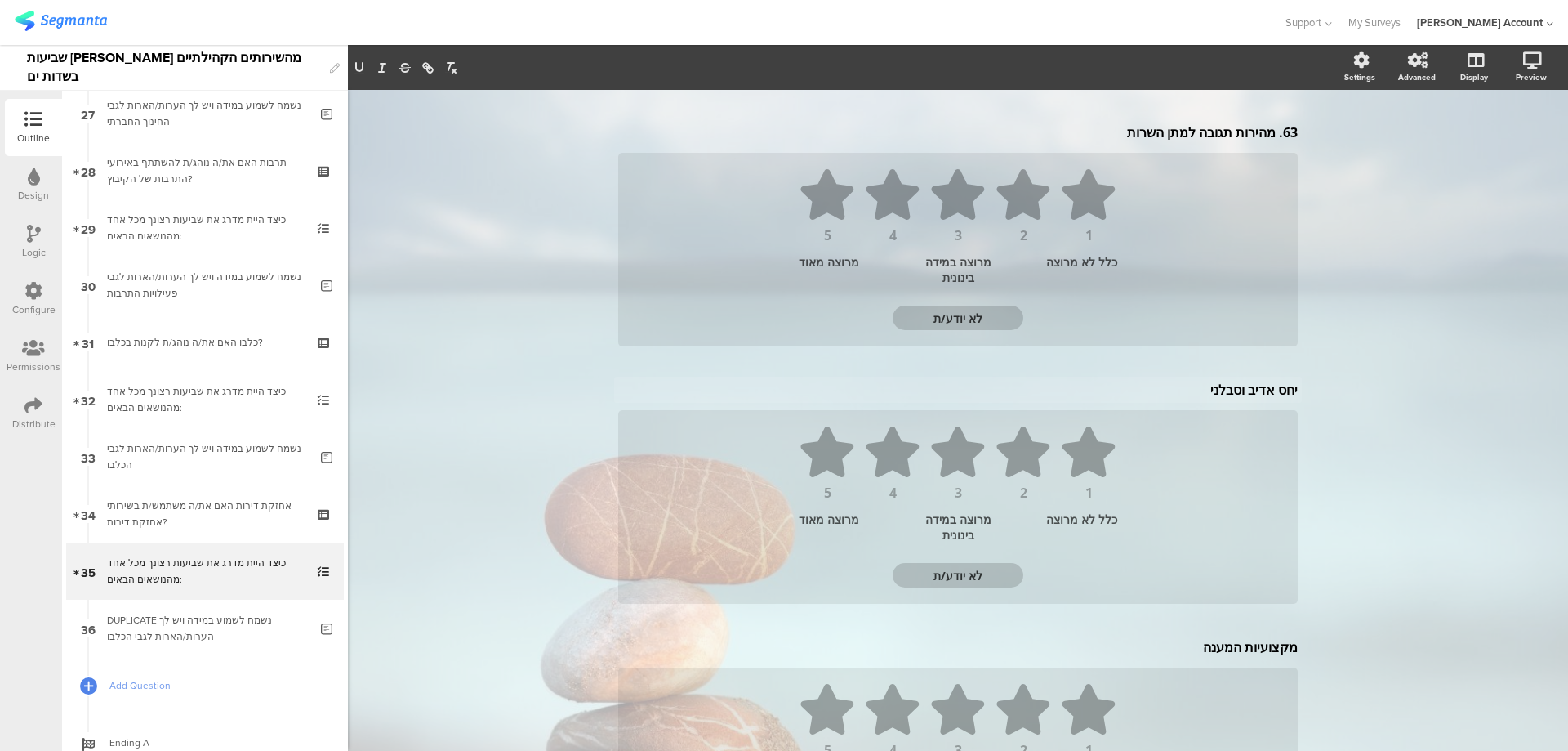
scroll to position [256, 0]
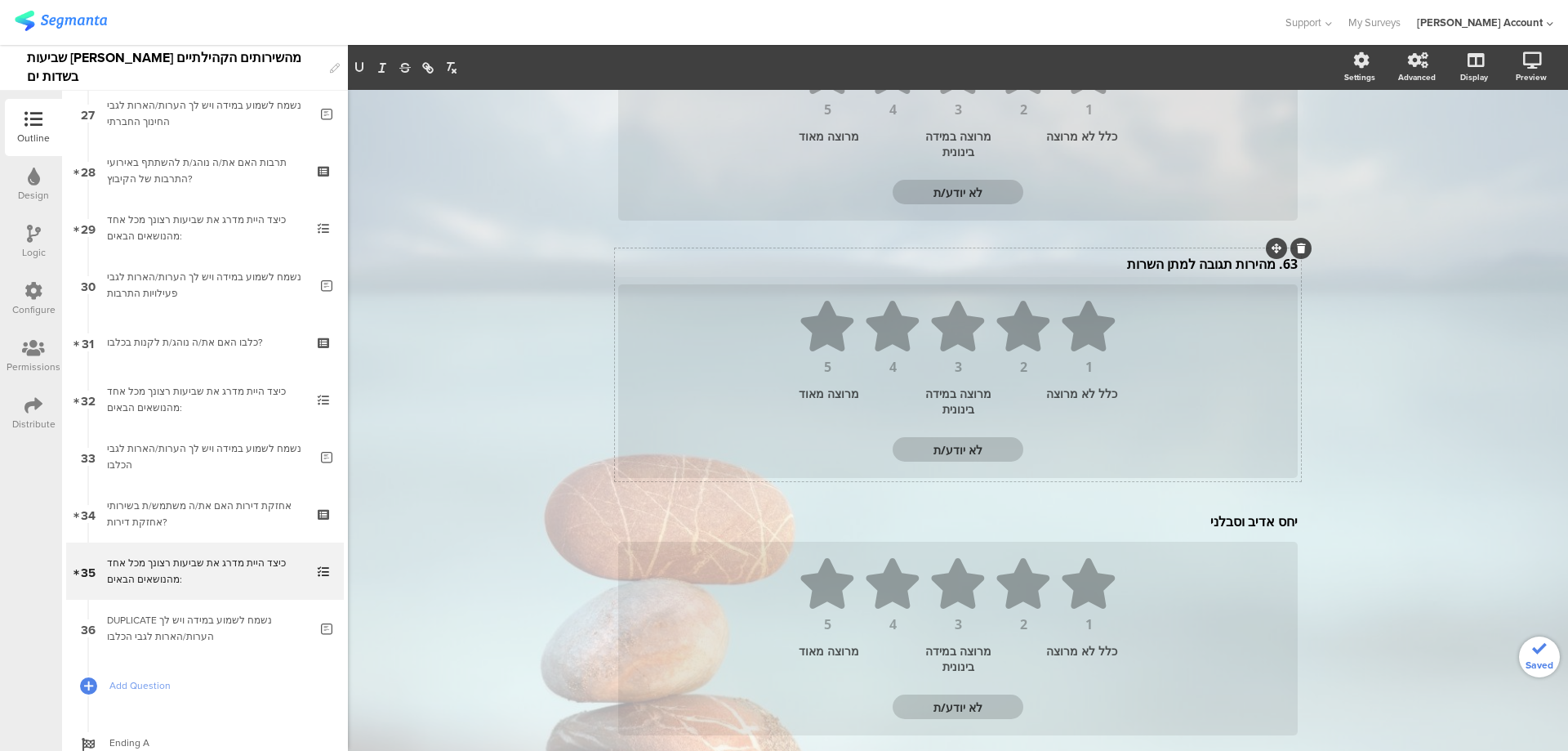
click at [1270, 272] on div "63. מהירות תגובה למתן השרות 63. מהירות תגובה למתן השרות" at bounding box center [957, 264] width 688 height 26
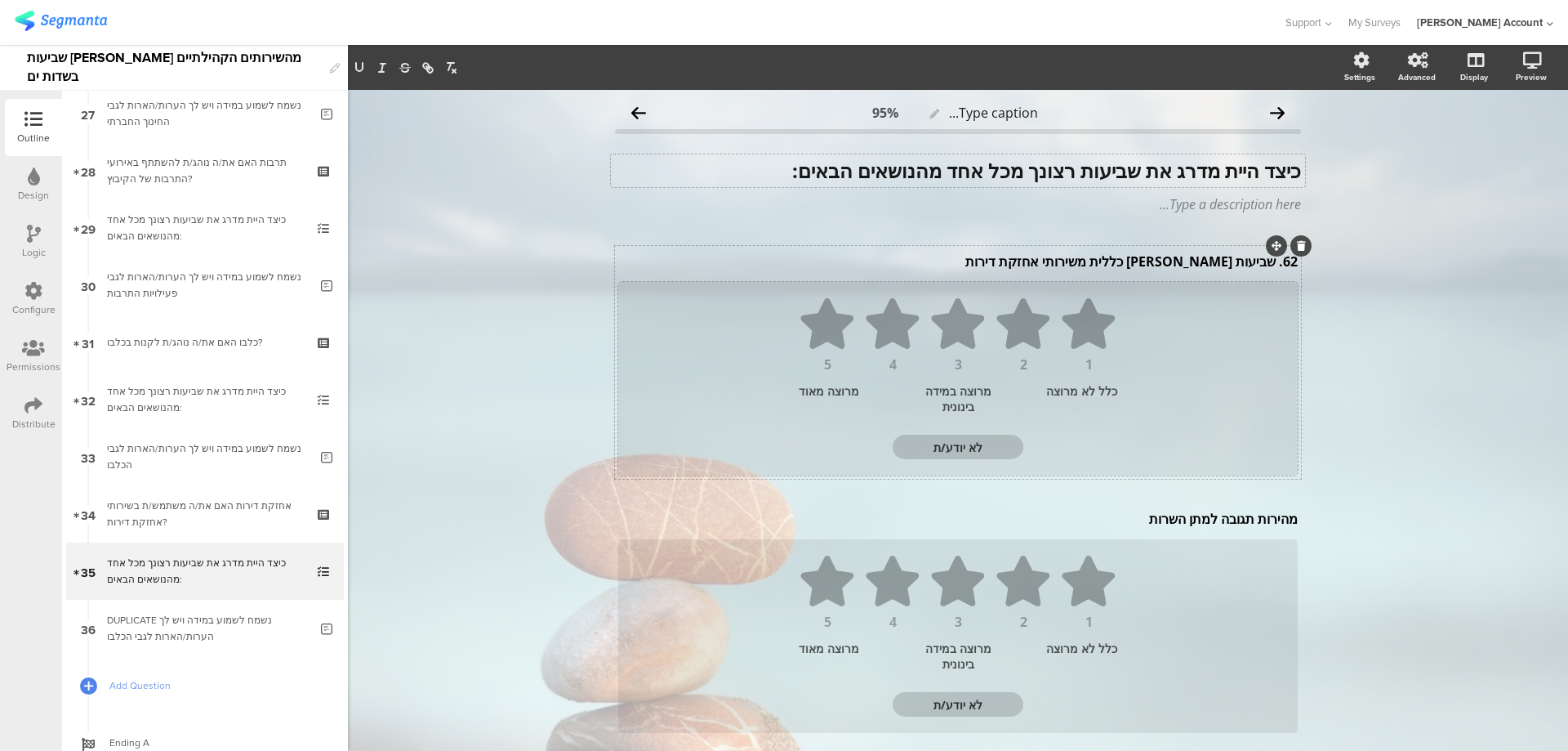
scroll to position [0, 0]
click at [1271, 265] on div "62. שביעות רצון כללית משירותי אחזקת דירות 62. שביעות רצון כללית משירותי אחזקת ד…" at bounding box center [957, 263] width 688 height 26
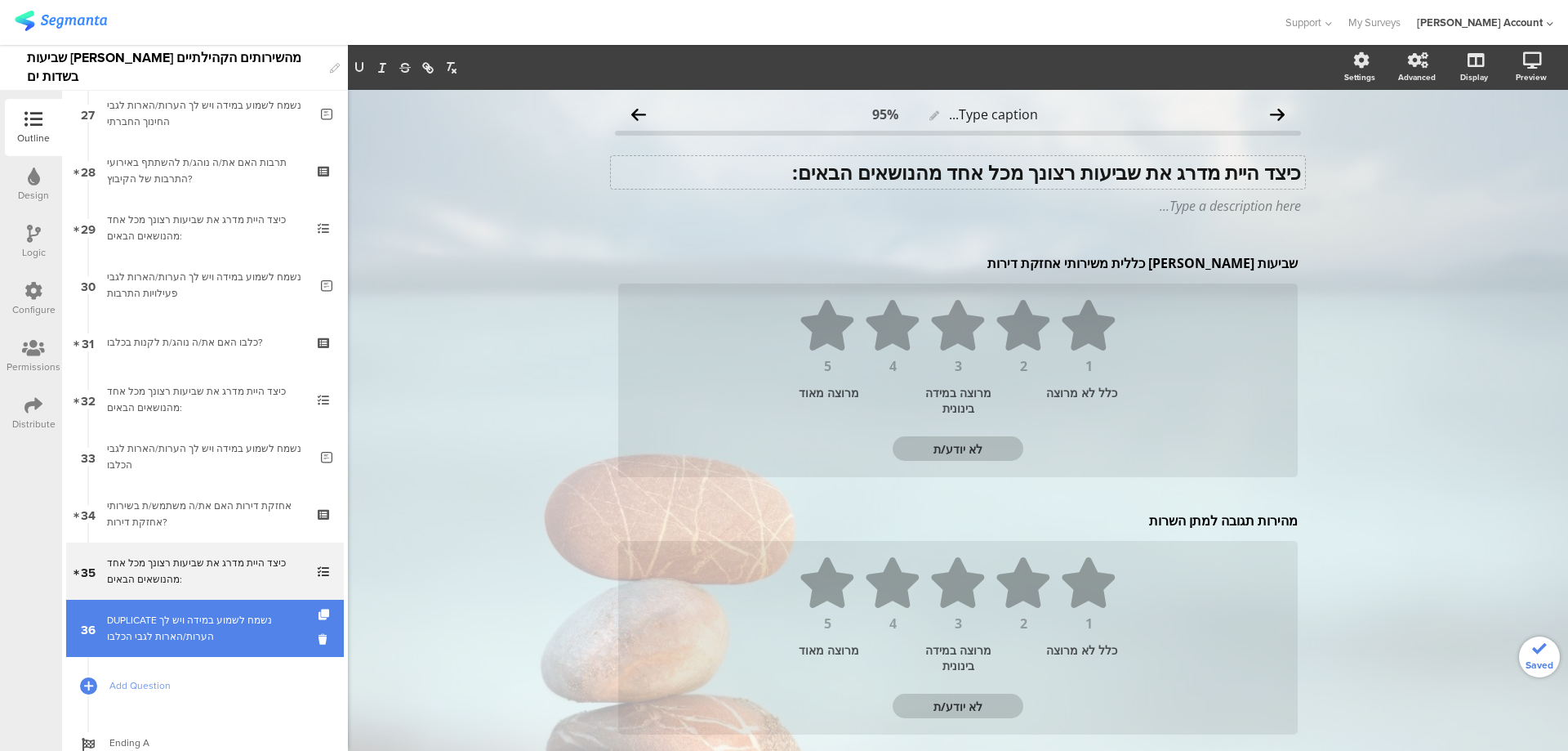
click at [198, 619] on div "DUPLICATE נשמח לשמוע במידה ויש לך הערות/הארות לגבי הכלבו" at bounding box center [208, 629] width 202 height 33
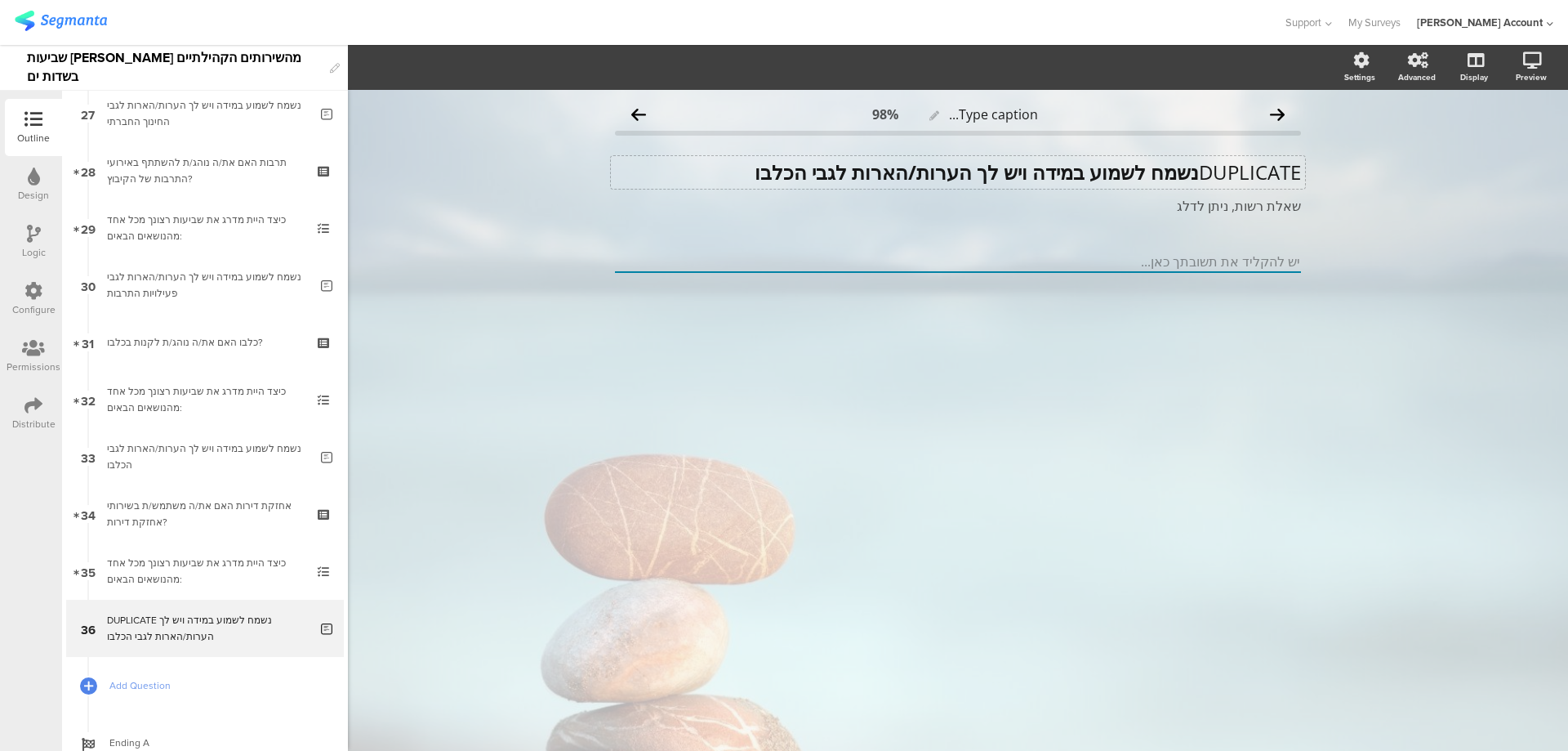
click at [1191, 176] on div "DUPLICATE נשמח לשמוע במידה ויש לך הערות/הארות לגבי הכלבו DUPLICATE נשמח לשמוע ב…" at bounding box center [958, 172] width 695 height 33
drag, startPoint x: 898, startPoint y: 175, endPoint x: 793, endPoint y: 177, distance: 105.0
click at [793, 177] on p "נשמח לשמוע במידה ויש לך הערות/הארות לגבי הכלבו" at bounding box center [957, 172] width 686 height 25
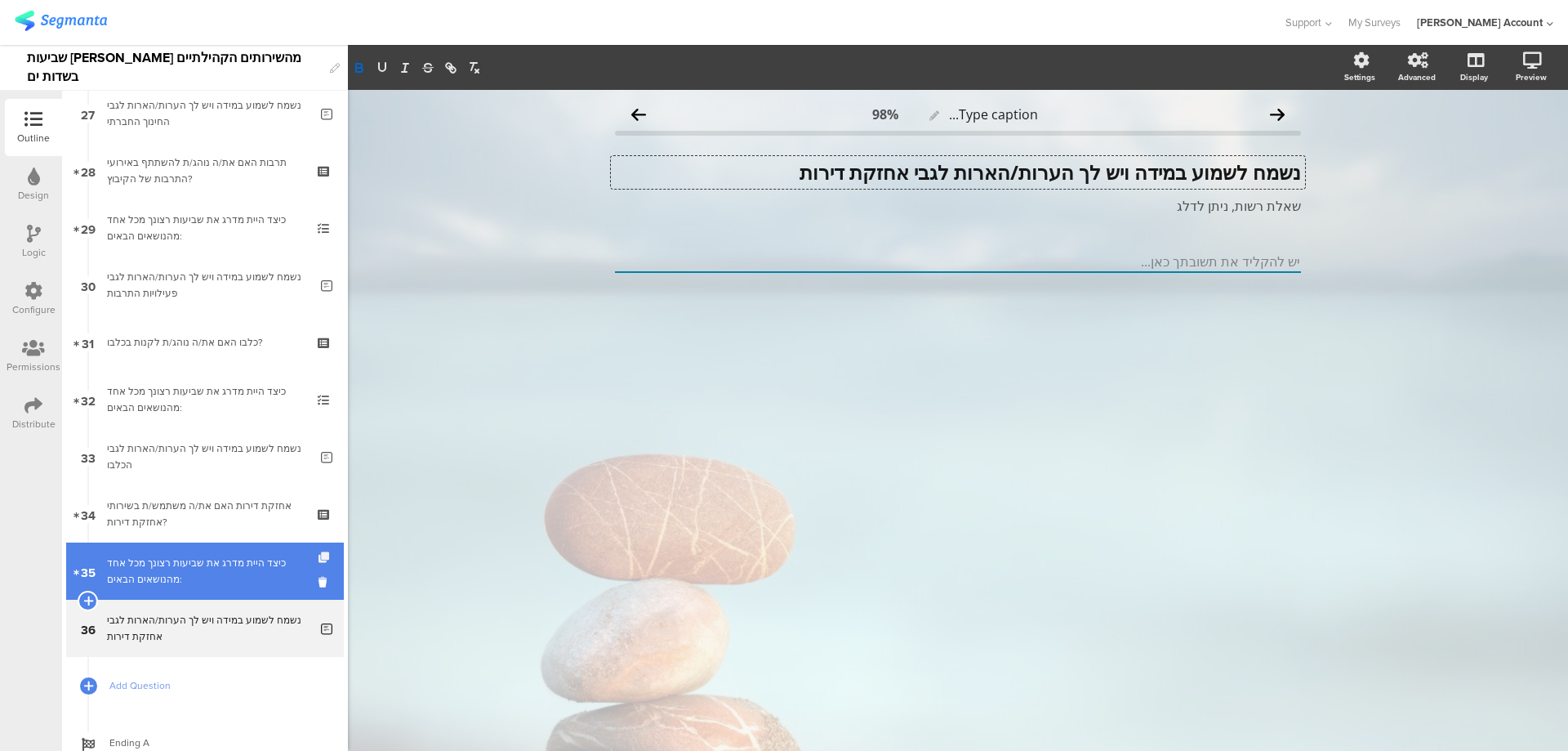
click at [319, 552] on icon at bounding box center [325, 557] width 14 height 11
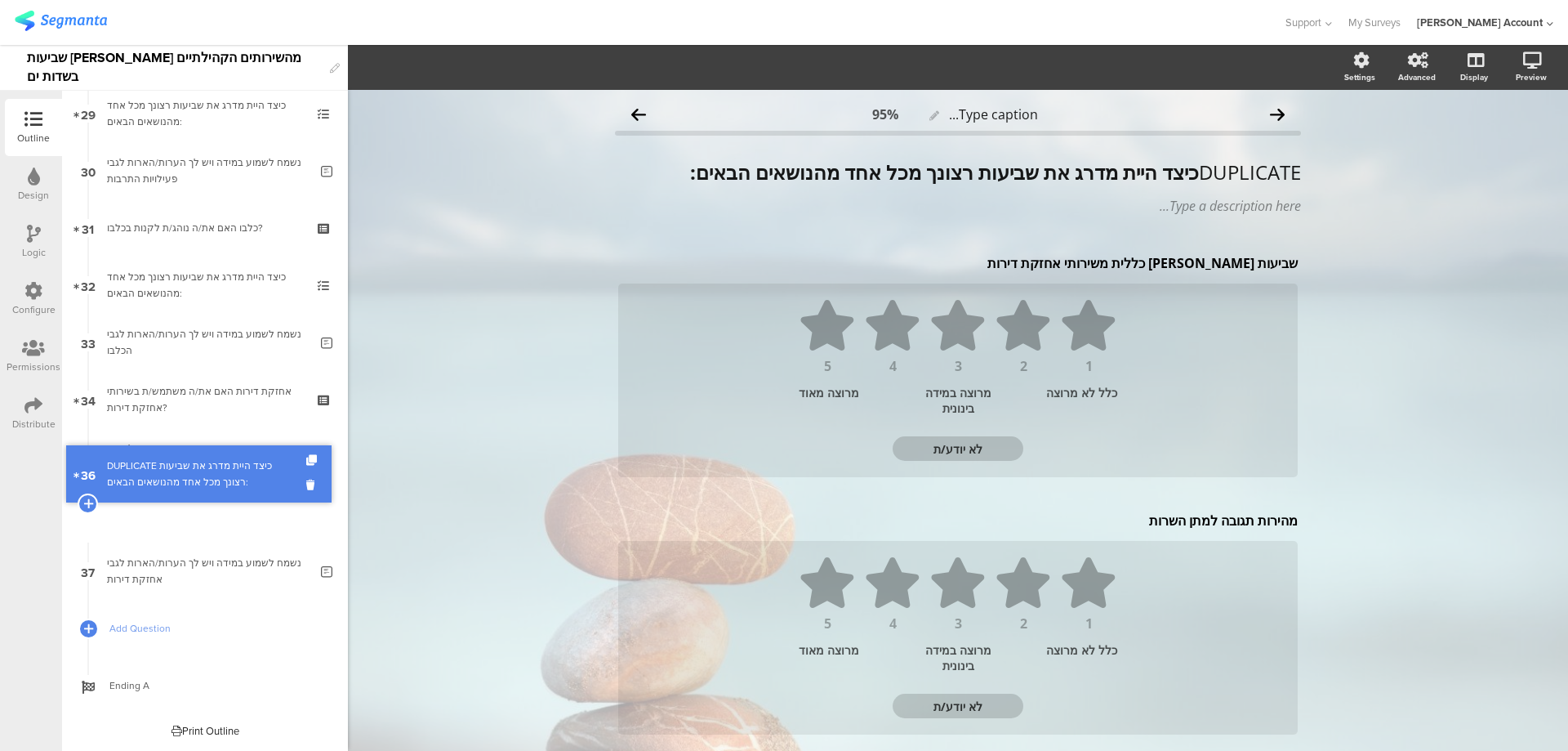
scroll to position [1616, 0]
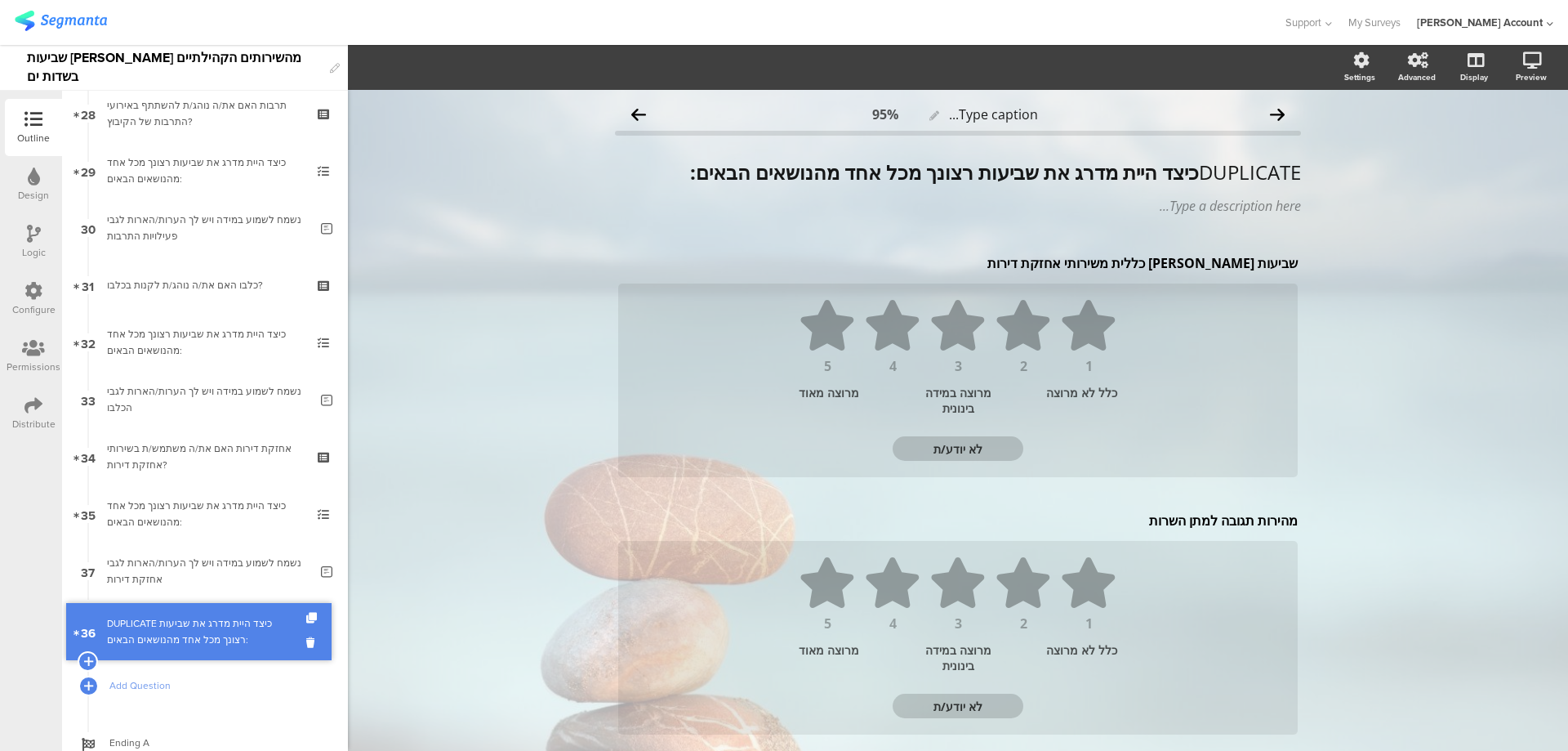
drag, startPoint x: 256, startPoint y: 509, endPoint x: 253, endPoint y: 627, distance: 118.0
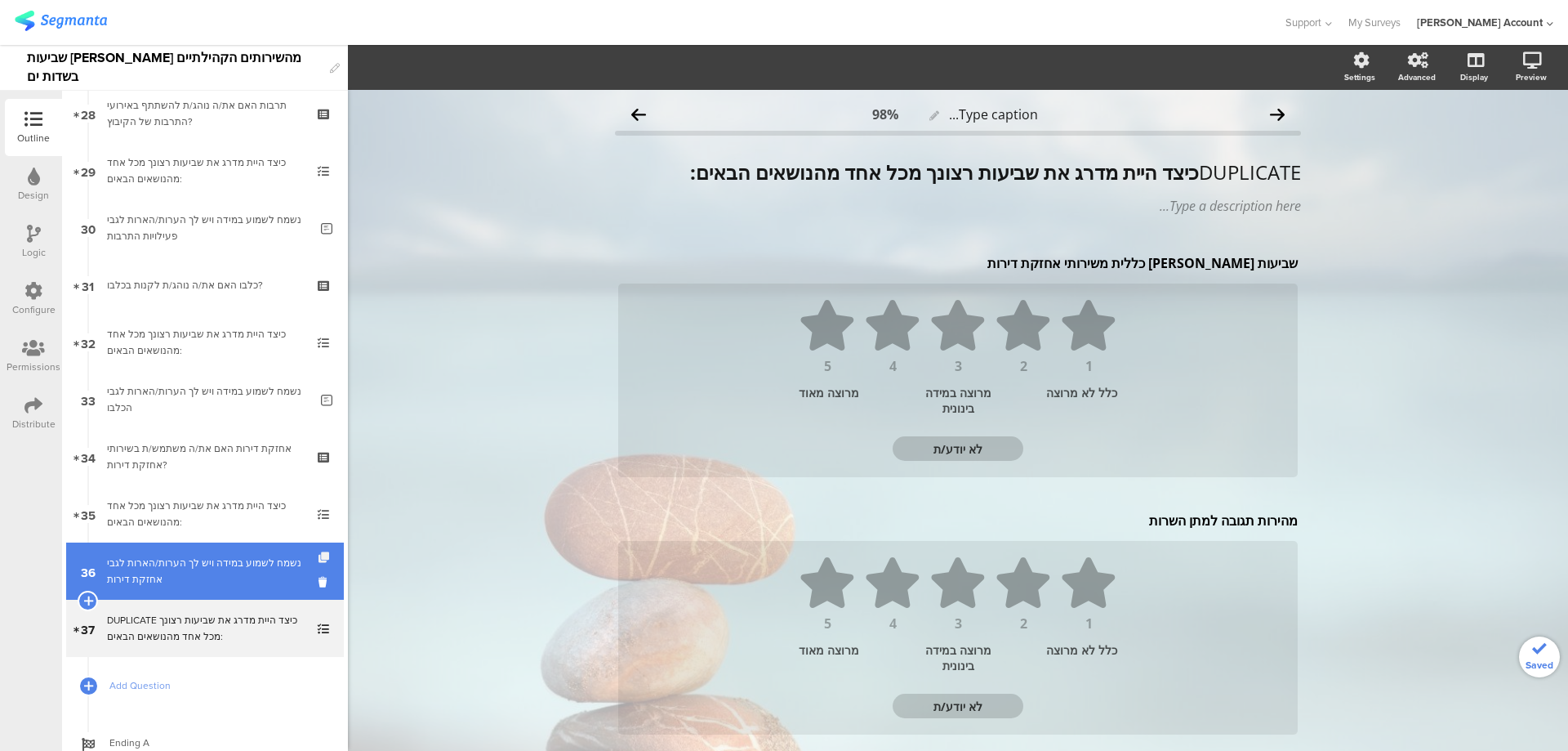
click at [319, 553] on icon at bounding box center [325, 557] width 14 height 11
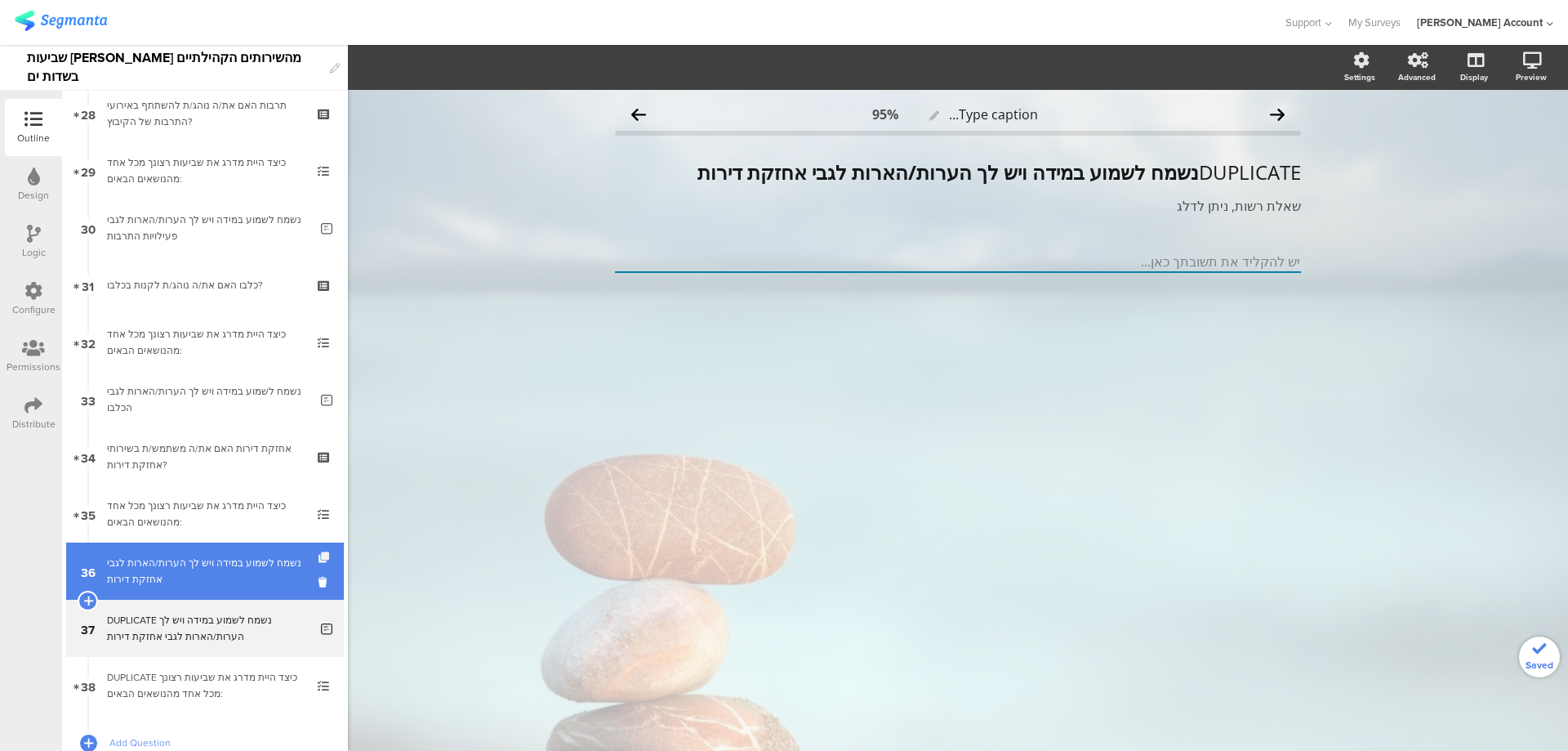
scroll to position [1725, 0]
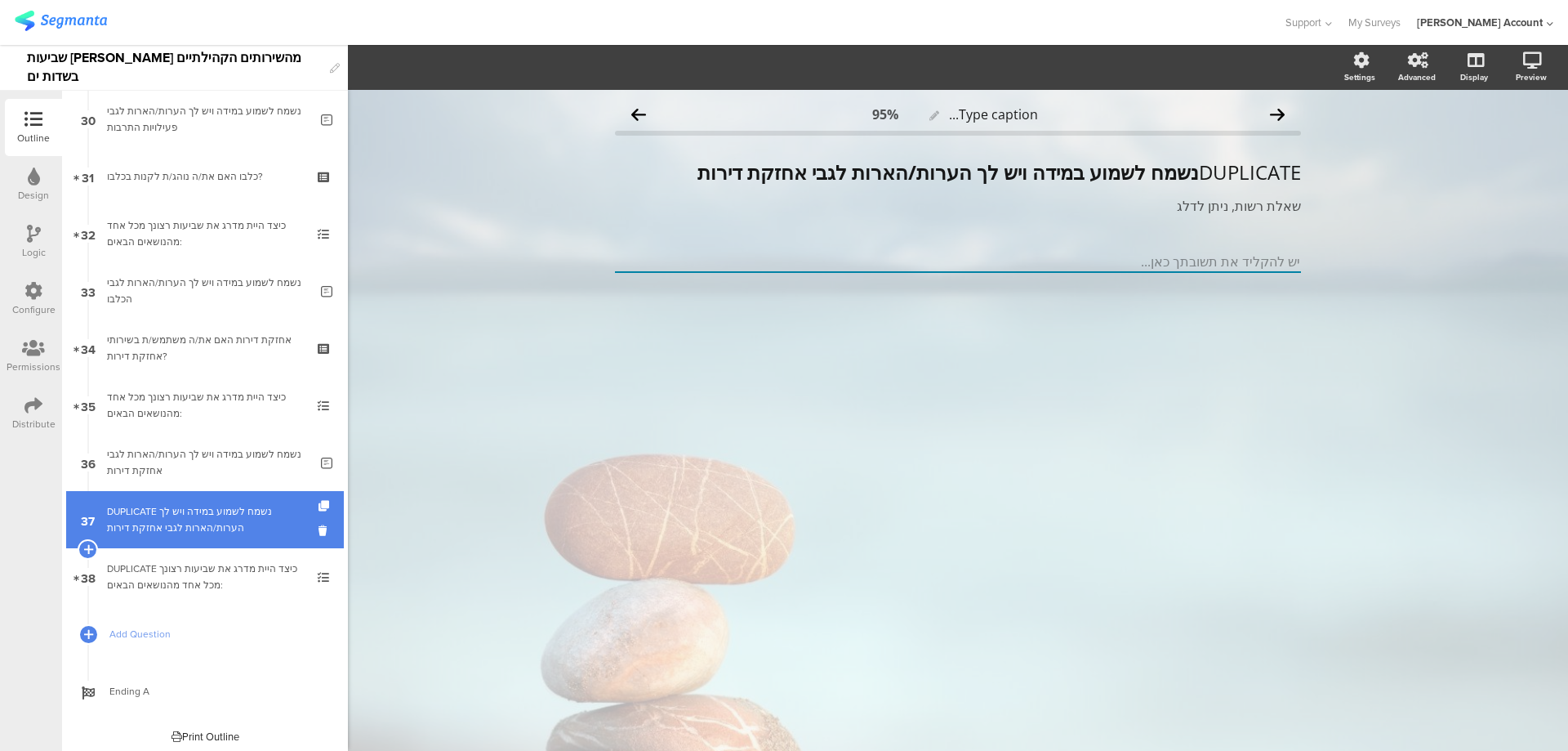
click at [274, 519] on div "DUPLICATE נשמח לשמוע במידה ויש לך הערות/הארות לגבי אחזקת דירות" at bounding box center [208, 520] width 202 height 33
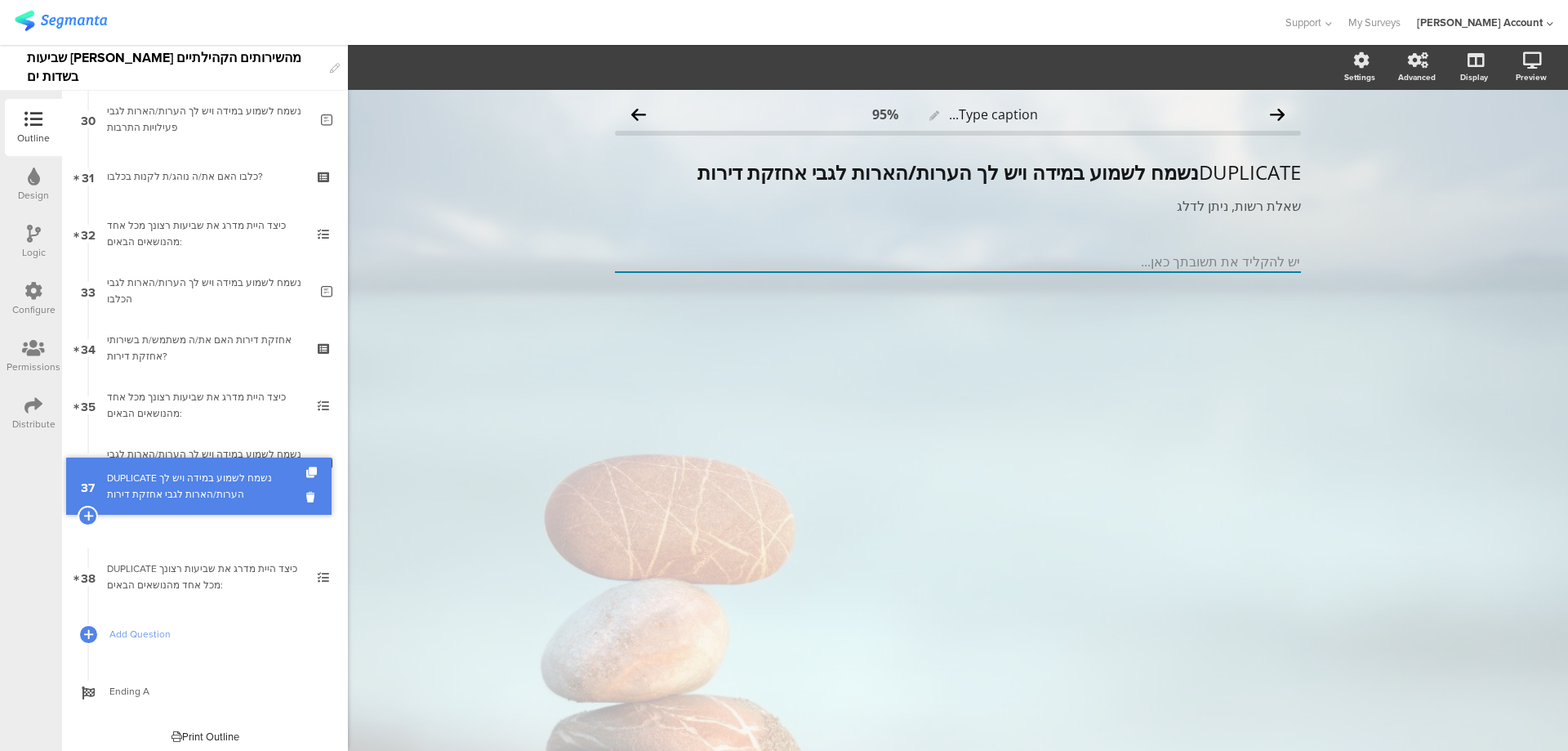
scroll to position [1673, 0]
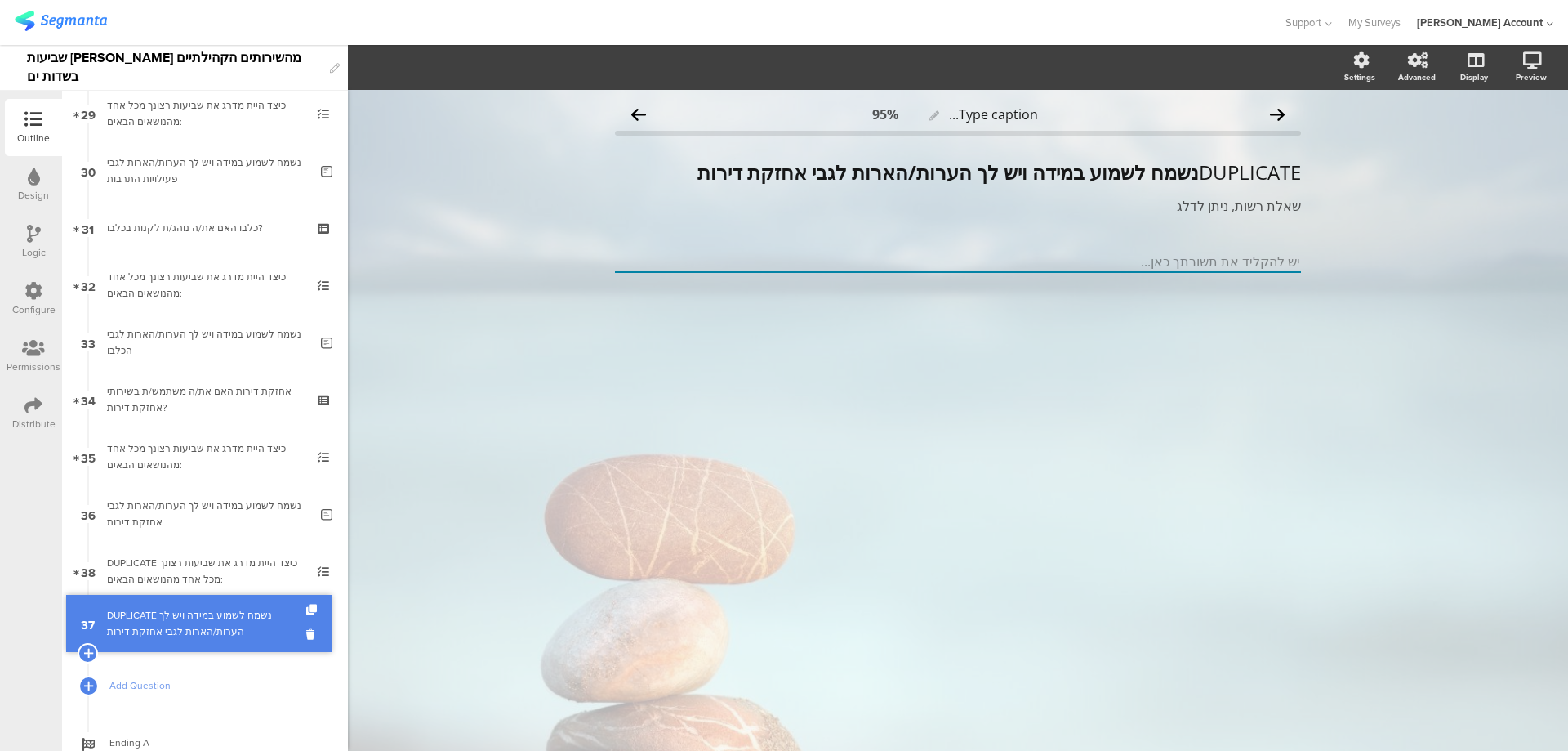
drag, startPoint x: 274, startPoint y: 514, endPoint x: 270, endPoint y: 617, distance: 103.1
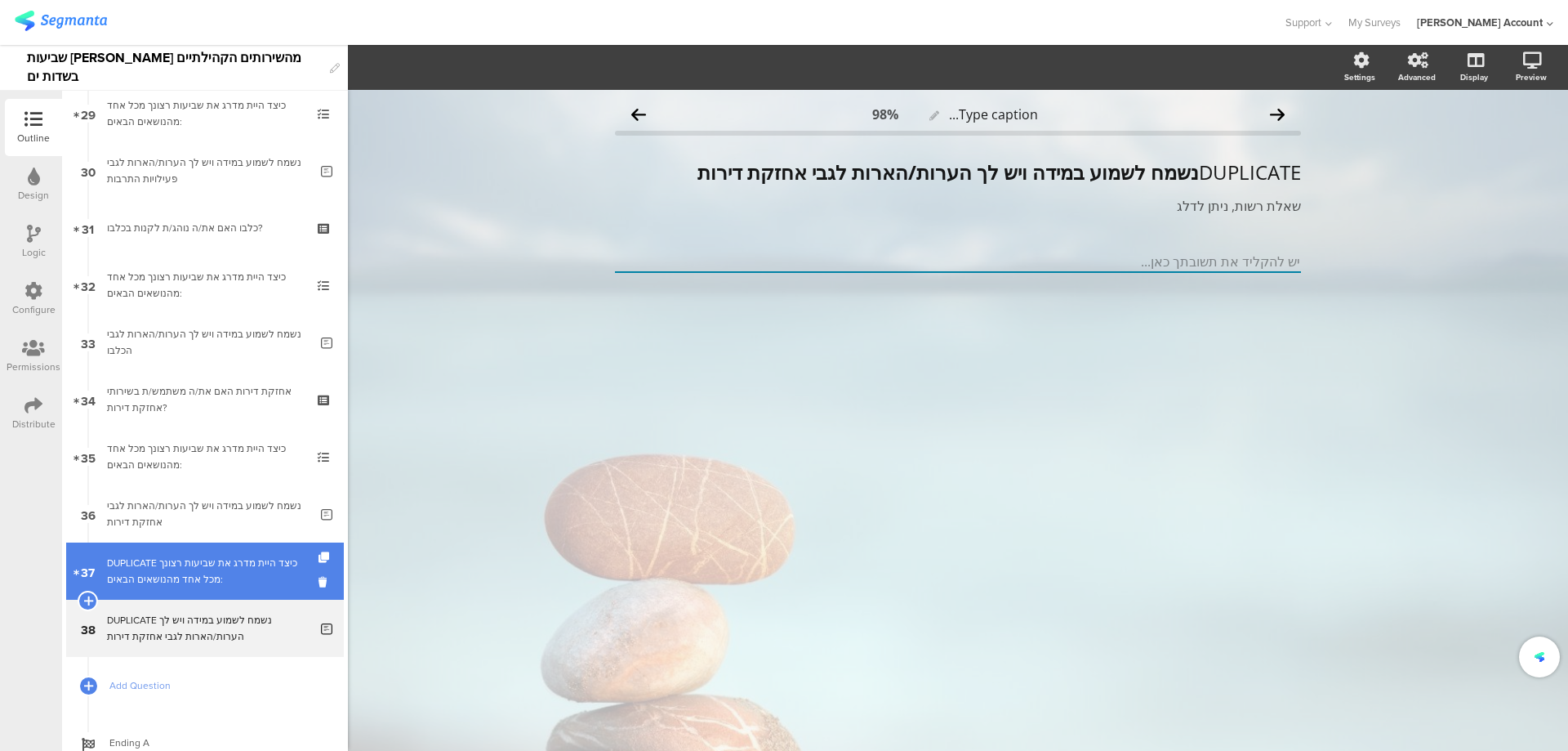
click at [260, 566] on div "DUPLICATE כיצד היית מדרג את שביעות רצונך מכל אחד מהנושאים הבאים:" at bounding box center [204, 571] width 195 height 33
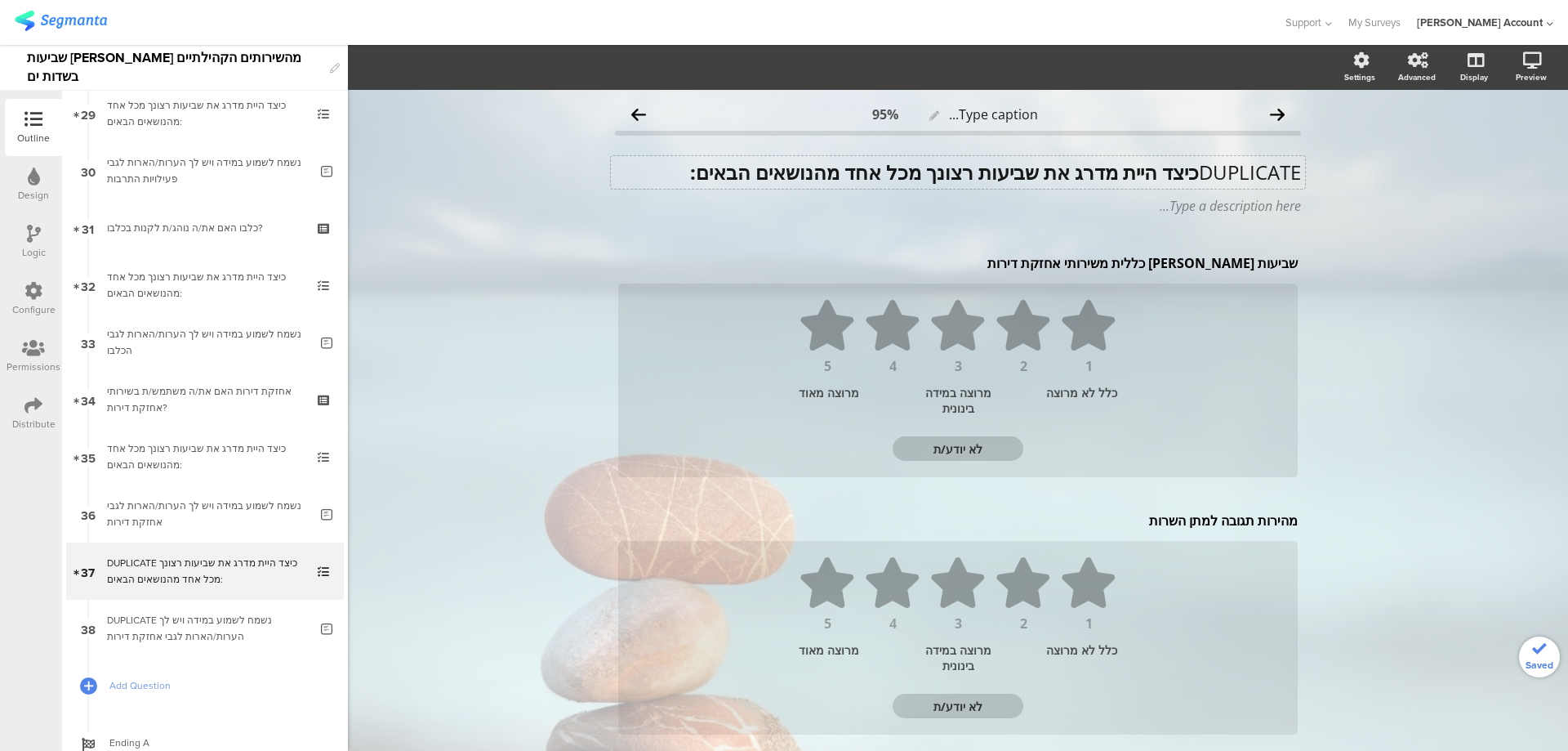
click at [1145, 185] on div "DUPLICATE כיצד היית מדרג את שביעות רצונך מכל אחד מהנושאים הבאים: DUPLICATE כיצד…" at bounding box center [958, 172] width 695 height 33
click at [1145, 178] on strong "כיצד היית מדרג את שביעות רצונך מכל אחד מהנושאים הבאים:" at bounding box center [945, 171] width 509 height 27
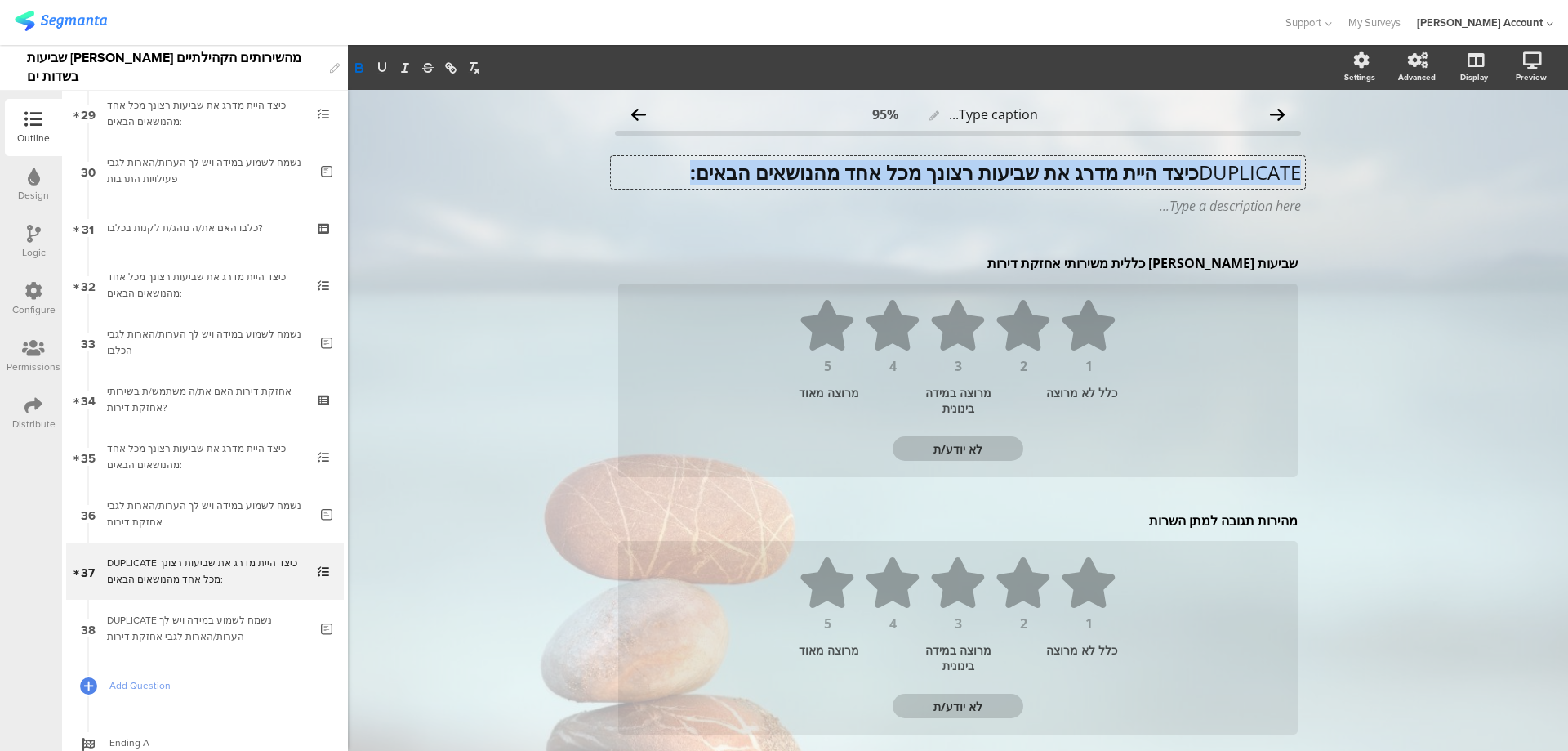
click at [1145, 178] on strong "כיצד היית מדרג את שביעות רצונך מכל אחד מהנושאים הבאים:" at bounding box center [945, 171] width 509 height 27
paste div
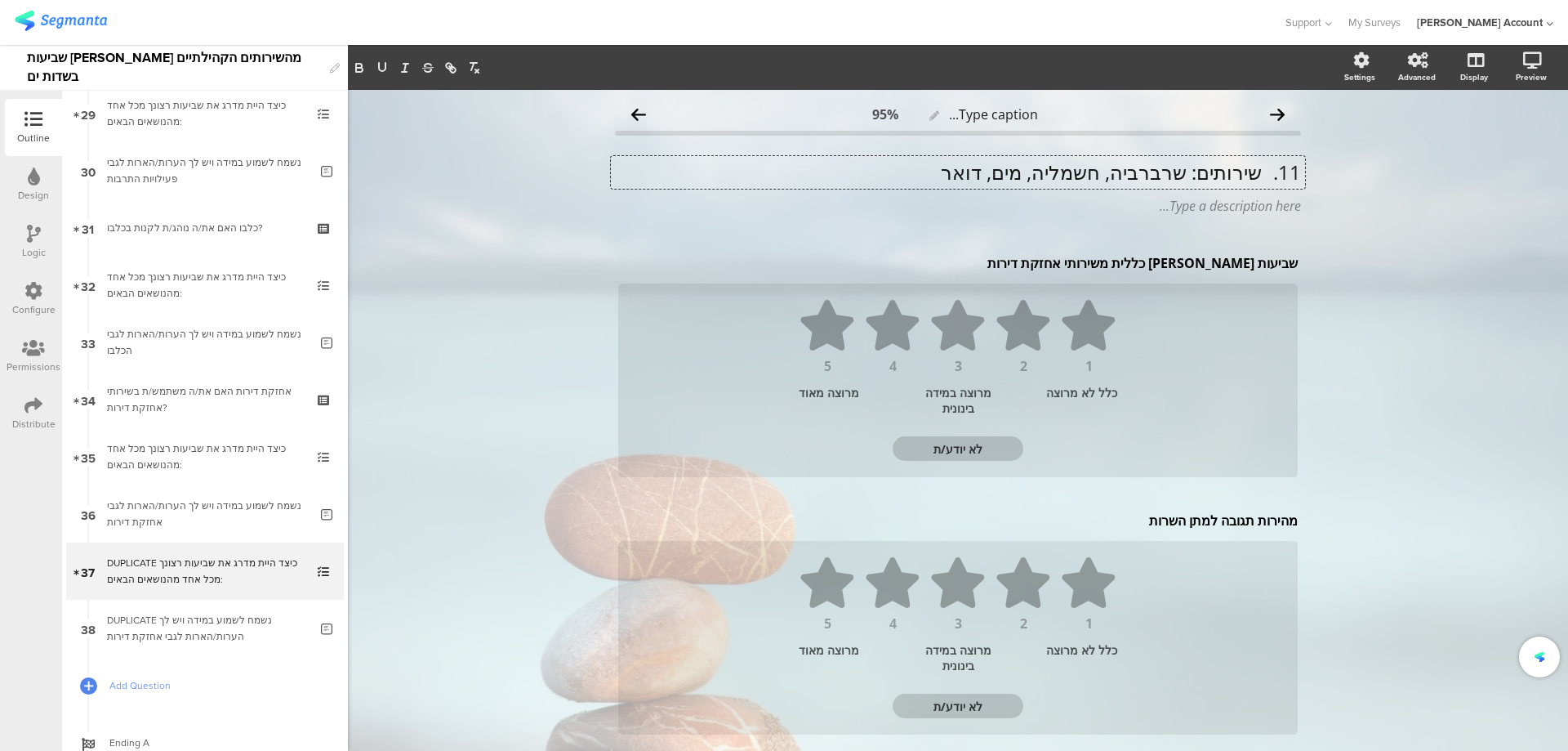
click at [1257, 173] on p "11. שירותים: שרברביה, חשמליה, מים, דואר" at bounding box center [957, 172] width 686 height 25
click at [1126, 179] on p "שירותים: שרברביה, חשמליה, מים, דואר" at bounding box center [957, 172] width 686 height 25
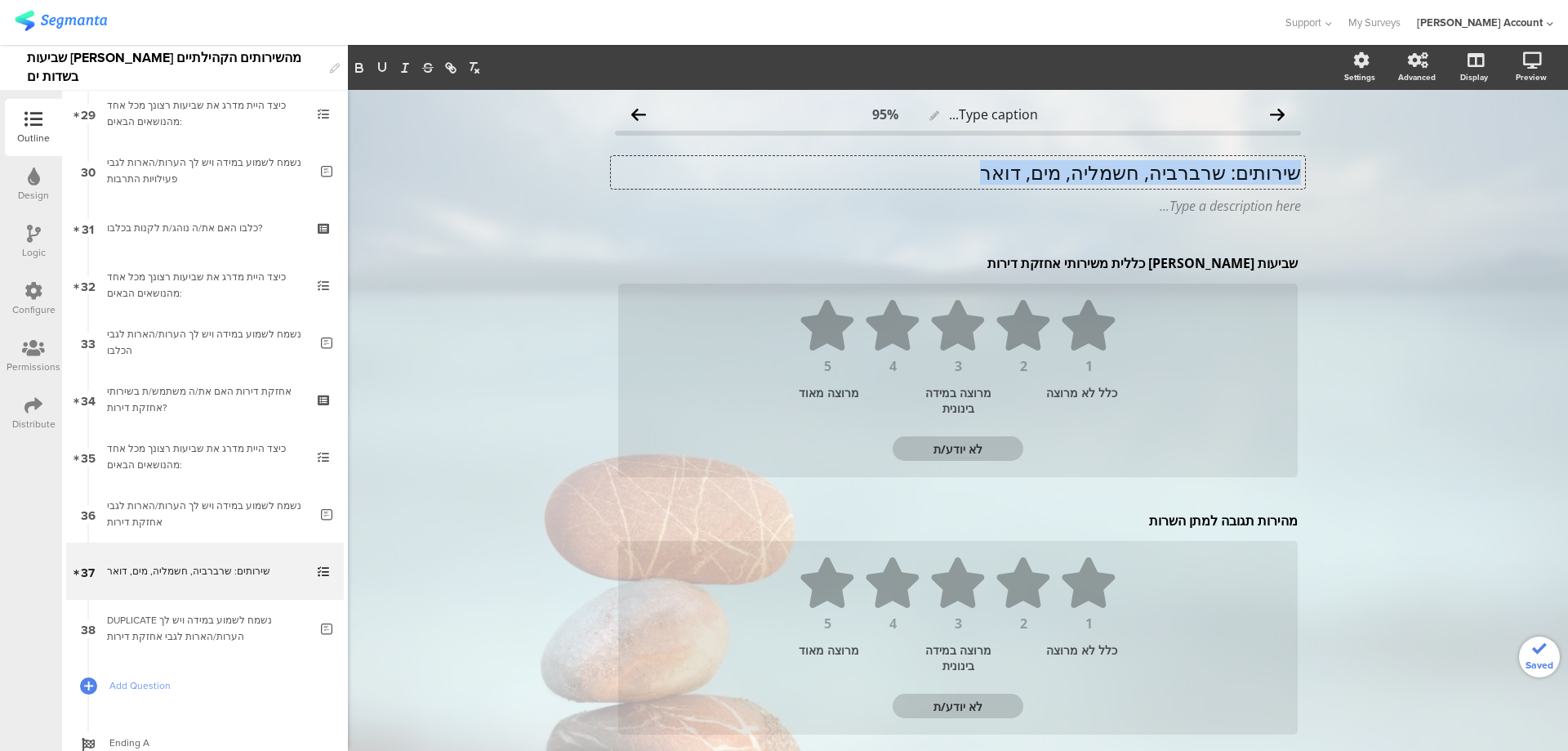
click at [1126, 178] on p "שירותים: שרברביה, חשמליה, מים, דואר" at bounding box center [957, 172] width 686 height 25
click at [388, 65] on icon "button" at bounding box center [382, 68] width 15 height 15
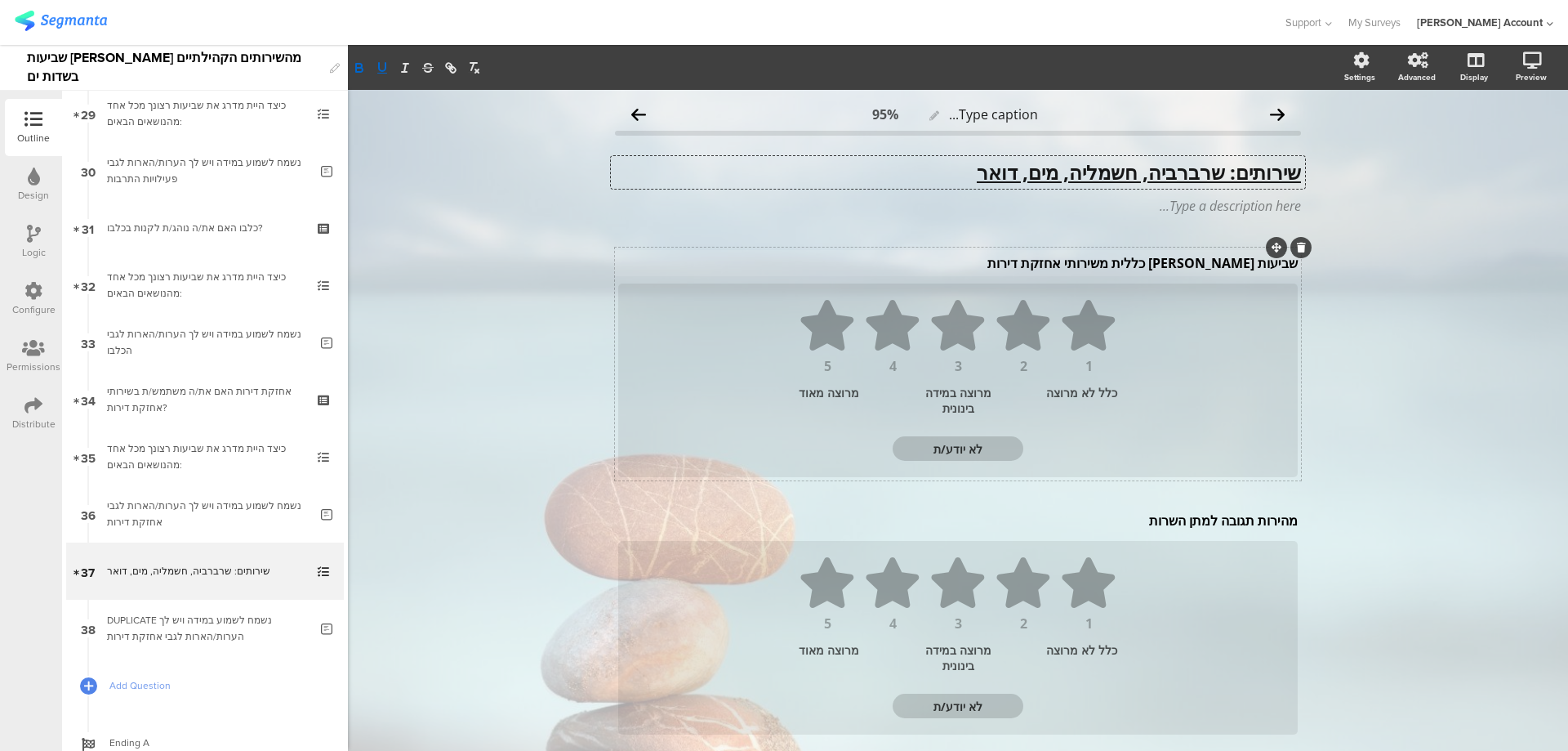
click at [1177, 262] on div "שביעות רצון כללית משירותי אחזקת דירות שביעות רצון כללית משירותי אחזקת דירות" at bounding box center [957, 263] width 688 height 26
click at [1177, 262] on p "שביעות רצון כללית משירותי אחזקת דירות" at bounding box center [957, 263] width 680 height 18
click at [1139, 268] on p "שביעות רצון כללית 67. שביעות רצון כללית מהשרברביהמשירותי אחזקת דירות" at bounding box center [957, 263] width 680 height 18
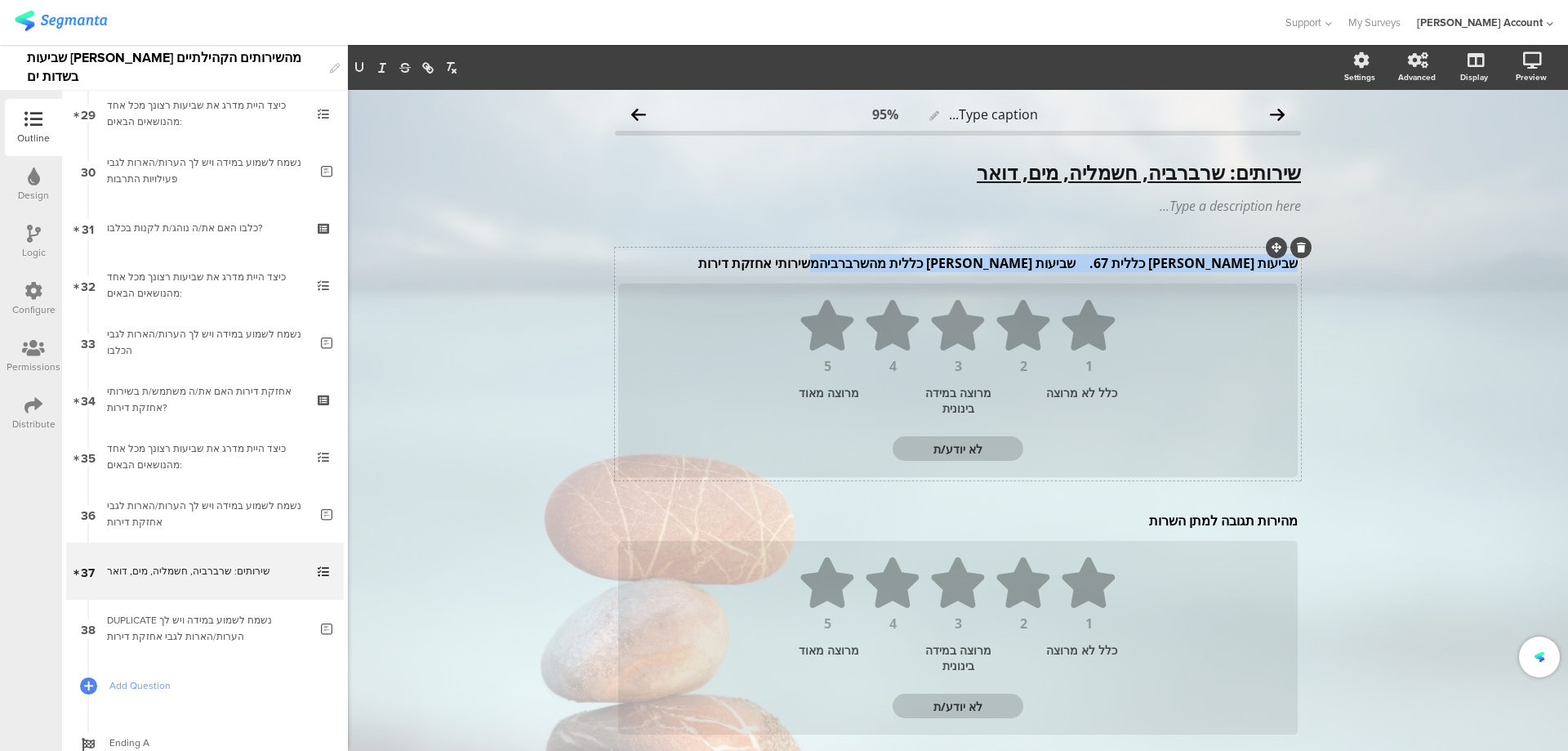
click at [1139, 268] on p "שביעות רצון כללית 67. שביעות רצון כללית מהשרברביהמשירותי אחזקת דירות" at bounding box center [957, 263] width 680 height 18
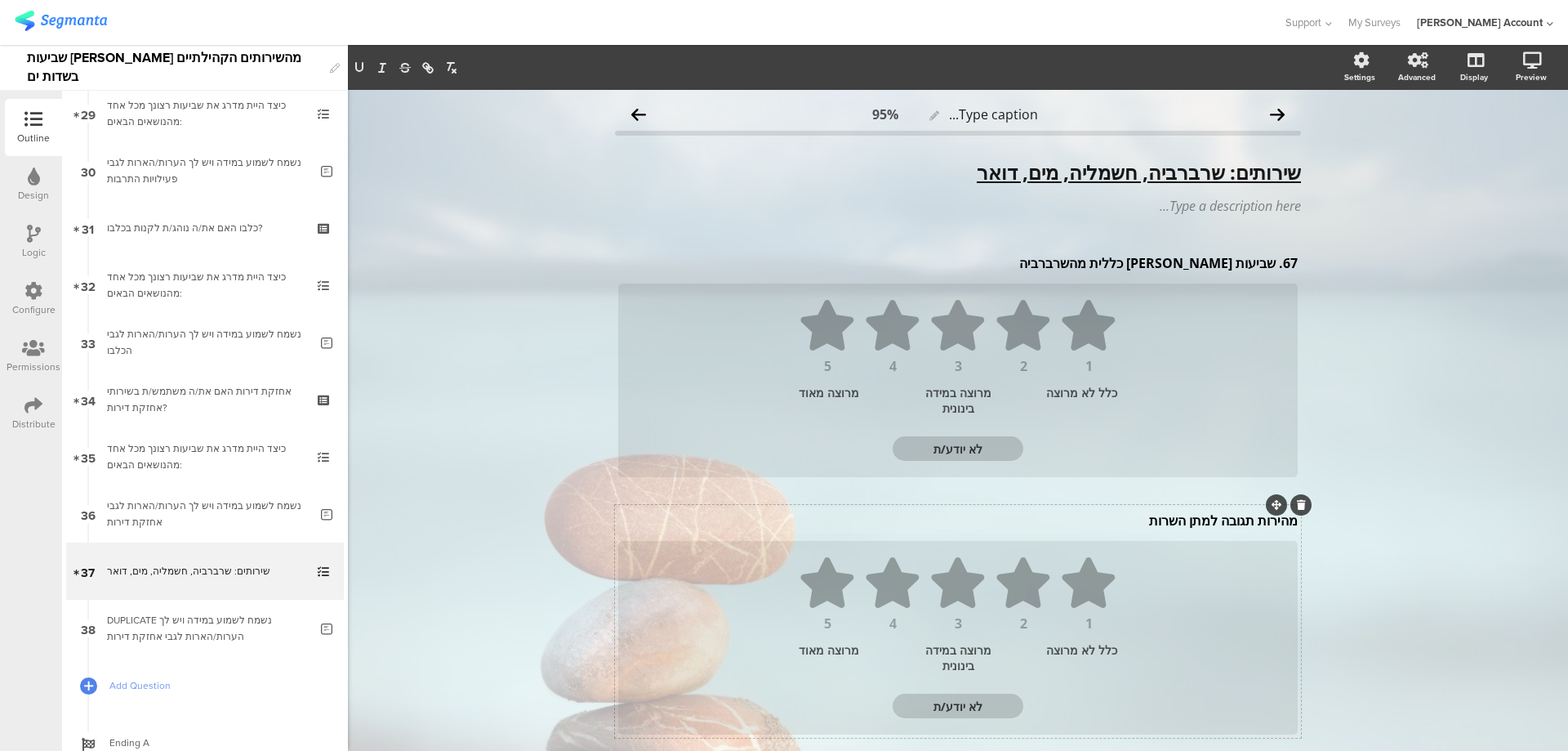
click at [1169, 523] on div "מהירות תגובה למתן השרות מהירות תגובה למתן השרות מהירות תגובה למתן השרות" at bounding box center [957, 521] width 688 height 26
click at [1170, 523] on p "מהירות תגובה למתן השרות" at bounding box center [957, 521] width 680 height 18
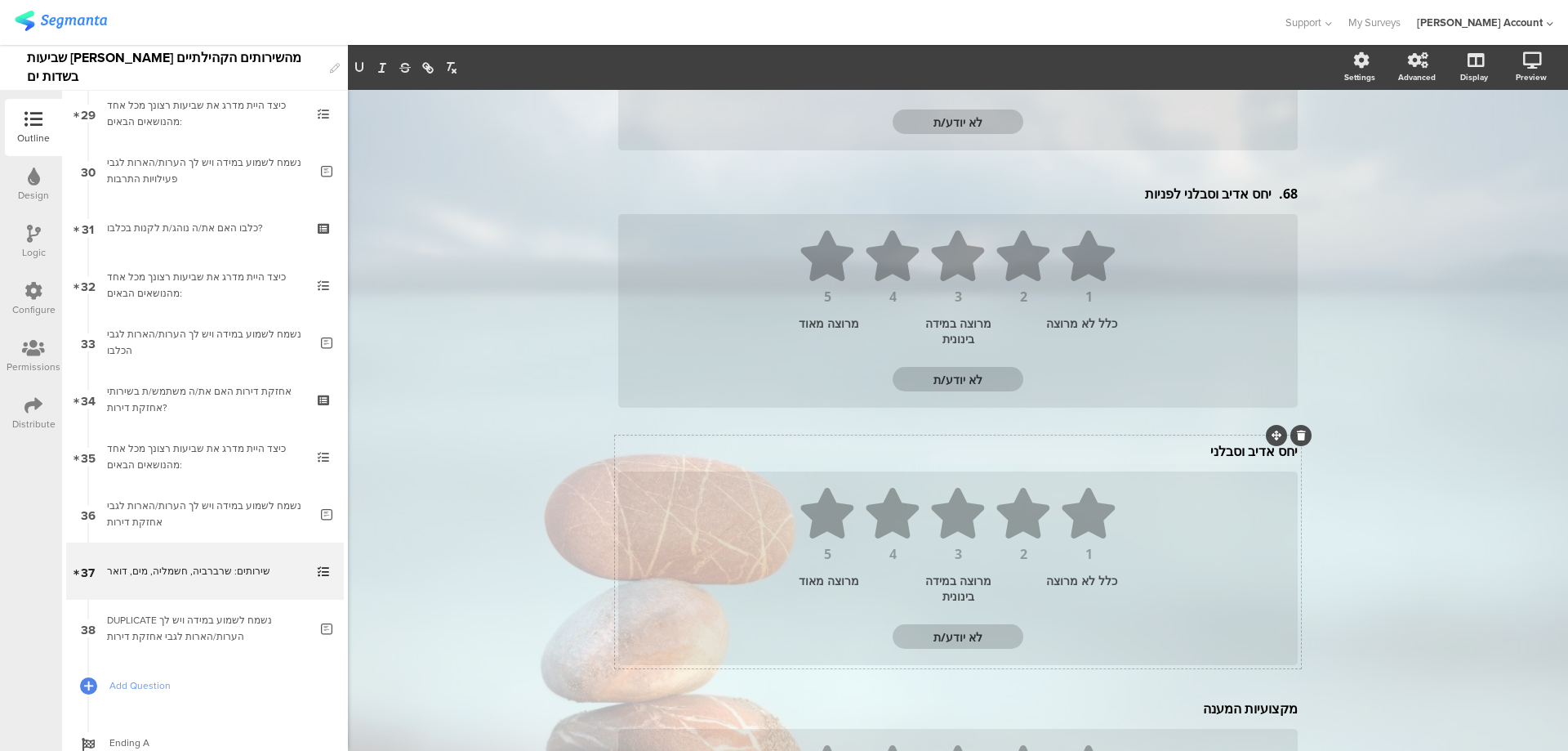
click at [1217, 457] on div "יחס אדיב וסבלני יחס אדיב וסבלני" at bounding box center [957, 451] width 688 height 26
click at [1217, 457] on p "יחס אדיב וסבלני" at bounding box center [957, 454] width 680 height 18
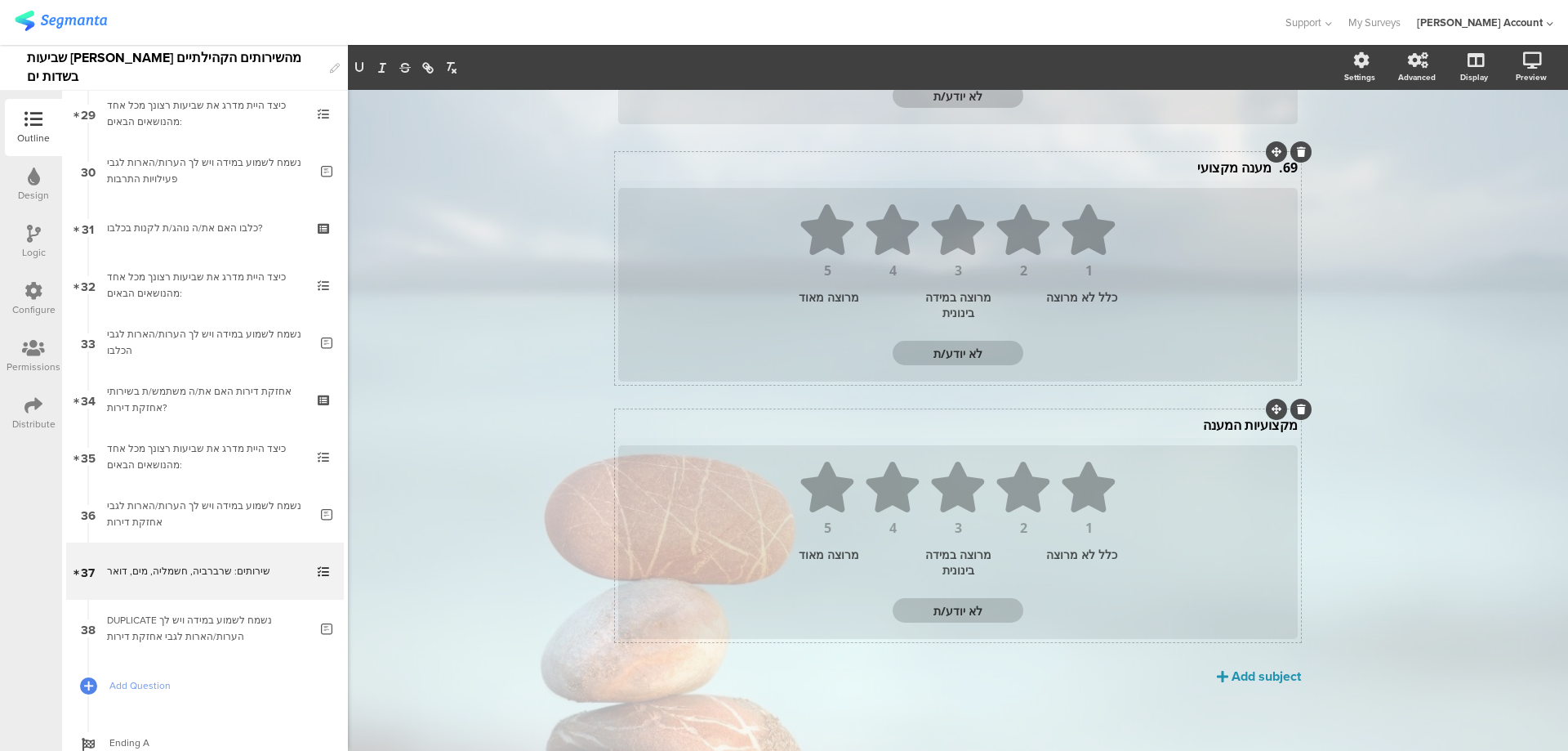
click at [1214, 425] on div "מקצועיות המענה מקצועיות המענה" at bounding box center [957, 425] width 688 height 26
click at [1214, 425] on p "מקצועיות המענה" at bounding box center [957, 429] width 680 height 18
click at [1263, 433] on p "70. שעות פתיחה/זמינות" at bounding box center [957, 429] width 680 height 18
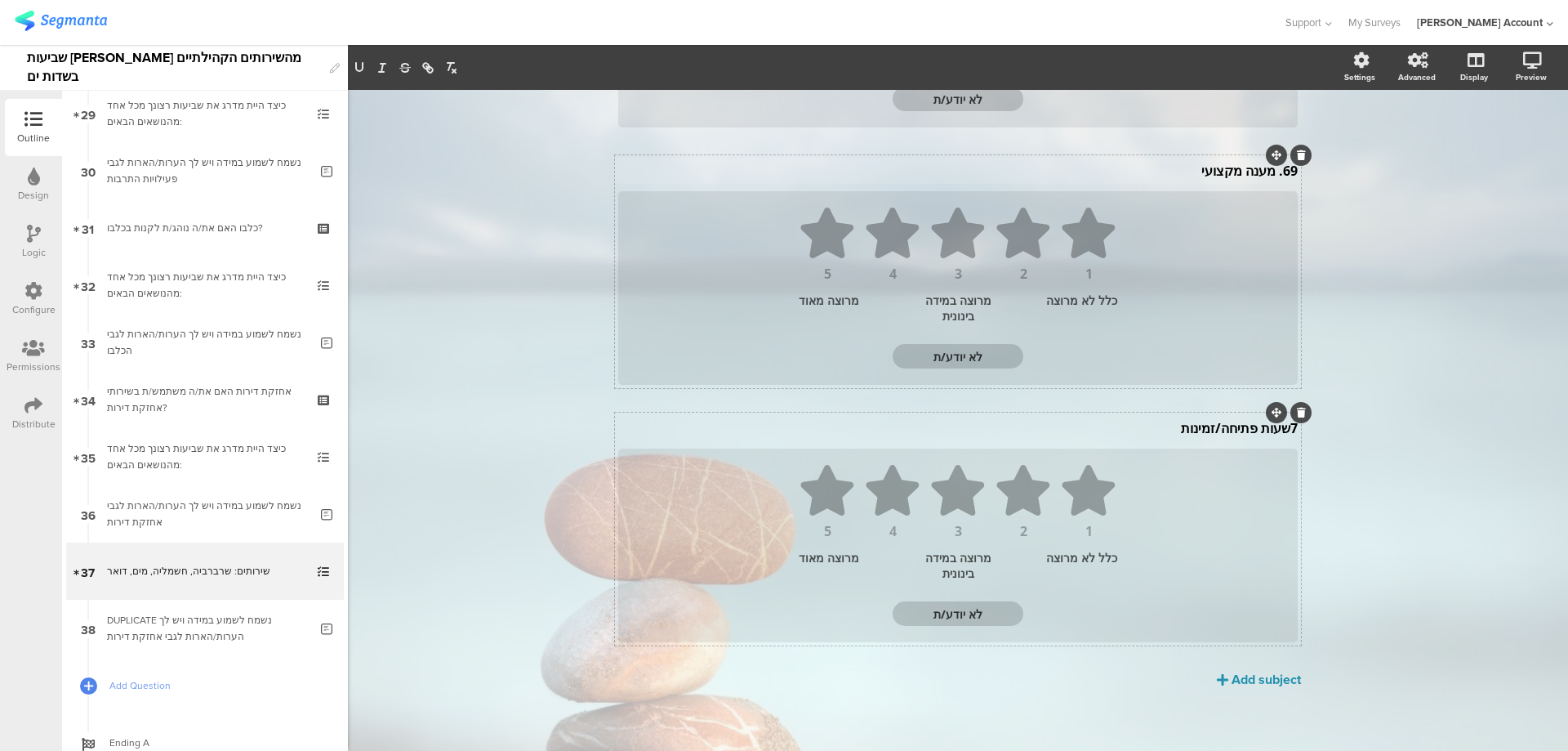
scroll to position [499, 0]
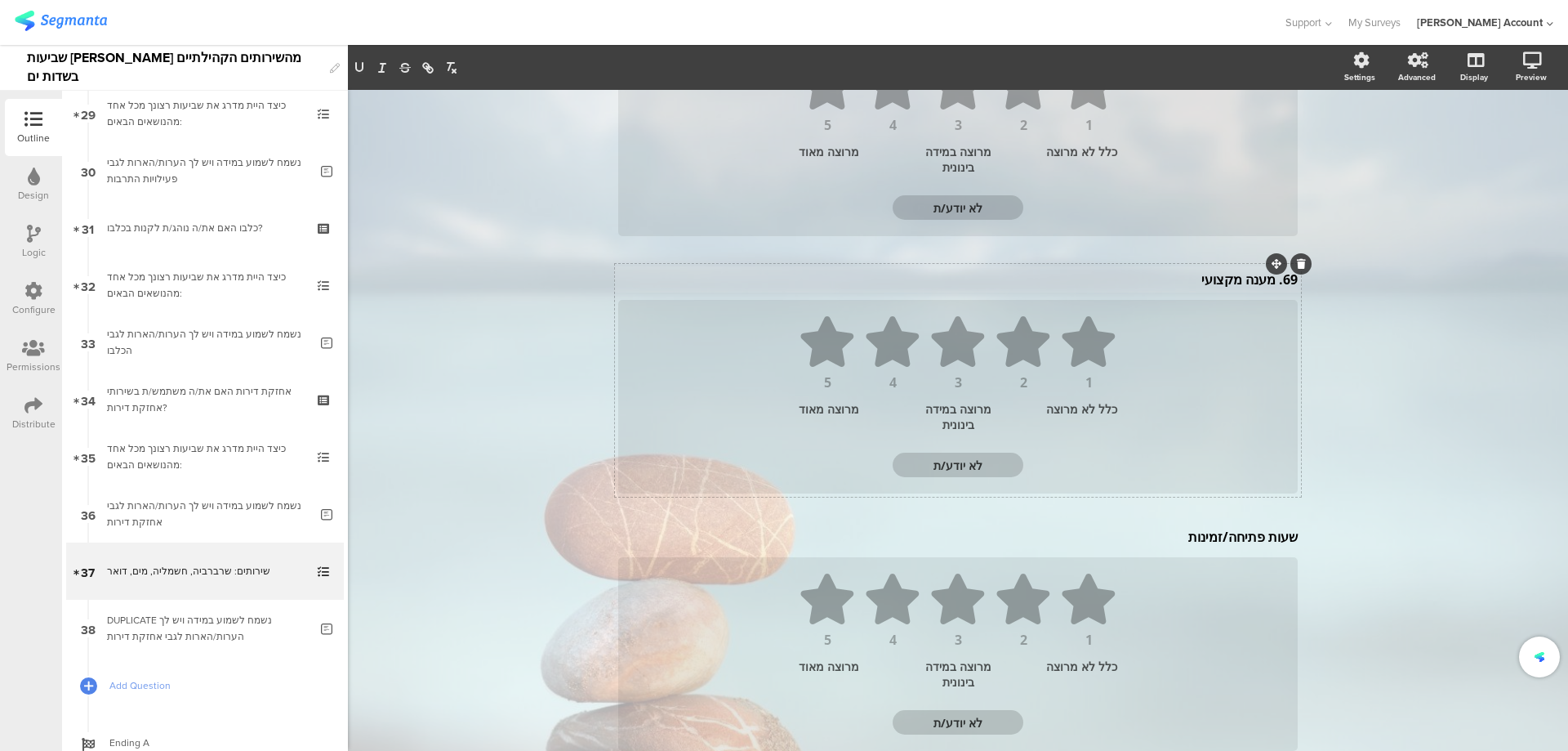
click at [1269, 284] on div "69. מענה מקצועי 69. מענה מקצועי 69. מענה מקצועי" at bounding box center [957, 279] width 688 height 26
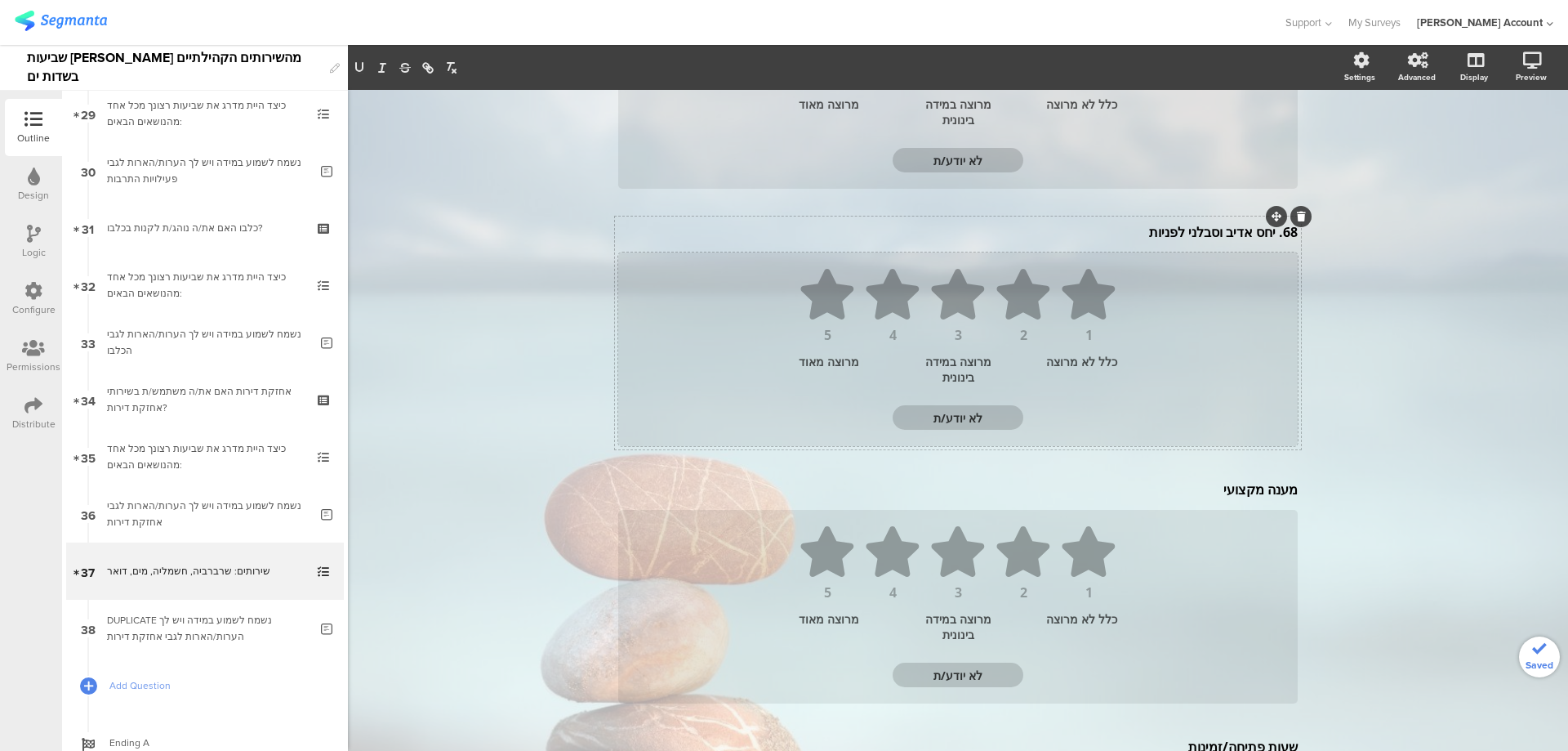
scroll to position [277, 0]
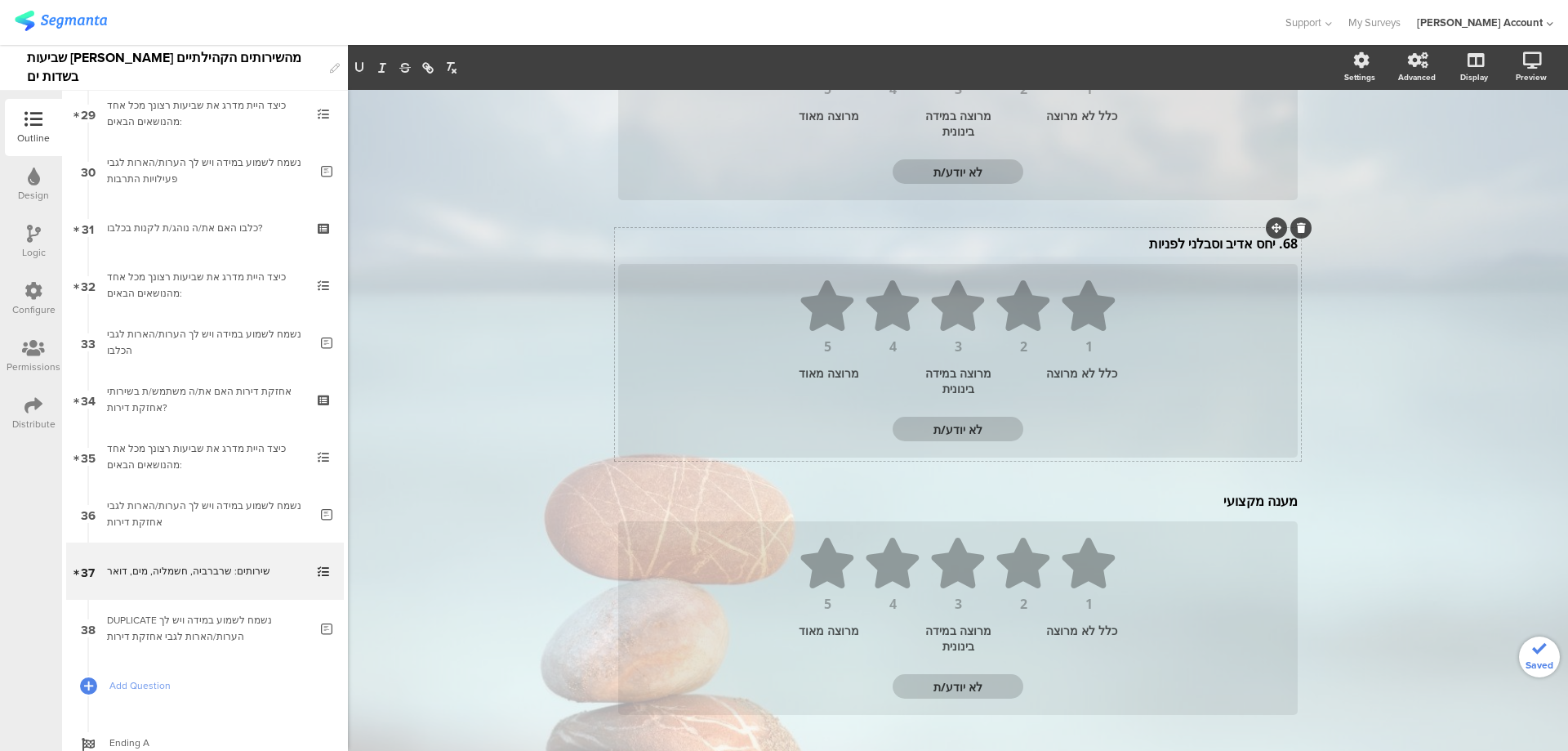
click at [1272, 248] on div "68. יחס אדיב וסבלני לפניות 68. יחס אדיב וסבלני לפניות" at bounding box center [957, 244] width 688 height 26
click at [1263, 248] on p "68. יחס אדיב וסבלני לפניות" at bounding box center [957, 246] width 680 height 18
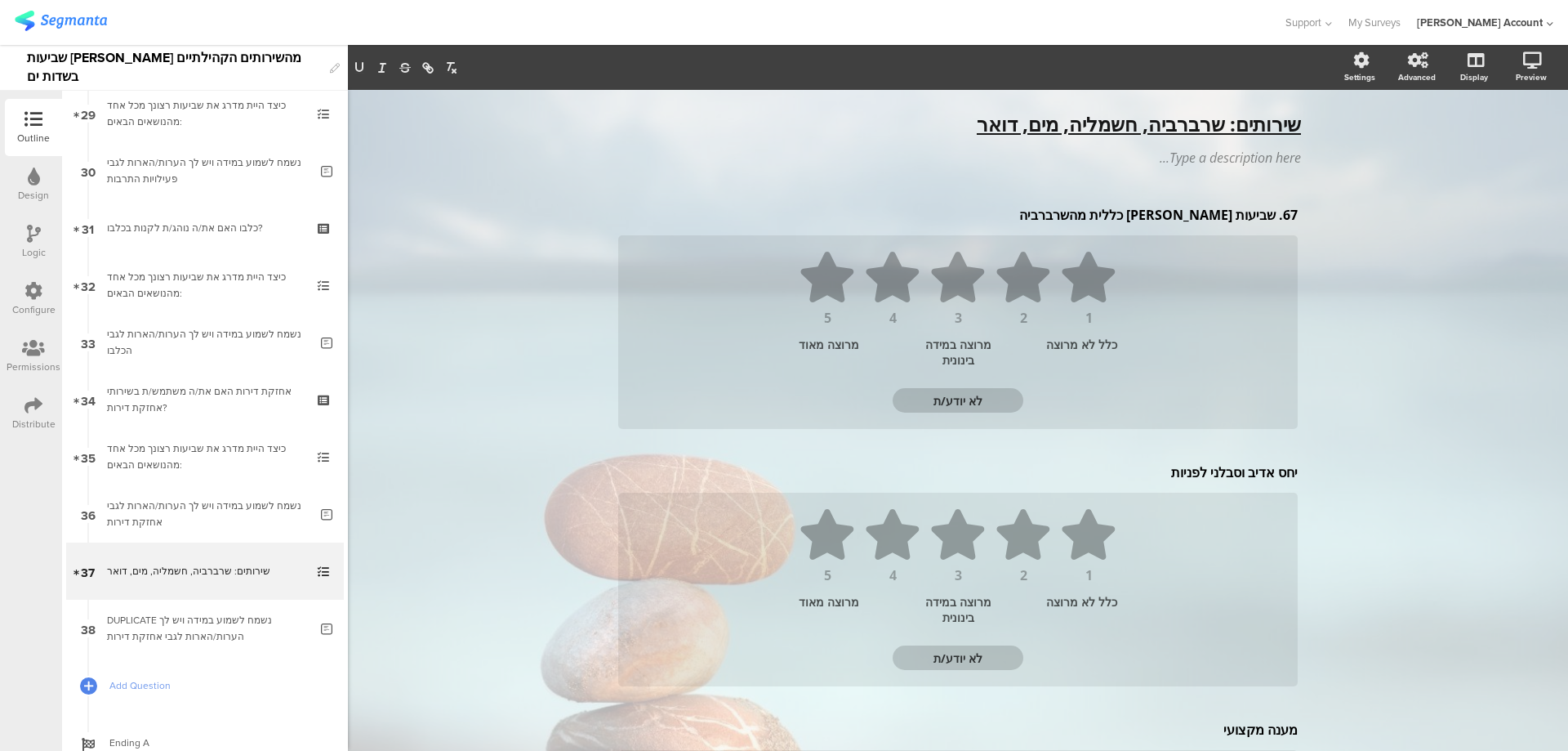
scroll to position [0, 0]
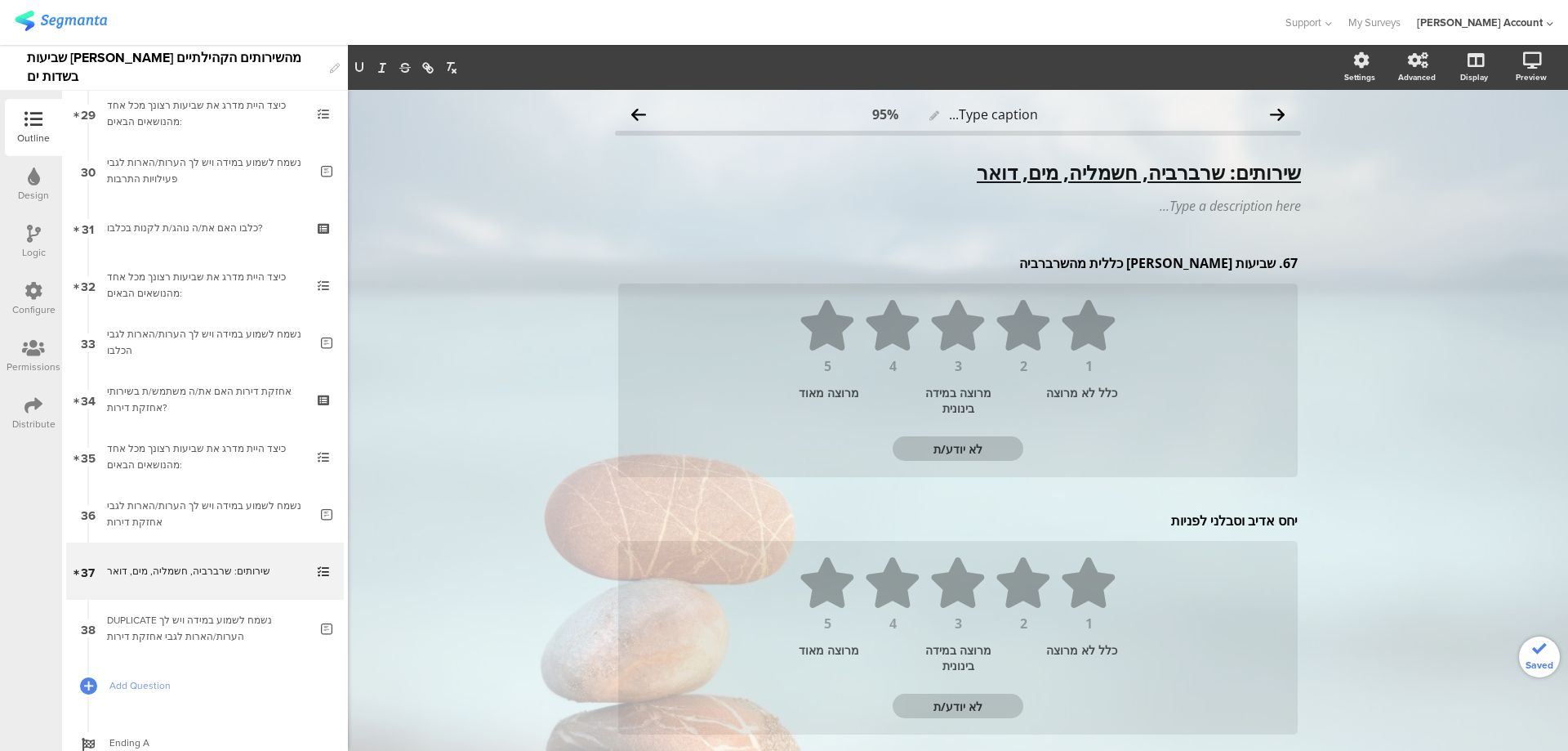
click at [1270, 267] on div "67. שביעות רצון כללית מהשרברביה 67. שביעות רצון כללית מהשרברביה" at bounding box center [957, 263] width 688 height 26
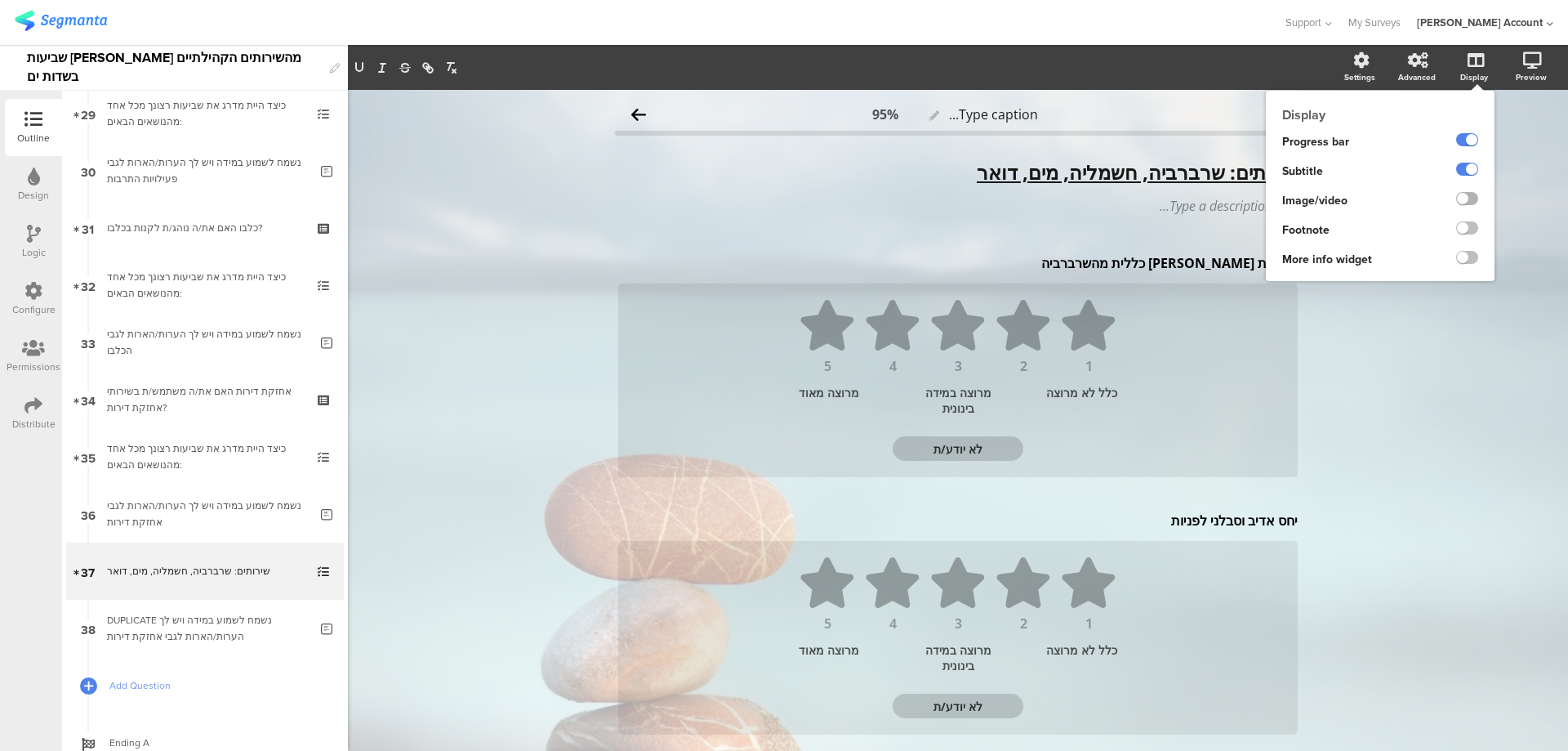
click at [1460, 194] on label at bounding box center [1467, 199] width 22 height 13
click at [0, 0] on input "checkbox" at bounding box center [0, 0] width 0 height 0
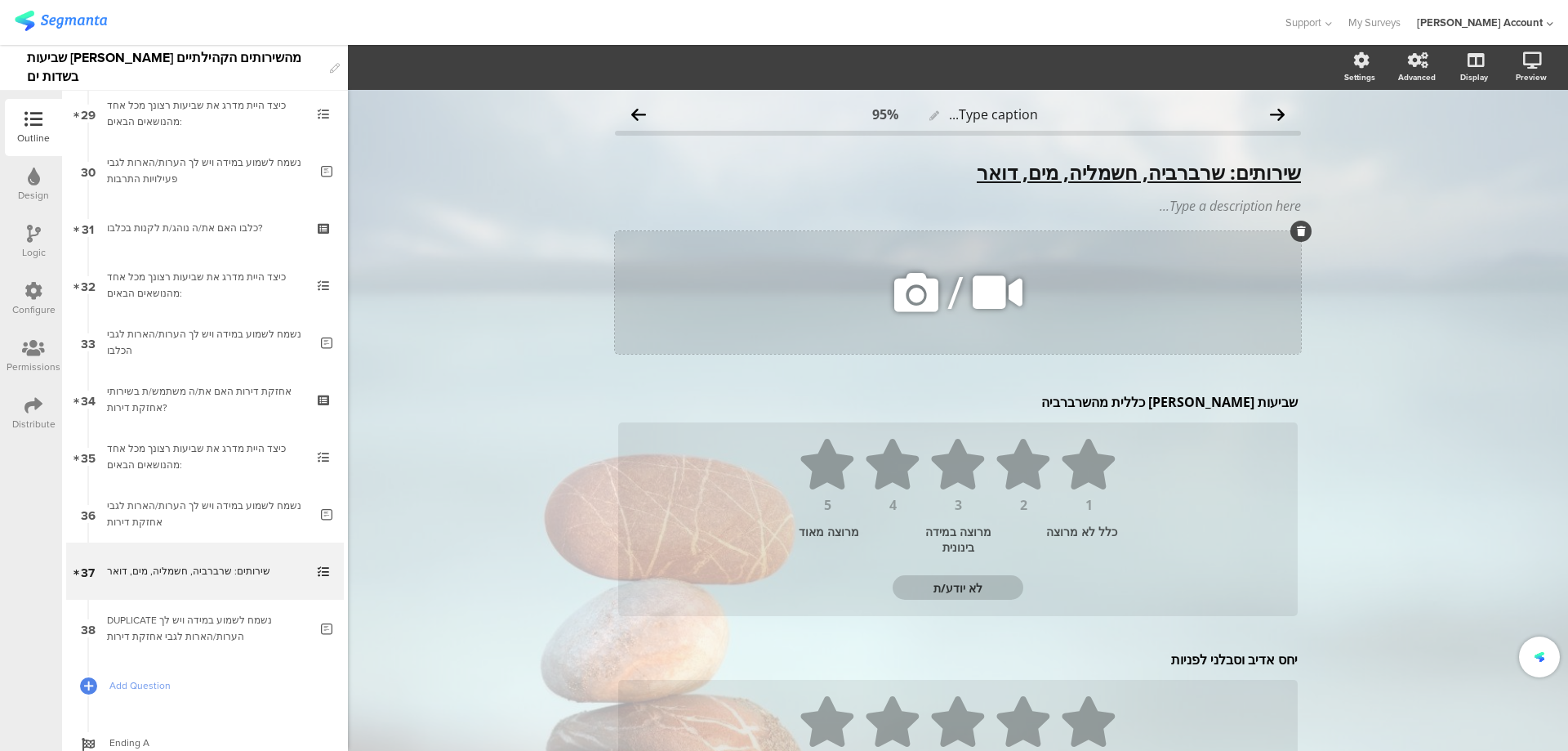
click at [923, 295] on icon at bounding box center [916, 292] width 55 height 55
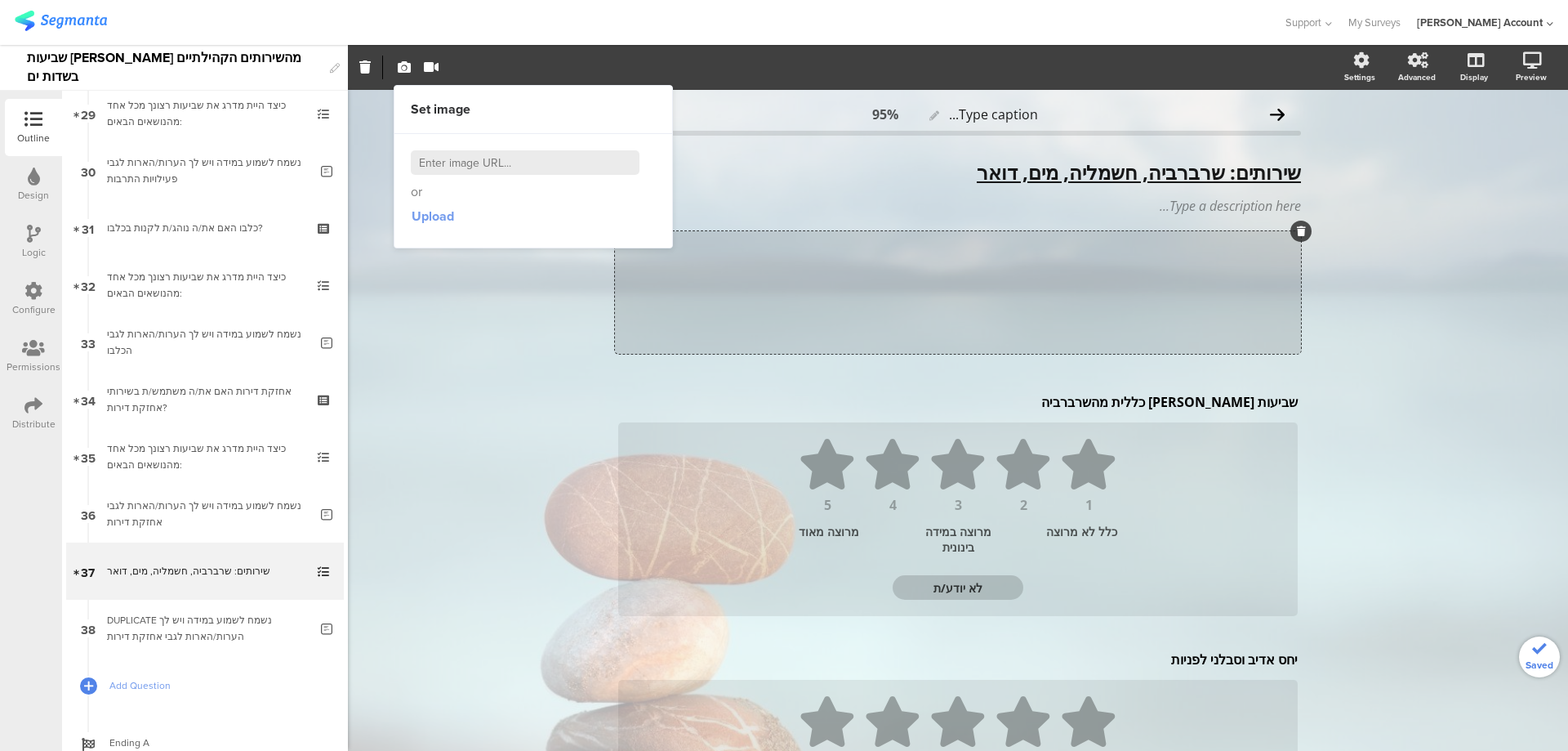
click at [432, 221] on span "Upload" at bounding box center [433, 216] width 43 height 19
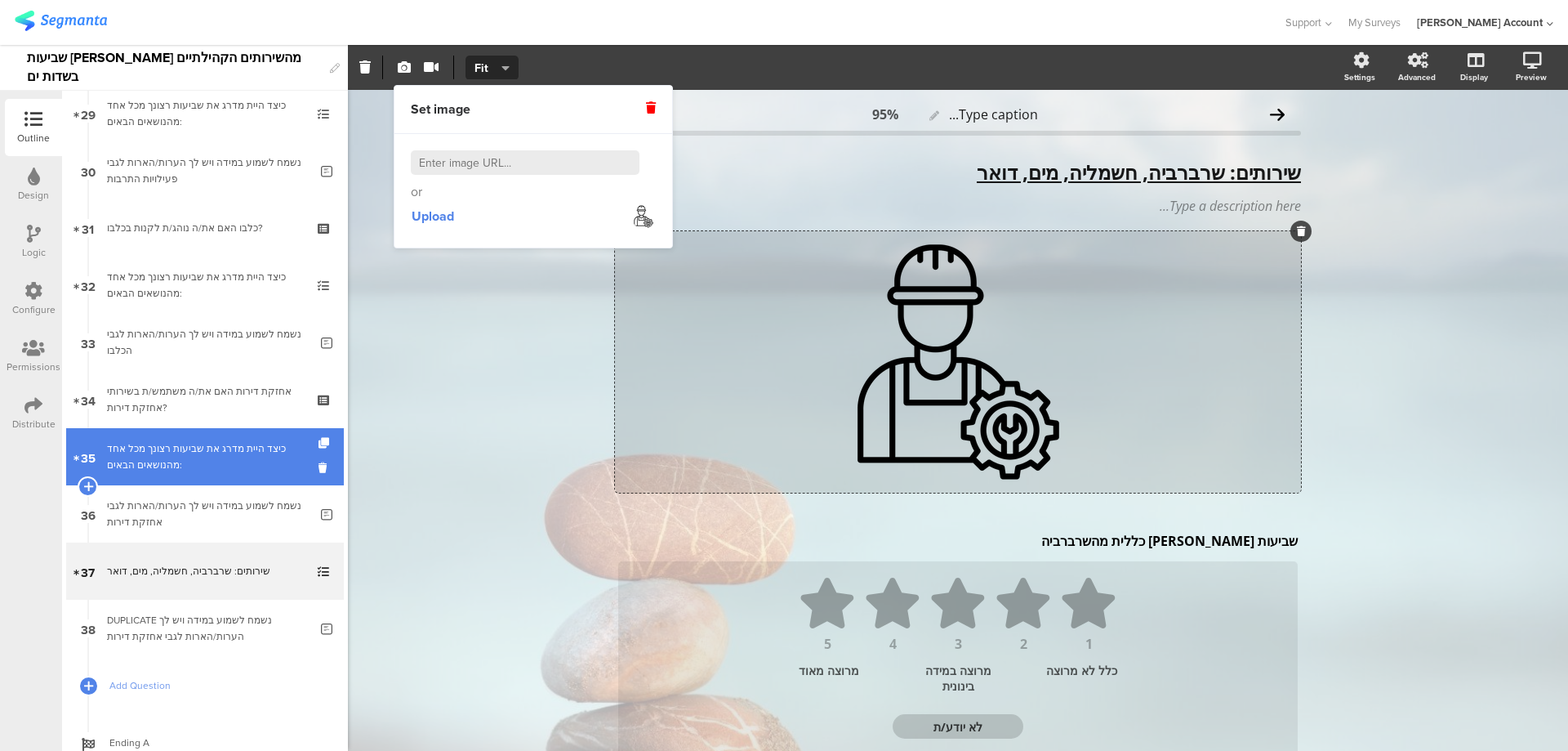
click at [246, 464] on div "כיצד היית מדרג את שביעות רצונך מכל אחד מהנושאים הבאים:" at bounding box center [204, 457] width 195 height 33
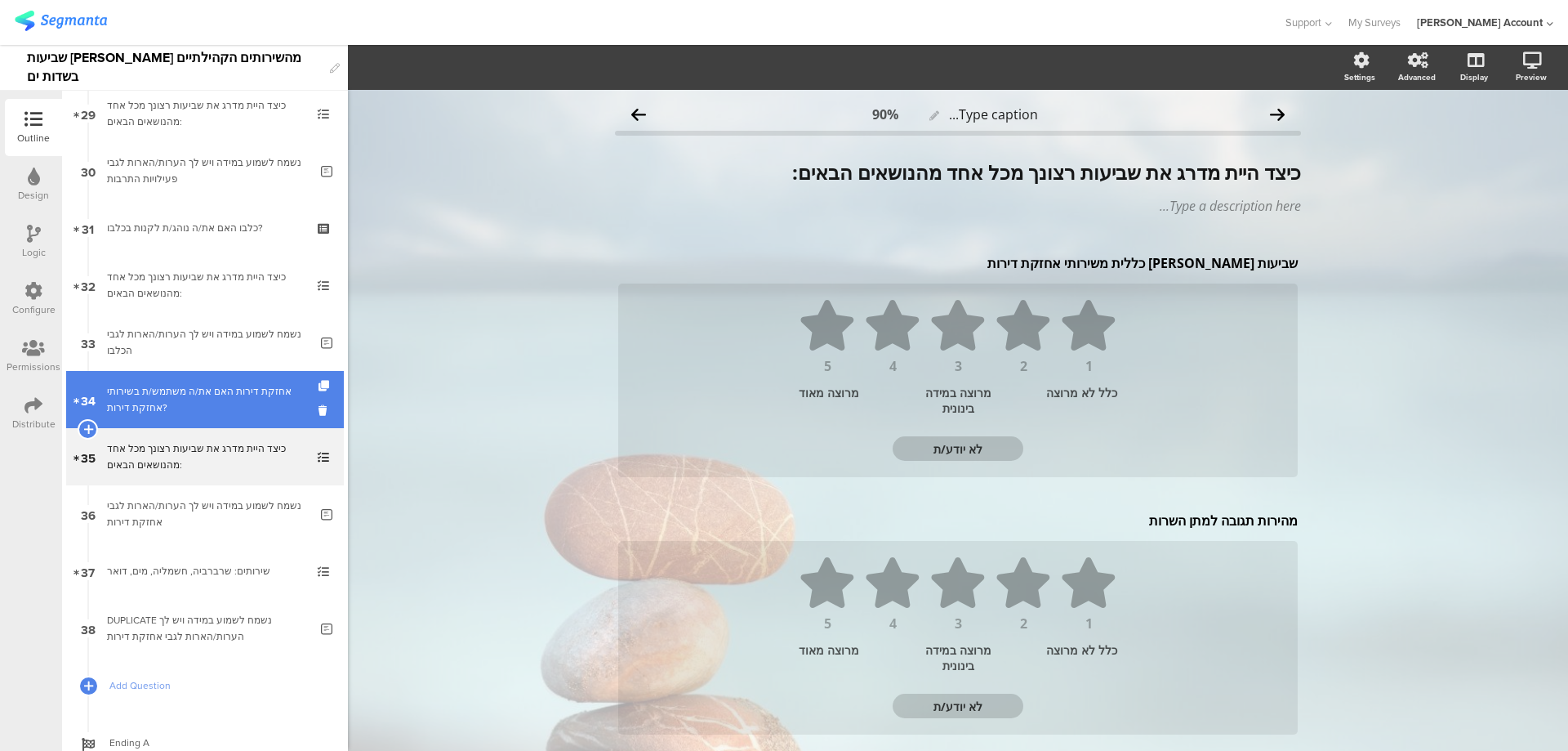
click at [248, 408] on div "אחזקת דירות האם את/ה משתמש/ת בשירותי אחזקת דירות?" at bounding box center [204, 400] width 195 height 33
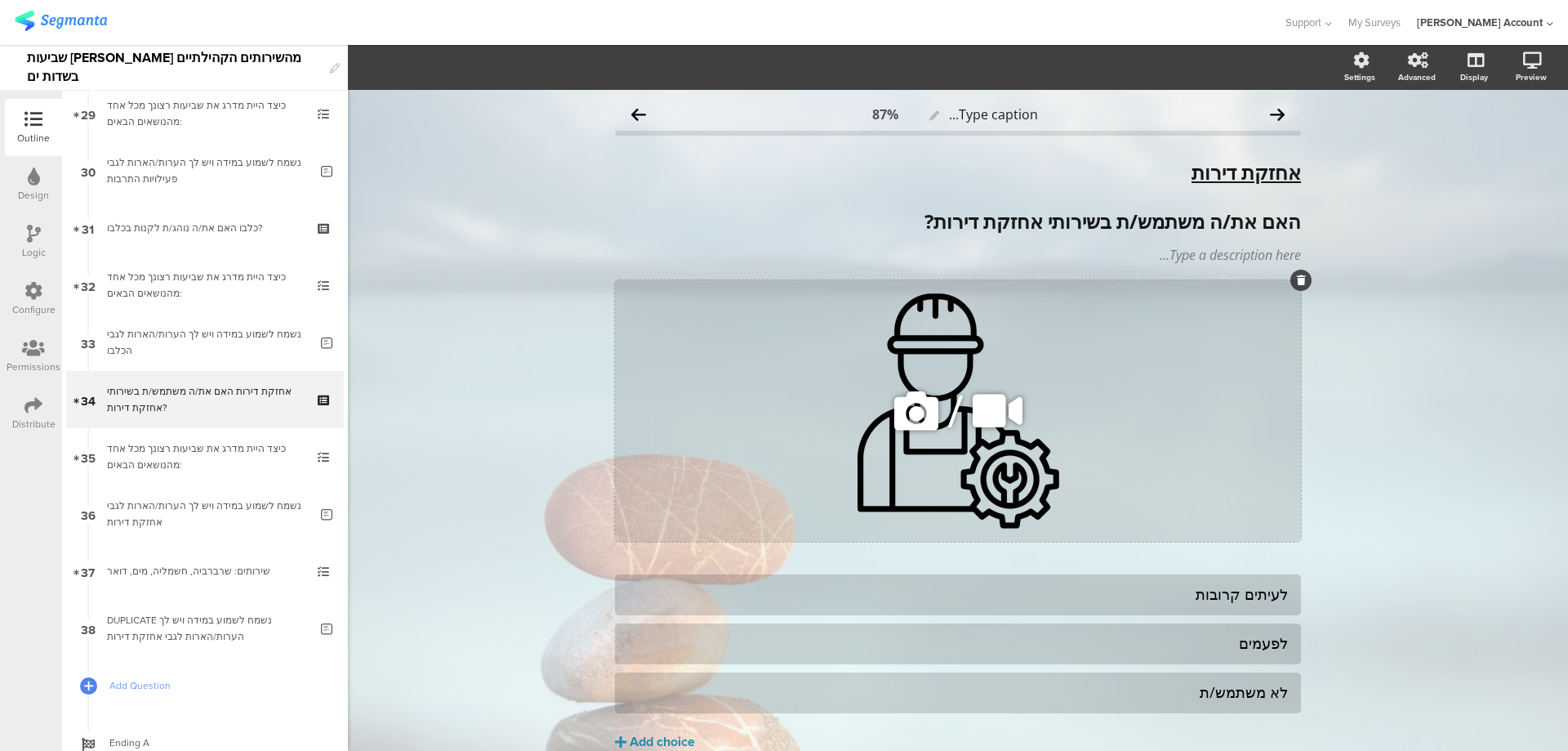
click at [916, 414] on icon at bounding box center [916, 411] width 55 height 55
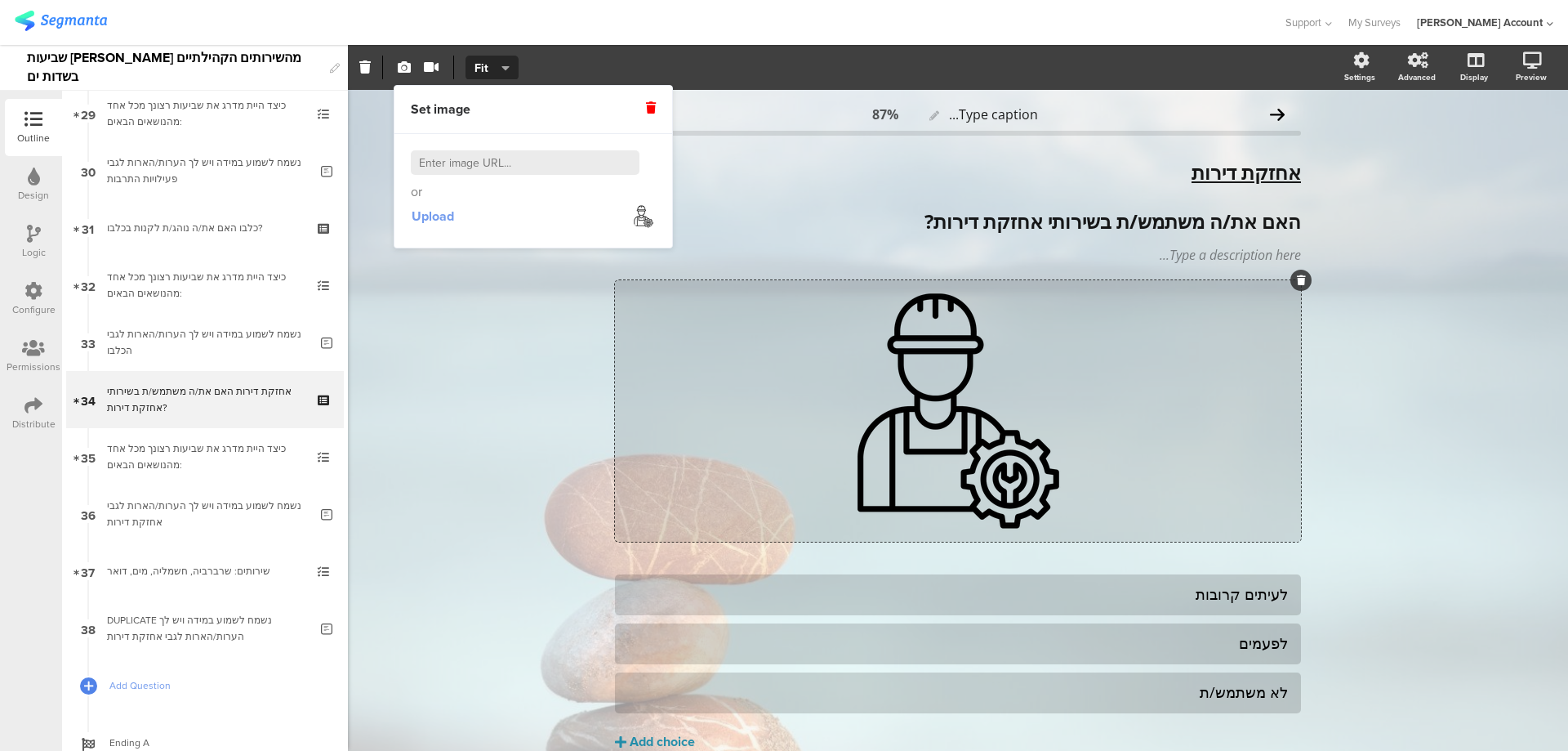
click at [412, 211] on span "Upload" at bounding box center [433, 216] width 43 height 19
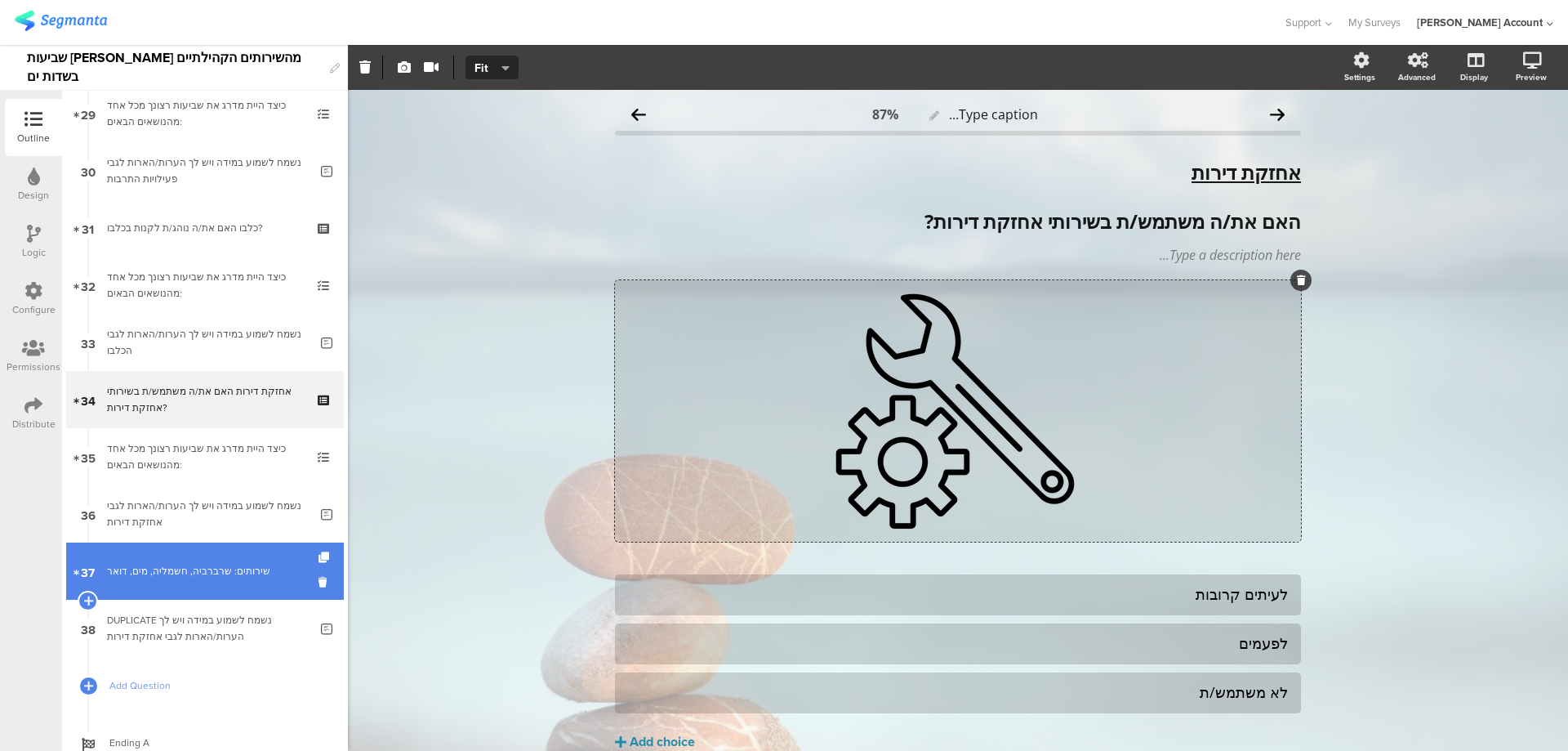
click at [255, 575] on div "שירותים: שרברביה, חשמליה, מים, דואר" at bounding box center [204, 571] width 195 height 16
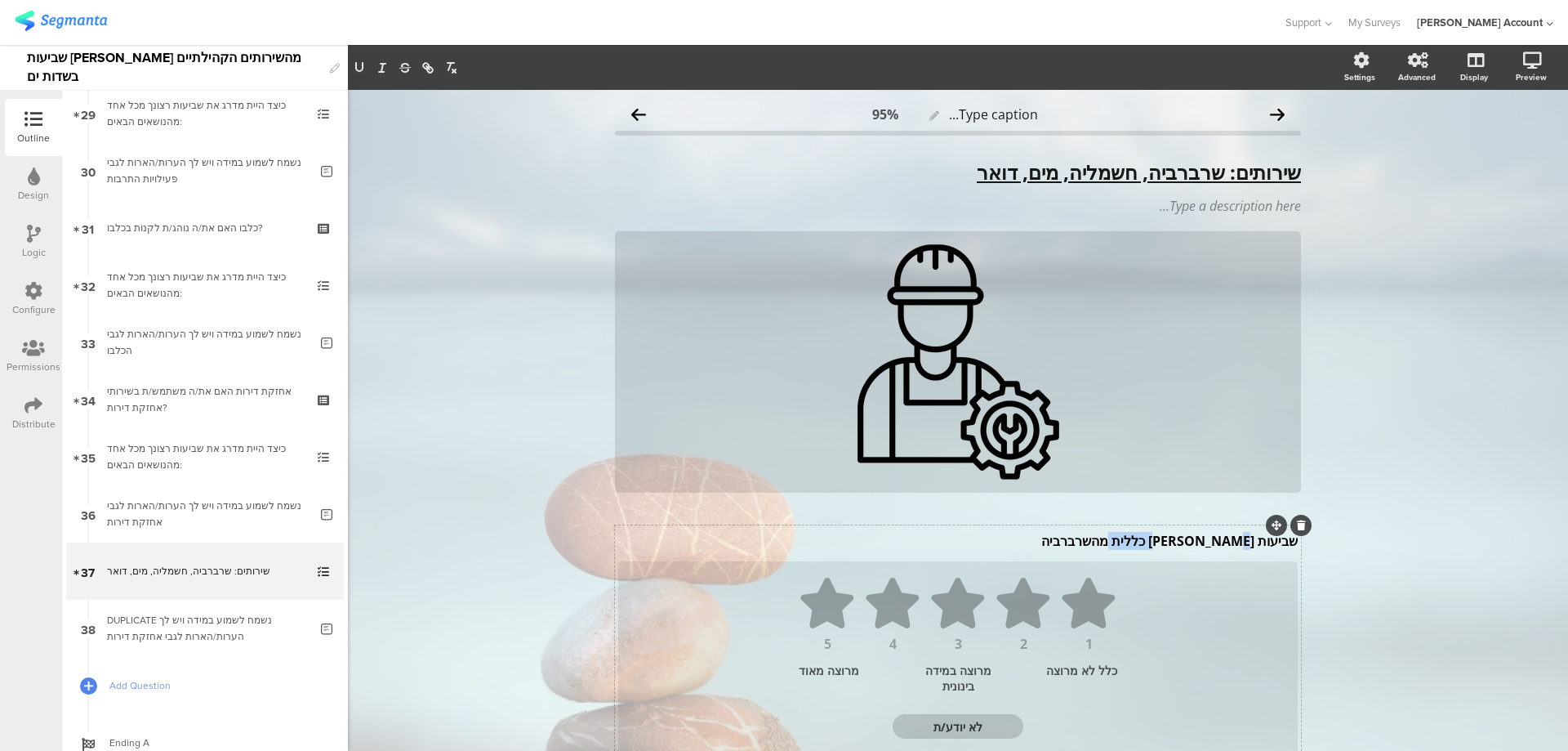
drag, startPoint x: 1097, startPoint y: 541, endPoint x: 1182, endPoint y: 538, distance: 85.1
click at [1182, 538] on div "שביעות רצון כללית מהשרברביה שביעות רצון כללית מהשרברביה שביעות רצון כללית מהשרב…" at bounding box center [957, 541] width 688 height 26
click at [358, 67] on icon "button" at bounding box center [359, 68] width 15 height 15
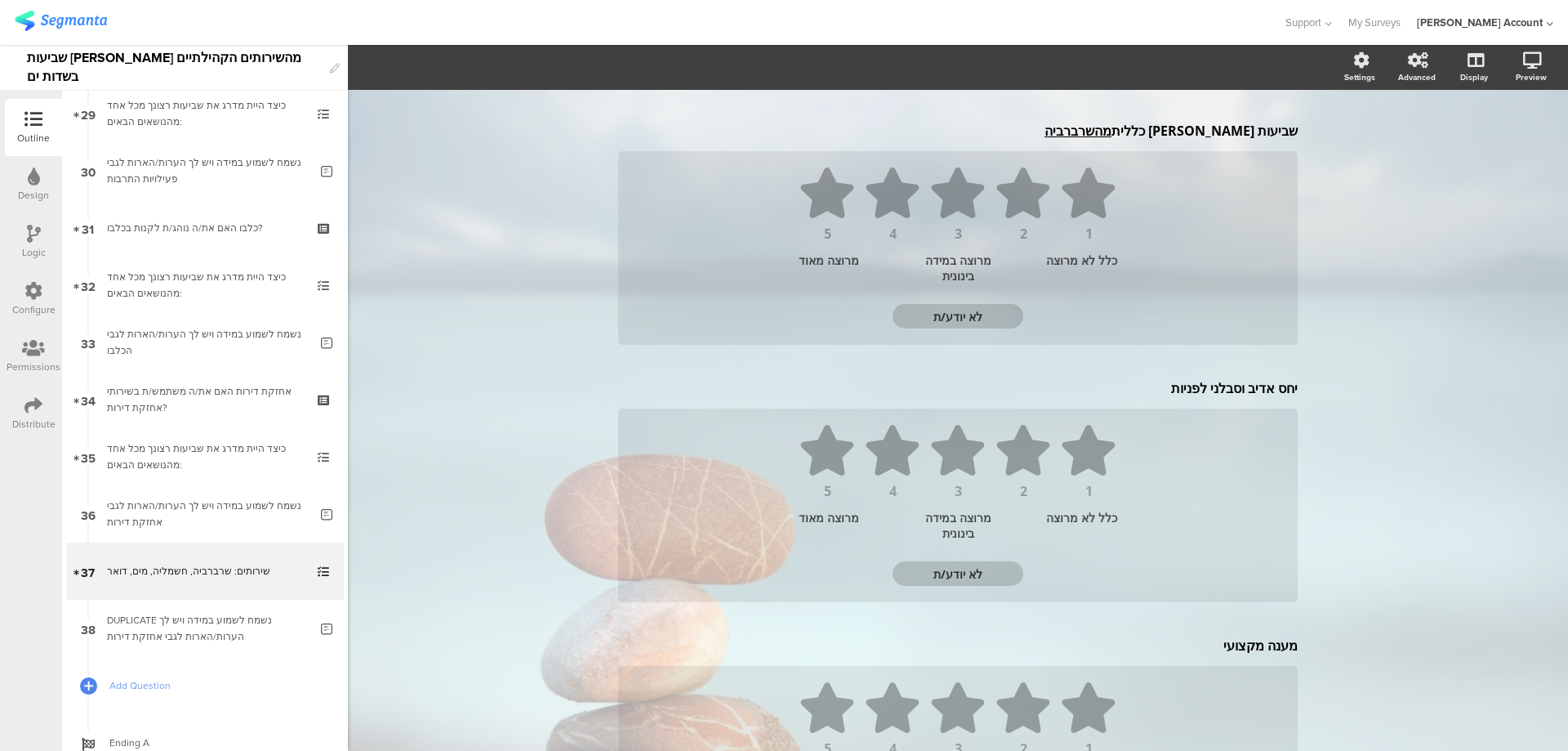
scroll to position [545, 0]
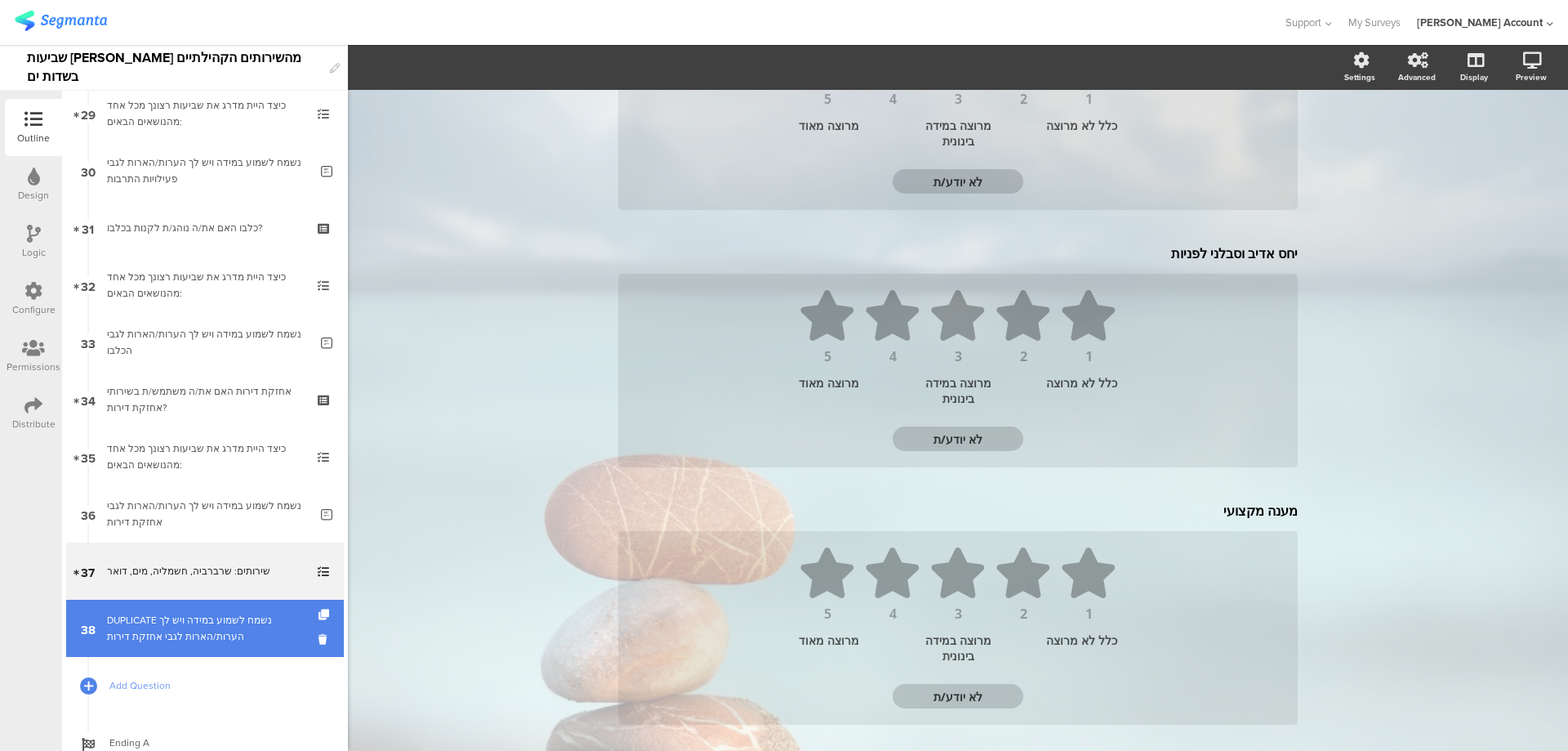
click at [255, 623] on div "DUPLICATE נשמח לשמוע במידה ויש לך הערות/הארות לגבי אחזקת דירות" at bounding box center [208, 629] width 202 height 33
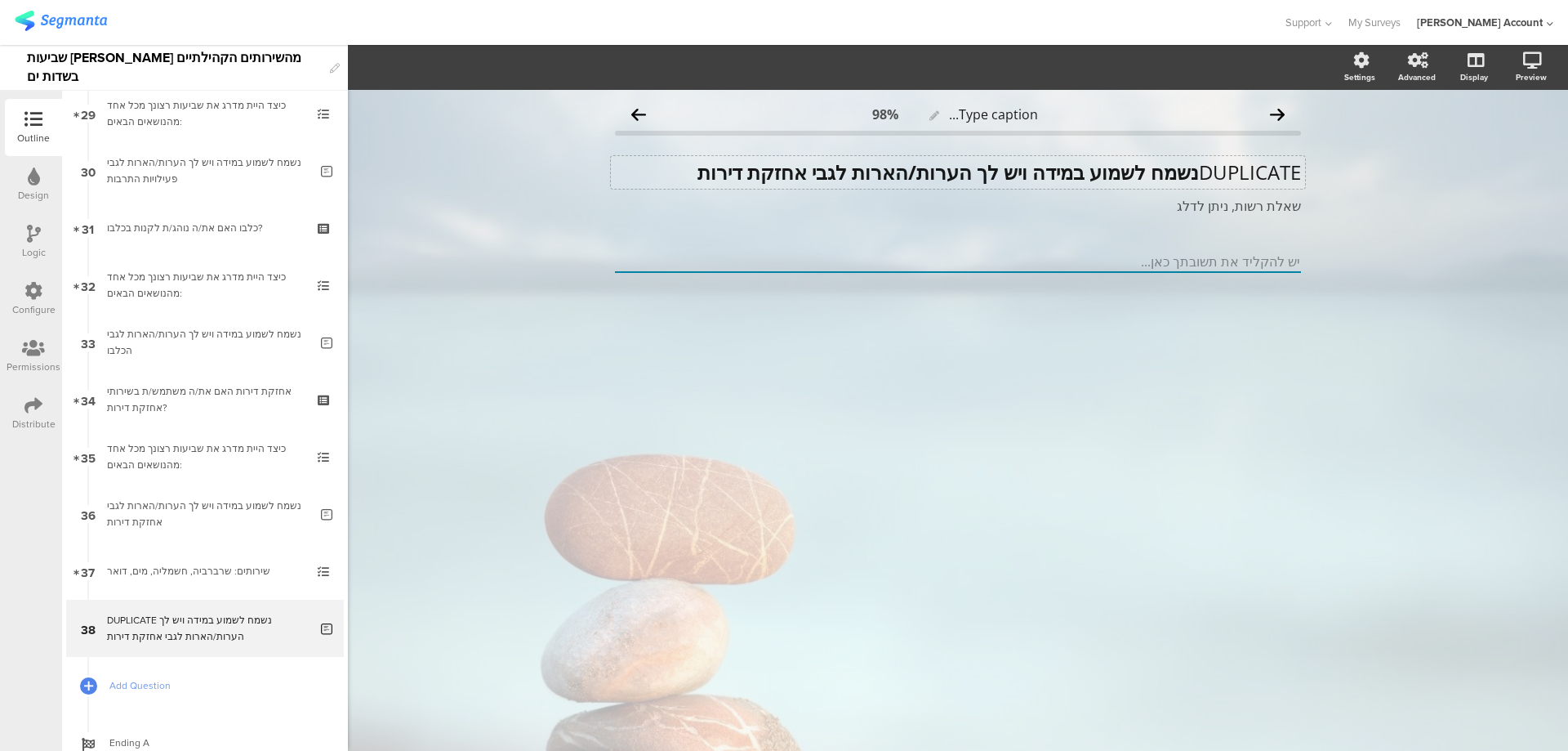
click at [1197, 176] on div "DUPLICATE נשמח לשמוע במידה ויש לך הערות/הארות לגבי אחזקת דירות DUPLICATE נשמח ל…" at bounding box center [958, 172] width 695 height 33
click at [1190, 176] on strong "נשמח לשמוע במידה ויש לך הערות/הארות לגבי אחזקת דירות" at bounding box center [948, 171] width 502 height 27
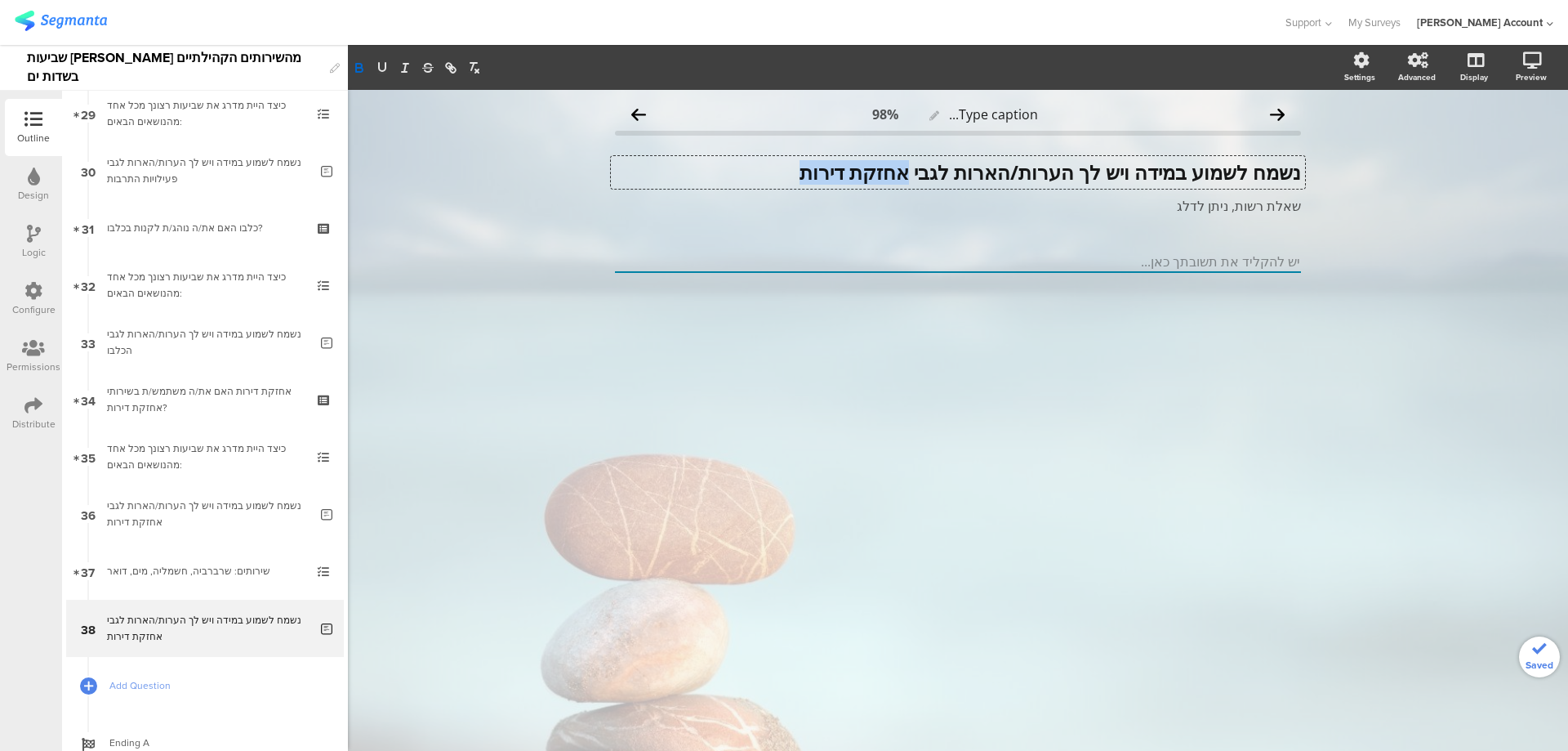
drag, startPoint x: 897, startPoint y: 173, endPoint x: 762, endPoint y: 181, distance: 135.2
click at [762, 181] on p "נשמח לשמוע במידה ויש לך הערות/הארות לגבי אחזקת דירות" at bounding box center [957, 172] width 686 height 25
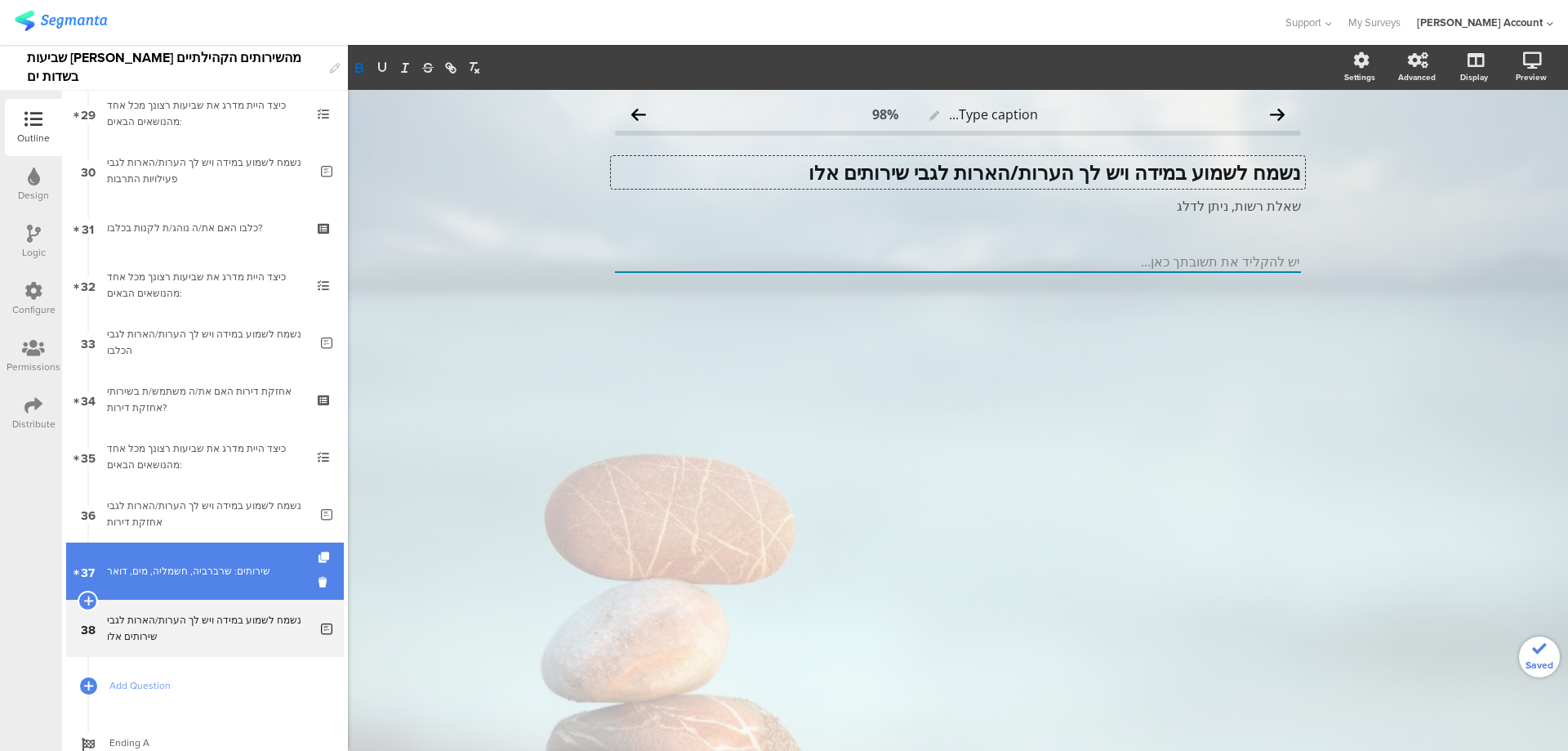
click at [200, 564] on div "שירותים: שרברביה, חשמליה, מים, דואר" at bounding box center [204, 571] width 195 height 16
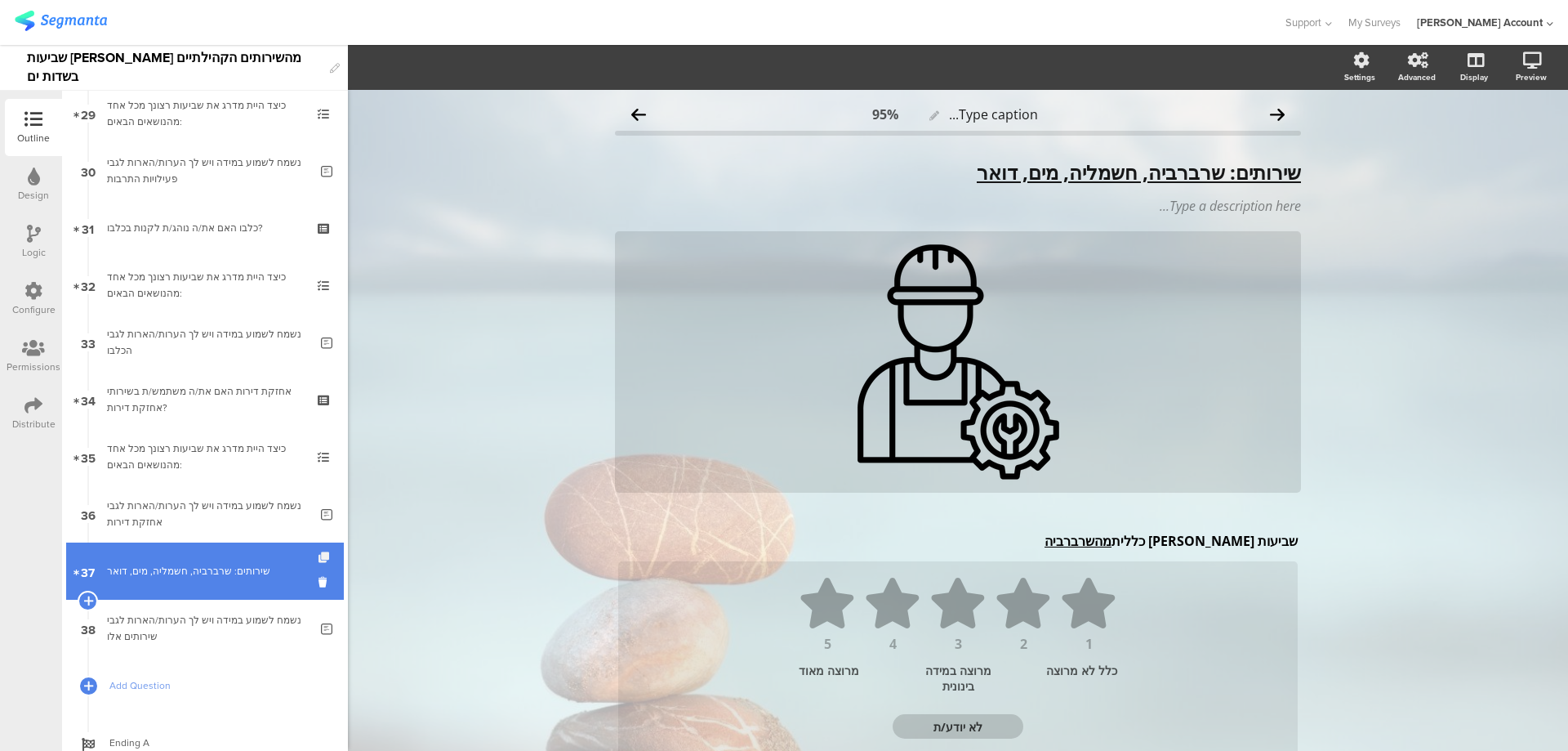
click at [319, 552] on icon at bounding box center [325, 557] width 14 height 11
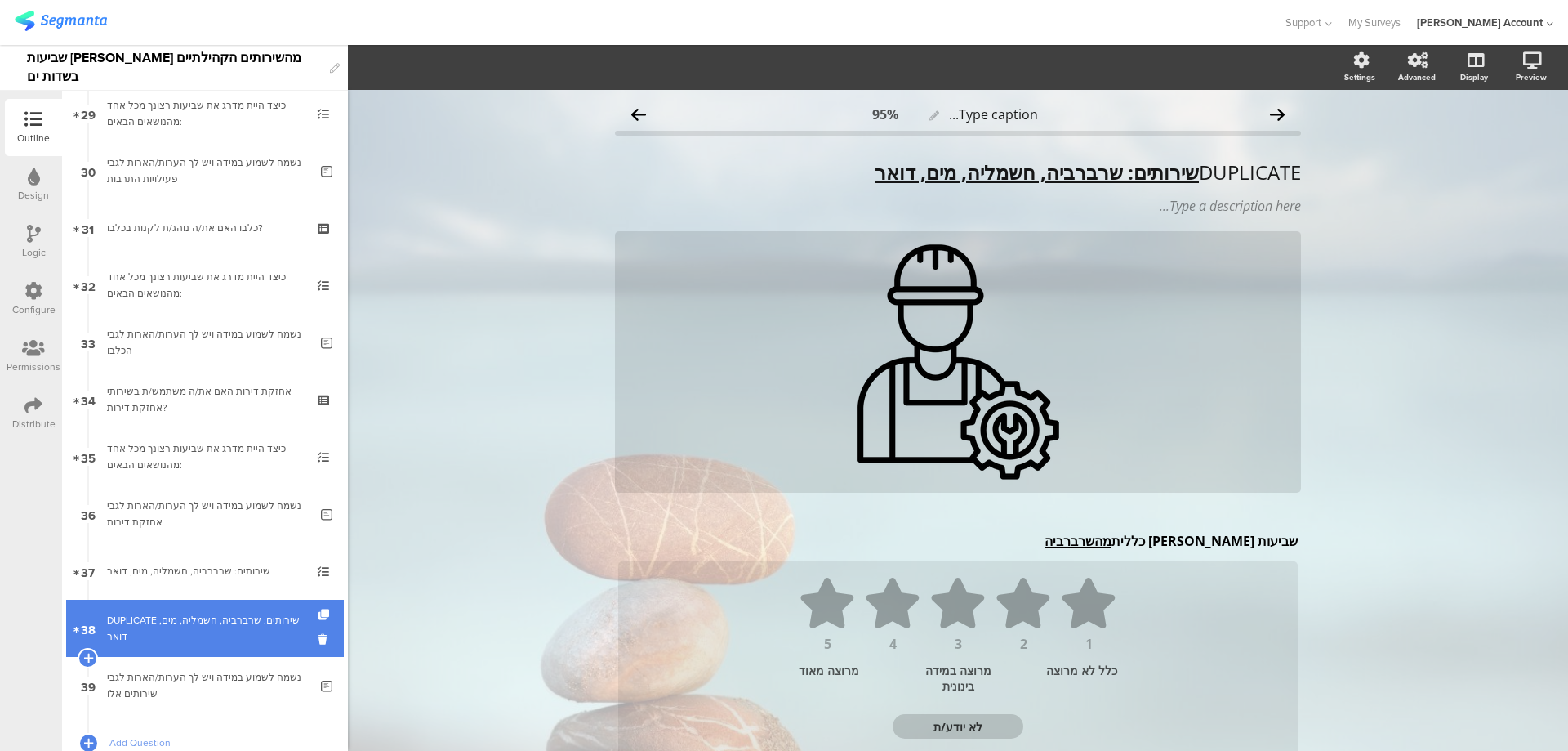
click at [280, 607] on link "38 DUPLICATE שירותים: שרברביה, חשמליה, מים, דואר" at bounding box center [204, 628] width 278 height 57
click at [280, 615] on div "DUPLICATE שירותים: שרברביה, חשמליה, מים, דואר" at bounding box center [204, 629] width 195 height 33
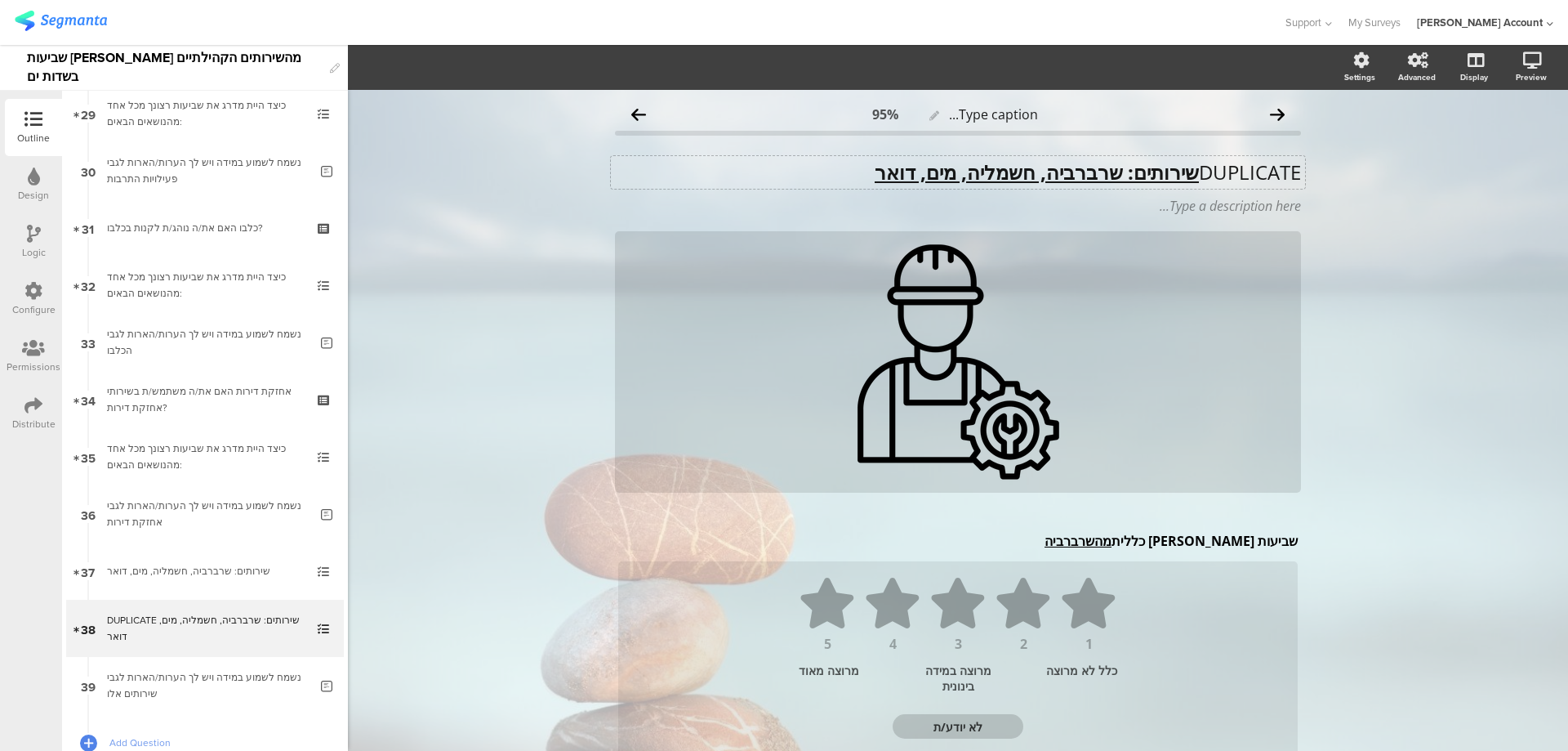
click at [829, 179] on p "DUPLICATE שירותים: שרברביה, חשמליה, מים, דואר" at bounding box center [957, 172] width 686 height 25
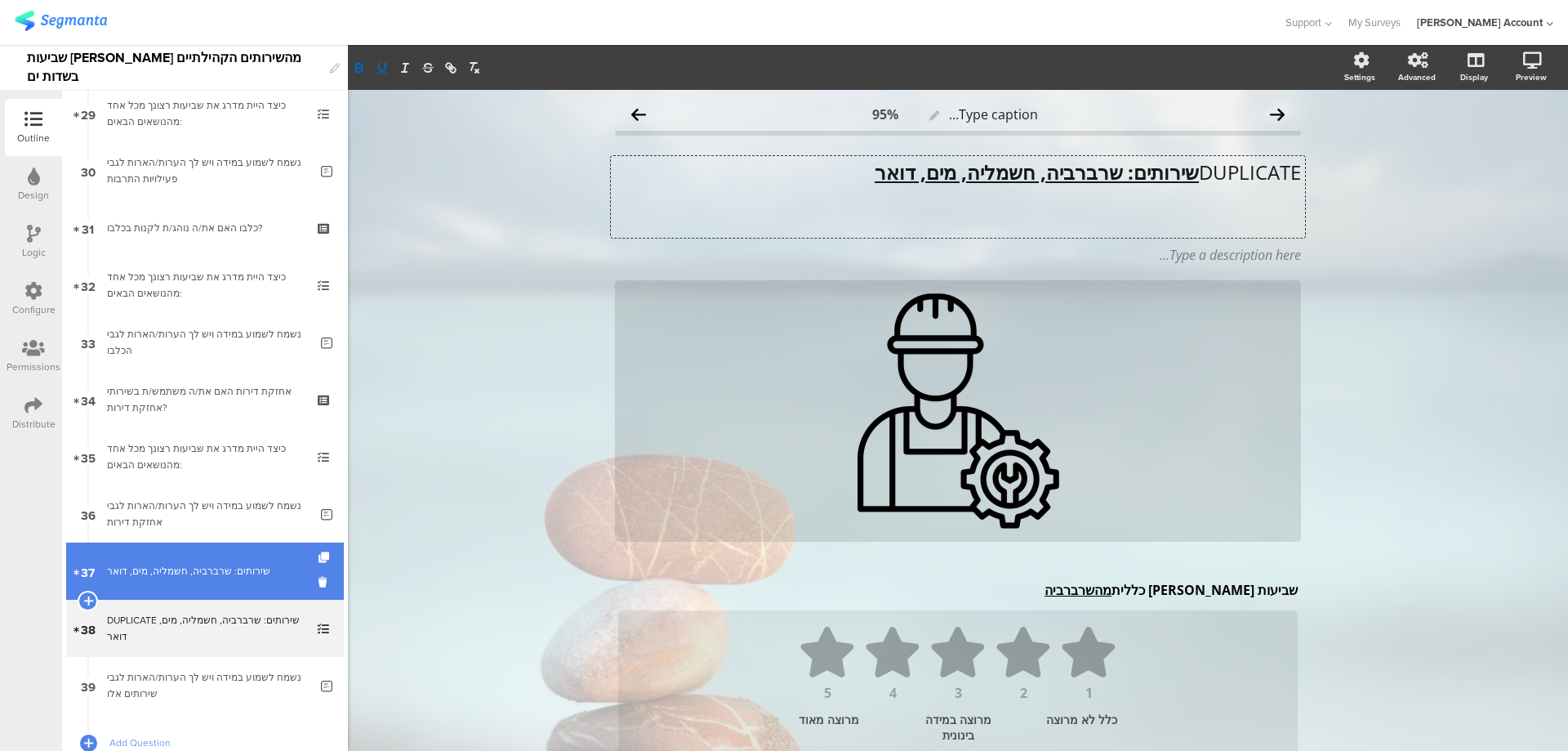
click at [190, 562] on link "37 שירותים: שרברביה, חשמליה, מים, דואר" at bounding box center [204, 570] width 278 height 57
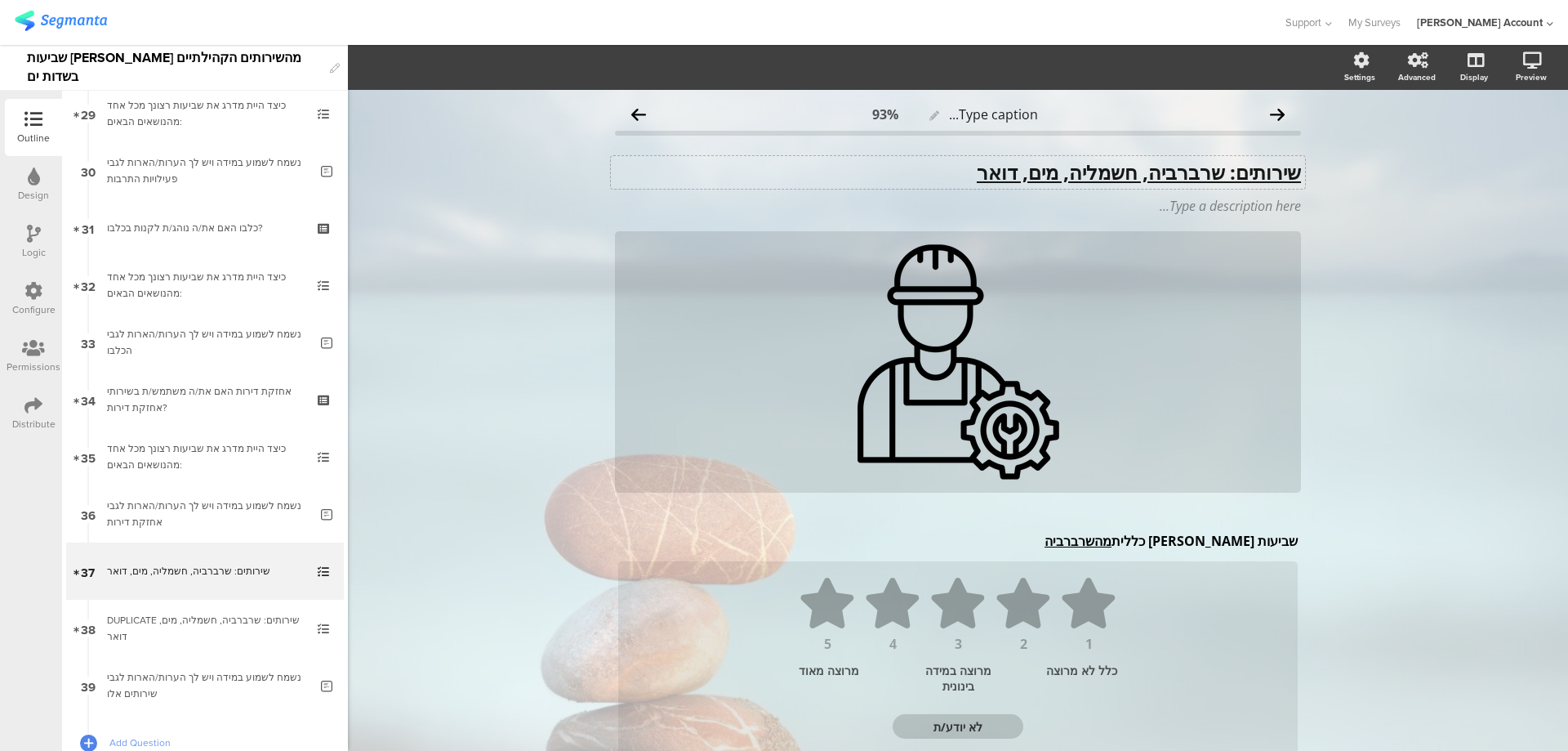
click at [949, 176] on p "שירותים: שרברביה, חשמליה, מים, דואר" at bounding box center [957, 172] width 686 height 25
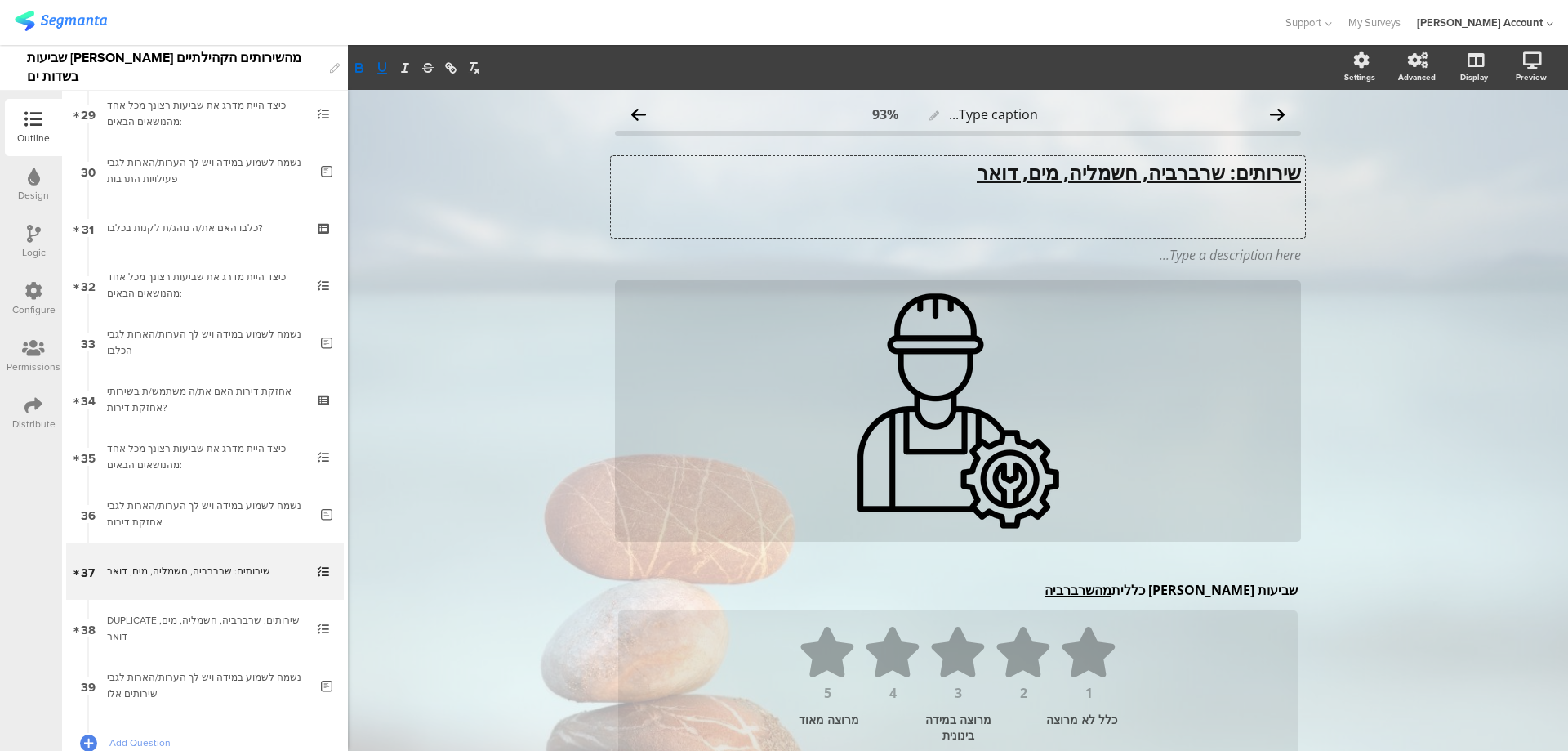
scroll to position [1, 0]
click at [1030, 224] on p "כיצד היית מדרג את שביעות רצונך מכל אחד מהנושאים הבאים:" at bounding box center [957, 221] width 686 height 25
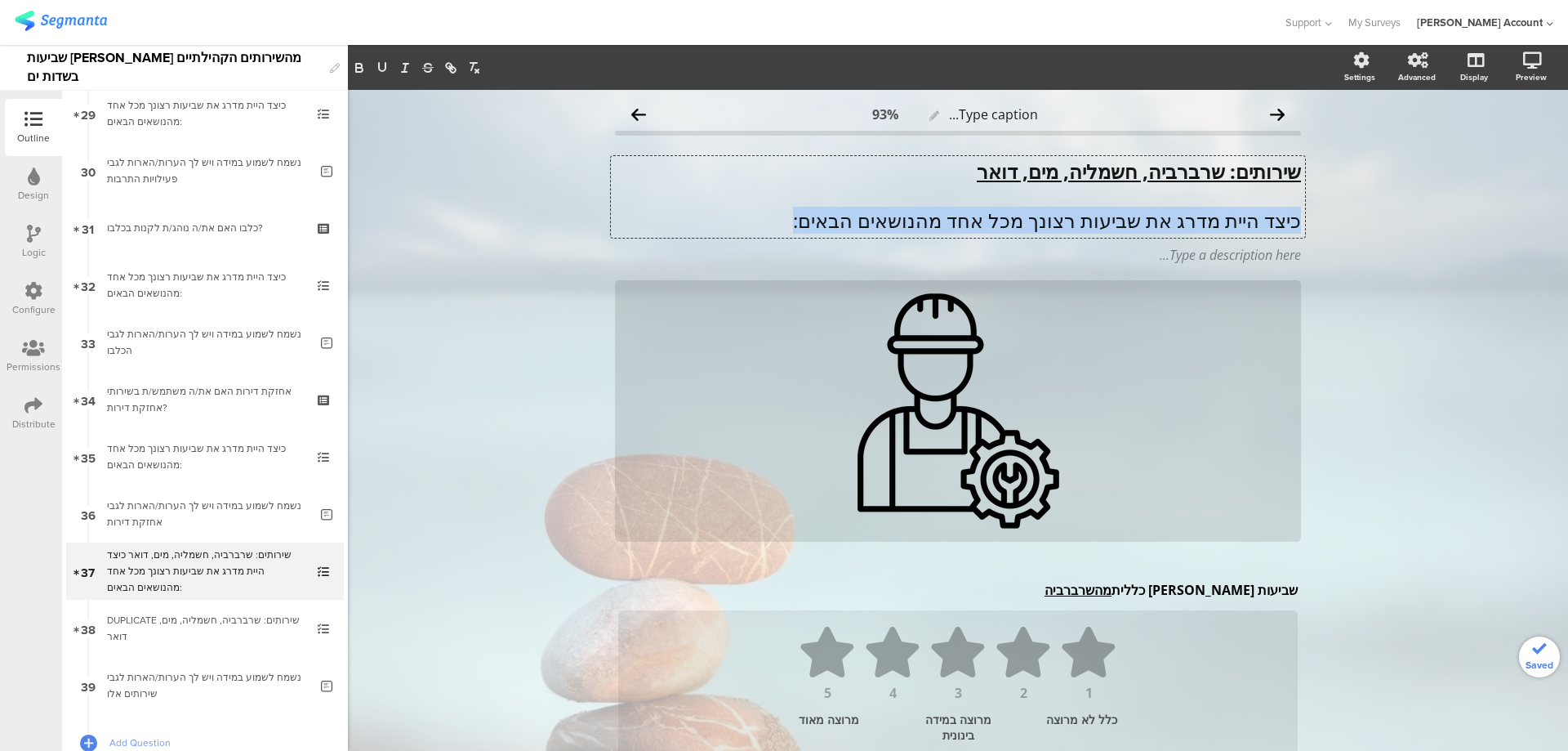
click at [1030, 224] on p "כיצד היית מדרג את שביעות רצונך מכל אחד מהנושאים הבאים:" at bounding box center [957, 221] width 686 height 25
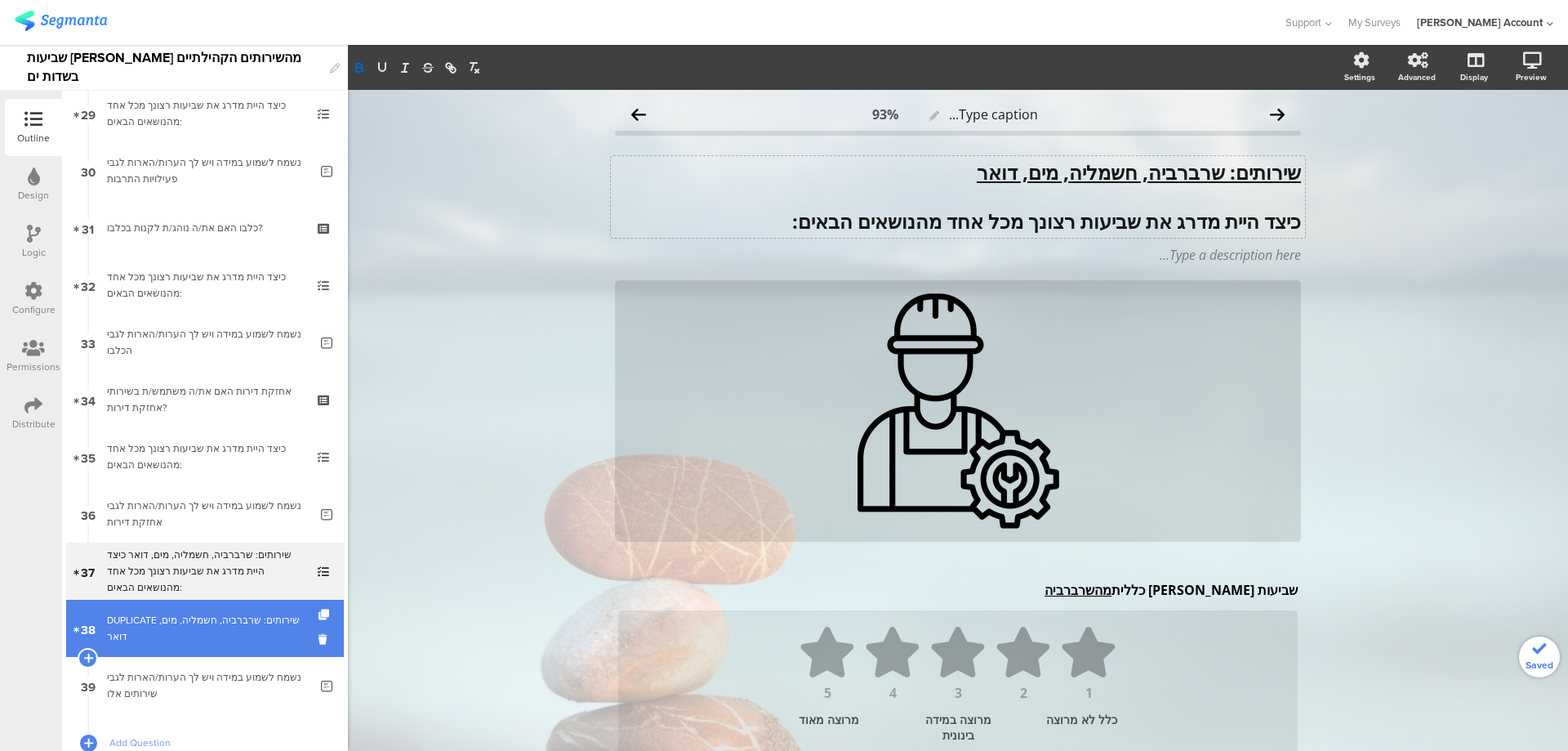
click at [235, 613] on div "DUPLICATE שירותים: שרברביה, חשמליה, מים, דואר ﻿" at bounding box center [204, 629] width 195 height 33
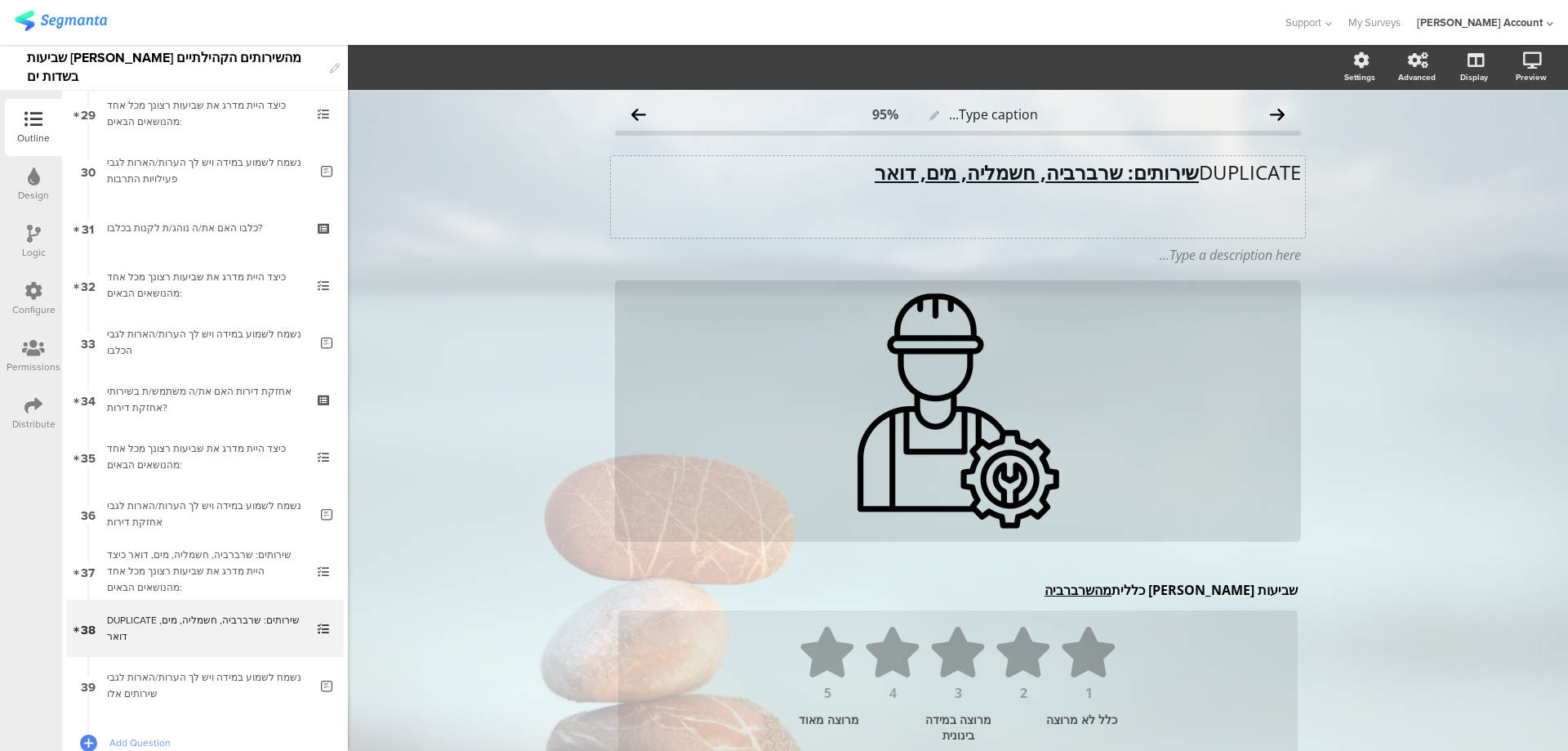
click at [1031, 174] on u "שירותים: שרברביה, חשמליה, מים, דואר" at bounding box center [1037, 171] width 325 height 27
click at [1031, 175] on u "שירותים: שרברביה, חשמליה, מים, דואר" at bounding box center [1037, 171] width 325 height 27
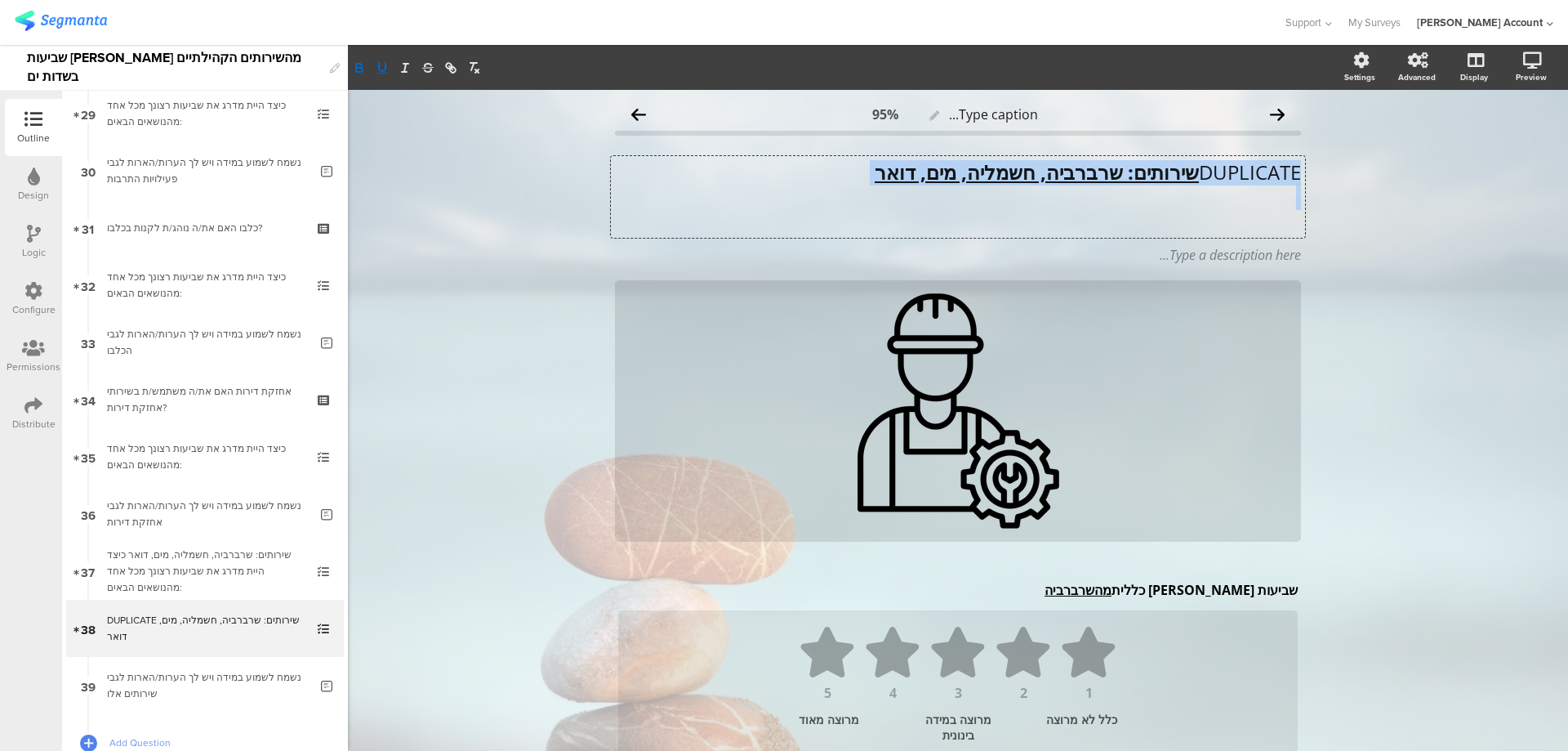
click at [1031, 175] on u "שירותים: שרברביה, חשמליה, מים, דואר" at bounding box center [1037, 171] width 325 height 27
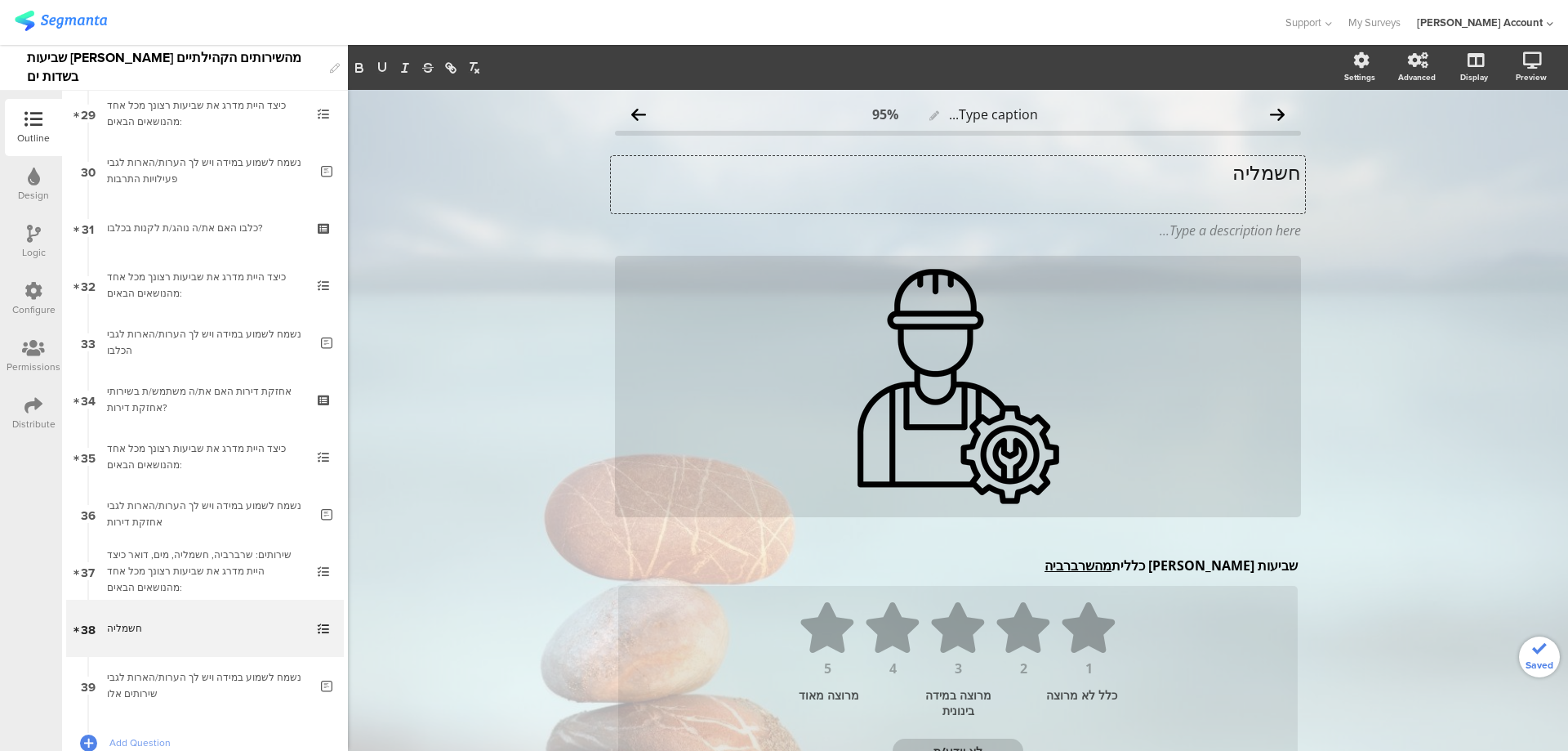
click at [1240, 175] on p "חשמליה" at bounding box center [957, 172] width 686 height 25
click at [362, 68] on icon "button" at bounding box center [359, 69] width 7 height 4
click at [383, 64] on icon "button" at bounding box center [382, 68] width 15 height 15
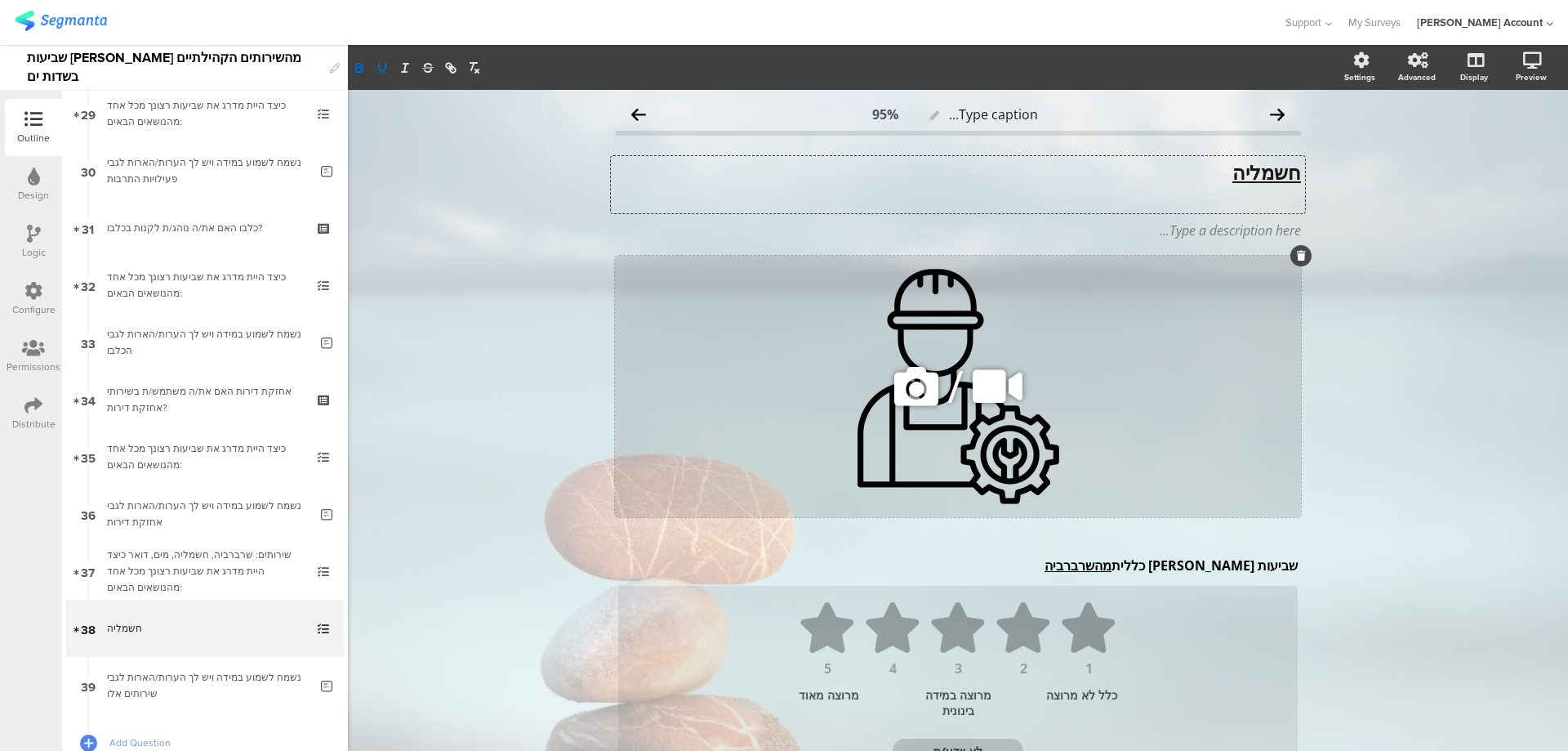
click at [1297, 257] on icon at bounding box center [1301, 256] width 9 height 10
click at [1297, 256] on icon at bounding box center [1301, 256] width 9 height 10
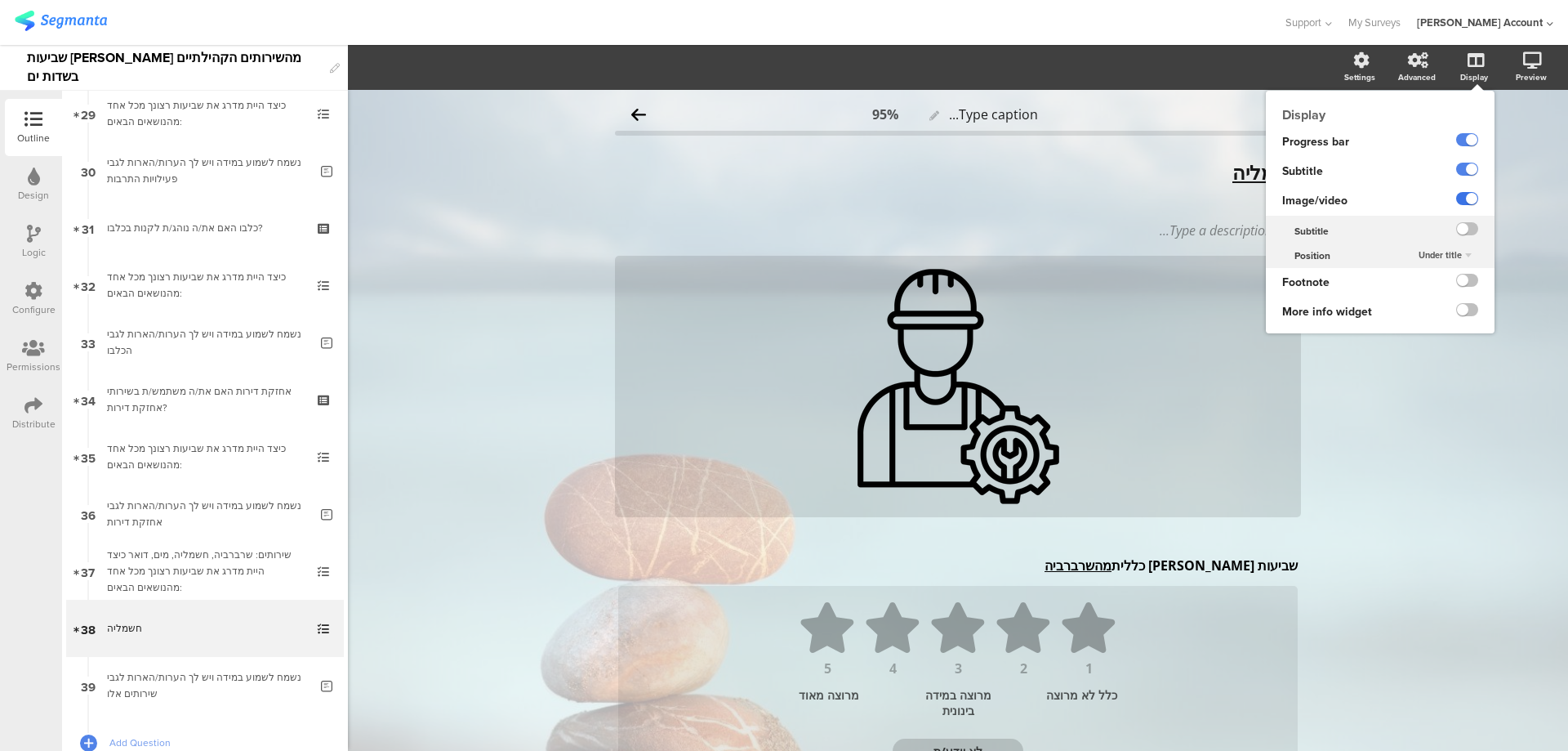
click at [1457, 197] on label at bounding box center [1467, 199] width 22 height 13
click at [0, 0] on input "checkbox" at bounding box center [0, 0] width 0 height 0
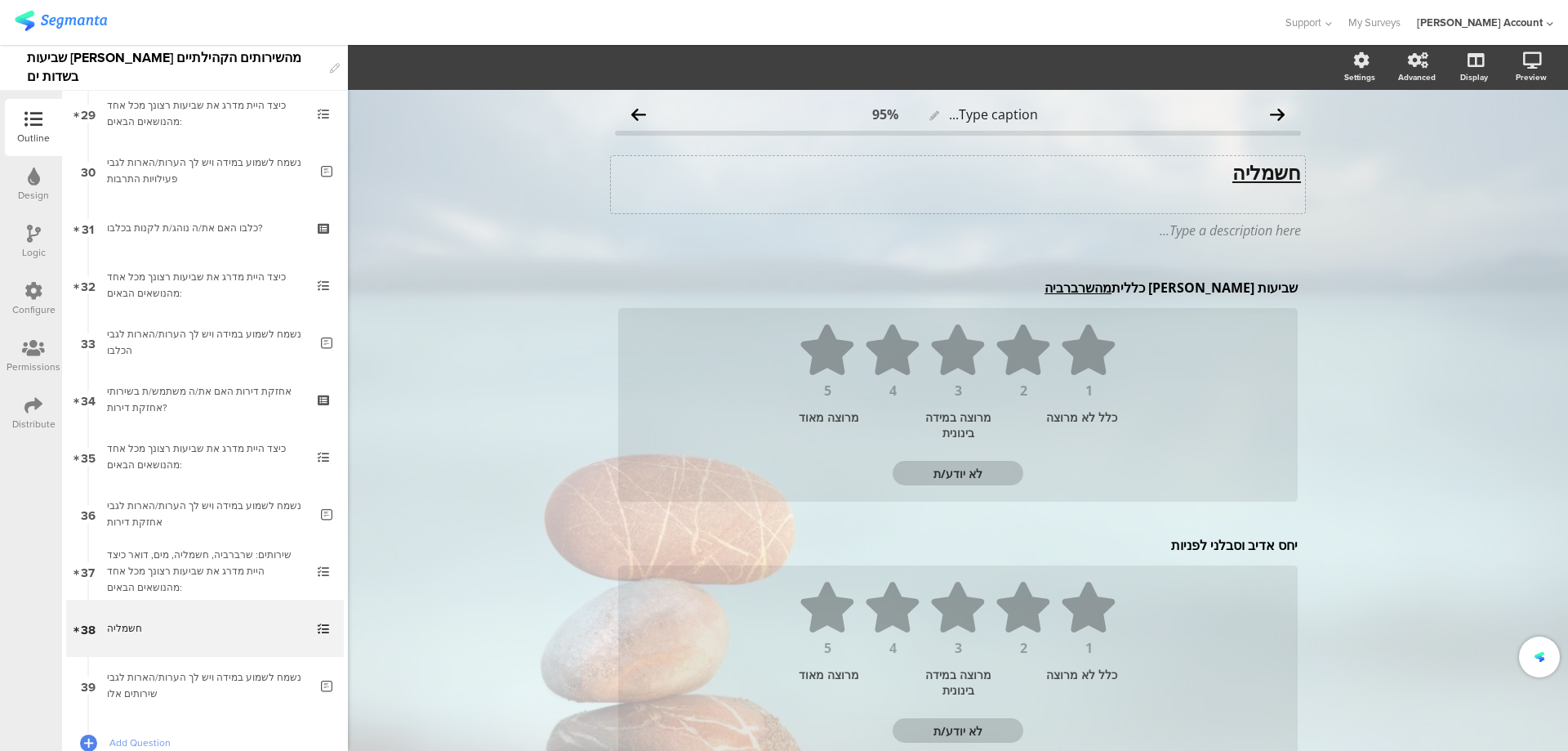
click at [1214, 181] on p "חשמליה" at bounding box center [957, 172] width 686 height 25
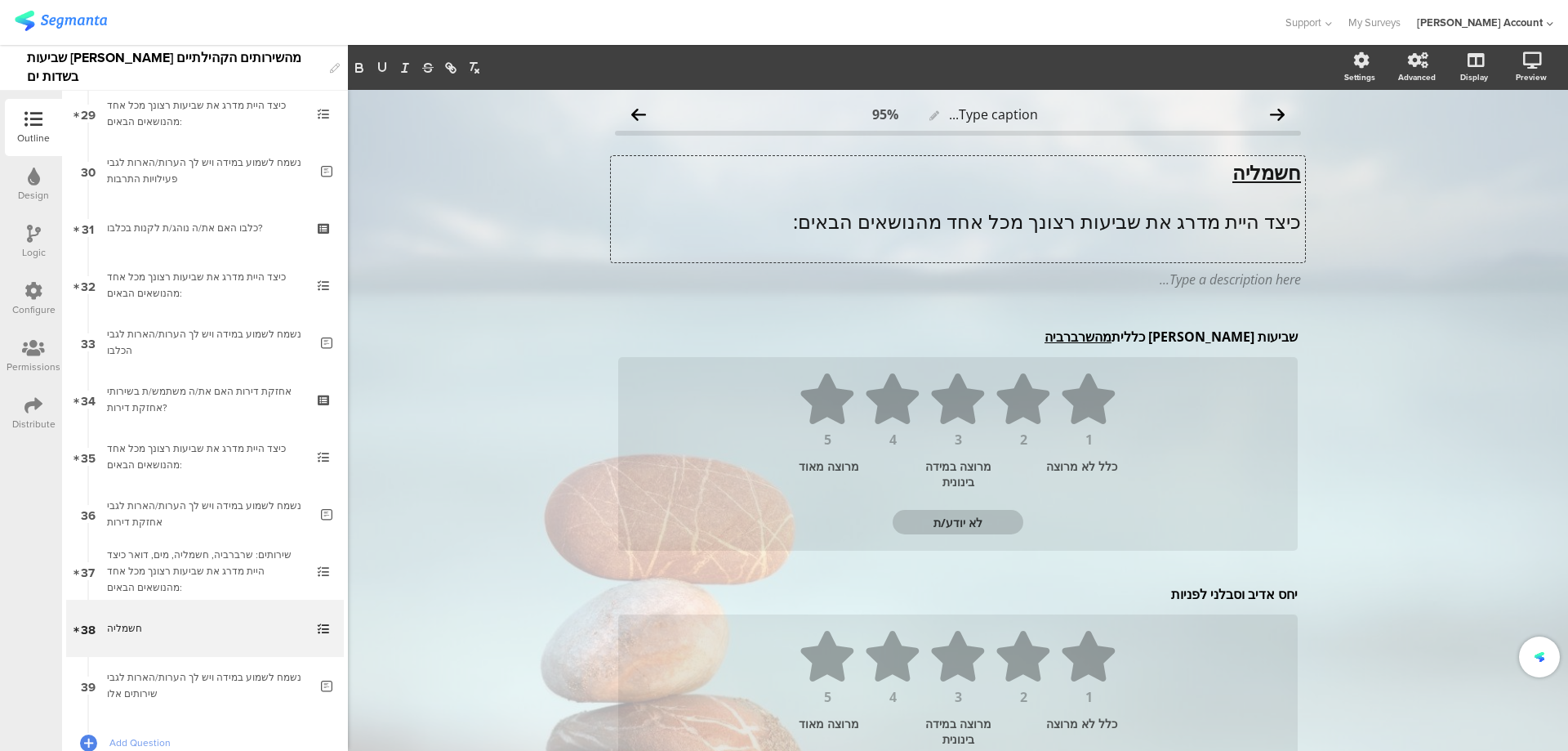
click at [1201, 225] on p "כיצד היית מדרג את שביעות רצונך מכל אחד מהנושאים הבאים:" at bounding box center [957, 222] width 686 height 25
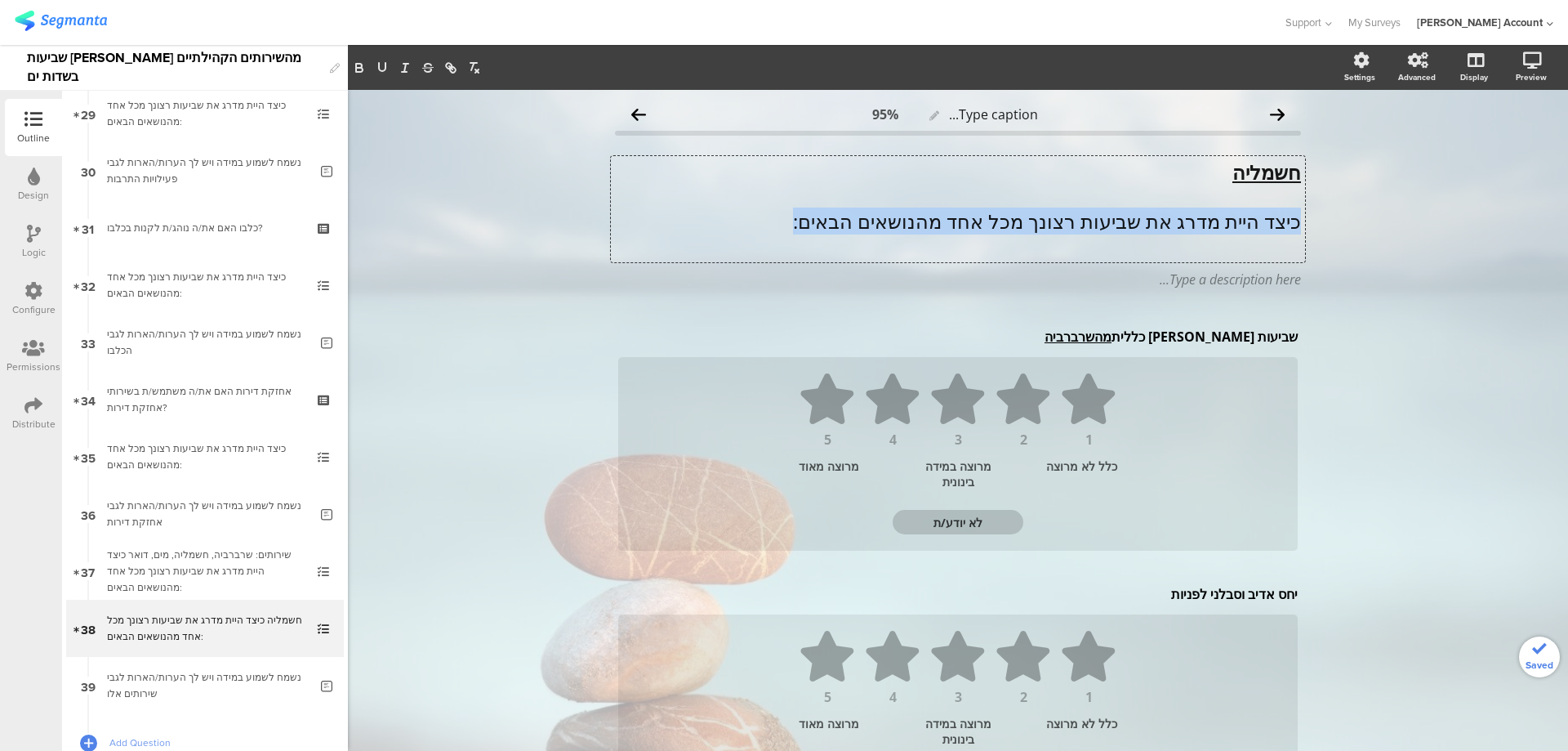
click at [1201, 225] on p "כיצד היית מדרג את שביעות רצונך מכל אחד מהנושאים הבאים:" at bounding box center [957, 222] width 686 height 25
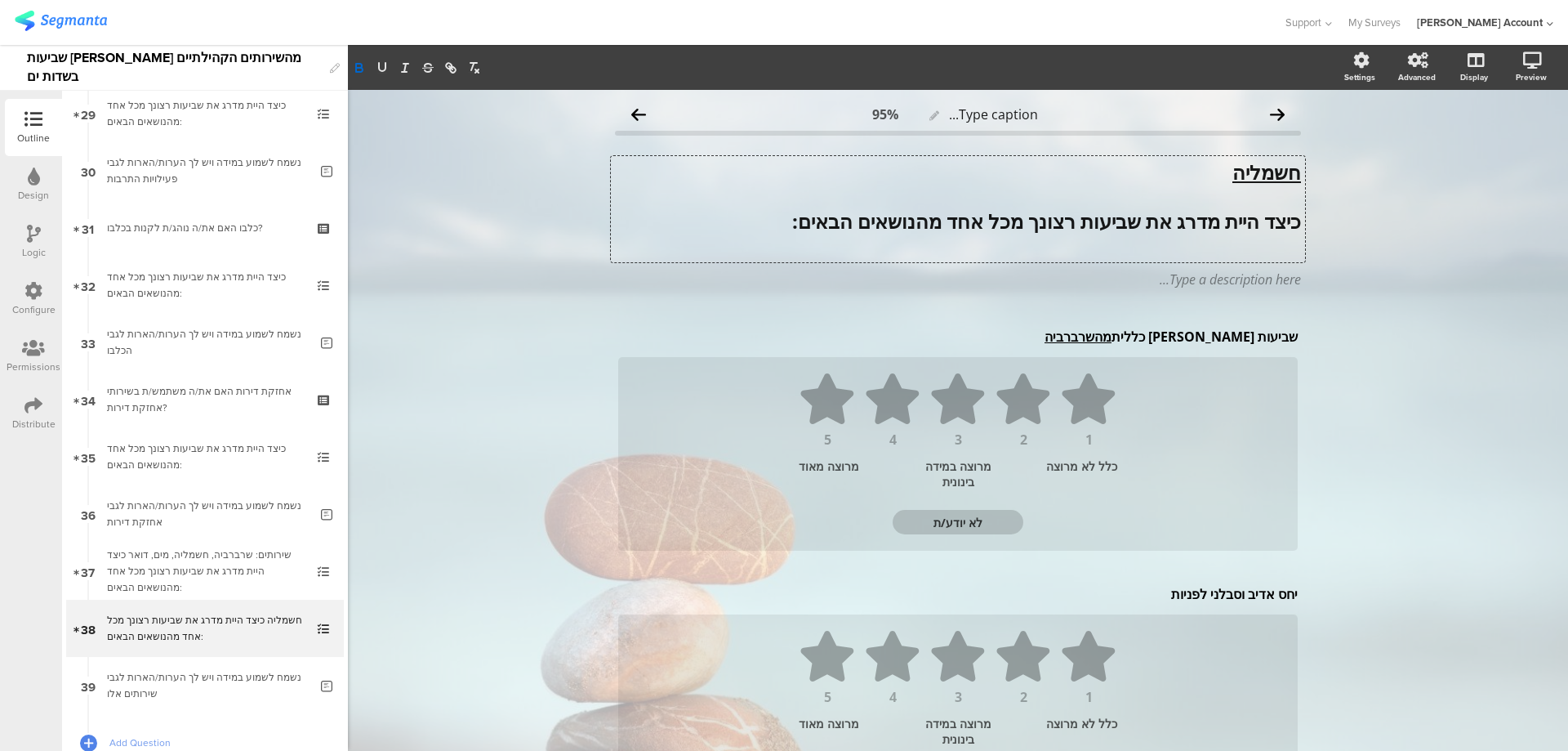
click at [1211, 242] on p "﻿" at bounding box center [957, 246] width 686 height 25
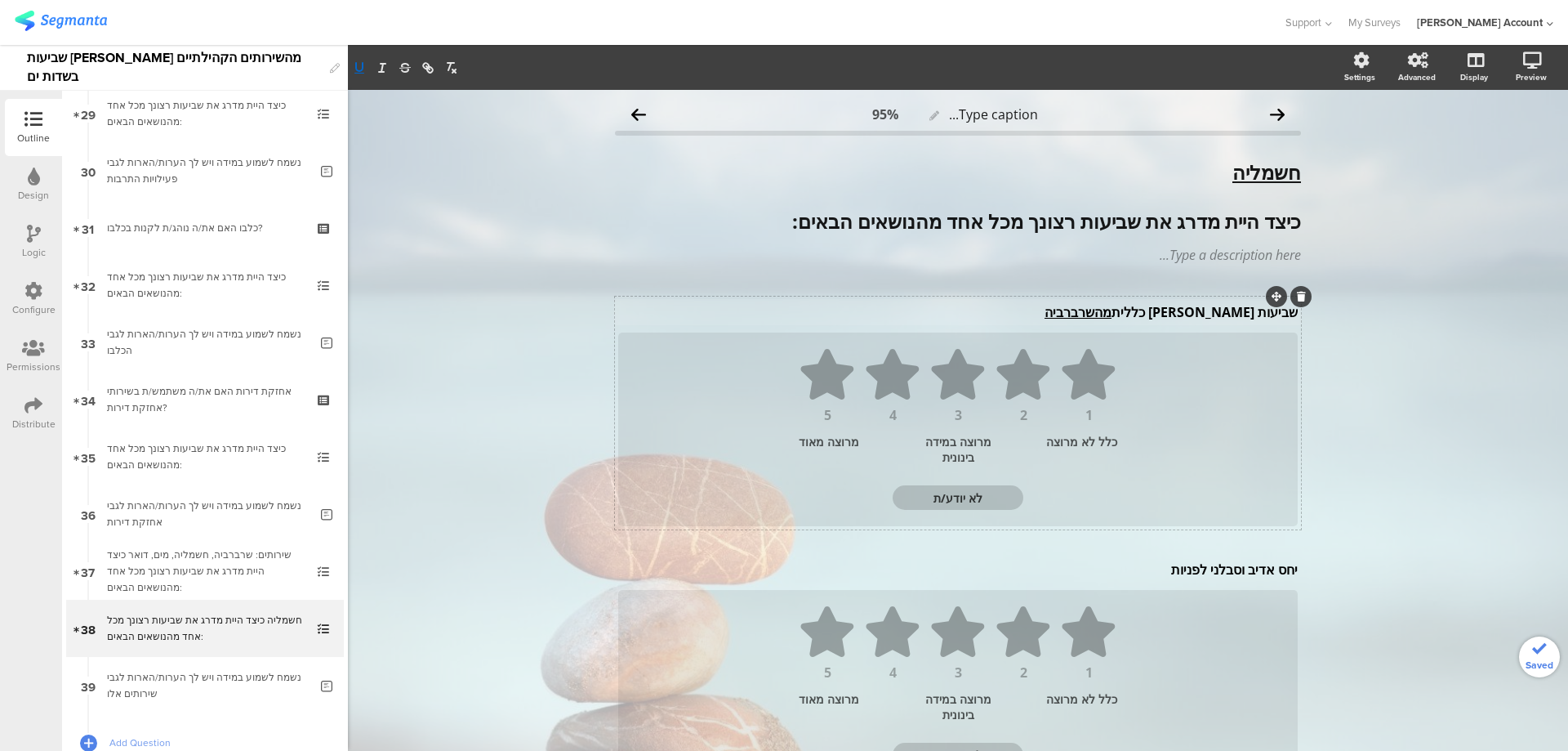
drag, startPoint x: 1170, startPoint y: 308, endPoint x: 1095, endPoint y: 313, distance: 75.2
click at [1095, 313] on div "שביעות רצון כללית מהשרברביה שביעות רצון כללית מהשרברביה שביעות רצון כללית מהשרב…" at bounding box center [957, 312] width 688 height 26
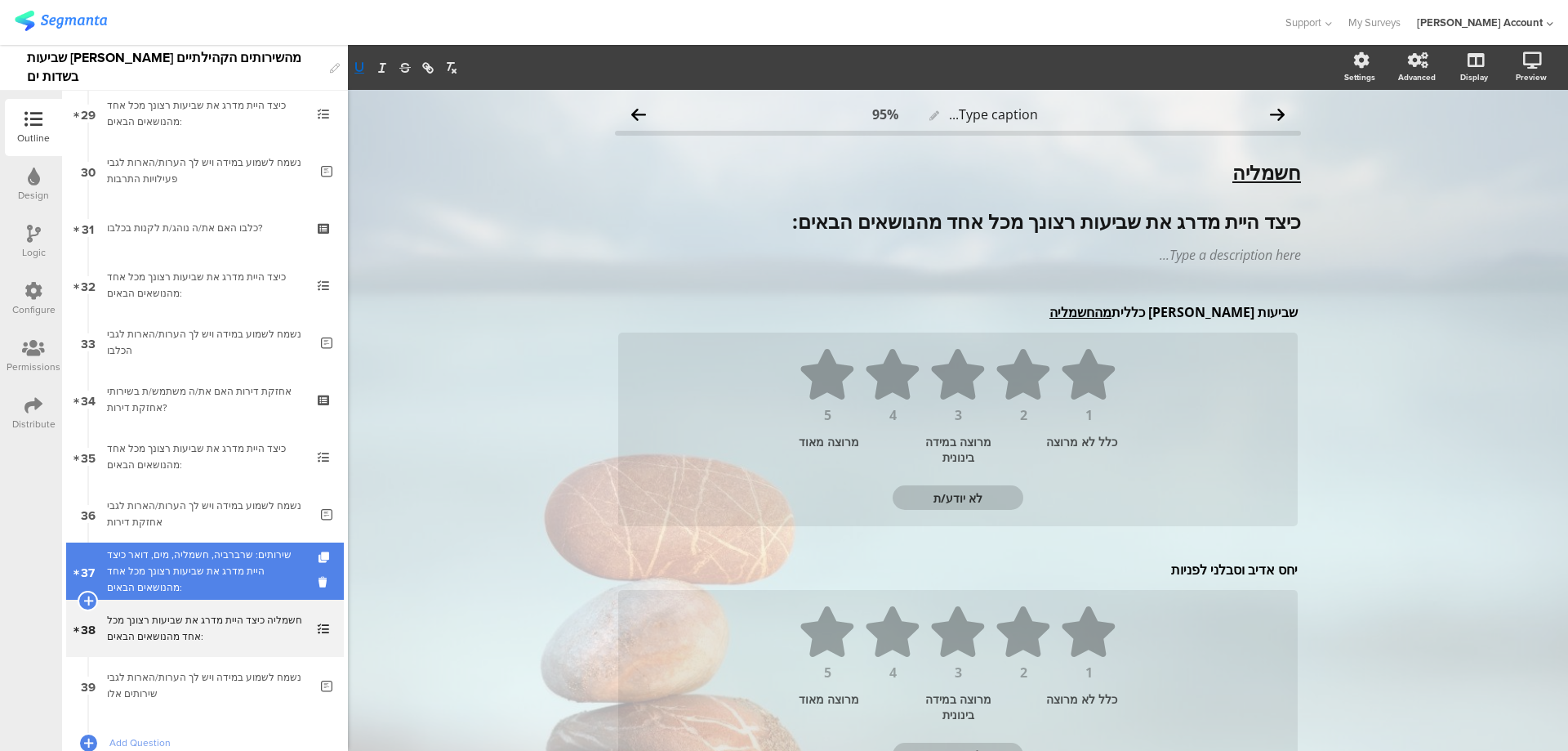
click at [189, 566] on div "שירותים: שרברביה, חשמליה, מים, דואר כיצד היית מדרג את שביעות רצונך מכל אחד מהנו…" at bounding box center [204, 570] width 195 height 49
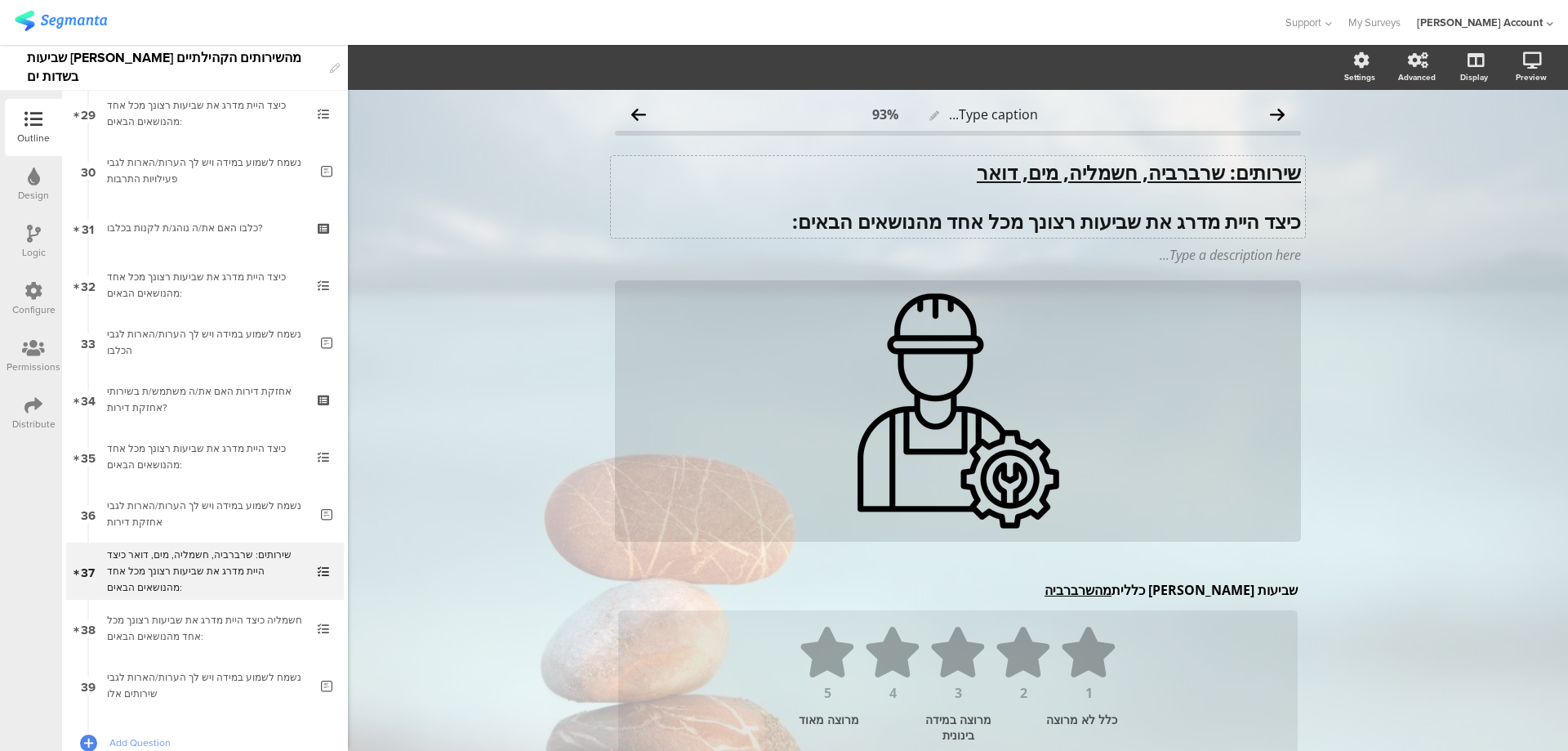
click at [1293, 224] on div "שירותים: שרברביה, חשמליה, מים, דואר כיצד היית מדרג את שביעות רצונך מכל אחד מהנו…" at bounding box center [958, 196] width 695 height 82
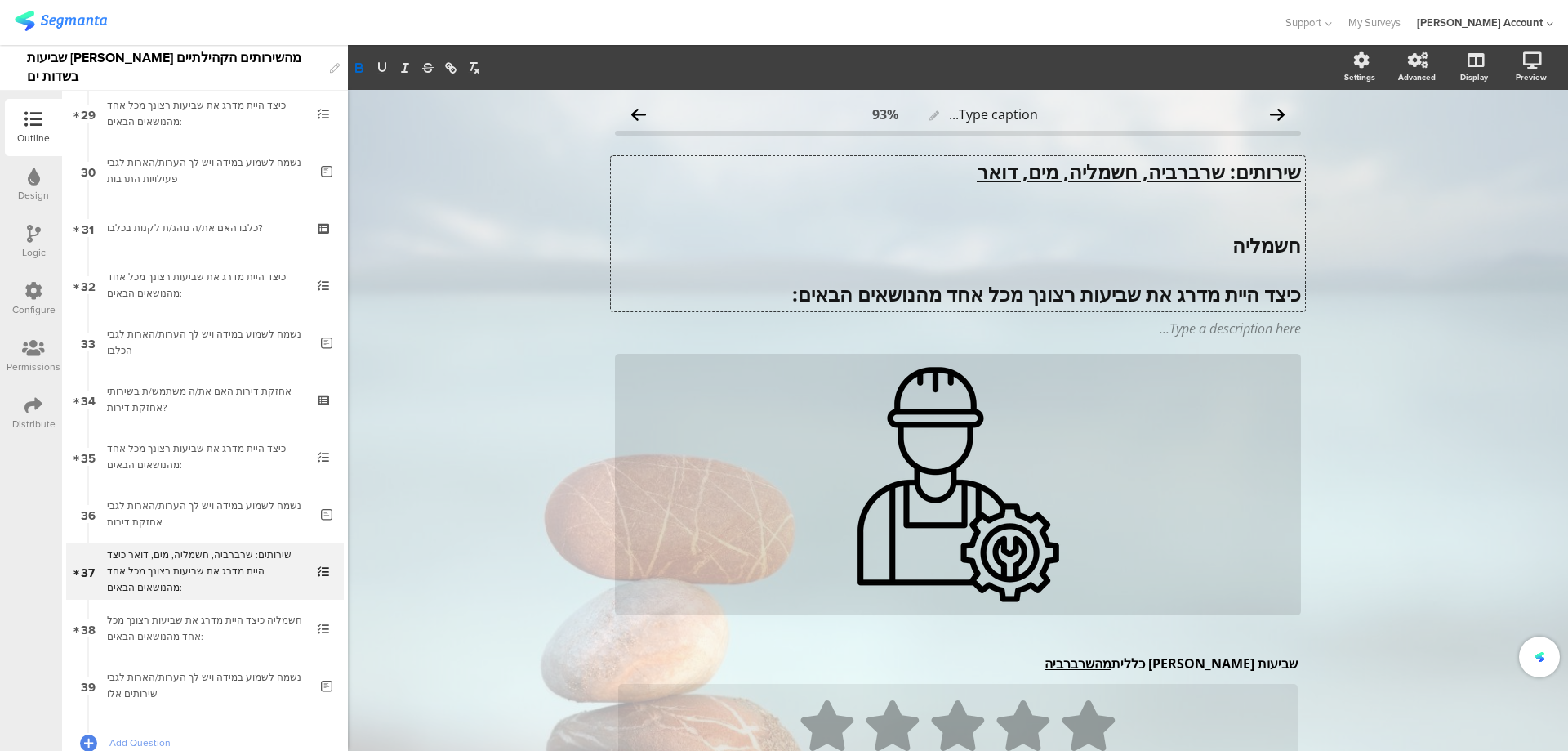
click at [1247, 248] on strong "חשמליה" at bounding box center [1266, 245] width 68 height 27
click at [382, 59] on button "button" at bounding box center [382, 68] width 23 height 20
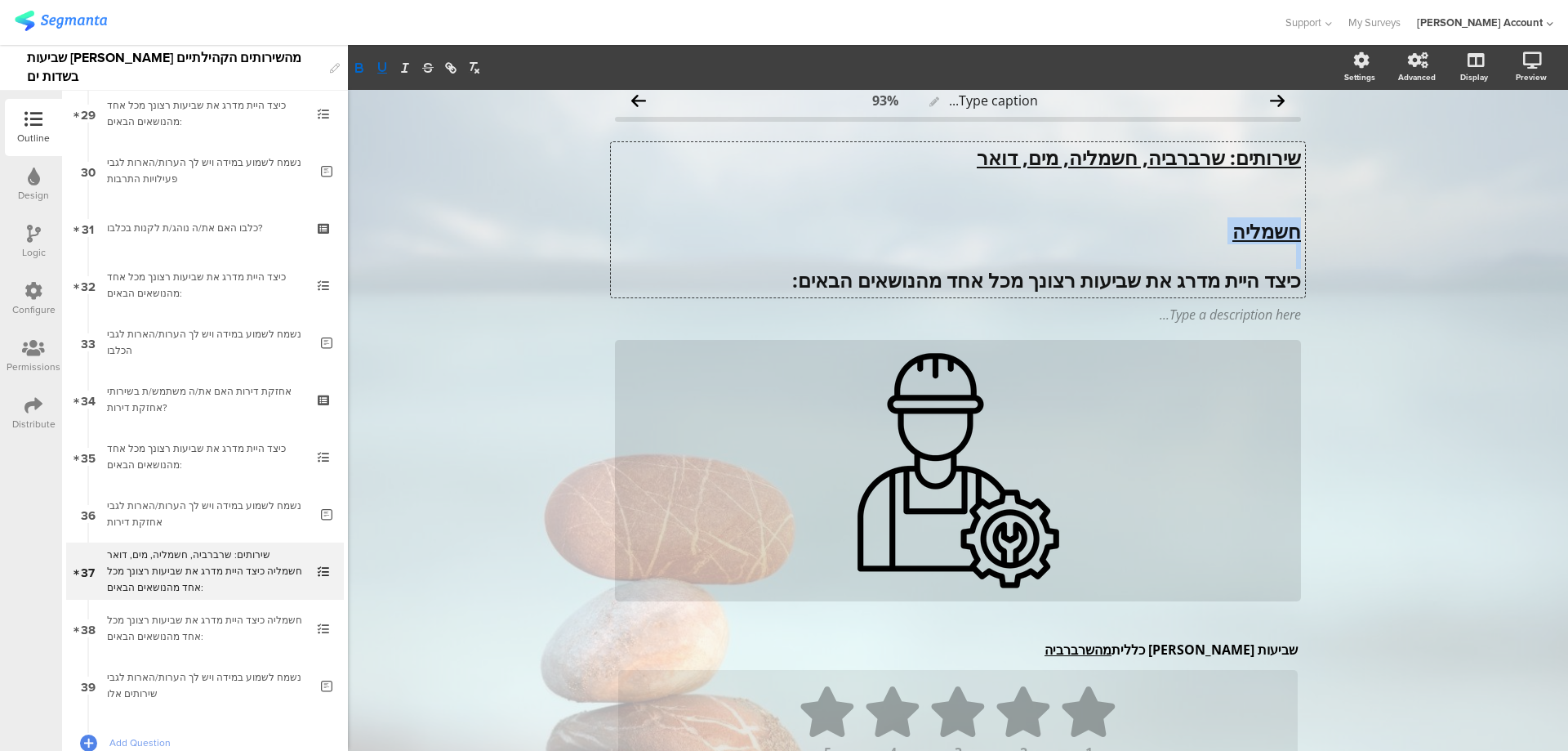
scroll to position [0, 0]
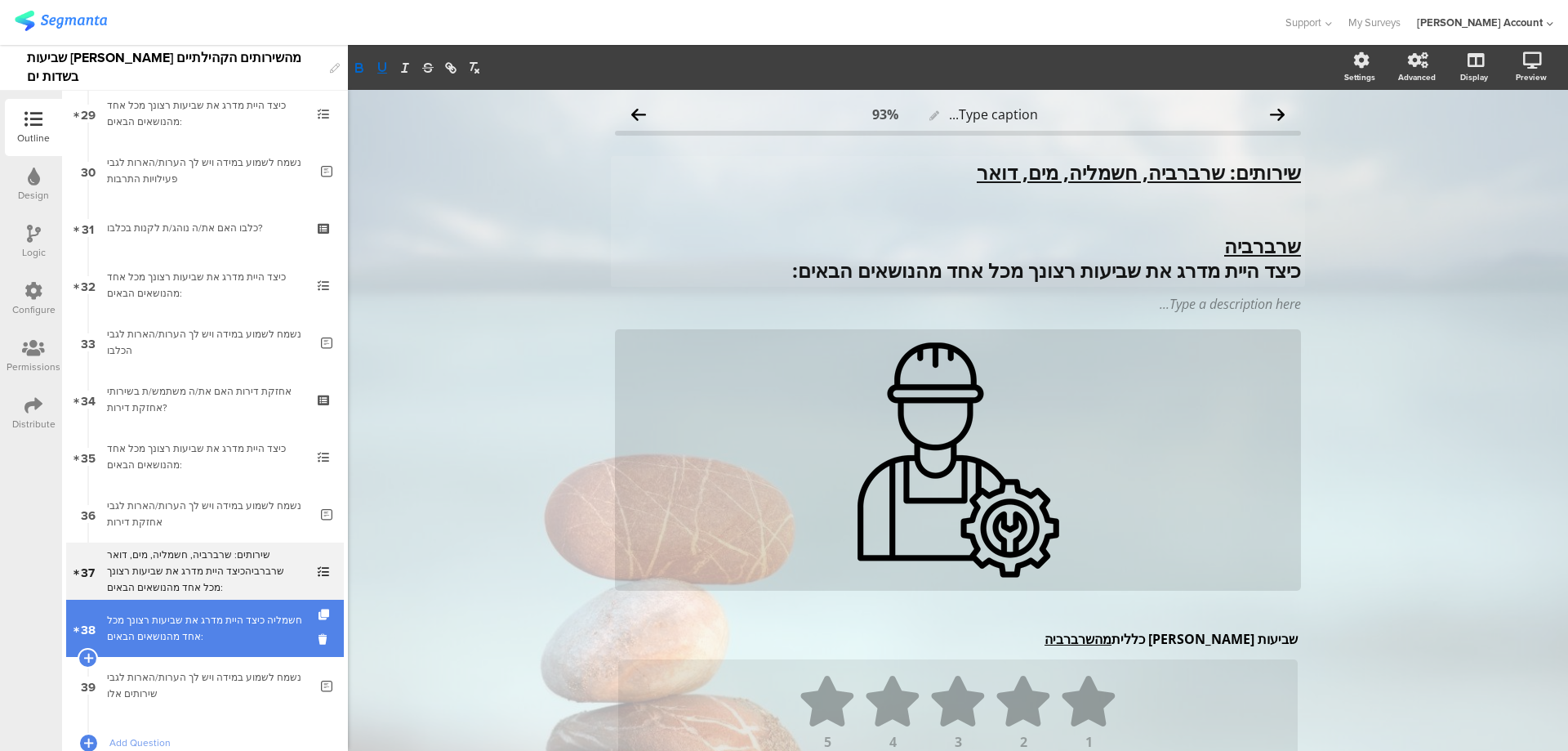
click at [241, 631] on div "חשמליה כיצד היית מדרג את שביעות רצונך מכל אחד מהנושאים הבאים:" at bounding box center [204, 629] width 195 height 33
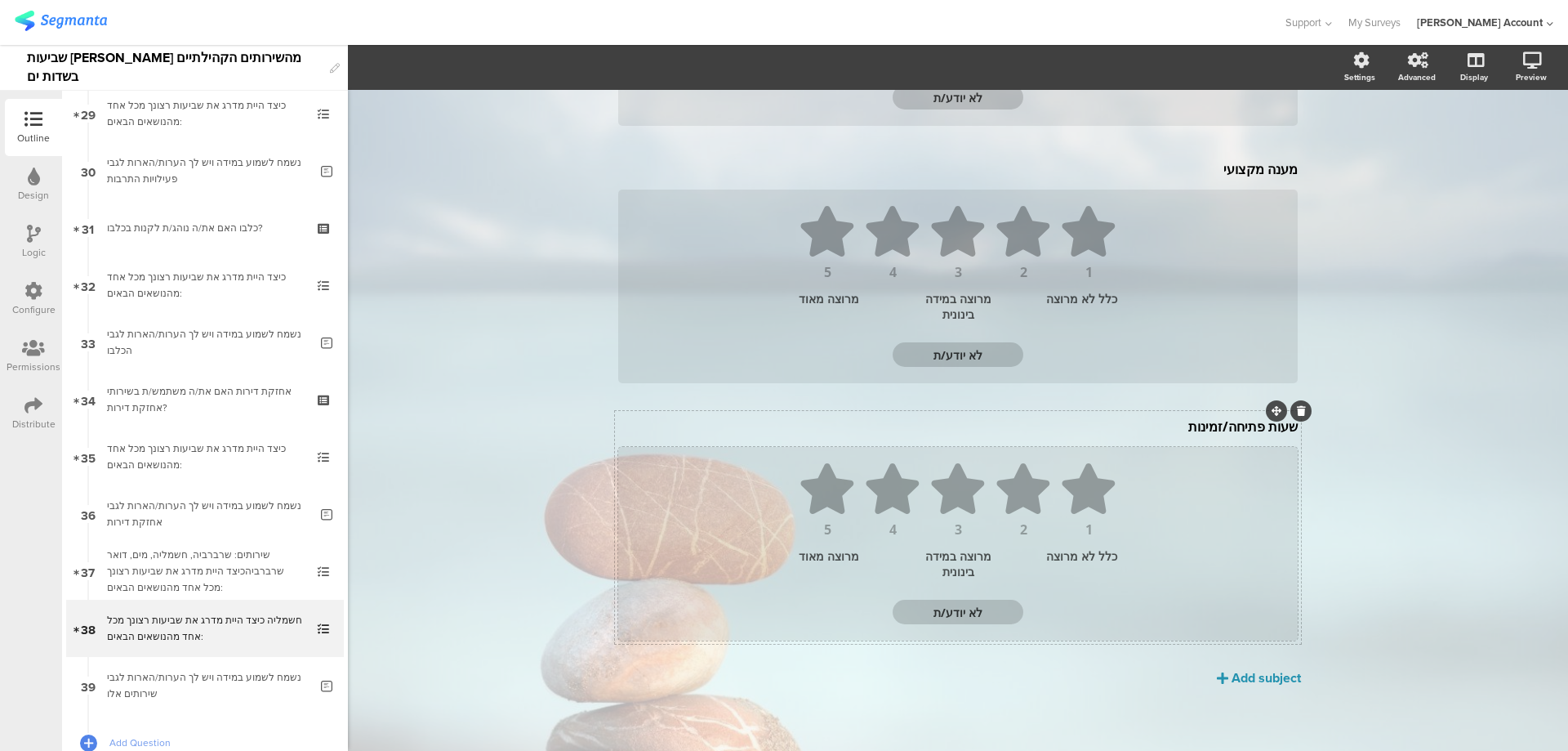
scroll to position [659, 0]
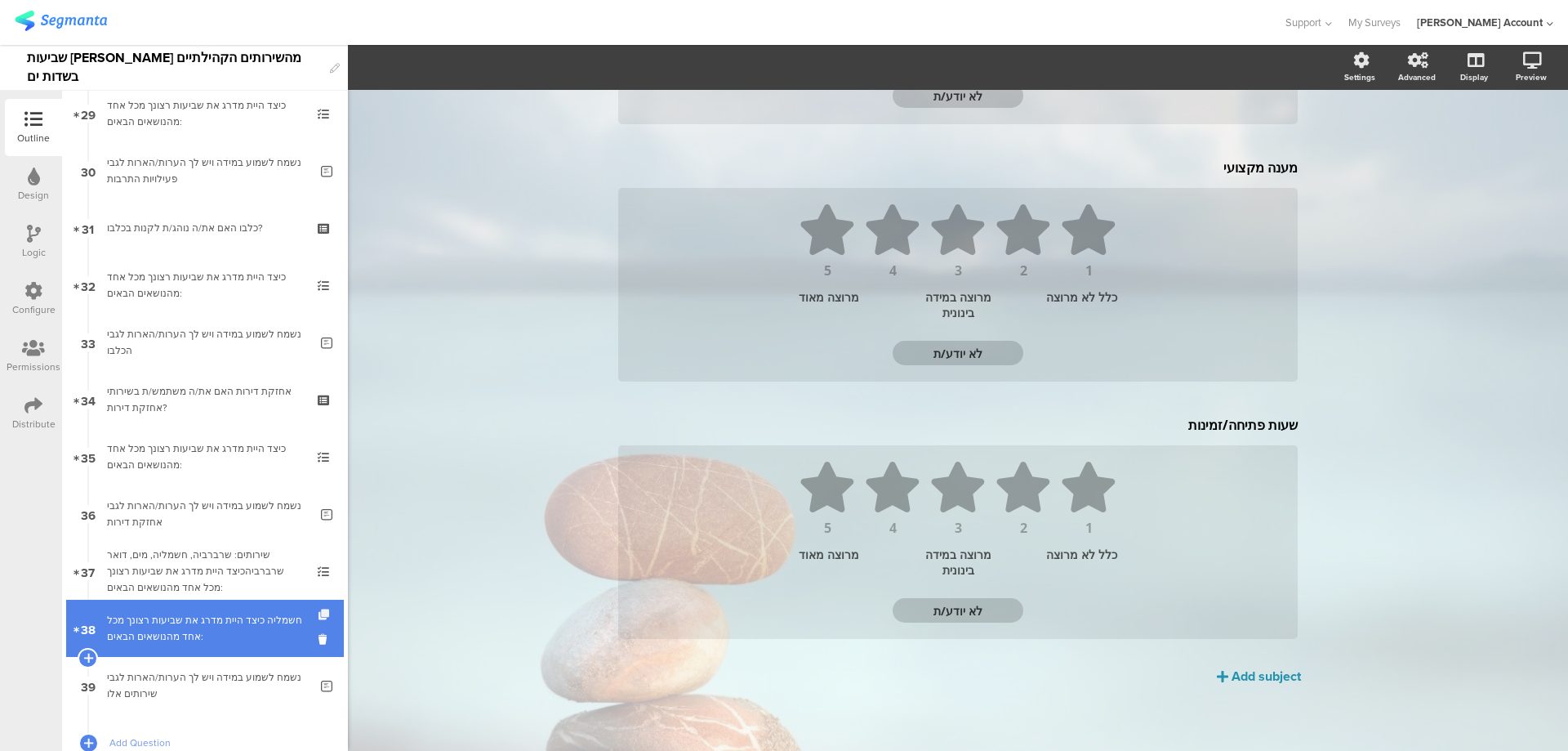
click at [319, 610] on icon at bounding box center [325, 615] width 14 height 11
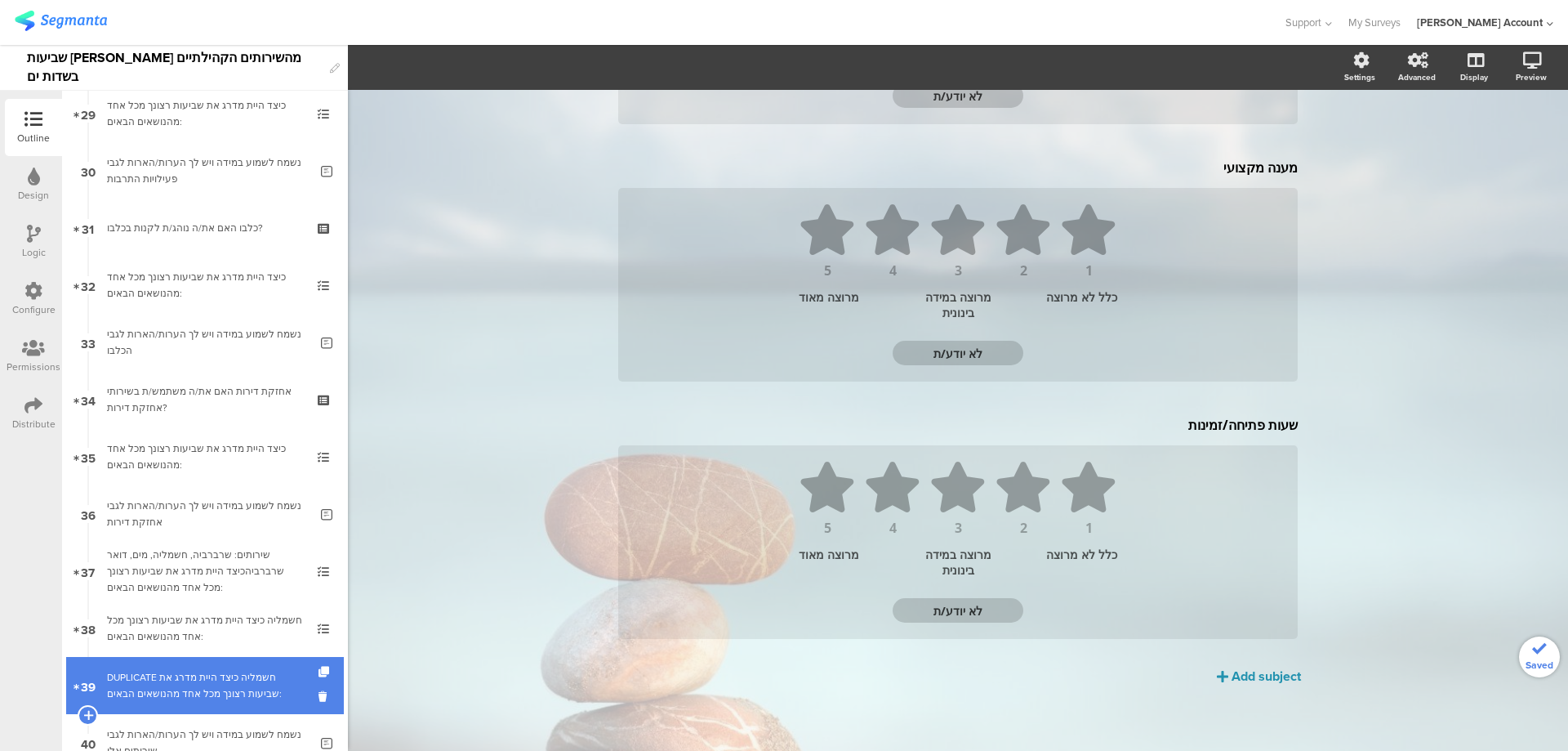
click at [269, 665] on link "39 DUPLICATE חשמליה כיצד היית מדרג את שביעות רצונך מכל אחד מהנושאים הבאים:" at bounding box center [204, 685] width 278 height 57
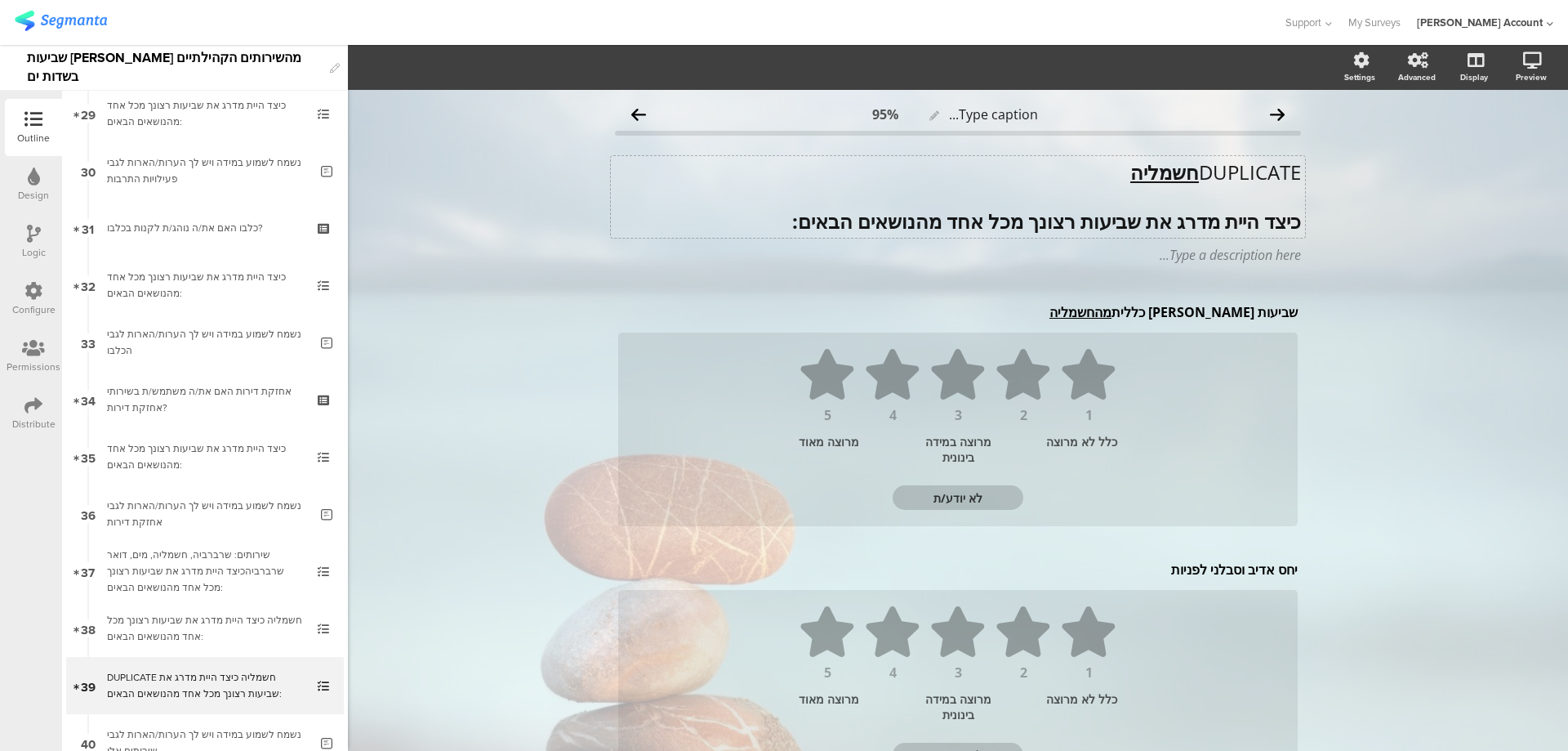
click at [1186, 173] on div "DUPLICATE חשמליה כיצד היית מדרג את שביעות רצונך מכל אחד מהנושאים הבאים: DUPLICA…" at bounding box center [958, 196] width 695 height 82
click at [1263, 173] on u "חשמליה" at bounding box center [1266, 171] width 68 height 27
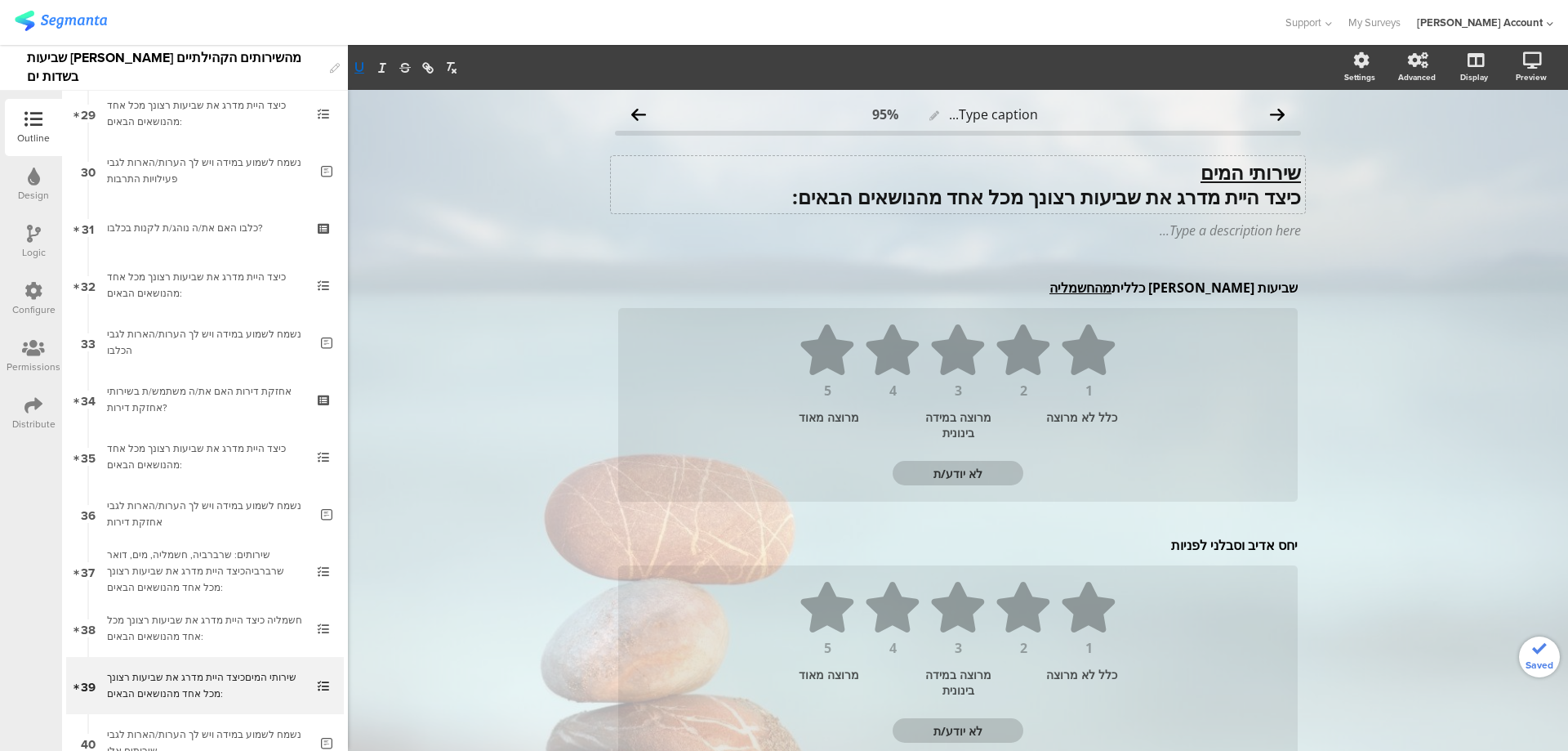
drag, startPoint x: 1182, startPoint y: 284, endPoint x: 1109, endPoint y: 291, distance: 73.3
click at [1108, 291] on div "שביעות רצון כללית מהחשמליה שביעות רצון כללית מהחשמליה שביעות רצון כללית מהחשמליה" at bounding box center [957, 288] width 688 height 26
drag, startPoint x: 1113, startPoint y: 288, endPoint x: 1176, endPoint y: 289, distance: 63.0
click at [1176, 289] on p "שביעות רצון כללית מהחשמליה" at bounding box center [957, 288] width 680 height 18
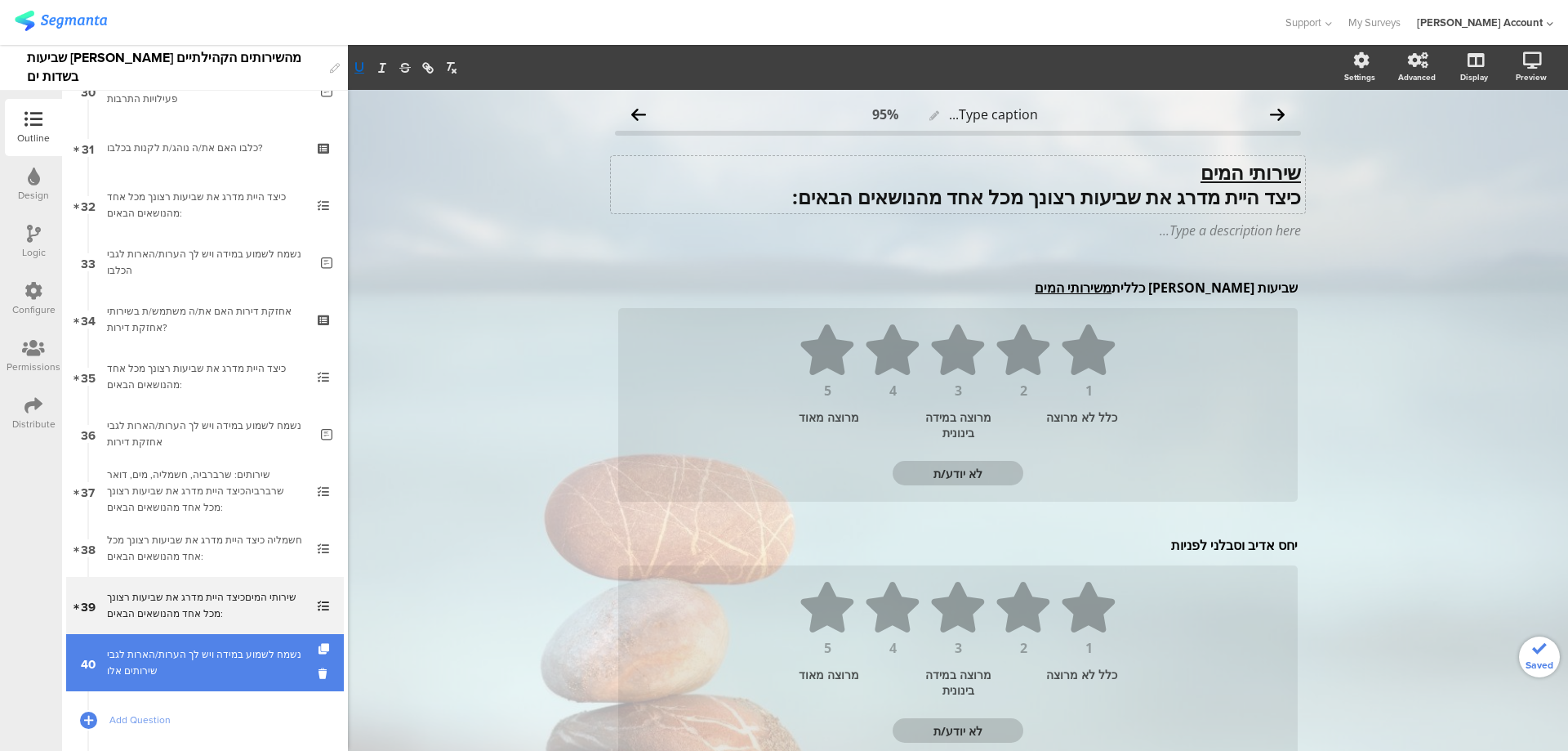
scroll to position [1844, 0]
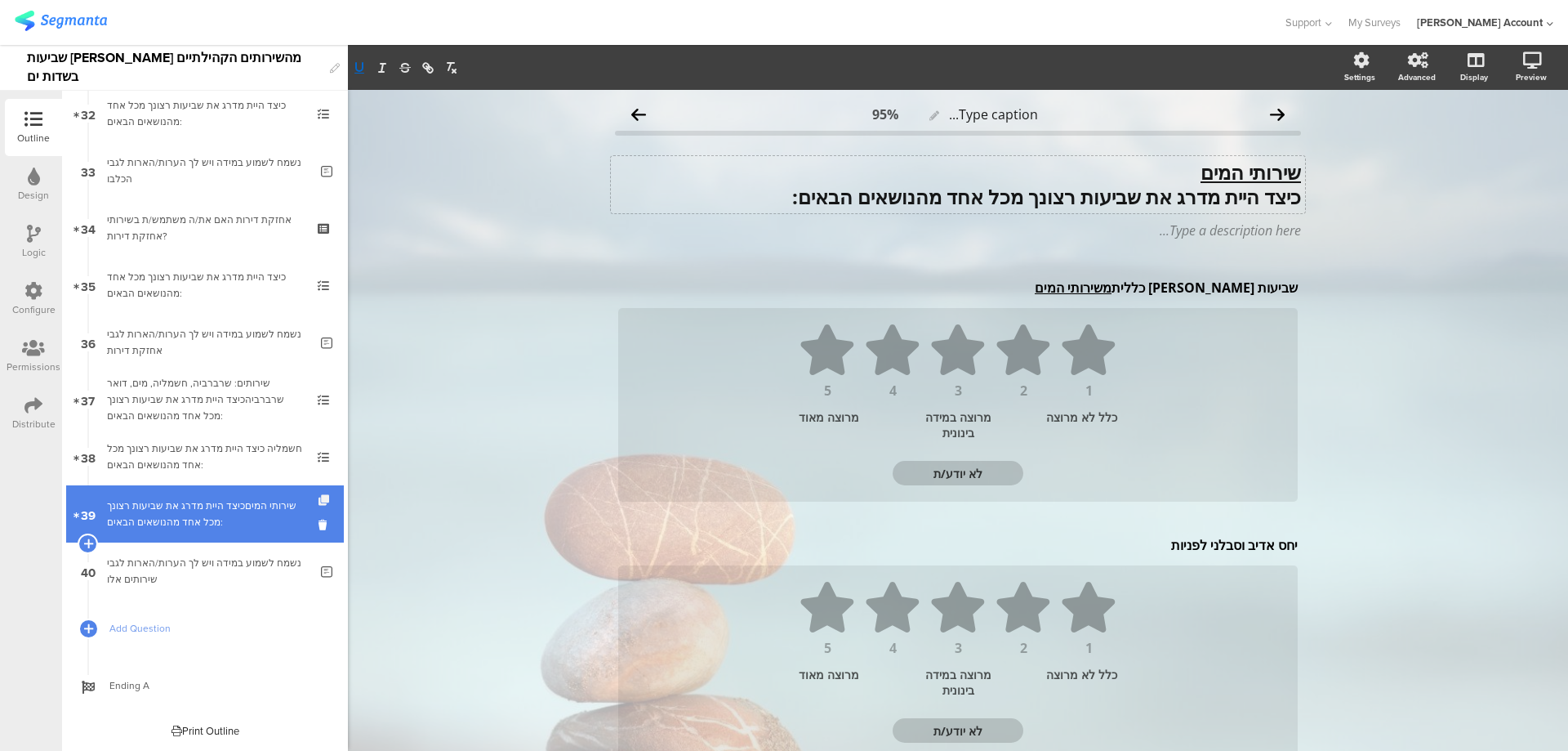
click at [319, 500] on icon at bounding box center [325, 500] width 14 height 11
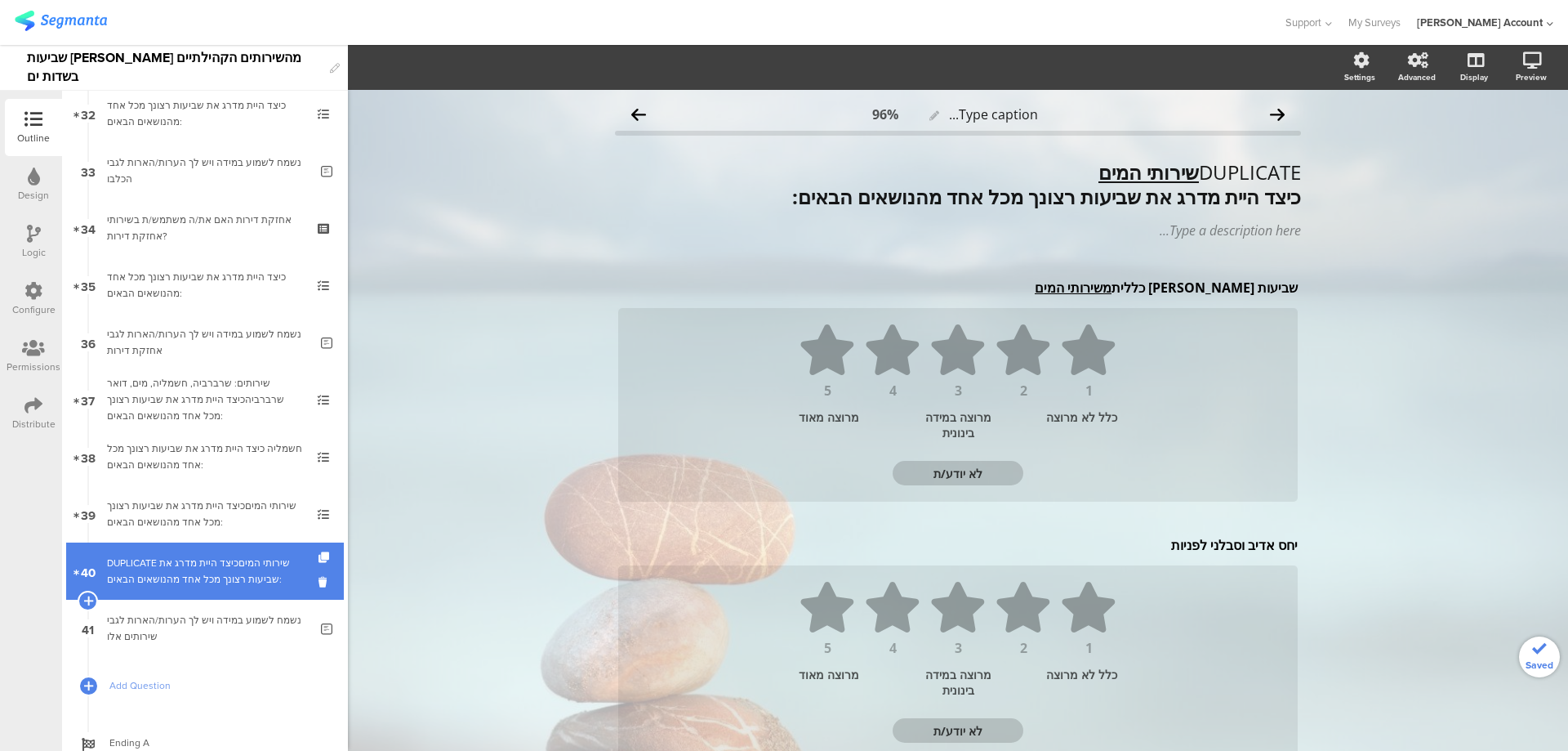
click at [265, 553] on link "40 DUPLICATE שירותי המיםכיצד היית מדרג את שביעות רצונך מכל אחד מהנושאים הבאים:" at bounding box center [204, 570] width 278 height 57
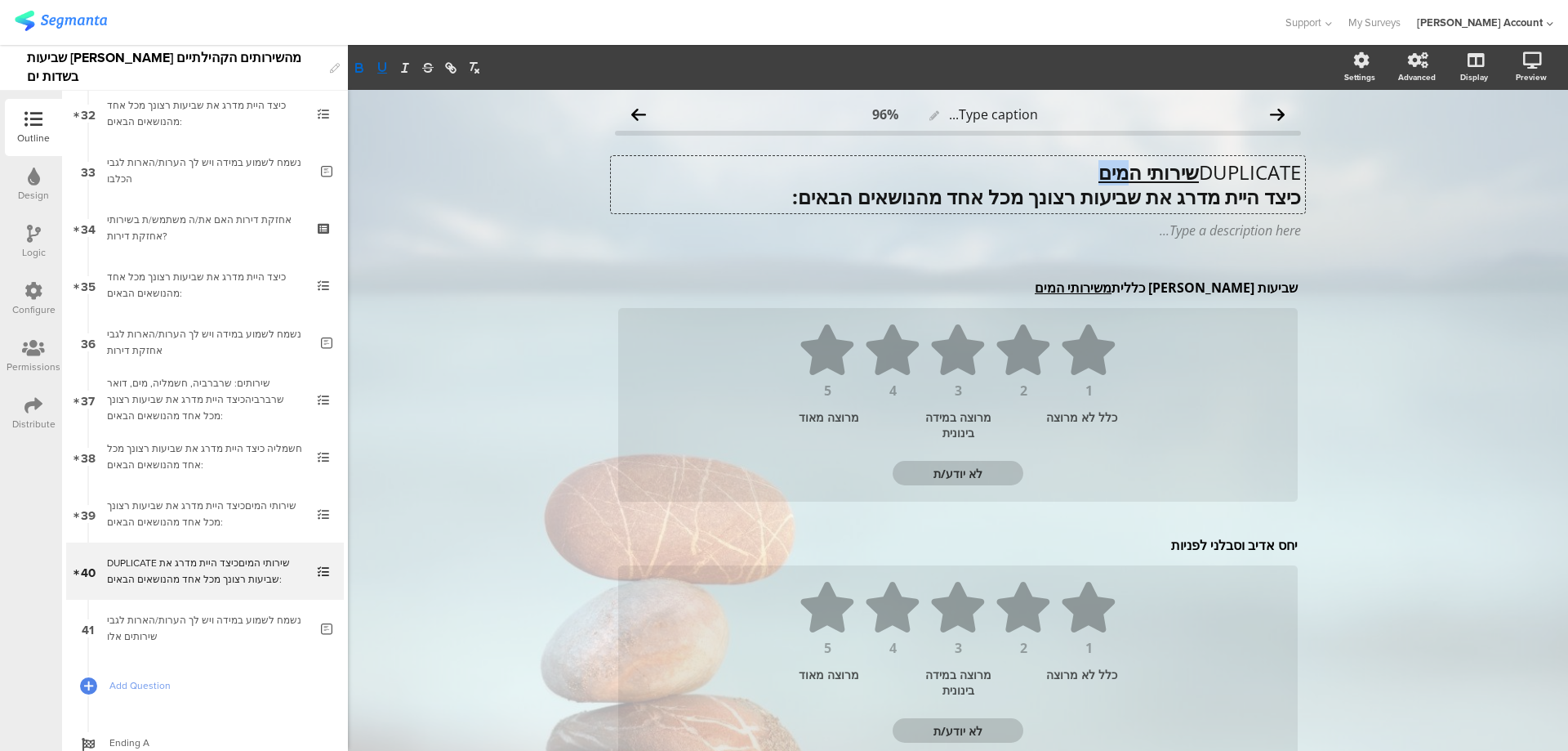
drag, startPoint x: 1076, startPoint y: 171, endPoint x: 1116, endPoint y: 167, distance: 40.2
click at [1116, 167] on div "DUPLICATE שירותי המים כיצד היית מדרג את שביעות רצונך מכל אחד מהנושאים הבאים: DU…" at bounding box center [958, 184] width 695 height 57
click at [1182, 172] on u "שירותי הדואר" at bounding box center [1143, 171] width 111 height 27
click at [1082, 293] on div "שביעות רצון כללית משירותי המים שביעות רצון כללית משירותי המים שביעות רצון כללית…" at bounding box center [957, 288] width 688 height 26
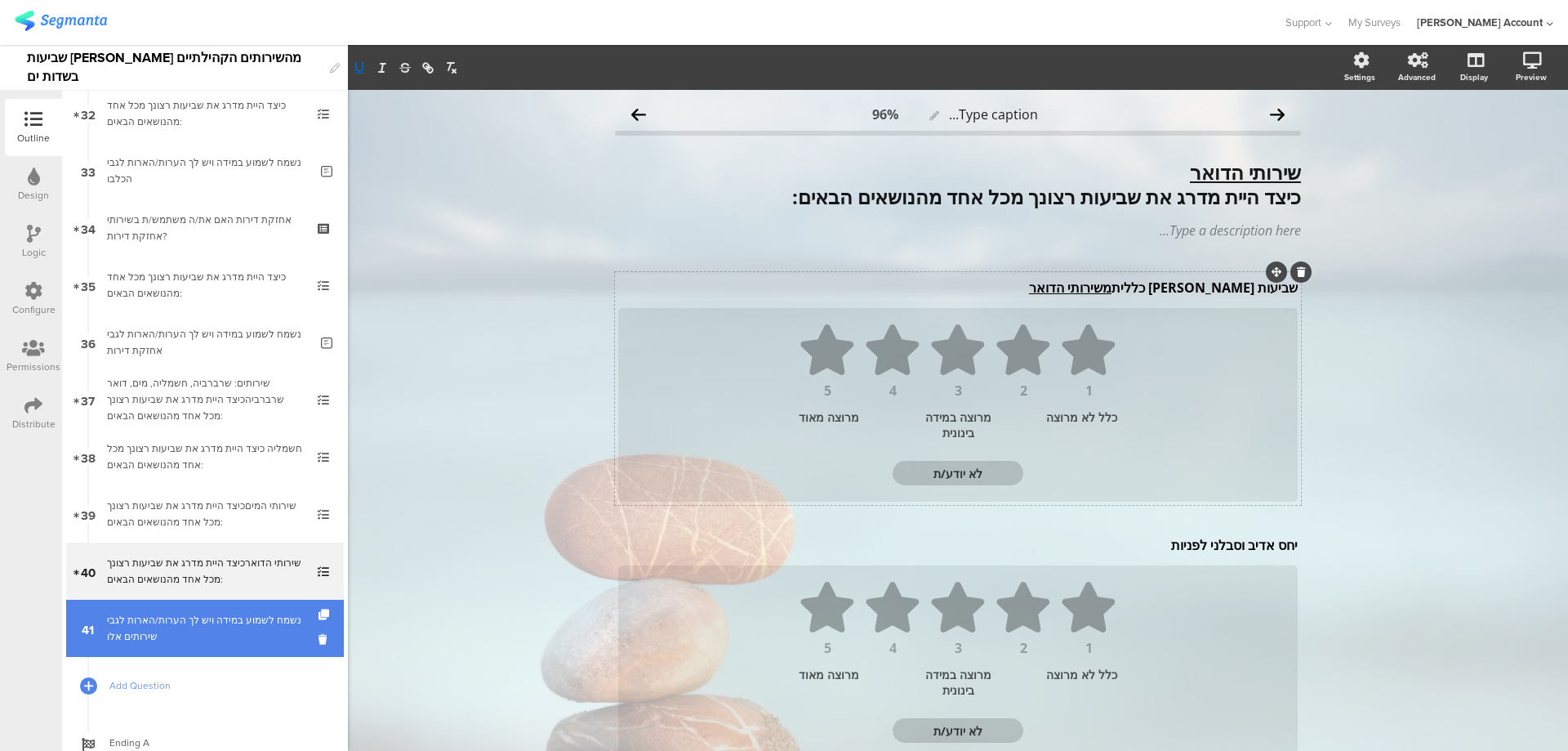
click at [273, 627] on div "נשמח לשמוע במידה ויש לך הערות/הארות לגבי שירותים אלו" at bounding box center [208, 629] width 202 height 33
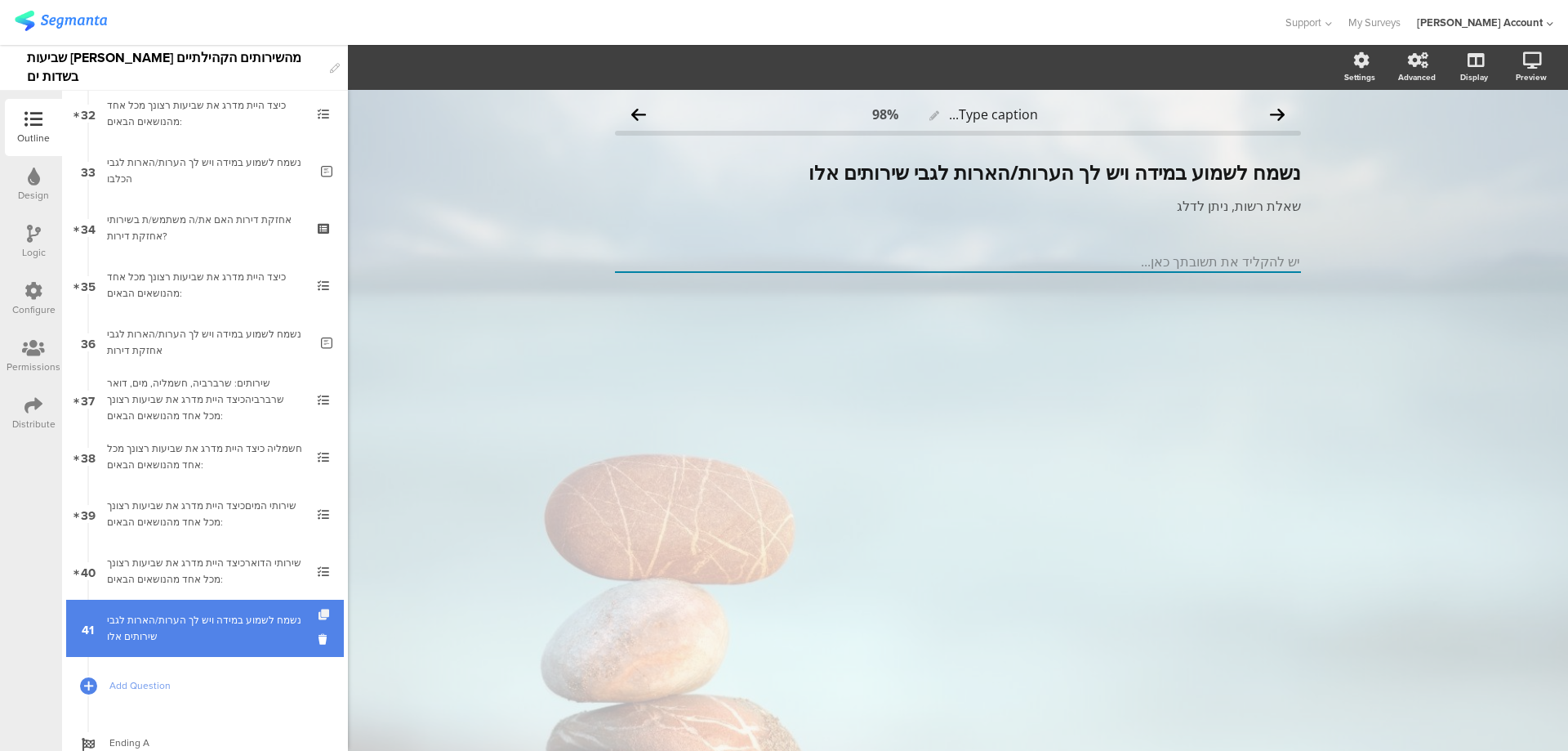
click at [319, 615] on icon at bounding box center [325, 615] width 14 height 11
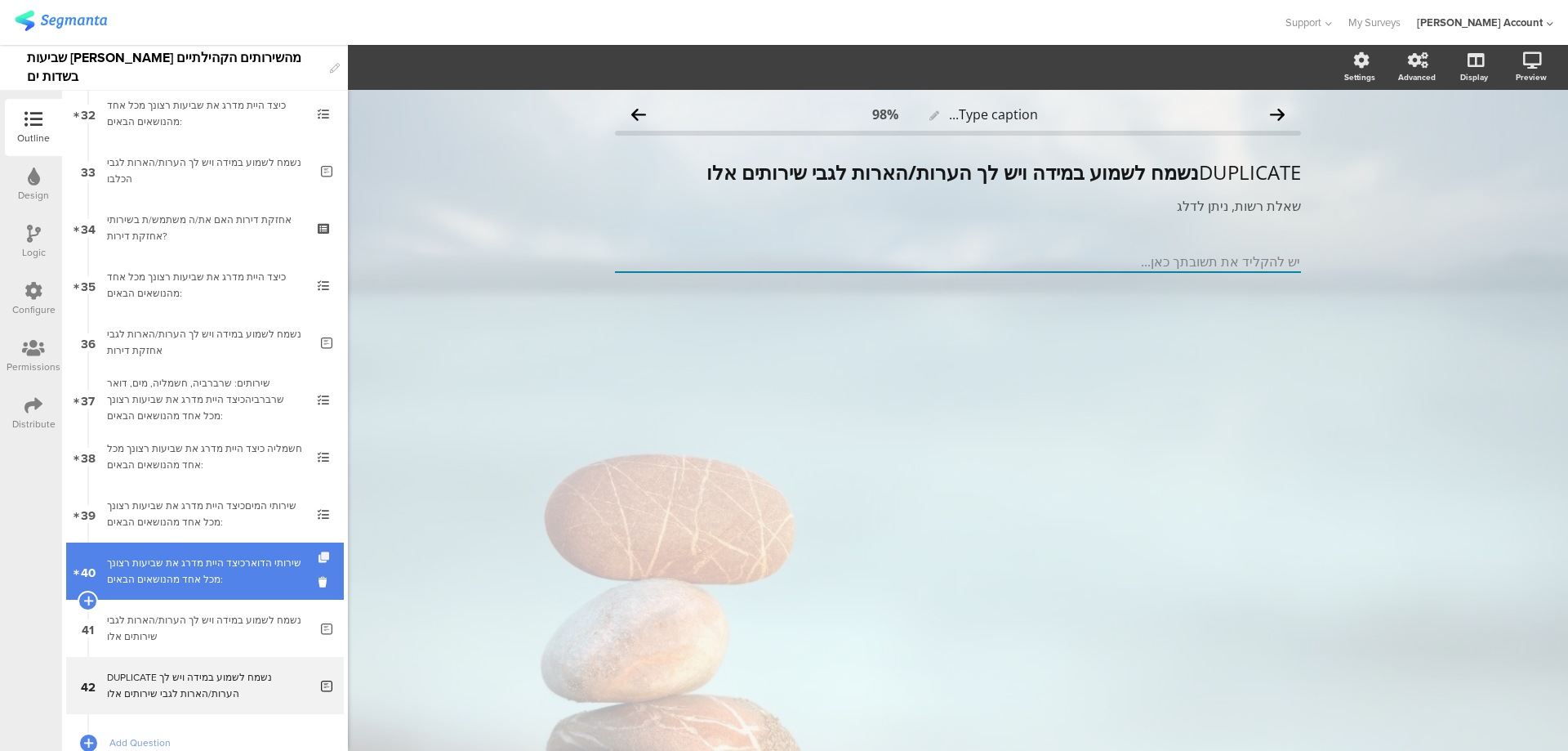
click at [319, 557] on icon at bounding box center [325, 557] width 14 height 11
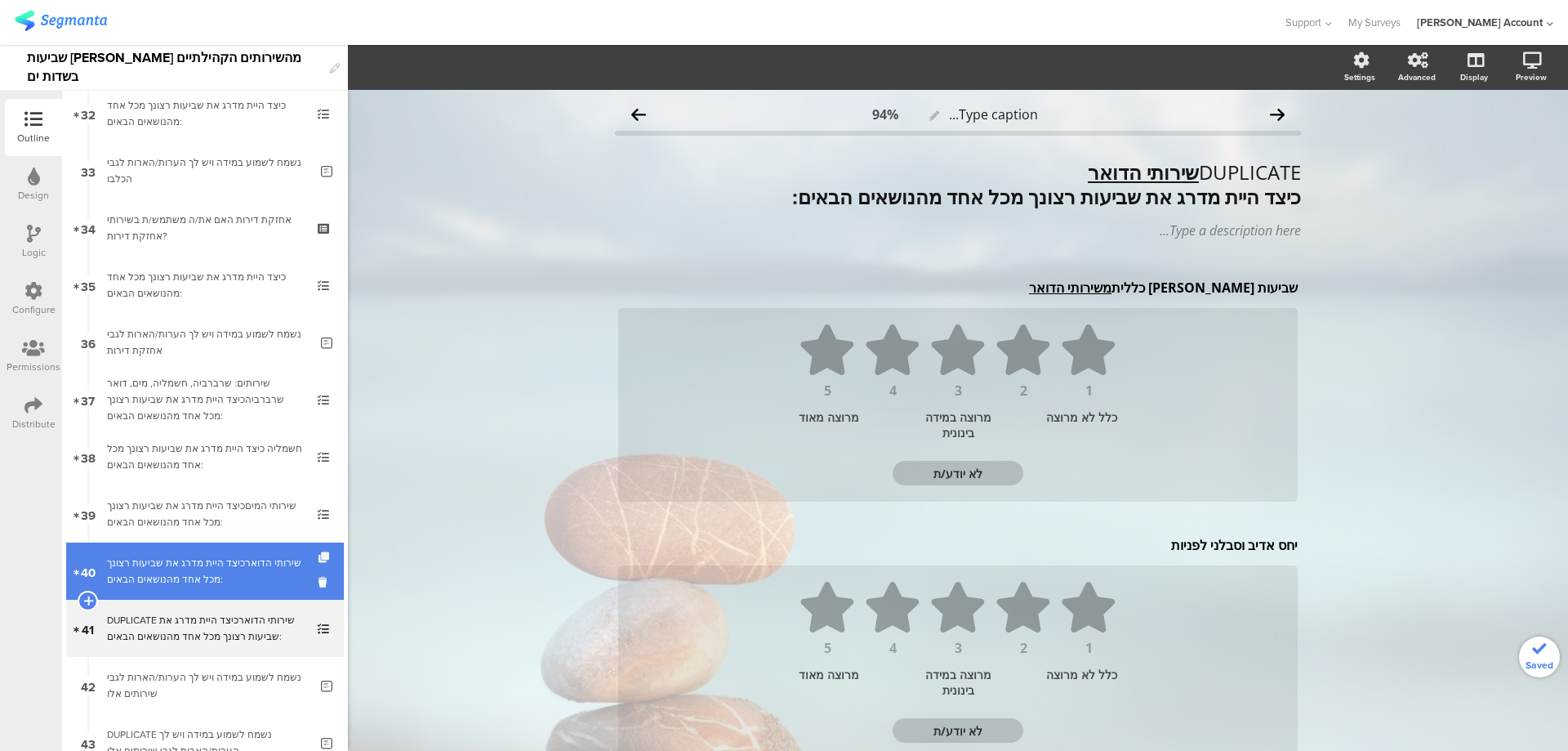
scroll to position [1953, 0]
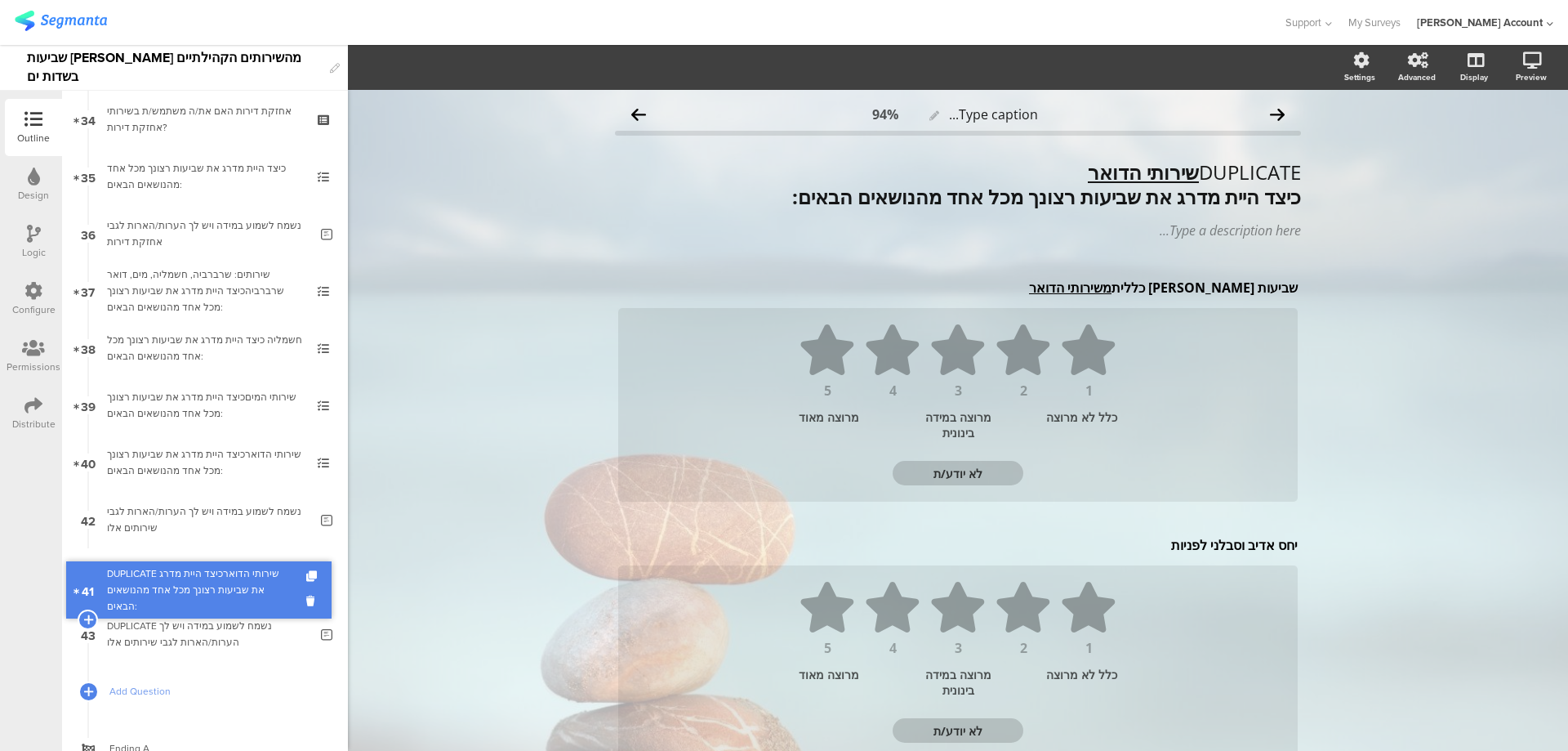
drag, startPoint x: 269, startPoint y: 523, endPoint x: 257, endPoint y: 594, distance: 72.0
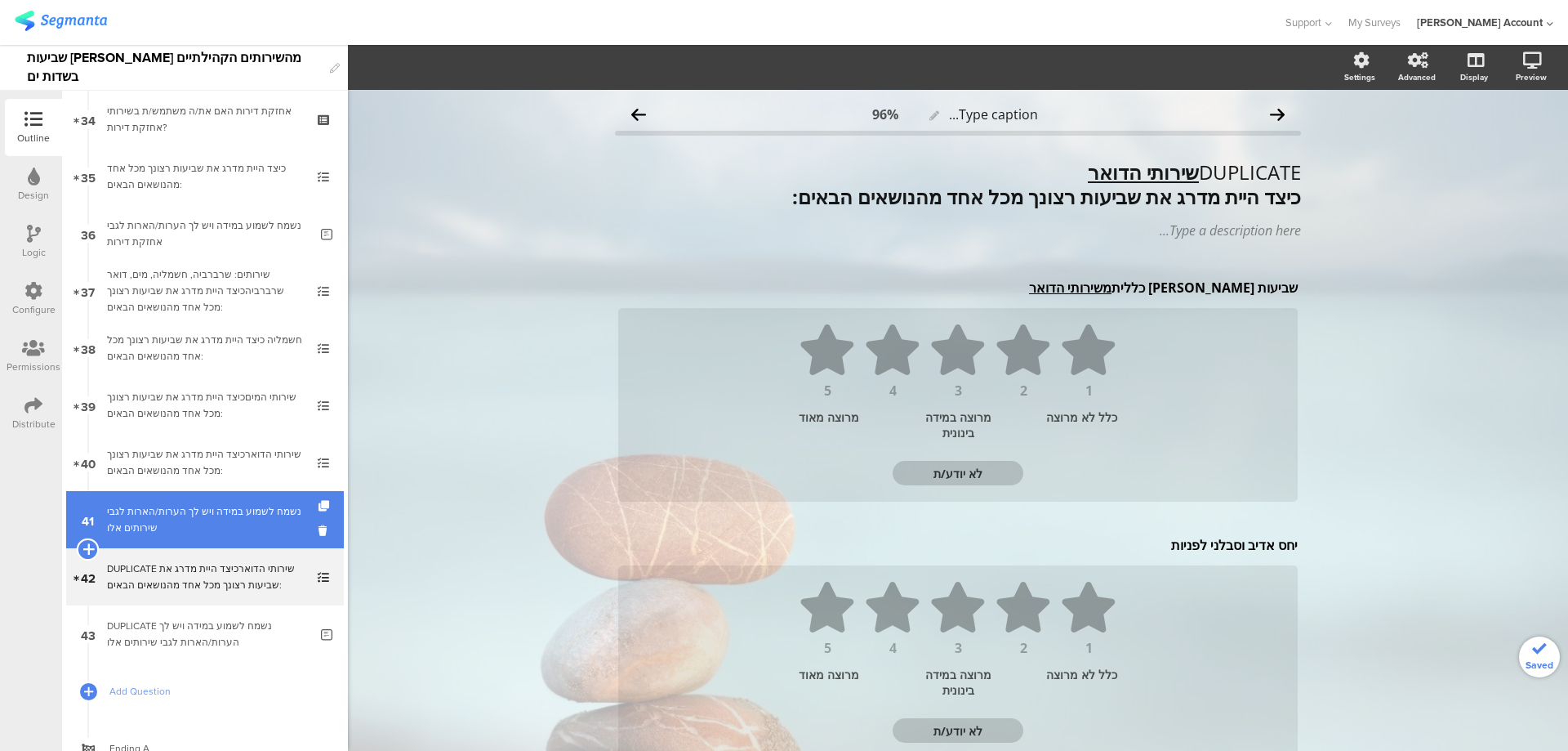
click at [87, 544] on icon at bounding box center [87, 549] width 11 height 15
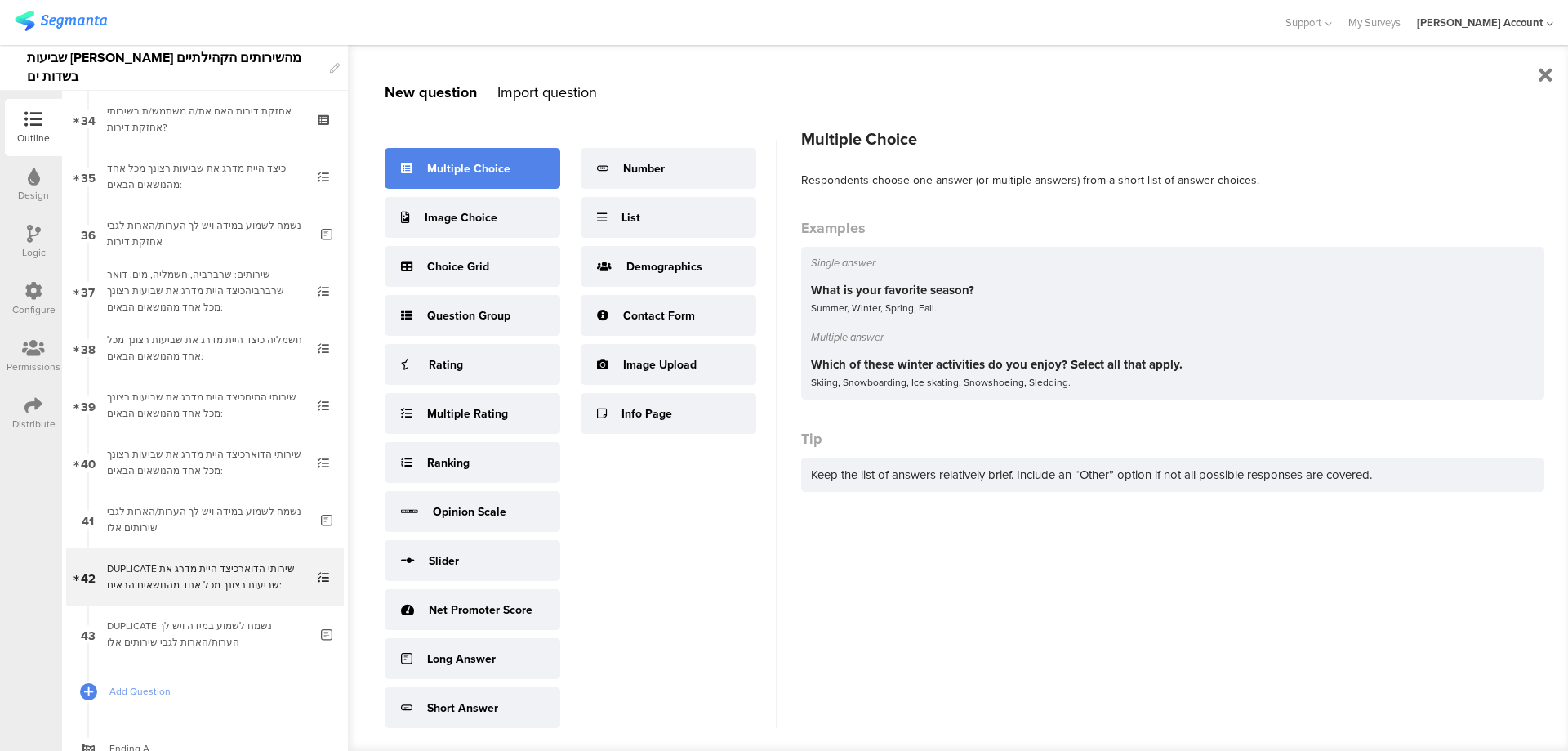
click at [483, 172] on div "Multiple Choice" at bounding box center [468, 168] width 83 height 17
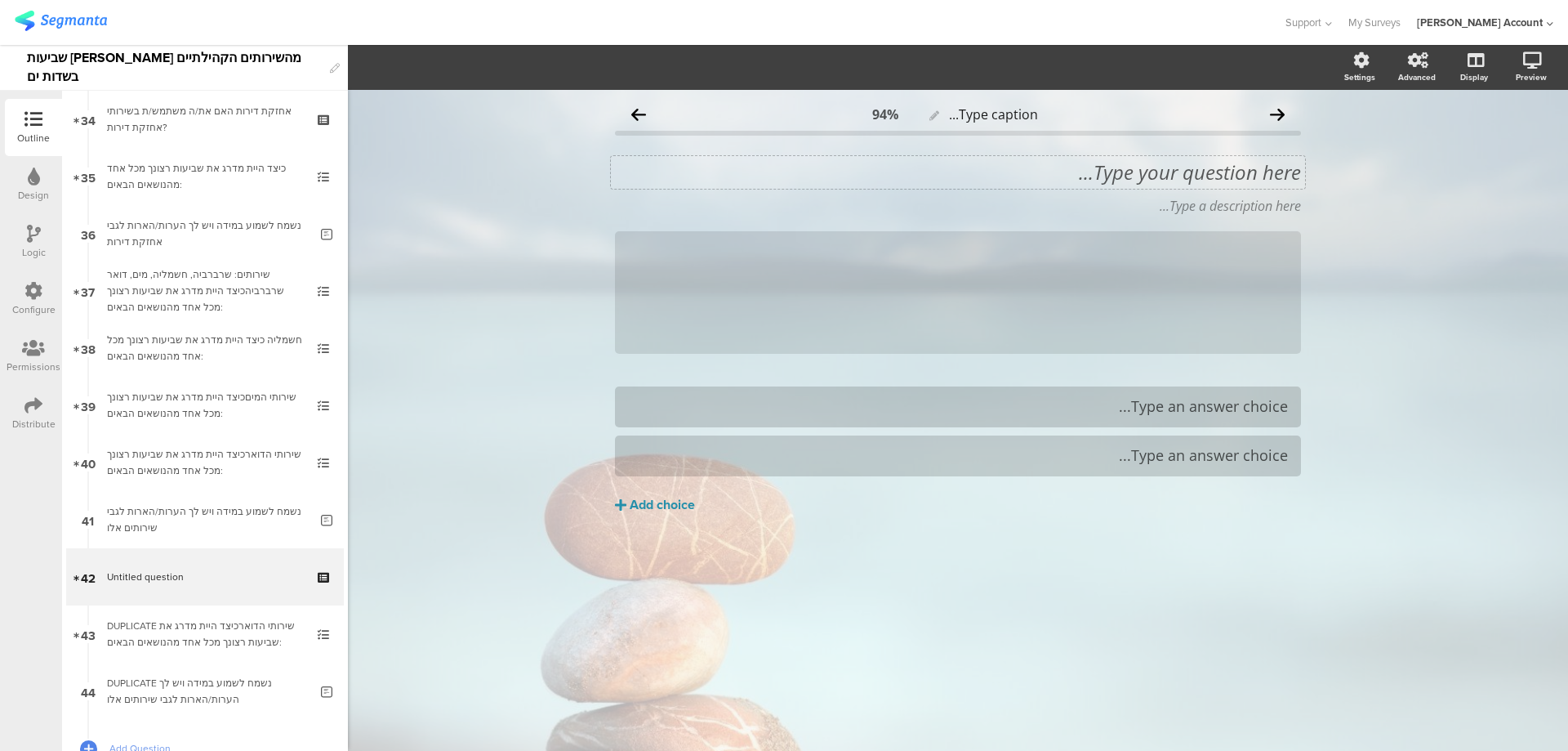
click at [1280, 163] on div "Type your question here... Type a description here... /" at bounding box center [957, 256] width 686 height 227
click at [1279, 167] on div "Type your question here..." at bounding box center [958, 172] width 695 height 33
click at [1261, 179] on p "84. האם את/ה/ת או מישהו ממשפחתך משתמש בשירותי נדל"ן מניב?" at bounding box center [957, 172] width 686 height 25
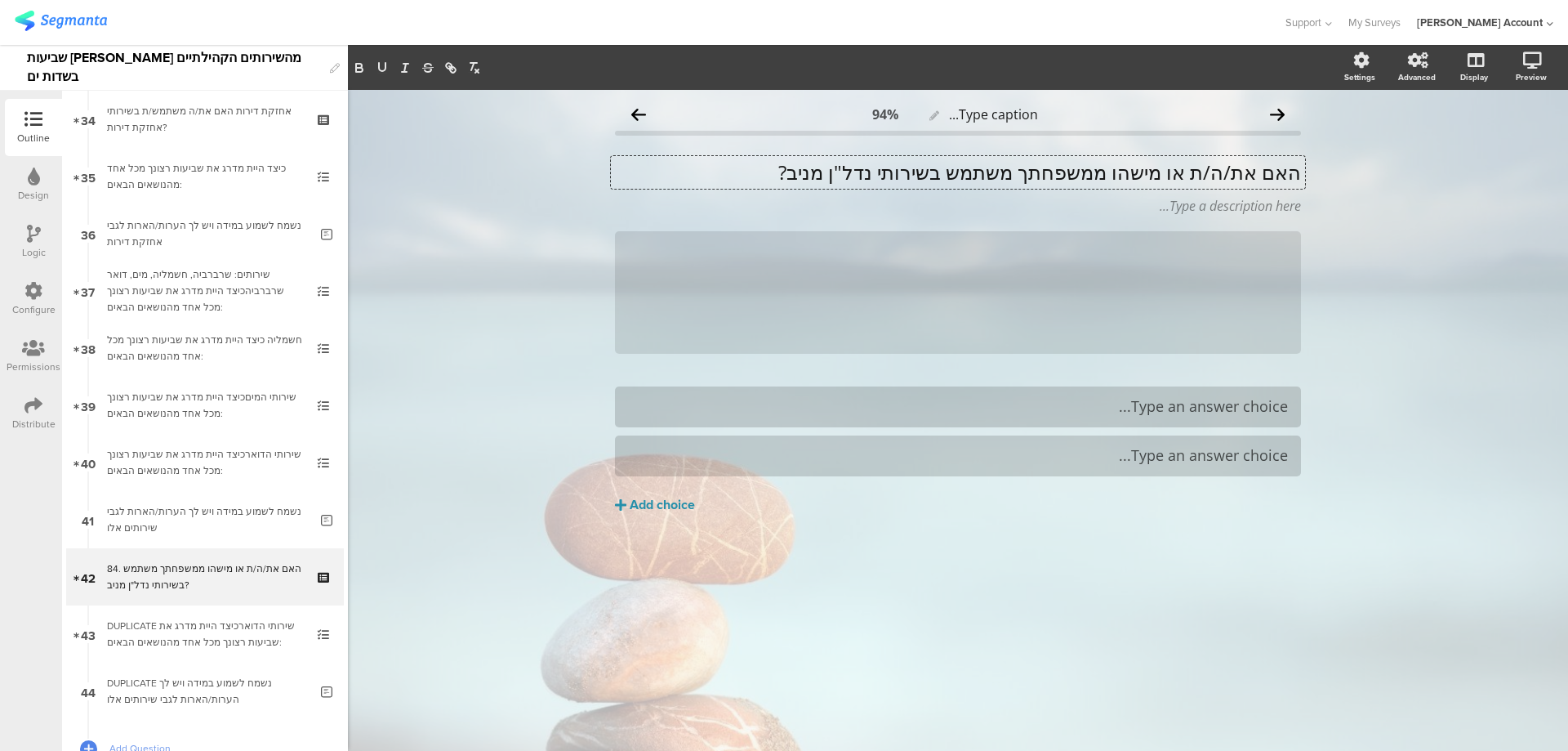
click at [1264, 177] on p "האם את/ה/ת או מישהו ממשפחתך משתמש בשירותי נדל"ן מניב?" at bounding box center [957, 172] width 686 height 25
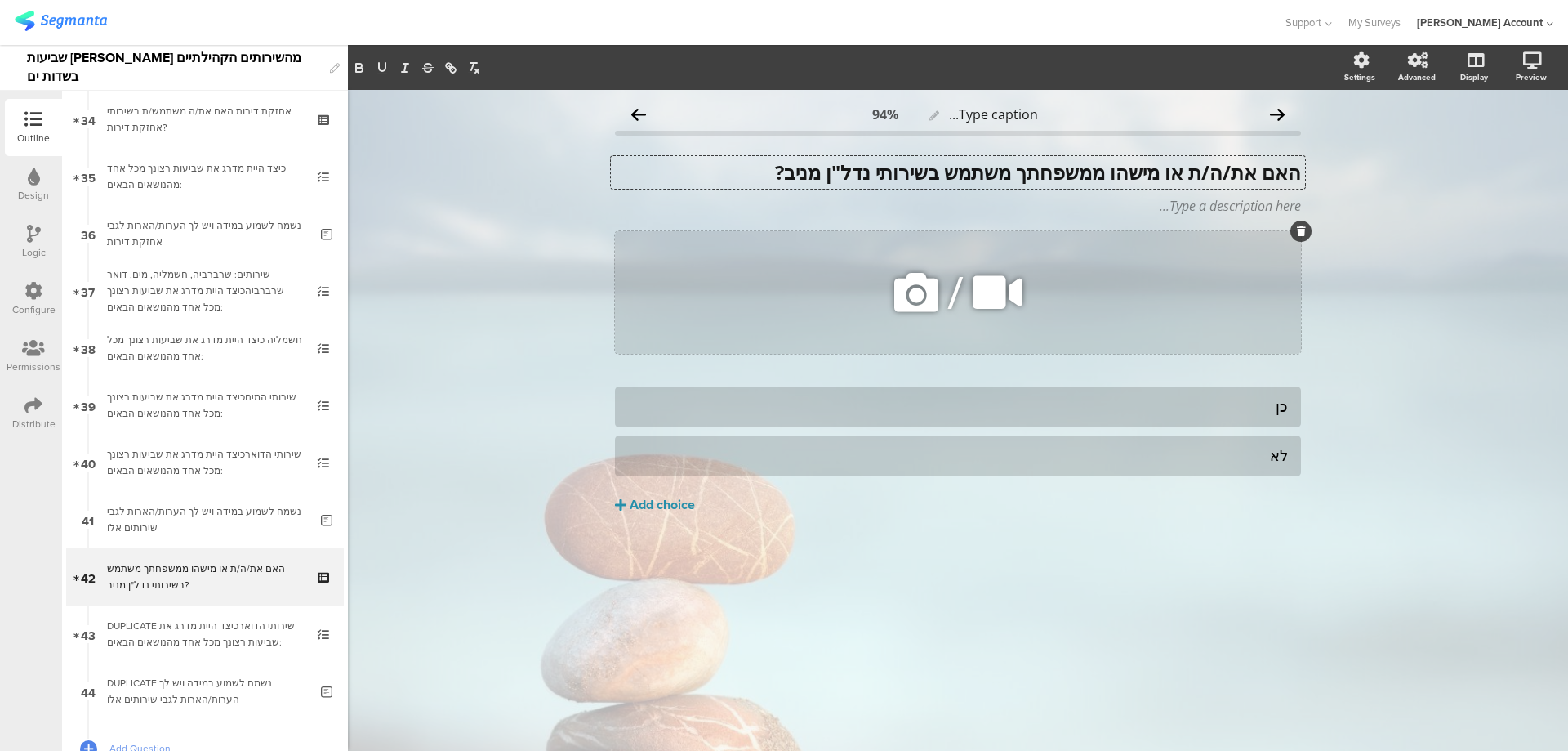
click at [926, 292] on icon at bounding box center [916, 292] width 55 height 55
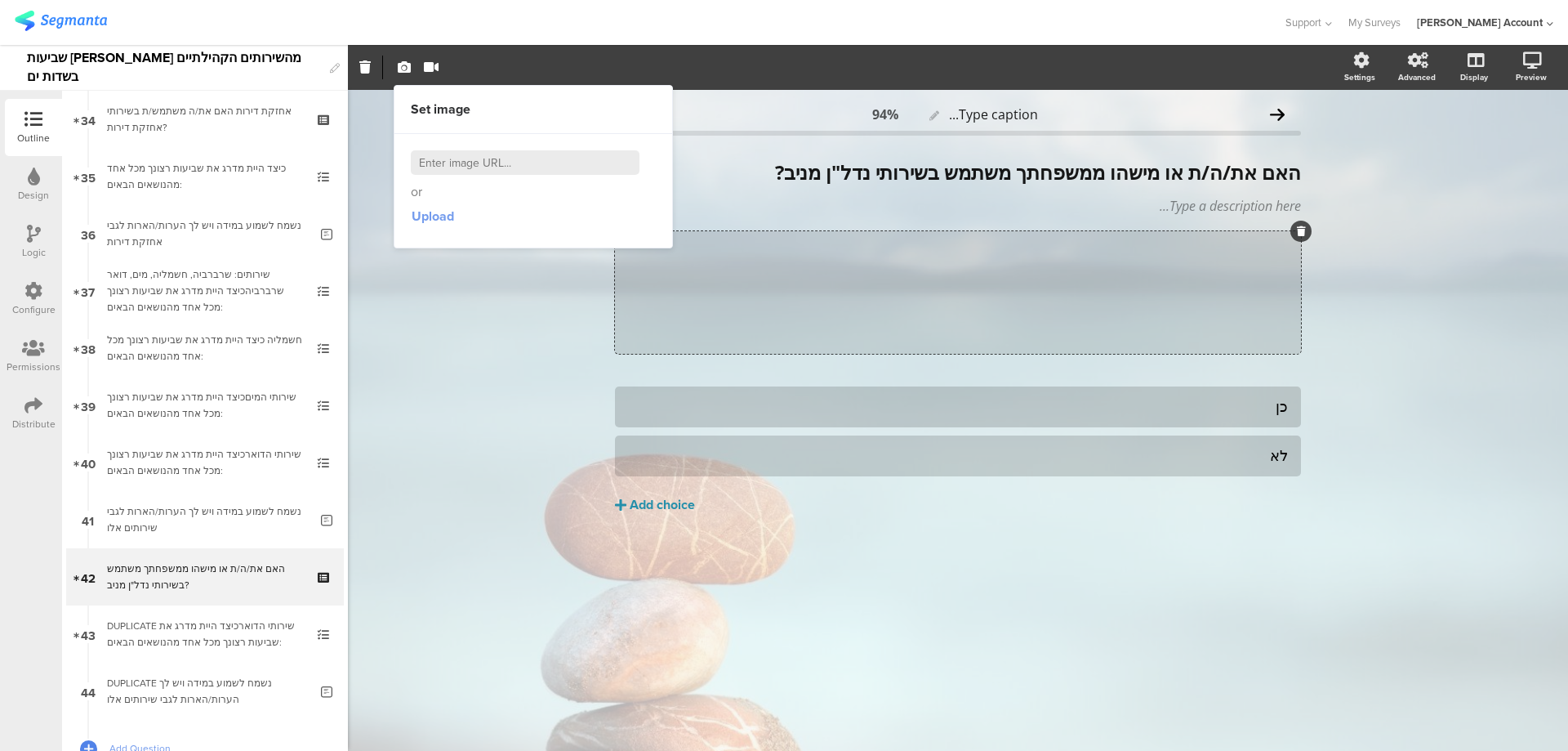
click at [432, 220] on span "Upload" at bounding box center [433, 216] width 43 height 19
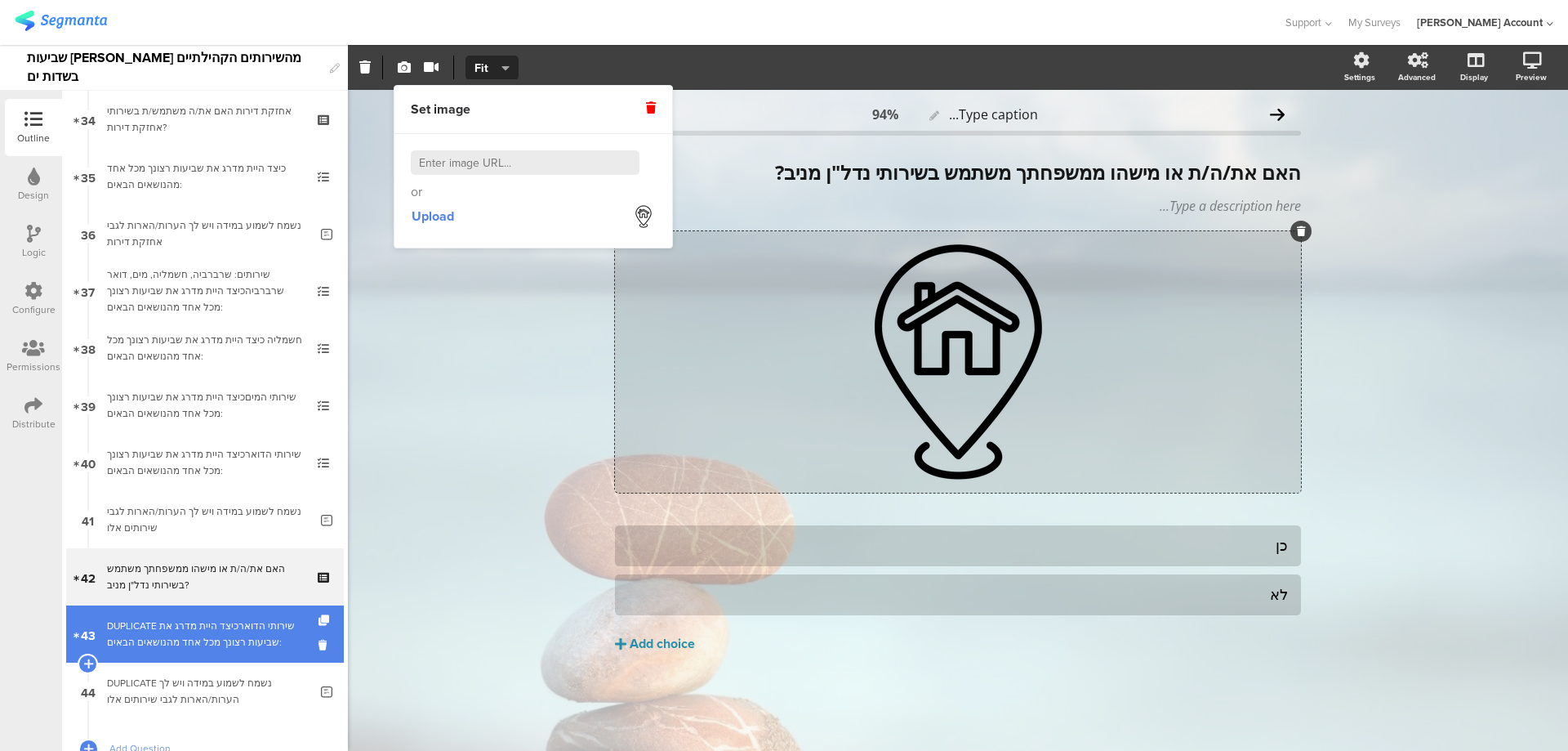
click at [244, 641] on div "DUPLICATE שירותי הדוארכיצד היית מדרג את שביעות רצונך מכל אחד מהנושאים הבאים:" at bounding box center [204, 634] width 195 height 33
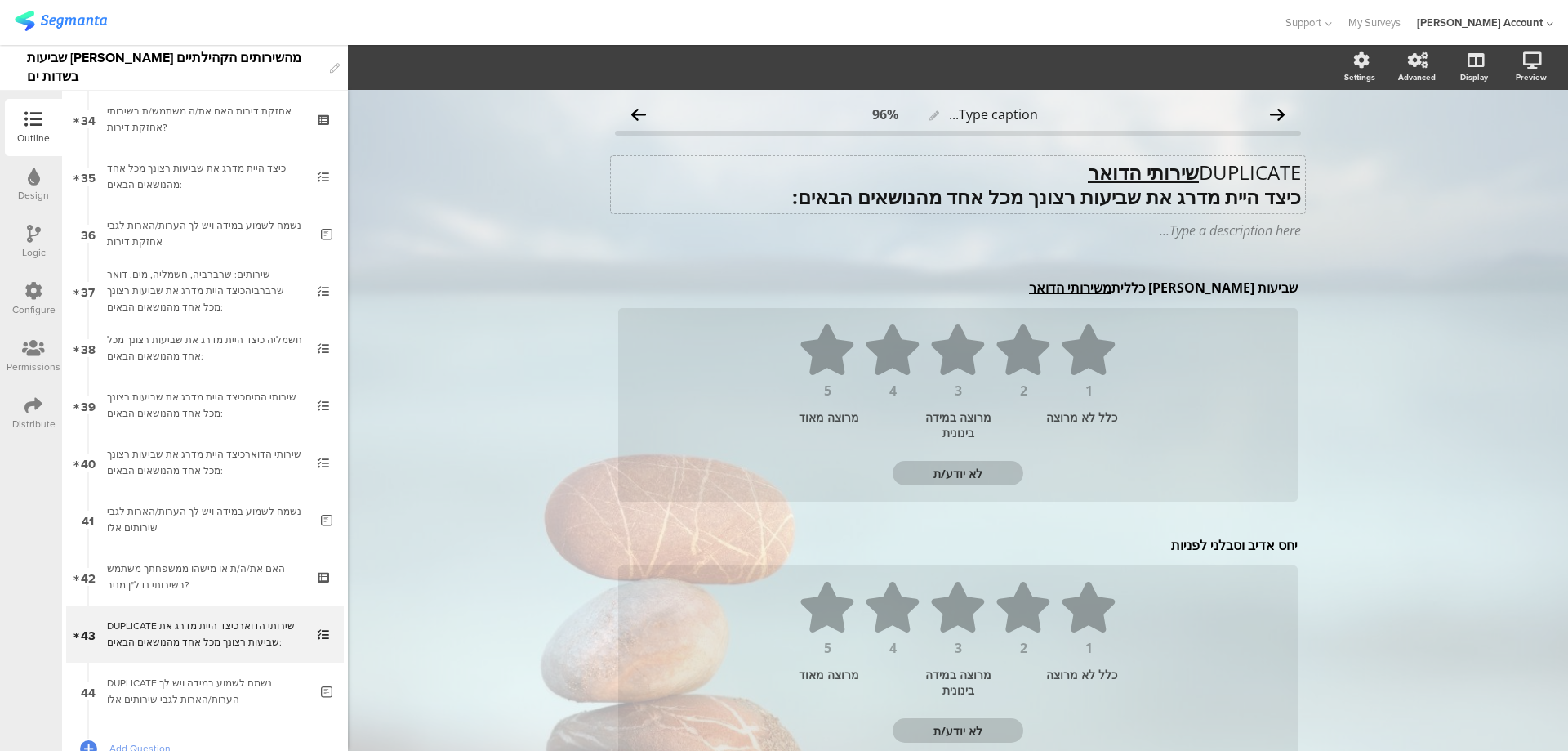
click at [1158, 180] on u "שירותי הדואר" at bounding box center [1143, 171] width 111 height 27
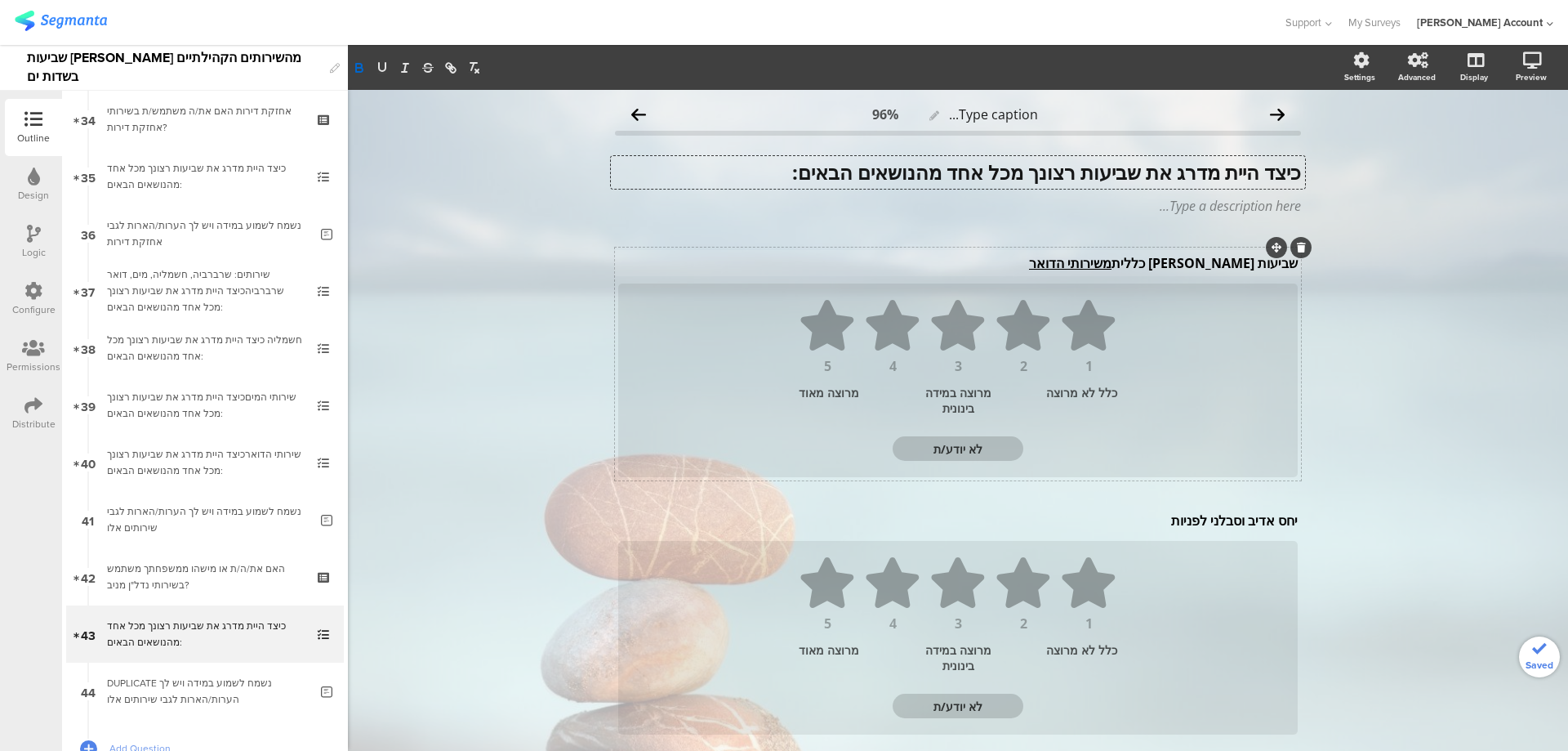
click at [1200, 265] on div "שביעות רצון כללית משירותי הדואר שביעות רצון כללית משירותי הדואר" at bounding box center [957, 263] width 688 height 26
click at [1200, 265] on p "שביעות רצון כללית משירותי הדואר" at bounding box center [957, 263] width 680 height 18
click at [1186, 518] on div "יחס אדיב וסבלני לפניות יחס אדיב וסבלני לפניות" at bounding box center [957, 521] width 688 height 26
click at [1188, 518] on p "יחס אדיב וסבלני לפניות" at bounding box center [957, 521] width 680 height 18
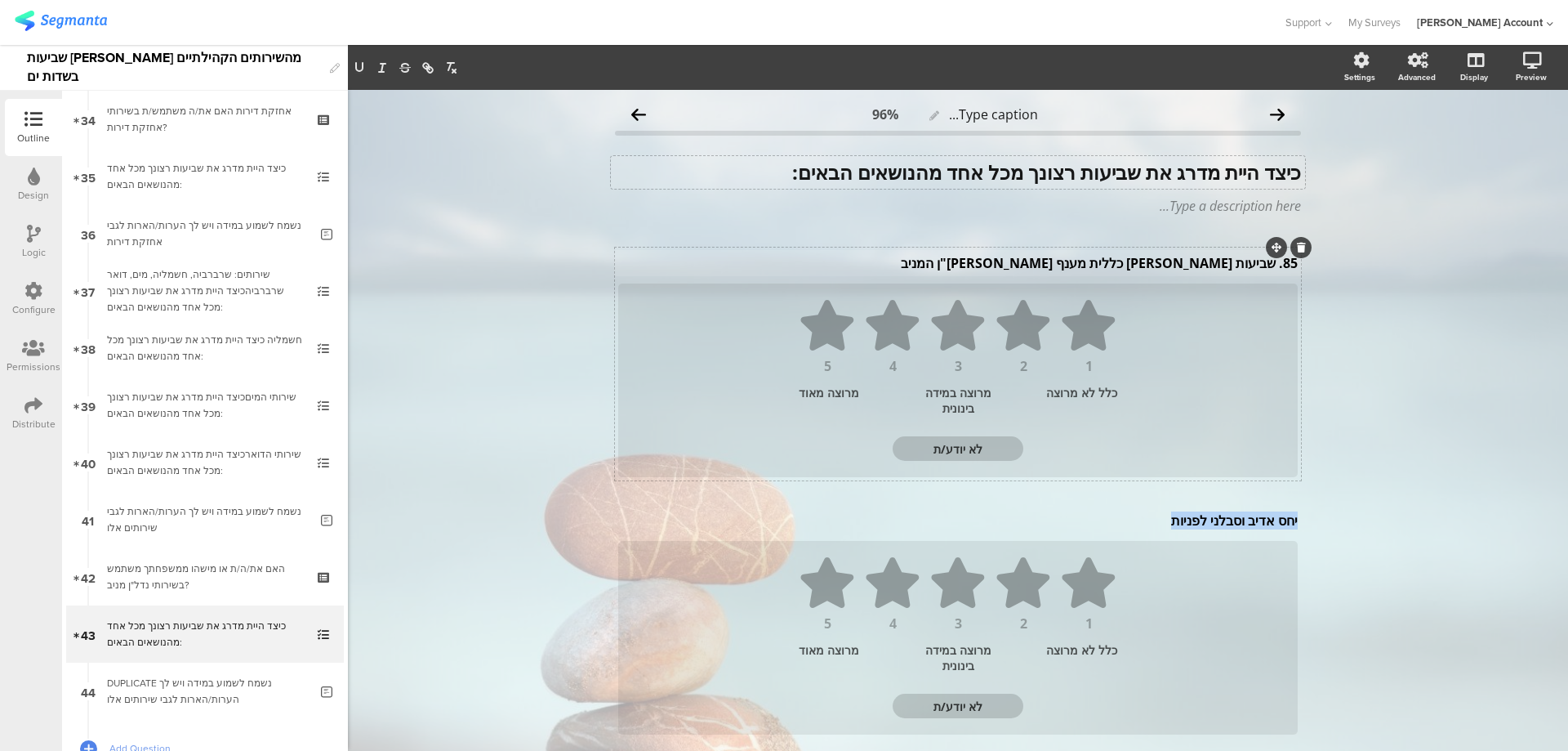
click at [1188, 518] on p "יחס אדיב וסבלני לפניות" at bounding box center [957, 521] width 680 height 18
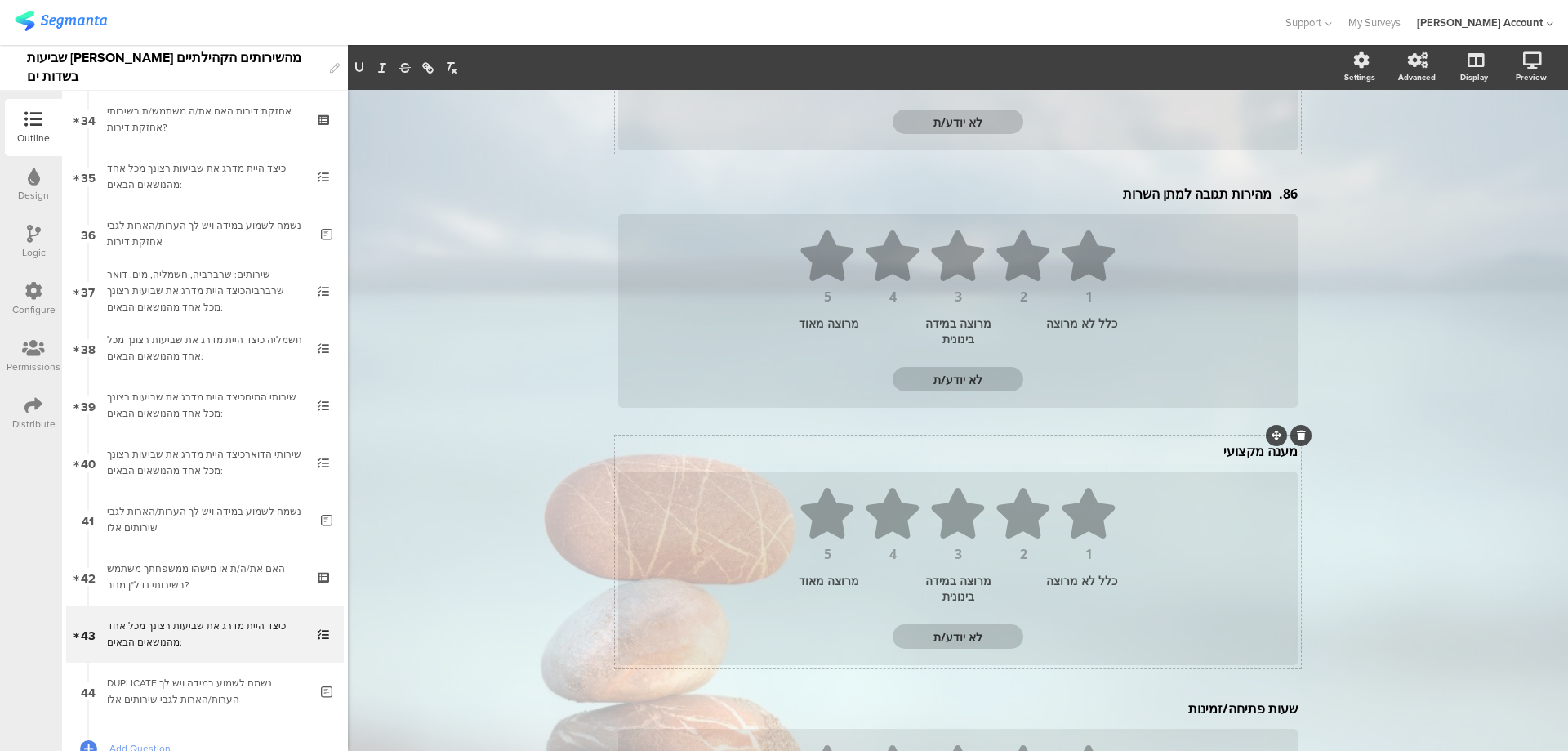
click at [1230, 451] on div "מענה מקצועי מענה מקצועי" at bounding box center [957, 451] width 688 height 26
click at [1230, 451] on p "מענה מקצועי" at bounding box center [957, 454] width 680 height 18
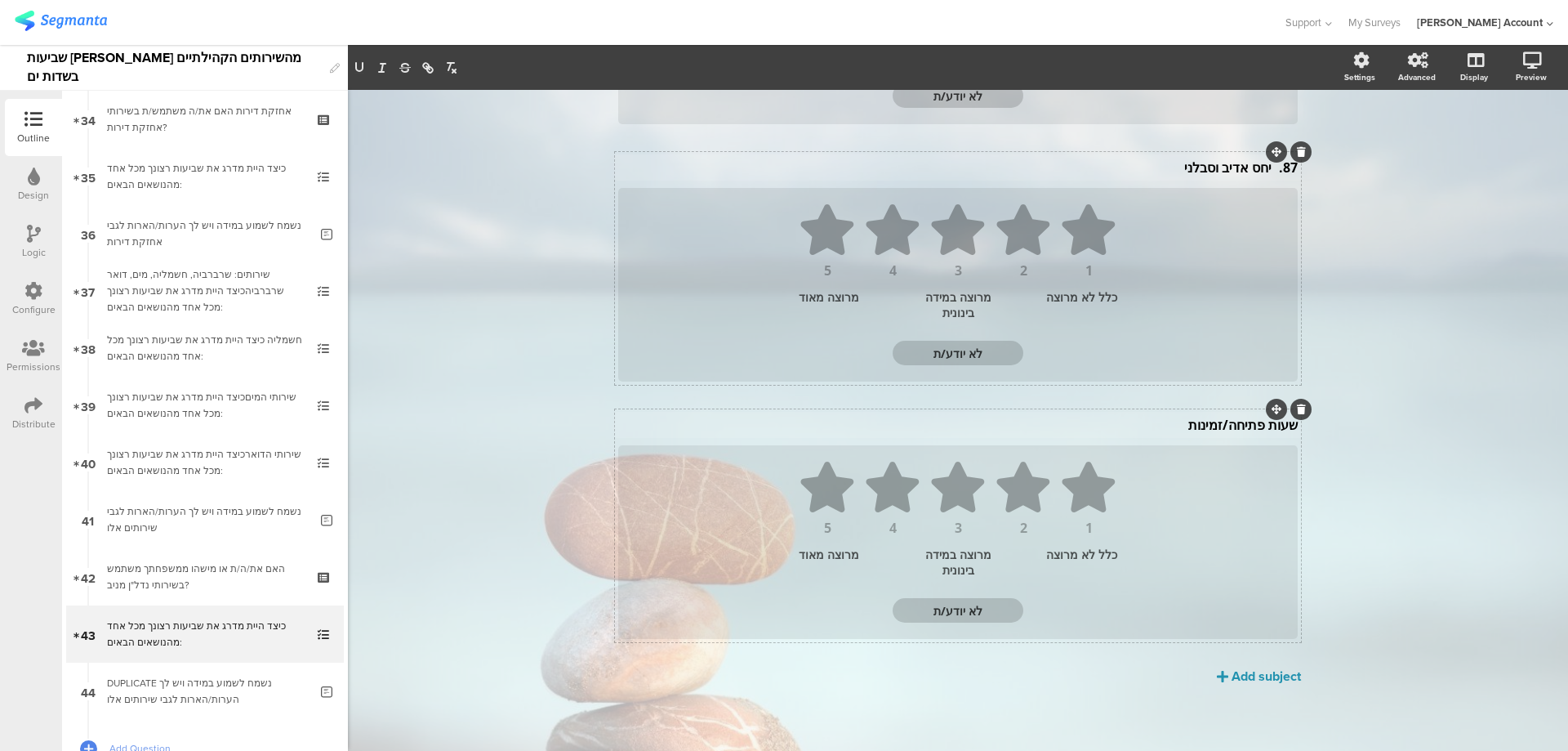
click at [1219, 427] on div "שעות פתיחה/זמינות שעות פתיחה/זמינות" at bounding box center [957, 425] width 688 height 26
click at [1219, 427] on p "שעות פתיחה/זמינות" at bounding box center [957, 429] width 680 height 18
click at [1219, 428] on p "שעות פתיחה/זמינות" at bounding box center [957, 429] width 680 height 18
click at [1262, 430] on p "88. מקצועיות המענה" at bounding box center [957, 429] width 680 height 18
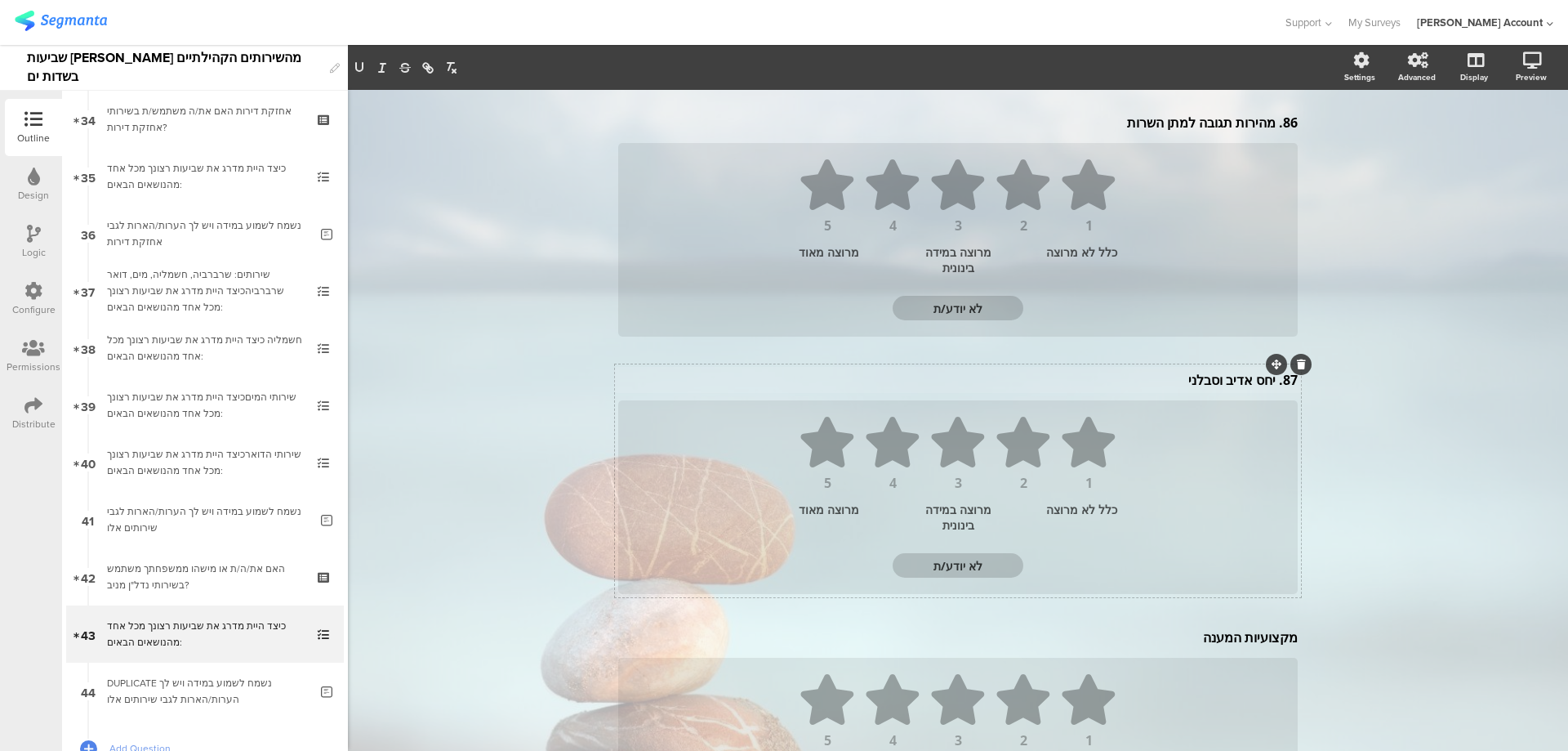
scroll to position [389, 0]
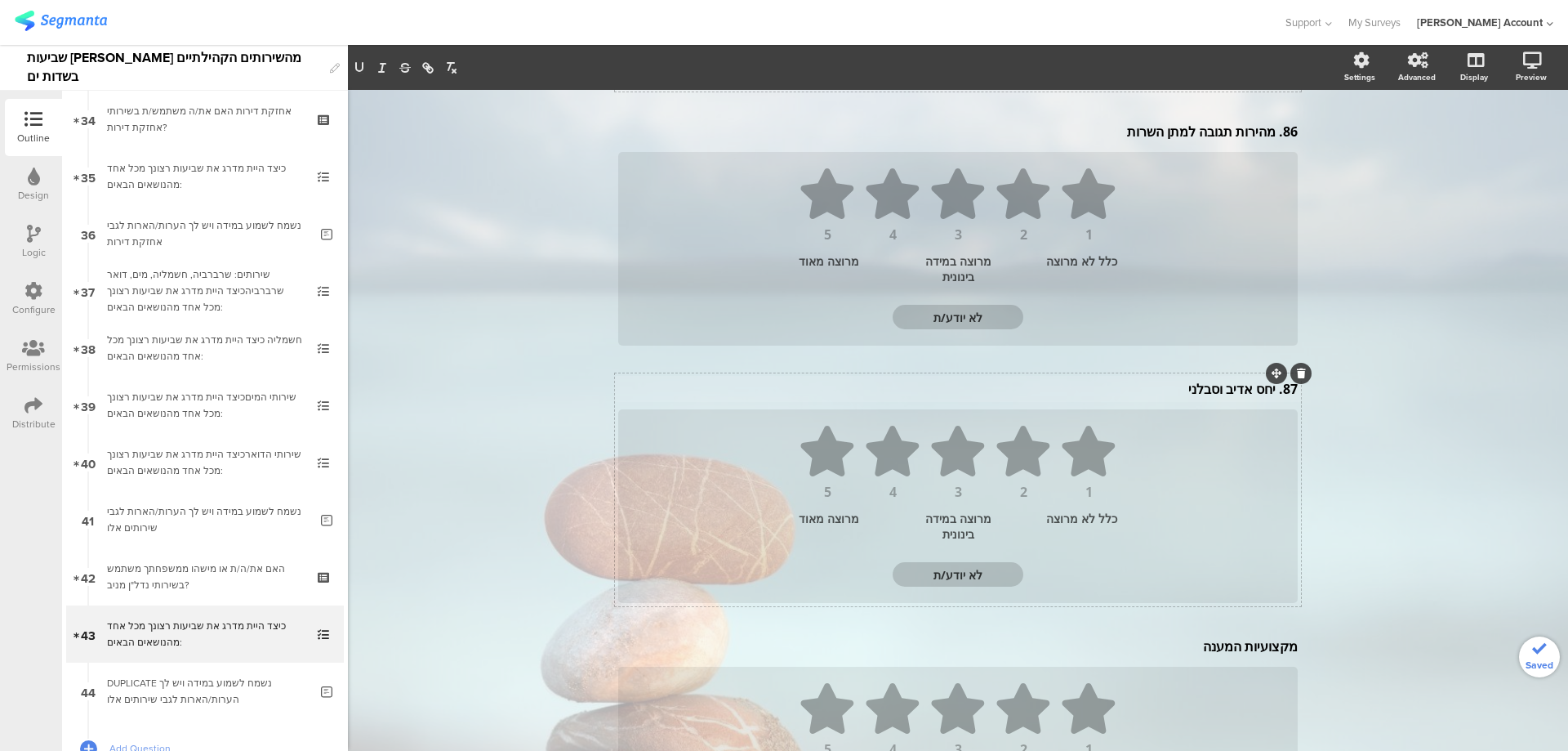
click at [1271, 391] on div "87. יחס אדיב וסבלני 87. יחס אדיב וסבלני" at bounding box center [957, 389] width 688 height 26
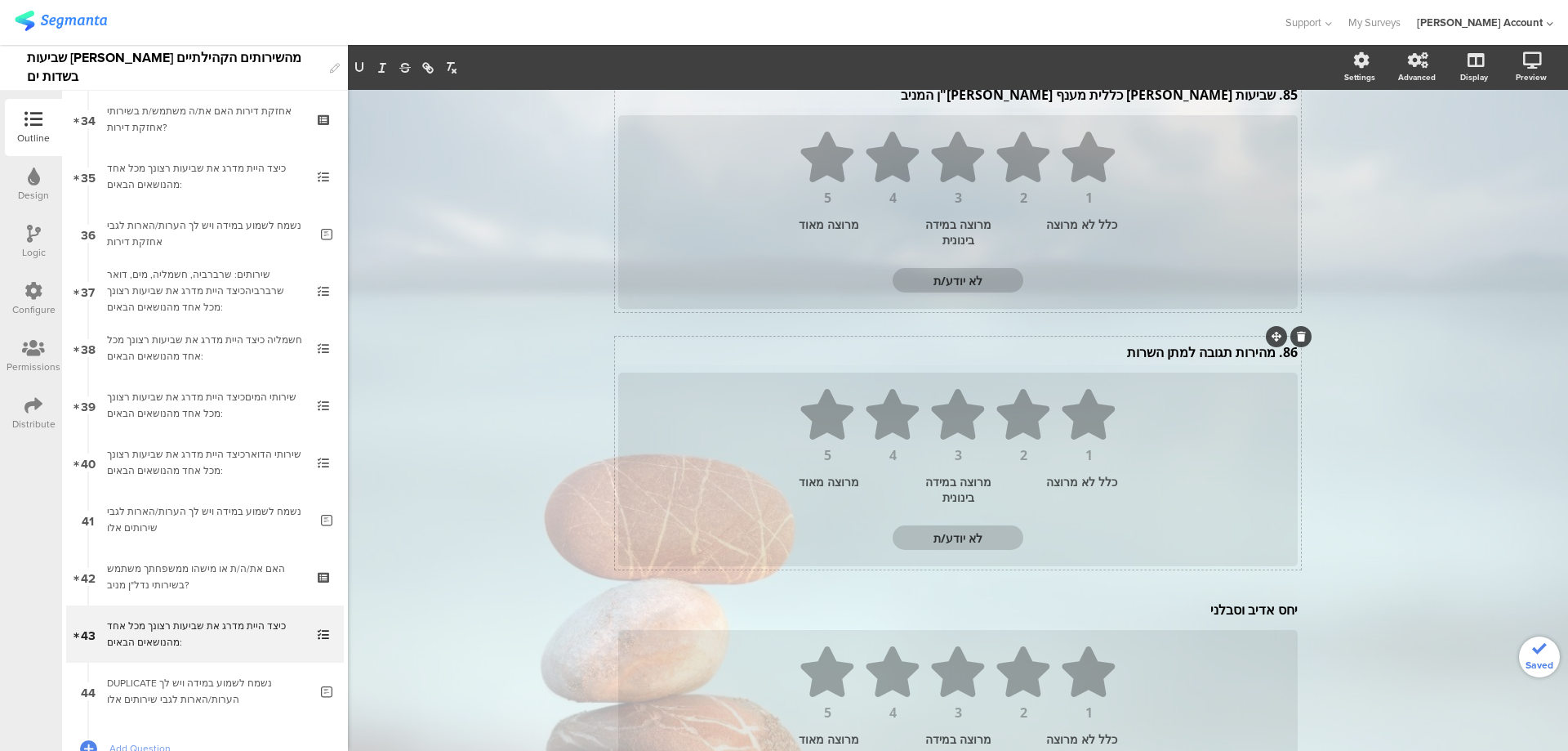
click at [1270, 355] on div "86. מהירות תגובה למתן השרות 86. מהירות תגובה למתן השרות" at bounding box center [957, 352] width 688 height 26
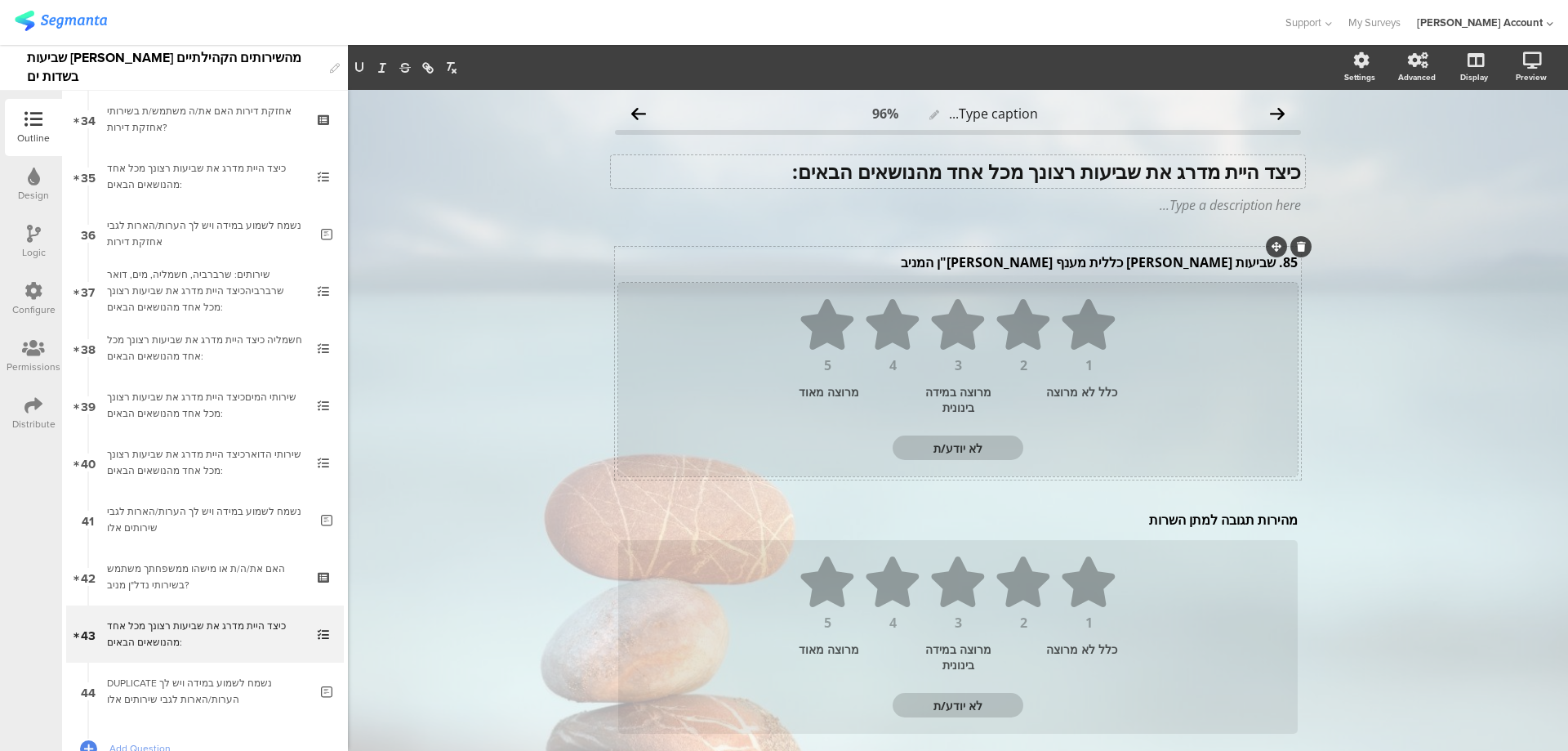
scroll to position [0, 0]
click at [1269, 267] on div "85. שביעות רצון כללית מענף הנדל"ן המניב 85. שביעות רצון כללית מענף הנדל"ן המניב" at bounding box center [957, 263] width 688 height 26
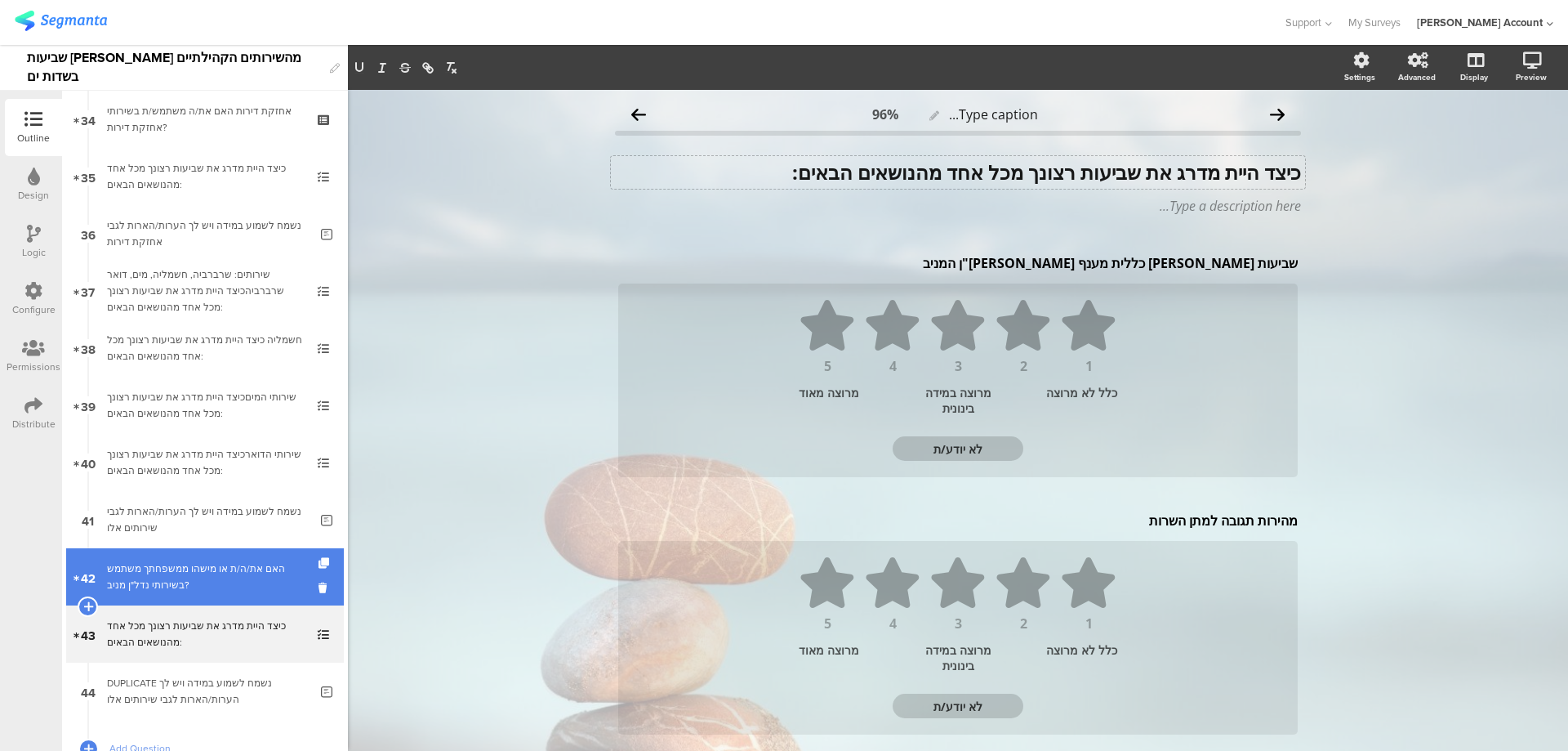
click at [210, 566] on div "האם את/ה/ת או מישהו ממשפחתך משתמש בשירותי נדל"ן מניב?" at bounding box center [204, 577] width 195 height 33
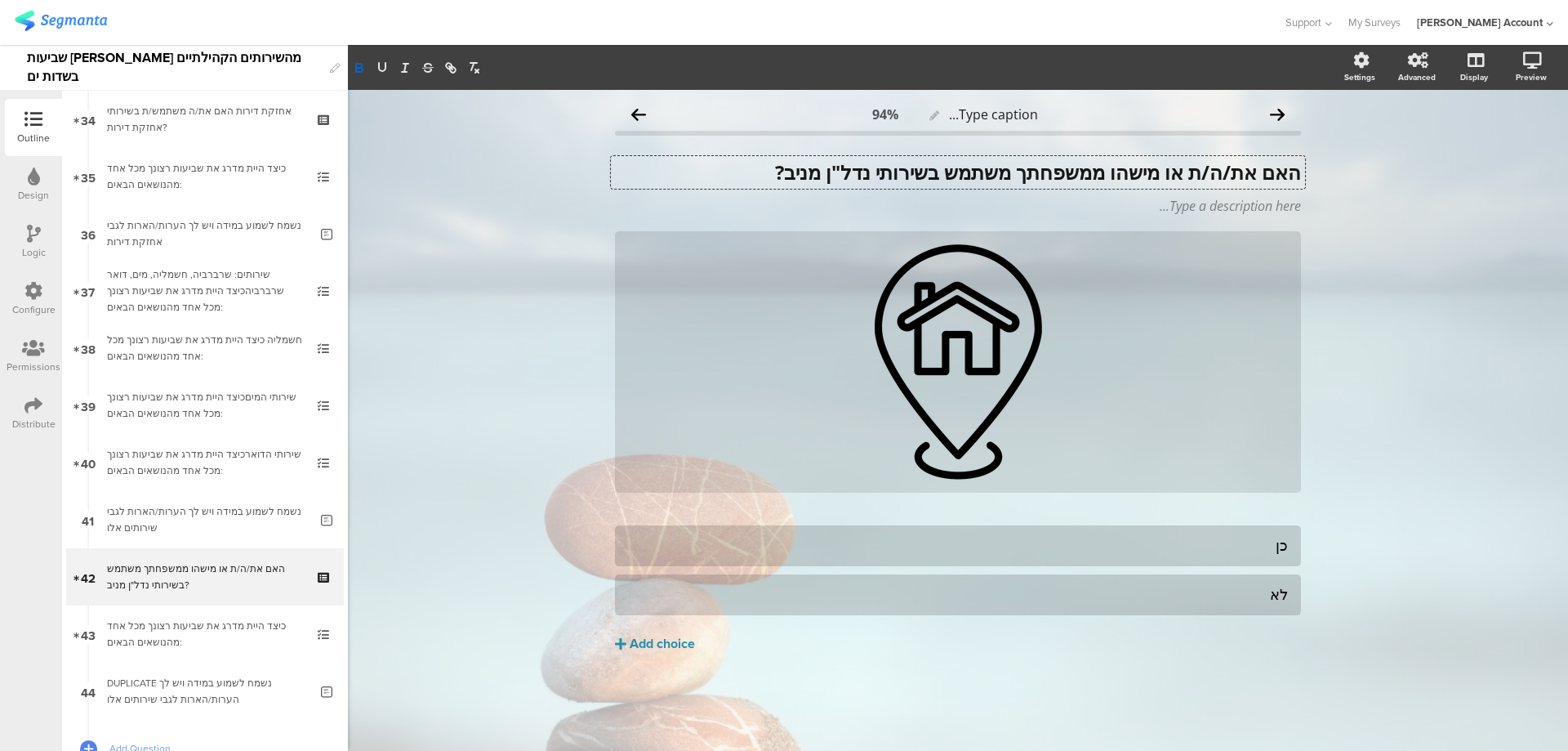
click at [1297, 175] on div "האם את/ה/ת או מישהו ממשפחתך משתמש בשירותי נדל"ן מניב? האם את/ה/ת או מישהו ממשפח…" at bounding box center [958, 172] width 695 height 33
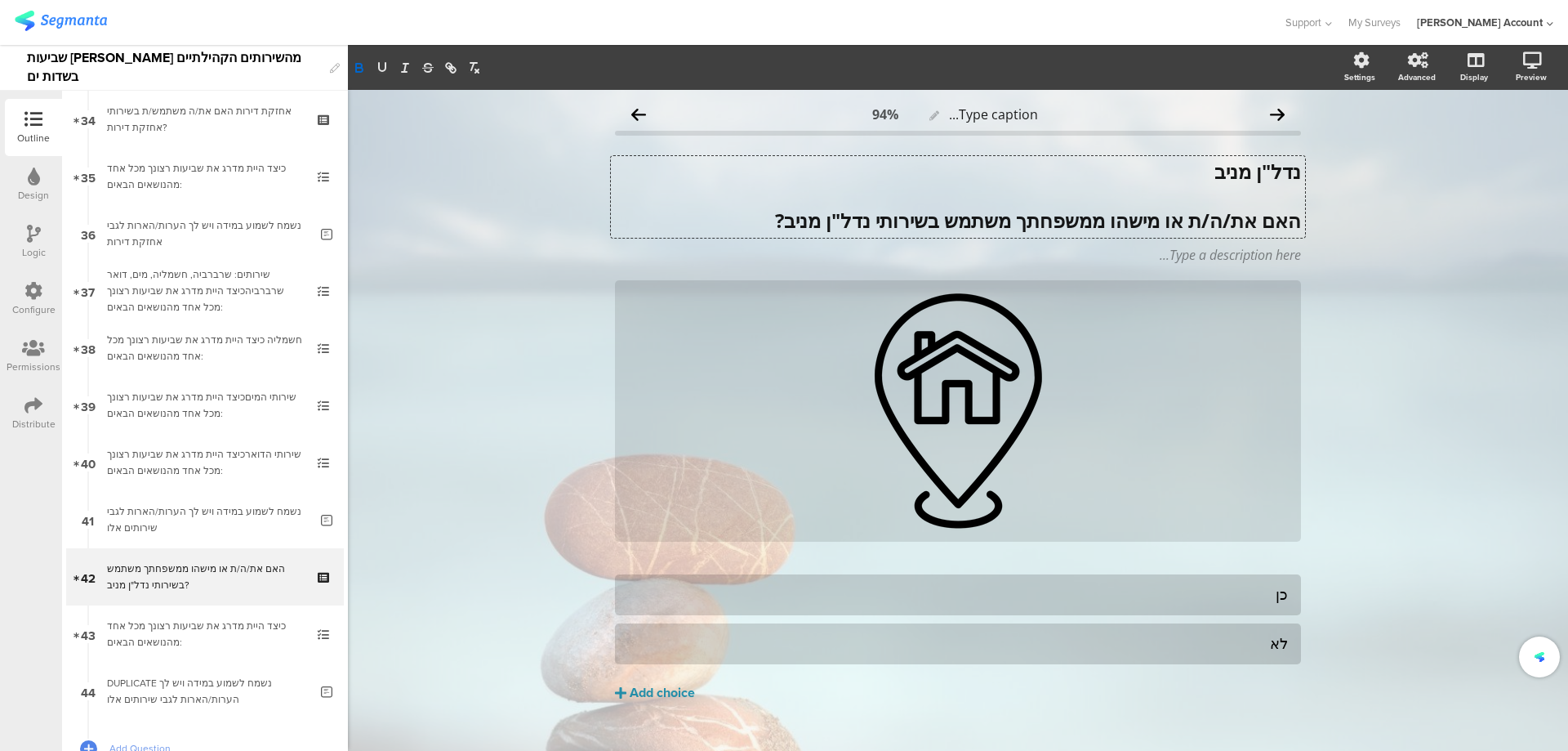
click at [1242, 180] on strong "נדל"ן מניב" at bounding box center [1257, 171] width 87 height 27
click at [382, 62] on icon "button" at bounding box center [382, 68] width 15 height 15
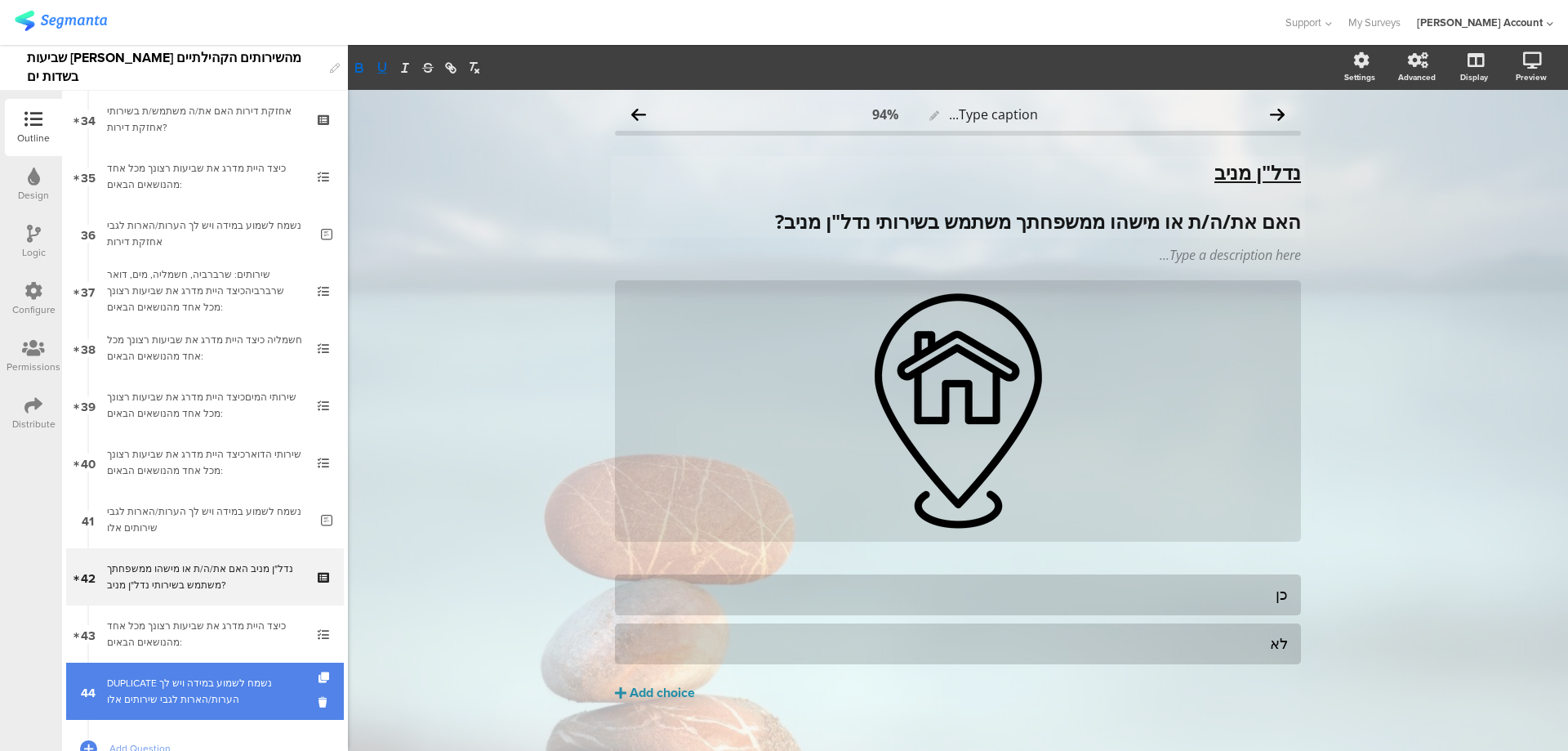
drag, startPoint x: 208, startPoint y: 622, endPoint x: 226, endPoint y: 678, distance: 58.8
click at [224, 685] on div "DUPLICATE נשמח לשמוע במידה ויש לך הערות/הארות לגבי שירותים אלו" at bounding box center [208, 692] width 202 height 33
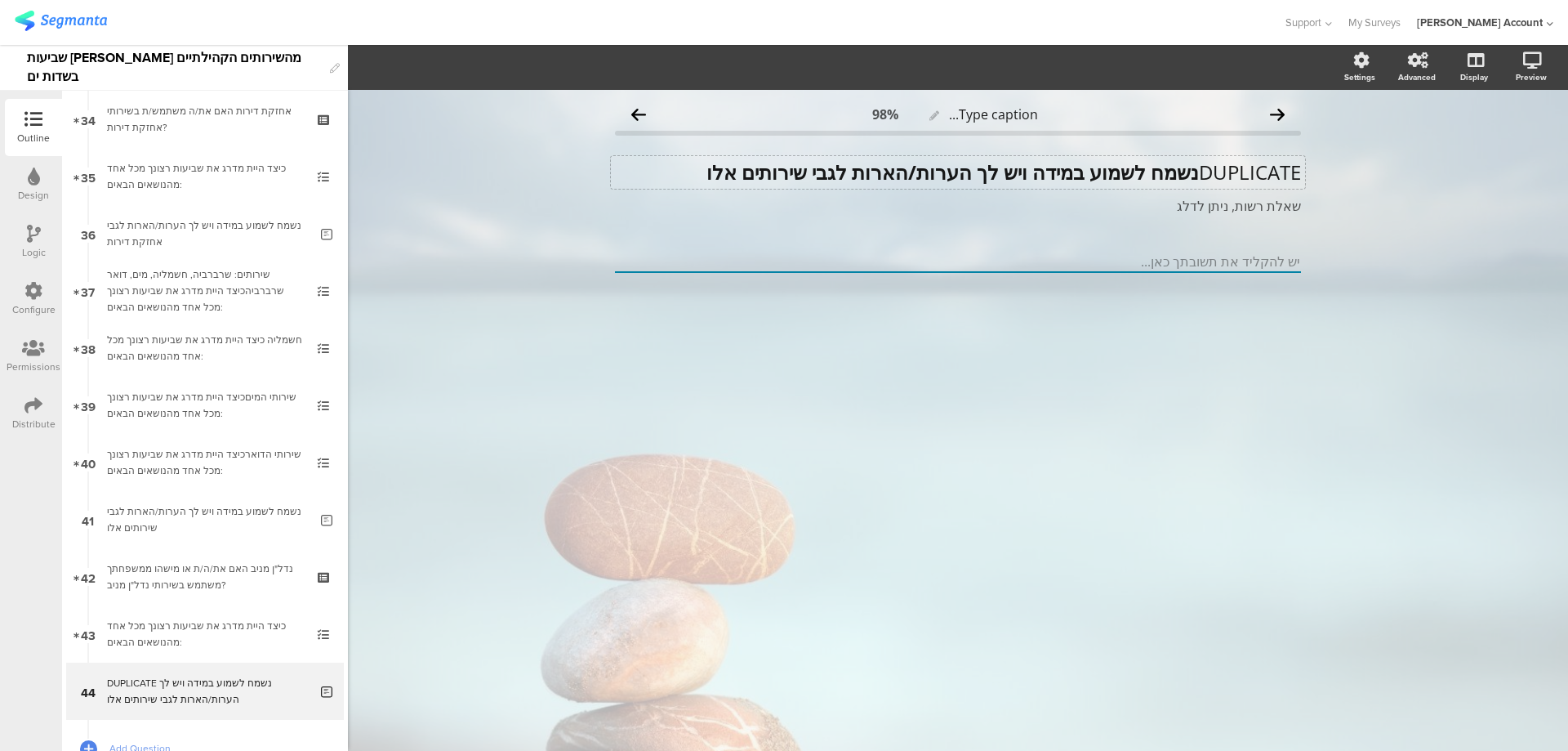
click at [1193, 174] on div "DUPLICATE נשמח לשמוע במידה ויש לך הערות/הארות לגבי שירותים אלו DUPLICATE נשמח ל…" at bounding box center [958, 172] width 695 height 33
drag, startPoint x: 852, startPoint y: 174, endPoint x: 749, endPoint y: 174, distance: 103.0
click at [749, 174] on p "נשמח לשמוע במידה ויש לך הערות/הארות לגבי שירותים אלו" at bounding box center [957, 172] width 686 height 25
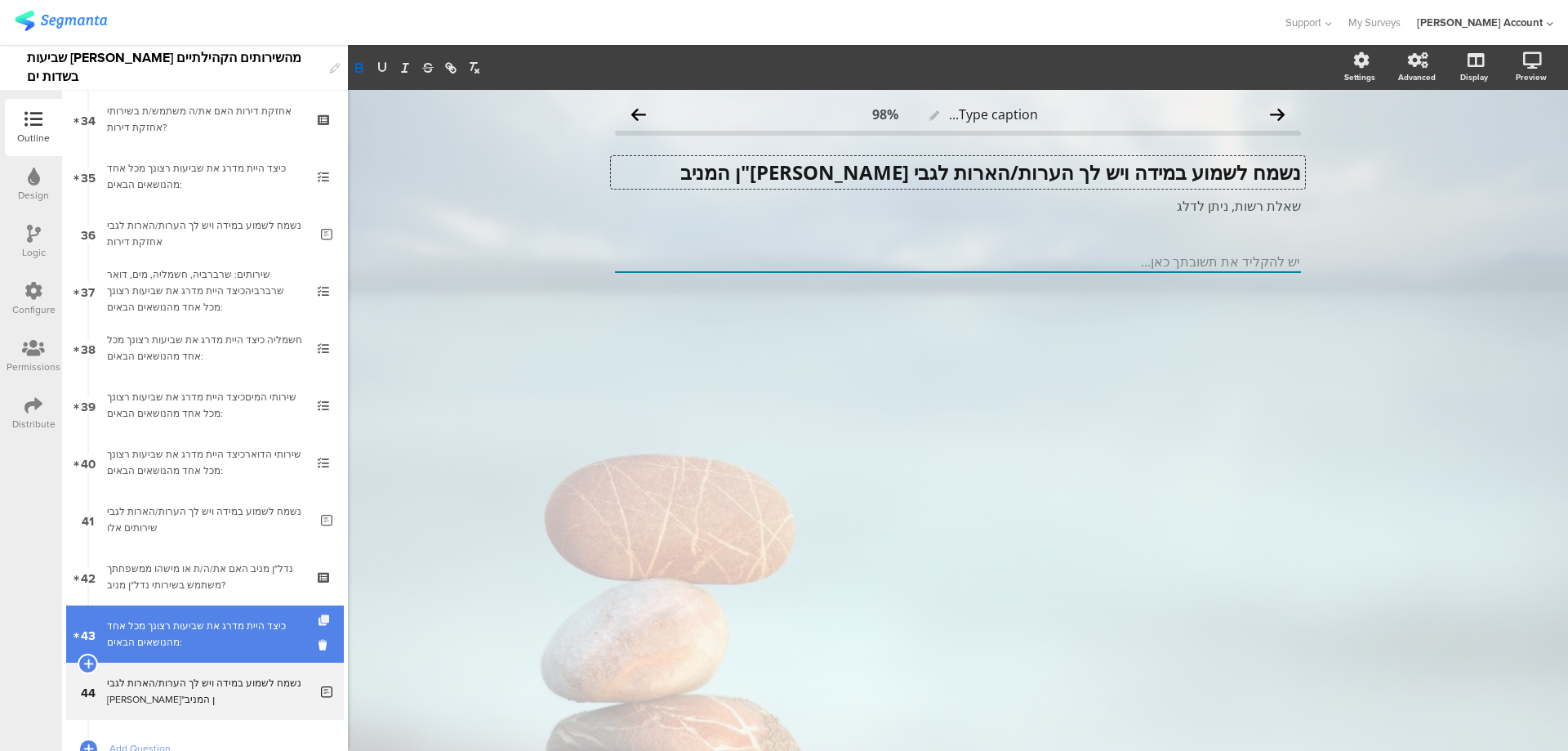
click at [319, 616] on icon at bounding box center [325, 620] width 14 height 11
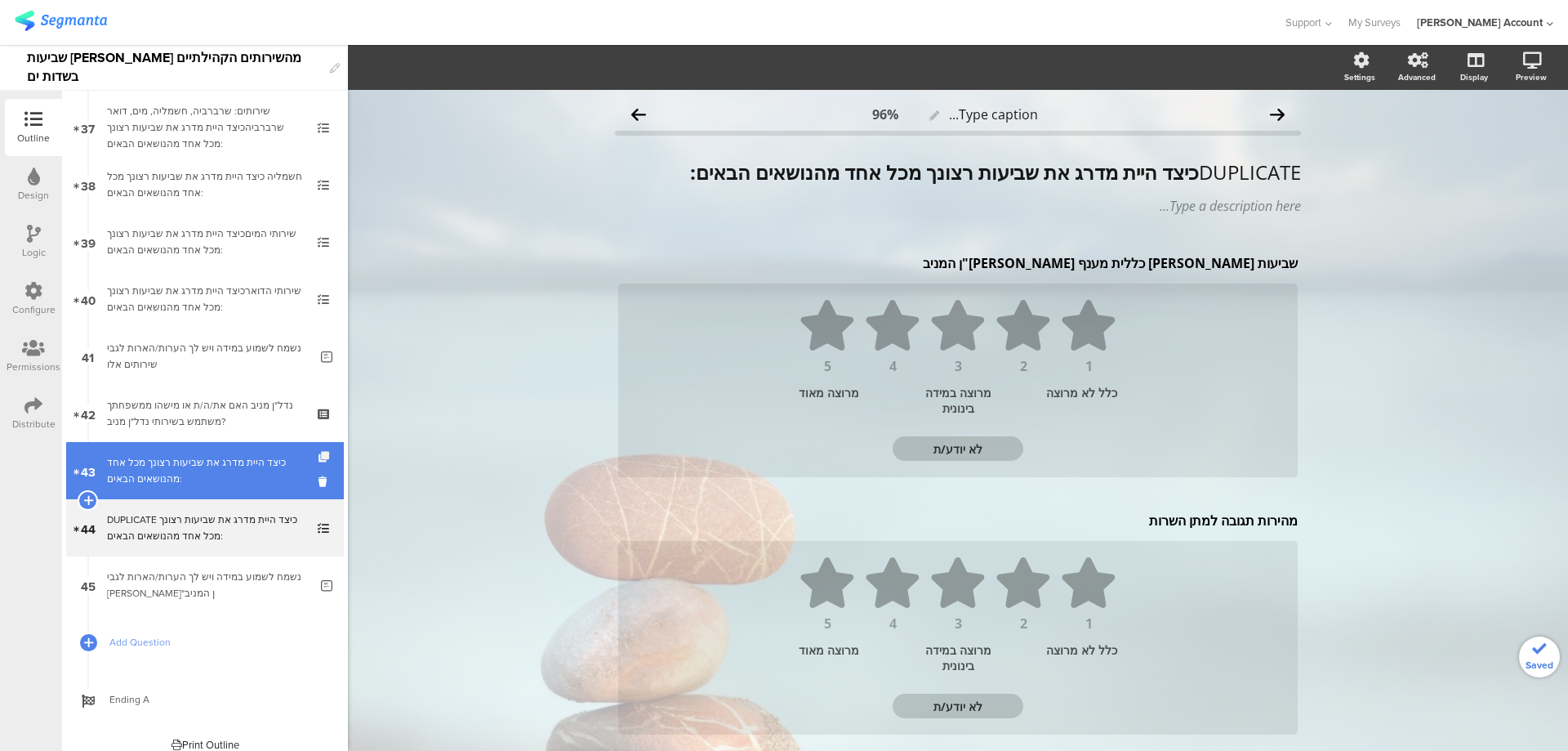
scroll to position [2130, 0]
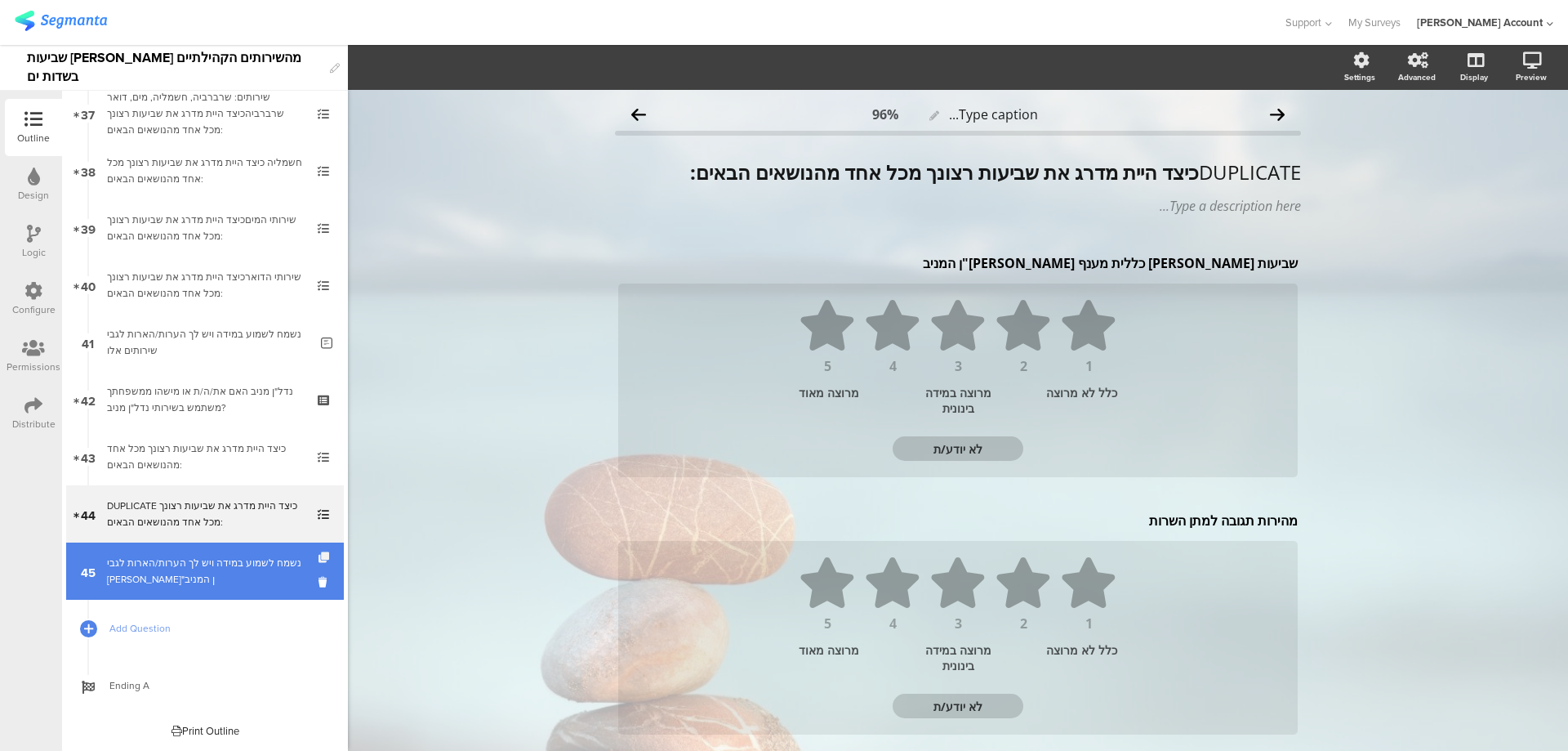
click at [319, 554] on icon at bounding box center [325, 557] width 14 height 11
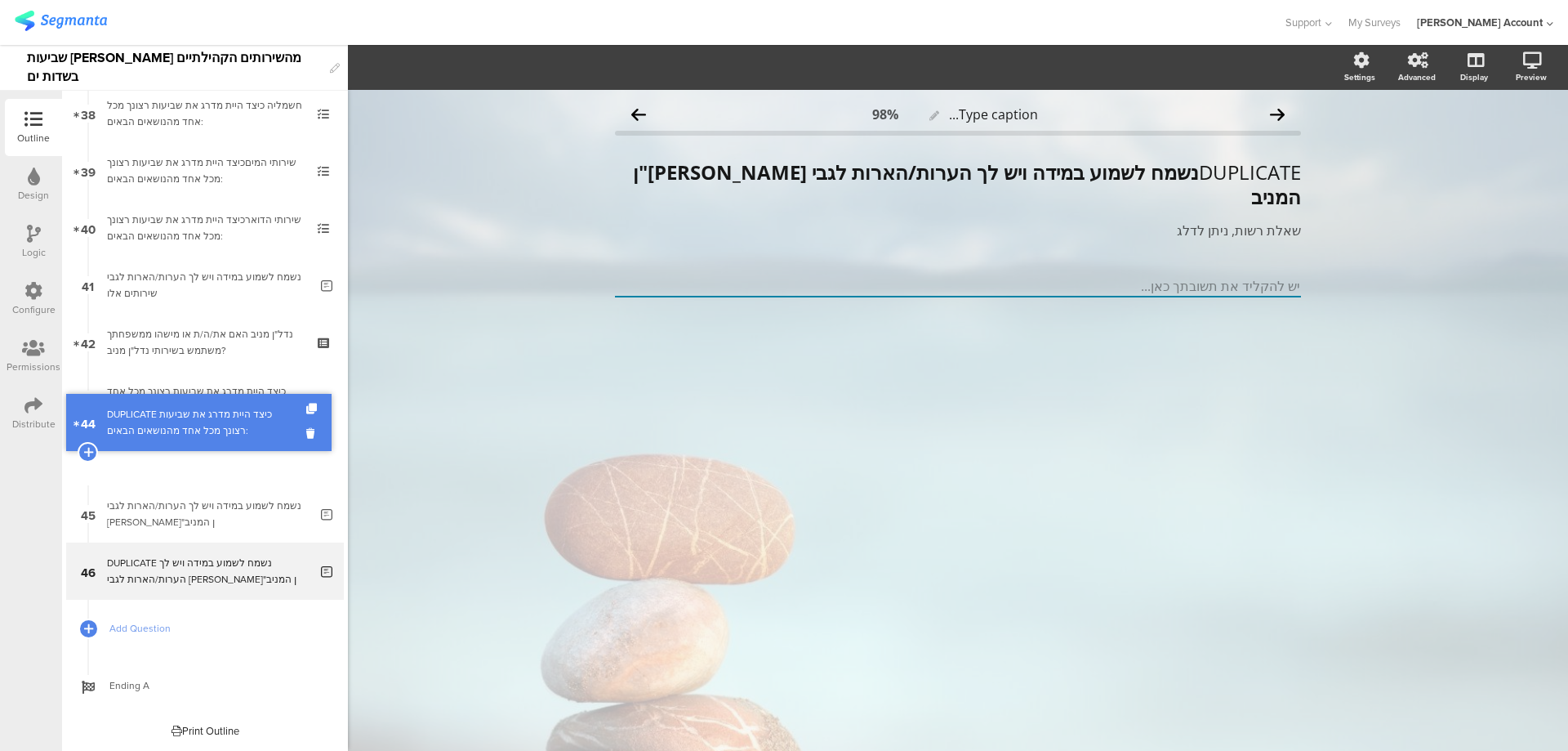
scroll to position [2130, 0]
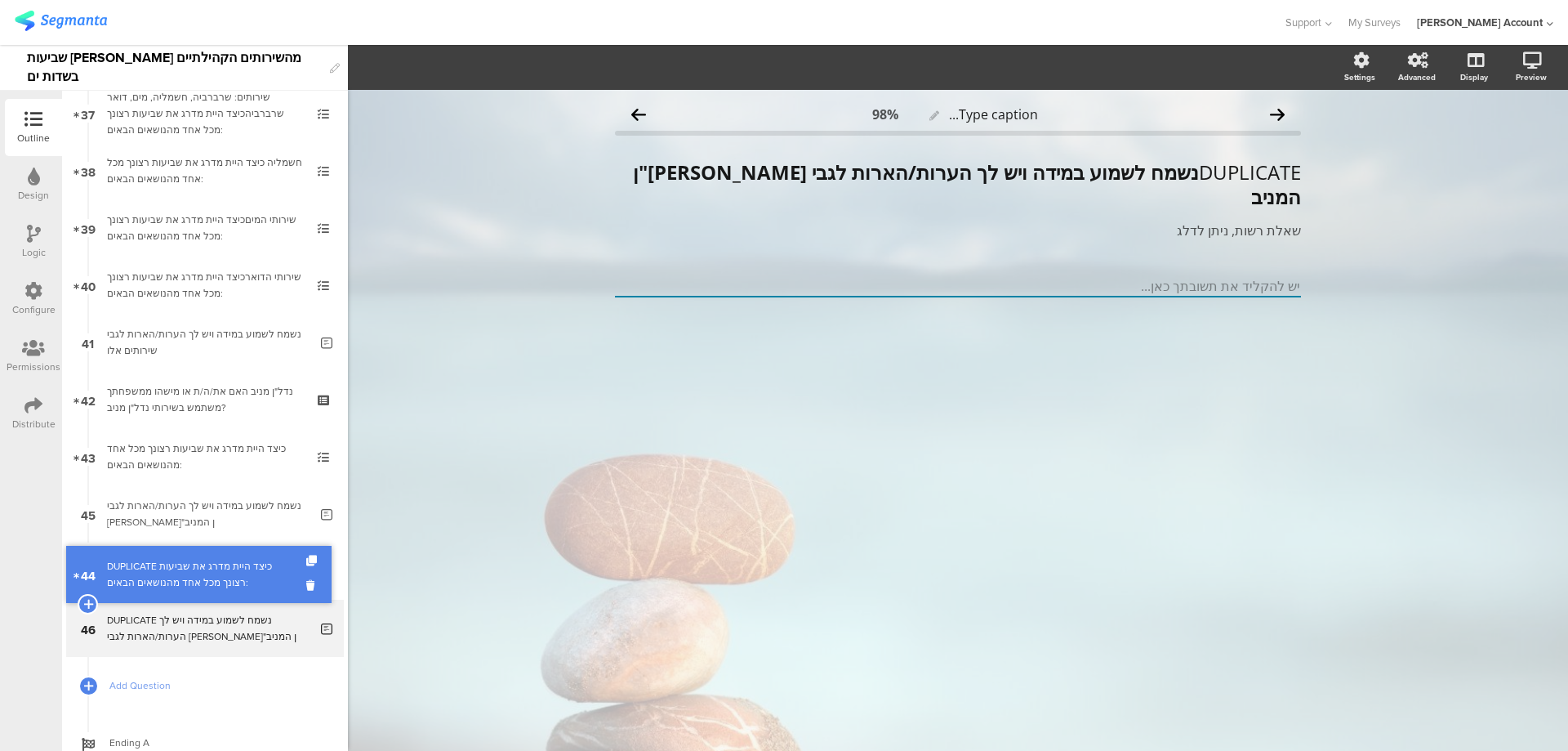
drag, startPoint x: 282, startPoint y: 465, endPoint x: 272, endPoint y: 583, distance: 118.4
click at [227, 562] on div "DUPLICATE כיצד היית מדרג את שביעות רצונך מכל אחד מהנושאים הבאים:" at bounding box center [204, 571] width 195 height 33
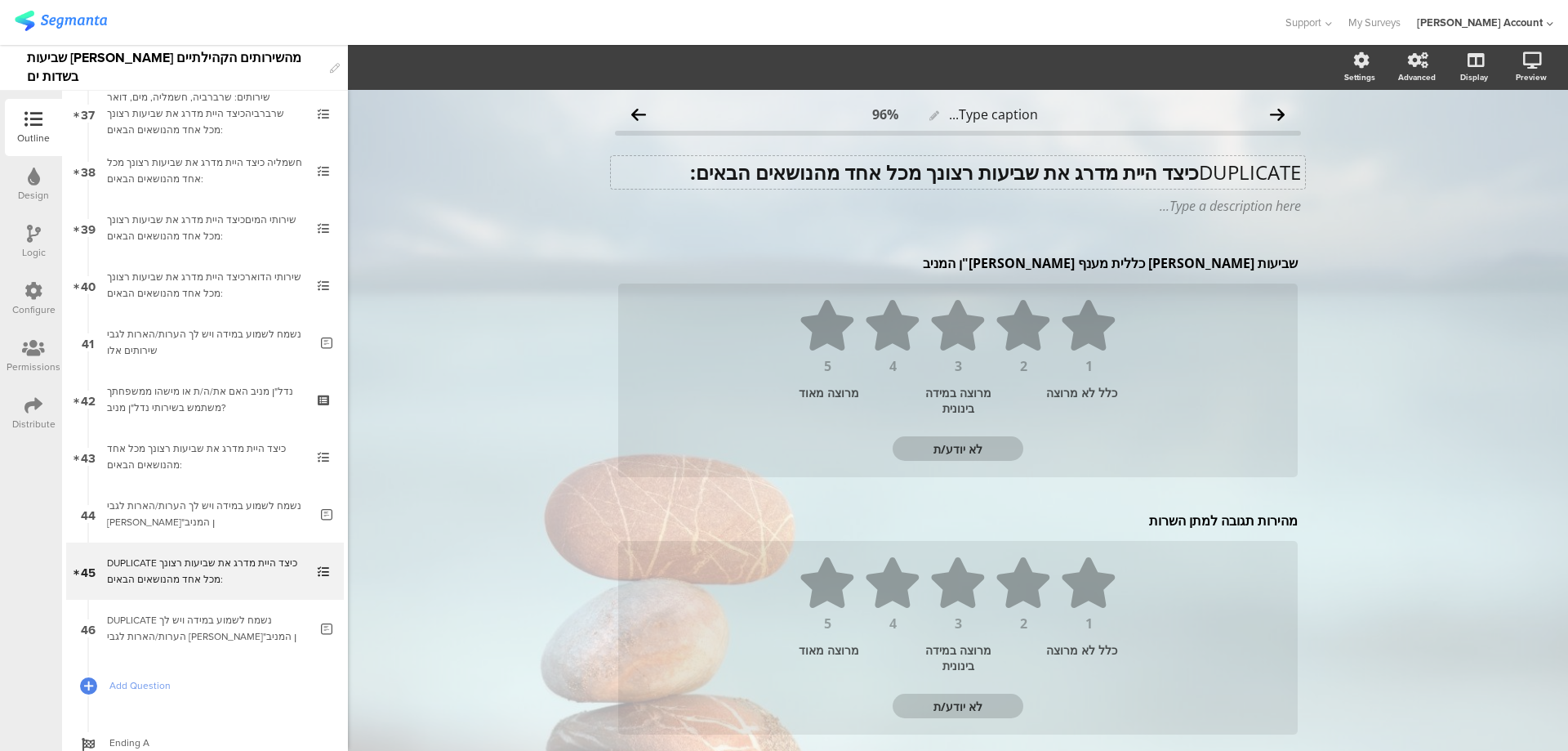
click at [1121, 169] on strong "כיצד היית מדרג את שביעות רצונך מכל אחד מהנושאים הבאים:" at bounding box center [945, 171] width 509 height 27
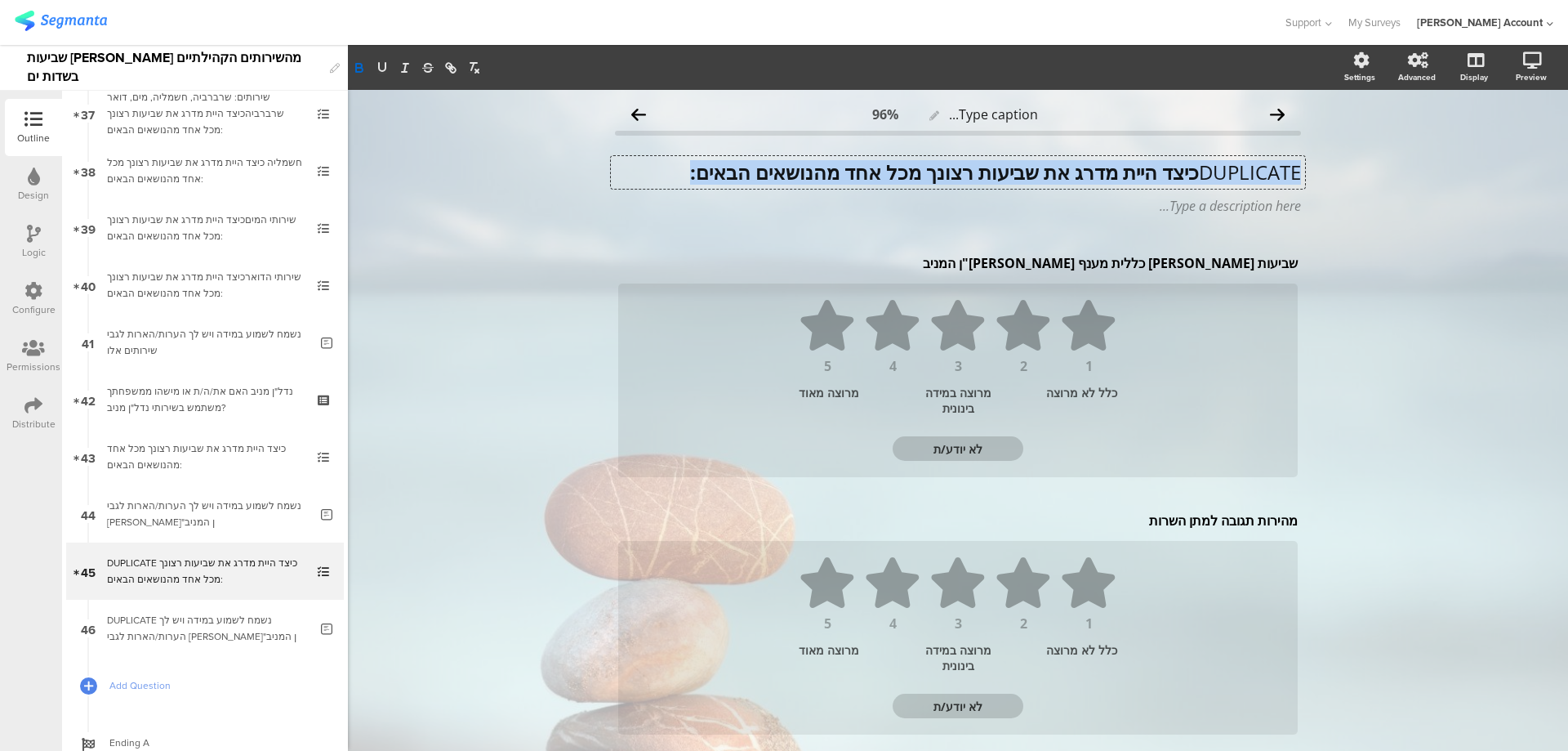
click at [1121, 169] on strong "כיצד היית מדרג את שביעות רצונך מכל אחד מהנושאים הבאים:" at bounding box center [945, 171] width 509 height 27
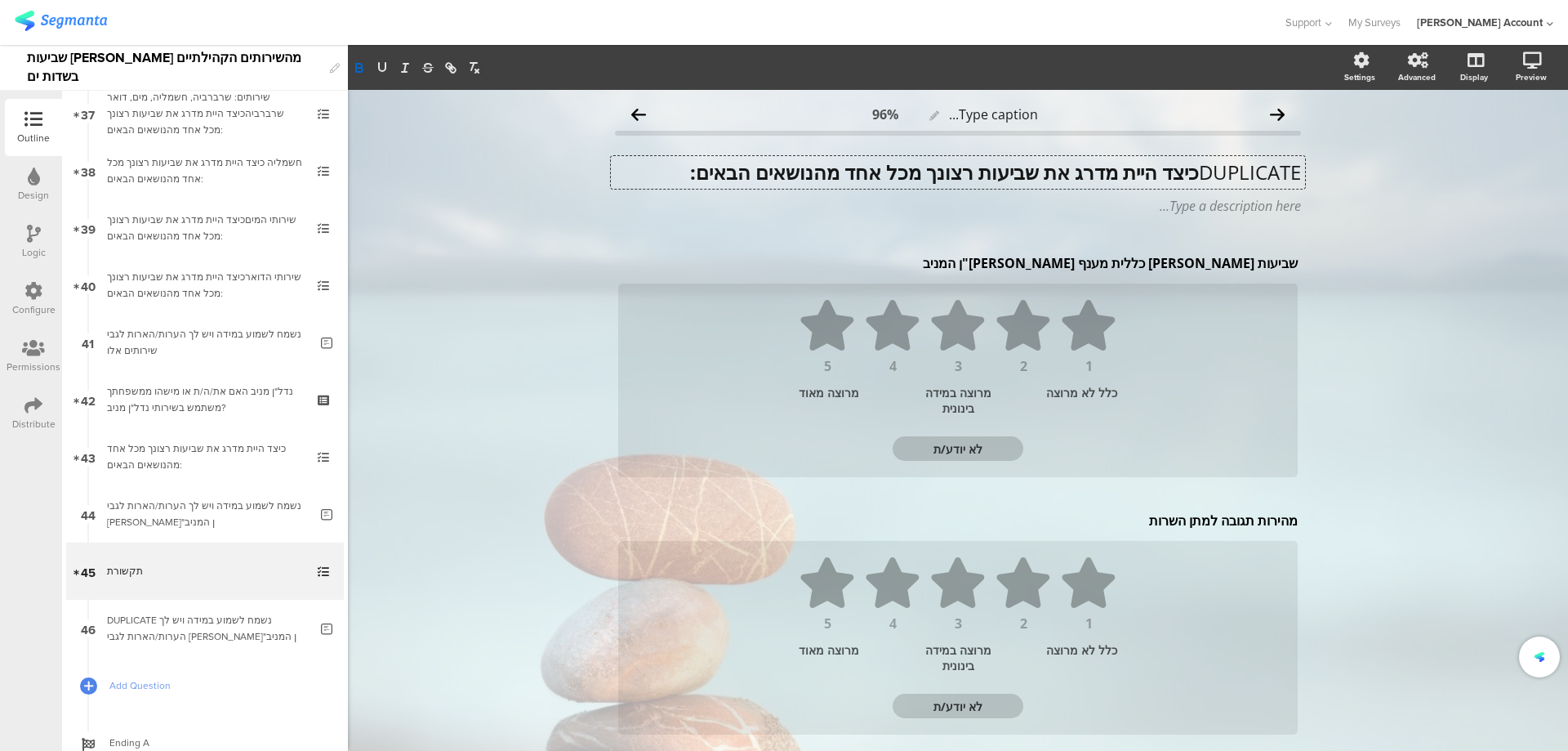
click at [1187, 173] on p "DUPLICATE כיצד היית מדרג את שביעות רצונך מכל אחד מהנושאים הבאים:" at bounding box center [957, 172] width 686 height 25
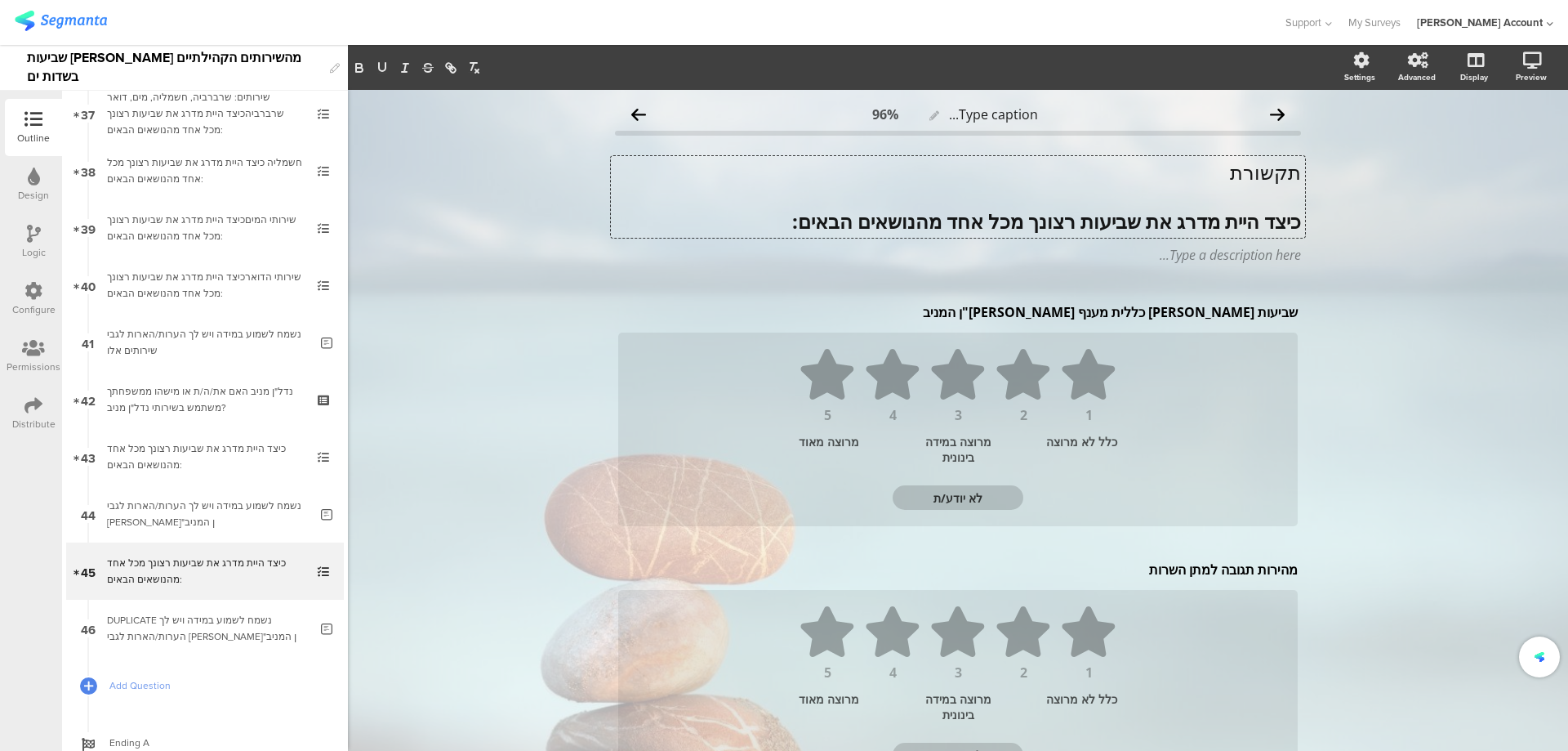
click at [1261, 171] on p "תקשורת" at bounding box center [957, 172] width 686 height 25
click at [358, 65] on icon "button" at bounding box center [359, 68] width 15 height 15
click at [379, 65] on icon "button" at bounding box center [382, 67] width 7 height 8
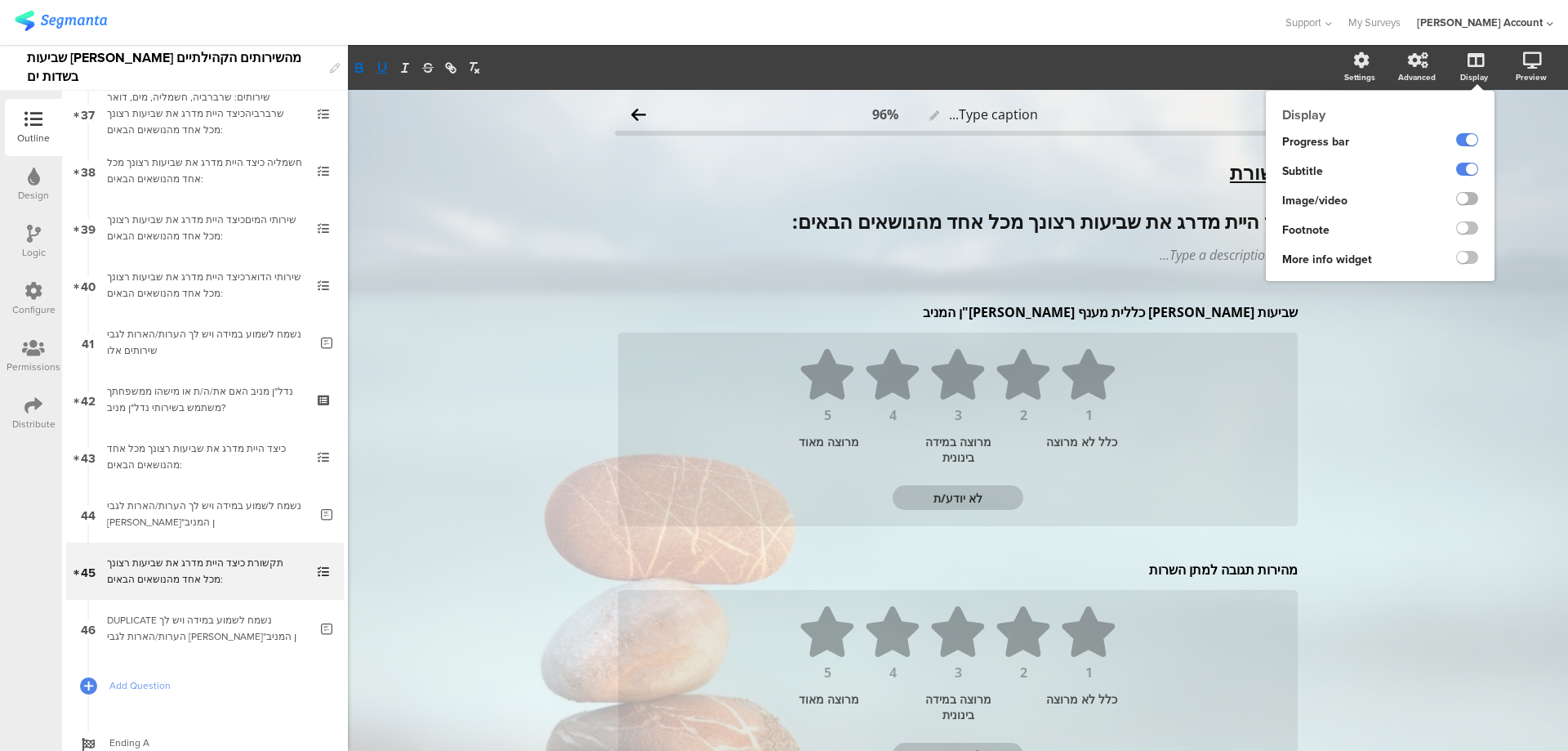
click at [1457, 201] on label at bounding box center [1467, 199] width 22 height 13
click at [0, 0] on input "checkbox" at bounding box center [0, 0] width 0 height 0
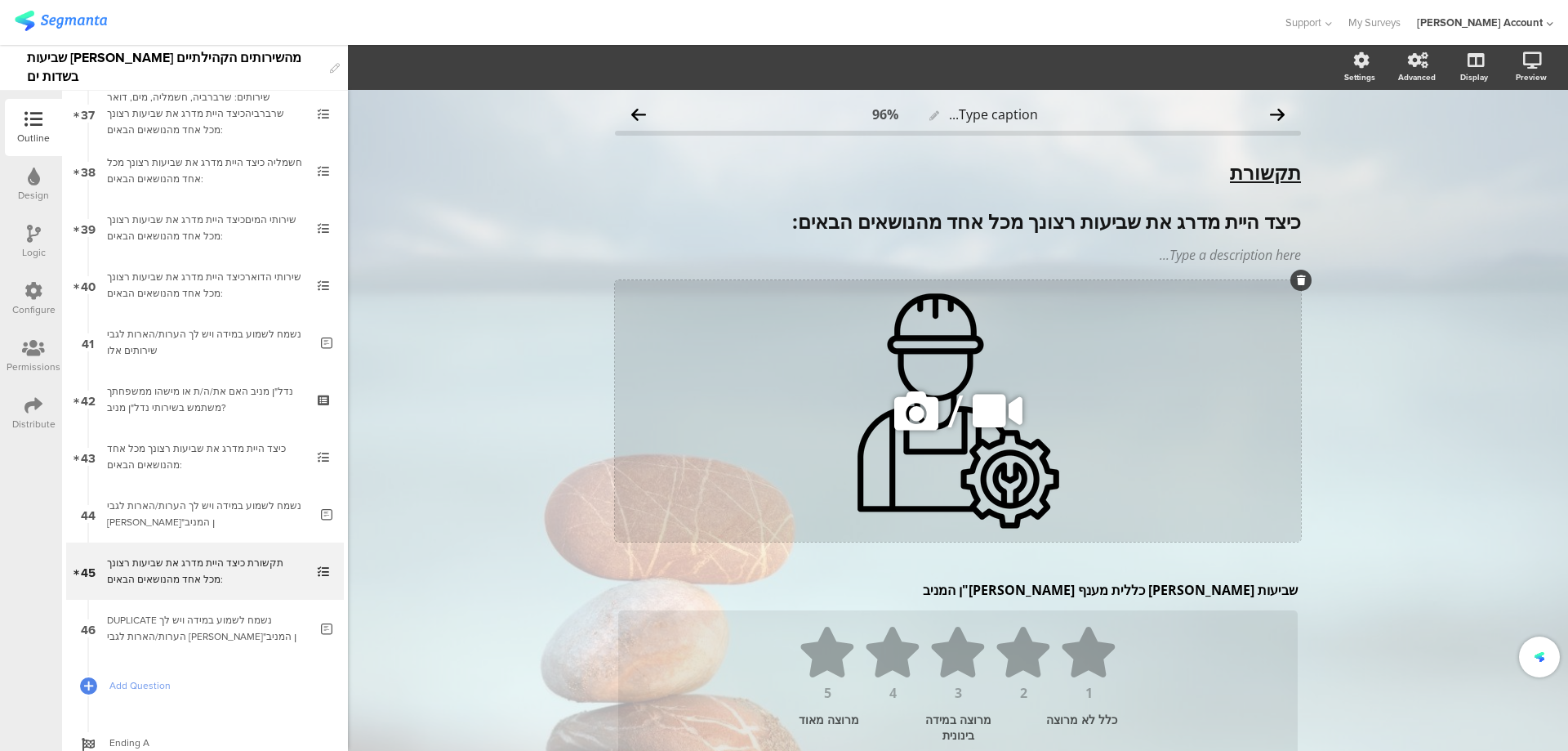
click at [922, 408] on icon at bounding box center [916, 411] width 55 height 55
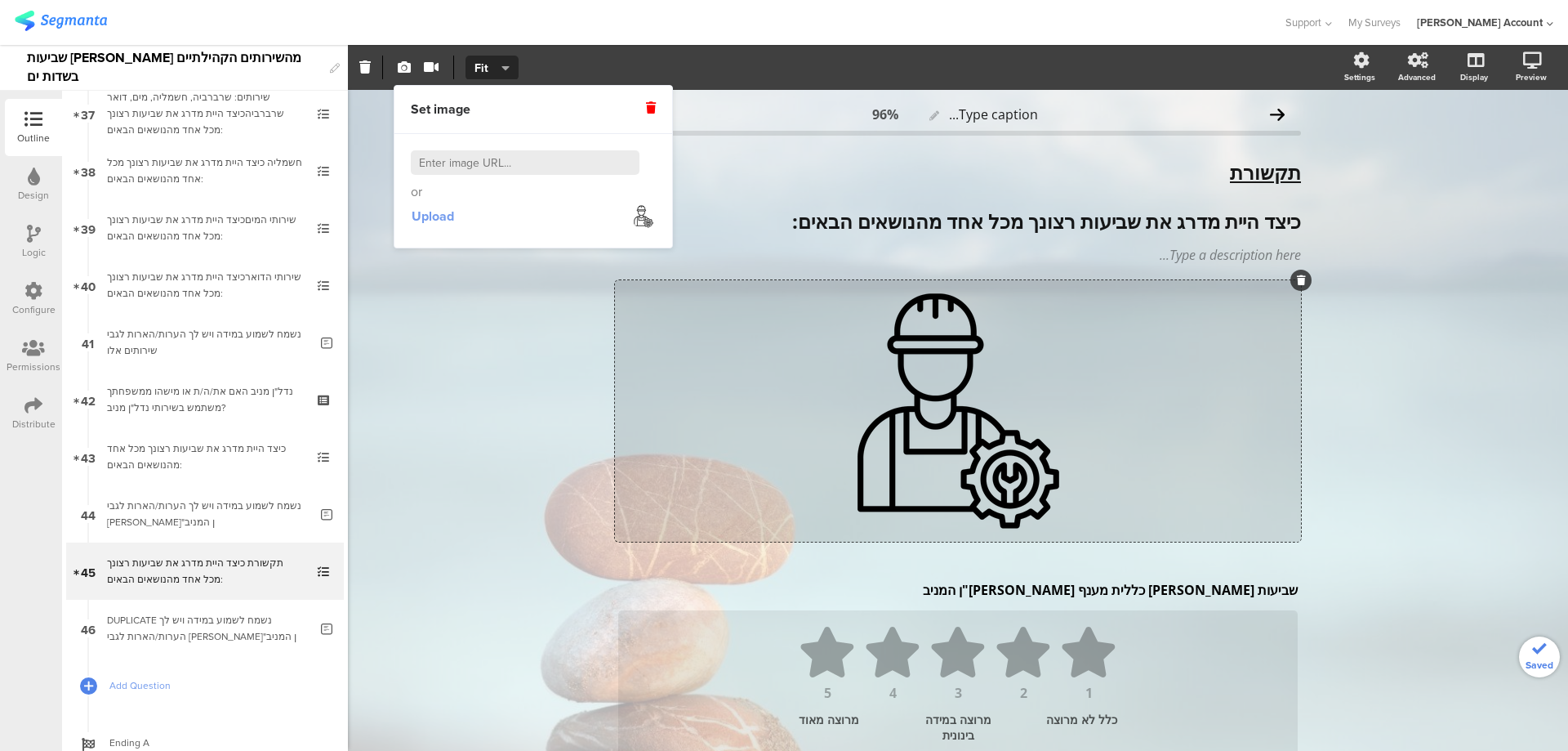
click at [430, 223] on span "Upload" at bounding box center [433, 216] width 43 height 19
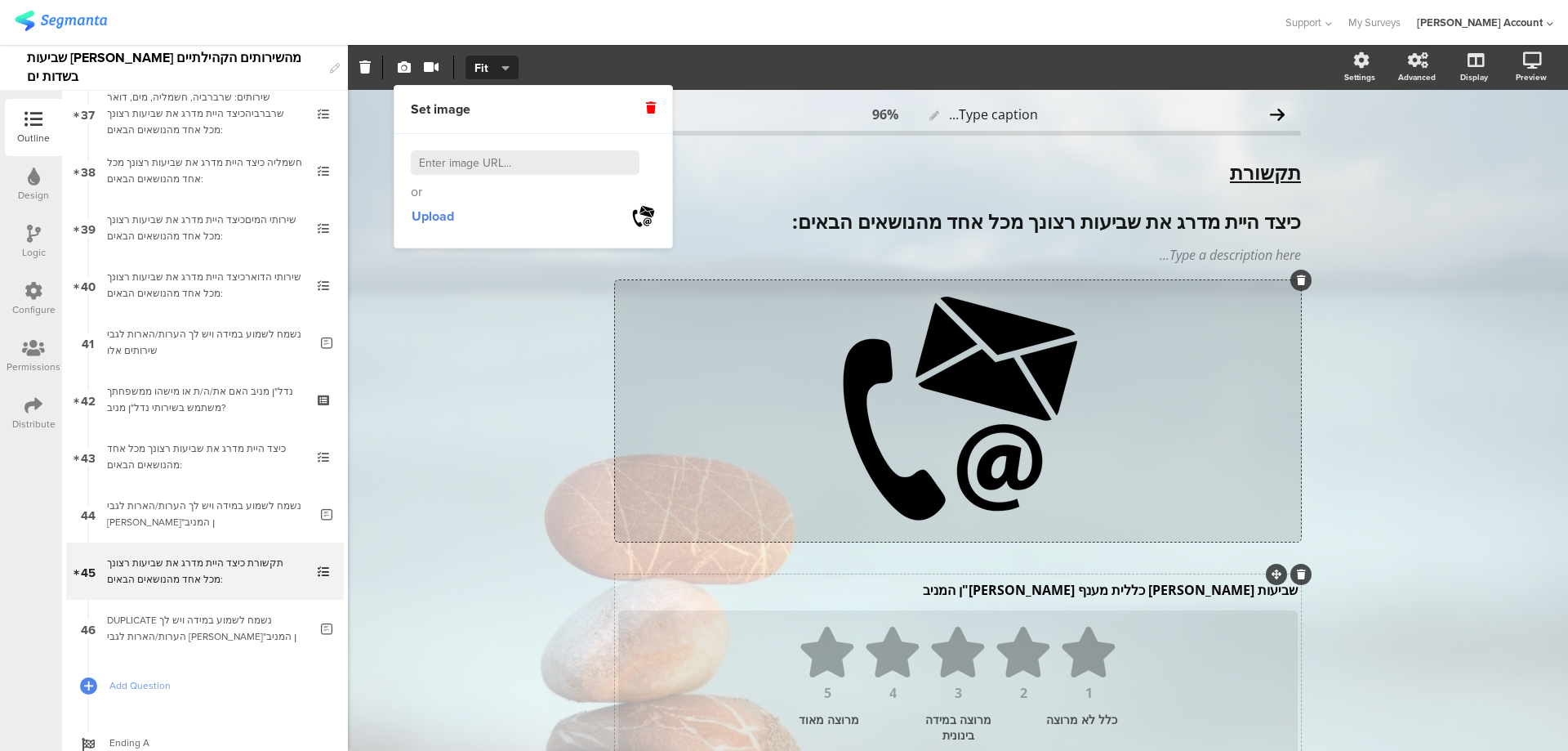
click at [1182, 603] on div "שביעות רצון כללית מענף הנדל"ן המניב שביעות רצון כללית מענף הנדל"ן המניב" at bounding box center [957, 590] width 688 height 26
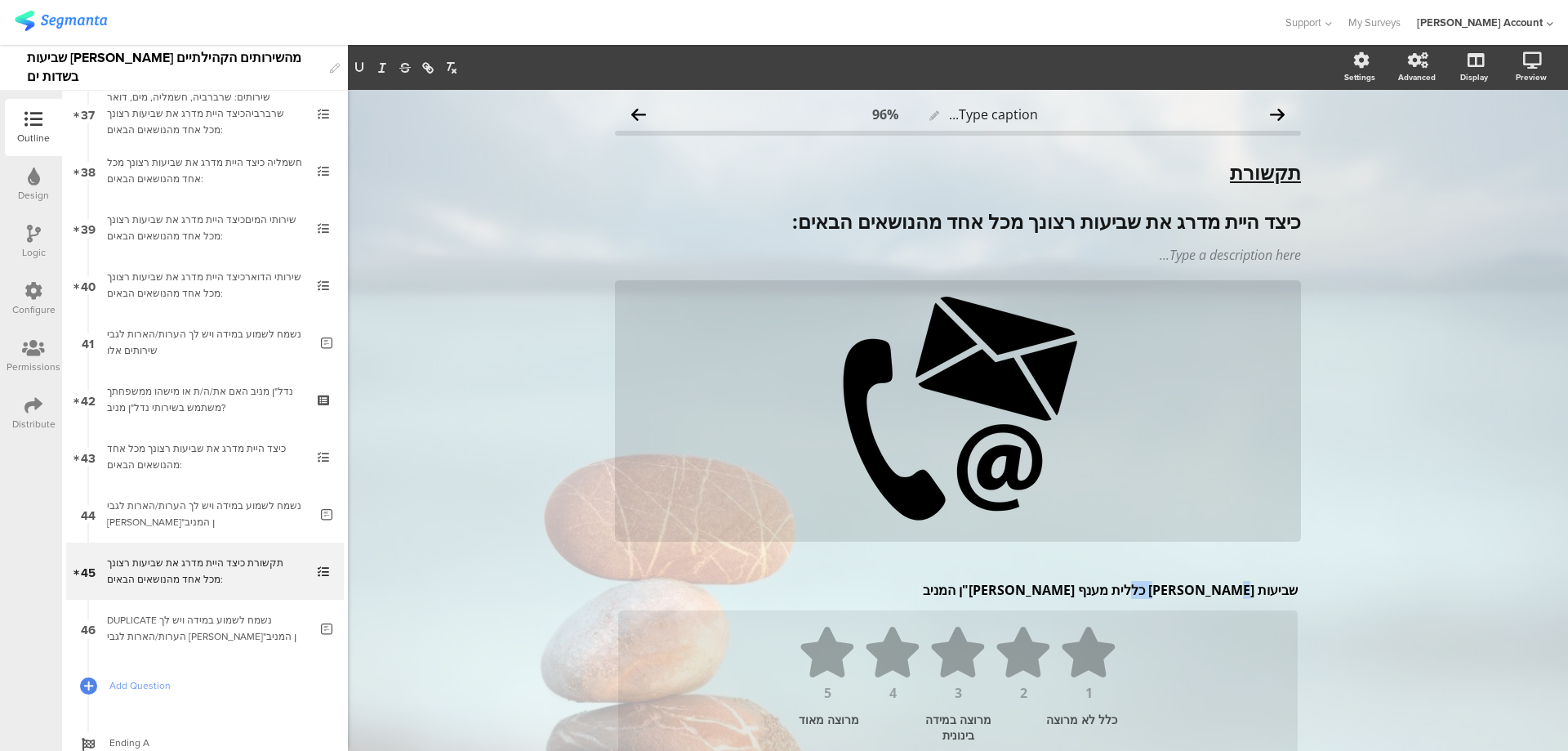
click at [1182, 595] on p "שביעות רצון כללית מענף הנדל"ן המניב" at bounding box center [957, 590] width 680 height 18
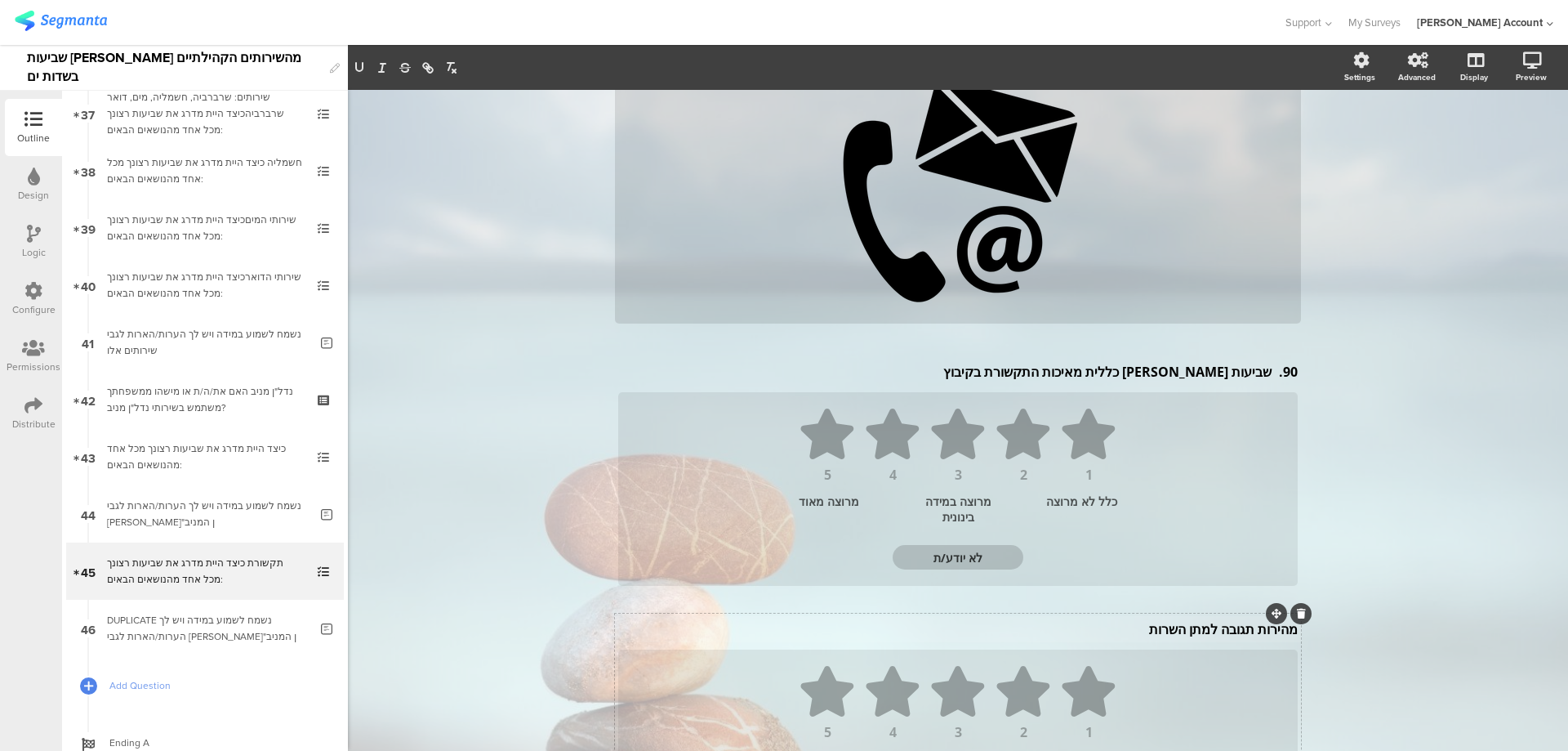
click at [1187, 628] on div "מהירות תגובה למתן השרות מהירות תגובה למתן השרות" at bounding box center [957, 629] width 688 height 26
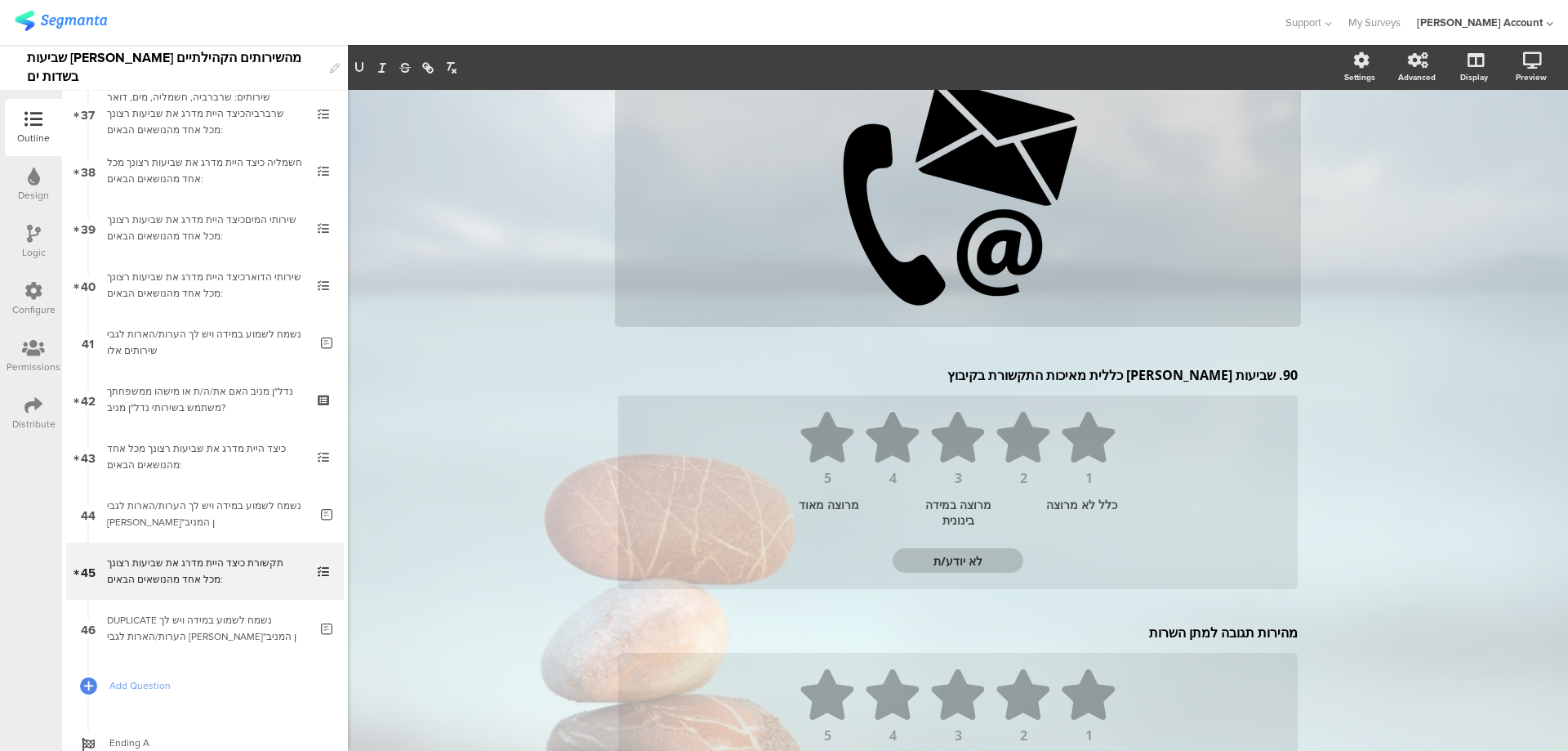
drag, startPoint x: 1187, startPoint y: 627, endPoint x: 1192, endPoint y: 638, distance: 12.1
click at [1192, 638] on p "מהירות תגובה למתן השרות" at bounding box center [957, 632] width 680 height 18
click at [1193, 637] on p "מהירות תגובה למתן השרות" at bounding box center [957, 632] width 680 height 18
click at [1193, 636] on p "מהירות תגובה למתן השרות" at bounding box center [957, 632] width 680 height 18
click at [1269, 634] on p "91. מהירות האינטרנט" at bounding box center [957, 632] width 680 height 18
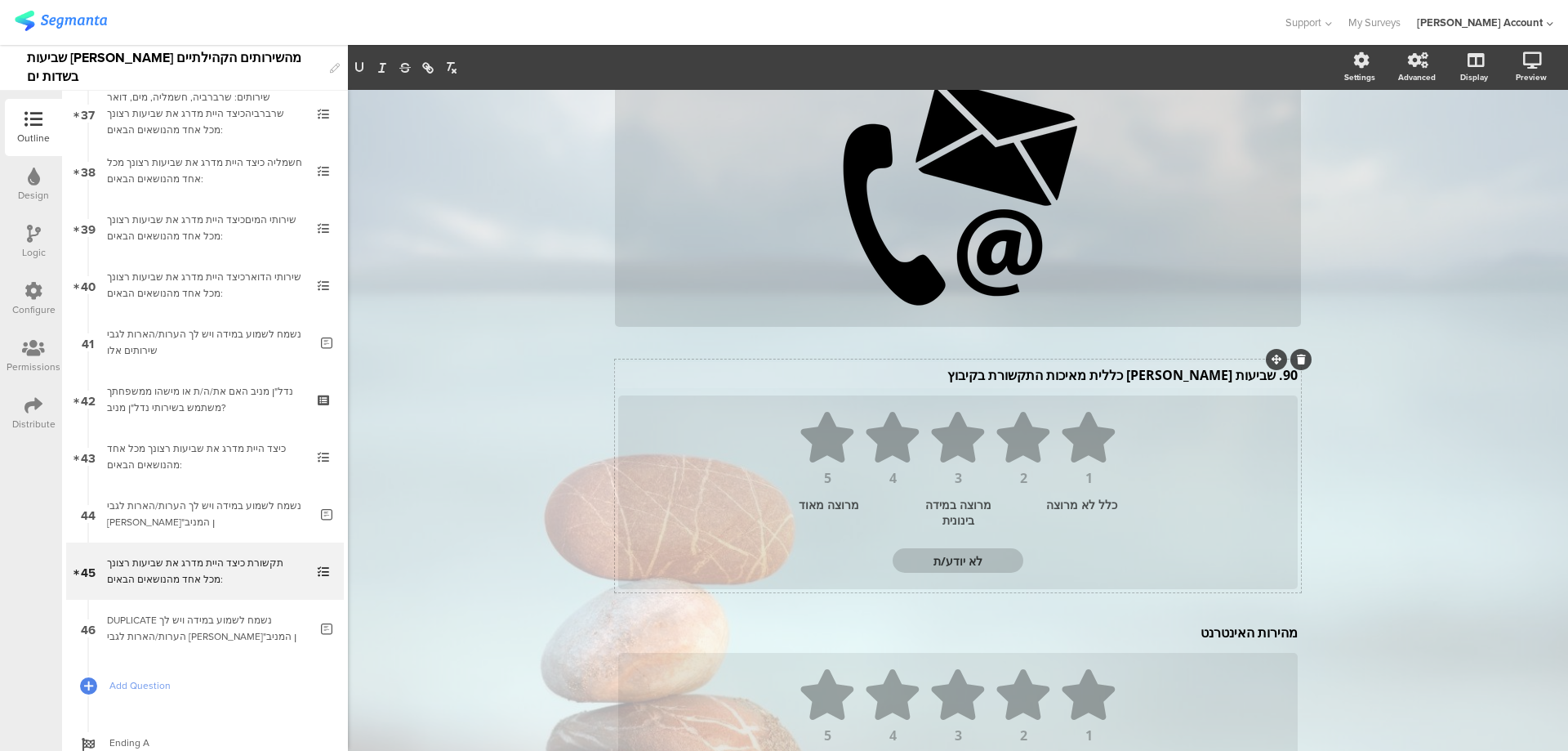
click at [1272, 378] on p "90. שביעות רצון כללית מאיכות התקשורת בקיבוץ" at bounding box center [957, 375] width 680 height 18
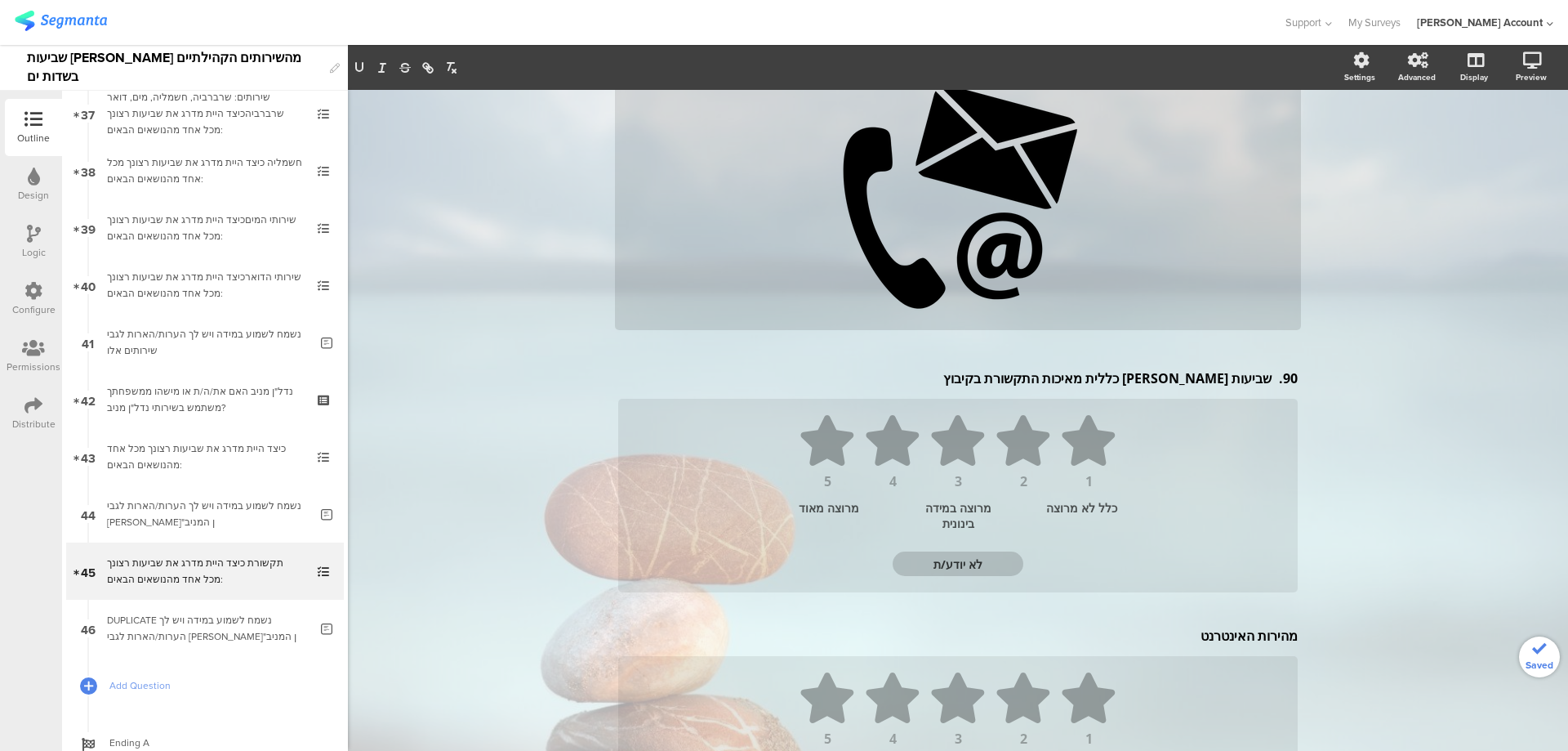
click at [1270, 382] on p "90. שביעות רצון כללית מאיכות התקשורת בקיבוץ" at bounding box center [957, 378] width 680 height 18
click at [1263, 381] on p "90. שביעות רצון כללית מאיכות התקשורת בקיבוץ" at bounding box center [957, 378] width 680 height 18
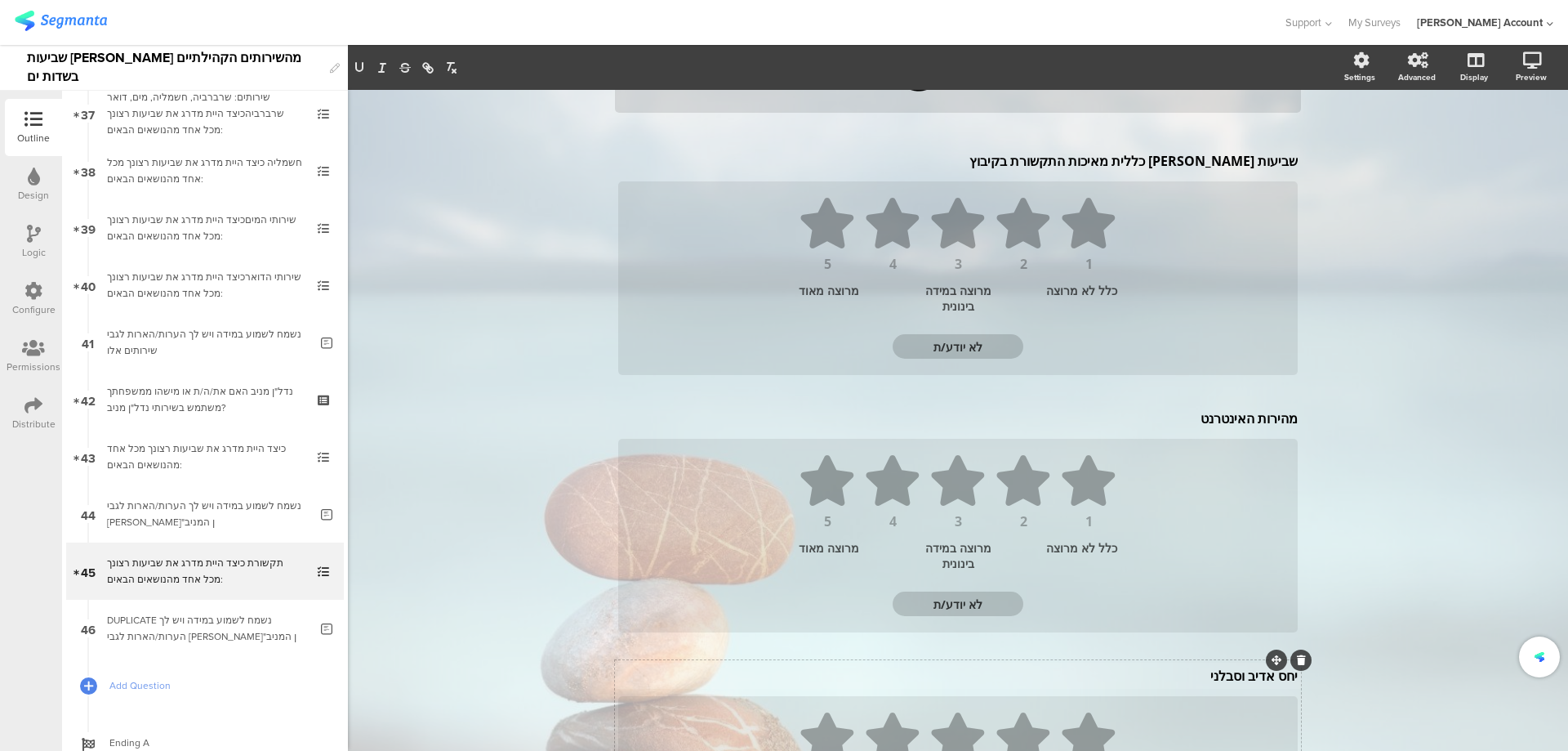
click at [1197, 677] on div "יחס אדיב וסבלני יחס אדיב וסבלני" at bounding box center [957, 676] width 688 height 26
click at [1295, 657] on div at bounding box center [1301, 664] width 21 height 21
click at [1297, 662] on icon at bounding box center [1301, 664] width 9 height 10
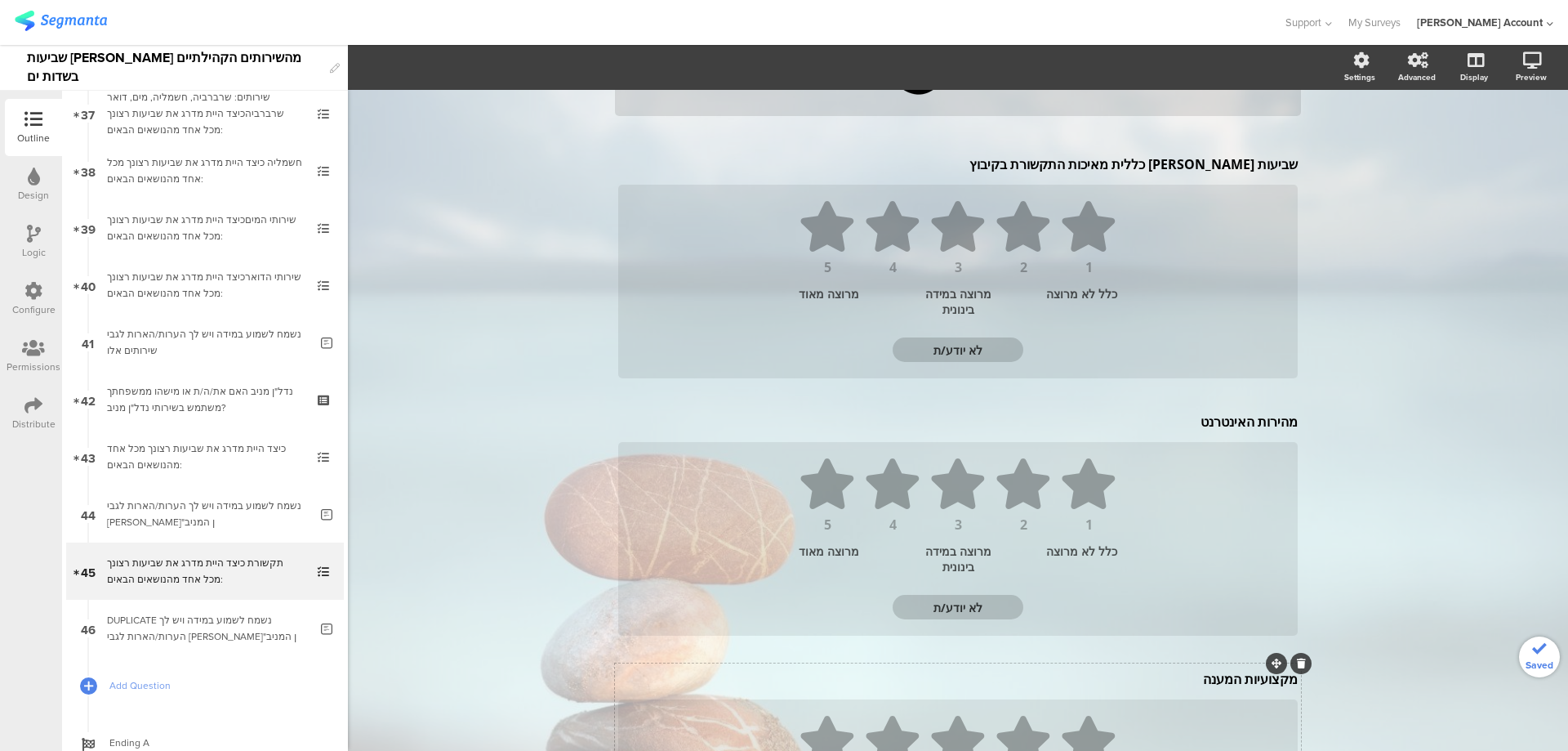
scroll to position [408, 0]
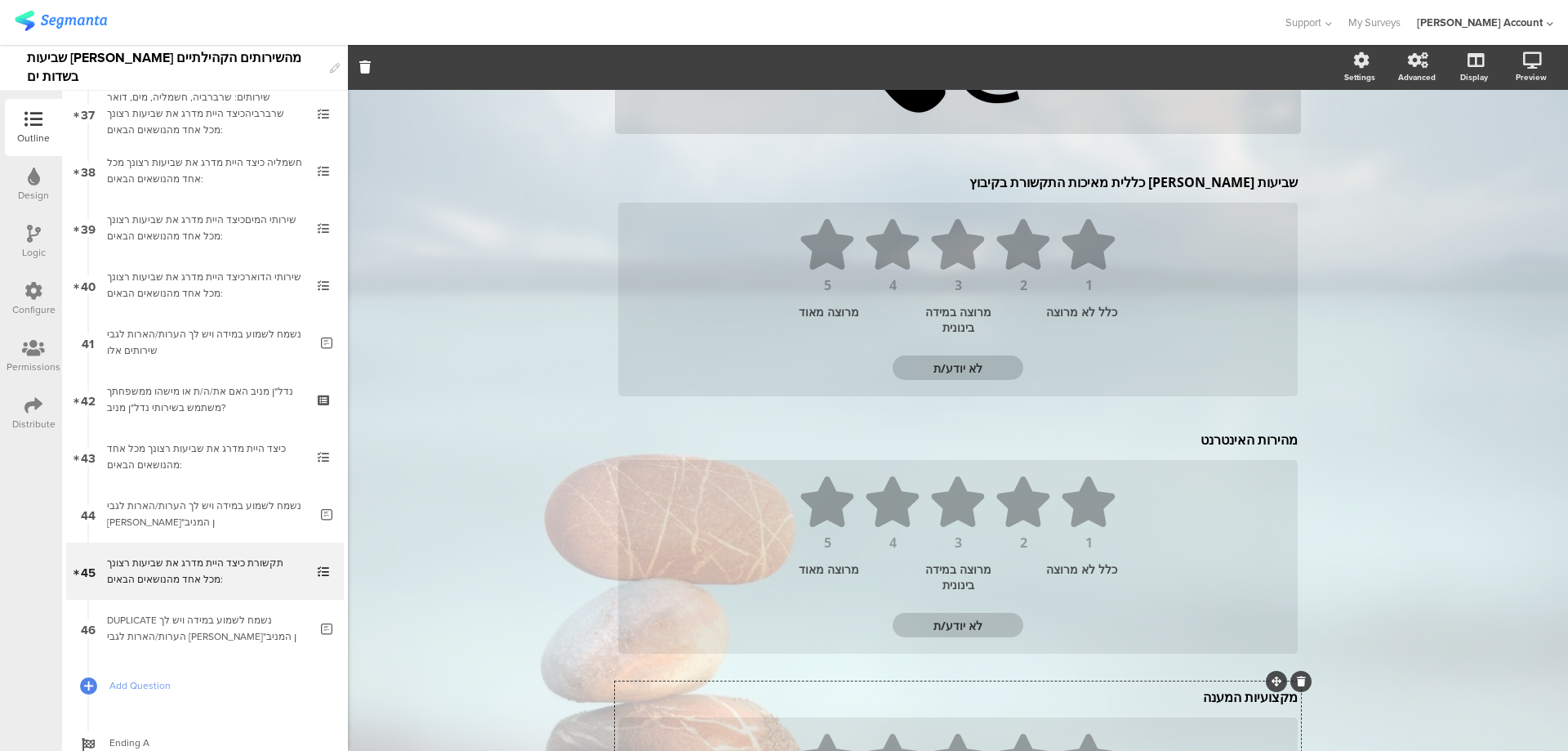
click at [1298, 681] on icon at bounding box center [1301, 682] width 9 height 10
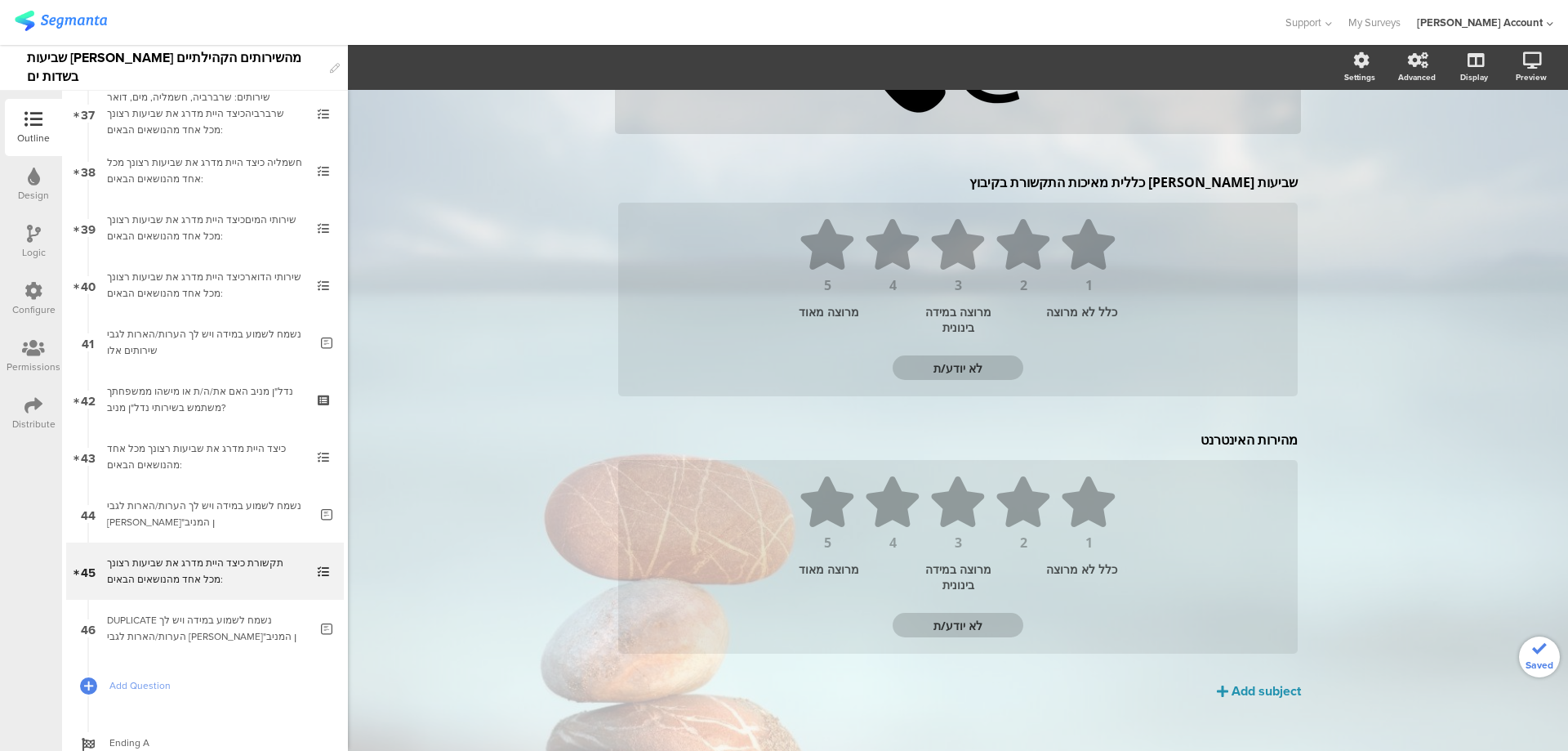
scroll to position [423, 0]
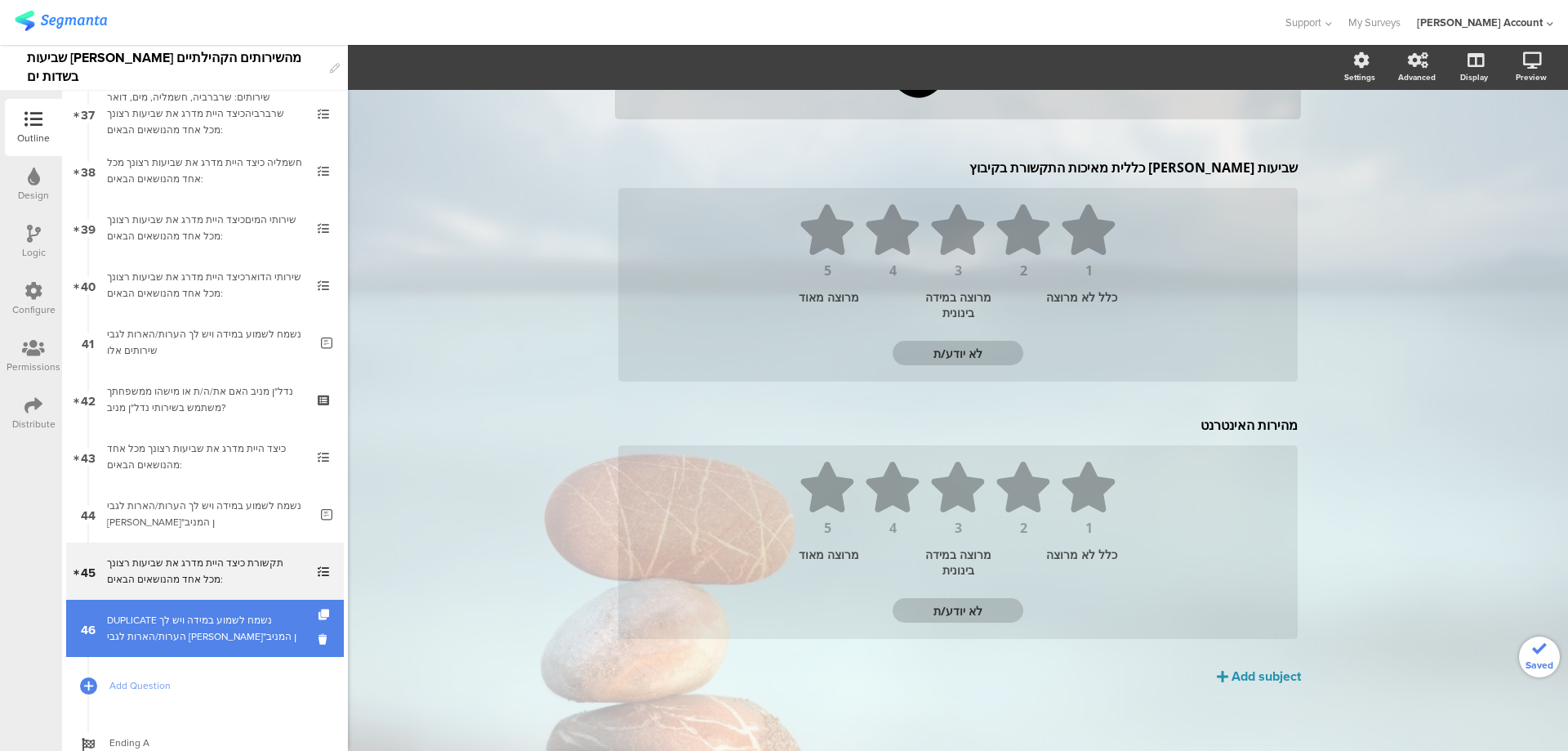
click at [228, 617] on div "DUPLICATE נשמח לשמוע במידה ויש לך הערות/הארות לגבי הנדל"ן המניב" at bounding box center [208, 629] width 202 height 33
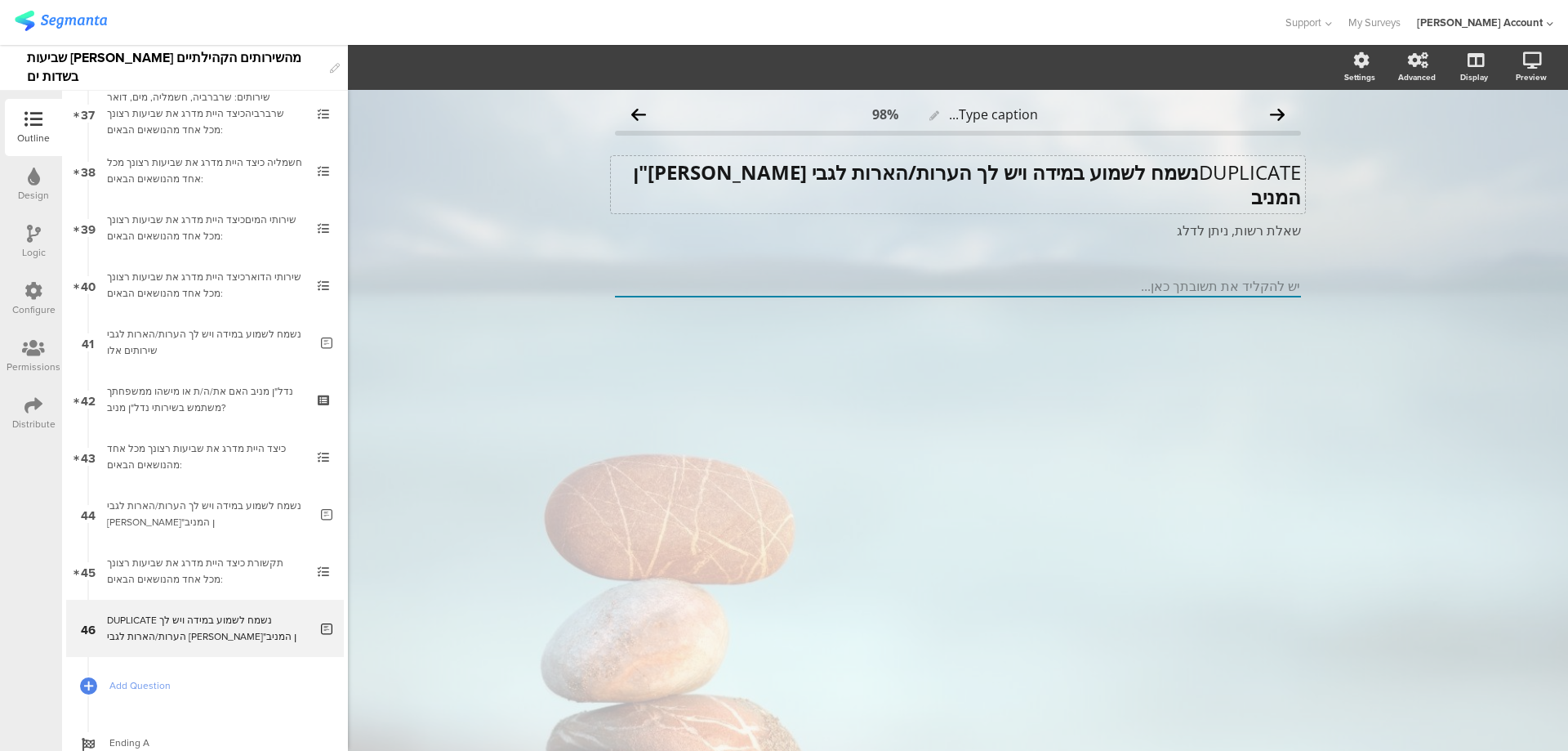
click at [1191, 175] on div "DUPLICATE נשמח לשמוע במידה ויש לך הערות/הארות לגבי הנדל"ן המניב DUPLICATE נשמח …" at bounding box center [958, 184] width 695 height 57
click at [1194, 175] on p "DUPLICATE נשמח לשמוע במידה ויש לך הערות/הארות לגבי הנדל"ן המניב" at bounding box center [957, 184] width 686 height 49
click at [1190, 175] on strong "נשמח לשמוע במידה ויש לך הערות/הארות לגבי הנדל"ן המניב" at bounding box center [964, 184] width 673 height 51
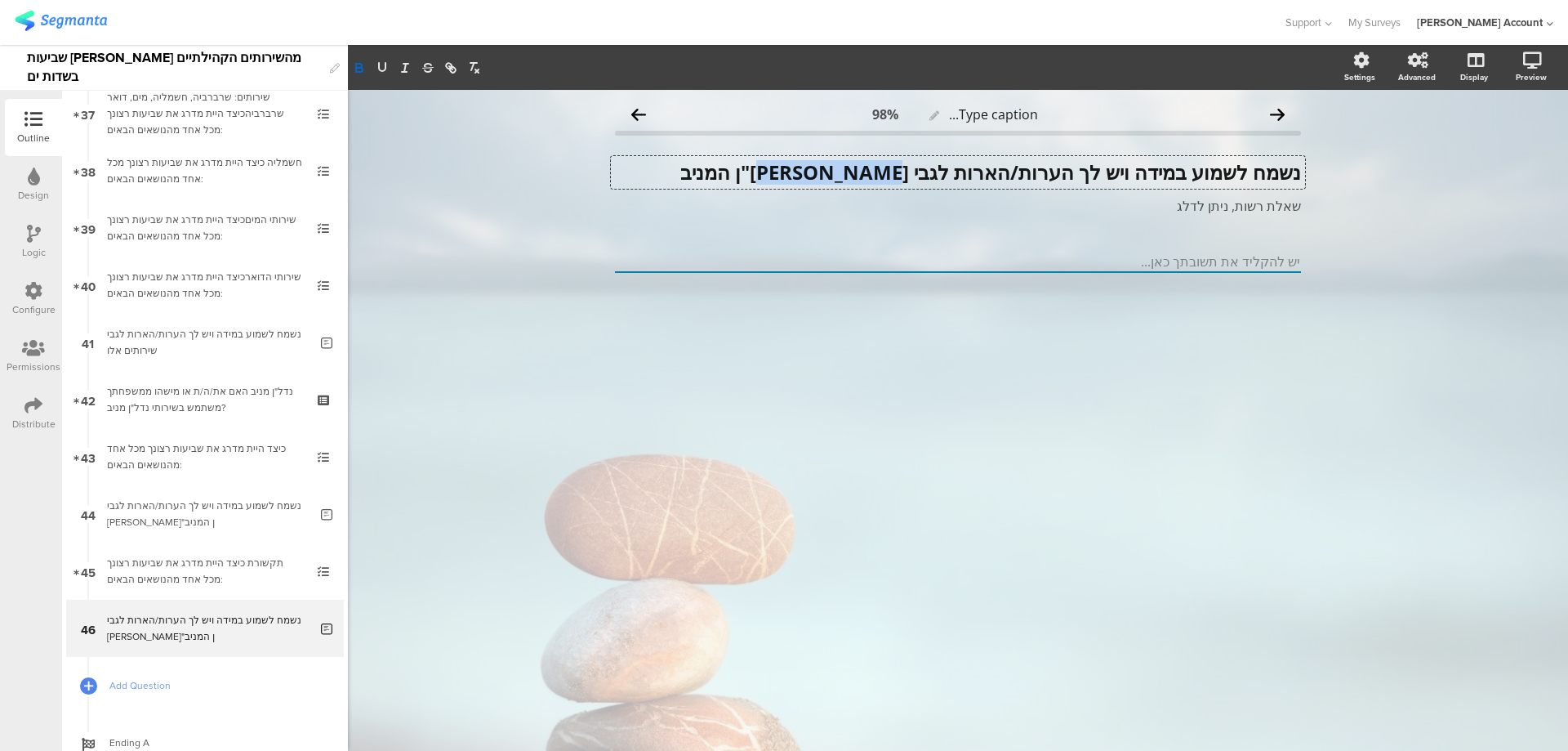
drag, startPoint x: 892, startPoint y: 172, endPoint x: 759, endPoint y: 179, distance: 133.2
click at [759, 179] on p "נשמח לשמוע במידה ויש לך הערות/הארות לגבי הנדל"ן המניב" at bounding box center [957, 172] width 686 height 25
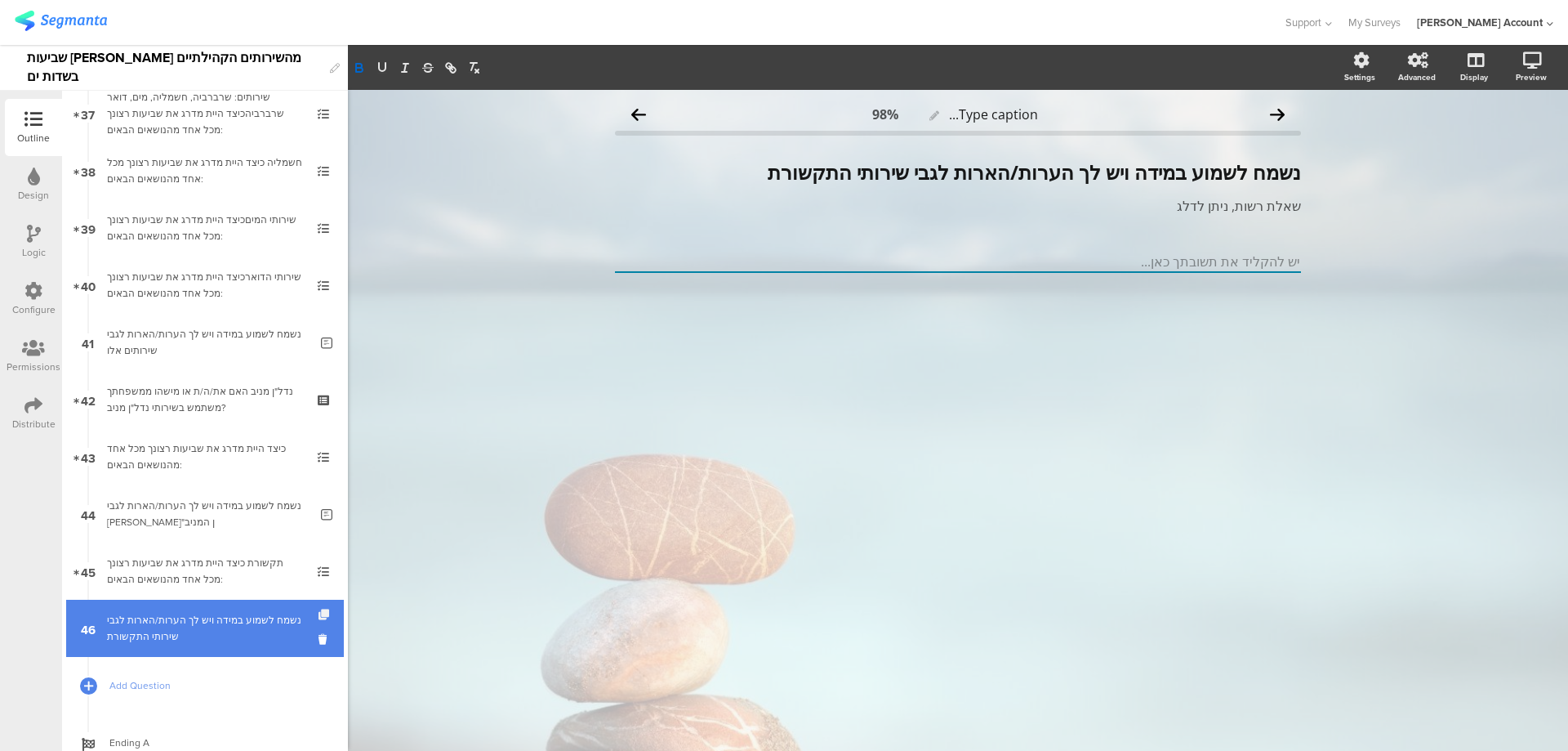
click at [319, 613] on icon at bounding box center [325, 615] width 14 height 11
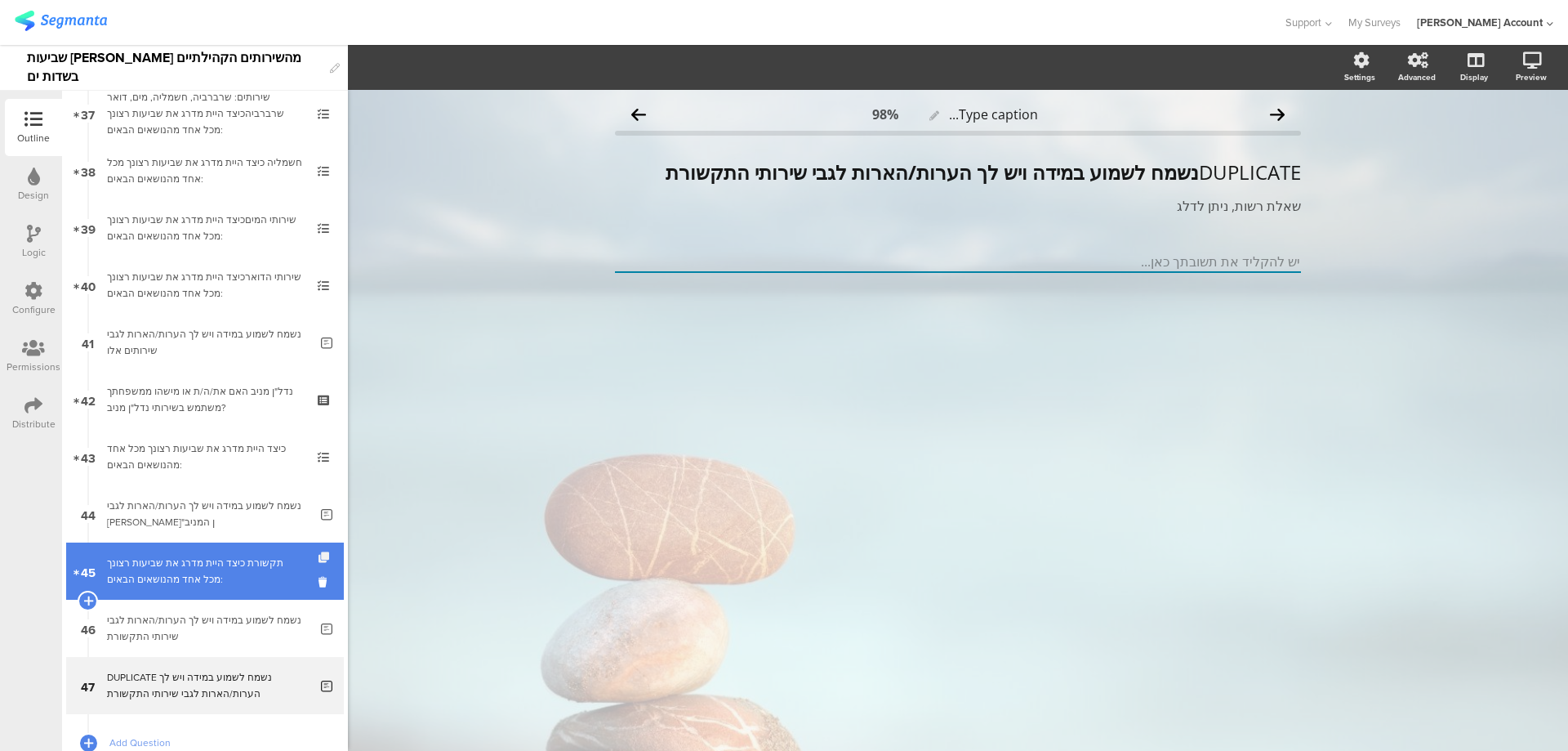
click at [319, 556] on icon at bounding box center [325, 557] width 14 height 11
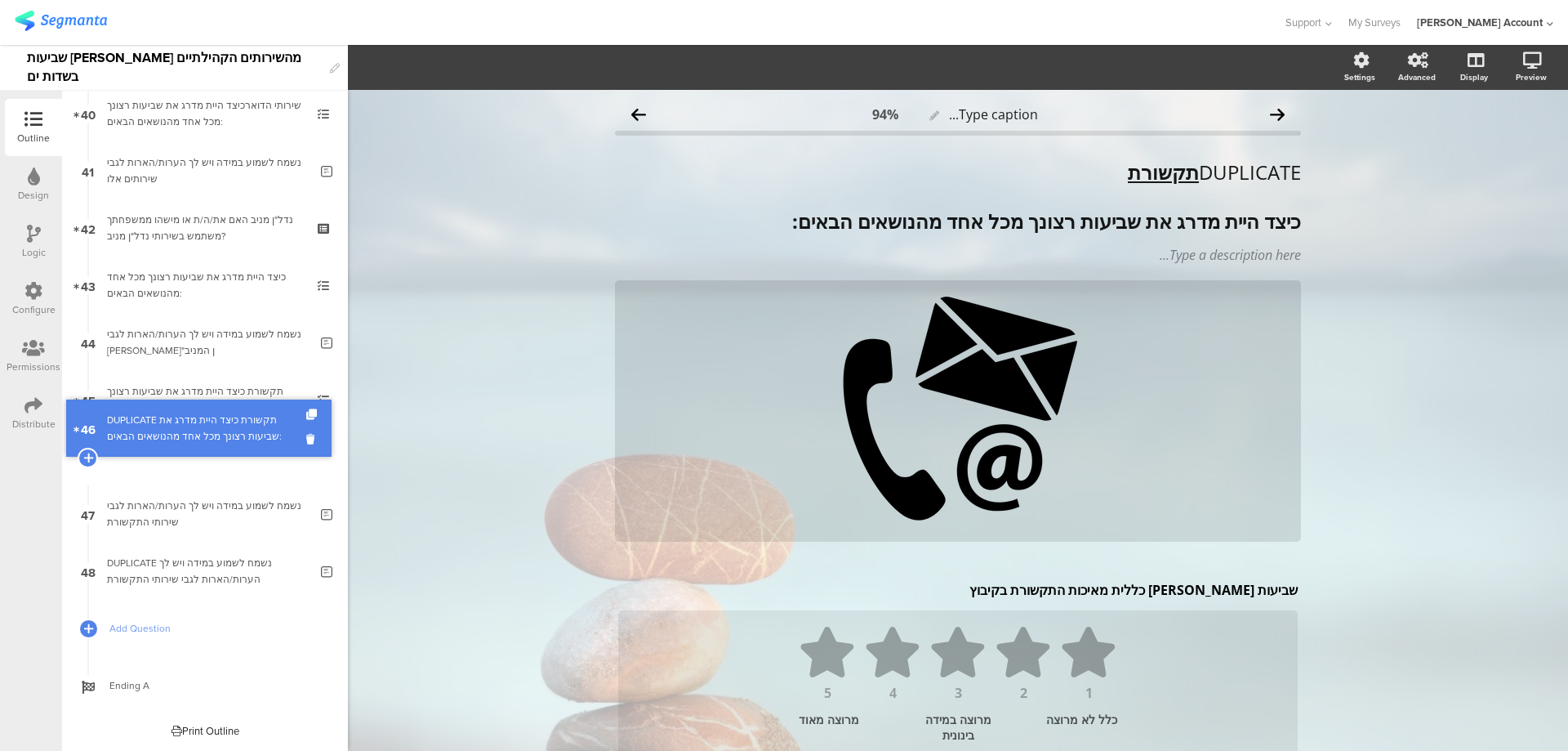
scroll to position [2245, 0]
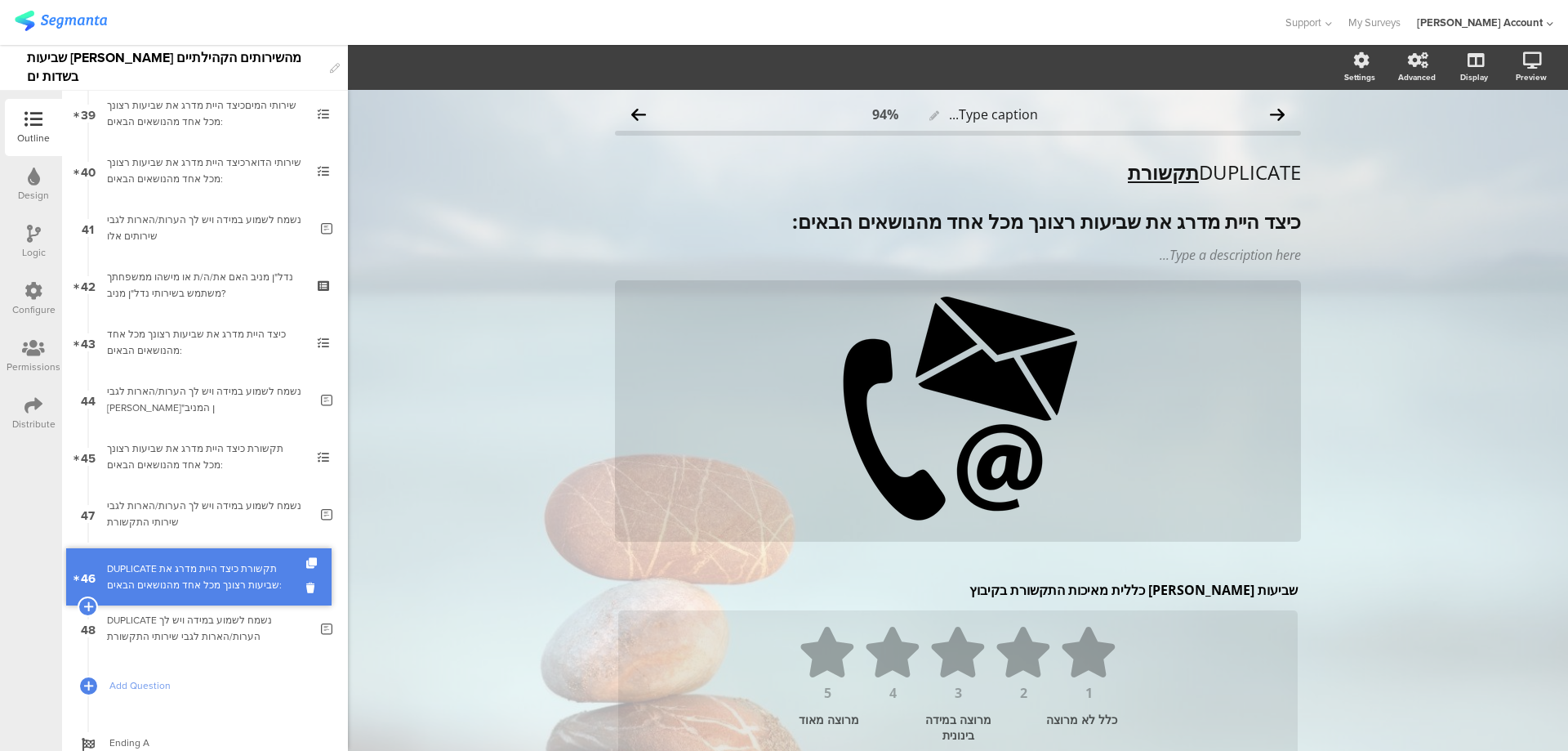
drag, startPoint x: 251, startPoint y: 462, endPoint x: 247, endPoint y: 582, distance: 120.1
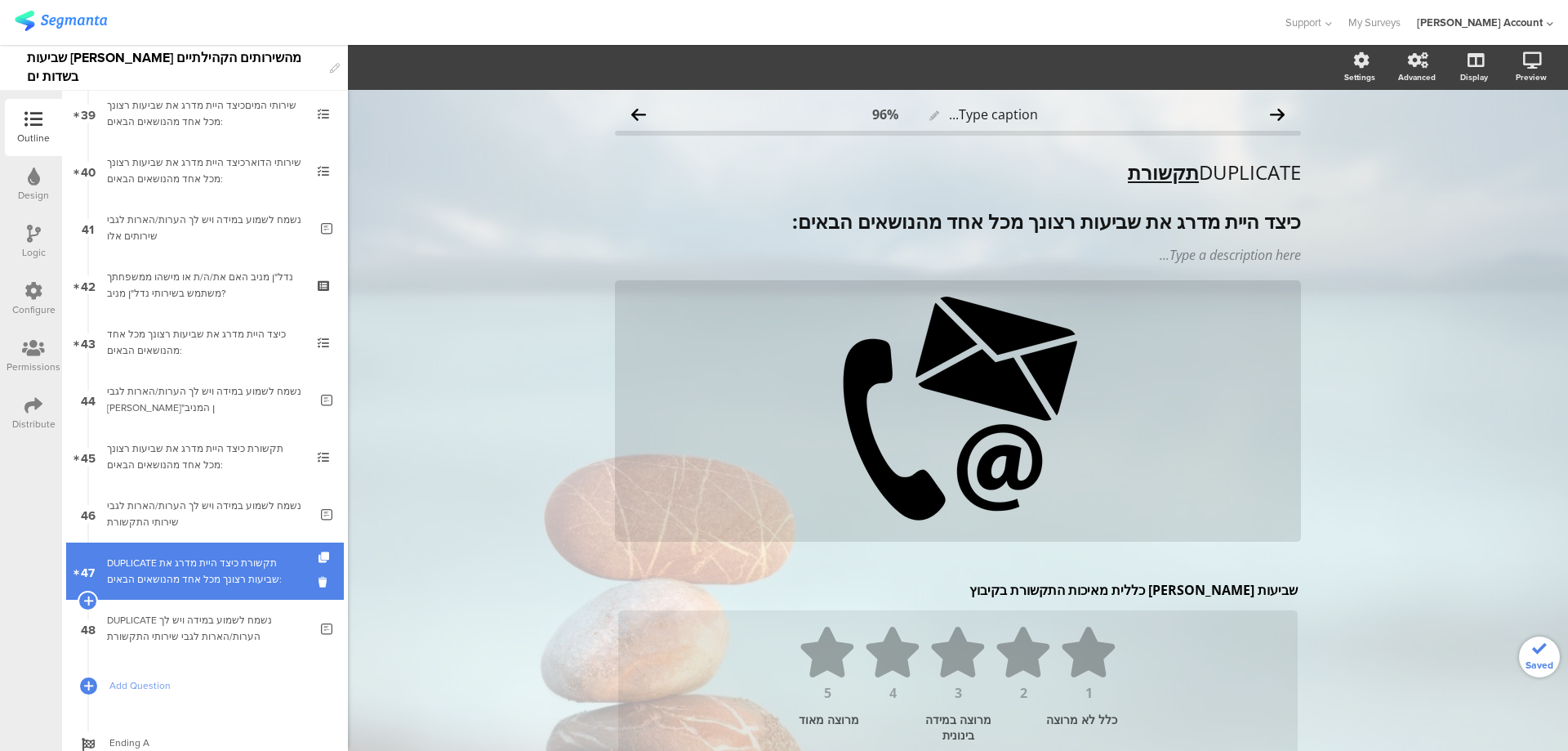
click at [242, 571] on div "DUPLICATE תקשורת כיצד היית מדרג את שביעות רצונך מכל אחד מהנושאים הבאים:" at bounding box center [204, 571] width 195 height 33
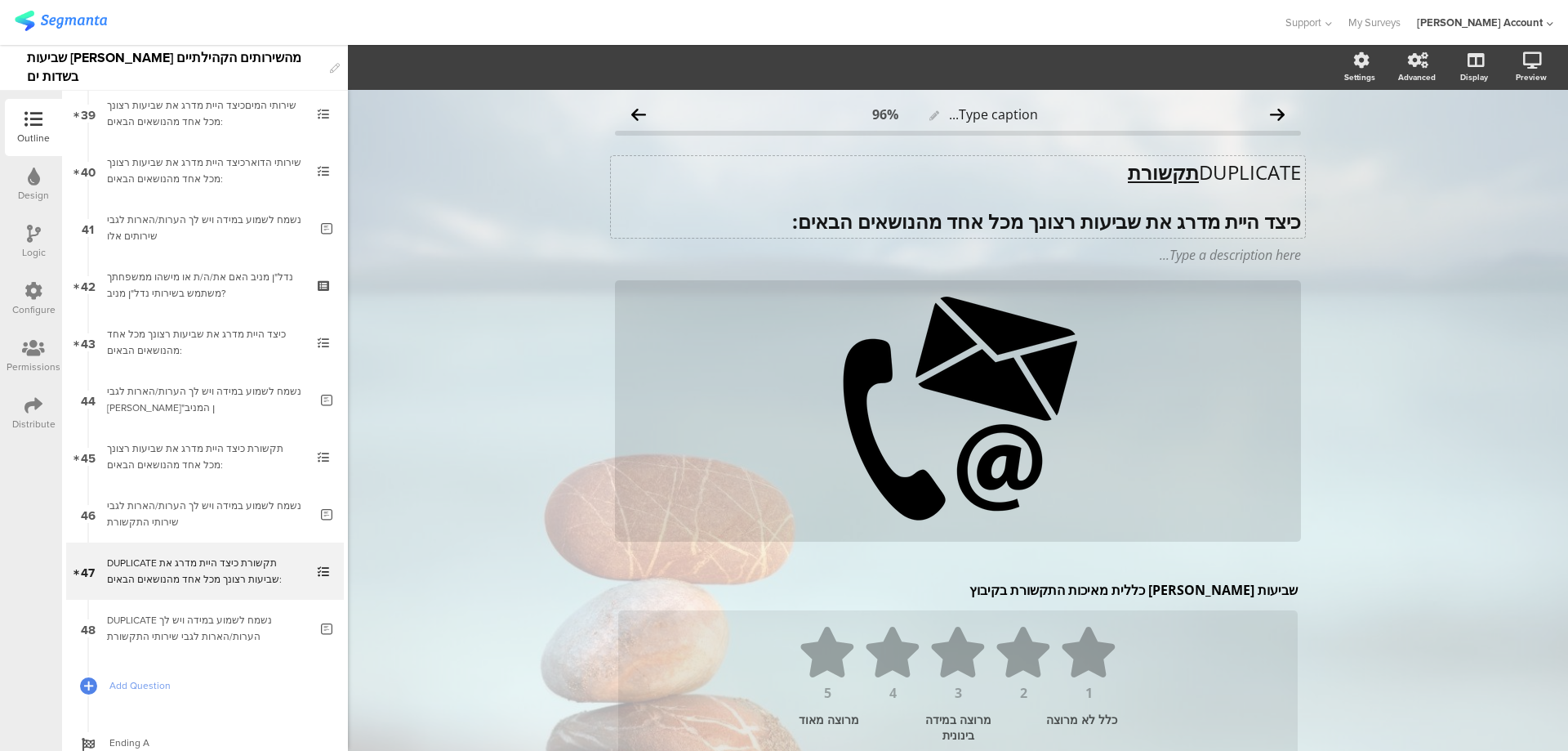
click at [1172, 176] on div "DUPLICATE תקשורת כיצד היית מדרג את שביעות רצונך מכל אחד מהנושאים הבאים: DUPLICA…" at bounding box center [958, 196] width 695 height 82
click at [1172, 176] on u "תקשורת" at bounding box center [1163, 171] width 71 height 27
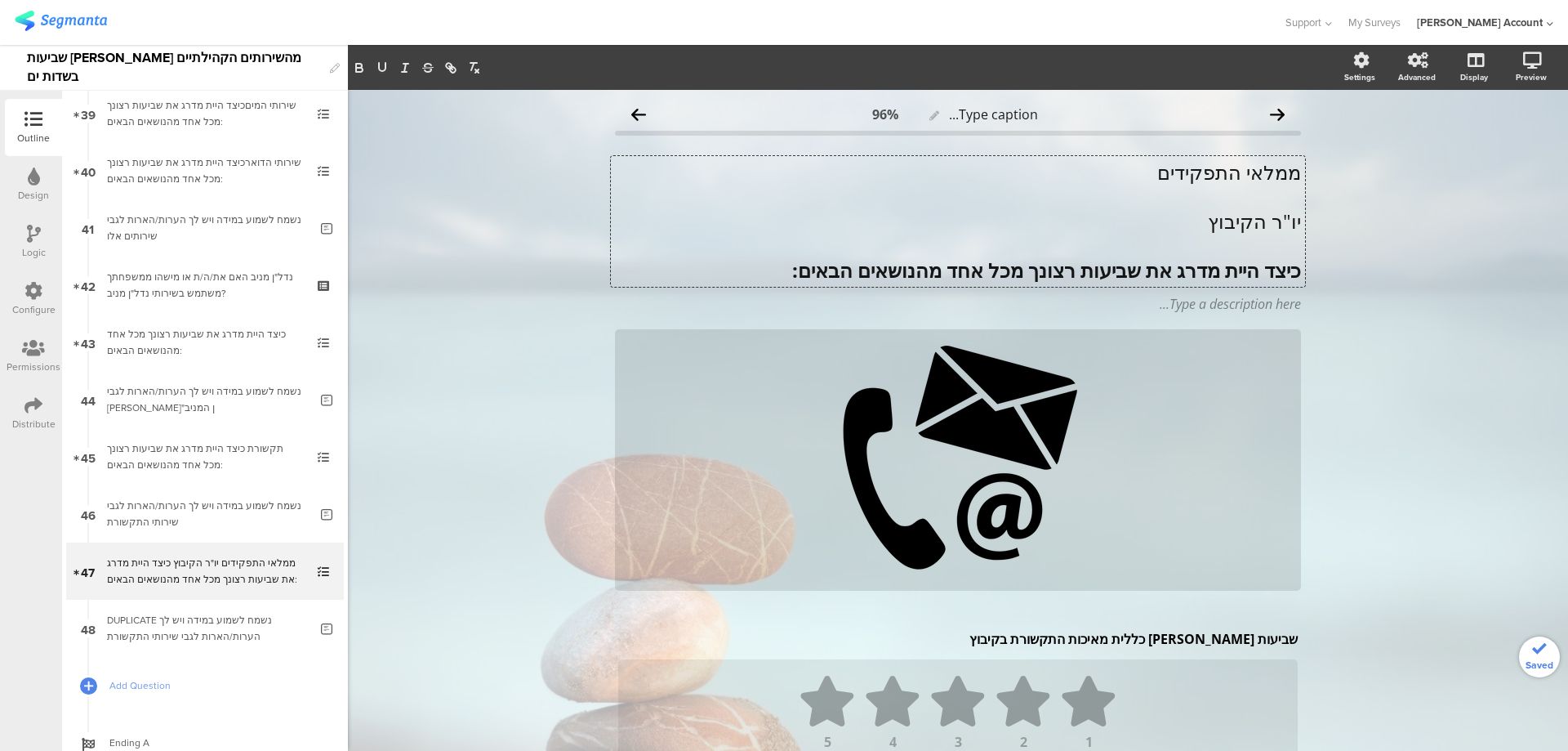
click at [1228, 228] on p "יו"ר הקיבוץ" at bounding box center [957, 222] width 686 height 25
click at [1229, 228] on p "יו"ר הקיבוץ" at bounding box center [957, 222] width 686 height 25
click at [356, 60] on icon "button" at bounding box center [359, 68] width 15 height 15
click at [380, 66] on icon "button" at bounding box center [382, 67] width 7 height 8
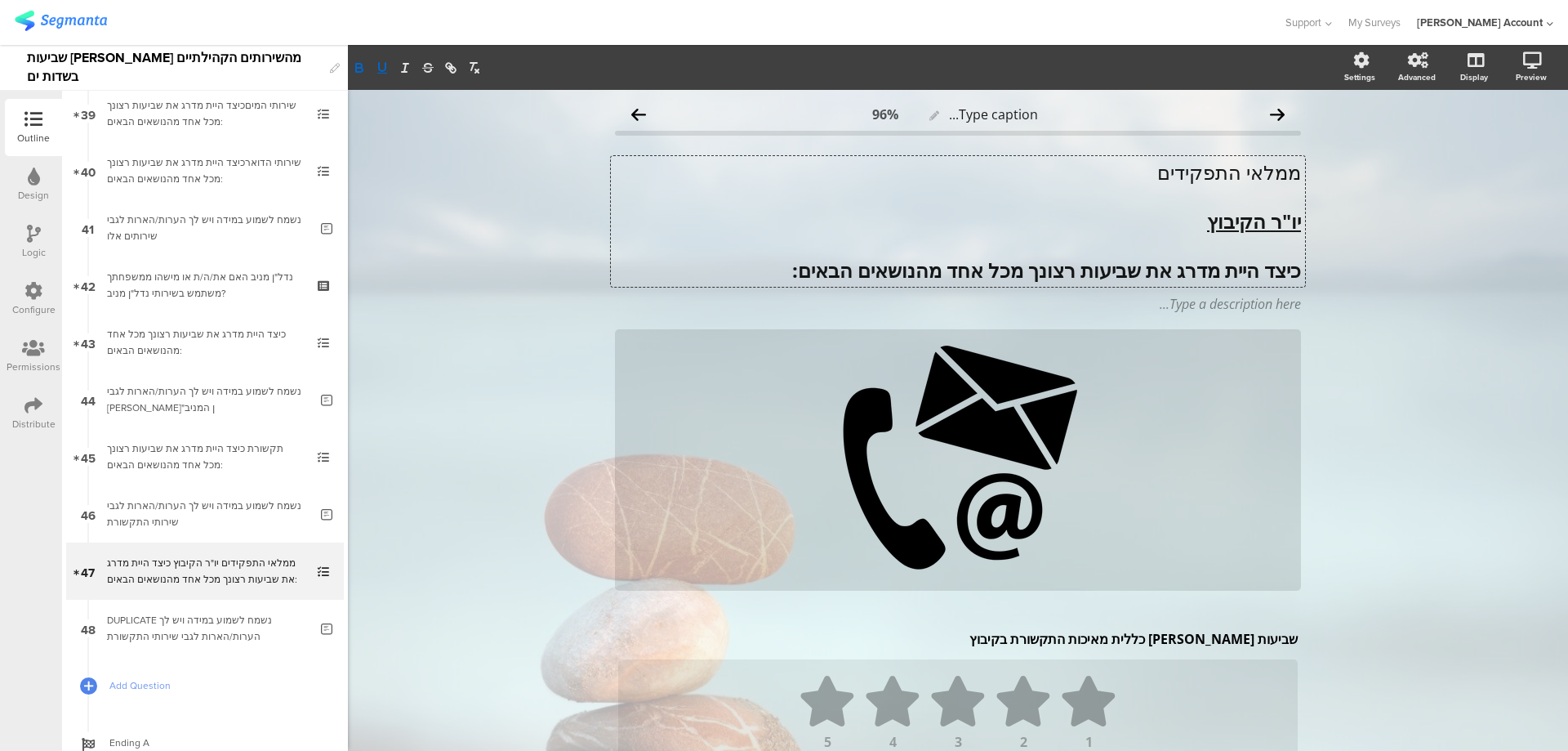
click at [1197, 178] on p "ממלאי התפקידים" at bounding box center [957, 172] width 686 height 25
click at [1197, 177] on p "ממלאי התפקידים" at bounding box center [957, 172] width 686 height 25
click at [360, 63] on icon "button" at bounding box center [359, 68] width 15 height 15
click at [388, 63] on icon "button" at bounding box center [382, 68] width 15 height 15
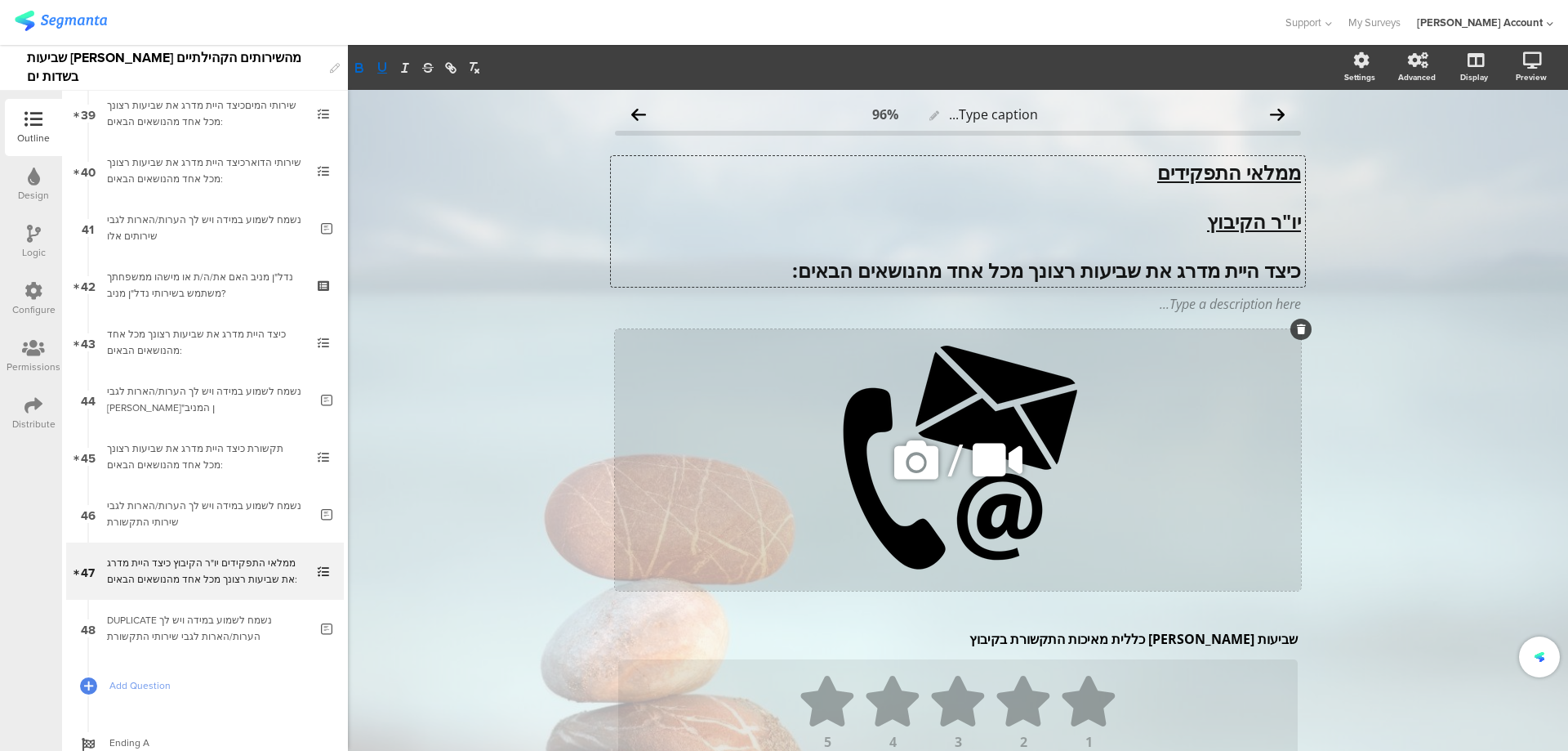
click at [907, 461] on icon at bounding box center [916, 459] width 55 height 55
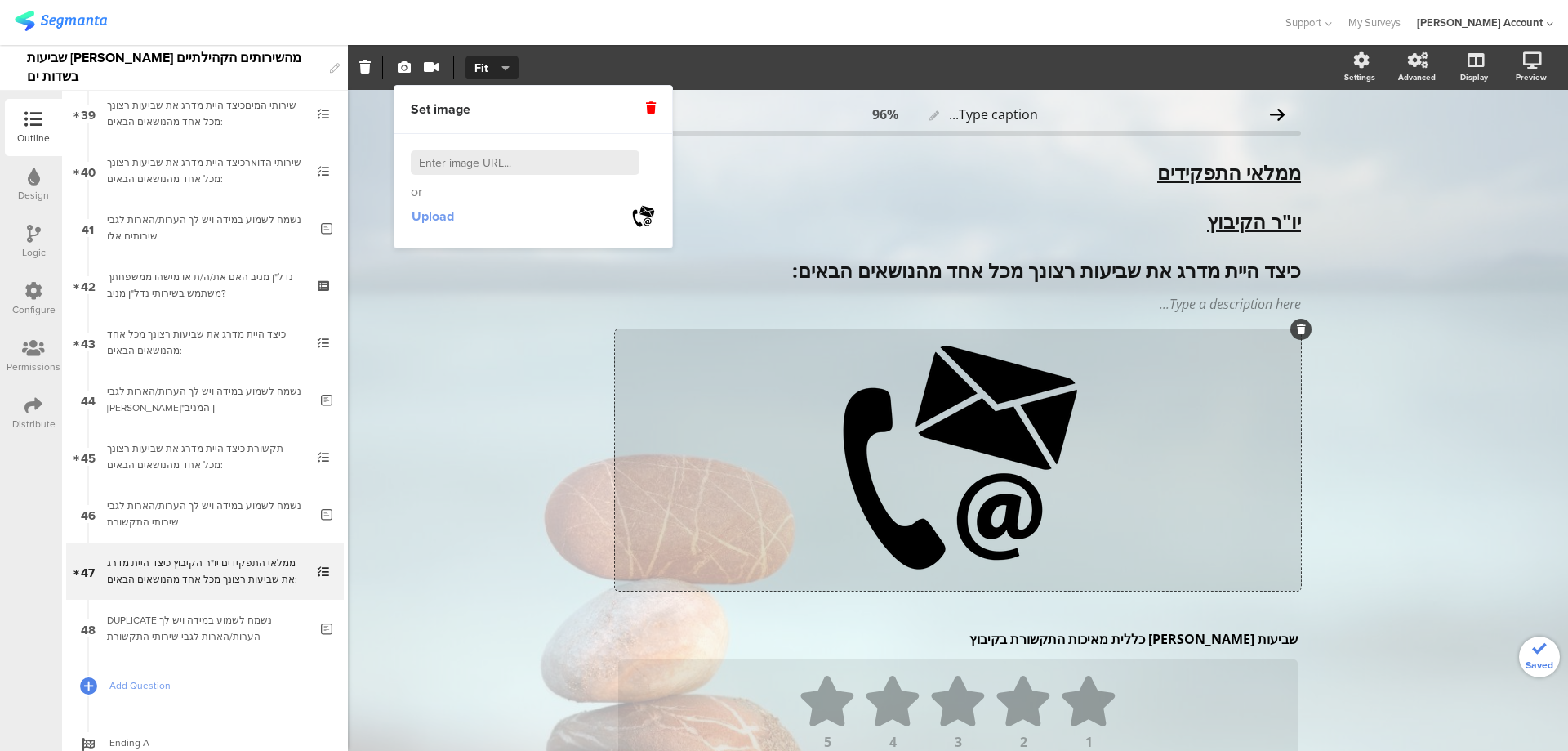
click at [430, 215] on span "Upload" at bounding box center [433, 216] width 43 height 19
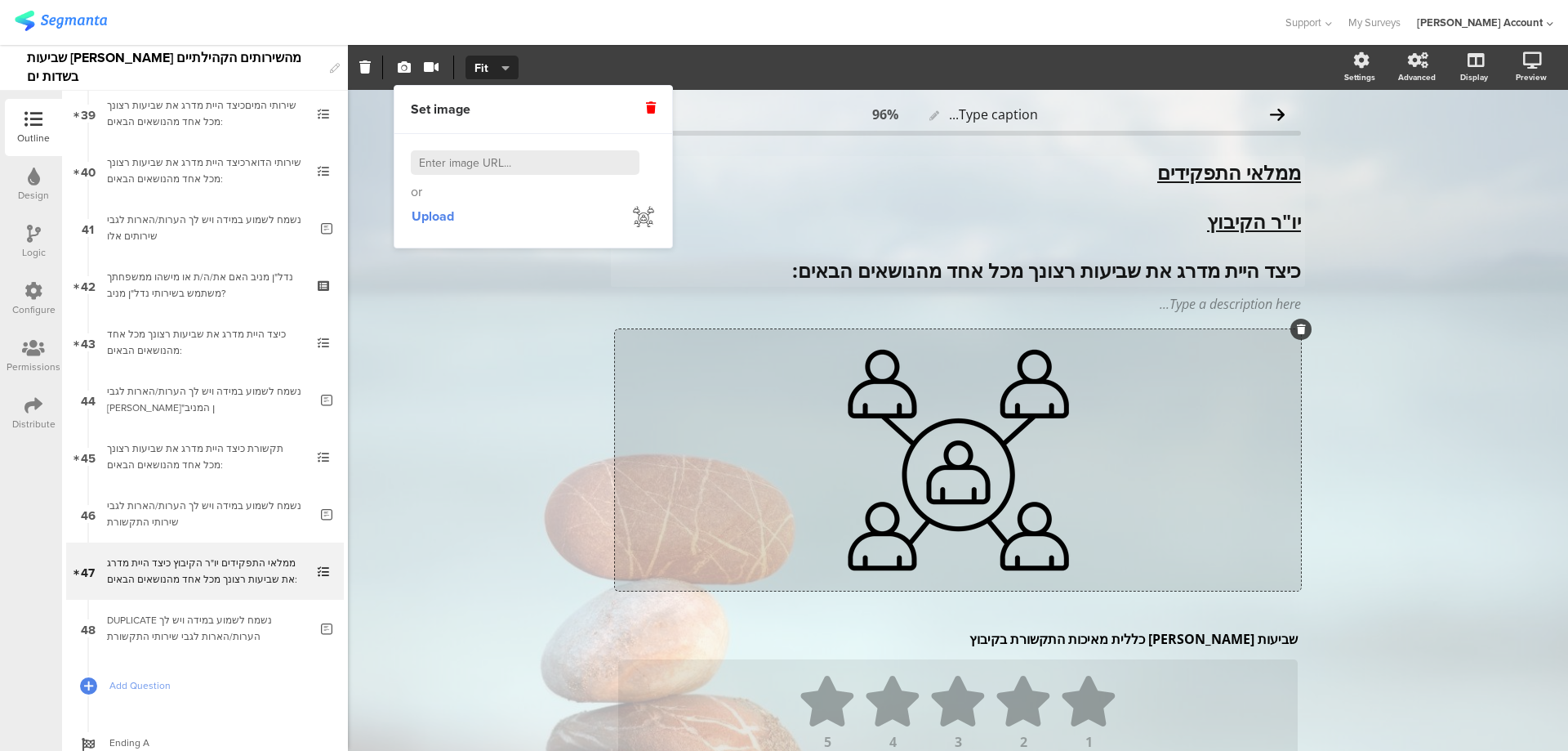
click at [1227, 275] on div "ממלאי התפקידים יו"ר הקיבוץ כיצד היית מדרג את שביעות רצונך מכל אחד מהנושאים הבאי…" at bounding box center [958, 221] width 695 height 131
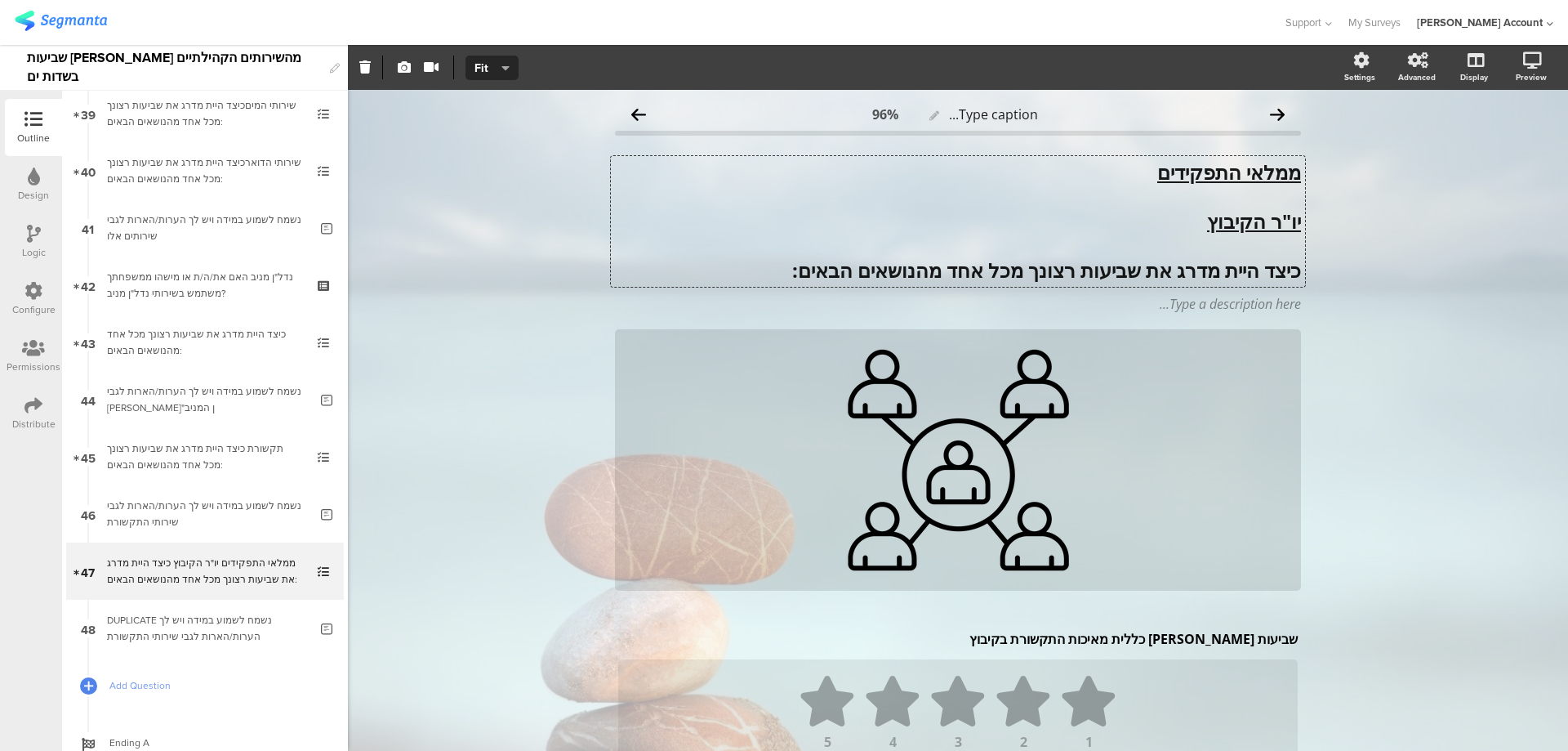
click at [1227, 274] on strong "כיצד היית מדרג את שביעות רצונך מכל אחד מהנושאים הבאים:" at bounding box center [1047, 270] width 509 height 27
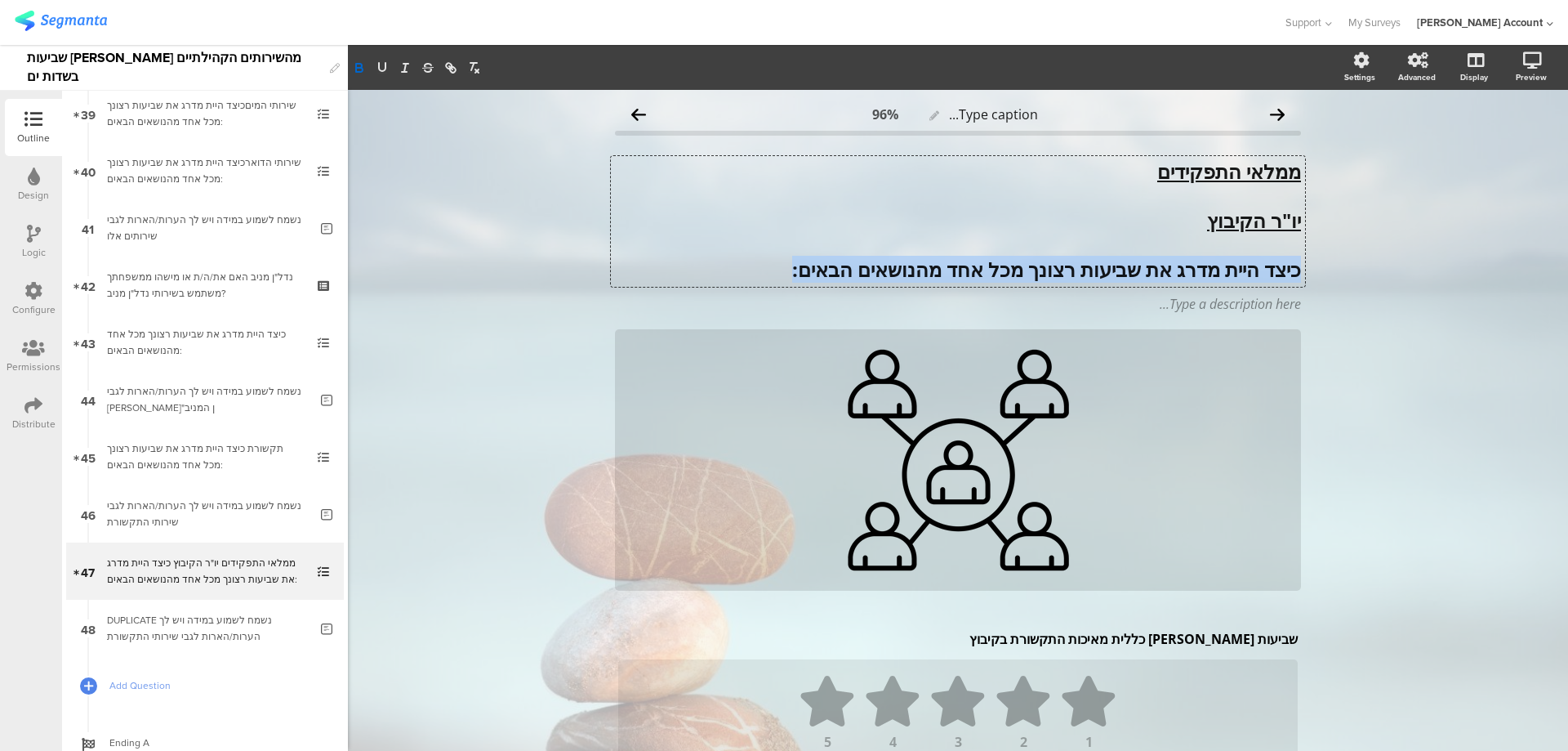
click at [1227, 274] on strong "כיצד היית מדרג את שביעות רצונך מכל אחד מהנושאים הבאים:" at bounding box center [1047, 269] width 509 height 27
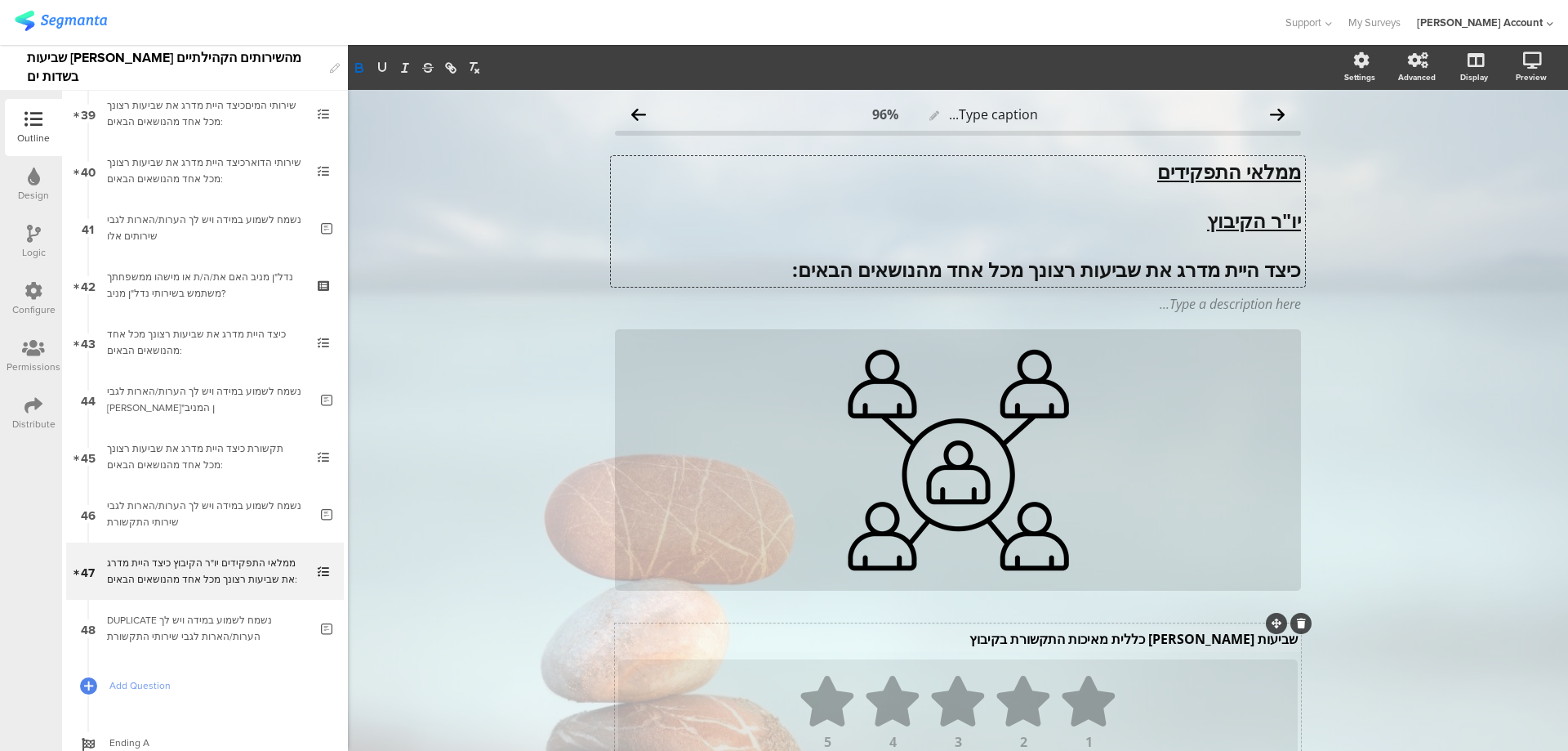
click at [1232, 643] on div "שביעות רצון כללית מאיכות התקשורת בקיבוץ שביעות רצון כללית מאיכות התקשורת בקיבוץ" at bounding box center [957, 639] width 688 height 26
click at [1232, 641] on p "שביעות רצון כללית מאיכות התקשורת בקיבוץ" at bounding box center [957, 639] width 680 height 18
click at [1266, 639] on p "93. שביעות רצון כללית מיו"ר הקיבוץ" at bounding box center [957, 639] width 680 height 18
click at [1239, 638] on p "שביעות רצון כללית מיו"ר הקיבוץ" at bounding box center [957, 639] width 680 height 18
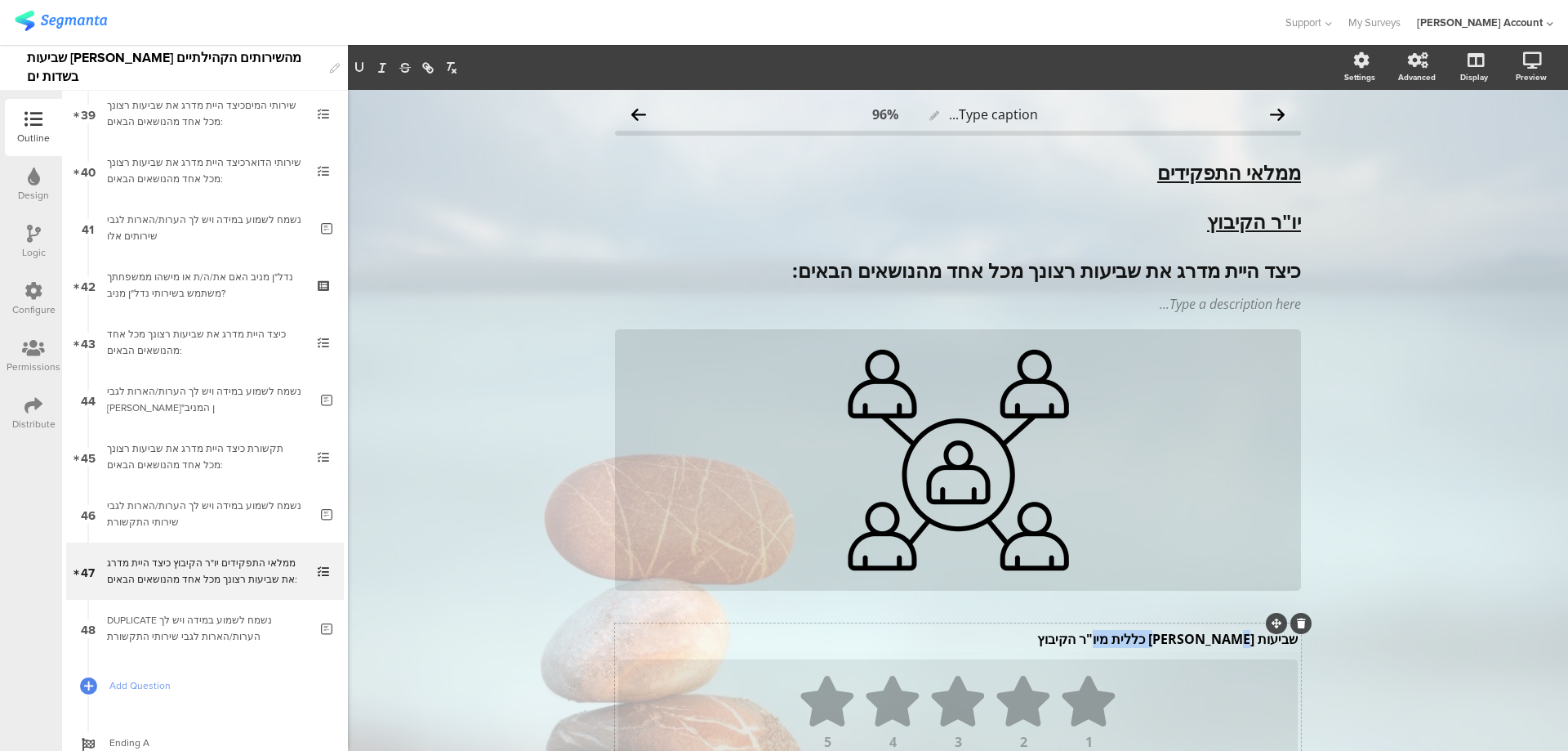
drag, startPoint x: 1179, startPoint y: 641, endPoint x: 1088, endPoint y: 641, distance: 91.0
click at [1088, 641] on p "שביעות רצון כללית מיו"ר הקיבוץ" at bounding box center [957, 639] width 680 height 18
click at [357, 63] on icon "button" at bounding box center [359, 68] width 15 height 15
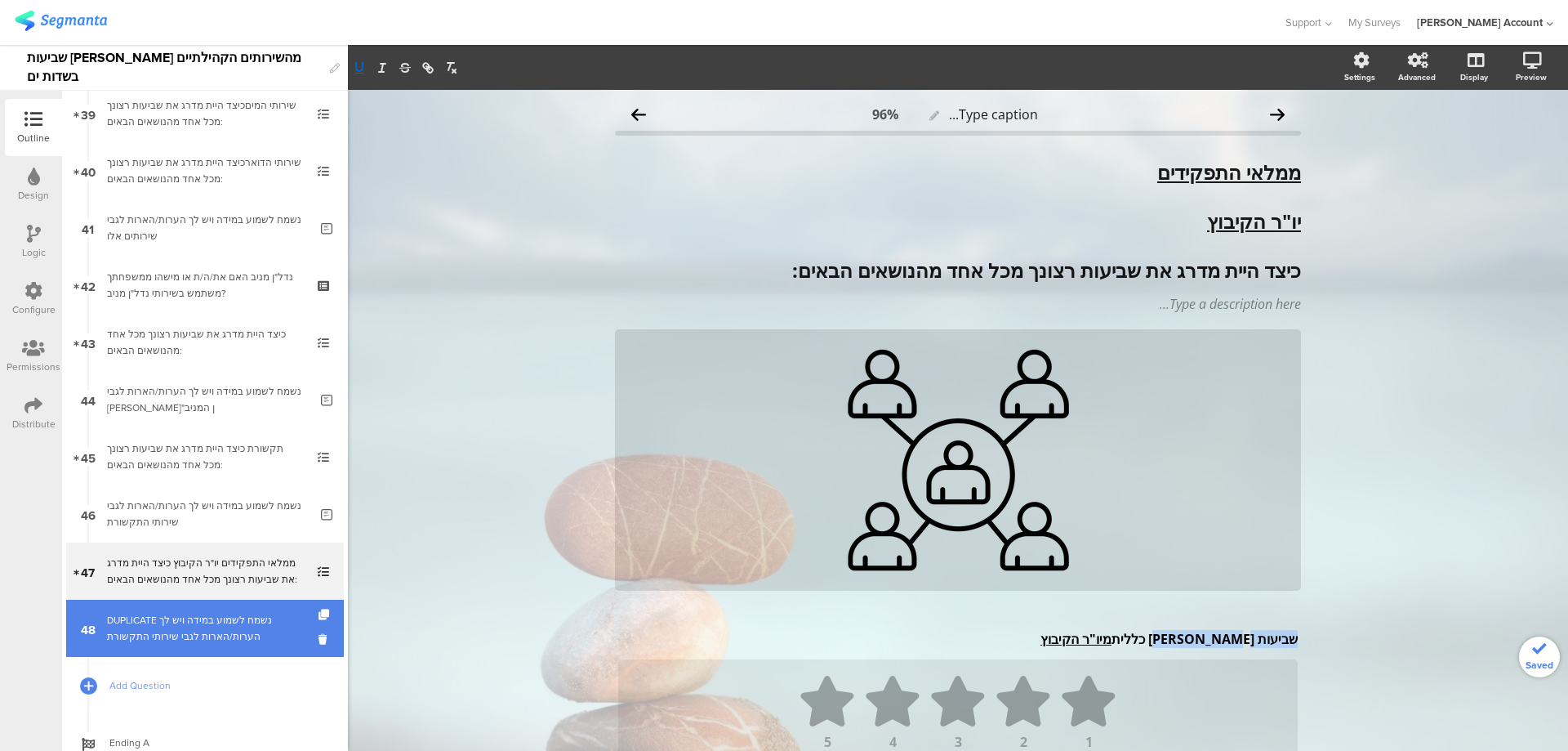
click at [265, 629] on div "DUPLICATE נשמח לשמוע במידה ויש לך הערות/הארות לגבי שירותי התקשורת" at bounding box center [208, 629] width 202 height 33
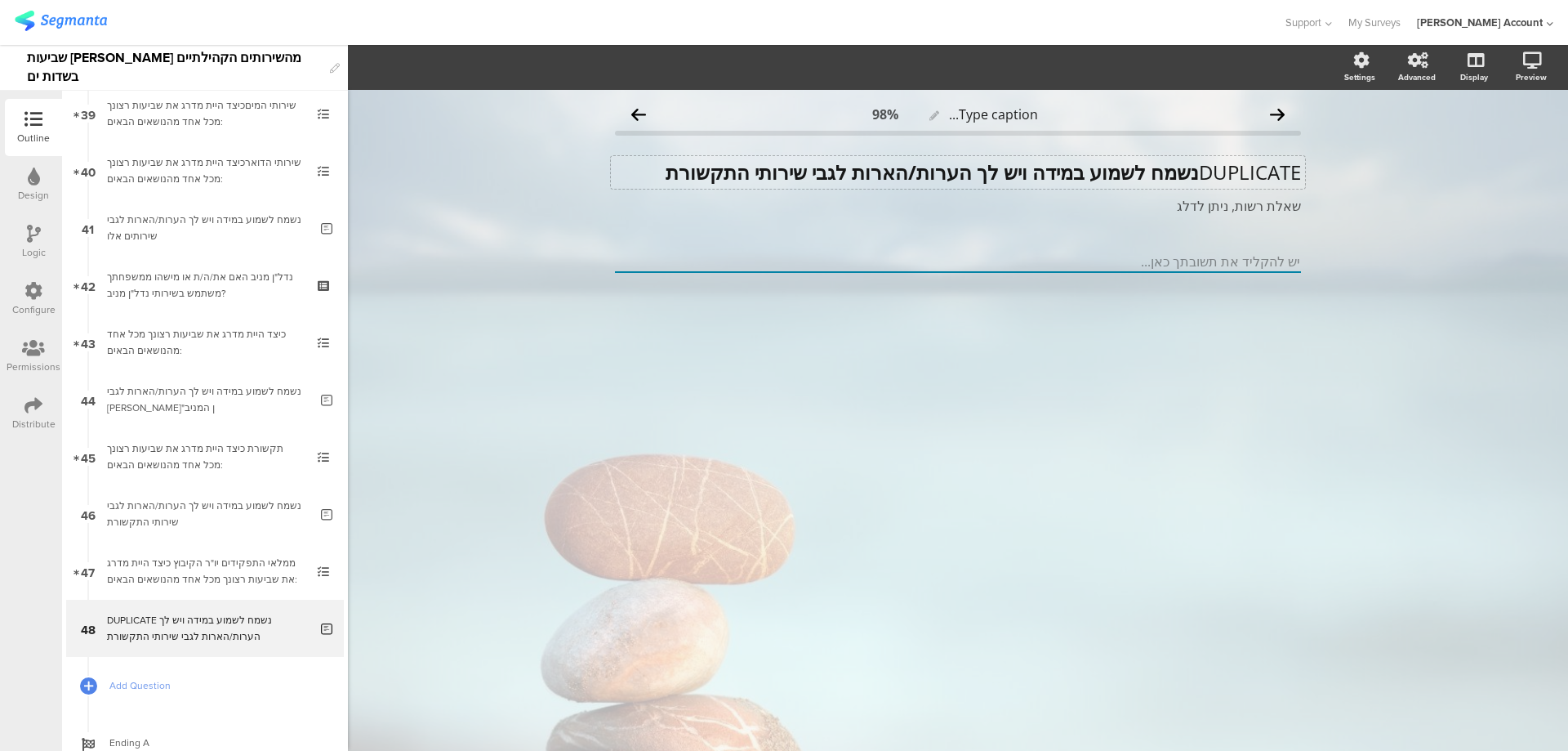
click at [1195, 171] on div "DUPLICATE נשמח לשמוע במידה ויש לך הערות/הארות לגבי שירותי התקשורת DUPLICATE נשמ…" at bounding box center [958, 172] width 695 height 33
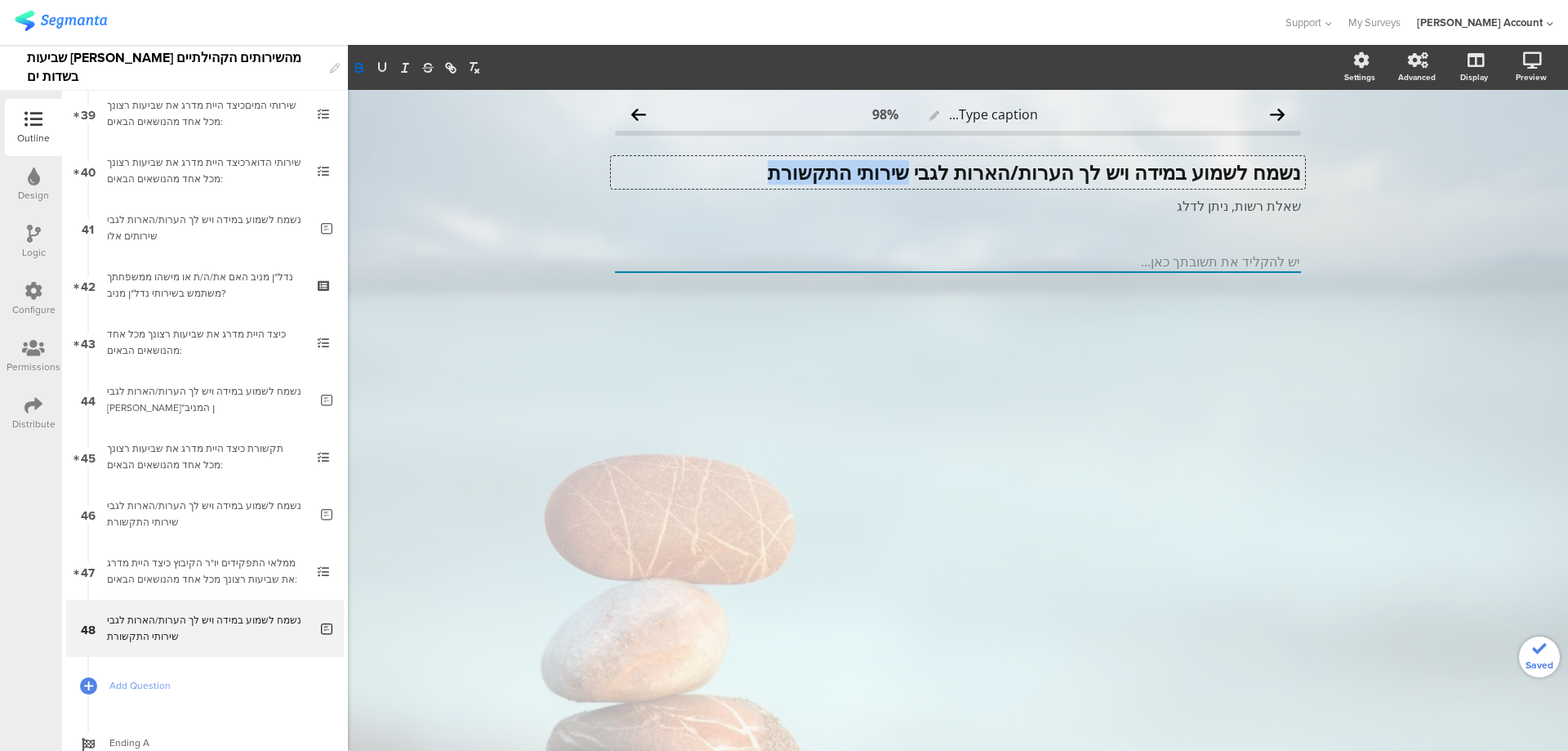
drag, startPoint x: 833, startPoint y: 170, endPoint x: 664, endPoint y: 171, distance: 169.0
click at [664, 171] on p "נשמח לשמוע במידה ויש לך הערות/הארות לגבי שירותי התקשורת" at bounding box center [957, 172] width 686 height 25
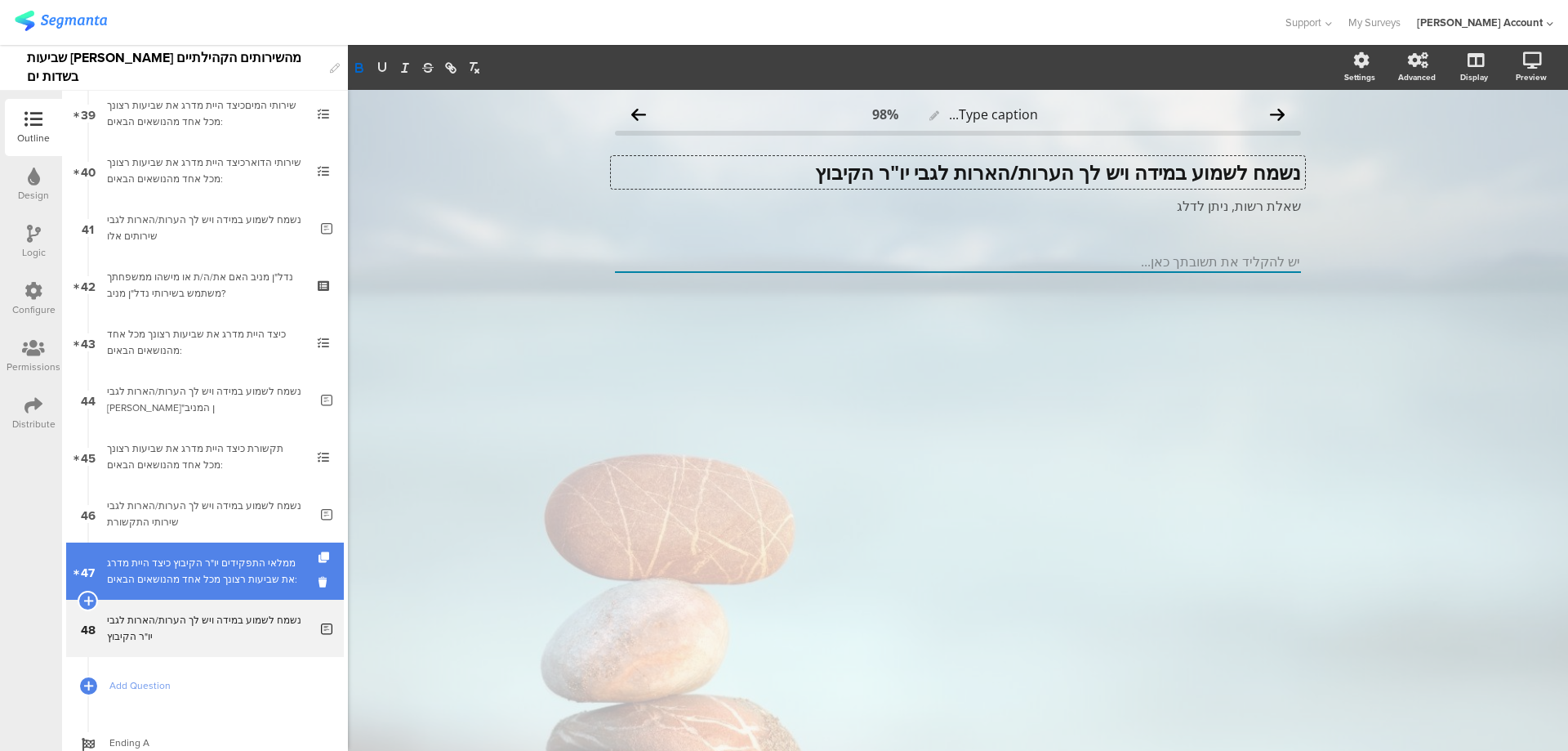
click at [290, 566] on link "47 ממלאי התפקידים יו"ר הקיבוץ כיצד היית מדרג את שביעות רצונך מכל אחד מהנושאים ה…" at bounding box center [204, 570] width 278 height 57
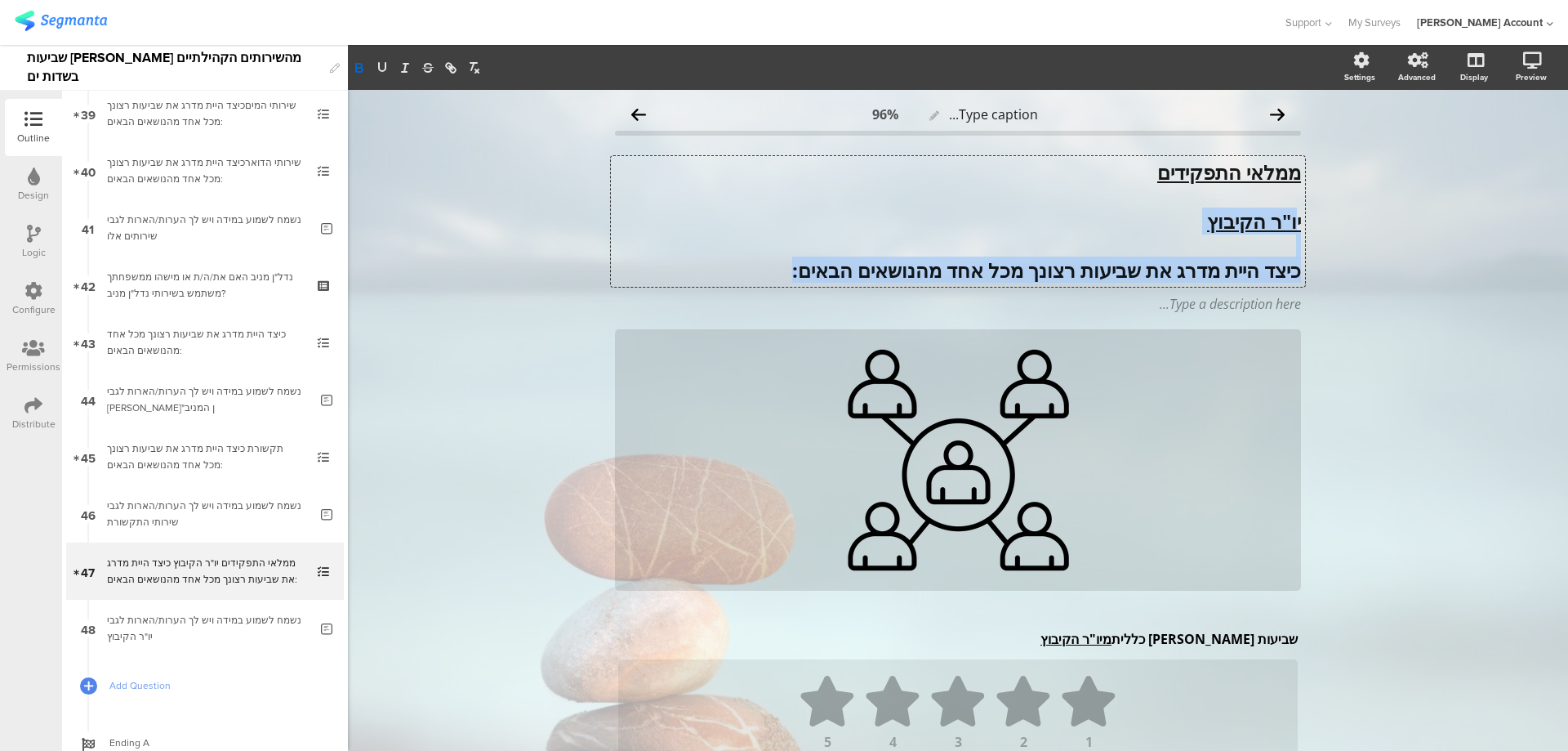
drag, startPoint x: 1290, startPoint y: 220, endPoint x: 721, endPoint y: 272, distance: 571.4
click at [721, 272] on div "ממלאי התפקידים יו"ר הקיבוץ כיצד היית מדרג את שביעות רצונך מכל אחד מהנושאים הבאי…" at bounding box center [958, 221] width 695 height 131
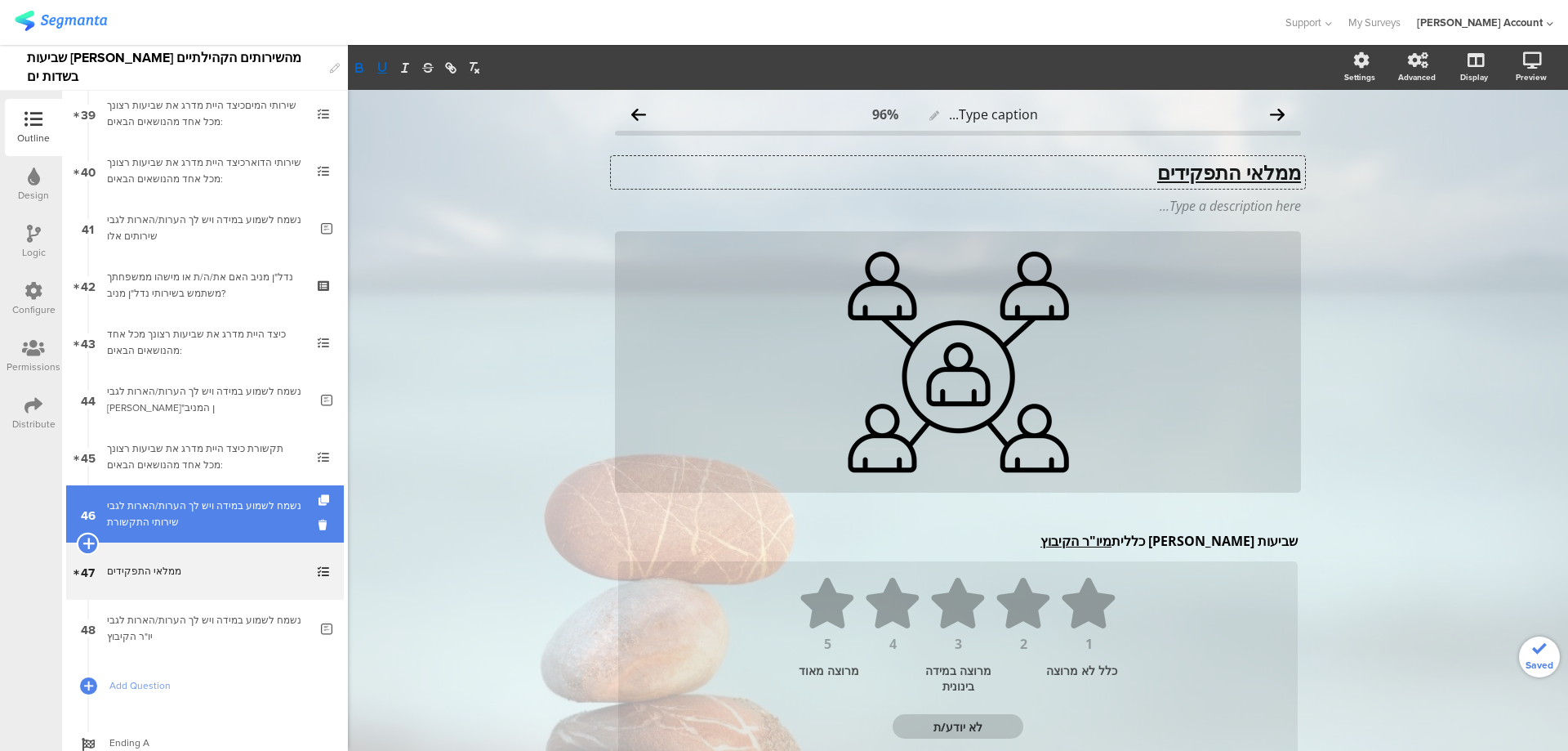
click at [90, 539] on icon at bounding box center [87, 543] width 11 height 15
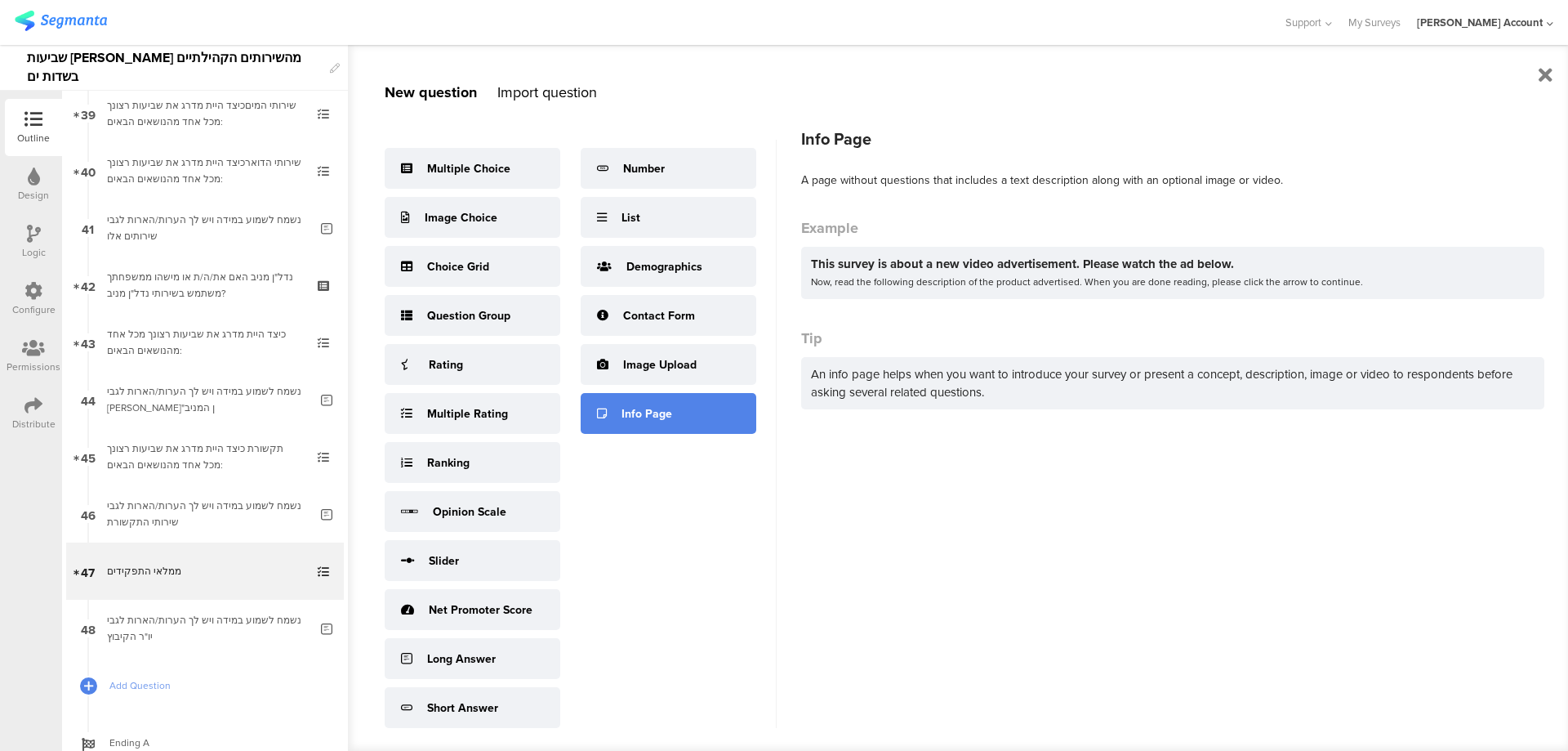
click at [673, 410] on div "Info Page" at bounding box center [668, 414] width 176 height 41
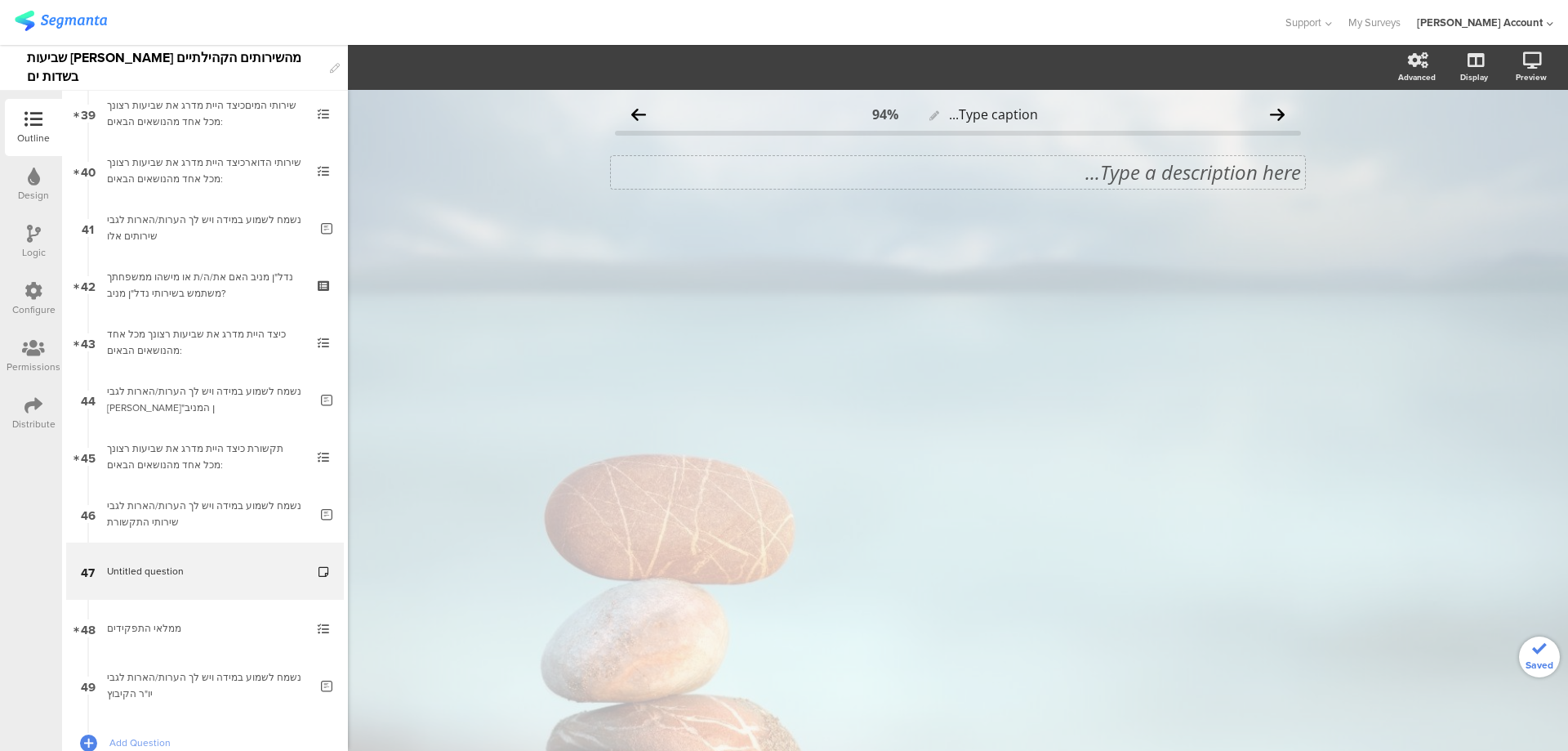
click at [1229, 182] on div "Type a description here..." at bounding box center [958, 172] width 695 height 33
click at [1252, 176] on p "שביעות רצון מממלאי התפקידים" at bounding box center [957, 172] width 686 height 25
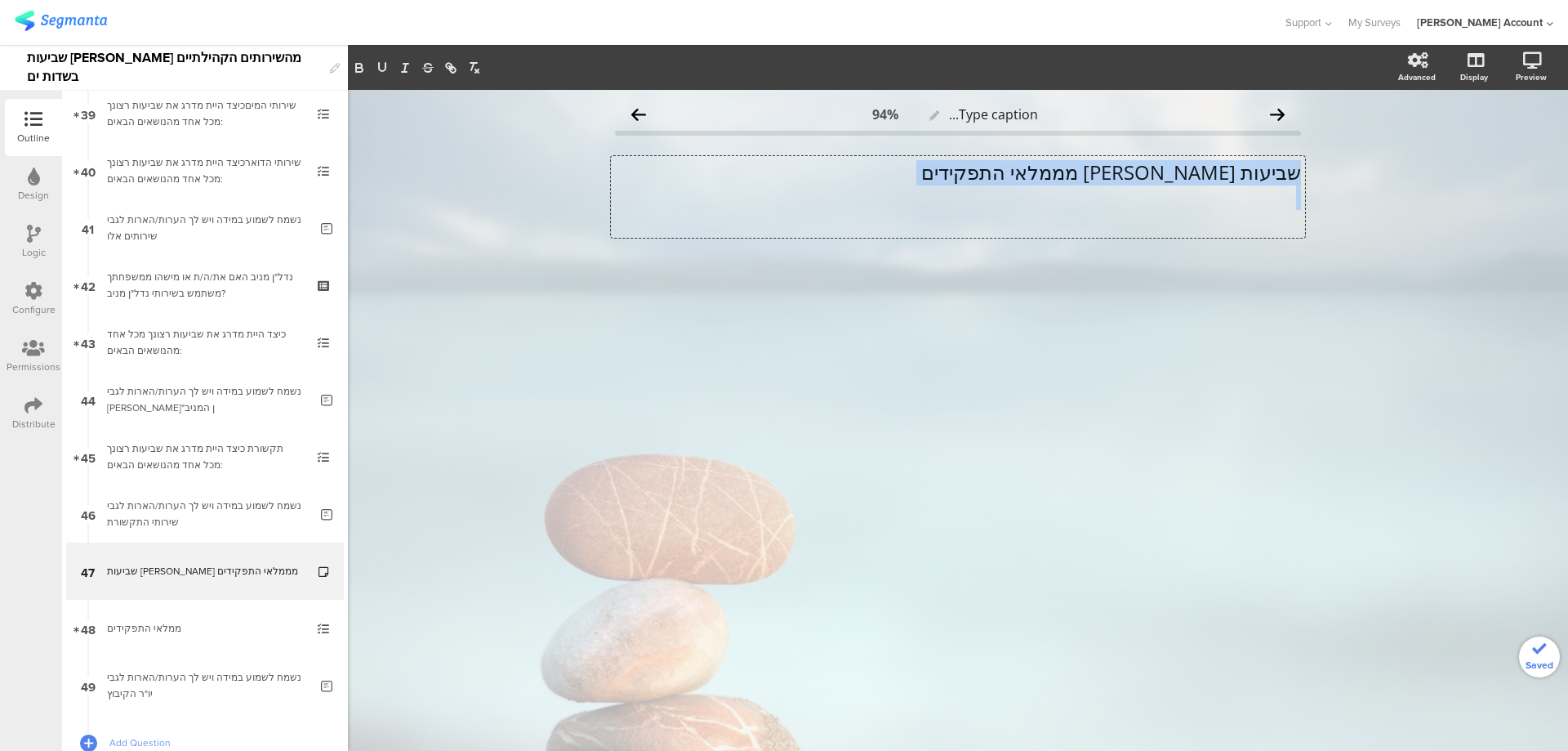
click at [1252, 176] on p "שביעות רצון מממלאי התפקידים" at bounding box center [957, 172] width 686 height 25
click at [1177, 176] on strong "שביעות רצון מממלאי התפקידים" at bounding box center [1107, 171] width 386 height 27
click at [1240, 286] on div at bounding box center [957, 294] width 686 height 57
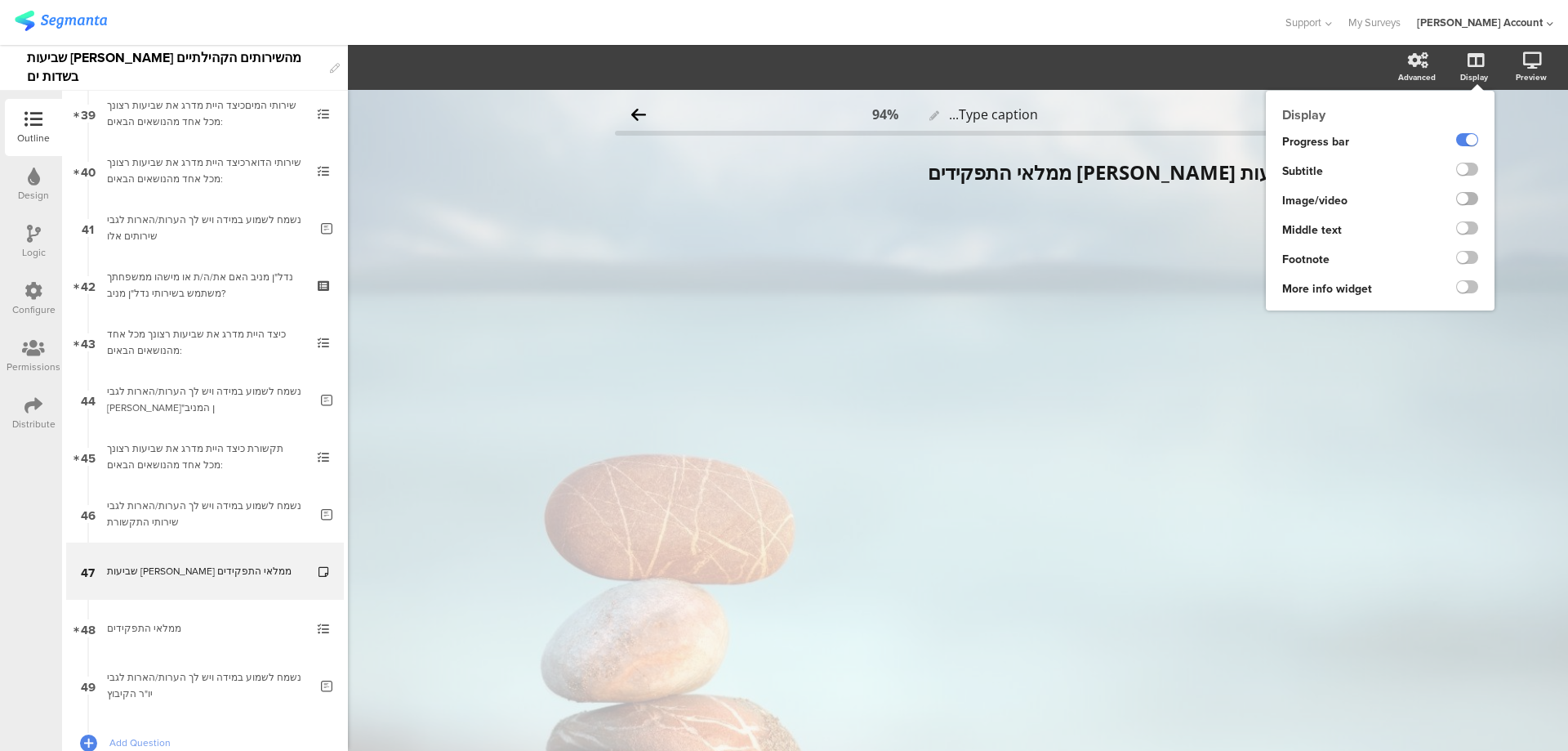
click at [1475, 197] on label at bounding box center [1467, 199] width 22 height 13
click at [0, 0] on input "checkbox" at bounding box center [0, 0] width 0 height 0
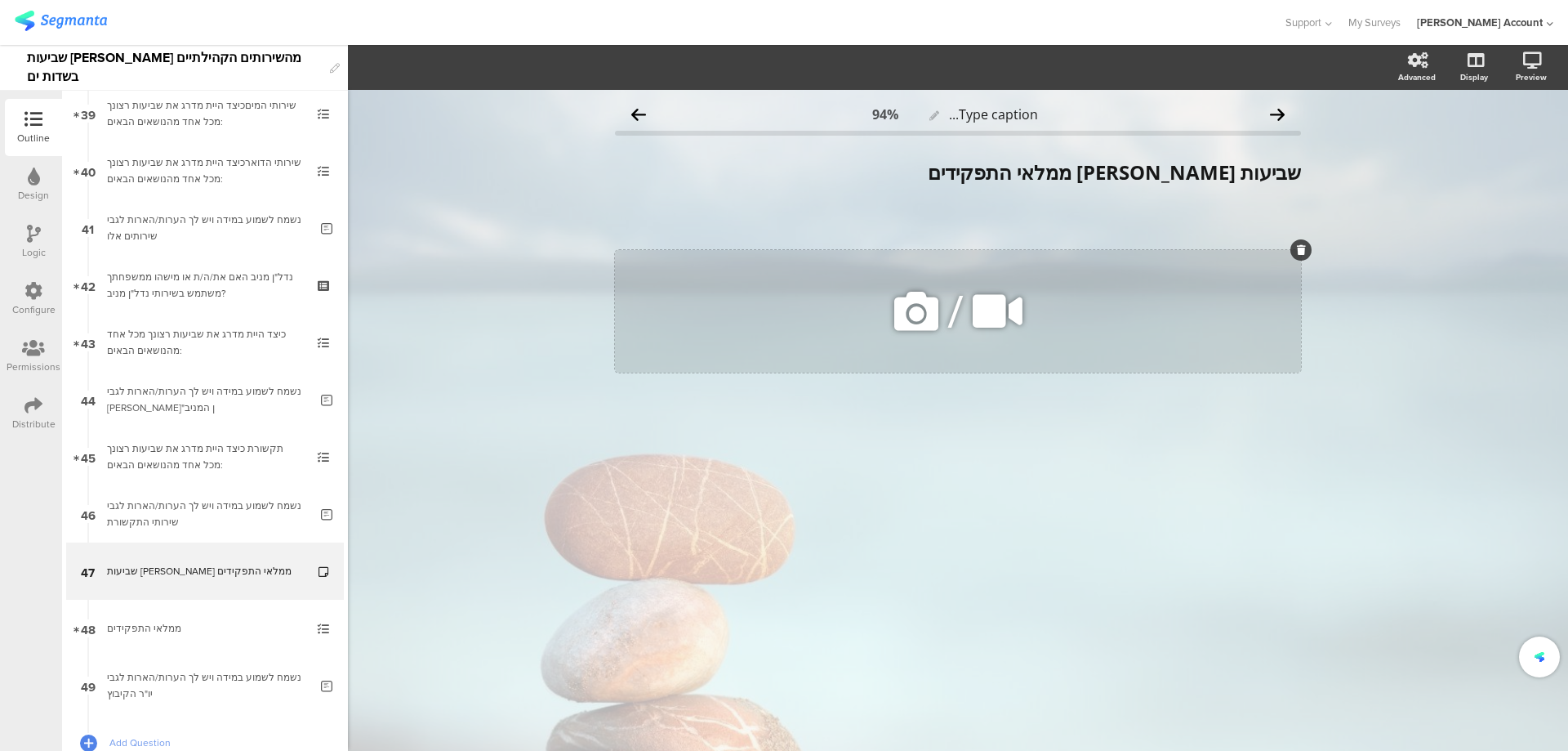
click at [906, 318] on icon at bounding box center [916, 311] width 55 height 55
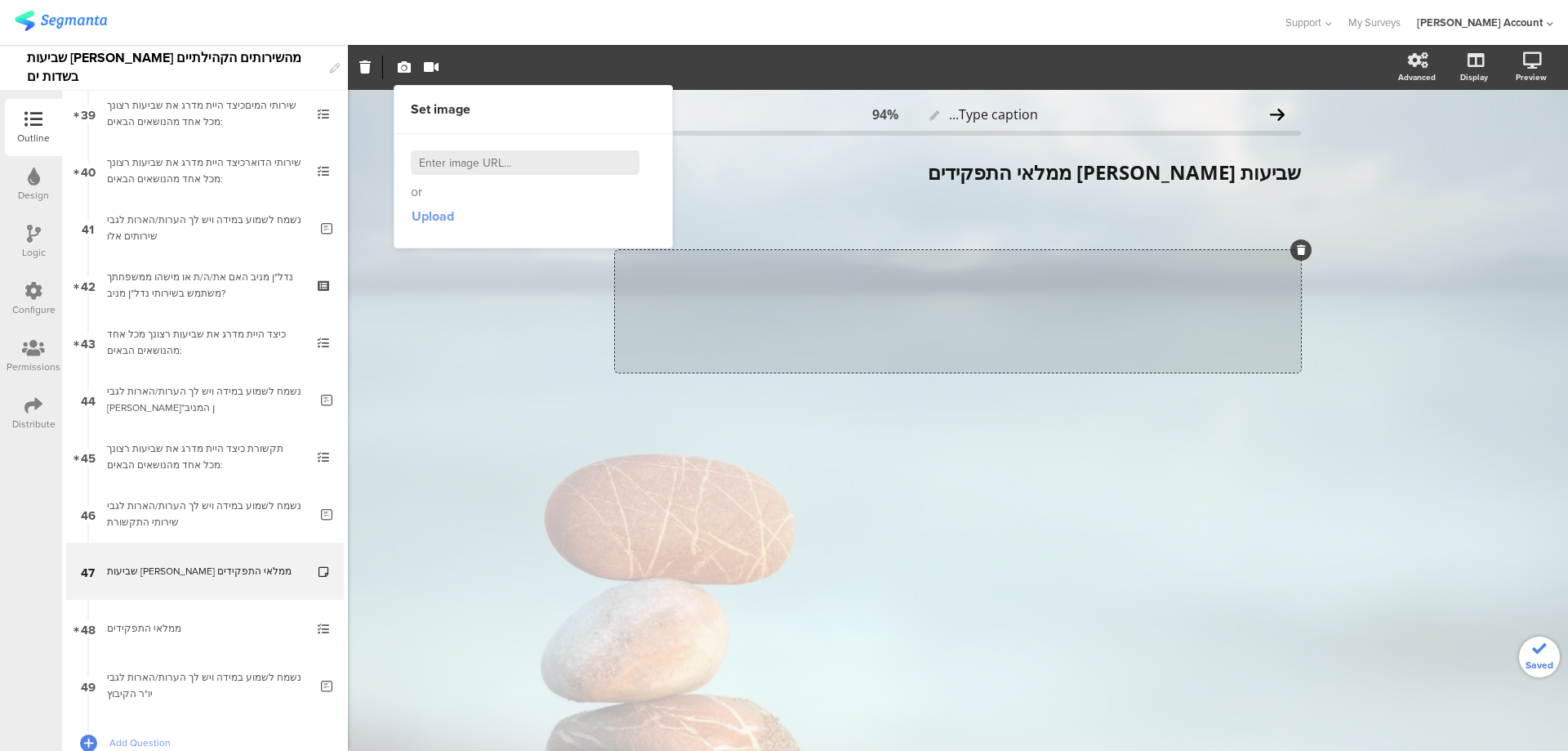
click at [433, 208] on span "Upload" at bounding box center [433, 216] width 43 height 19
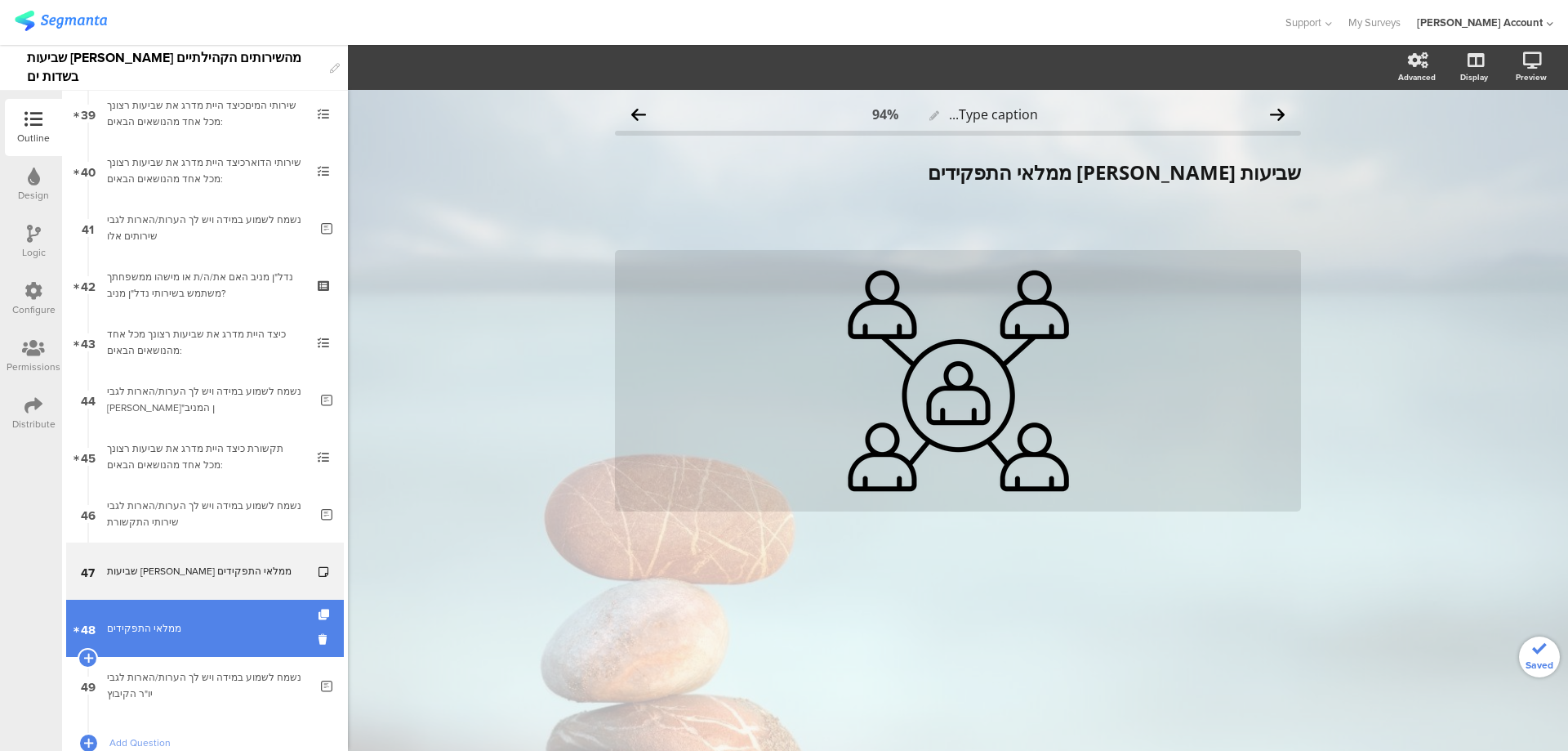
click at [146, 625] on div "ממלאי התפקידים" at bounding box center [204, 628] width 195 height 16
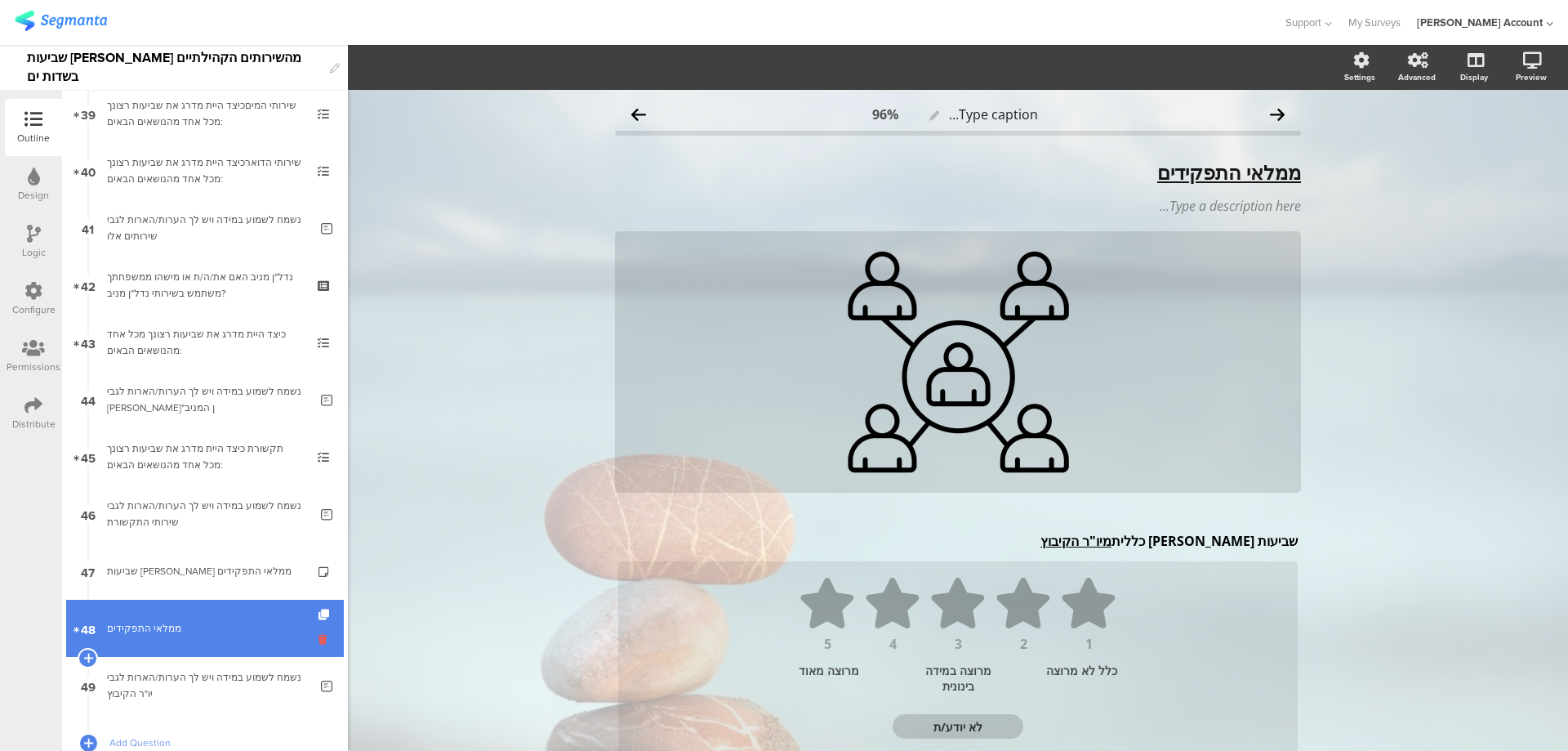
click at [319, 634] on icon at bounding box center [325, 639] width 14 height 16
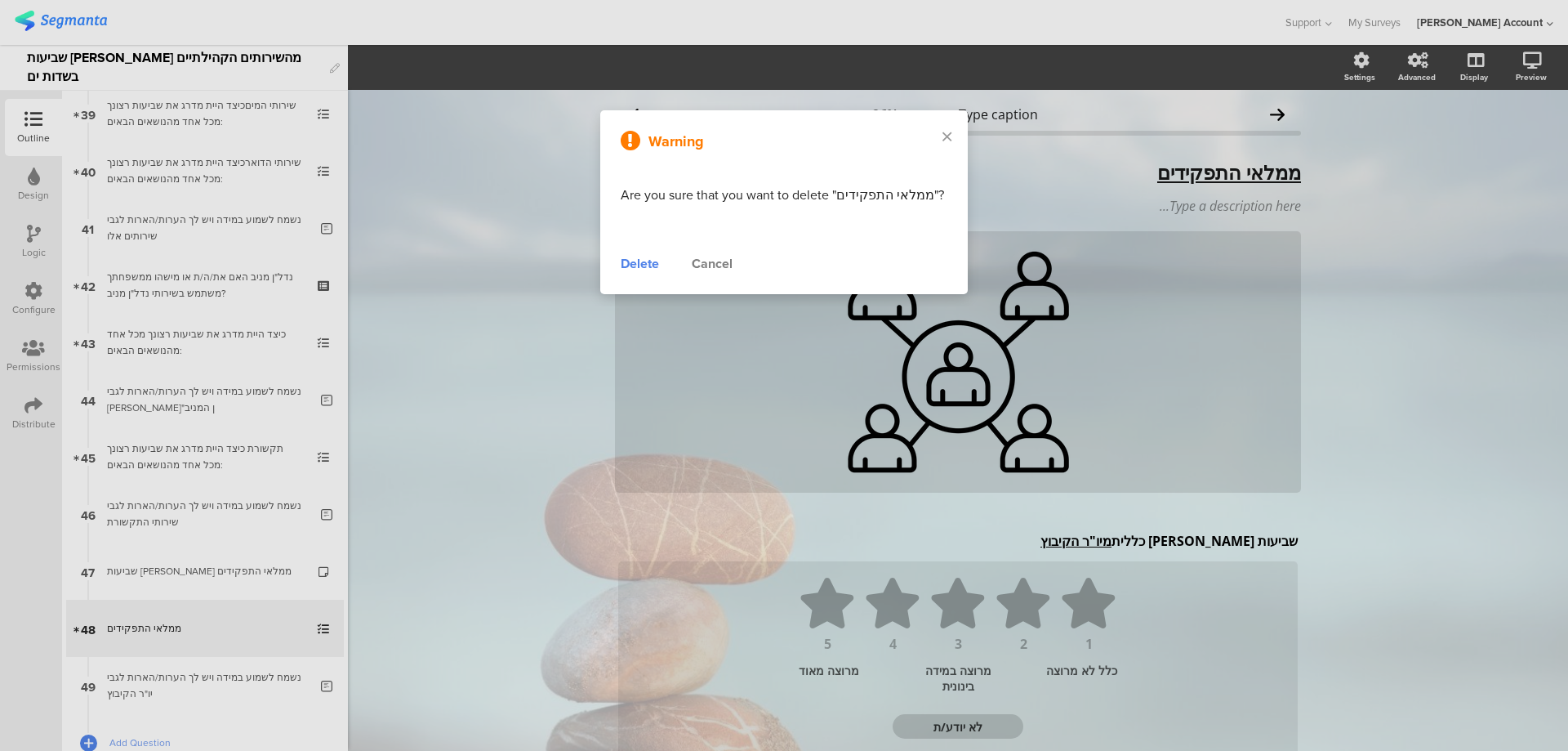
click at [630, 265] on div "Delete" at bounding box center [639, 264] width 39 height 20
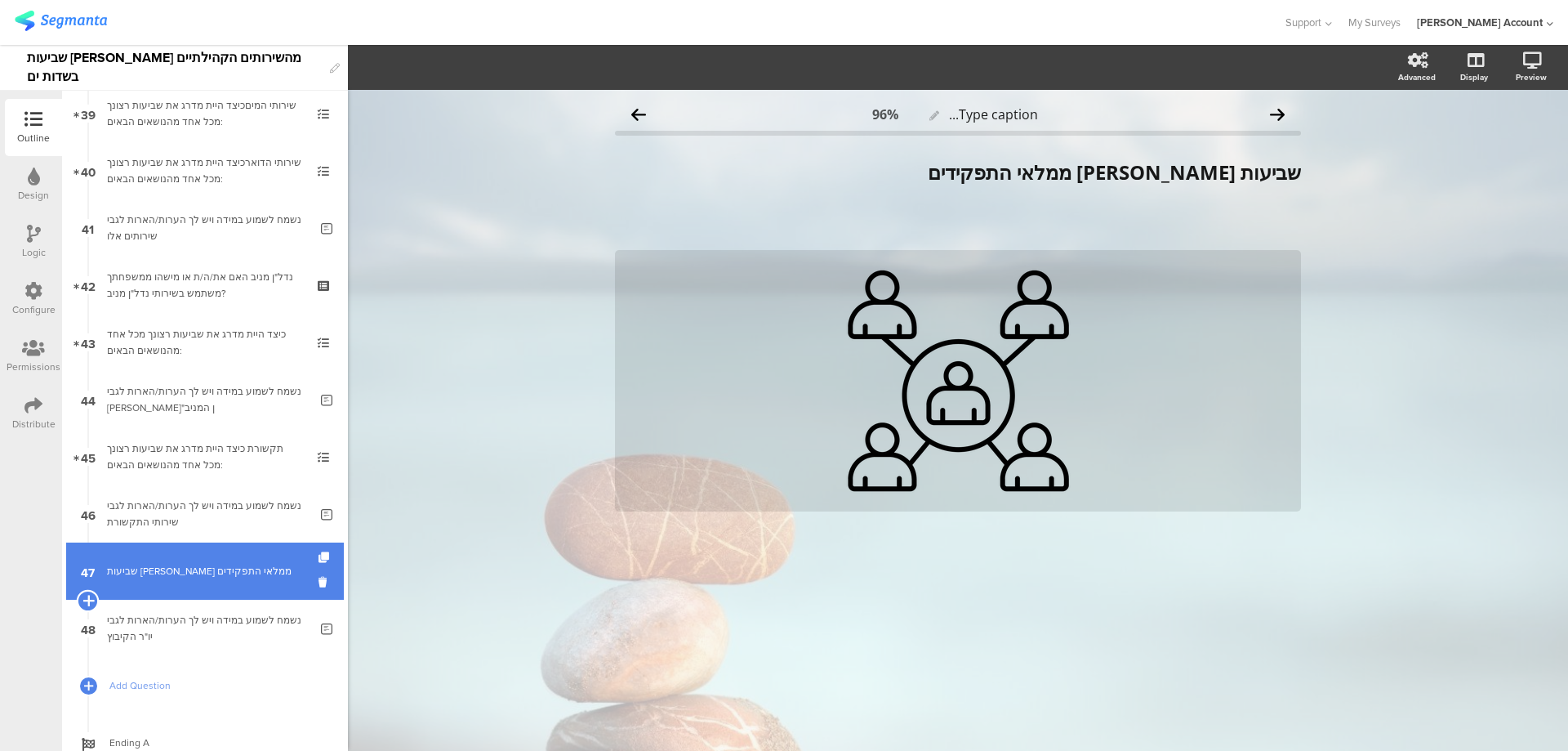
click at [87, 598] on icon at bounding box center [87, 601] width 11 height 15
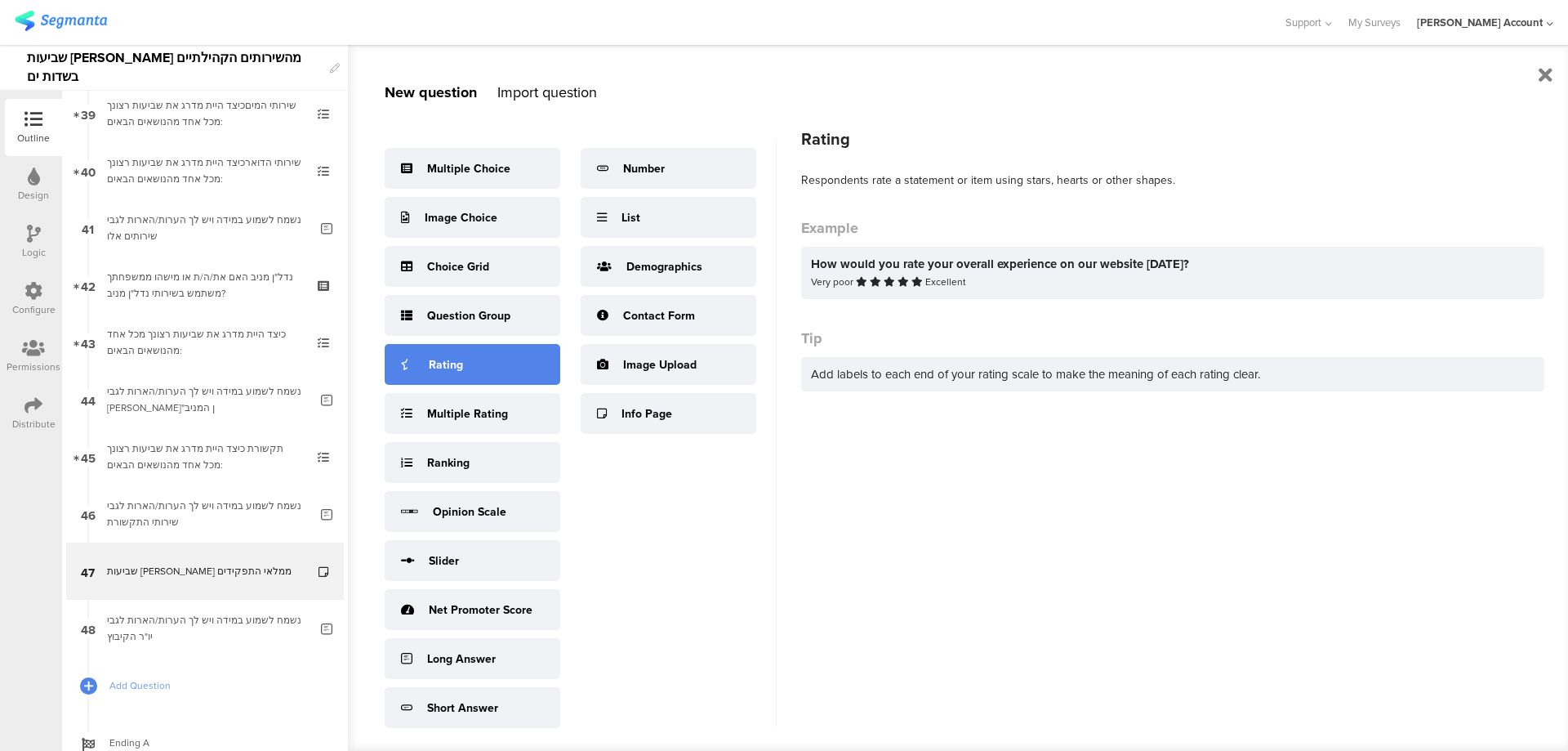
click at [489, 373] on div "Rating" at bounding box center [472, 364] width 176 height 41
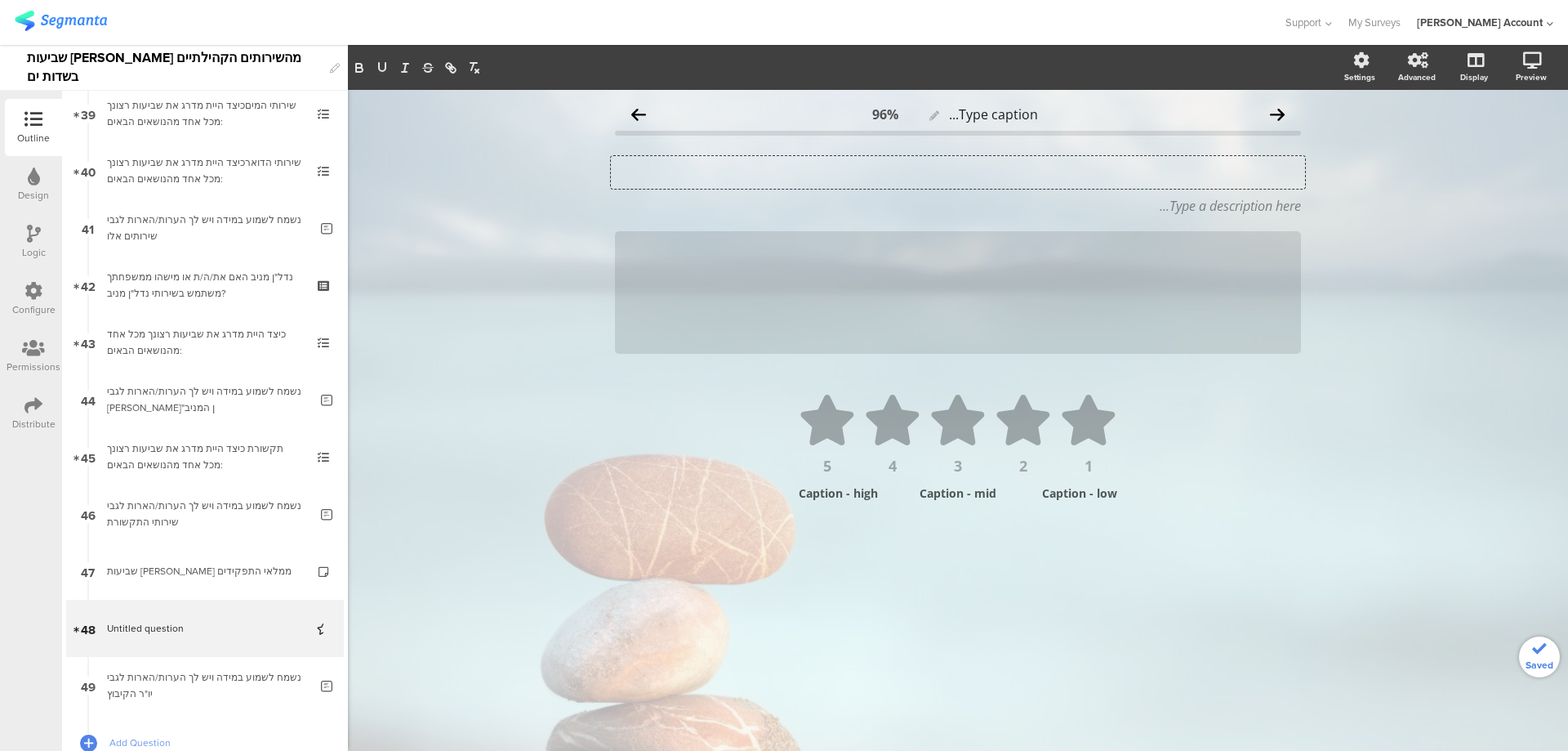
click at [1224, 179] on div "Type your question here..." at bounding box center [958, 172] width 695 height 33
click at [1260, 175] on p "93. שביעות רצון כללית מיו"ר הקיבוץ" at bounding box center [957, 172] width 686 height 25
click at [1260, 175] on p "שביעות רצון כללית מיו"ר הקיבוץ" at bounding box center [957, 172] width 686 height 25
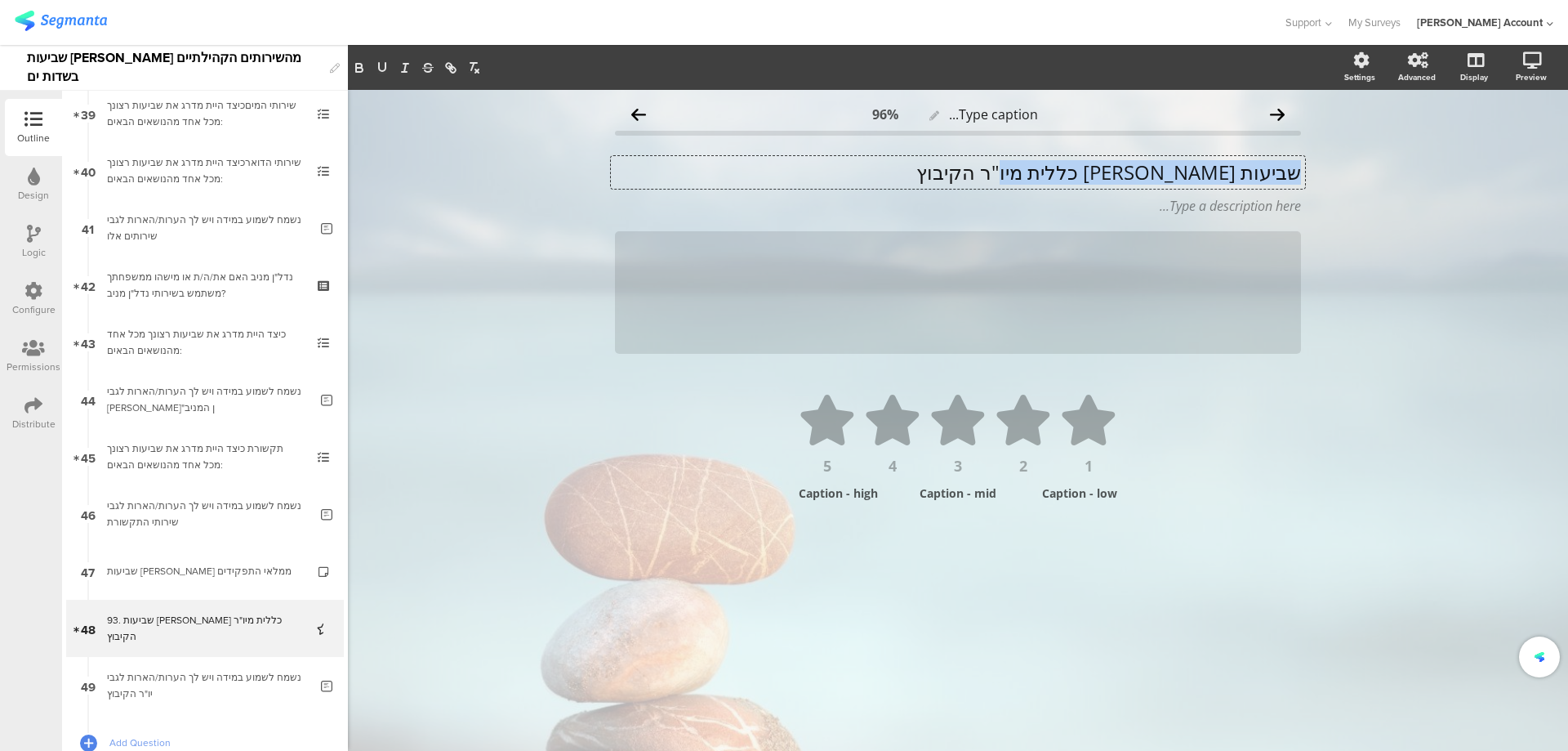
click at [1260, 175] on p "שביעות רצון כללית מיו"ר הקיבוץ" at bounding box center [957, 172] width 686 height 25
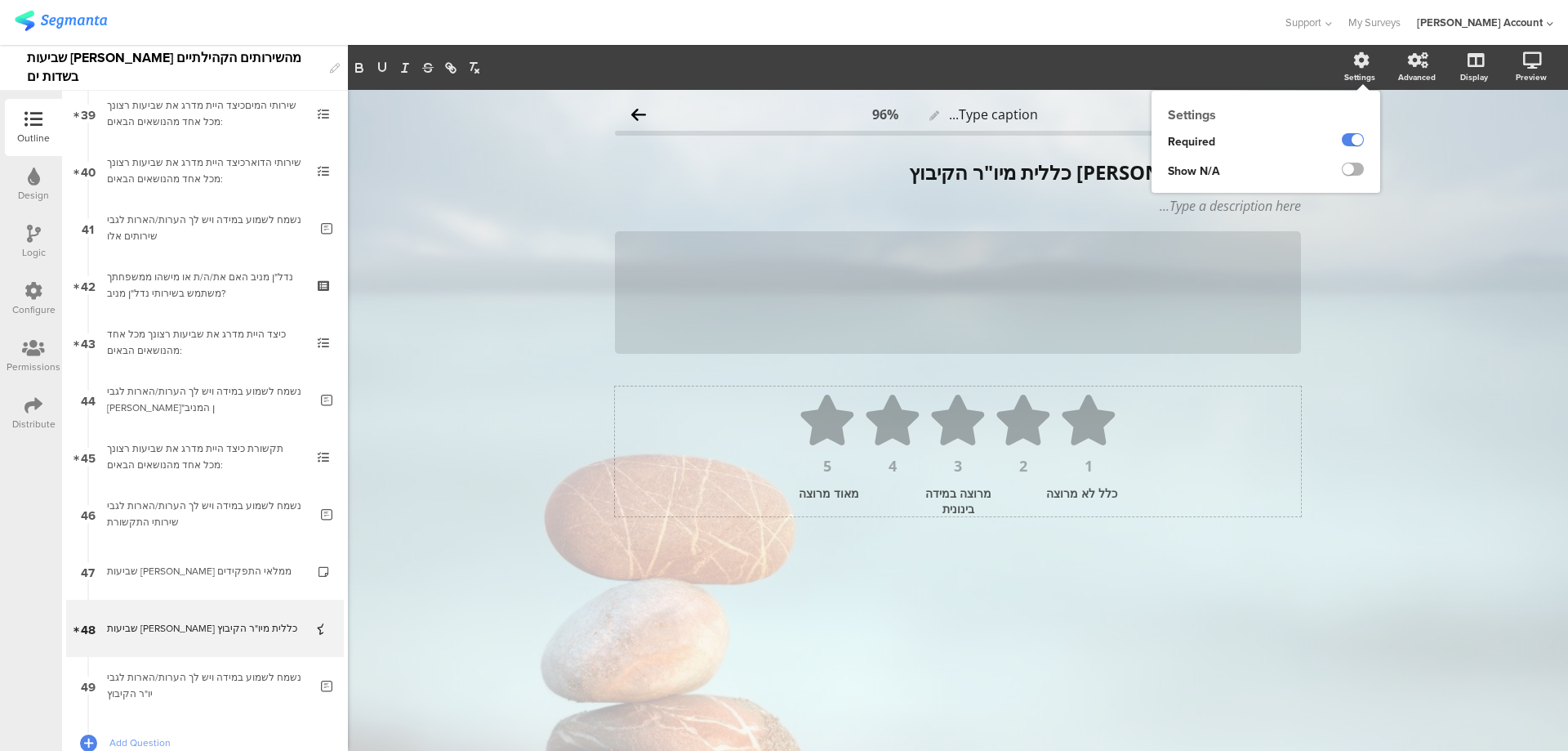
click at [1360, 164] on label at bounding box center [1353, 169] width 22 height 13
click at [0, 0] on input "checkbox" at bounding box center [0, 0] width 0 height 0
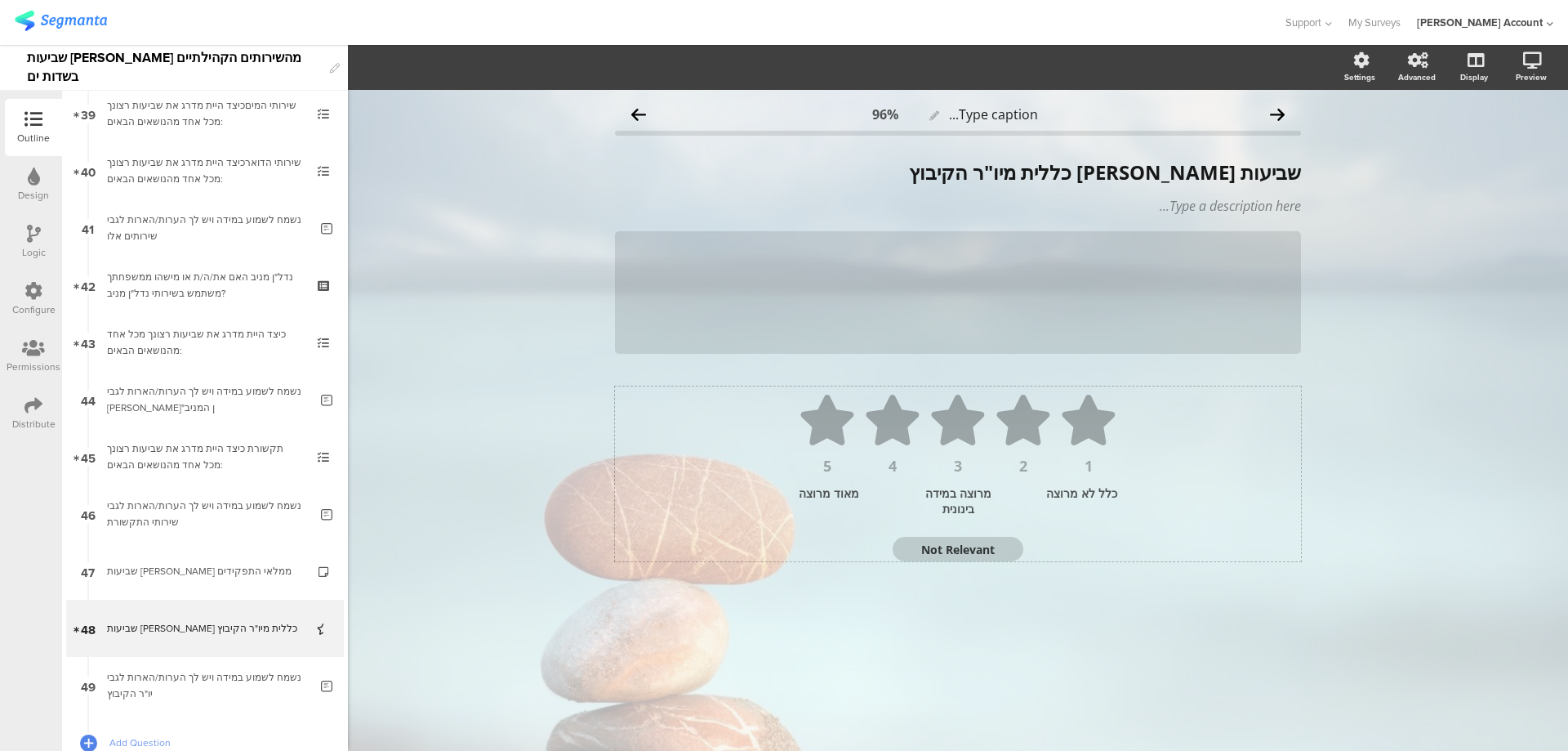
click at [949, 550] on textarea "Not Relevant" at bounding box center [958, 549] width 131 height 16
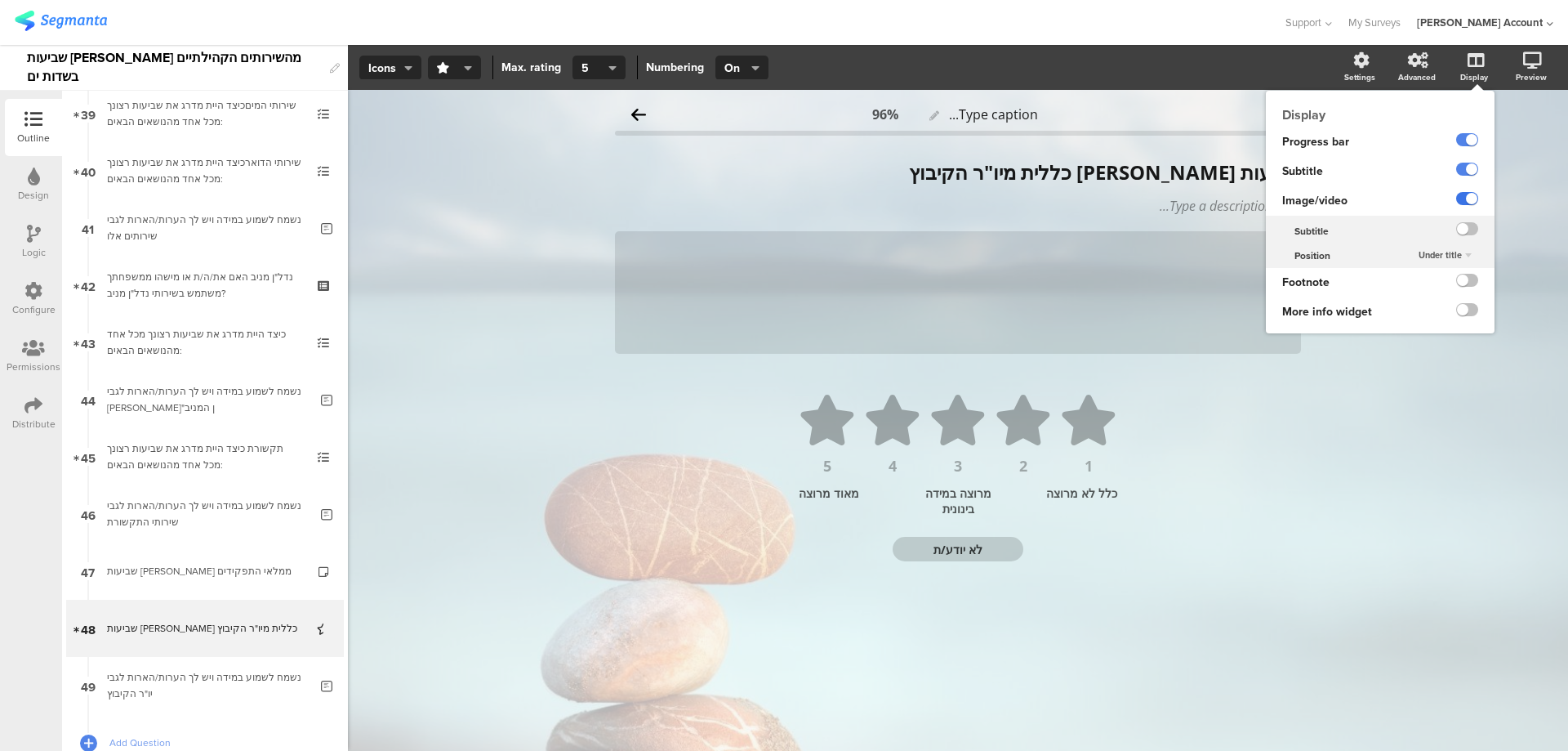
type textarea "לא יודע/ת"
click at [1467, 194] on label at bounding box center [1467, 199] width 22 height 13
click at [0, 0] on input "checkbox" at bounding box center [0, 0] width 0 height 0
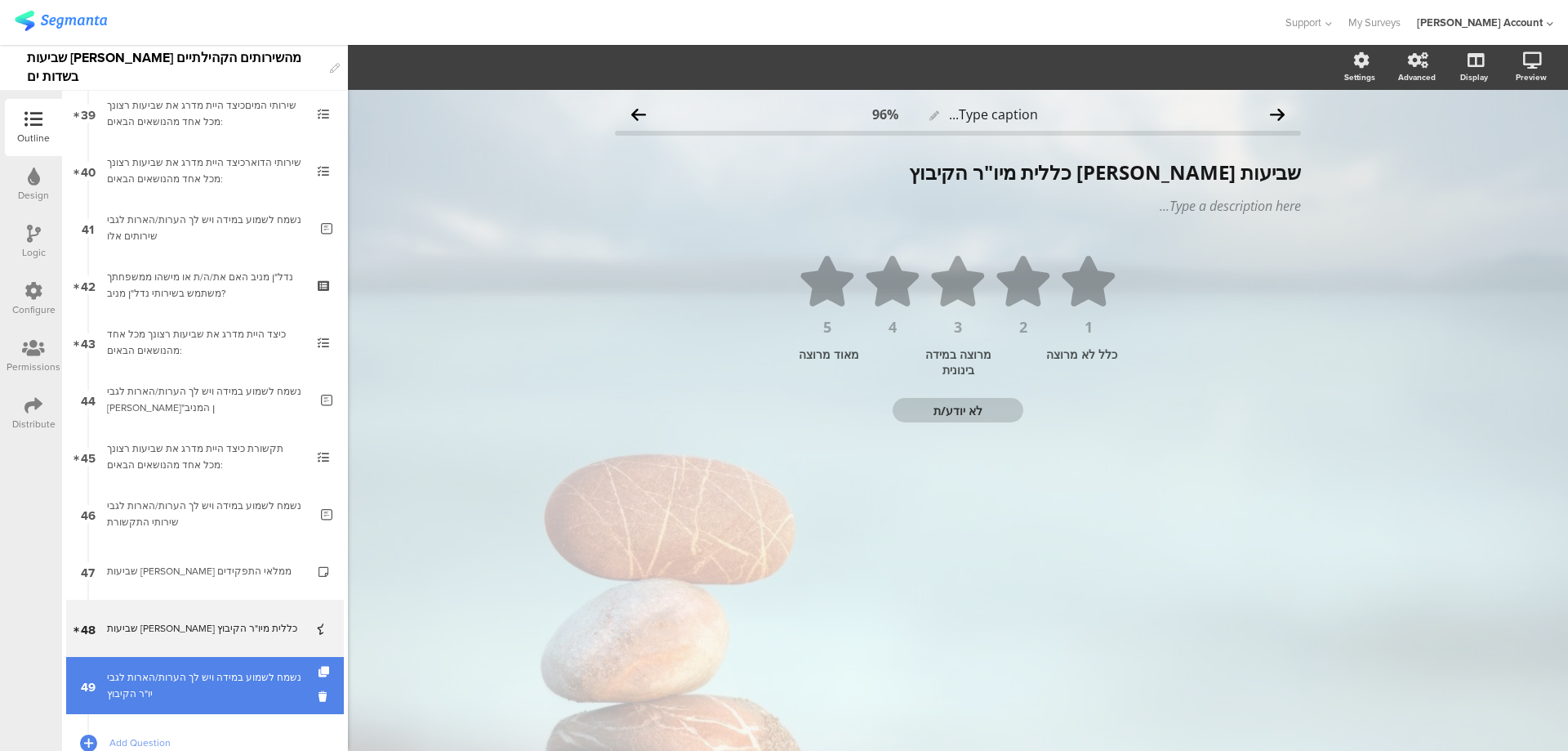
click at [232, 685] on div "נשמח לשמוע במידה ויש לך הערות/הארות לגבי יו"ר הקיבוץ" at bounding box center [208, 686] width 202 height 33
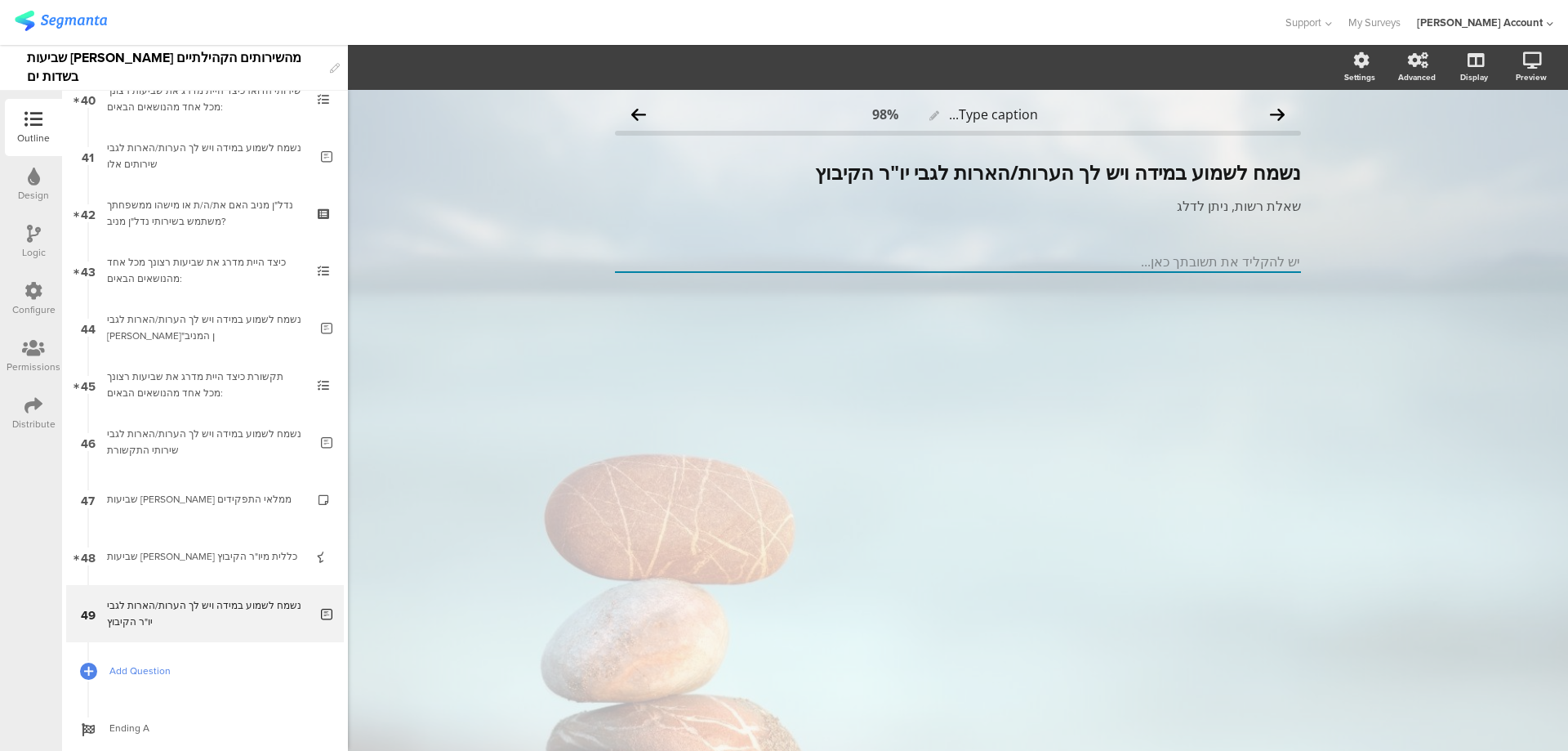
scroll to position [2359, 0]
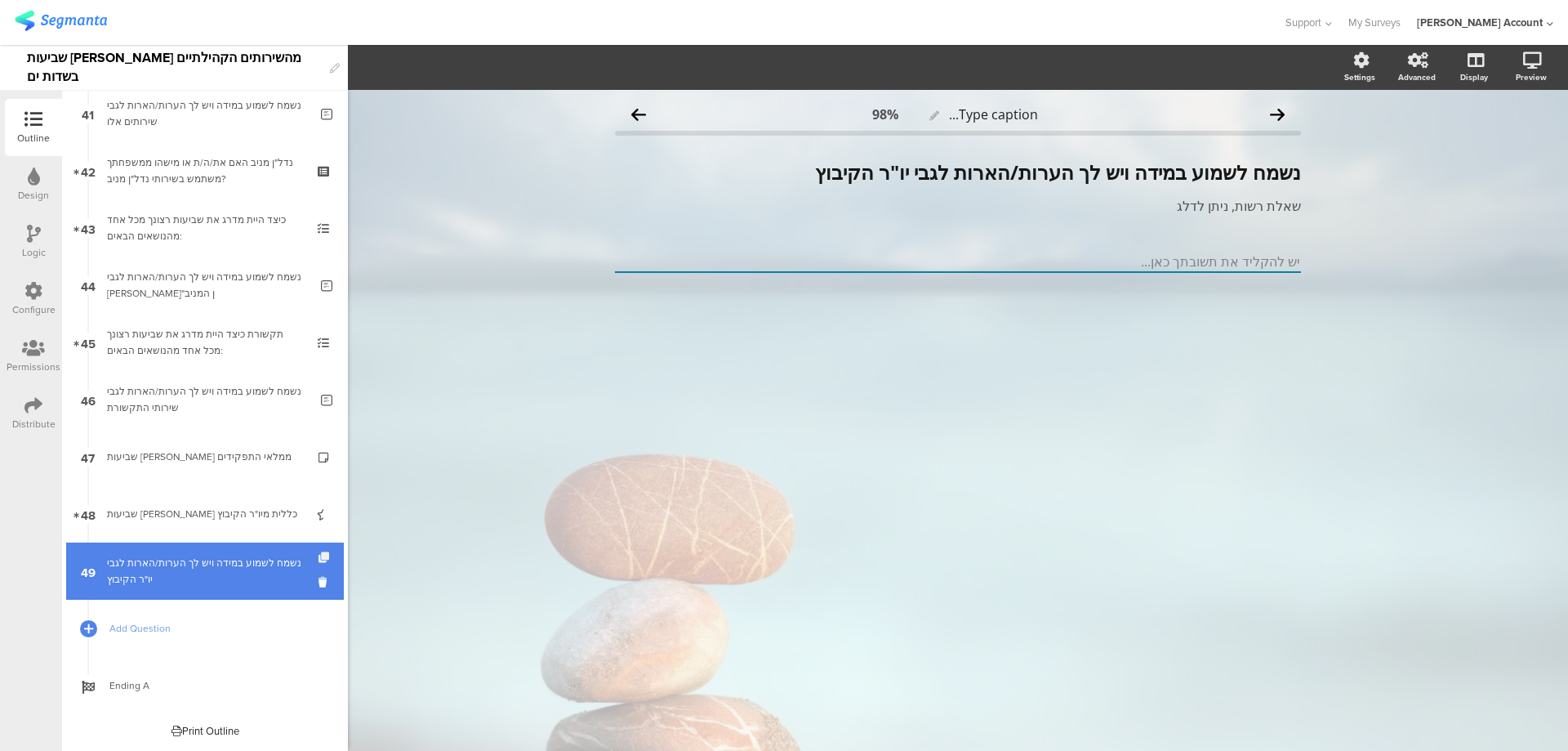
click at [319, 556] on icon at bounding box center [325, 557] width 14 height 11
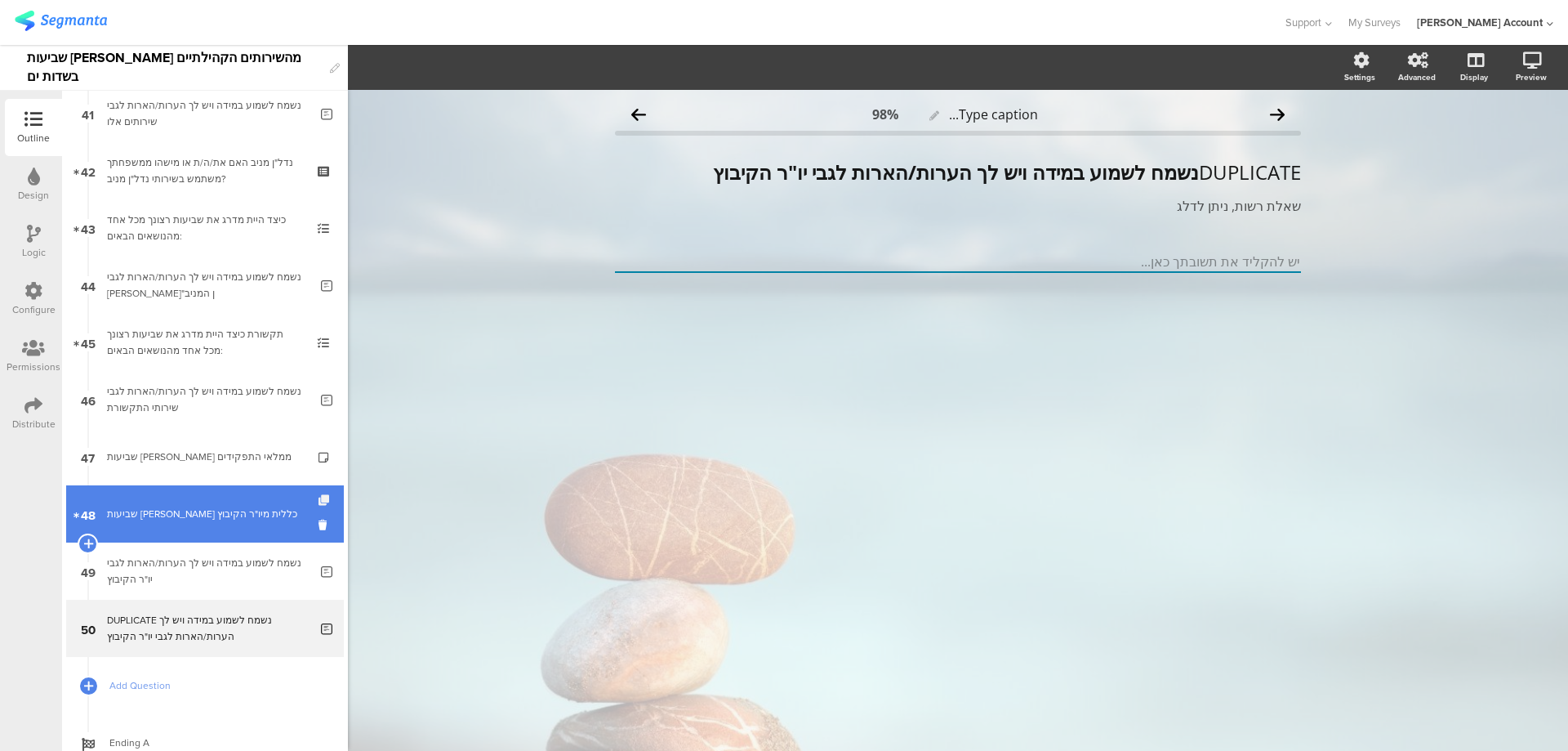
click at [319, 499] on icon at bounding box center [325, 500] width 14 height 11
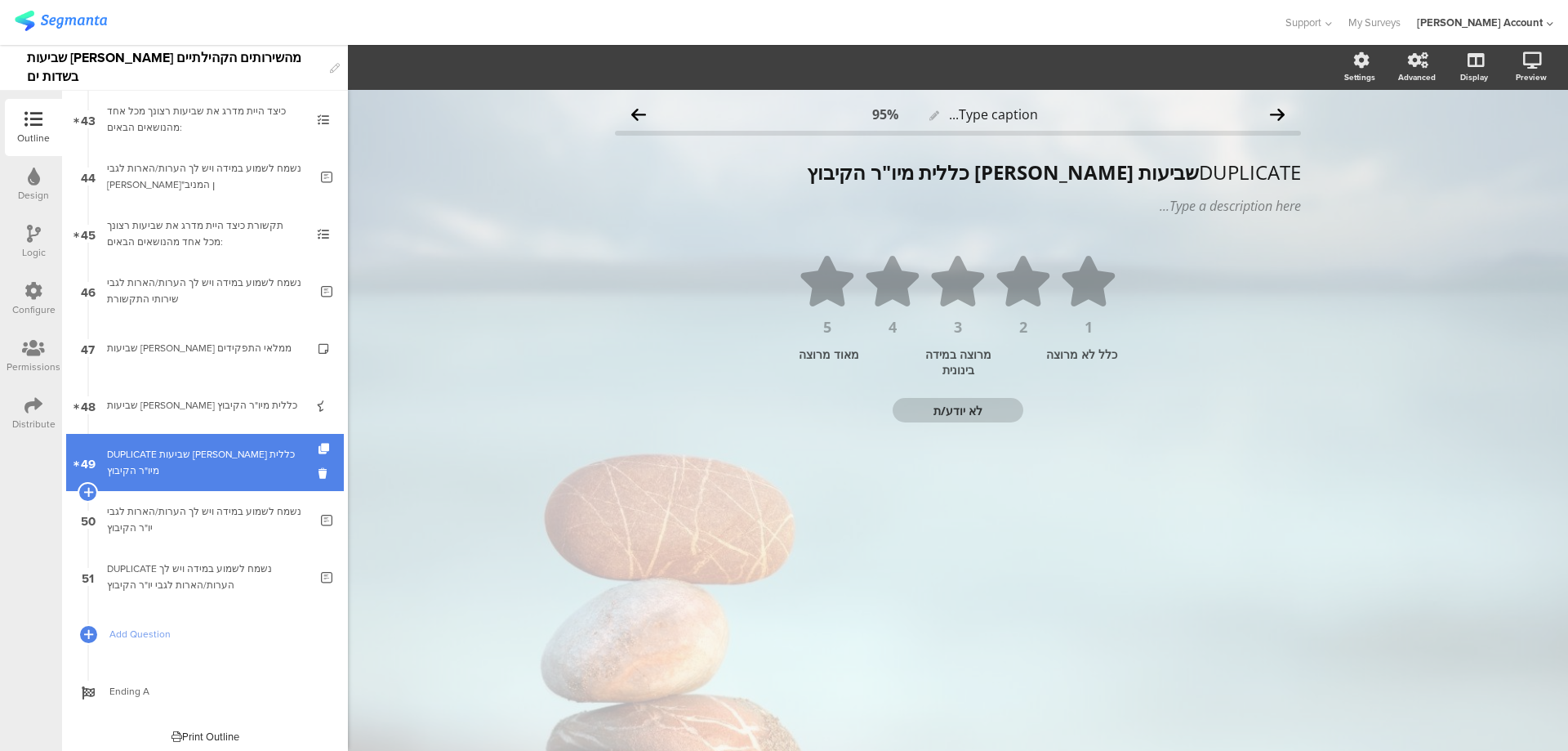
scroll to position [2416, 0]
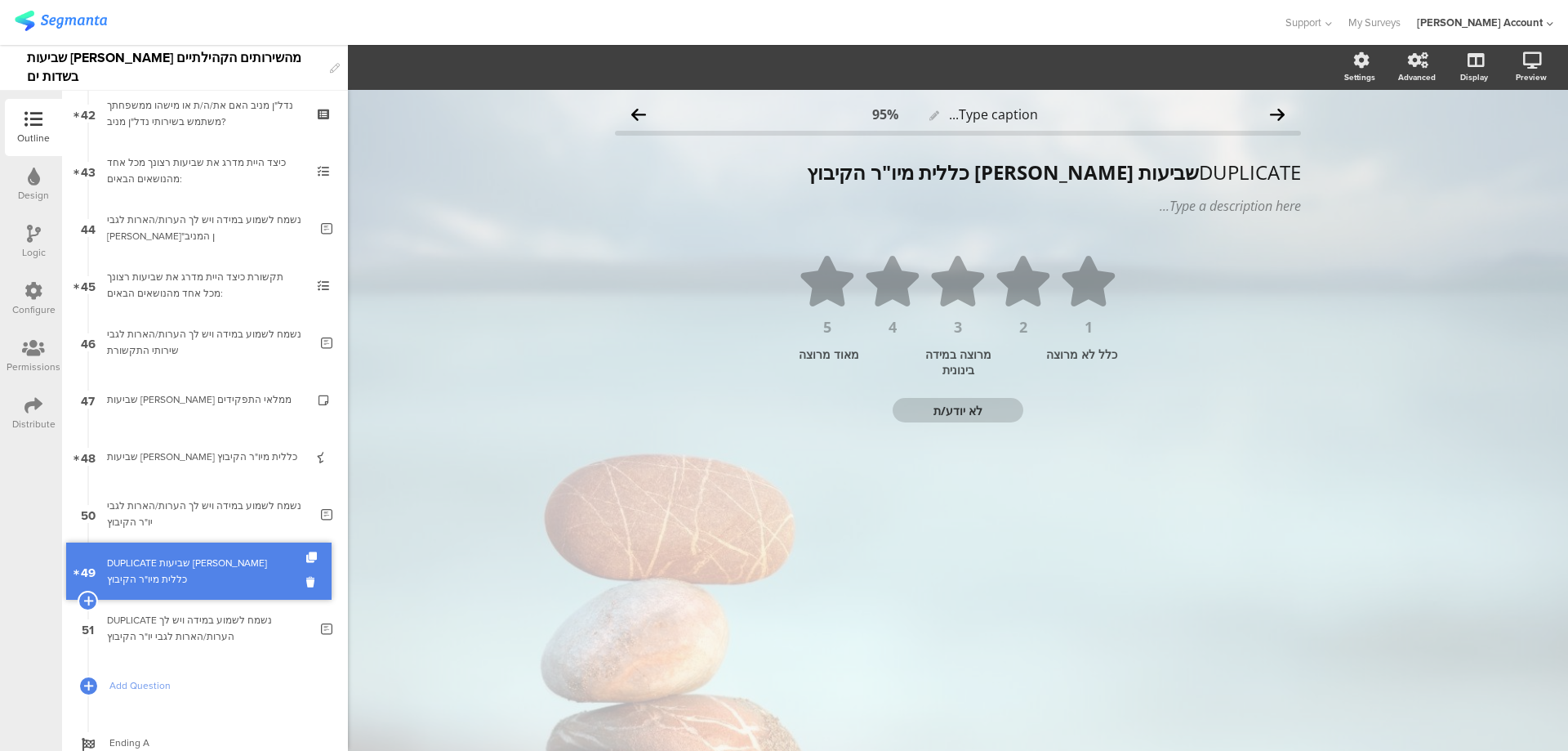
drag, startPoint x: 274, startPoint y: 473, endPoint x: 268, endPoint y: 583, distance: 110.2
click at [265, 576] on div "DUPLICATE שביעות רצון כללית מיו"ר הקיבוץ" at bounding box center [204, 571] width 195 height 33
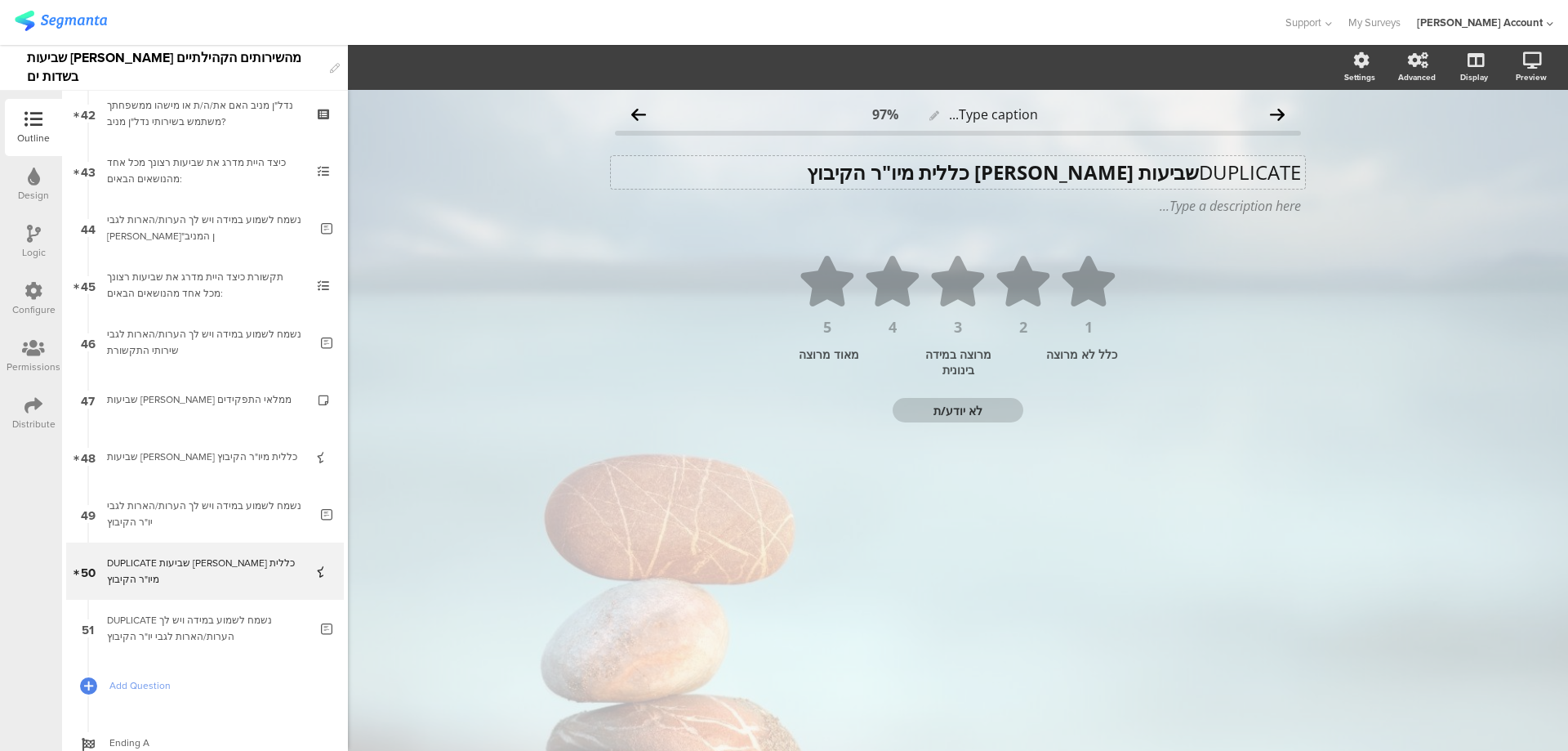
click at [1193, 171] on p "DUPLICATE שביעות רצון כללית מיו"ר הקיבוץ" at bounding box center [957, 172] width 686 height 25
drag, startPoint x: 1084, startPoint y: 175, endPoint x: 974, endPoint y: 173, distance: 110.0
click at [974, 173] on p "שביעות רצון כללית מיו"ר הקיבוץ" at bounding box center [957, 172] width 686 height 25
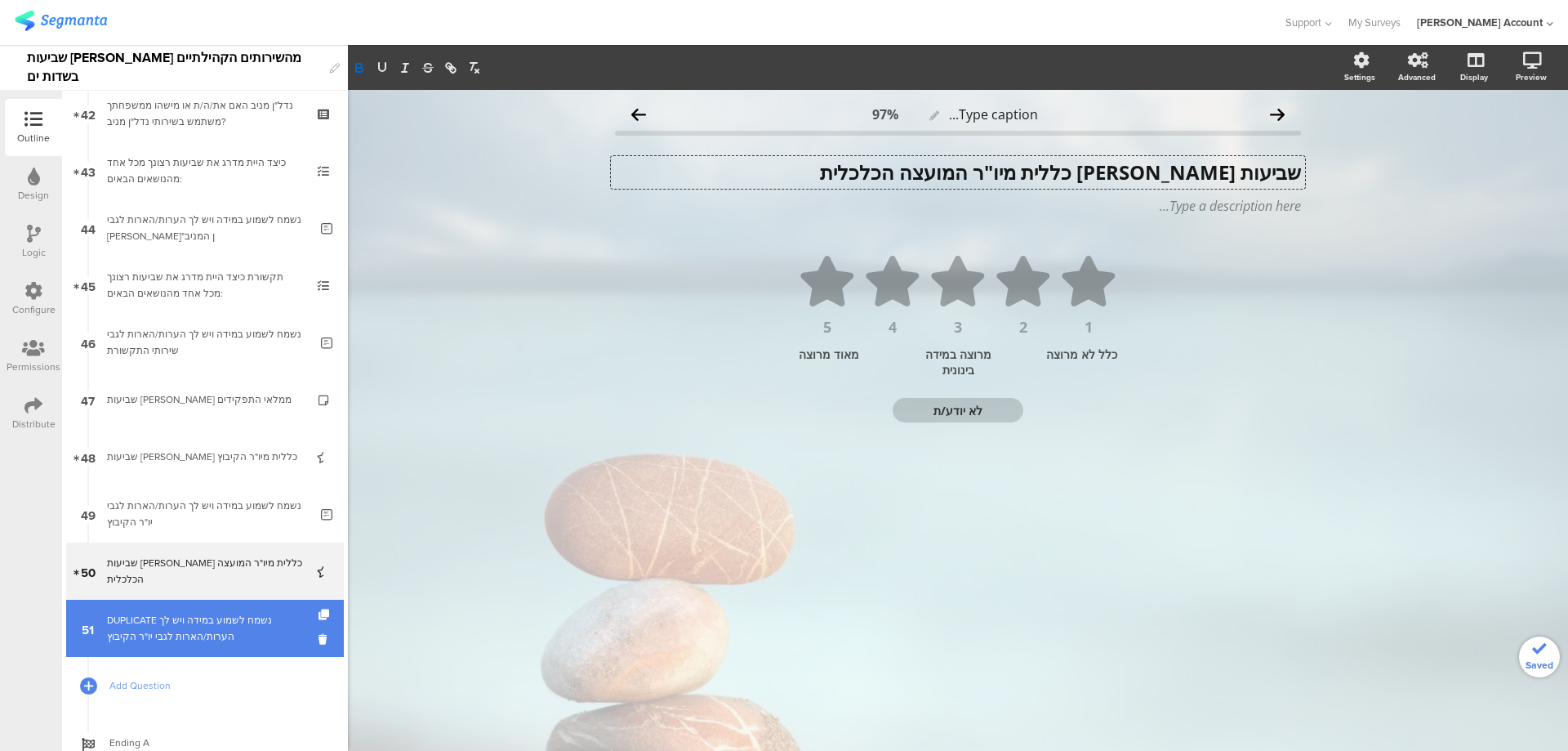
click at [246, 613] on div "DUPLICATE נשמח לשמוע במידה ויש לך הערות/הארות לגבי יו"ר הקיבוץ" at bounding box center [208, 629] width 202 height 33
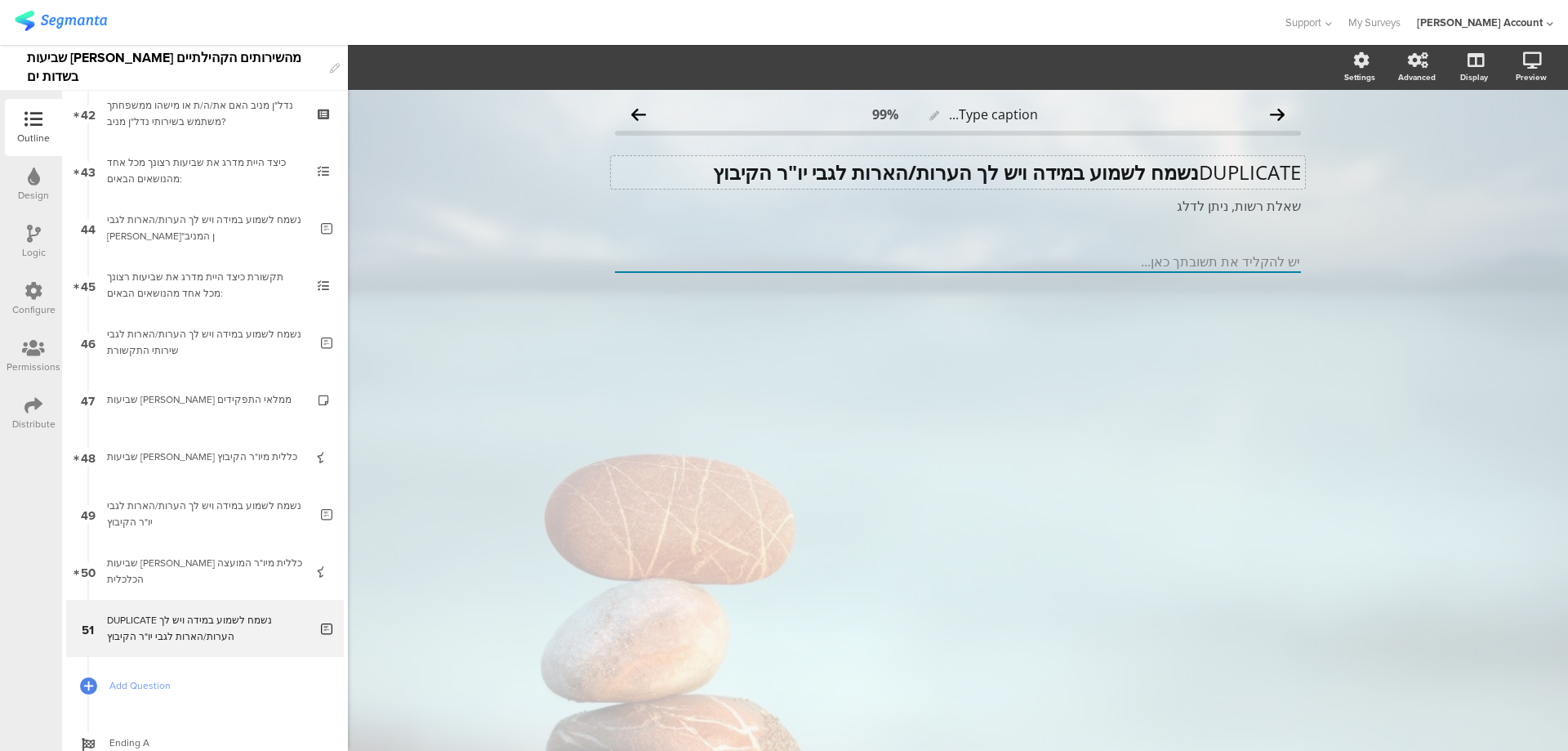
click at [1194, 172] on p "DUPLICATE נשמח לשמוע במידה ויש לך הערות/הארות לגבי יו"ר הקיבוץ" at bounding box center [957, 172] width 686 height 25
drag, startPoint x: 861, startPoint y: 170, endPoint x: 762, endPoint y: 172, distance: 99.0
click at [762, 172] on p "נשמח לשמוע במידה ויש לך הערות/הארות לגבי יו"ר הקיבוץ" at bounding box center [957, 172] width 686 height 25
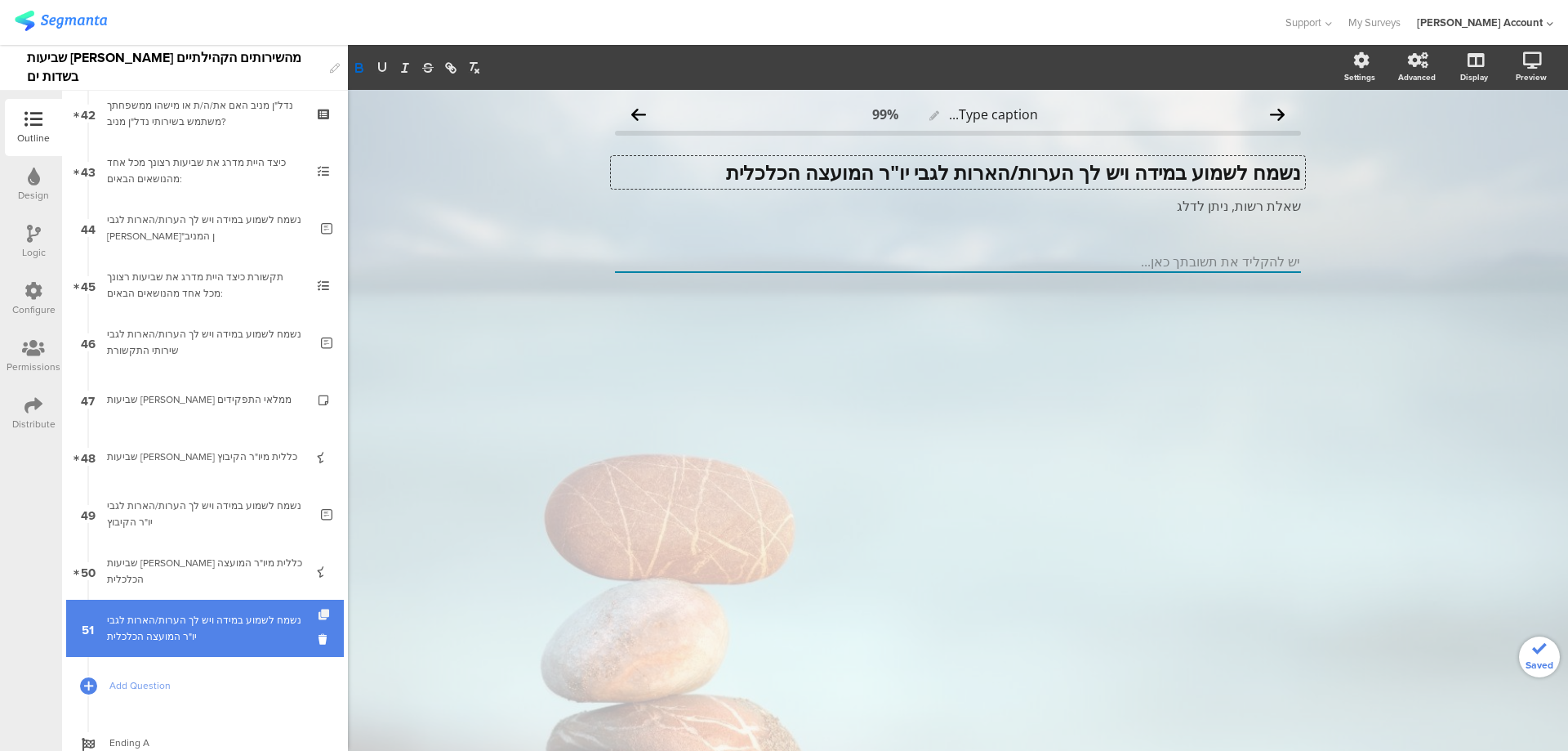
click at [319, 613] on icon at bounding box center [325, 615] width 14 height 11
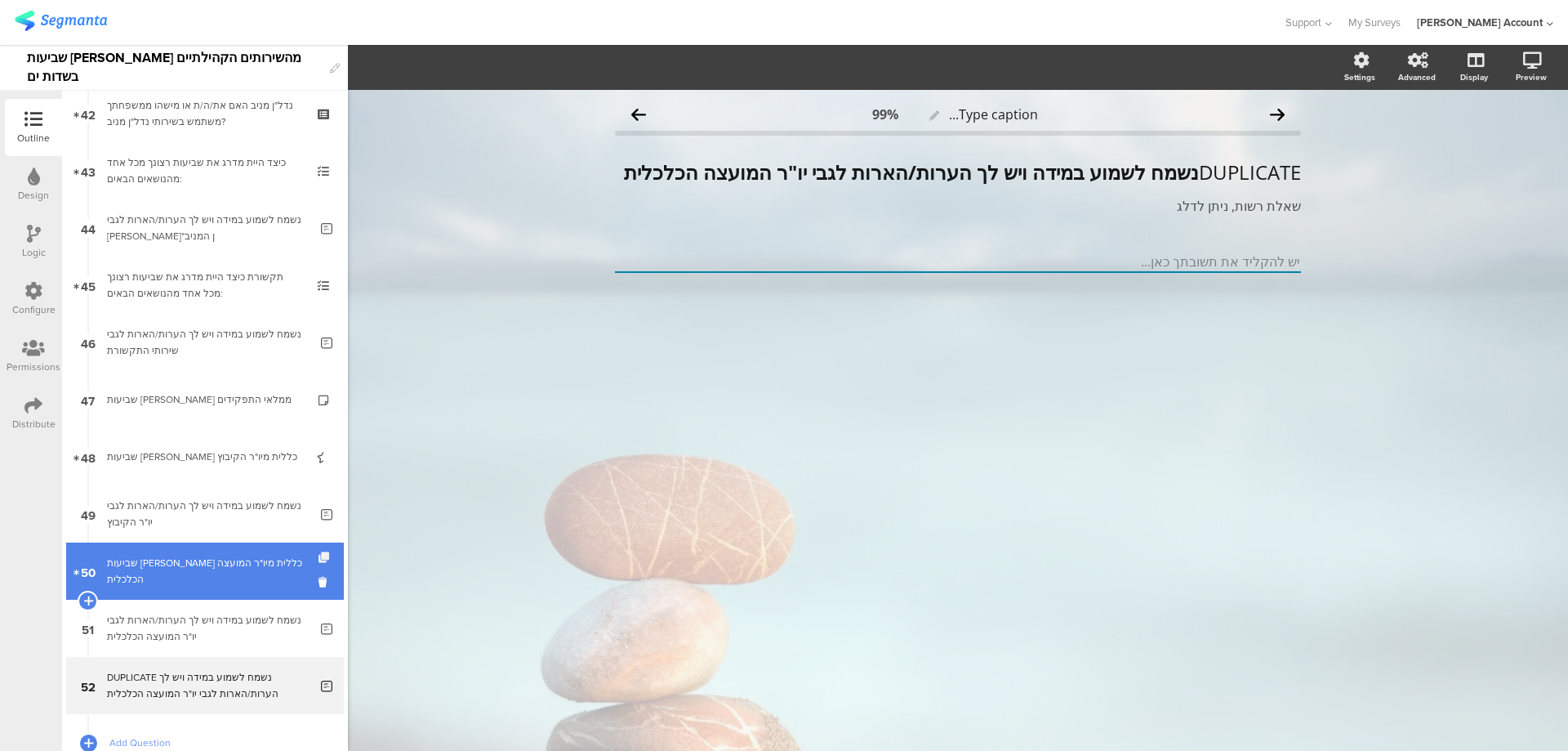
click at [319, 557] on icon at bounding box center [325, 557] width 14 height 11
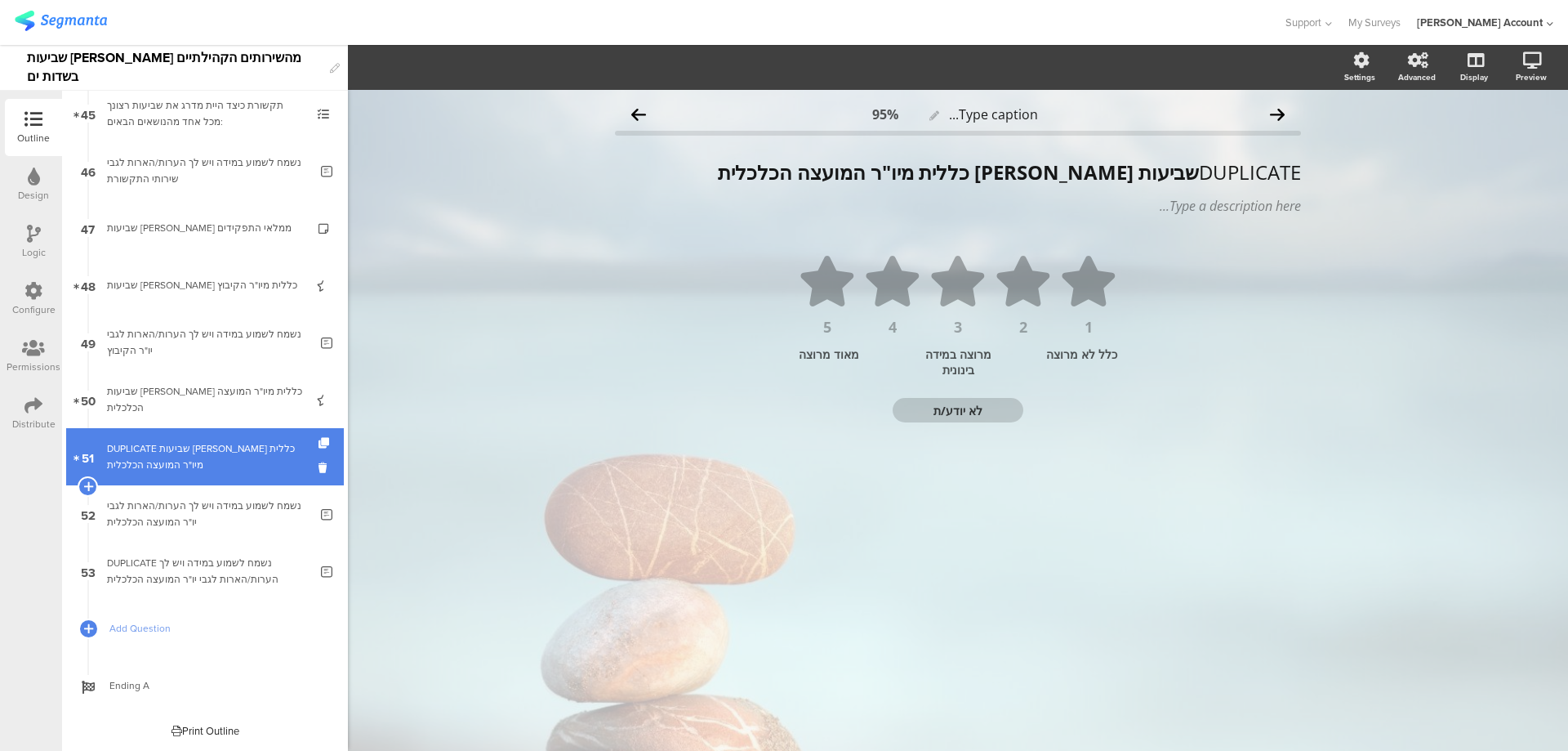
scroll to position [2531, 0]
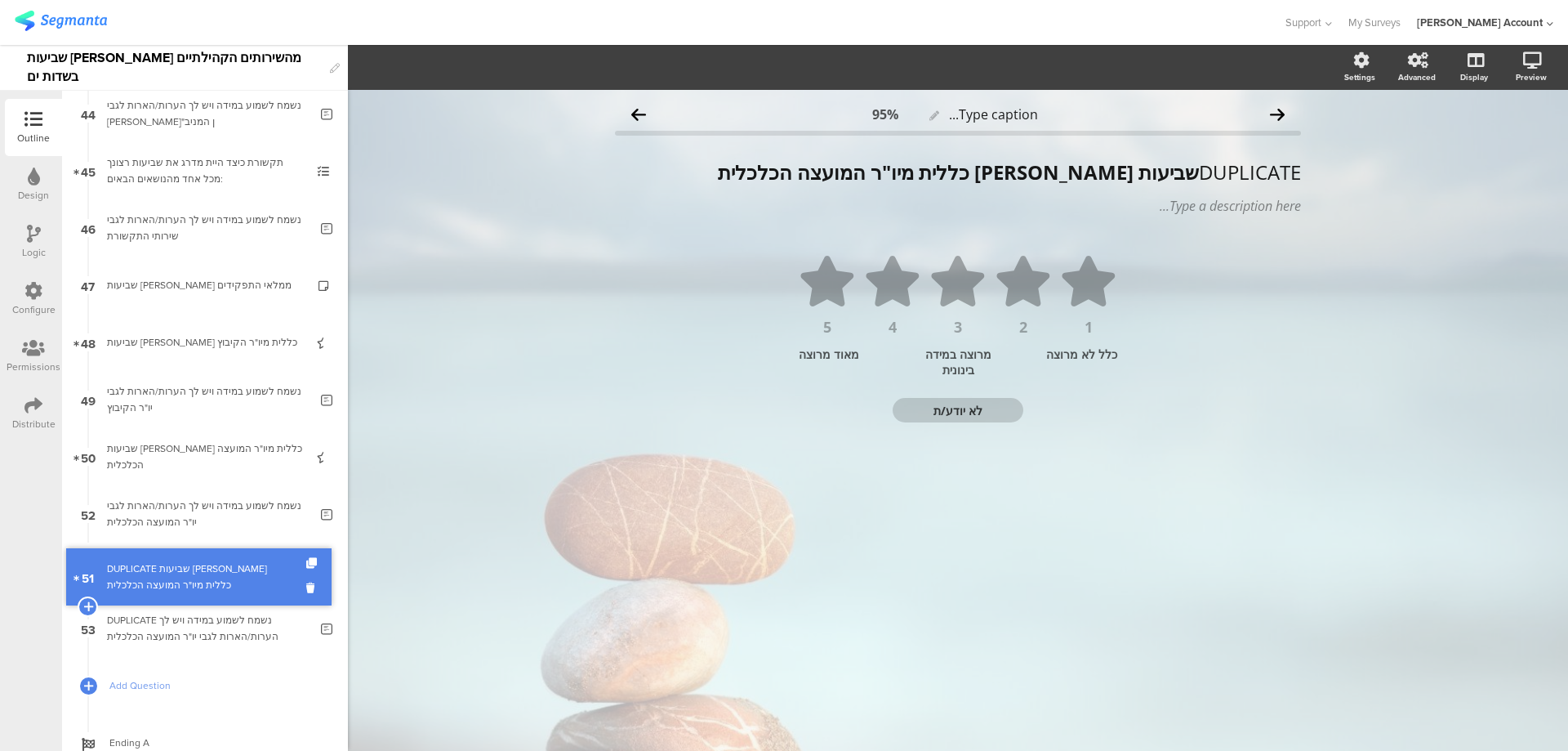
drag, startPoint x: 290, startPoint y: 466, endPoint x: 271, endPoint y: 586, distance: 121.5
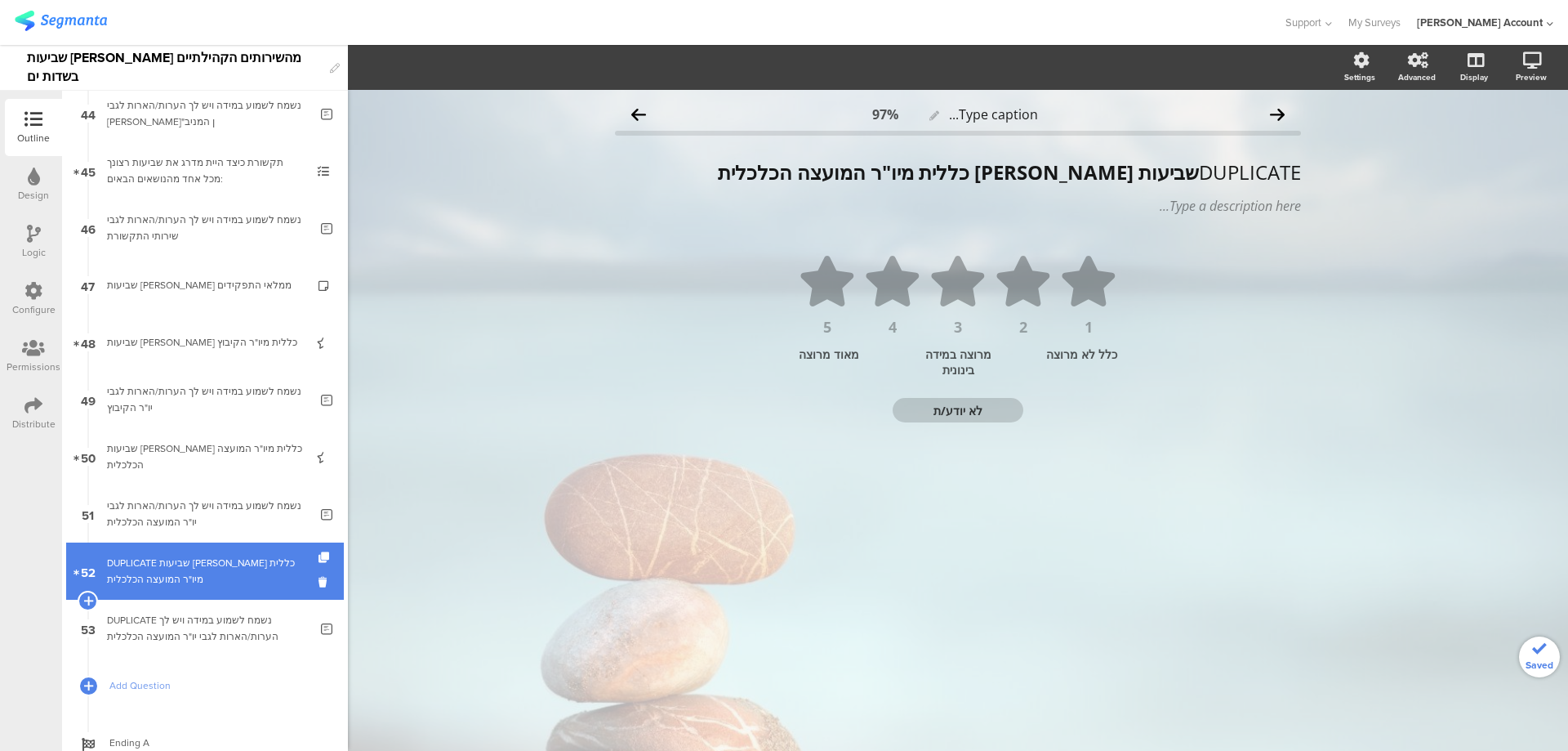
click at [274, 572] on div "DUPLICATE שביעות רצון כללית מיו"ר המועצה הכלכלית" at bounding box center [204, 571] width 195 height 33
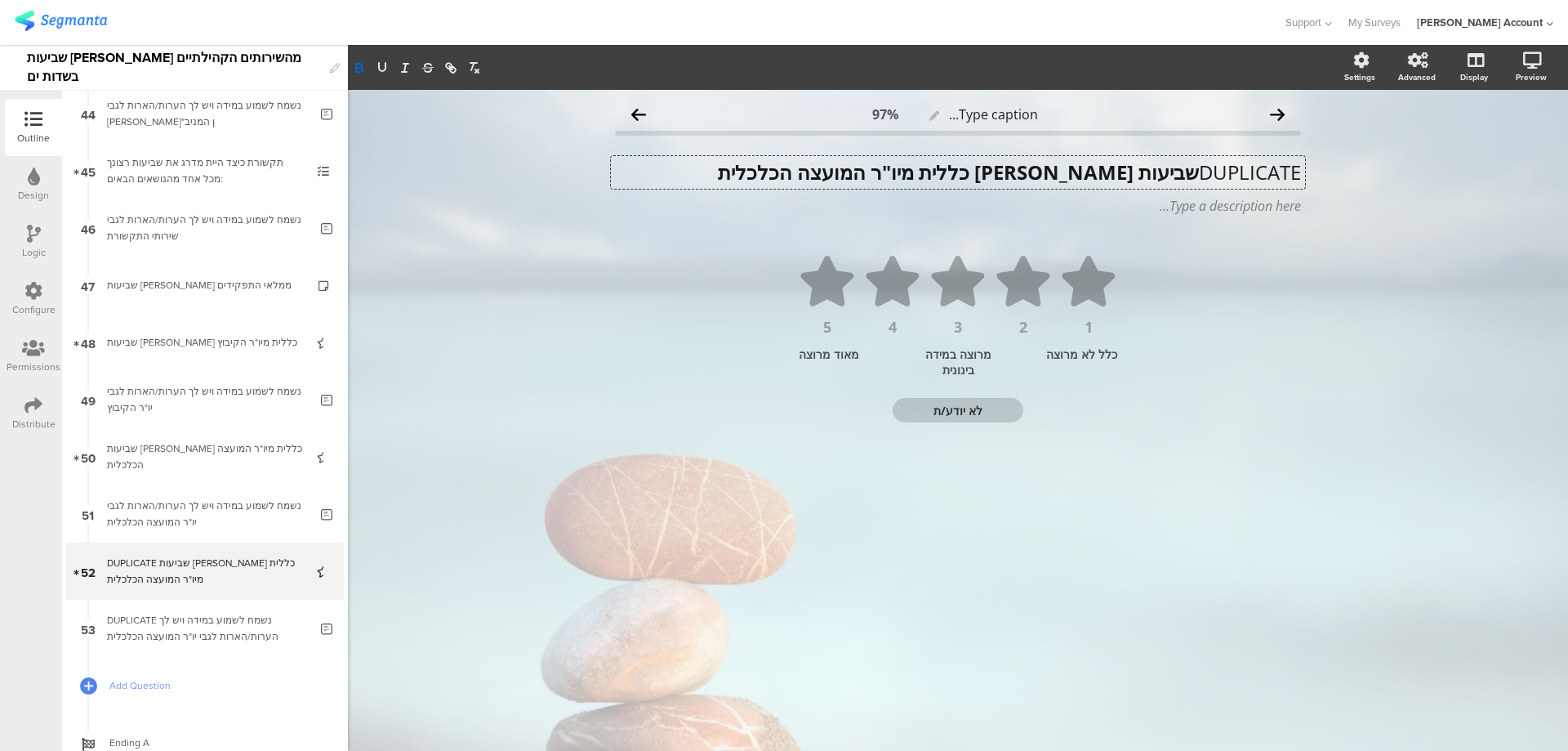
drag, startPoint x: 888, startPoint y: 172, endPoint x: 783, endPoint y: 173, distance: 105.0
click at [783, 173] on div "DUPLICATE שביעות רצון כללית מיו"ר המועצה הכלכלית DUPLICATE שביעות רצון כללית מי…" at bounding box center [958, 172] width 695 height 33
drag, startPoint x: 813, startPoint y: 174, endPoint x: 1029, endPoint y: 176, distance: 216.0
click at [1029, 176] on p "DUPLICATE שביעות רצון כללית מיו"ר המועצה הכלכלית" at bounding box center [957, 172] width 686 height 25
click at [1190, 171] on strong "שביעות רצון כללית ממנהל הקהילה" at bounding box center [990, 171] width 418 height 27
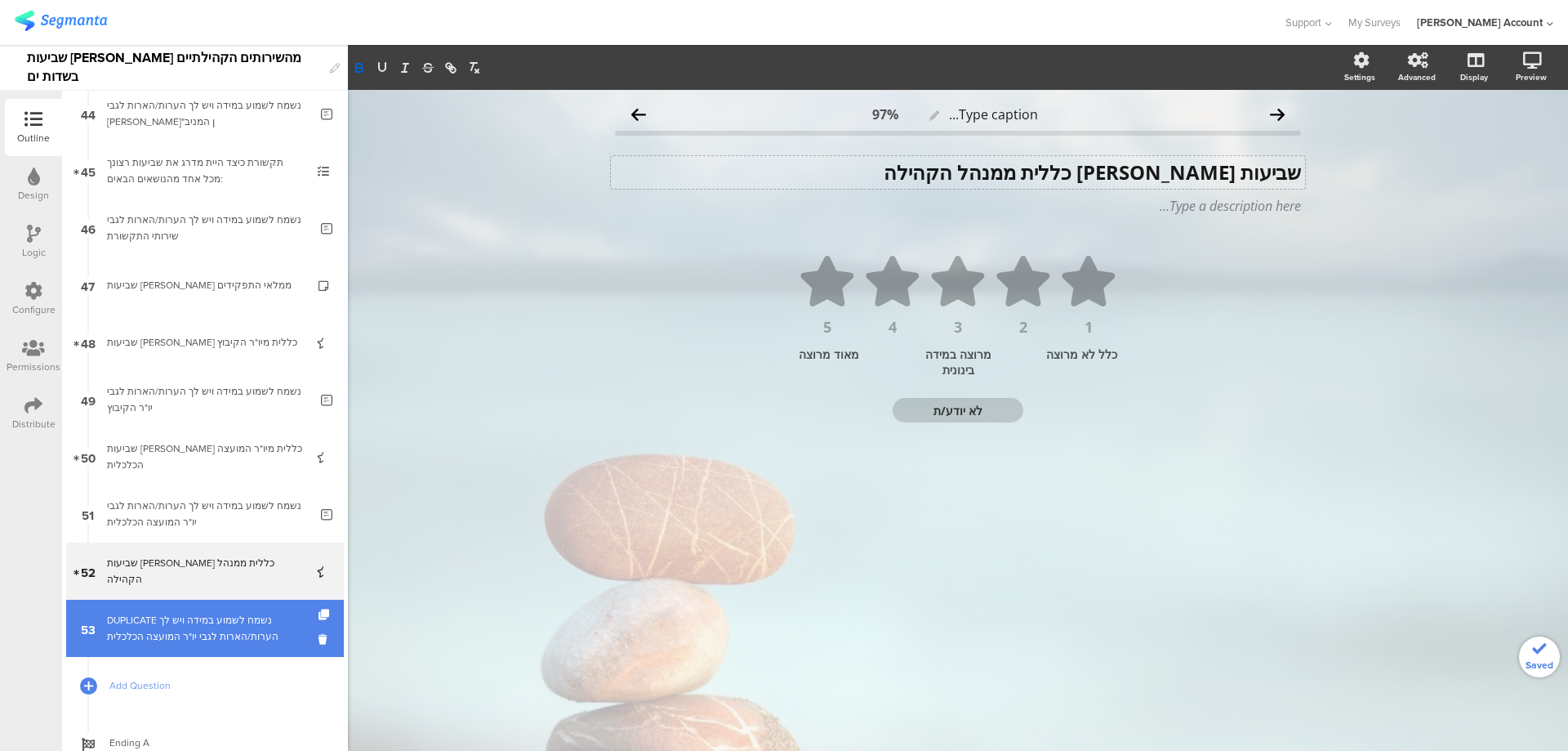
click at [140, 635] on div "DUPLICATE נשמח לשמוע במידה ויש לך הערות/הארות לגבי יו"ר המועצה הכלכלית" at bounding box center [208, 629] width 202 height 33
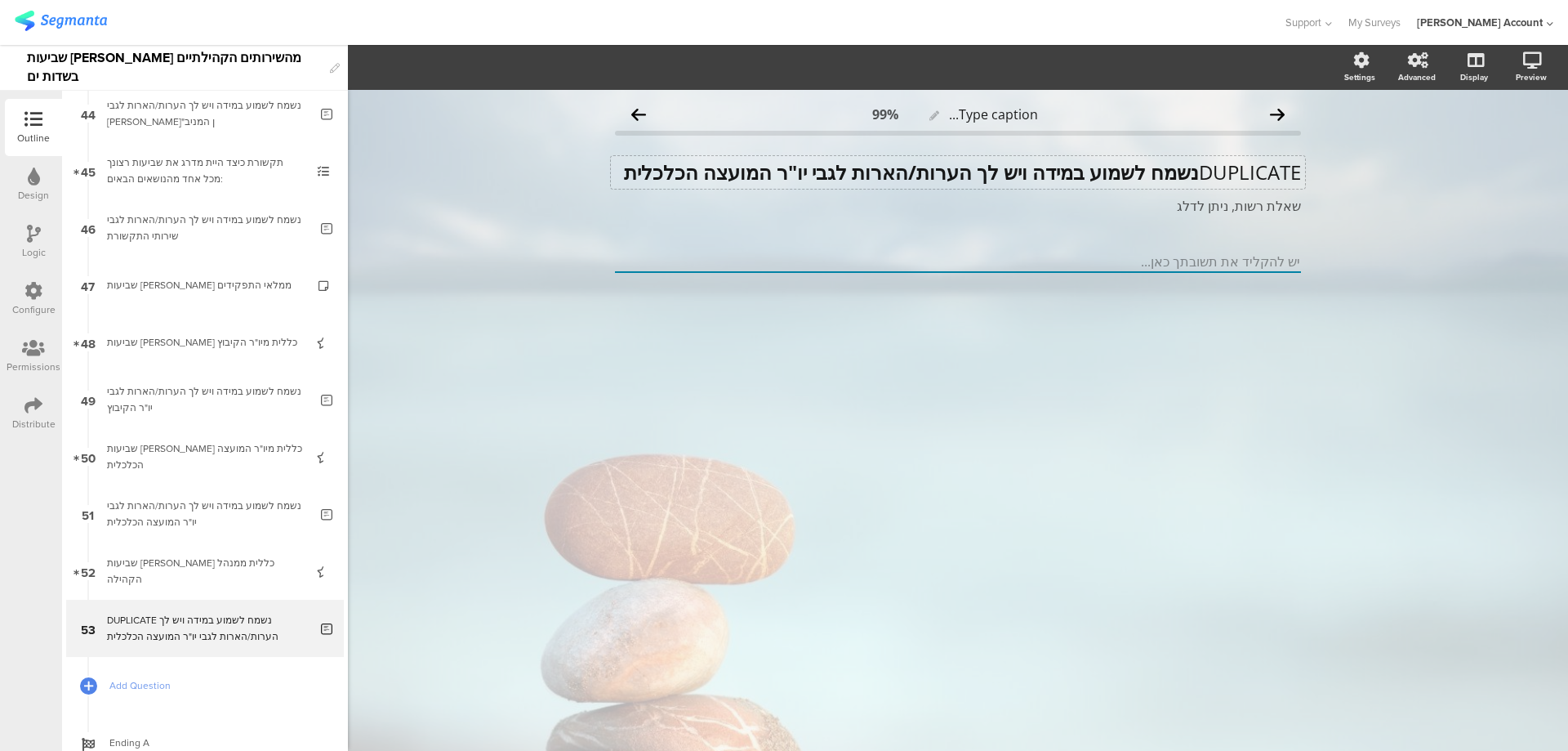
click at [1193, 175] on p "DUPLICATE נשמח לשמוע במידה ויש לך הערות/הארות לגבי יו"ר המועצה הכלכלית" at bounding box center [957, 172] width 686 height 25
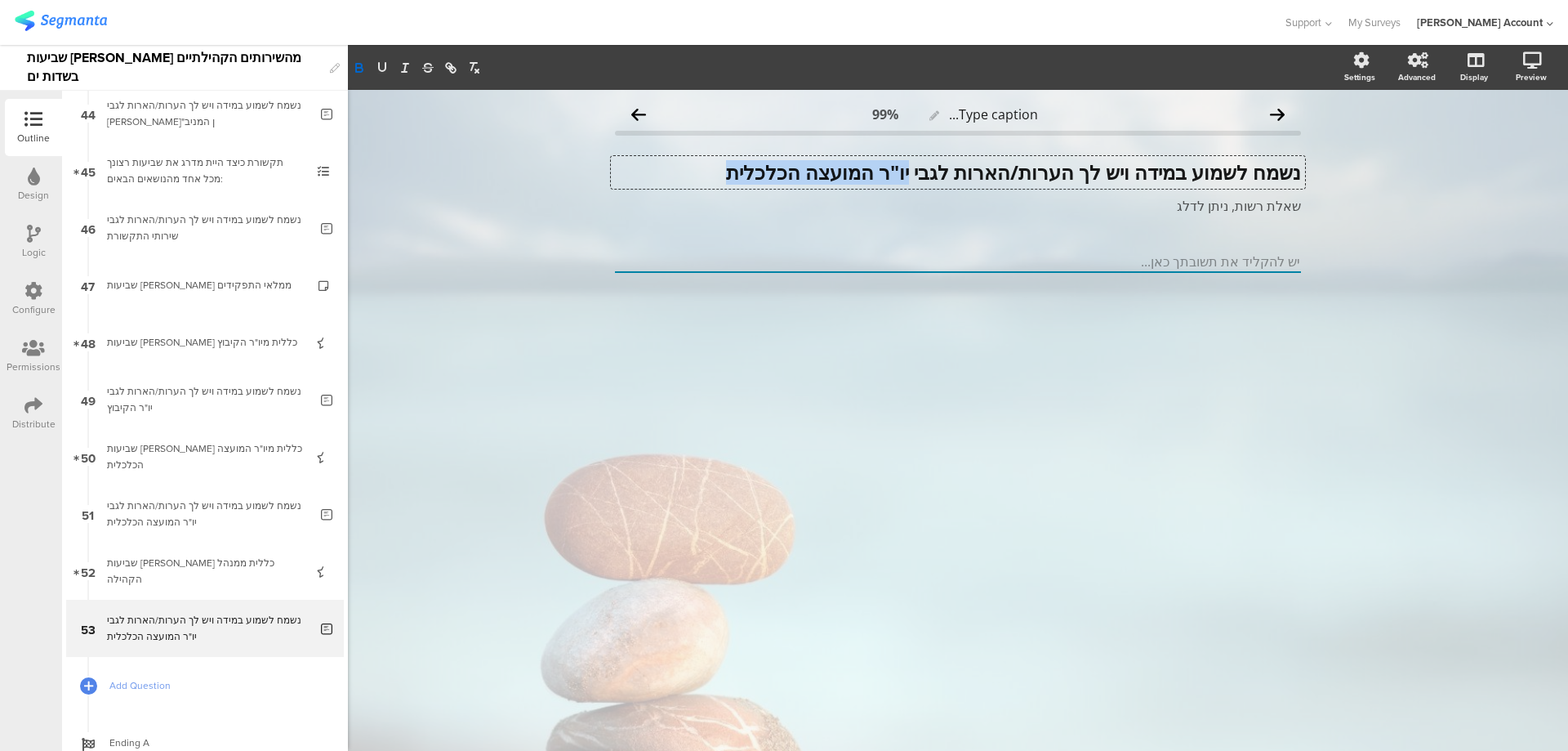
drag, startPoint x: 898, startPoint y: 172, endPoint x: 717, endPoint y: 173, distance: 181.0
click at [726, 173] on strong "נשמח לשמוע במידה ויש לך הערות/הארות לגבי יו"ר המועצה הכלכלית" at bounding box center [1013, 171] width 575 height 27
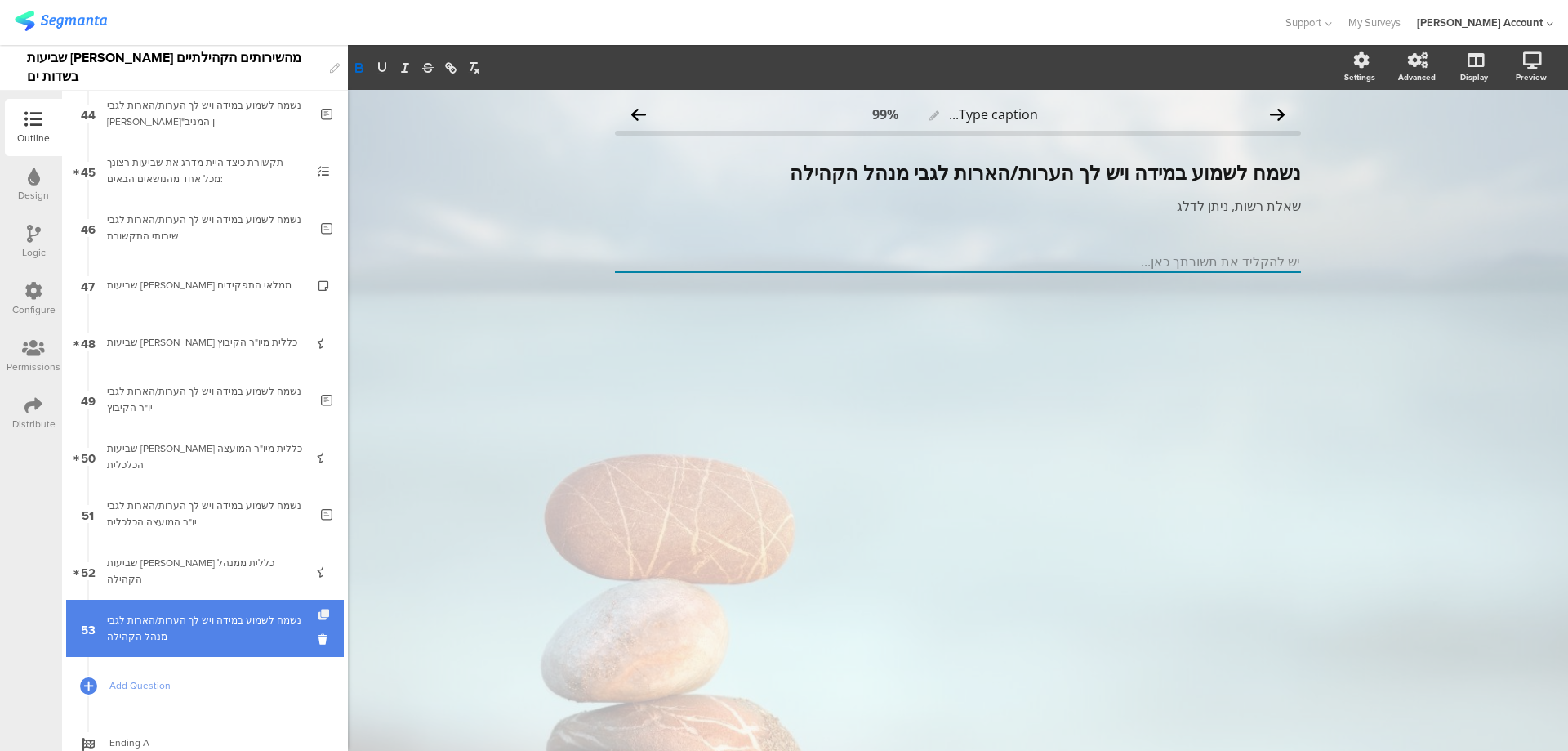
click at [319, 614] on icon at bounding box center [325, 615] width 14 height 11
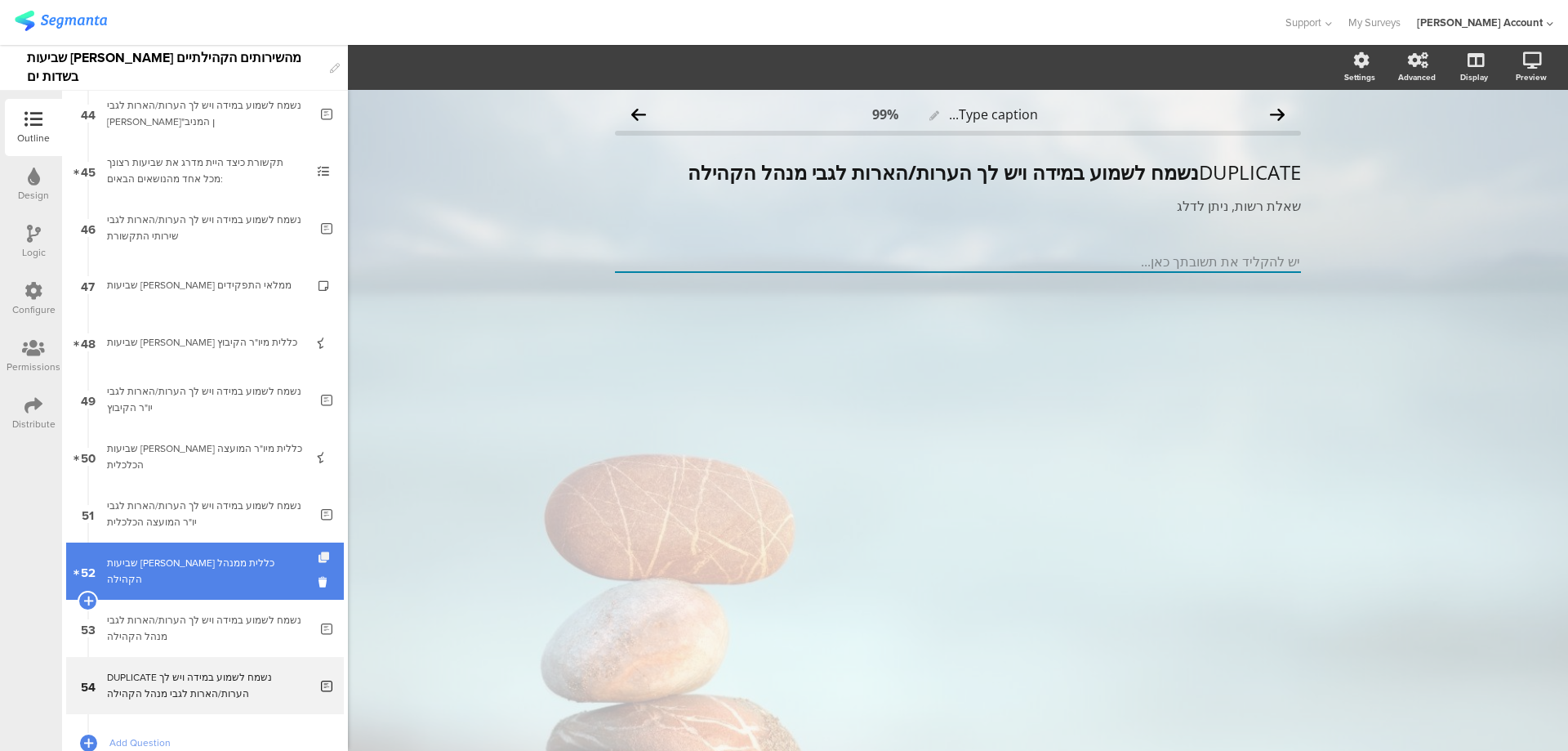
click at [319, 559] on icon at bounding box center [325, 557] width 14 height 11
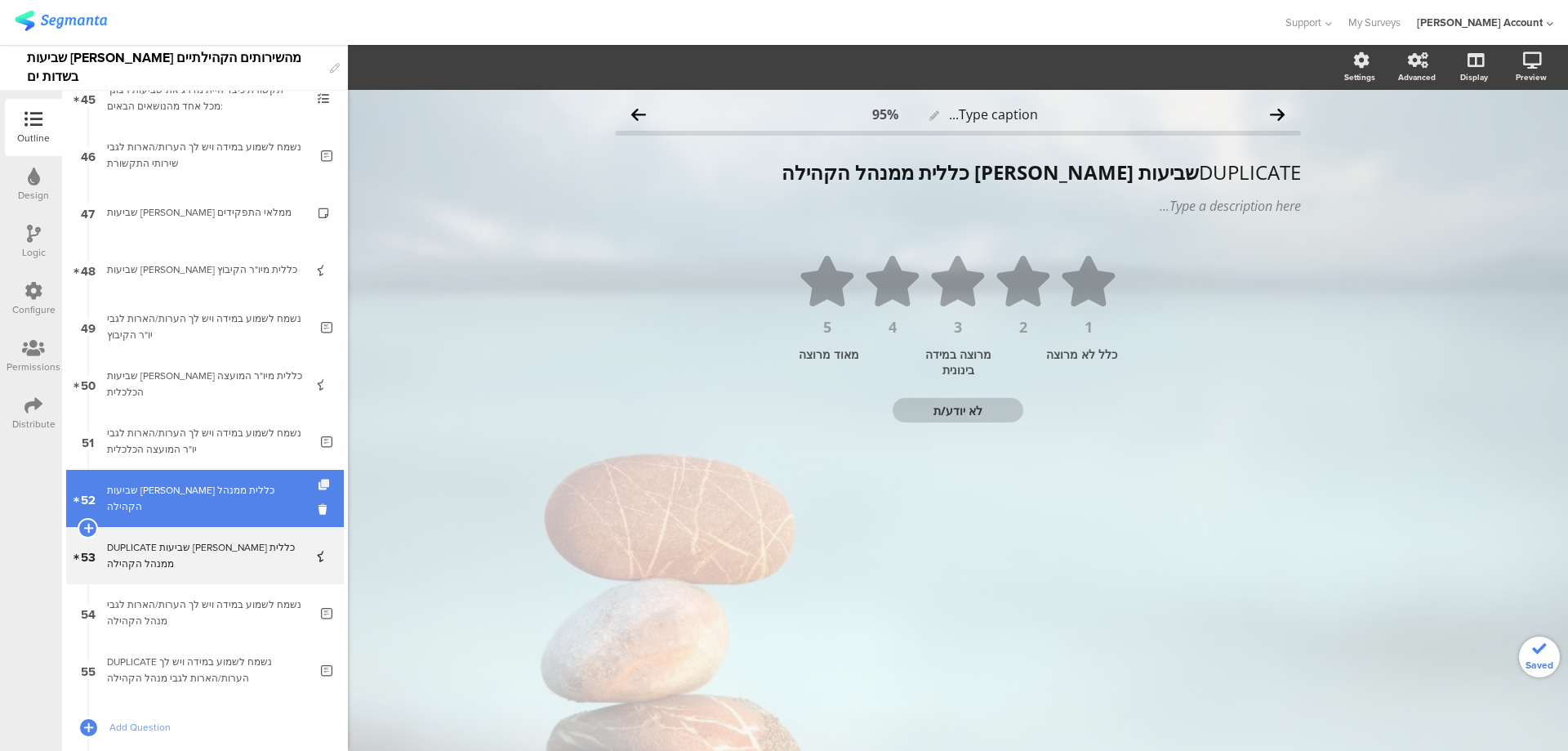
scroll to position [2640, 0]
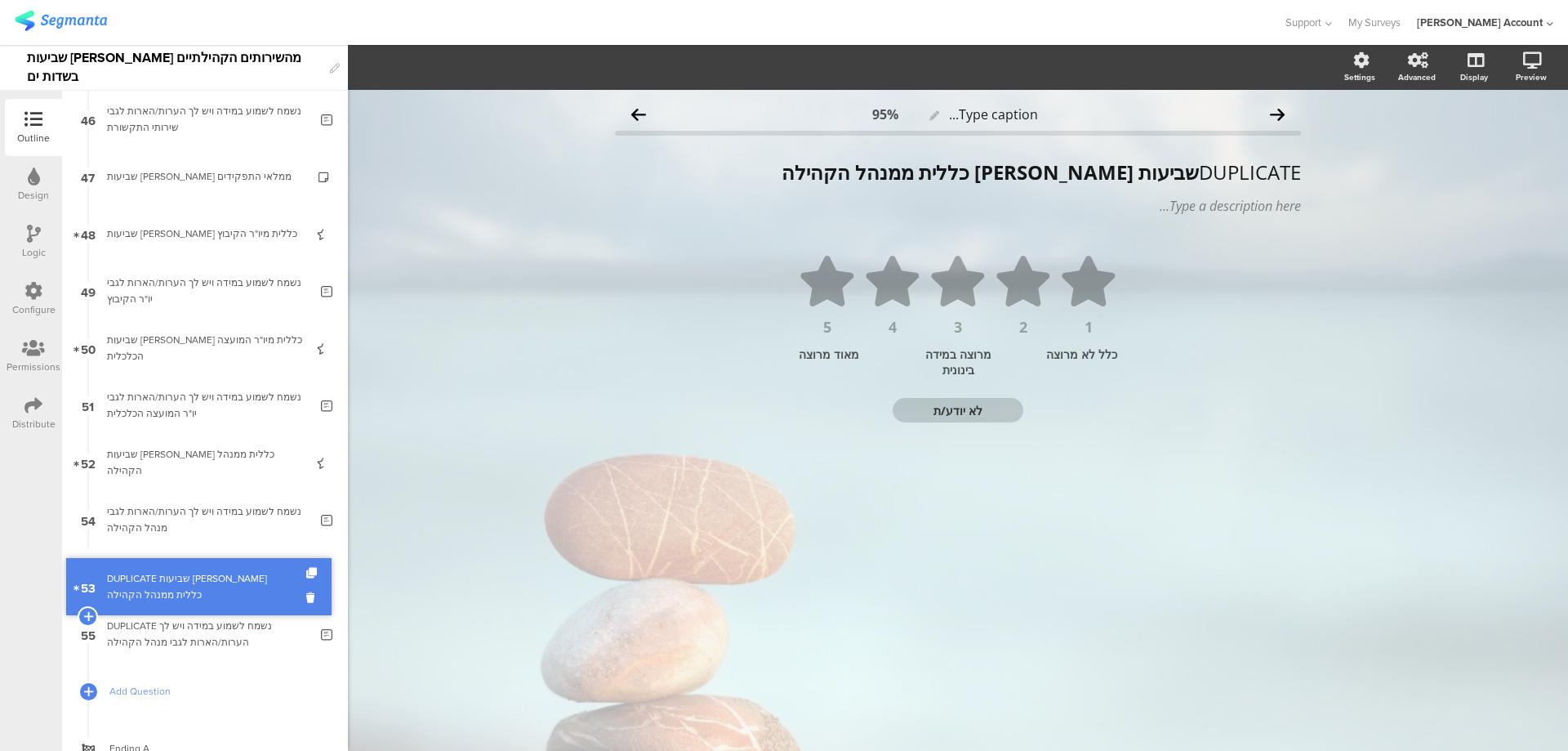
drag, startPoint x: 279, startPoint y: 518, endPoint x: 271, endPoint y: 584, distance: 66.5
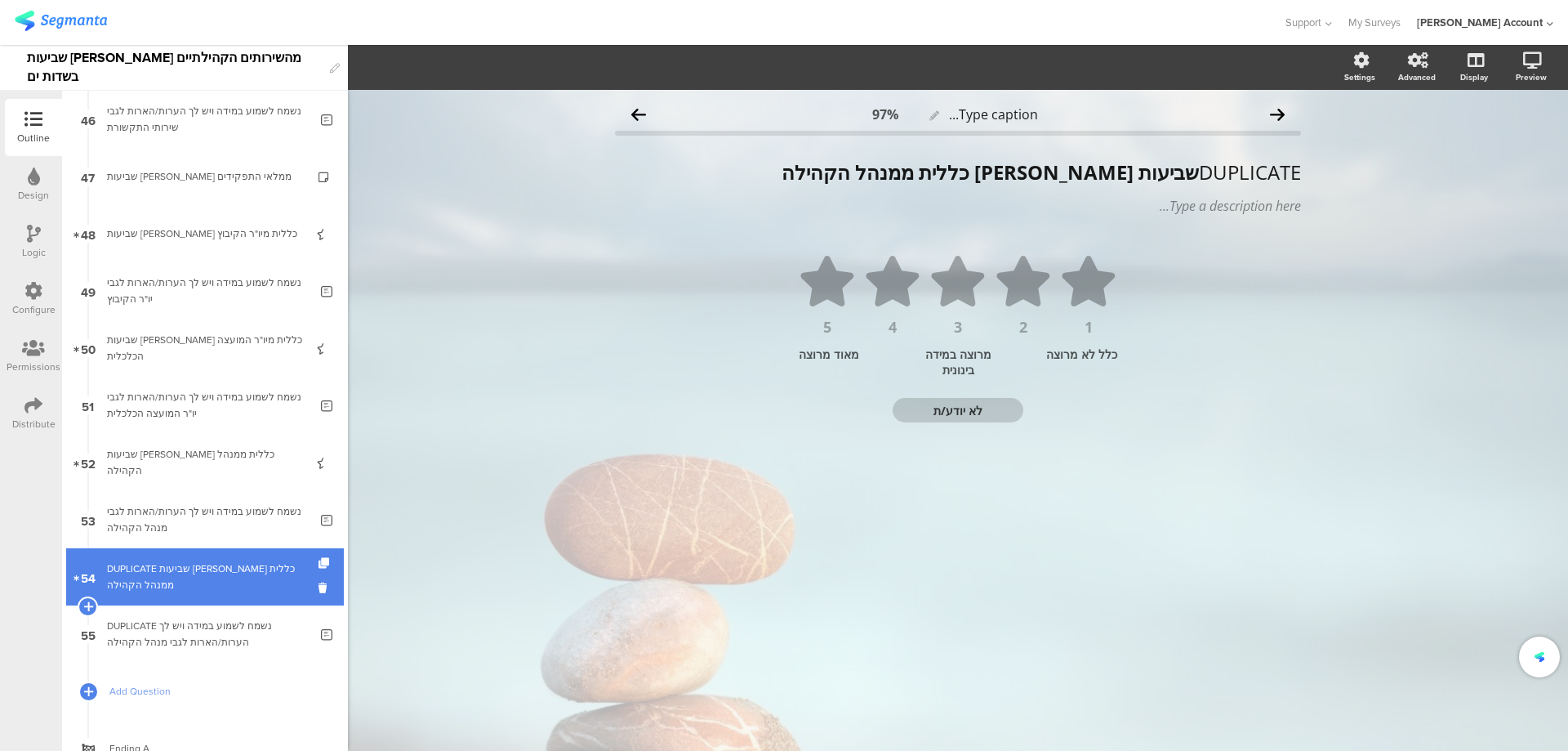
click at [269, 578] on div "DUPLICATE שביעות רצון כללית ממנהל הקהילה" at bounding box center [204, 577] width 195 height 33
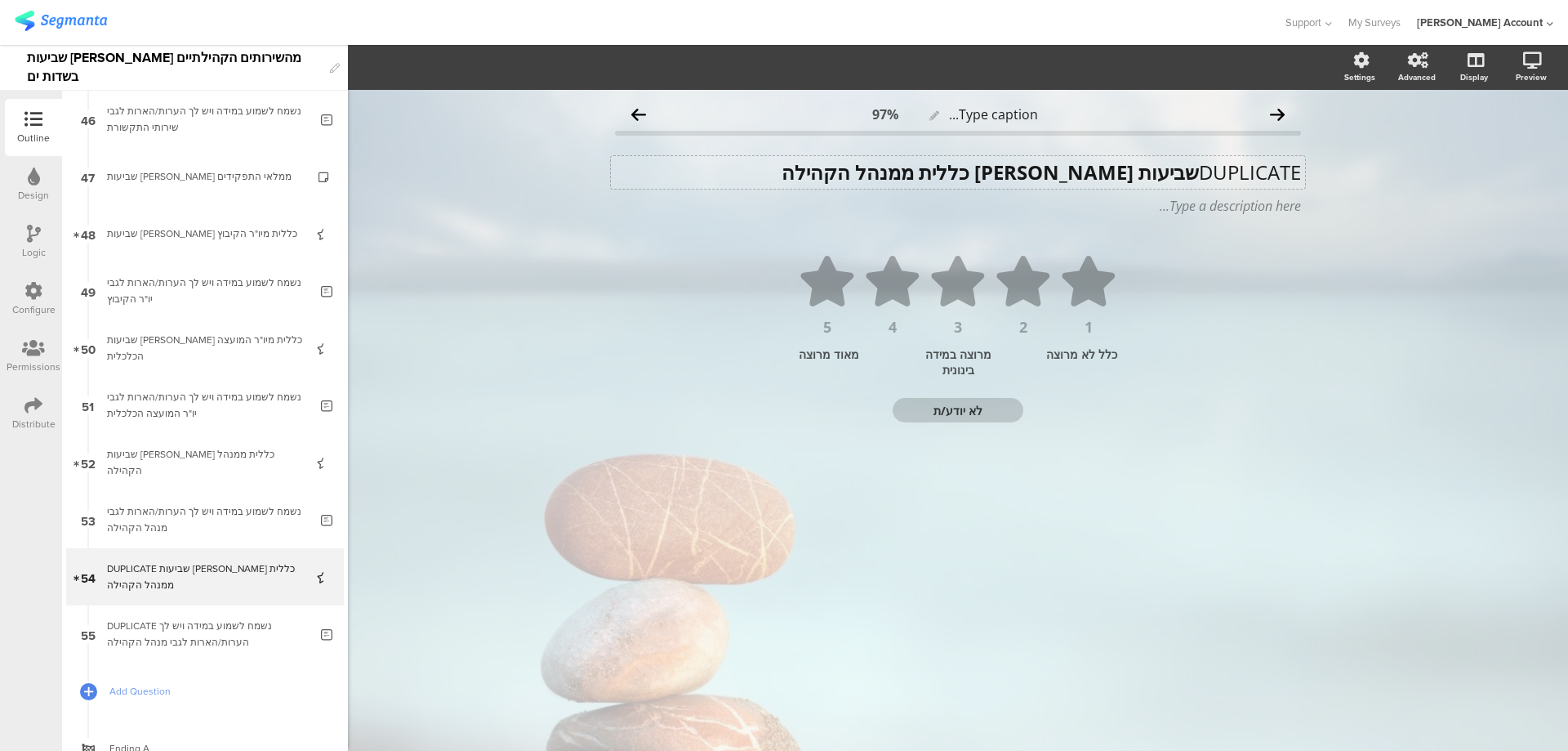
click at [1191, 170] on div "DUPLICATE שביעות רצון כללית ממנהל הקהילה DUPLICATE שביעות רצון כללית ממנהל הקהי…" at bounding box center [958, 172] width 695 height 33
drag, startPoint x: 1132, startPoint y: 174, endPoint x: 993, endPoint y: 176, distance: 139.0
click at [993, 176] on p "שביעות רצון כללית ממנהל הקהילה" at bounding box center [957, 172] width 686 height 25
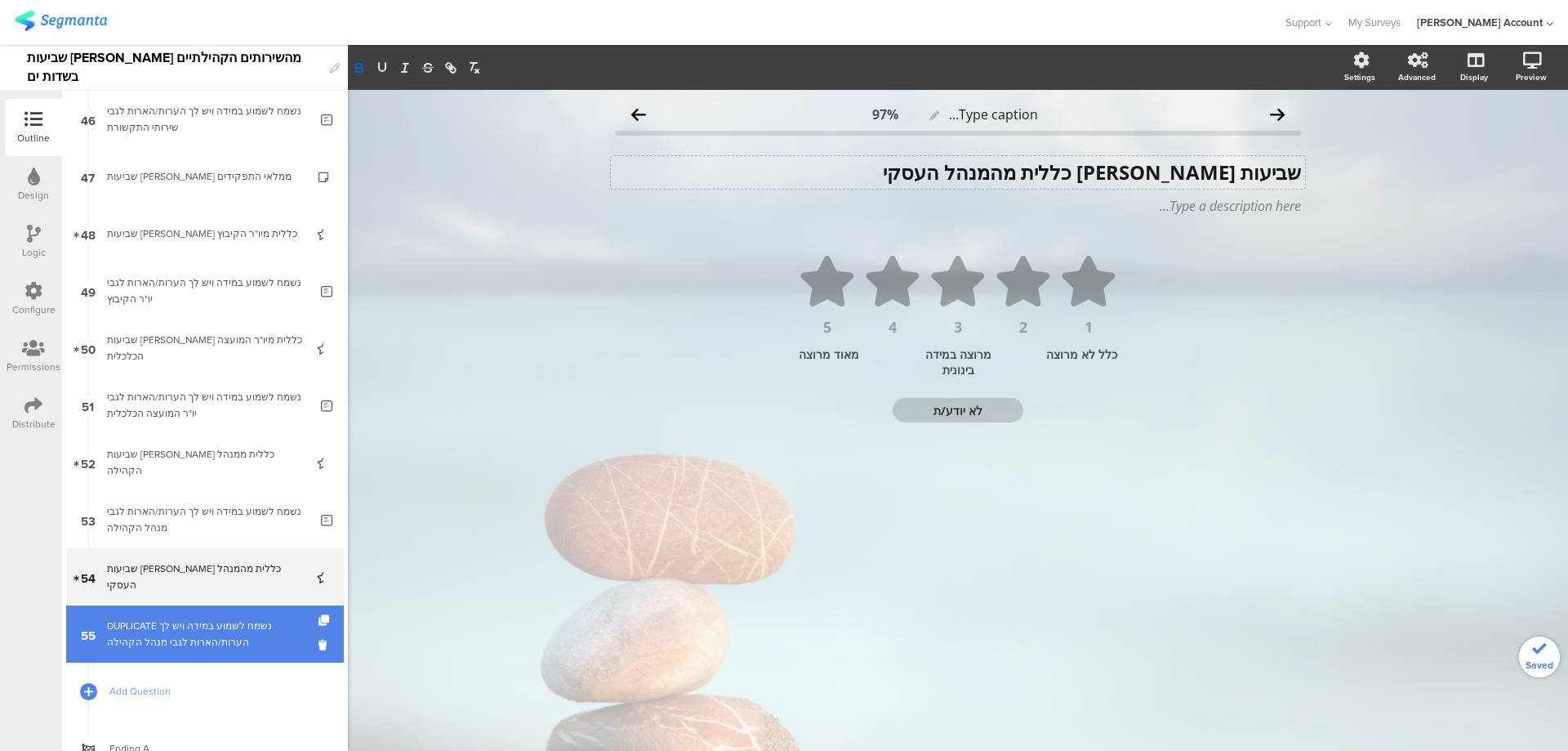
click at [204, 614] on link "55 DUPLICATE נשמח לשמוע במידה ויש לך הערות/הארות לגבי מנהל הקהילה" at bounding box center [204, 634] width 278 height 57
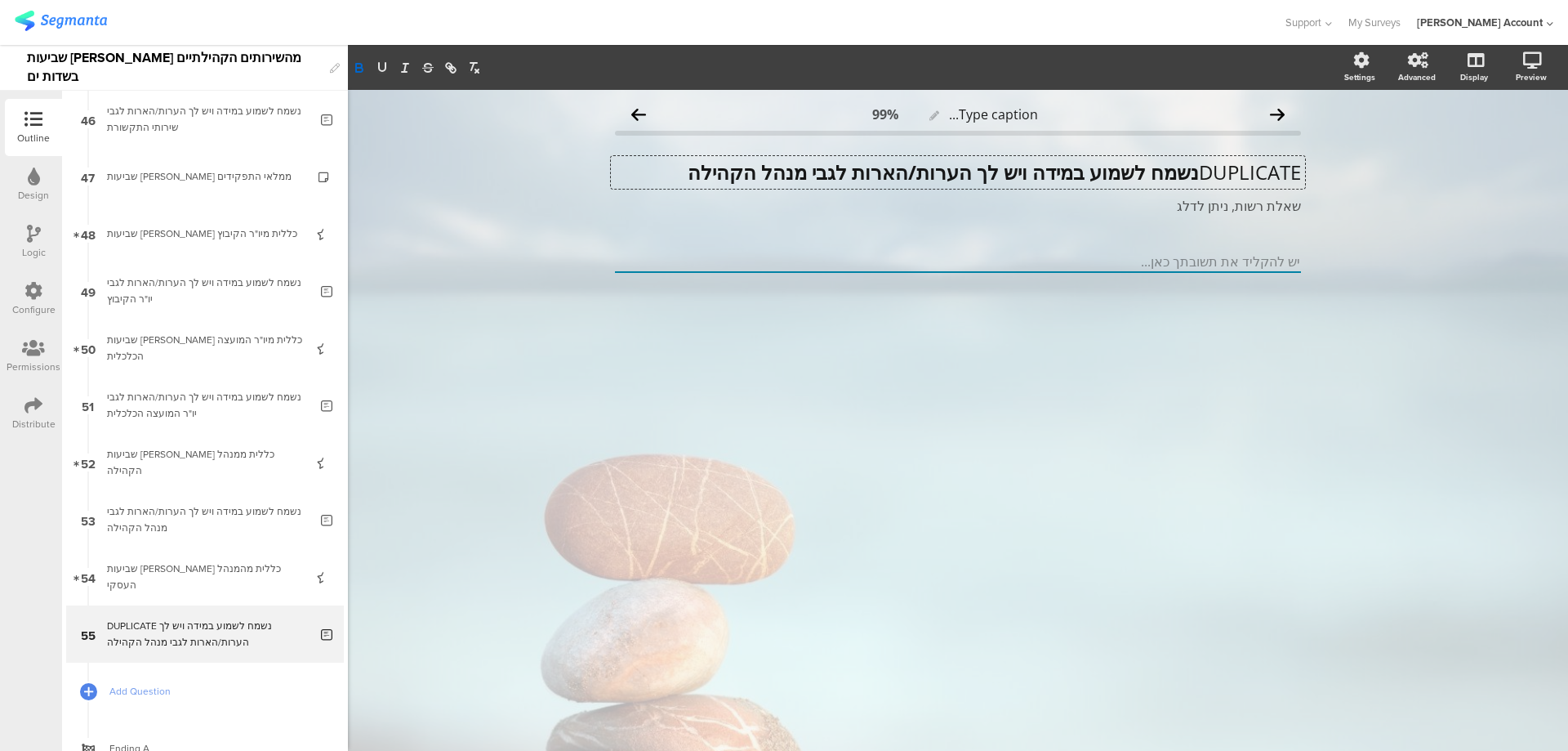
drag, startPoint x: 788, startPoint y: 173, endPoint x: 594, endPoint y: 172, distance: 194.0
click at [594, 173] on div "Type caption... 99% DUPLICATE נשמח לשמוע במידה ויש לך הערות/הארות לגבי מנהל הקה…" at bounding box center [957, 420] width 1220 height 661
click at [1191, 176] on strong "נשמח לשמוע במידה ויש לך הערות/הארות לגבי המנהל העסקי" at bounding box center [943, 171] width 513 height 27
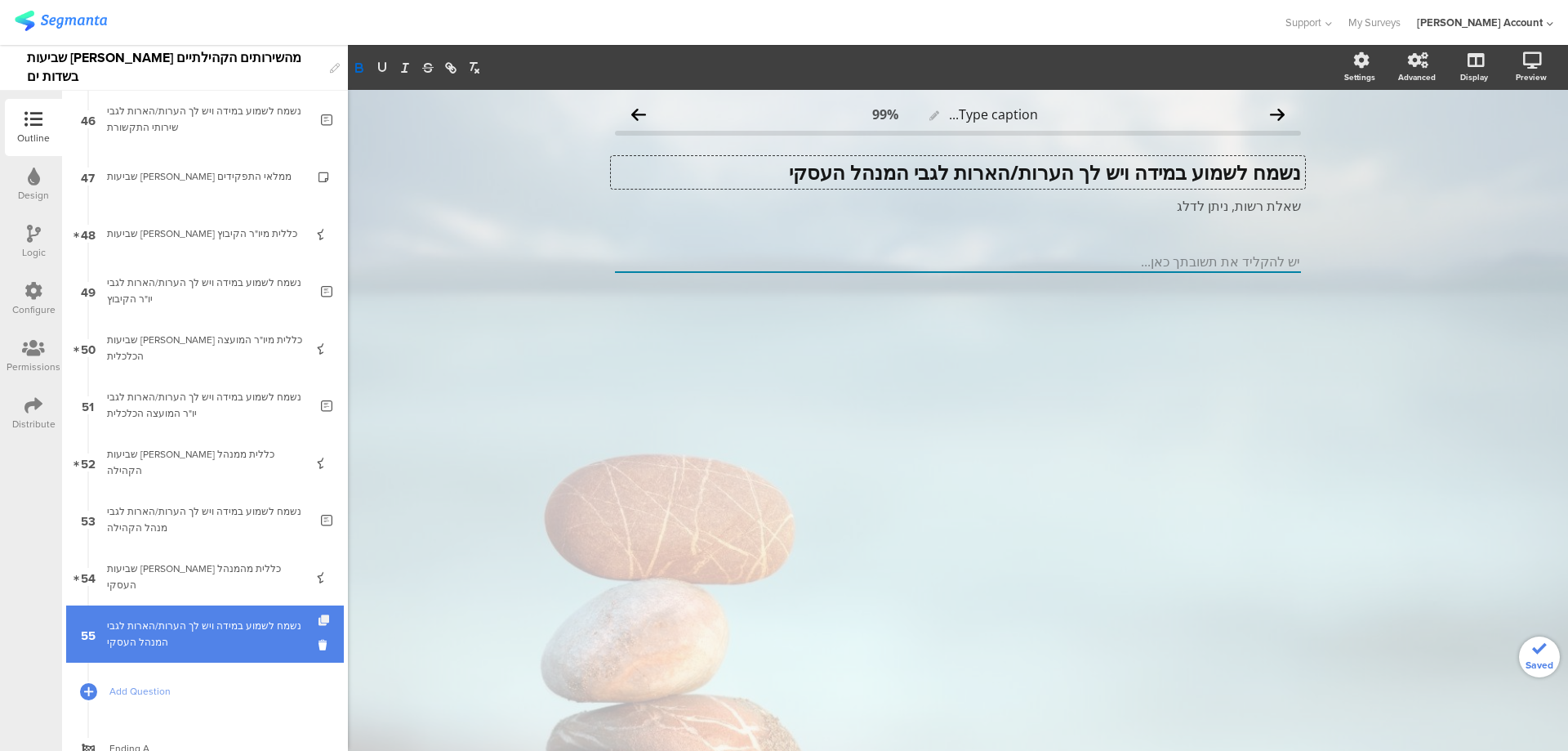
click at [319, 619] on icon at bounding box center [325, 620] width 14 height 11
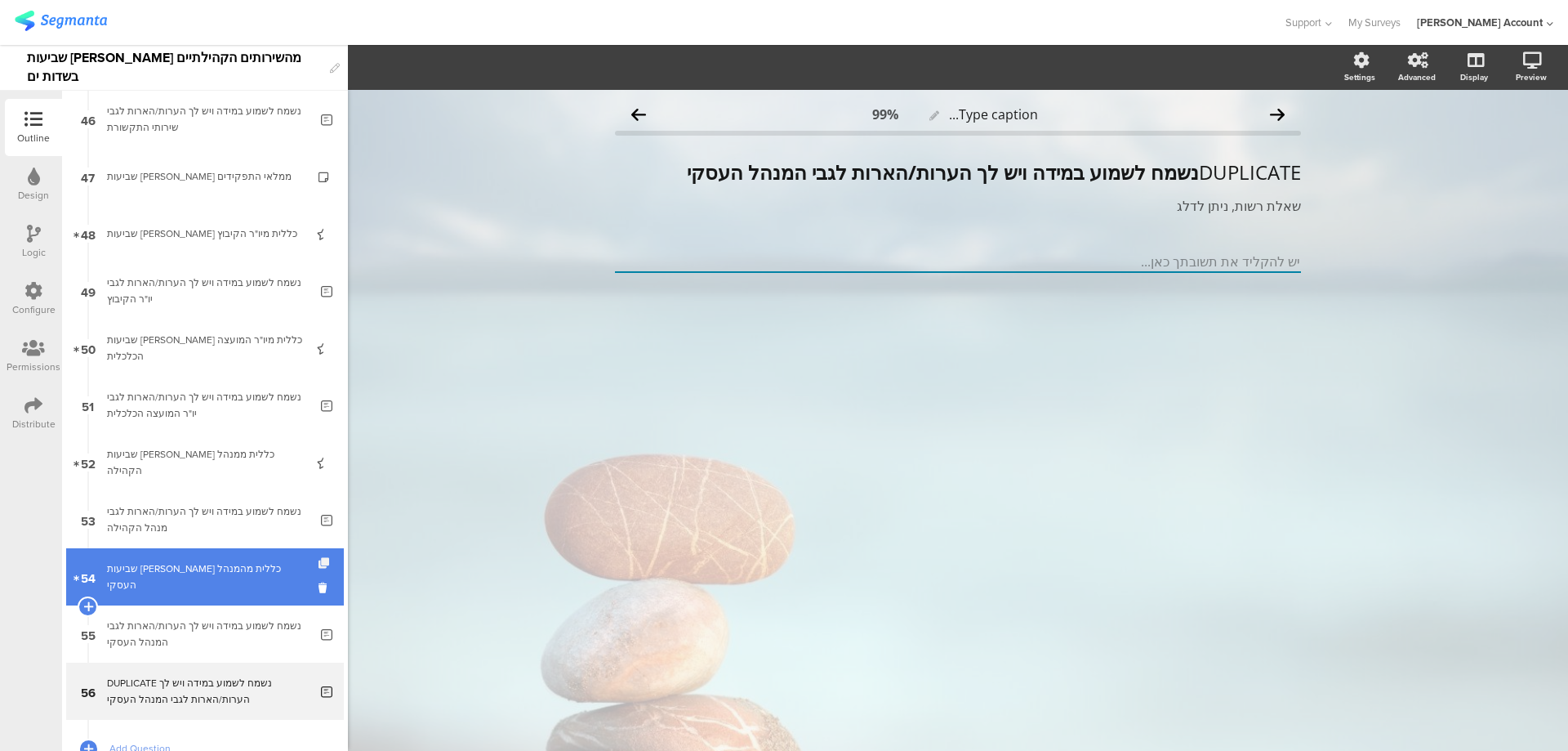
click at [319, 562] on icon at bounding box center [325, 563] width 14 height 11
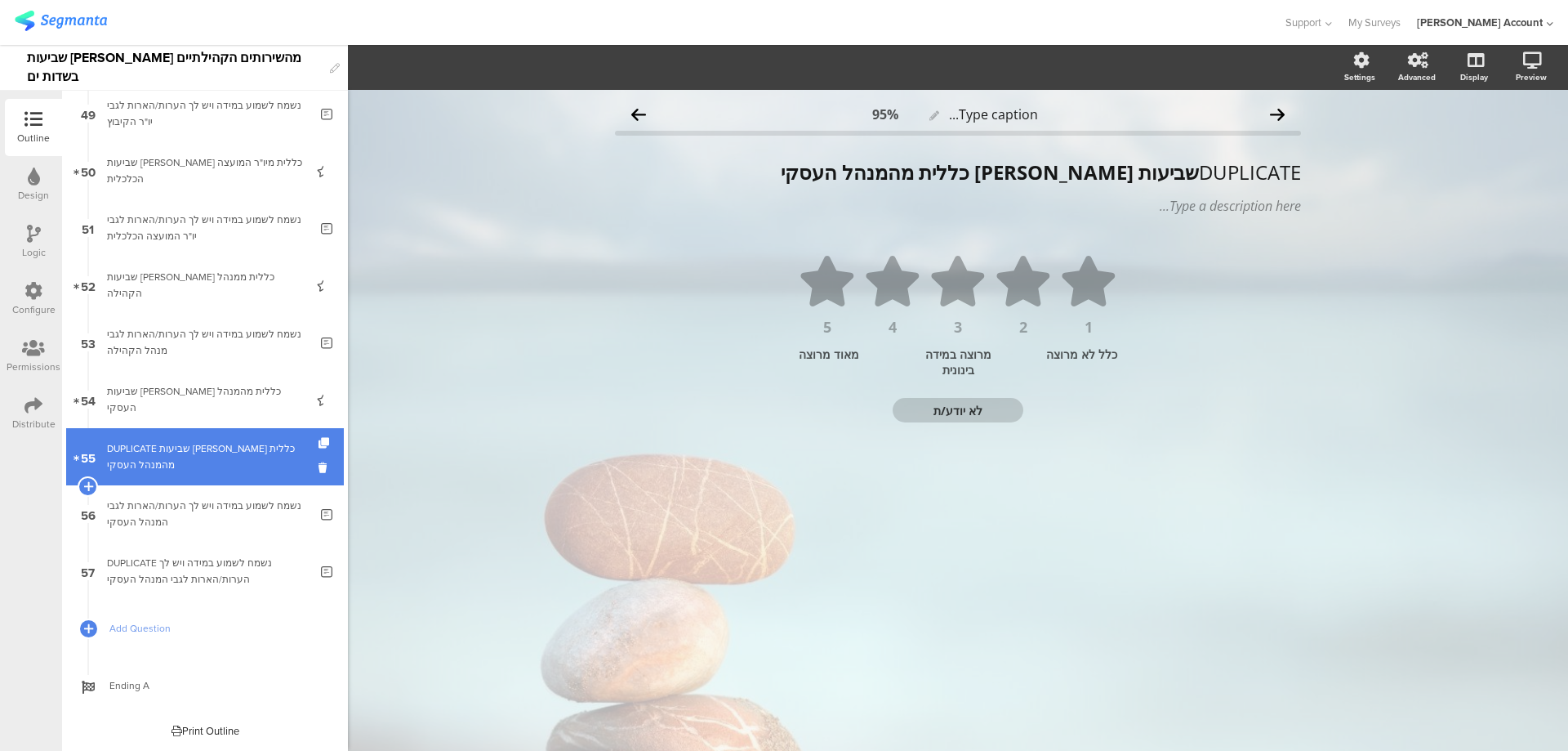
scroll to position [2760, 0]
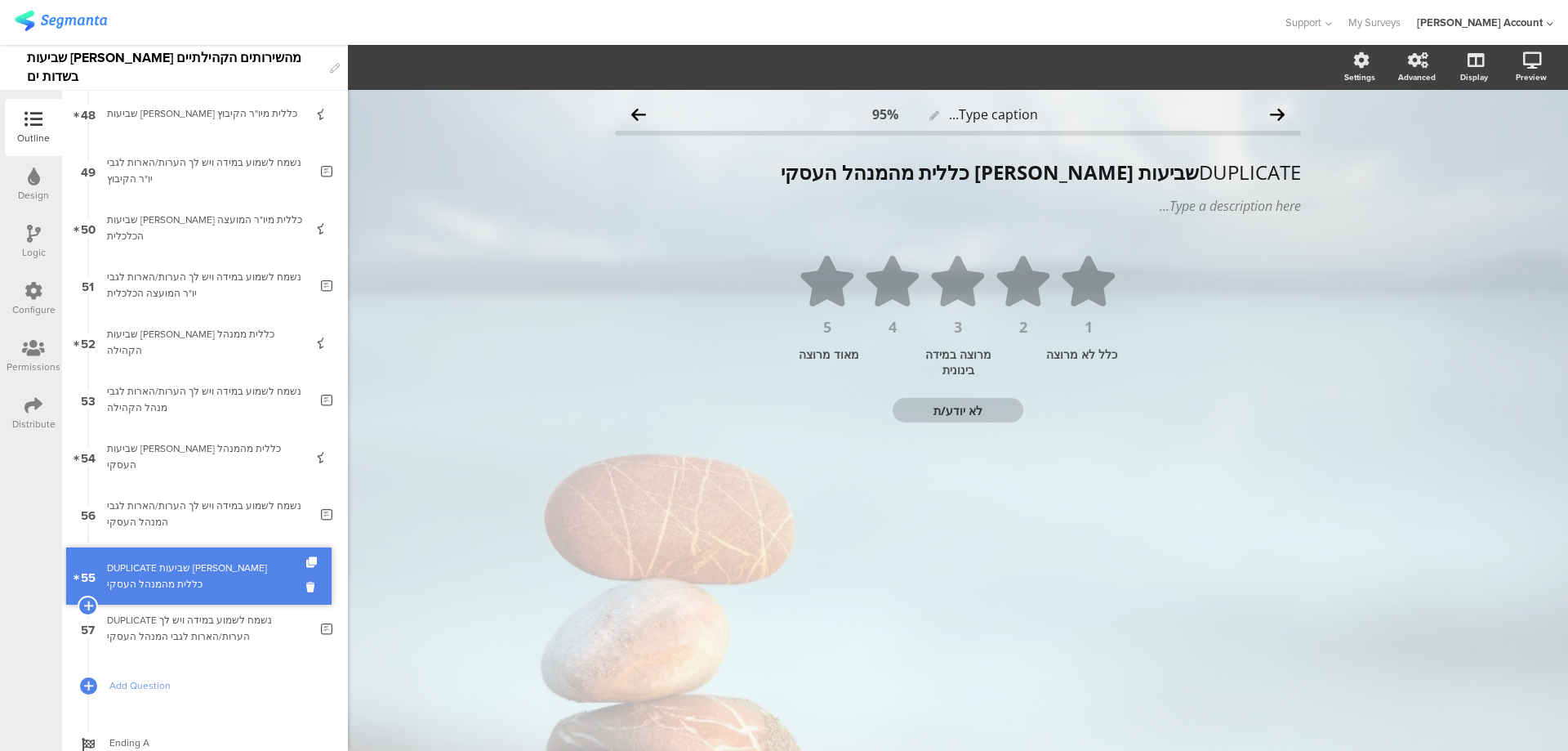
drag, startPoint x: 270, startPoint y: 462, endPoint x: 254, endPoint y: 581, distance: 120.1
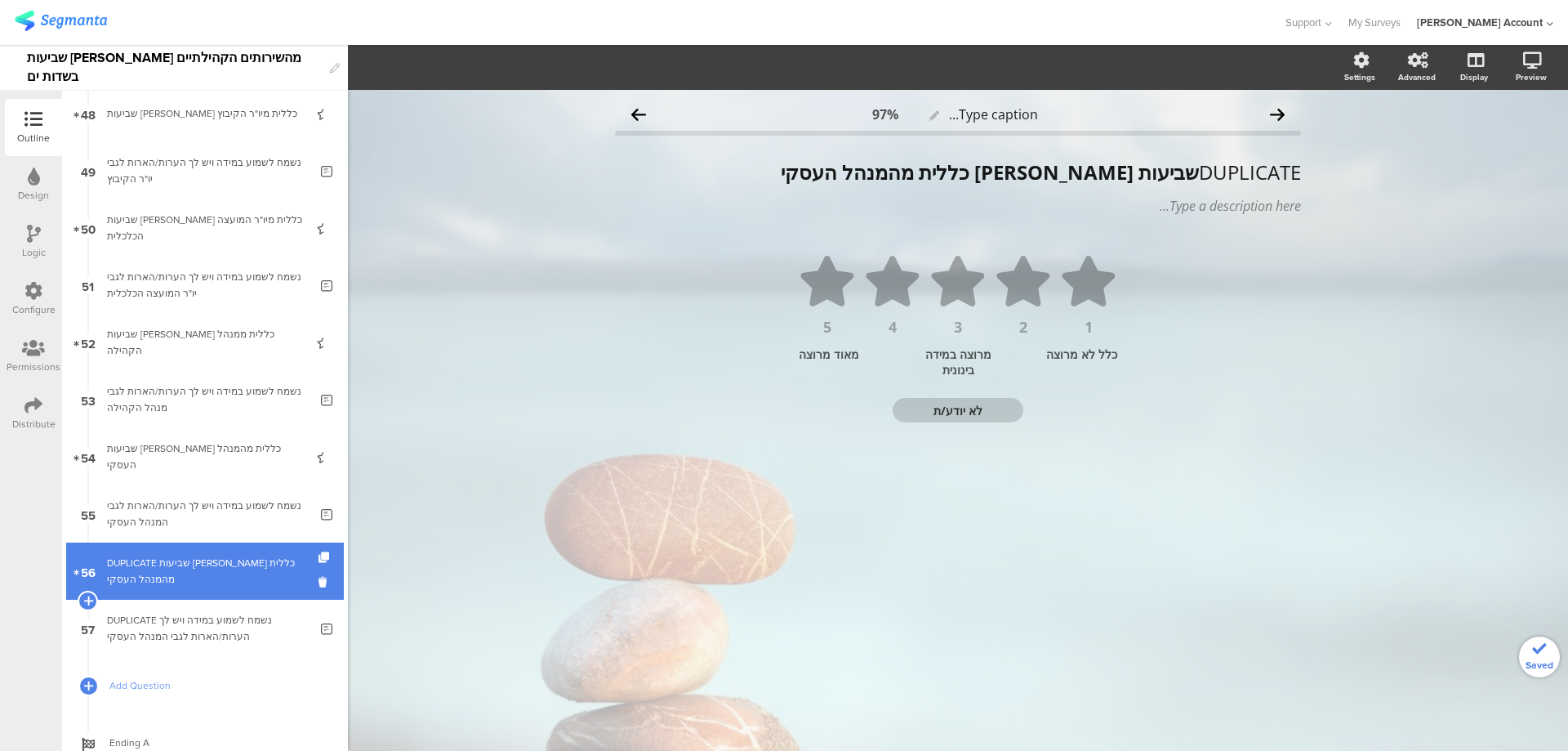
click at [254, 572] on div "DUPLICATE שביעות רצון כללית מהמנהל העסקי" at bounding box center [204, 571] width 195 height 33
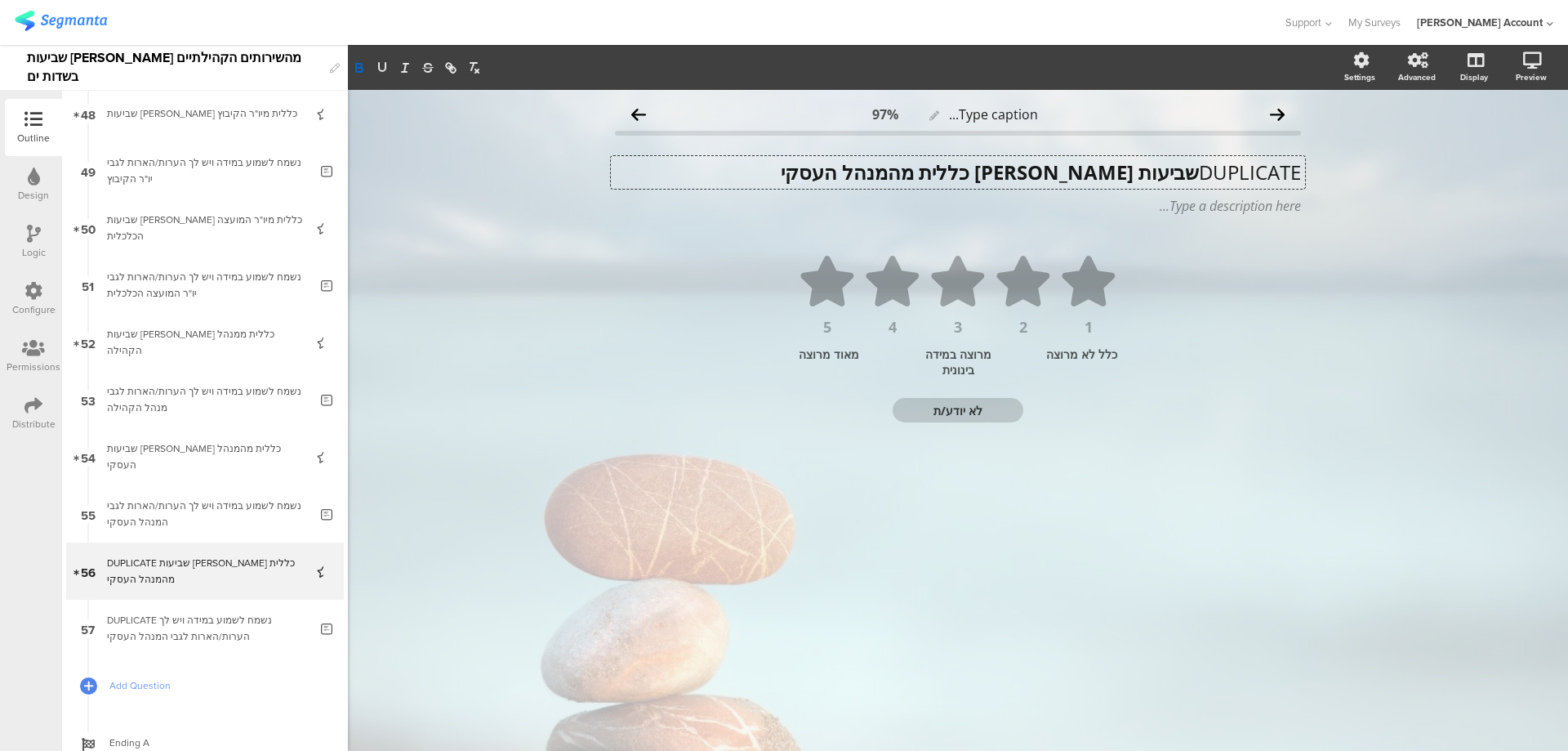
drag, startPoint x: 1013, startPoint y: 173, endPoint x: 865, endPoint y: 171, distance: 148.0
click at [865, 171] on div "DUPLICATE שביעות רצון כללית מהמנהל העסקי DUPLICATE שביעות רצון כללית מהמנהל העס…" at bounding box center [958, 172] width 695 height 33
click at [1191, 175] on strong "שביעות רצון כללית ממנהלת הכספים" at bounding box center [985, 171] width 428 height 27
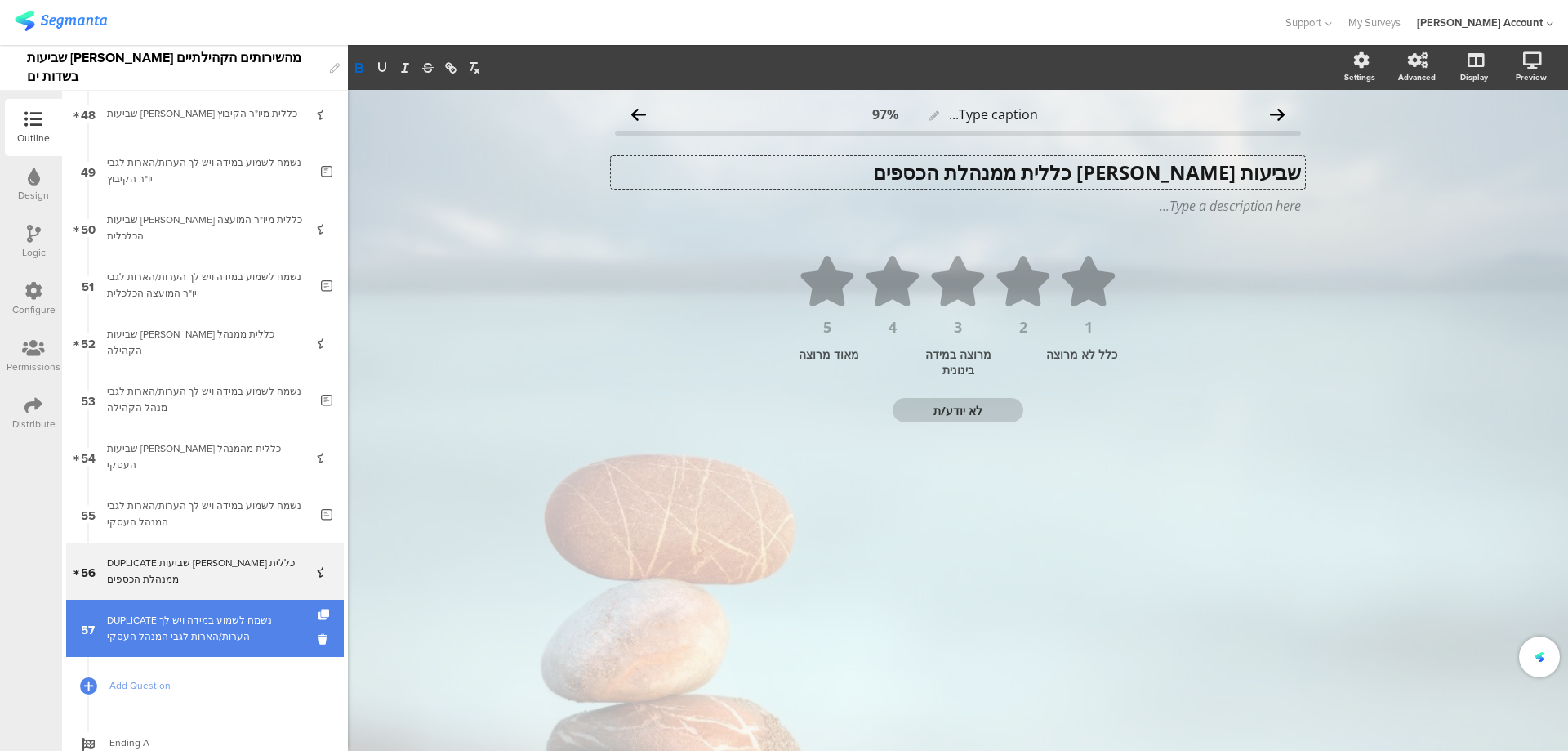
click at [251, 621] on div "DUPLICATE נשמח לשמוע במידה ויש לך הערות/הארות לגבי המנהל העסקי" at bounding box center [208, 629] width 202 height 33
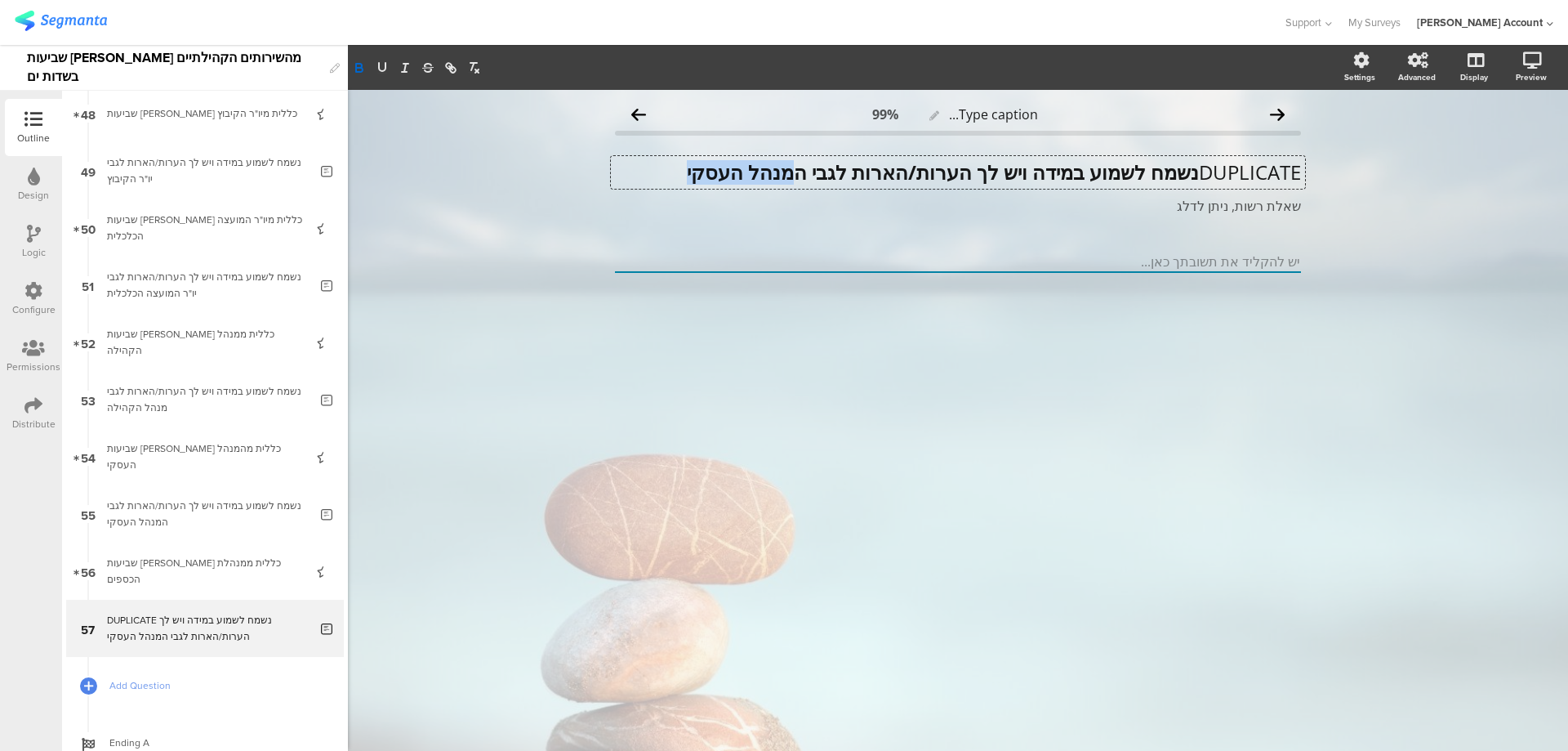
drag, startPoint x: 782, startPoint y: 174, endPoint x: 631, endPoint y: 175, distance: 151.0
click at [631, 175] on div "DUPLICATE נשמח לשמוע במידה ויש לך הערות/הארות לגבי המנהל העסקי DUPLICATE נשמח ל…" at bounding box center [958, 172] width 695 height 33
click at [1195, 176] on p "DUPLICATE נשמח לשמוע במידה ויש לך הערות/הארות לגבי מנהלת הכספים" at bounding box center [957, 172] width 686 height 25
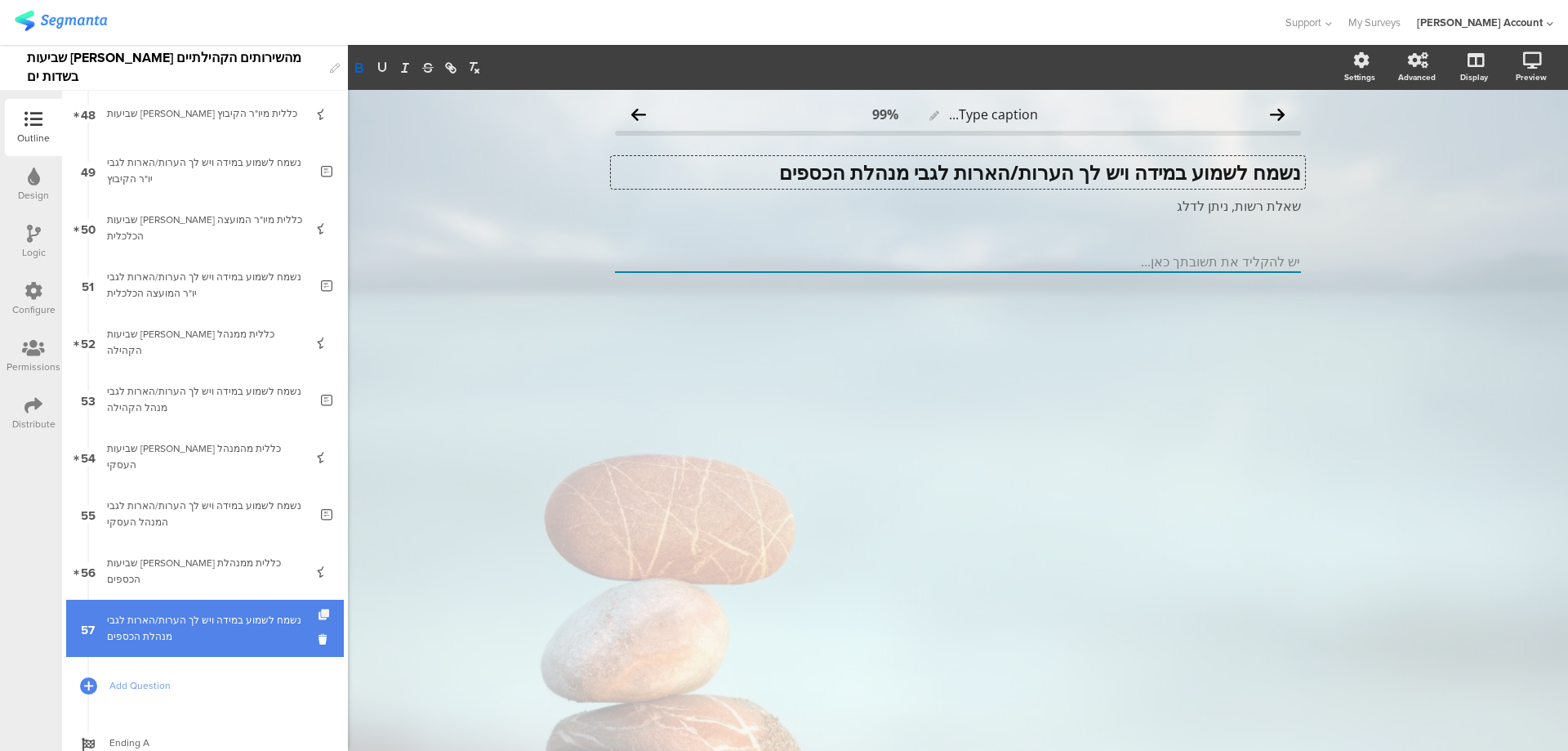
click at [319, 610] on icon at bounding box center [325, 615] width 14 height 11
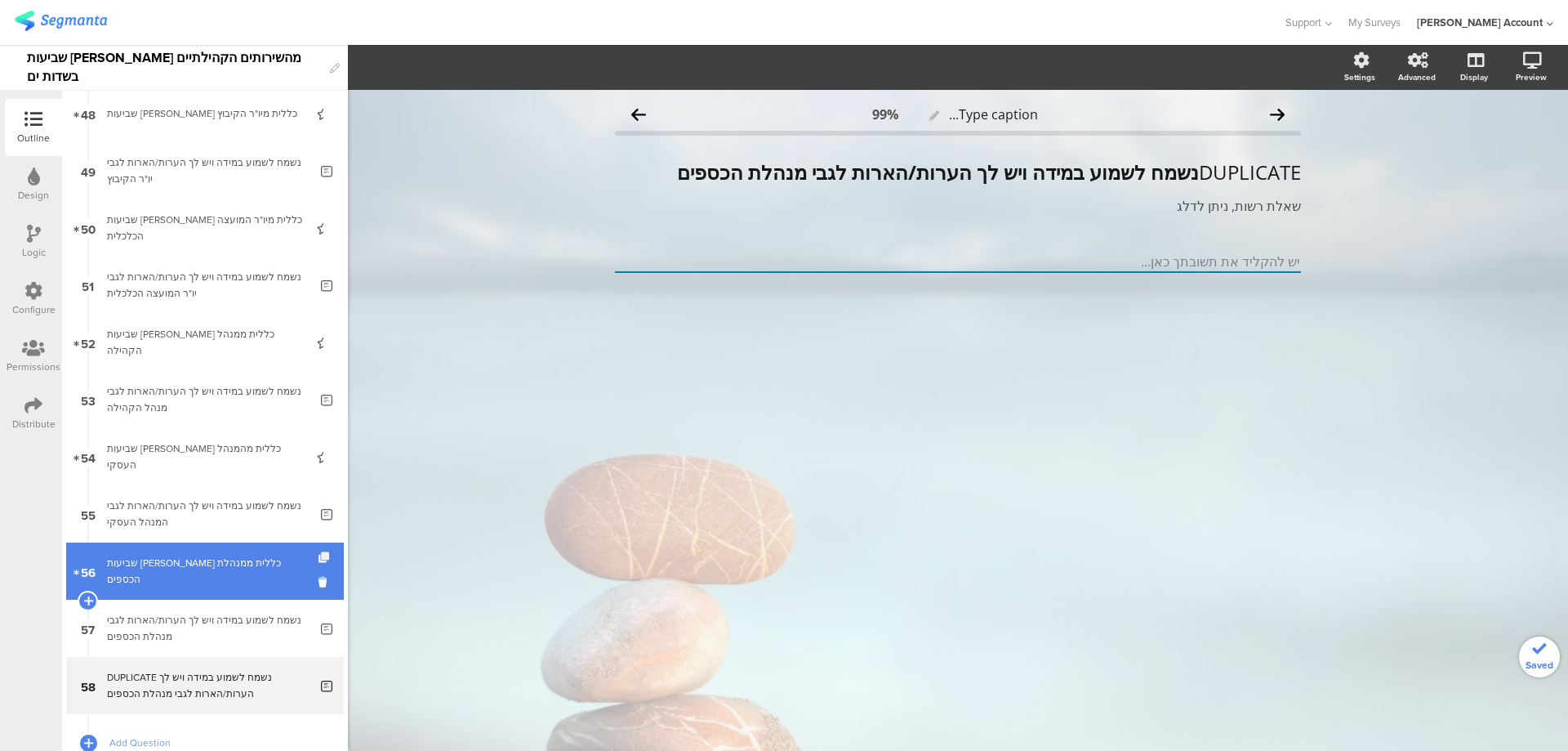
click at [319, 558] on icon at bounding box center [325, 557] width 14 height 11
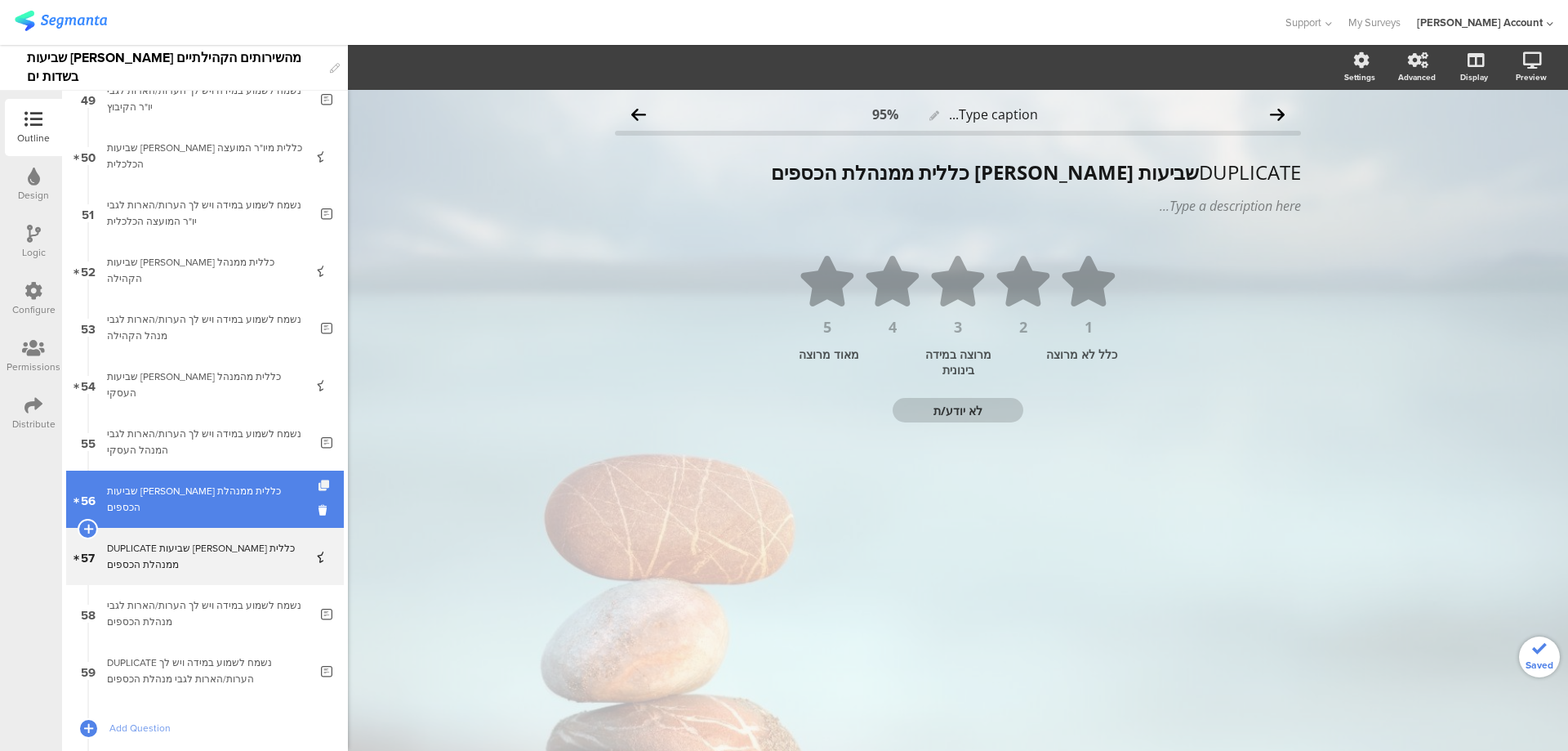
scroll to position [2869, 0]
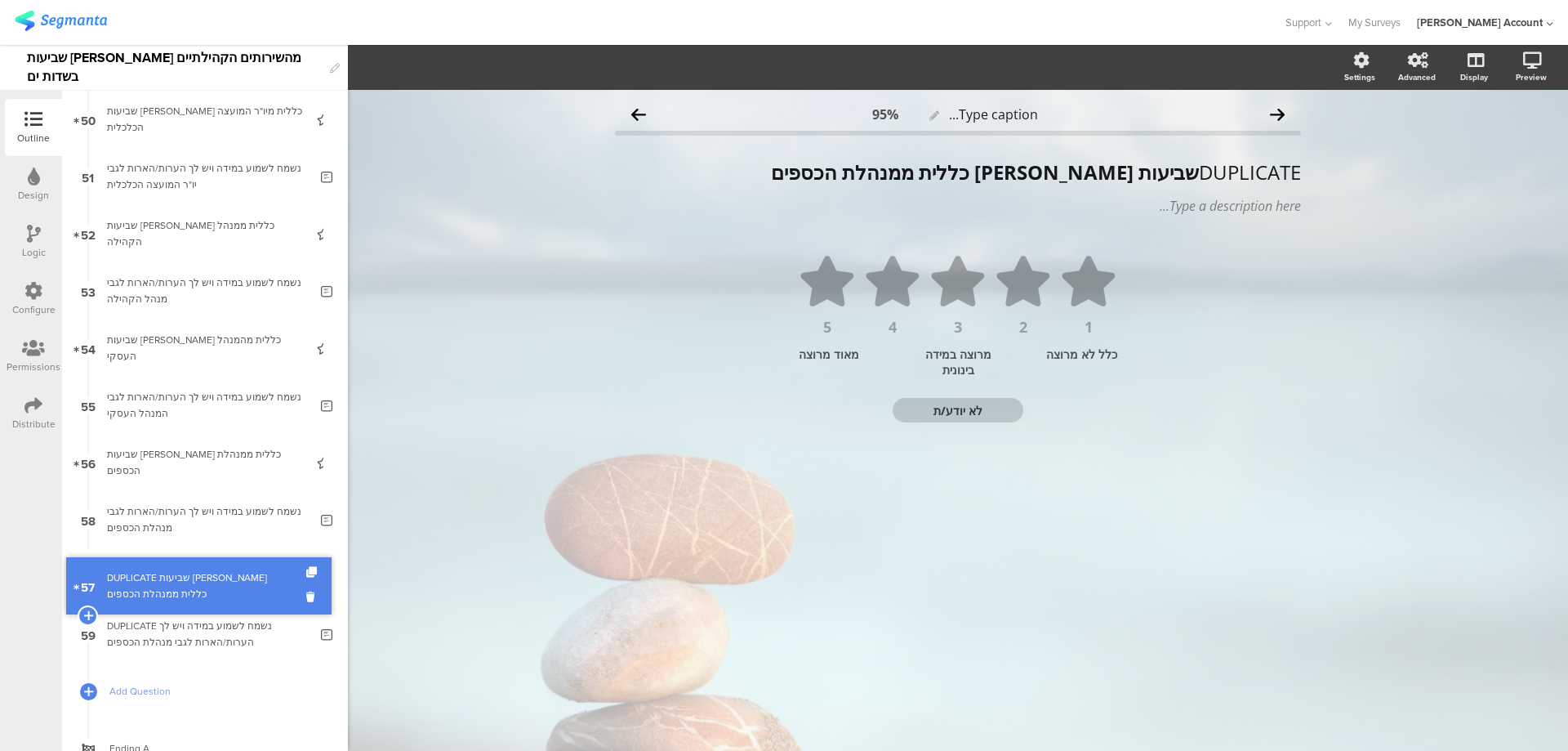
drag, startPoint x: 253, startPoint y: 501, endPoint x: 250, endPoint y: 567, distance: 66.1
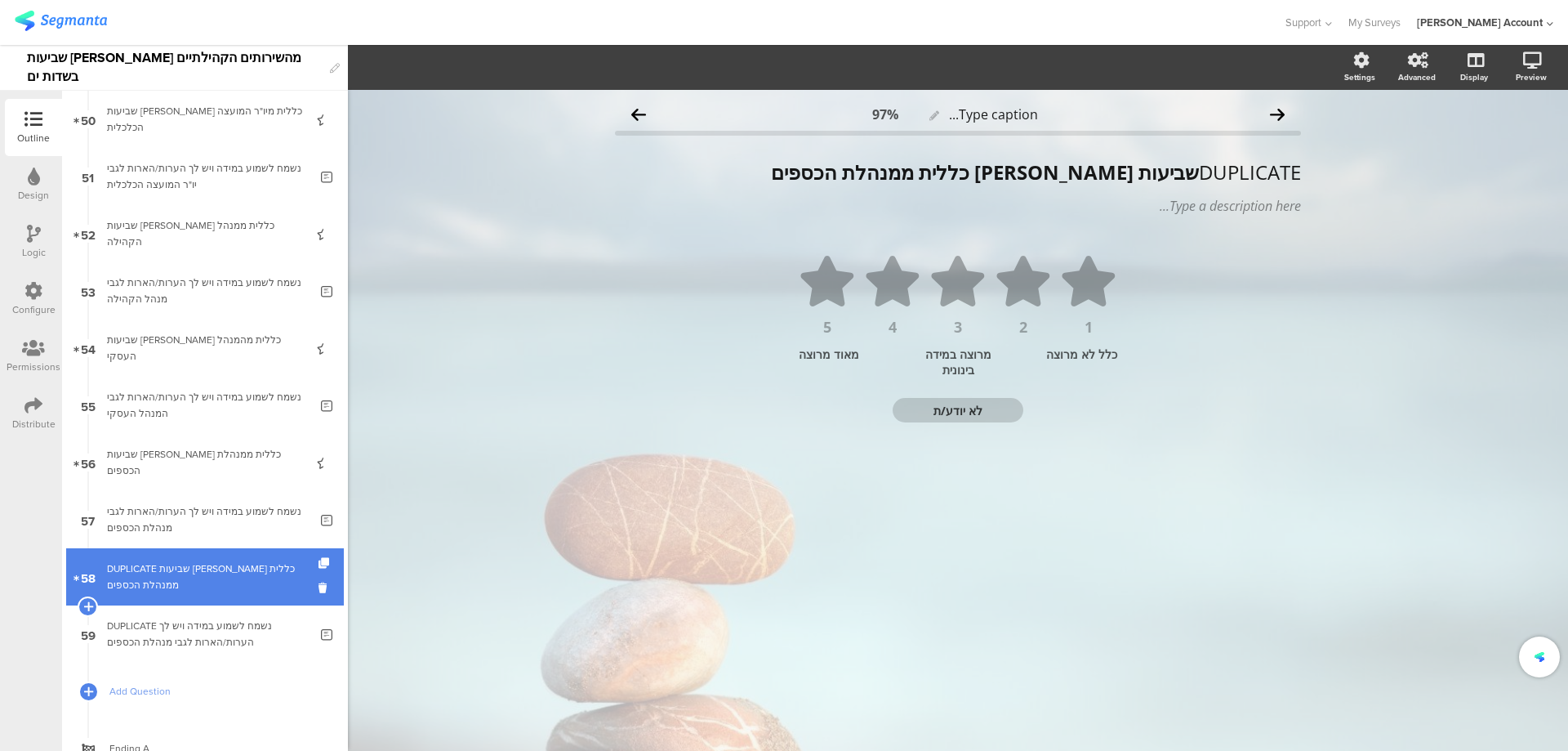
click at [249, 575] on div "DUPLICATE שביעות רצון כללית ממנהלת הכספים" at bounding box center [204, 577] width 195 height 33
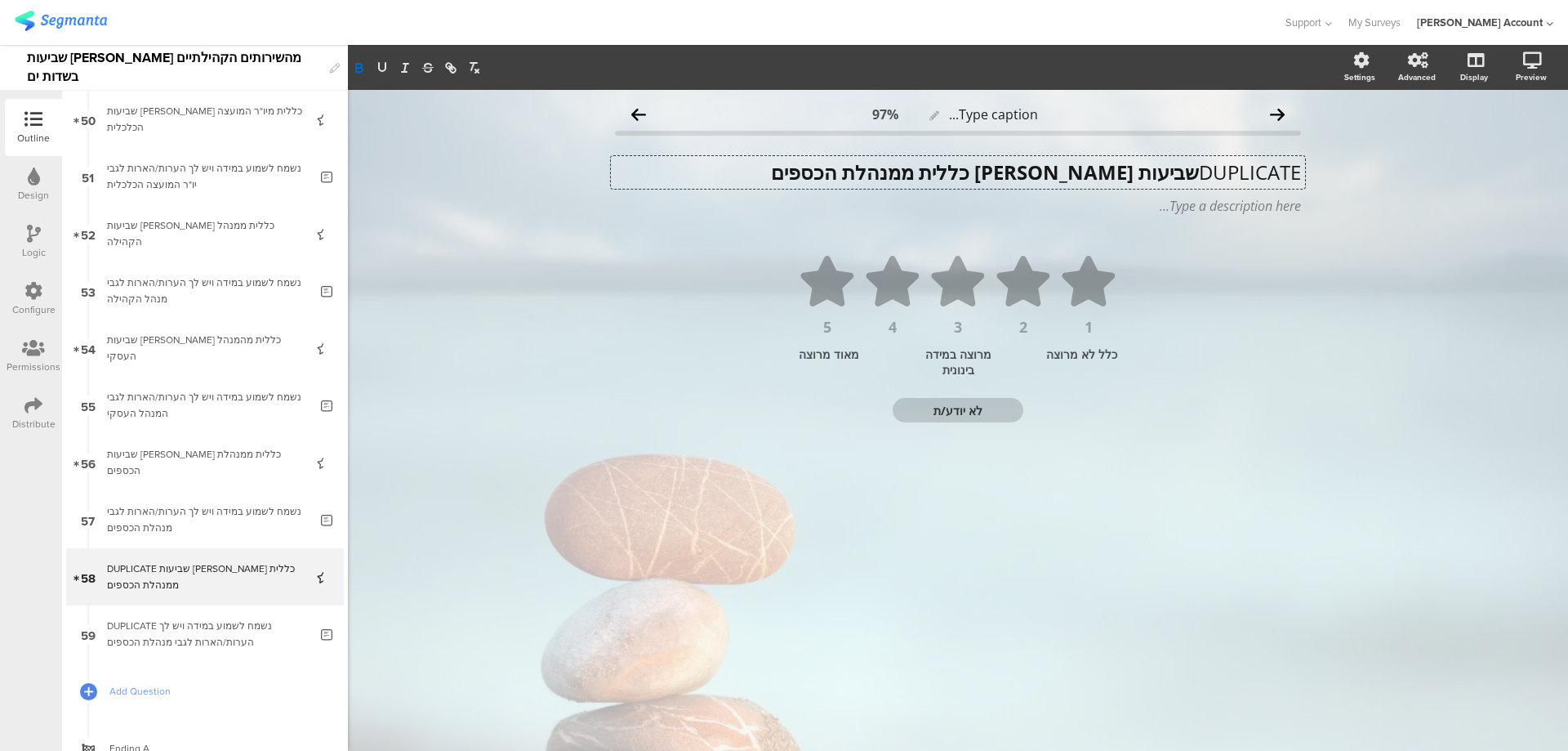
drag, startPoint x: 941, startPoint y: 175, endPoint x: 841, endPoint y: 175, distance: 100.0
click at [841, 175] on div "DUPLICATE שביעות רצון כללית ממנהלת הכספים DUPLICATE שביעות רצון כללית ממנהלת הכ…" at bounding box center [958, 172] width 695 height 33
click at [1194, 174] on p "DUPLICATE שביעות רצון כללית ממנהלת משאבי אנוש" at bounding box center [957, 172] width 686 height 25
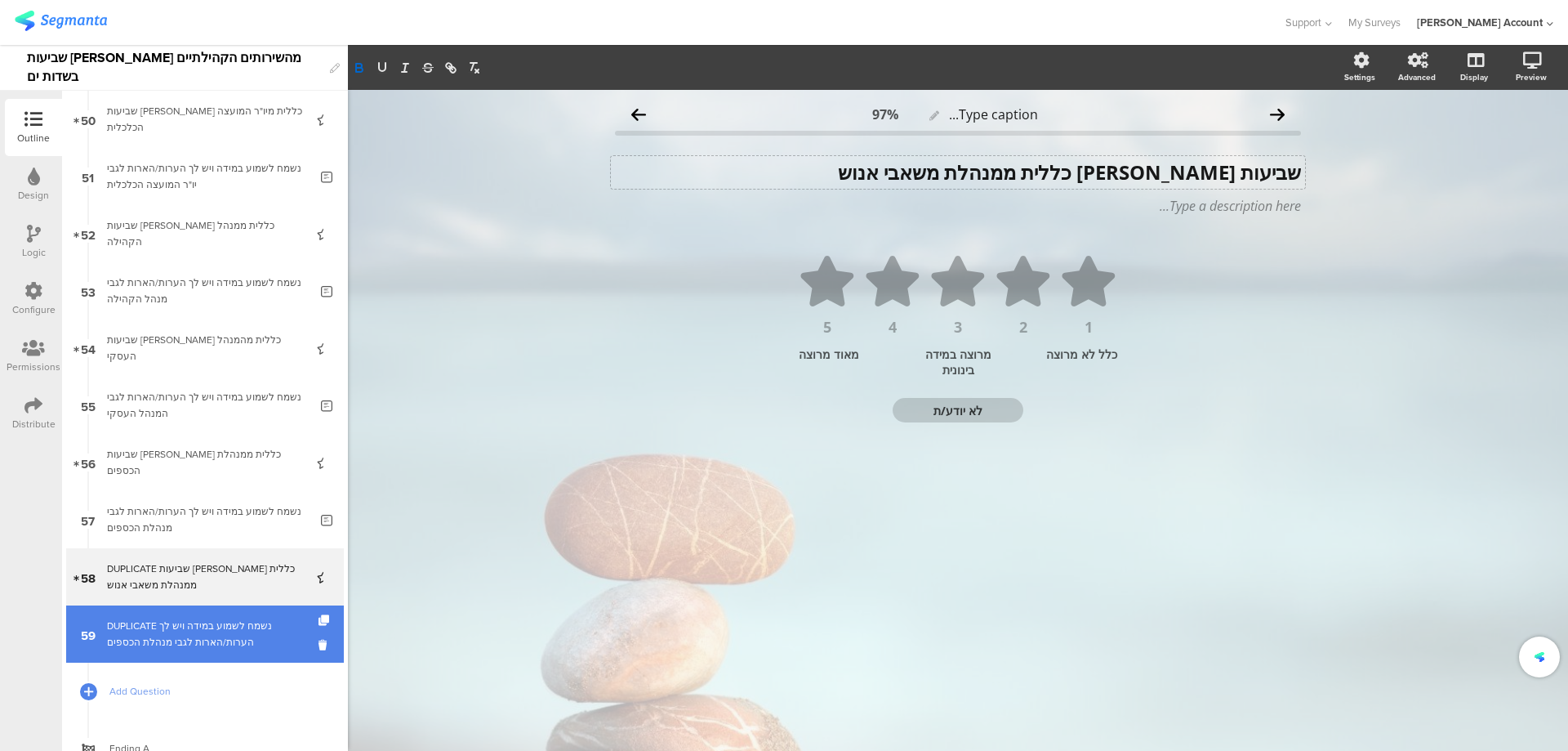
click at [143, 640] on div "DUPLICATE נשמח לשמוע במידה ויש לך הערות/הארות לגבי מנהלת הכספים" at bounding box center [208, 634] width 202 height 33
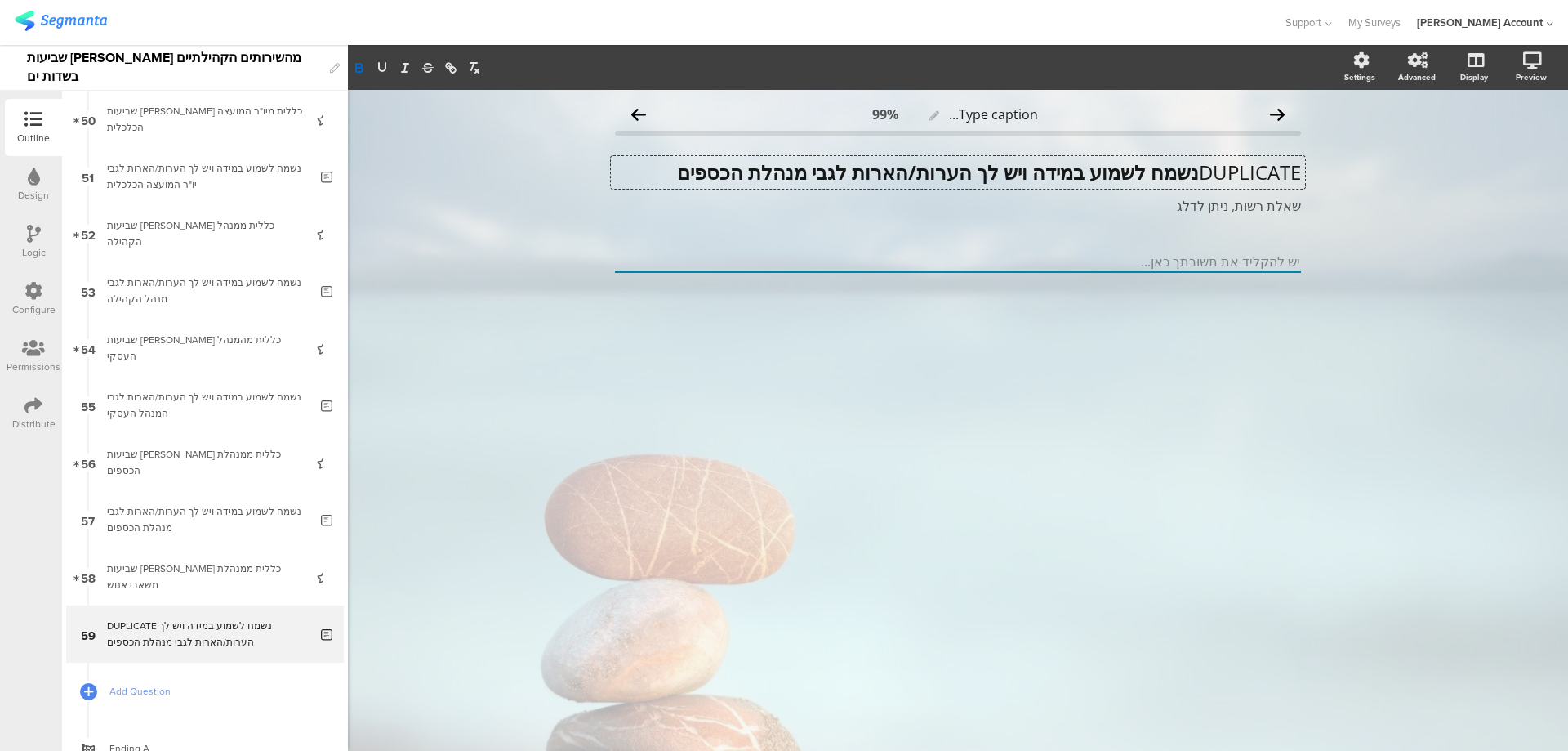
drag, startPoint x: 789, startPoint y: 171, endPoint x: 606, endPoint y: 170, distance: 183.0
click at [606, 170] on div "Type caption... 99% DUPLICATE נשמח לשמוע במידה ויש לך הערות/הארות לגבי מנהלת הכ…" at bounding box center [958, 214] width 718 height 248
click at [1193, 175] on p "DUPLICATE נשמח לשמוע במידה ויש לך הערות/הארות לגבי מנהלת משאבי אנוש" at bounding box center [957, 172] width 686 height 25
click at [84, 688] on icon at bounding box center [89, 692] width 10 height 14
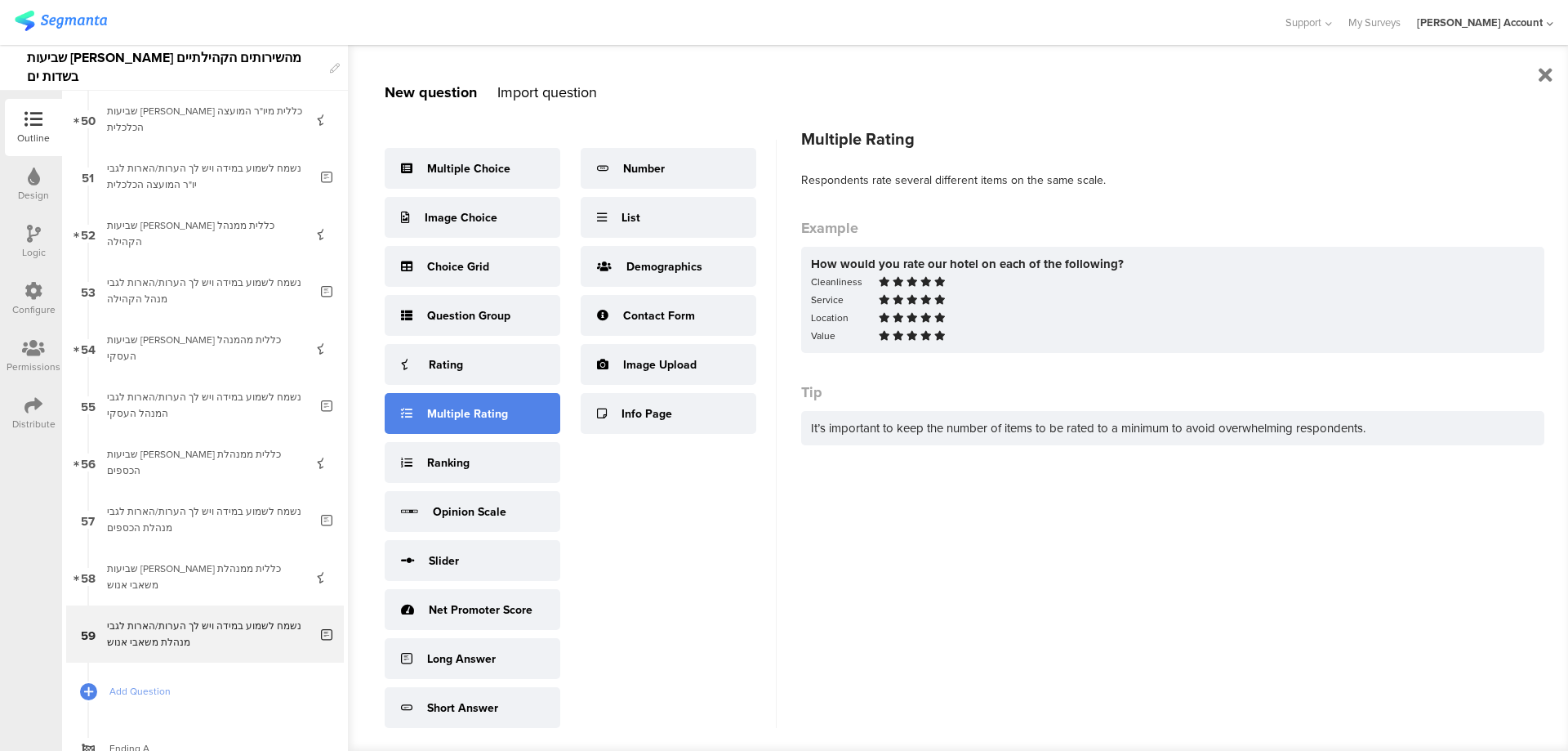
click at [503, 416] on div "Multiple Rating" at bounding box center [467, 414] width 81 height 17
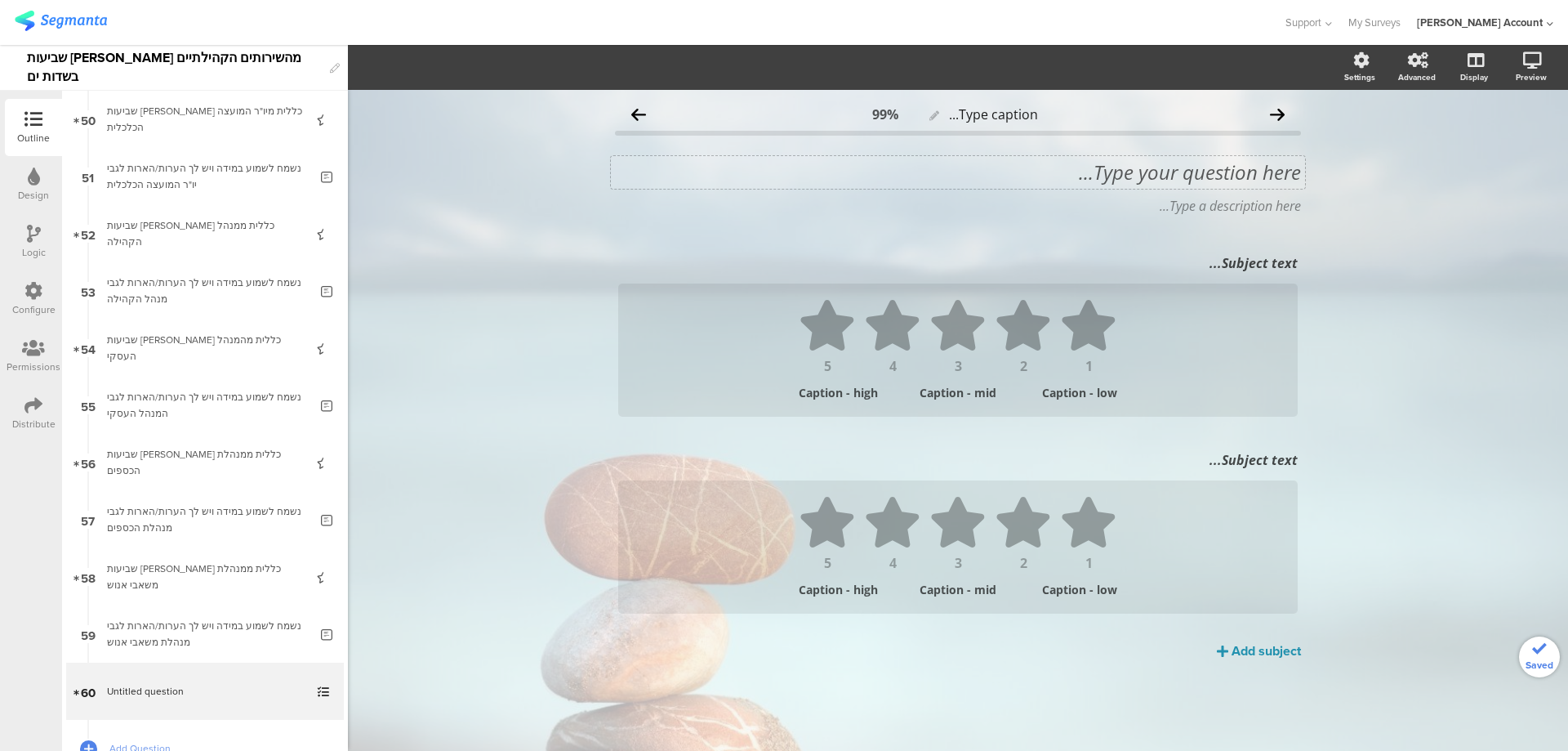
click at [1202, 171] on div "Type your question here..." at bounding box center [958, 172] width 695 height 33
click at [1299, 172] on p "העלון" at bounding box center [957, 172] width 686 height 25
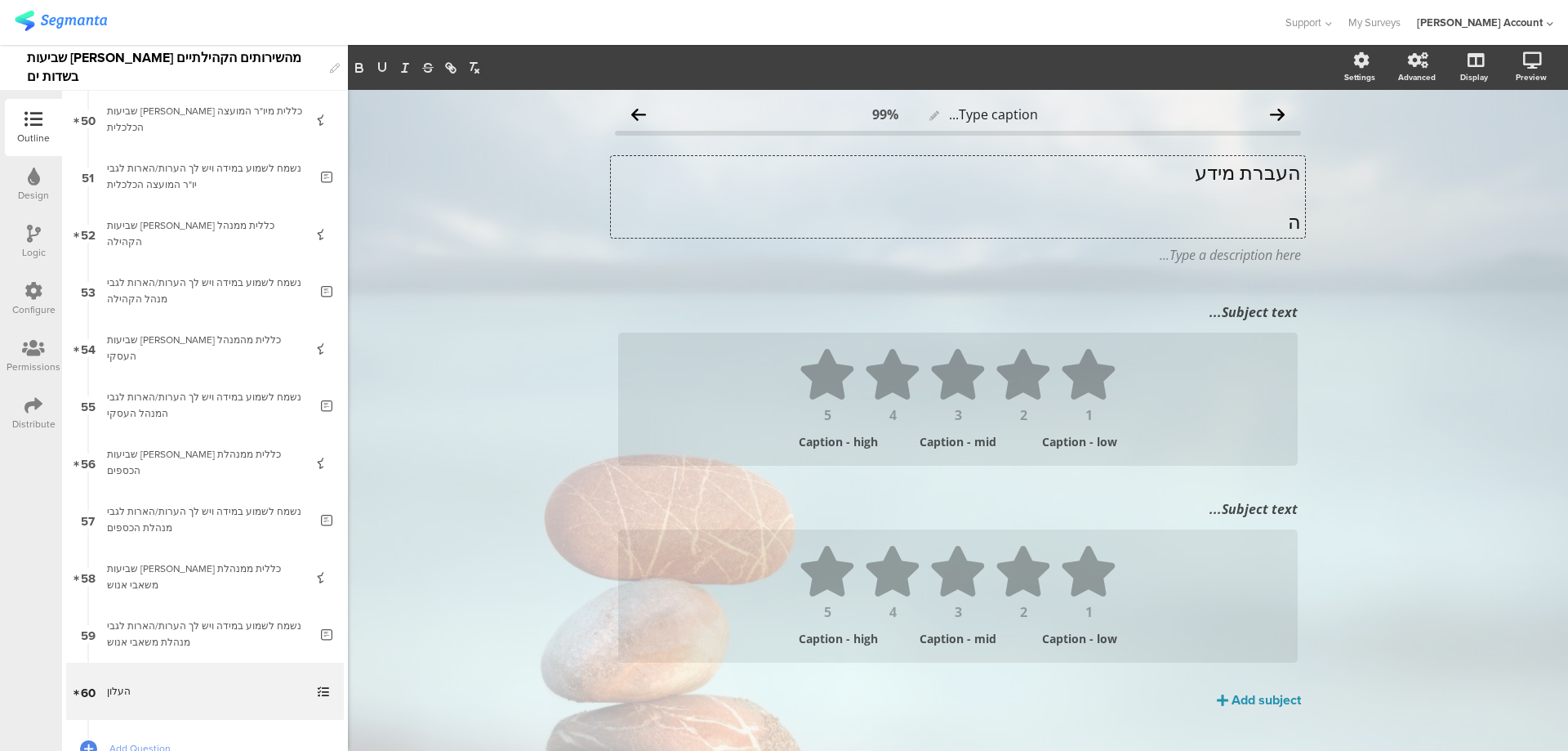
scroll to position [1, 0]
click at [1274, 217] on p "העלון" at bounding box center [957, 221] width 686 height 25
click at [362, 66] on icon "button" at bounding box center [358, 65] width 6 height 4
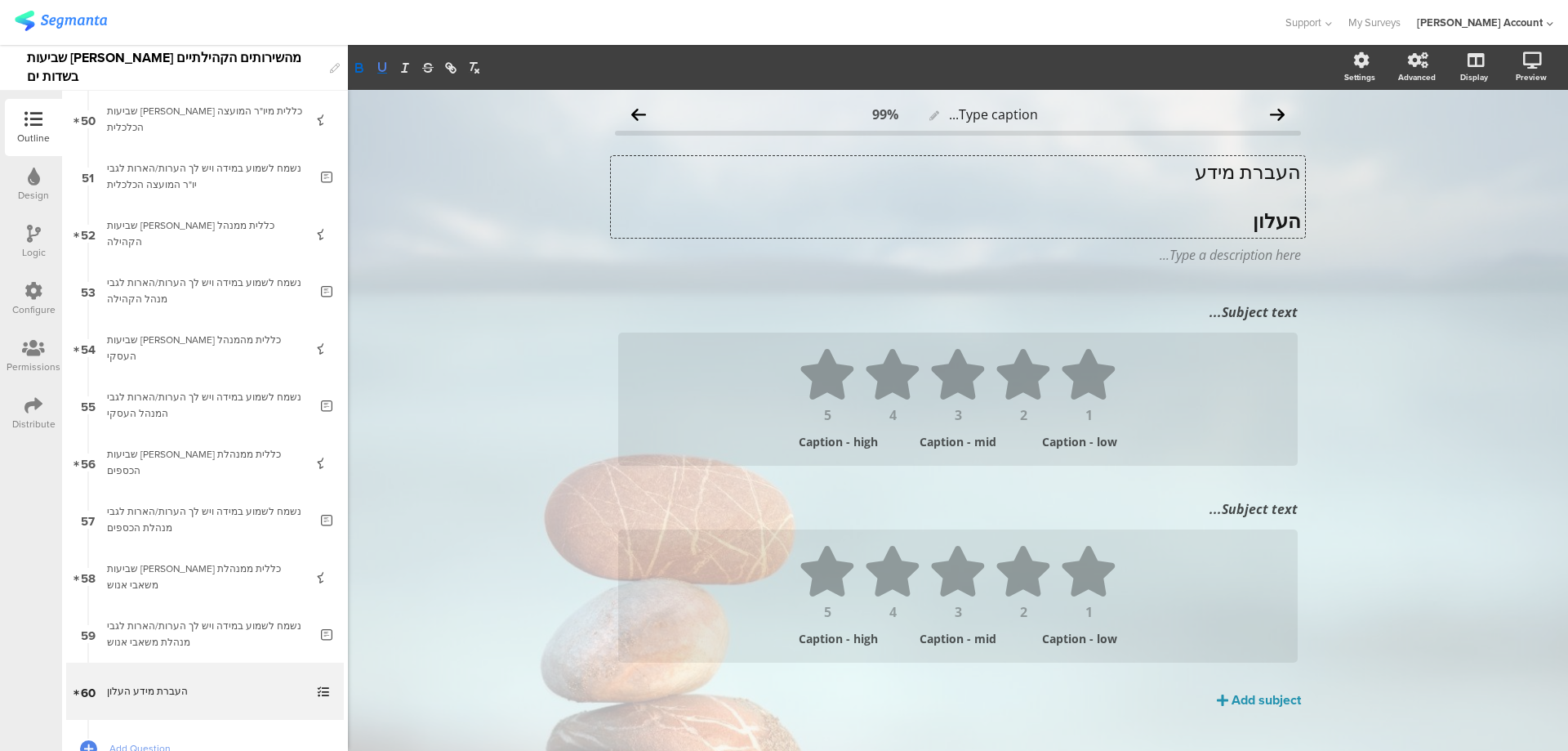
click at [381, 63] on icon "button" at bounding box center [382, 68] width 15 height 15
click at [1228, 165] on p "העברת מידע" at bounding box center [957, 171] width 686 height 25
click at [362, 65] on icon "button" at bounding box center [358, 65] width 6 height 4
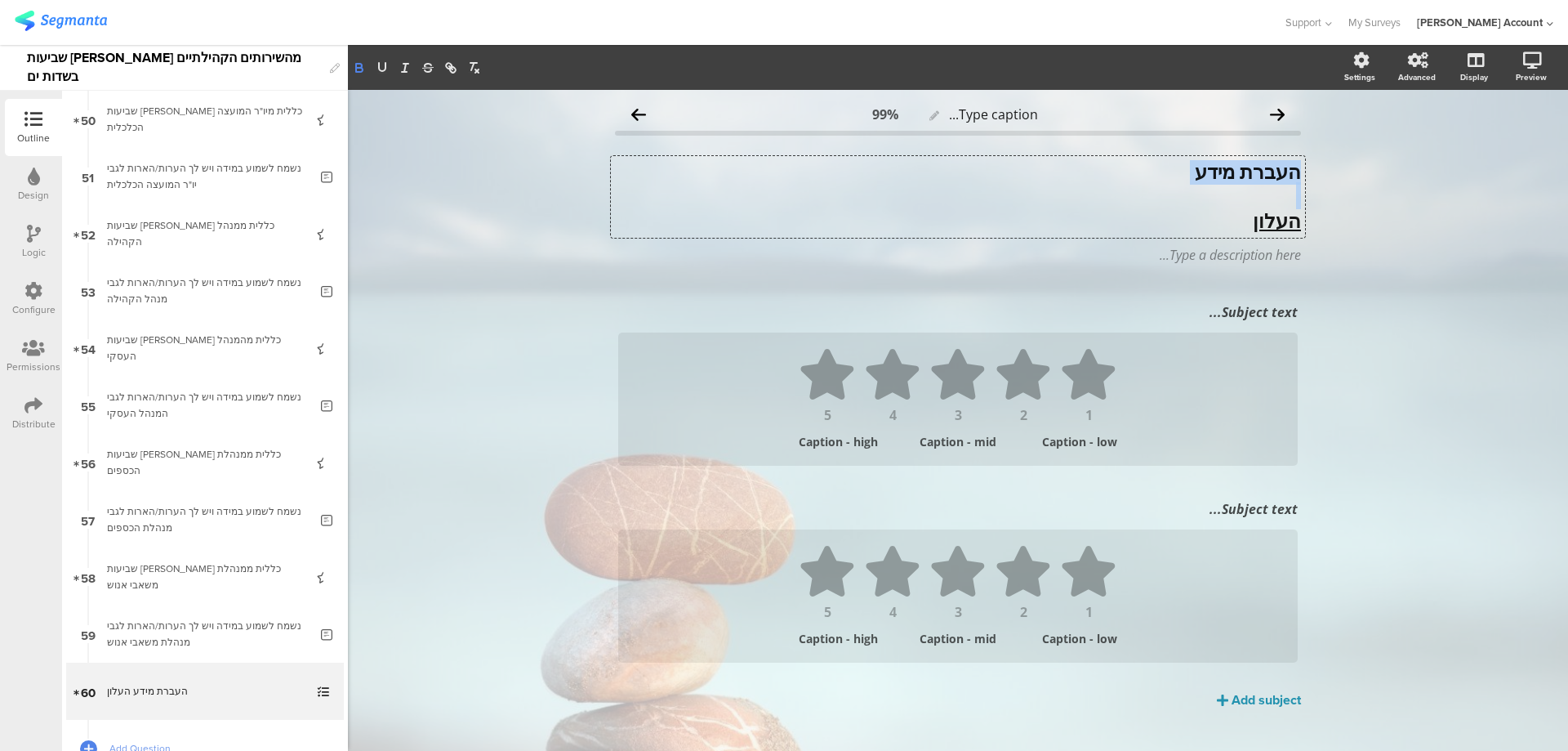
scroll to position [0, 0]
click at [383, 64] on icon "button" at bounding box center [382, 68] width 15 height 15
drag, startPoint x: 1224, startPoint y: 222, endPoint x: 1308, endPoint y: 222, distance: 84.0
click at [1308, 222] on div "Type caption... 99% העברת מידע העלון העברת מידע העלון העברת מידע העלון Type a d…" at bounding box center [958, 432] width 718 height 685
click at [1222, 219] on p "העלון" at bounding box center [957, 222] width 686 height 25
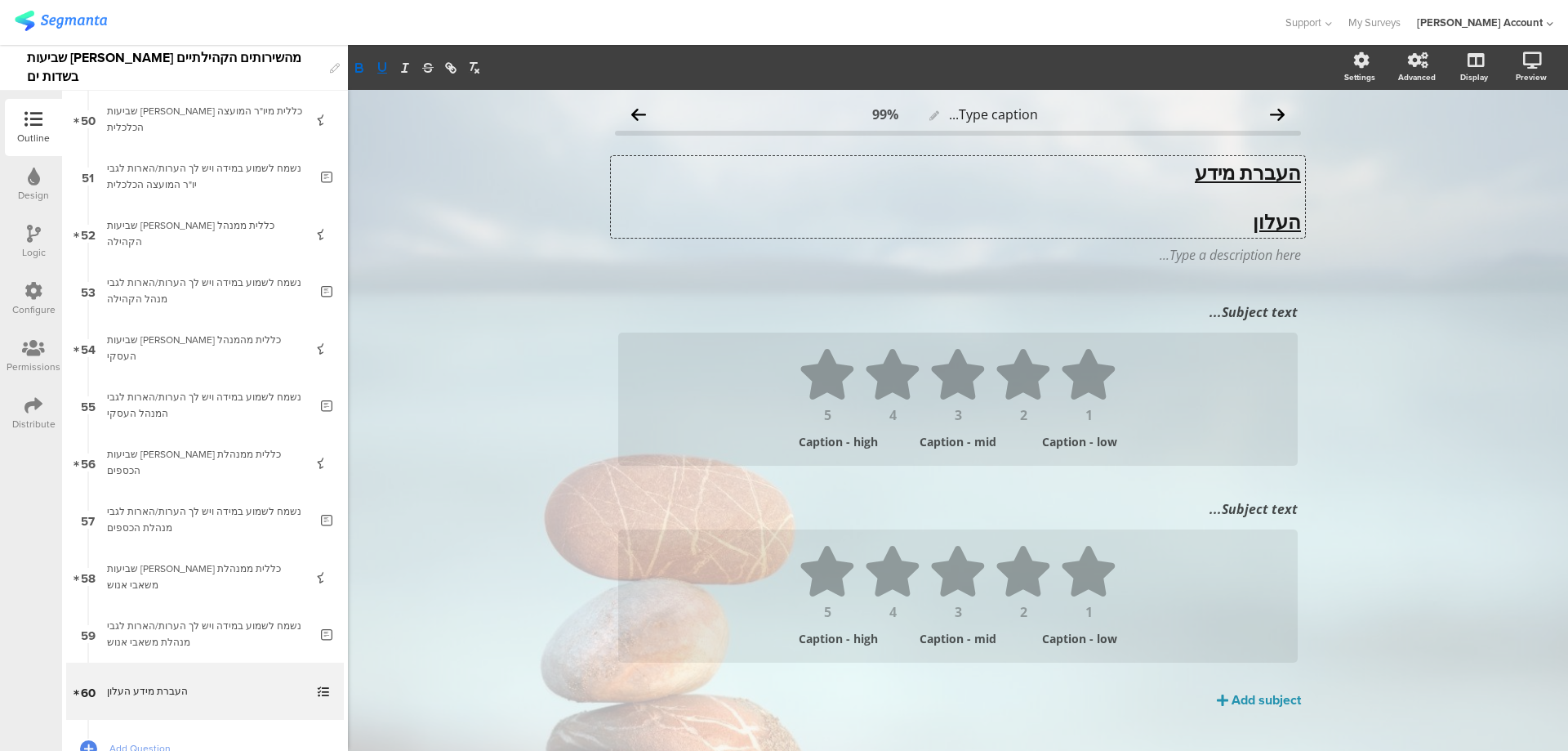
click at [1222, 219] on p "העלון" at bounding box center [957, 222] width 686 height 25
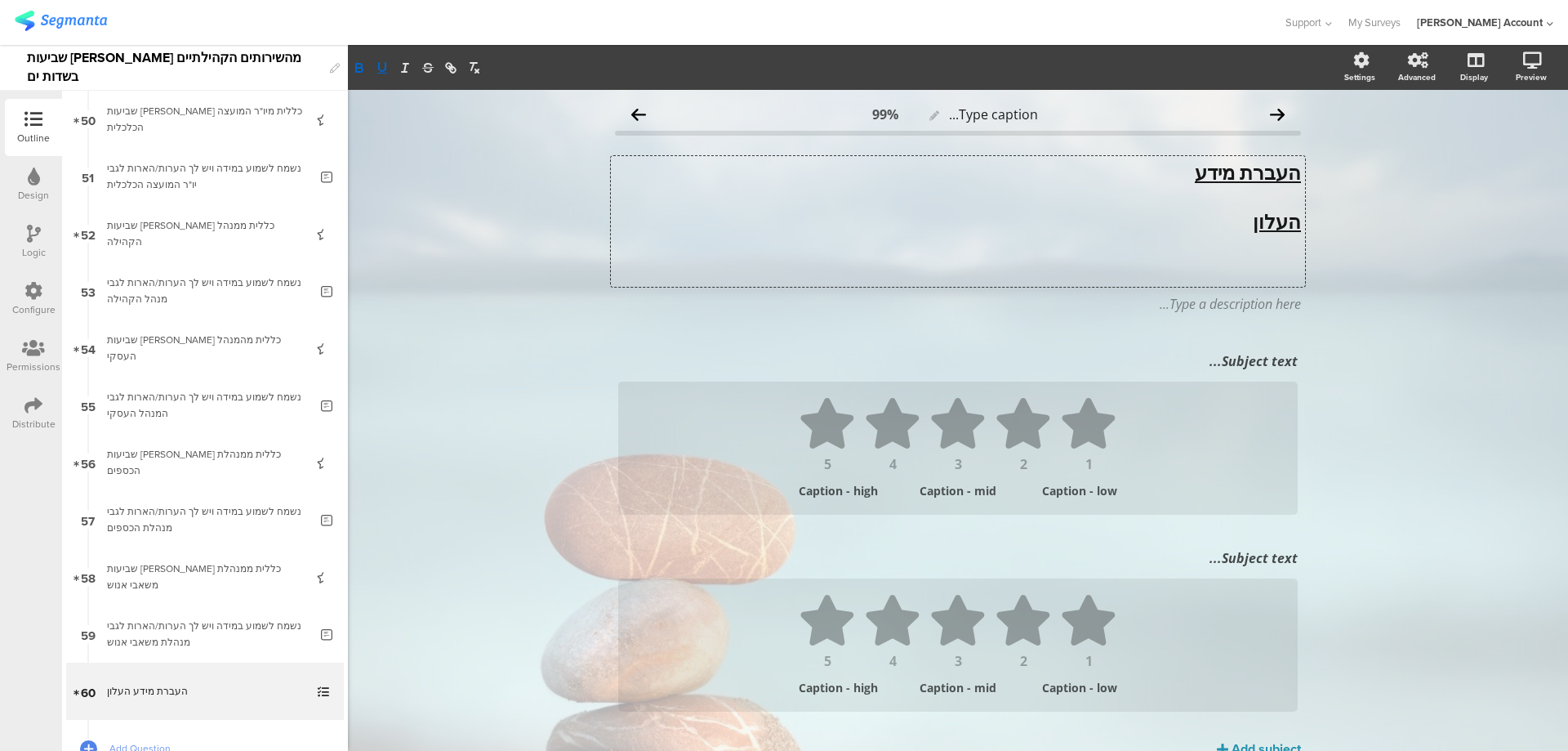
scroll to position [1, 0]
click at [1200, 274] on p "כיצד היית מדרג את שביעות רצונך מהעברת המידע לחברים באמצעות העלון" at bounding box center [957, 270] width 686 height 25
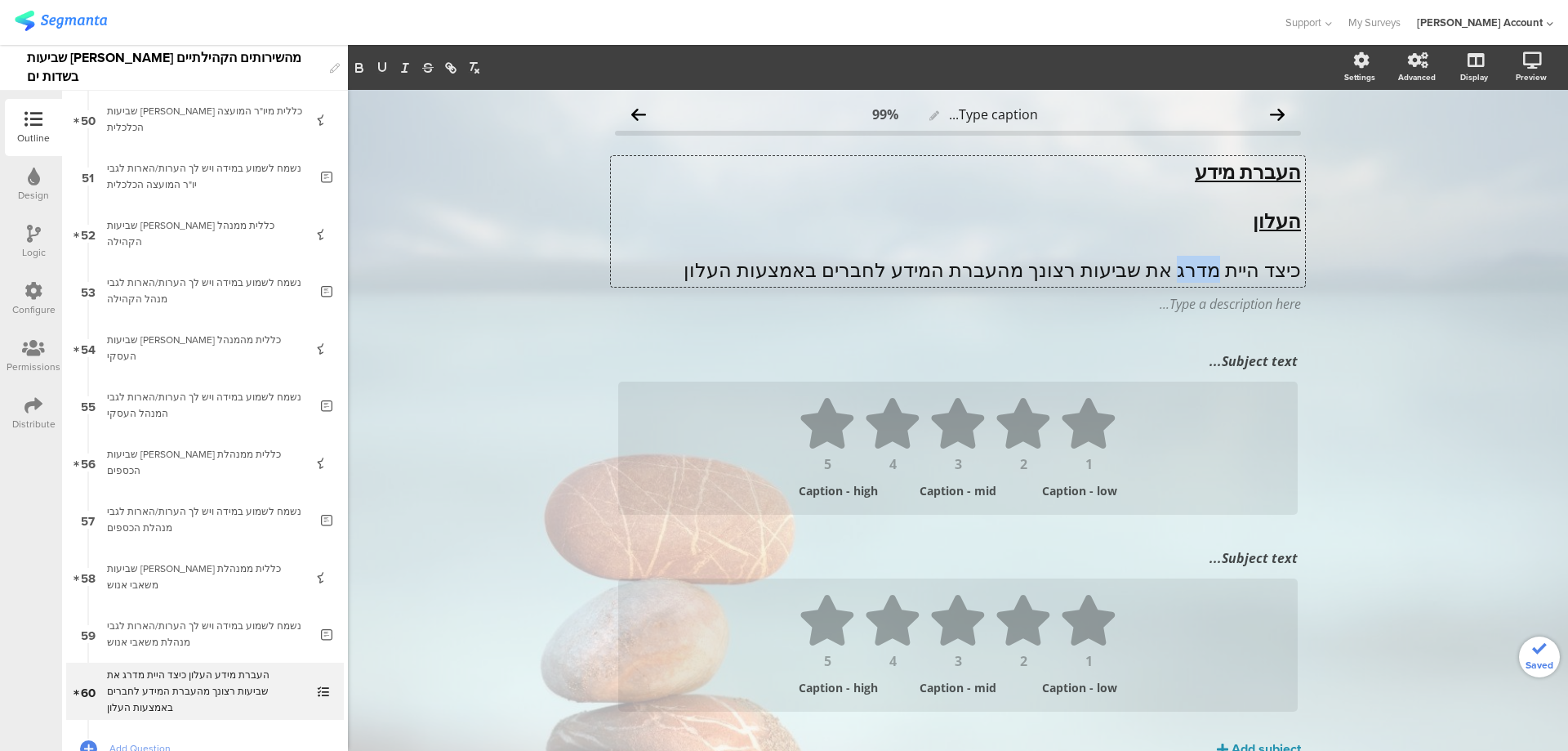
click at [1200, 274] on p "כיצד היית מדרג את שביעות רצונך מהעברת המידע לחברים באמצעות העלון" at bounding box center [957, 270] width 686 height 25
click at [684, 264] on strong "כיצד היית מדרג את שביעות רצונך מהעברת המידע לחברים באמצעות העלון" at bounding box center [992, 269] width 617 height 27
click at [684, 267] on strong "כיצד היית מדרג את שביעות רצונך מהעברת המידע לחברים באמצעות העלון" at bounding box center [992, 269] width 617 height 27
click at [1245, 364] on div "Subject text..." at bounding box center [957, 361] width 688 height 26
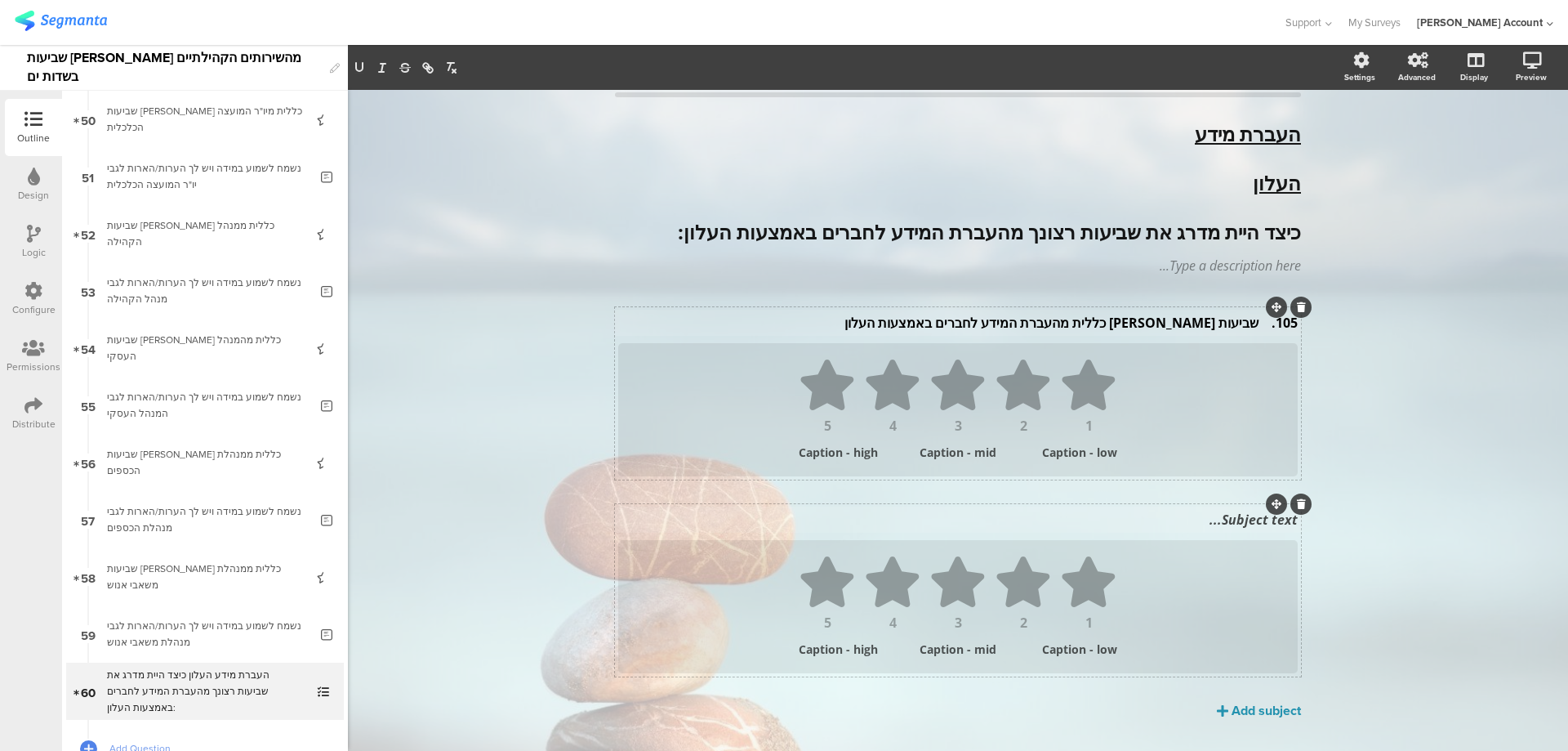
scroll to position [73, 0]
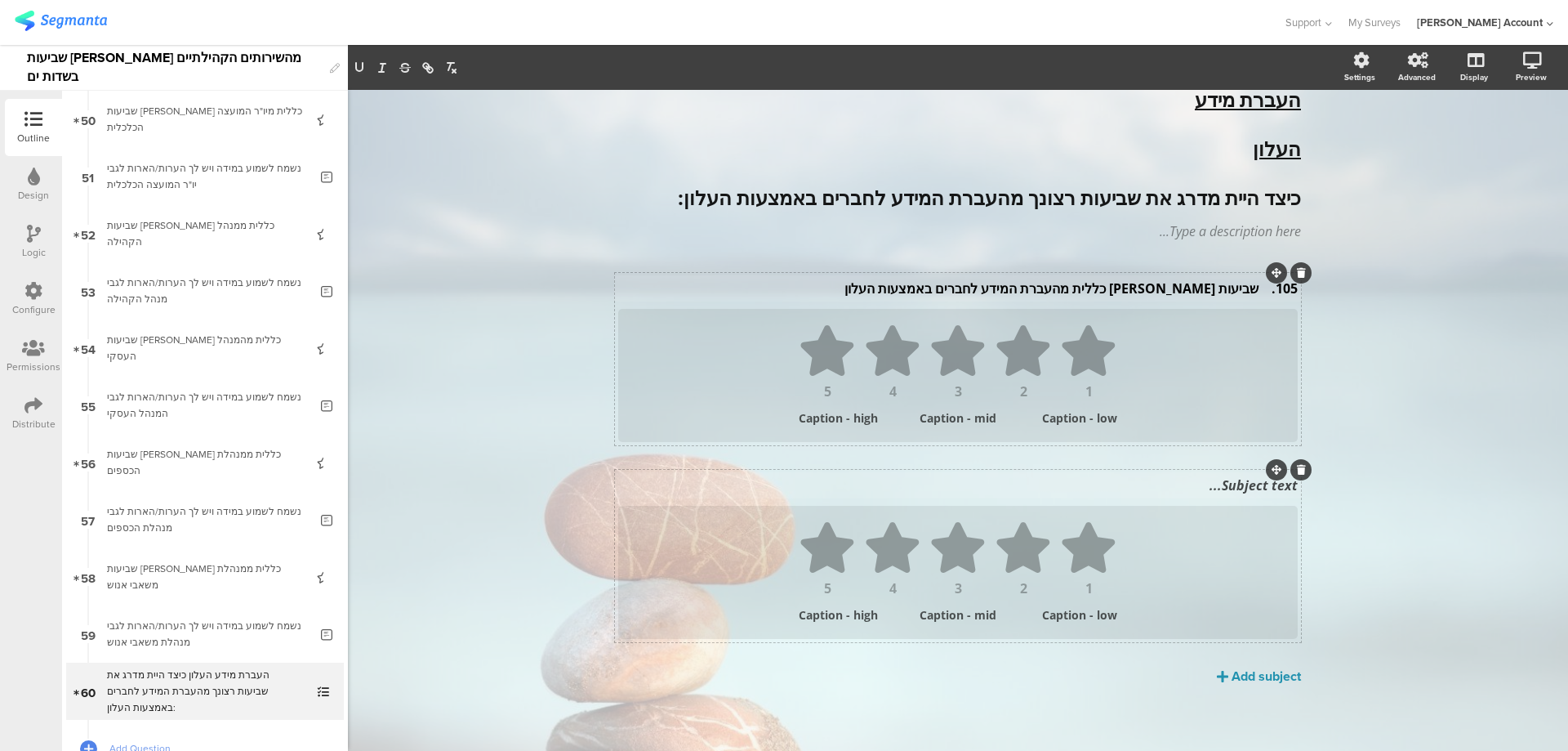
click at [1230, 481] on div "Subject text..." at bounding box center [957, 486] width 688 height 26
click at [1239, 674] on div "Add subject" at bounding box center [1266, 676] width 69 height 19
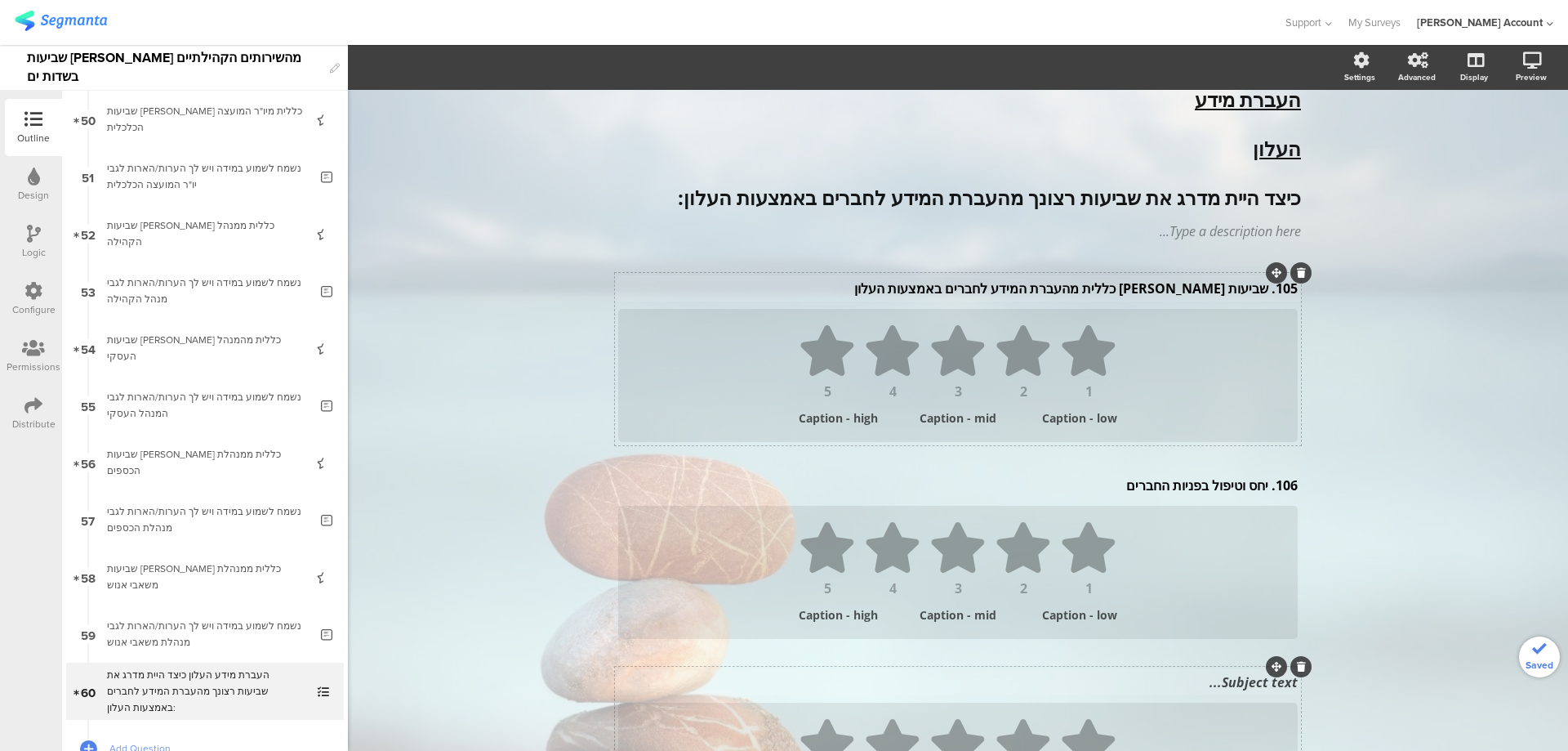
click at [1145, 683] on div "Subject text... 1 2 3 4 5 Caption - low Caption - mid Caption - high" at bounding box center [957, 753] width 686 height 172
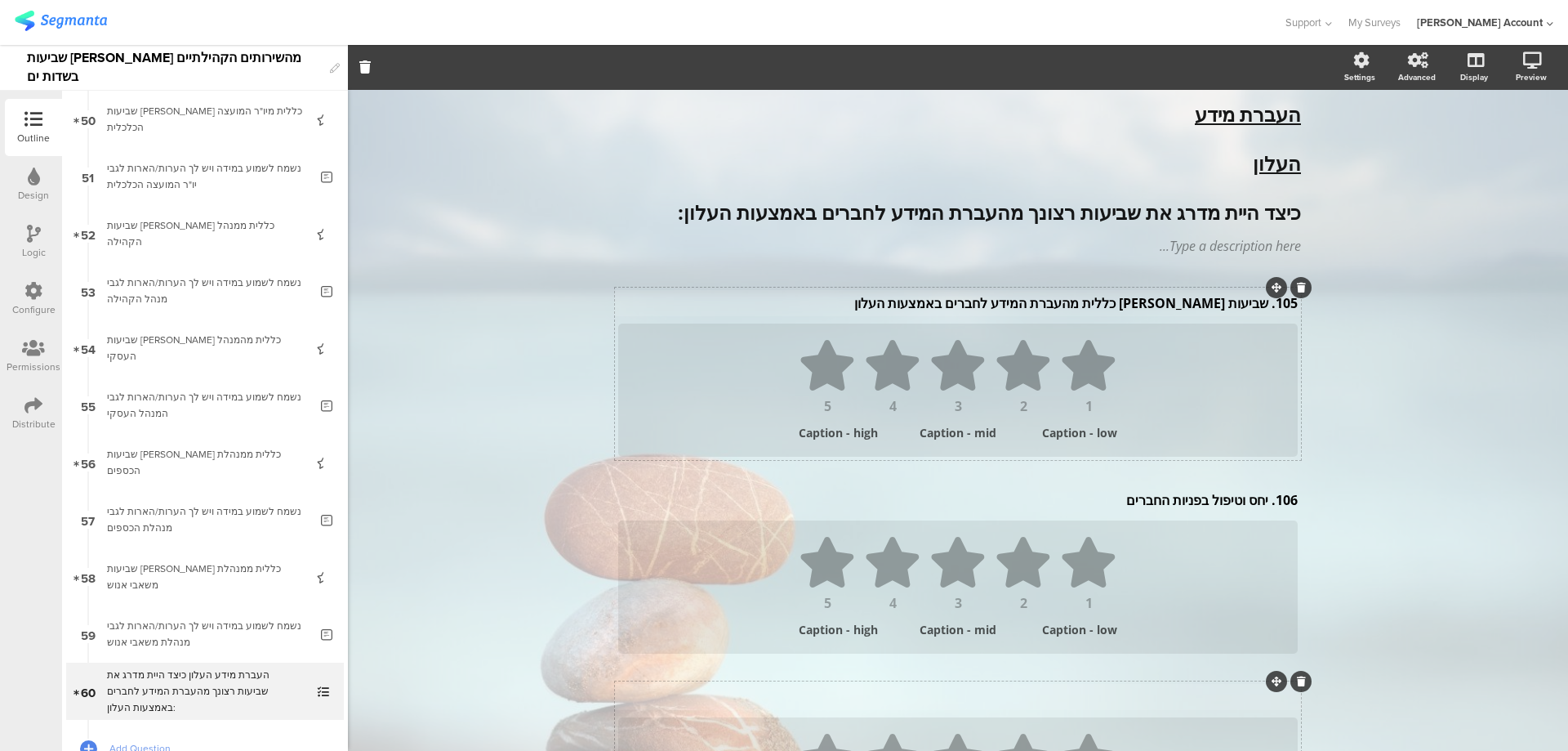
click at [1163, 697] on div "Subject text..." at bounding box center [957, 697] width 688 height 26
click at [1260, 500] on div "106. יחס וטיפול בפניות החברים 106. יחס וטיפול בפניות החברים" at bounding box center [957, 500] width 688 height 26
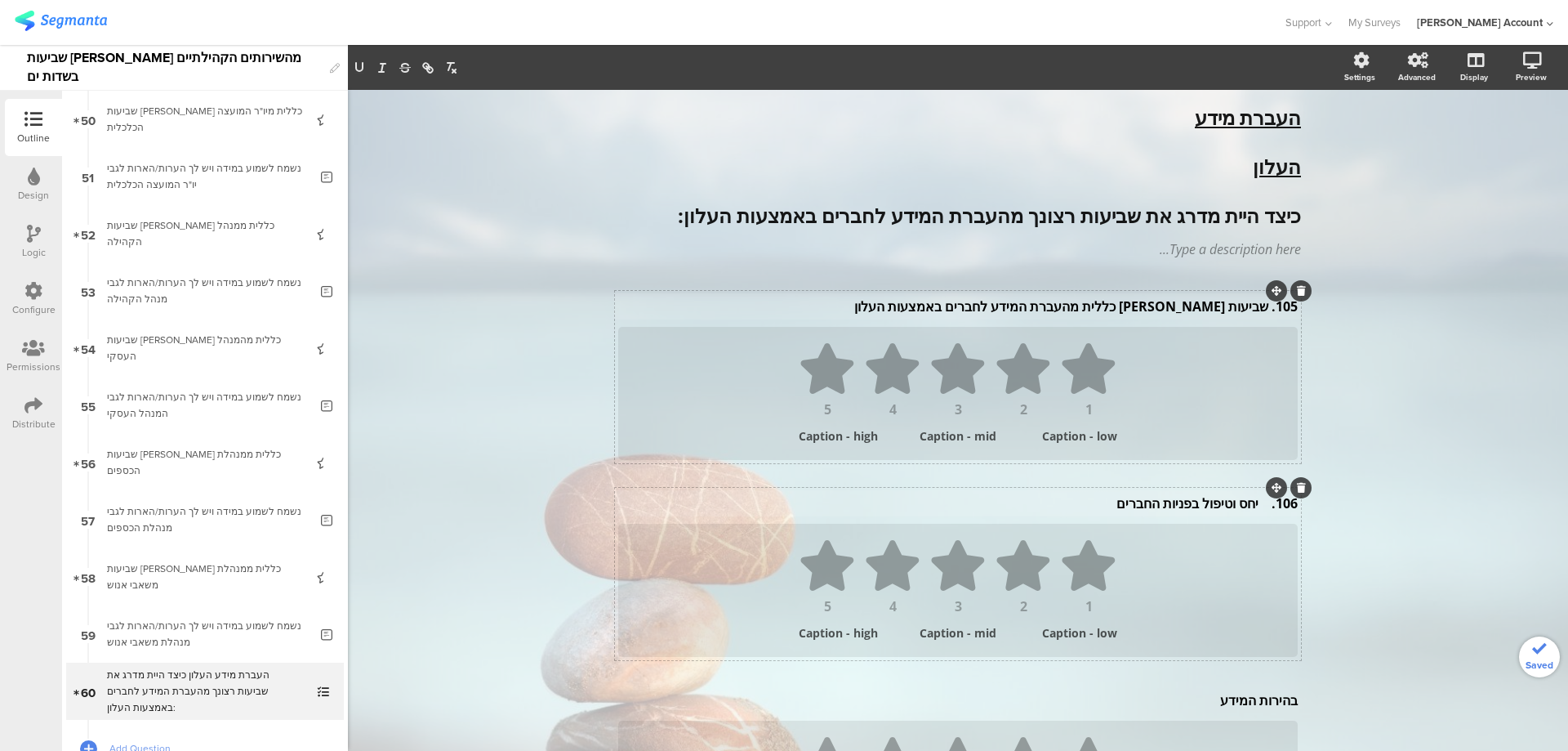
click at [1264, 504] on p "106. יחס וטיפול בפניות החברים" at bounding box center [957, 504] width 680 height 18
click at [1251, 504] on p "106. יחס וטיפול בפניות החברים" at bounding box center [957, 504] width 680 height 18
click at [1261, 312] on div "105. שביעות רצון כללית מהעברת המידע לחברים באמצעות העלון 105. שביעות רצון כללית…" at bounding box center [957, 307] width 688 height 26
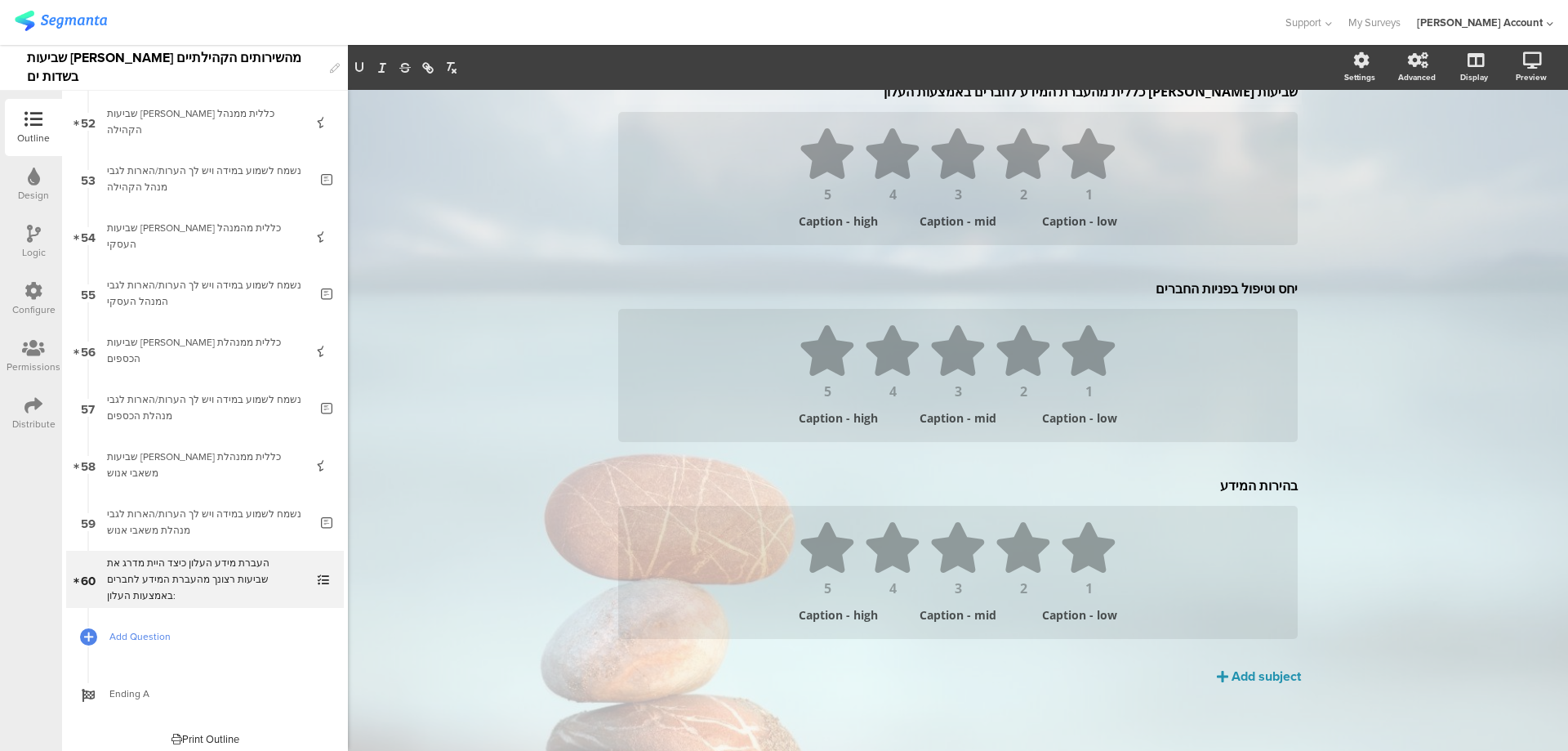
scroll to position [2988, 0]
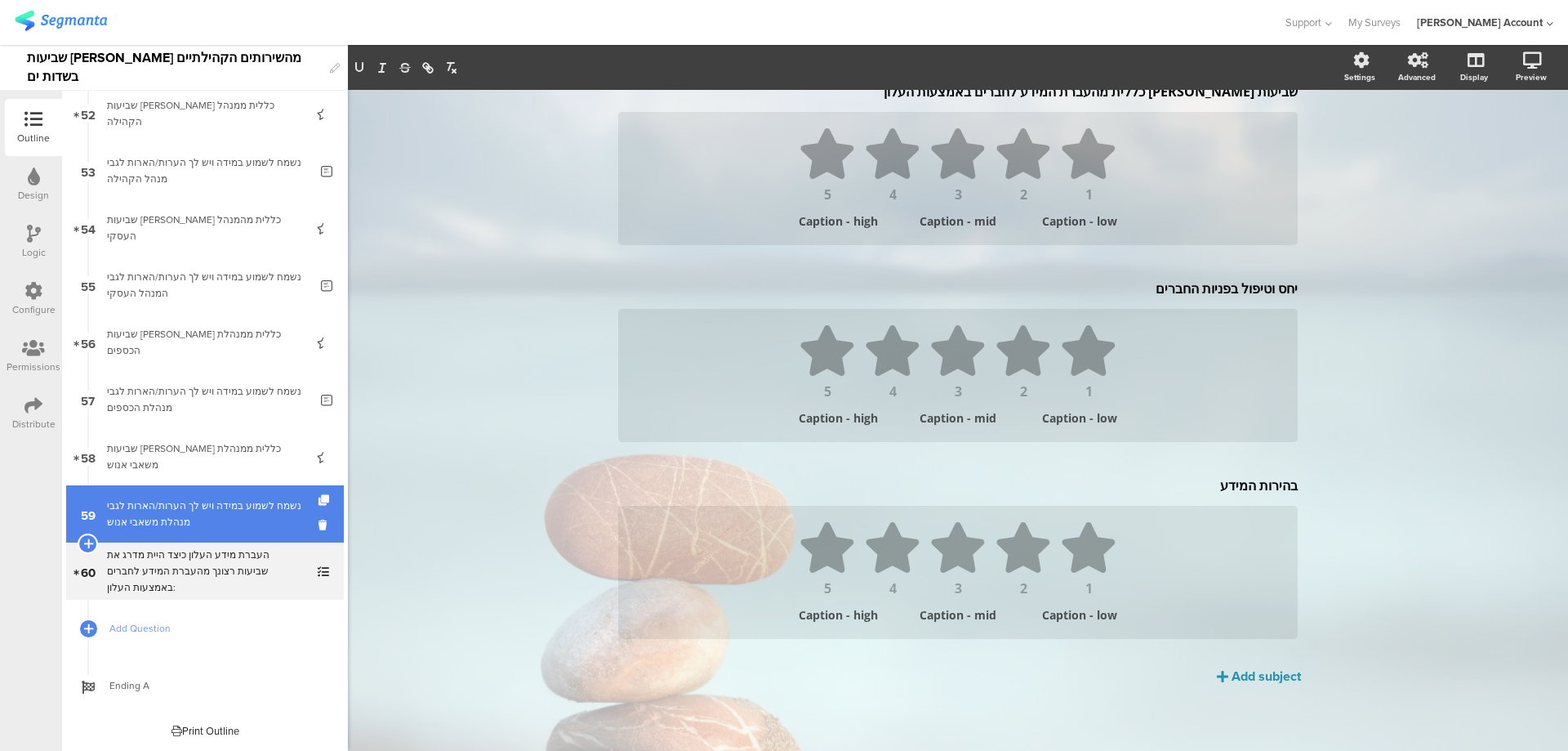
click at [319, 495] on div at bounding box center [325, 514] width 14 height 57
click at [319, 498] on icon at bounding box center [325, 500] width 14 height 11
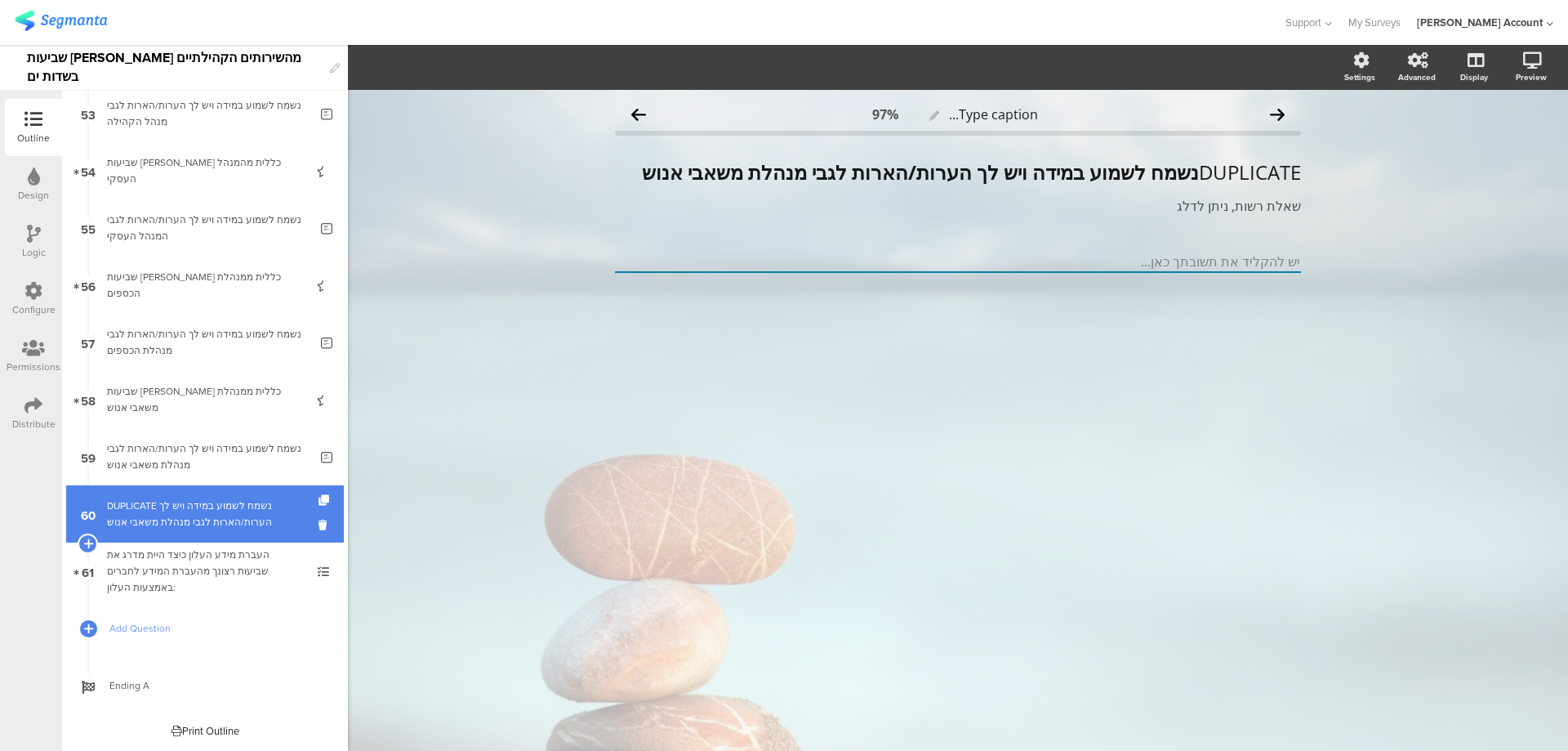
scroll to position [2988, 0]
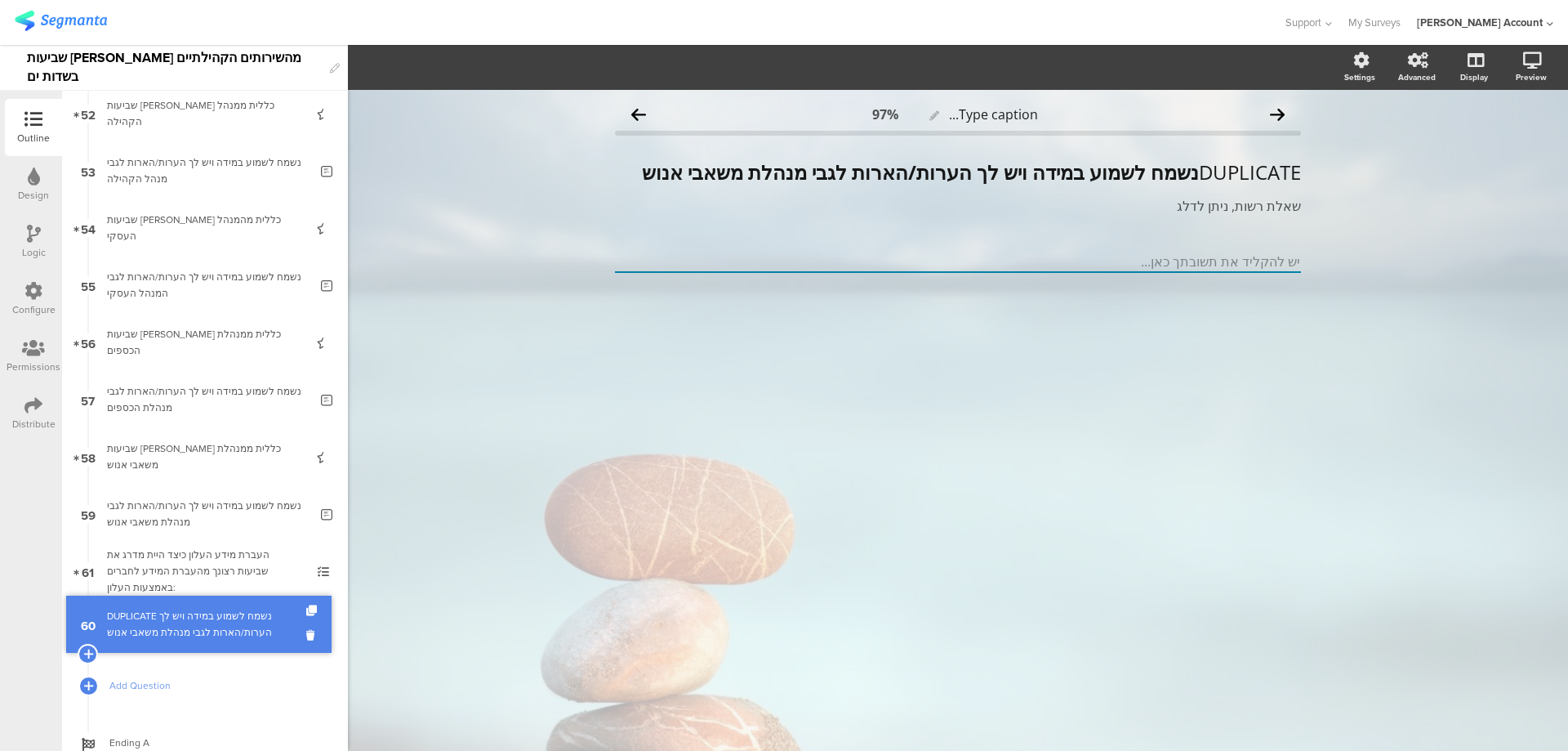
drag, startPoint x: 268, startPoint y: 505, endPoint x: 270, endPoint y: 614, distance: 109.0
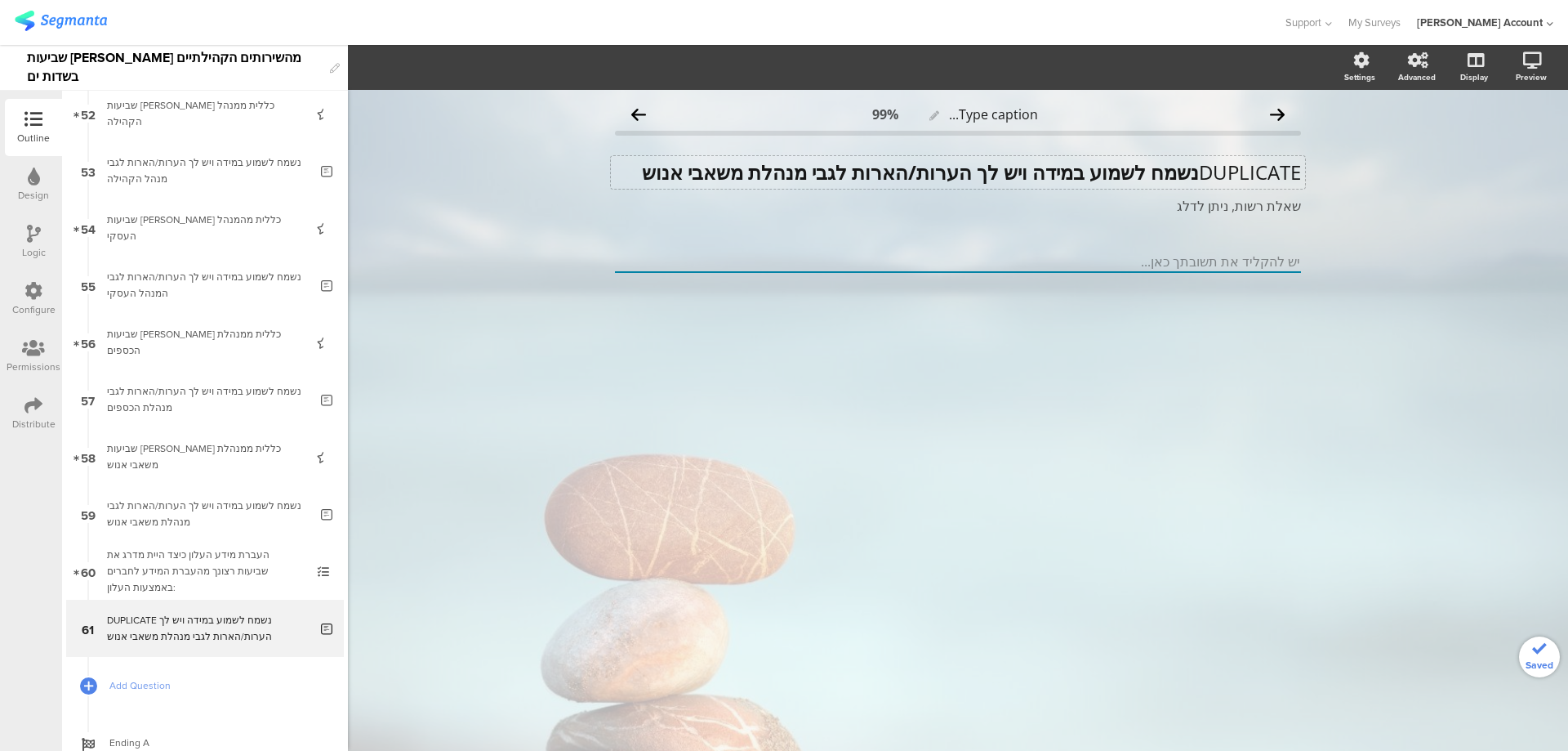
click at [1054, 177] on strong "נשמח לשמוע במידה ויש לך הערות/הארות לגבי מנהלת משאבי אנוש" at bounding box center [920, 171] width 557 height 27
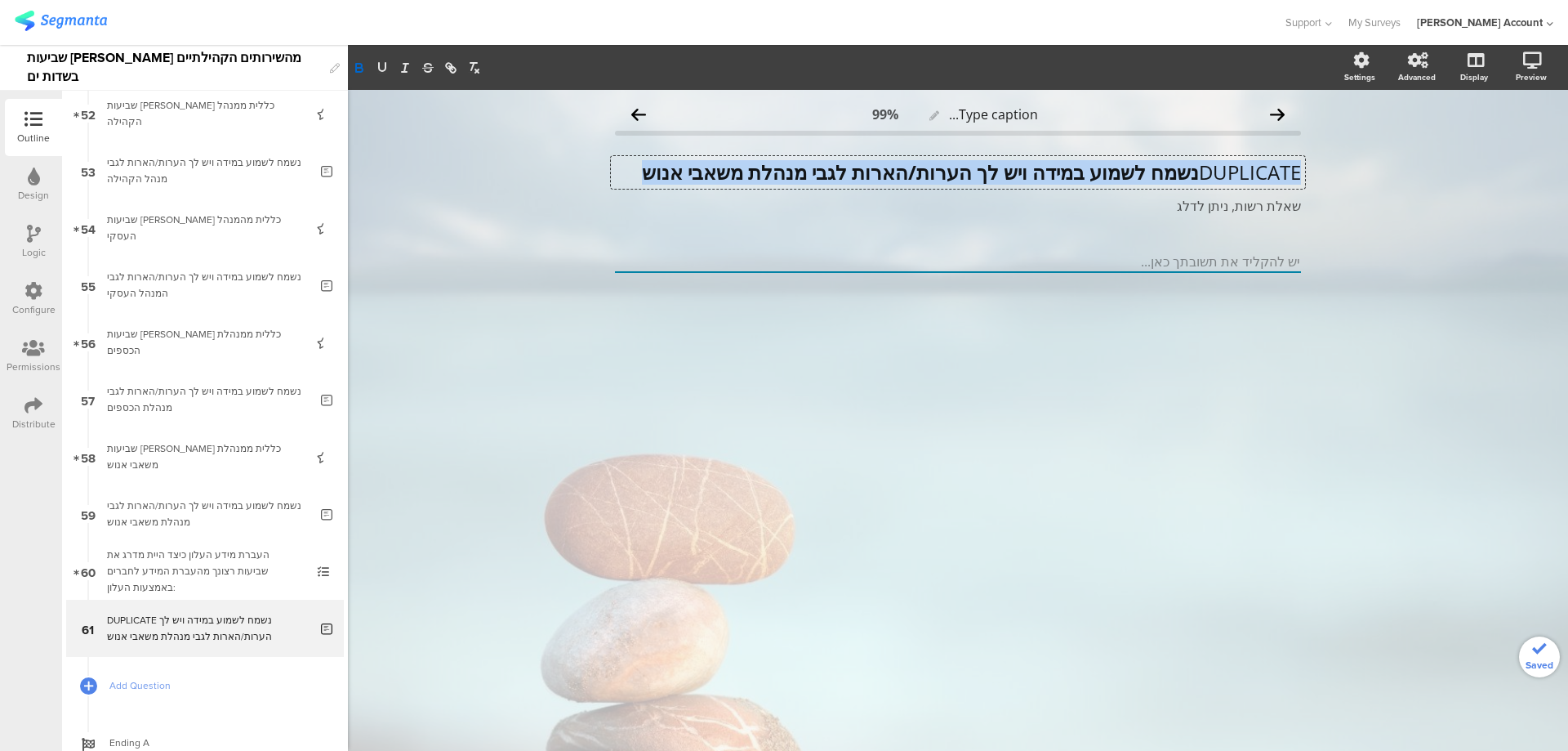
click at [1055, 176] on strong "נשמח לשמוע במידה ויש לך הערות/הארות לגבי מנהלת משאבי אנוש" at bounding box center [920, 171] width 557 height 27
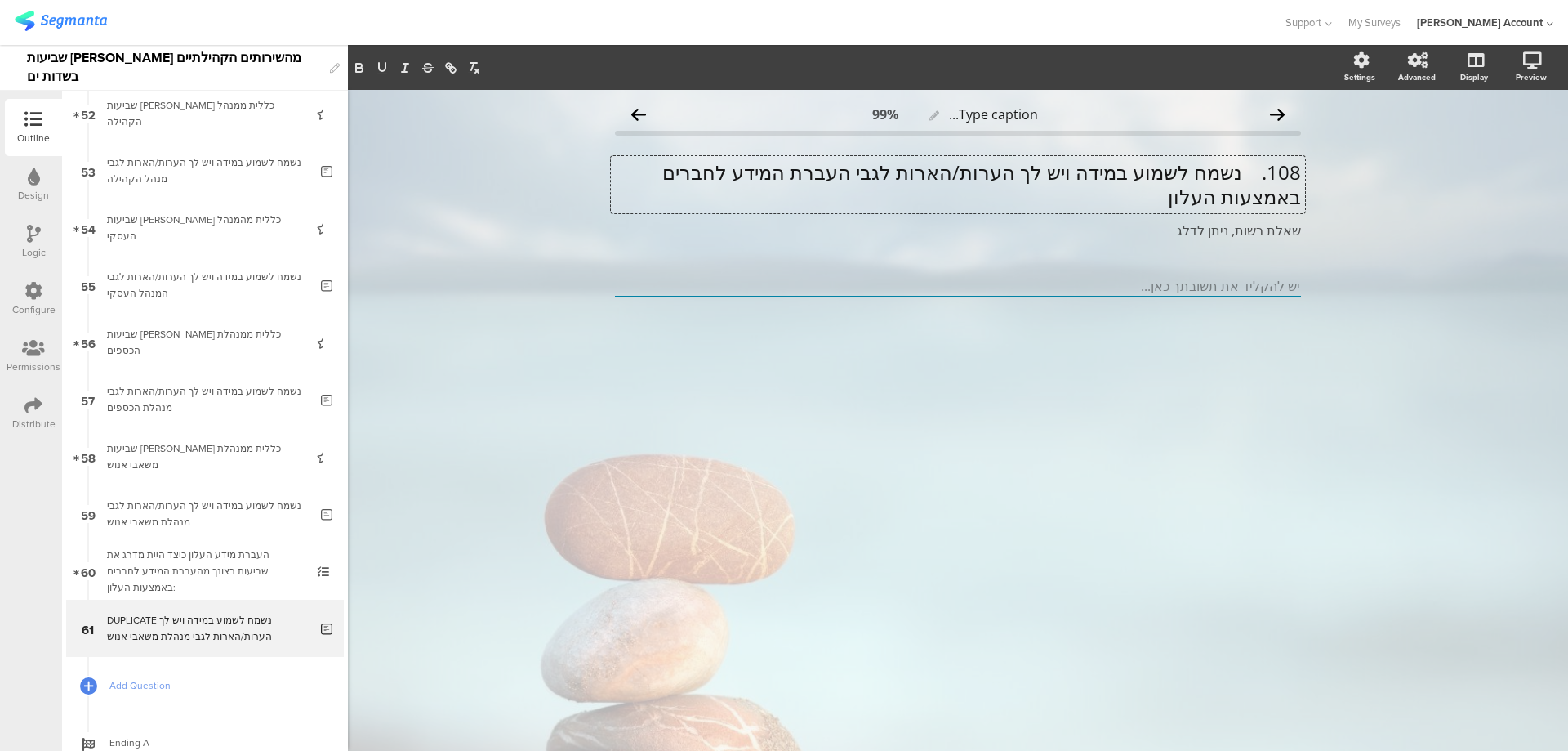
scroll to position [1, 0]
click at [1240, 171] on p "108. נשמח לשמוע במידה ויש לך הערות/הארות לגבי העברת המידע לחברים באמצעות העלון" at bounding box center [957, 183] width 686 height 49
click at [1255, 176] on p "נשמח לשמוע במידה ויש לך הערות/הארות לגבי העברת המידע לחברים באמצעות העלון" at bounding box center [957, 184] width 686 height 49
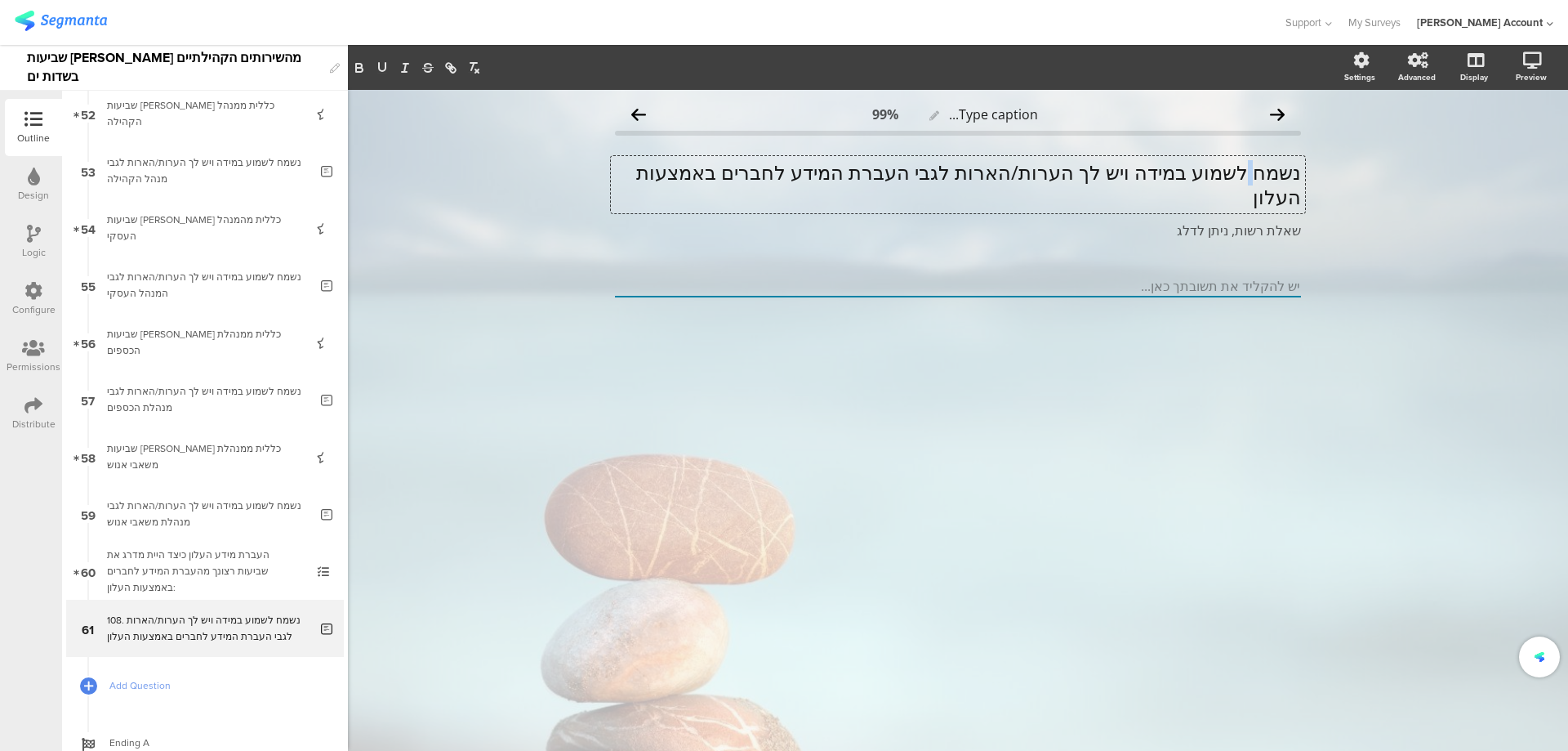
click at [1255, 176] on p "נשמח לשמוע במידה ויש לך הערות/הארות לגבי העברת המידע לחברים באמצעות העלון" at bounding box center [957, 184] width 686 height 49
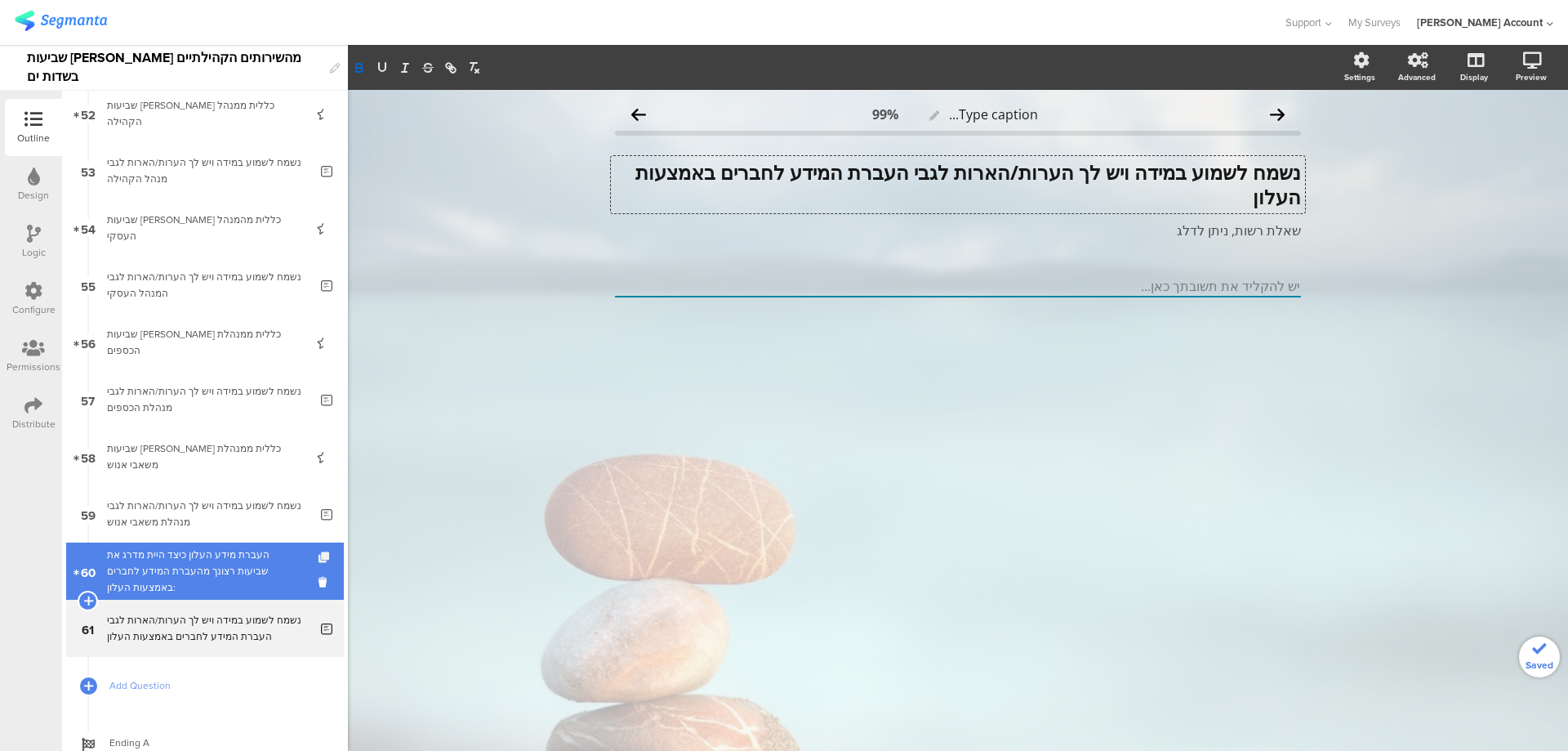
click at [319, 561] on icon at bounding box center [325, 557] width 14 height 11
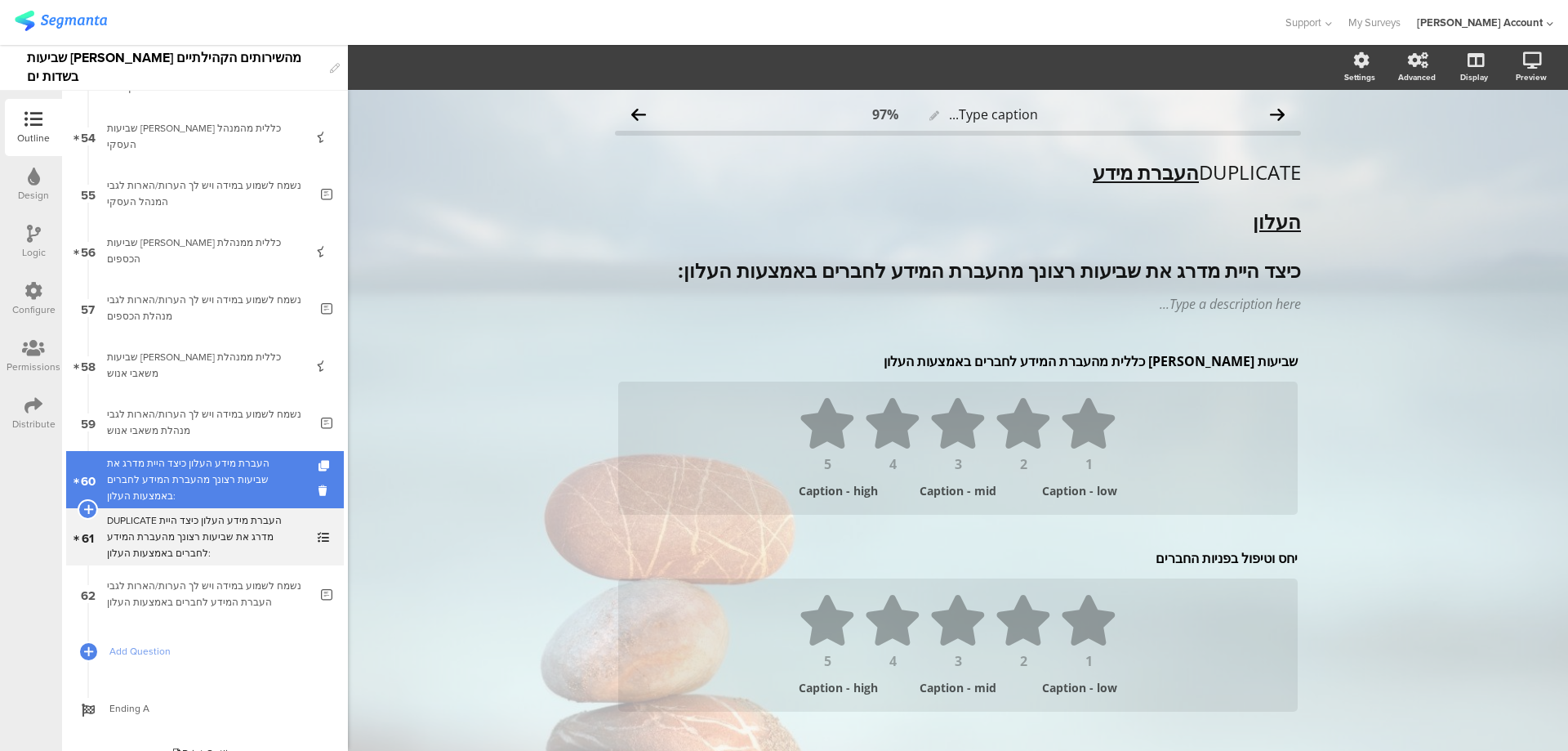
scroll to position [3103, 0]
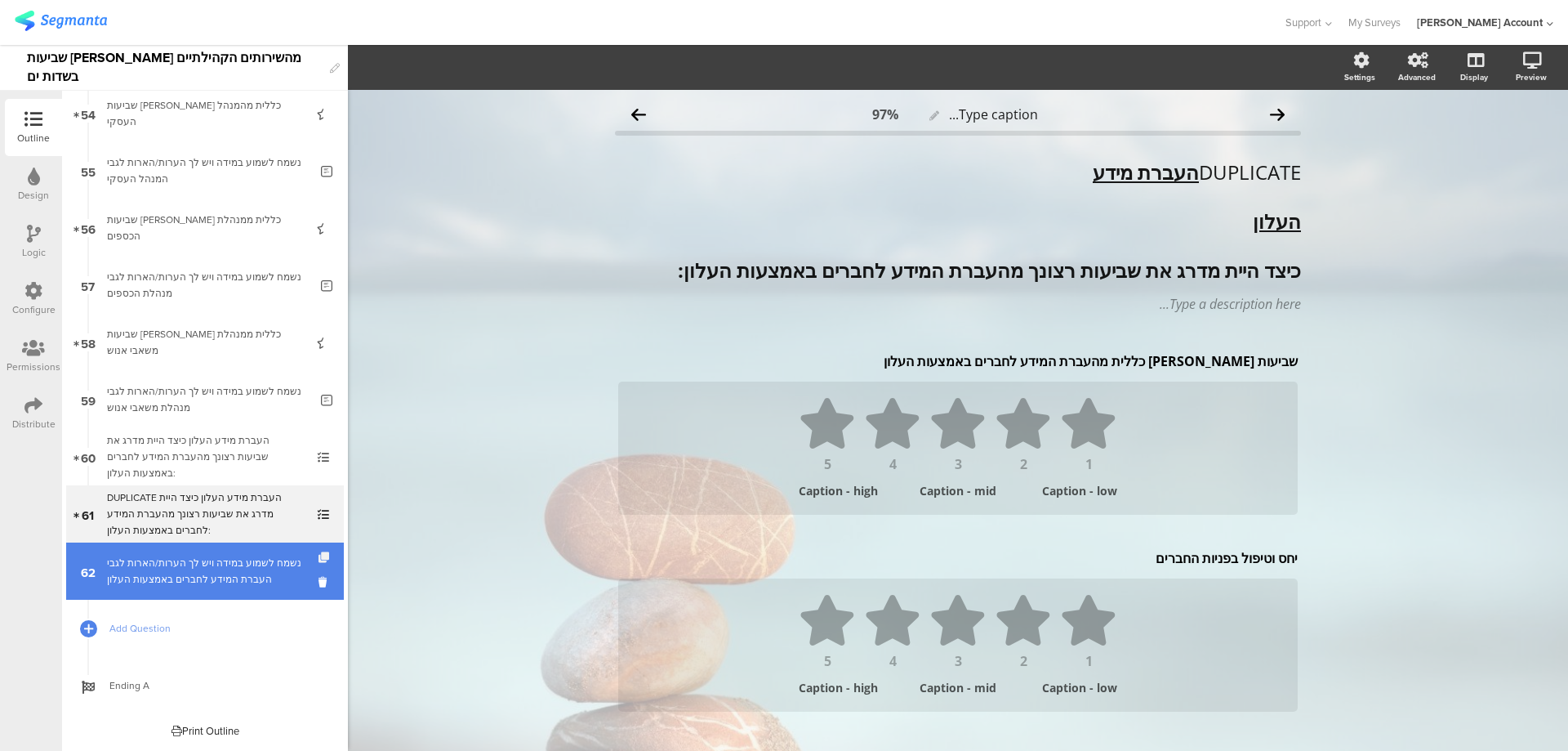
click at [319, 553] on icon at bounding box center [325, 557] width 14 height 11
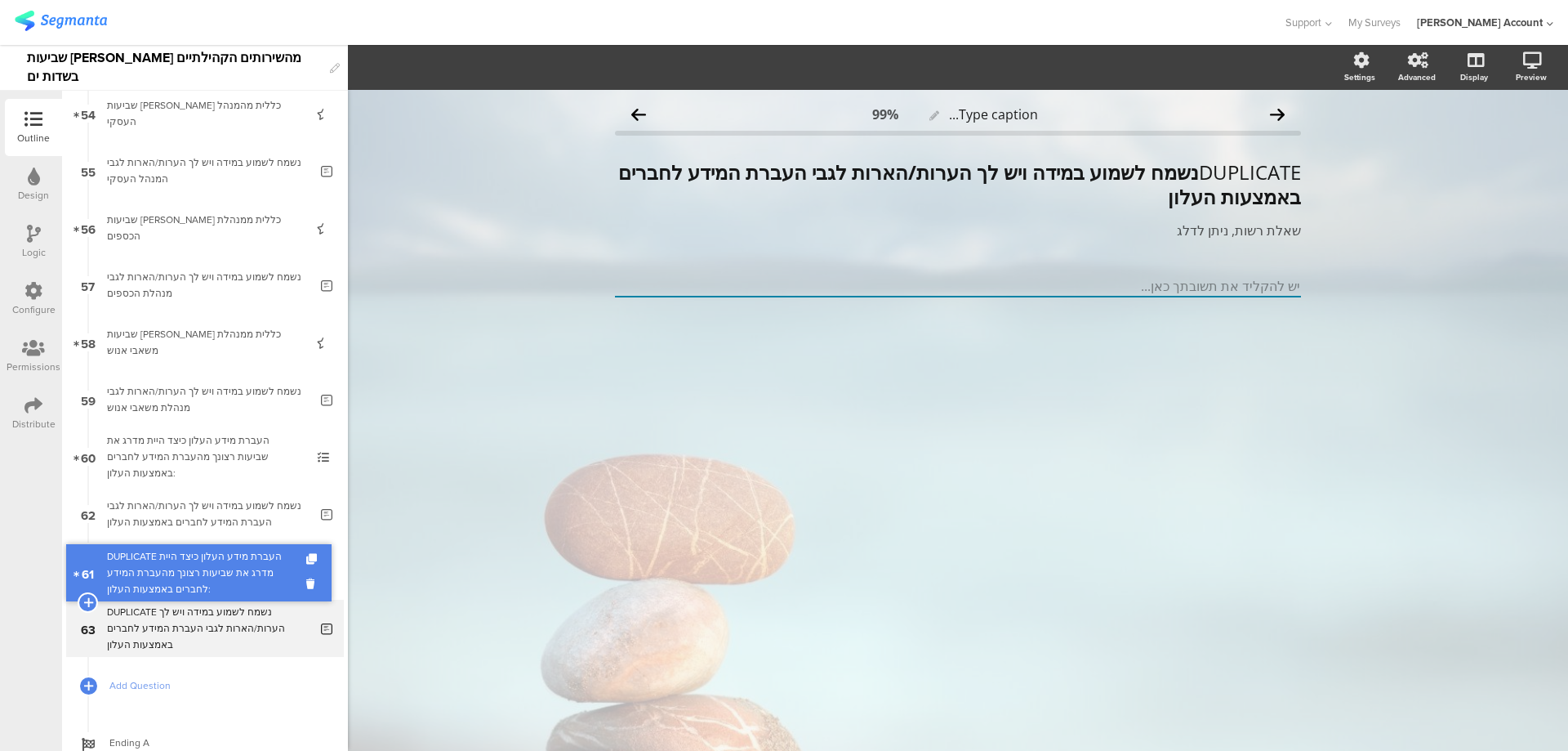
drag, startPoint x: 301, startPoint y: 533, endPoint x: 298, endPoint y: 577, distance: 44.1
click at [269, 568] on div "DUPLICATE העברת מידע העלון כיצד היית מדרג את שביעות רצונך מהעברת המידע לחברים ב…" at bounding box center [204, 570] width 195 height 49
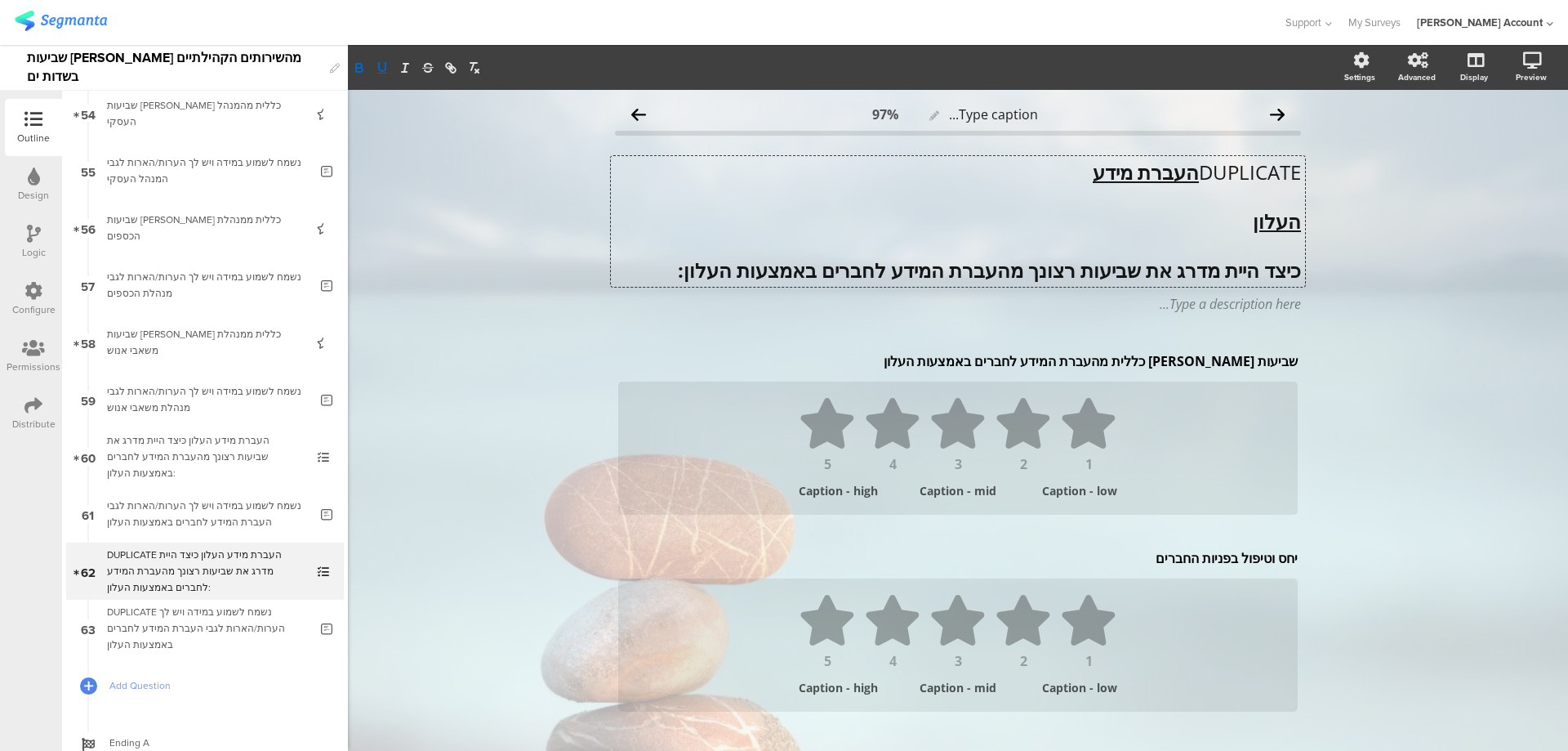
drag, startPoint x: 1230, startPoint y: 216, endPoint x: 1219, endPoint y: 197, distance: 22.0
click at [1238, 214] on div "DUPLICATE העברת מידע העלון כיצד היית מדרג את שביעות רצונך מהעברת המידע לחברים ב…" at bounding box center [958, 221] width 695 height 131
click at [1156, 168] on u "העברת מידע" at bounding box center [1145, 171] width 106 height 27
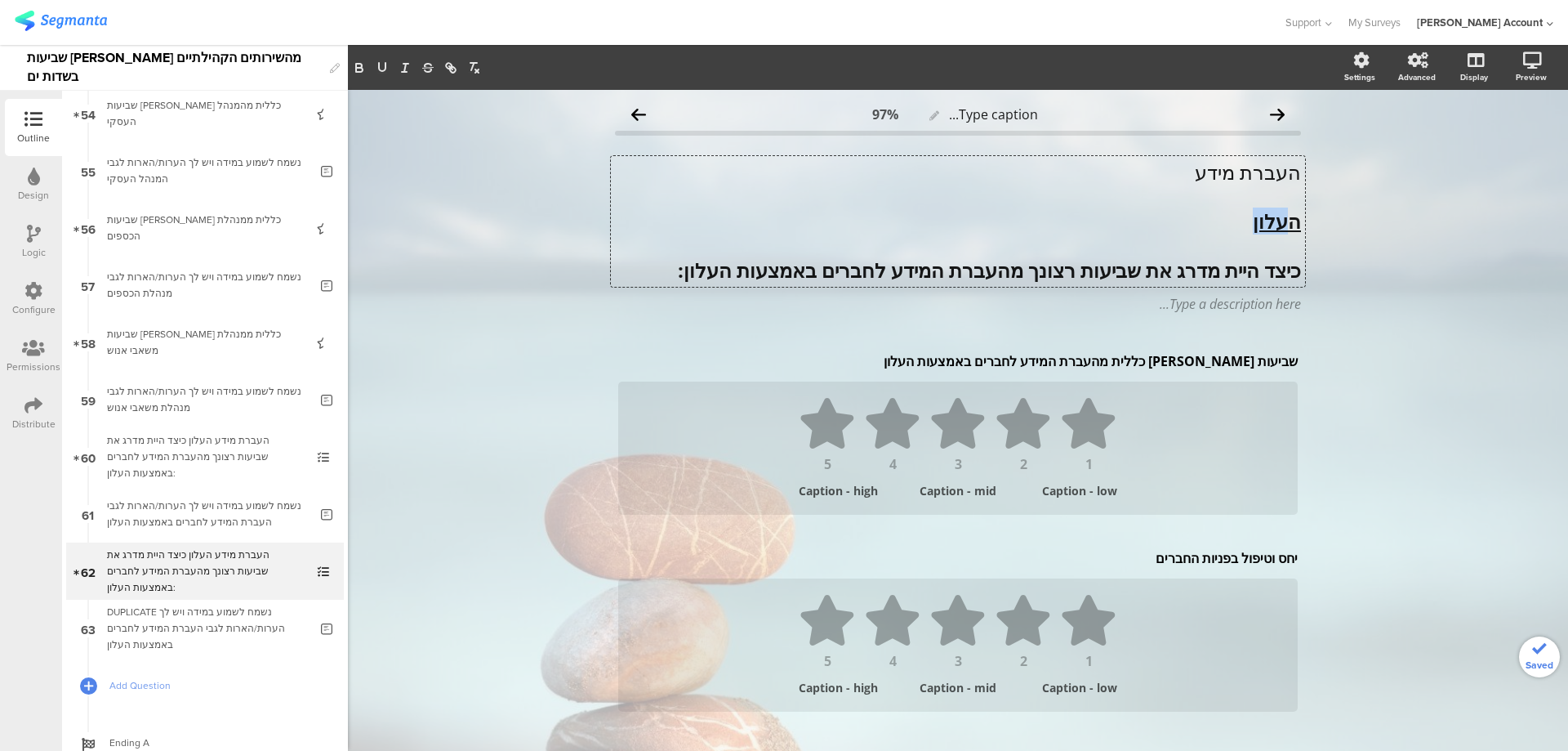
drag, startPoint x: 1276, startPoint y: 225, endPoint x: 1219, endPoint y: 225, distance: 57.0
click at [1219, 225] on p "העלון" at bounding box center [957, 222] width 686 height 25
drag, startPoint x: 696, startPoint y: 272, endPoint x: 658, endPoint y: 272, distance: 38.0
click at [678, 272] on strong "כיצד היית מדרג את שביעות רצונך מהעברת המידע לחברים באמצעות העלון:" at bounding box center [990, 270] width 623 height 27
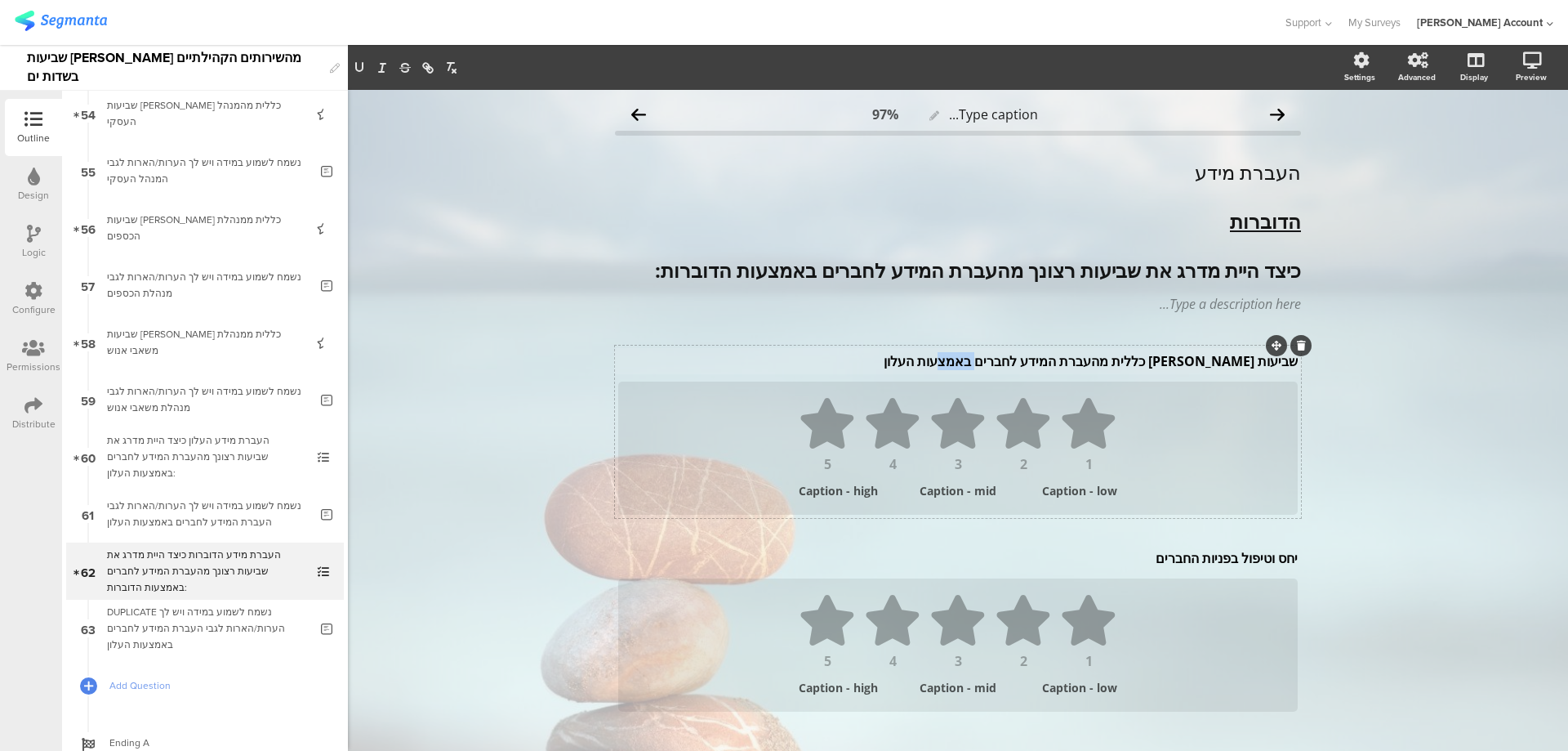
drag, startPoint x: 981, startPoint y: 366, endPoint x: 959, endPoint y: 358, distance: 23.4
click at [958, 358] on div "שביעות רצון כללית מהעברת המידע לחברים באמצעות העלון שביעות רצון כללית מהעברת המ…" at bounding box center [957, 361] width 688 height 26
click at [959, 358] on p "שביעות רצון כללית מהעברת המידע לחברים באמצעות העלון" at bounding box center [957, 361] width 680 height 18
drag, startPoint x: 949, startPoint y: 362, endPoint x: 978, endPoint y: 361, distance: 29.0
click at [978, 361] on p "שביעות רצון כללית מהעברת המידע לחברים באמצעות העלון" at bounding box center [957, 361] width 680 height 18
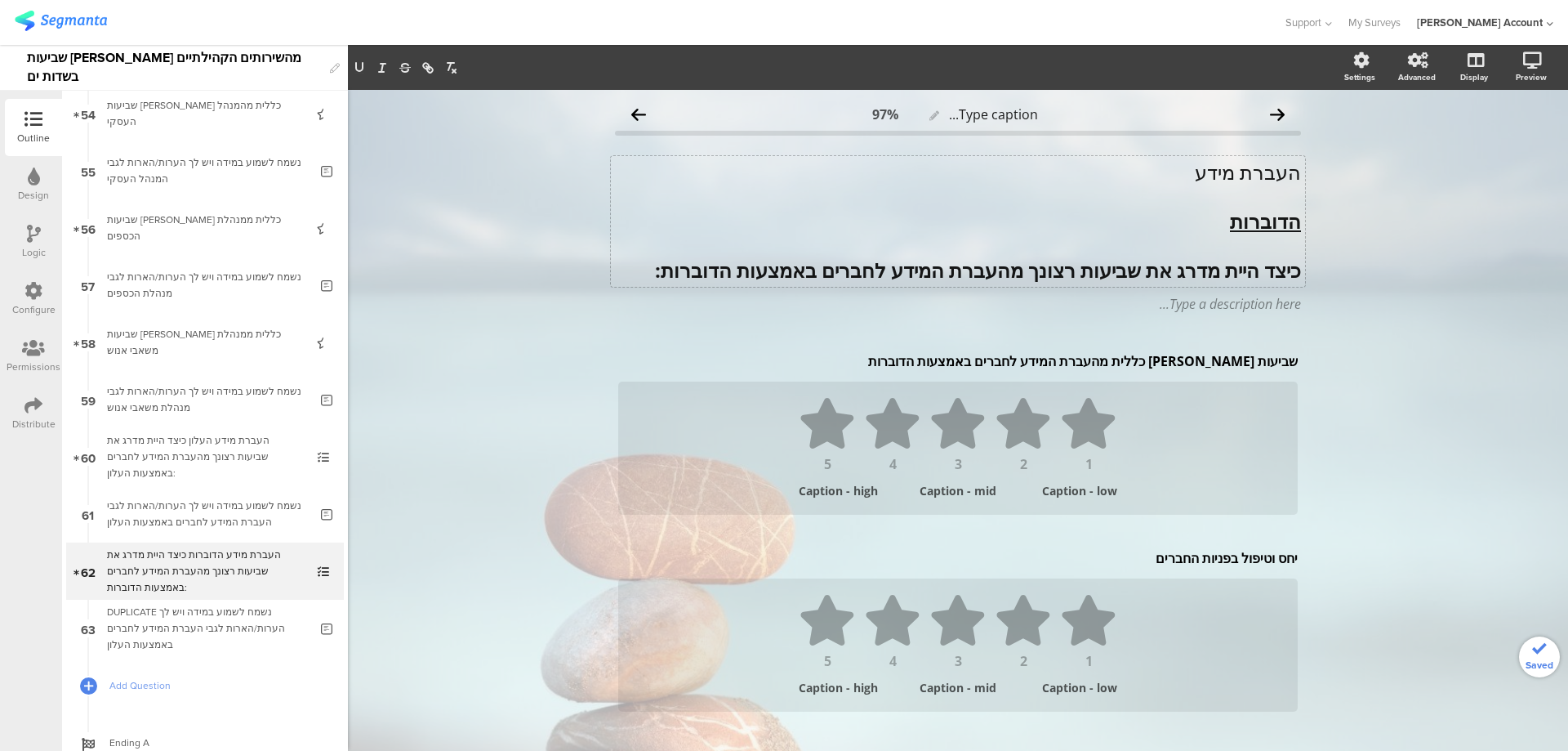
click at [1249, 169] on div "העברת מידע הדוברות כיצד היית מדרג את שביעות רצונך מהעברת המידע לחברים באמצעות ה…" at bounding box center [958, 221] width 695 height 131
click at [1249, 169] on p "העברת מידע" at bounding box center [957, 172] width 686 height 25
click at [1247, 170] on p "העברת מידע" at bounding box center [957, 172] width 686 height 25
click at [1249, 171] on p "העברת מידע" at bounding box center [957, 172] width 686 height 25
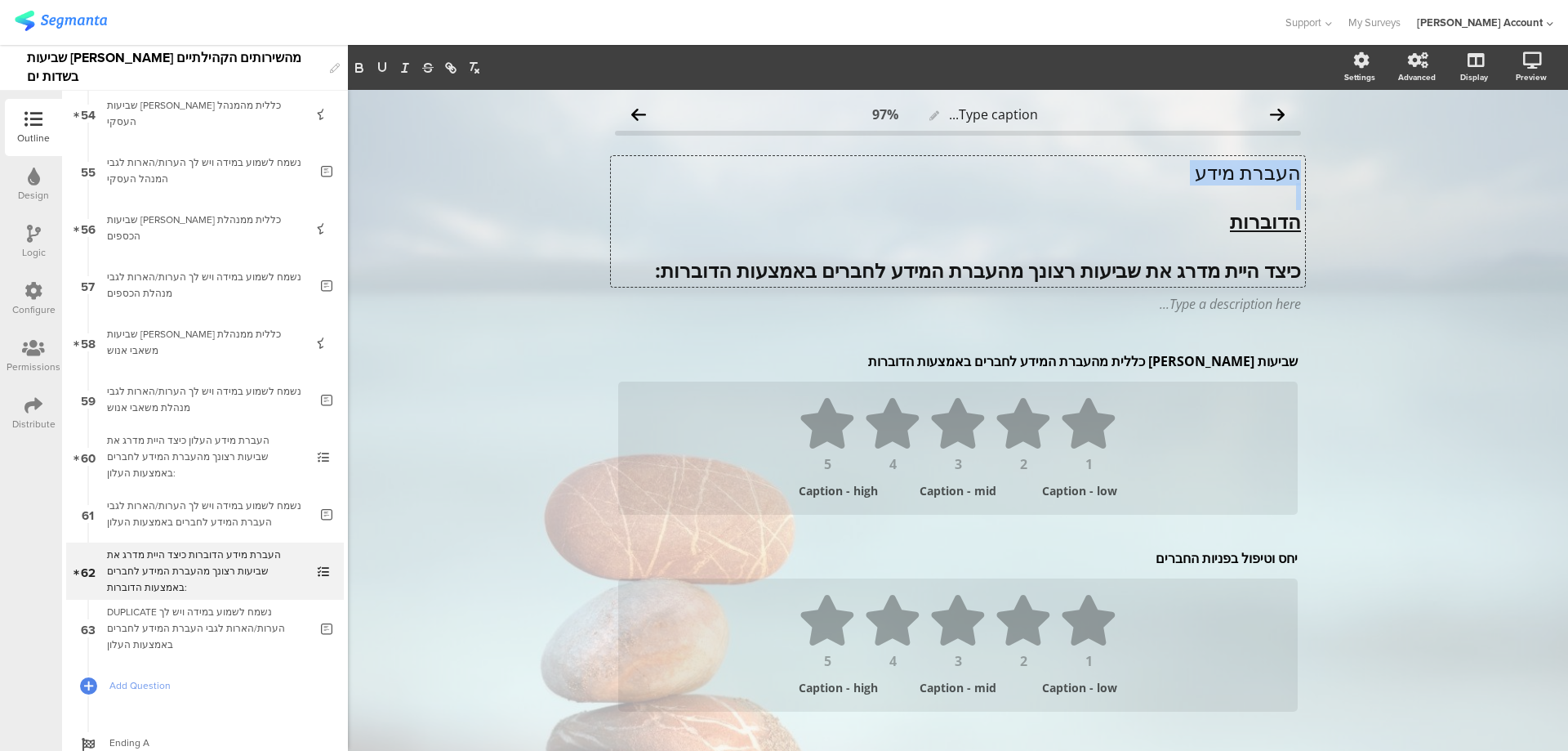
click at [1249, 171] on p "העברת מידע" at bounding box center [957, 172] width 686 height 25
click at [357, 66] on icon "button" at bounding box center [358, 65] width 6 height 4
click at [386, 66] on icon "button" at bounding box center [382, 68] width 15 height 15
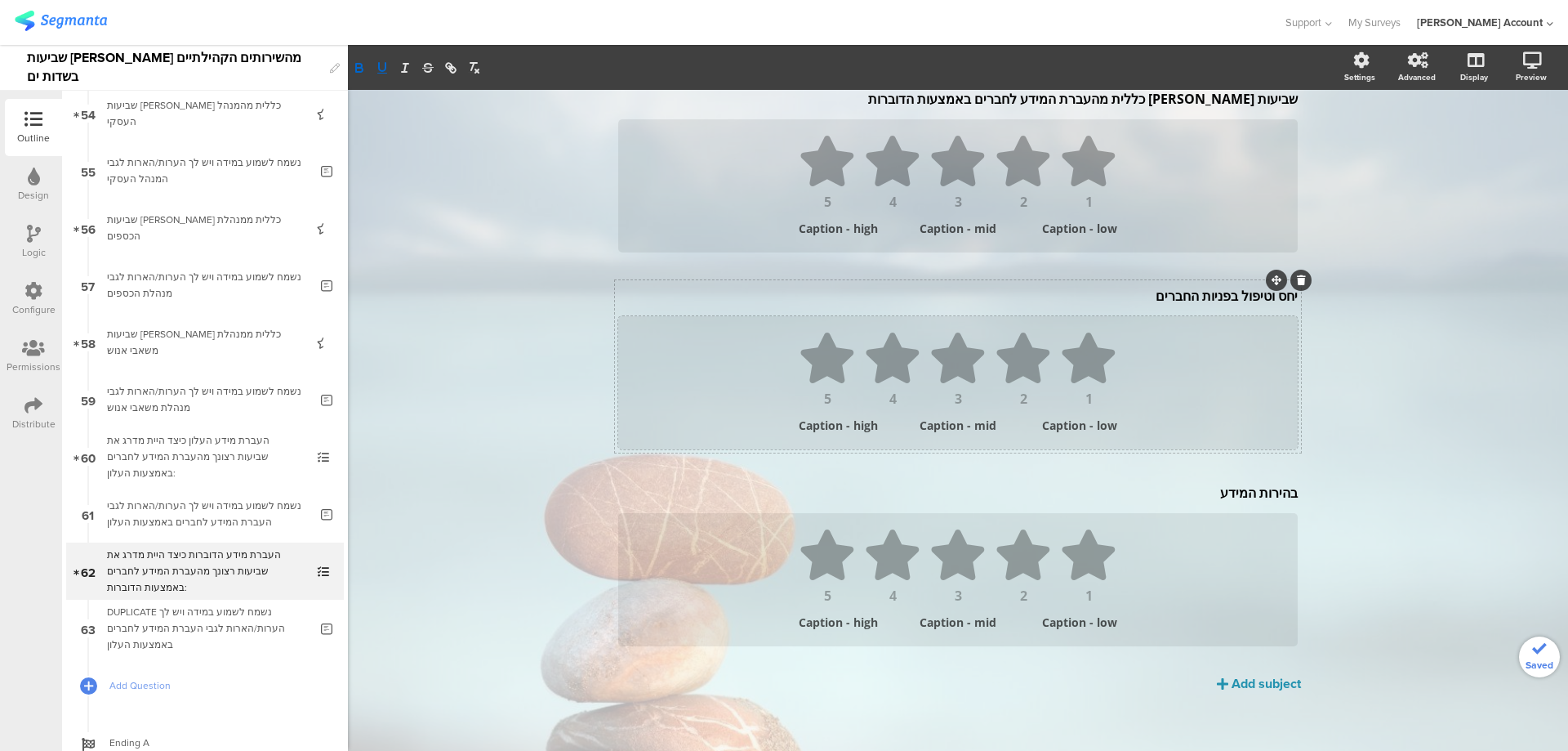
scroll to position [270, 0]
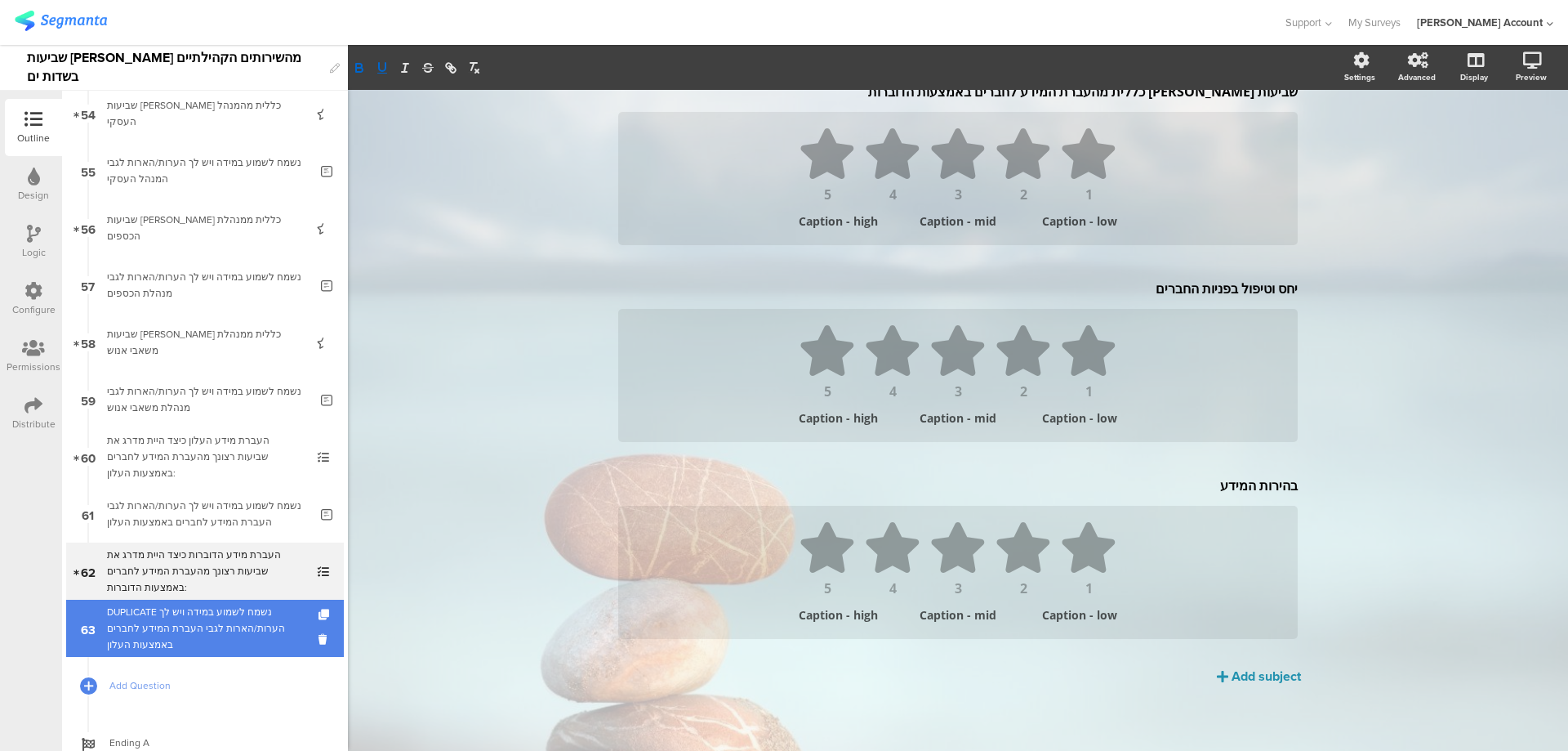
click at [260, 645] on div "DUPLICATE נשמח לשמוע במידה ויש לך הערות/הארות לגבי העברת המידע לחברים באמצעות ה…" at bounding box center [208, 628] width 202 height 49
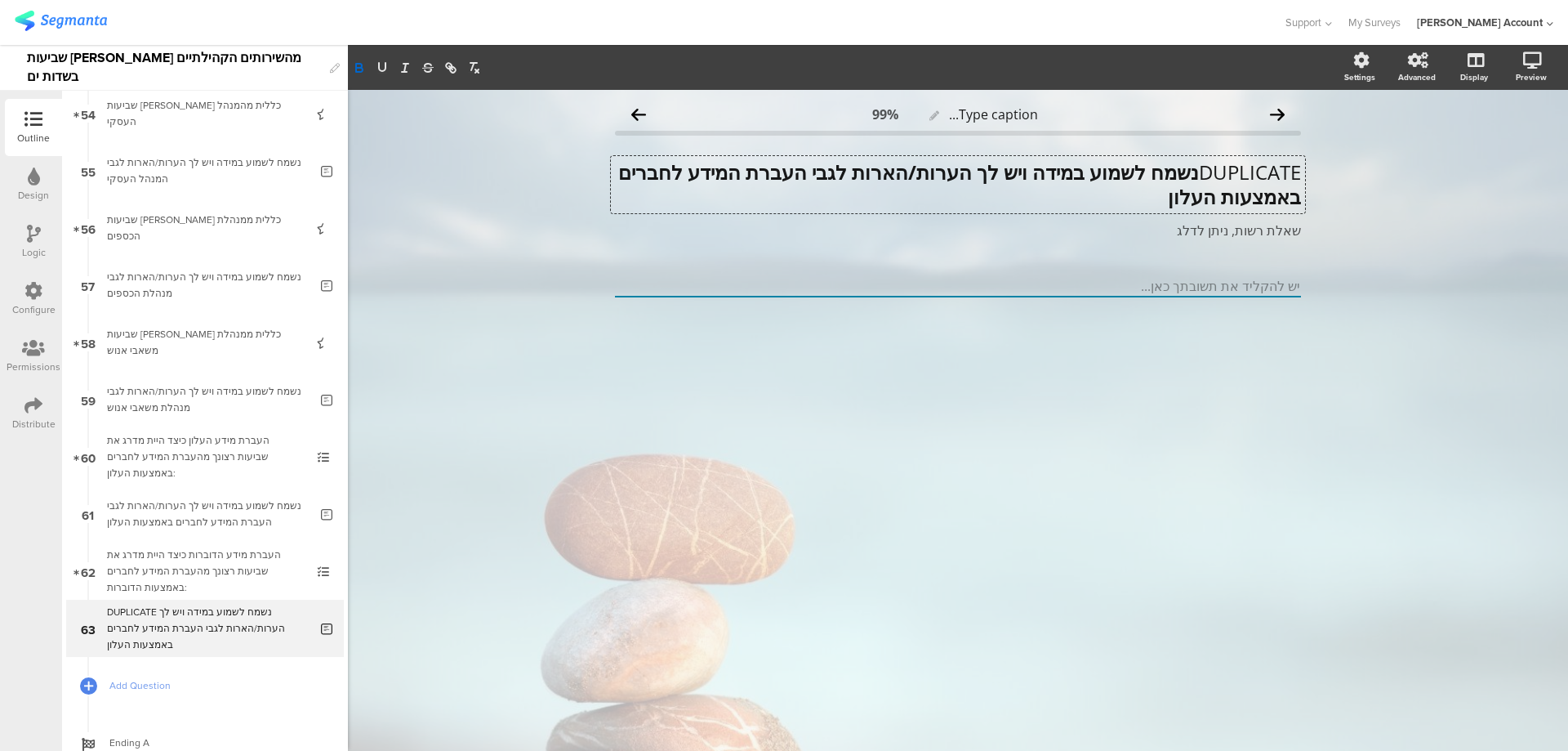
scroll to position [1, 0]
drag, startPoint x: 1069, startPoint y: 197, endPoint x: 1130, endPoint y: 200, distance: 61.1
click at [1130, 200] on div "DUPLICATE נשמח לשמוע במידה ויש לך הערות/הארות לגבי העברת המידע לחברים באמצעות ה…" at bounding box center [958, 184] width 695 height 57
click at [1191, 175] on strong "נשמח לשמוע במידה ויש לך הערות/הארות לגבי העברת המידע לחברים באמצעות הדוברות" at bounding box center [957, 183] width 688 height 51
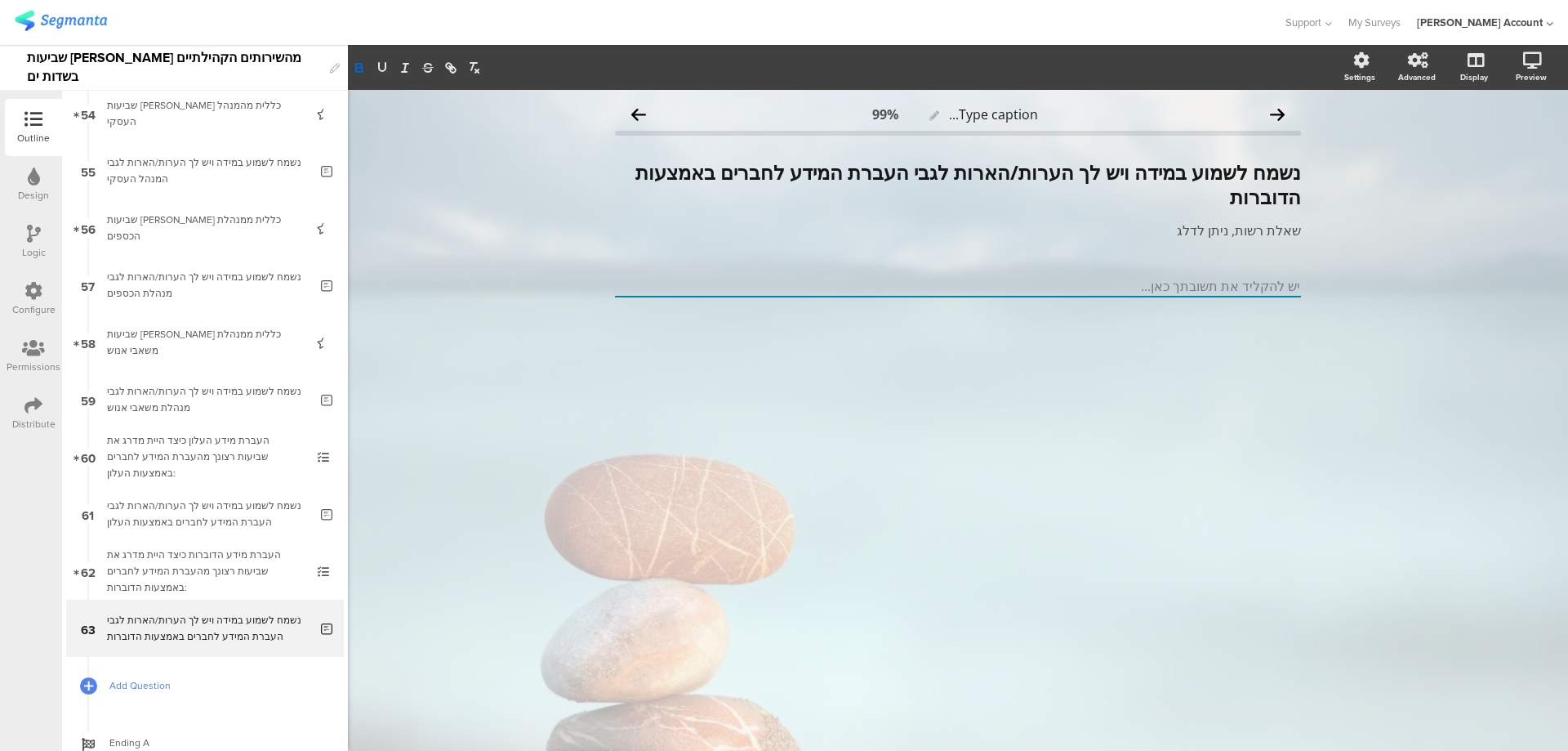
click at [160, 680] on span "Add Question" at bounding box center [214, 686] width 209 height 16
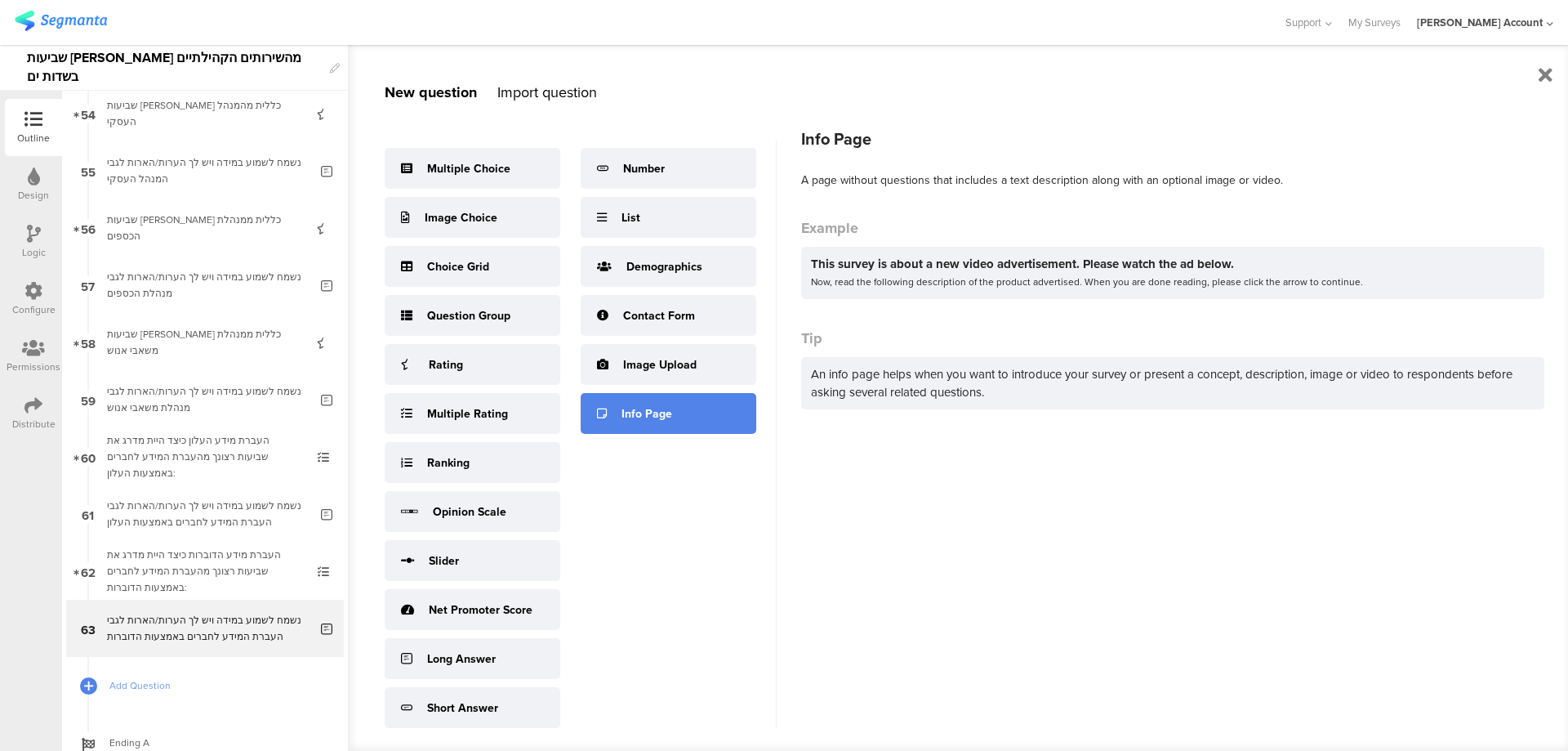
click at [674, 415] on div "Info Page" at bounding box center [668, 414] width 176 height 41
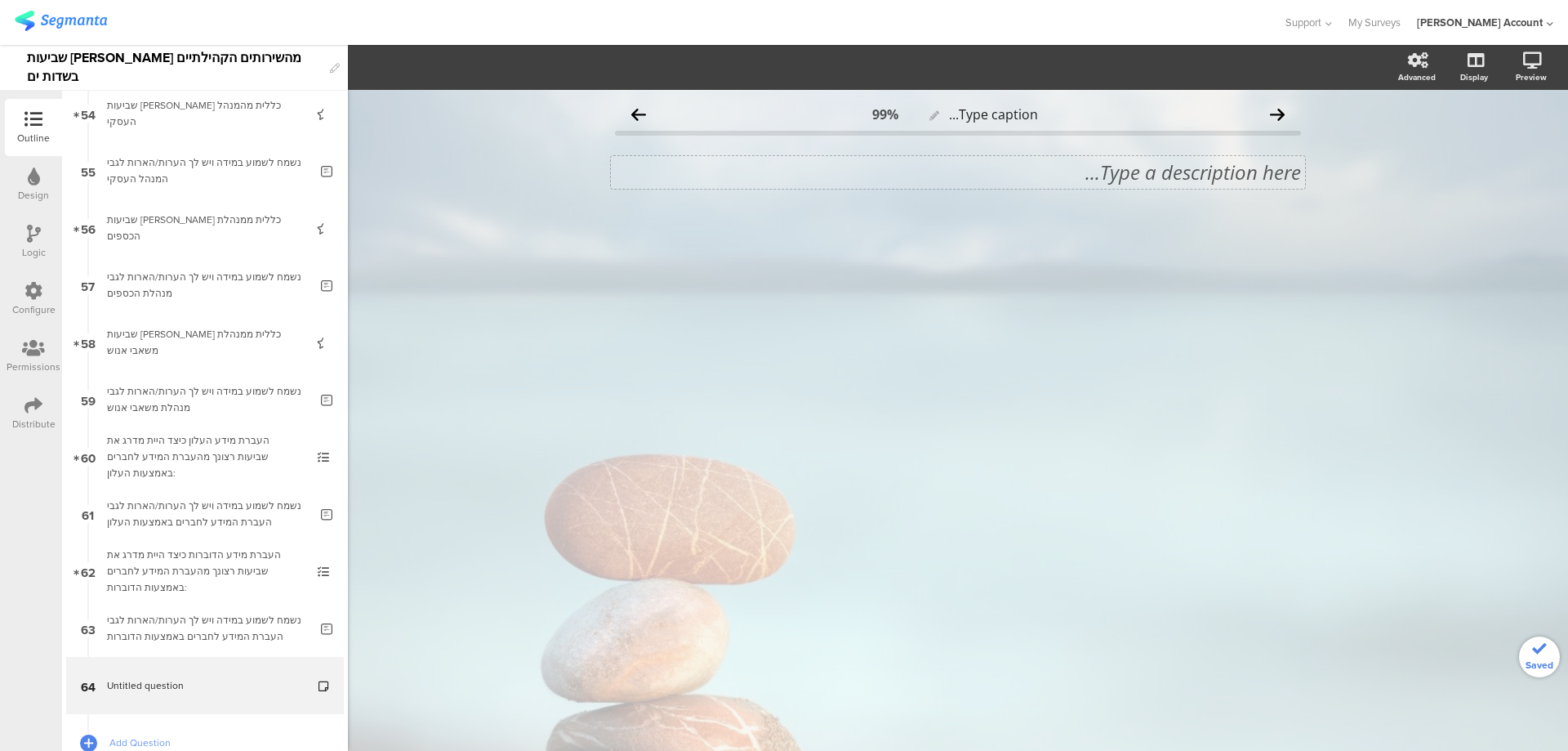
click at [1147, 175] on div "Type a description here..." at bounding box center [958, 172] width 695 height 33
click at [1147, 175] on p "חלק ד': נתונים נוספים (לקראת סיום)" at bounding box center [957, 172] width 686 height 25
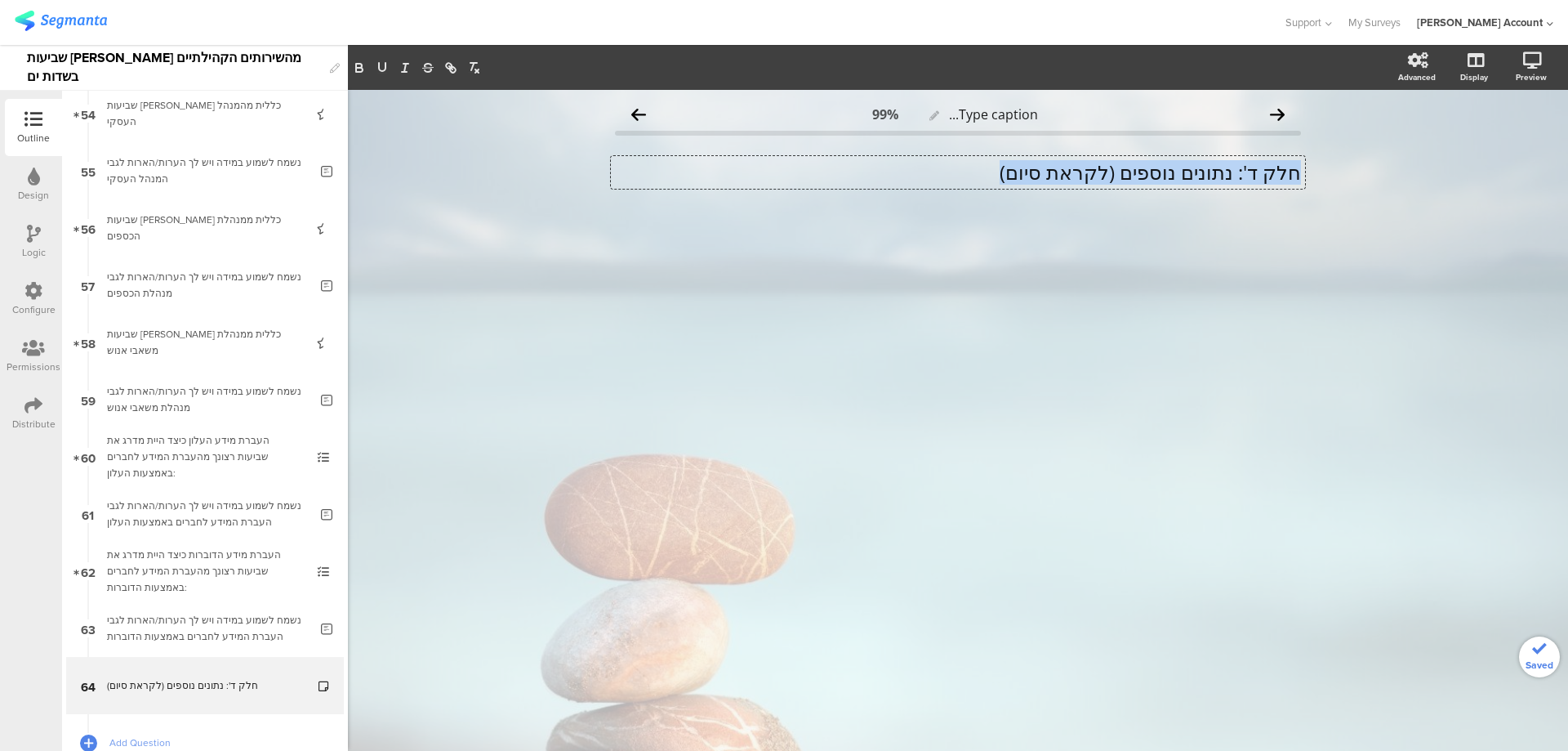
click at [1147, 175] on p "חלק ד': נתונים נוספים (לקראת סיום)" at bounding box center [957, 172] width 686 height 25
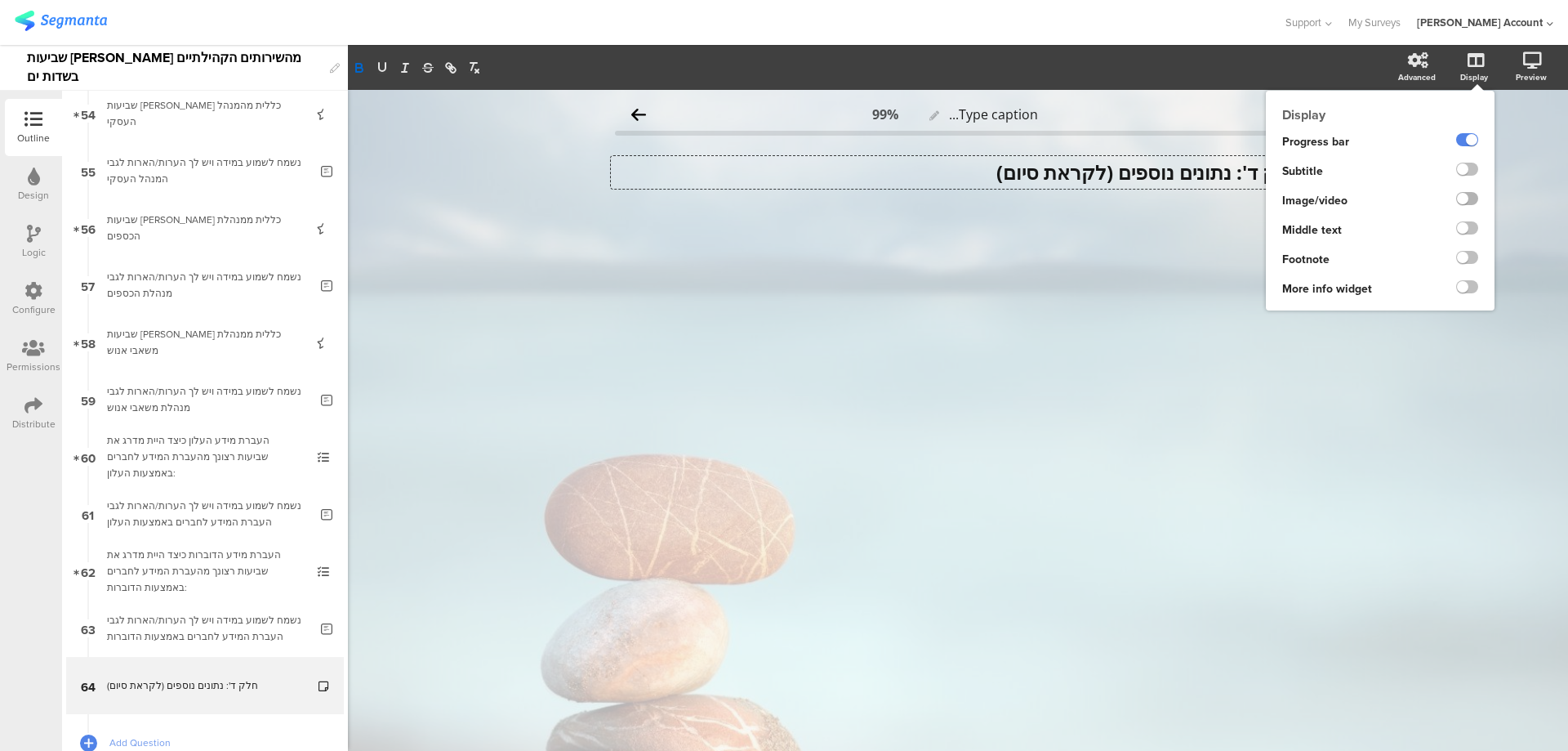
click at [1470, 197] on label at bounding box center [1467, 199] width 22 height 13
click at [0, 0] on input "checkbox" at bounding box center [0, 0] width 0 height 0
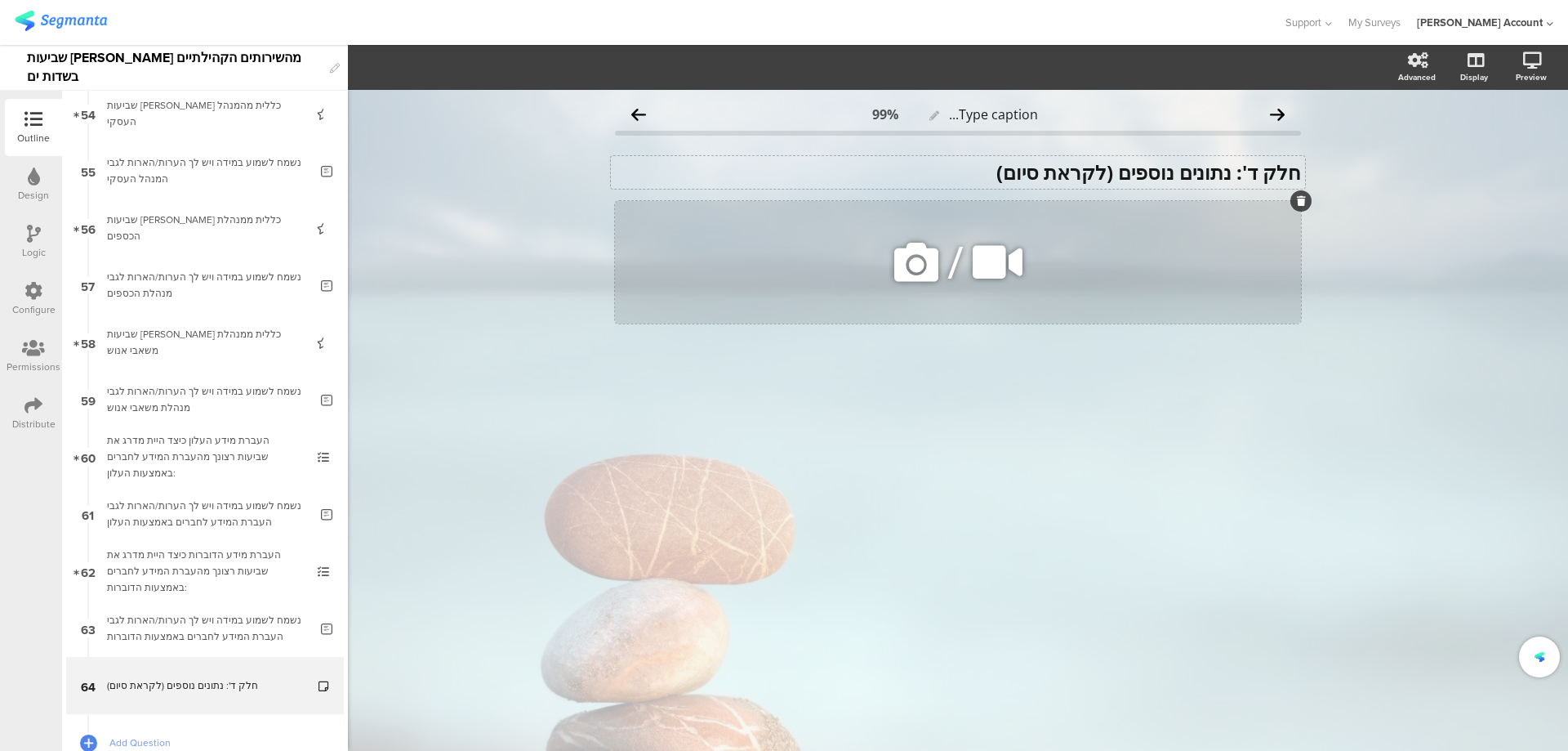
click at [920, 276] on icon at bounding box center [916, 262] width 55 height 55
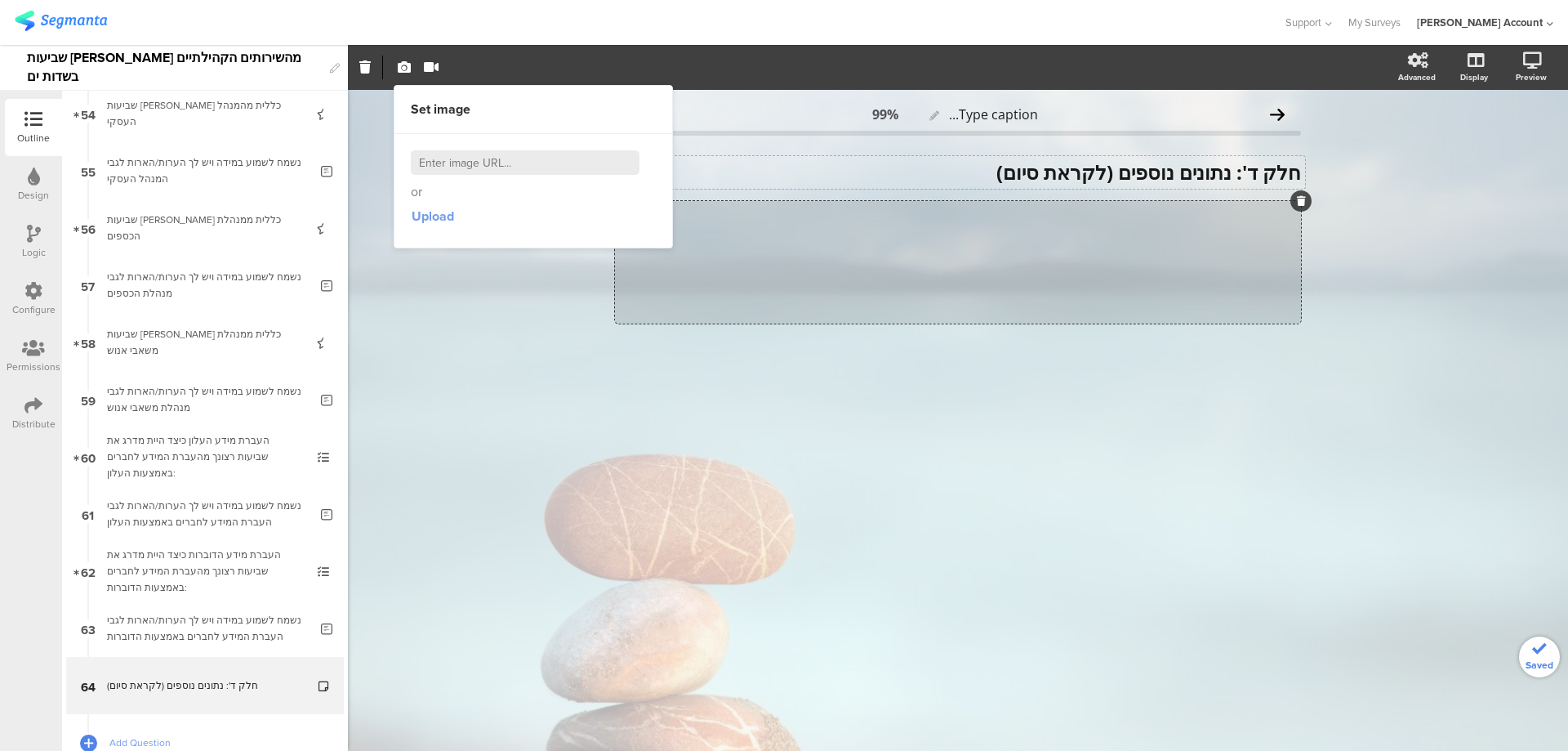
click at [450, 221] on span "Upload" at bounding box center [433, 216] width 43 height 19
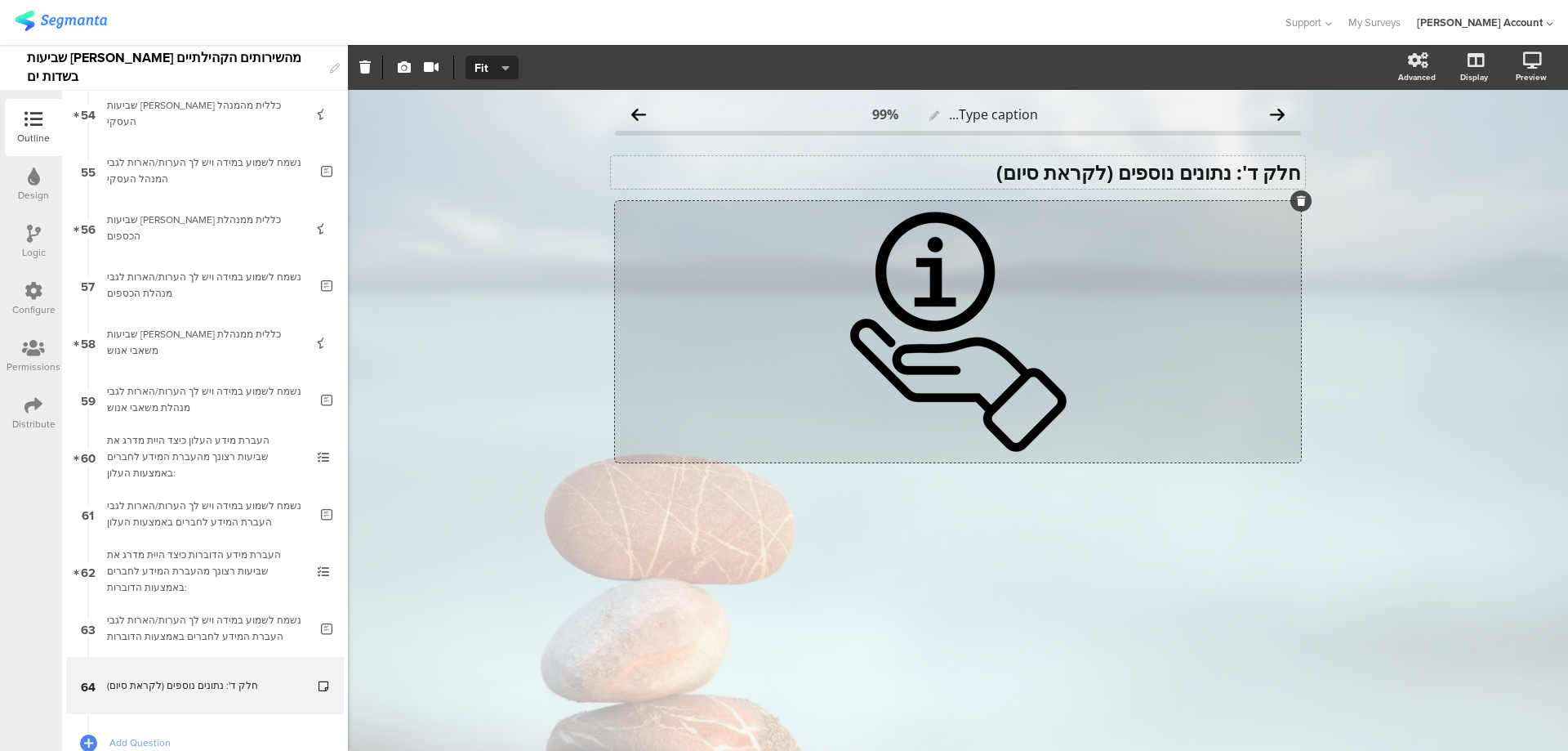
click at [986, 172] on div "חלק ד': נתונים נוספים (לקראת סיום) חלק ד': נתונים נוספים (לקראת סיום)" at bounding box center [958, 172] width 695 height 33
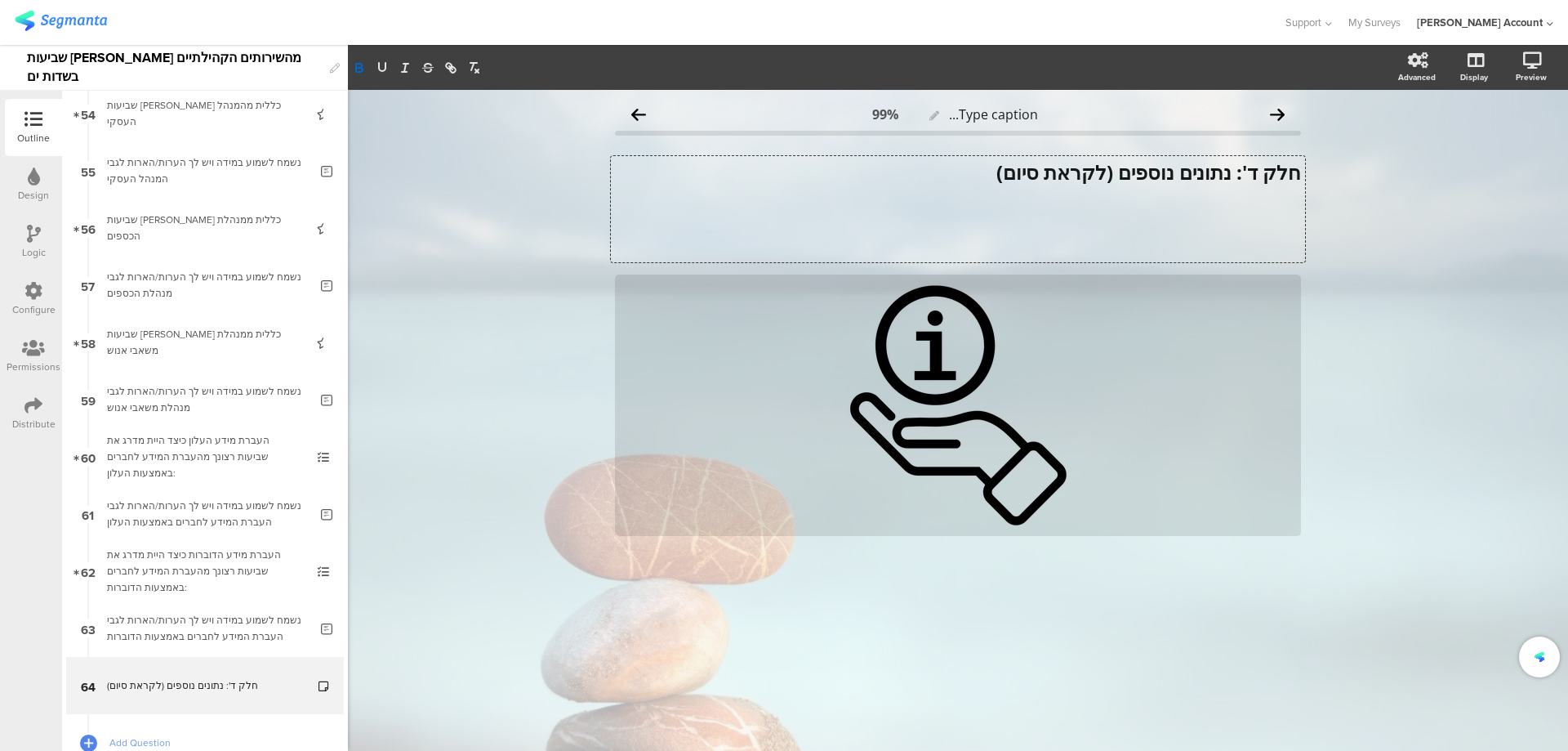
click at [1298, 173] on strong "חלק ד': נתונים נוספים (לקראת סיום)" at bounding box center [1149, 171] width 305 height 27
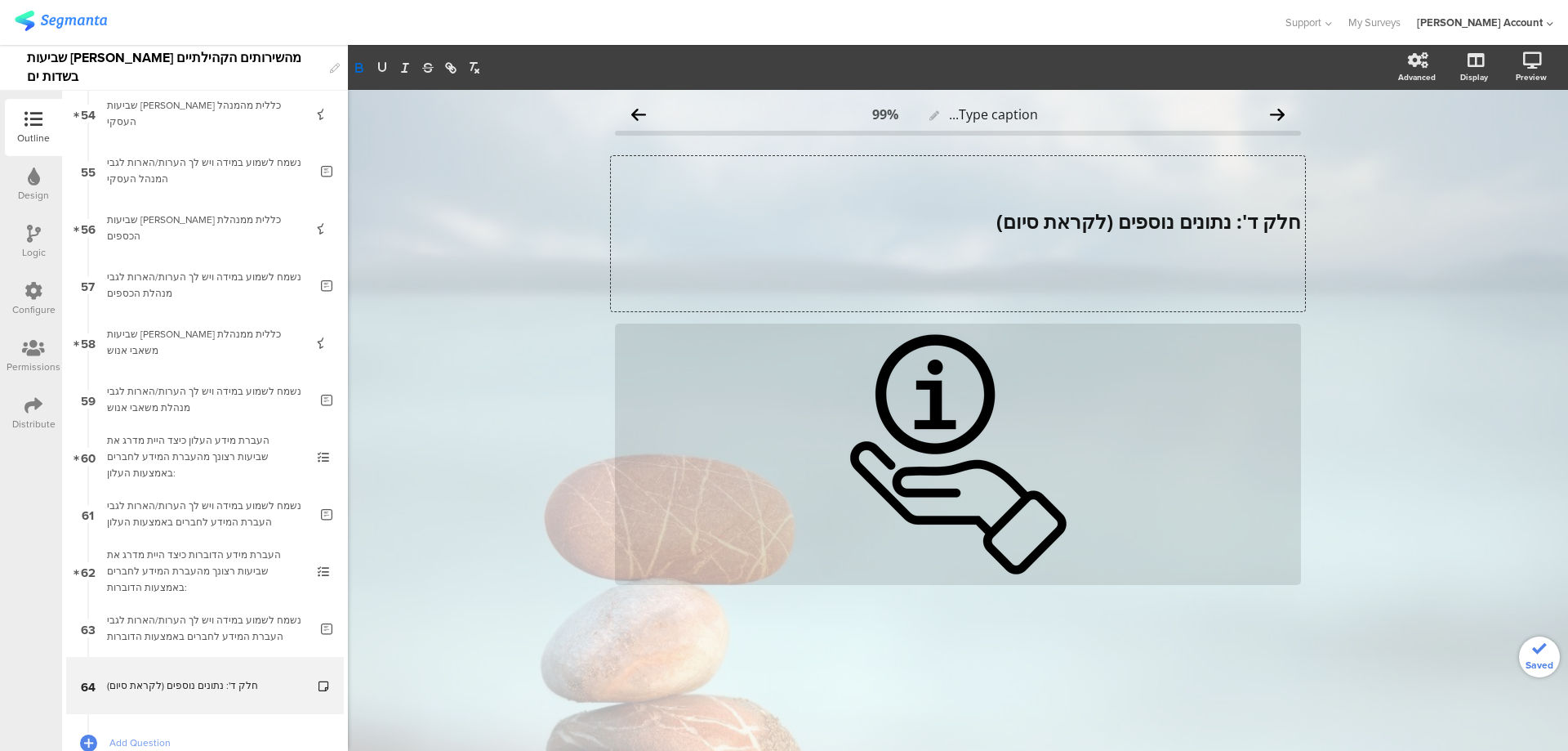
click at [1358, 232] on div "Type caption... 99% ﻿ חלק ד': נתונים נוספים (לקראת סיום) ﻿ חלק ד': נתונים נוספי…" at bounding box center [957, 420] width 1220 height 661
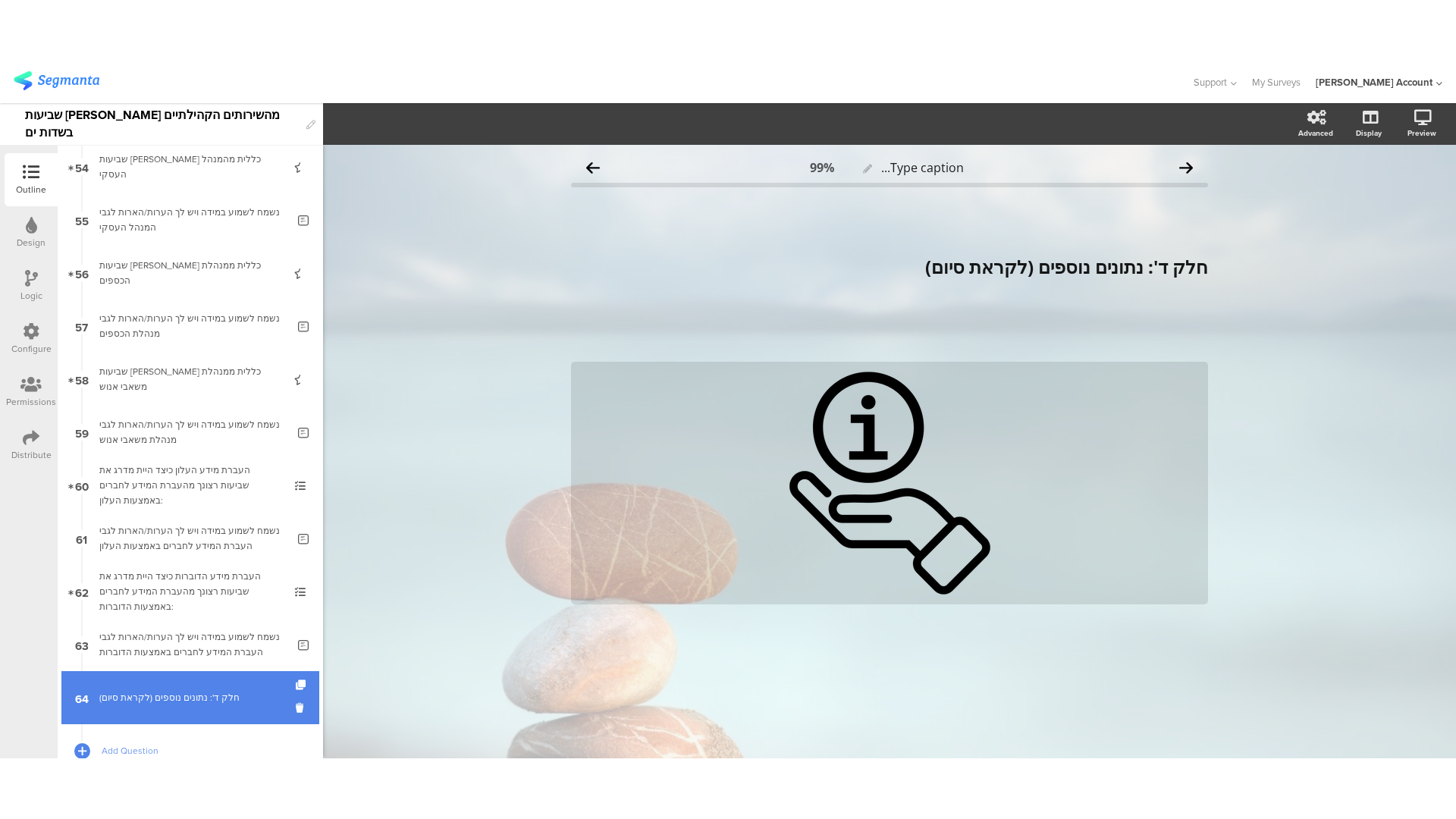
scroll to position [2979, 0]
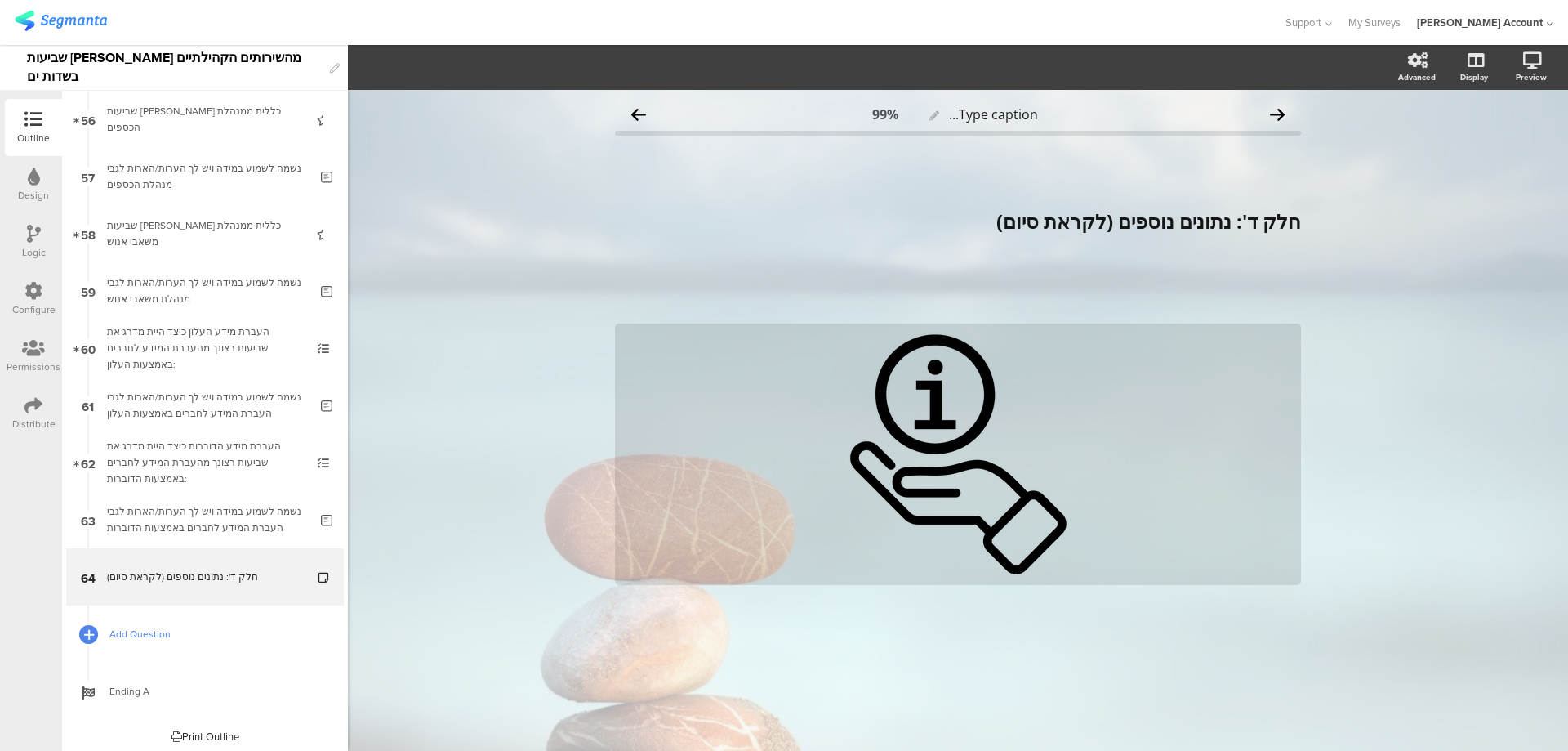
click at [90, 631] on icon at bounding box center [89, 634] width 10 height 14
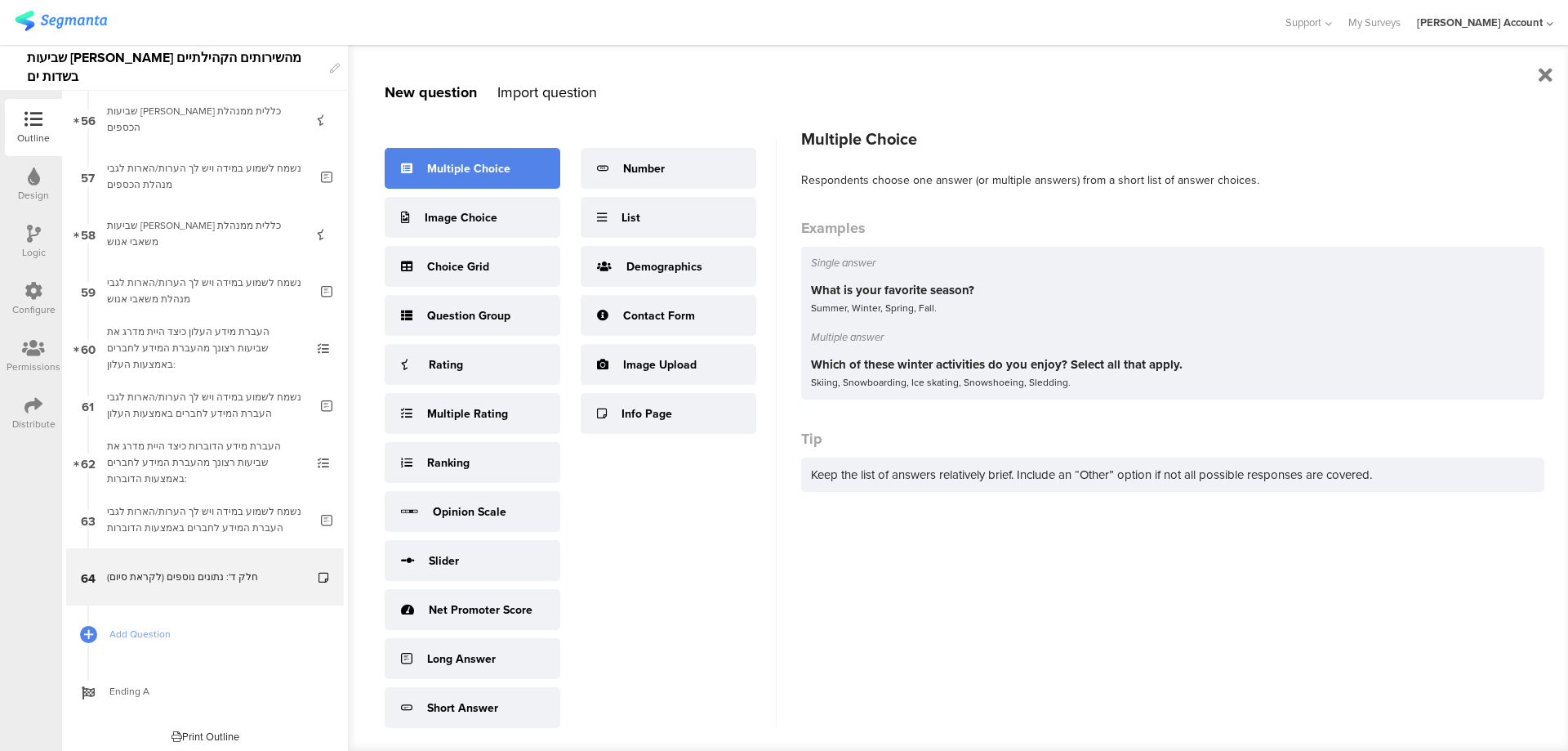
click at [470, 186] on div "Multiple Choice" at bounding box center [472, 168] width 176 height 41
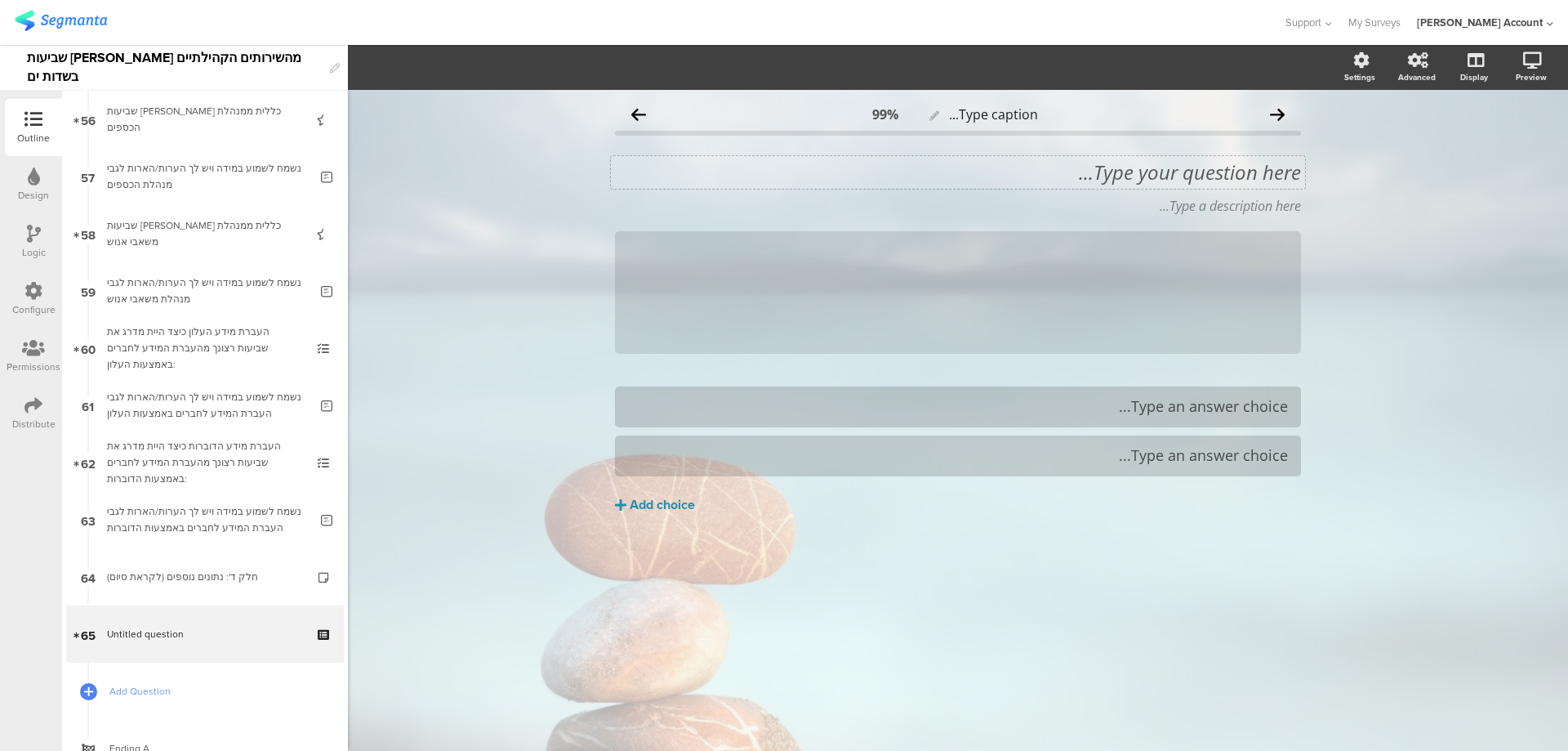
click at [1108, 170] on div "Type your question here..." at bounding box center [957, 172] width 686 height 25
click at [1239, 175] on p "113. על אילו שירותים היית מוכן לשלם יותר כדי לשמר את רמת השירות?" at bounding box center [957, 172] width 686 height 25
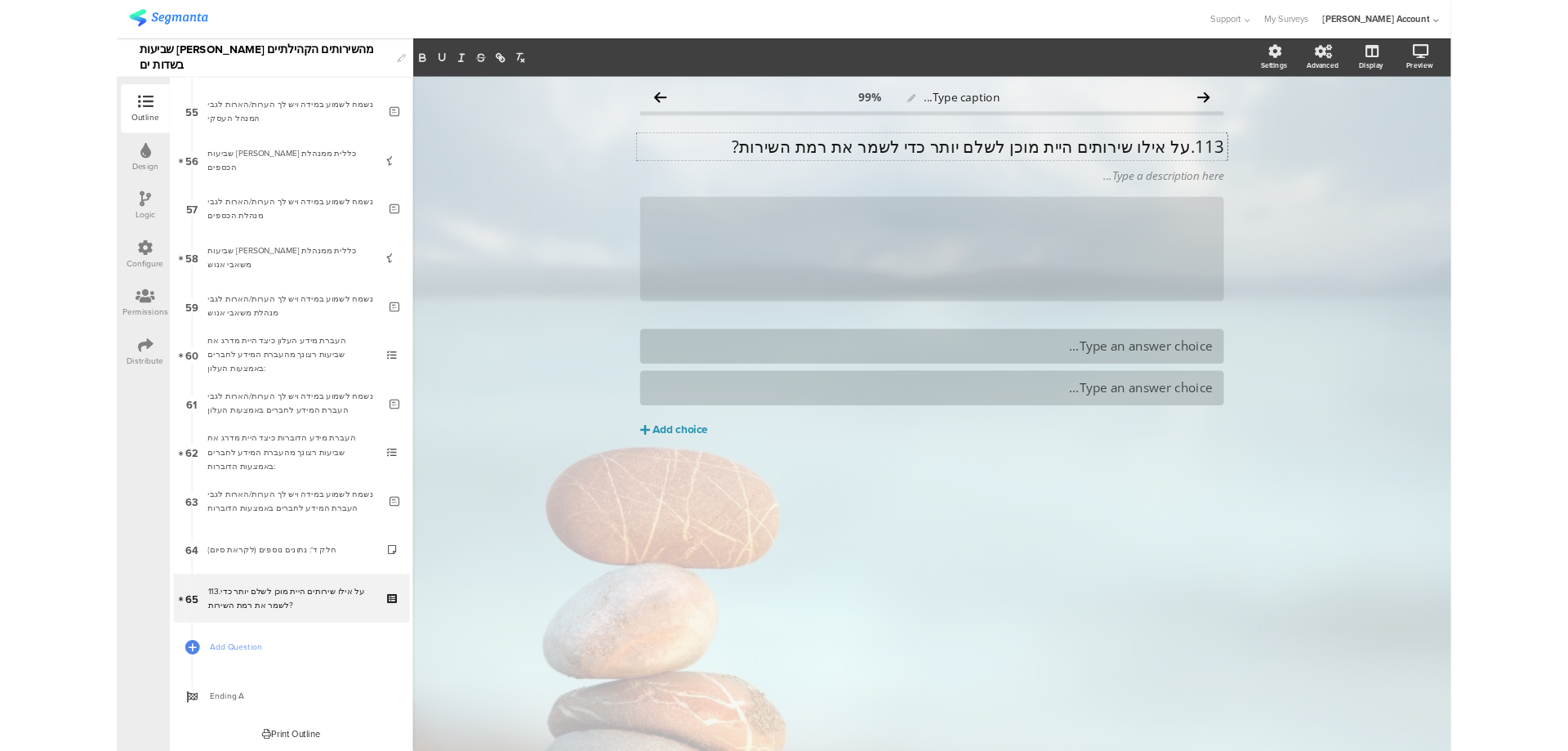
scroll to position [3212, 0]
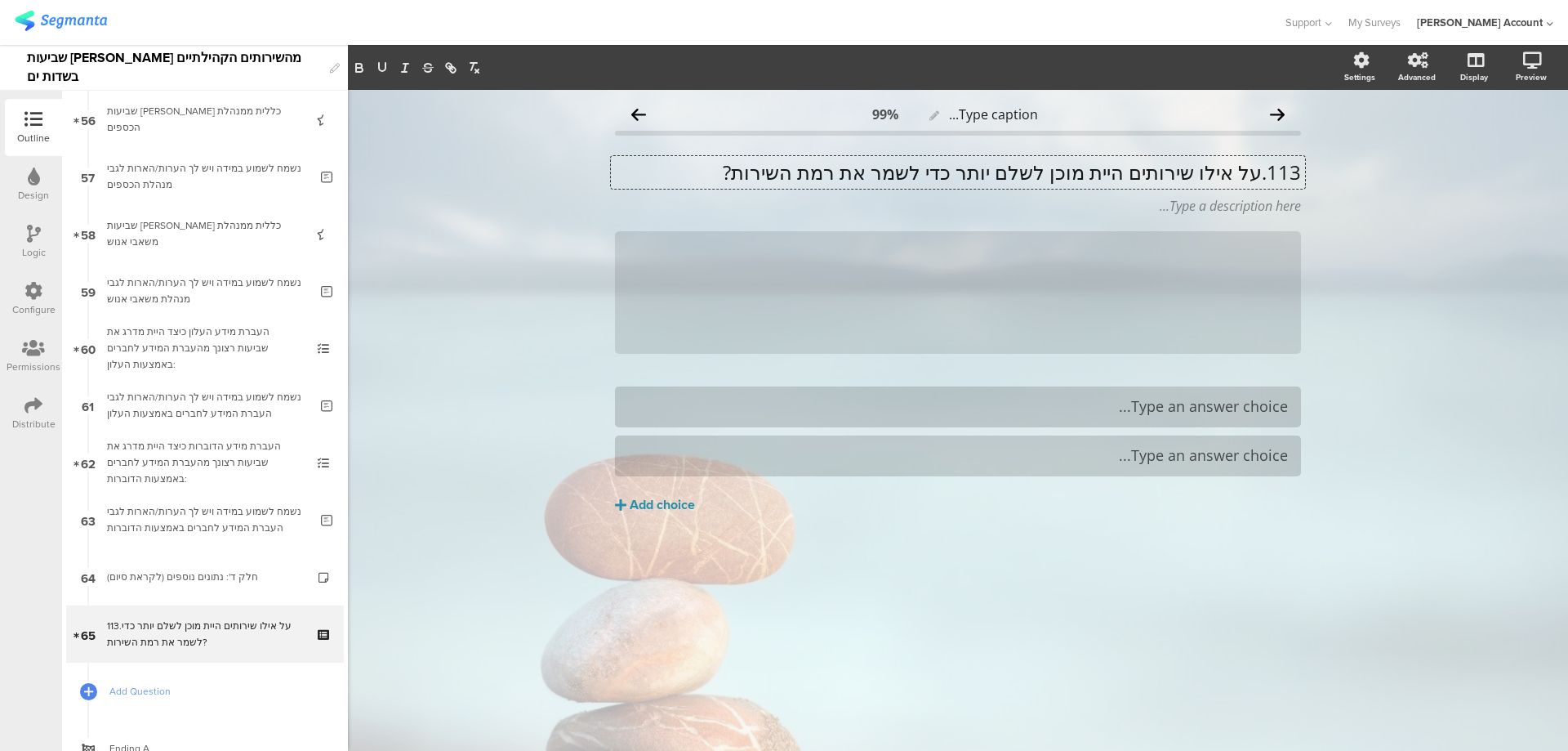
click at [1262, 176] on p "113.על אילו שירותים היית מוכן לשלם יותר כדי לשמר את רמת השירות?" at bounding box center [957, 172] width 686 height 25
click at [1255, 175] on p "על אילו שירותים היית מוכן לשלם יותר כדי לשמר את רמת השירות?" at bounding box center [957, 172] width 686 height 25
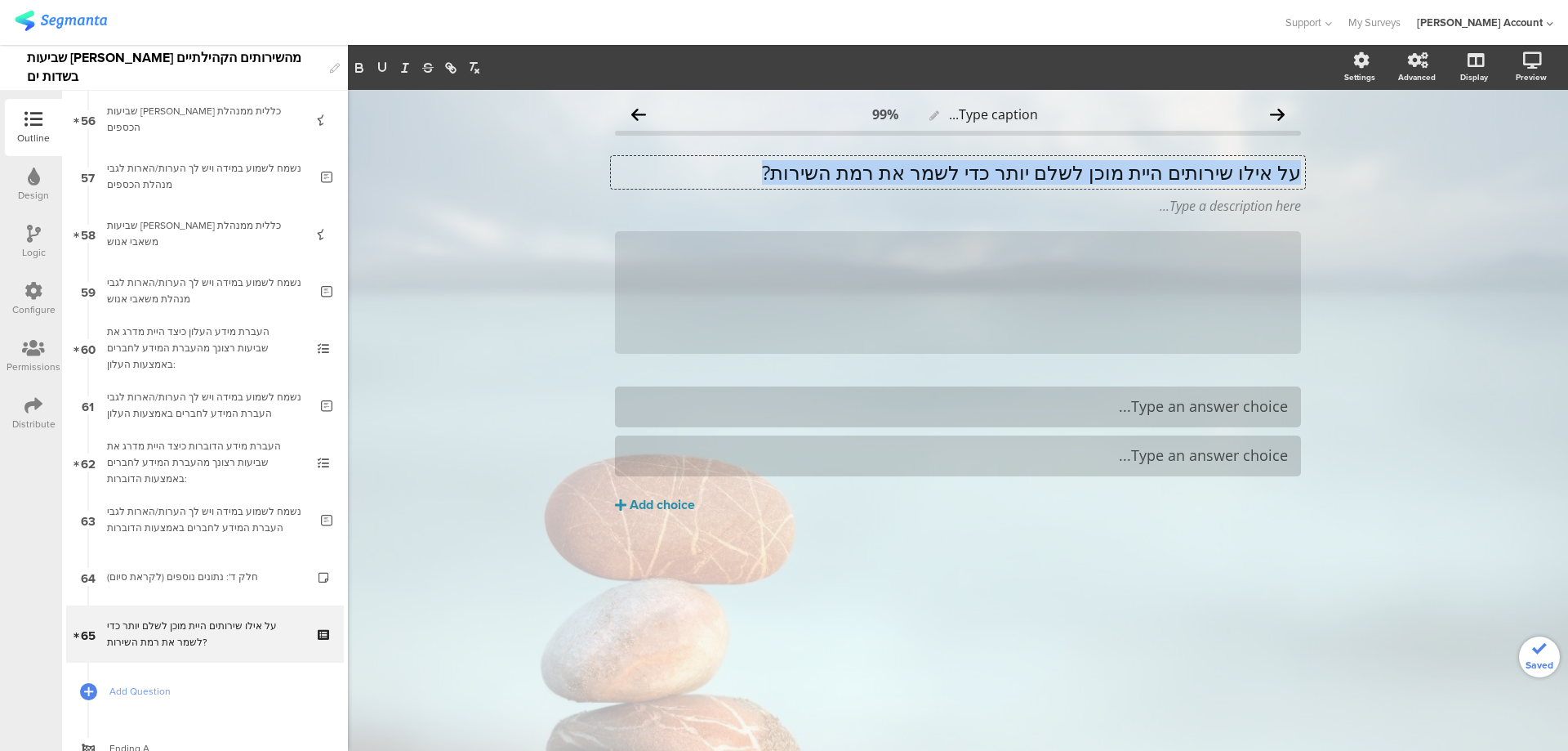
click at [1255, 175] on p "על אילו שירותים היית מוכן לשלם יותר כדי לשמר את רמת השירות?" at bounding box center [957, 172] width 686 height 25
click at [1254, 209] on div "Type a description here..." at bounding box center [958, 206] width 695 height 26
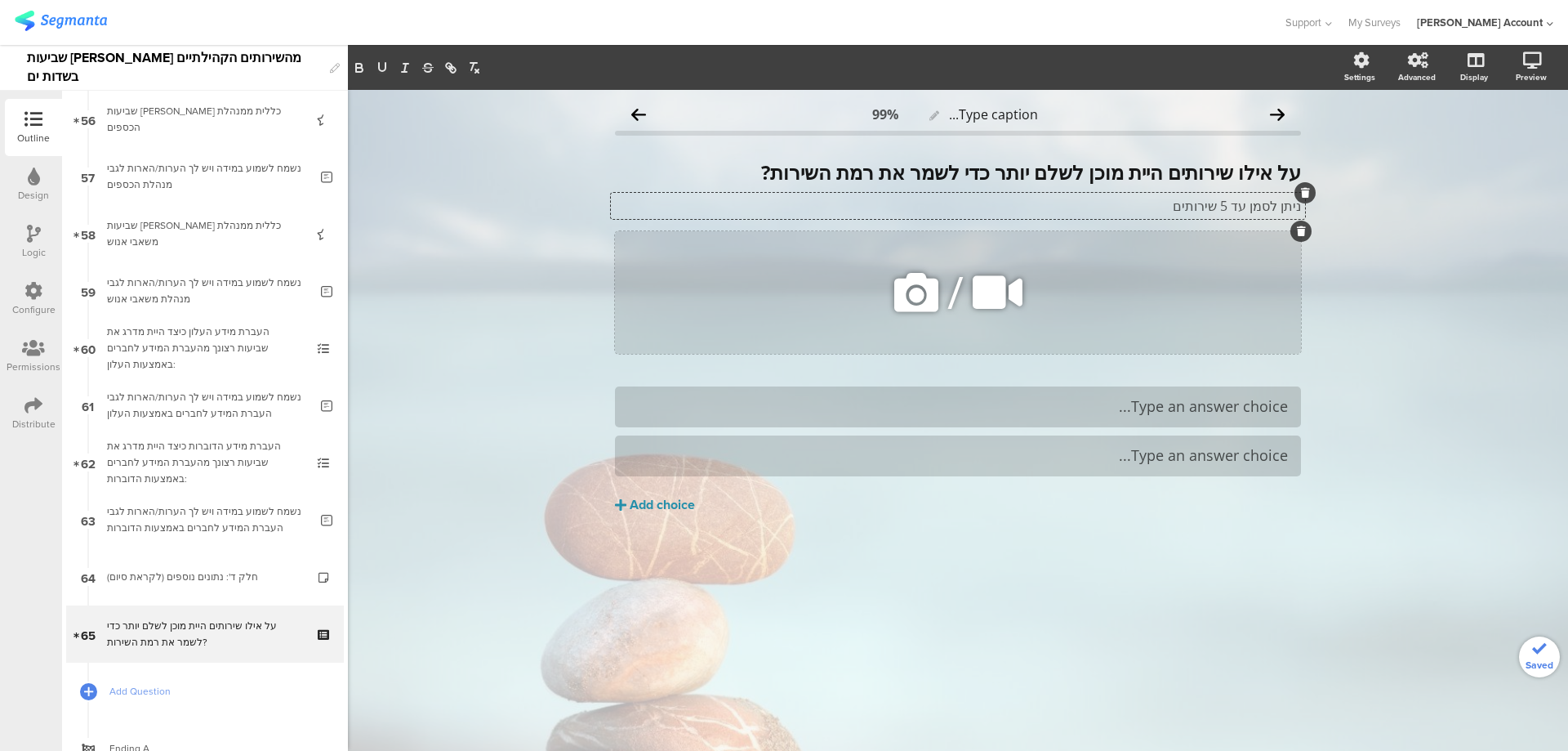
click at [1299, 232] on icon at bounding box center [1301, 232] width 9 height 10
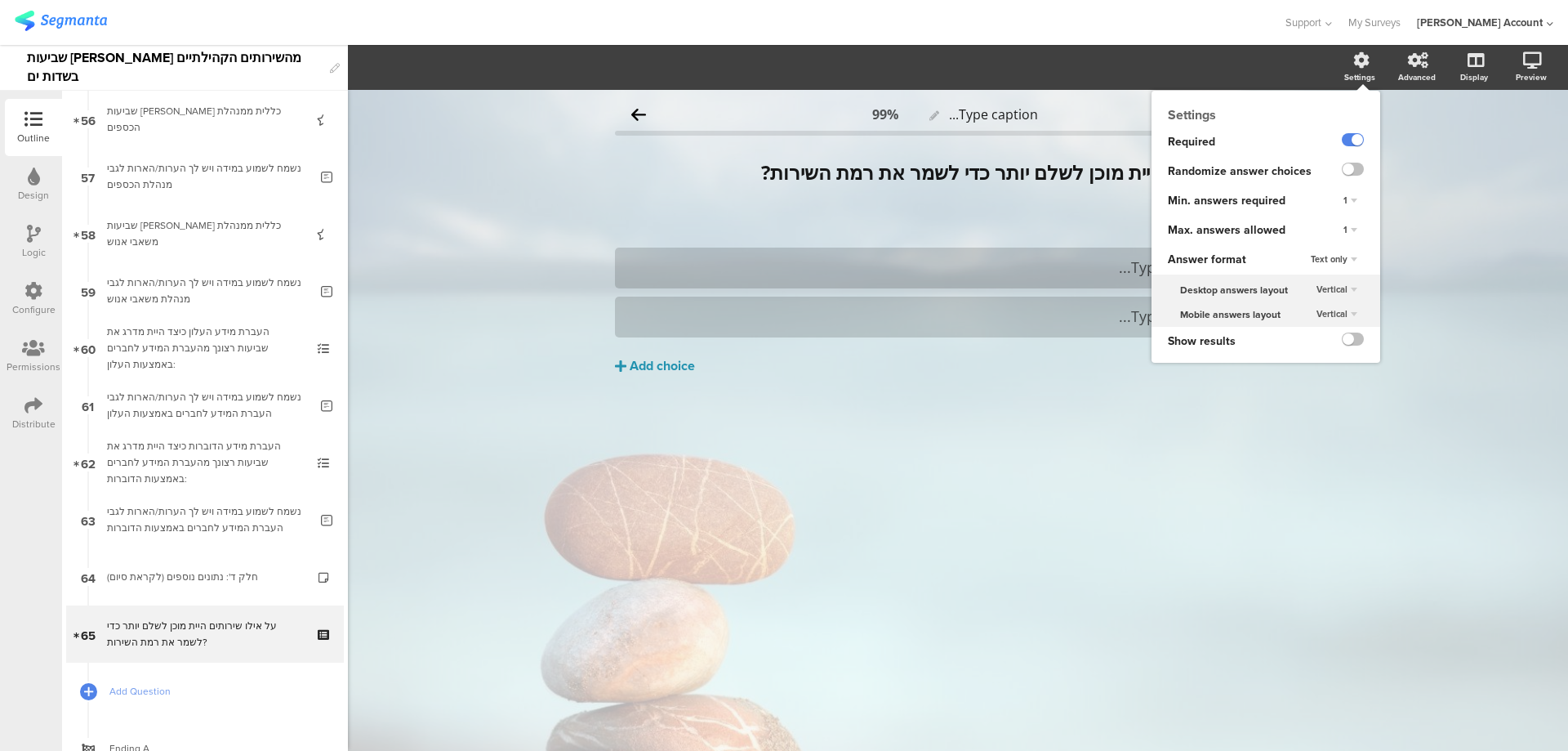
click at [1352, 222] on div "1" at bounding box center [1350, 231] width 27 height 20
click at [1331, 245] on div "Unlimited" at bounding box center [1327, 245] width 96 height 17
click at [1341, 227] on span "Unlimited" at bounding box center [1328, 230] width 40 height 13
click at [1313, 328] on div "5" at bounding box center [1327, 331] width 96 height 17
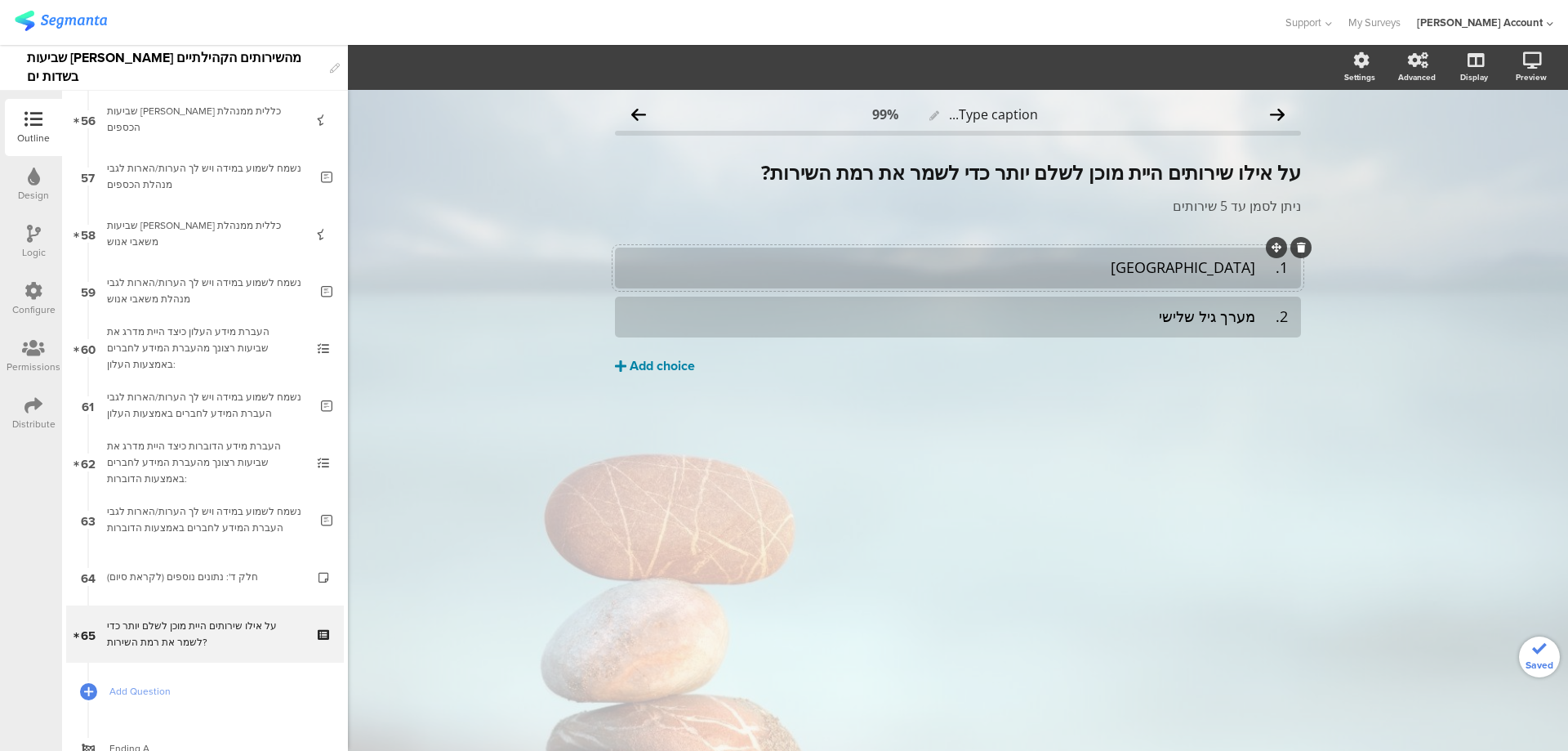
click at [686, 374] on div "Add choice" at bounding box center [662, 366] width 65 height 17
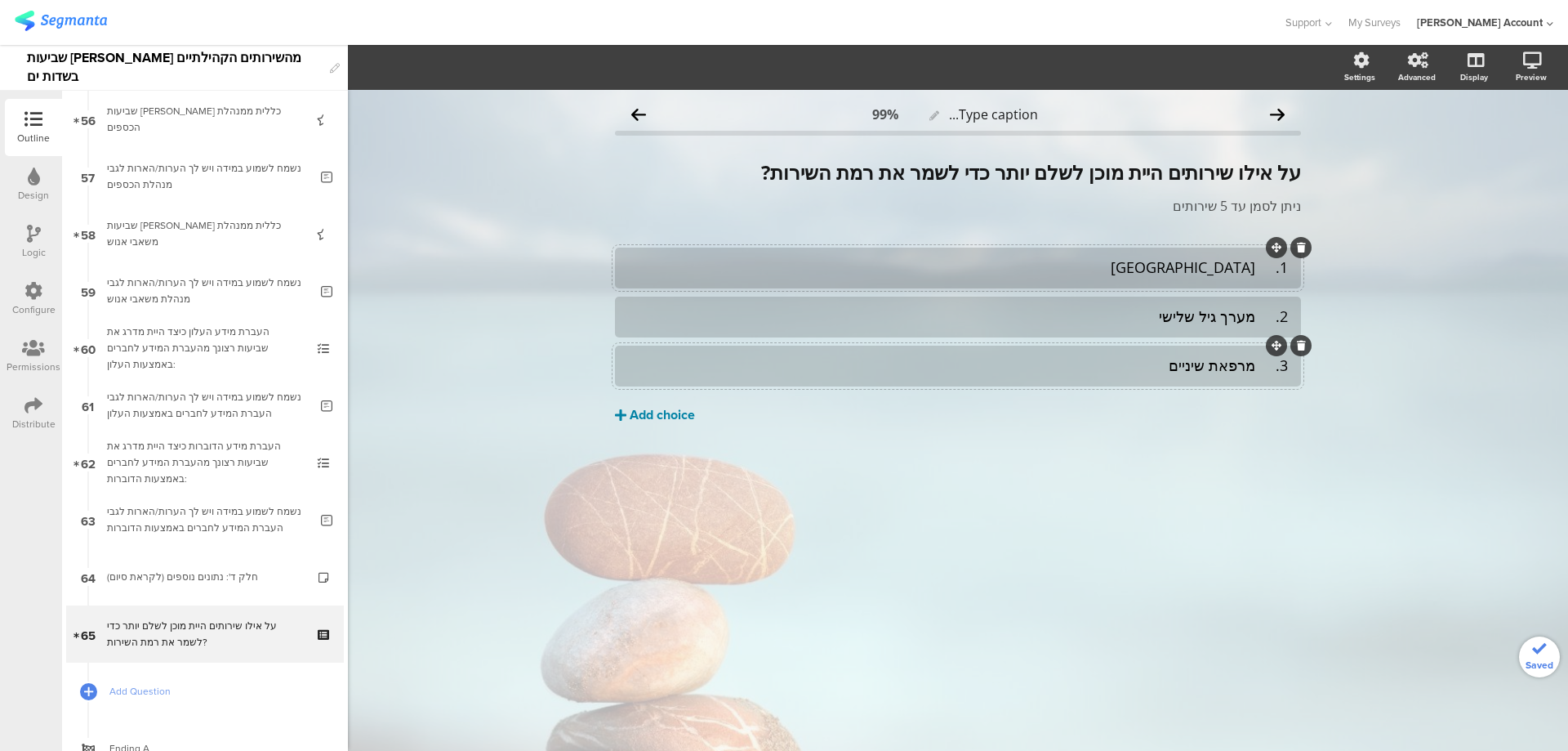
click at [681, 418] on div "Add choice" at bounding box center [662, 415] width 65 height 17
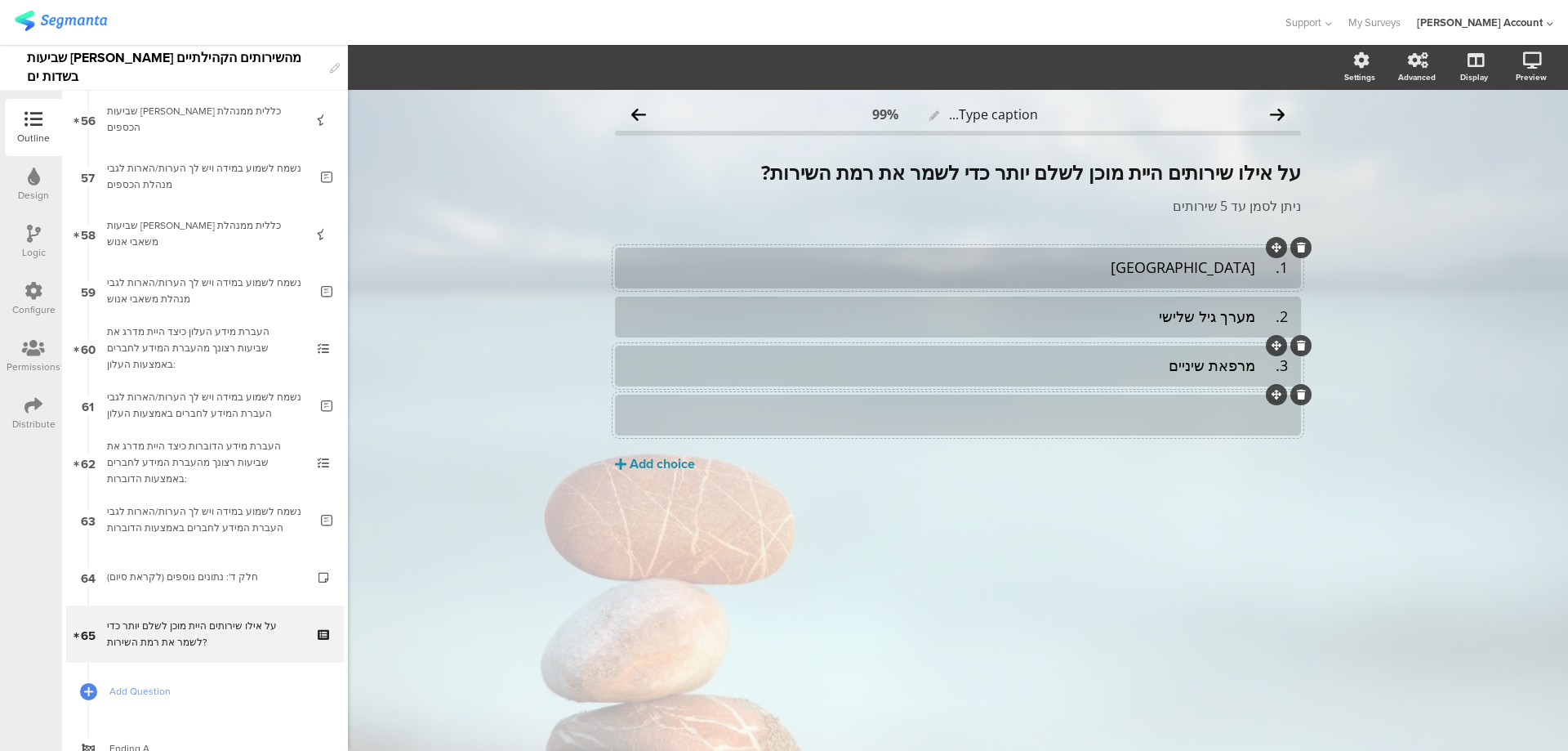
click at [1055, 416] on div at bounding box center [957, 415] width 660 height 19
click at [667, 458] on div "Add choice" at bounding box center [662, 464] width 65 height 17
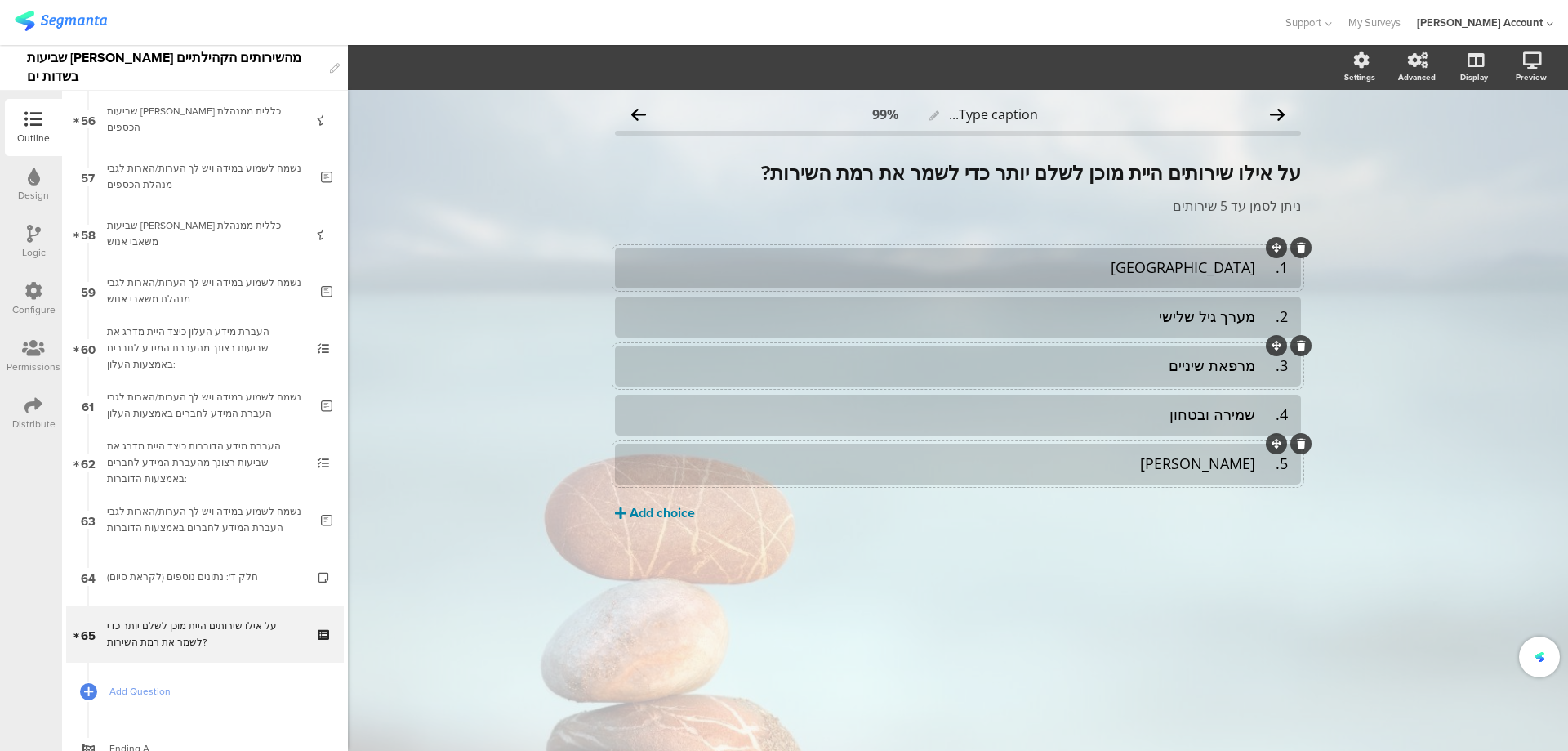
click at [674, 522] on button "Add choice" at bounding box center [957, 514] width 686 height 41
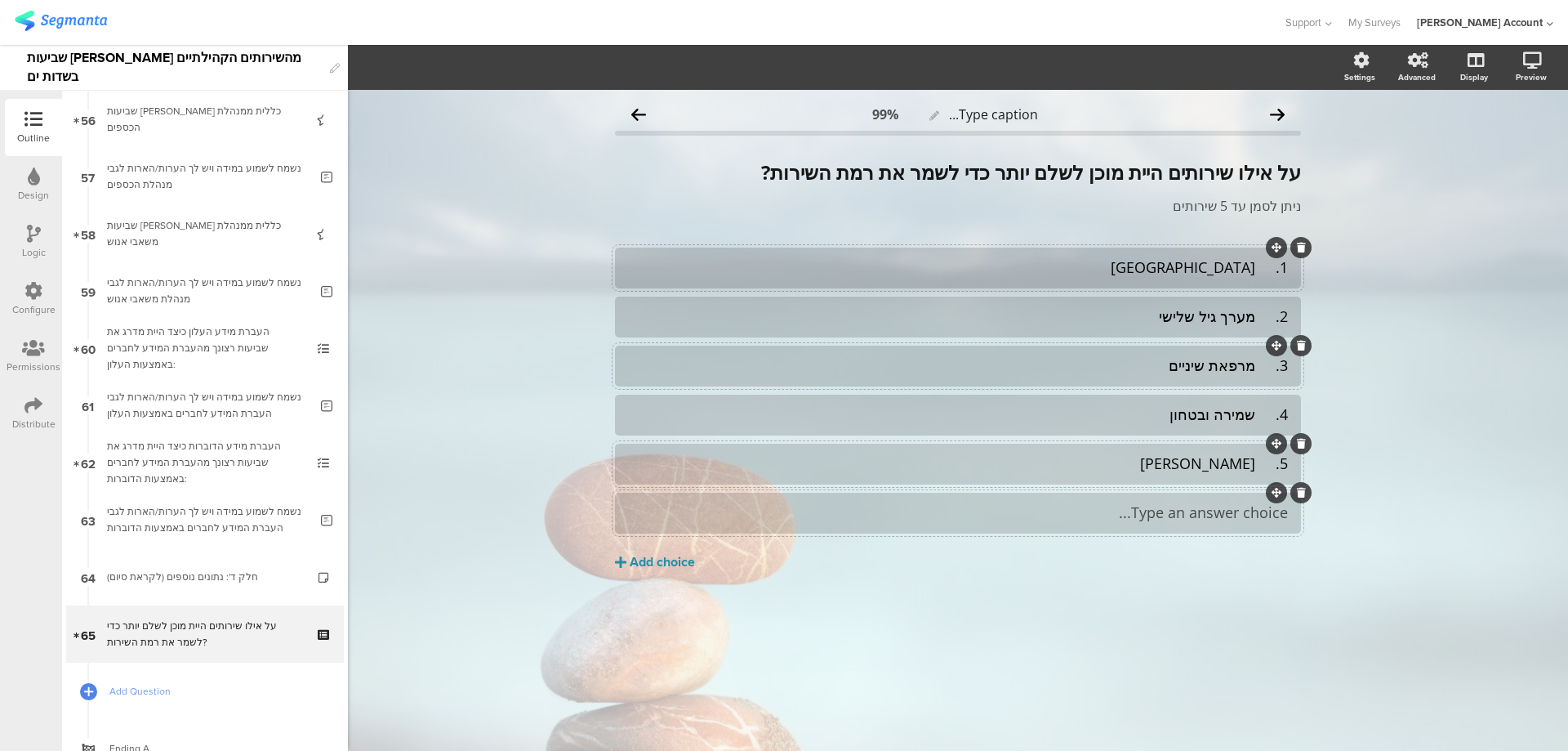
click at [1198, 499] on div at bounding box center [957, 514] width 686 height 41
click at [1112, 528] on div at bounding box center [957, 514] width 686 height 41
click at [682, 565] on div "Add choice" at bounding box center [662, 562] width 65 height 17
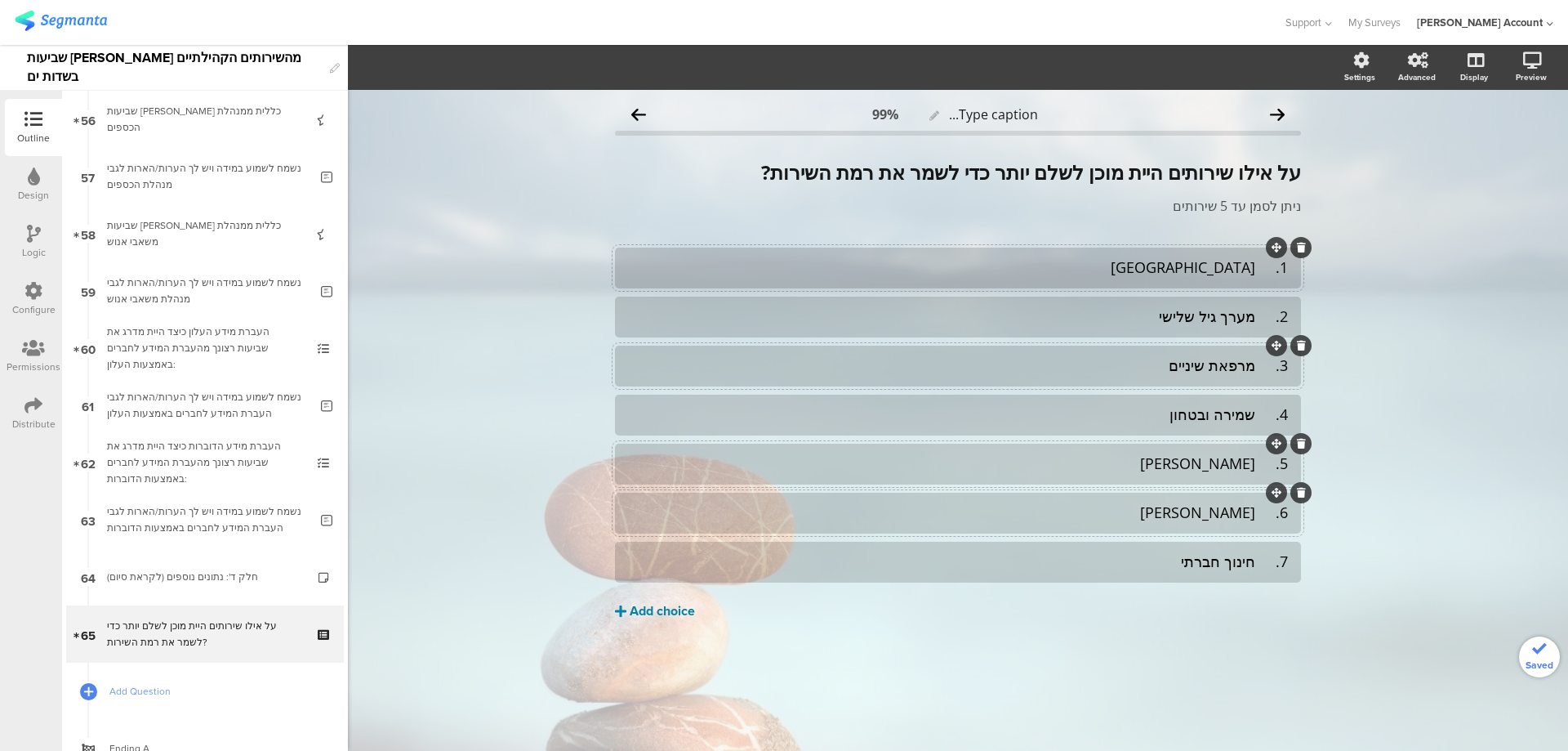
click at [652, 603] on div "Add choice" at bounding box center [662, 612] width 65 height 17
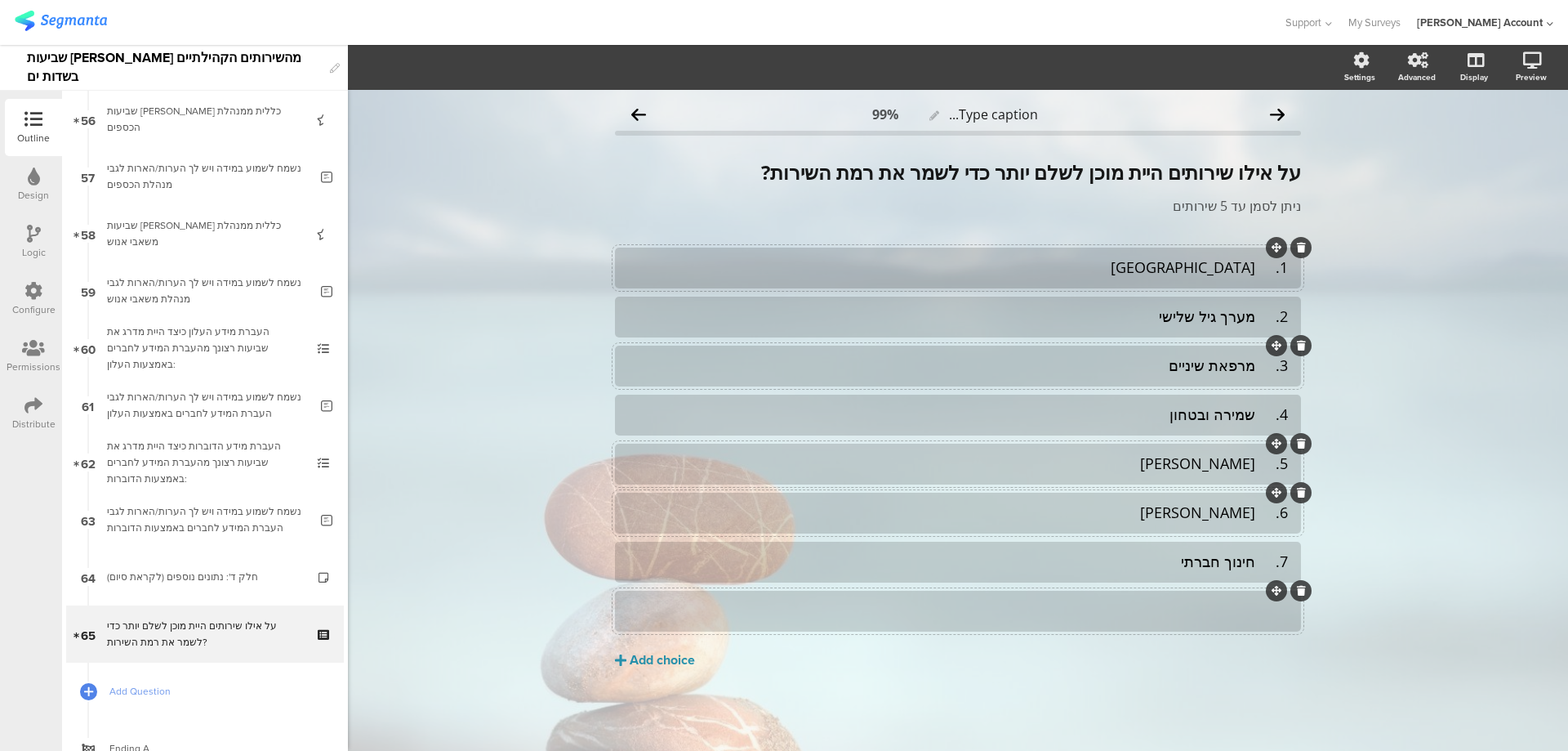
click at [1106, 604] on div at bounding box center [957, 611] width 660 height 19
click at [647, 667] on div "Add choice" at bounding box center [662, 660] width 65 height 17
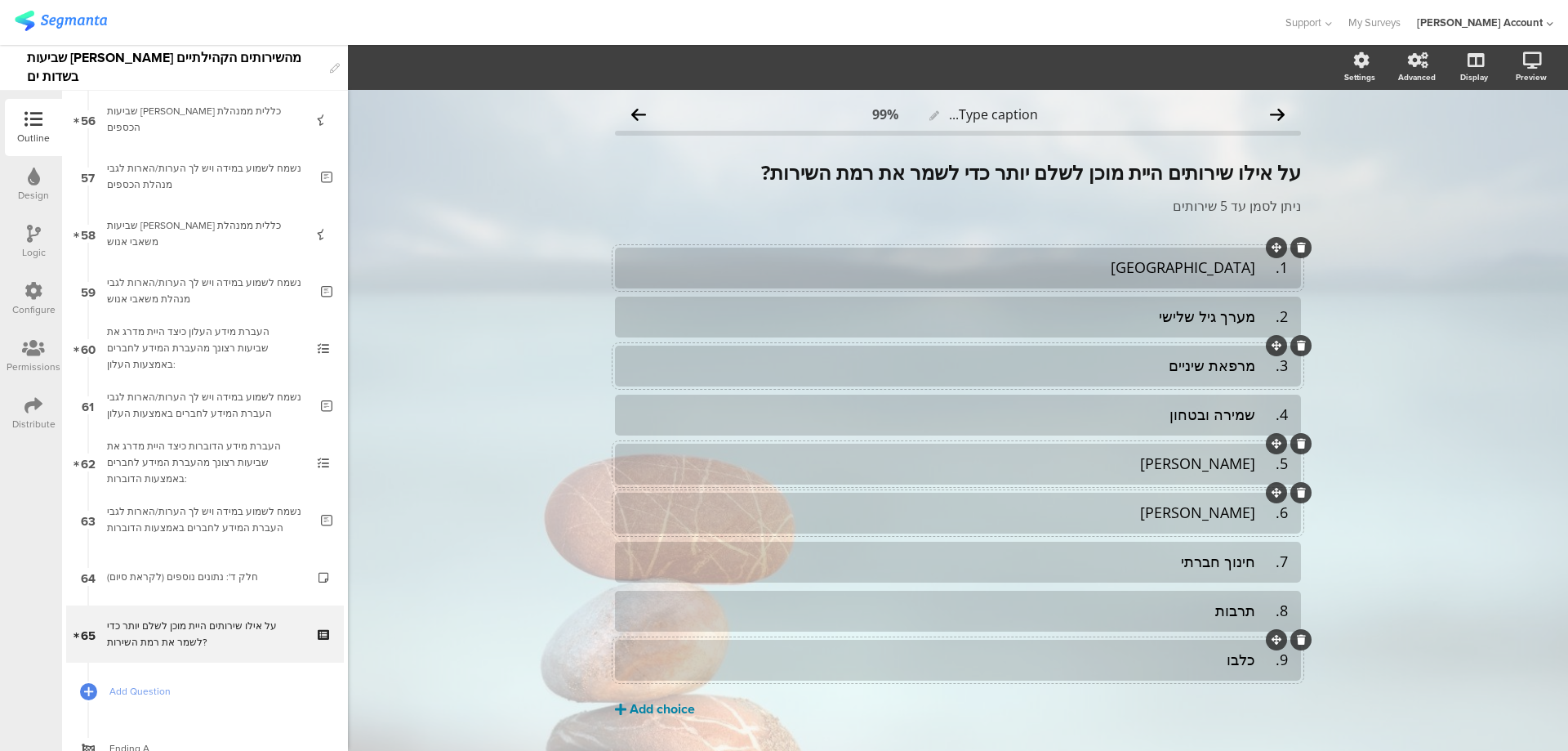
click at [646, 715] on div "Add choice" at bounding box center [662, 710] width 65 height 17
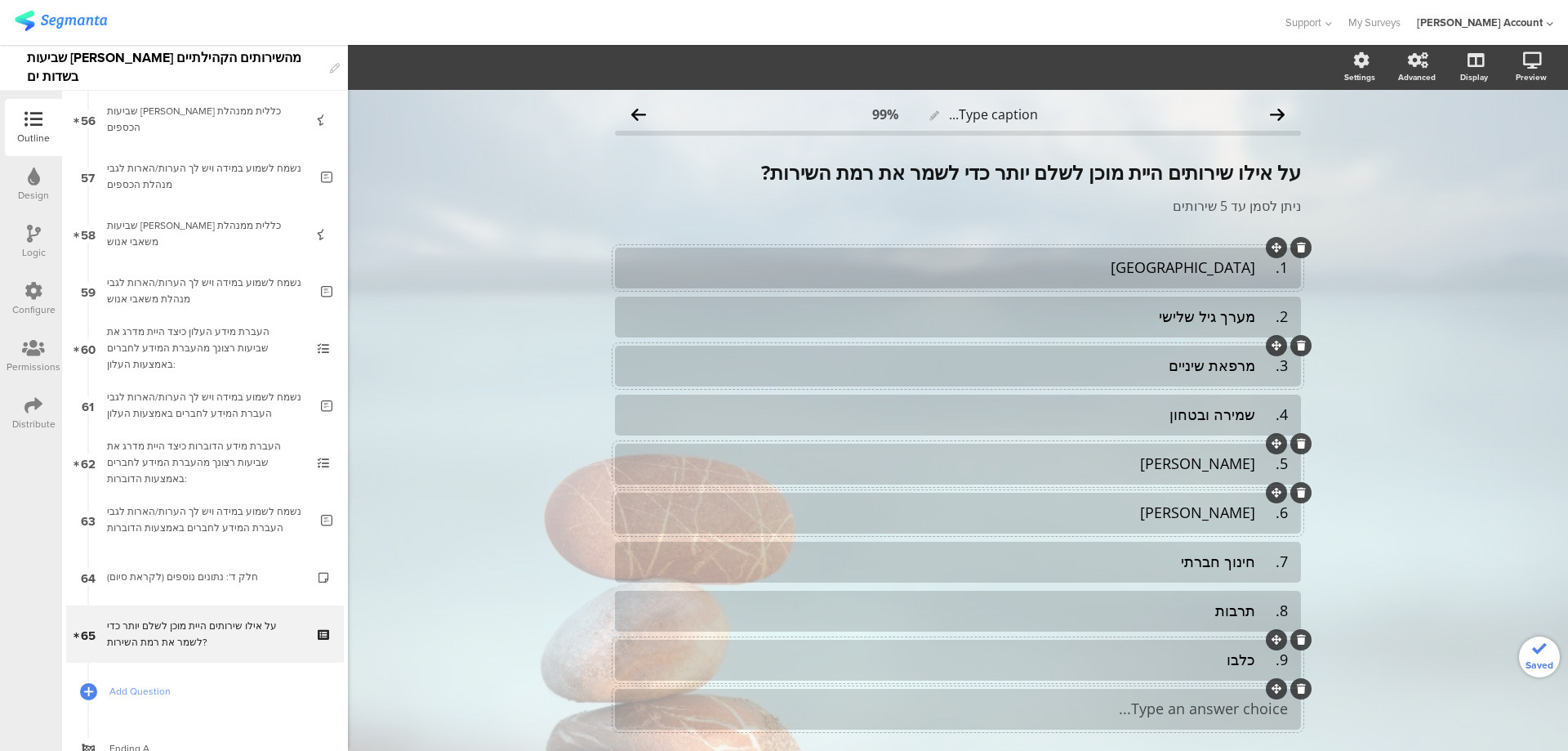
click at [1060, 698] on div "Type an answer choice..." at bounding box center [957, 709] width 660 height 27
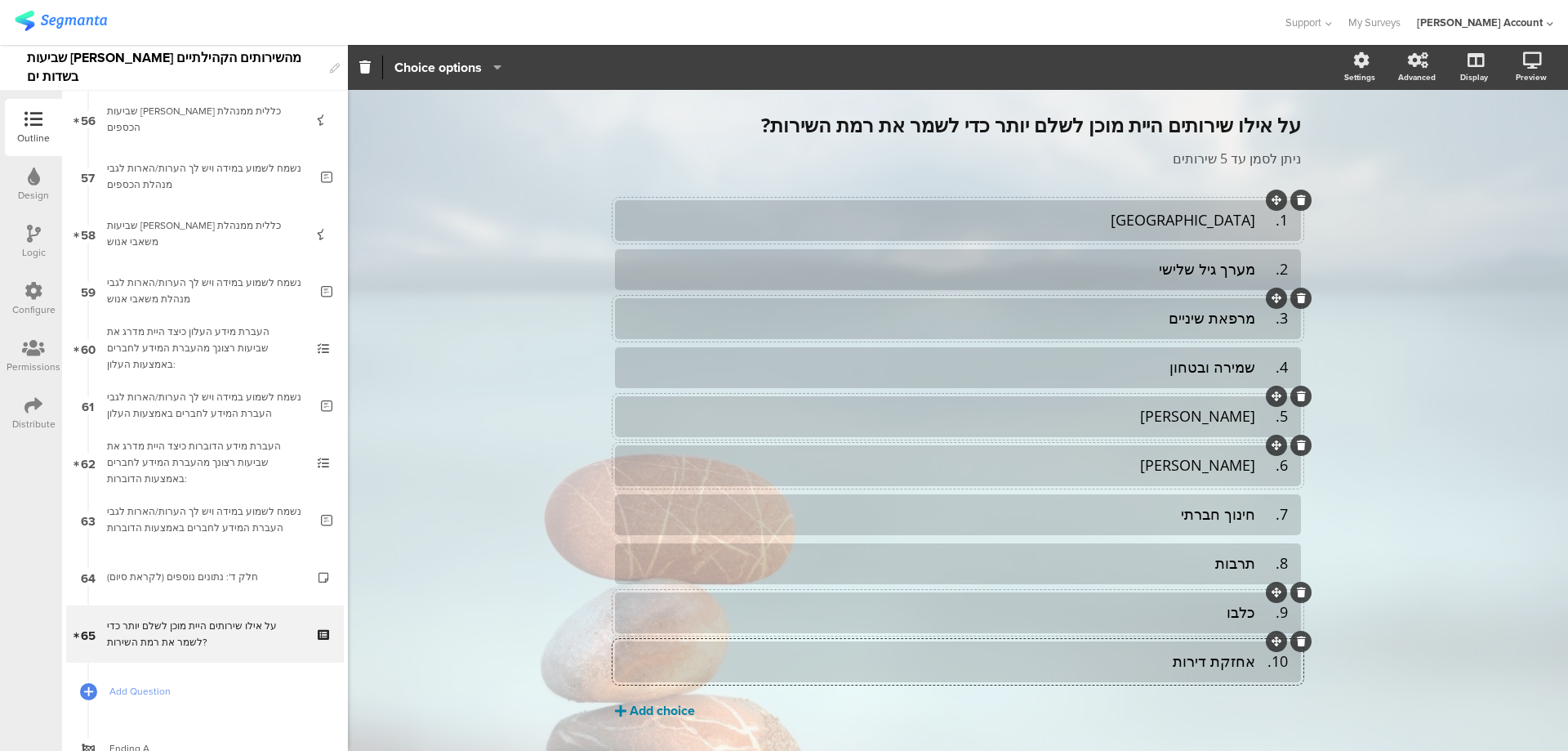
scroll to position [93, 0]
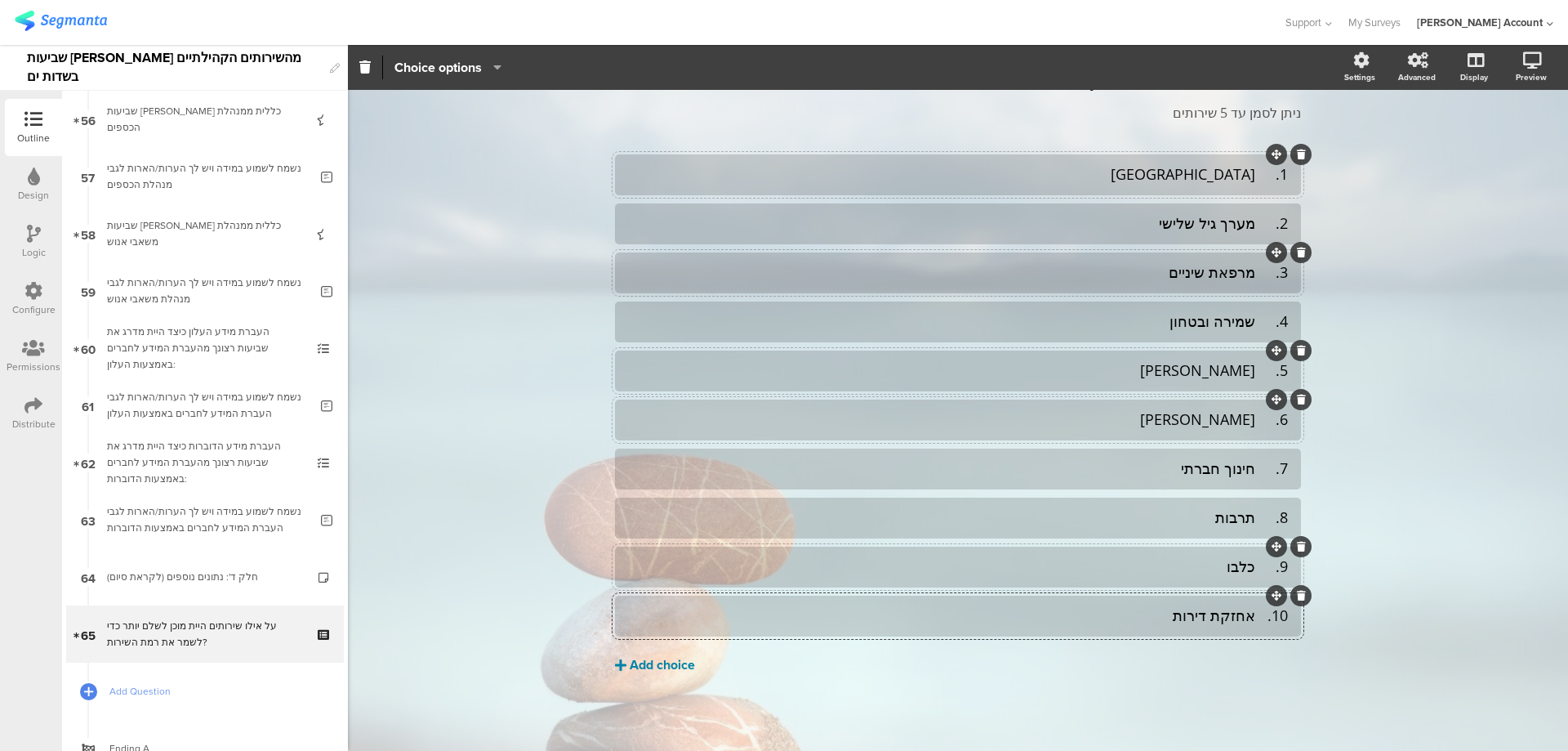
click at [655, 669] on div "Add choice" at bounding box center [662, 665] width 65 height 17
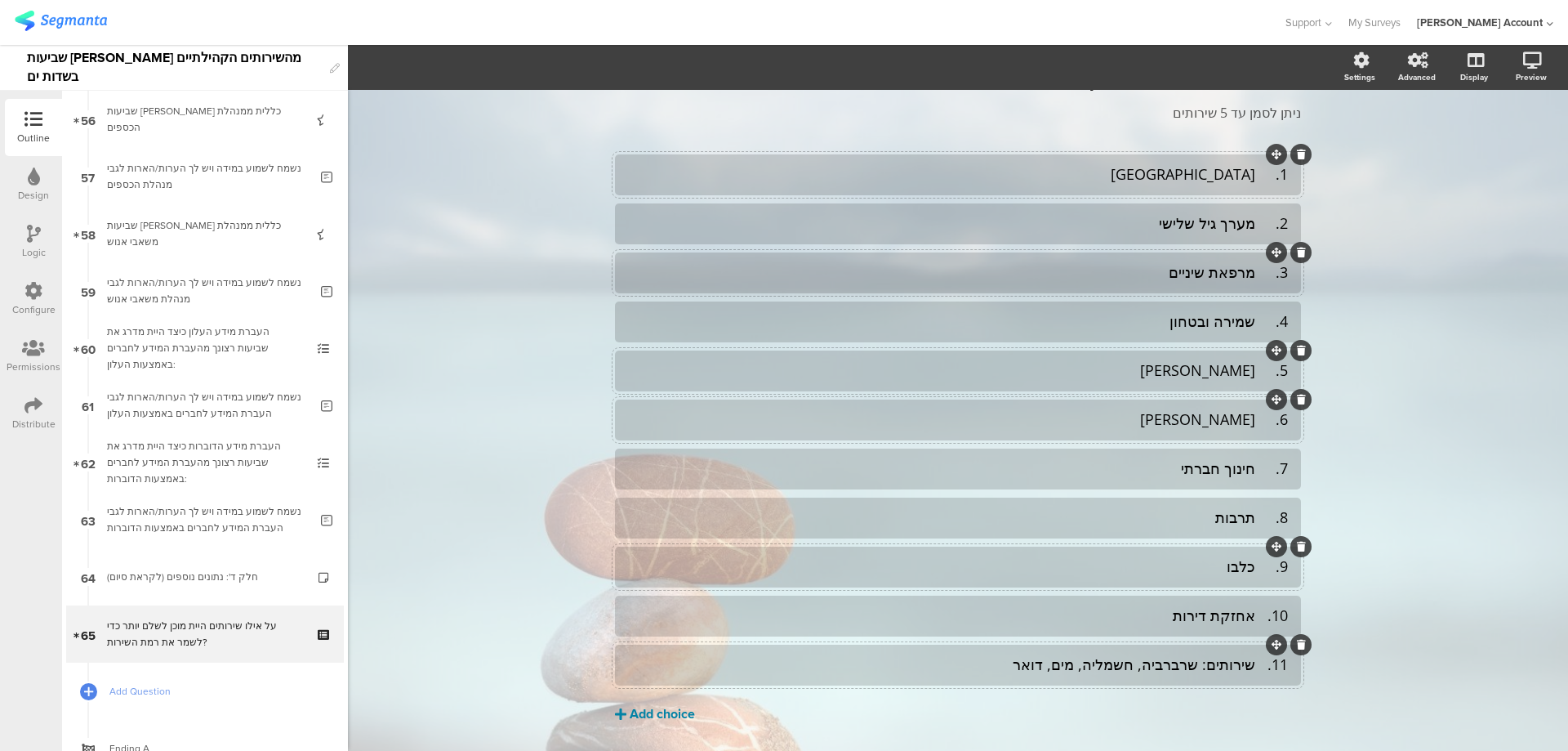
drag, startPoint x: 655, startPoint y: 706, endPoint x: 743, endPoint y: 698, distance: 88.4
click at [655, 706] on div "Add choice" at bounding box center [662, 715] width 65 height 17
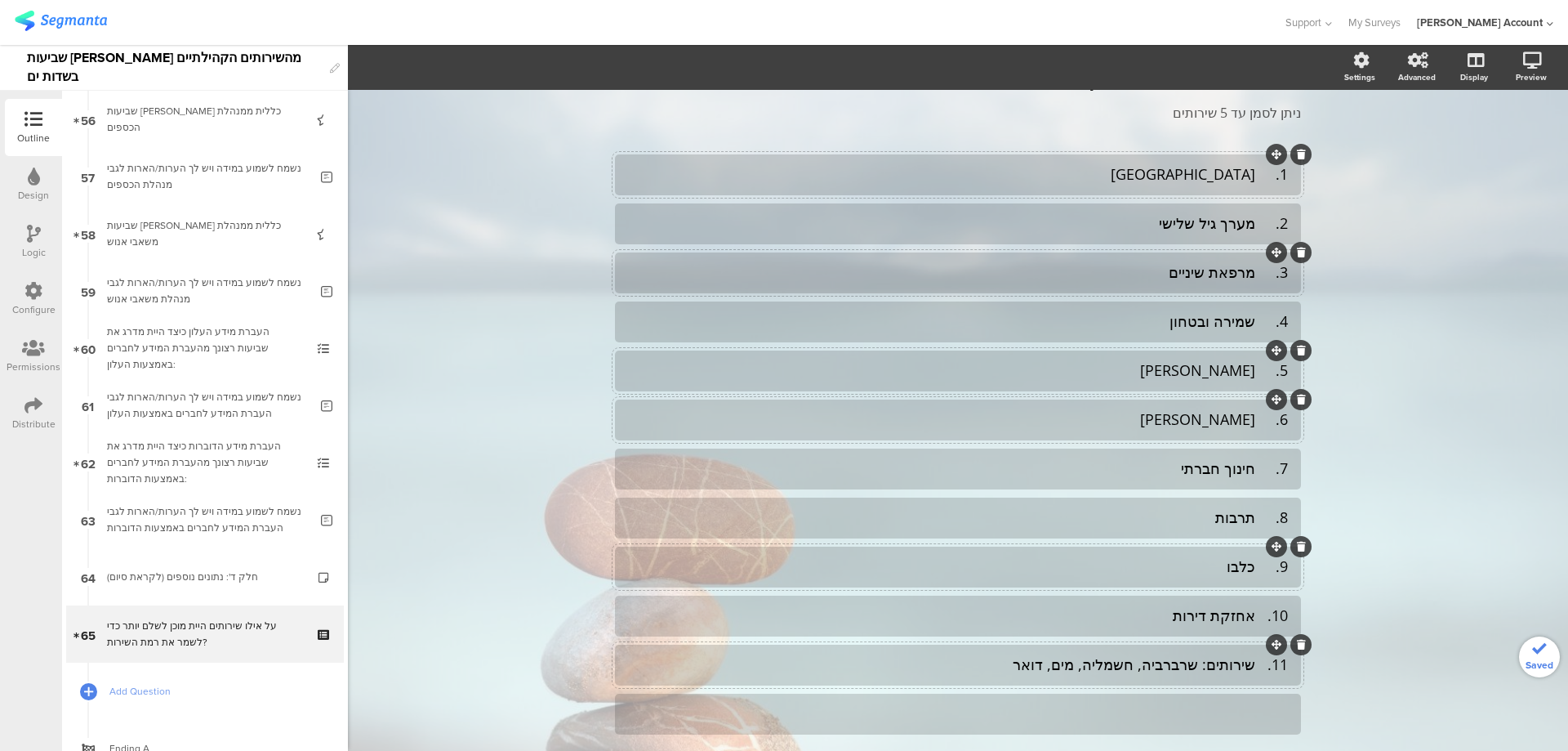
click at [1139, 689] on div "1. מרפאה 2. מערך גיל שלישי 3. מרפאת שיניים" at bounding box center [957, 444] width 686 height 580
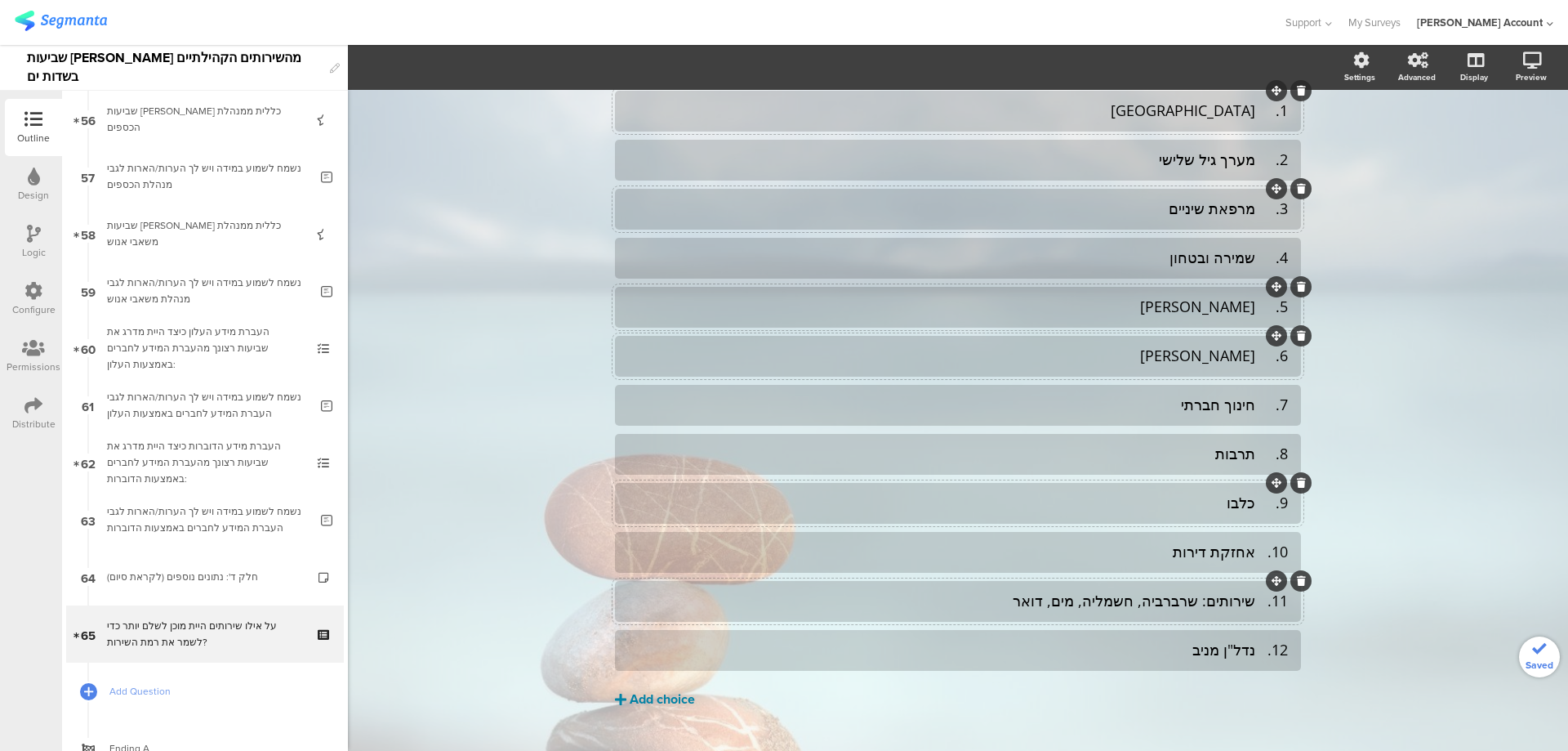
scroll to position [191, 0]
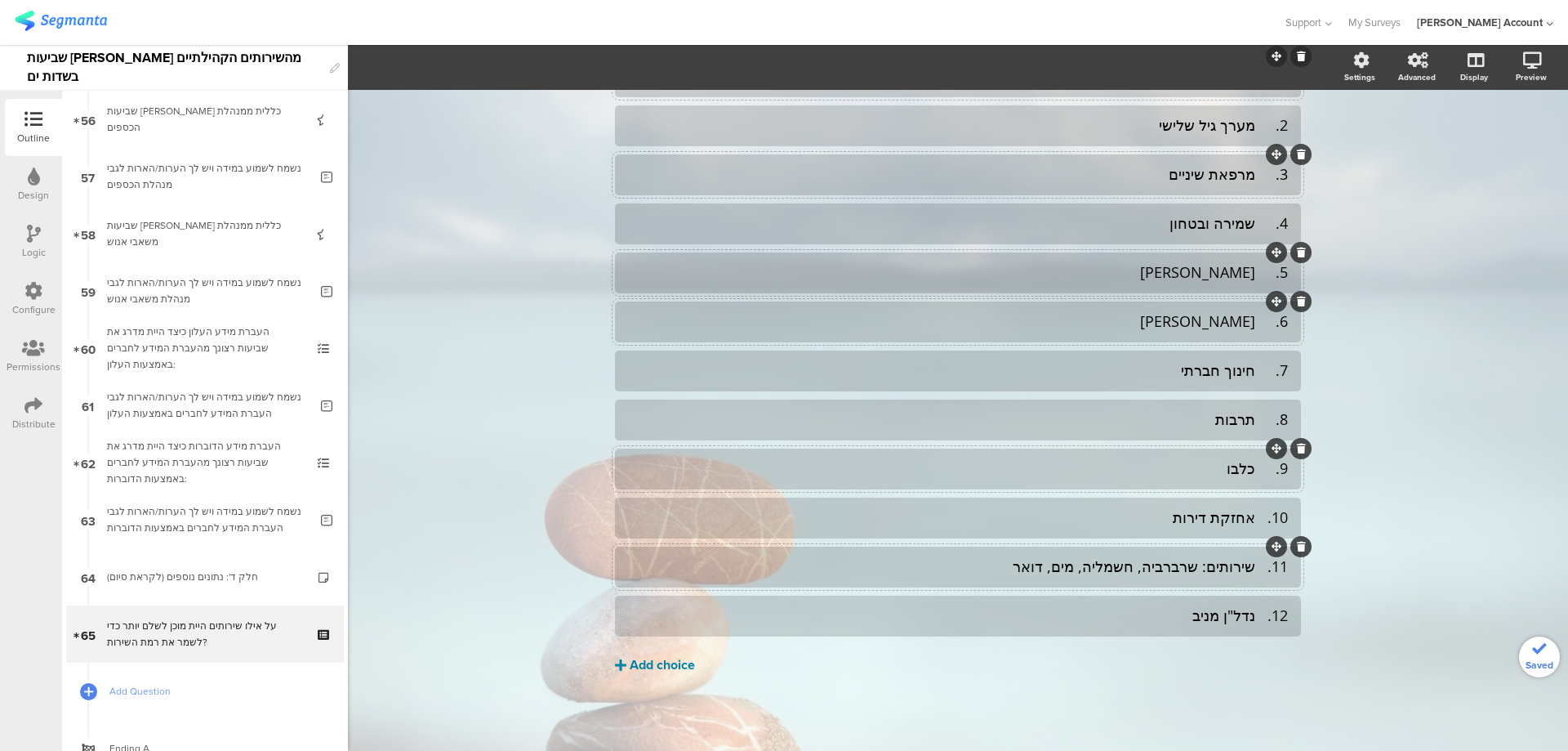
click at [659, 659] on div "Add choice" at bounding box center [662, 665] width 65 height 17
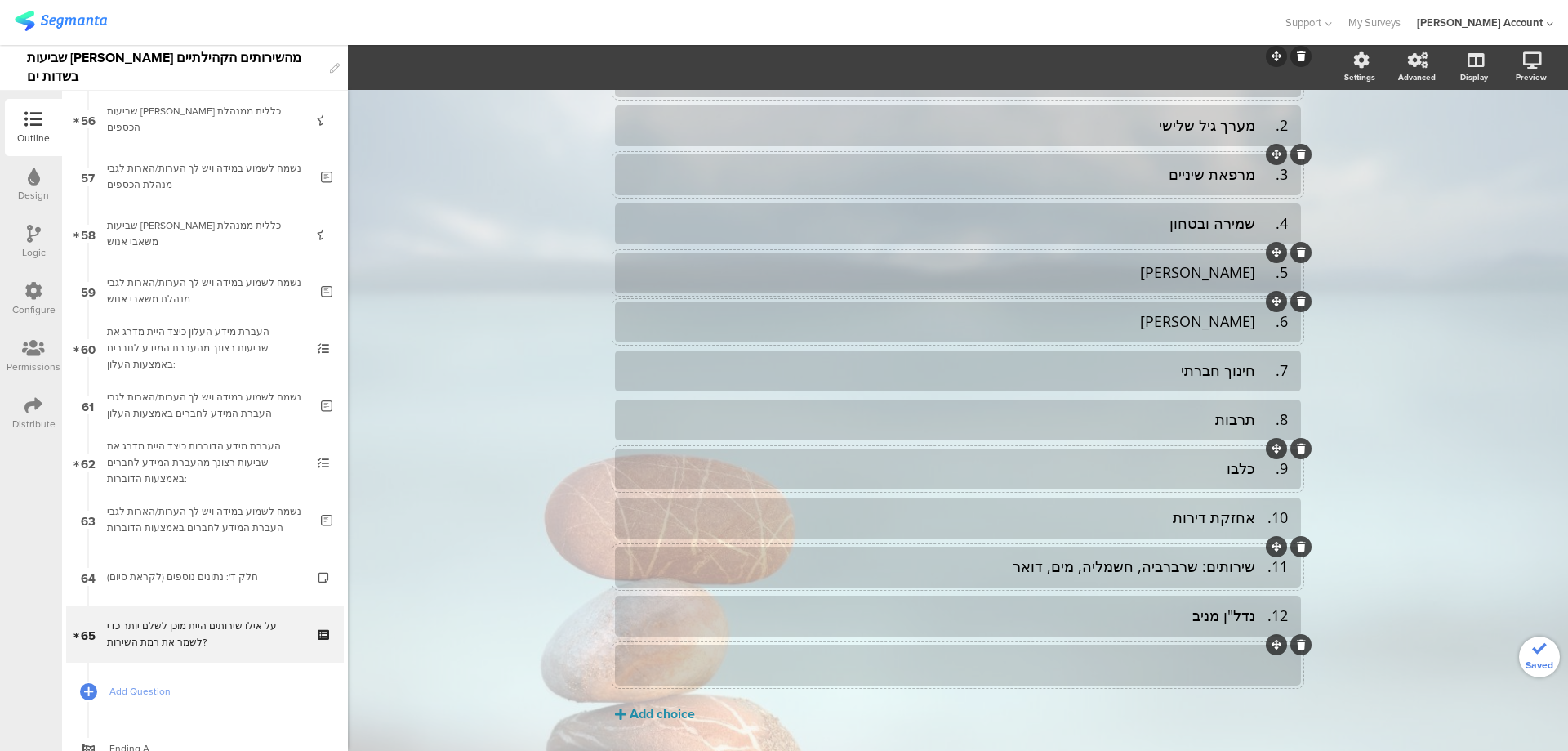
drag, startPoint x: 1213, startPoint y: 637, endPoint x: 1217, endPoint y: 650, distance: 13.6
click at [1214, 639] on div "1. מרפאה 2. מערך גיל שלישי 3. מרפאת שיניים" at bounding box center [957, 370] width 686 height 629
click at [650, 707] on div "Add choice" at bounding box center [662, 715] width 65 height 17
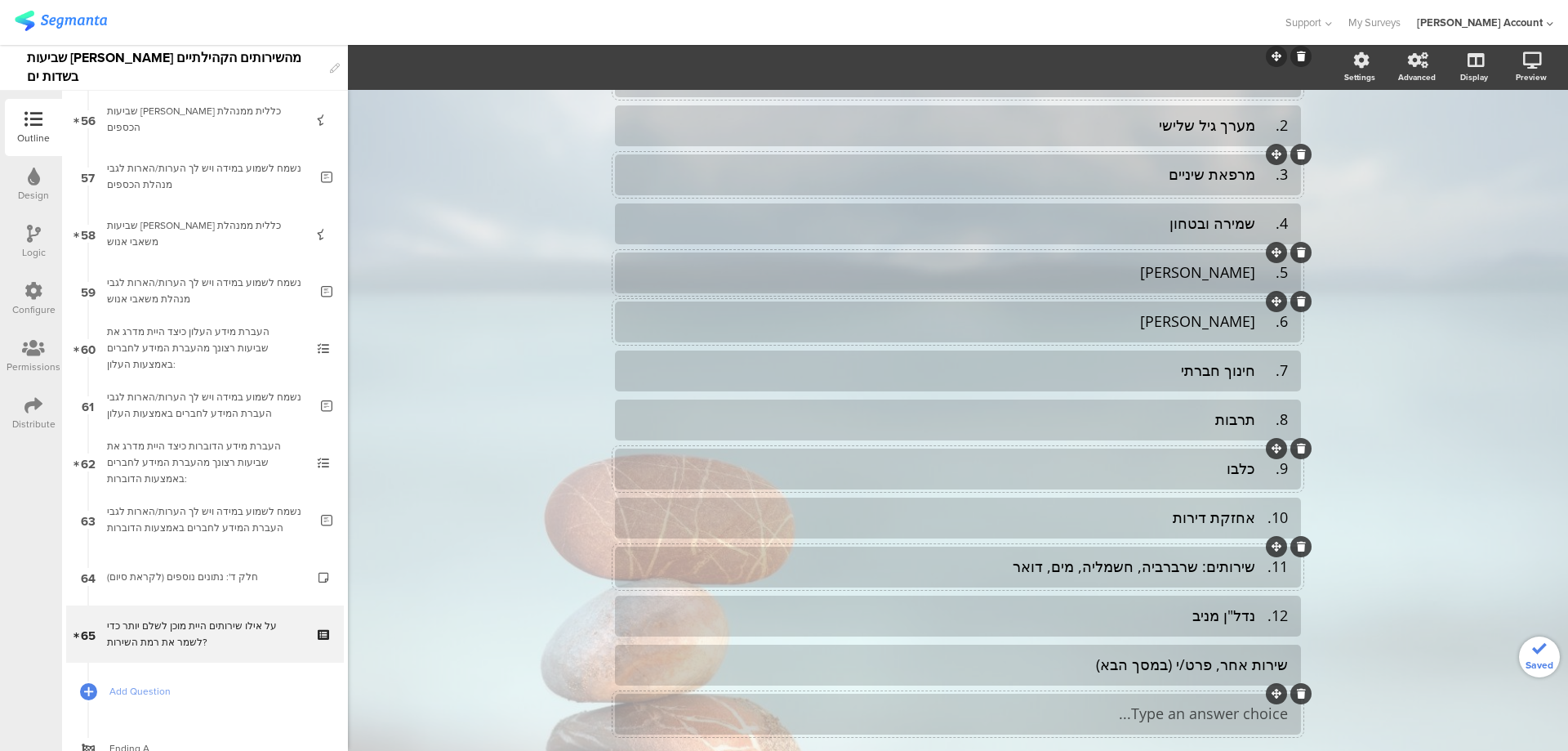
click at [1008, 713] on div "Type an answer choice..." at bounding box center [957, 714] width 660 height 19
click at [1250, 715] on div "אף אחד מהשירותים" at bounding box center [957, 714] width 660 height 19
click at [1297, 693] on icon at bounding box center [1301, 694] width 9 height 10
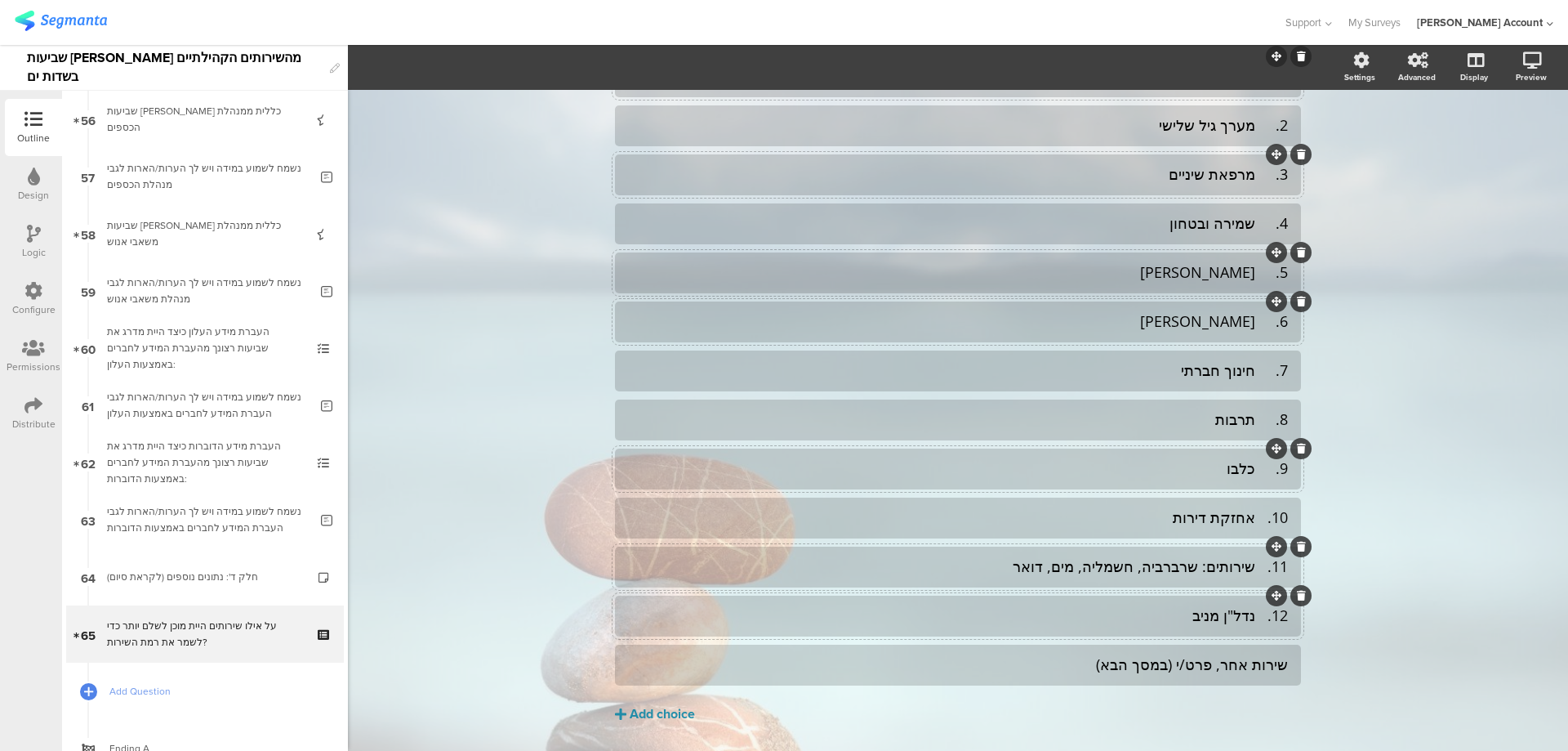
click at [1256, 617] on div "12. נדל"ן מניב" at bounding box center [957, 616] width 660 height 19
click at [1252, 568] on div "11. שירותים: שרברביה, חשמליה, מים, דואר" at bounding box center [957, 566] width 660 height 19
click at [1252, 522] on div "10. אחזקת דירות" at bounding box center [957, 518] width 660 height 19
click at [1256, 470] on div "9. כלבו" at bounding box center [957, 468] width 660 height 19
click at [1254, 415] on div "8. תרבות" at bounding box center [957, 420] width 660 height 19
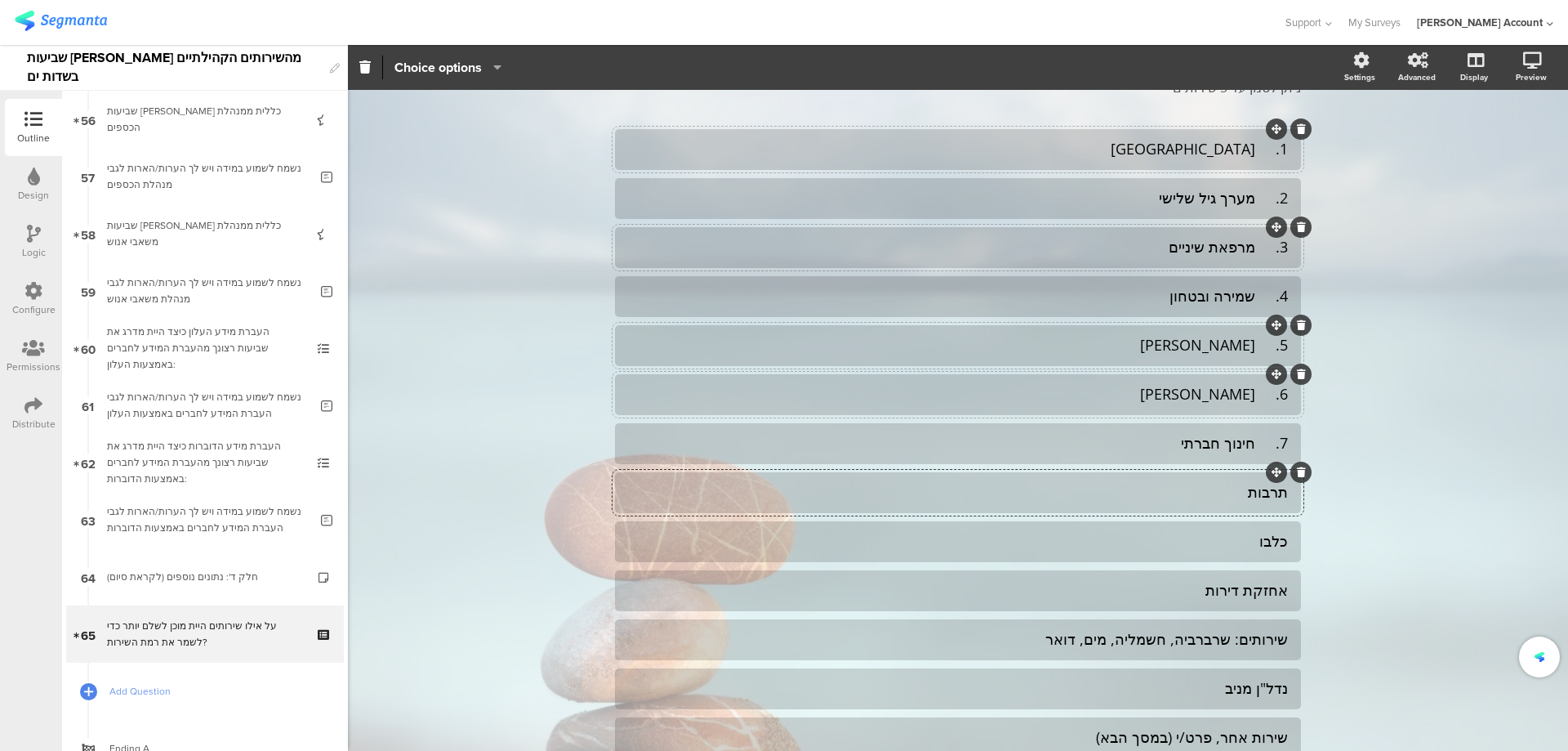
scroll to position [82, 0]
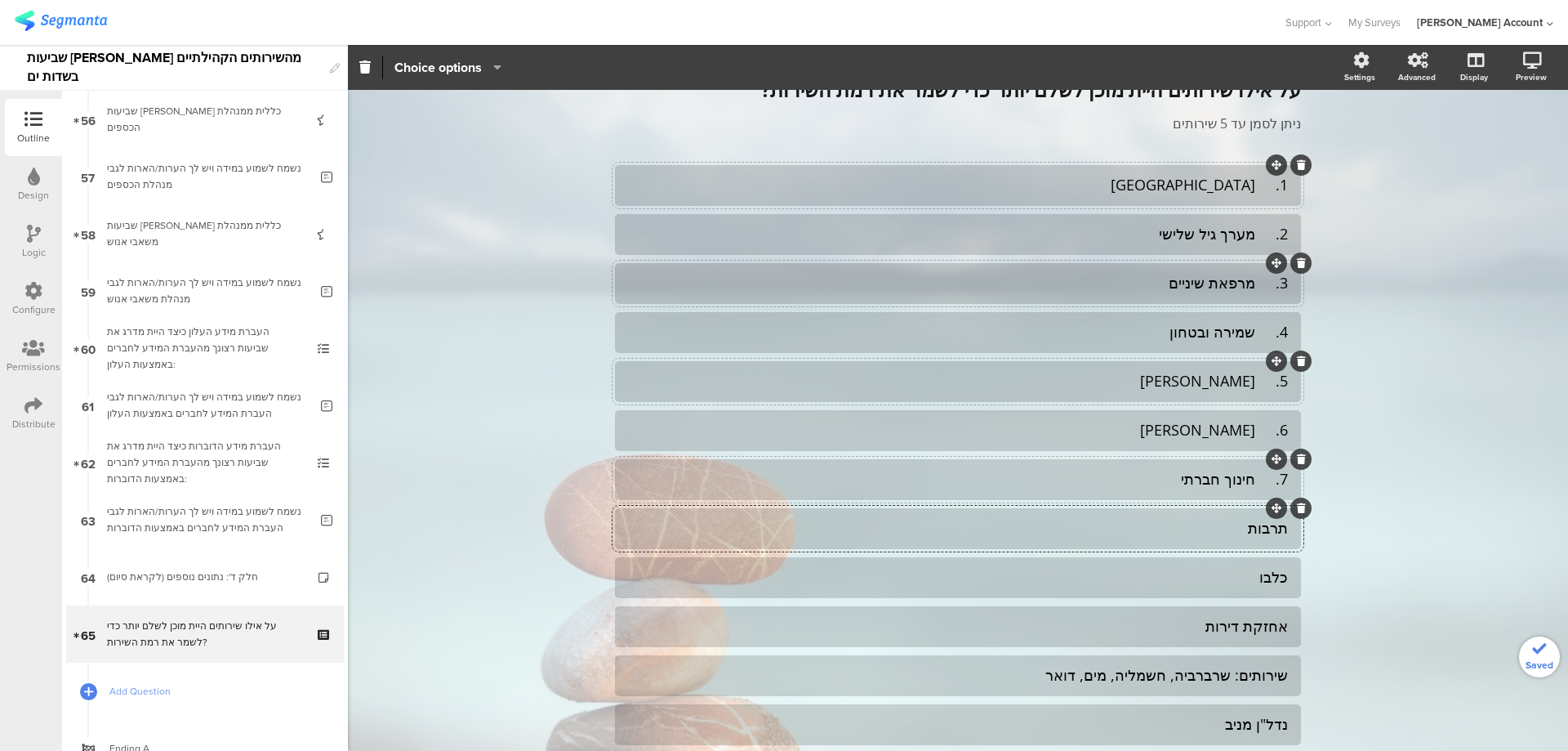
click at [1252, 481] on div "7. חינוך חברתי" at bounding box center [957, 479] width 660 height 19
click at [1257, 438] on div "6. גיל הרך" at bounding box center [957, 430] width 660 height 19
click at [1256, 386] on div "5. נוי" at bounding box center [957, 381] width 660 height 19
click at [1252, 338] on div "4. שמירה ובטחון" at bounding box center [957, 332] width 660 height 19
click at [1252, 289] on div "3. מרפאת שיניים" at bounding box center [957, 283] width 660 height 19
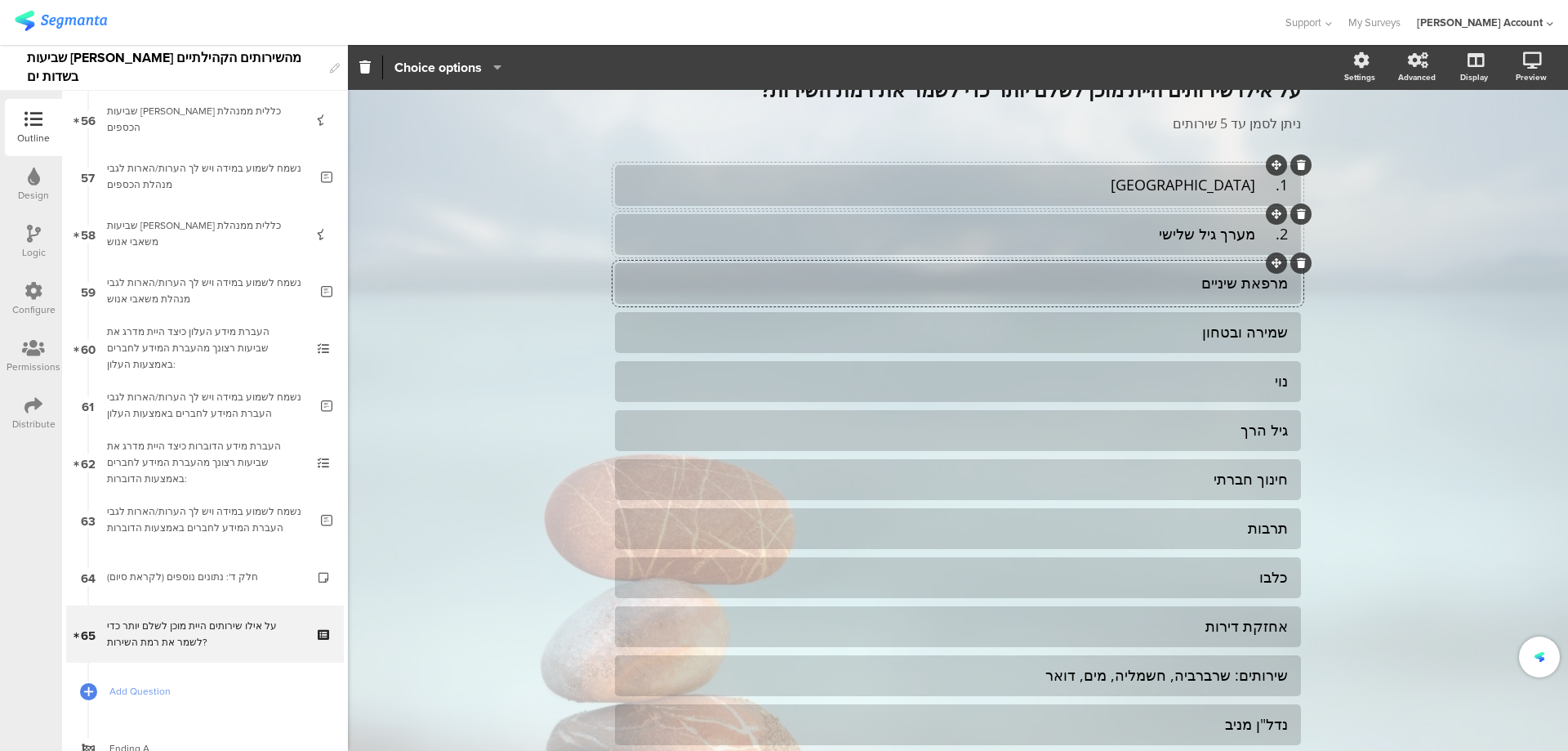
click at [1247, 238] on div "2. מערך גיל שלישי" at bounding box center [957, 234] width 660 height 19
click at [1252, 190] on div "1. מרפאה" at bounding box center [957, 185] width 660 height 19
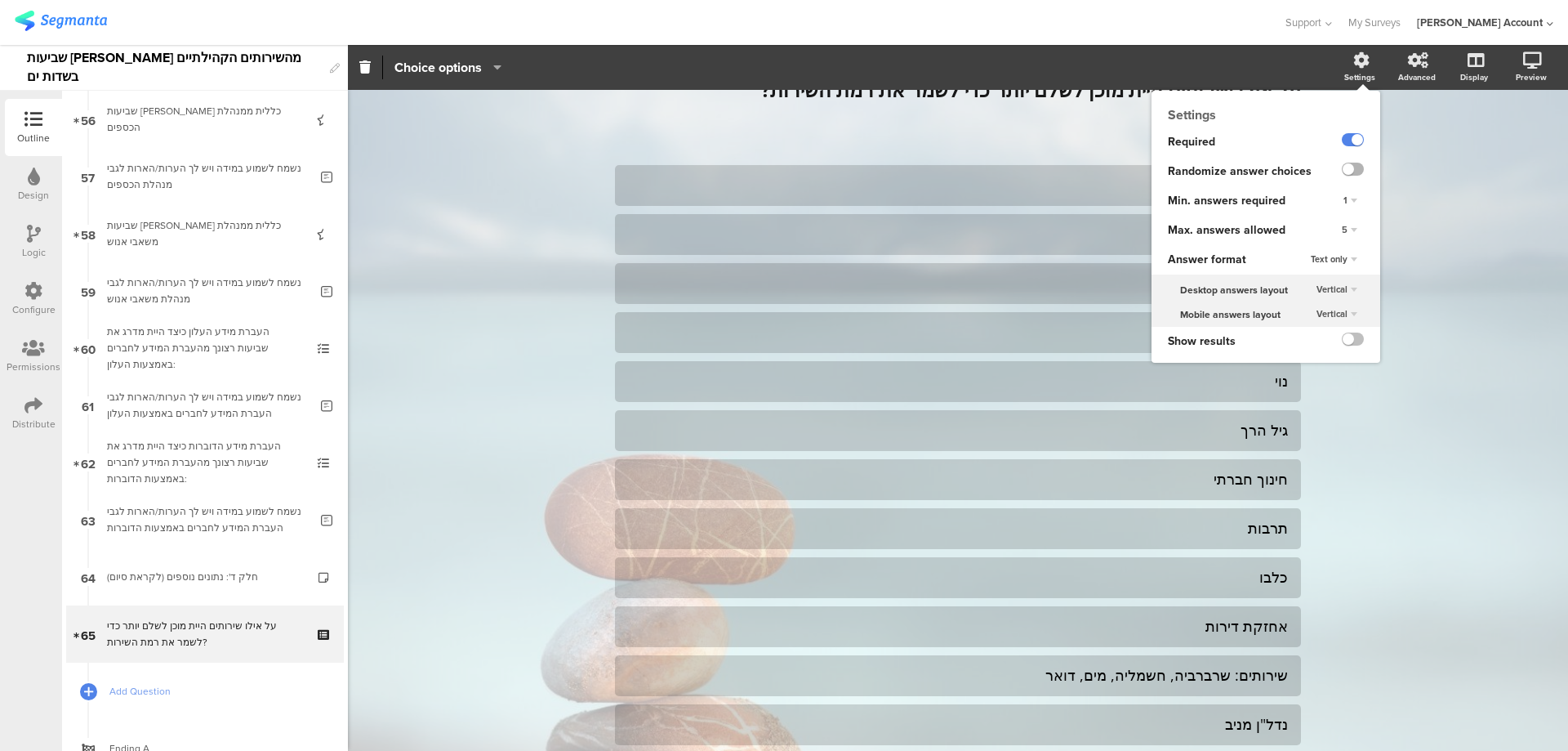
click at [1346, 166] on label at bounding box center [1353, 169] width 22 height 13
click at [0, 0] on input "checkbox" at bounding box center [0, 0] width 0 height 0
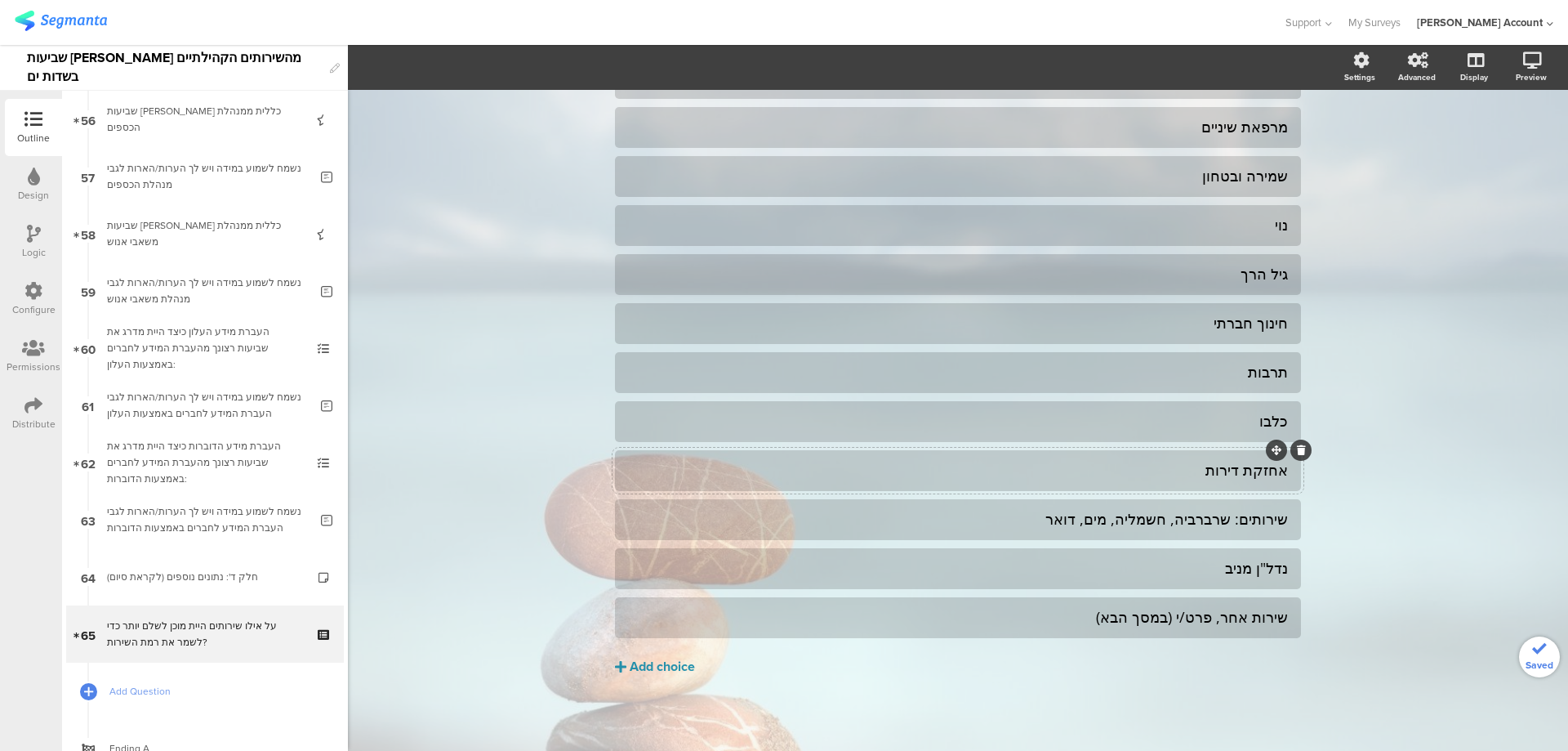
scroll to position [240, 0]
click at [1061, 616] on div "שירות אחר, פרט/י (במסך הבא)" at bounding box center [957, 616] width 660 height 19
click at [466, 73] on span "Choice options" at bounding box center [438, 67] width 87 height 19
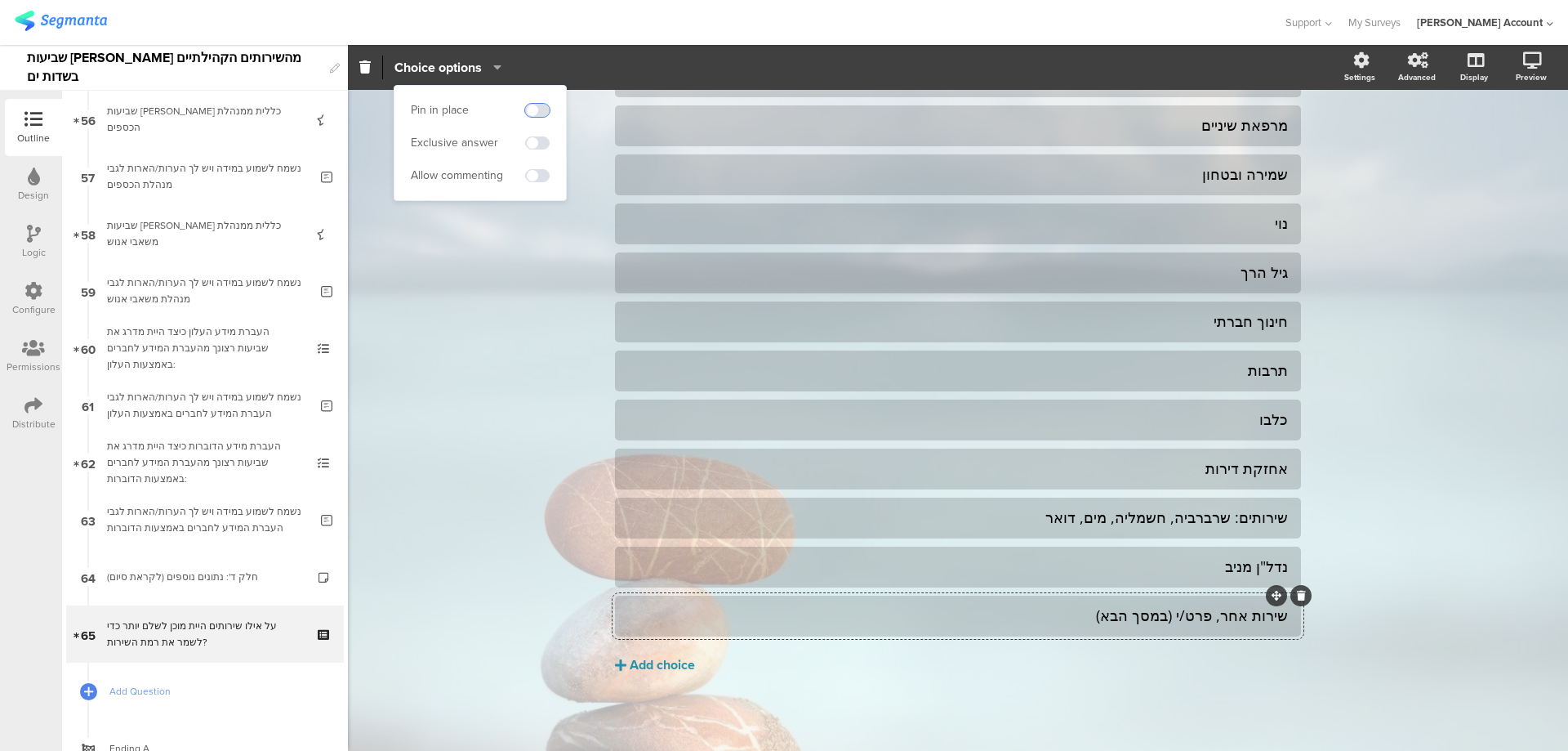
click at [539, 108] on span at bounding box center [537, 110] width 25 height 13
click at [128, 691] on span "Add Question" at bounding box center [214, 692] width 209 height 16
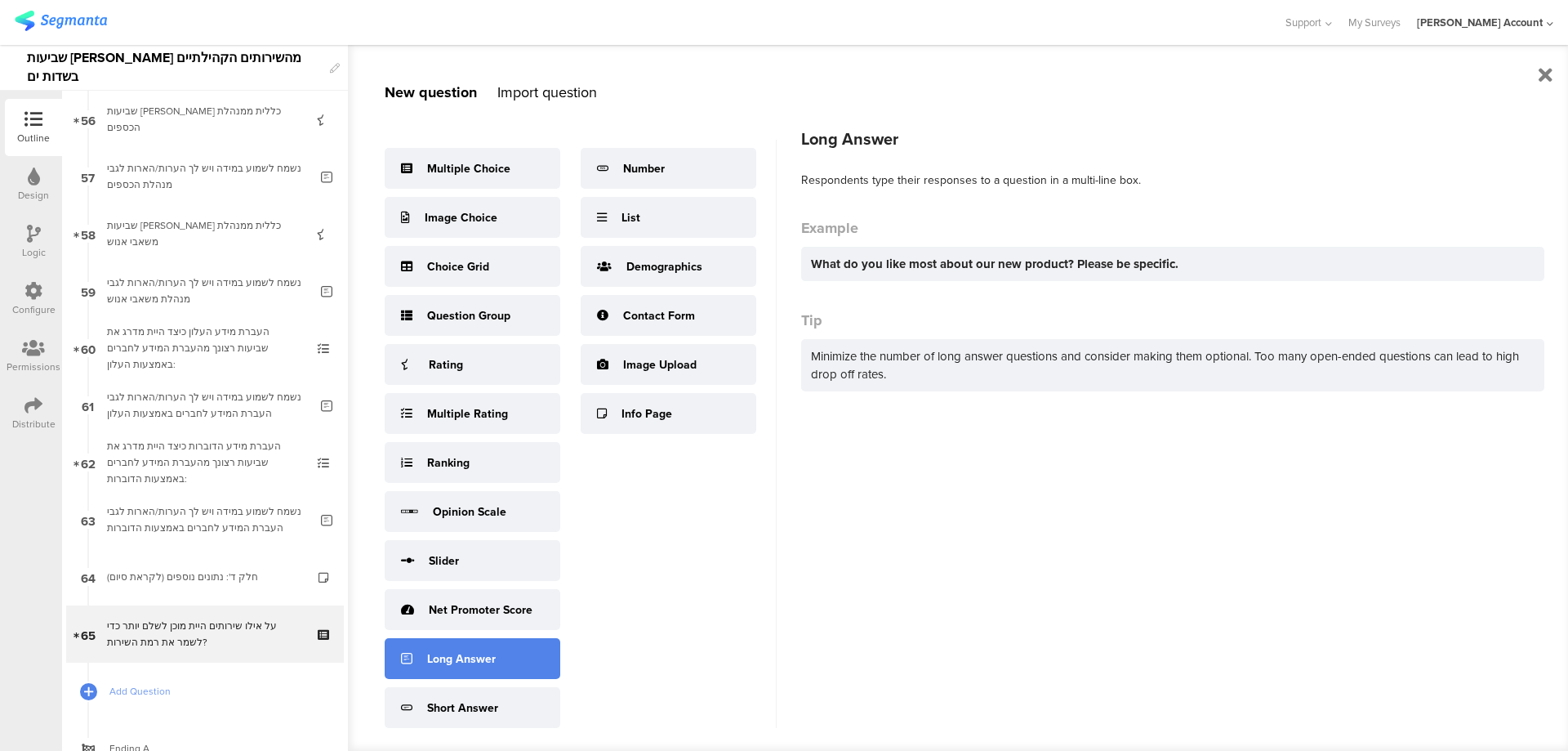
click at [518, 658] on div "Long Answer" at bounding box center [472, 659] width 176 height 41
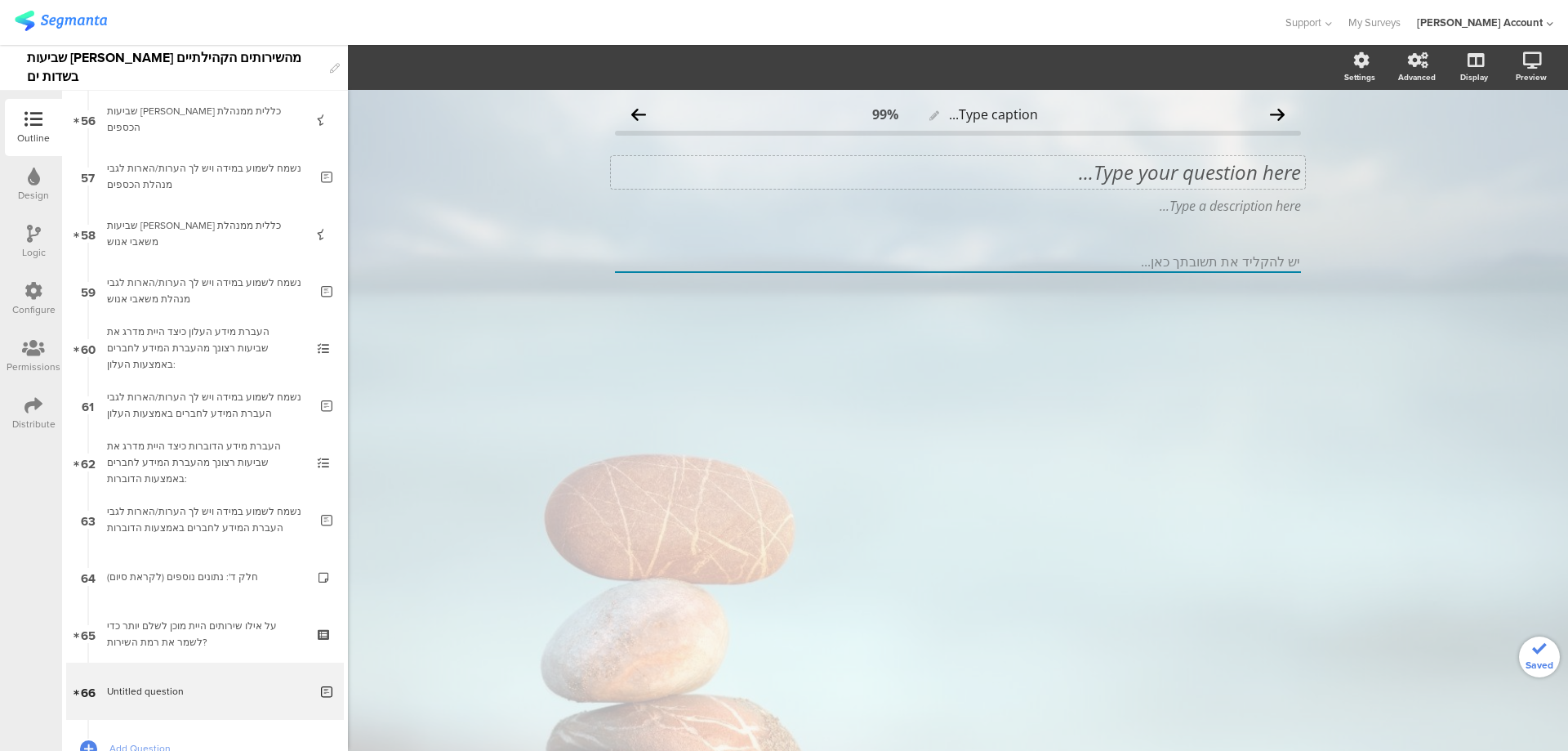
click at [1243, 168] on div "Type your question here..." at bounding box center [958, 172] width 695 height 33
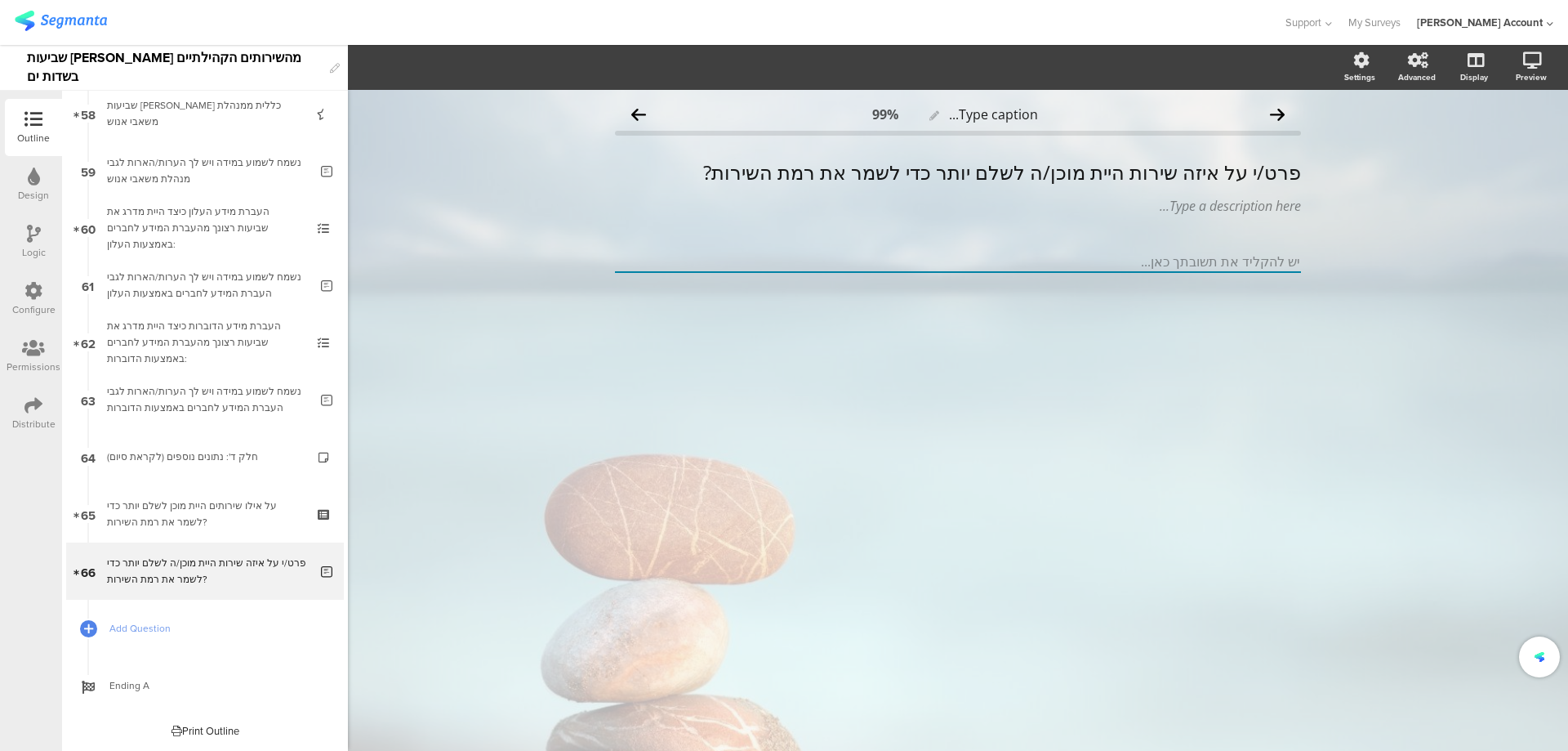
scroll to position [3274, 0]
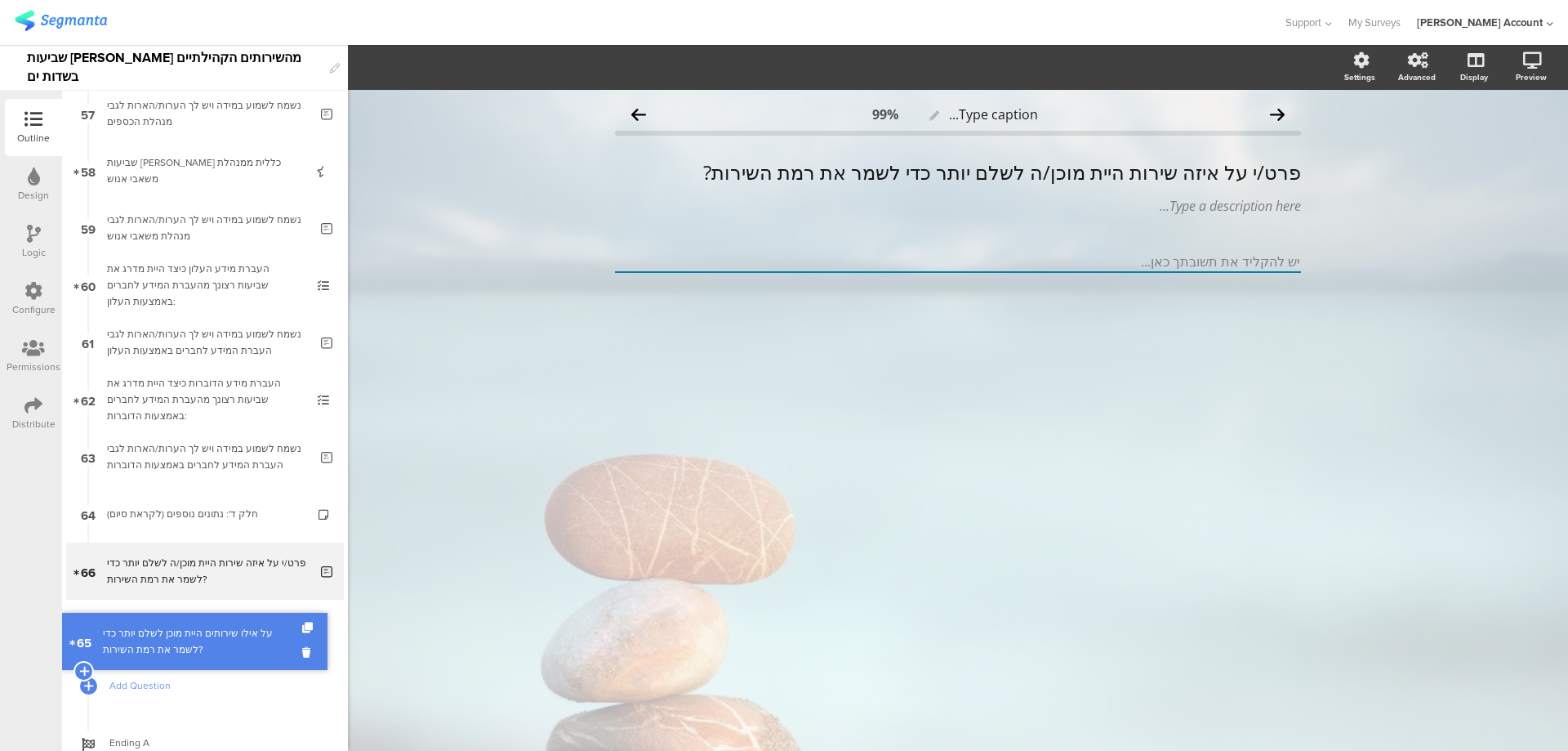
drag, startPoint x: 288, startPoint y: 554, endPoint x: 288, endPoint y: 624, distance: 70.0
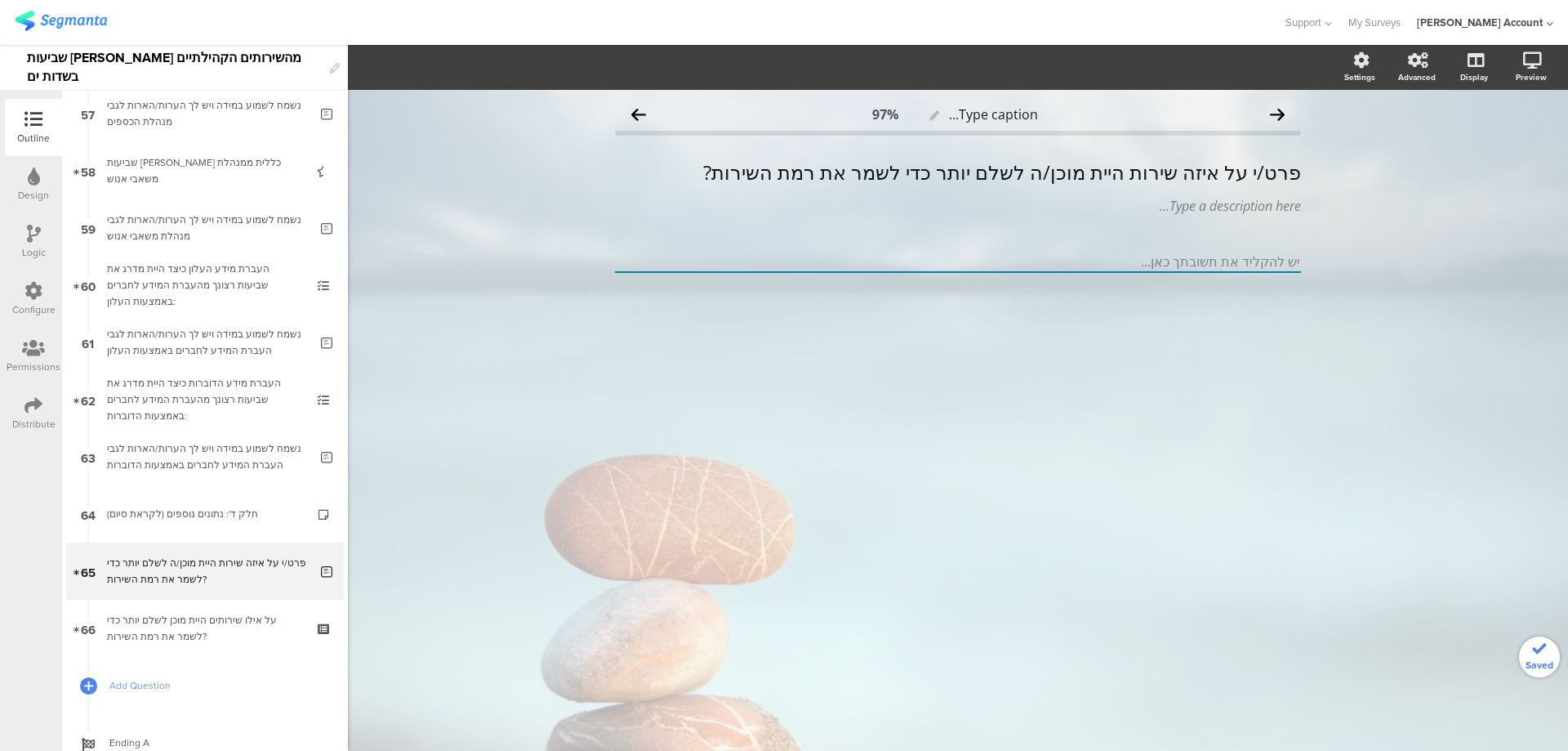
click at [288, 623] on div "על אילו שירותים היית מוכן לשלם יותר כדי לשמר את רמת השירות?" at bounding box center [204, 629] width 195 height 33
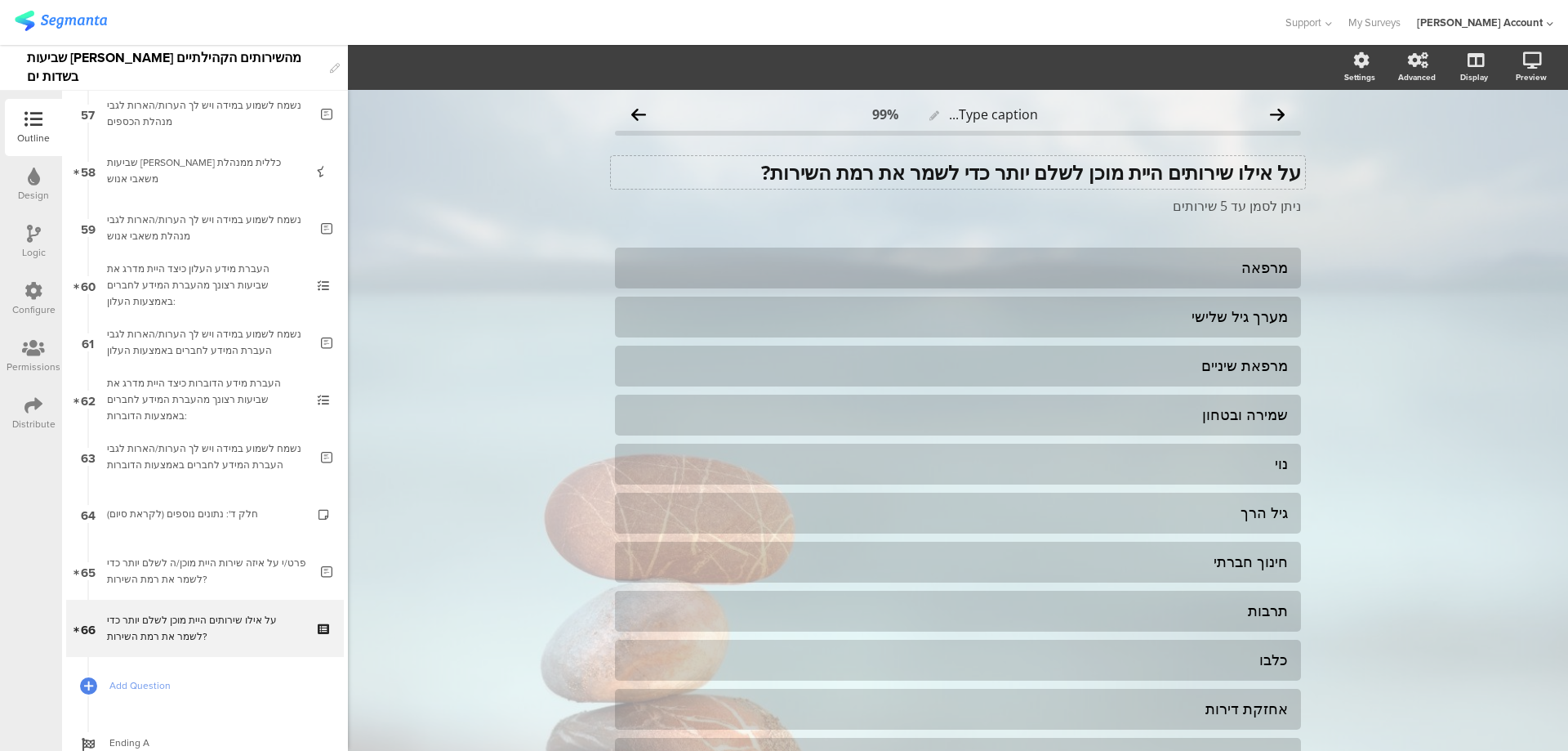
click at [1104, 165] on div "על אילו שירותים היית מוכן לשלם יותר כדי לשמר את רמת השירות? על אילו שירותים היי…" at bounding box center [958, 172] width 695 height 33
click at [1104, 165] on strong "על אילו שירותים היית מוכן לשלם יותר כדי לשמר את רמת השירות?" at bounding box center [1031, 171] width 540 height 27
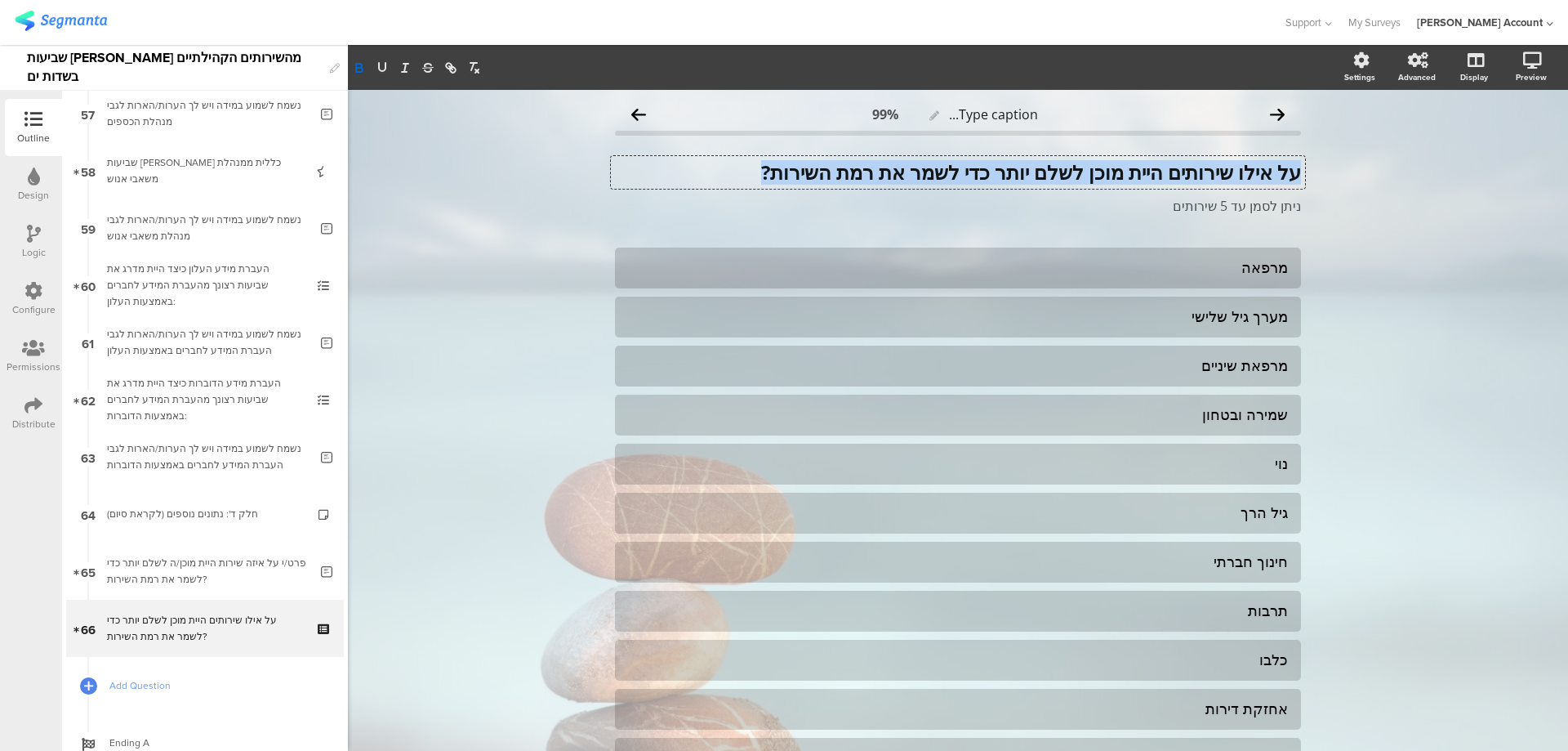
click at [1104, 165] on strong "על אילו שירותים היית מוכן לשלם יותר כדי לשמר את רמת השירות?" at bounding box center [1031, 171] width 540 height 27
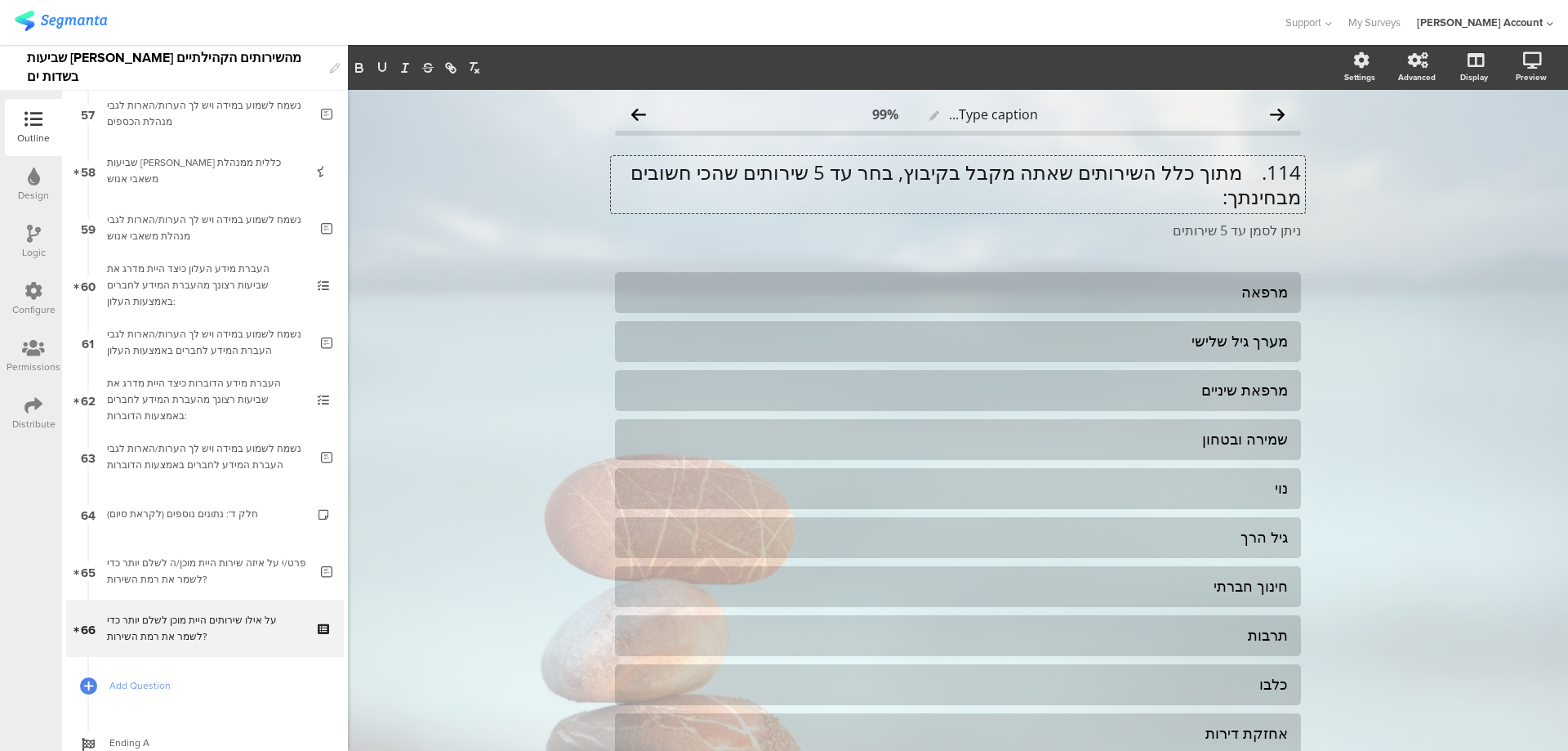
scroll to position [1, 0]
click at [1239, 175] on p "114. מתוך כלל השירותים שאתה מקבל בקיבוץ, בחר עד 5 שירותים שהכי חשובים מבחינתך:" at bounding box center [957, 183] width 686 height 49
click at [1210, 170] on p "מתוך כלל השירותים שאתה מקבל בקיבוץ, בחר עד 5 שירותים שהכי חשובים מבחינתך:" at bounding box center [957, 184] width 686 height 49
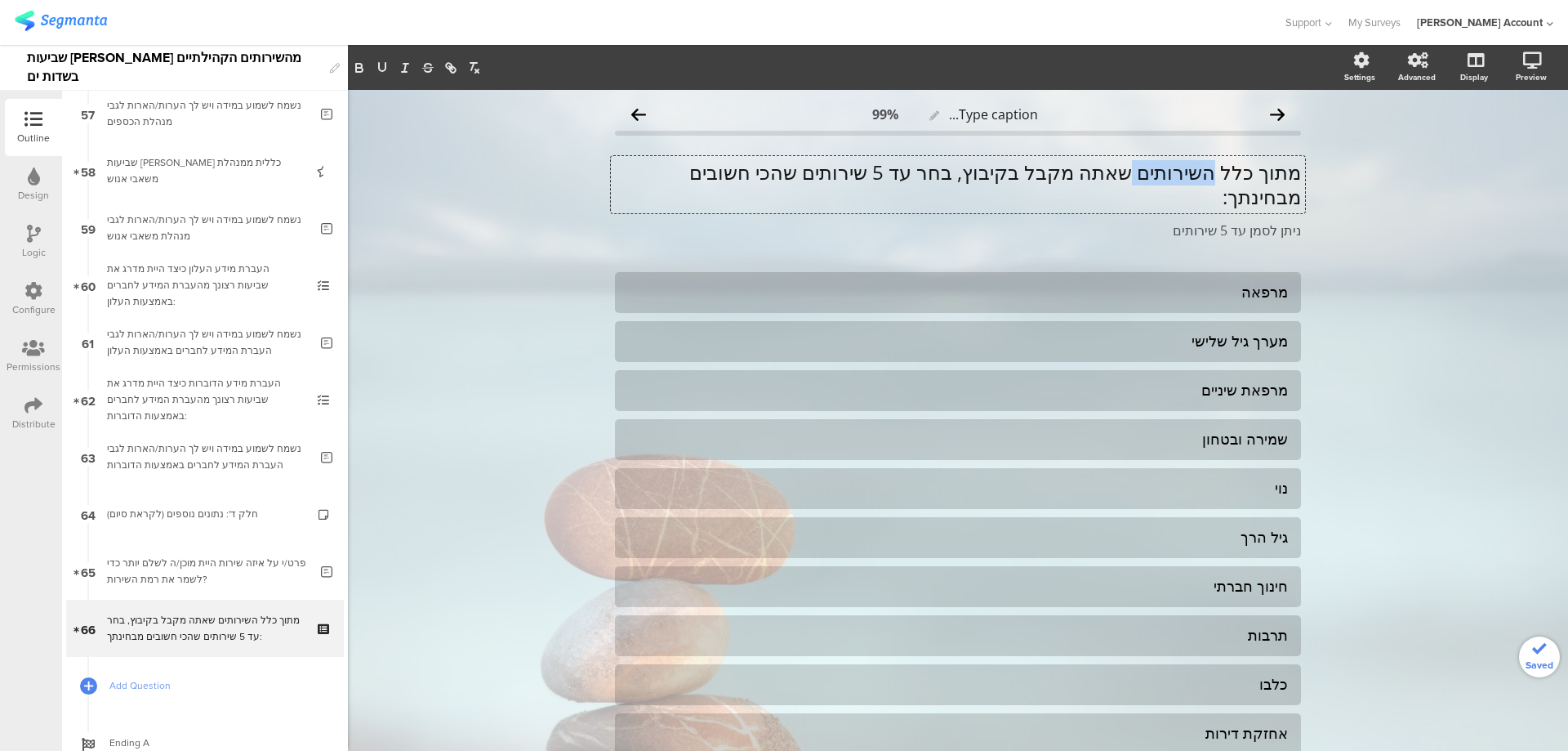
click at [1210, 170] on p "מתוך כלל השירותים שאתה מקבל בקיבוץ, בחר עד 5 שירותים שהכי חשובים מבחינתך:" at bounding box center [957, 184] width 686 height 49
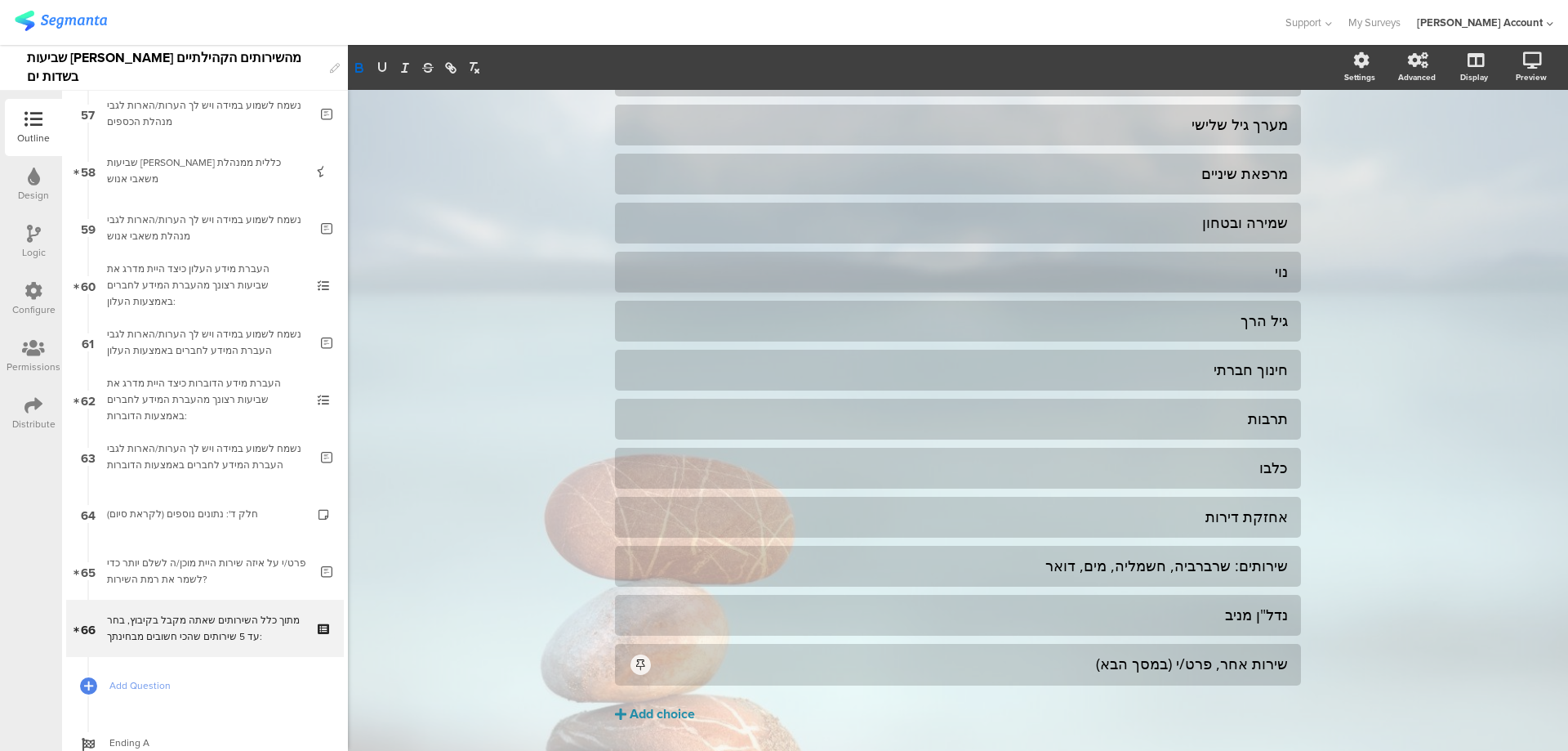
scroll to position [265, 0]
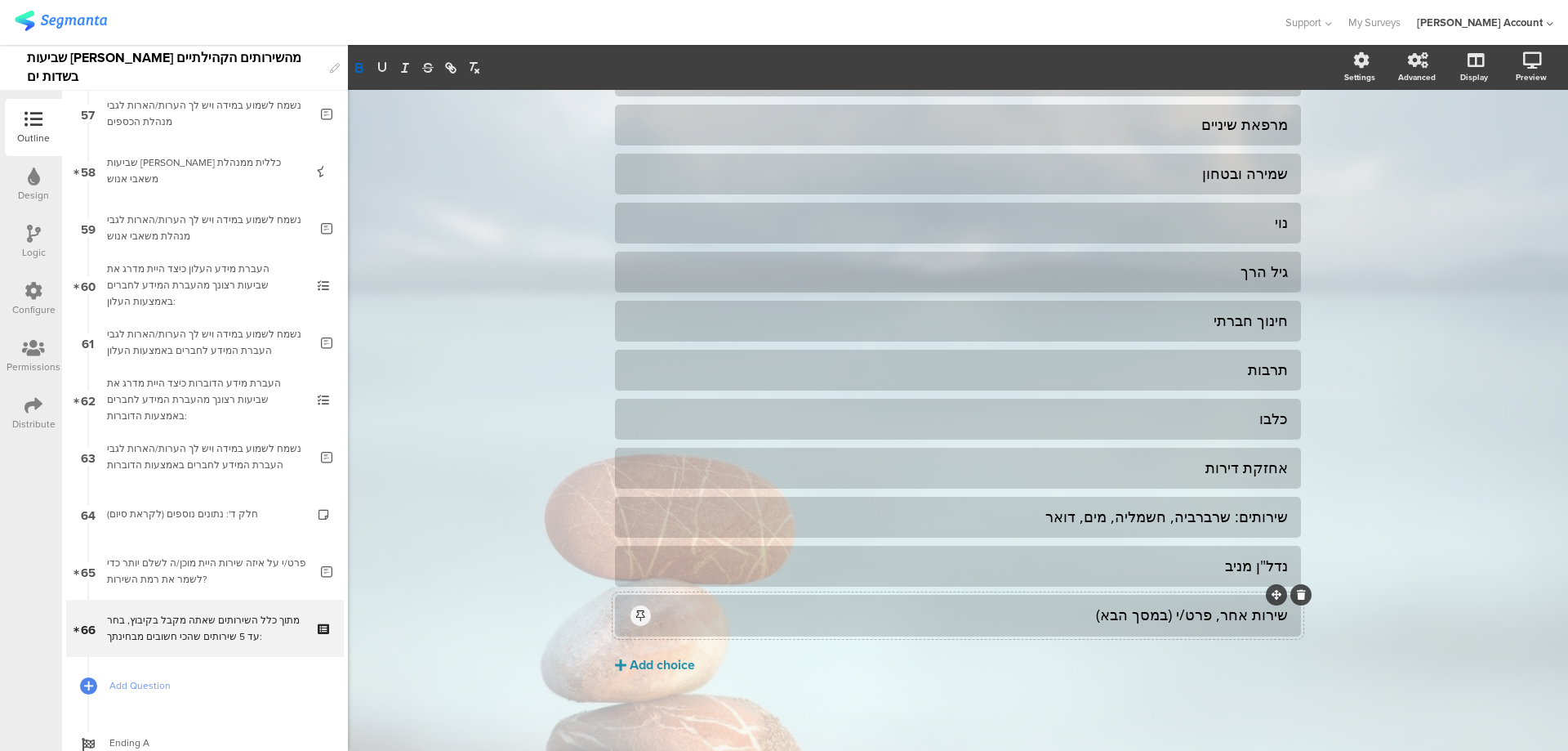
click at [1220, 616] on div "שירות אחר, פרט/י (במסך הבא)" at bounding box center [971, 615] width 634 height 19
click at [1299, 597] on icon at bounding box center [1301, 595] width 9 height 10
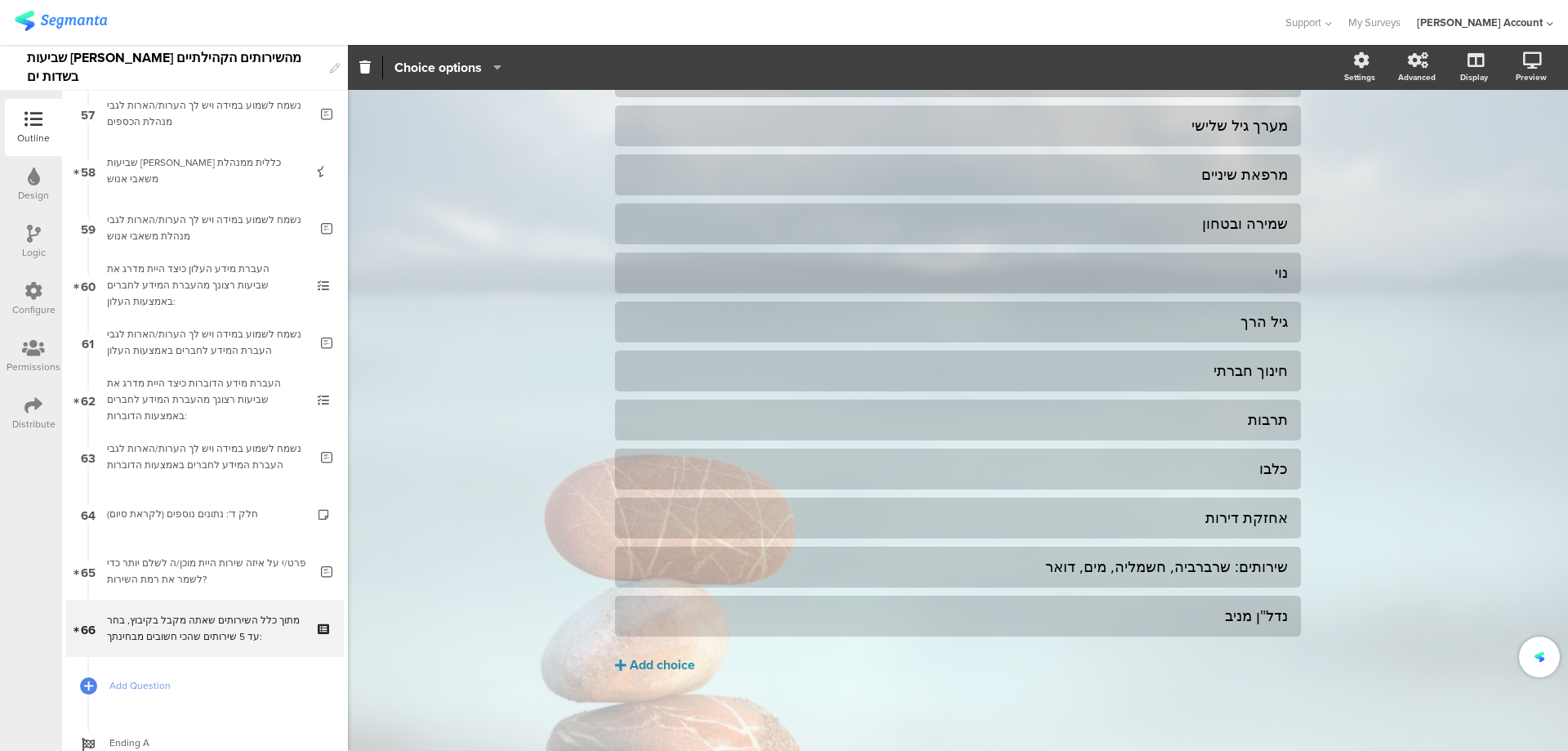
scroll to position [216, 0]
click at [91, 680] on icon at bounding box center [89, 686] width 10 height 14
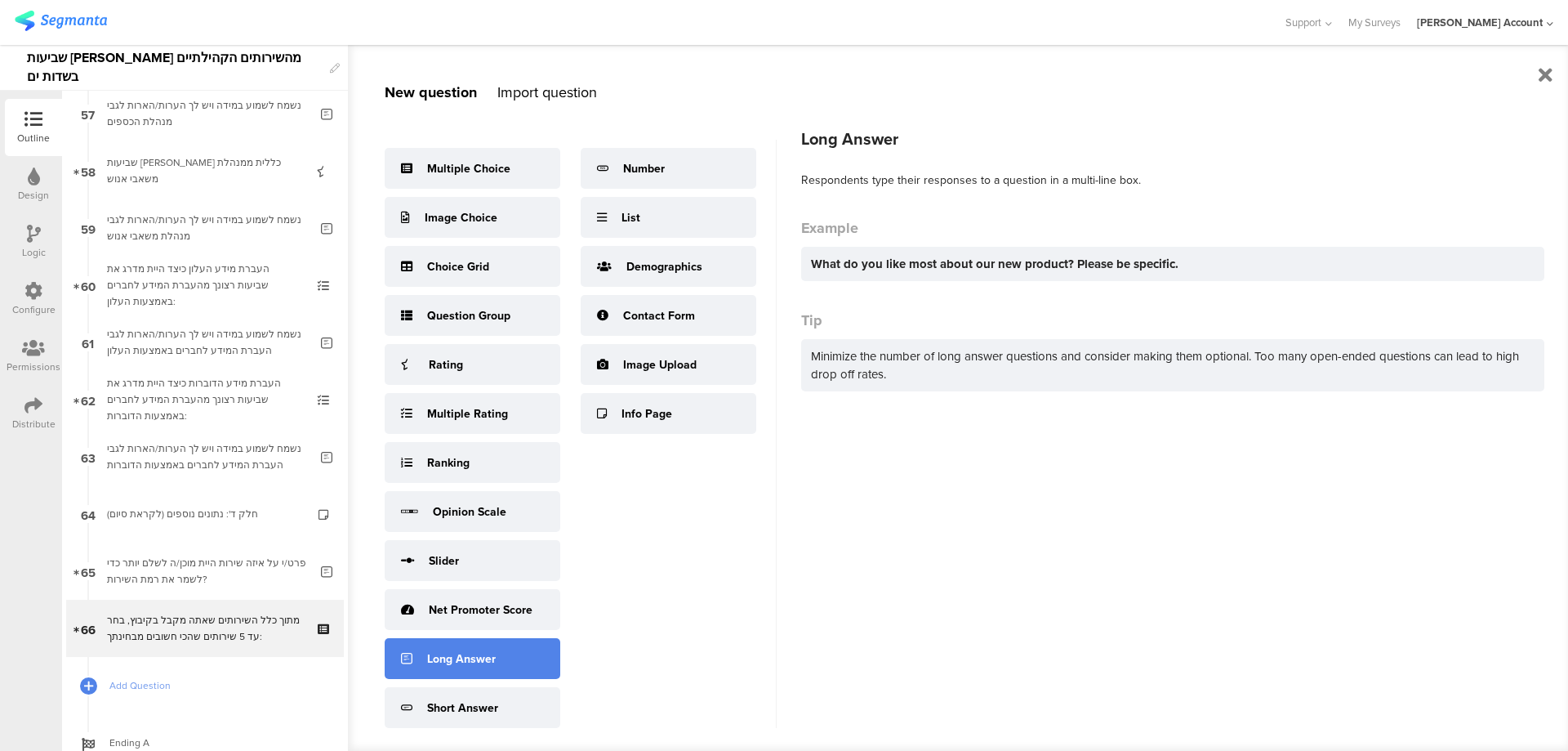
click at [499, 667] on div "Long Answer" at bounding box center [472, 659] width 176 height 41
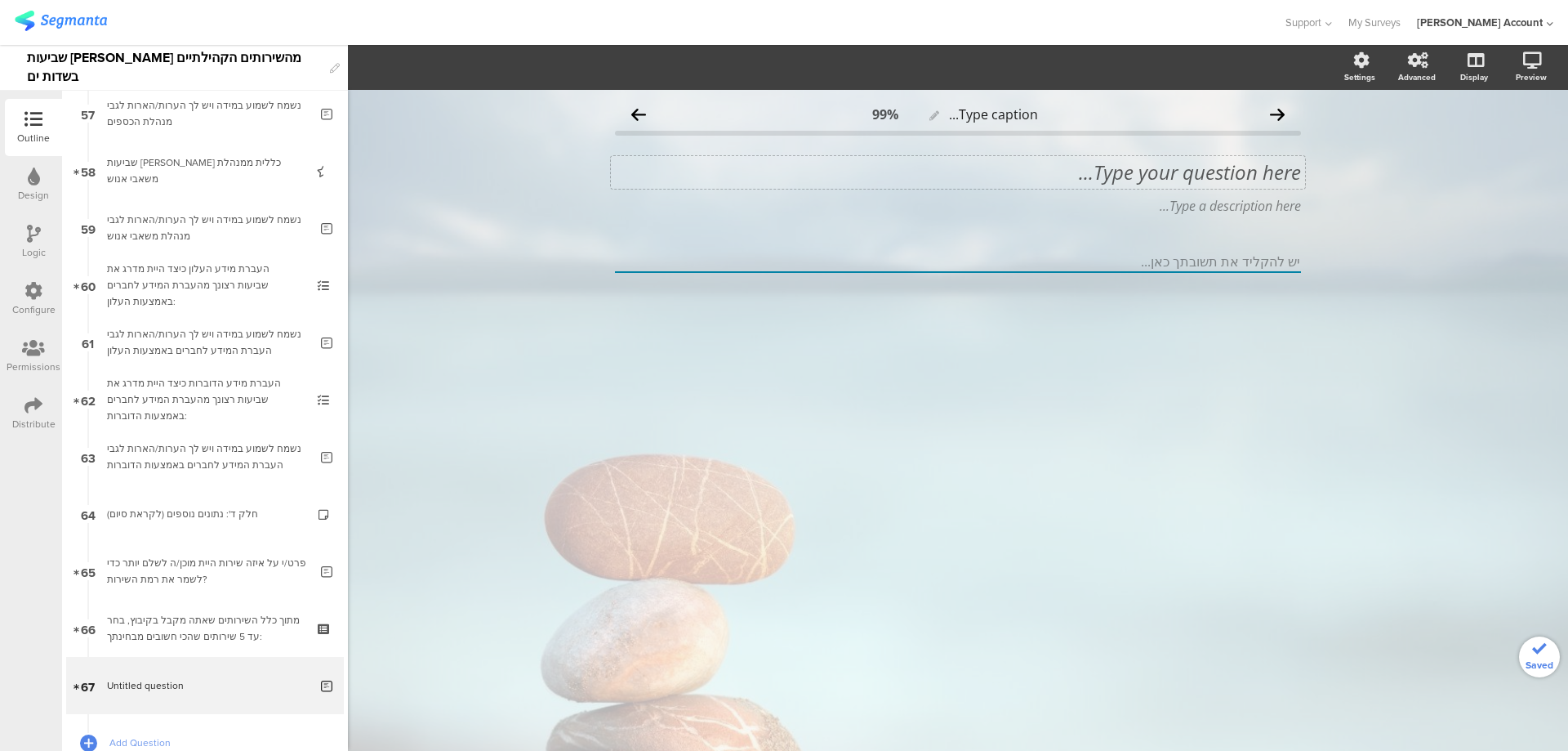
click at [1285, 167] on div "Type your question here..." at bounding box center [957, 172] width 686 height 25
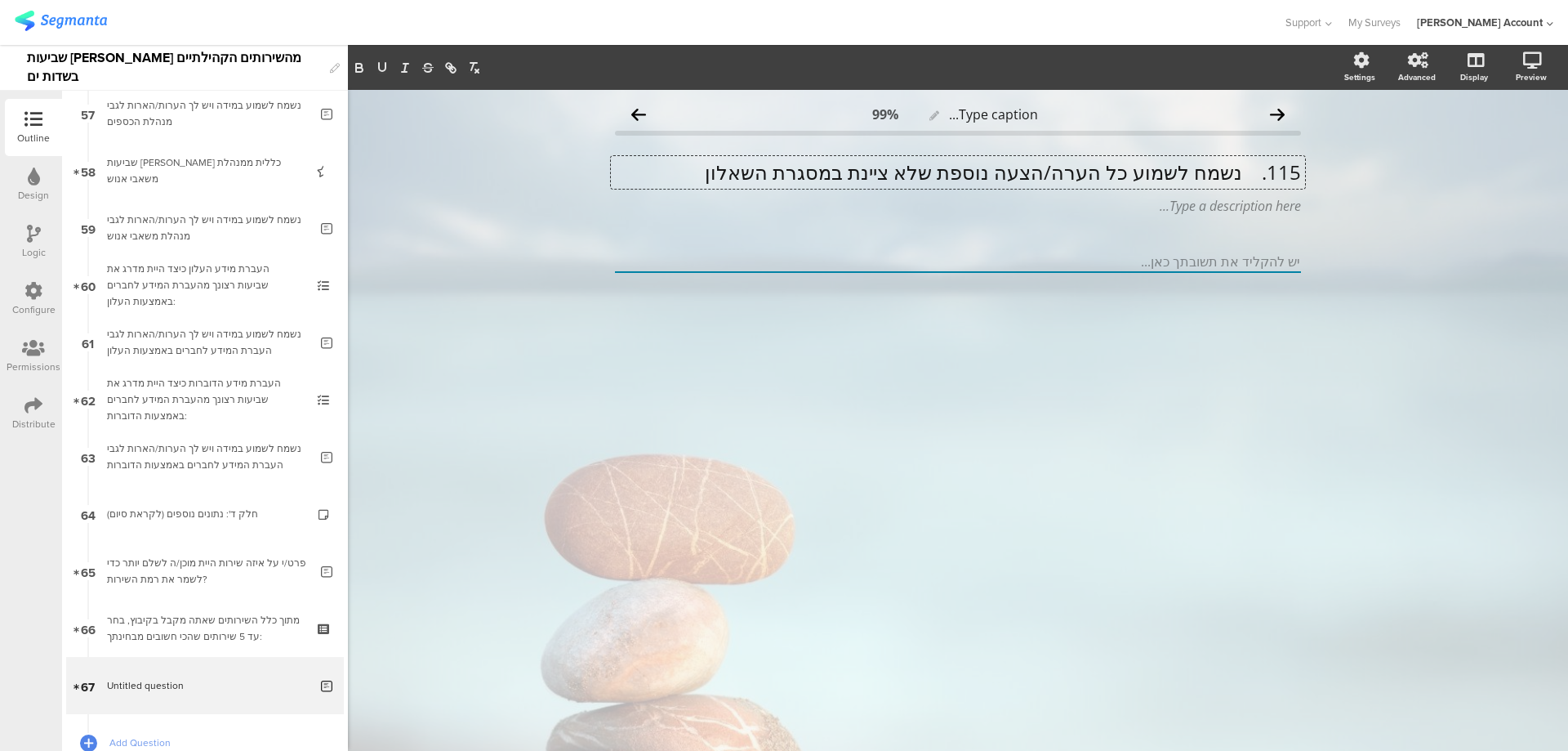
click at [1247, 174] on p "115. נשמח לשמוע כל הערה/הצעה נוספת שלא ציינת במסגרת השאלון" at bounding box center [957, 172] width 686 height 25
click at [1252, 175] on p "נשמח לשמוע כל הערה/הצעה נוספת שלא ציינת במסגרת השאלון" at bounding box center [957, 172] width 686 height 25
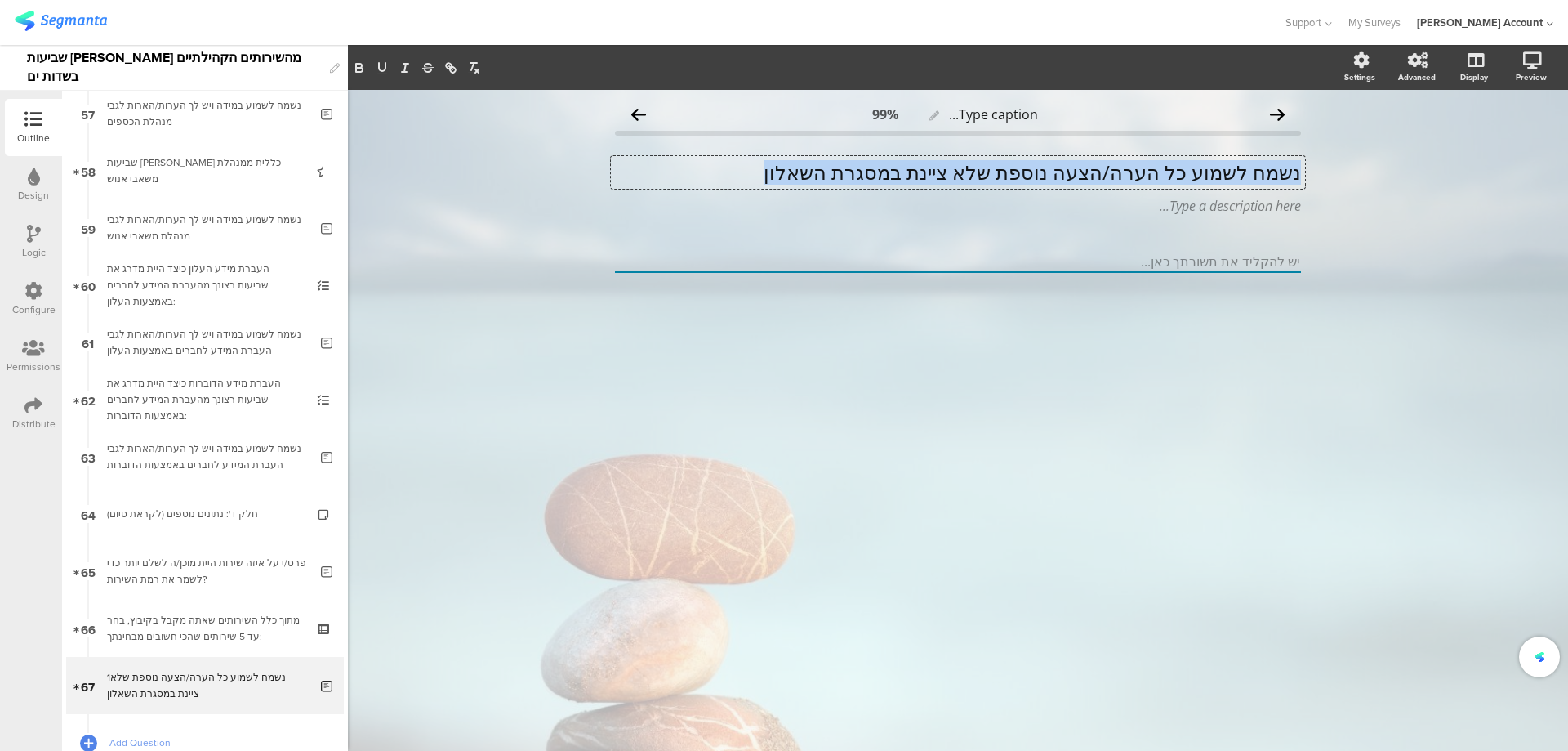
click at [1252, 175] on p "נשמח לשמוע כל הערה/הצעה נוספת שלא ציינת במסגרת השאלון" at bounding box center [957, 172] width 686 height 25
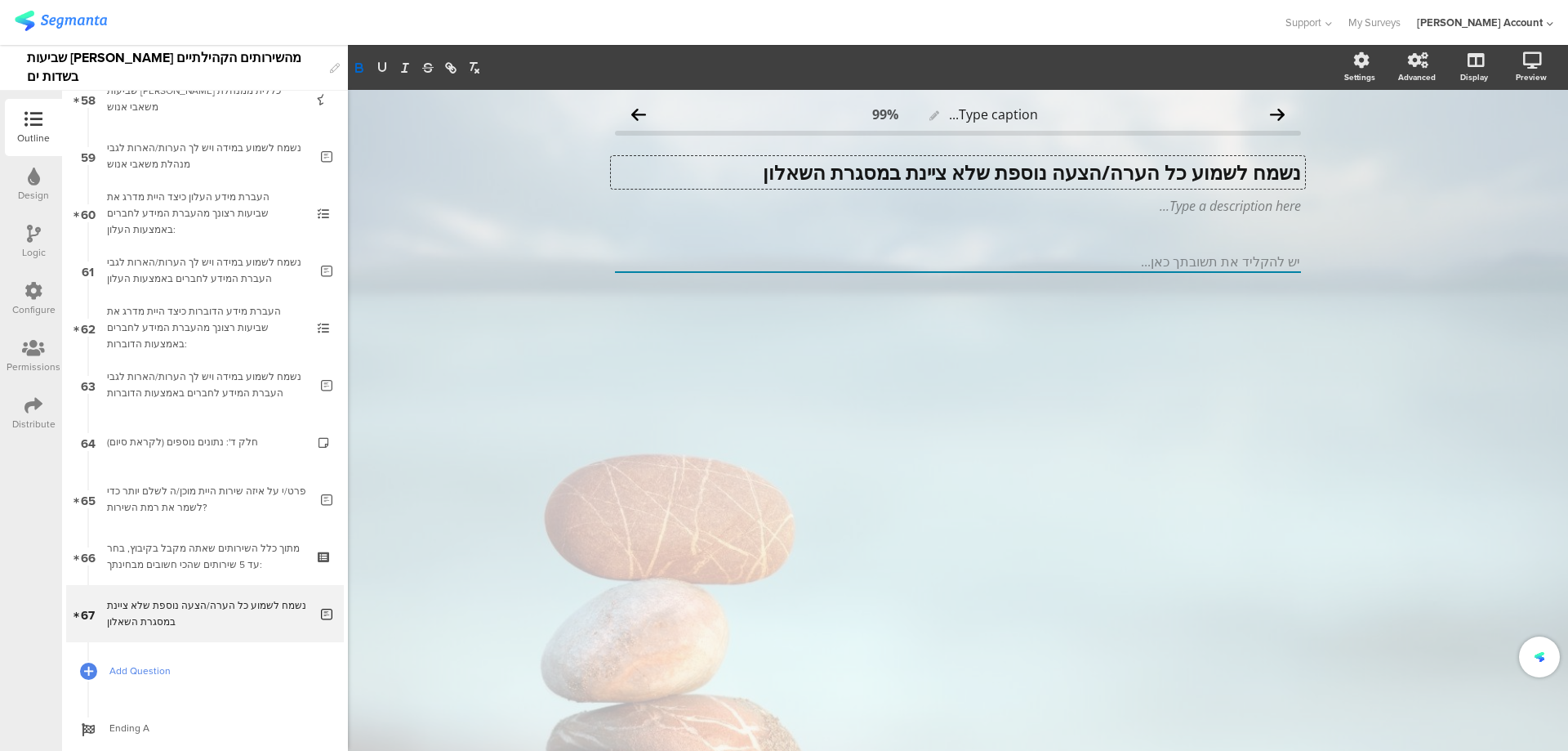
scroll to position [3389, 0]
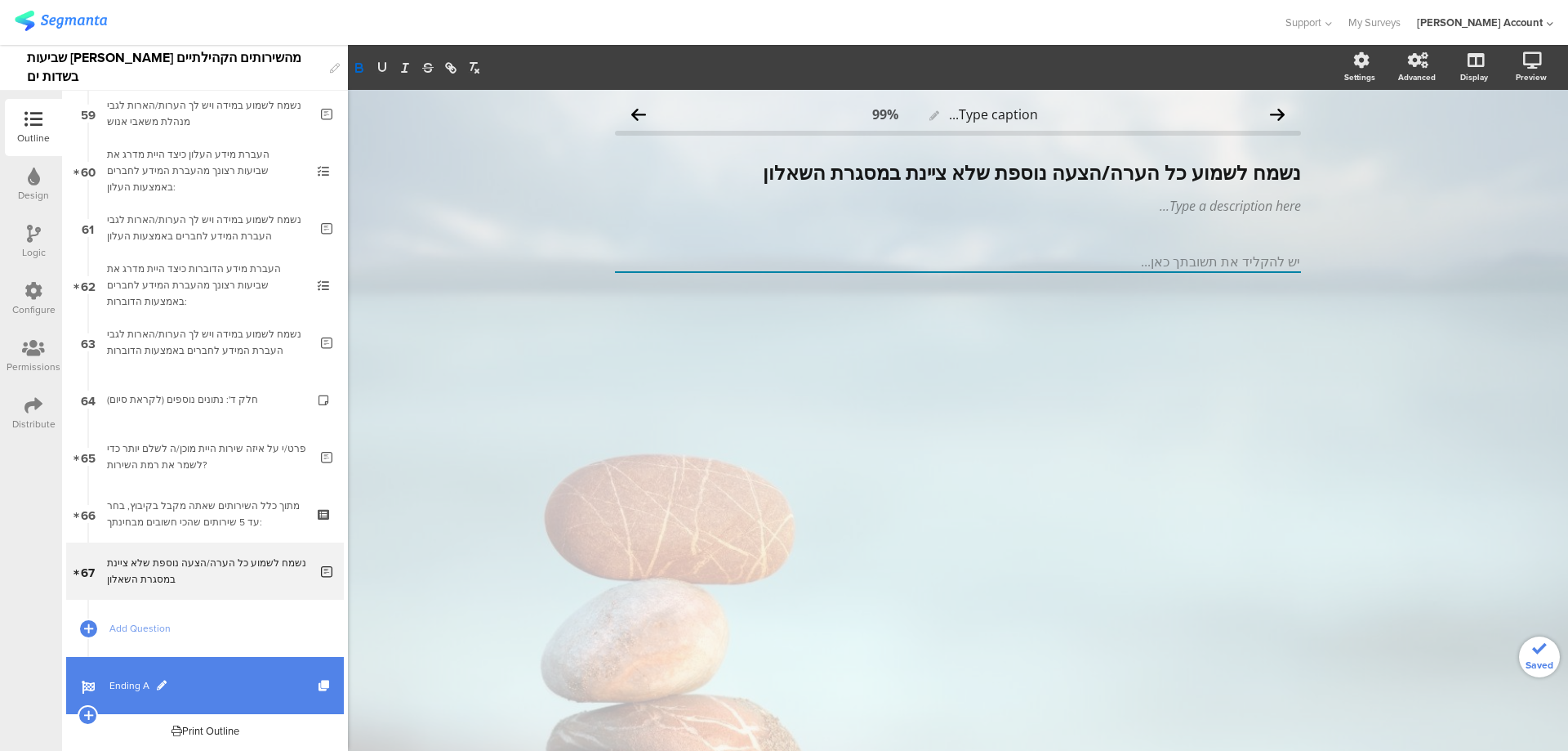
click at [129, 681] on span "Ending A" at bounding box center [214, 686] width 209 height 16
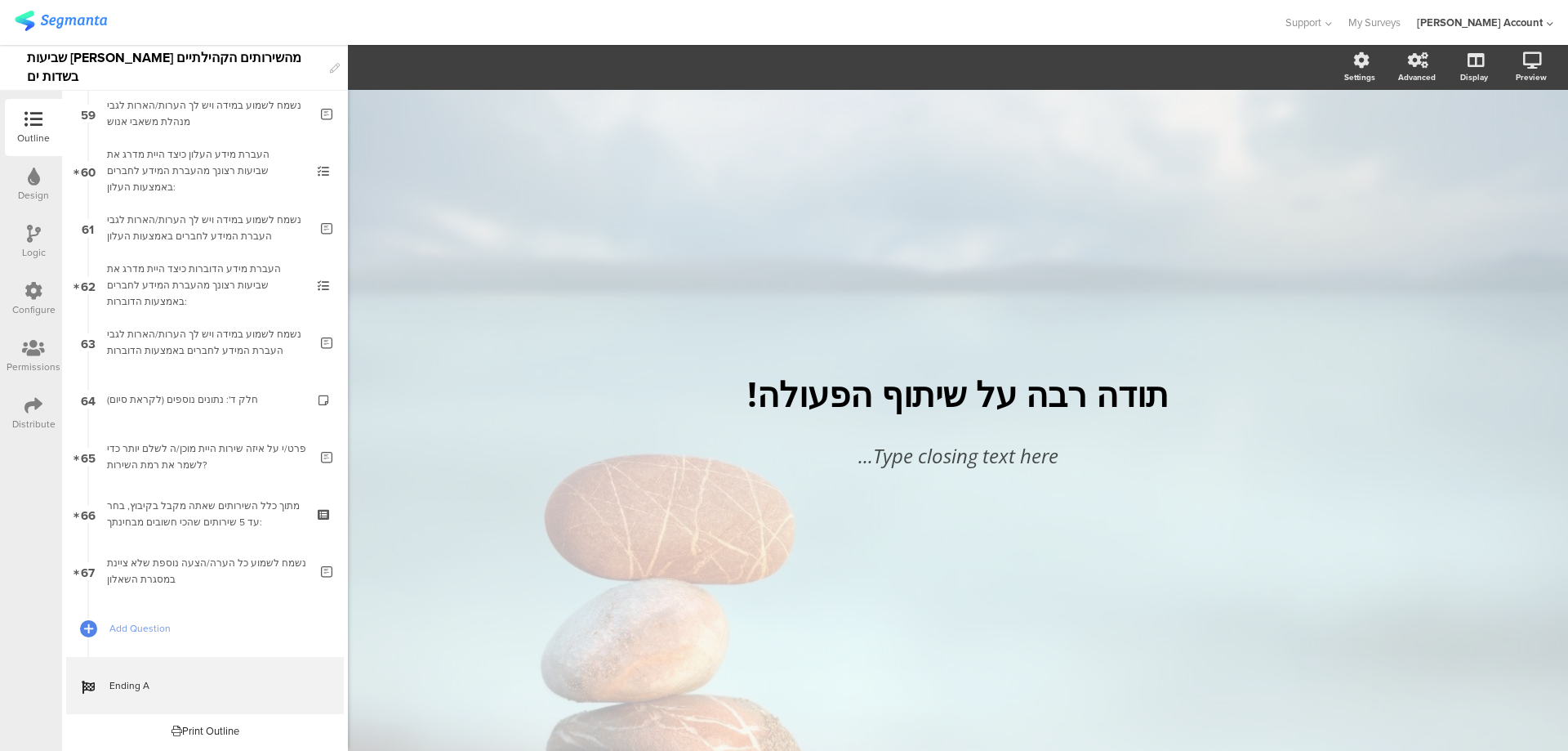
click at [980, 319] on div "/ תודה רבה על שיתוף הפעולה! תודה רבה על שיתוף הפעולה! Type closing text here..." at bounding box center [957, 412] width 686 height 645
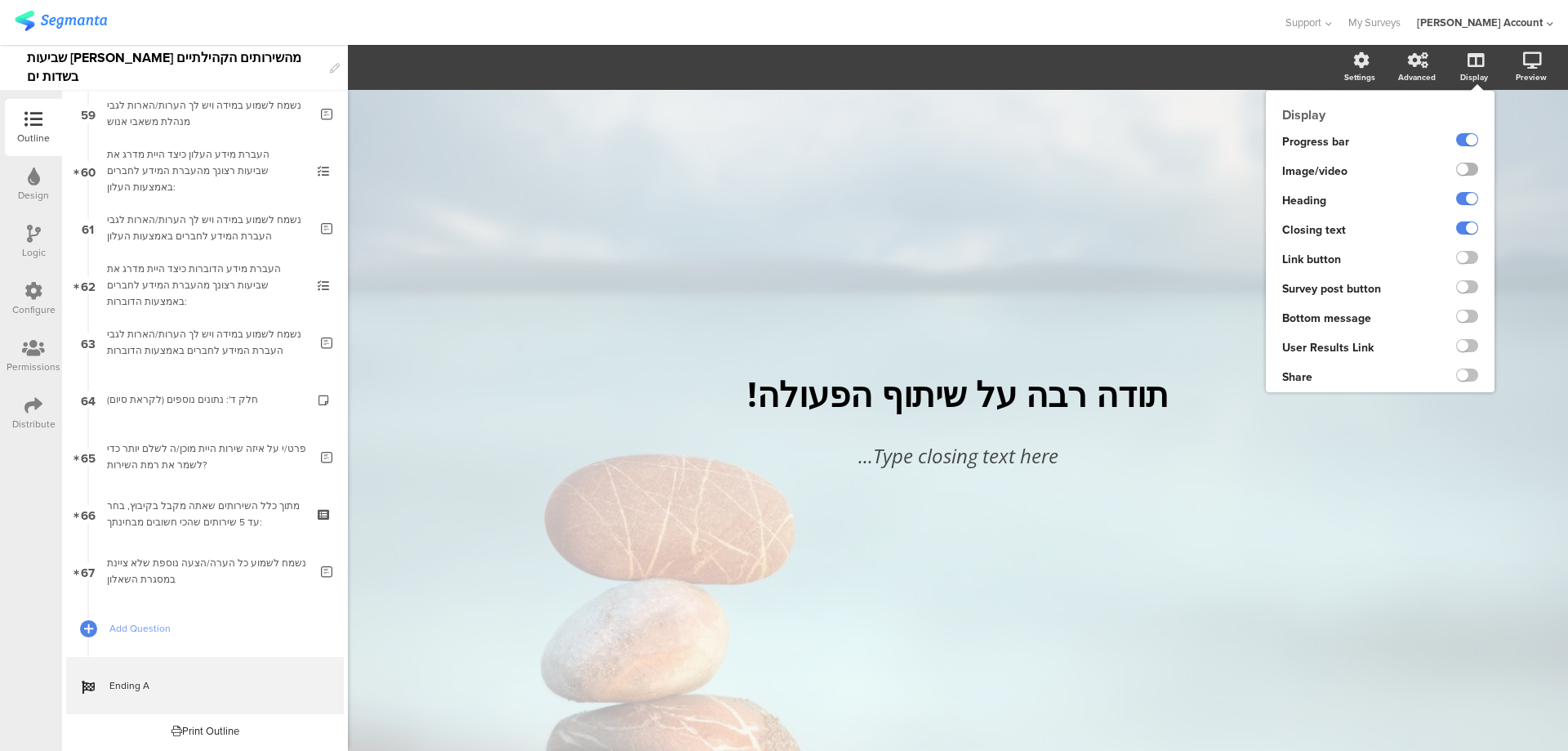
click at [1473, 171] on label at bounding box center [1467, 169] width 22 height 13
click at [0, 0] on input "checkbox" at bounding box center [0, 0] width 0 height 0
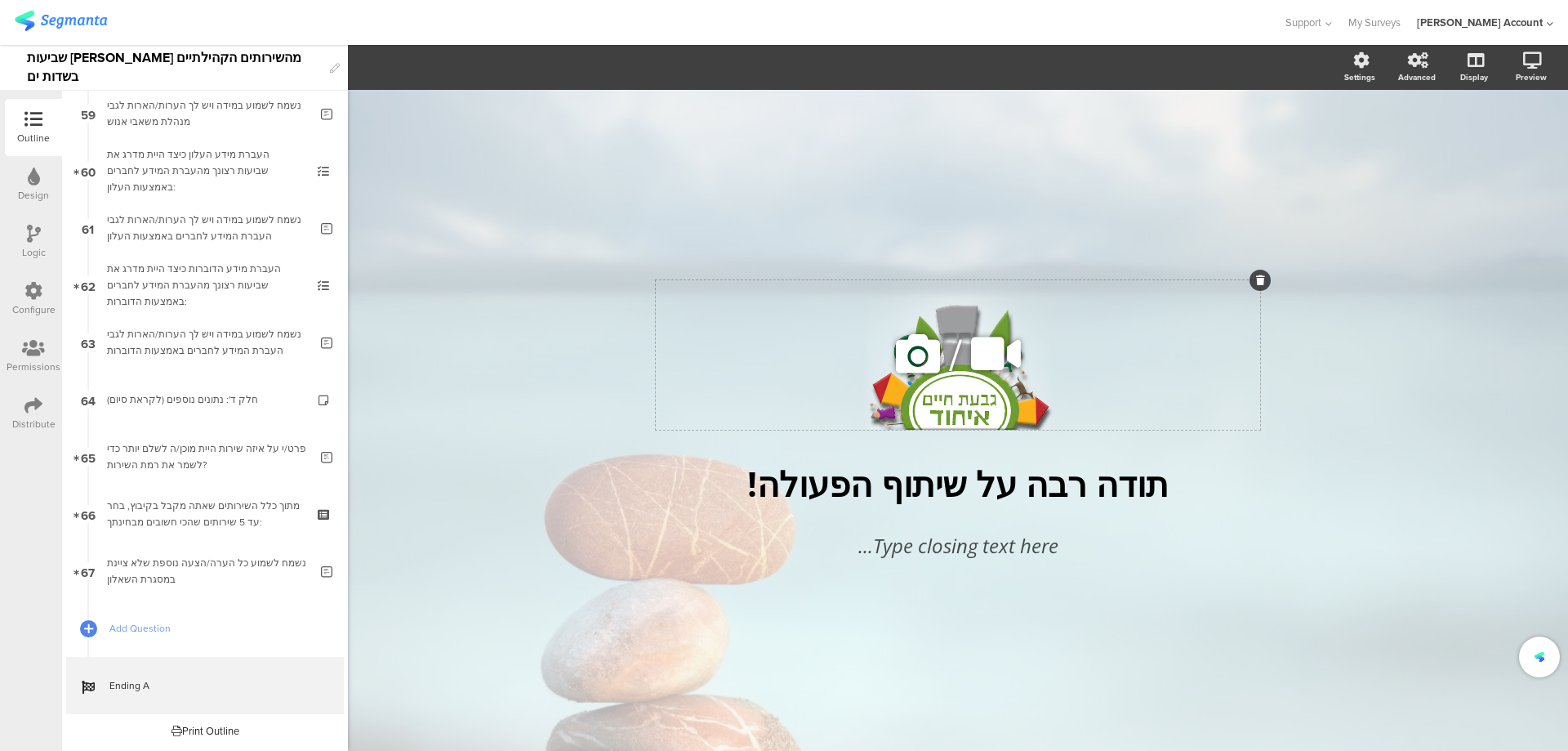
click at [921, 354] on icon at bounding box center [918, 354] width 55 height 55
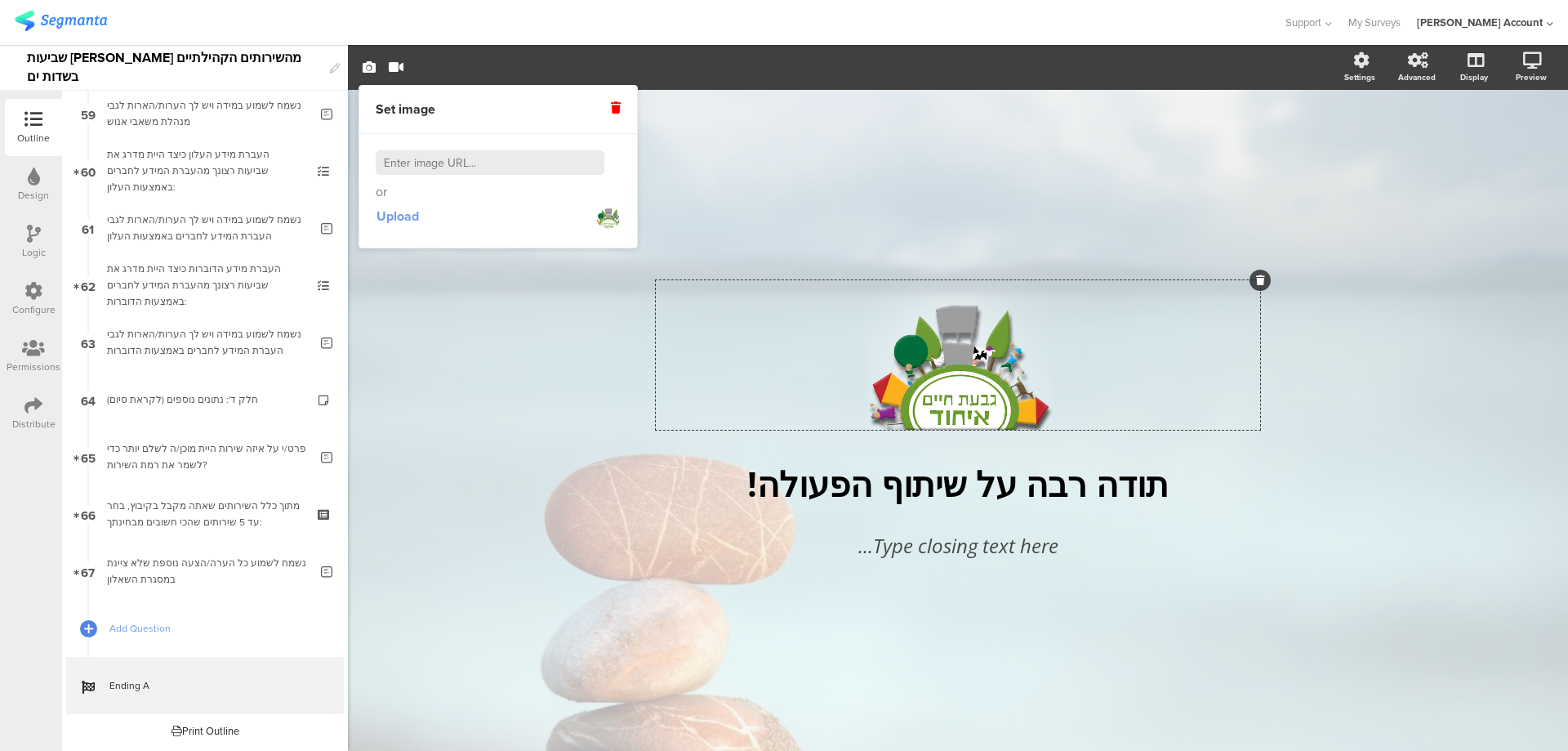
click at [380, 212] on span "Upload" at bounding box center [398, 216] width 43 height 19
click at [1261, 279] on icon at bounding box center [1261, 280] width 9 height 10
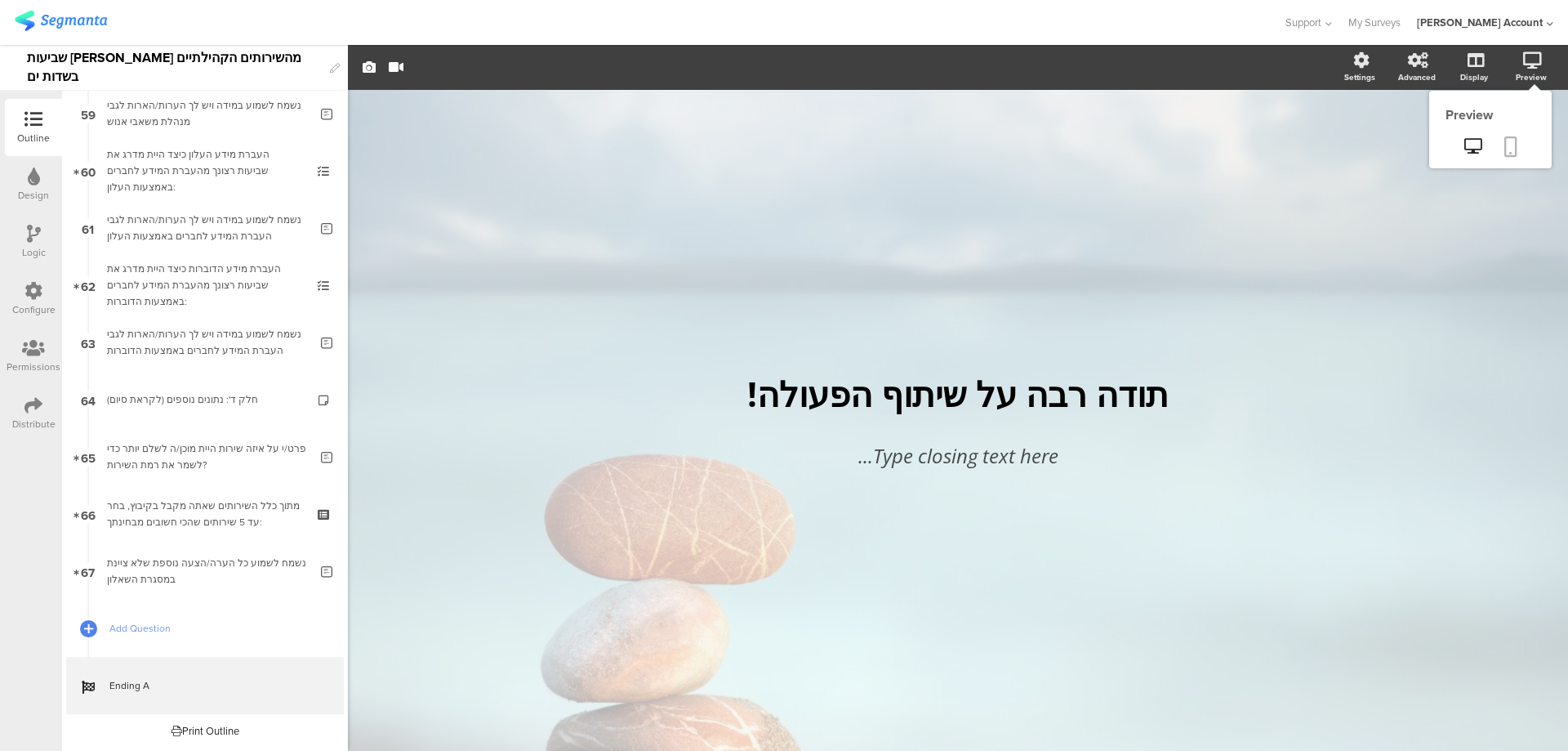
click at [1514, 142] on icon at bounding box center [1511, 147] width 13 height 21
click at [1032, 307] on div "/ תודה רבה על שיתוף הפעולה! תודה רבה על שיתוף הפעולה! Type closing text here..." at bounding box center [957, 412] width 686 height 645
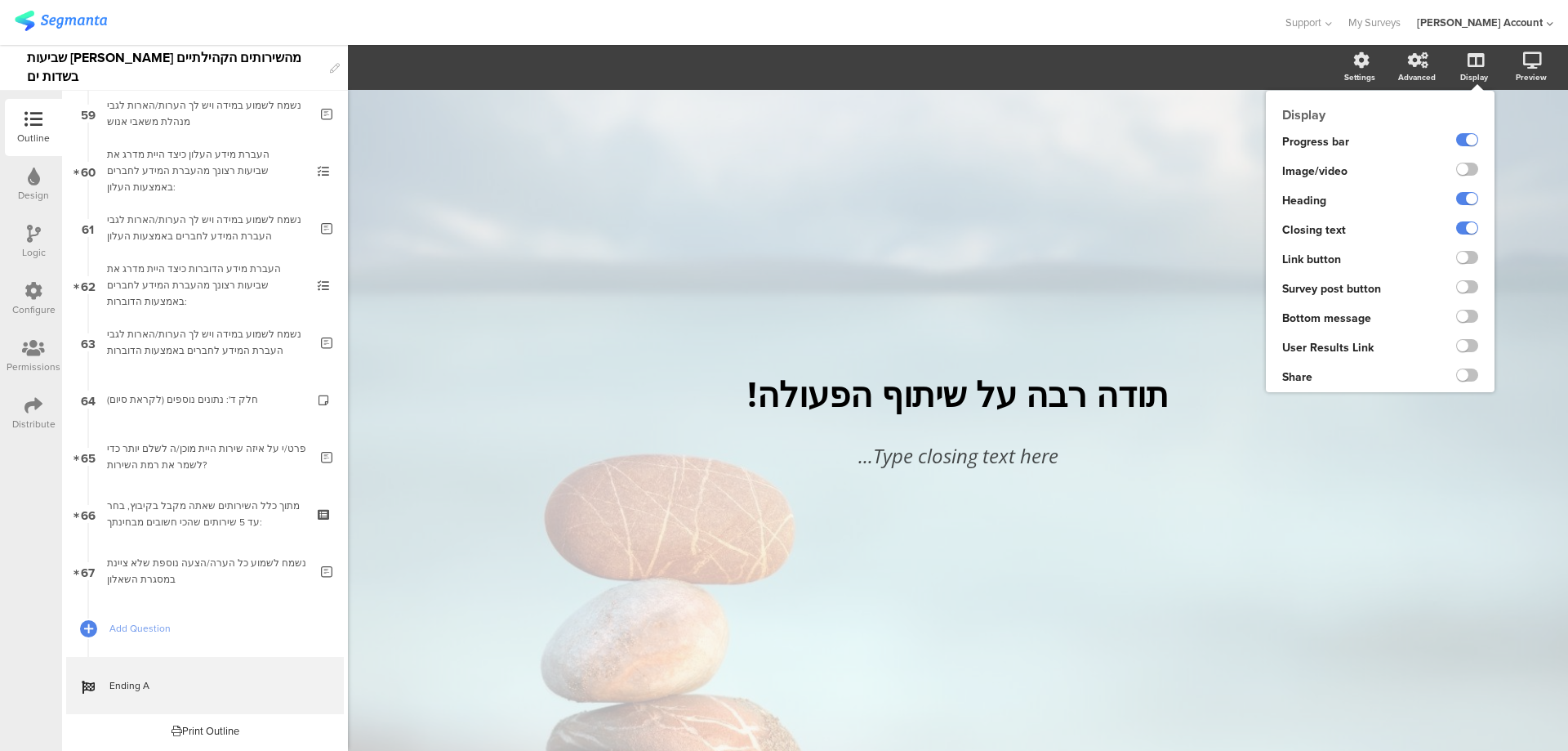
drag, startPoint x: 1471, startPoint y: 162, endPoint x: 1444, endPoint y: 176, distance: 30.4
click at [1471, 163] on label at bounding box center [1467, 169] width 22 height 13
click at [0, 0] on input "checkbox" at bounding box center [0, 0] width 0 height 0
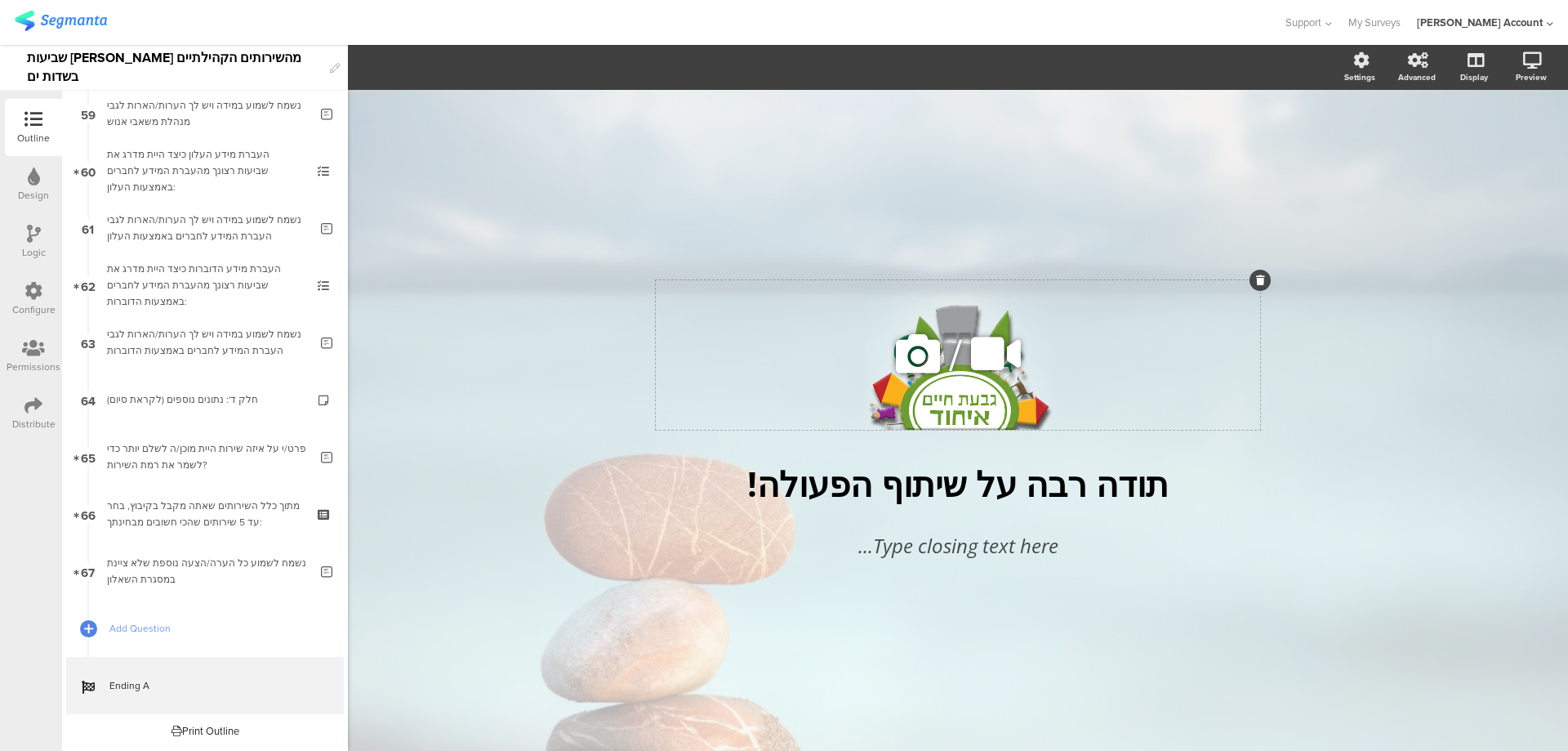
click at [945, 317] on div "/" at bounding box center [958, 354] width 605 height 149
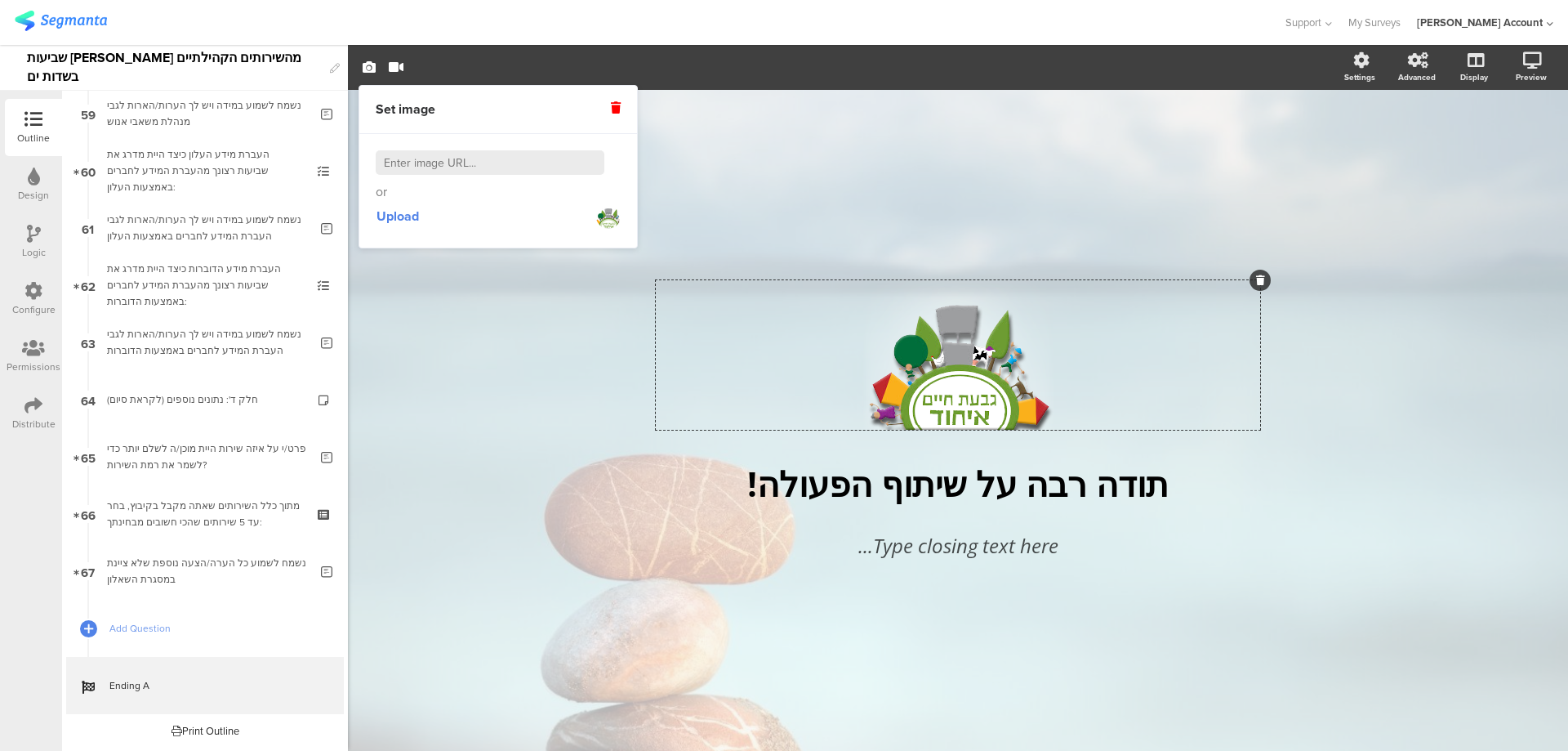
click at [616, 107] on icon at bounding box center [616, 108] width 10 height 12
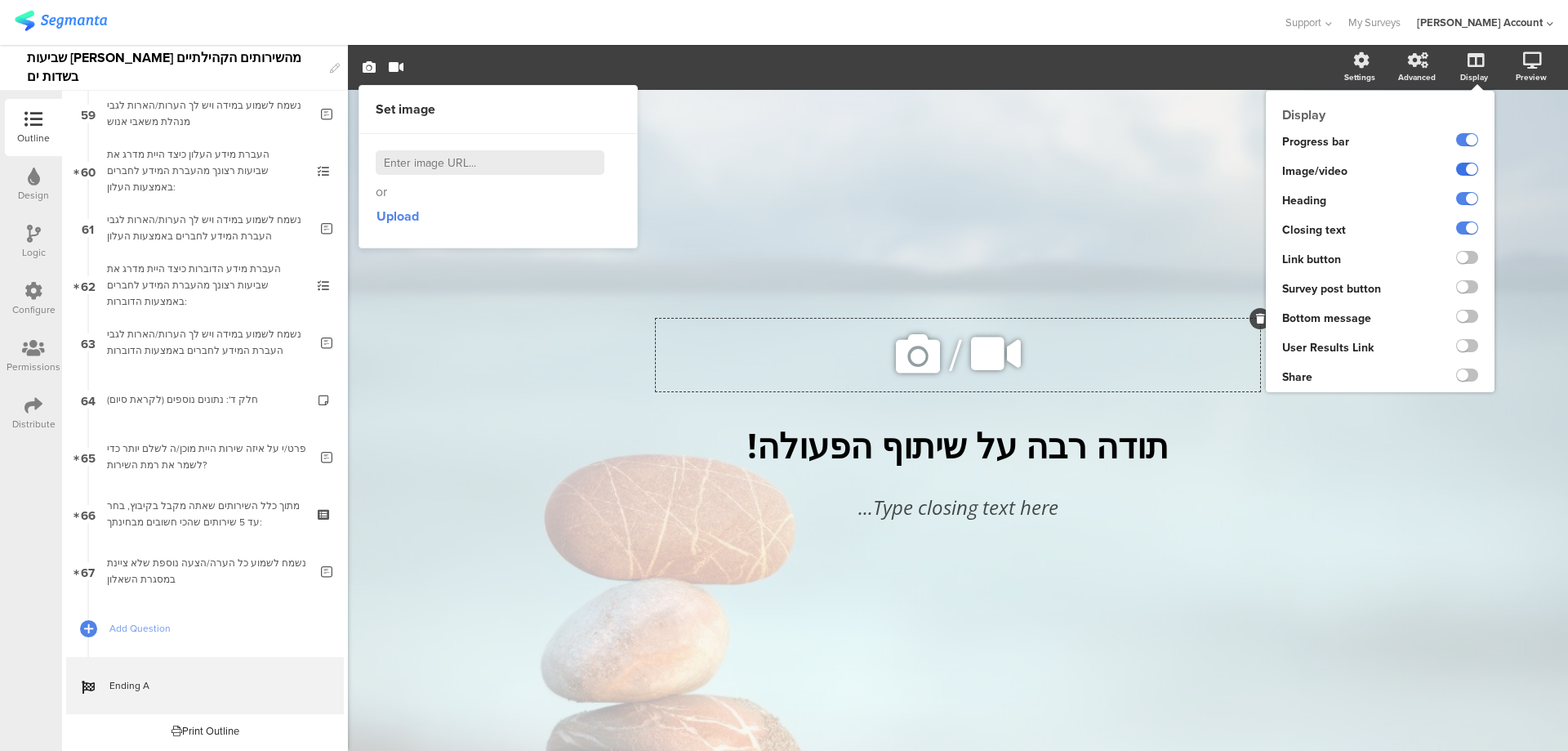
click at [1463, 166] on label at bounding box center [1467, 169] width 22 height 13
click at [0, 0] on input "checkbox" at bounding box center [0, 0] width 0 height 0
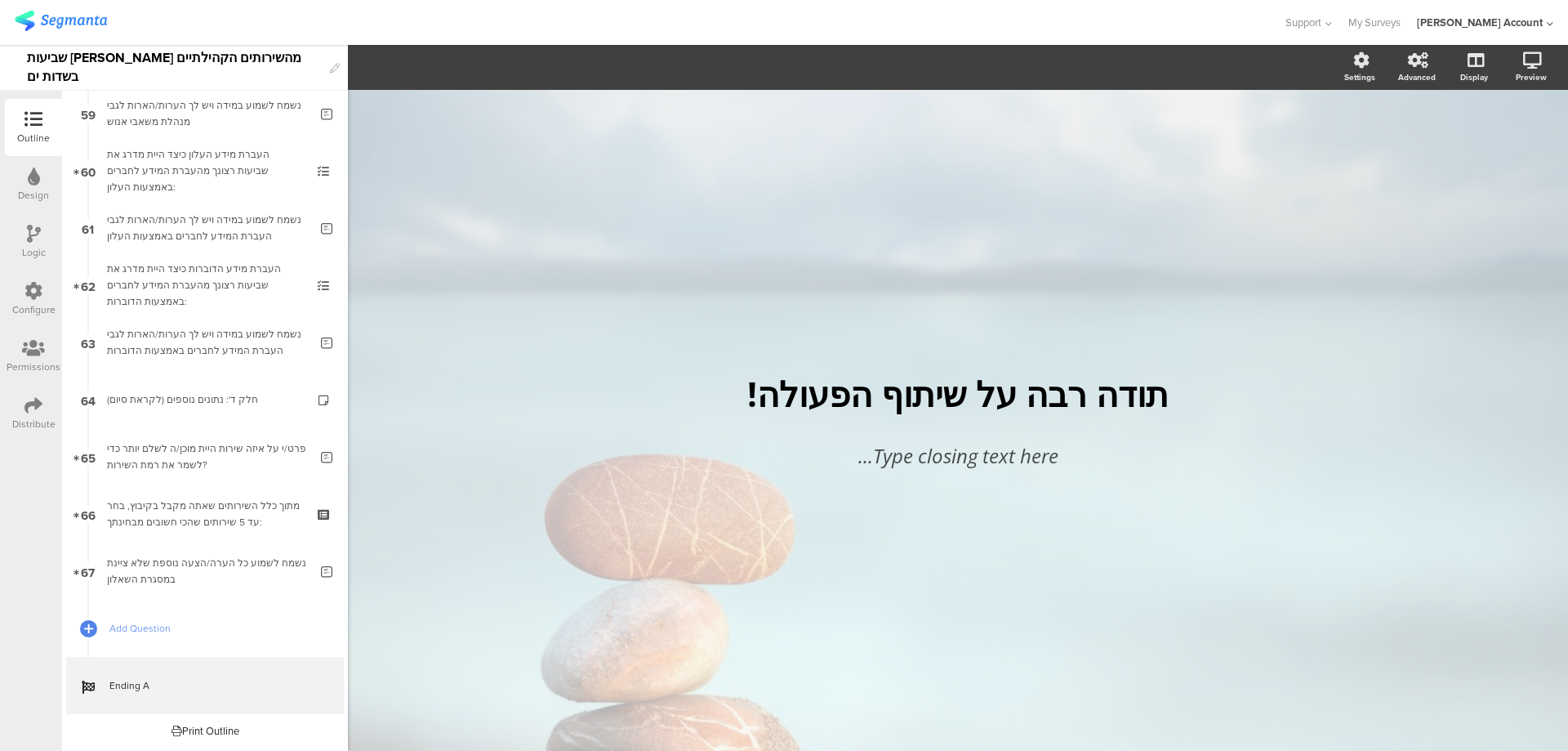
click at [44, 408] on div "Distribute" at bounding box center [33, 413] width 57 height 57
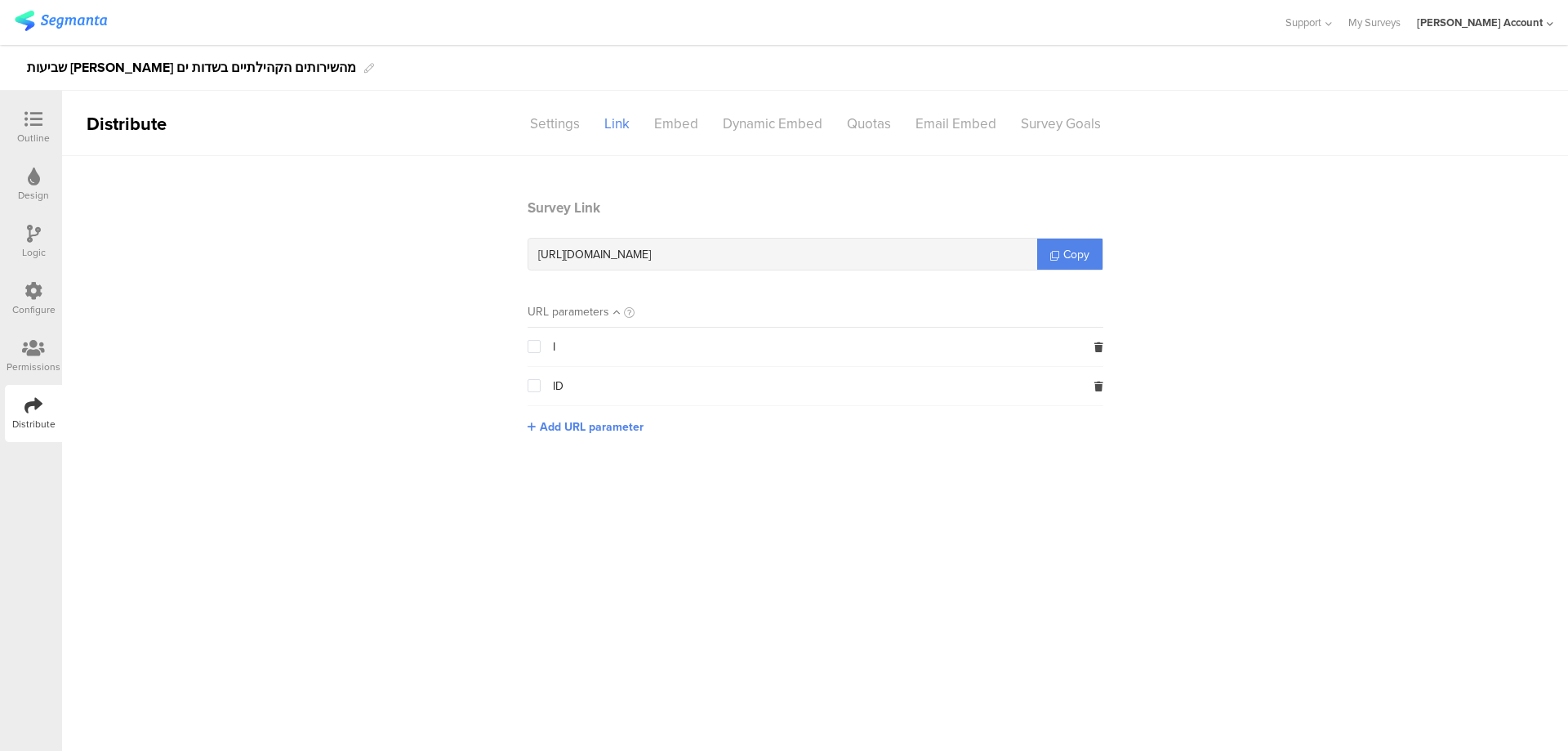
click at [640, 260] on span "https://surveys.segmanta.com/b9ax53" at bounding box center [594, 254] width 113 height 17
click at [639, 260] on span "https://surveys.segmanta.com/b9ax53" at bounding box center [594, 254] width 113 height 17
copy div "https://surveys.segmanta.com/b9ax53"
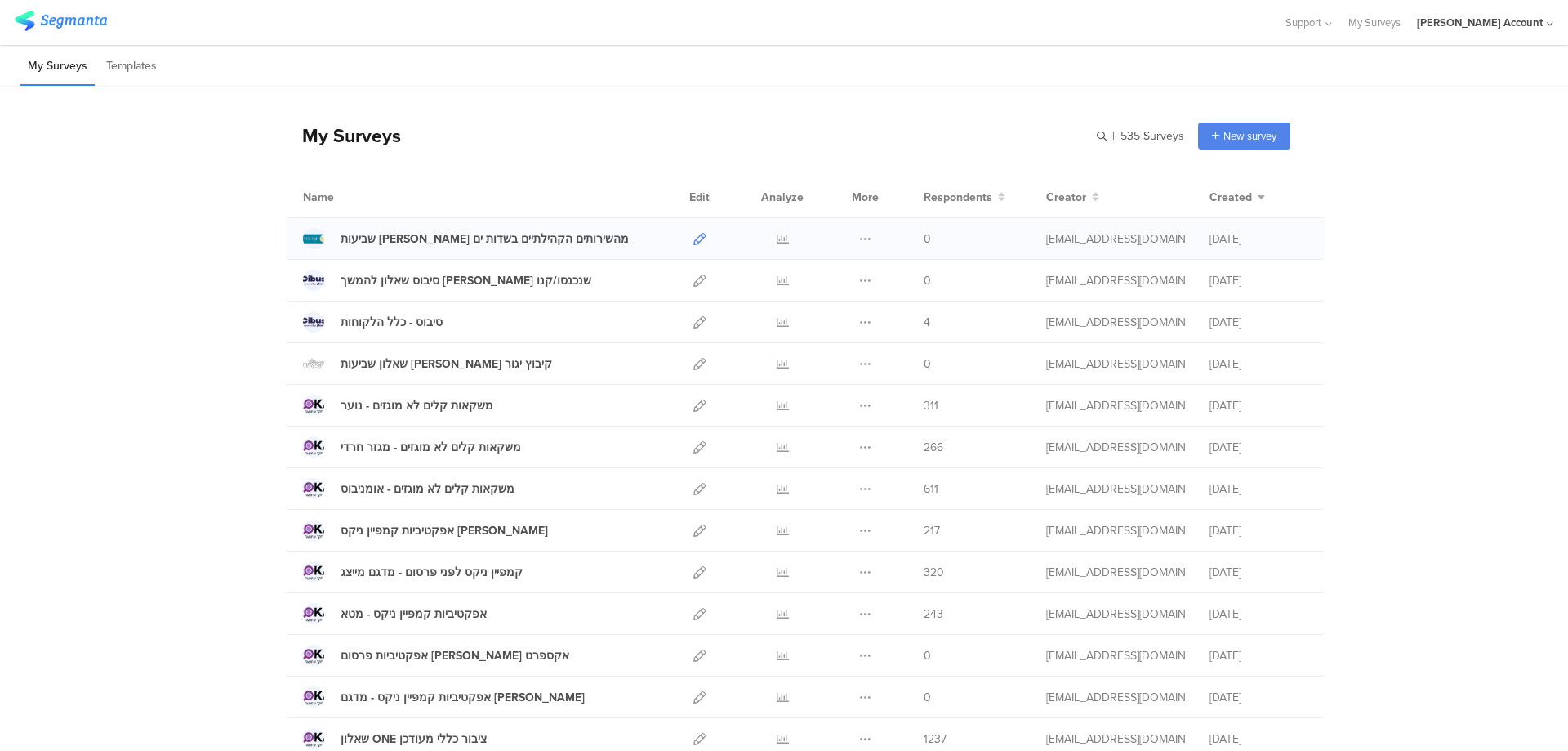
click at [695, 238] on icon at bounding box center [700, 239] width 12 height 12
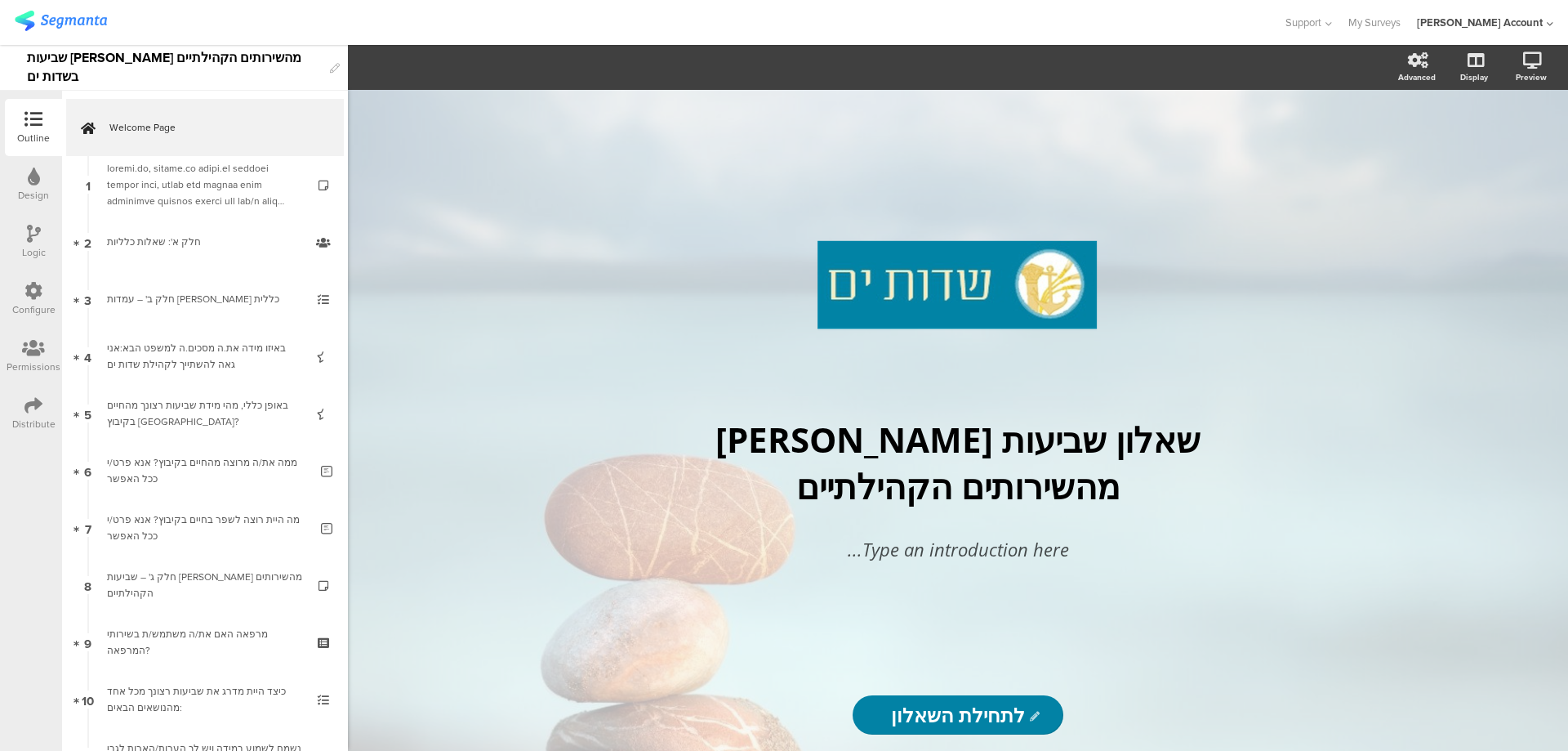
click at [31, 236] on icon at bounding box center [34, 234] width 14 height 18
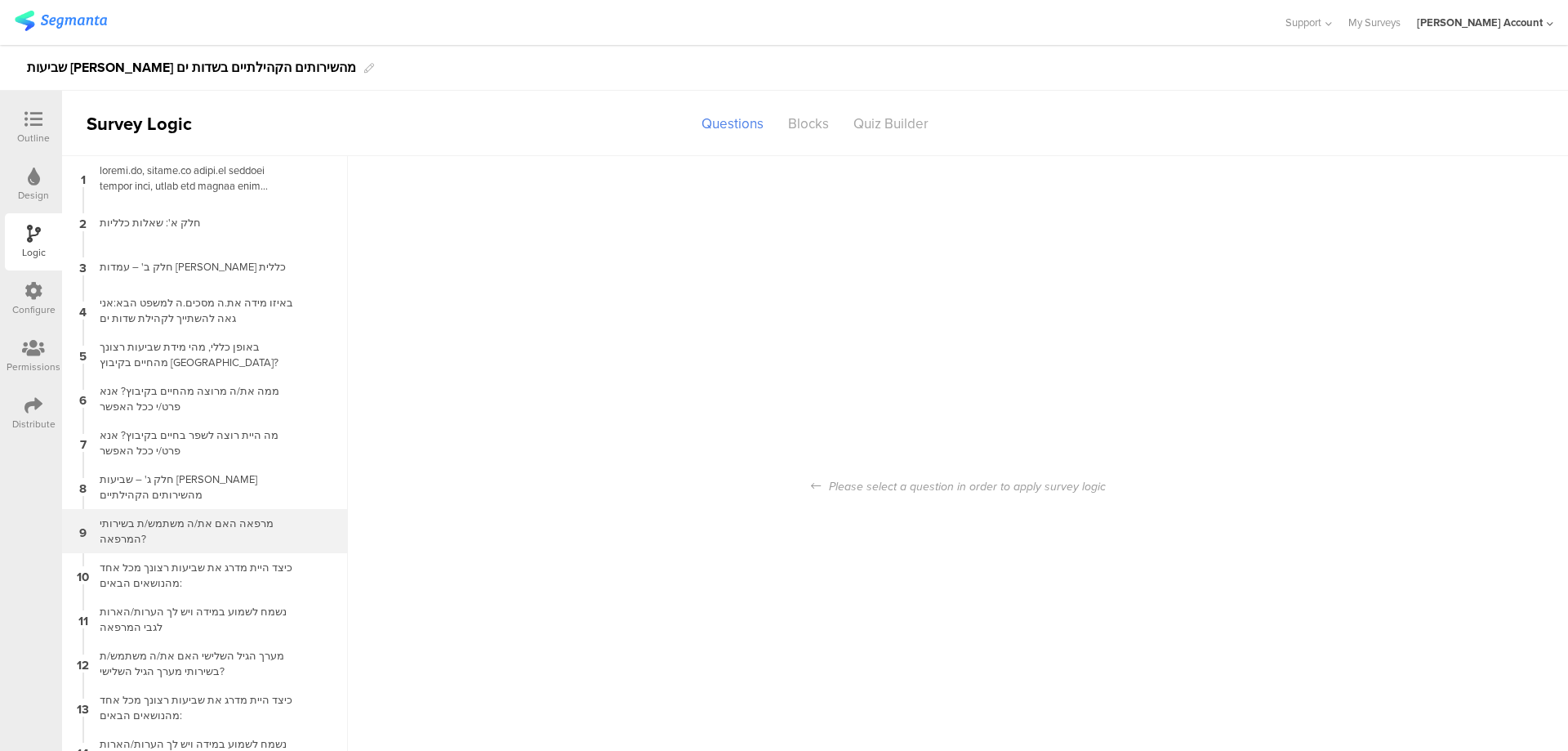
click at [224, 516] on div "מרפאה האם את/ה משתמש/ת בשירותי המרפאה?" at bounding box center [192, 532] width 204 height 31
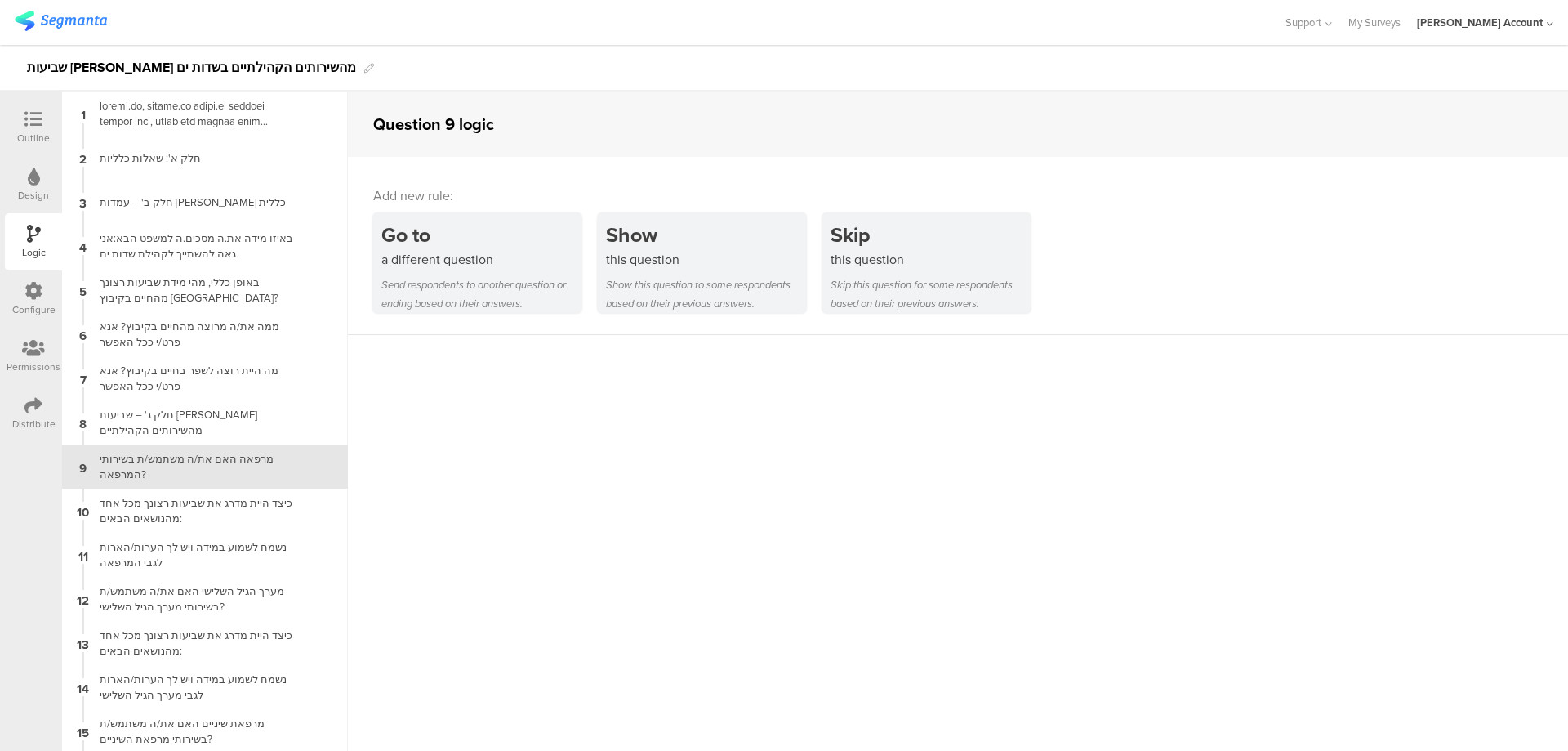
scroll to position [45, 0]
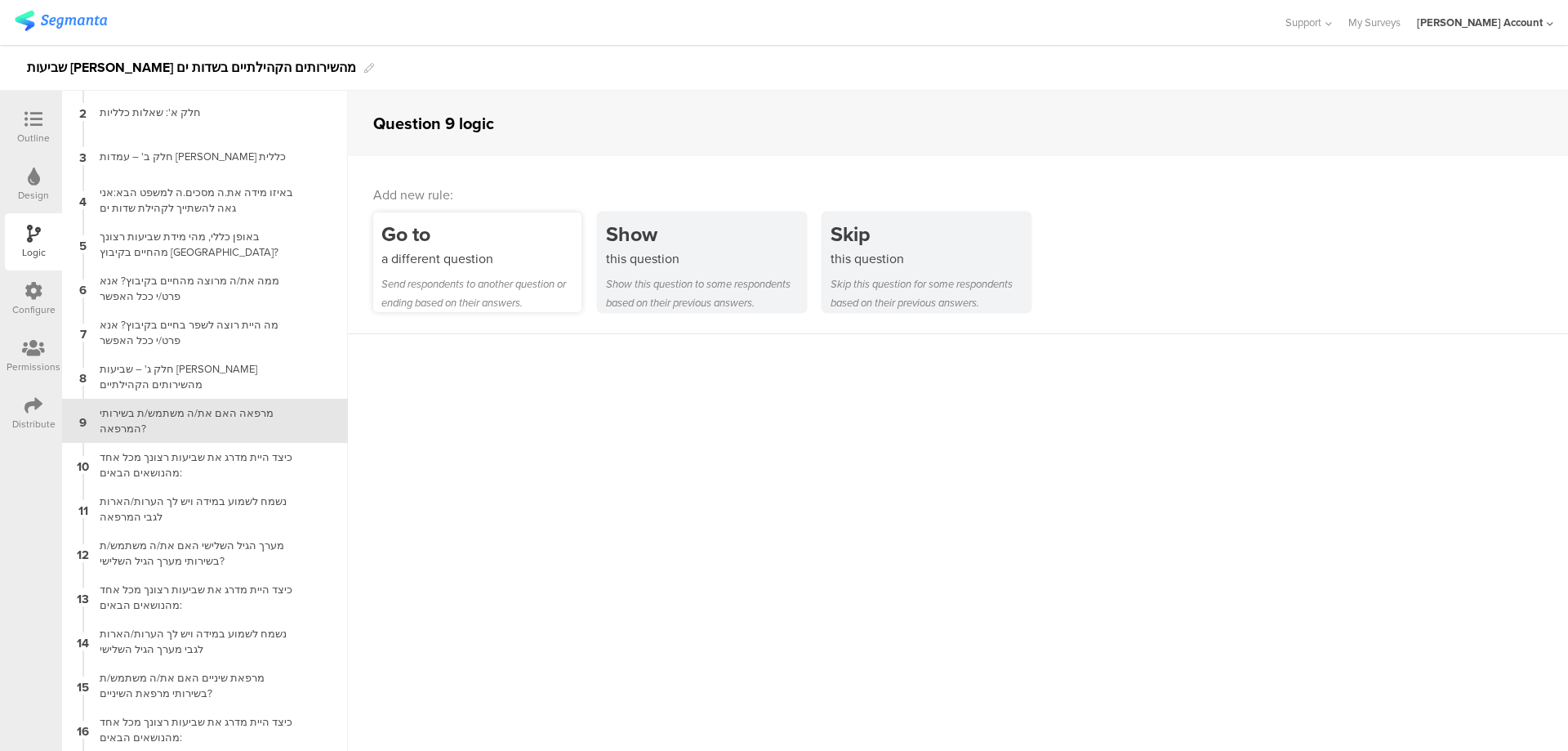
click at [482, 259] on div "a different question" at bounding box center [481, 258] width 200 height 19
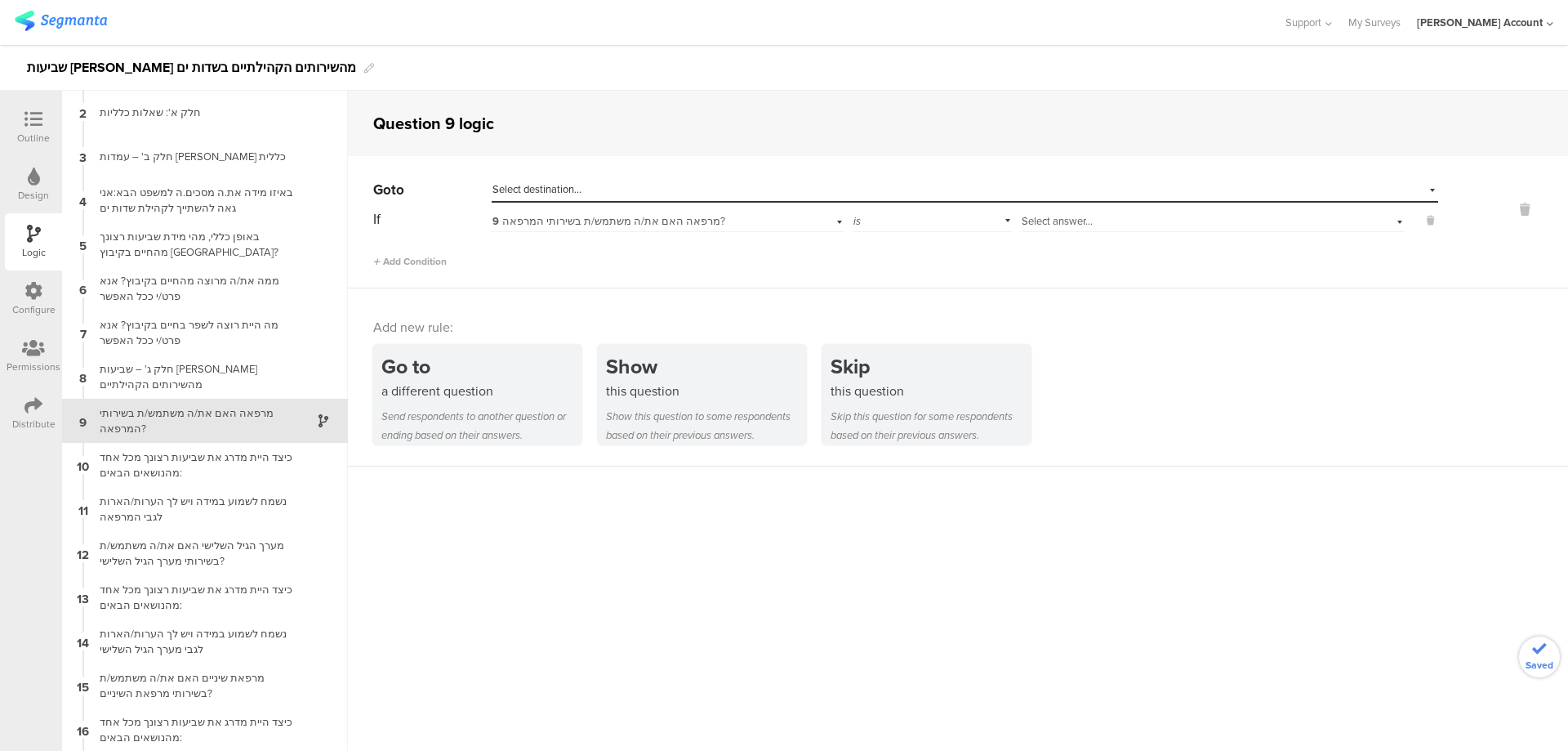
click at [1096, 212] on div "Select answer..." at bounding box center [1213, 219] width 385 height 26
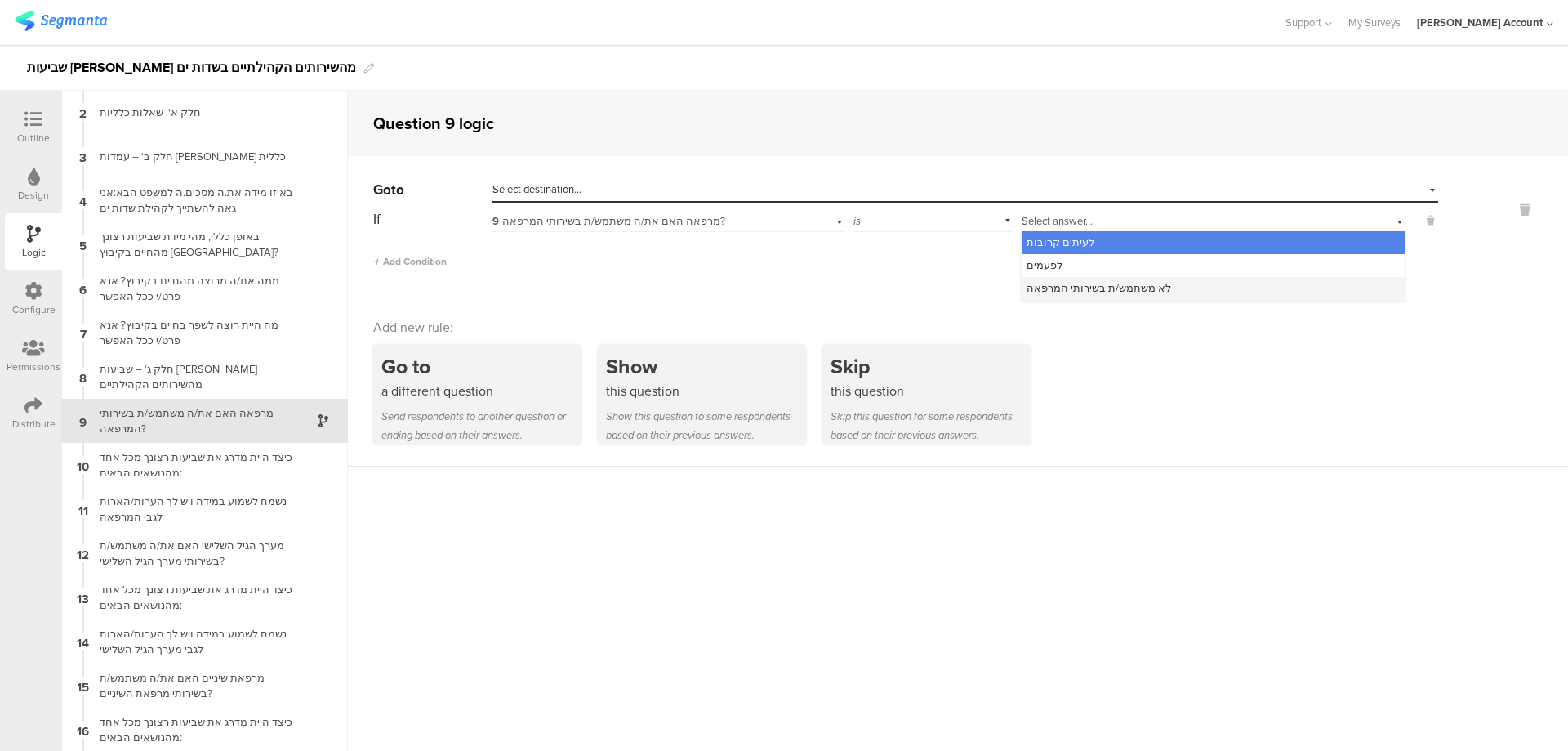
click at [1113, 284] on span "לא משתמש/ת בשירותי המרפאה" at bounding box center [1098, 288] width 144 height 16
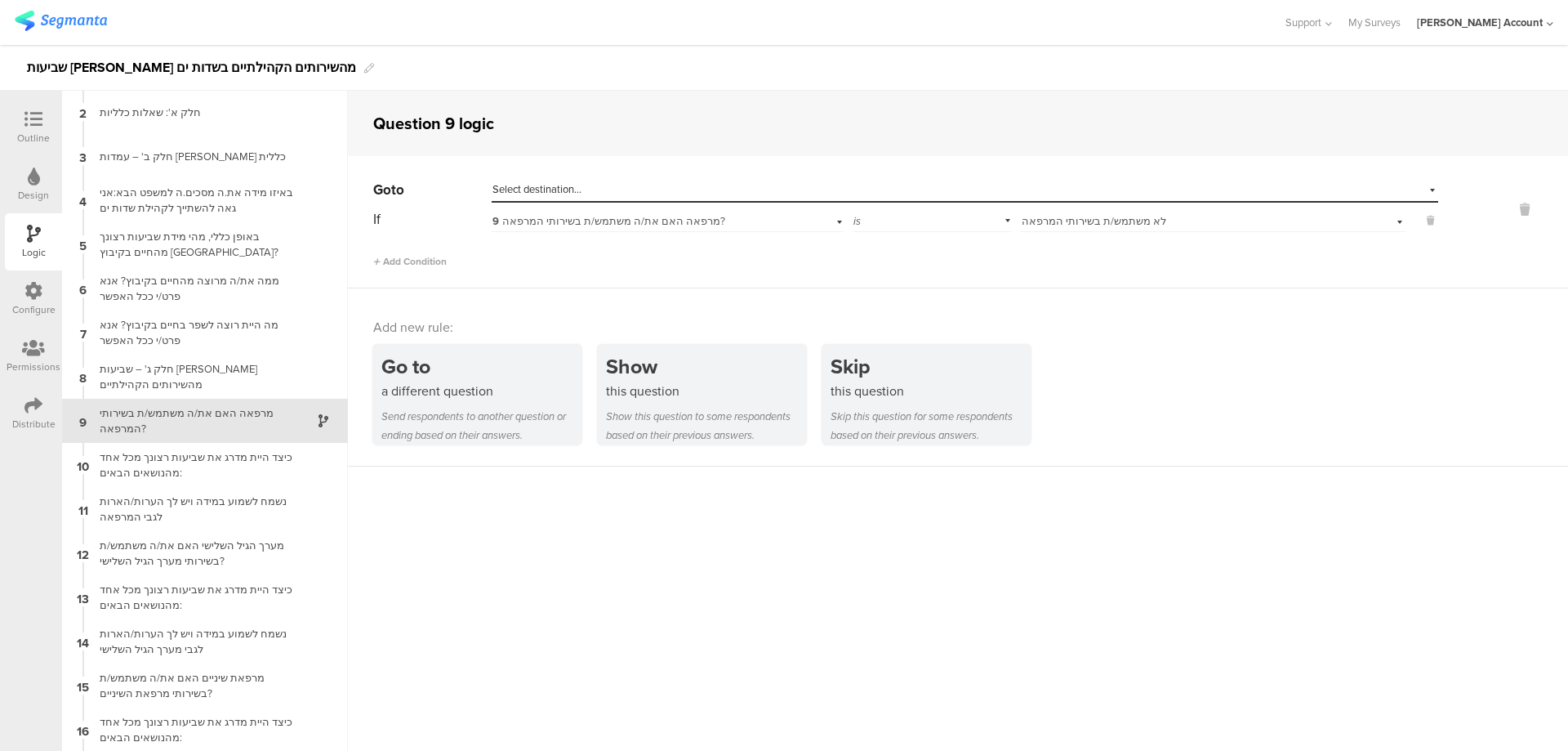
click at [972, 190] on div "Select destination..." at bounding box center [890, 190] width 795 height 15
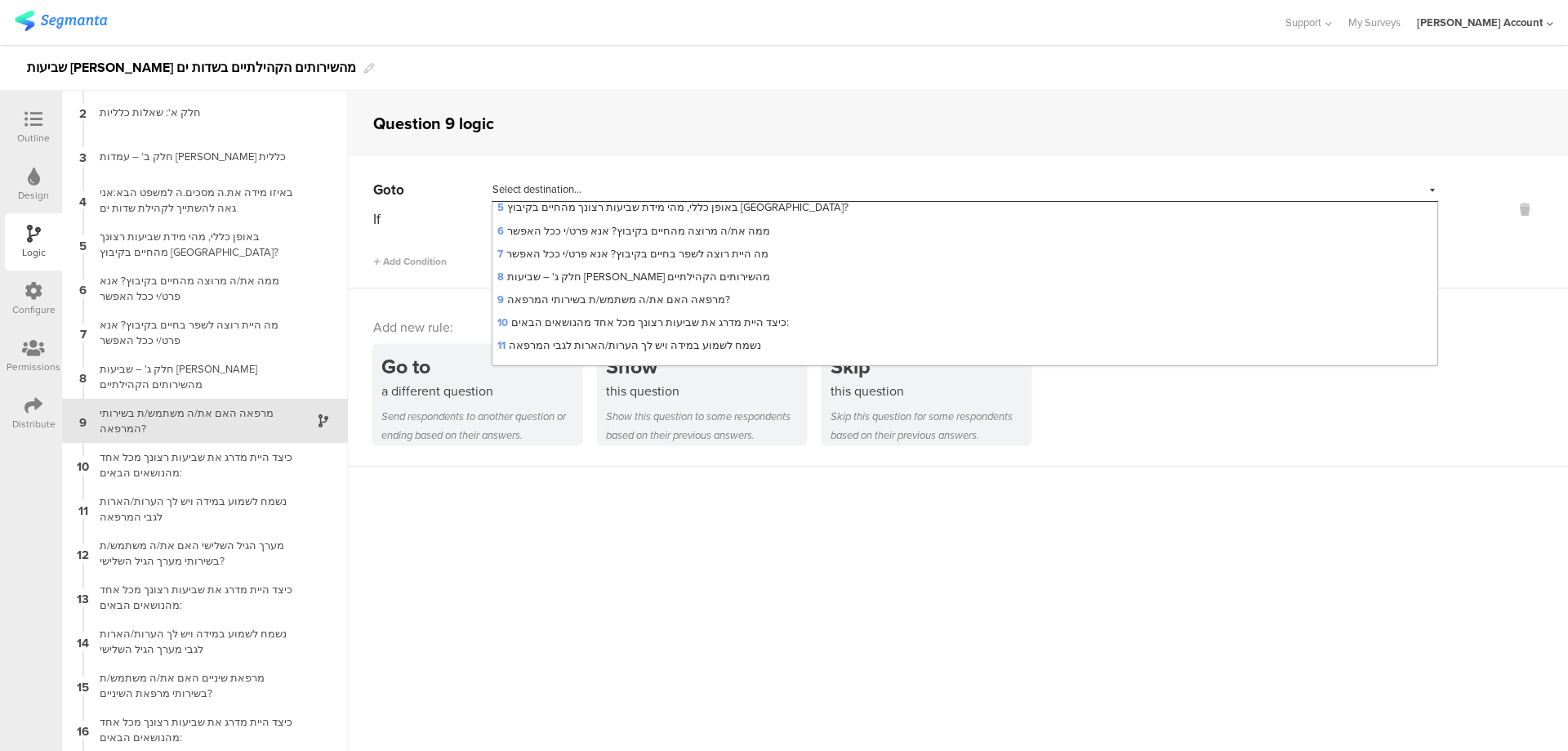
scroll to position [218, 0]
click at [759, 284] on div "12 מערך הגיל השלישי האם את/ה משתמש/ת בשירותי מערך הגיל השלישי?" at bounding box center [965, 293] width 945 height 23
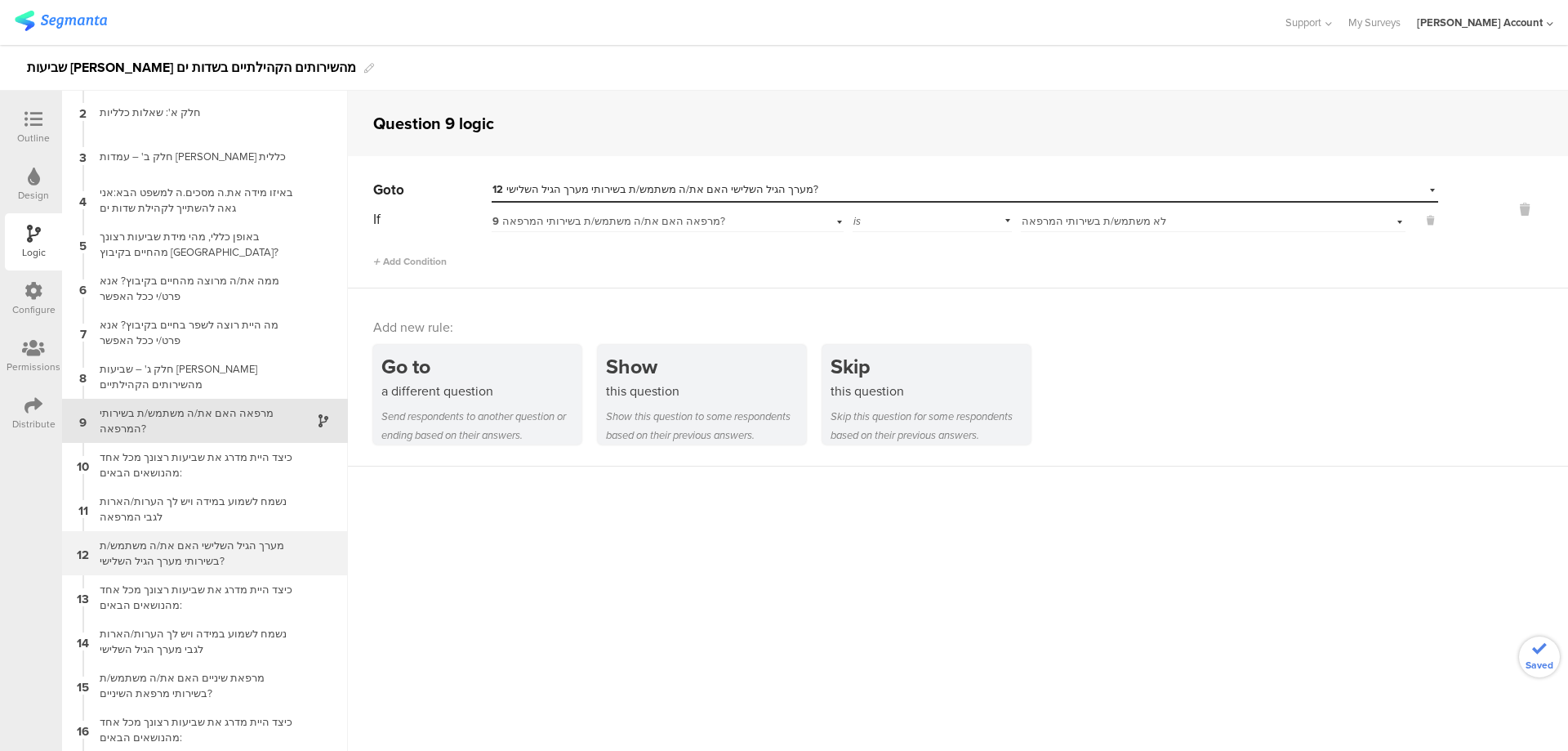
click at [235, 554] on div "מערך הגיל השלישי האם את/ה משתמש/ת בשירותי מערך הגיל השלישי?" at bounding box center [192, 553] width 204 height 31
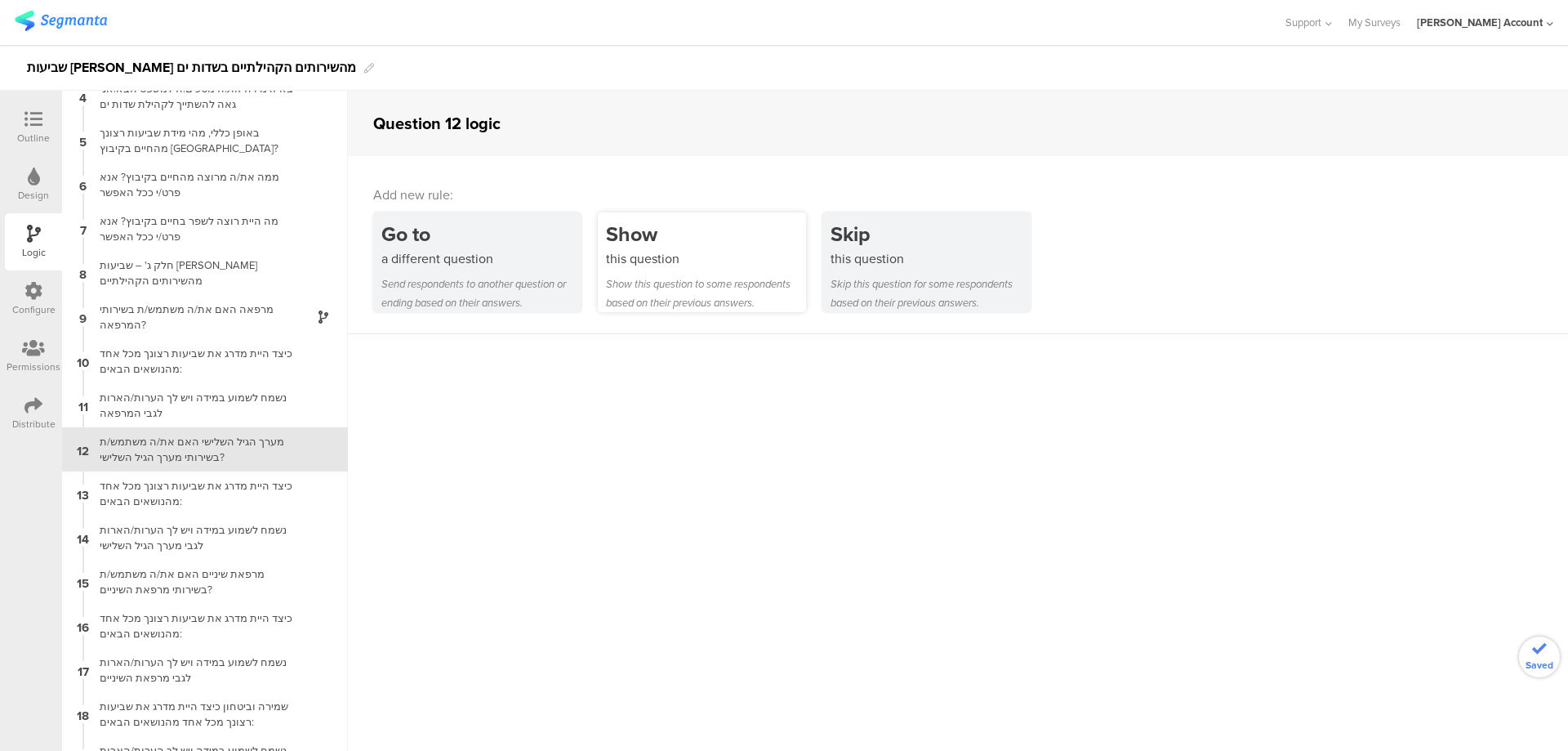
scroll to position [177, 0]
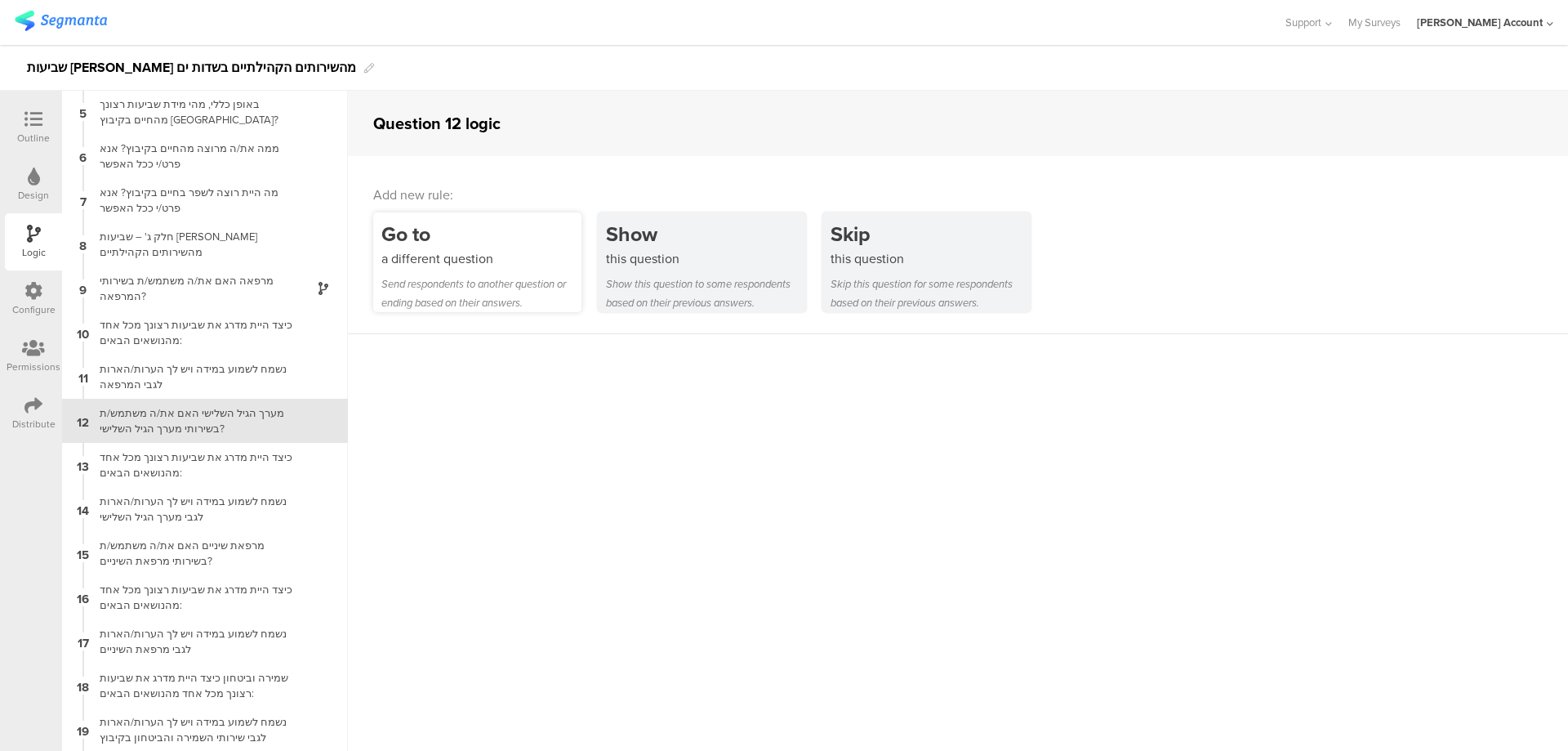
click at [456, 237] on div "Go to" at bounding box center [481, 234] width 200 height 31
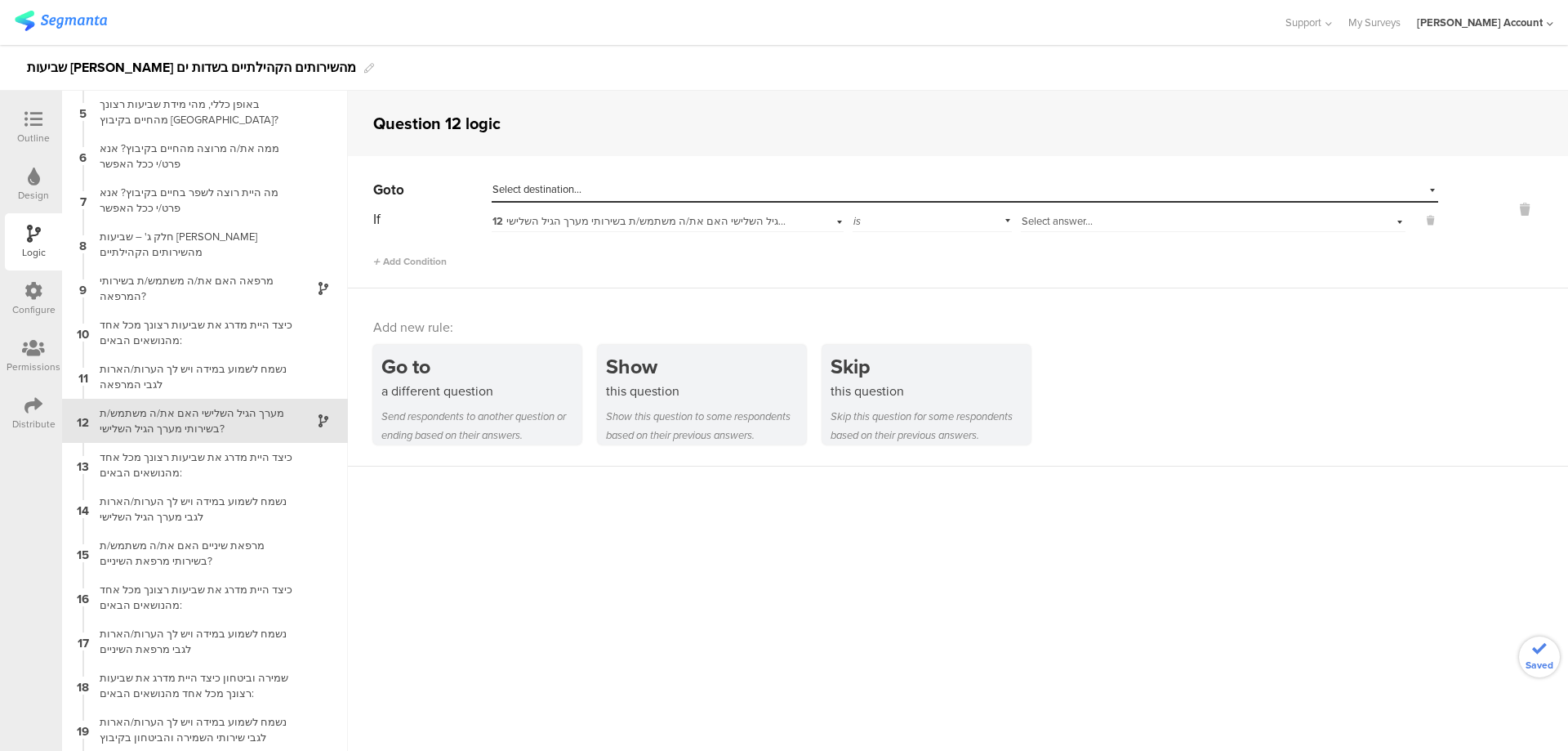
click at [1063, 220] on span "Select answer..." at bounding box center [1057, 221] width 71 height 16
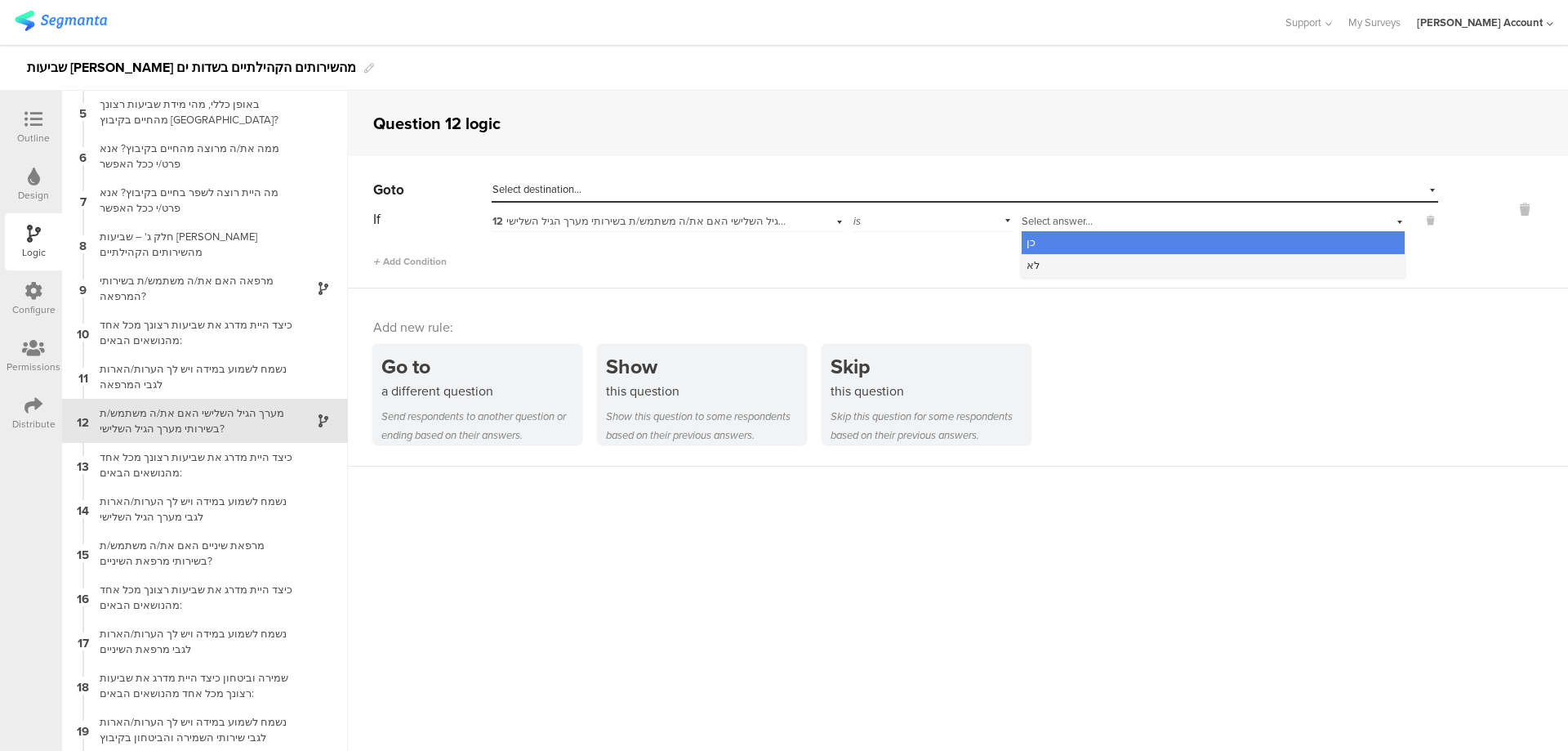
click at [1078, 259] on div "לא" at bounding box center [1213, 265] width 383 height 23
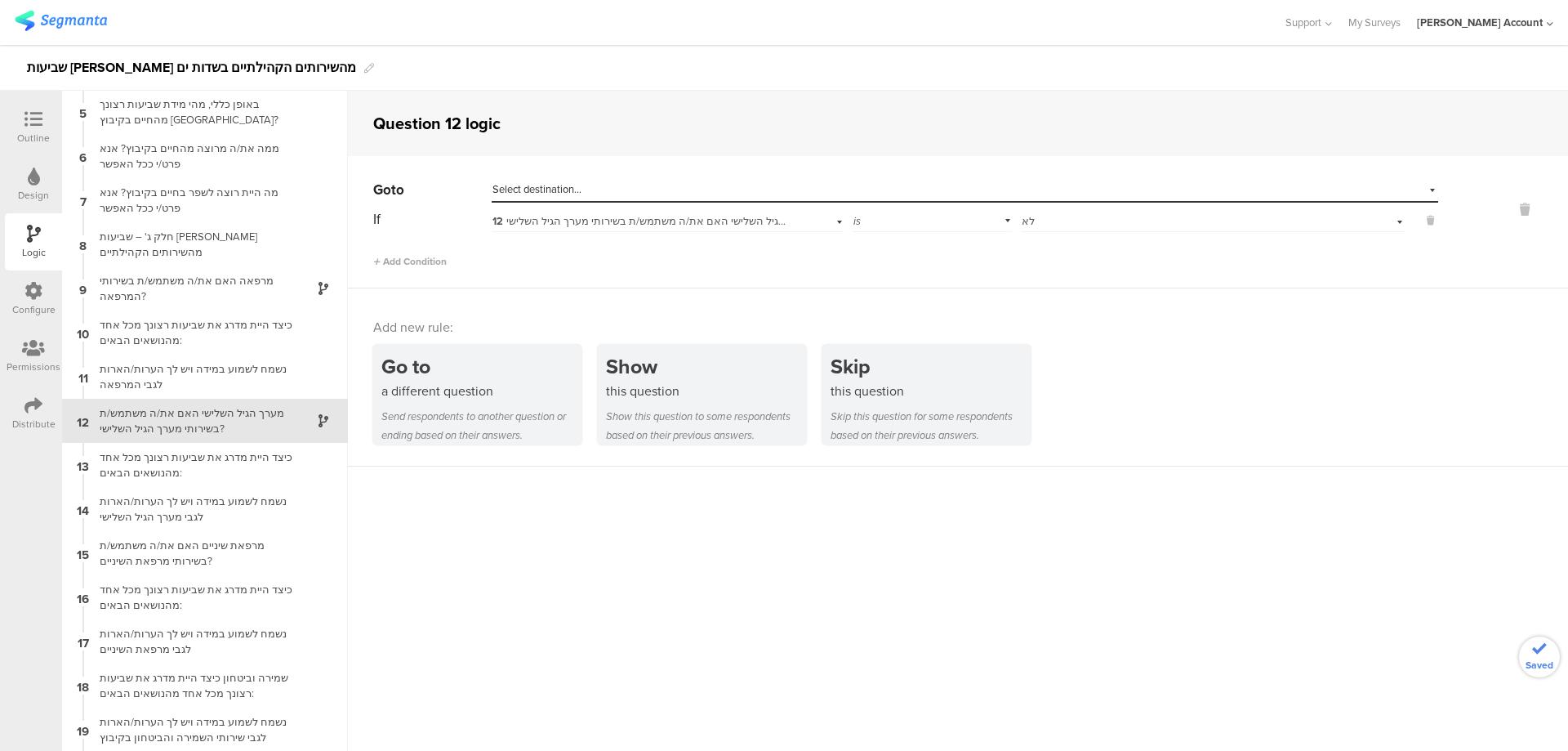
click at [995, 186] on div "Select destination..." at bounding box center [890, 190] width 795 height 15
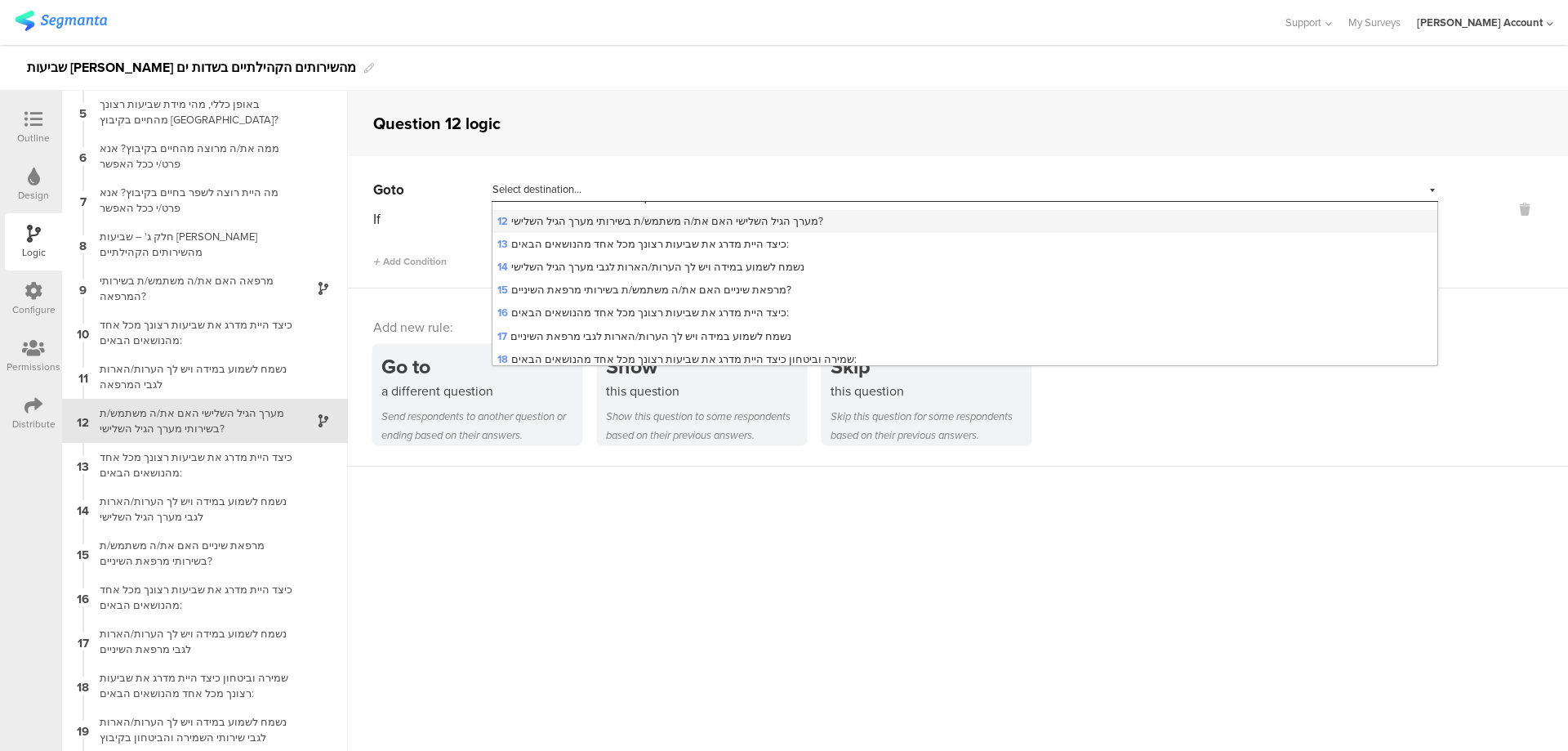
scroll to position [327, 0]
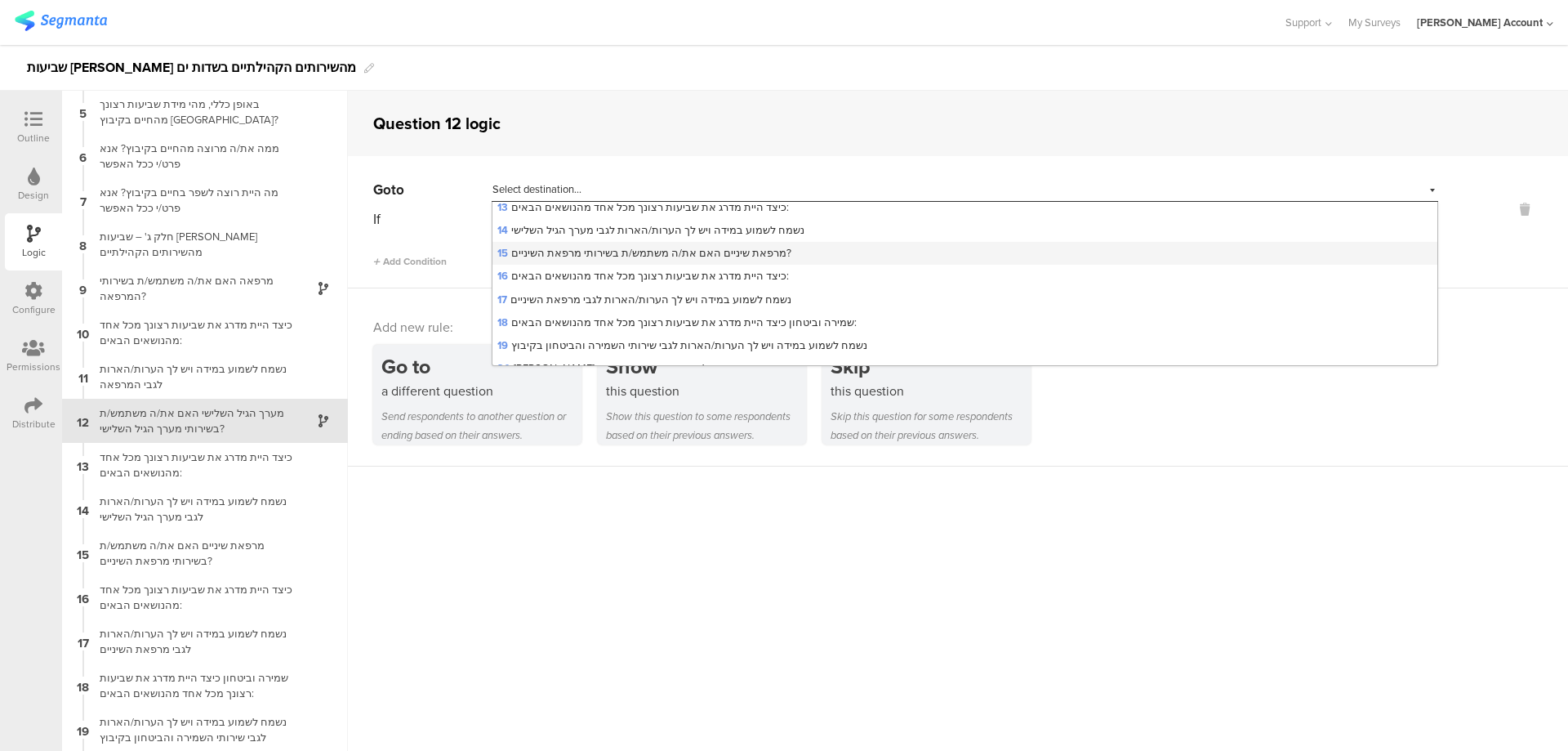
click at [700, 246] on span "15 מרפאת שיניים האם את/ה משתמש/ת בשירותי מרפאת השיניים?" at bounding box center [644, 252] width 294 height 16
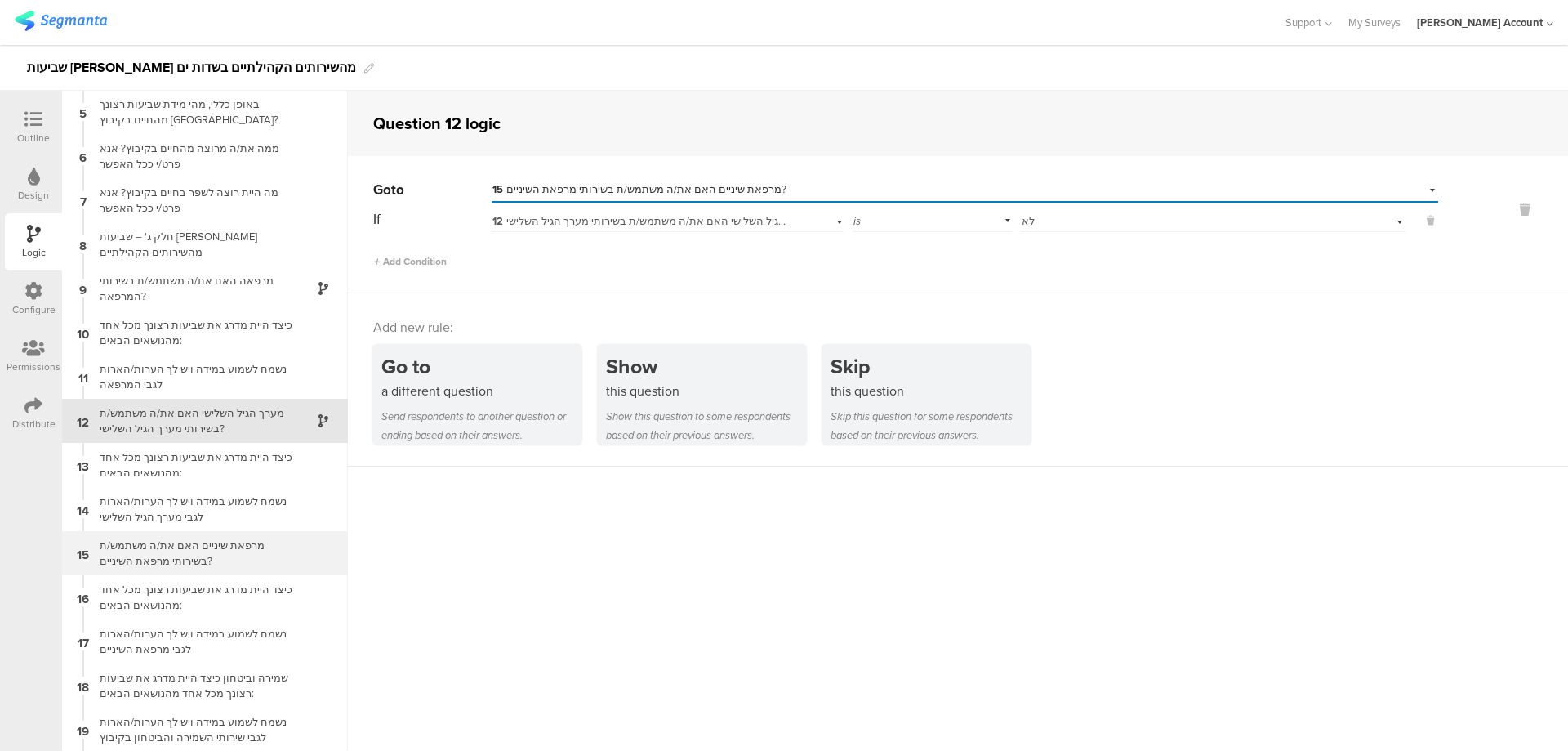
click at [266, 561] on div "מרפאת שיניים האם את/ה משתמש/ת בשירותי מרפאת השיניים?" at bounding box center [192, 553] width 204 height 31
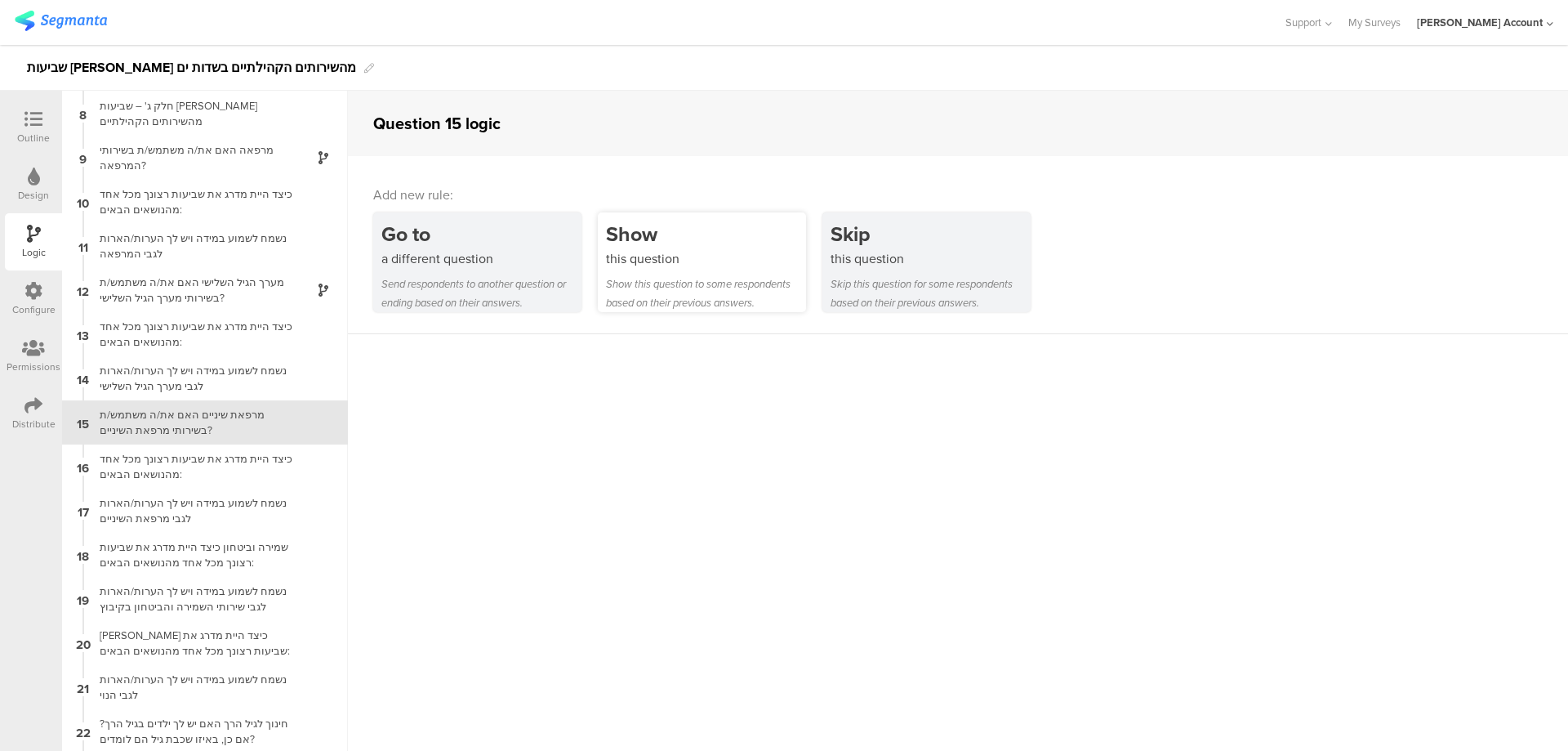
scroll to position [310, 0]
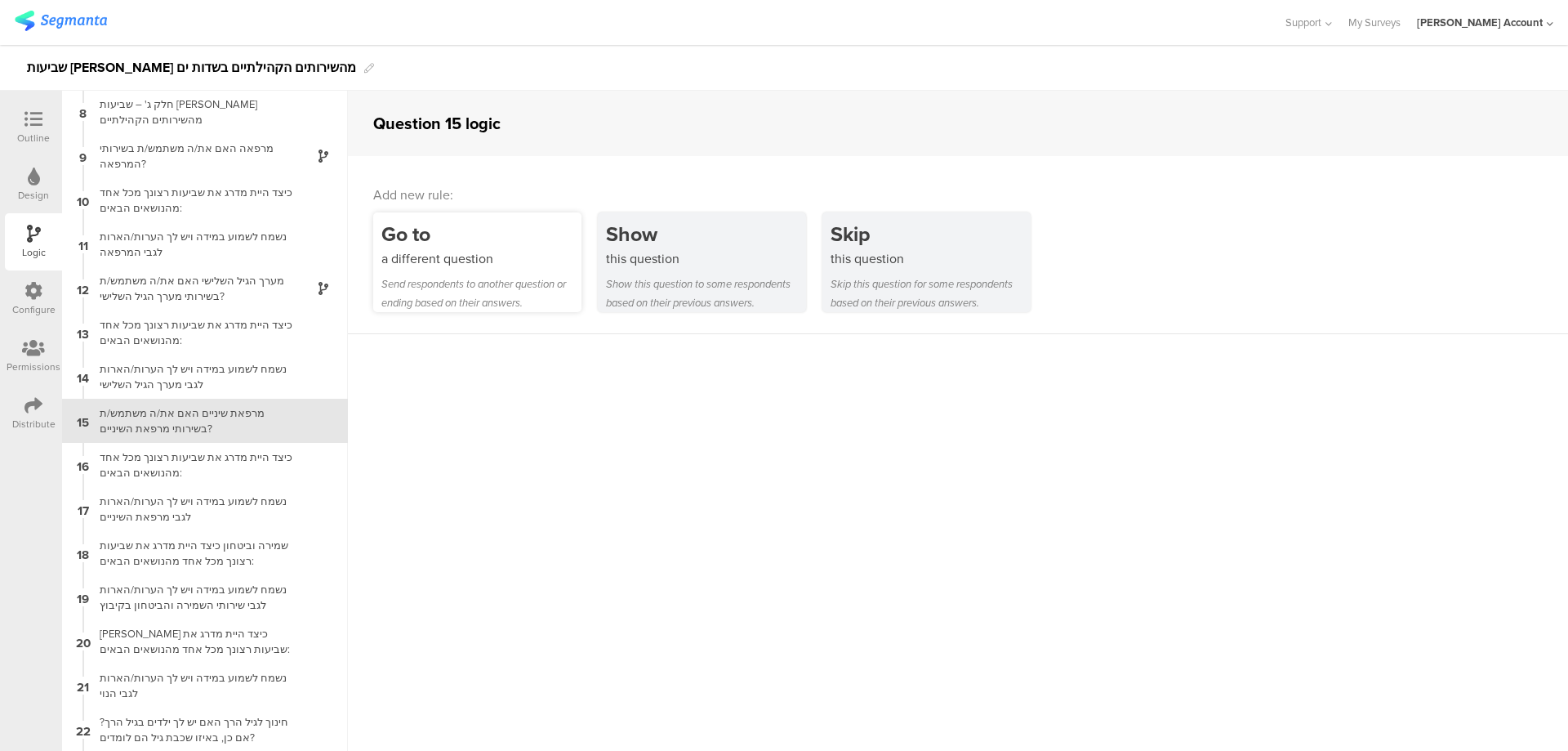
click at [459, 246] on div "Go to" at bounding box center [481, 234] width 200 height 31
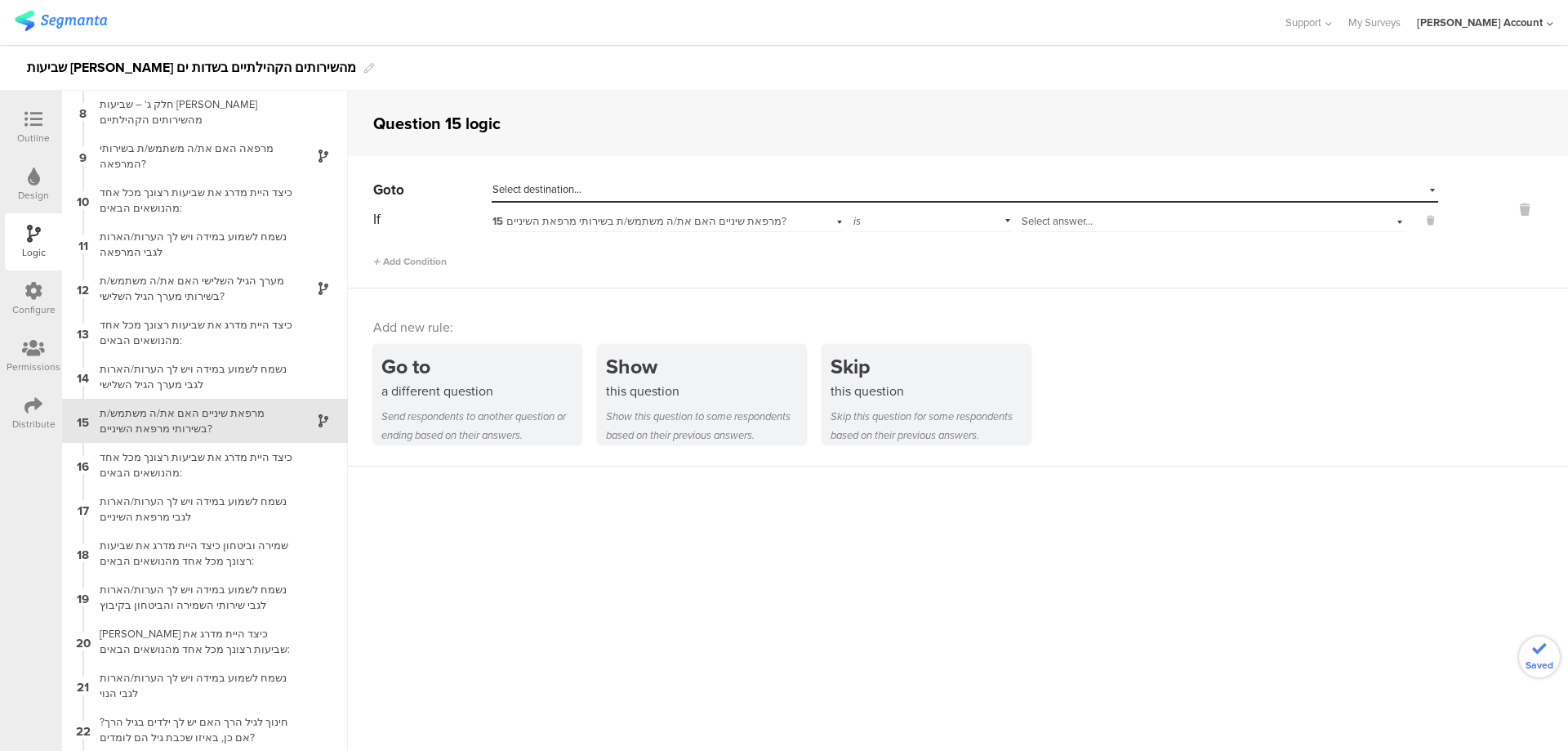
click at [1116, 221] on div "Select answer..." at bounding box center [1185, 222] width 326 height 15
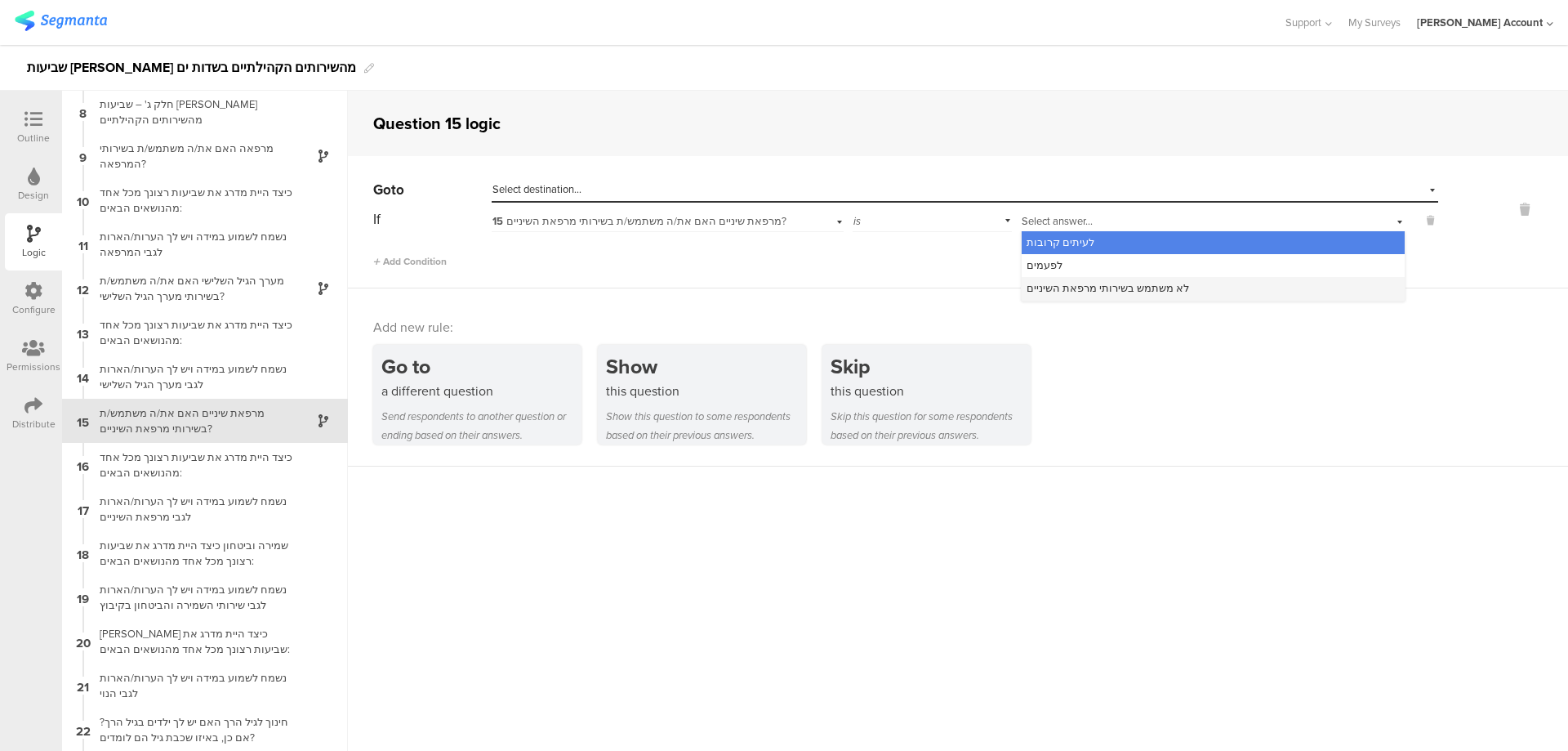
click at [1113, 291] on span "לא משתמש בשירותי מרפאת השיניים" at bounding box center [1107, 288] width 162 height 16
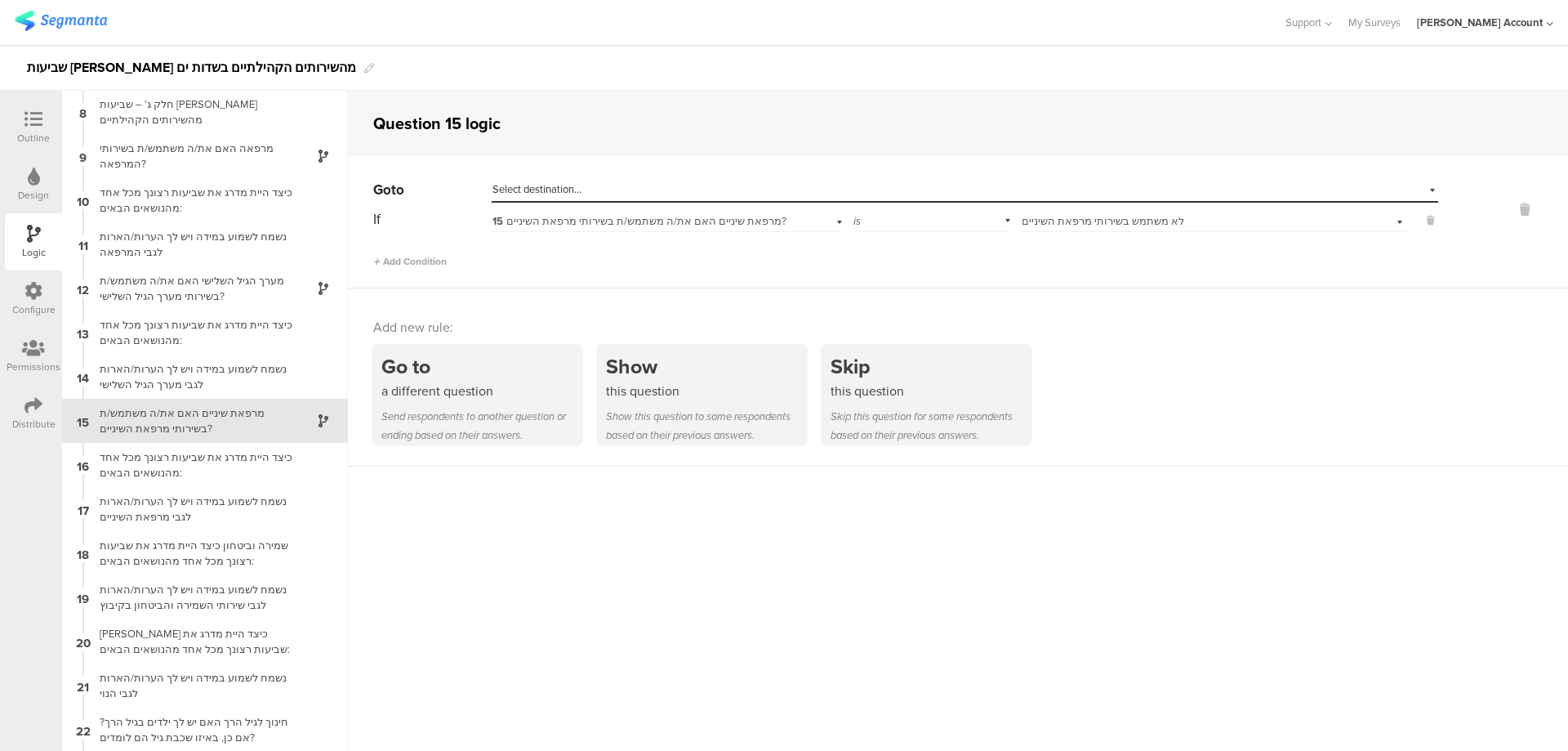
click at [860, 192] on div "Select destination..." at bounding box center [890, 190] width 795 height 15
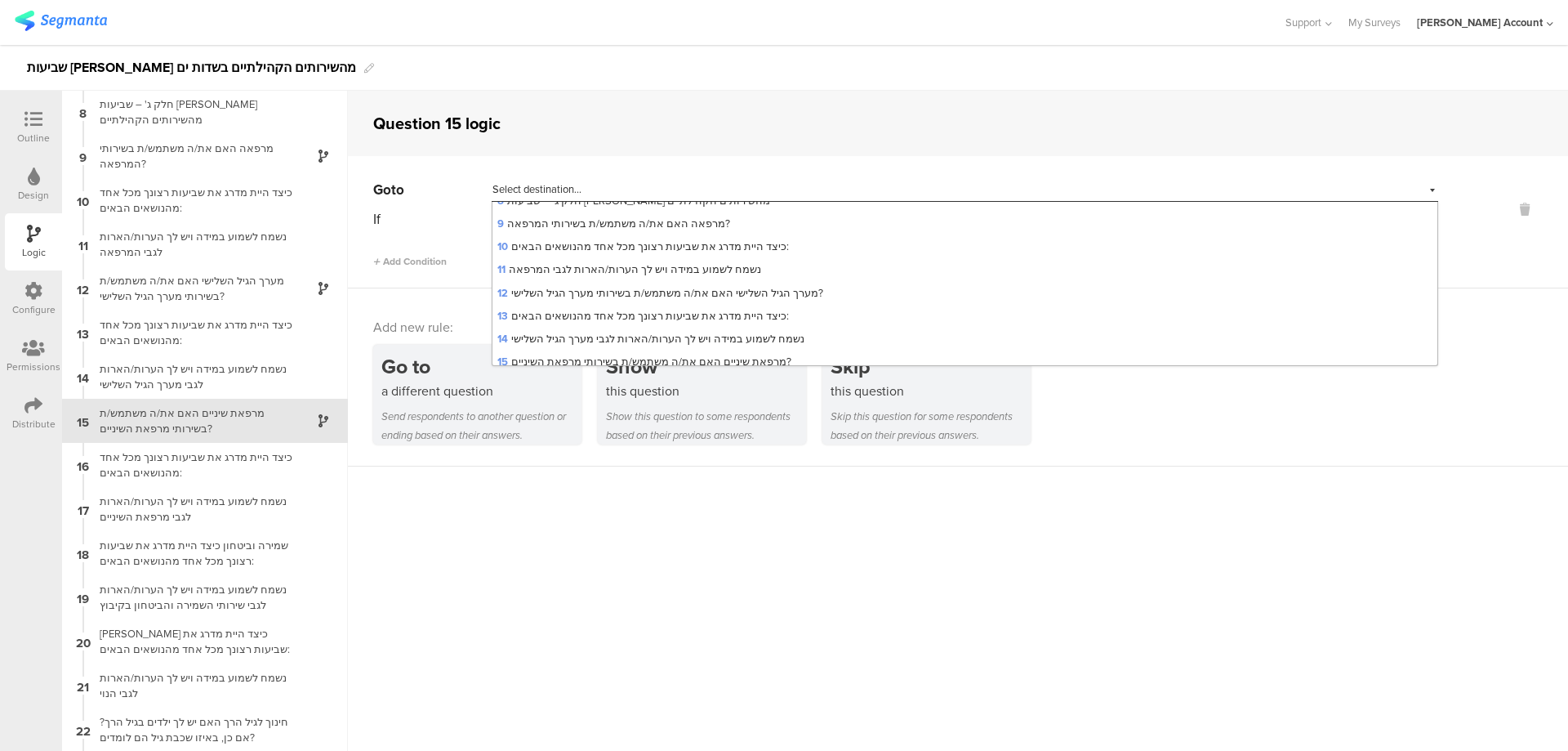
scroll to position [327, 0]
click at [745, 314] on div "18 שמירה וביטחון כיצד היית מדרג את שביעות רצונך מכל אחד מהנושאים הבאים:" at bounding box center [965, 323] width 945 height 23
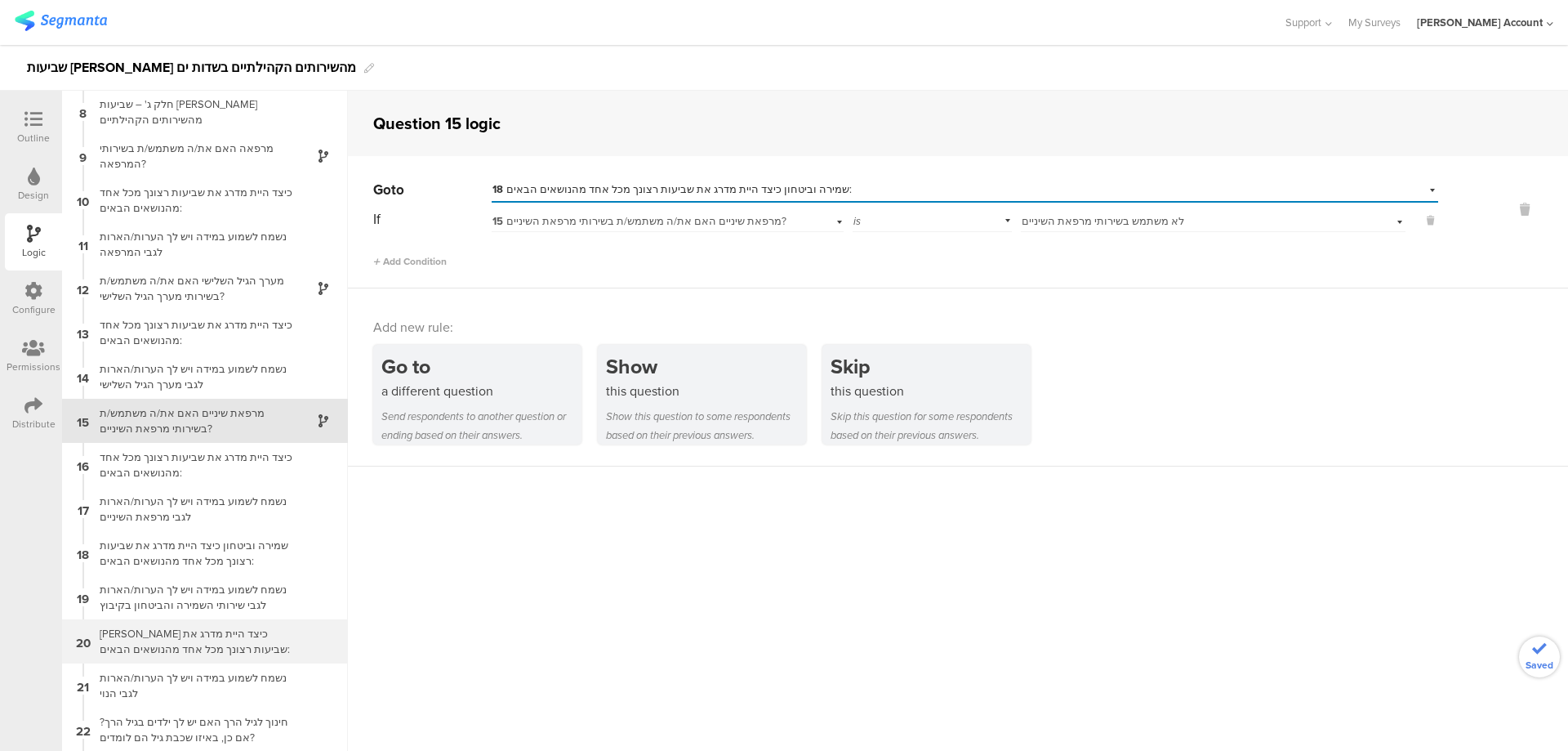
click at [242, 643] on div "[PERSON_NAME] כיצד היית מדרג את שביעות רצונך מכל אחד מהנושאים הבאים:" at bounding box center [192, 641] width 204 height 31
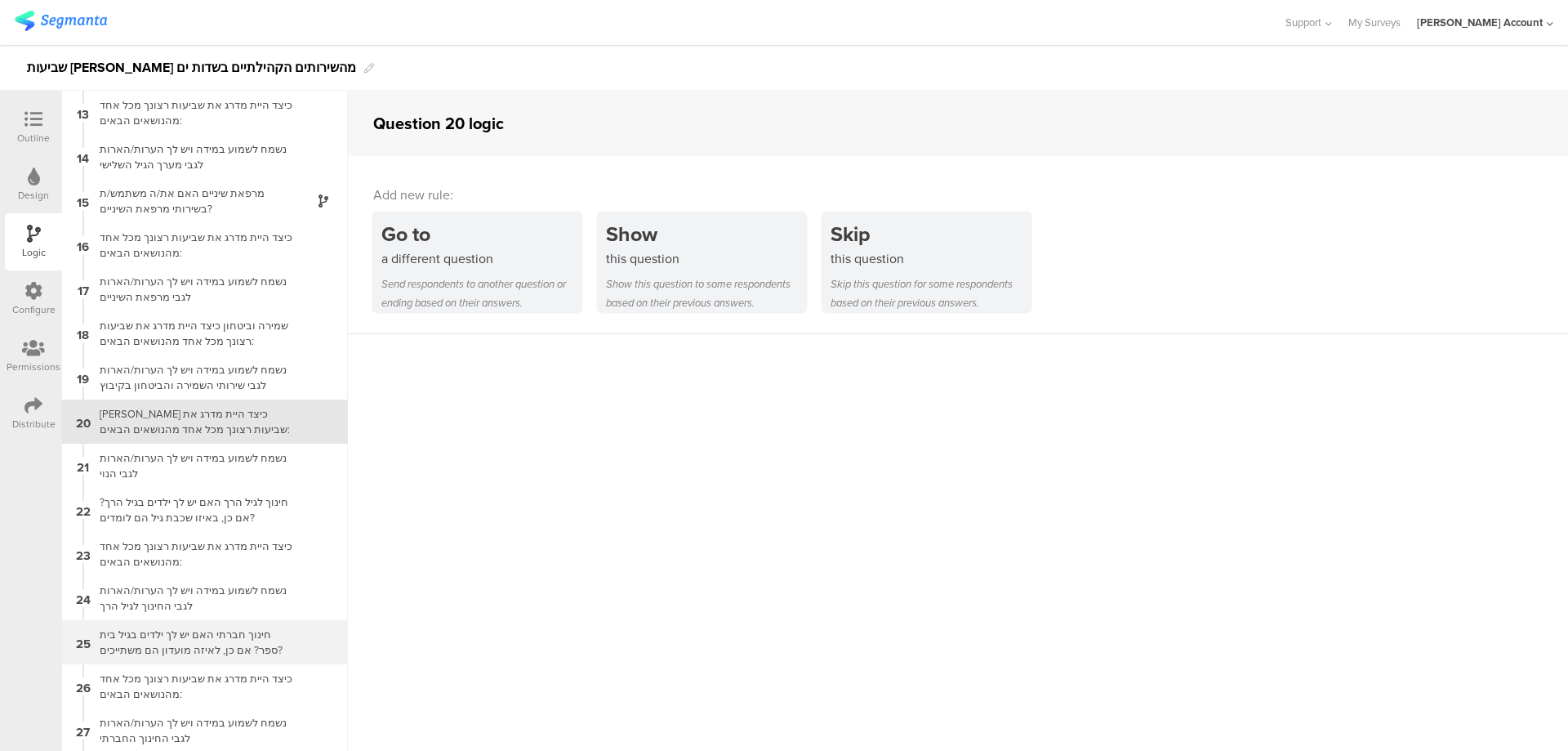
scroll to position [530, 0]
click at [271, 511] on div "חינוך לגיל הרך האם יש לך ילדים בגיל הרך?אם כן, באיזו שכבת גיל הם לומדים?" at bounding box center [192, 509] width 204 height 31
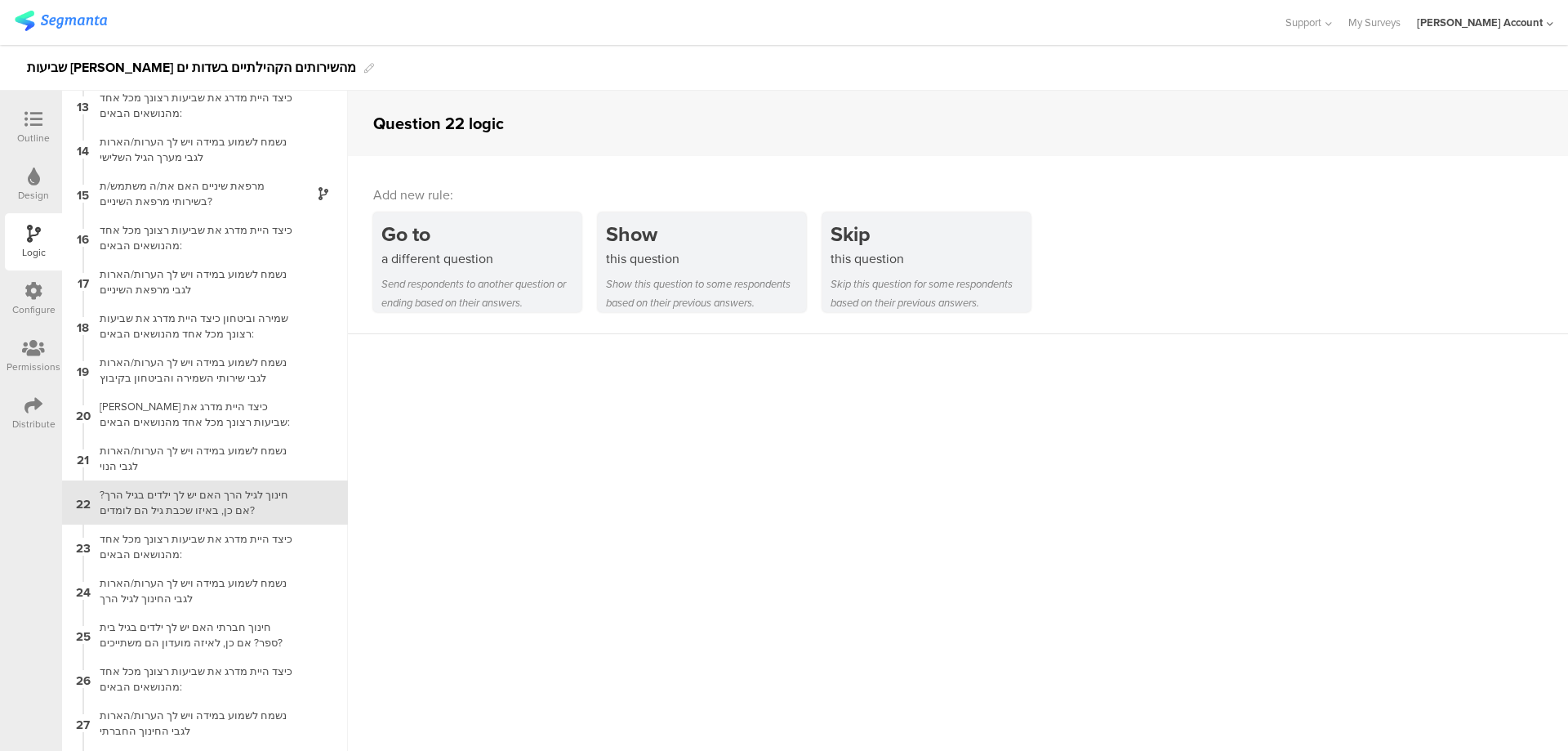
scroll to position [618, 0]
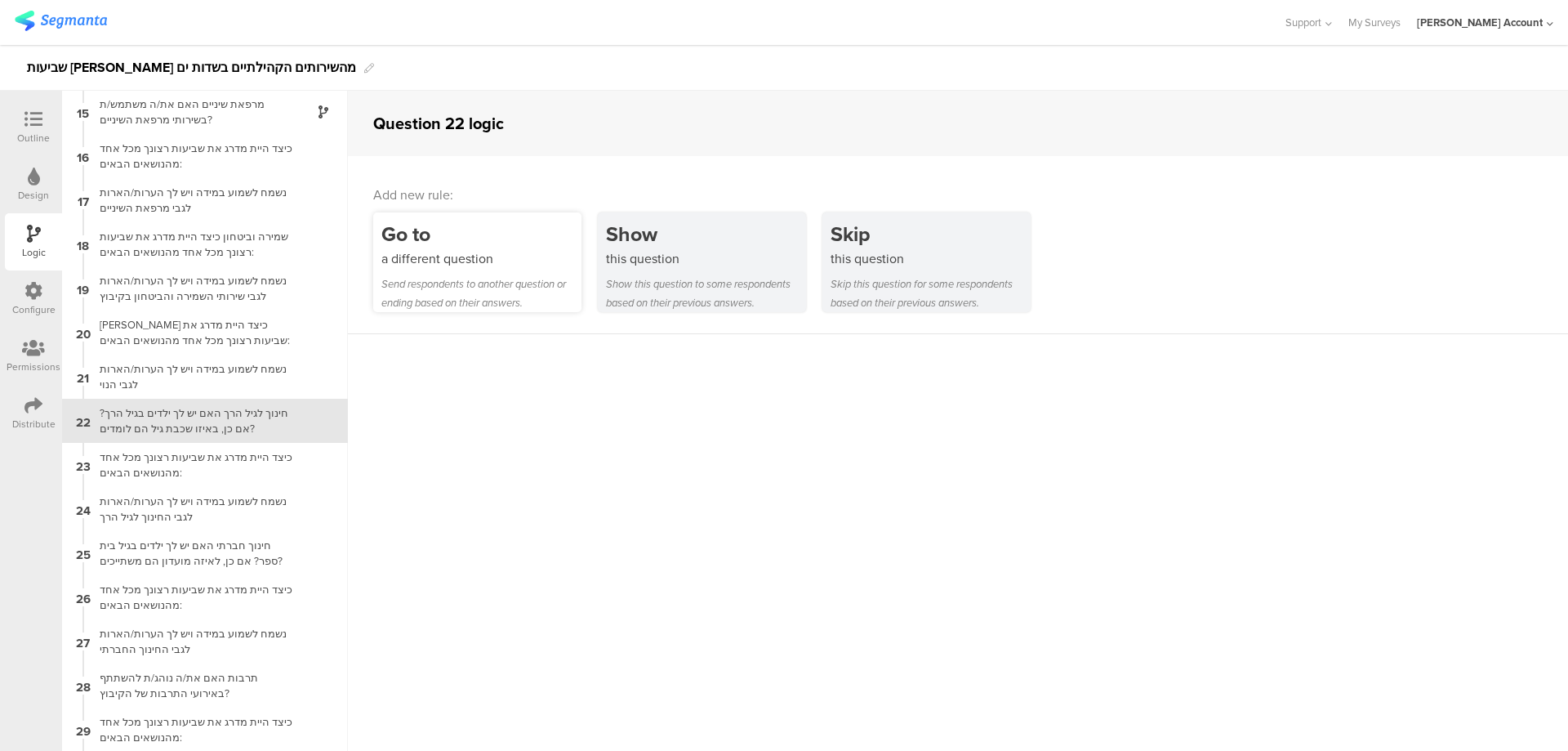
click at [472, 272] on div "Go to a different question Send respondents to another question or ending based…" at bounding box center [477, 262] width 208 height 100
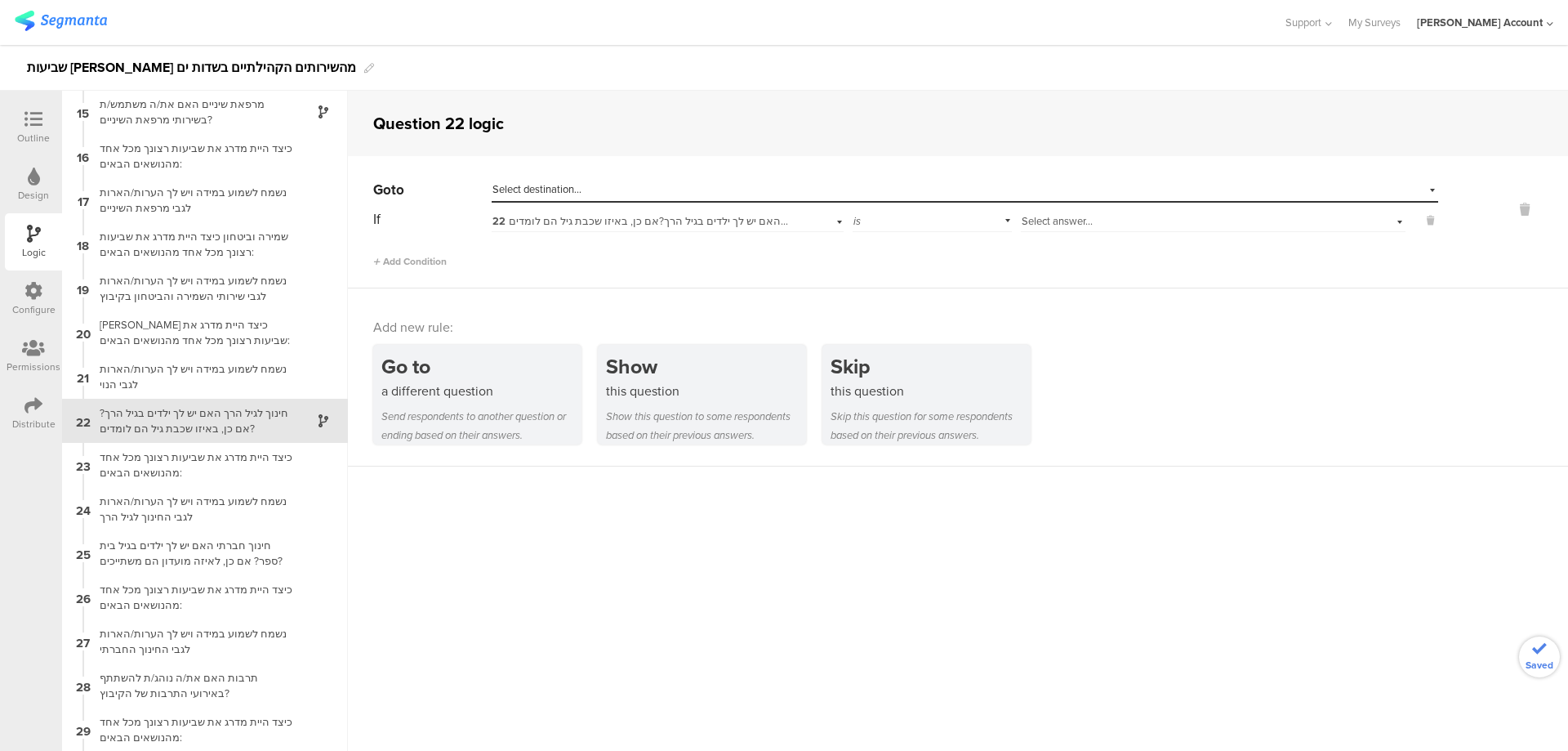
click at [1116, 207] on div "Select answer..." at bounding box center [1213, 219] width 385 height 26
click at [1106, 377] on div "אין [PERSON_NAME] ילדים בגיל זה" at bounding box center [1213, 383] width 383 height 23
click at [957, 189] on div "Select destination..." at bounding box center [890, 190] width 795 height 15
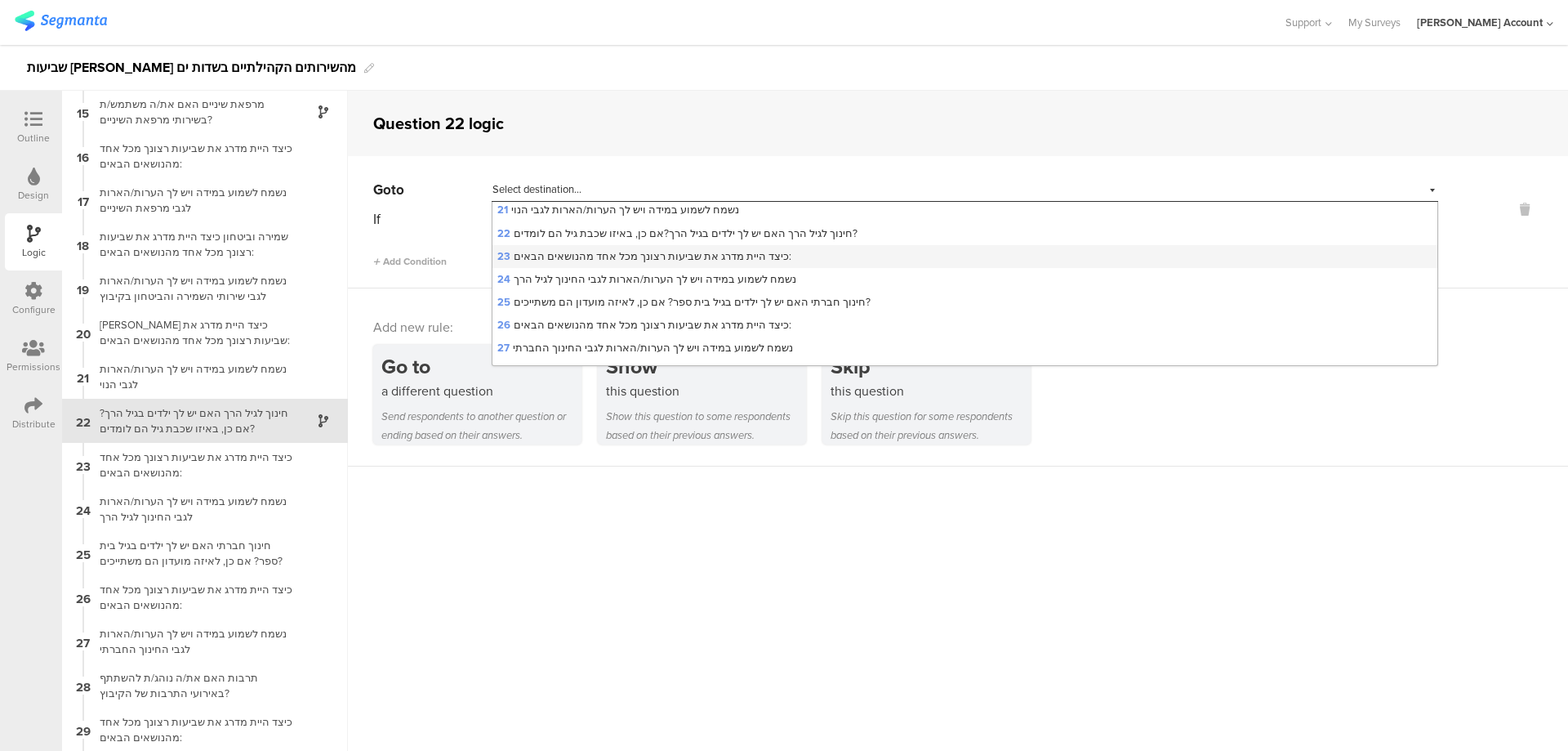
scroll to position [545, 0]
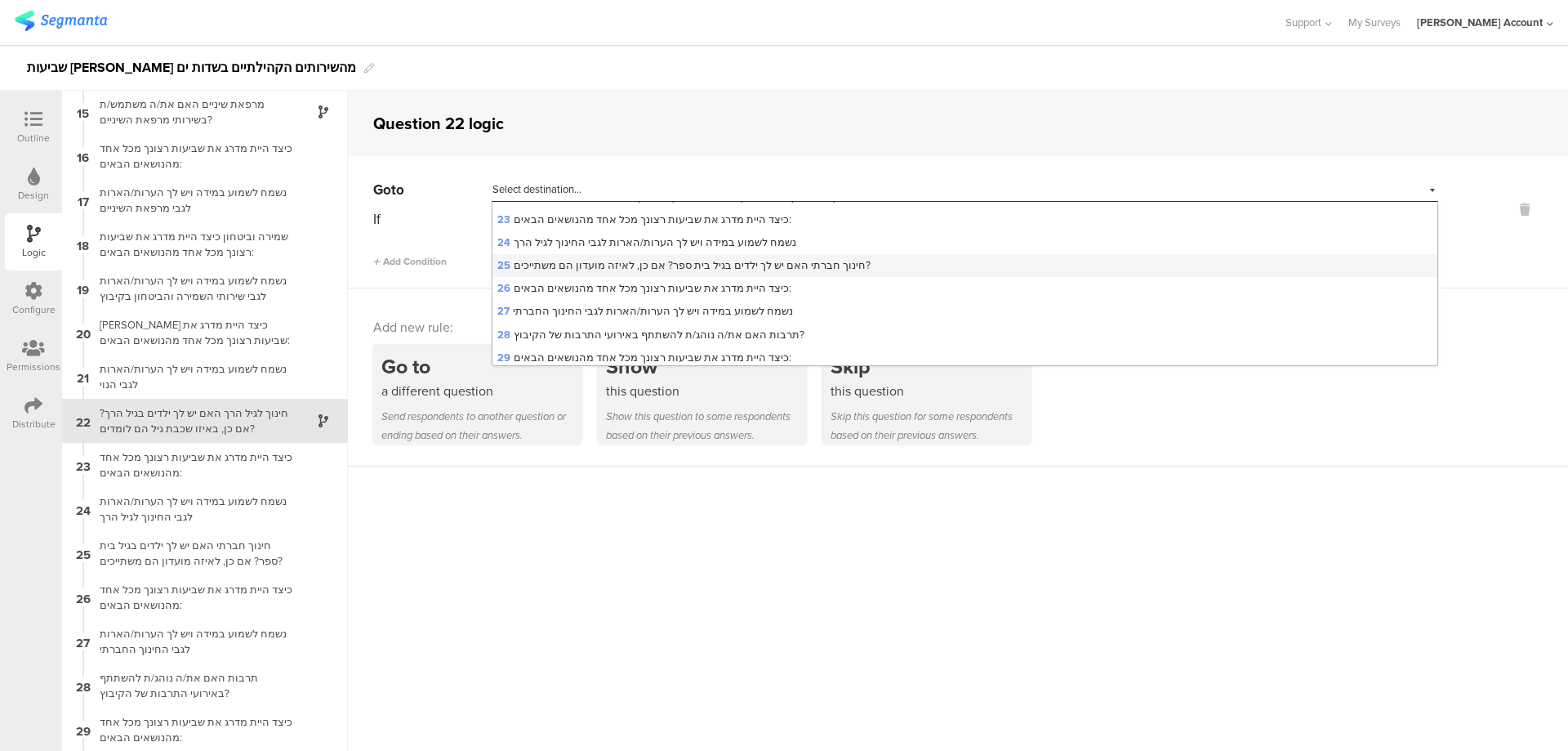
click at [779, 261] on span "25 חינוך חברתי האם יש לך ילדים בגיל בית ספר? אם כן, לאיזה מועדון הם משתייכים?" at bounding box center [684, 265] width 373 height 16
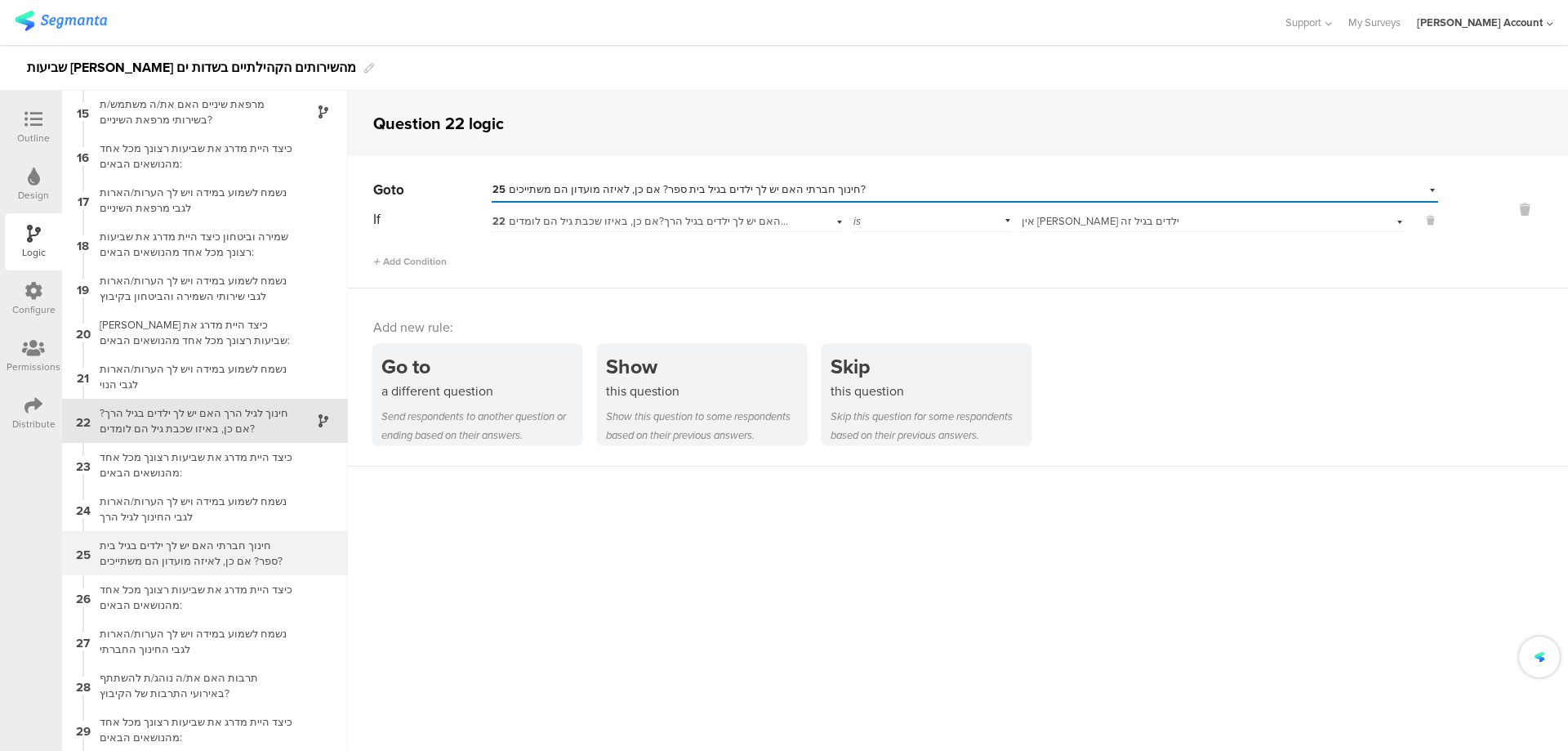
click at [228, 568] on div "חינוך חברתי האם יש לך ילדים בגיל בית ספר? אם כן, לאיזה מועדון הם משתייכים?" at bounding box center [192, 553] width 204 height 31
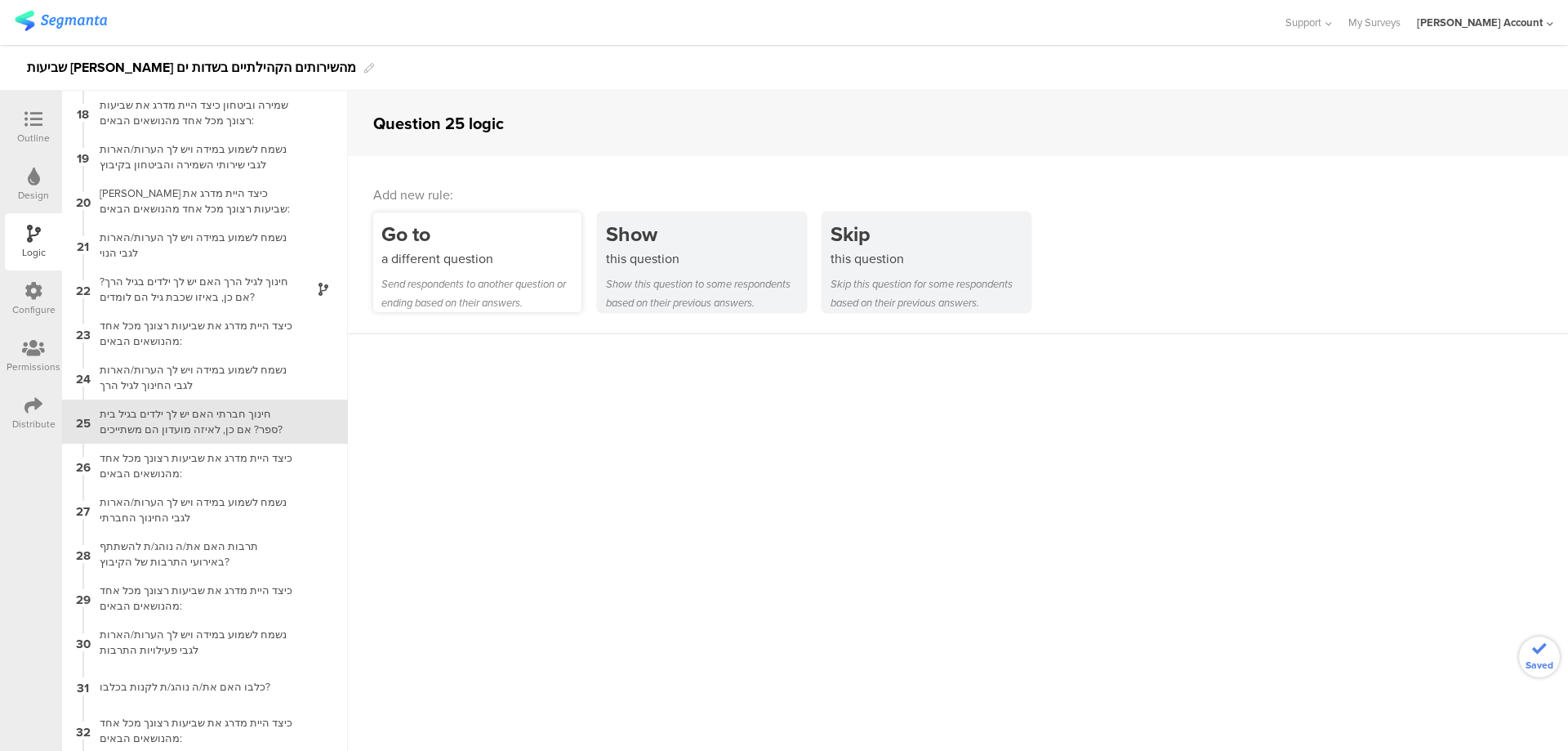
scroll to position [751, 0]
click at [441, 243] on div "Go to" at bounding box center [481, 234] width 200 height 31
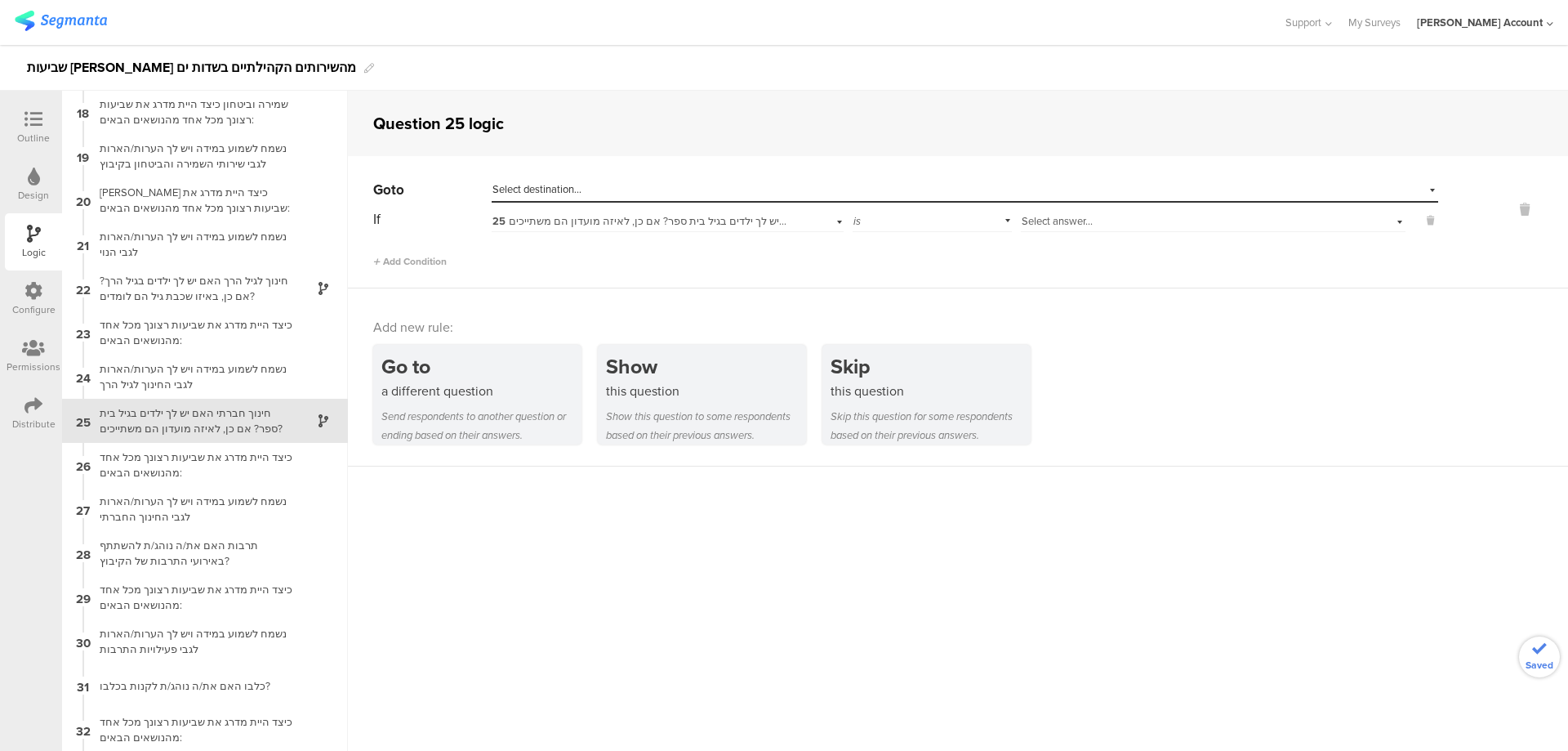
click at [1118, 218] on div "Select answer..." at bounding box center [1185, 222] width 326 height 15
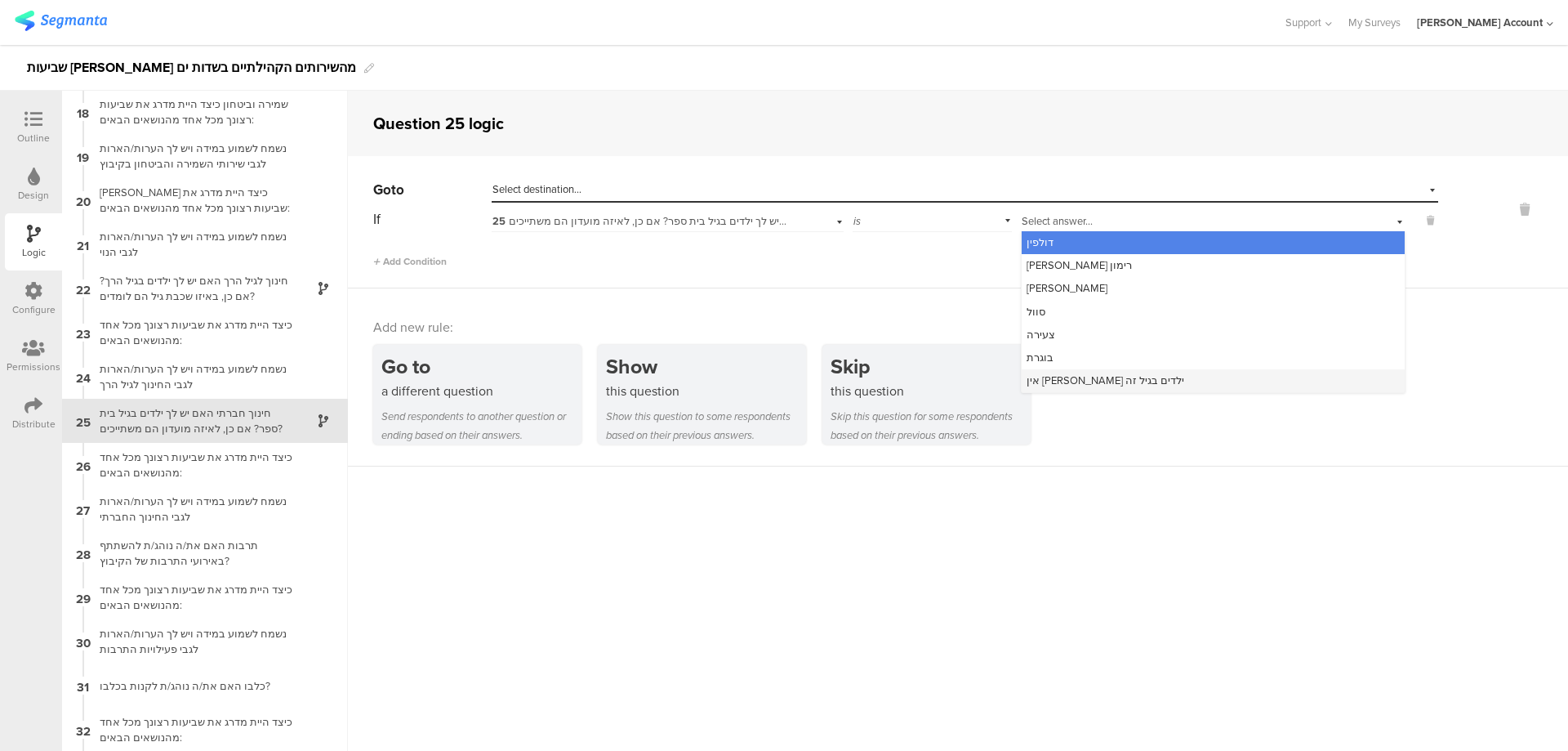
click at [1111, 378] on div "אין לי ילדים בגיל זה" at bounding box center [1213, 381] width 383 height 23
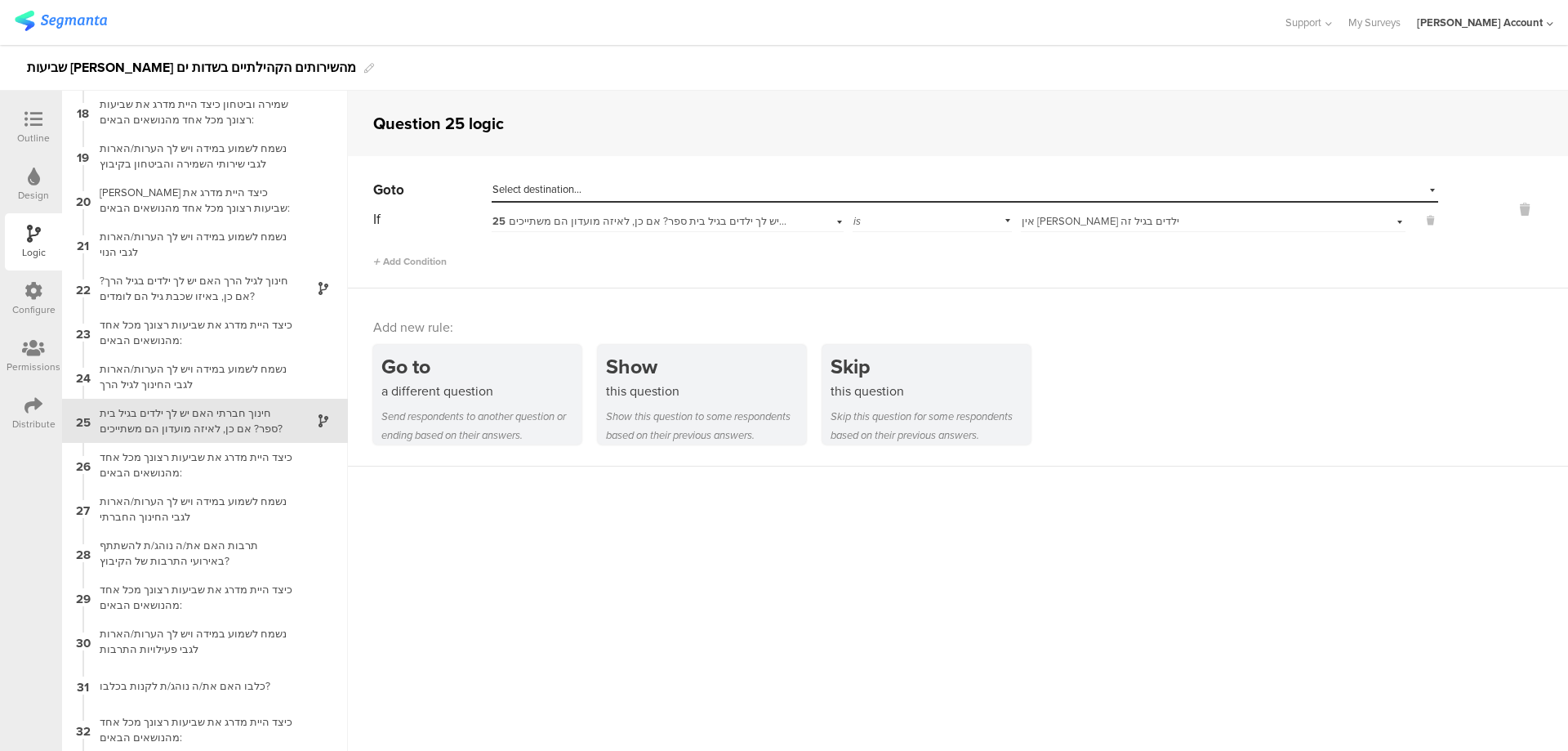
click at [854, 184] on div "Select destination..." at bounding box center [890, 190] width 795 height 15
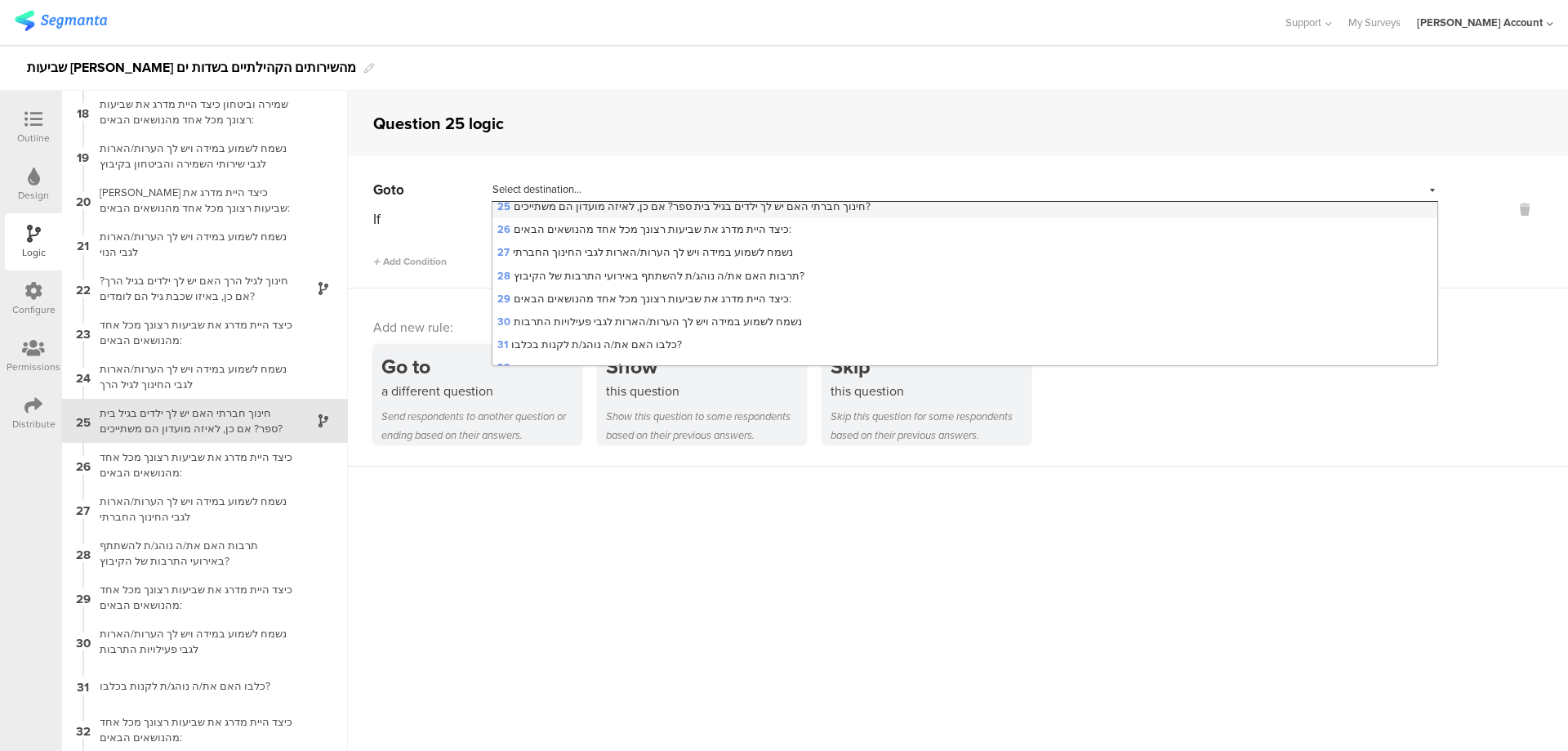
scroll to position [654, 0]
click at [707, 224] on span "28 תרבות האם את/ה נוהג/ת להשתתף באירועי התרבות של הקיבוץ?" at bounding box center [651, 226] width 307 height 16
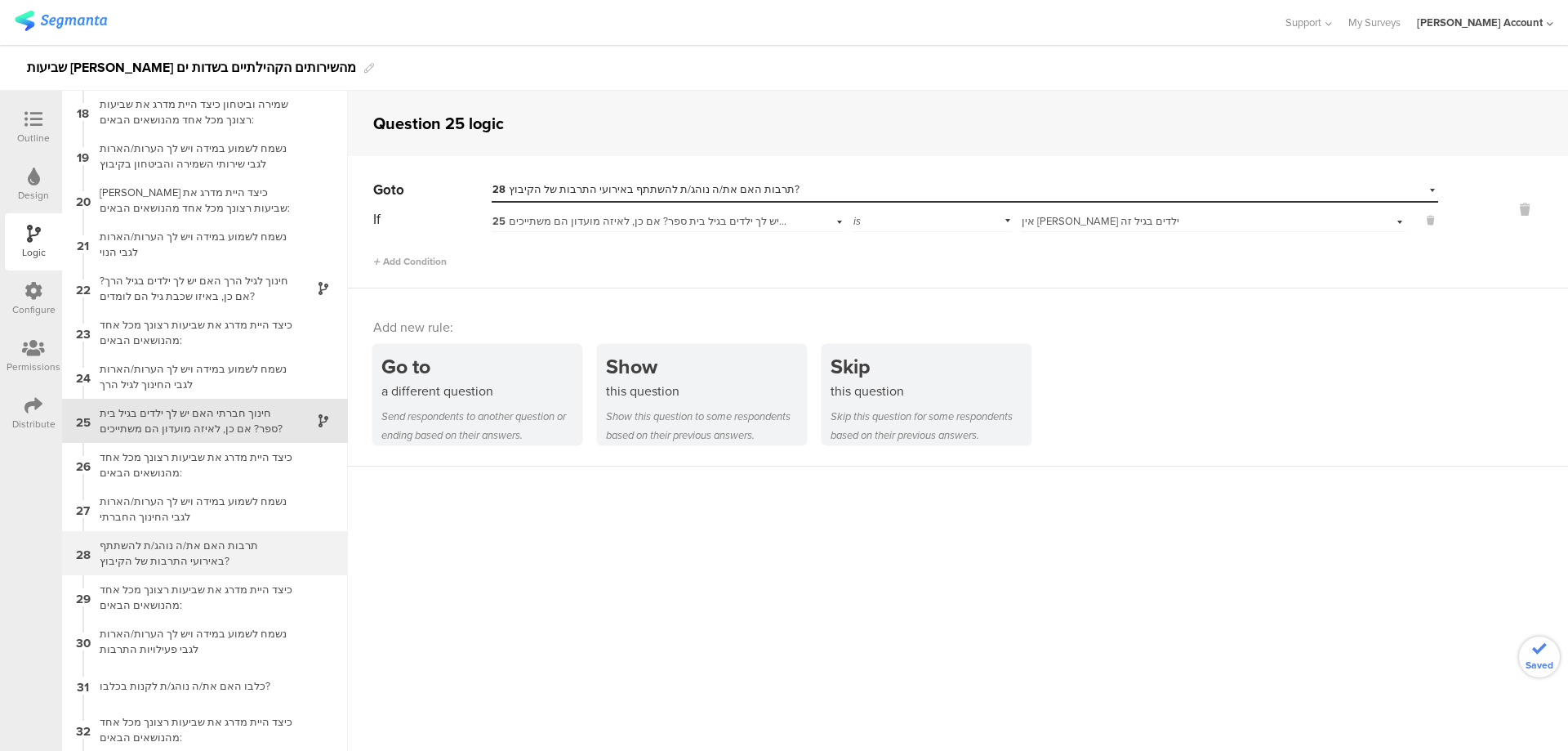
click at [243, 565] on div "תרבות האם את/ה נוהג/ת להשתתף באירועי התרבות של הקיבוץ?" at bounding box center [192, 553] width 204 height 31
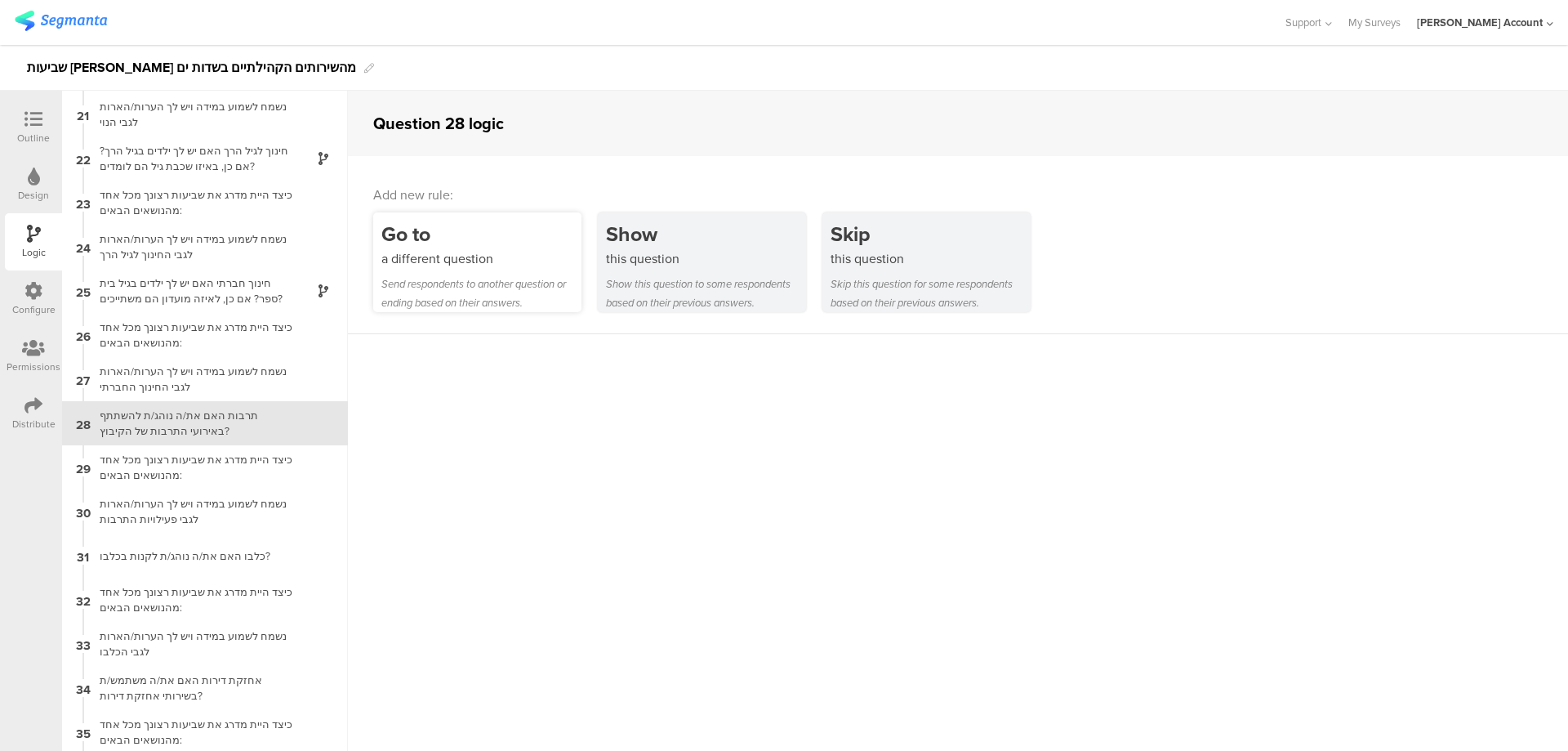
scroll to position [884, 0]
click at [422, 249] on div "a different question" at bounding box center [481, 258] width 200 height 19
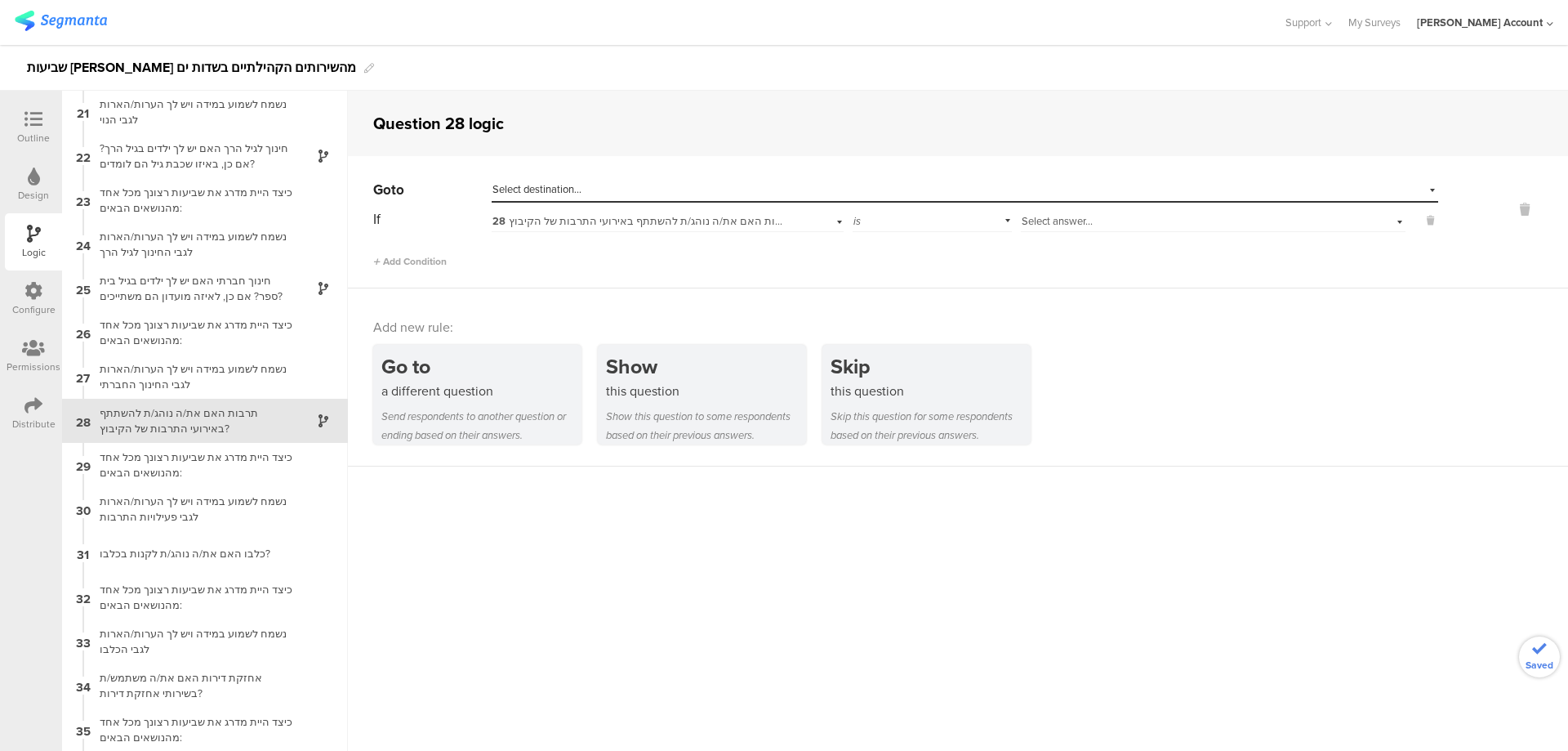
click at [1021, 213] on div "Select answer..." at bounding box center [1213, 219] width 385 height 26
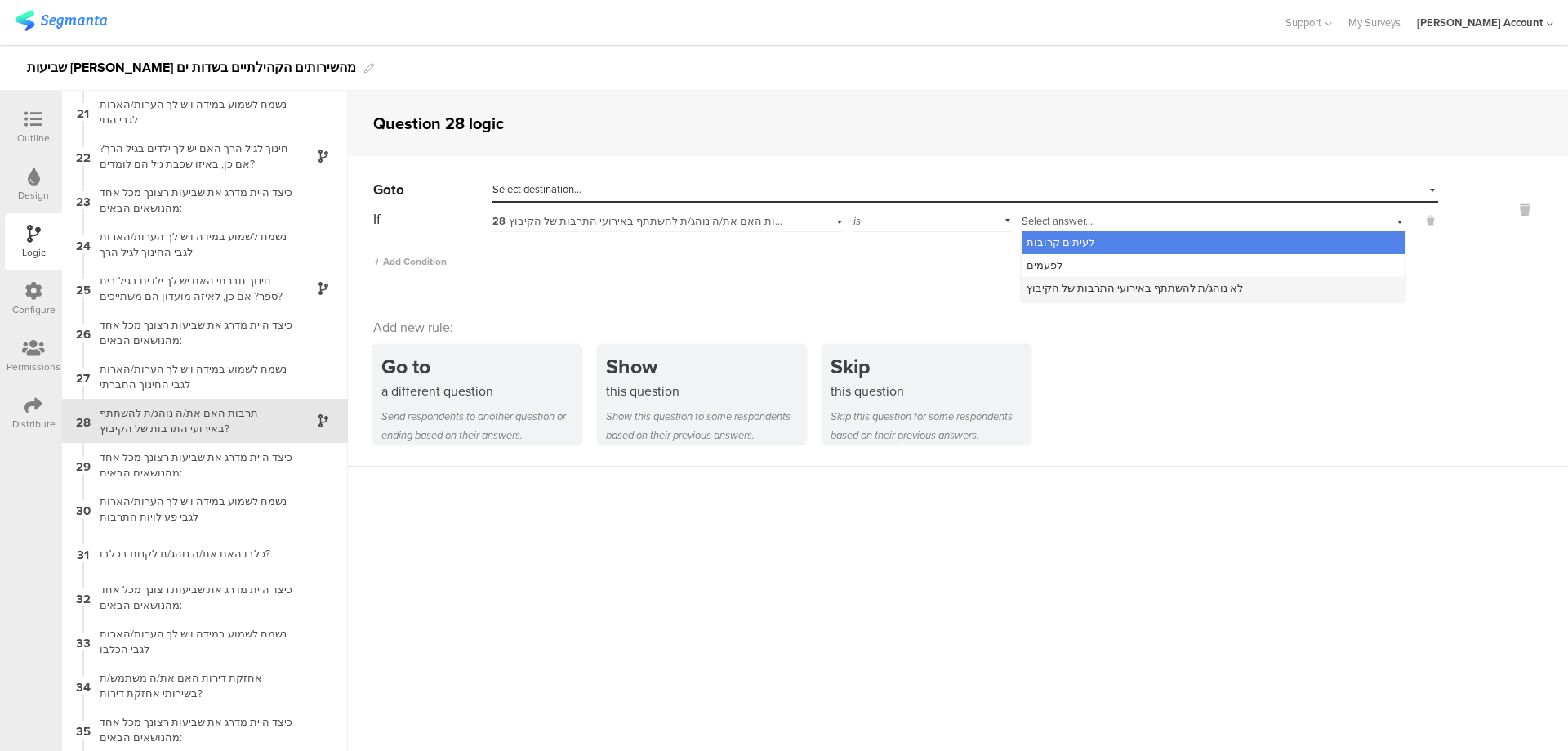
click at [1085, 284] on span "לא נוהג/ת להשתתף באירועי התרבות של הקיבוץ" at bounding box center [1135, 288] width 217 height 16
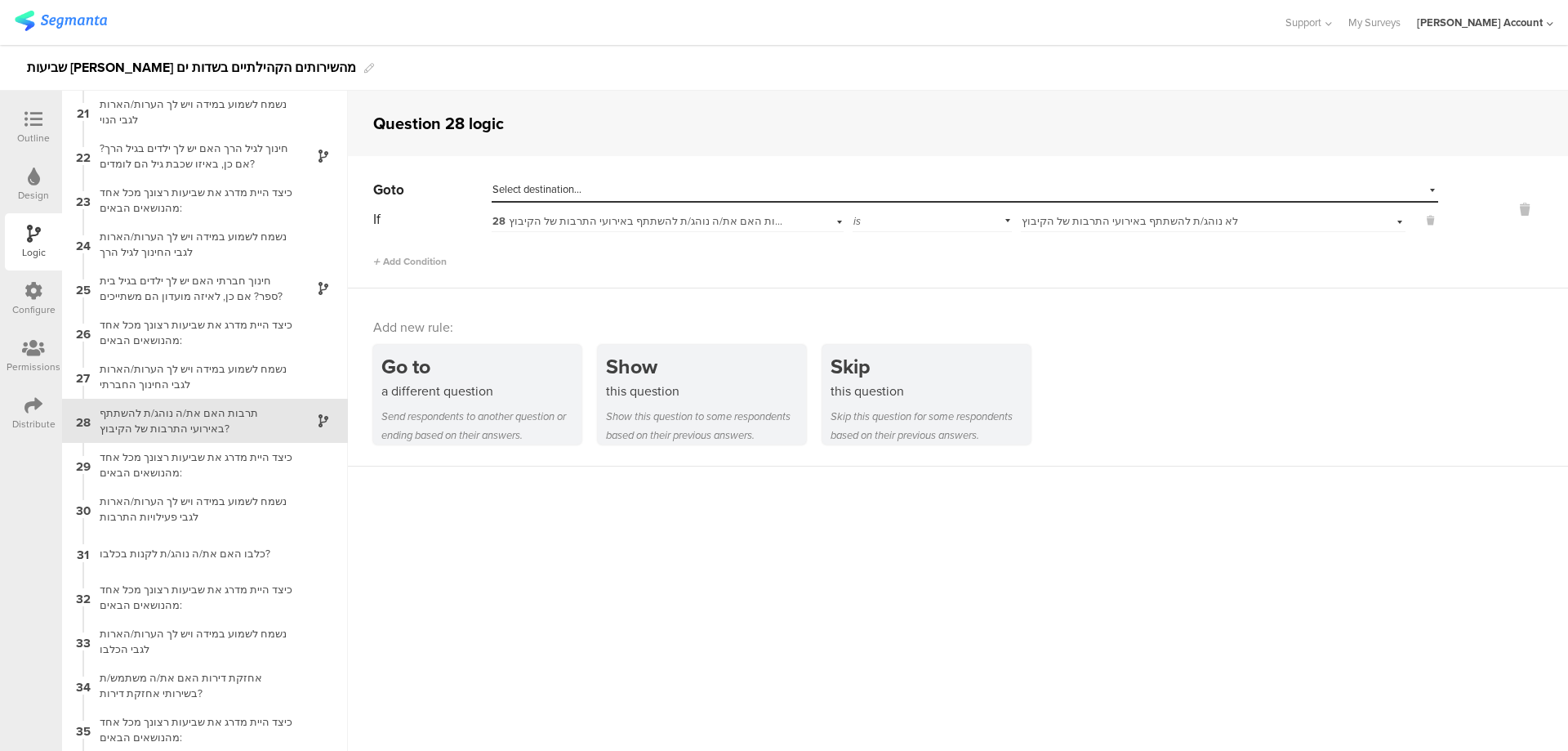
click at [972, 188] on div "Select destination..." at bounding box center [890, 190] width 795 height 15
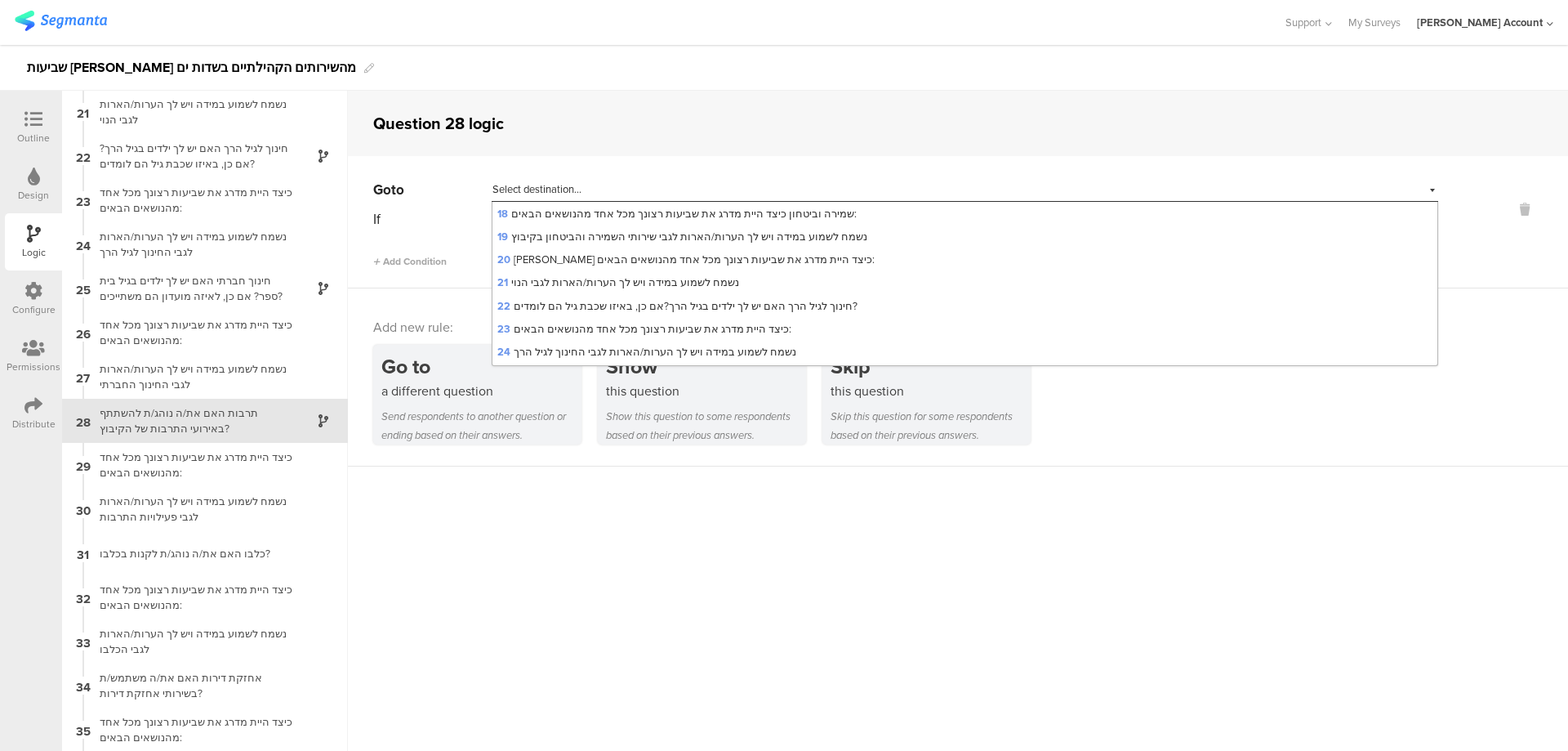
scroll to position [654, 0]
click at [775, 288] on div "31 כלבו האם את/ה נוהג/ת לקנות בכלבו?" at bounding box center [965, 295] width 945 height 23
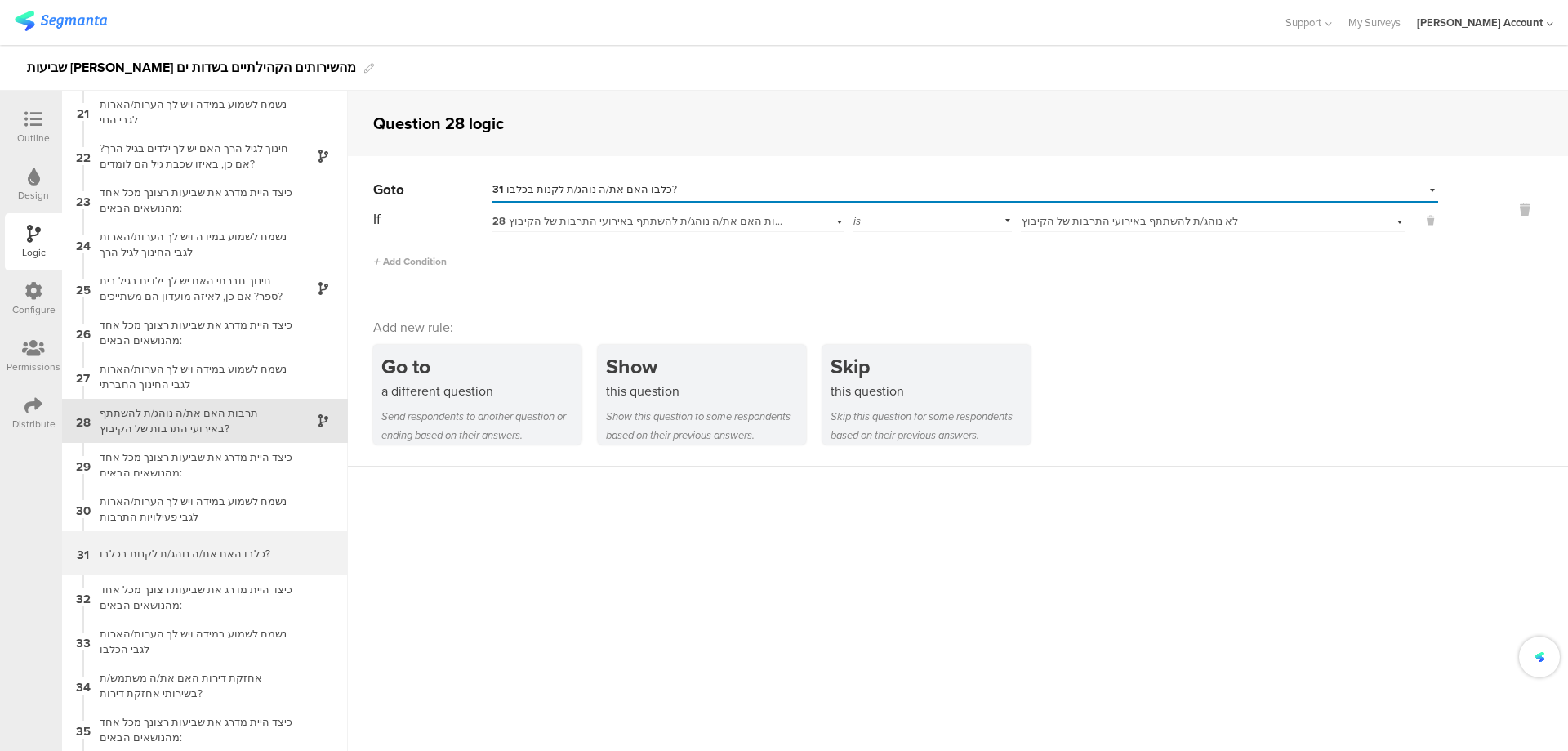
click at [236, 560] on div "כלבו האם את/ה נוהג/ת לקנות בכלבו?" at bounding box center [192, 553] width 204 height 16
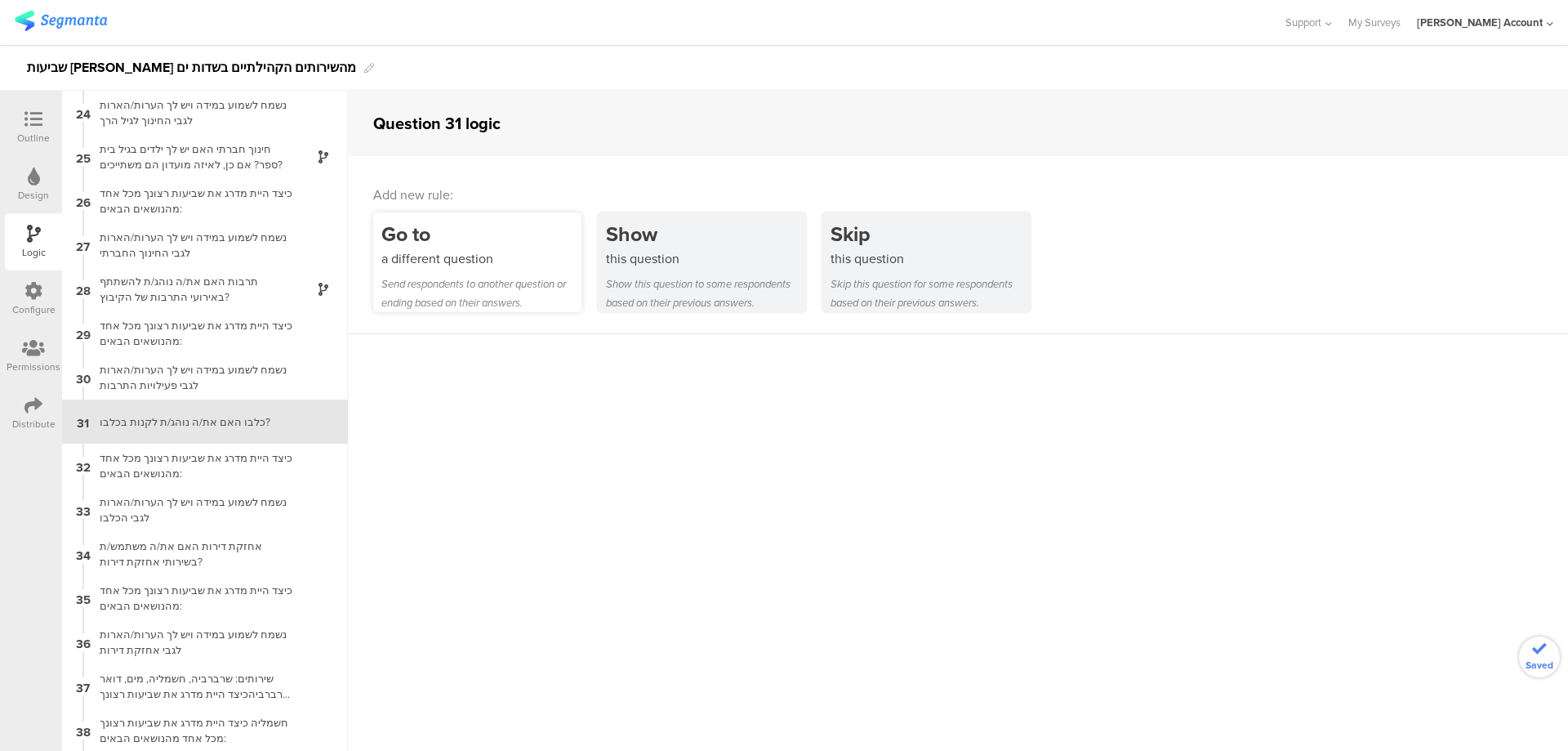
scroll to position [1016, 0]
click at [447, 271] on div "Go to a different question Send respondents to another question or ending based…" at bounding box center [477, 262] width 208 height 100
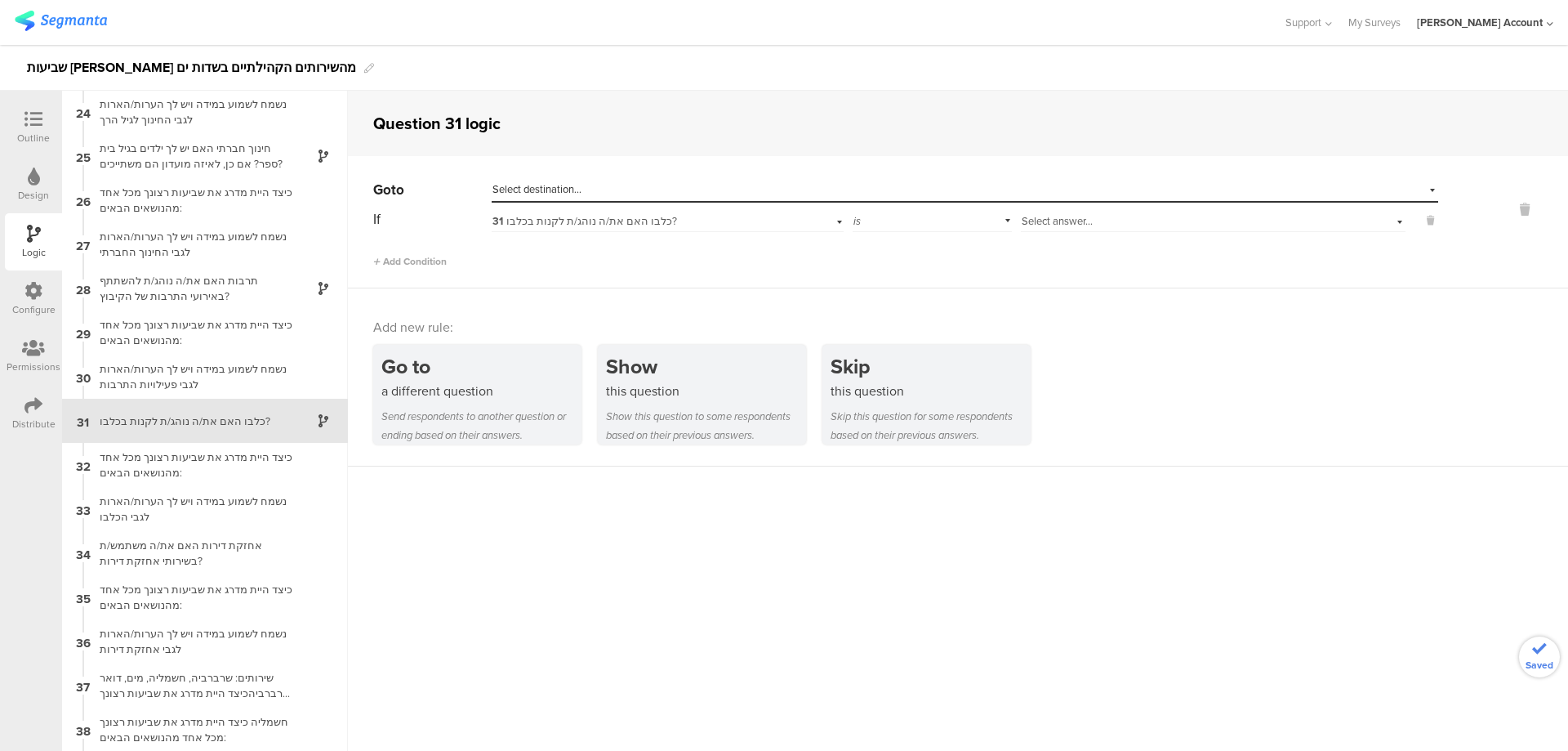
click at [1030, 217] on span "Select answer..." at bounding box center [1057, 221] width 71 height 16
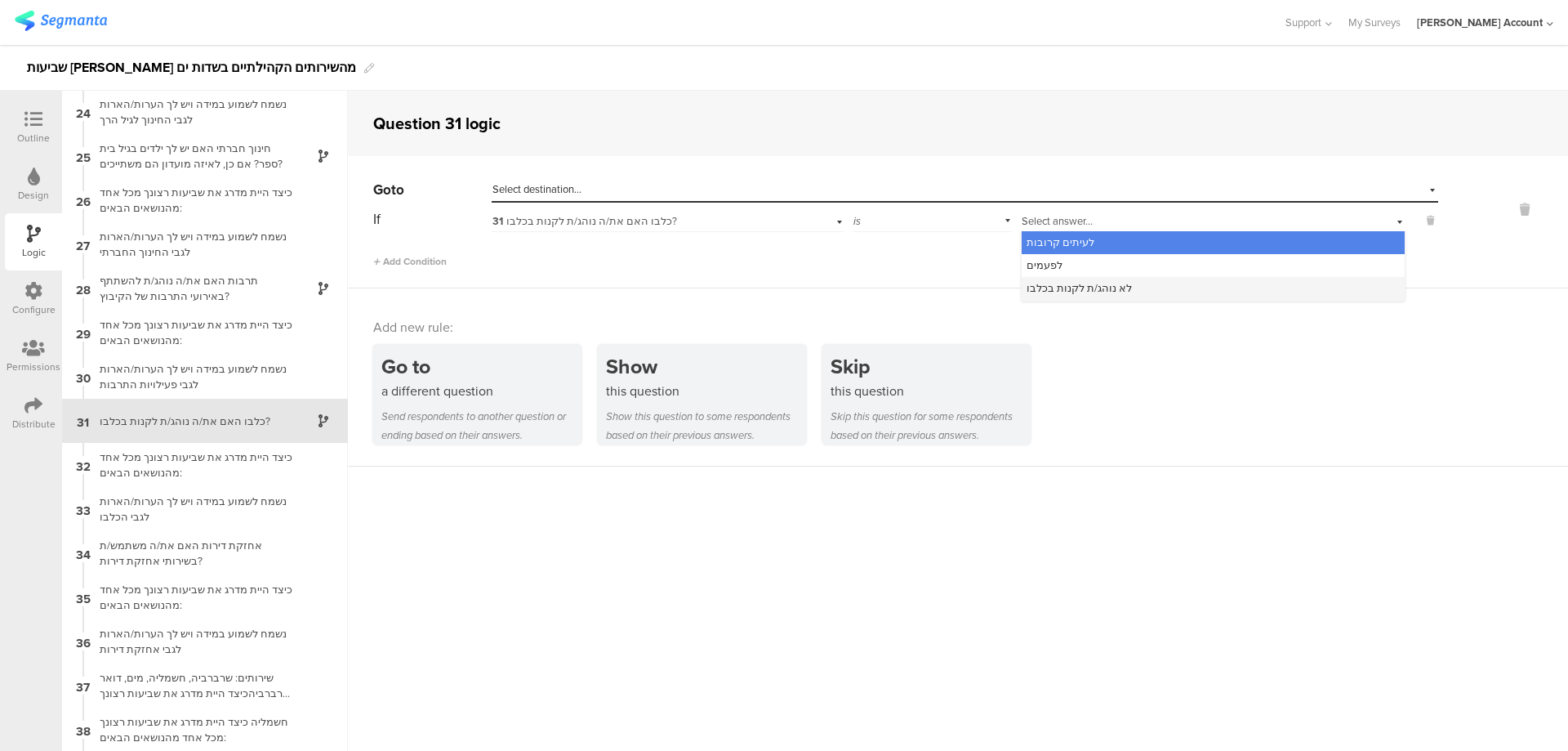
click at [1060, 292] on span "לא נוהג/ת לקנות בכלבו" at bounding box center [1079, 288] width 105 height 16
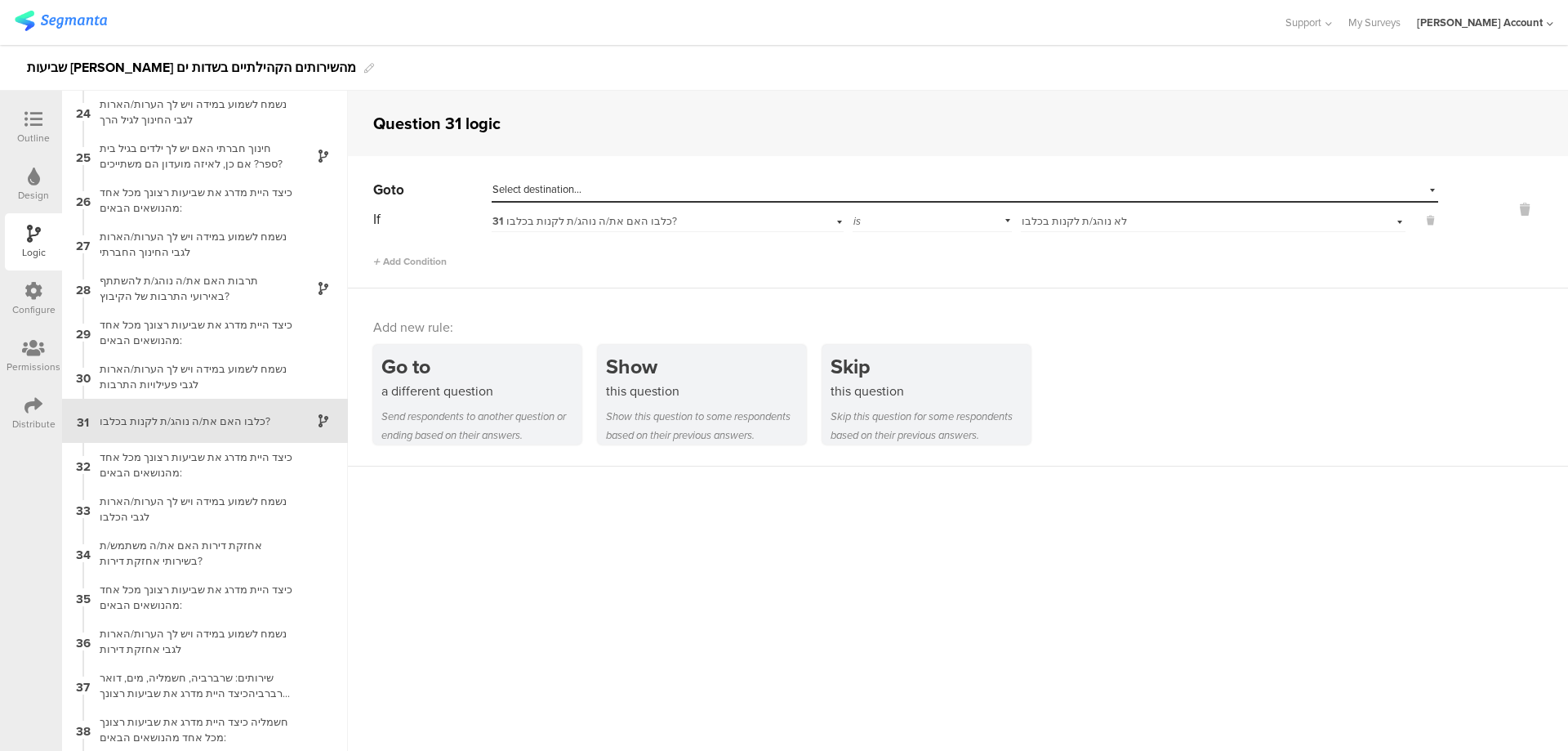
click at [984, 181] on div "Select destination..." at bounding box center [965, 190] width 947 height 26
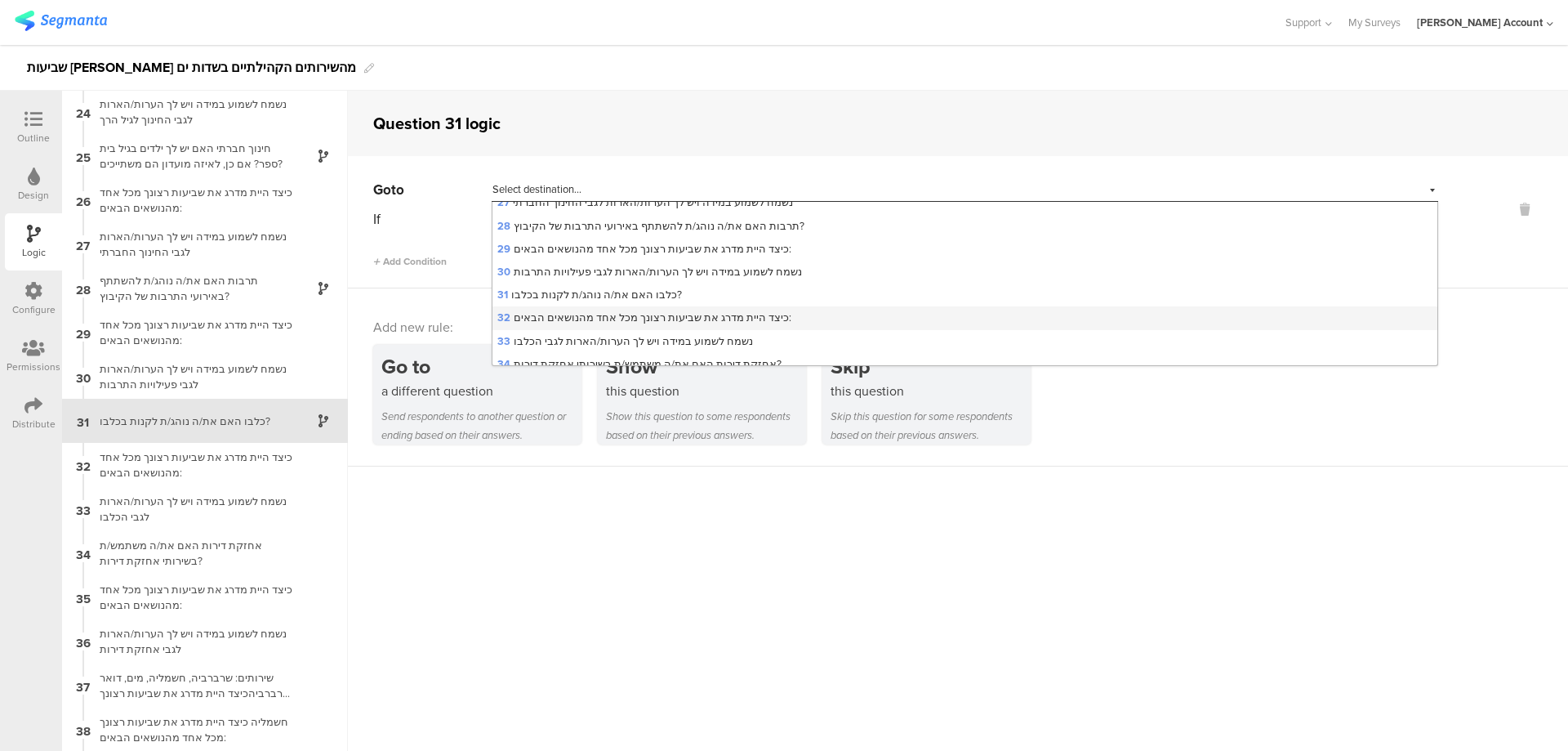
scroll to position [763, 0]
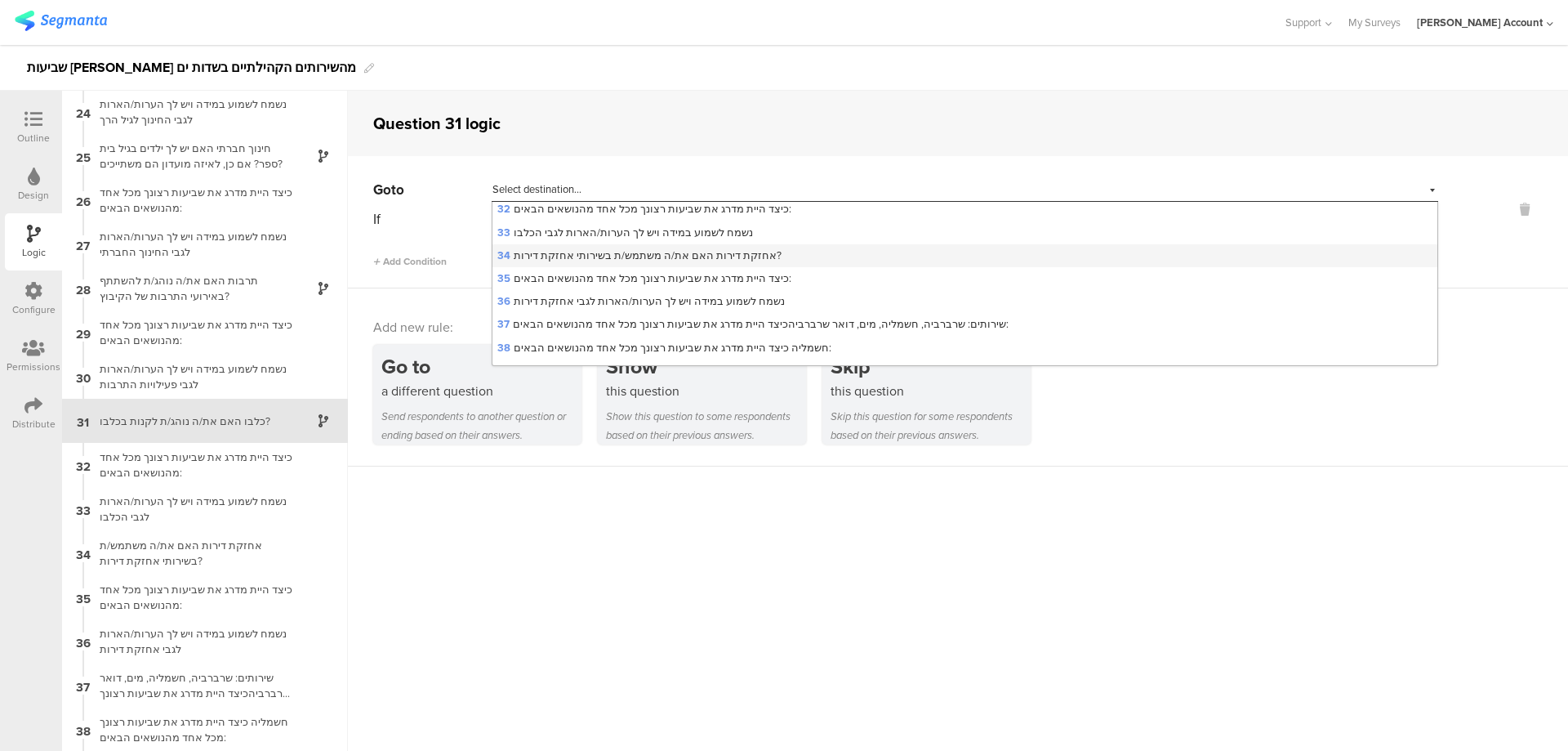
click at [647, 249] on span "34 אחזקת דירות האם את/ה משתמש/ת בשירותי אחזקת דירות?" at bounding box center [639, 255] width 284 height 16
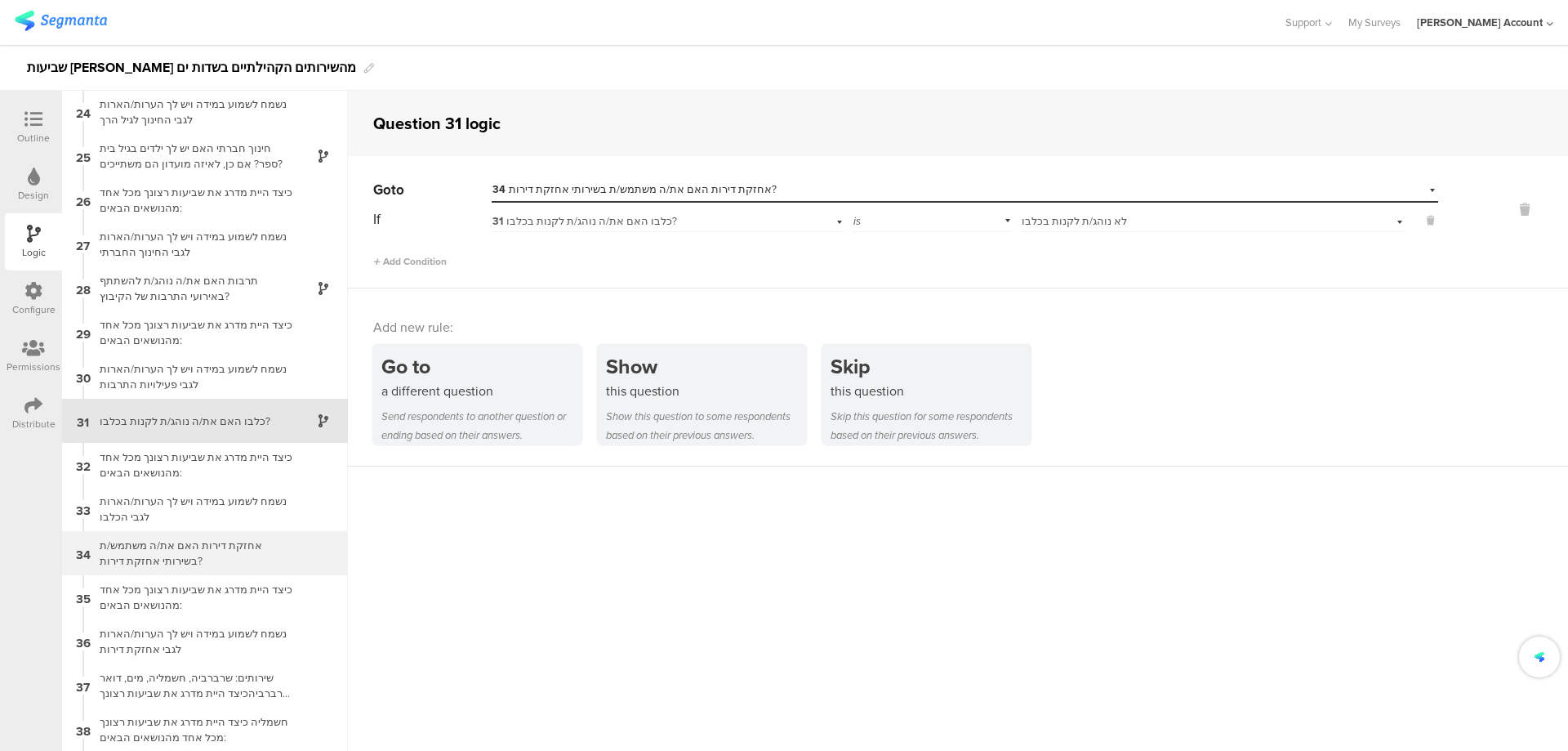
click at [187, 544] on div "אחזקת דירות האם את/ה משתמש/ת בשירותי אחזקת דירות?" at bounding box center [192, 553] width 204 height 31
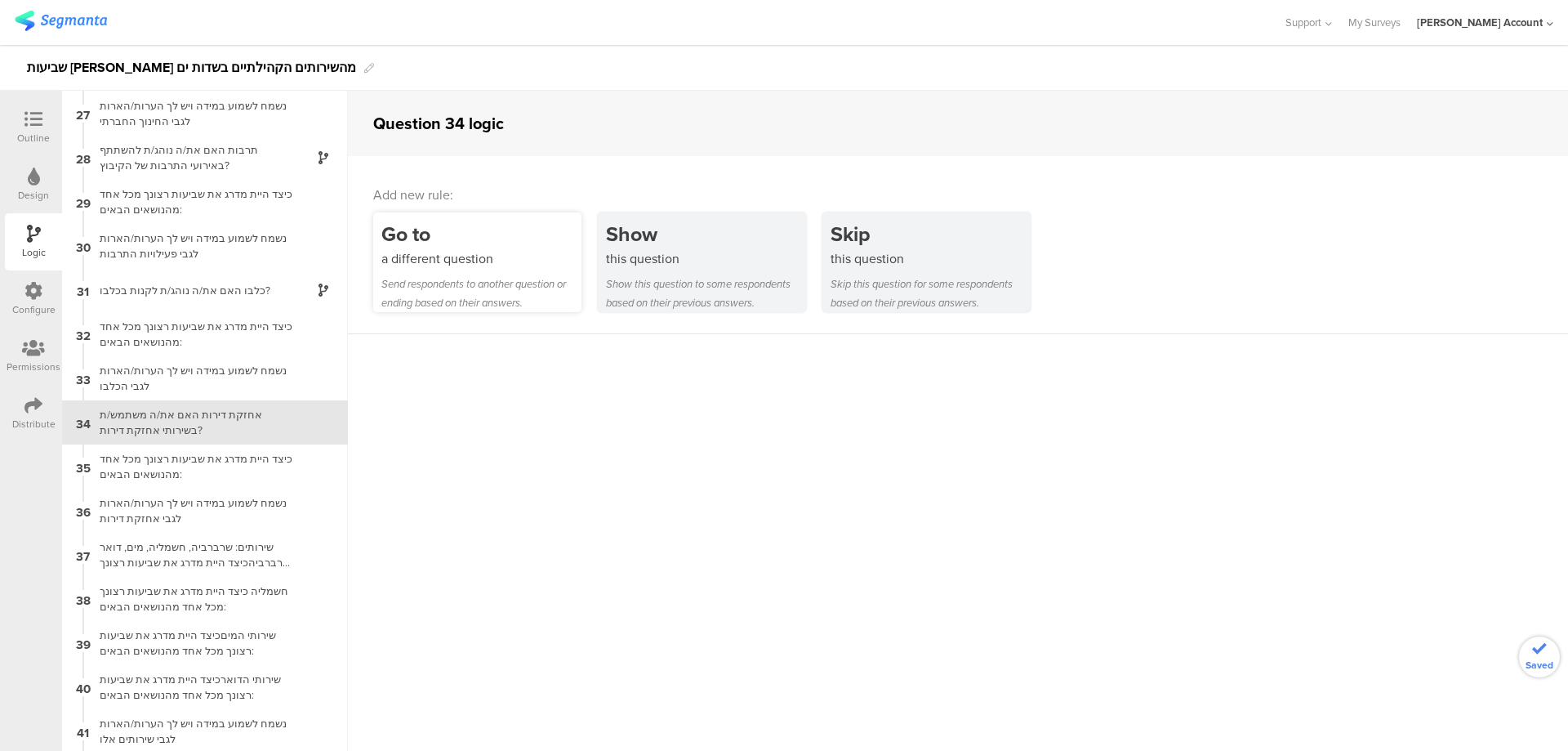
scroll to position [1148, 0]
click at [483, 262] on div "a different question" at bounding box center [481, 258] width 200 height 19
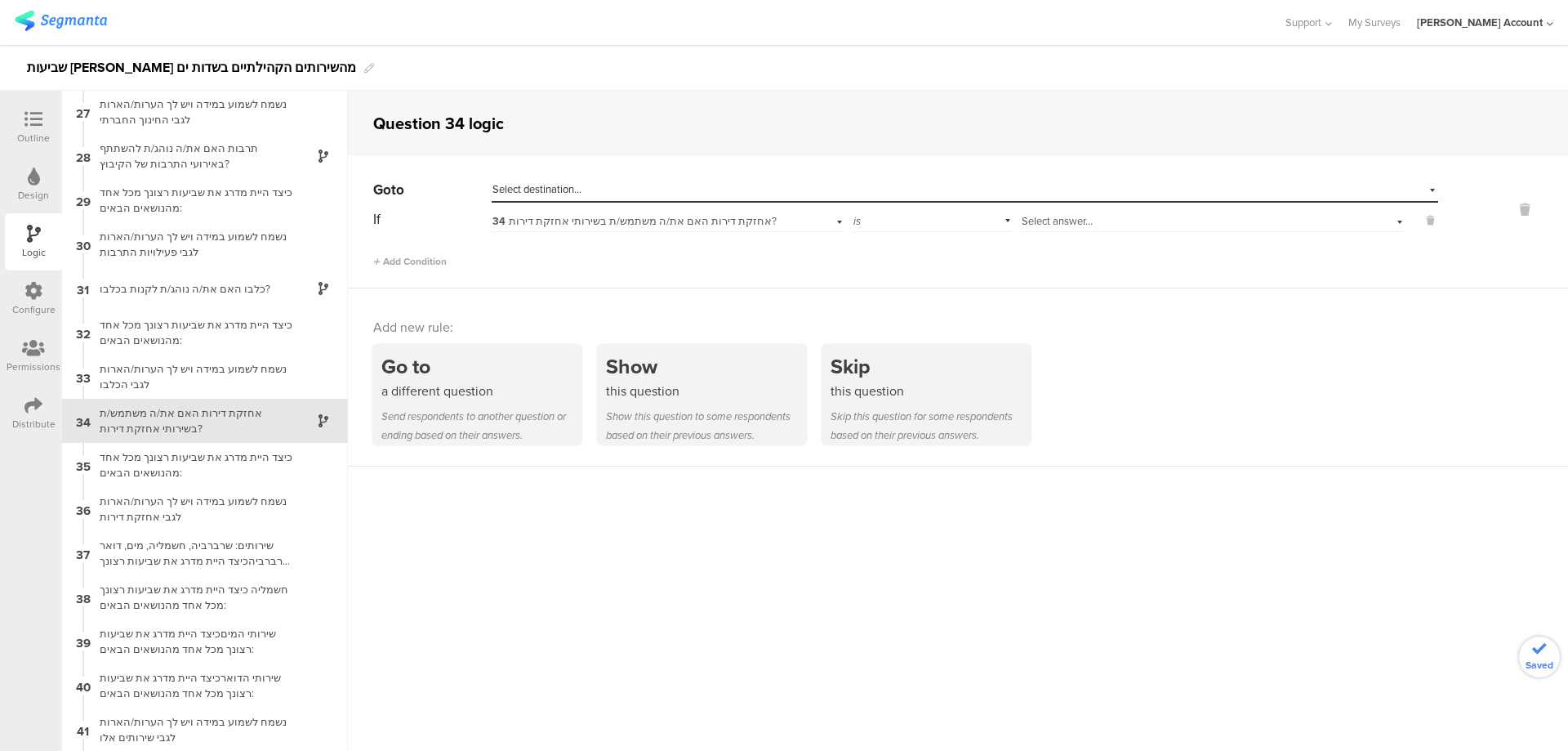
click at [1076, 211] on div "Select answer..." at bounding box center [1213, 219] width 385 height 26
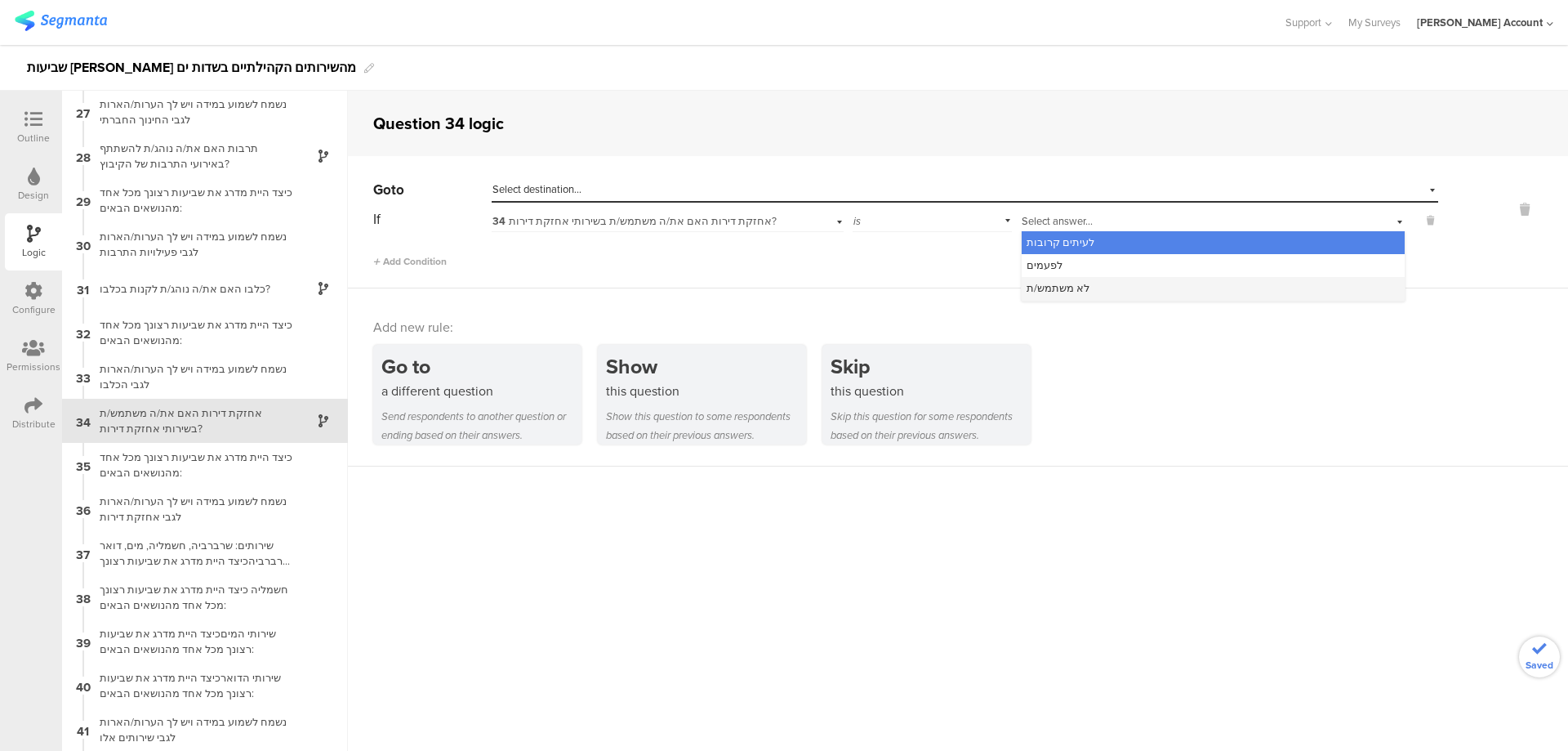
click at [1086, 291] on div "לא משתמש/ת" at bounding box center [1213, 289] width 383 height 23
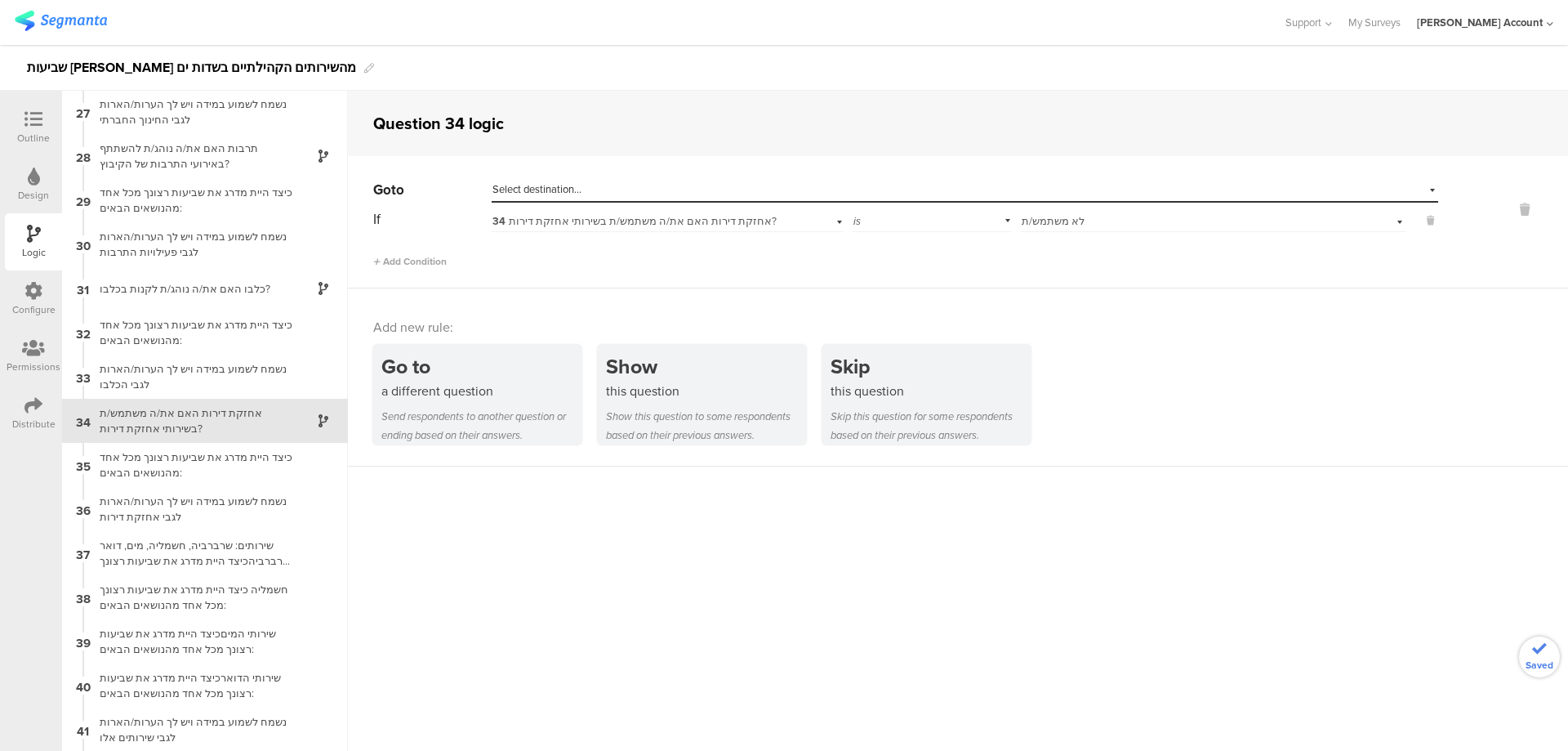
click at [859, 193] on div "Select destination..." at bounding box center [890, 190] width 795 height 15
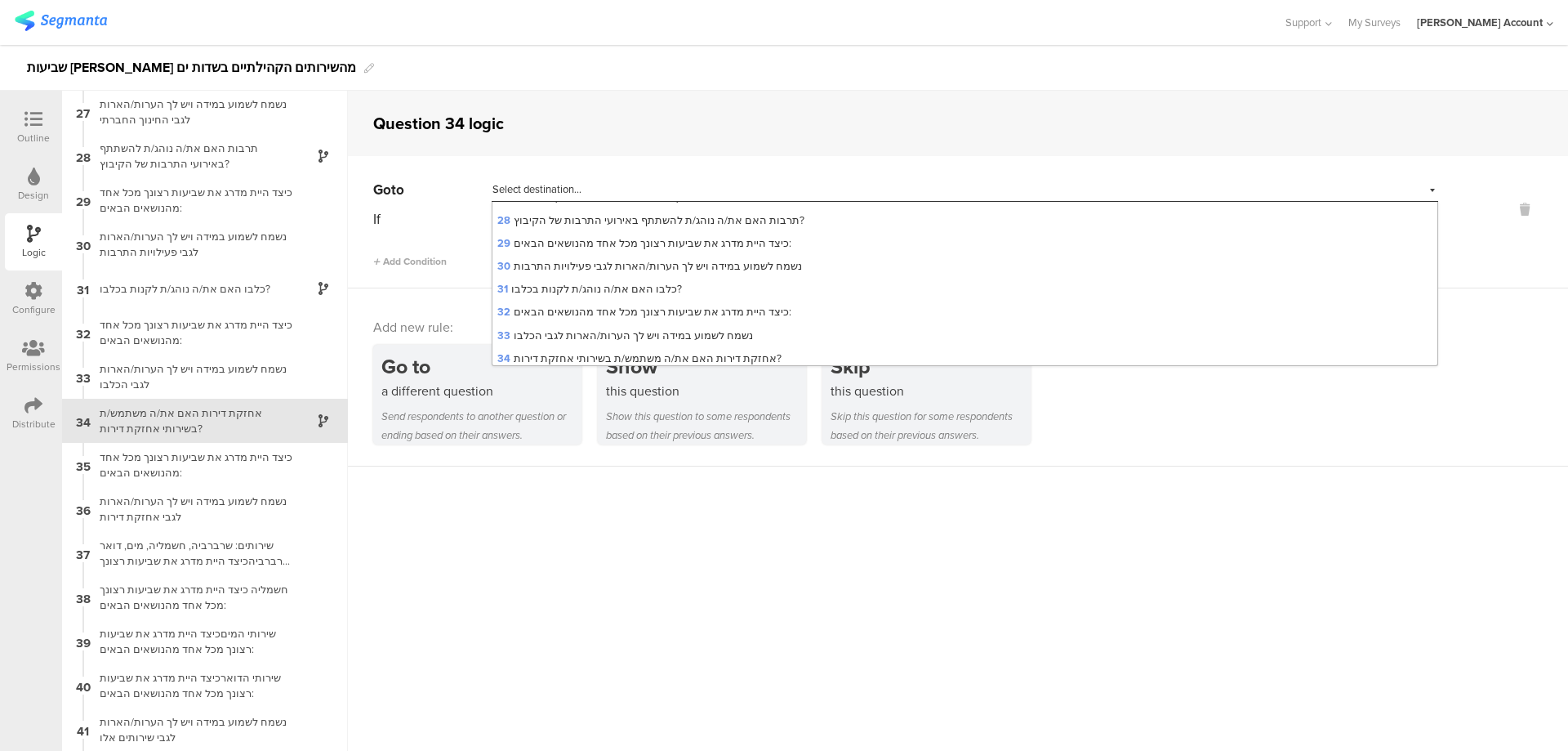
scroll to position [763, 0]
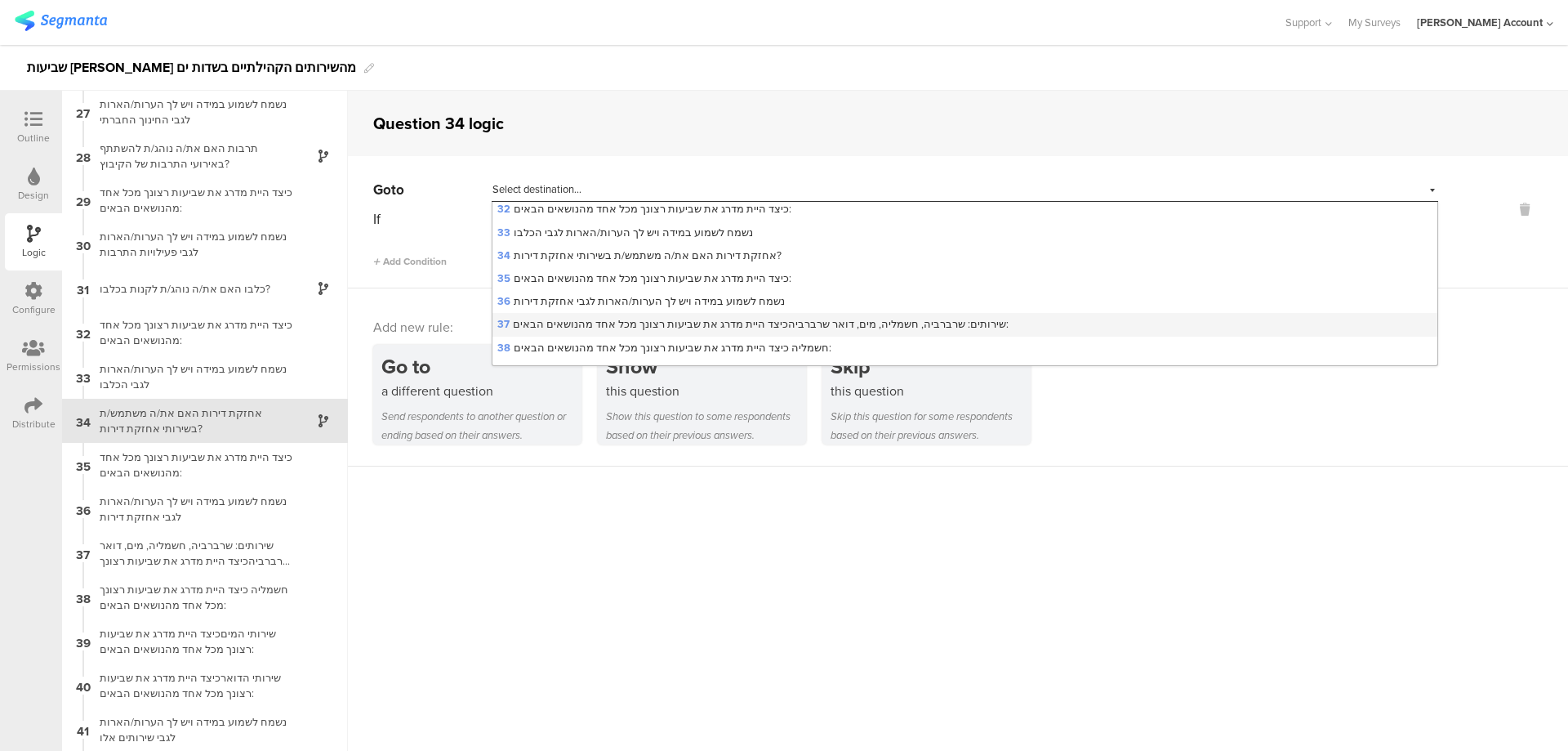
click at [771, 322] on span "37 שירותים: שרברביה, חשמליה, מים, דואר שרברביהכיצד היית מדרג את שביעות רצונך מכ…" at bounding box center [753, 324] width 512 height 16
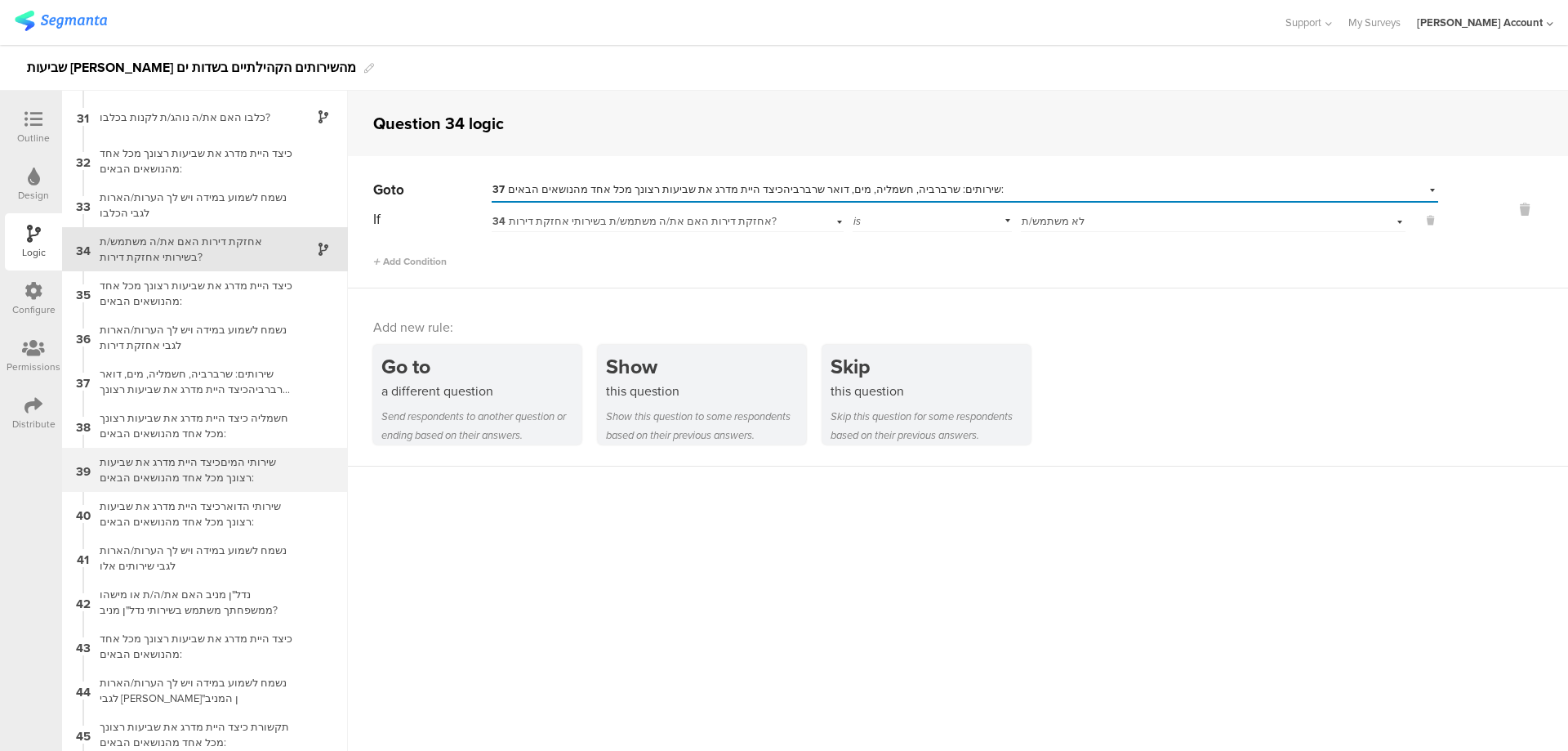
scroll to position [1367, 0]
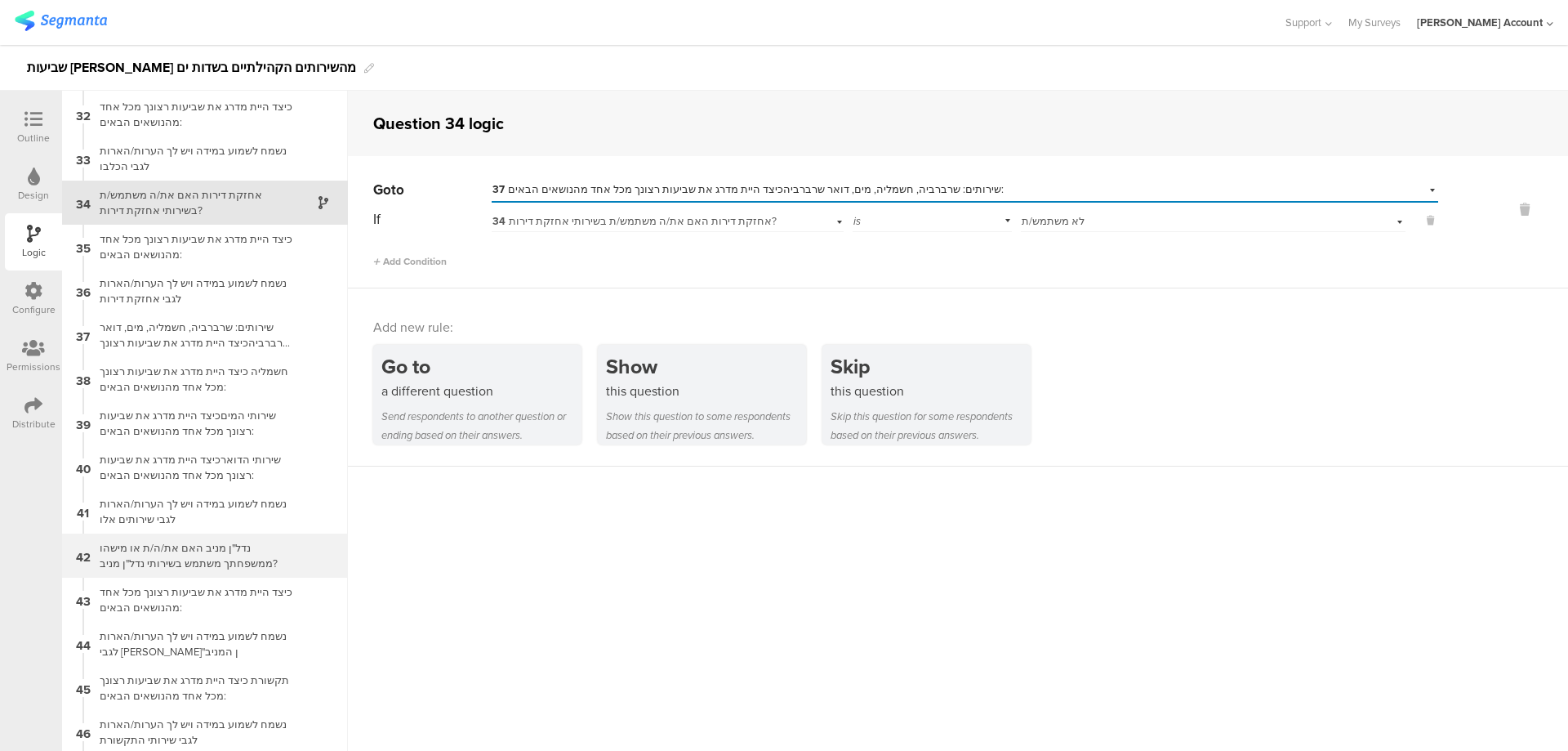
click at [260, 556] on div "נדל"ן מניב האם את/ה/ת או מישהו ממשפחתך משתמש בשירותי נדל"ן מניב?" at bounding box center [192, 556] width 204 height 31
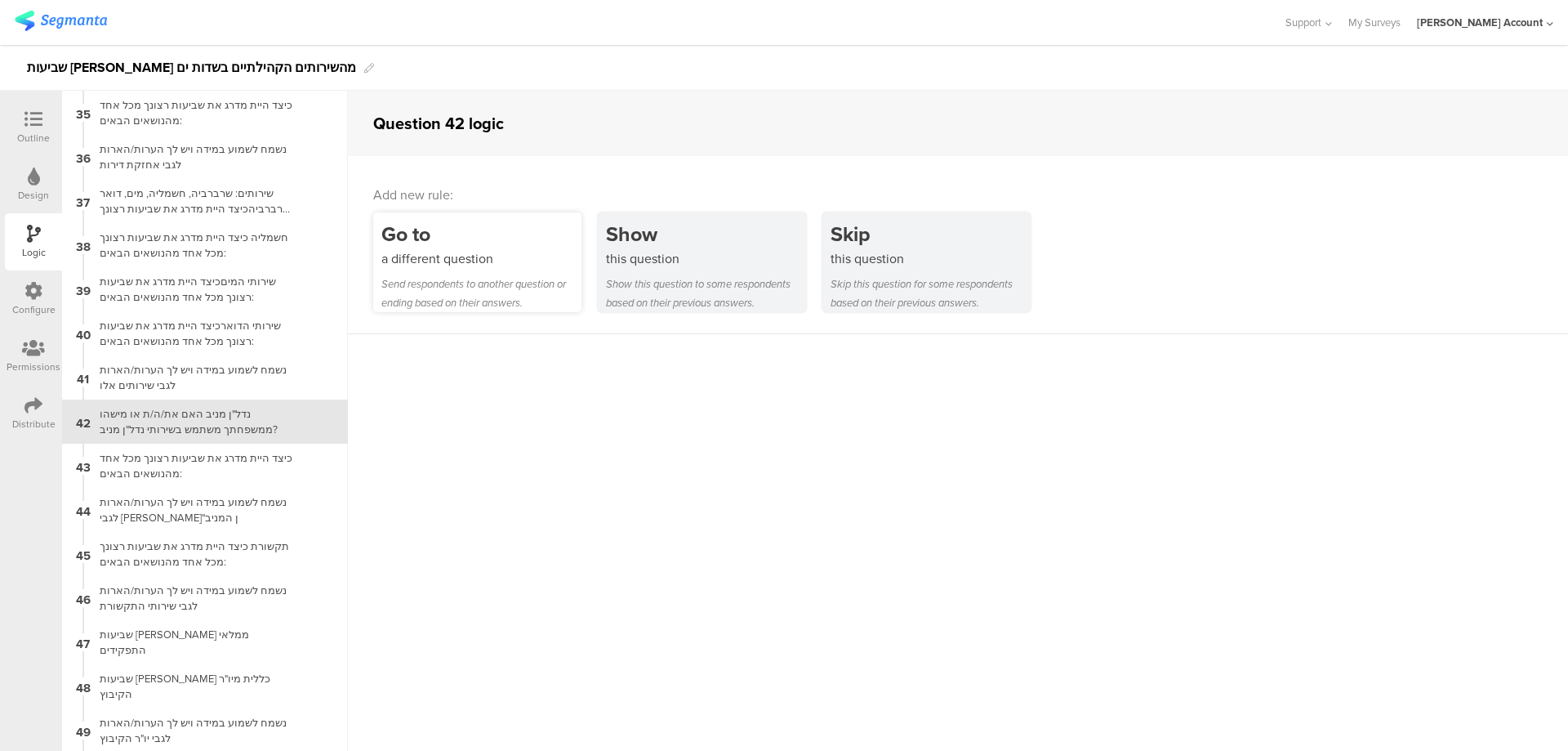
scroll to position [1501, 0]
click at [476, 265] on div "a different question" at bounding box center [481, 258] width 200 height 19
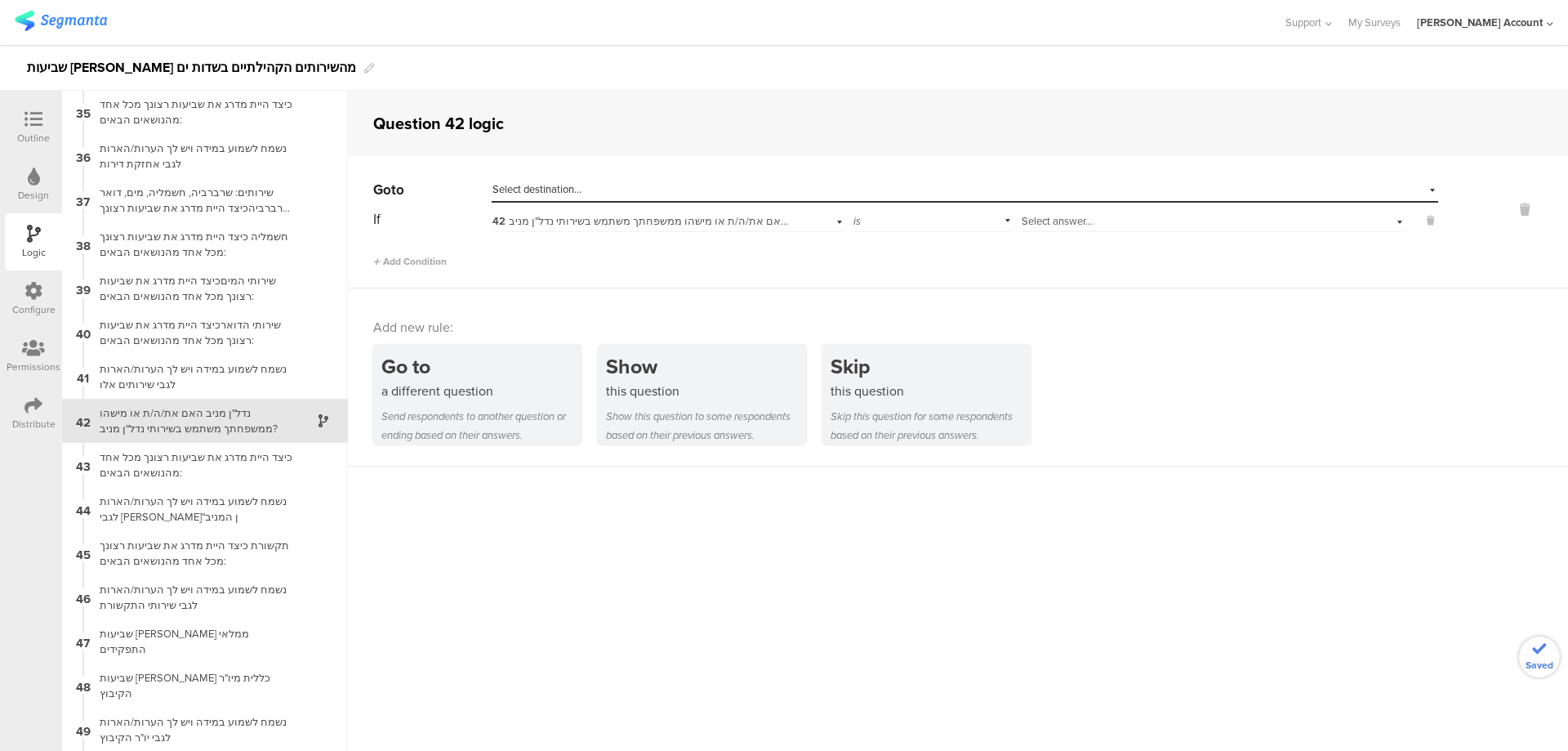
click at [1008, 224] on div "If 42 נדל"ן מניב האם את/ה/ת או מישהו ממשפחתך משתמש בשירותי נדל"ן מניב? is Selec…" at bounding box center [906, 219] width 1065 height 26
click at [1080, 232] on div "Select answer..." at bounding box center [1213, 219] width 385 height 26
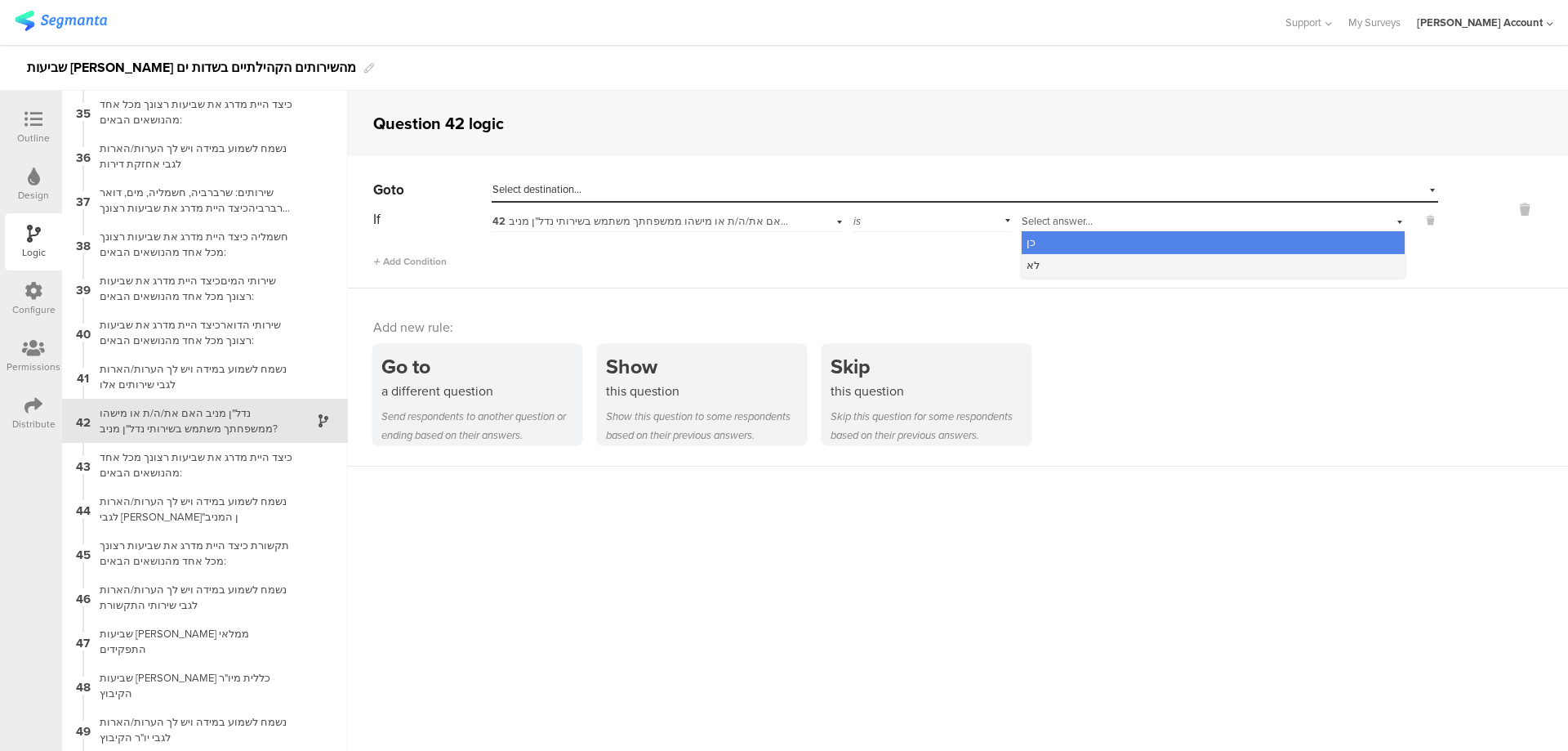
click at [1079, 260] on div "לא" at bounding box center [1213, 265] width 383 height 23
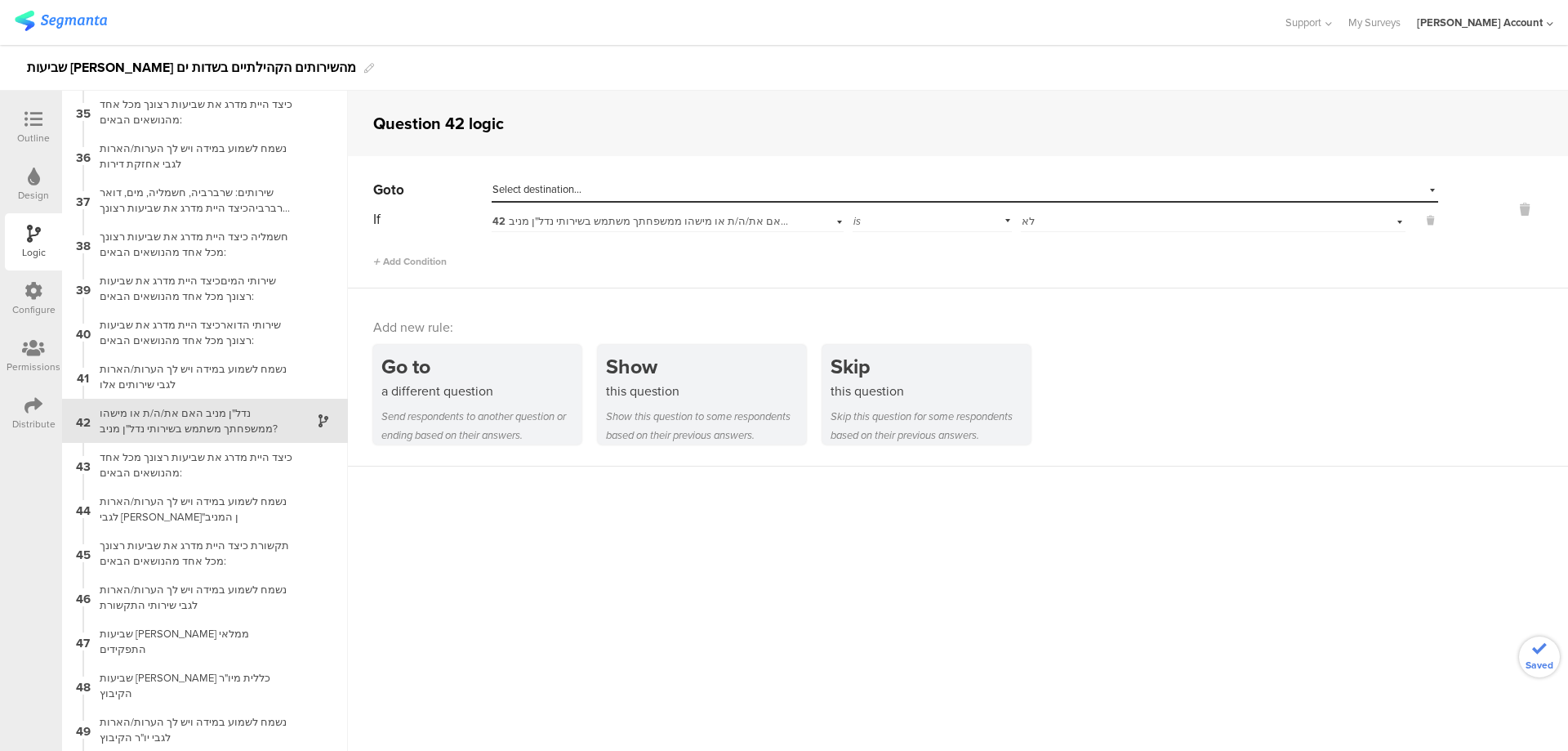
click at [996, 188] on div "Select destination..." at bounding box center [890, 190] width 795 height 15
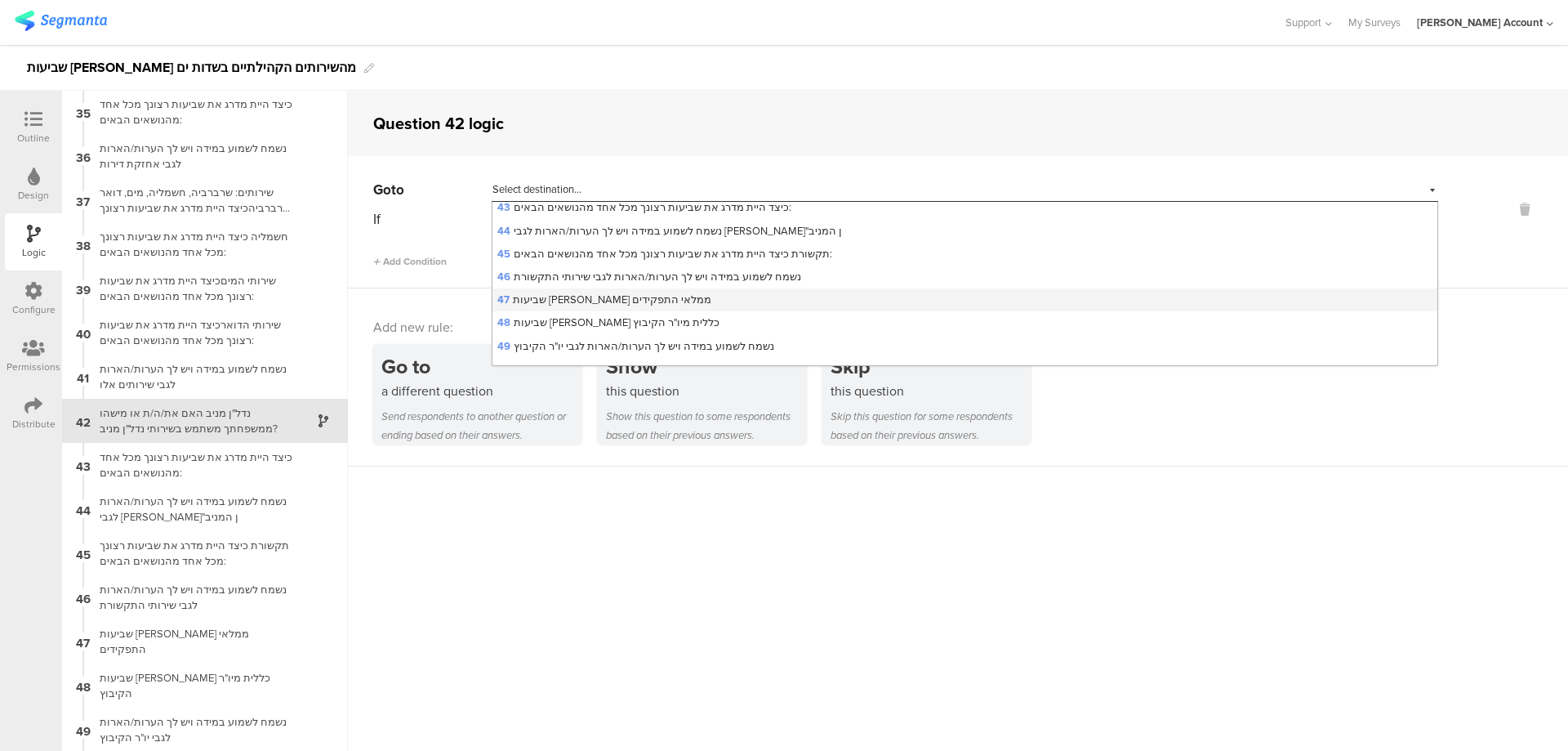
scroll to position [981, 0]
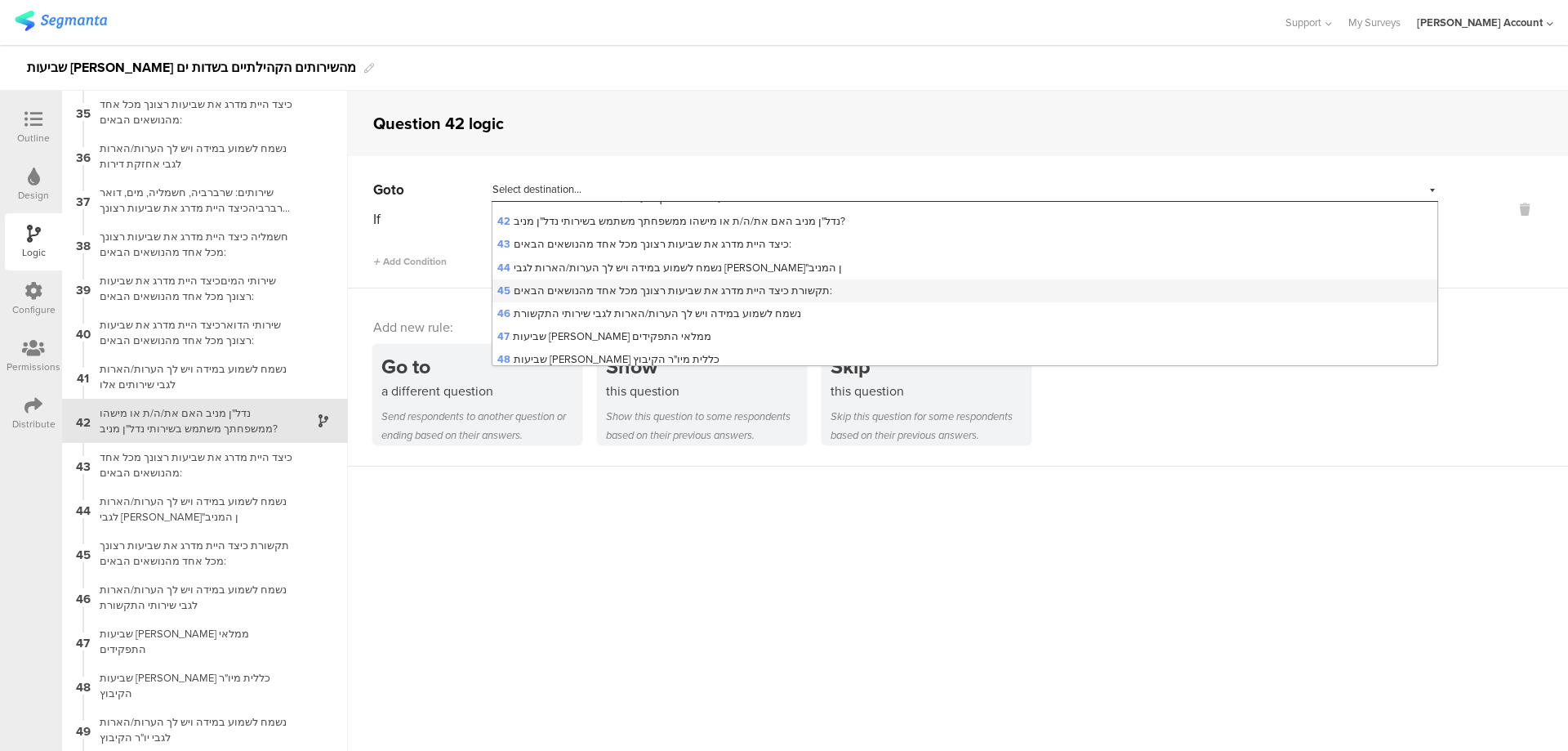
click at [655, 293] on span "45 תקשורת כיצד היית מדרג את שביעות רצונך מכל אחד מהנושאים הבאים:" at bounding box center [665, 290] width 335 height 16
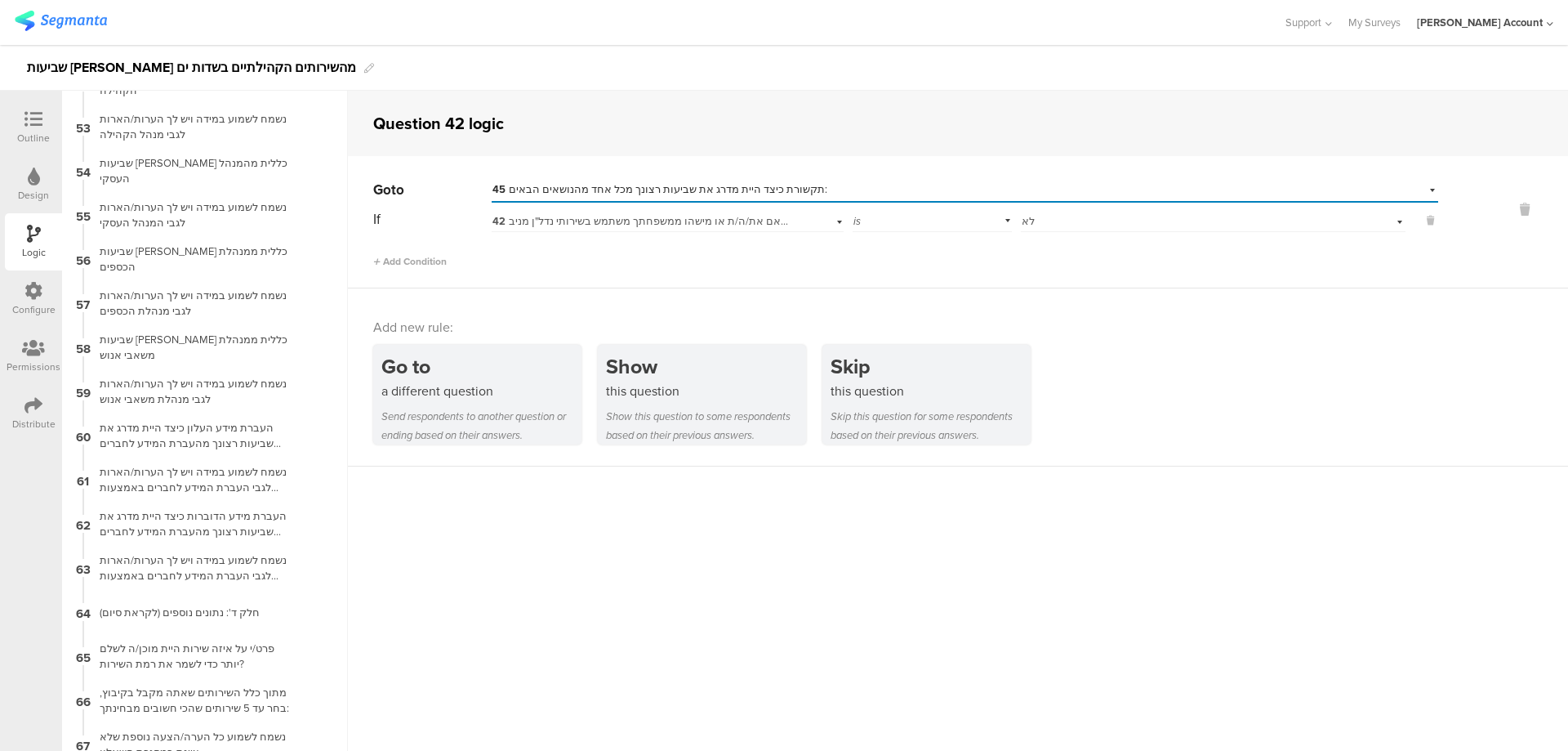
scroll to position [2297, 0]
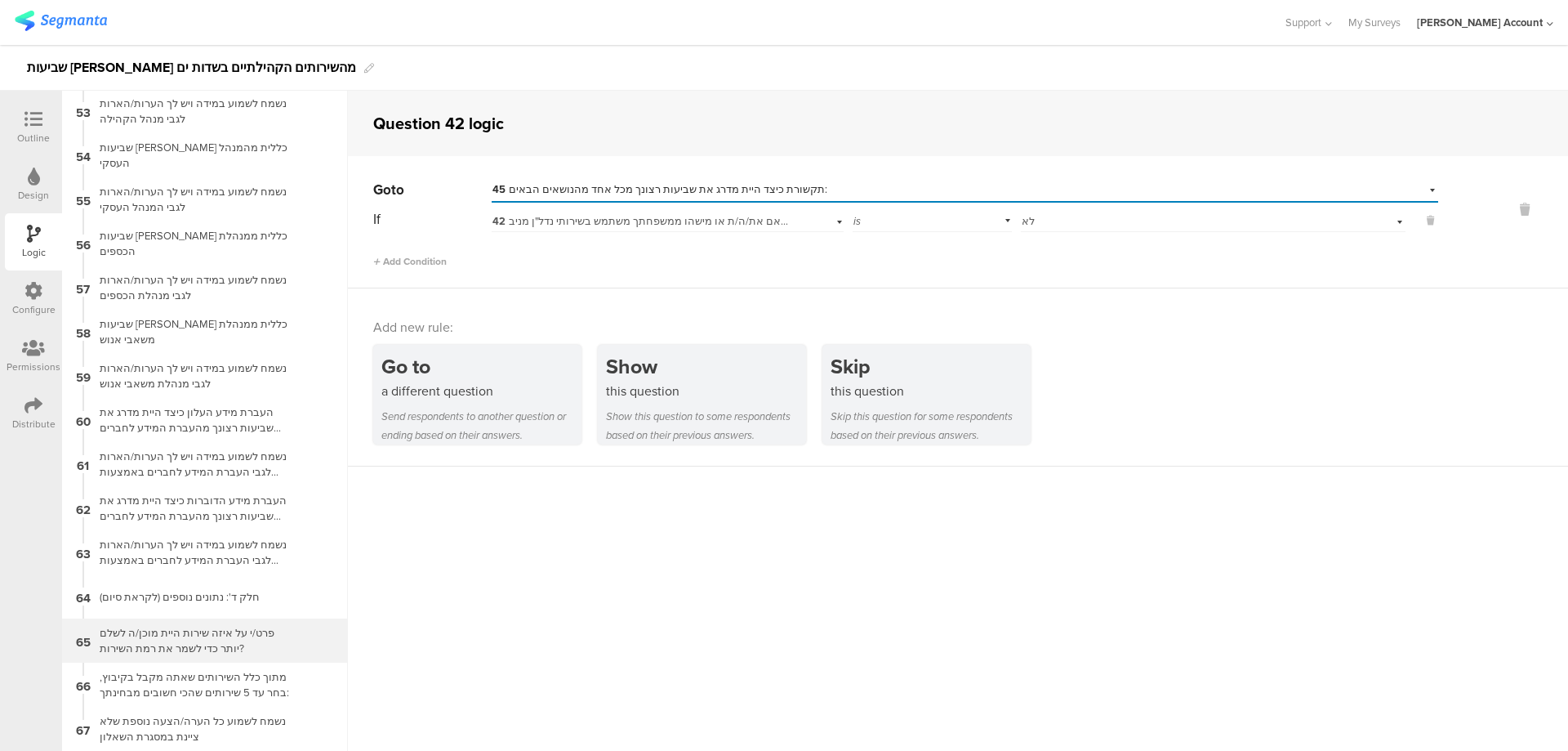
click at [260, 629] on div "פרט/י על איזה שירות היית מוכן/ה לשלם יותר כדי לשמר את רמת השירות?" at bounding box center [192, 641] width 204 height 31
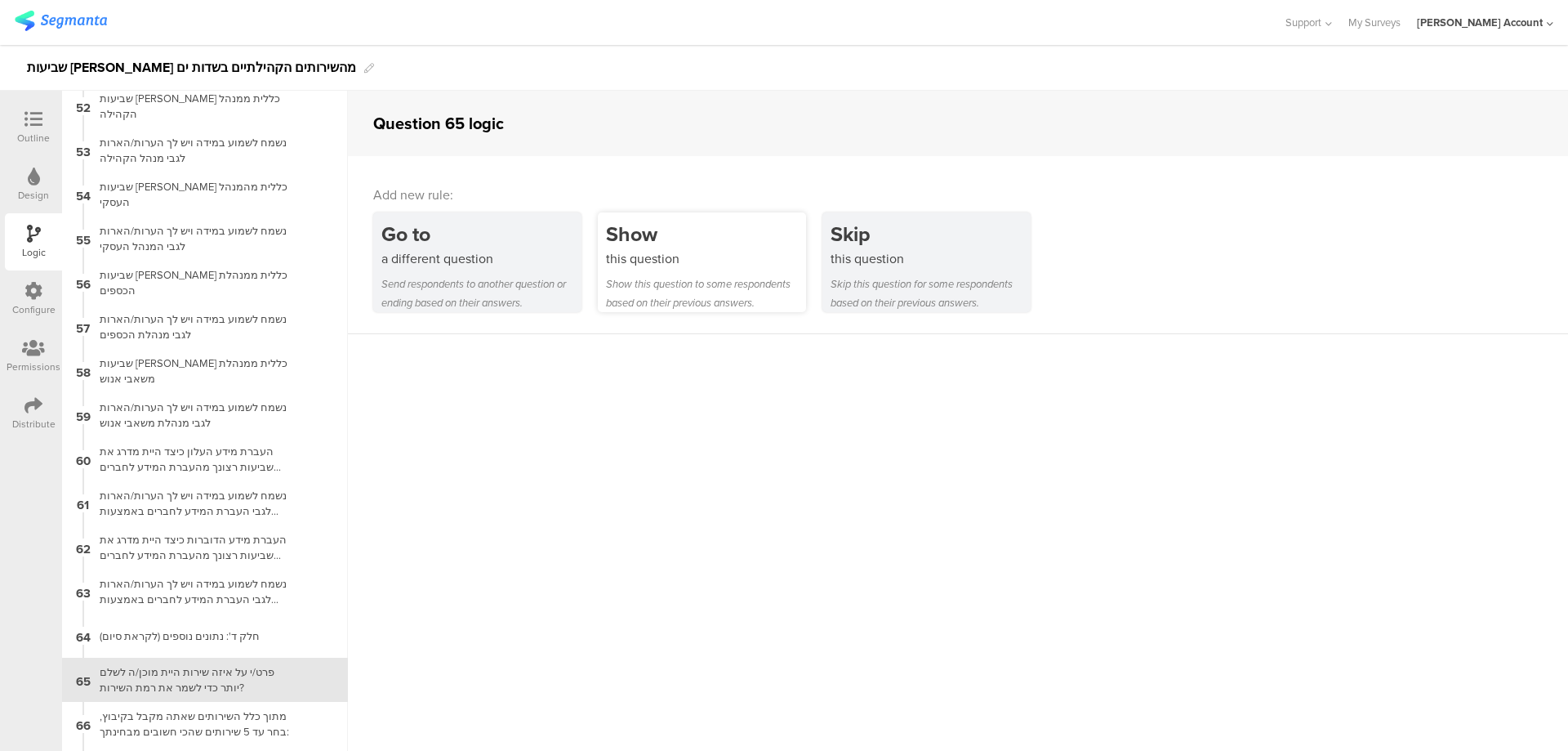
scroll to position [2297, 0]
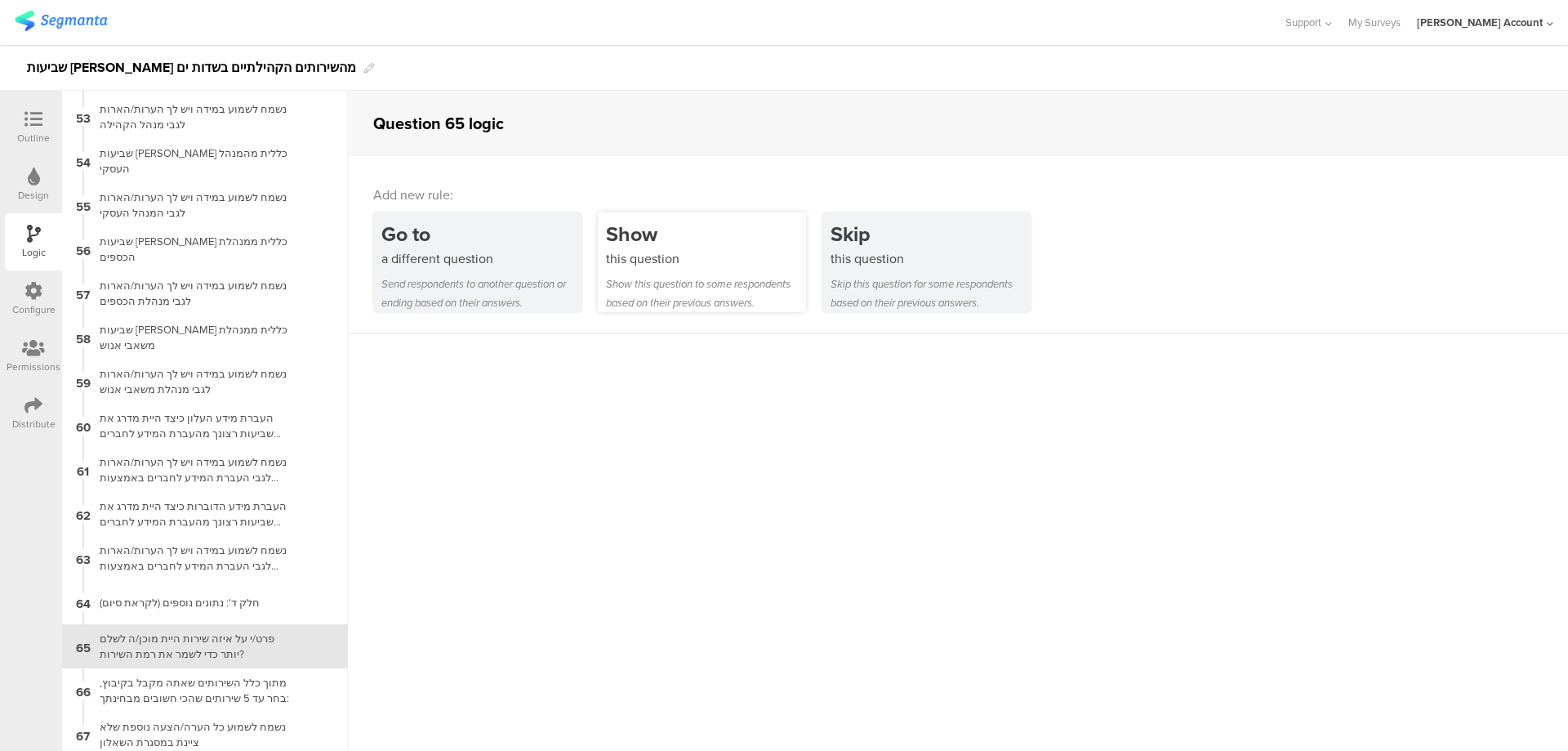
click at [665, 264] on div "this question" at bounding box center [706, 258] width 200 height 19
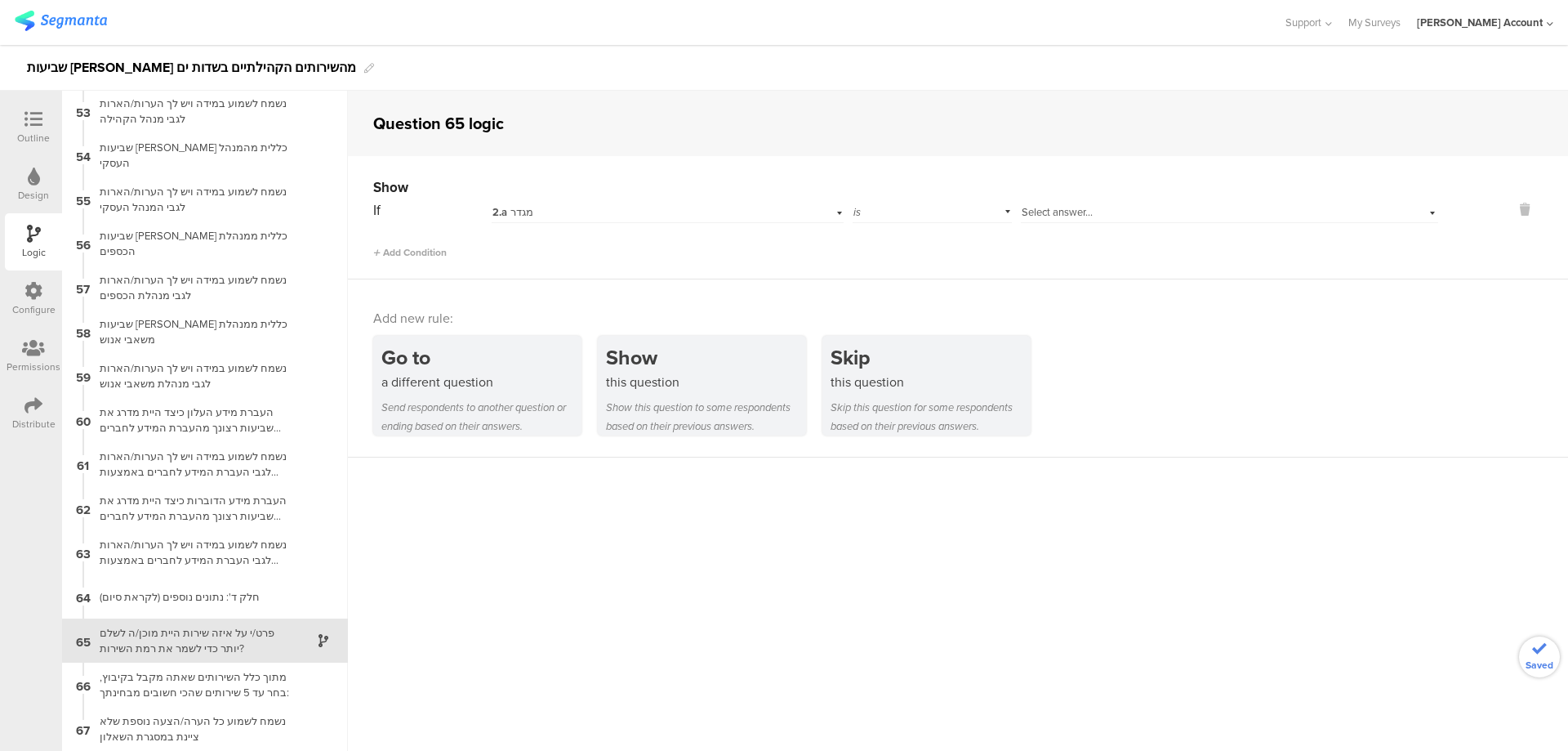
click at [681, 217] on div "2.a מגדר" at bounding box center [641, 213] width 297 height 15
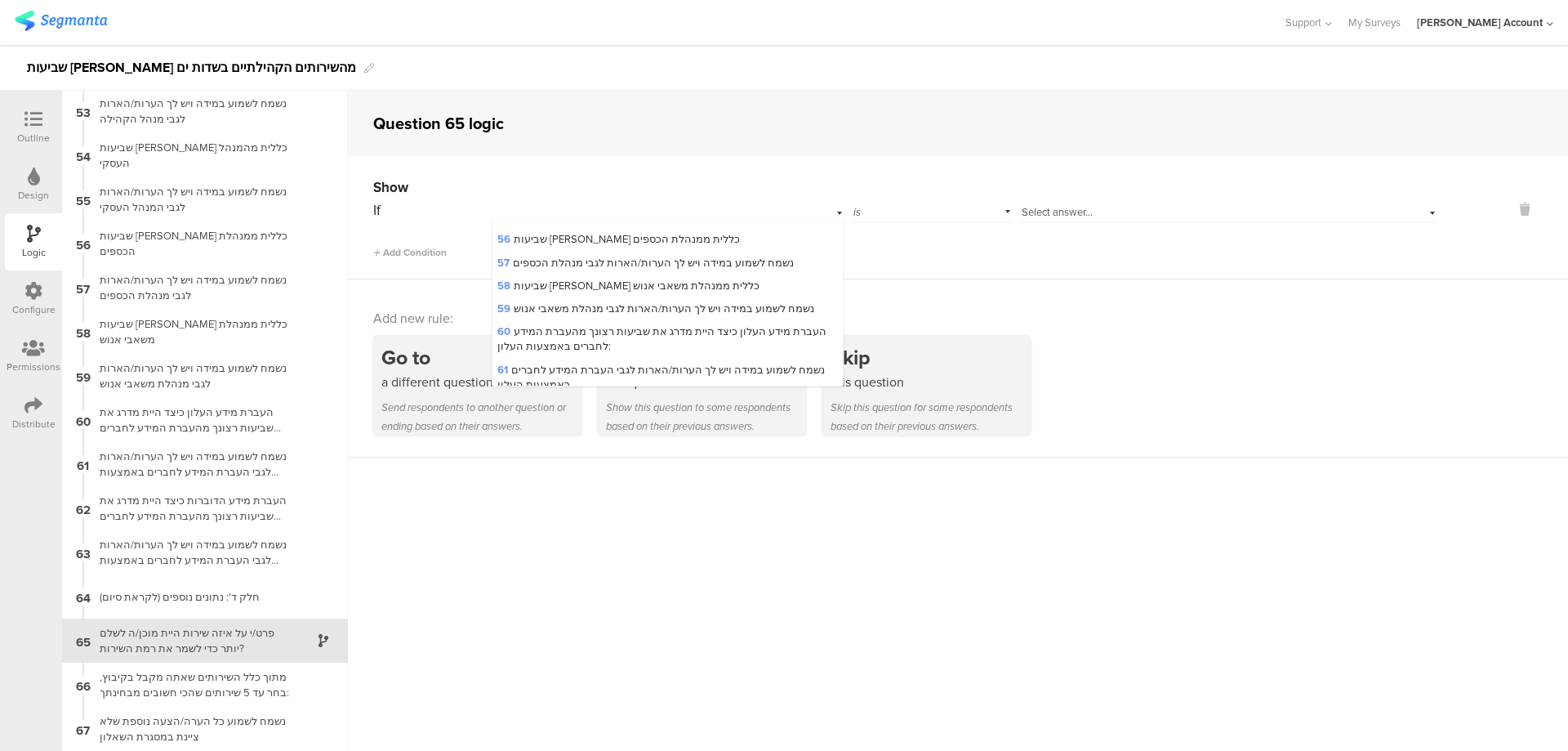
scroll to position [1526, 0]
click at [33, 128] on icon at bounding box center [34, 120] width 18 height 18
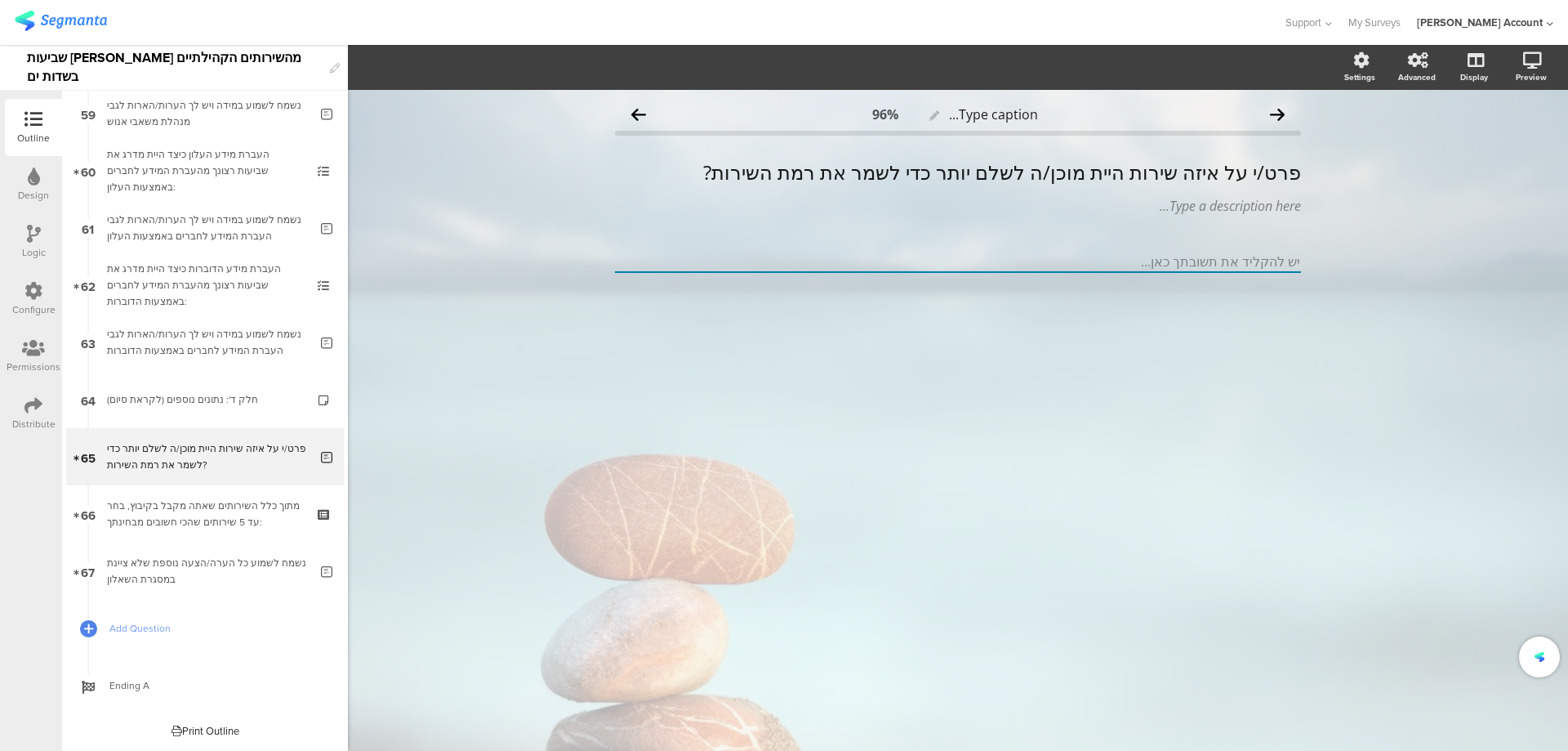
scroll to position [3332, 0]
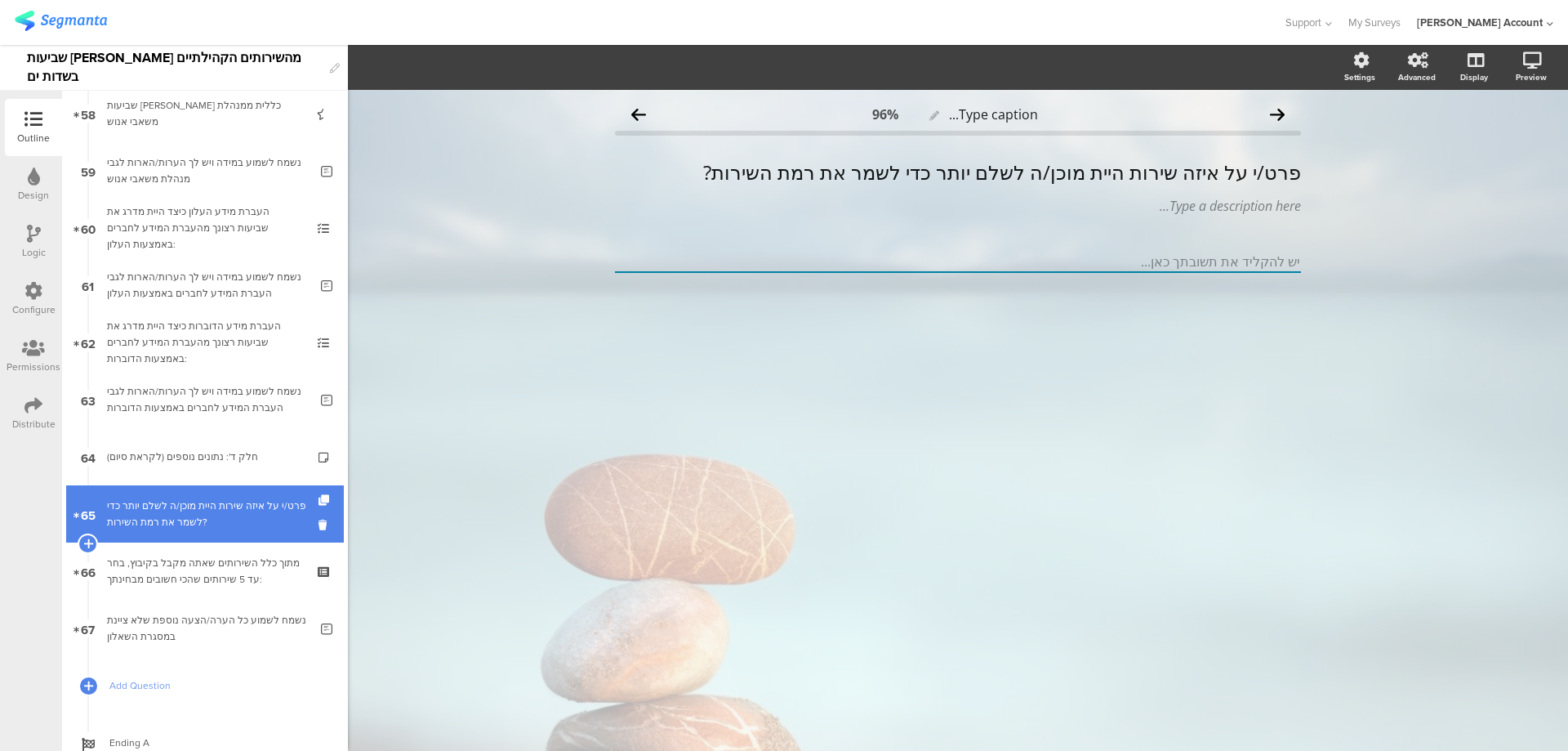
click at [274, 505] on div "פרט/י על איזה שירות היית מוכן/ה לשלם יותר כדי לשמר את רמת השירות?" at bounding box center [208, 514] width 202 height 33
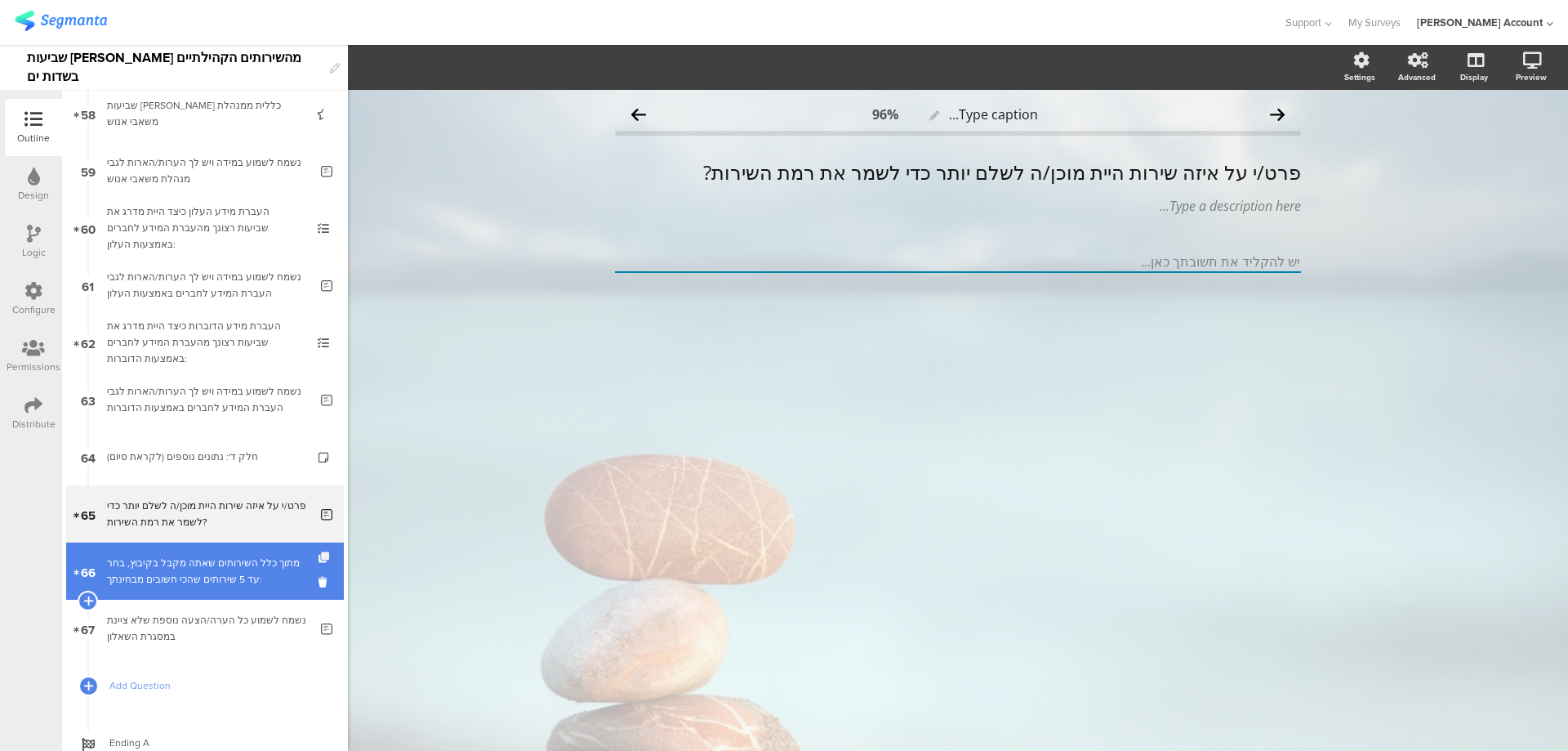
click at [319, 555] on icon at bounding box center [325, 557] width 14 height 11
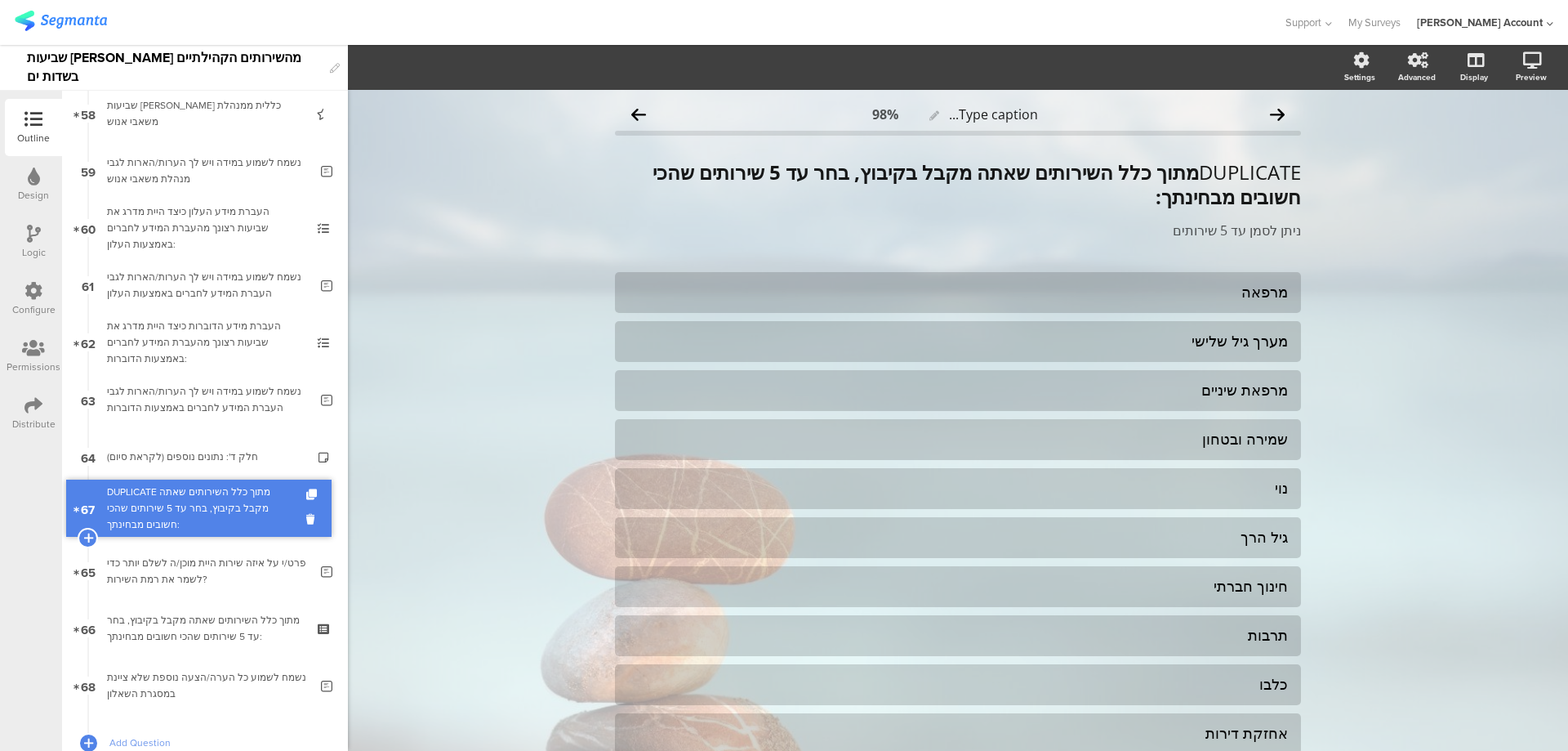
drag, startPoint x: 243, startPoint y: 617, endPoint x: 252, endPoint y: 497, distance: 120.3
click at [252, 505] on div "DUPLICATE מתוך כלל השירותים שאתה מקבל בקיבוץ, בחר עד 5 שירותים שהכי חשובים מבחי…" at bounding box center [204, 514] width 195 height 49
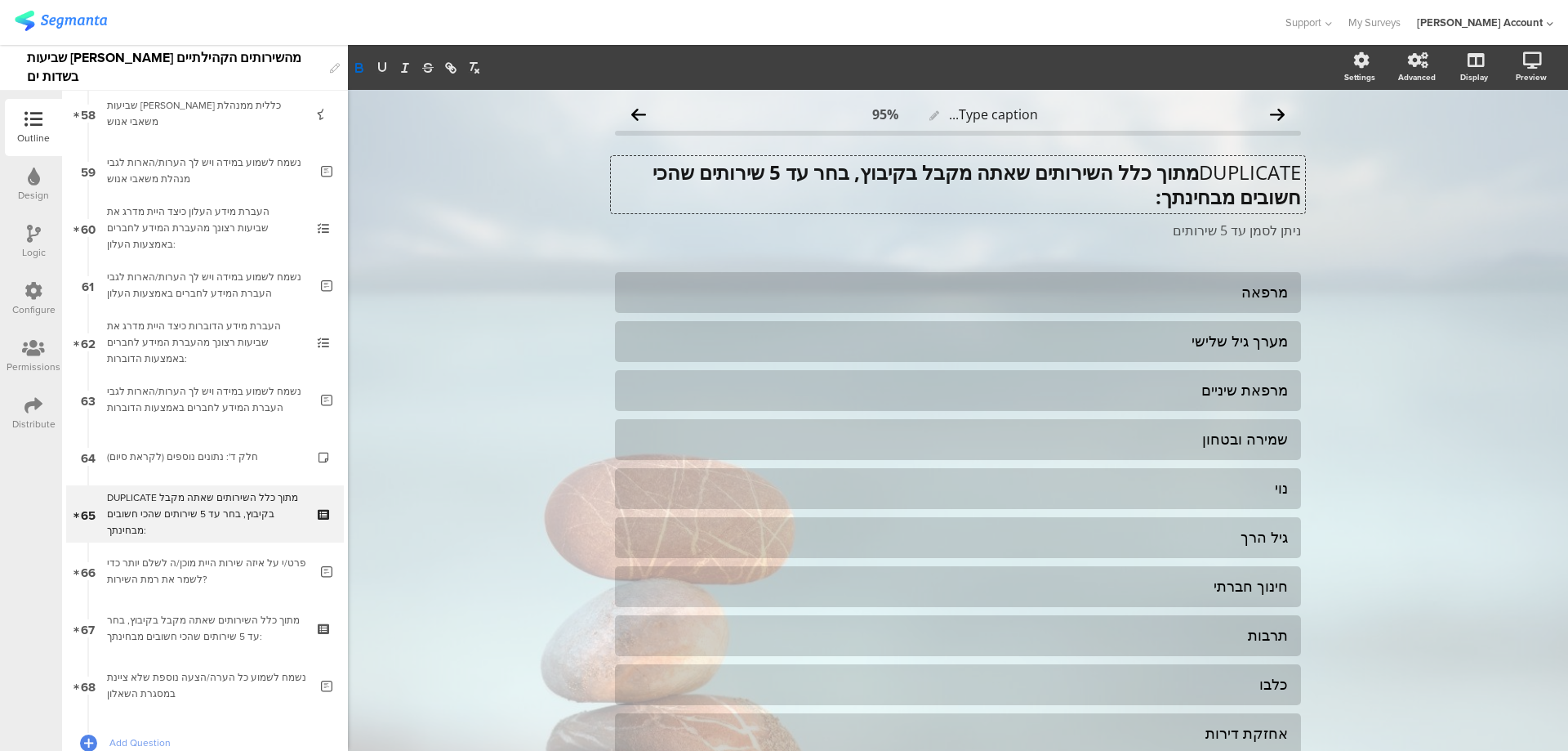
scroll to position [1, 0]
drag, startPoint x: 1123, startPoint y: 198, endPoint x: 1206, endPoint y: 162, distance: 90.5
click at [1206, 162] on div "DUPLICATE מתוך כלל השירותים שאתה מקבל בקיבוץ, בחר עד 5 שירותים שהכי חשובים מבחי…" at bounding box center [958, 184] width 695 height 57
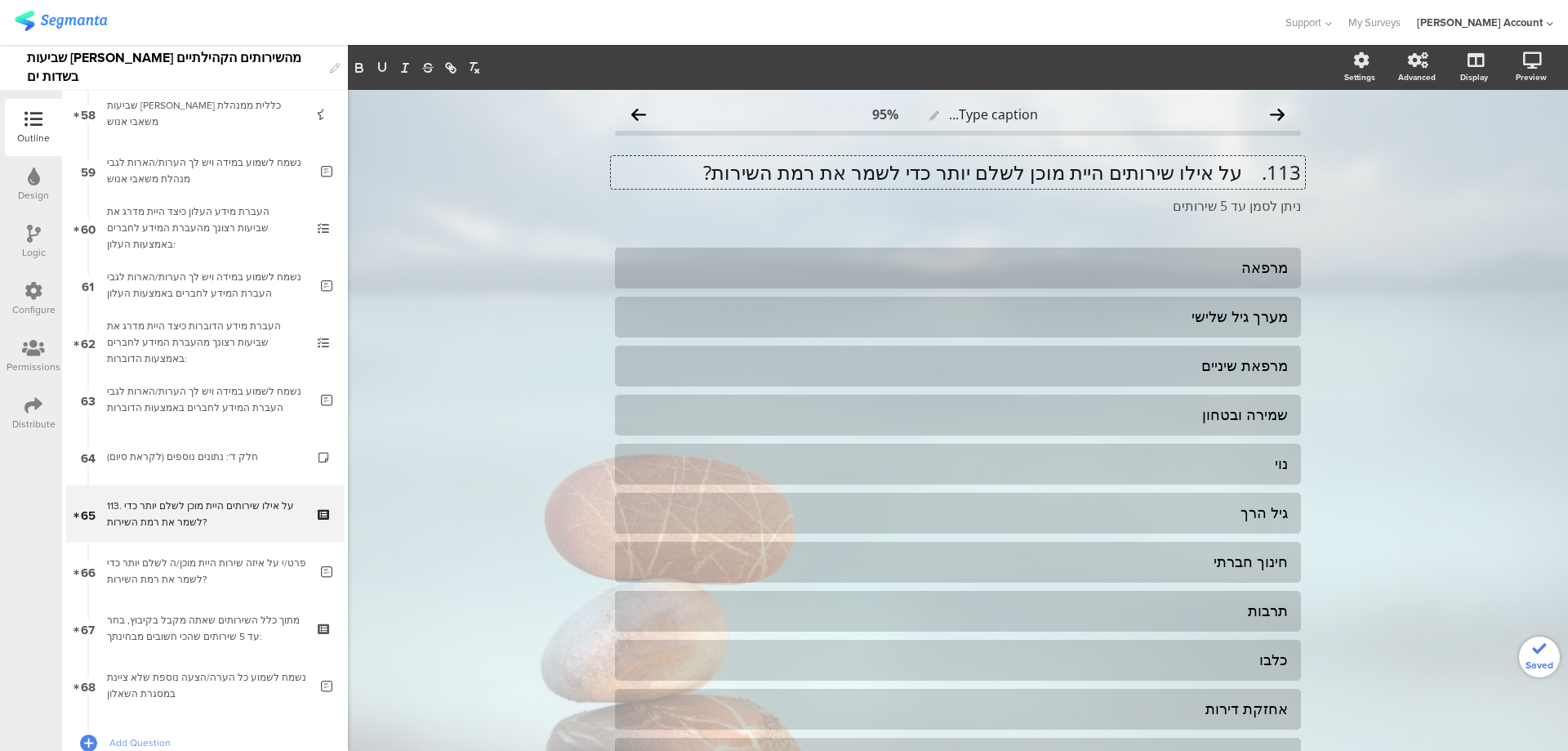
click at [1240, 170] on p "113. על אילו שירותים היית מוכן לשלם יותר כדי לשמר את רמת השירות?" at bounding box center [957, 172] width 686 height 25
click at [1271, 174] on p "על אילו שירותים היית מוכן לשלם יותר כדי לשמר את רמת השירות?" at bounding box center [957, 172] width 686 height 25
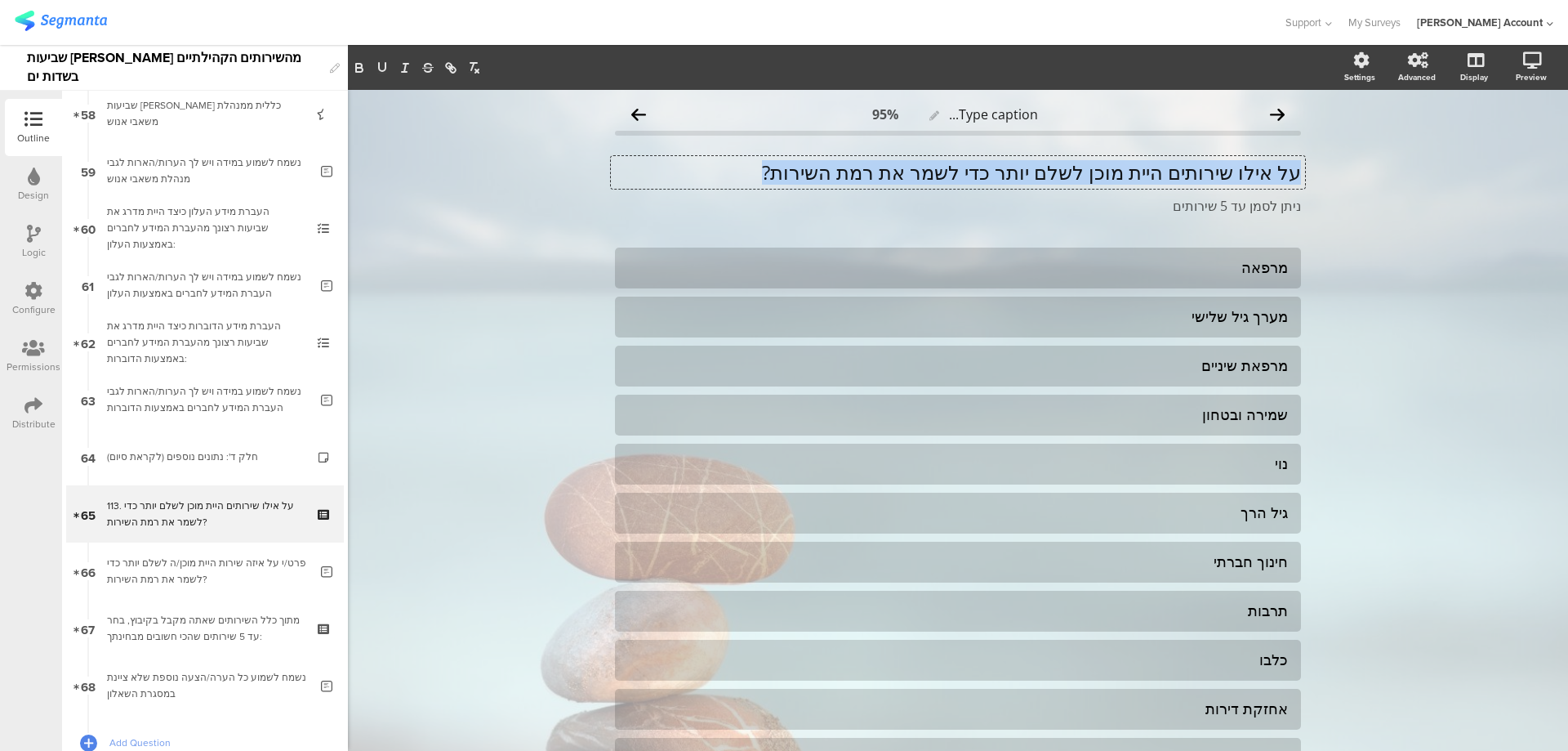
click at [1271, 174] on p "על אילו שירותים היית מוכן לשלם יותר כדי לשמר את רמת השירות?" at bounding box center [957, 172] width 686 height 25
click at [1473, 261] on div "Type caption... 95% על אילו שירותים היית מוכן לשלם יותר כדי לשמר את רמת השירות?…" at bounding box center [957, 516] width 1220 height 852
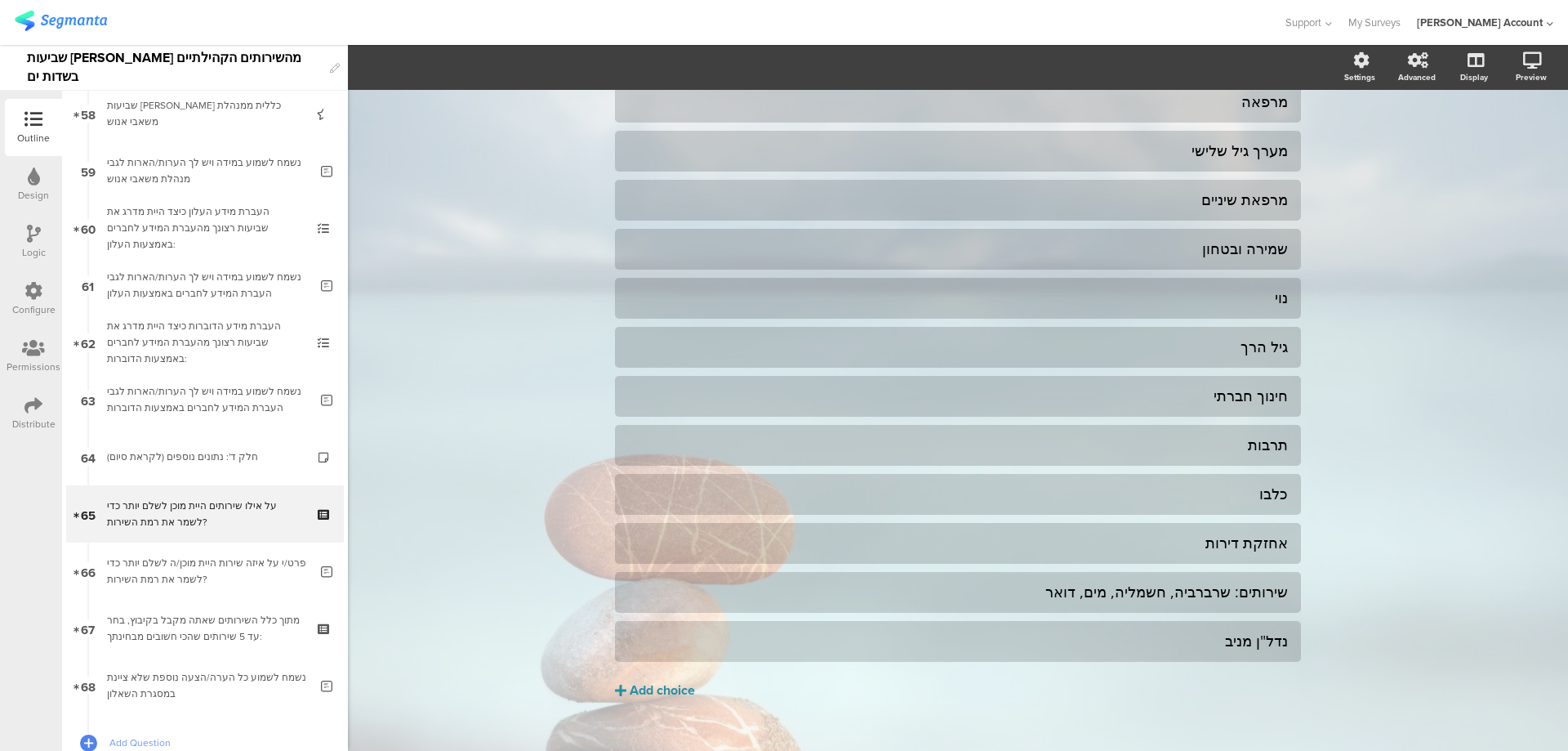
scroll to position [191, 0]
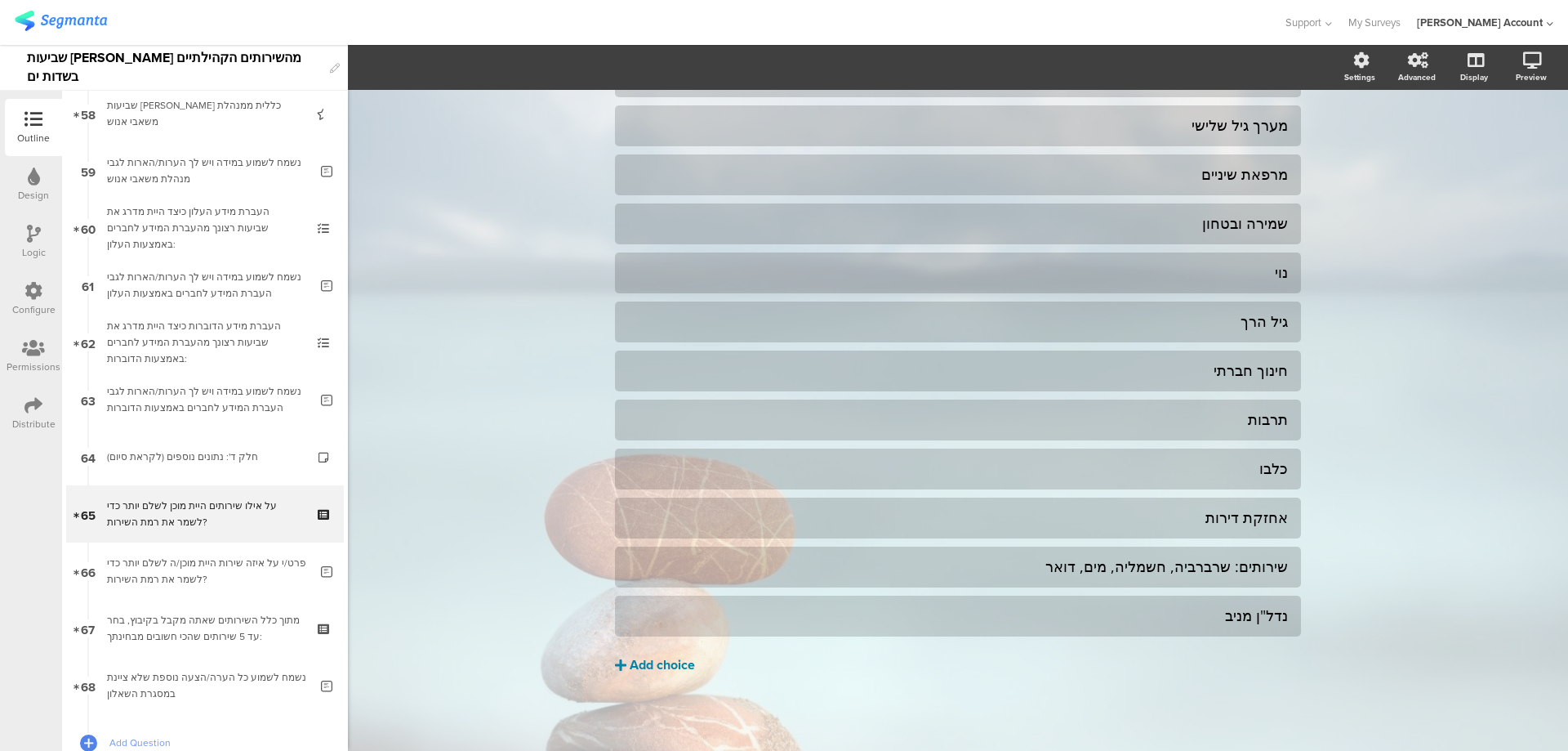
click at [680, 670] on div "Add choice" at bounding box center [662, 665] width 65 height 17
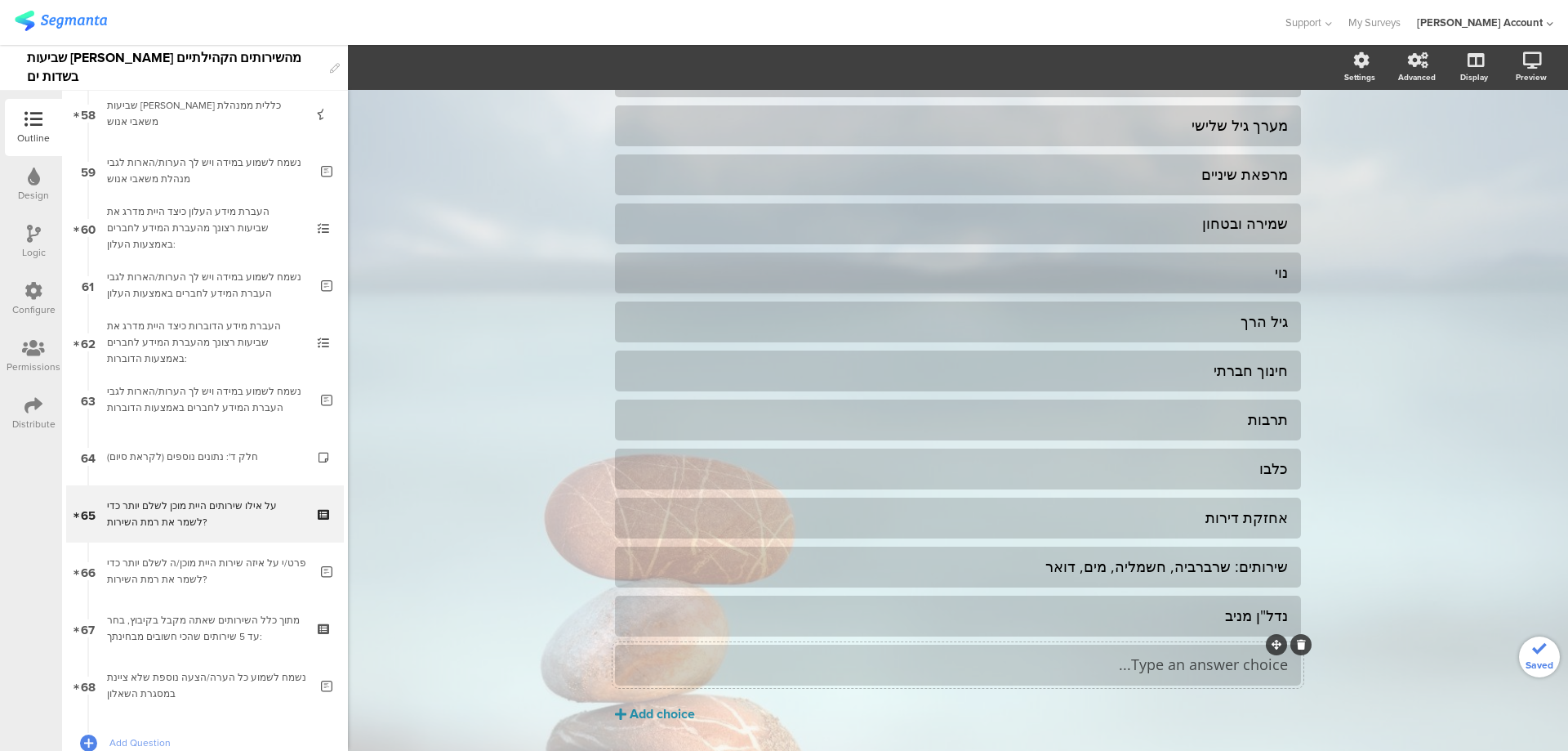
click at [1139, 646] on div at bounding box center [957, 665] width 686 height 41
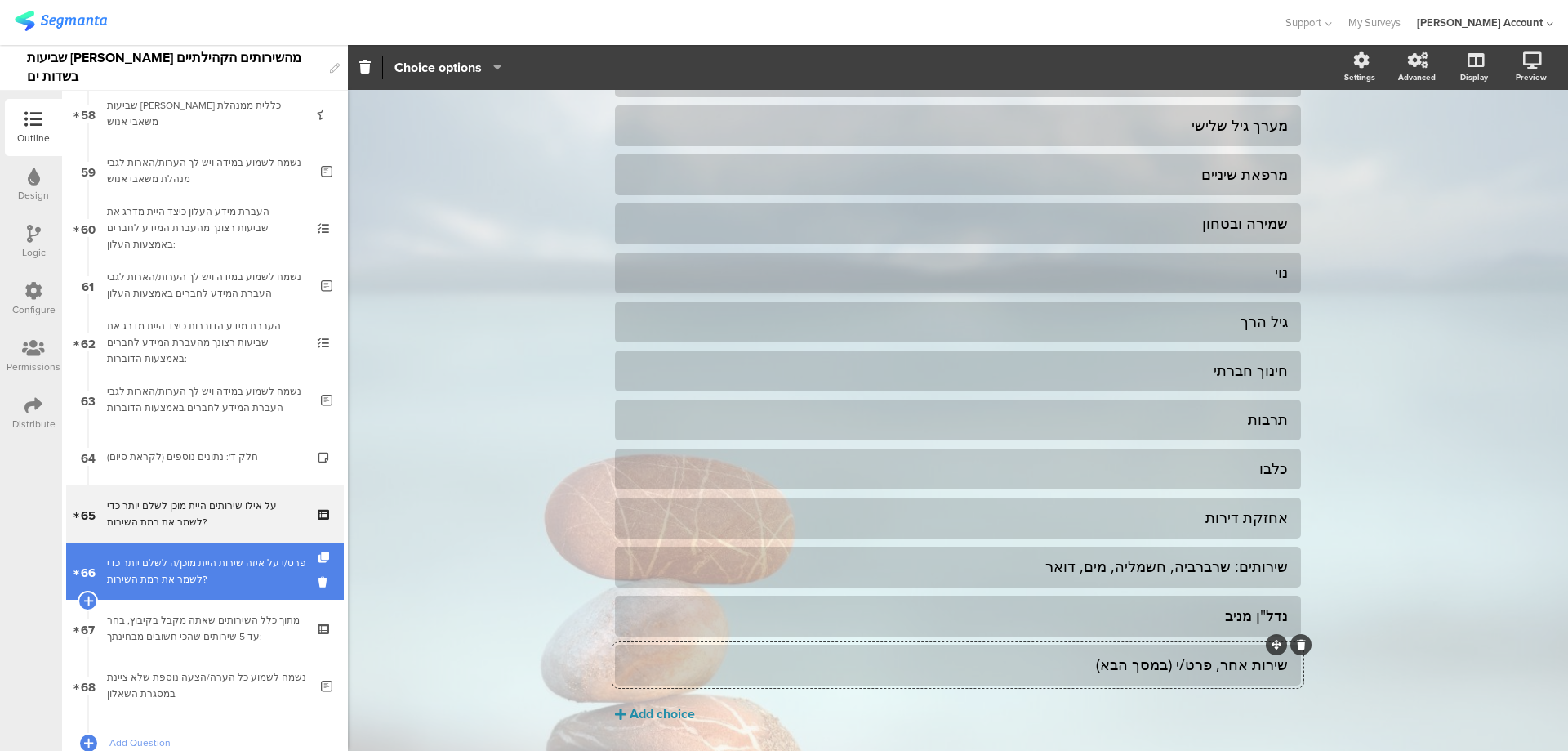
click at [252, 570] on div "פרט/י על איזה שירות היית מוכן/ה לשלם יותר כדי לשמר את רמת השירות?" at bounding box center [208, 571] width 202 height 33
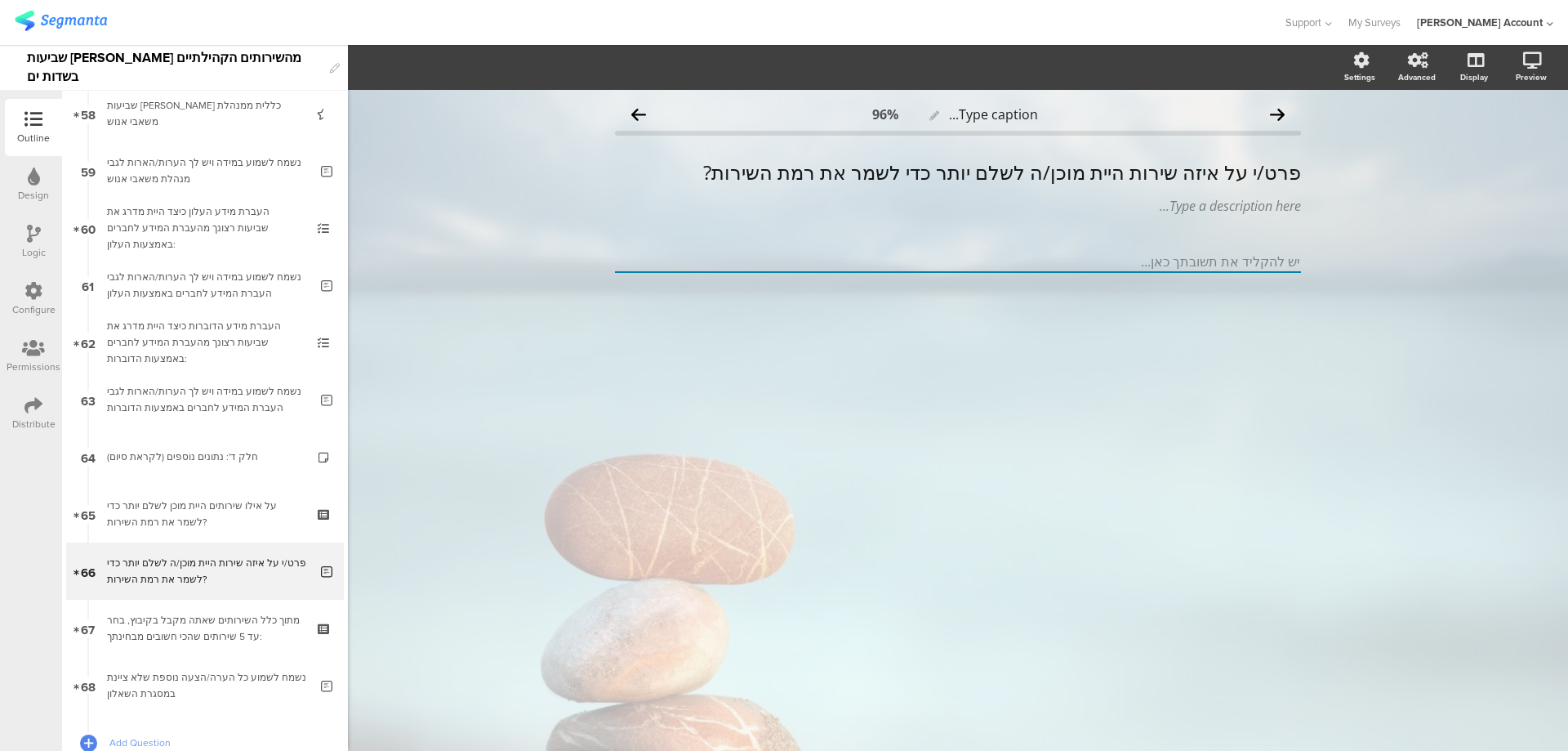
click at [34, 242] on div at bounding box center [34, 235] width 14 height 21
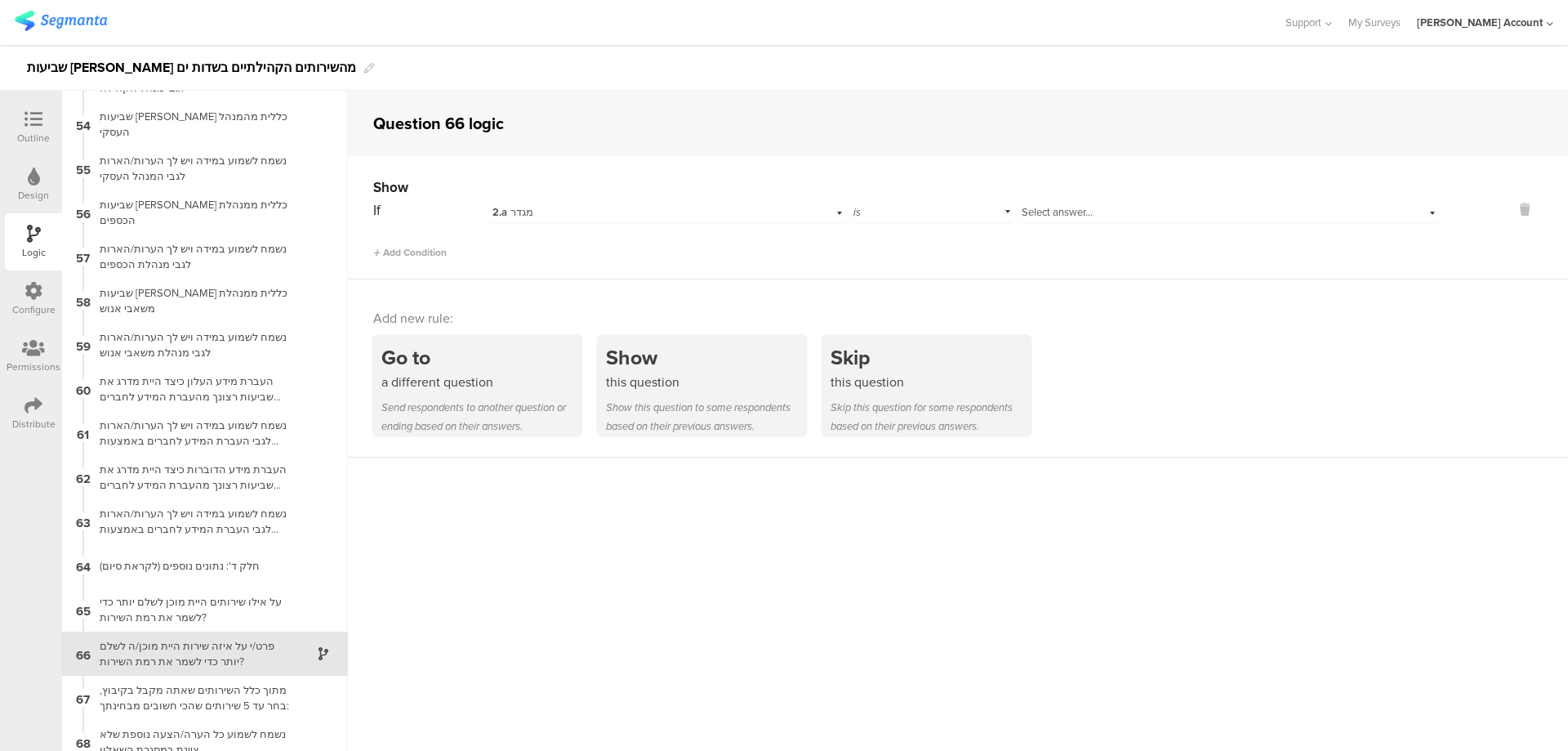
scroll to position [2340, 0]
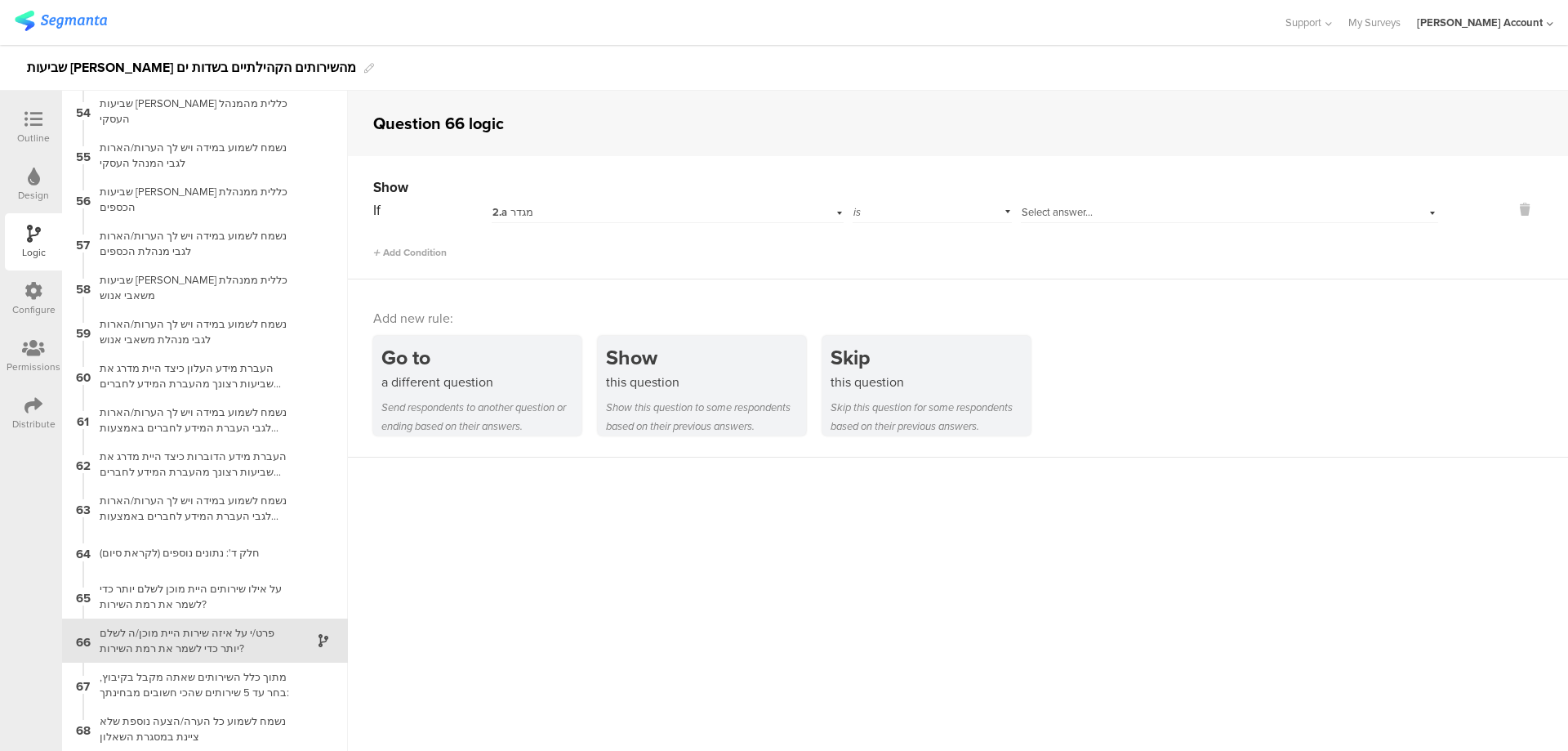
click at [561, 220] on div "2.a מגדר" at bounding box center [667, 210] width 351 height 26
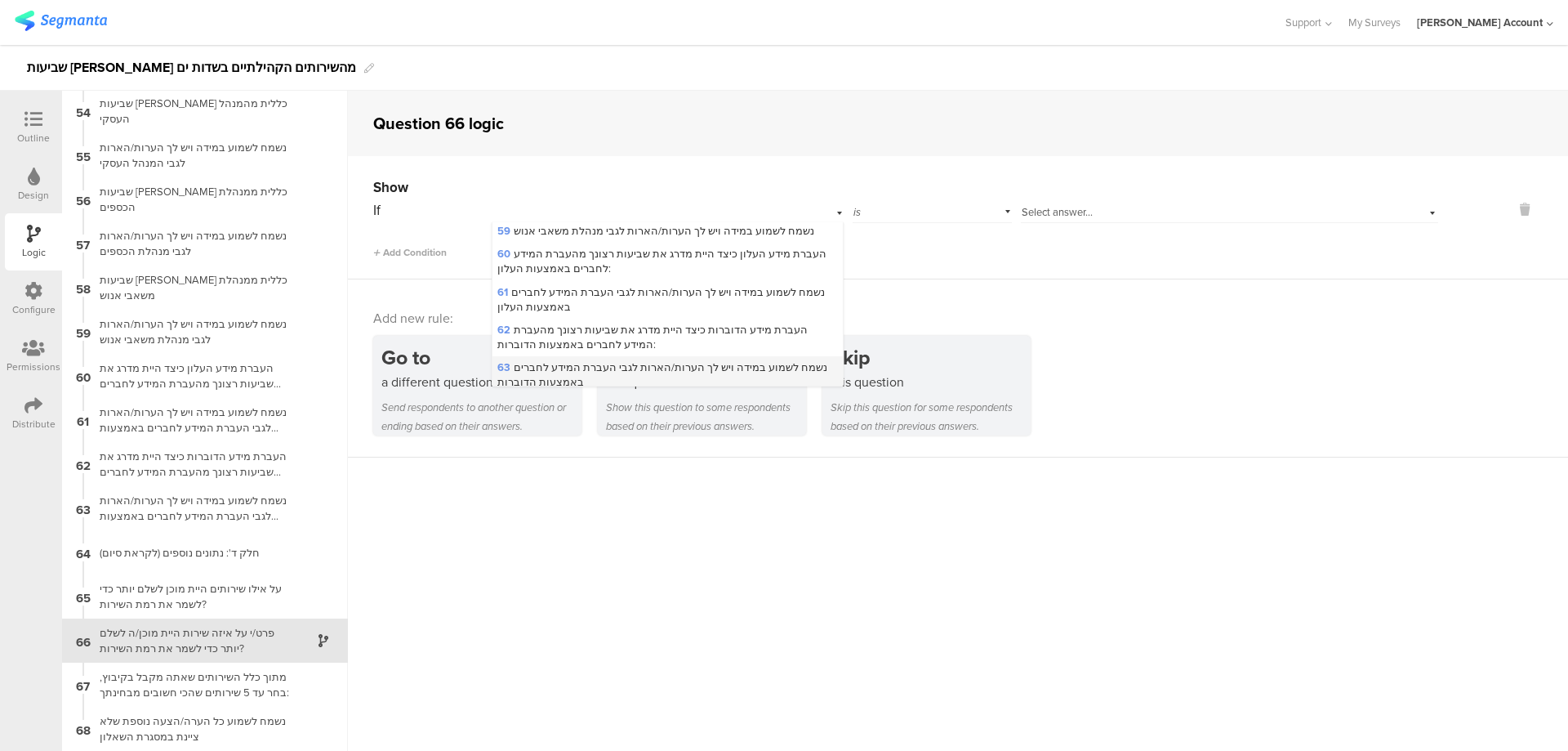
scroll to position [1458, 0]
click at [643, 434] on span "65 על אילו שירותים היית מוכן לשלם יותר כדי לשמר את רמת השירות?" at bounding box center [652, 441] width 308 height 16
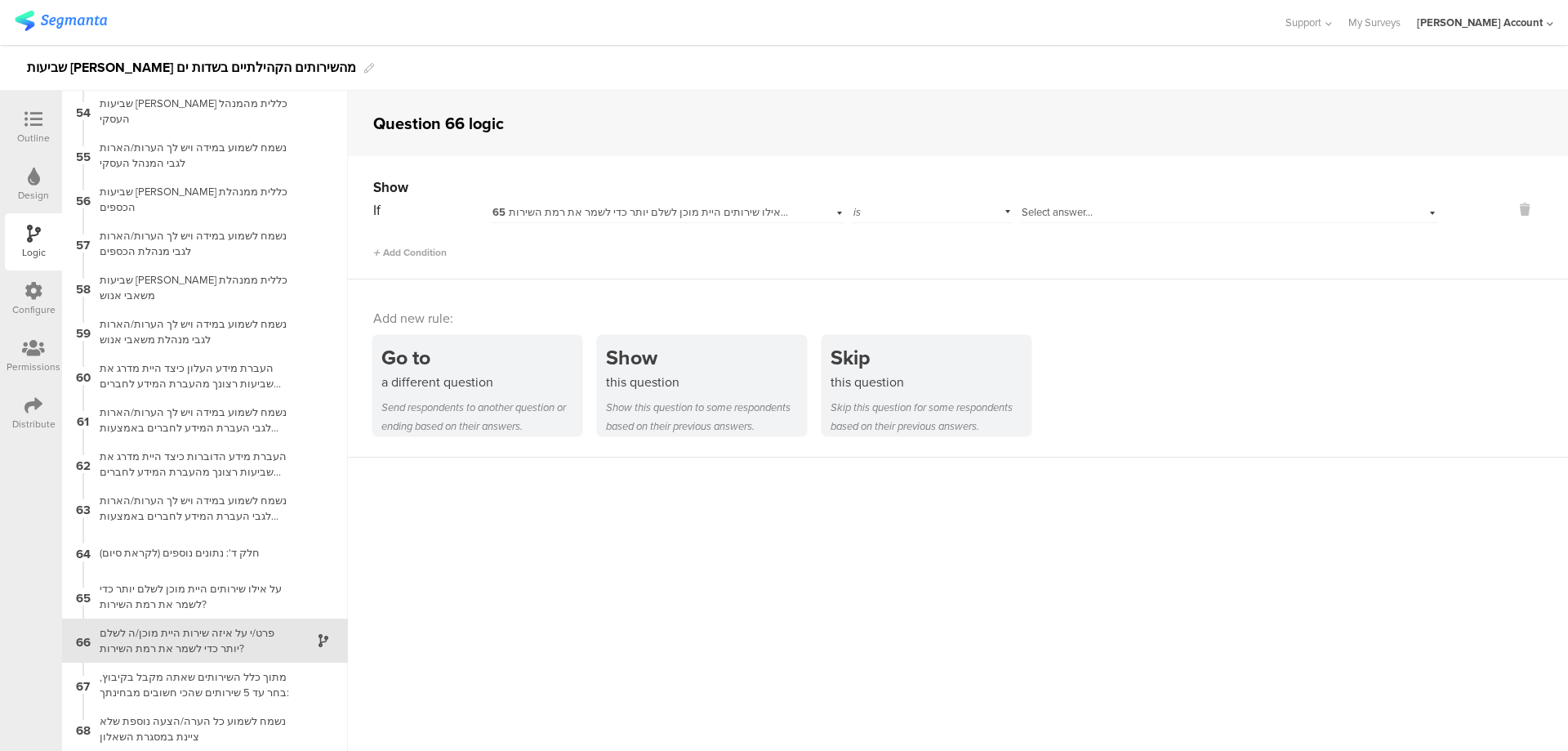
click at [1068, 218] on span "Select answer..." at bounding box center [1057, 212] width 71 height 16
click at [1121, 374] on span "שירות אחר, פרט/י (במסך הבא)" at bounding box center [1094, 373] width 136 height 16
click at [269, 678] on div "מתוך כלל השירותים שאתה מקבל בקיבוץ, בחר עד 5 שירותים שהכי חשובים מבחינתך:" at bounding box center [192, 685] width 204 height 31
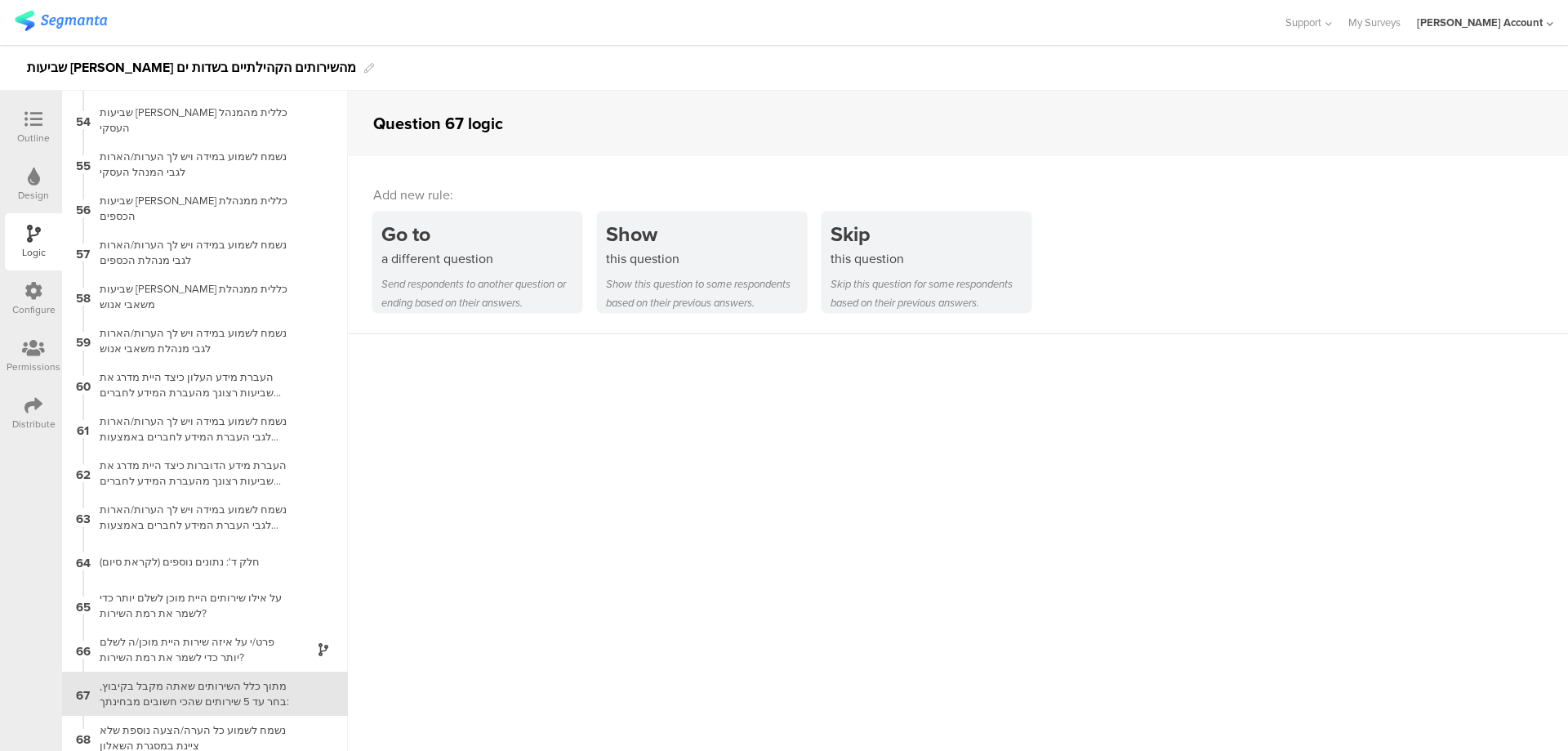
scroll to position [2340, 0]
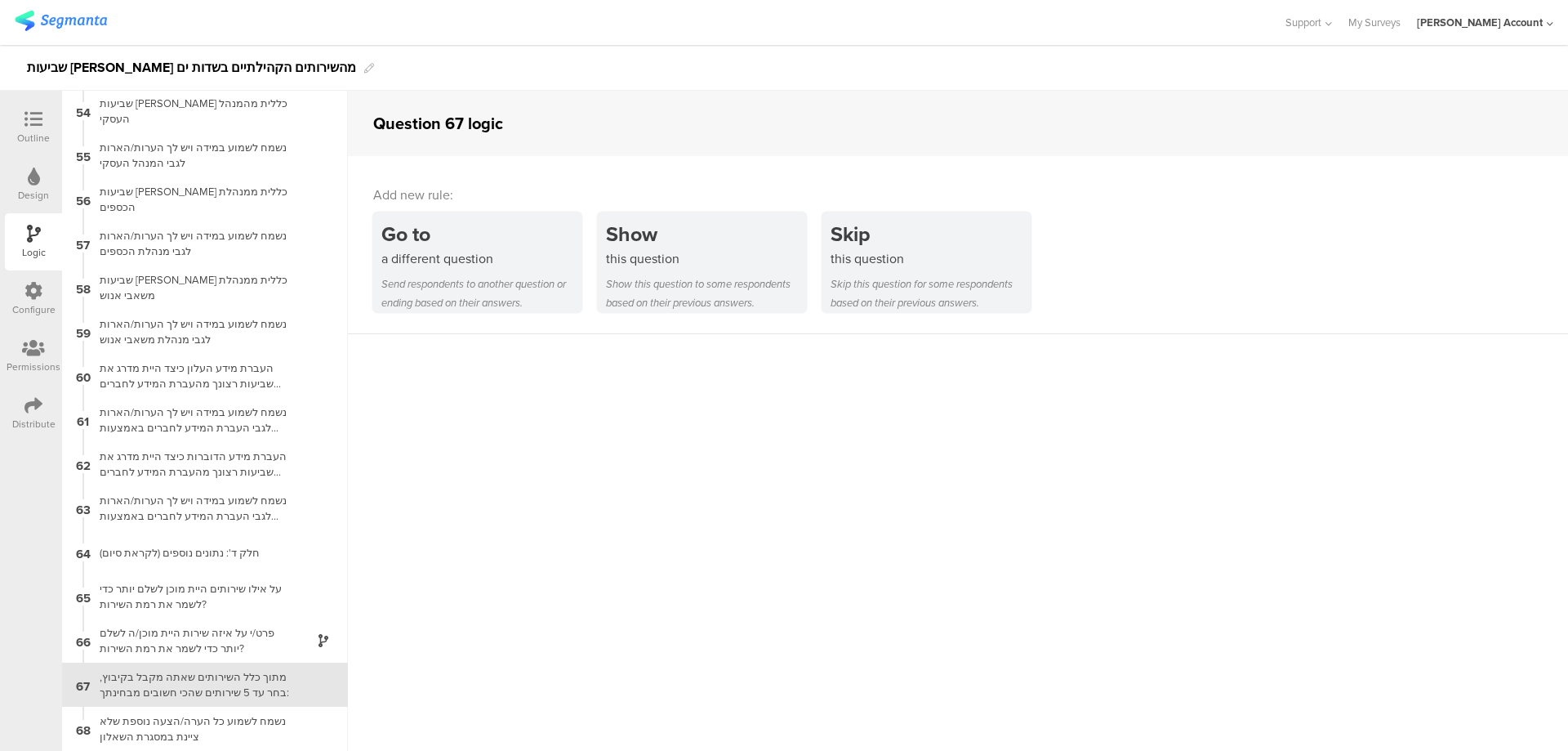
click at [24, 120] on div at bounding box center [34, 120] width 33 height 21
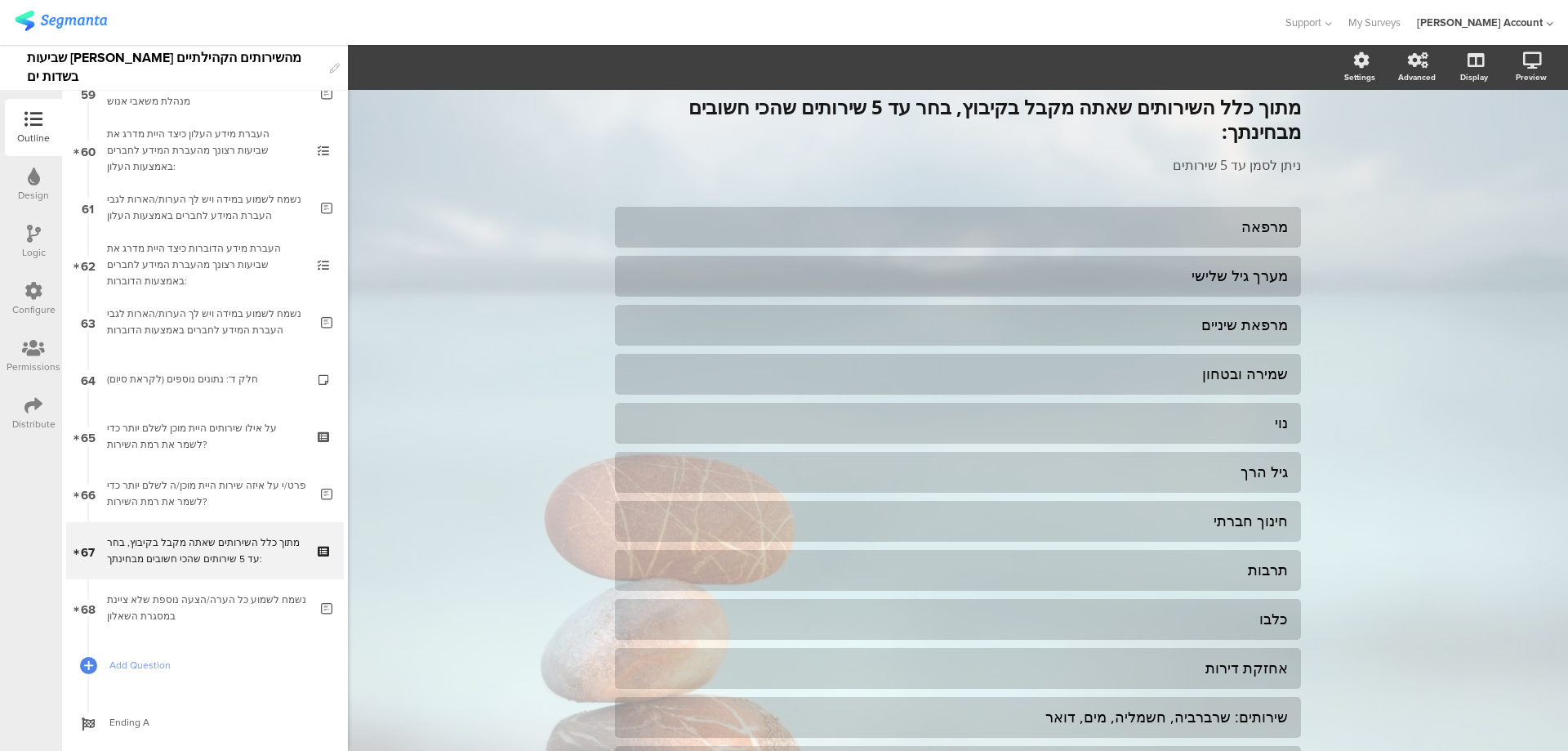
scroll to position [3446, 0]
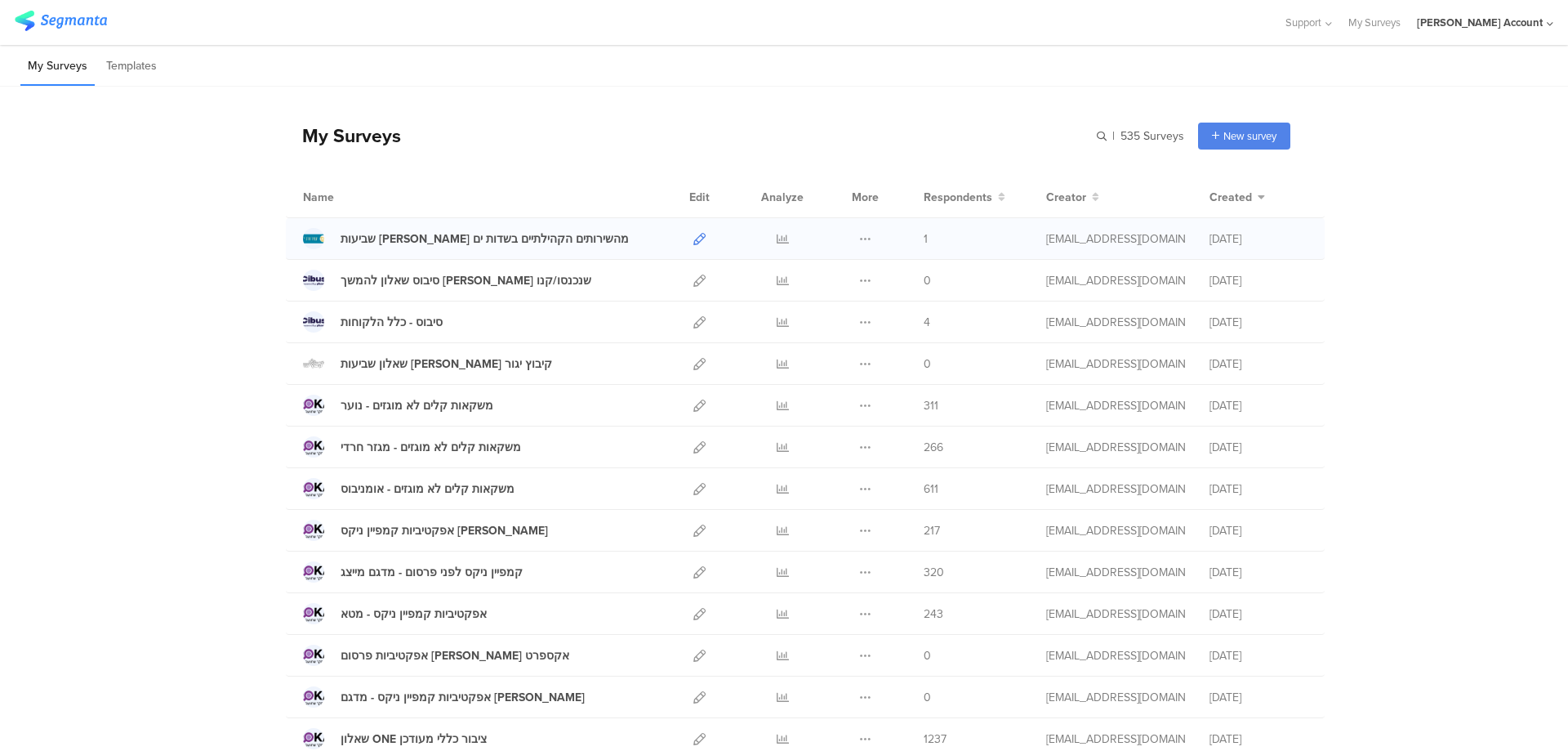
click at [694, 237] on icon at bounding box center [700, 239] width 12 height 12
click at [694, 237] on icon at bounding box center [700, 239] width 12 height 12
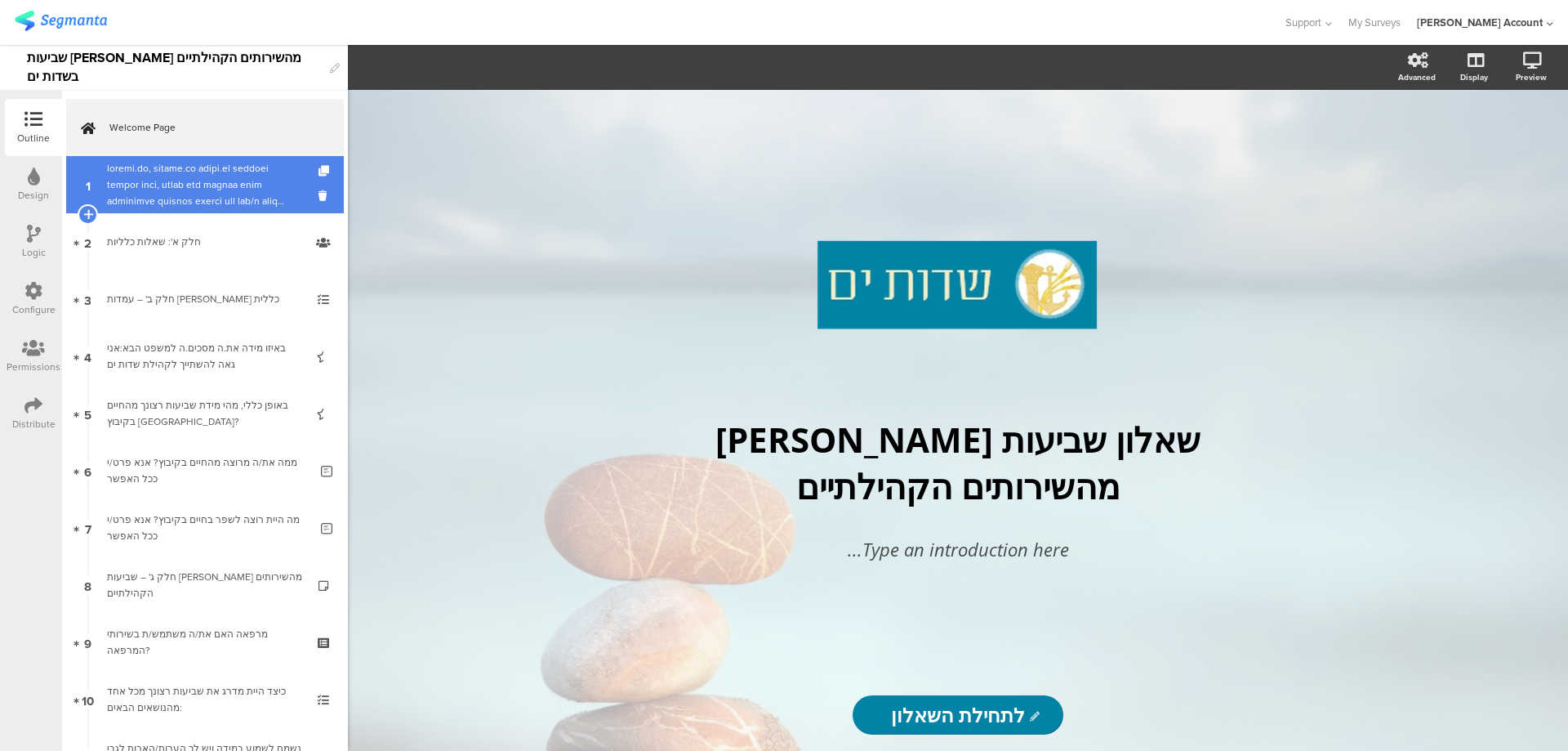
click at [211, 200] on div at bounding box center [204, 184] width 195 height 49
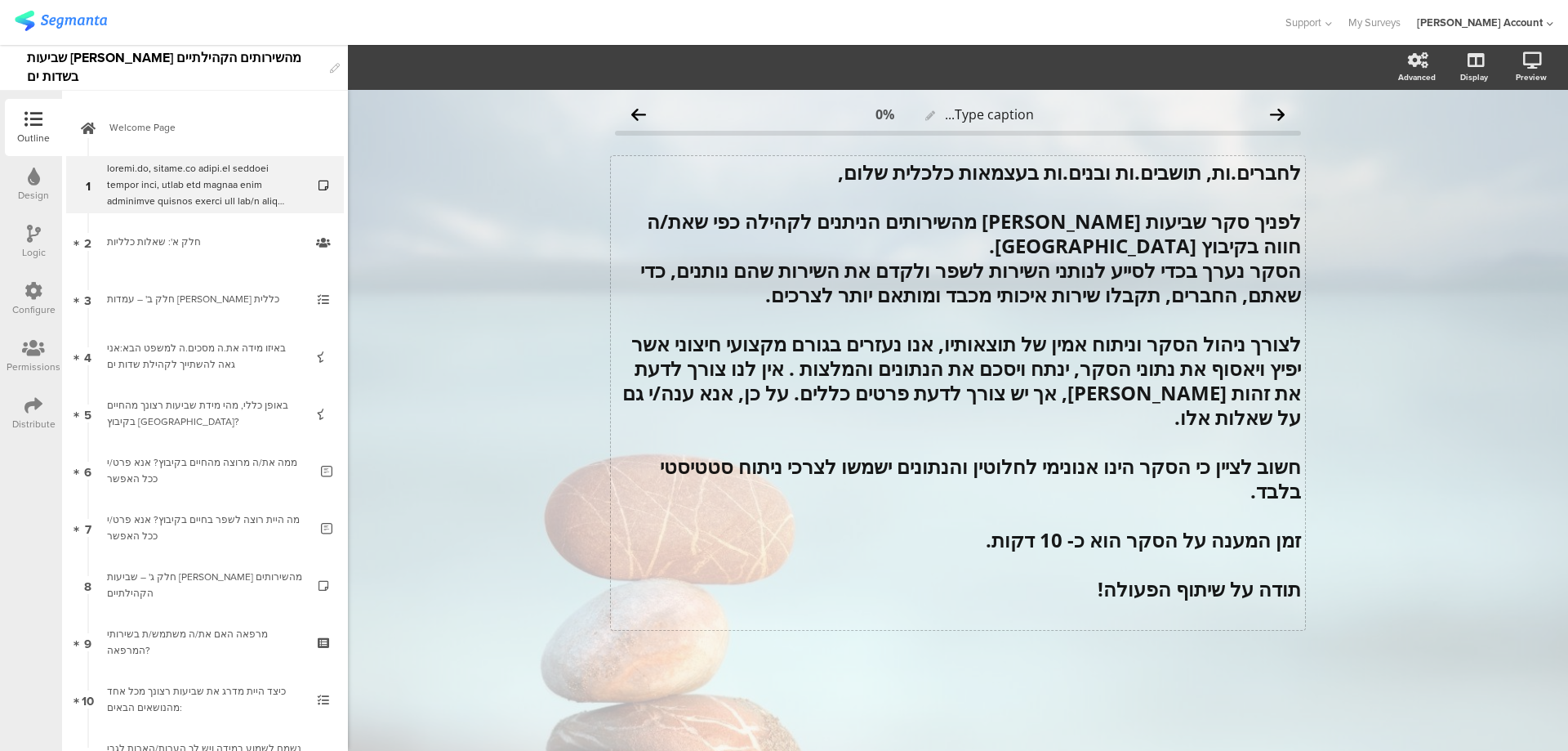
click at [771, 365] on strong "לצורך ניהול הסקר וניתוח אמין של תוצאותיו, אנו נעזרים בגורם מקצועי חיצוני אשר יפ…" at bounding box center [962, 380] width 679 height 101
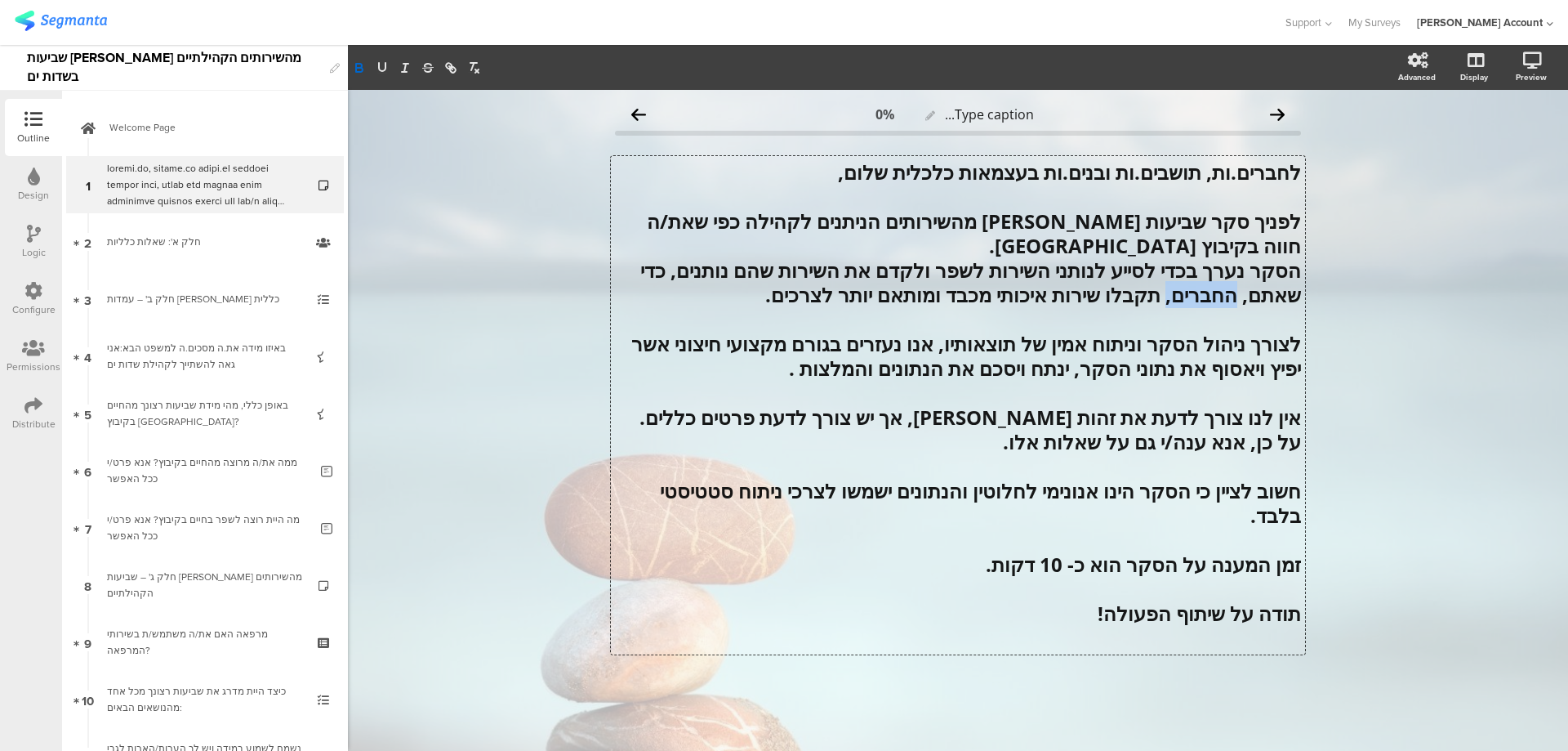
drag, startPoint x: 1165, startPoint y: 301, endPoint x: 1234, endPoint y: 299, distance: 69.0
click at [1234, 299] on strong "הסקר נערך בכדי לסייע לנותני השירות לשפר ולקדם את השירות שהם נותנים, כדי שאתם, ה…" at bounding box center [968, 282] width 666 height 51
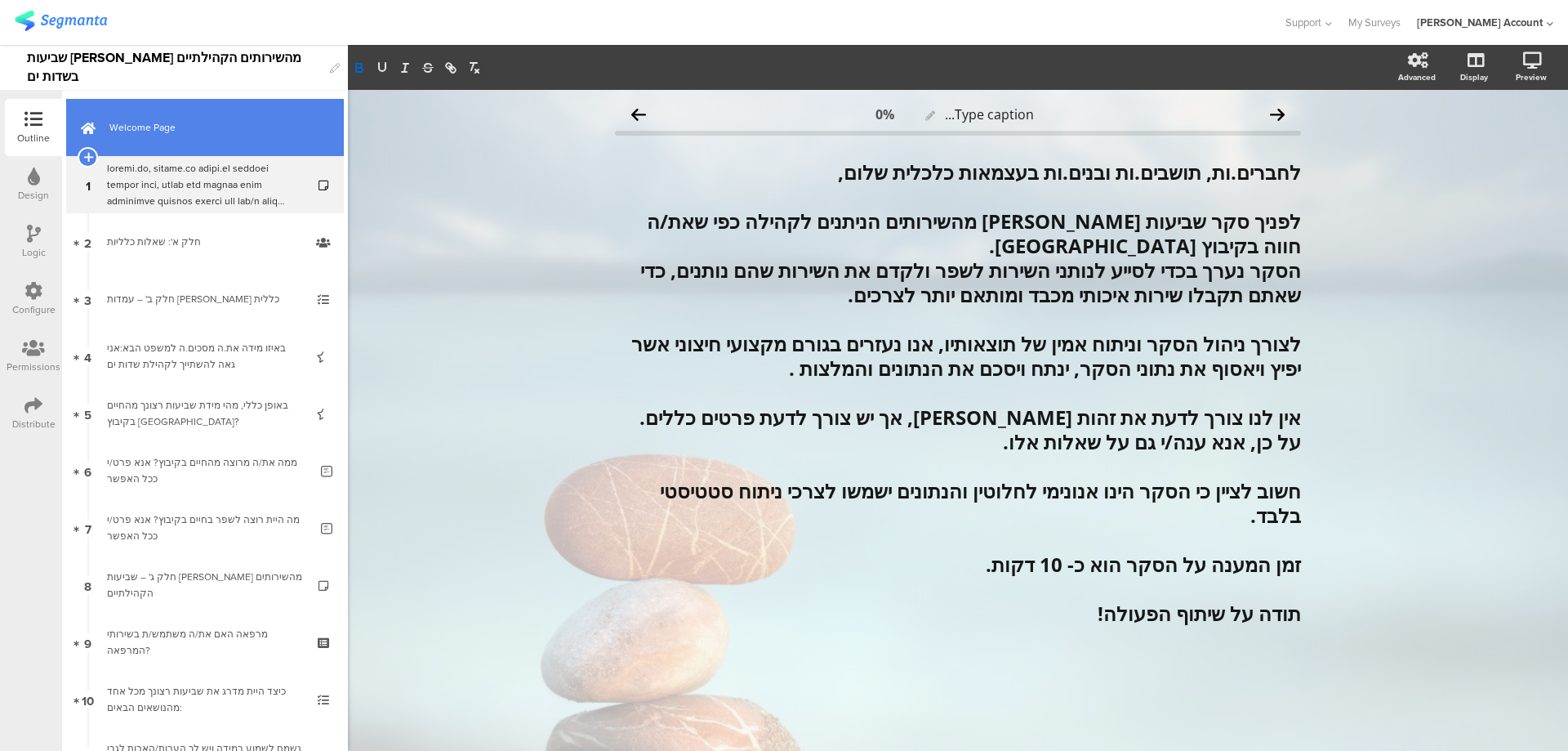
click at [148, 124] on span "Welcome Page" at bounding box center [214, 128] width 209 height 16
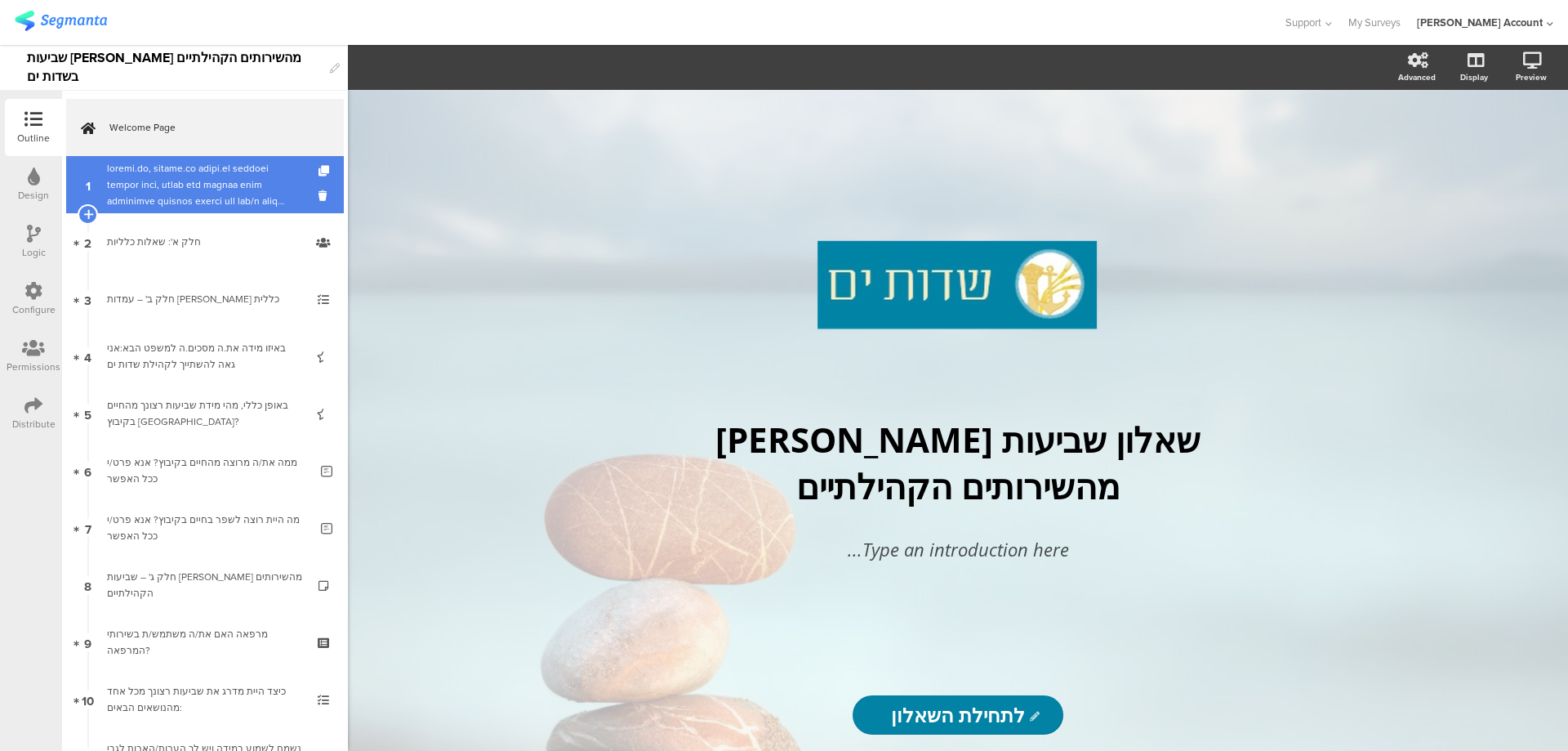
click at [196, 181] on div at bounding box center [204, 184] width 195 height 49
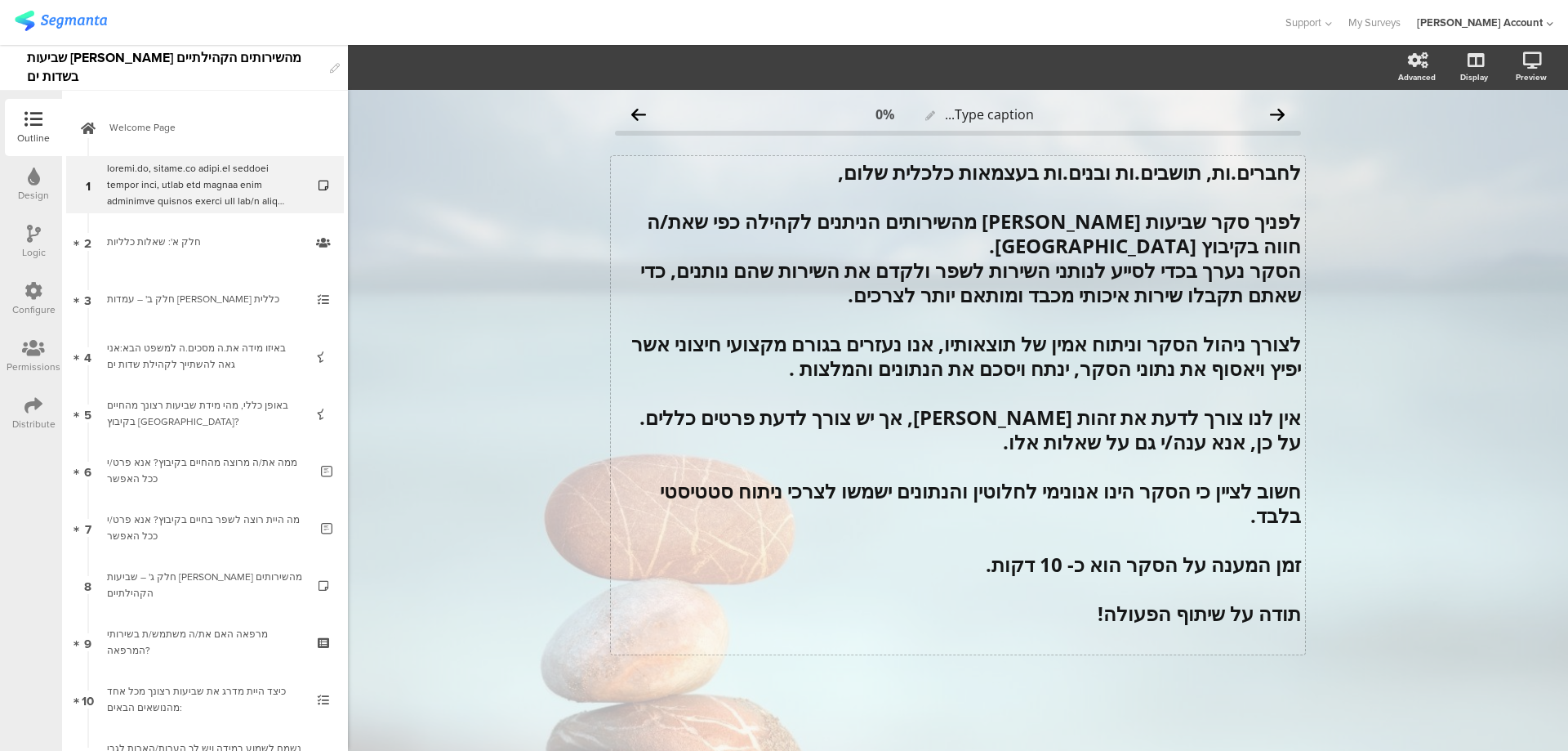
click at [1239, 295] on div "לחברים.ות, תושבים.ות ובנים.ות בעצמאות כלכלית שלום, לפניך סקר שביעות [PERSON_NAM…" at bounding box center [958, 405] width 695 height 499
click at [1324, 284] on div "Type caption... 0% לחברים.ות, תושבים.ות ובנים.ות בעצמאות כלכלית שלום, לפניך סקר…" at bounding box center [957, 420] width 1220 height 661
click at [1253, 324] on p at bounding box center [957, 320] width 686 height 25
click at [791, 370] on strong "לצורך ניהול הסקר וניתוח אמין של תוצאותיו, אנו נעזרים בגורם מקצועי חיצוני אשר יפ…" at bounding box center [963, 355] width 675 height 51
click at [27, 397] on icon at bounding box center [34, 406] width 18 height 18
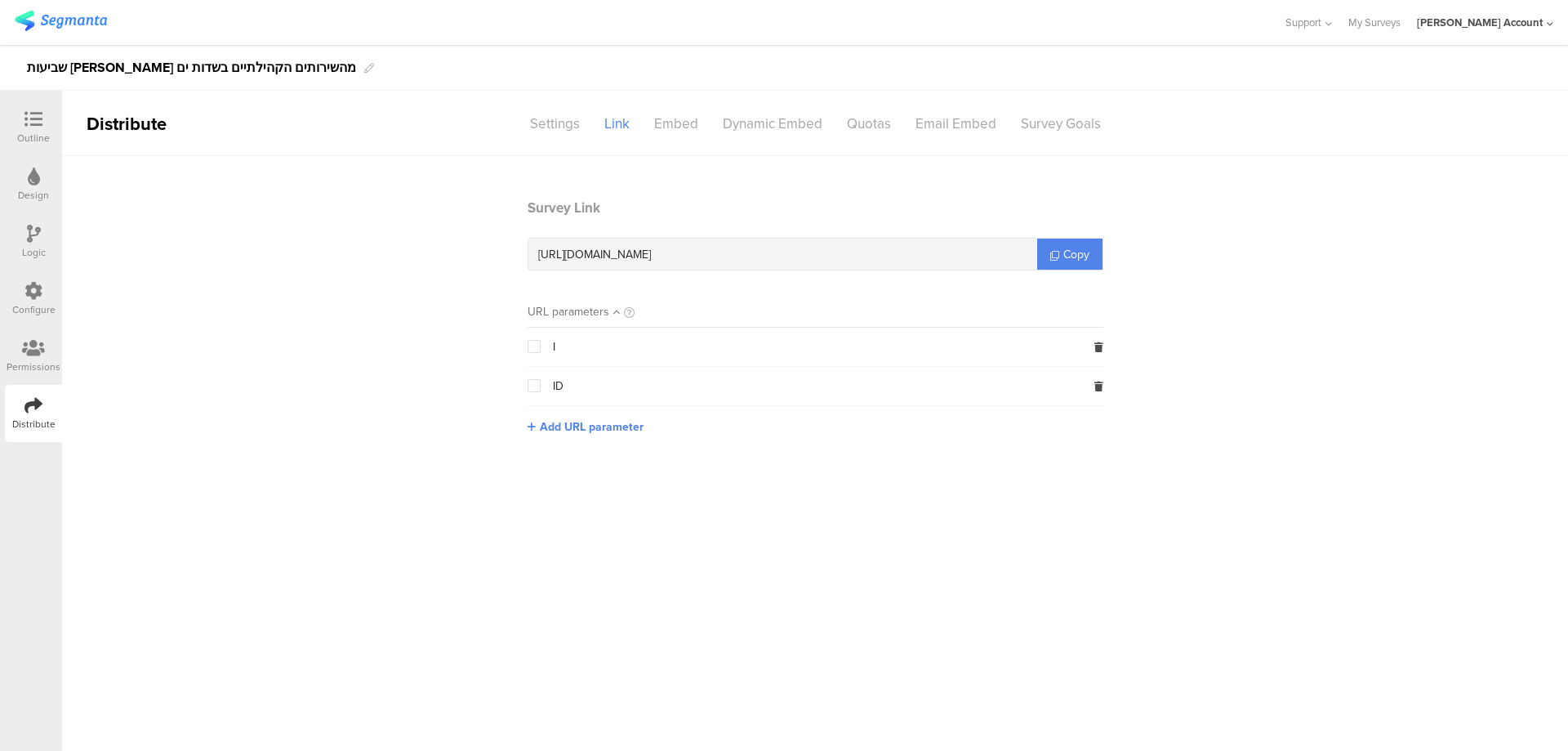
drag, startPoint x: 689, startPoint y: 256, endPoint x: 777, endPoint y: 253, distance: 88.1
click at [777, 253] on div "https://surveys.segmanta.com/b9ax53" at bounding box center [783, 254] width 509 height 31
copy span "b9ax53"
